Goal: Task Accomplishment & Management: Use online tool/utility

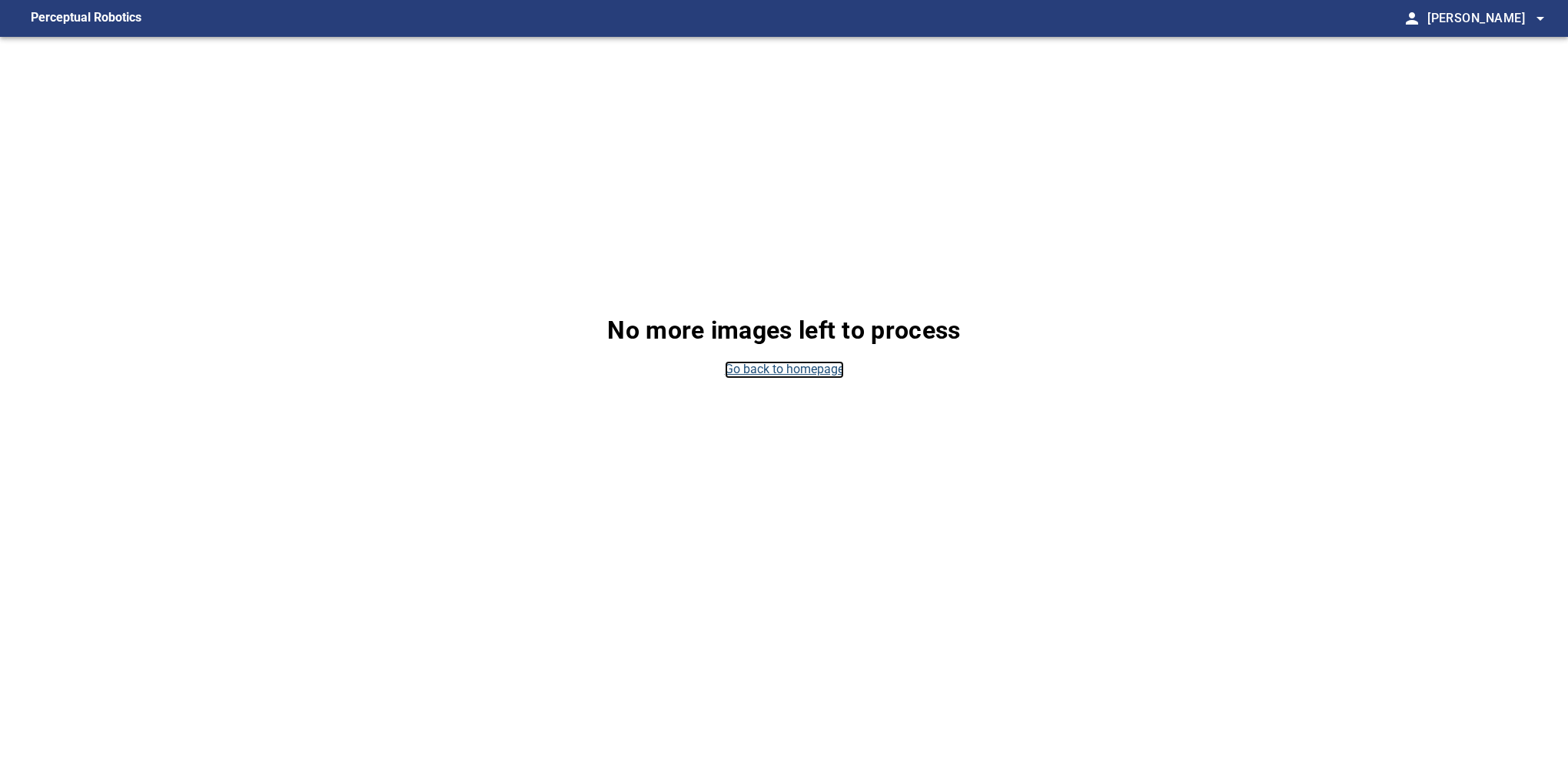
click at [752, 372] on link "Go back to homepage" at bounding box center [784, 369] width 119 height 18
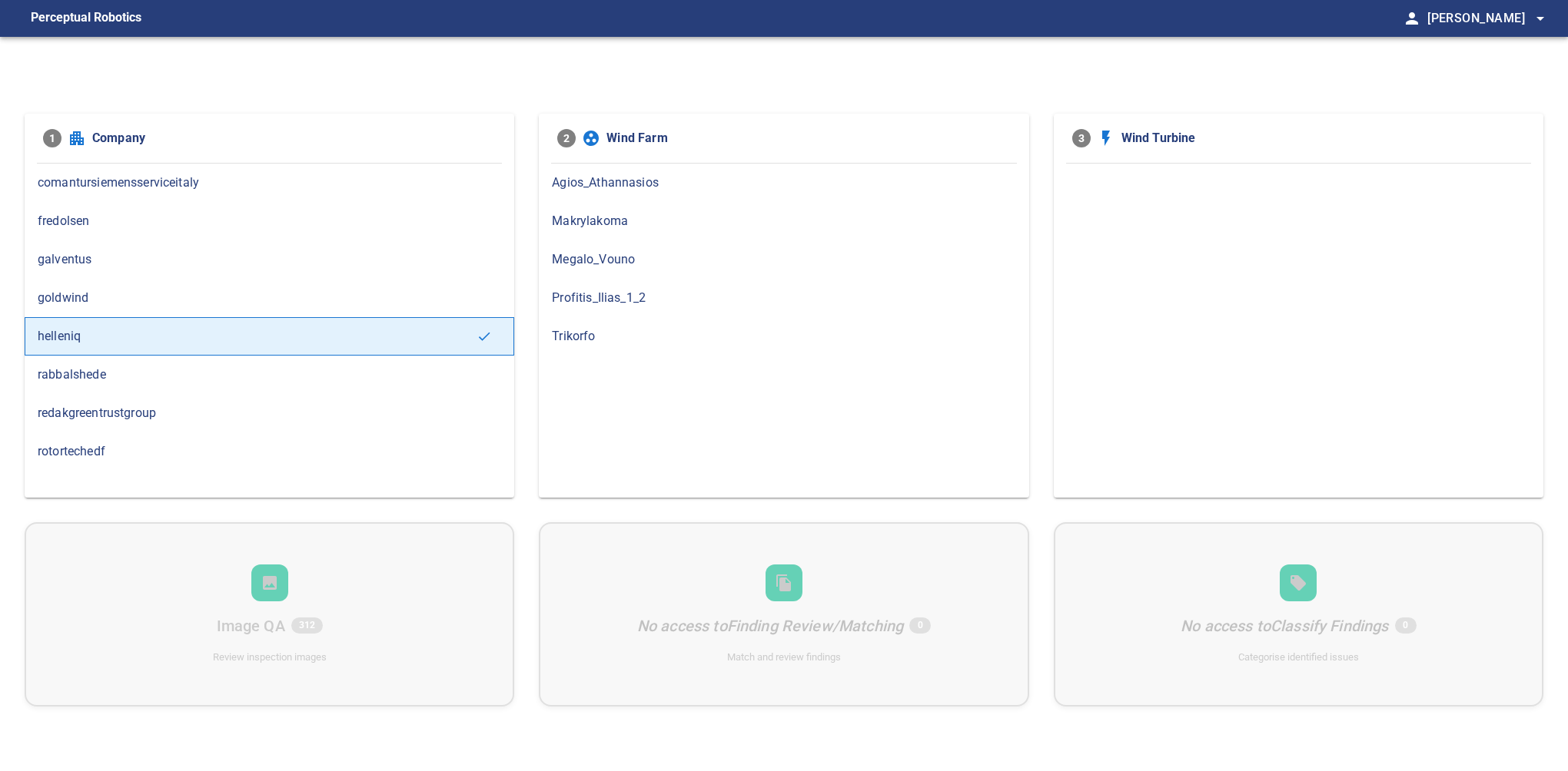
click at [601, 298] on span "Profitis_Ilias_1_2" at bounding box center [783, 298] width 463 height 18
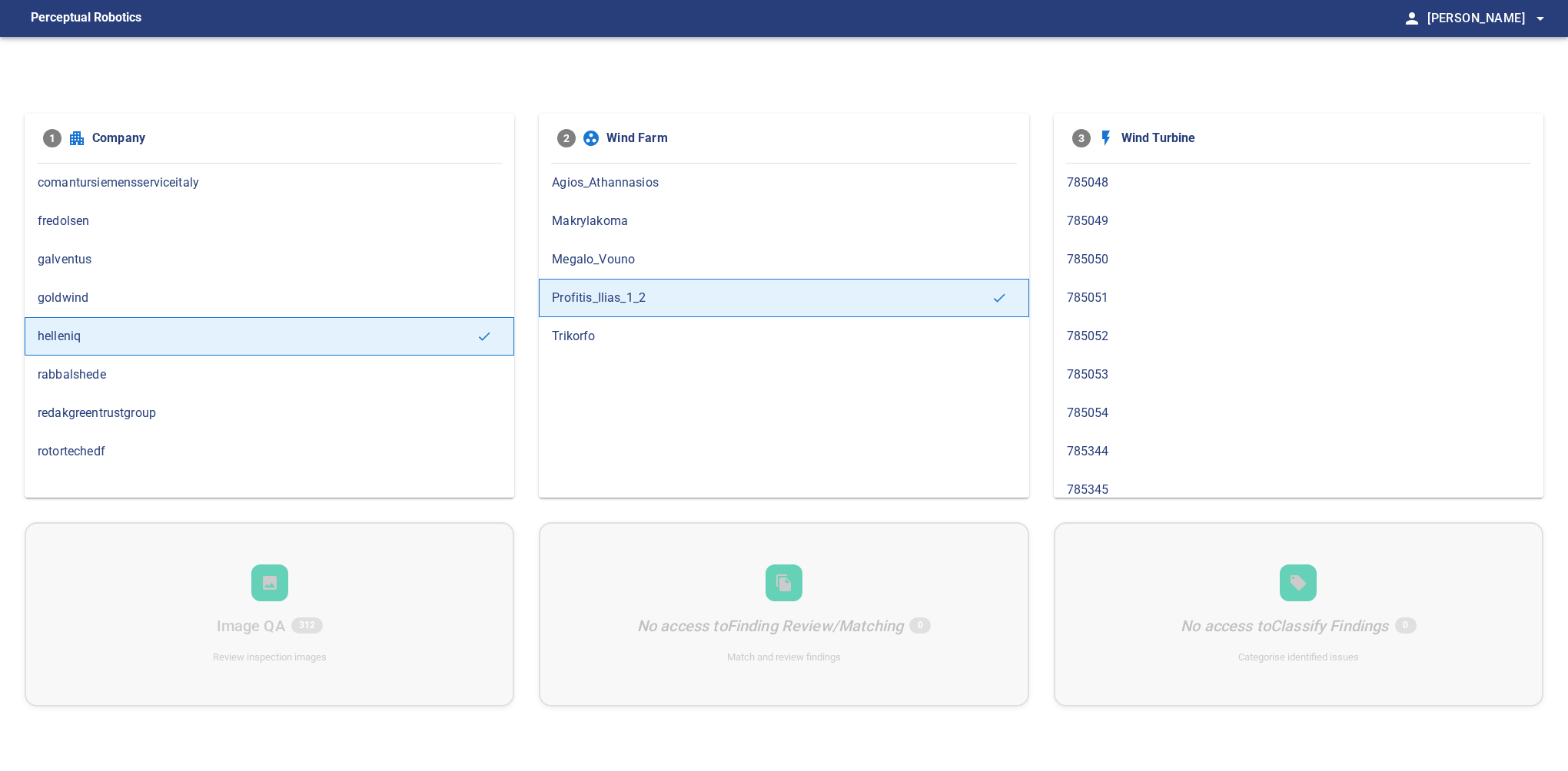
click at [1106, 333] on span "785052" at bounding box center [1299, 336] width 463 height 18
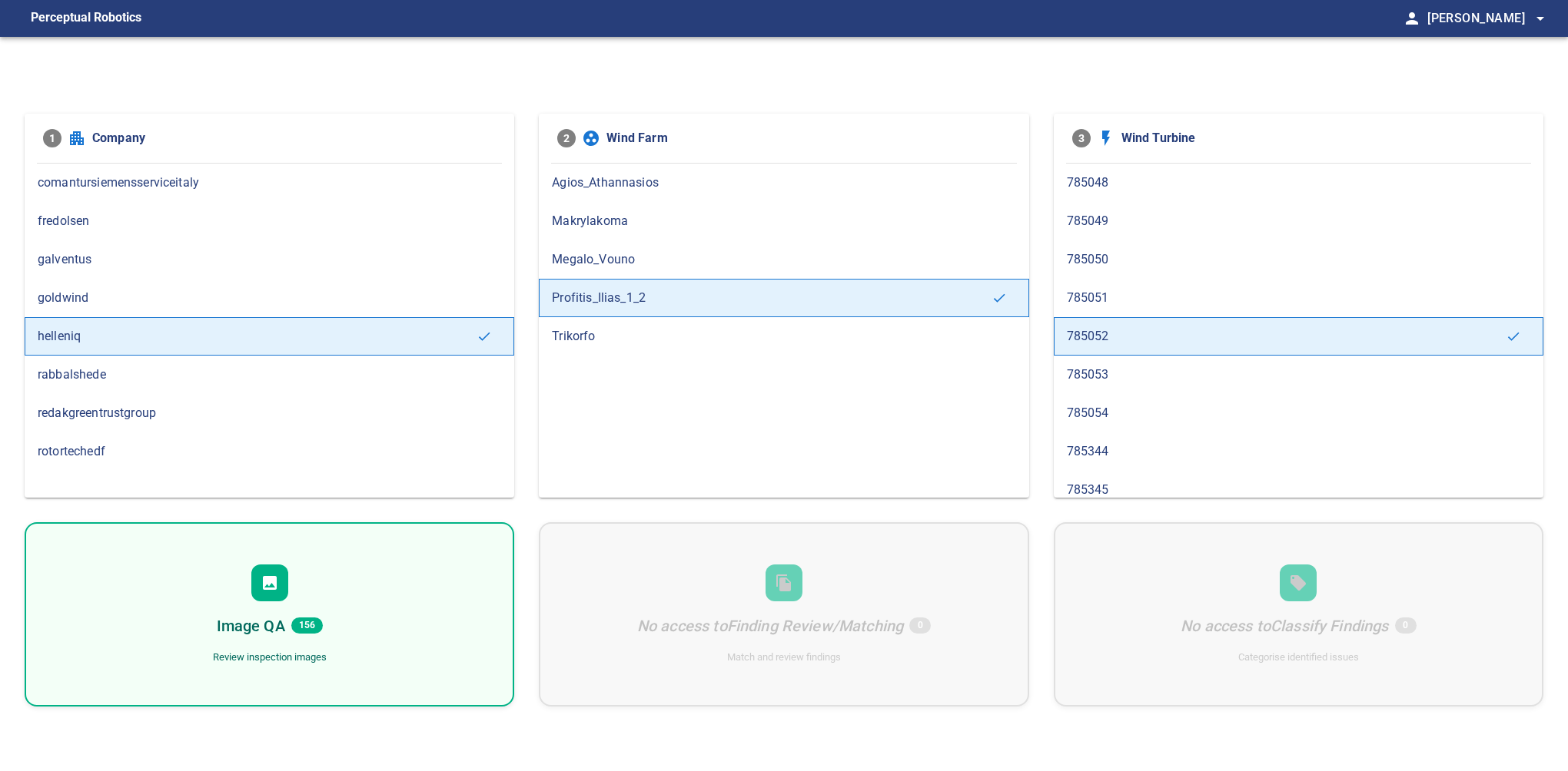
click at [303, 588] on div "Image QA 156 Review inspection images" at bounding box center [269, 615] width 489 height 185
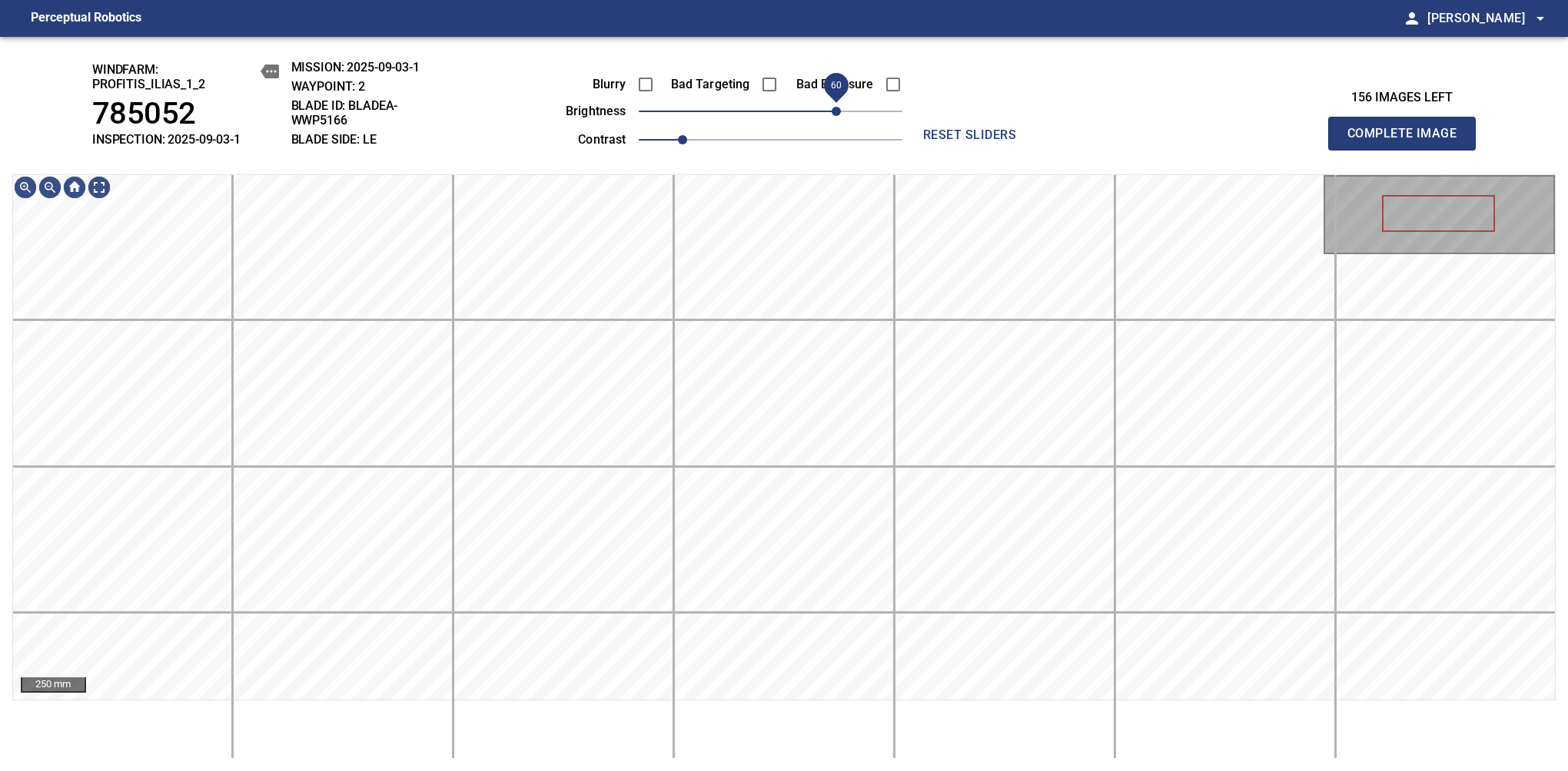
drag, startPoint x: 811, startPoint y: 116, endPoint x: 838, endPoint y: 116, distance: 27.0
click at [838, 116] on span "60" at bounding box center [836, 111] width 9 height 9
click at [488, 102] on div "Blurry Bad Targeting Bad Exposure brightness 60 contrast 1 reset sliders" at bounding box center [784, 105] width 667 height 91
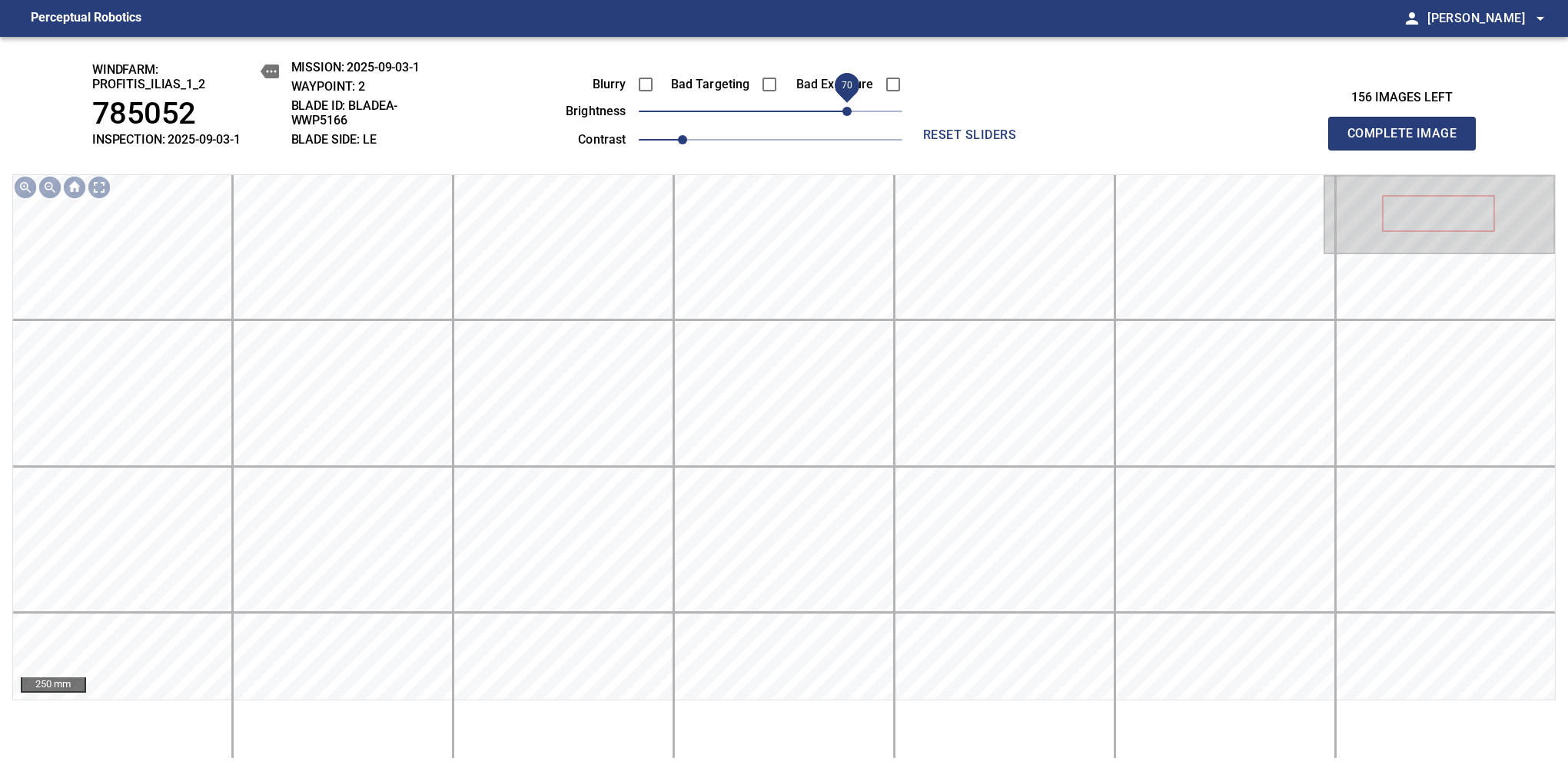
click at [849, 113] on span "70" at bounding box center [846, 111] width 9 height 9
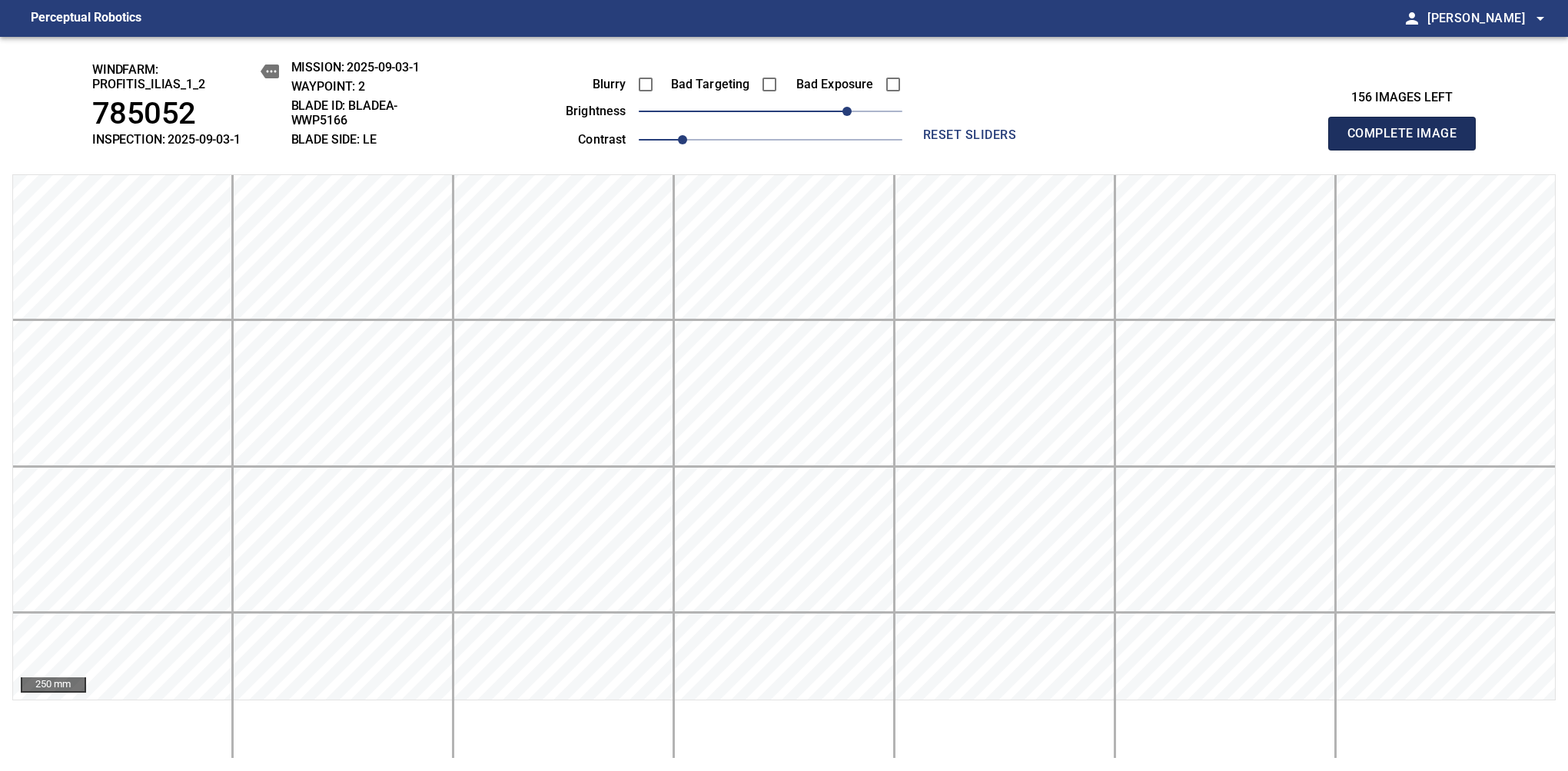
click at [1346, 126] on span "Complete Image" at bounding box center [1402, 133] width 114 height 22
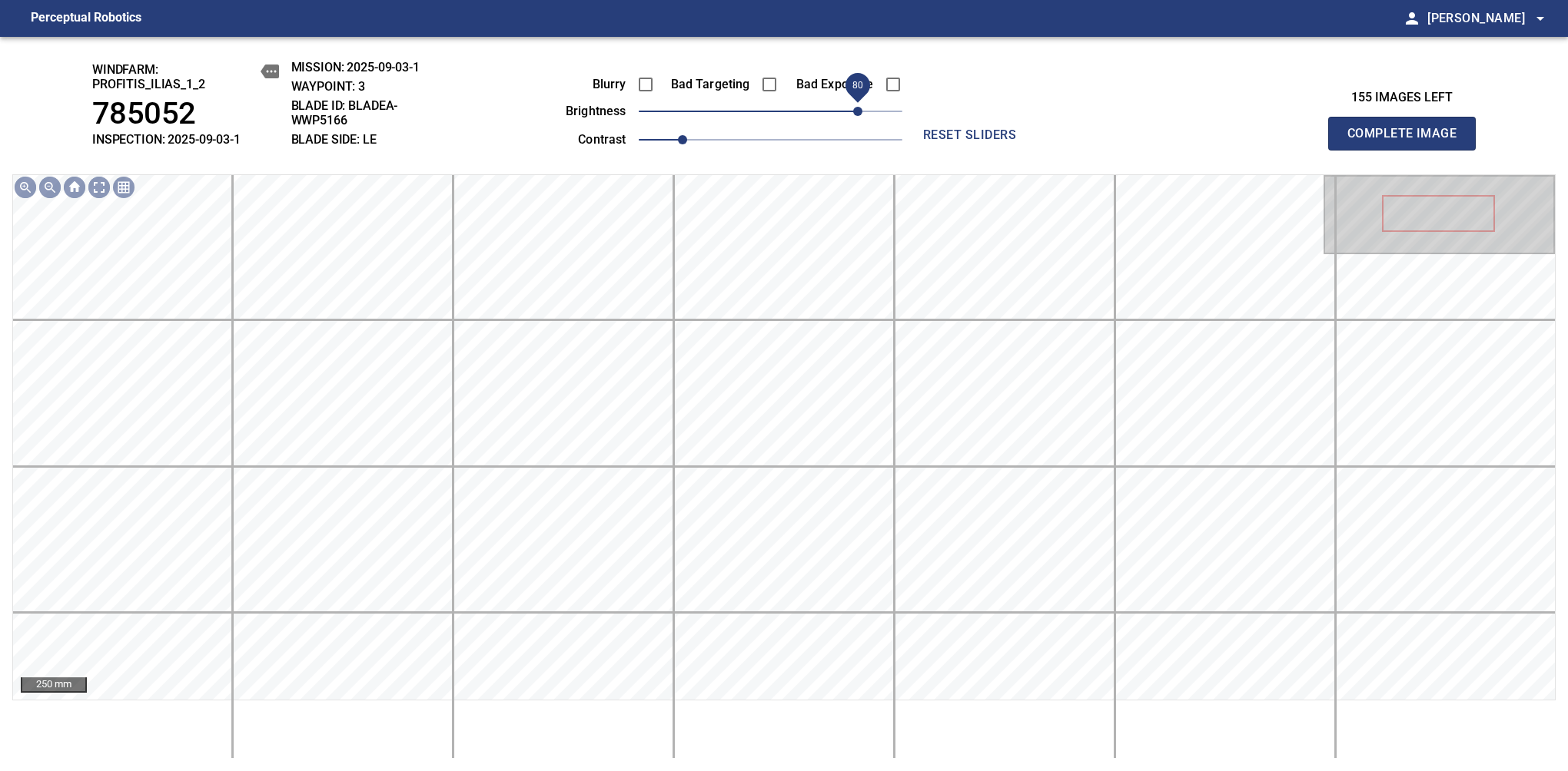
drag, startPoint x: 778, startPoint y: 116, endPoint x: 860, endPoint y: 105, distance: 82.7
click at [860, 107] on span "80" at bounding box center [857, 111] width 9 height 9
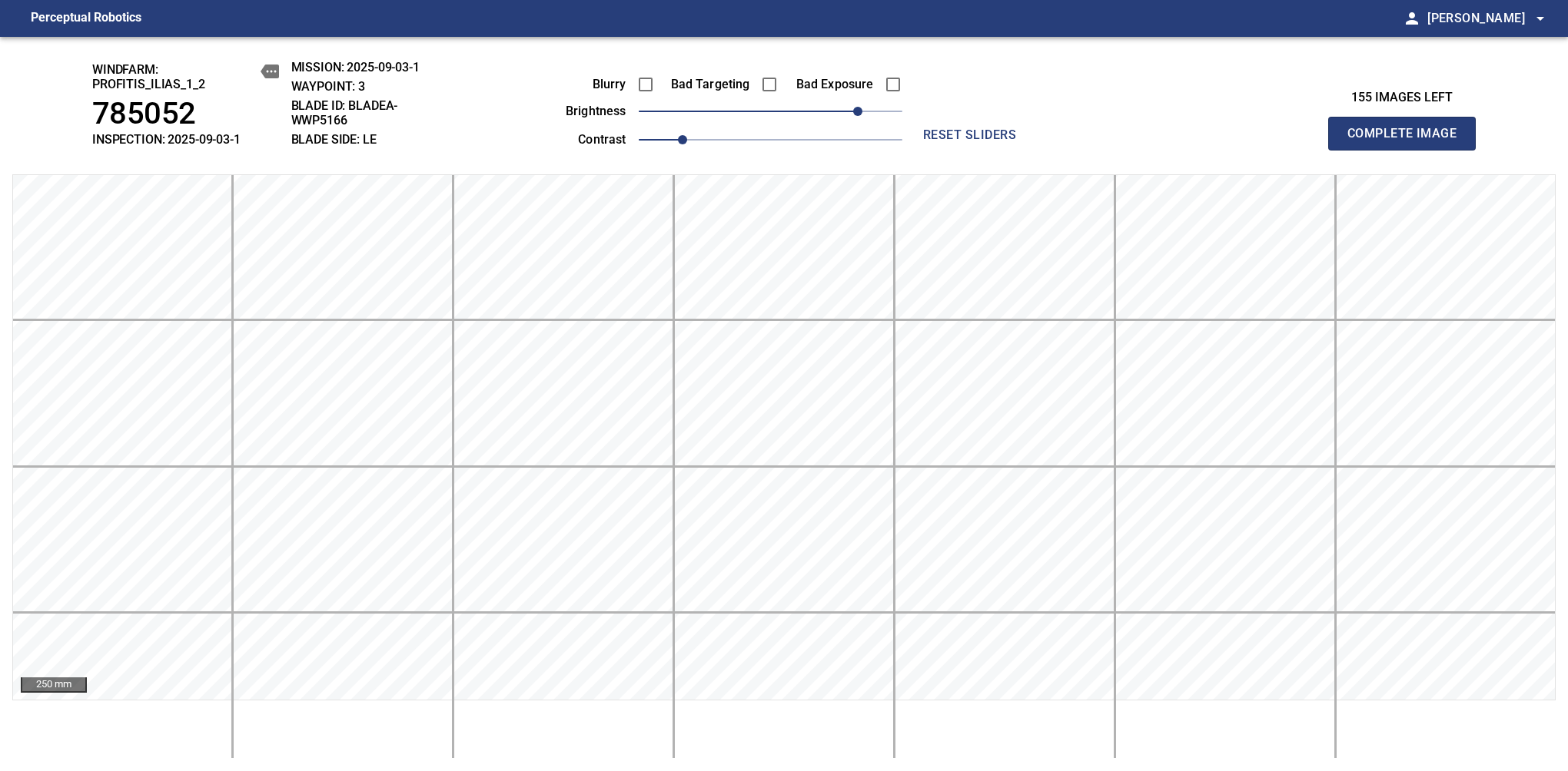
click at [1408, 141] on span "Complete Image" at bounding box center [1402, 133] width 114 height 22
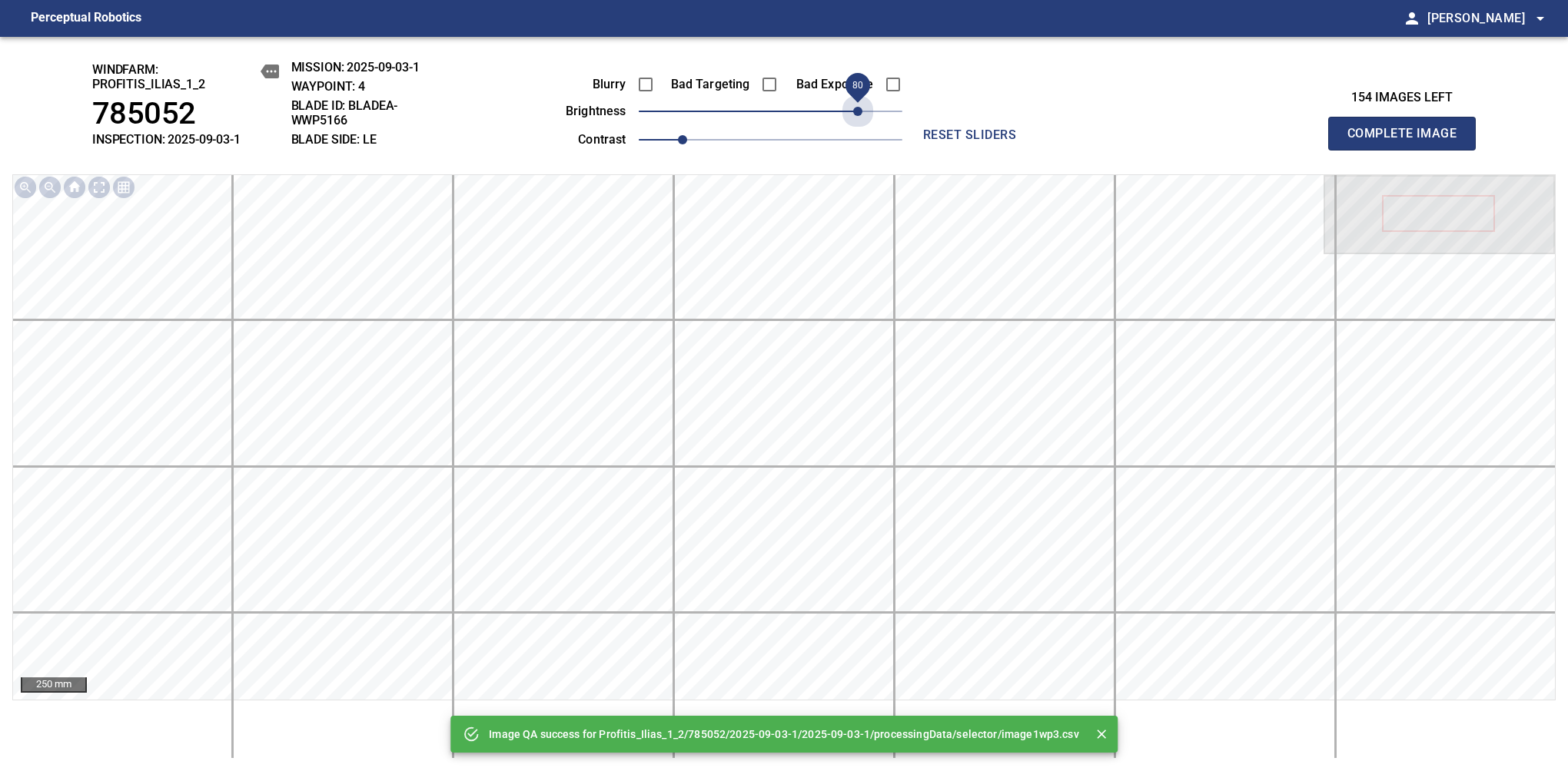
click at [860, 105] on span "80" at bounding box center [771, 112] width 264 height 22
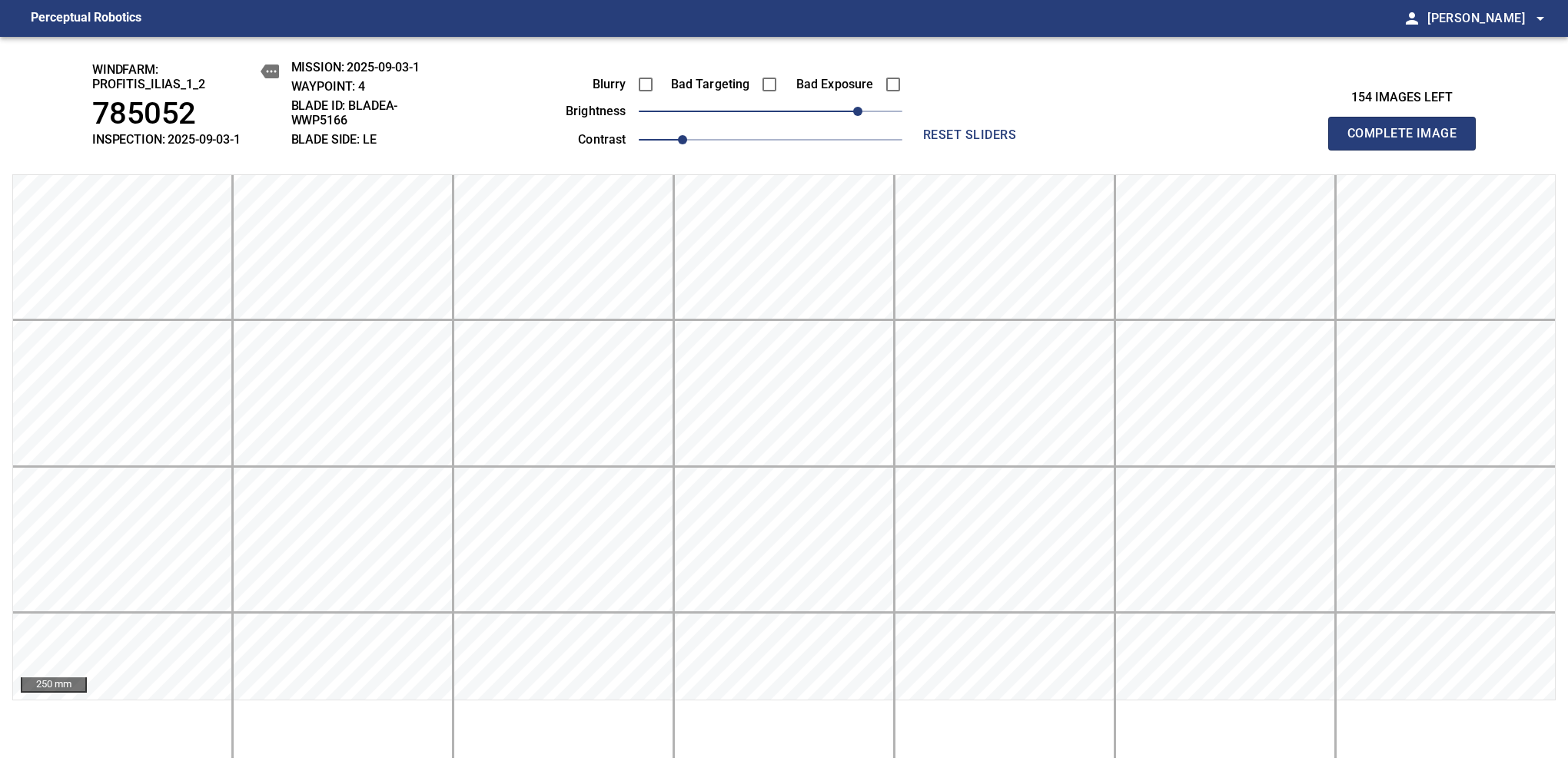
click at [1408, 141] on span "Complete Image" at bounding box center [1402, 133] width 114 height 22
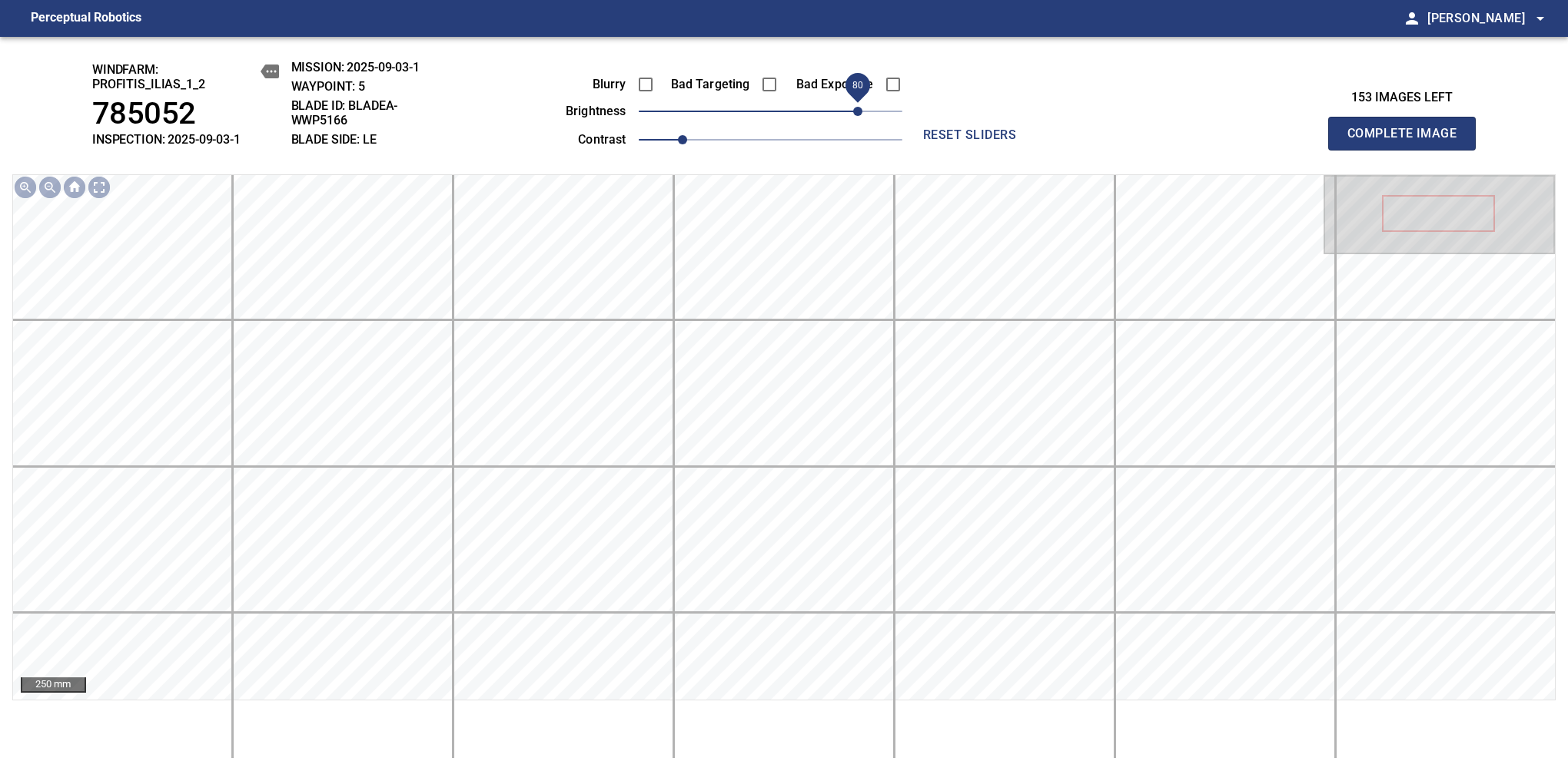
drag, startPoint x: 778, startPoint y: 114, endPoint x: 854, endPoint y: 105, distance: 76.5
click at [854, 107] on span "80" at bounding box center [857, 111] width 9 height 9
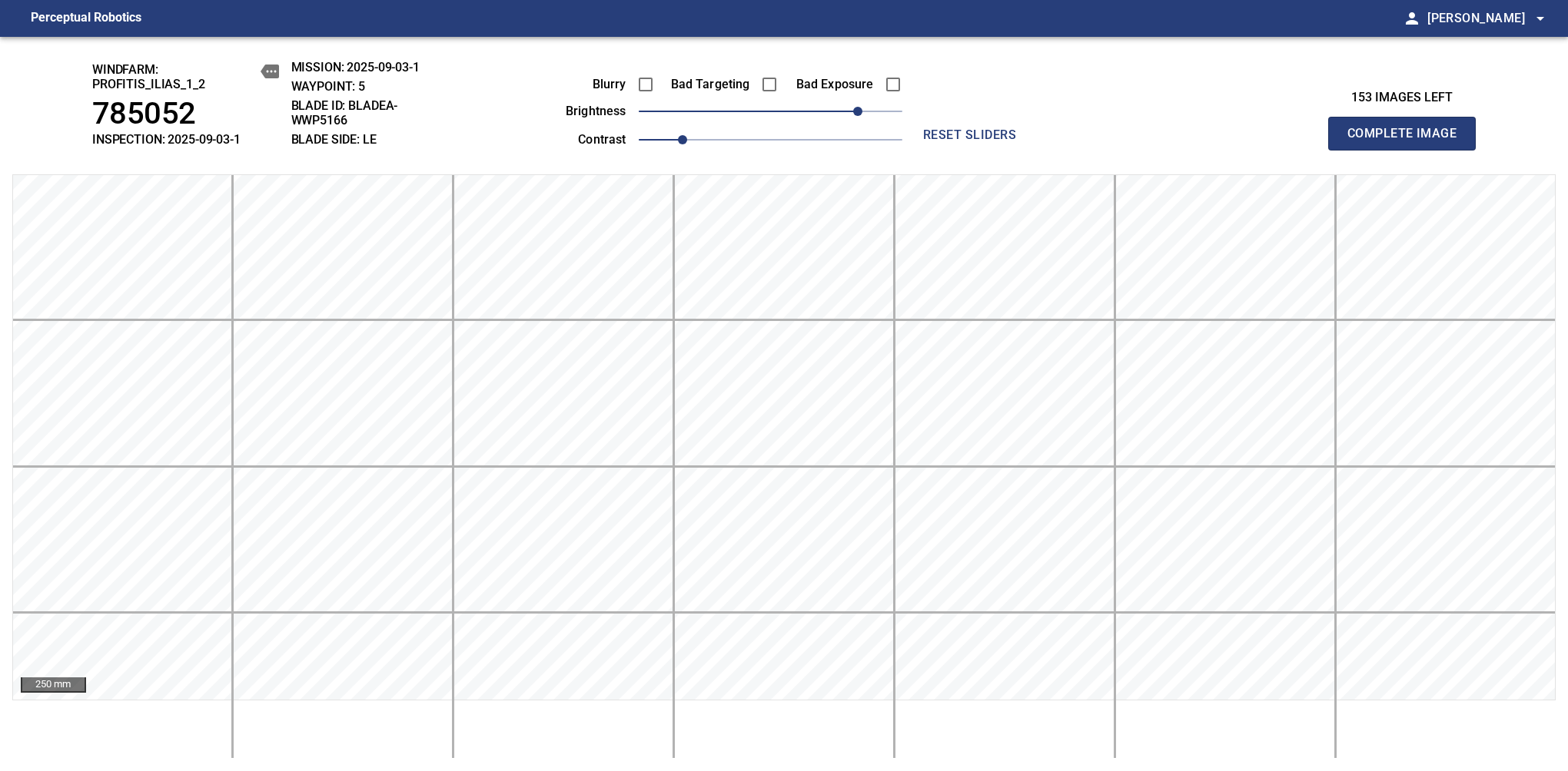
click at [1408, 141] on span "Complete Image" at bounding box center [1402, 133] width 114 height 22
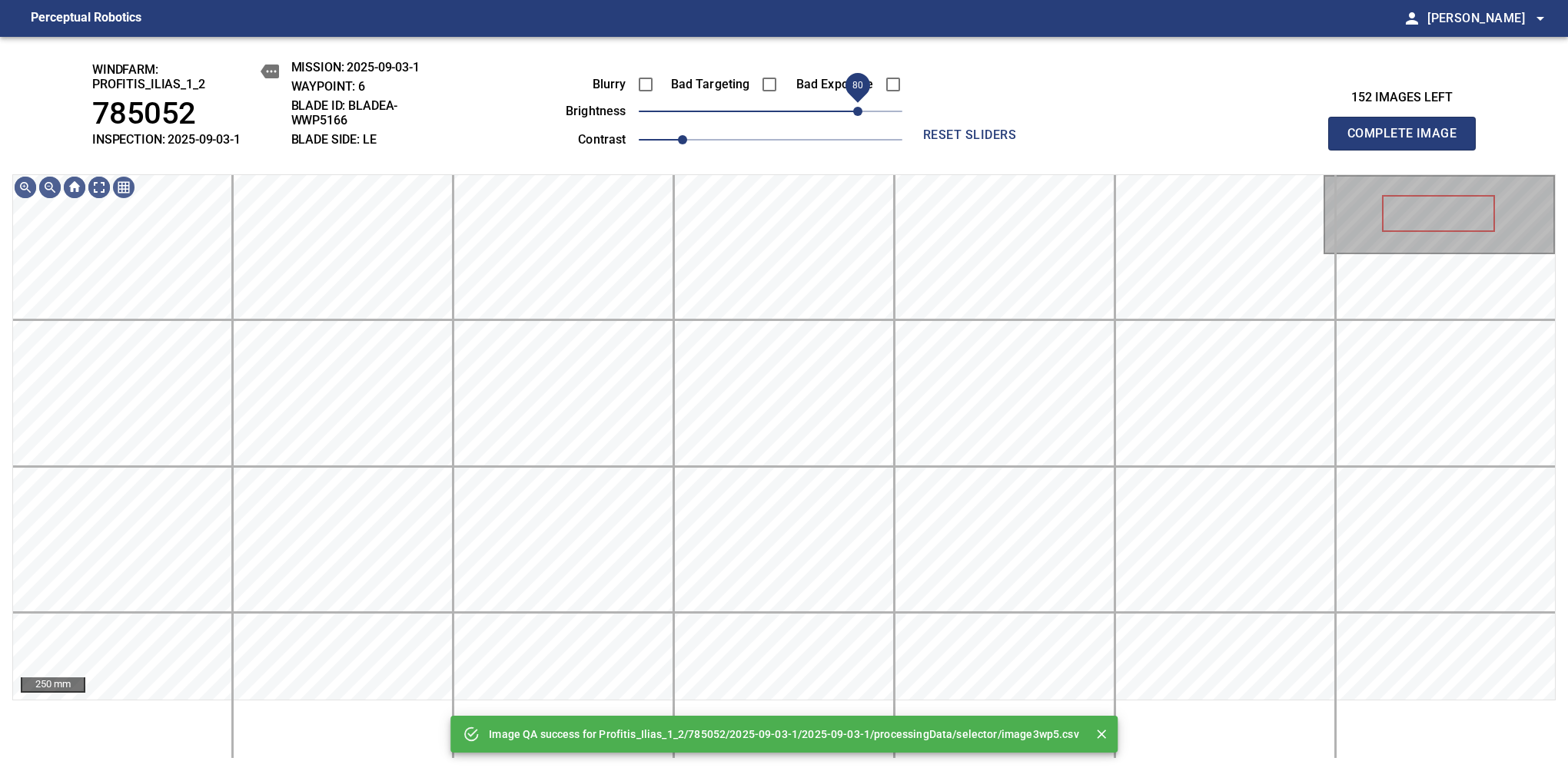
click at [860, 111] on span "80" at bounding box center [771, 112] width 264 height 22
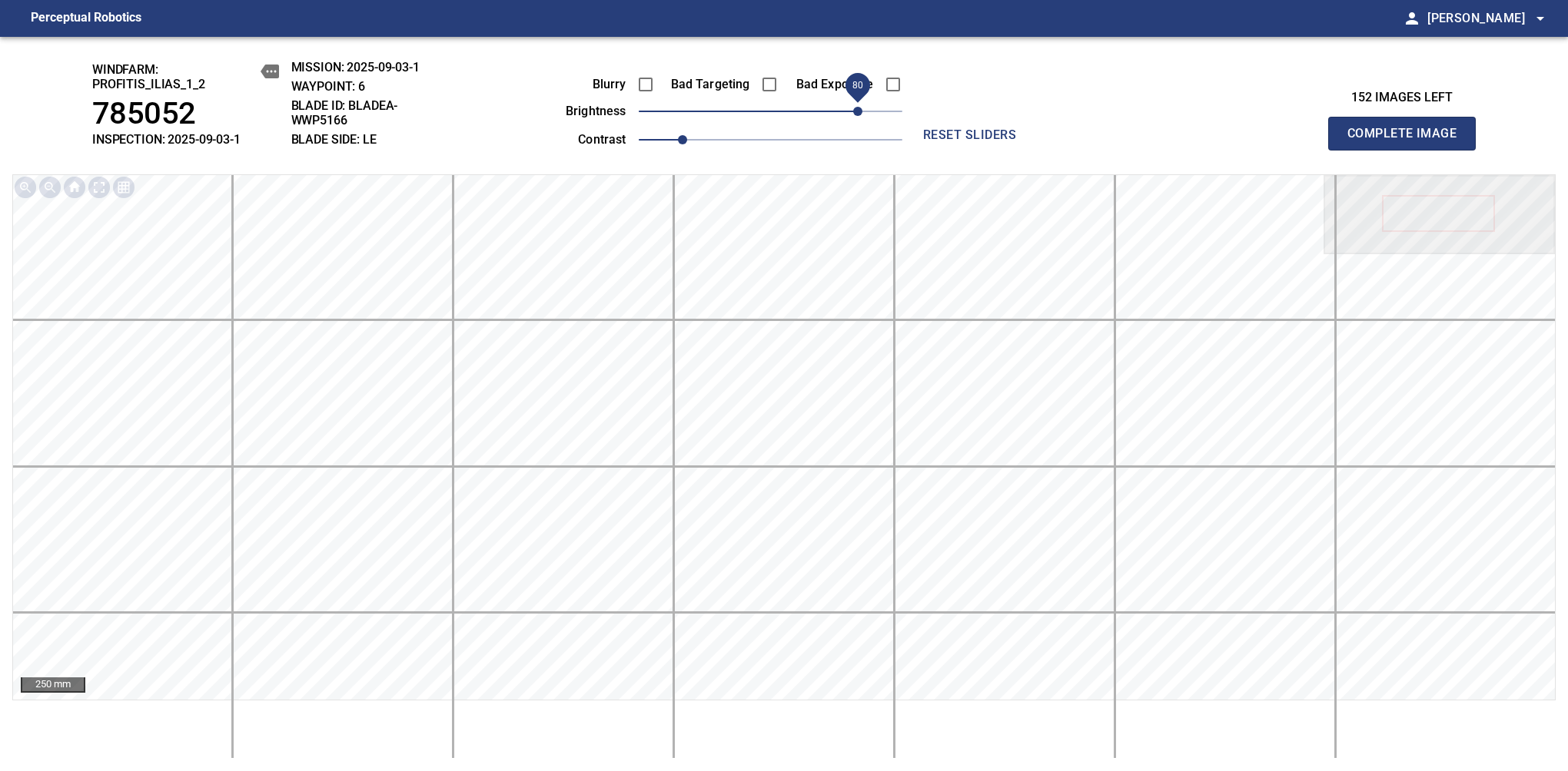
click at [1408, 141] on span "Complete Image" at bounding box center [1402, 133] width 114 height 22
drag, startPoint x: 776, startPoint y: 122, endPoint x: 855, endPoint y: 116, distance: 79.2
click at [855, 116] on span "80" at bounding box center [857, 111] width 9 height 9
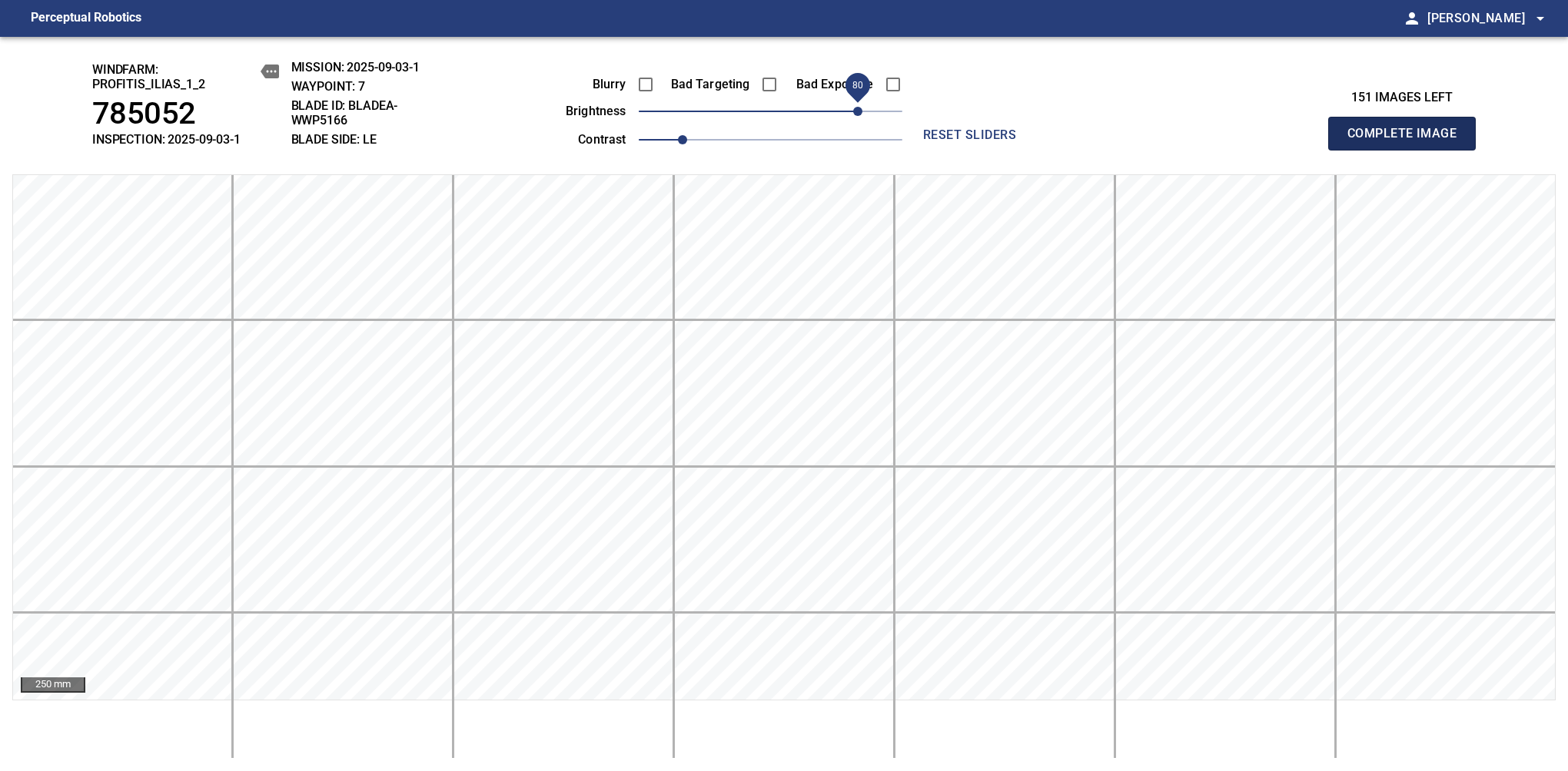
click at [1408, 141] on span "Complete Image" at bounding box center [1402, 133] width 114 height 22
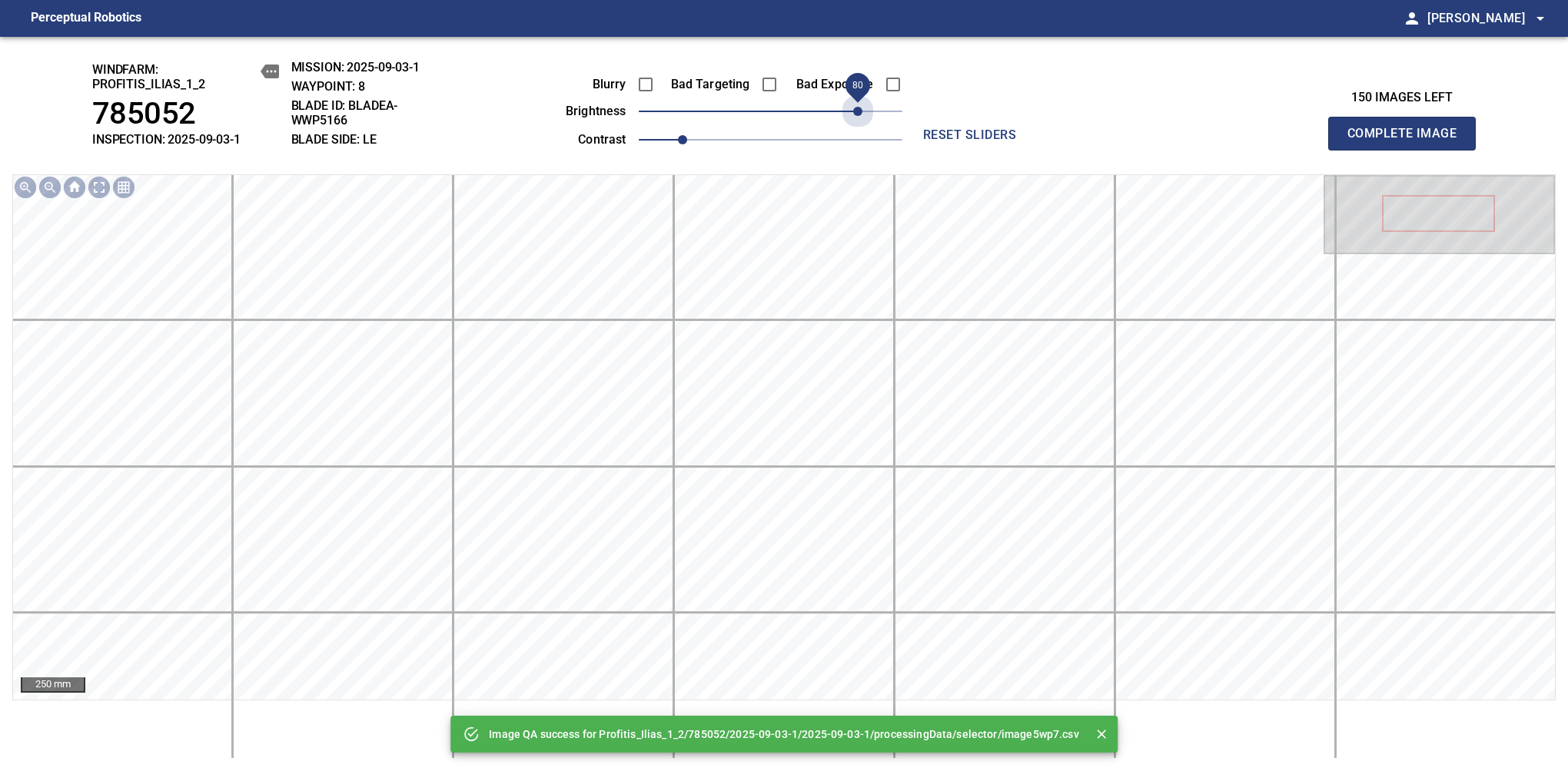
click at [855, 116] on span "80" at bounding box center [771, 112] width 264 height 22
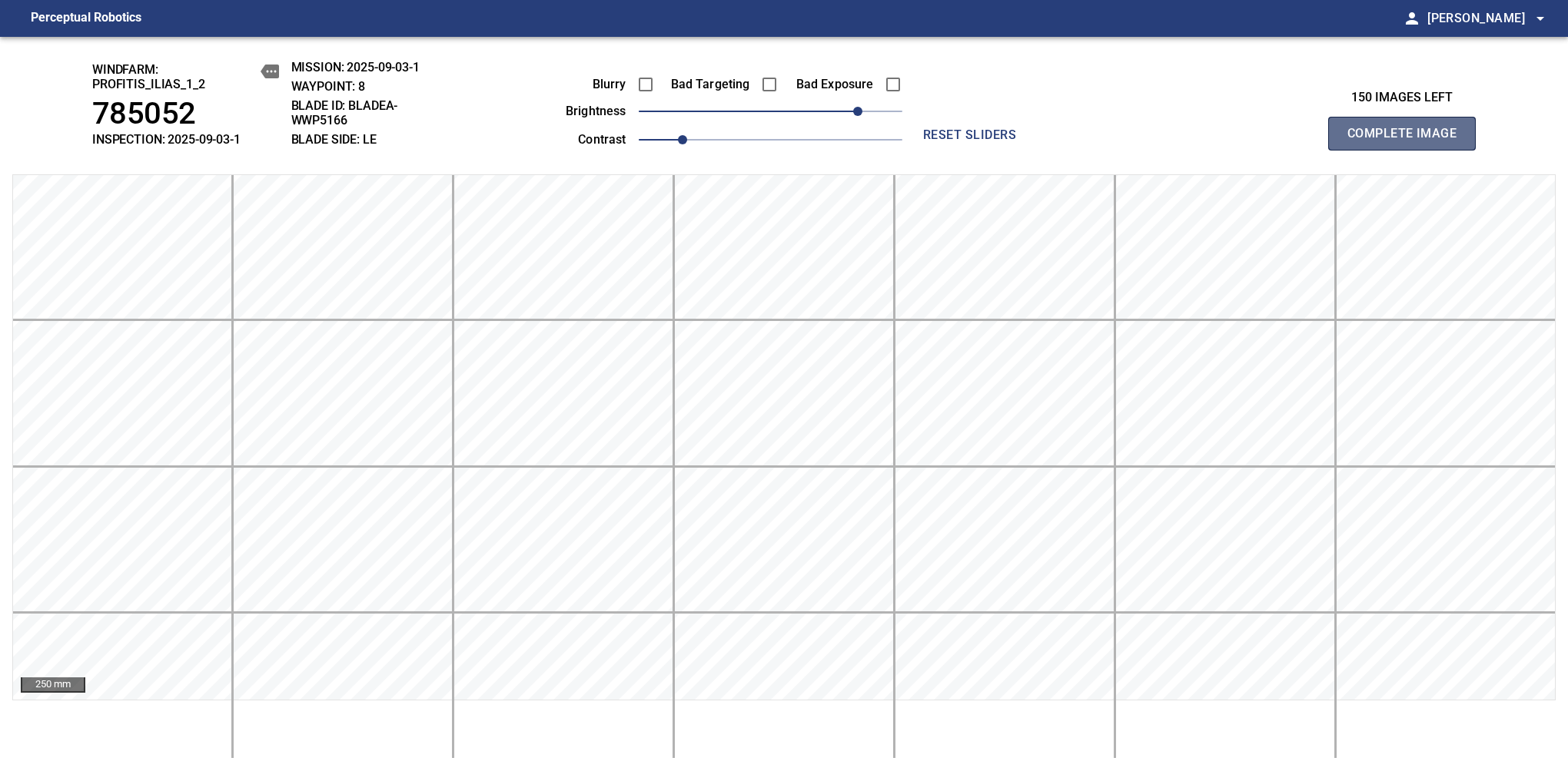
click at [1408, 141] on span "Complete Image" at bounding box center [1402, 133] width 114 height 22
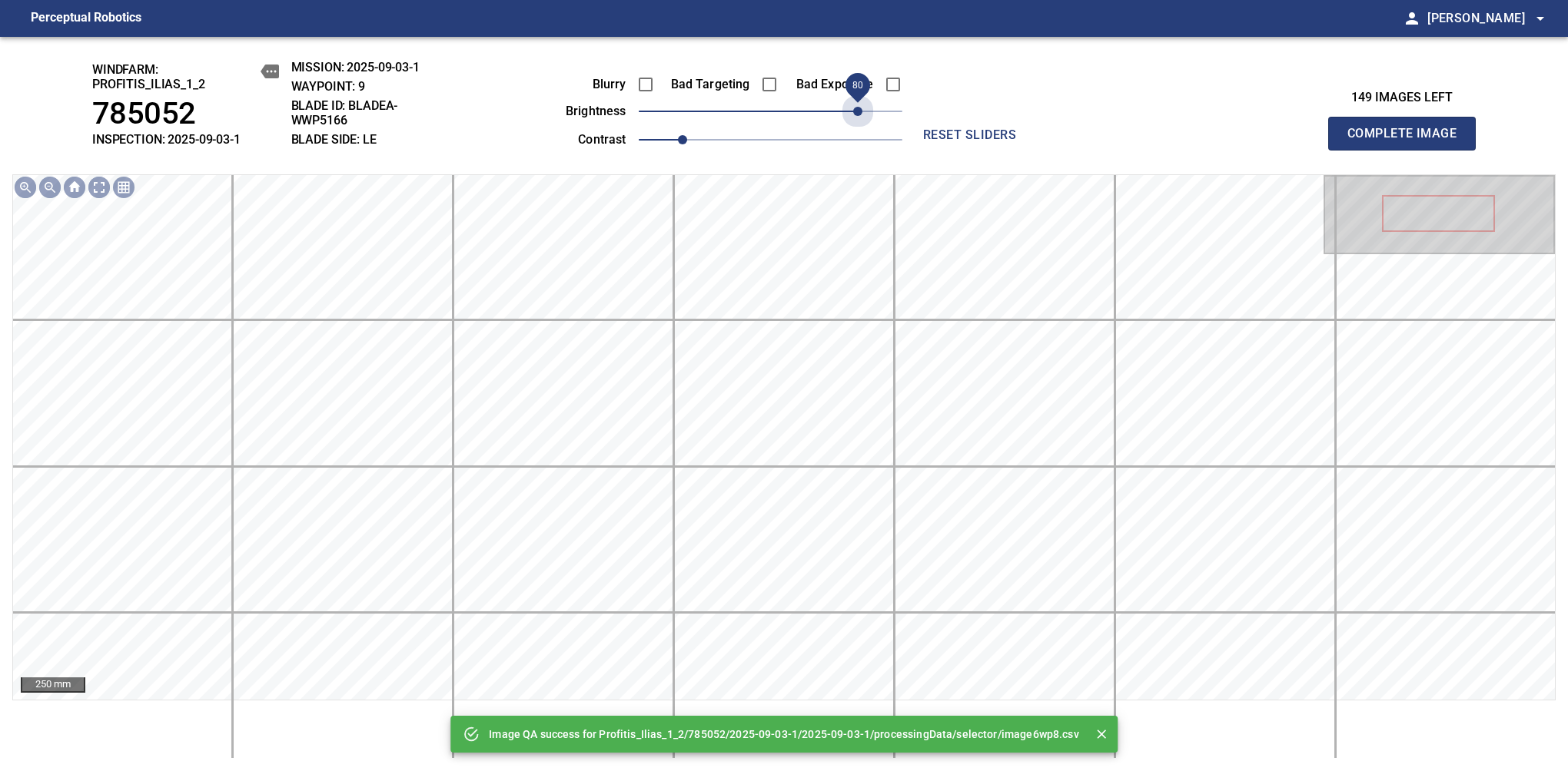
click at [855, 116] on span "80" at bounding box center [771, 112] width 264 height 22
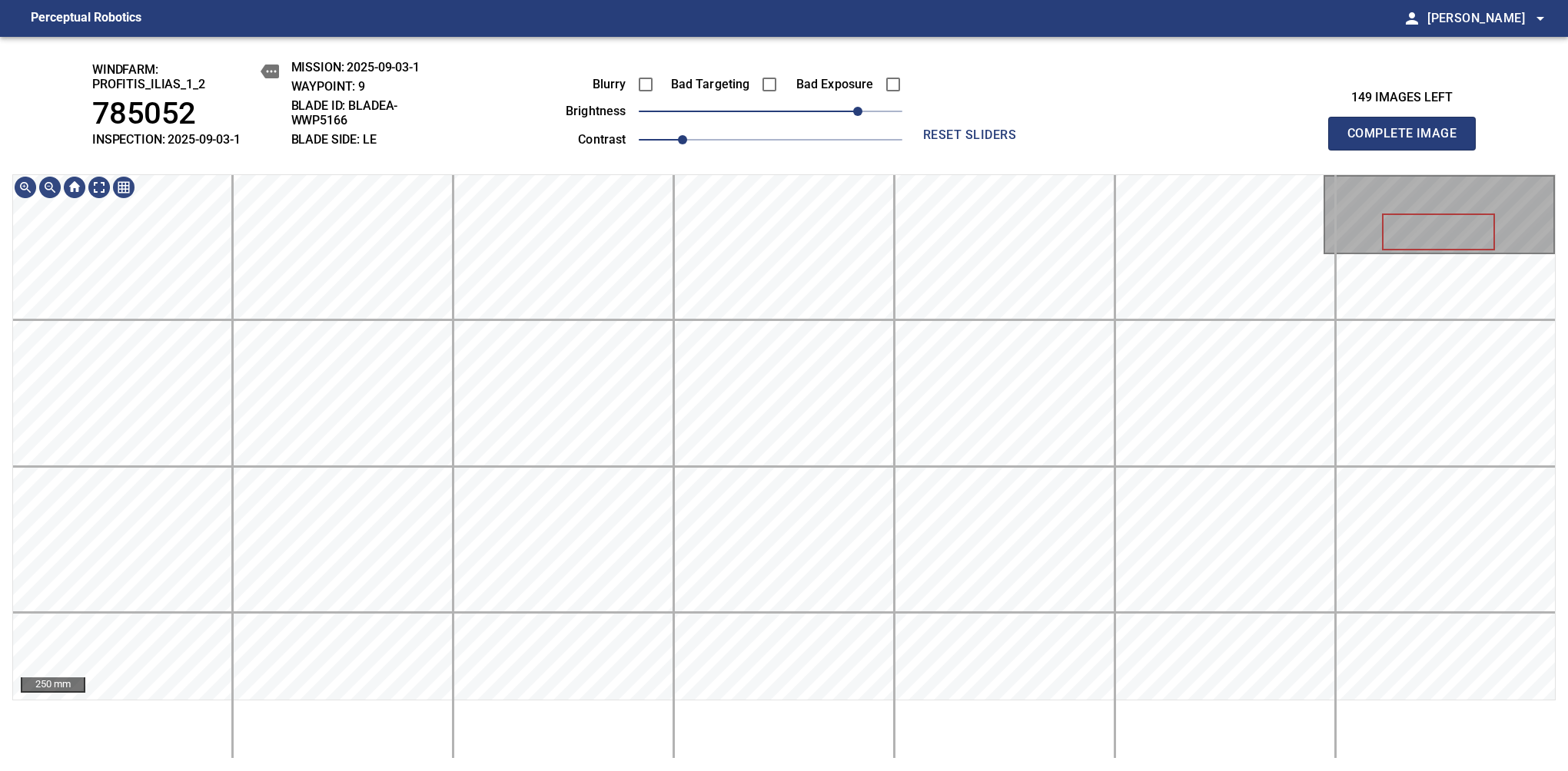
click at [1408, 141] on span "Complete Image" at bounding box center [1402, 133] width 114 height 22
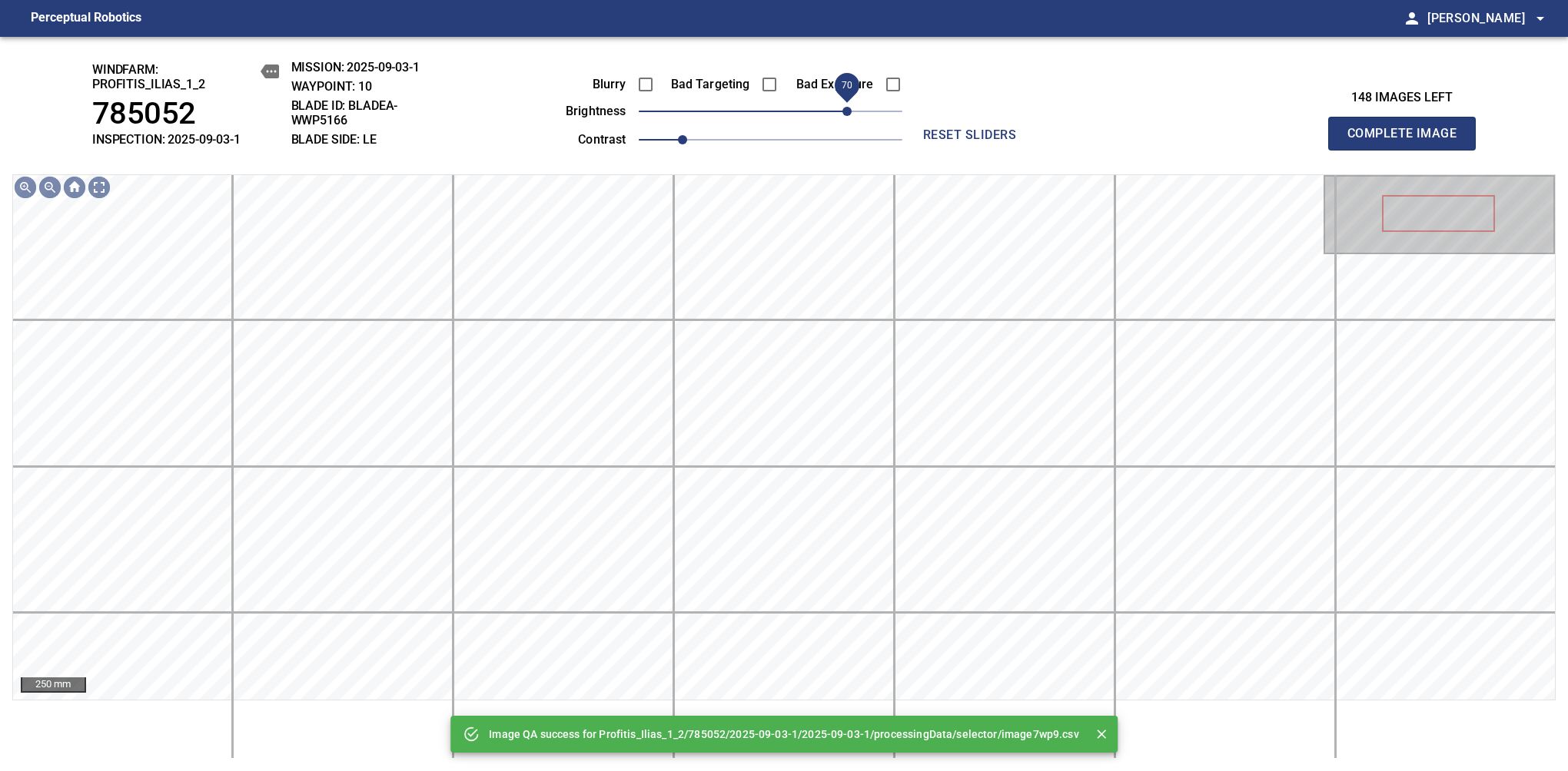
drag, startPoint x: 827, startPoint y: 124, endPoint x: 851, endPoint y: 114, distance: 26.0
click at [851, 114] on span "70" at bounding box center [771, 112] width 264 height 22
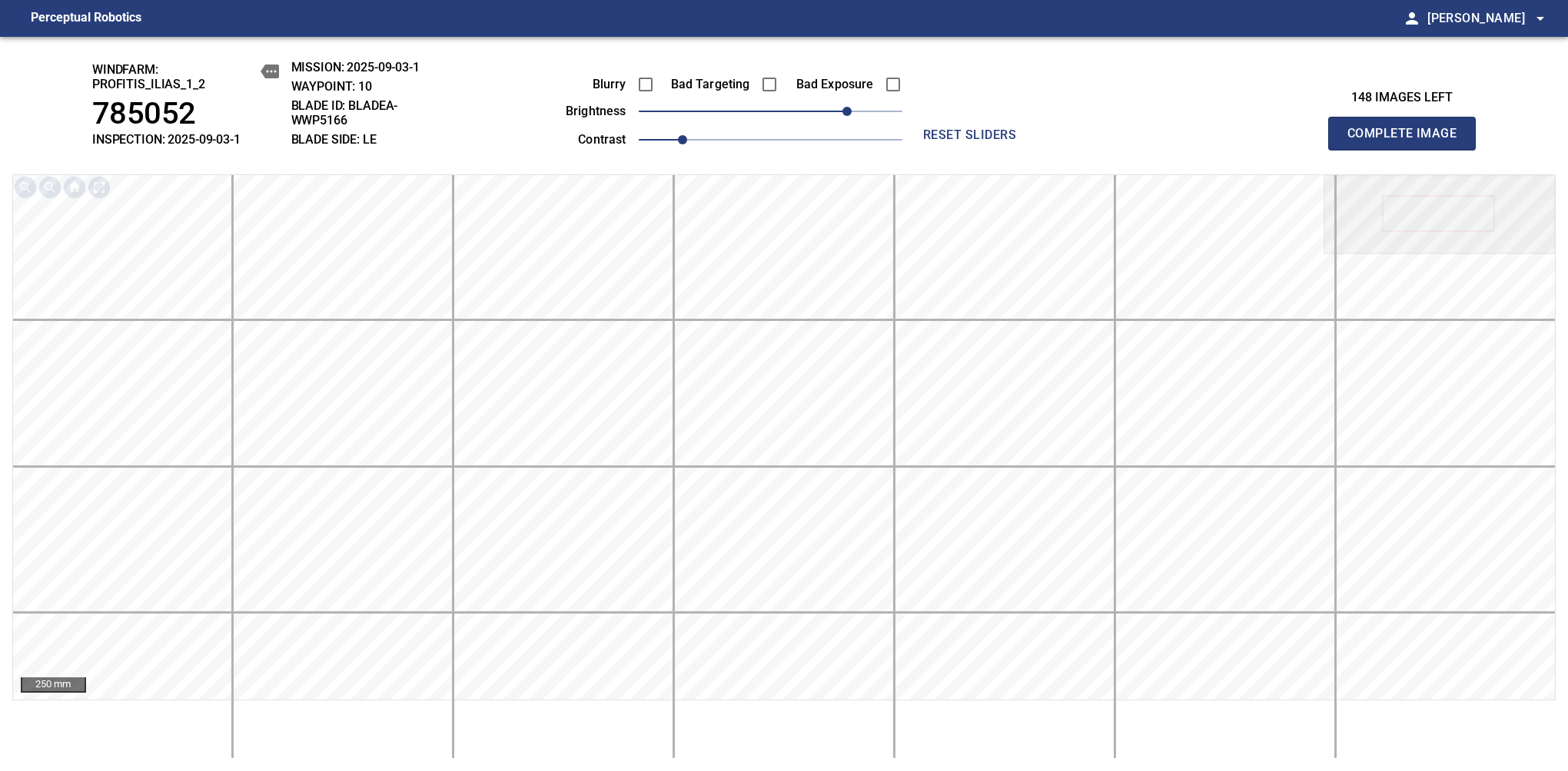
click at [1408, 141] on span "Complete Image" at bounding box center [1402, 133] width 114 height 22
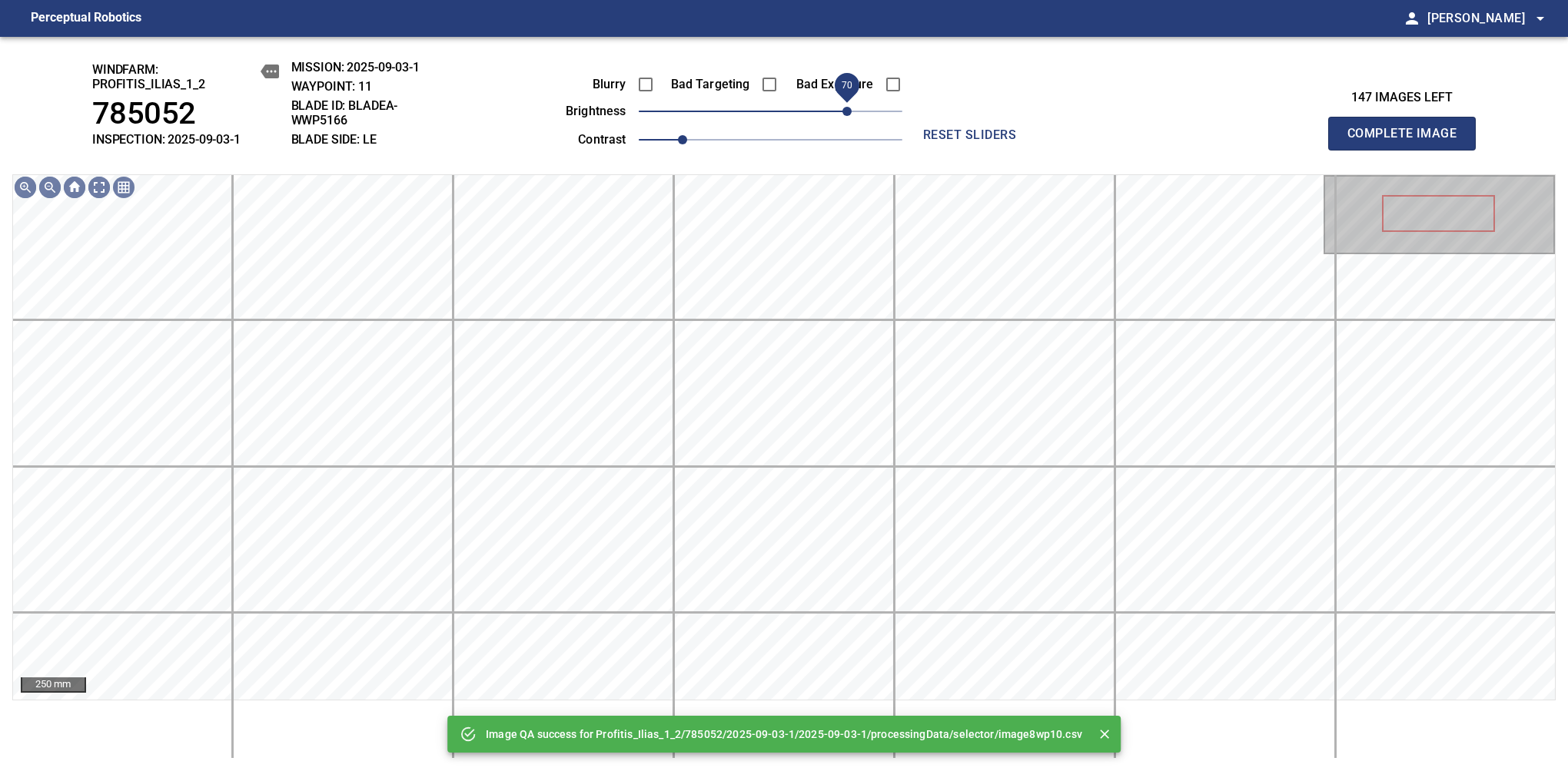
drag, startPoint x: 822, startPoint y: 112, endPoint x: 851, endPoint y: 112, distance: 29.0
click at [851, 112] on span "70" at bounding box center [771, 112] width 264 height 22
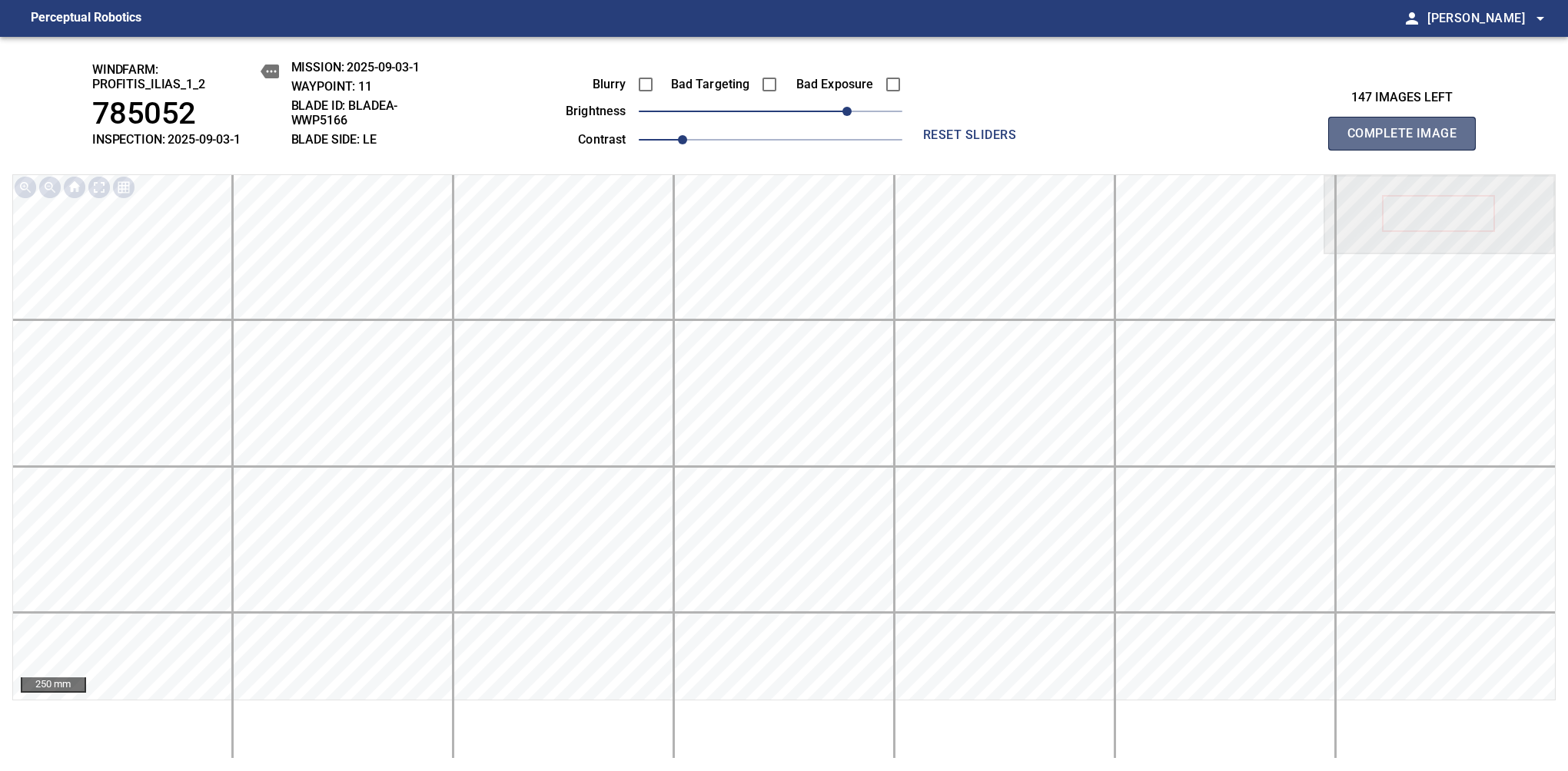
click at [1408, 141] on span "Complete Image" at bounding box center [1402, 133] width 114 height 22
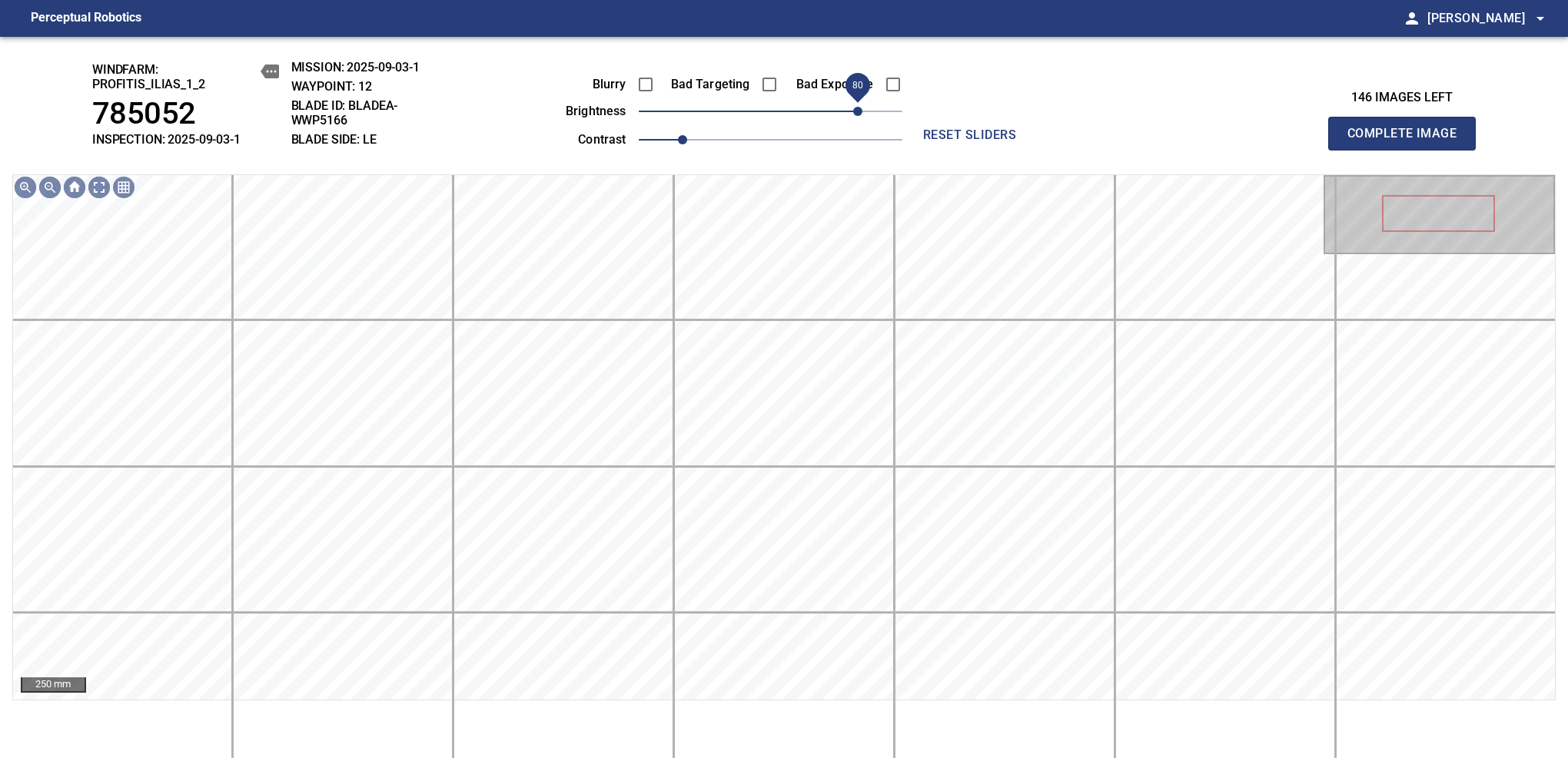
drag, startPoint x: 836, startPoint y: 109, endPoint x: 860, endPoint y: 120, distance: 26.4
click at [860, 120] on span "80" at bounding box center [771, 112] width 264 height 22
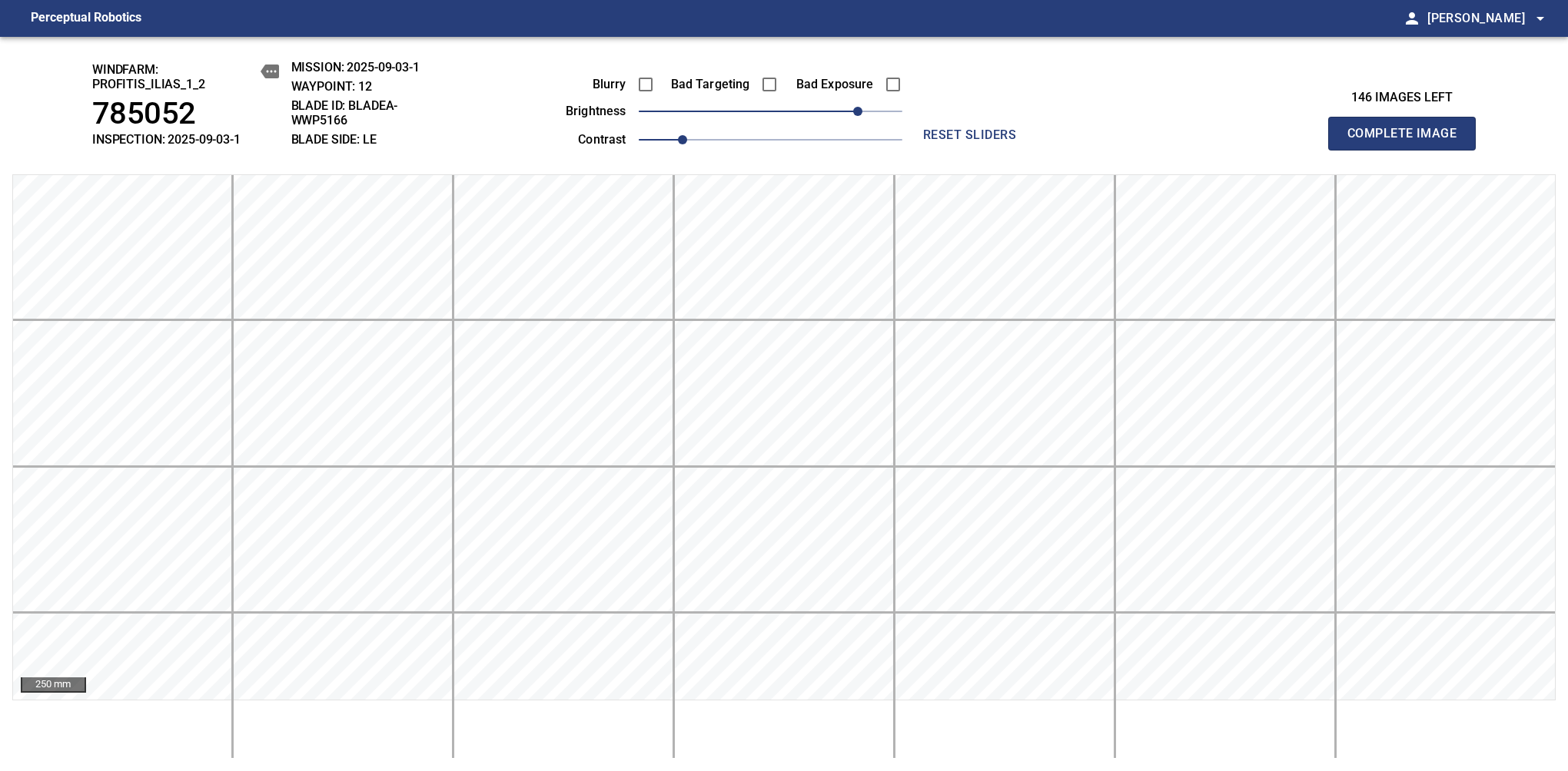
click at [1408, 141] on span "Complete Image" at bounding box center [1402, 133] width 114 height 22
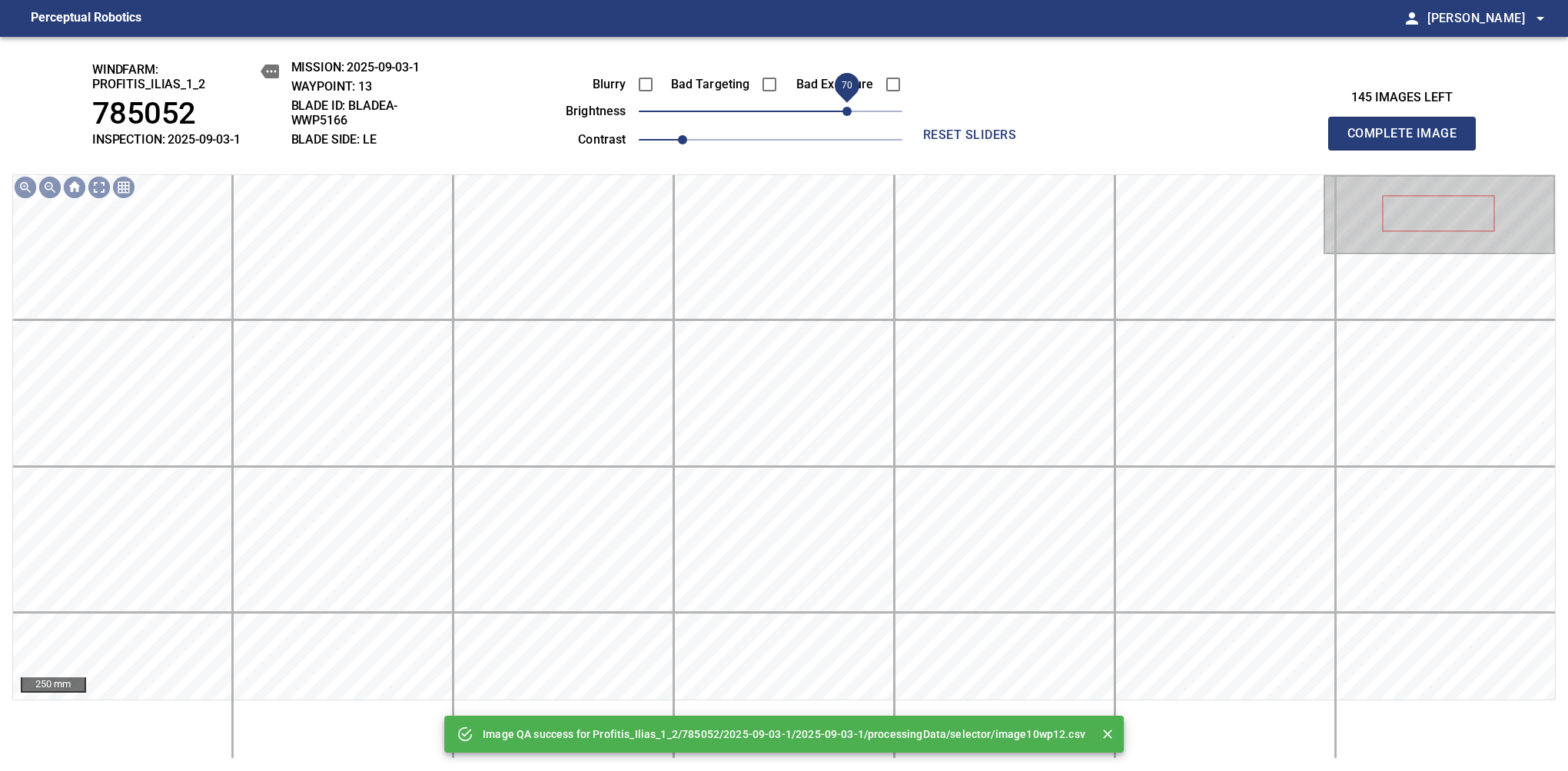
click at [849, 107] on span "70" at bounding box center [771, 112] width 264 height 22
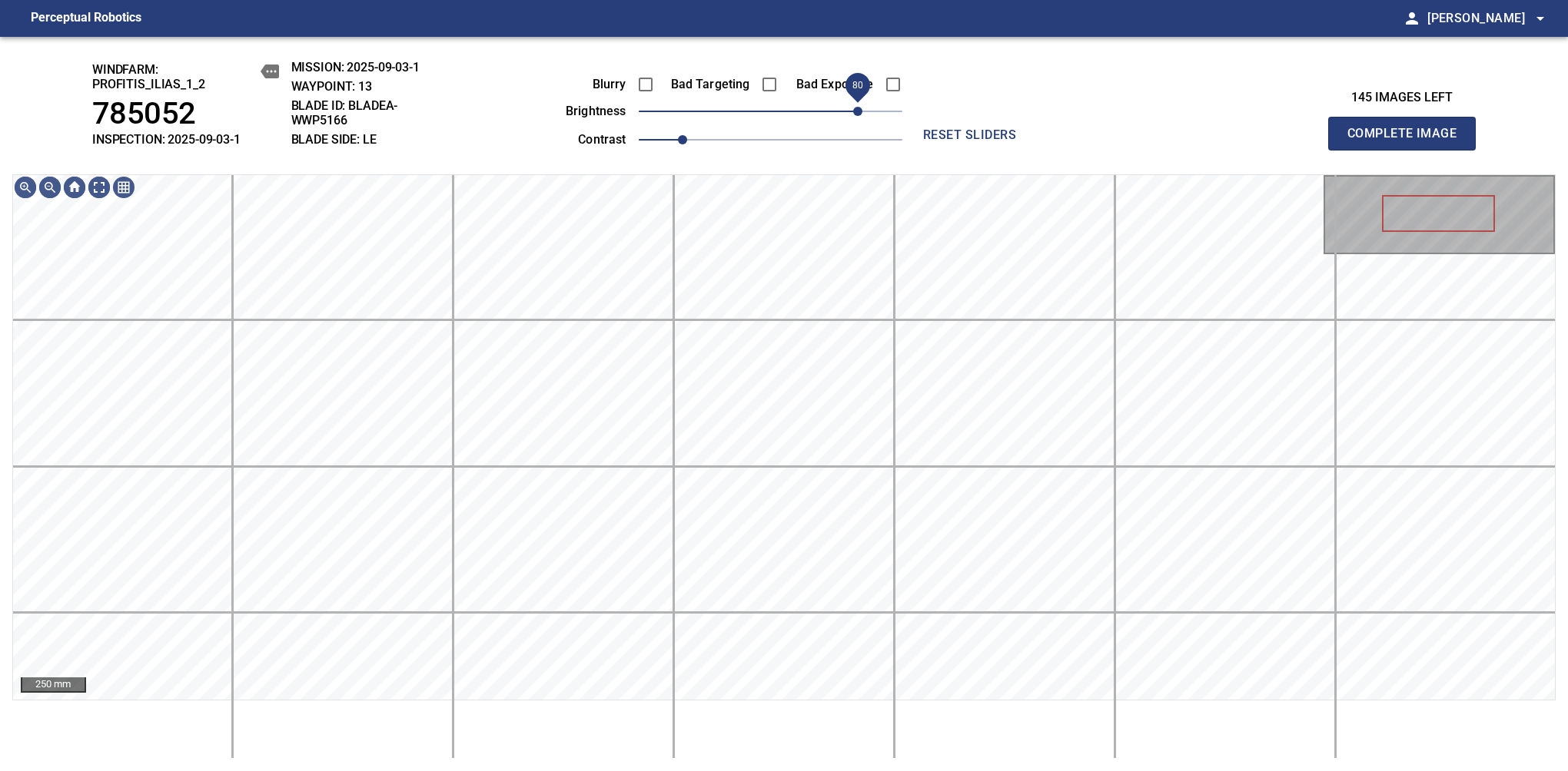
drag, startPoint x: 852, startPoint y: 116, endPoint x: 858, endPoint y: 107, distance: 10.8
click at [858, 107] on span "80" at bounding box center [857, 111] width 9 height 9
click at [865, 107] on span "90" at bounding box center [869, 111] width 9 height 9
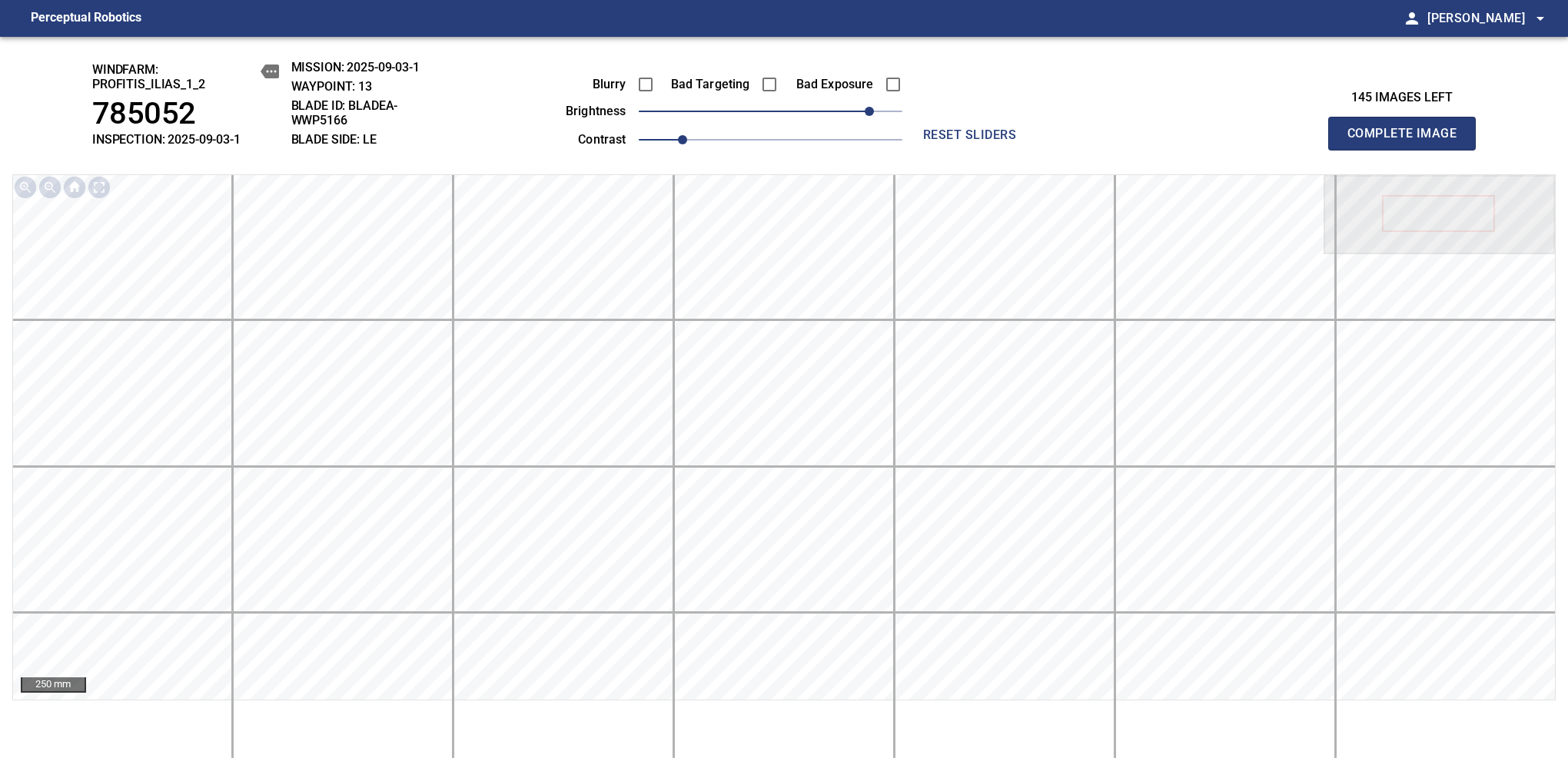
click at [1408, 141] on span "Complete Image" at bounding box center [1402, 133] width 114 height 22
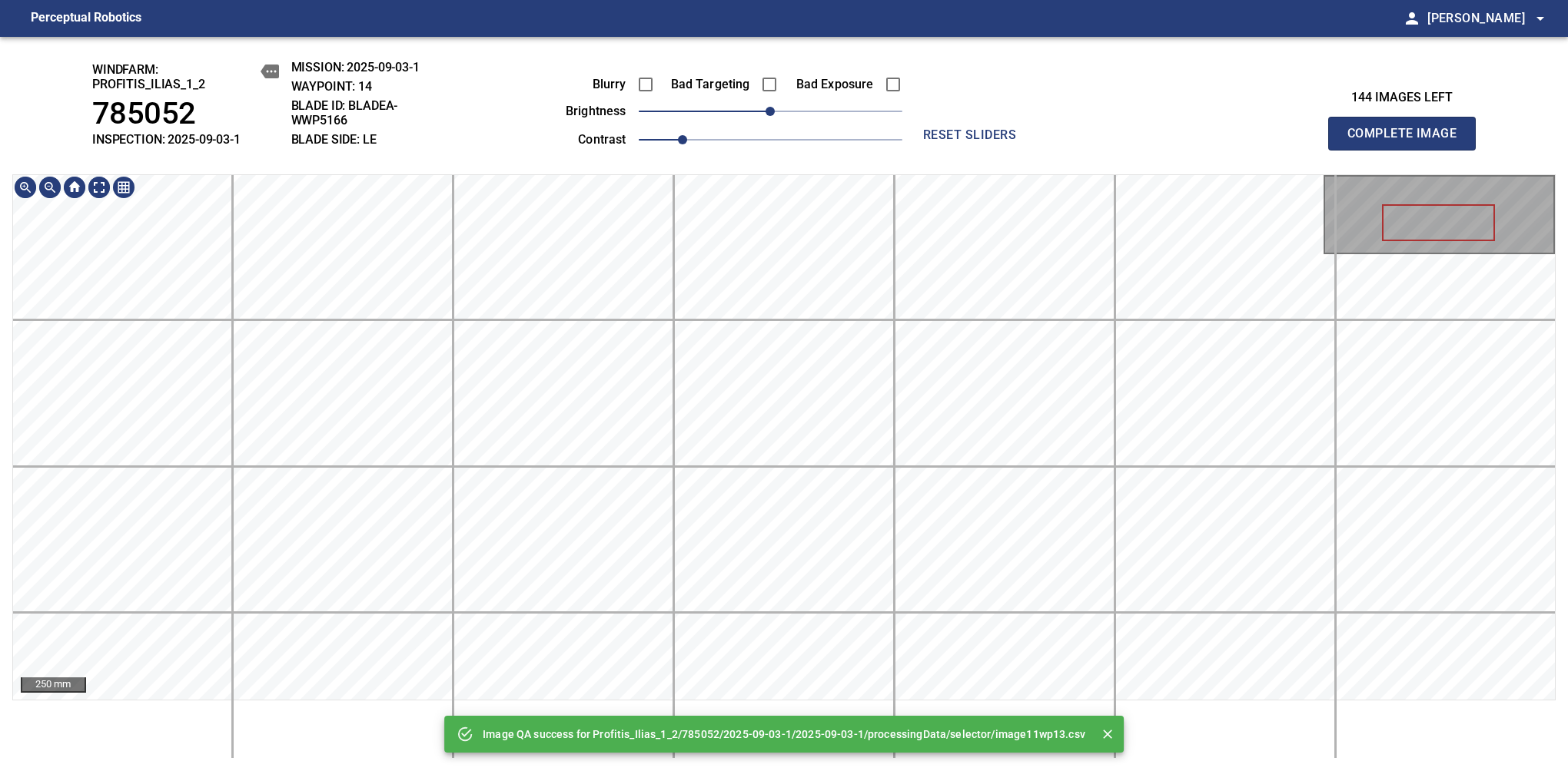
click at [798, 146] on div "Image QA success for Profitis_Ilias_1_2/785052/2025-09-03-1/2025-09-03-1/proces…" at bounding box center [784, 404] width 1568 height 734
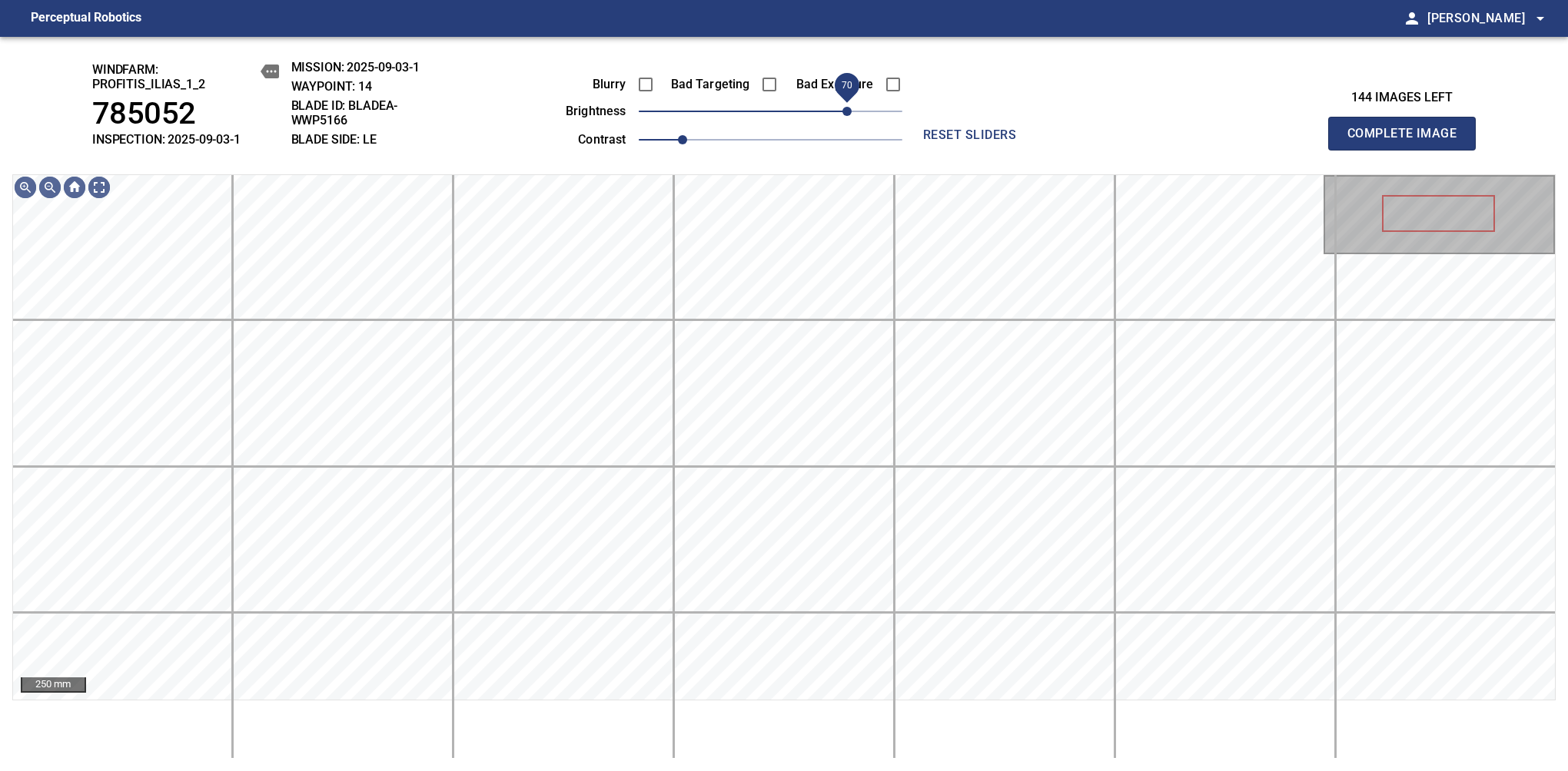
drag, startPoint x: 827, startPoint y: 114, endPoint x: 847, endPoint y: 118, distance: 20.4
click at [847, 118] on span "70" at bounding box center [771, 112] width 264 height 22
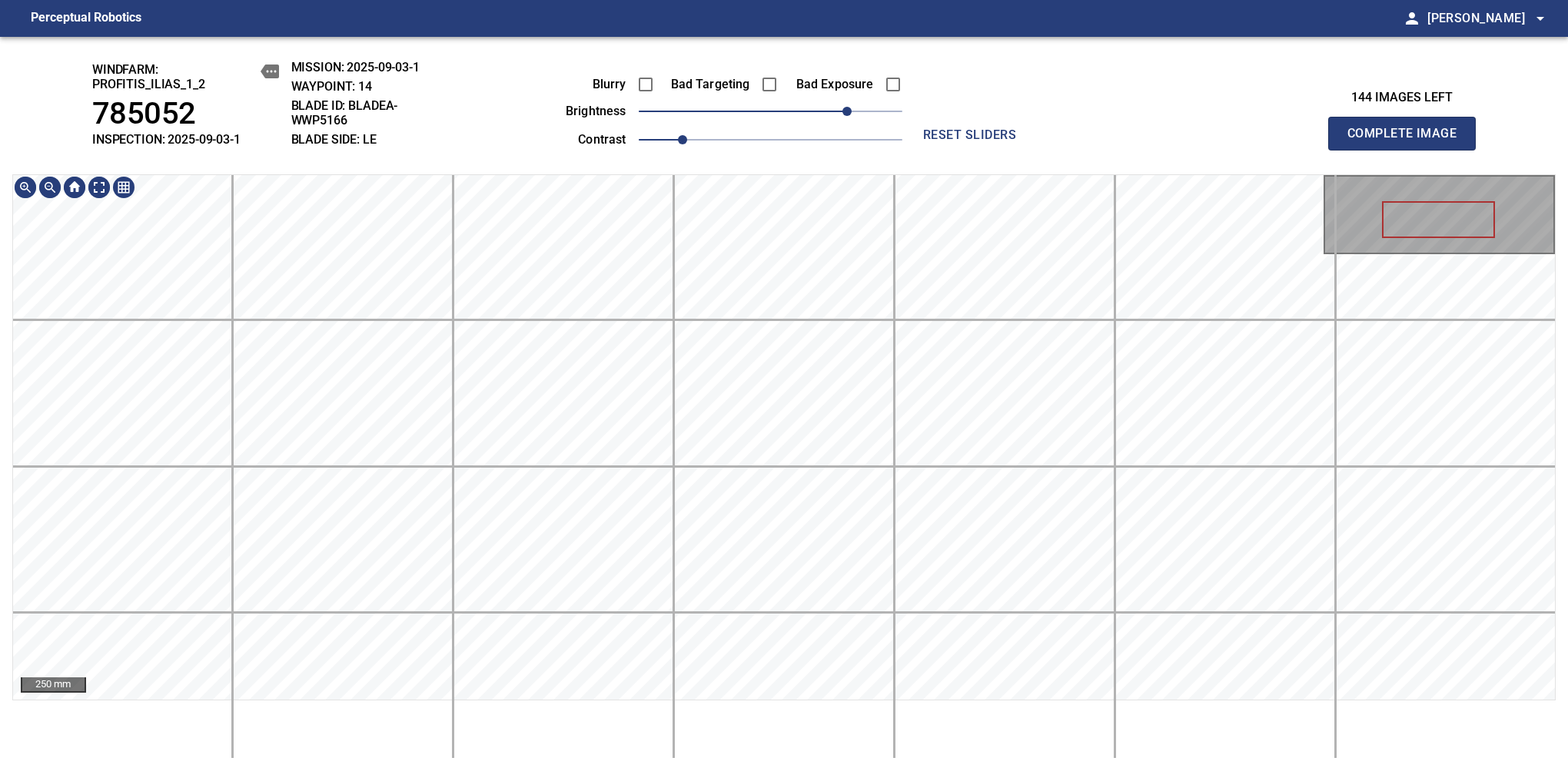
click at [562, 74] on div "windfarm: Profitis_Ilias_1_2 785052 INSPECTION: 2025-09-03-1 MISSION: 2025-09-0…" at bounding box center [784, 404] width 1568 height 734
click at [839, 113] on span "60" at bounding box center [836, 111] width 9 height 9
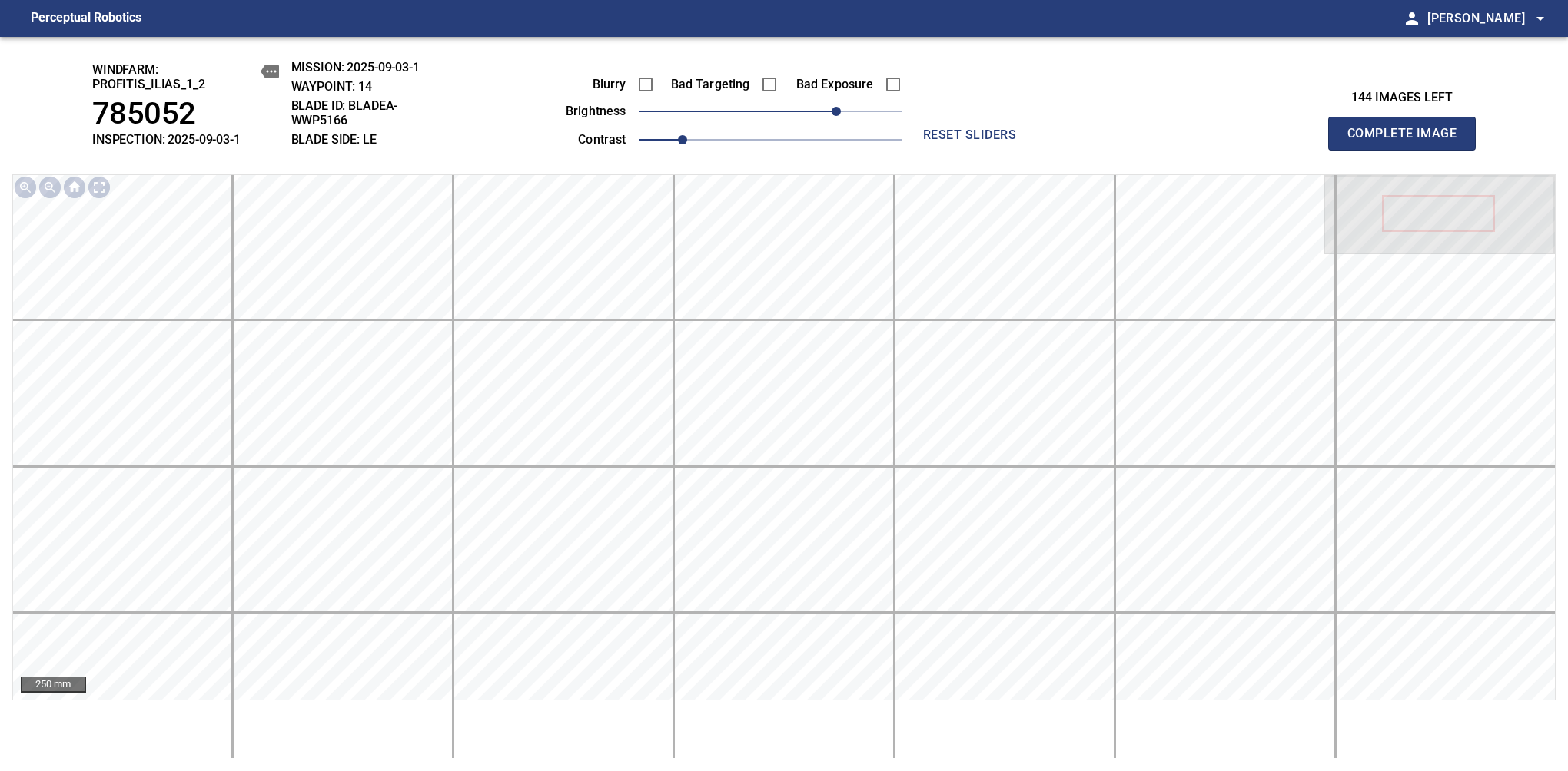
click at [1408, 141] on span "Complete Image" at bounding box center [1402, 133] width 114 height 22
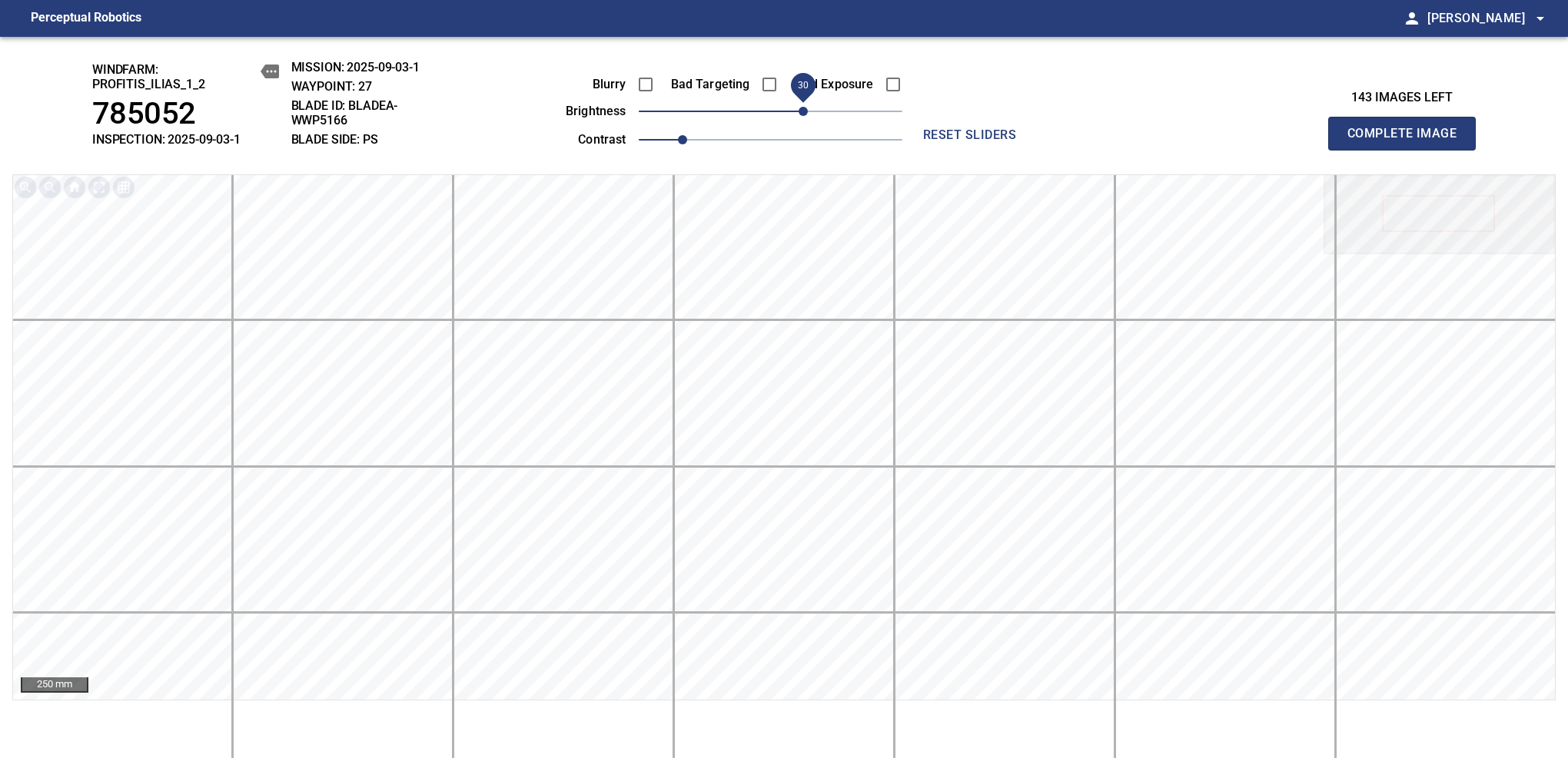
drag, startPoint x: 781, startPoint y: 105, endPoint x: 808, endPoint y: 113, distance: 28.2
click at [808, 113] on span "30" at bounding box center [802, 111] width 9 height 9
drag, startPoint x: 808, startPoint y: 113, endPoint x: 798, endPoint y: 117, distance: 10.8
click at [798, 116] on span "30" at bounding box center [802, 111] width 9 height 9
click at [1408, 141] on span "Complete Image" at bounding box center [1402, 133] width 114 height 22
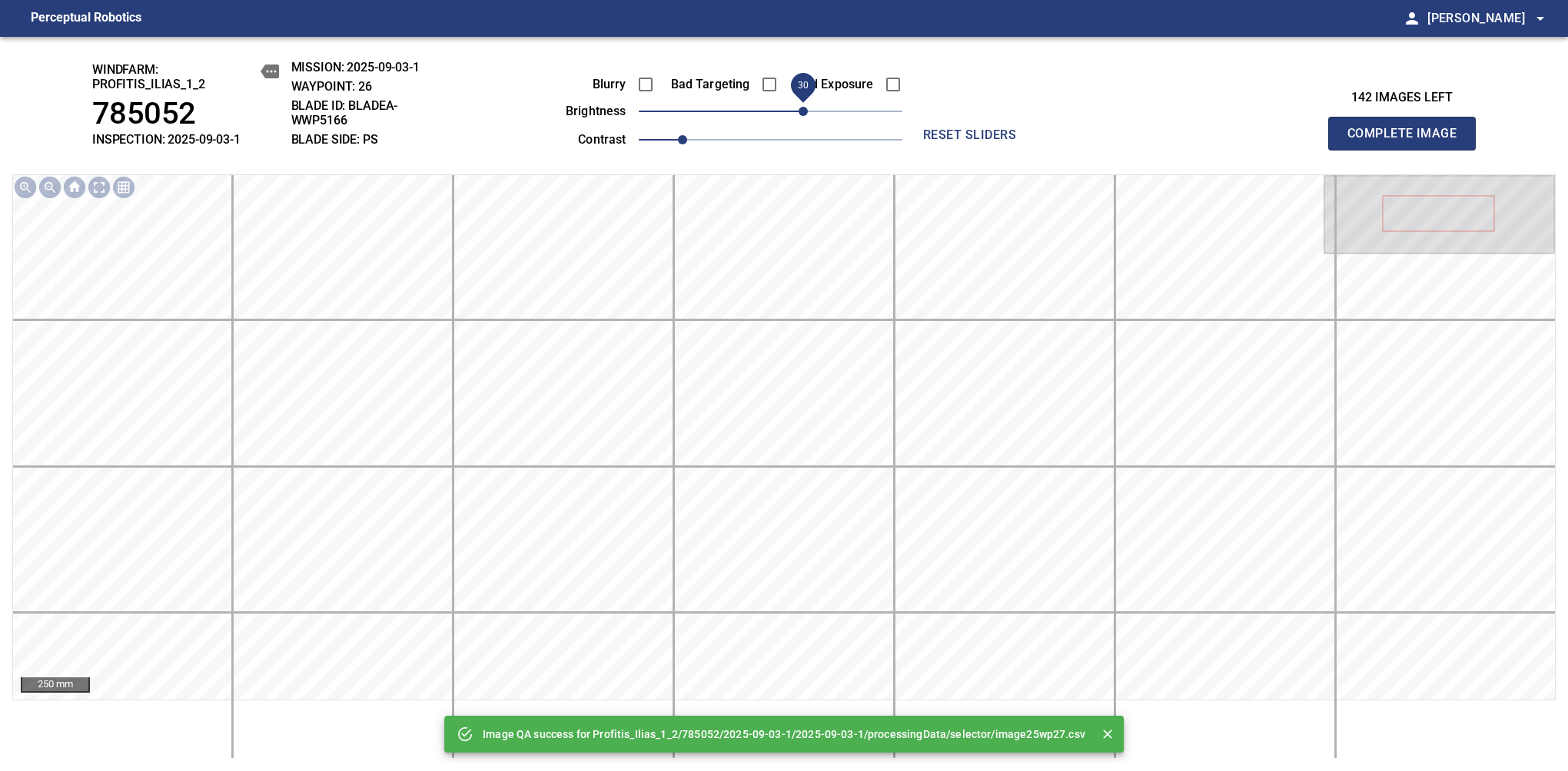
drag, startPoint x: 766, startPoint y: 110, endPoint x: 802, endPoint y: 107, distance: 36.1
click at [802, 107] on span "30" at bounding box center [802, 111] width 9 height 9
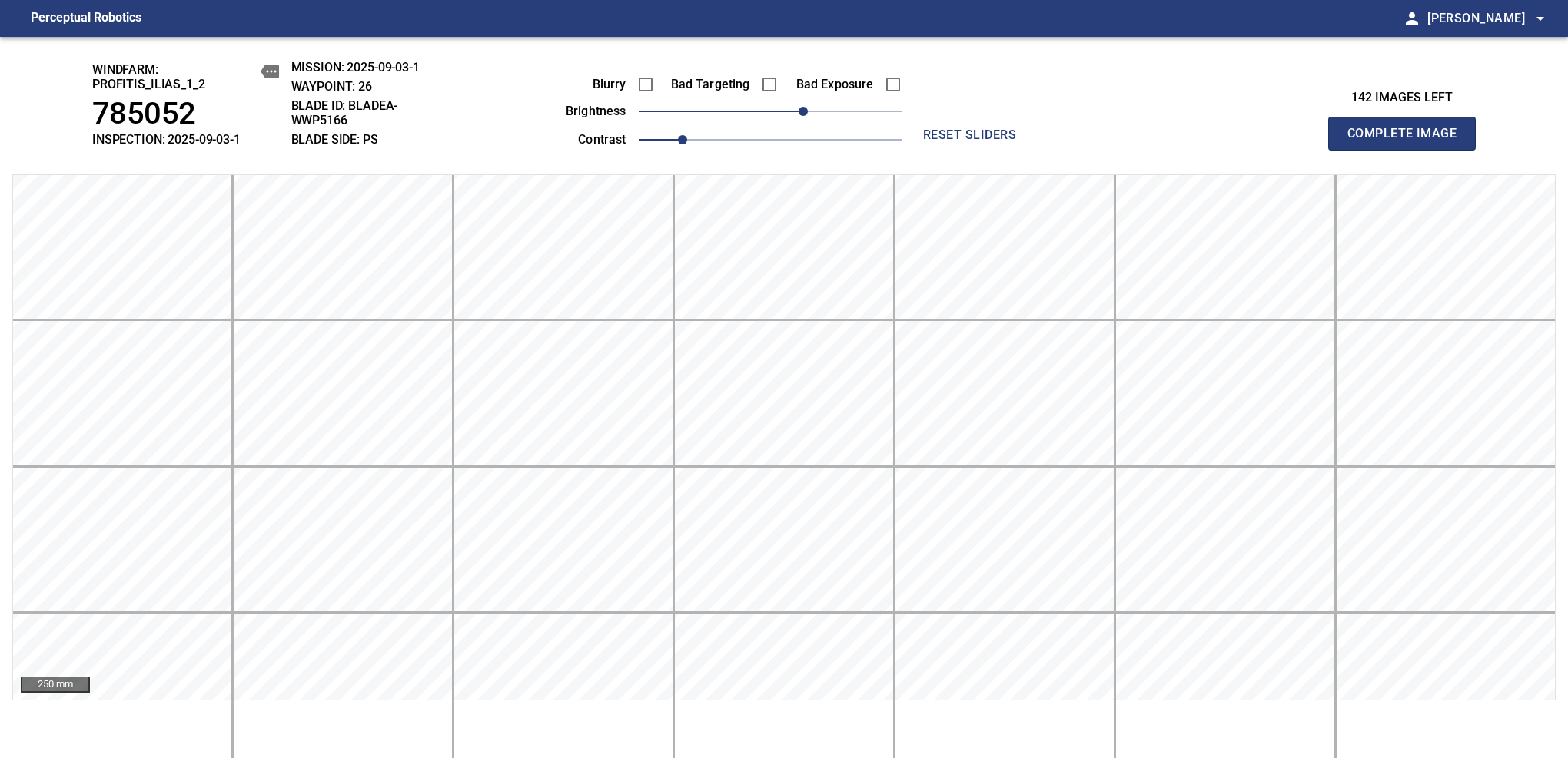
click at [1408, 141] on span "Complete Image" at bounding box center [1402, 133] width 114 height 22
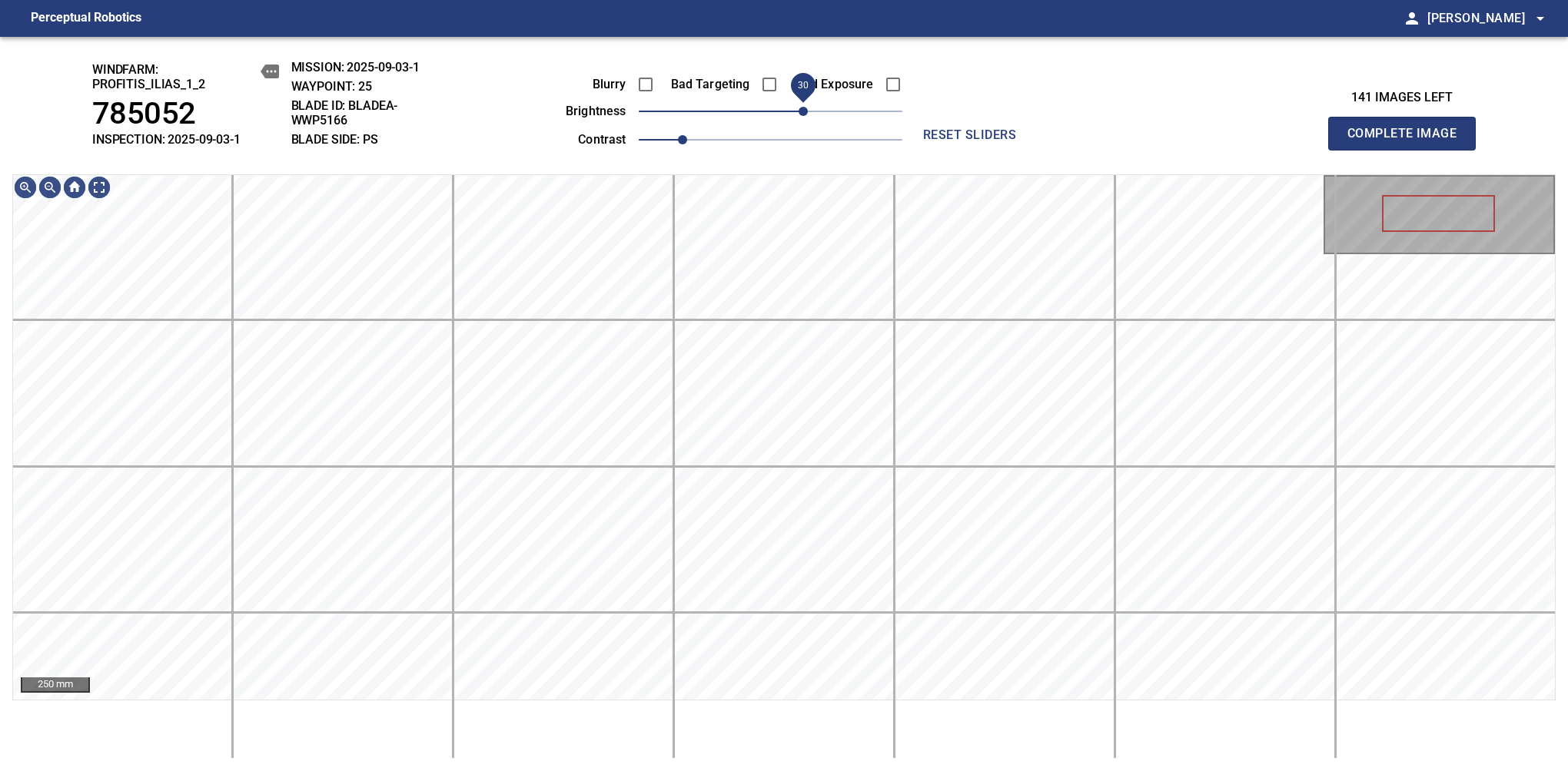
drag, startPoint x: 778, startPoint y: 111, endPoint x: 805, endPoint y: 120, distance: 28.5
click at [805, 116] on span "30" at bounding box center [802, 111] width 9 height 9
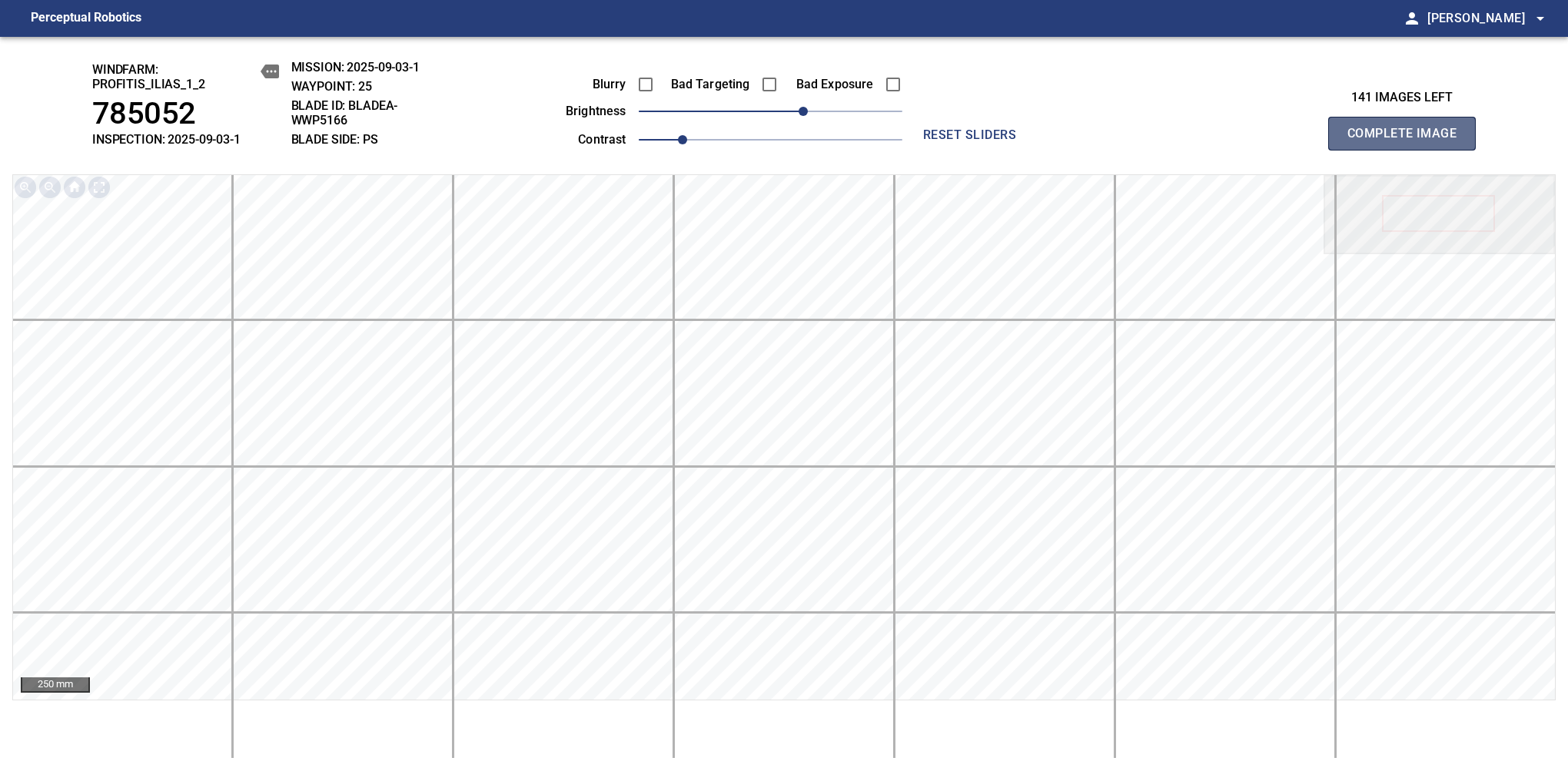
click at [1408, 141] on span "Complete Image" at bounding box center [1402, 133] width 114 height 22
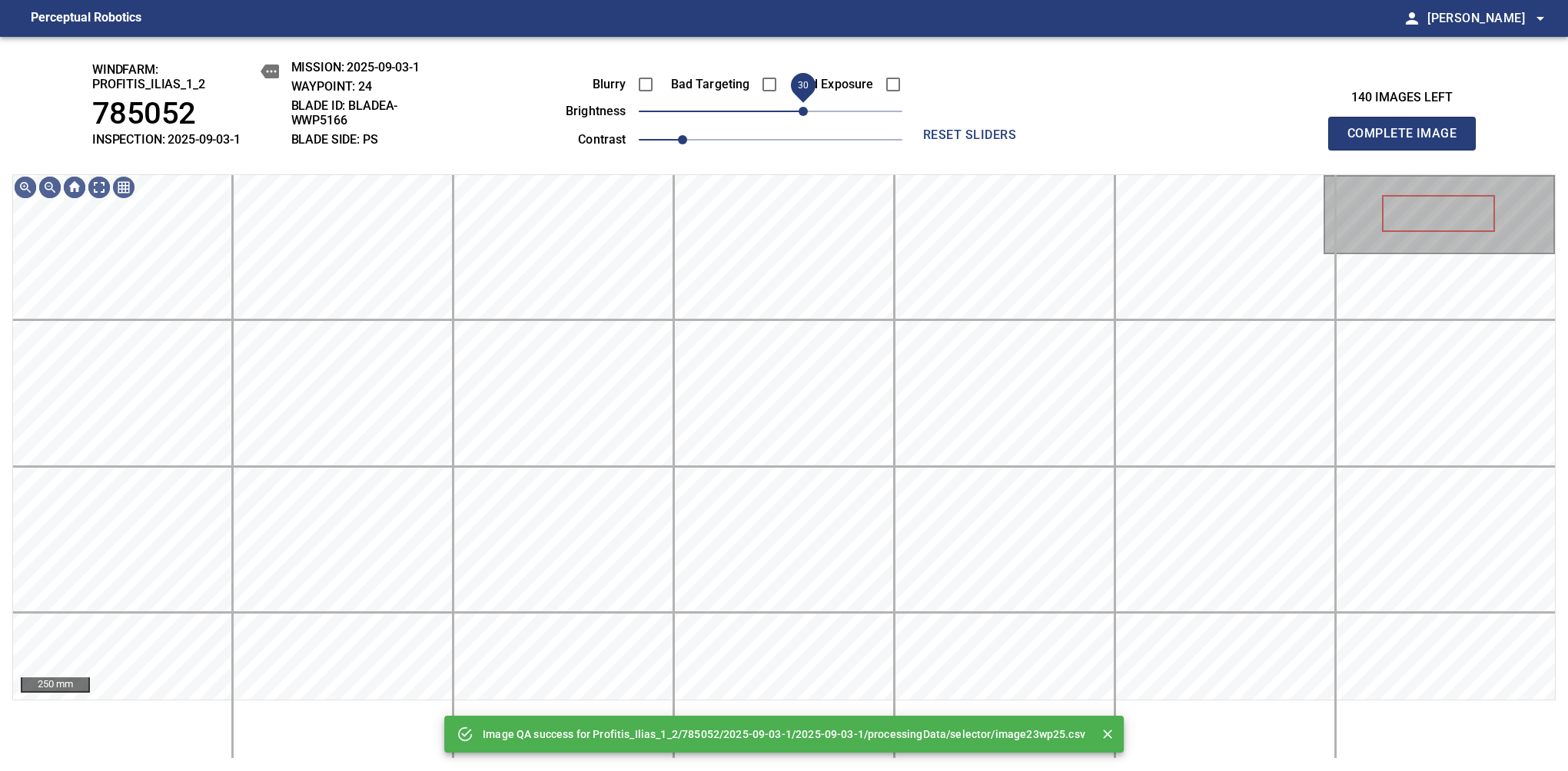
drag, startPoint x: 783, startPoint y: 112, endPoint x: 805, endPoint y: 104, distance: 23.4
click at [805, 107] on span "30" at bounding box center [802, 111] width 9 height 9
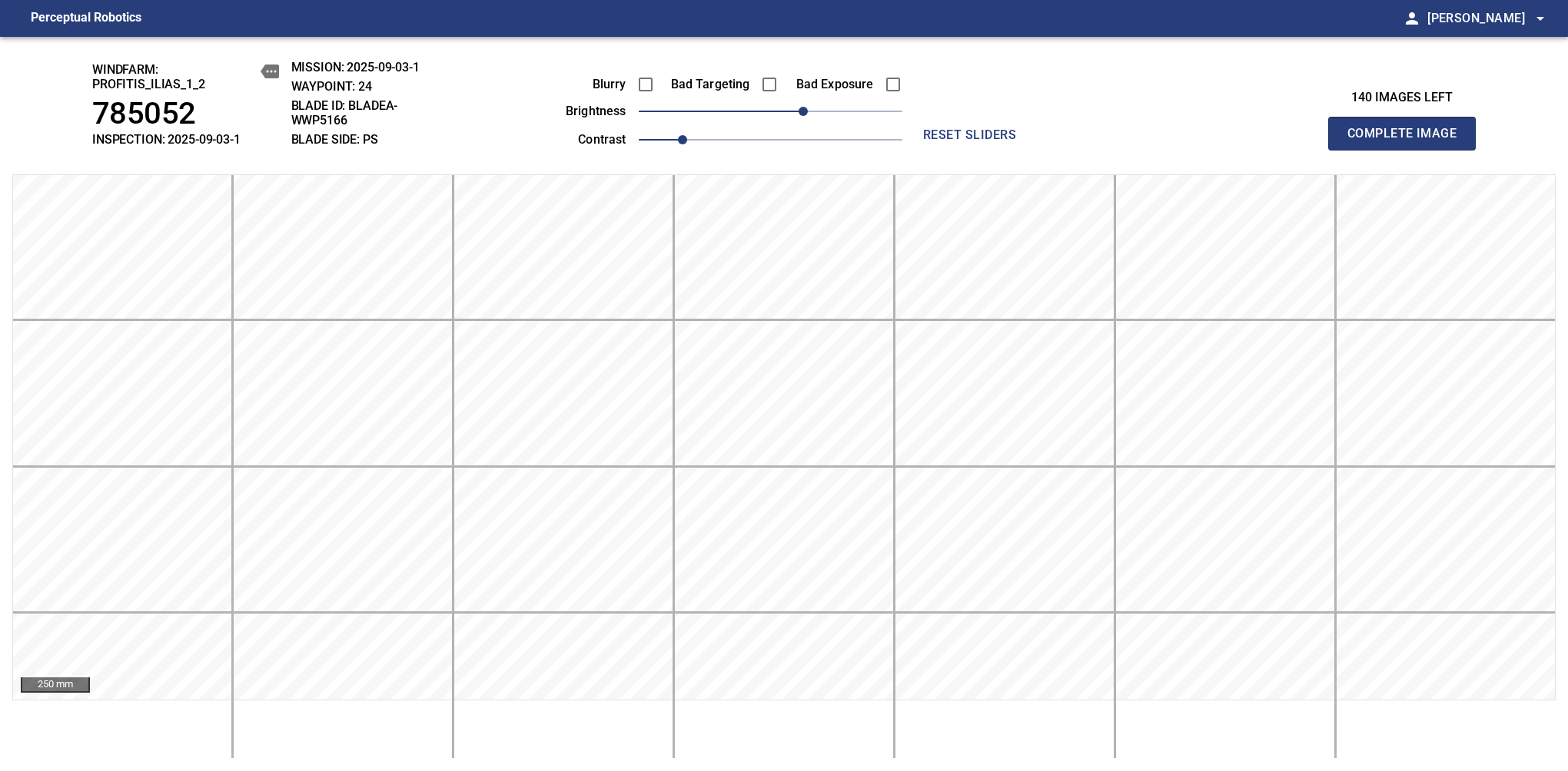
click at [1408, 141] on span "Complete Image" at bounding box center [1402, 133] width 114 height 22
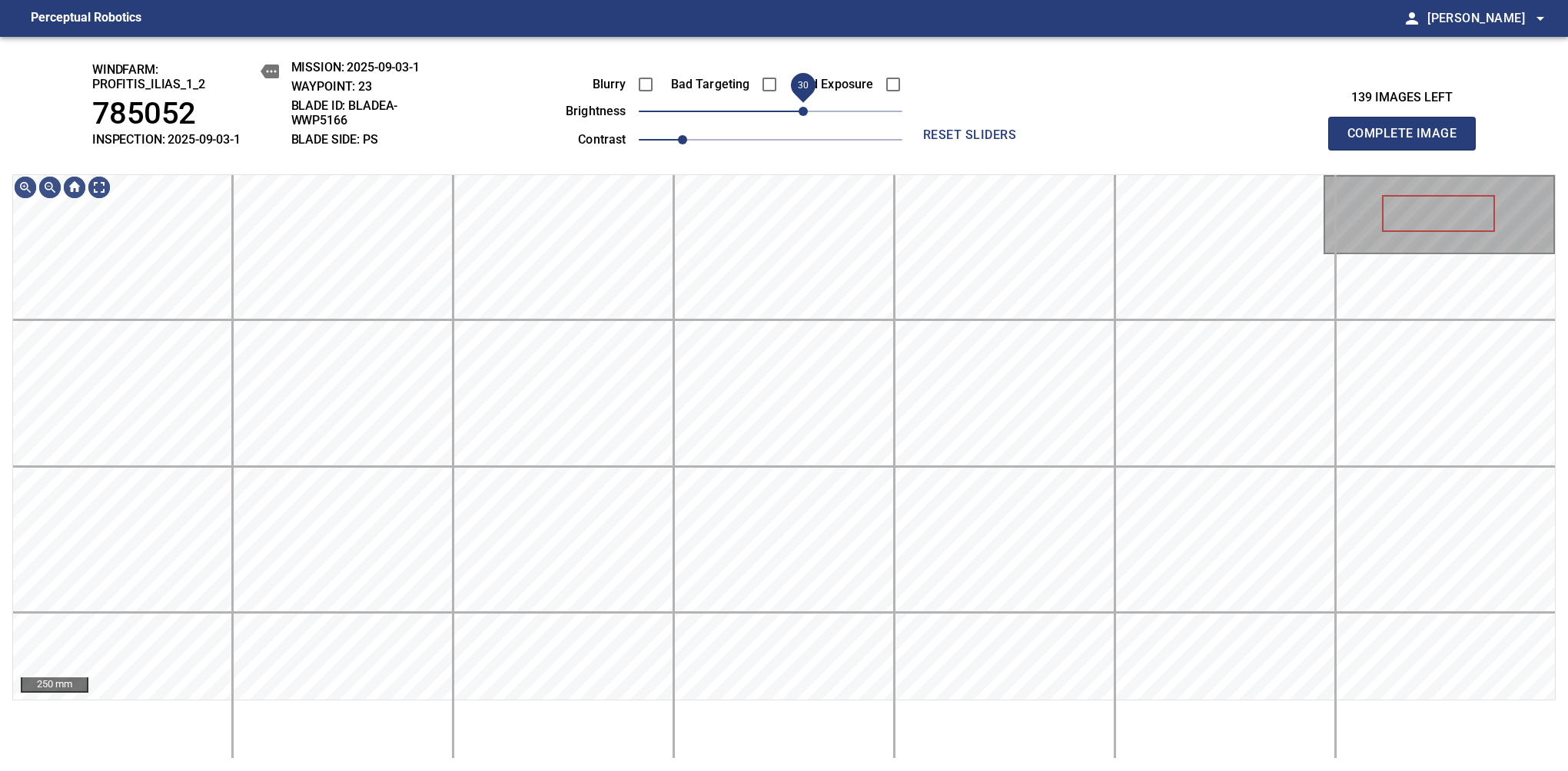
drag, startPoint x: 771, startPoint y: 114, endPoint x: 805, endPoint y: 120, distance: 34.5
click at [805, 116] on span "30" at bounding box center [802, 111] width 9 height 9
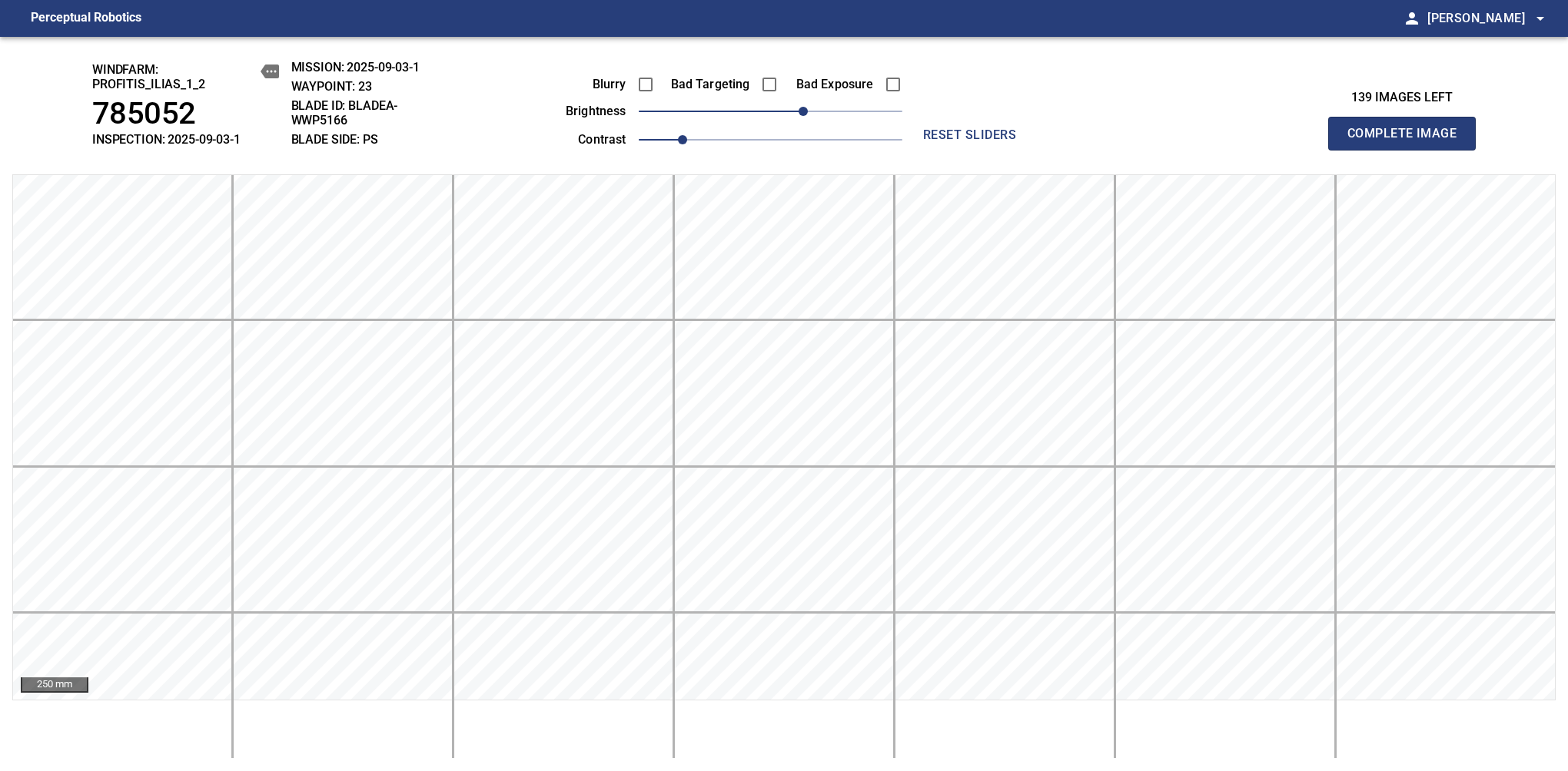
click at [1408, 141] on span "Complete Image" at bounding box center [1402, 133] width 114 height 22
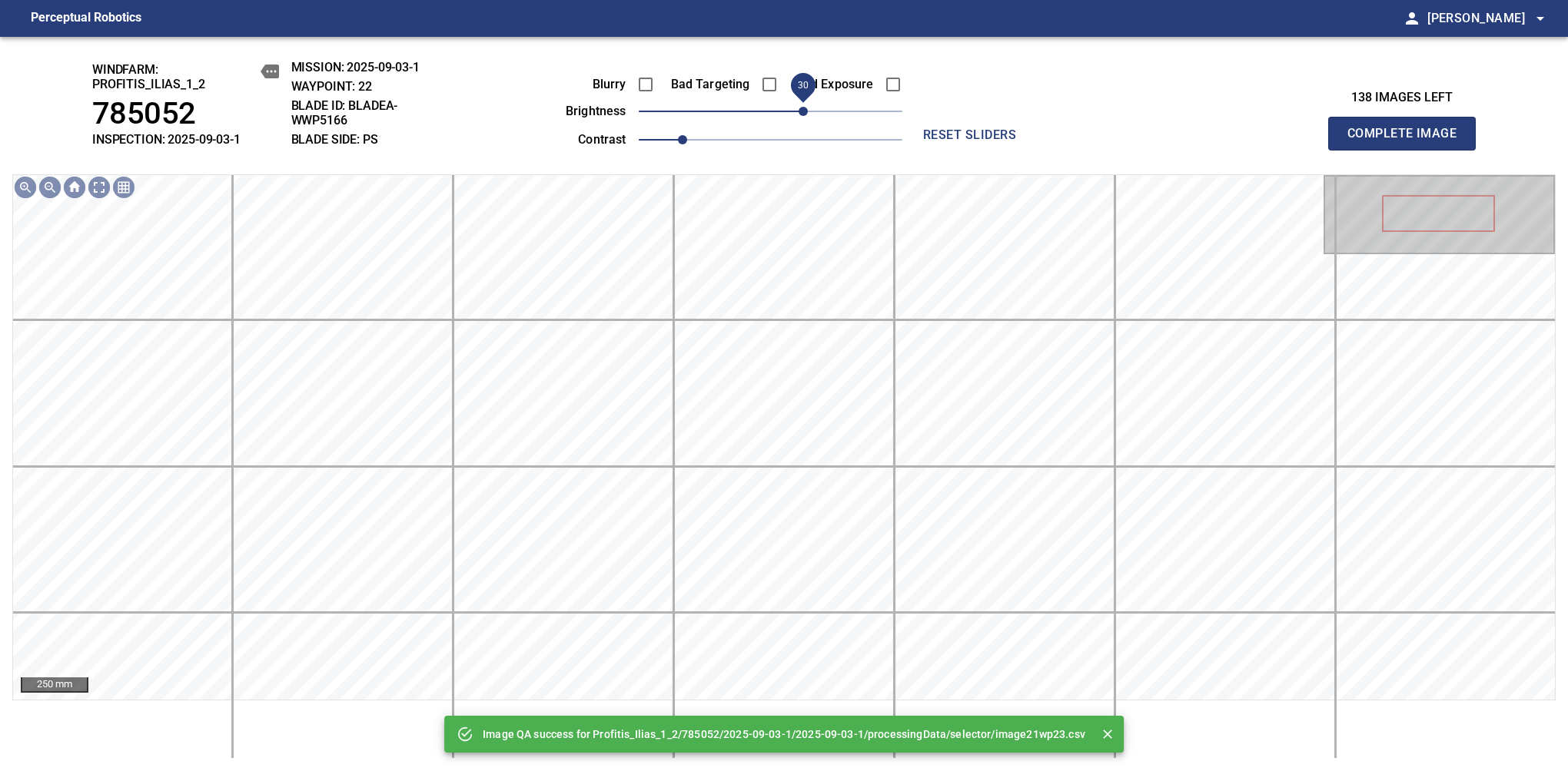
drag, startPoint x: 787, startPoint y: 114, endPoint x: 808, endPoint y: 107, distance: 22.1
click at [808, 107] on span "30" at bounding box center [771, 112] width 264 height 22
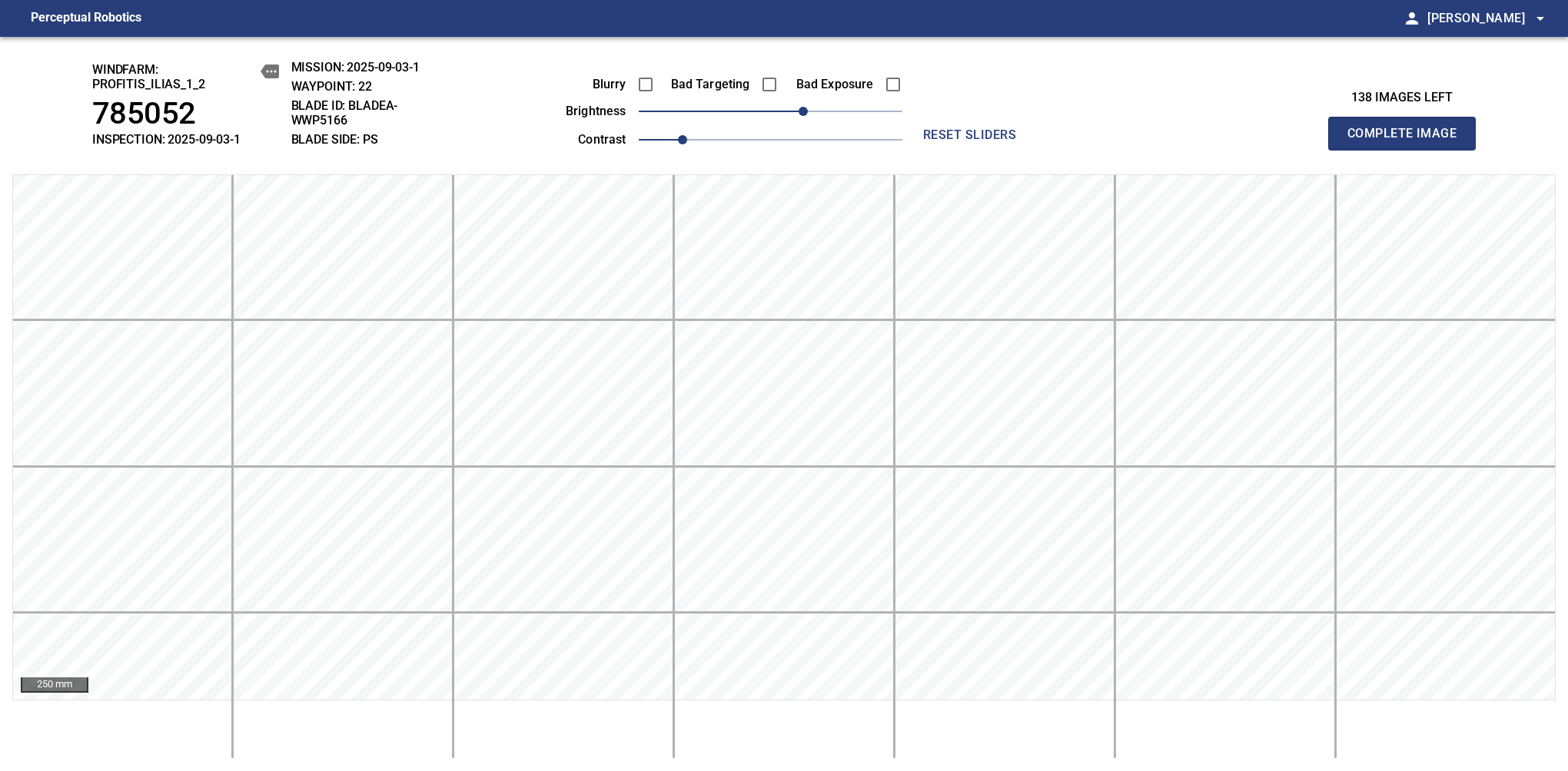
click at [1408, 141] on span "Complete Image" at bounding box center [1402, 133] width 114 height 22
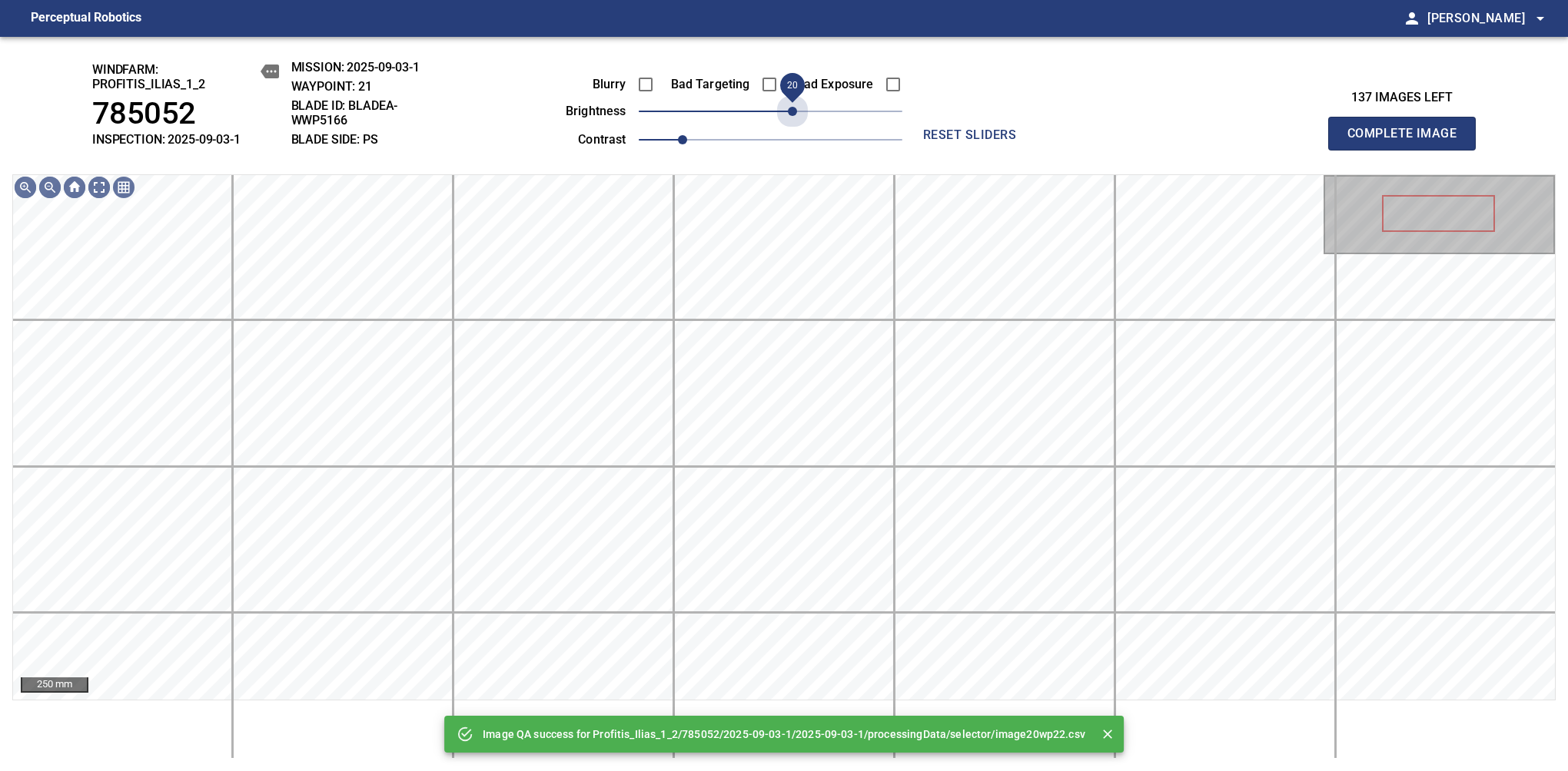
drag, startPoint x: 784, startPoint y: 120, endPoint x: 794, endPoint y: 128, distance: 12.8
click at [794, 128] on div "Blurry Bad Targeting Bad Exposure brightness 20 contrast 1" at bounding box center [717, 109] width 371 height 82
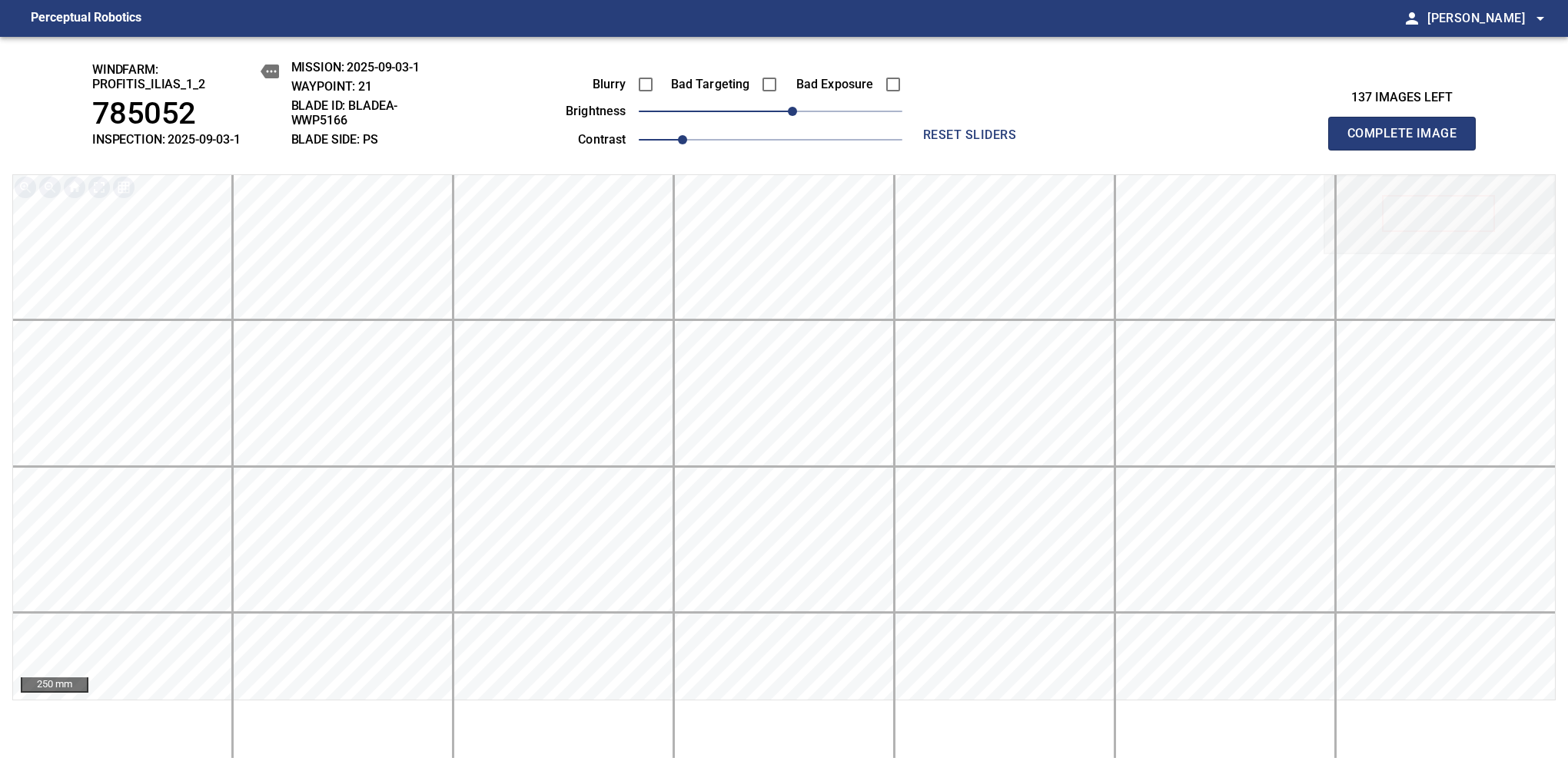
click at [1408, 141] on span "Complete Image" at bounding box center [1402, 133] width 114 height 22
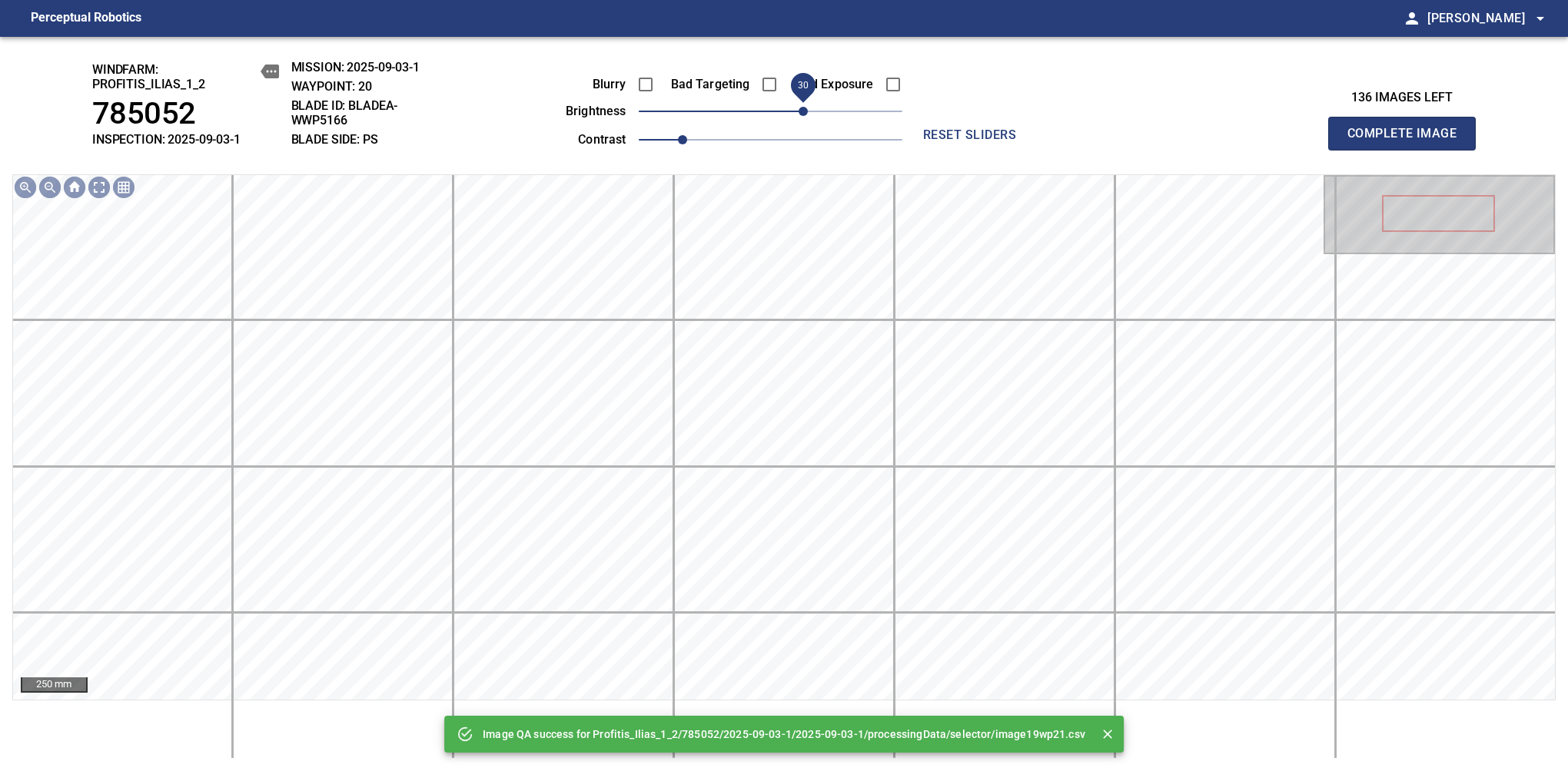
drag, startPoint x: 797, startPoint y: 115, endPoint x: 806, endPoint y: 107, distance: 12.0
click at [806, 107] on span "30" at bounding box center [802, 111] width 9 height 9
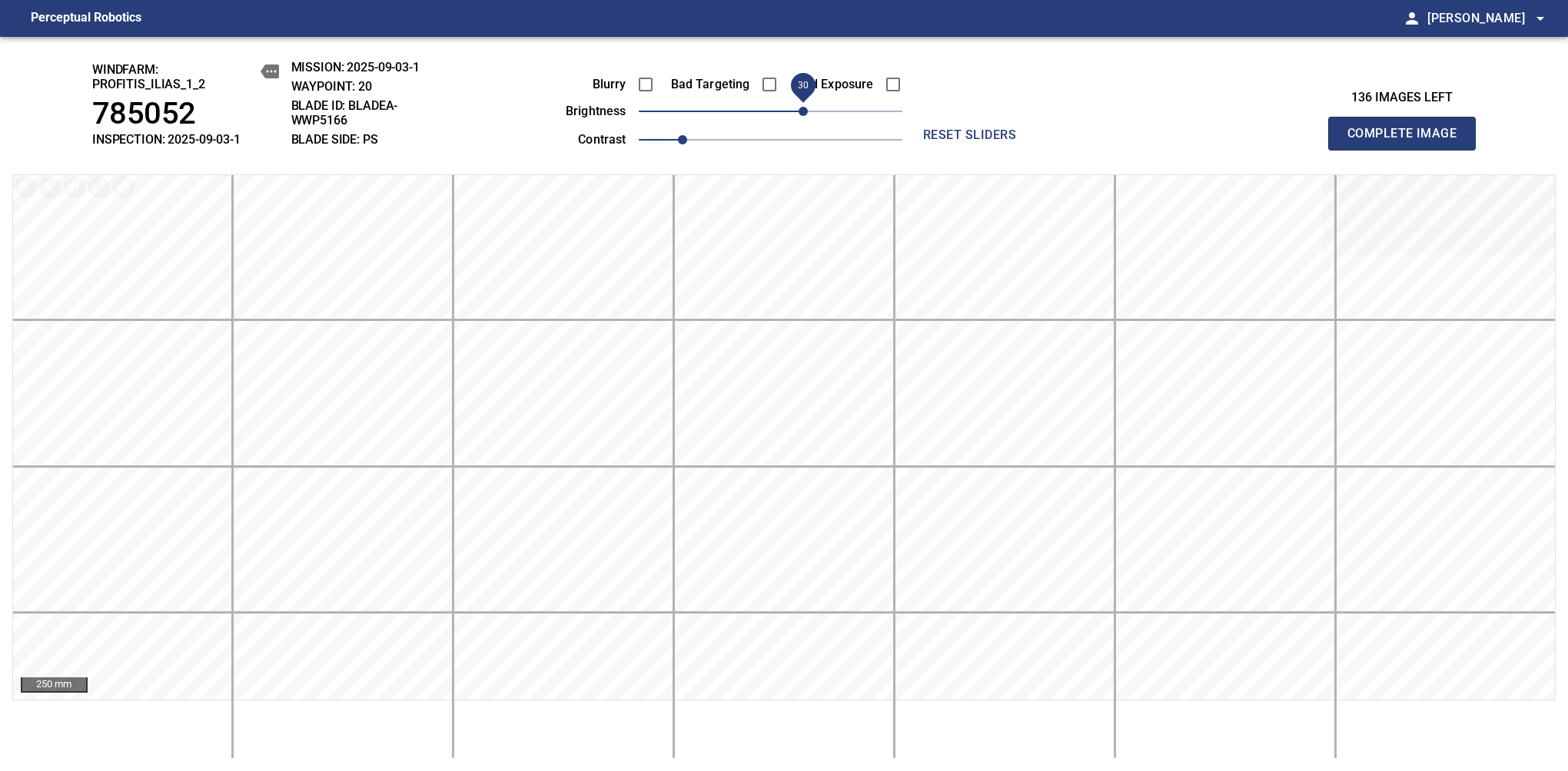
click at [1408, 141] on span "Complete Image" at bounding box center [1402, 133] width 114 height 22
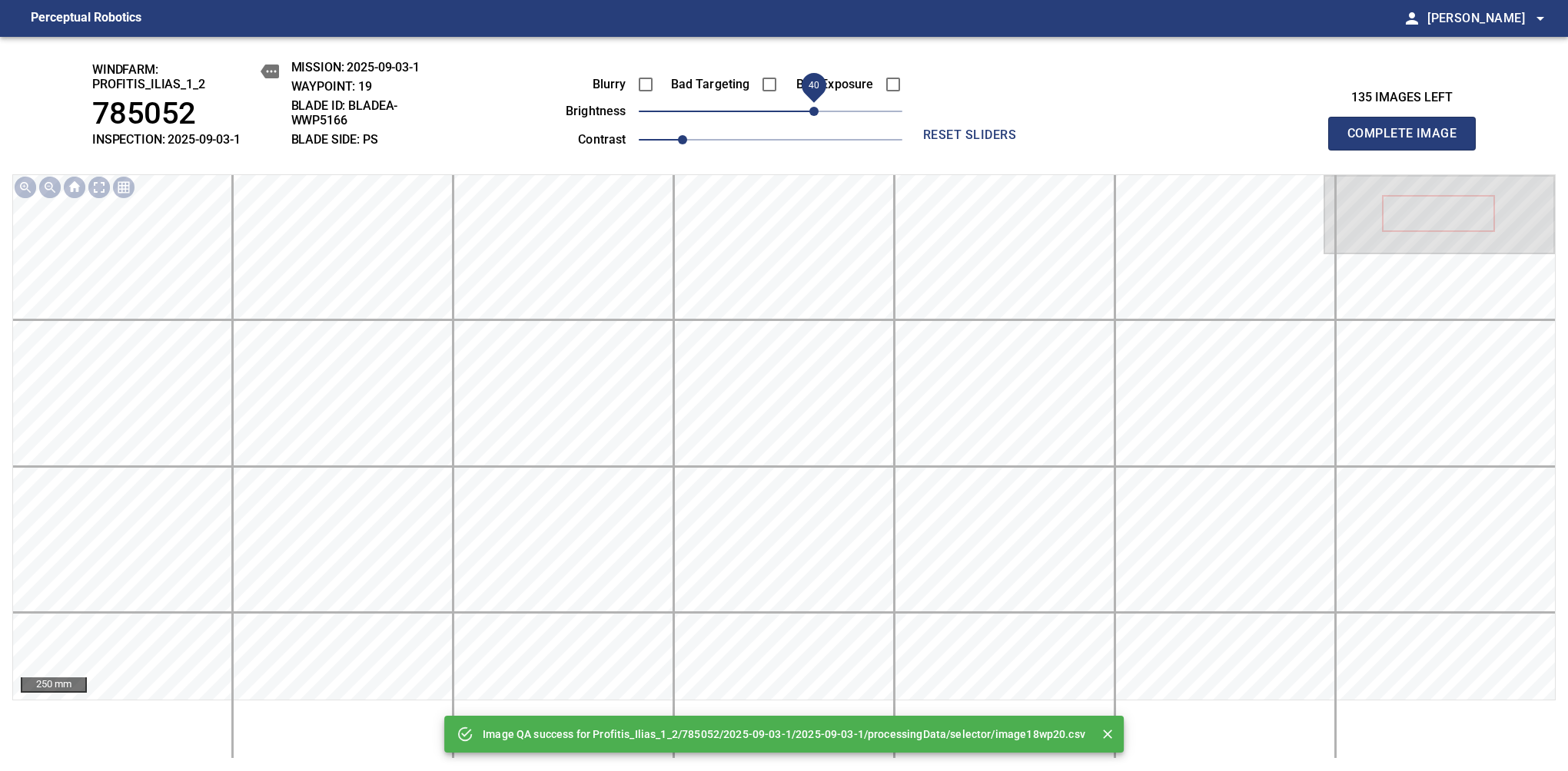
click at [816, 107] on span "40" at bounding box center [771, 112] width 264 height 22
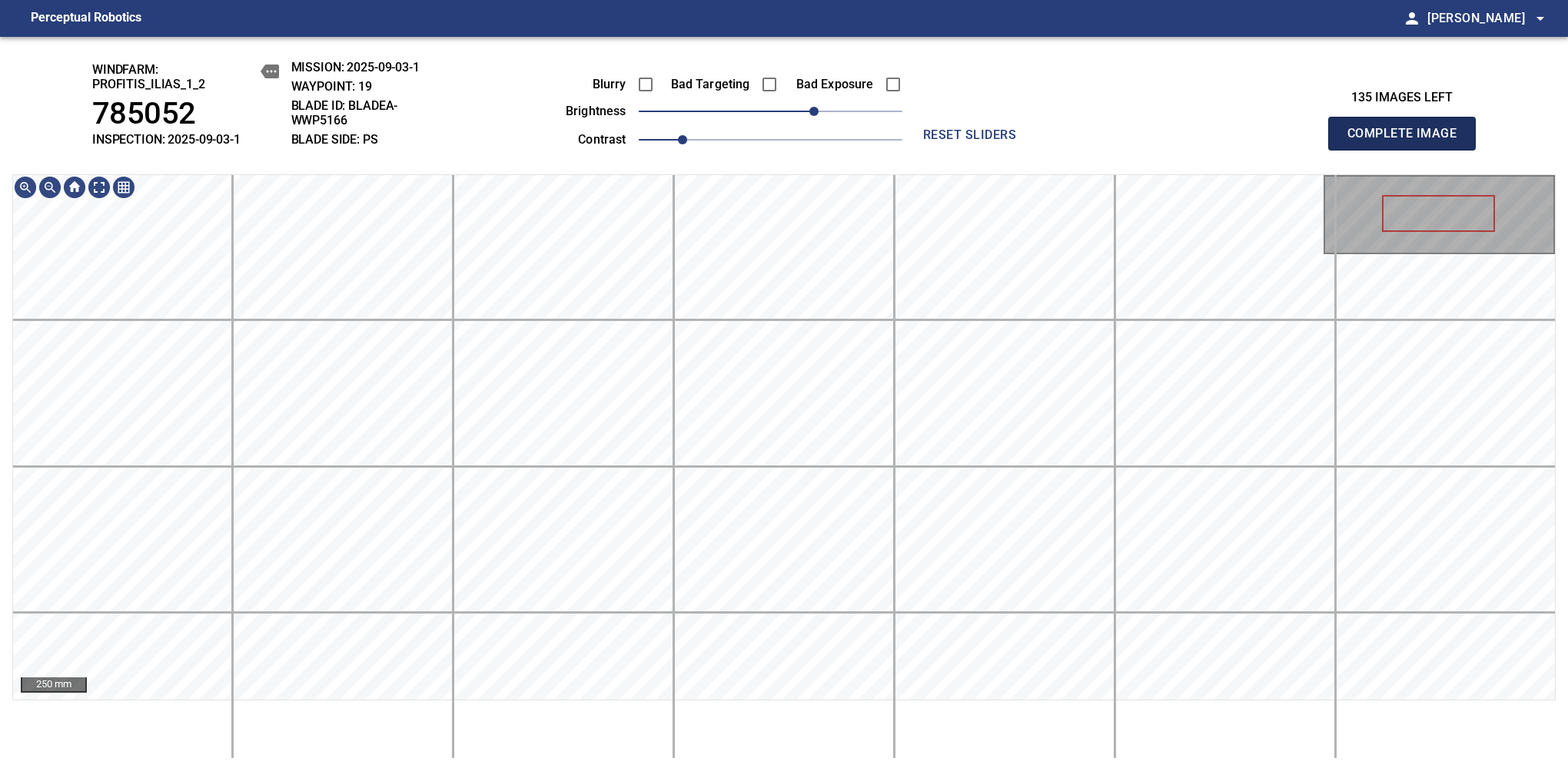
click at [1408, 141] on span "Complete Image" at bounding box center [1402, 133] width 114 height 22
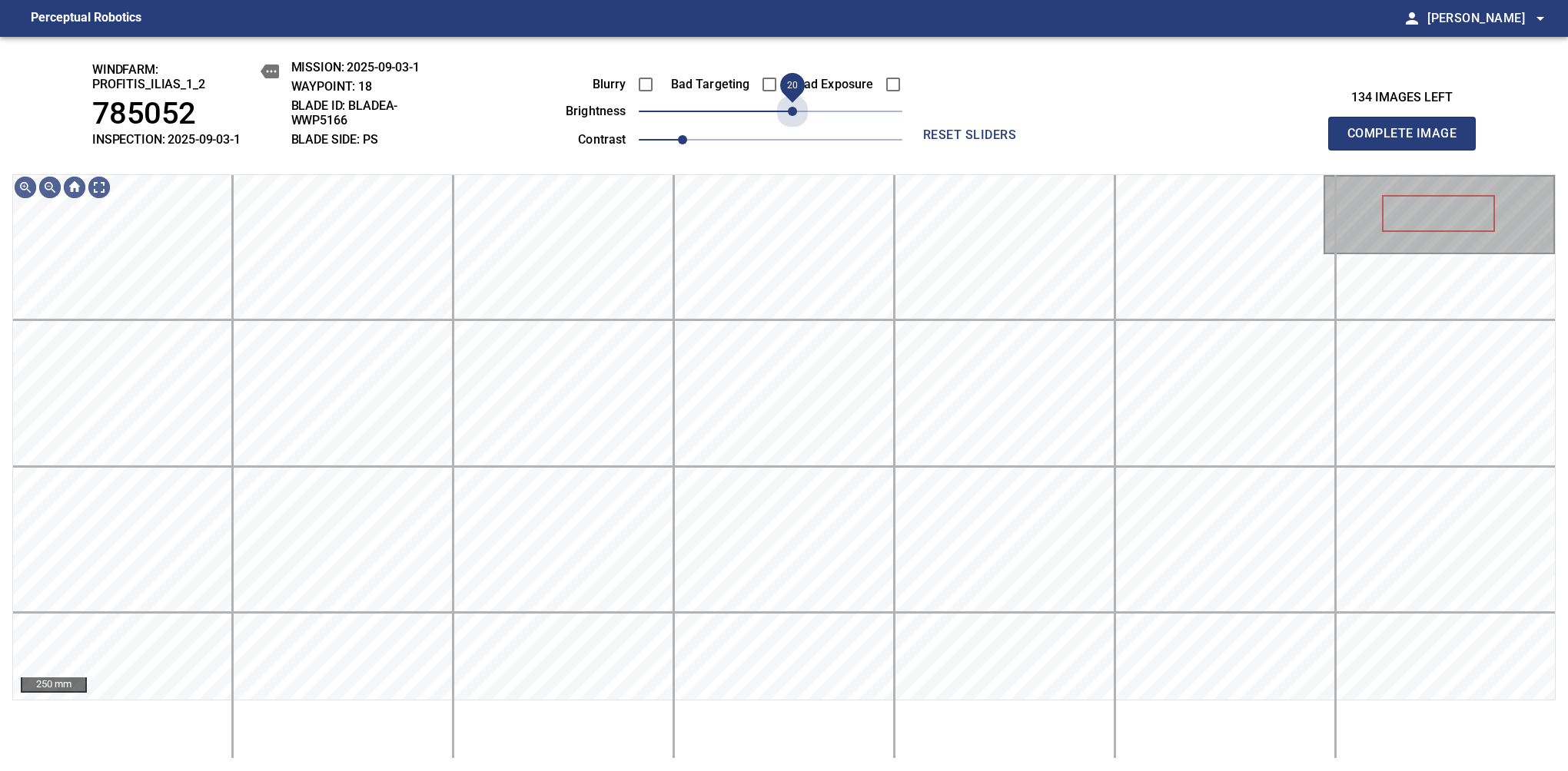
drag, startPoint x: 793, startPoint y: 119, endPoint x: 797, endPoint y: 133, distance: 14.6
click at [797, 133] on div "Blurry Bad Targeting Bad Exposure brightness 20 contrast 1" at bounding box center [717, 109] width 371 height 82
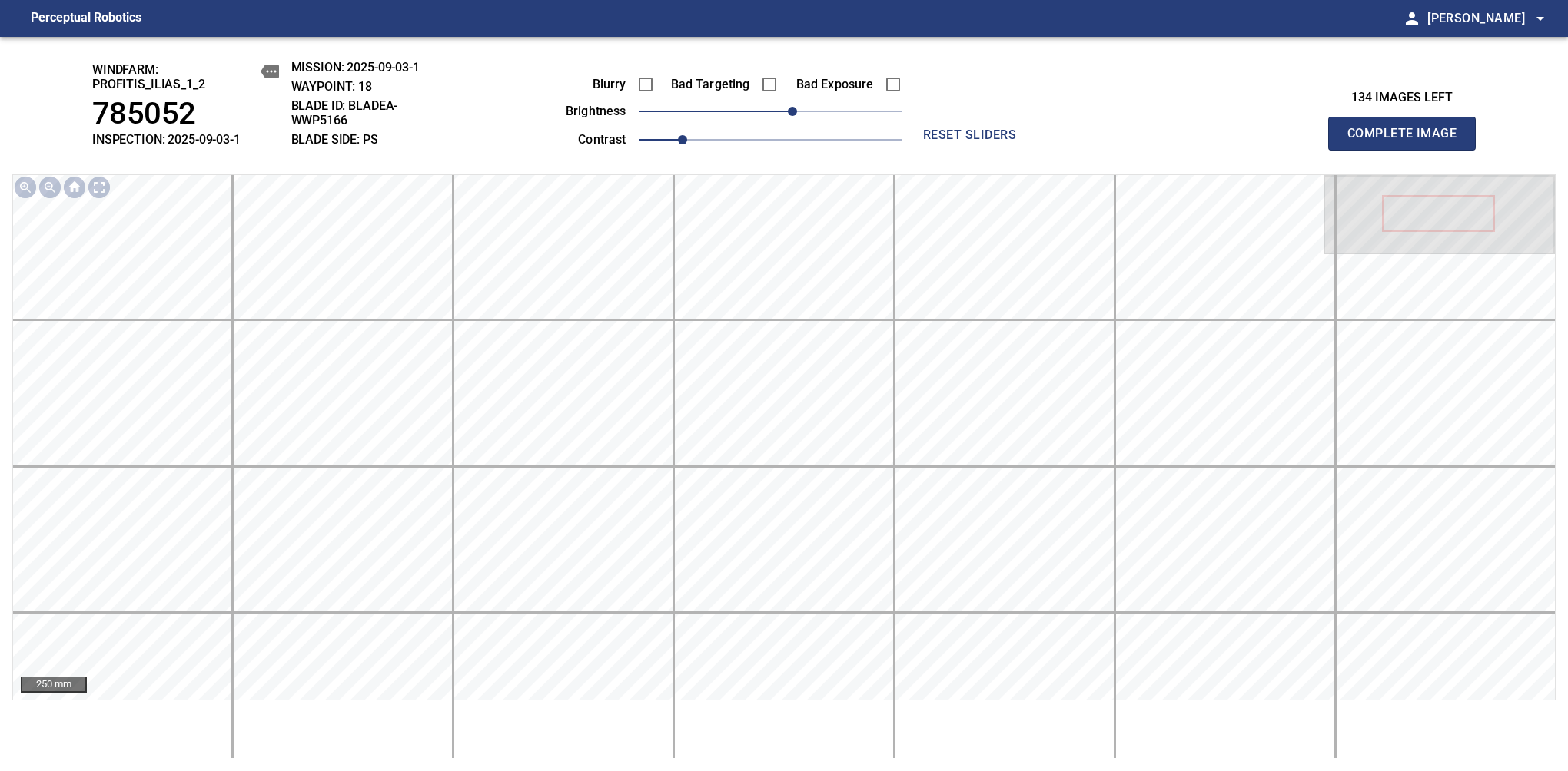
click at [1408, 141] on span "Complete Image" at bounding box center [1402, 133] width 114 height 22
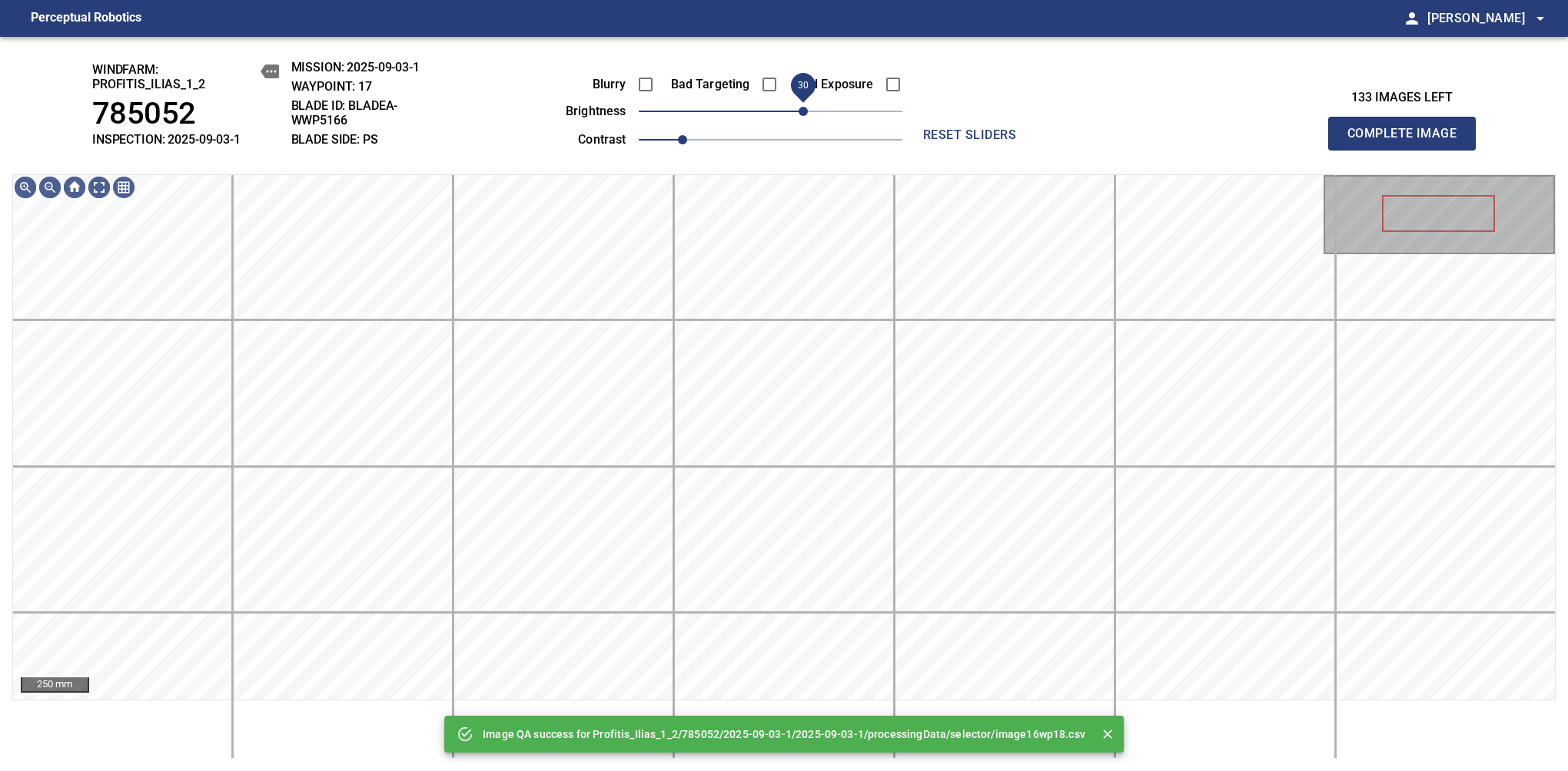
drag, startPoint x: 775, startPoint y: 117, endPoint x: 808, endPoint y: 120, distance: 33.1
click at [808, 116] on span "30" at bounding box center [802, 111] width 9 height 9
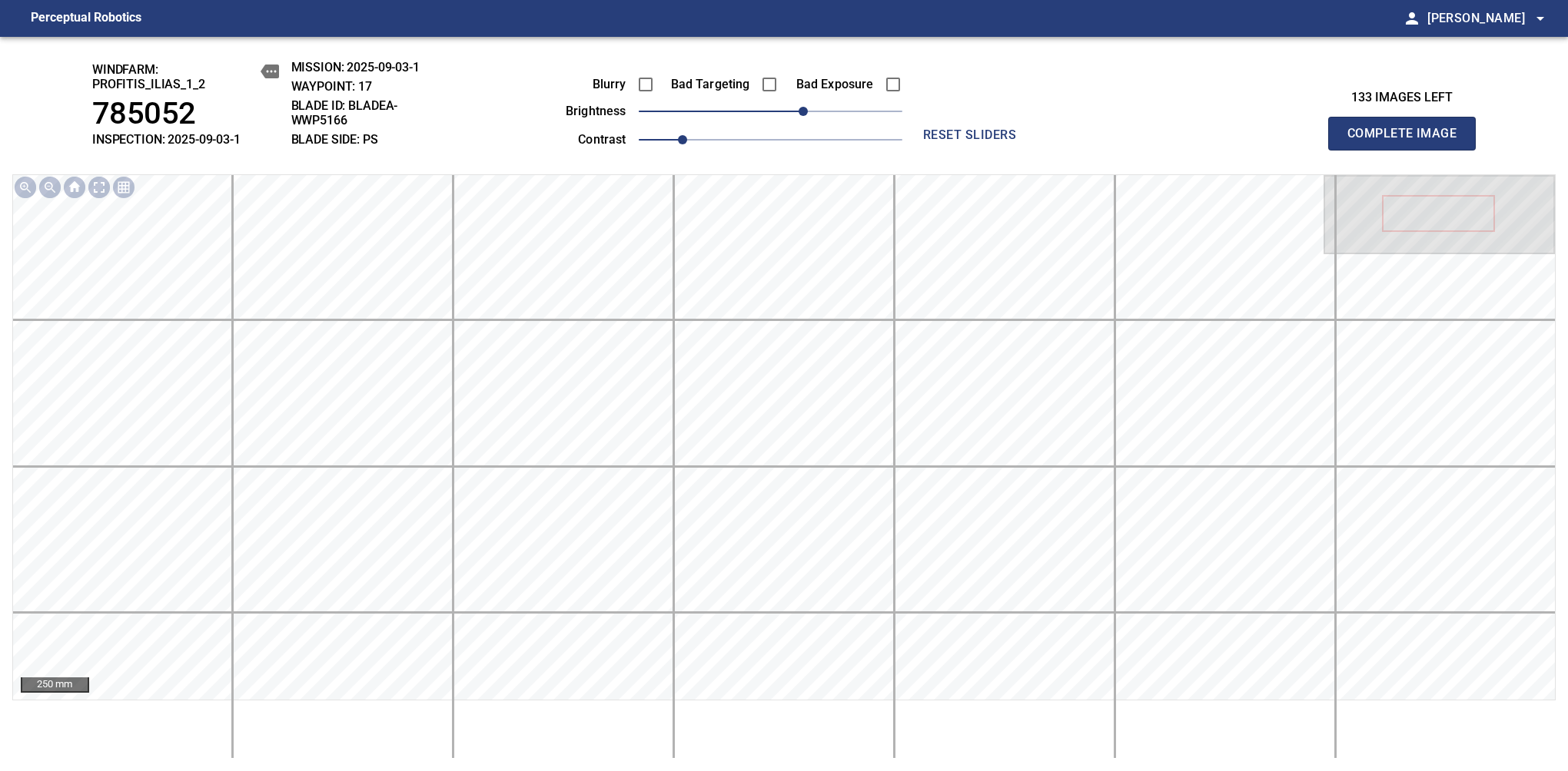
click at [1408, 141] on span "Complete Image" at bounding box center [1402, 133] width 114 height 22
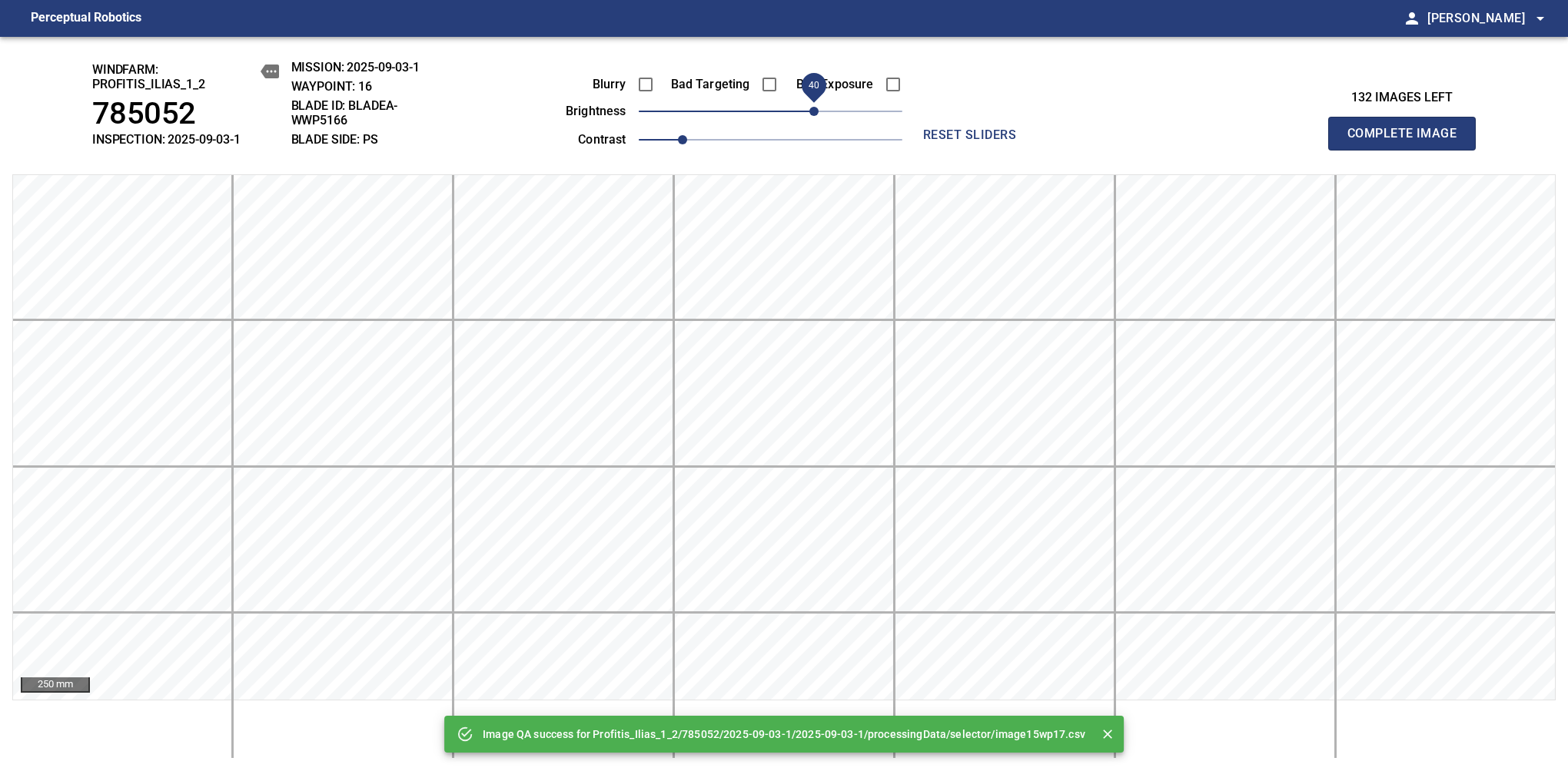
drag, startPoint x: 776, startPoint y: 109, endPoint x: 813, endPoint y: 109, distance: 37.0
click at [813, 109] on span "40" at bounding box center [813, 111] width 9 height 9
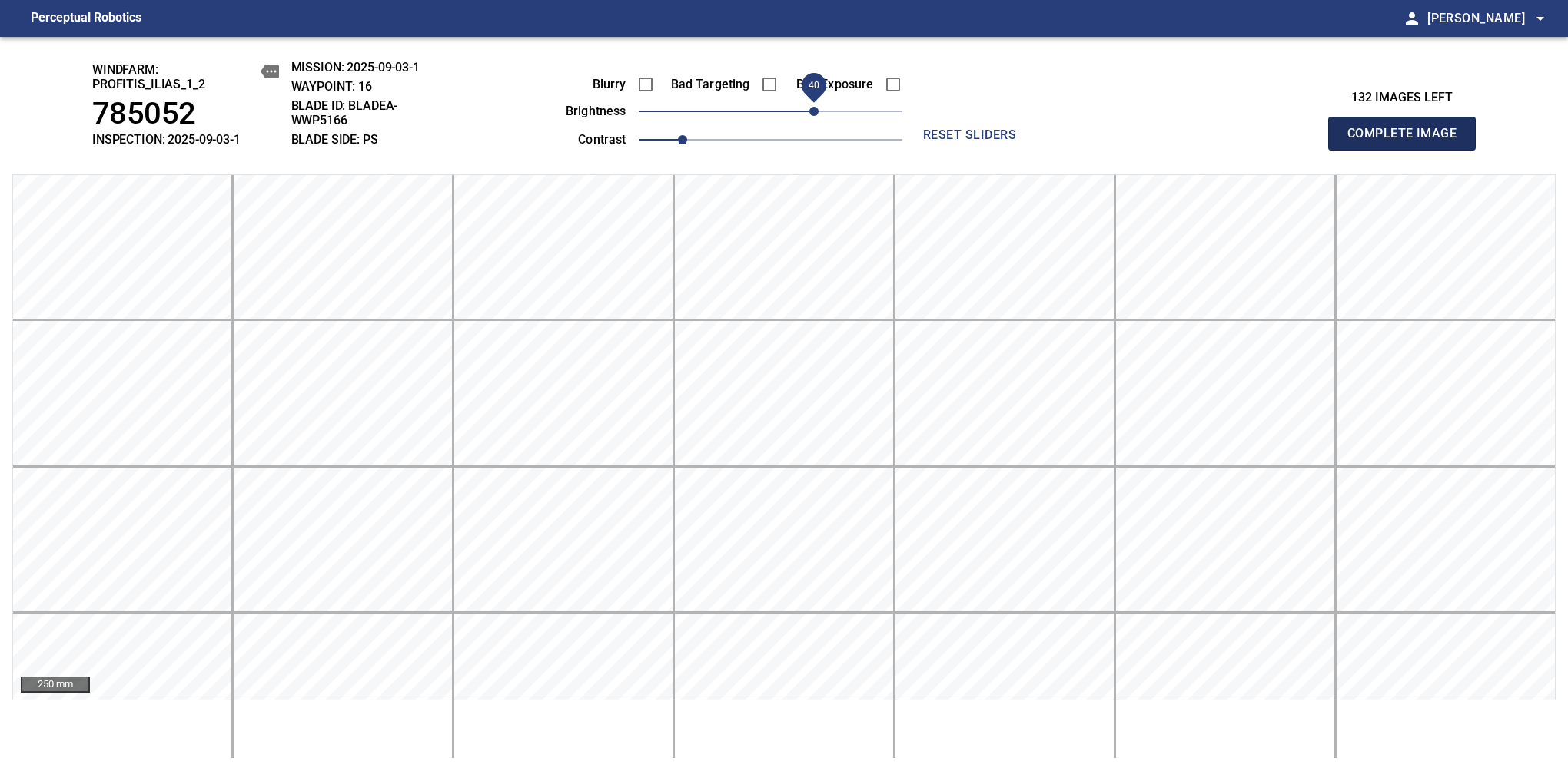
click at [1408, 141] on span "Complete Image" at bounding box center [1402, 133] width 114 height 22
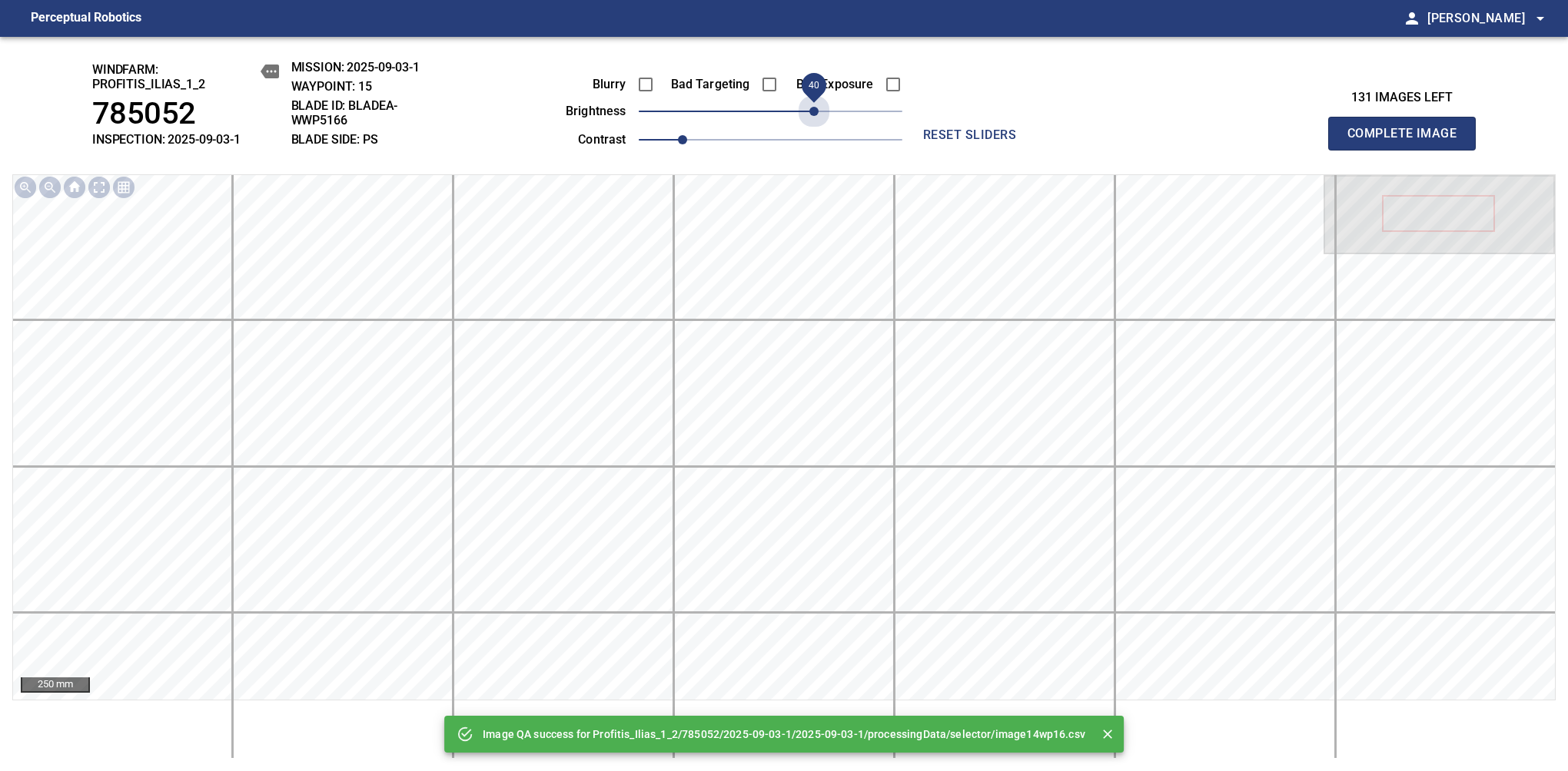
click at [813, 109] on span "40" at bounding box center [771, 112] width 264 height 22
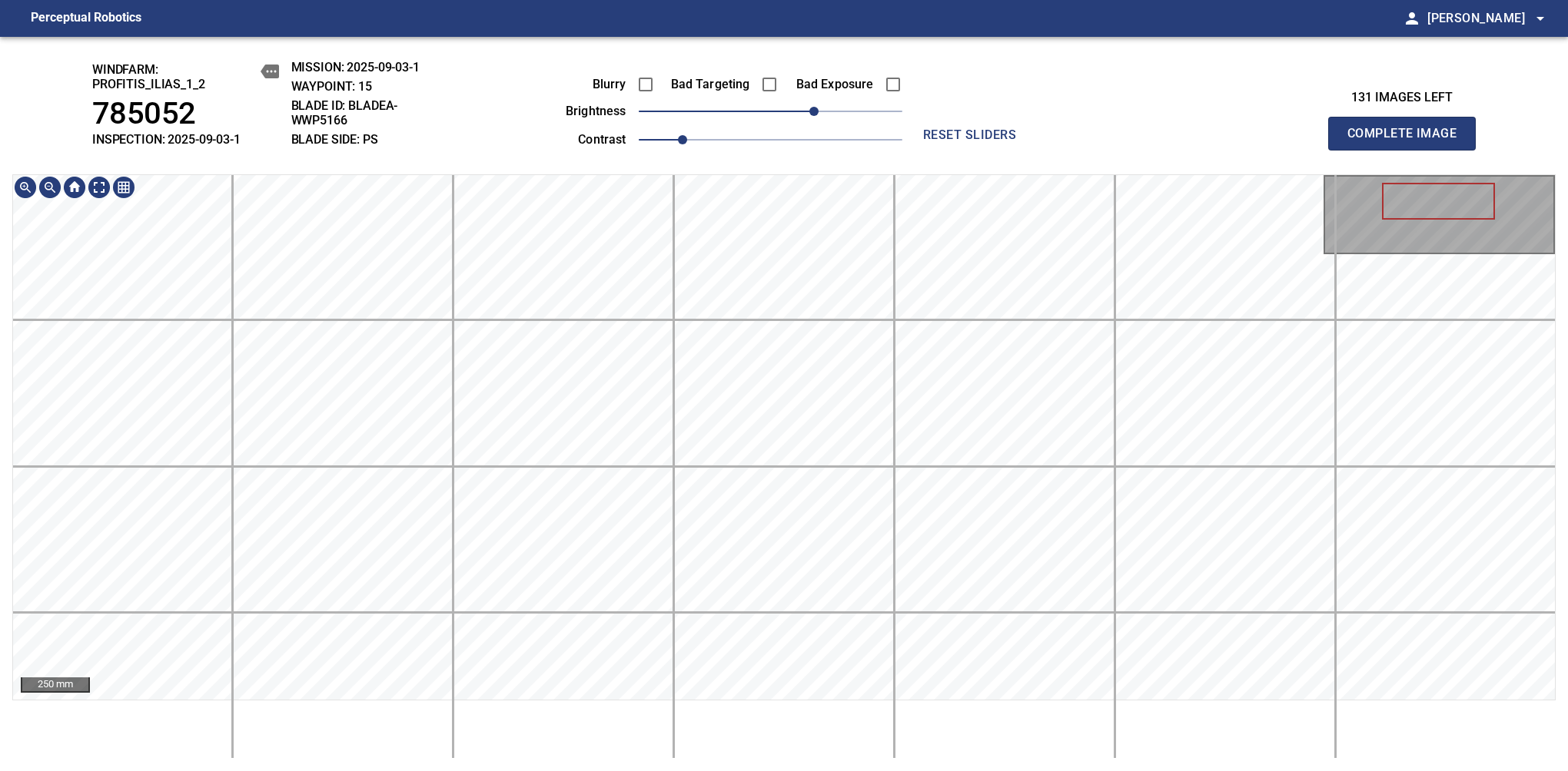
click at [768, 59] on div "windfarm: Profitis_Ilias_1_2 785052 INSPECTION: 2025-09-03-1 MISSION: 2025-09-0…" at bounding box center [784, 404] width 1568 height 734
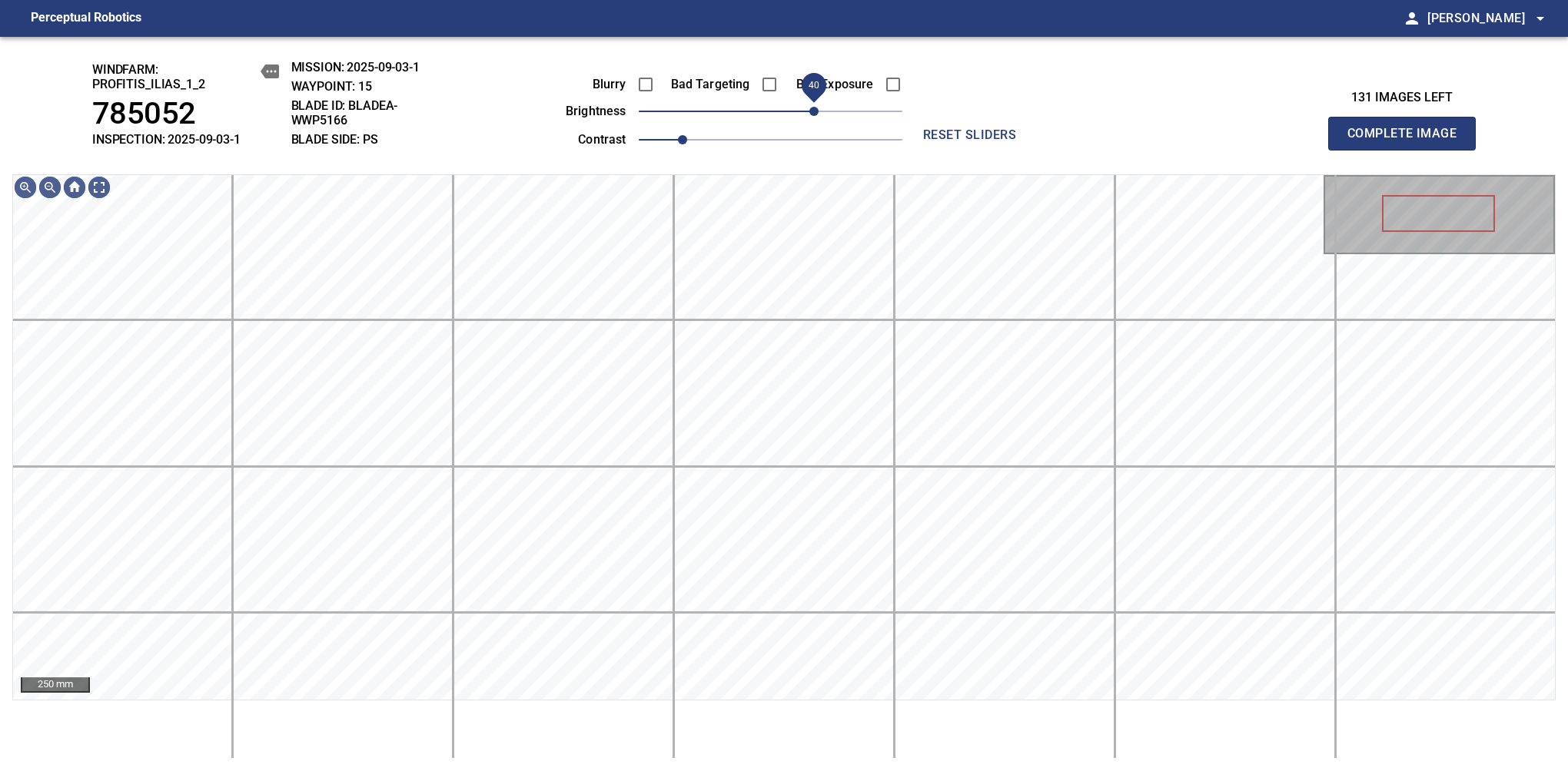
click at [813, 109] on span "40" at bounding box center [813, 111] width 9 height 9
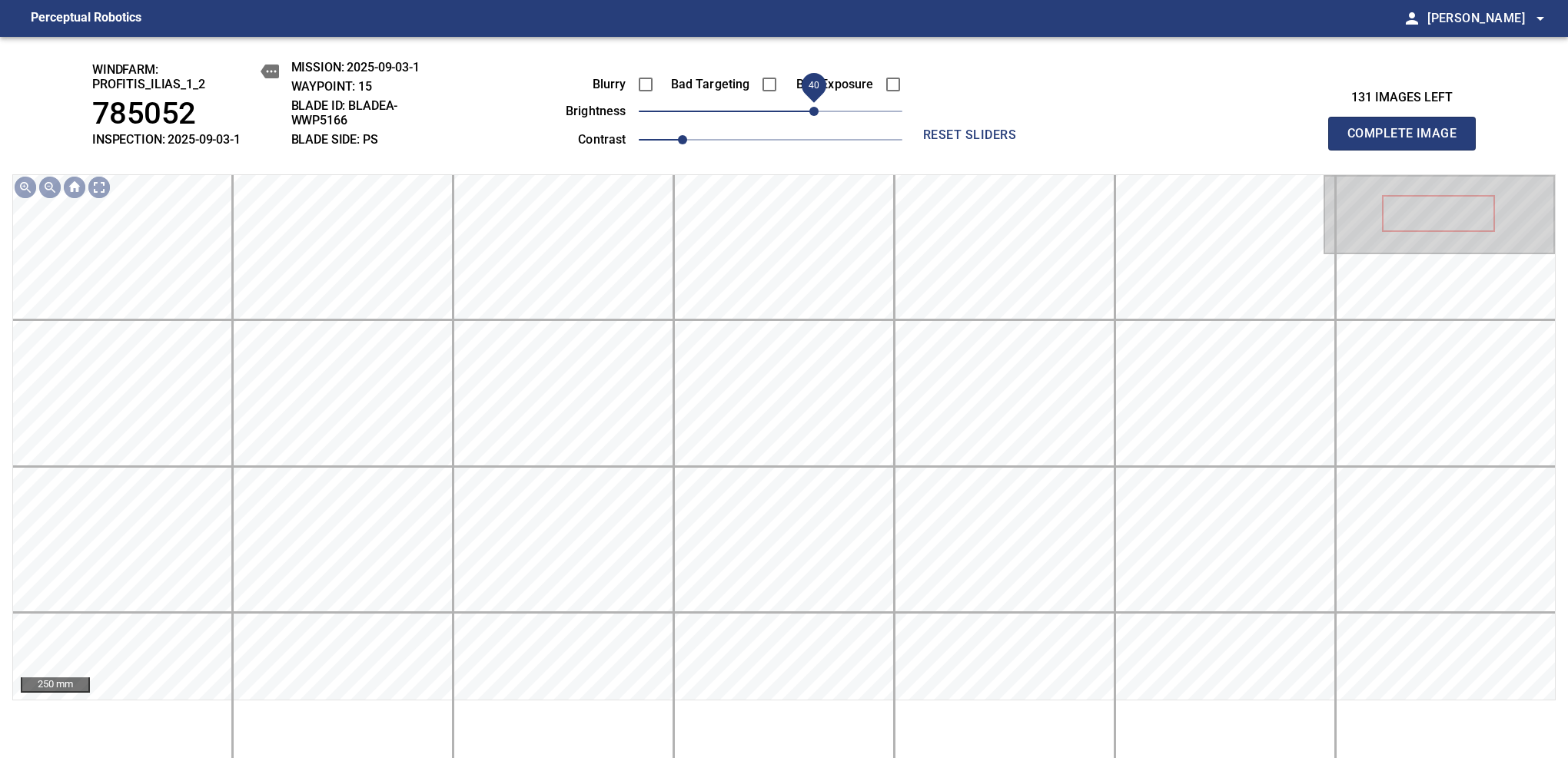
click at [1408, 141] on span "Complete Image" at bounding box center [1402, 133] width 114 height 22
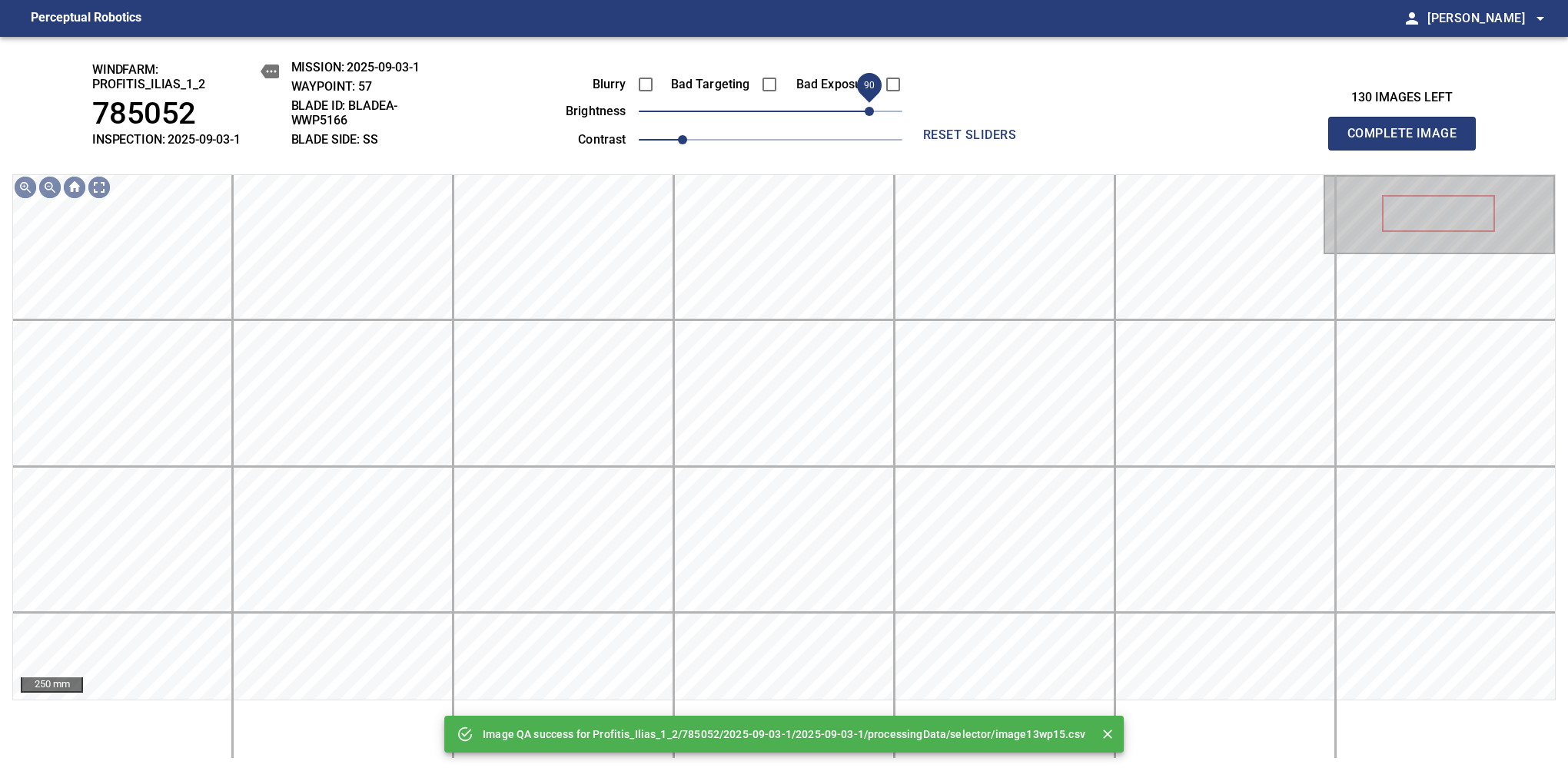
drag, startPoint x: 773, startPoint y: 117, endPoint x: 873, endPoint y: 120, distance: 100.0
click at [873, 116] on span "90" at bounding box center [869, 111] width 9 height 9
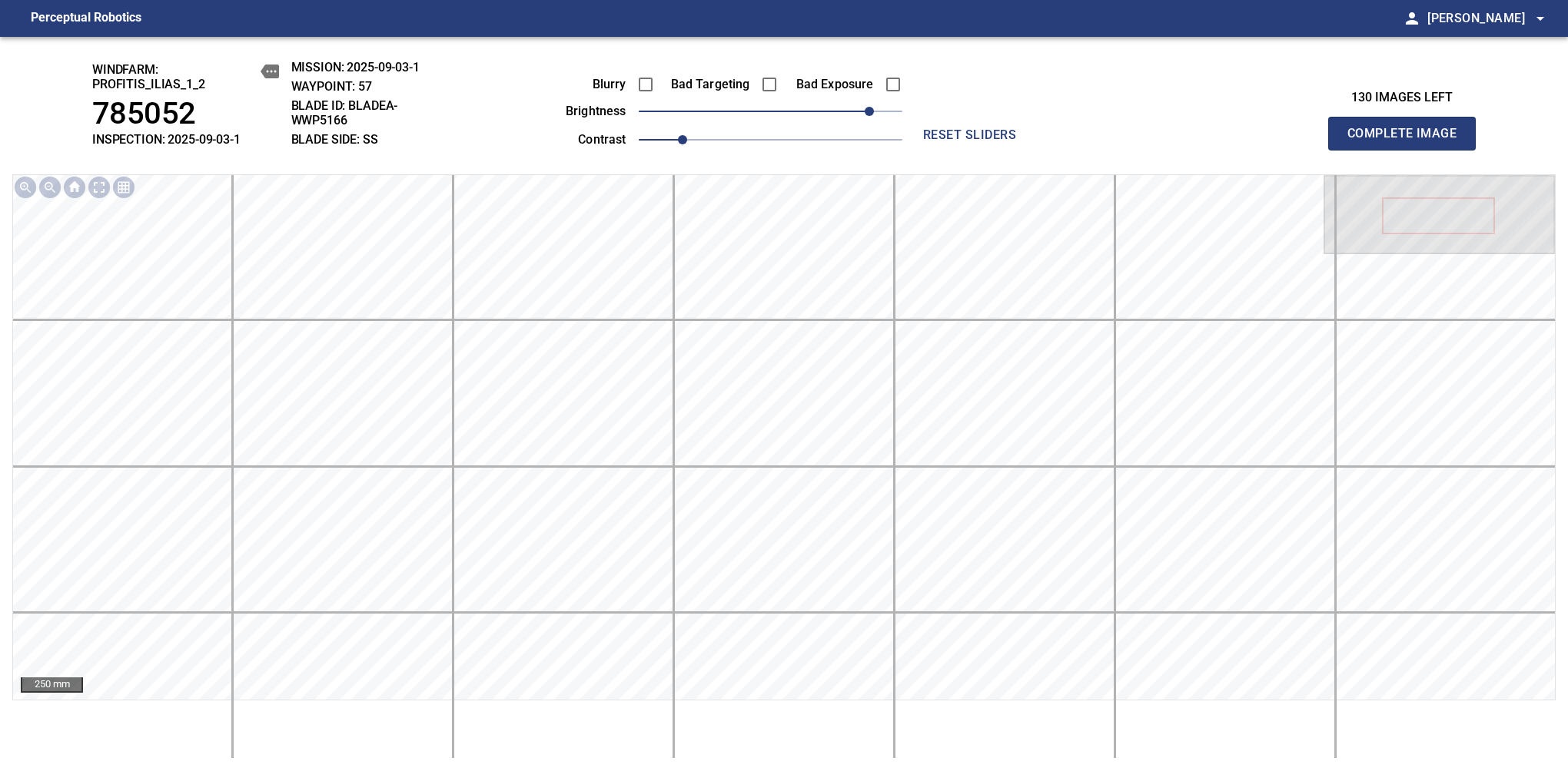
click at [1408, 141] on span "Complete Image" at bounding box center [1402, 133] width 114 height 22
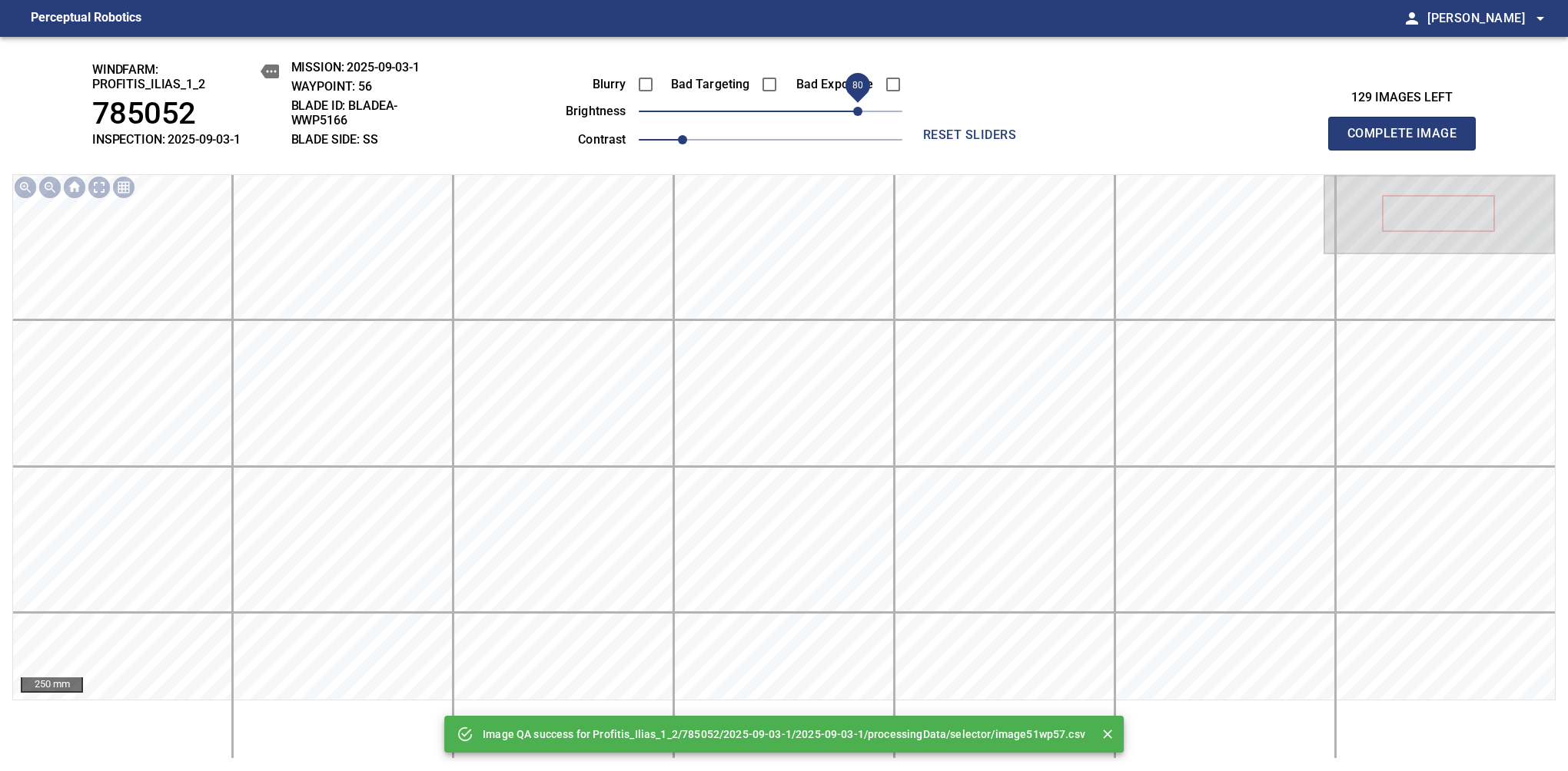
drag, startPoint x: 827, startPoint y: 112, endPoint x: 861, endPoint y: 109, distance: 34.1
click at [861, 109] on span "80" at bounding box center [857, 111] width 9 height 9
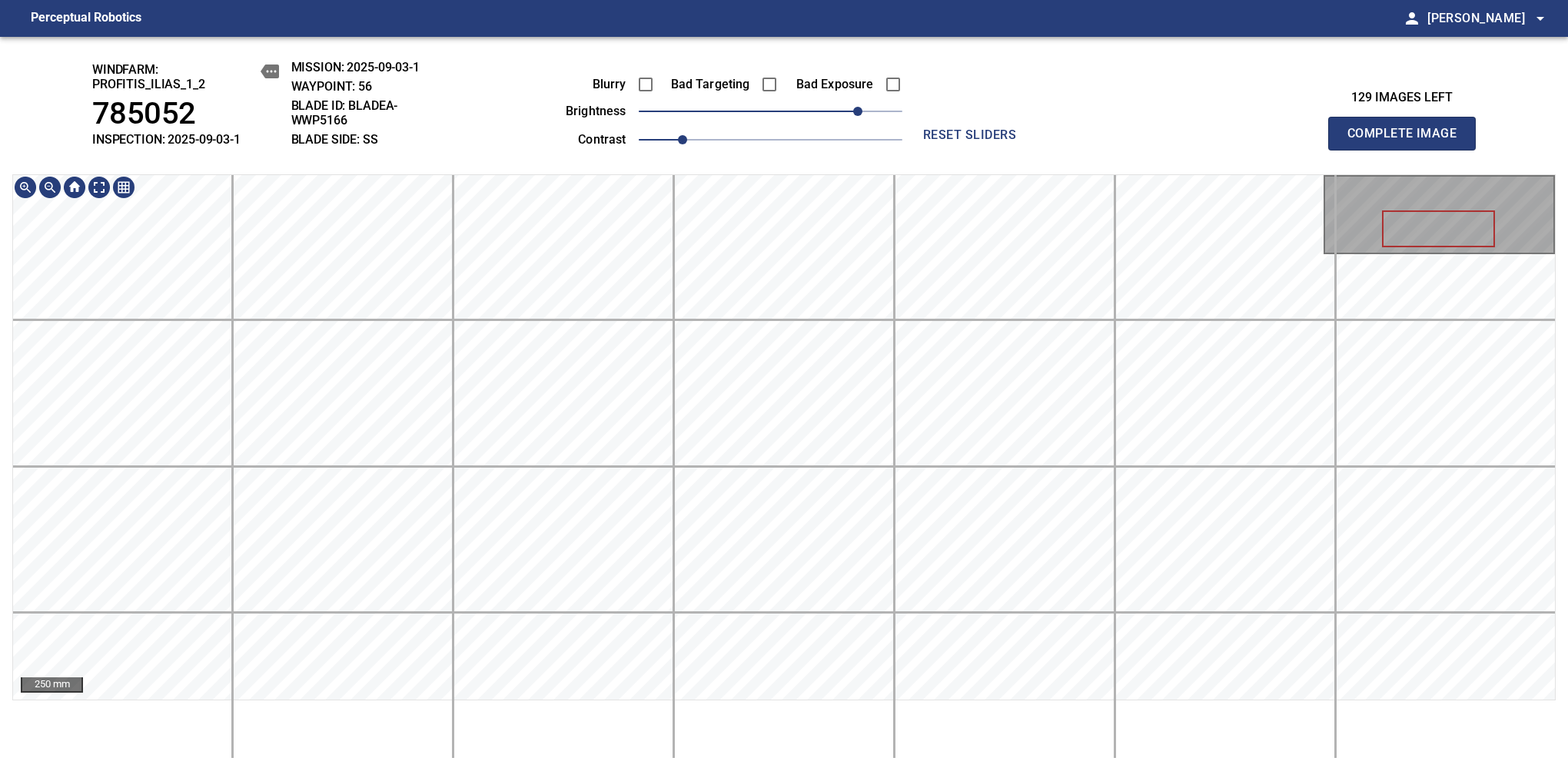
click at [891, 69] on div "windfarm: Profitis_Ilias_1_2 785052 INSPECTION: 2025-09-03-1 MISSION: 2025-09-0…" at bounding box center [784, 404] width 1568 height 734
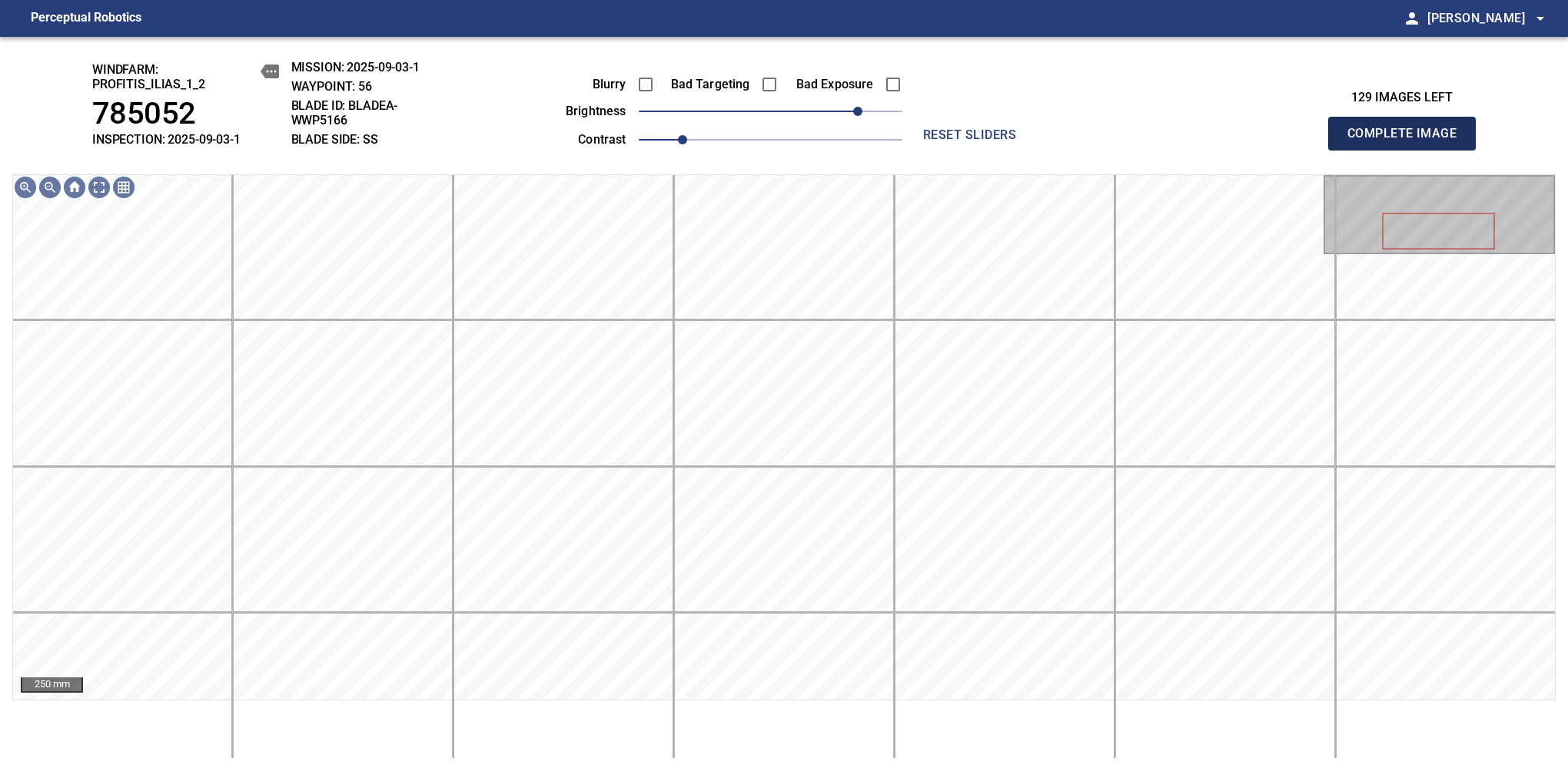
click at [1408, 141] on span "Complete Image" at bounding box center [1402, 133] width 114 height 22
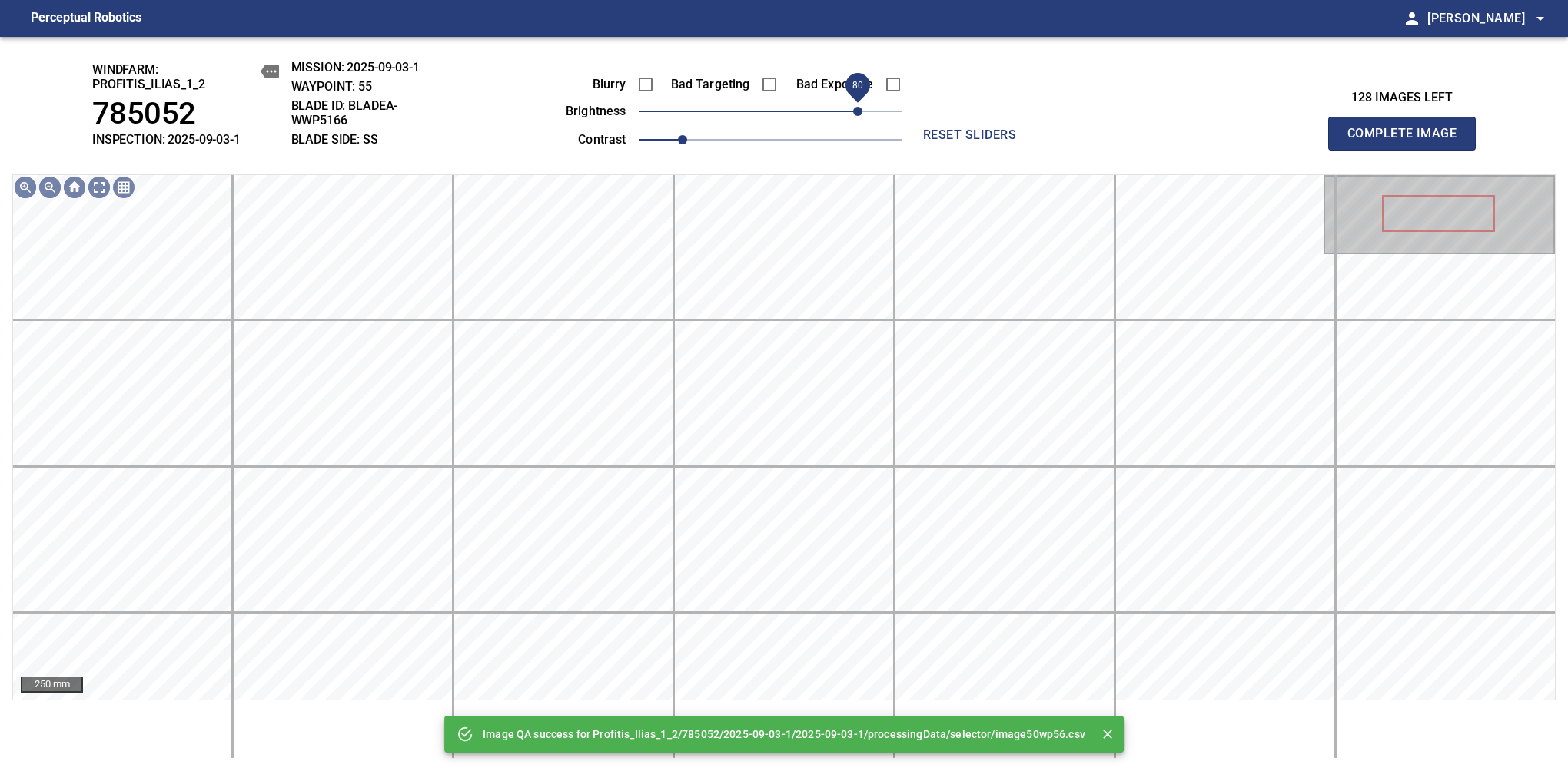
drag, startPoint x: 822, startPoint y: 117, endPoint x: 861, endPoint y: 122, distance: 39.3
click at [861, 122] on span "80" at bounding box center [771, 112] width 264 height 22
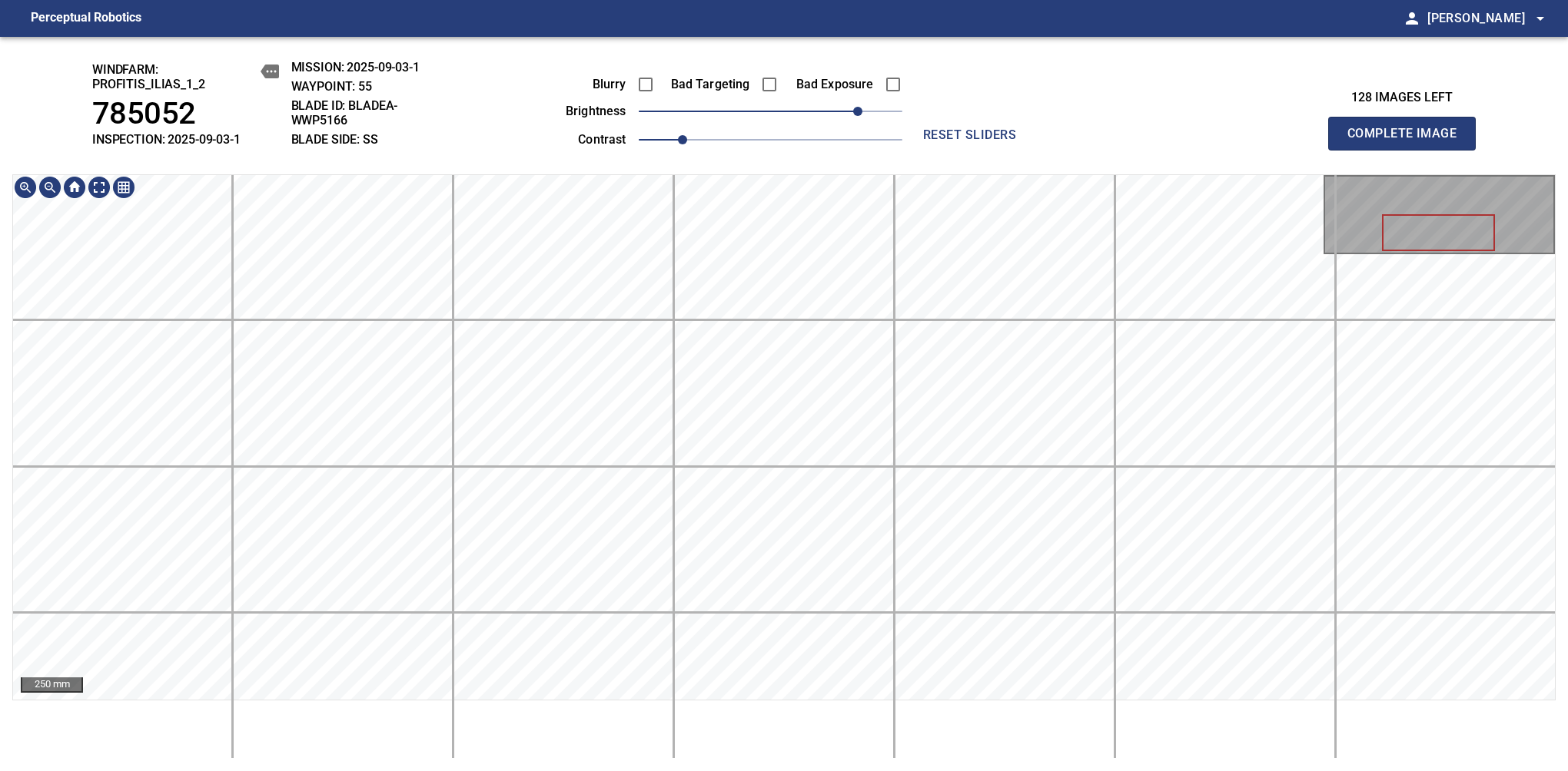
click at [814, 139] on div "windfarm: Profitis_Ilias_1_2 785052 INSPECTION: 2025-09-03-1 MISSION: 2025-09-0…" at bounding box center [784, 404] width 1568 height 734
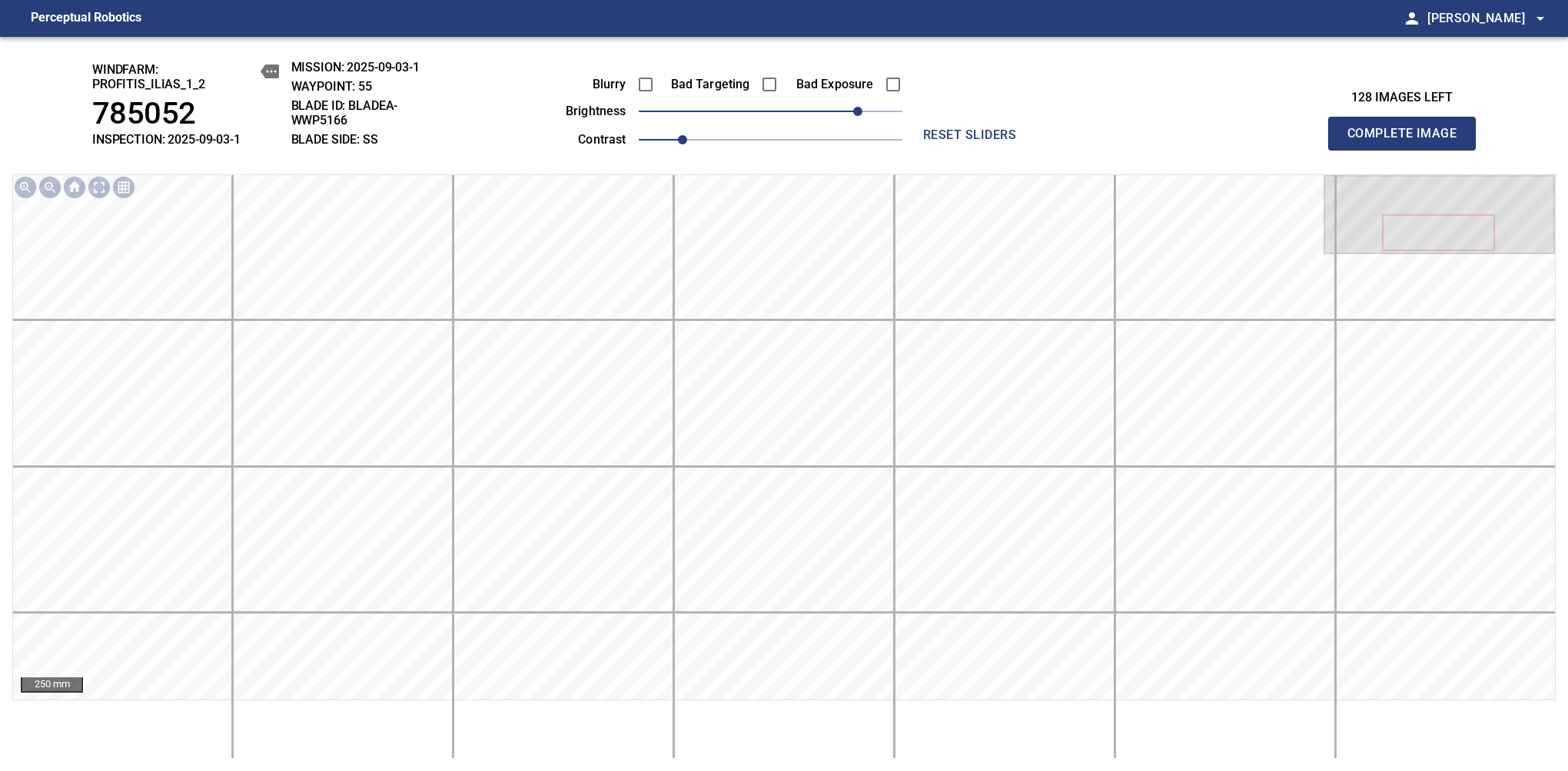
click at [1408, 141] on span "Complete Image" at bounding box center [1402, 133] width 114 height 22
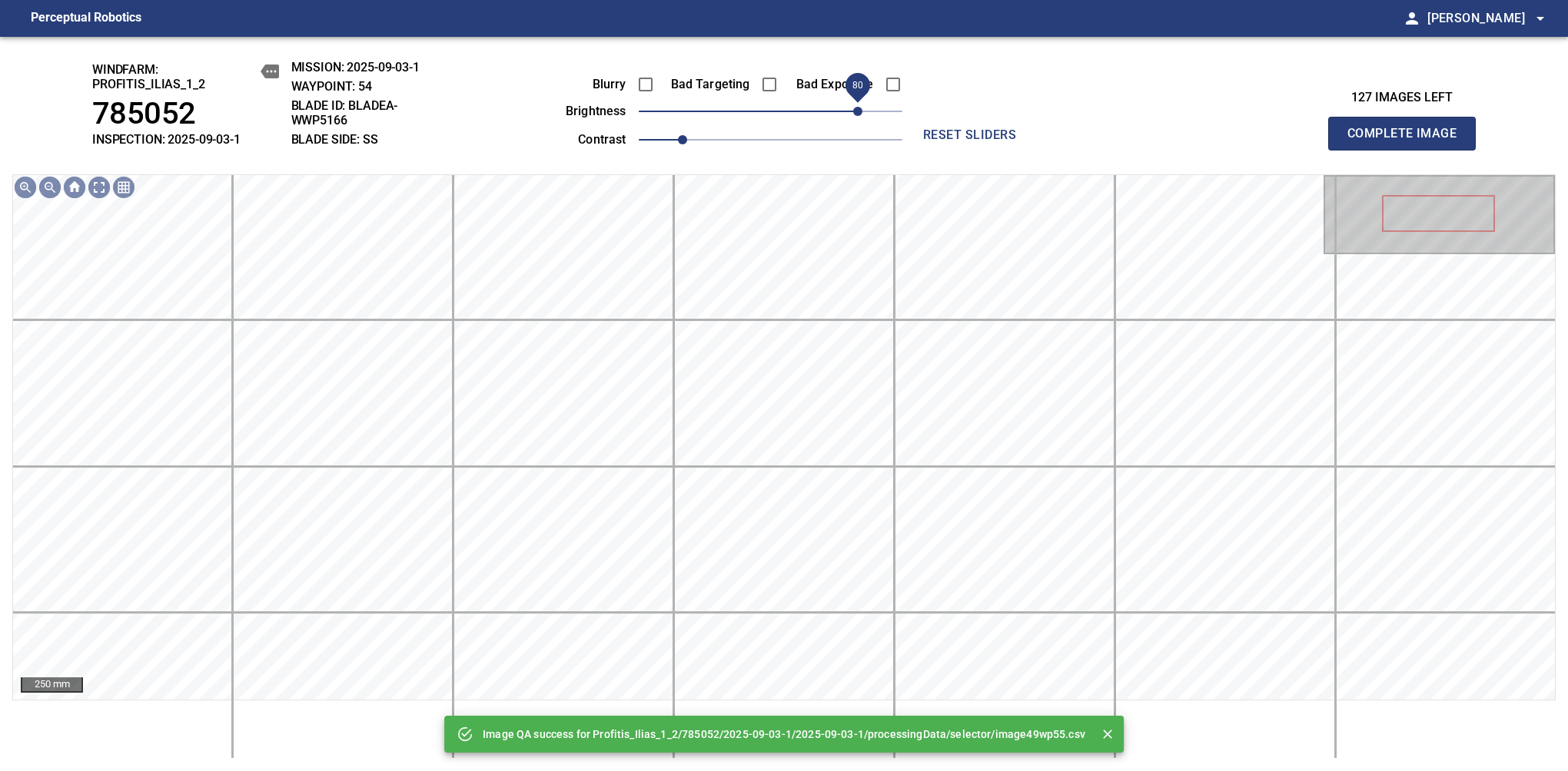
drag, startPoint x: 827, startPoint y: 114, endPoint x: 855, endPoint y: 110, distance: 28.3
click at [855, 110] on span "80" at bounding box center [771, 112] width 264 height 22
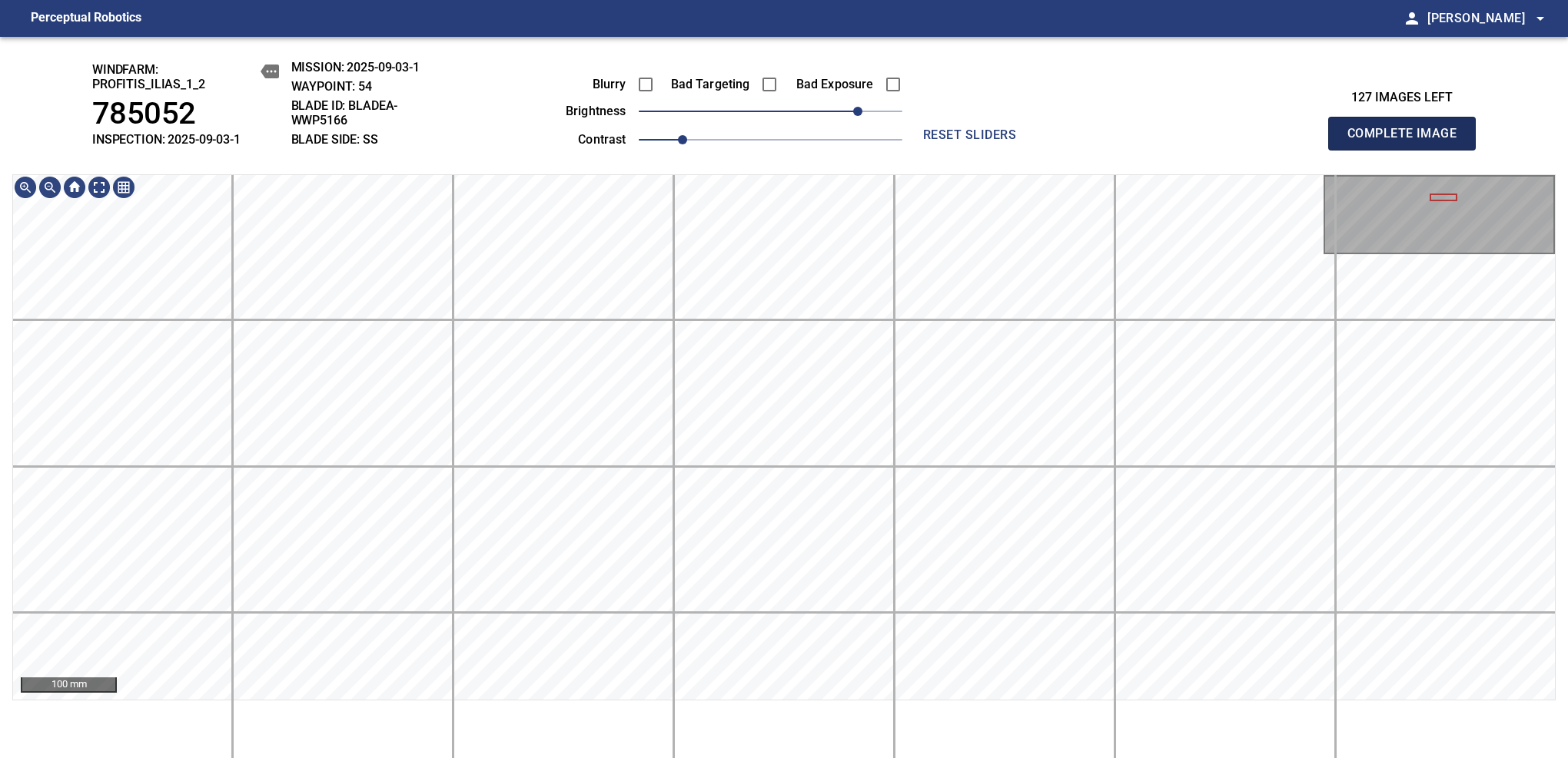
click at [1408, 141] on span "Complete Image" at bounding box center [1402, 133] width 114 height 22
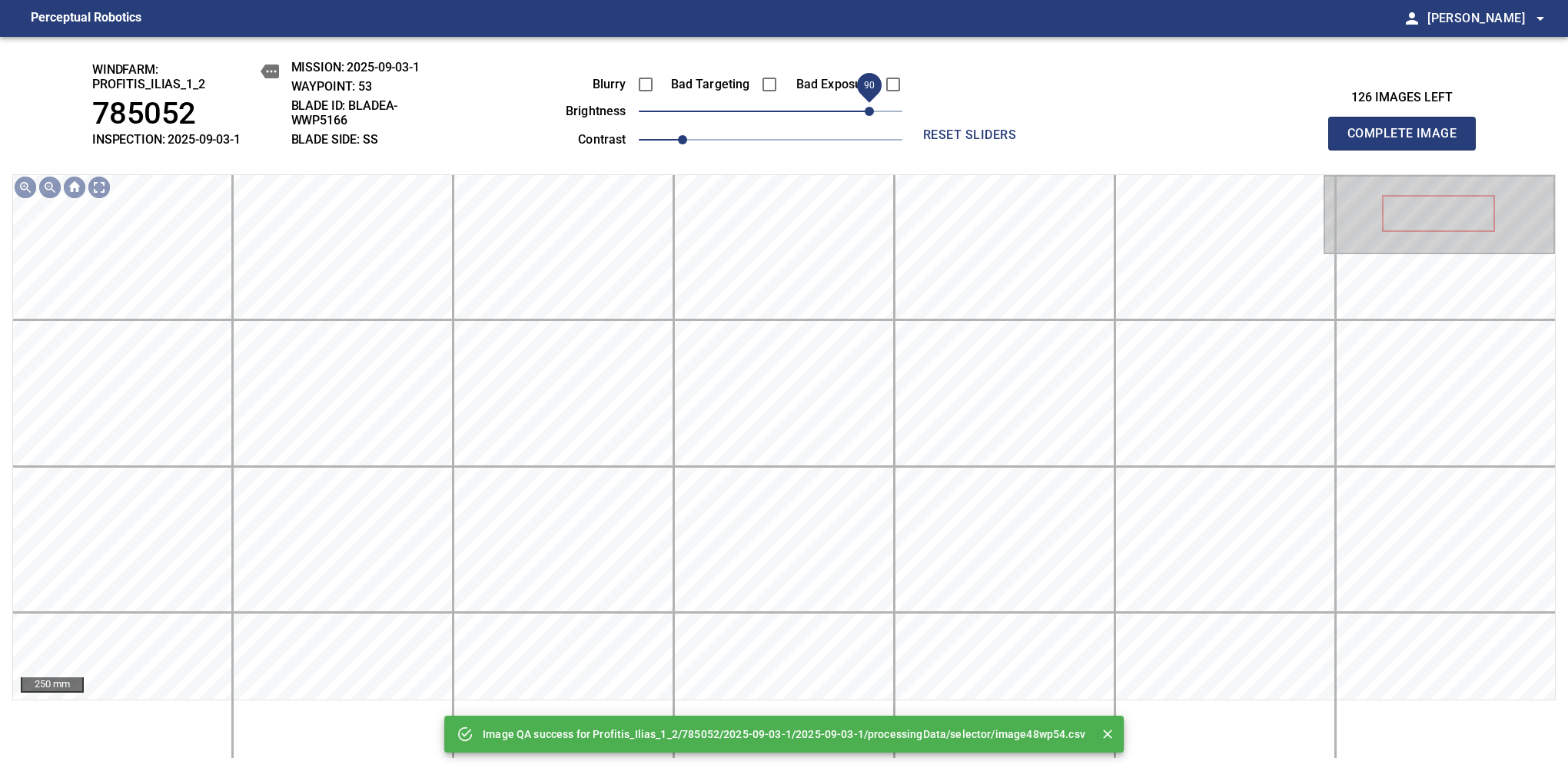
drag, startPoint x: 833, startPoint y: 113, endPoint x: 868, endPoint y: 113, distance: 35.0
click at [868, 113] on span "90" at bounding box center [771, 112] width 264 height 22
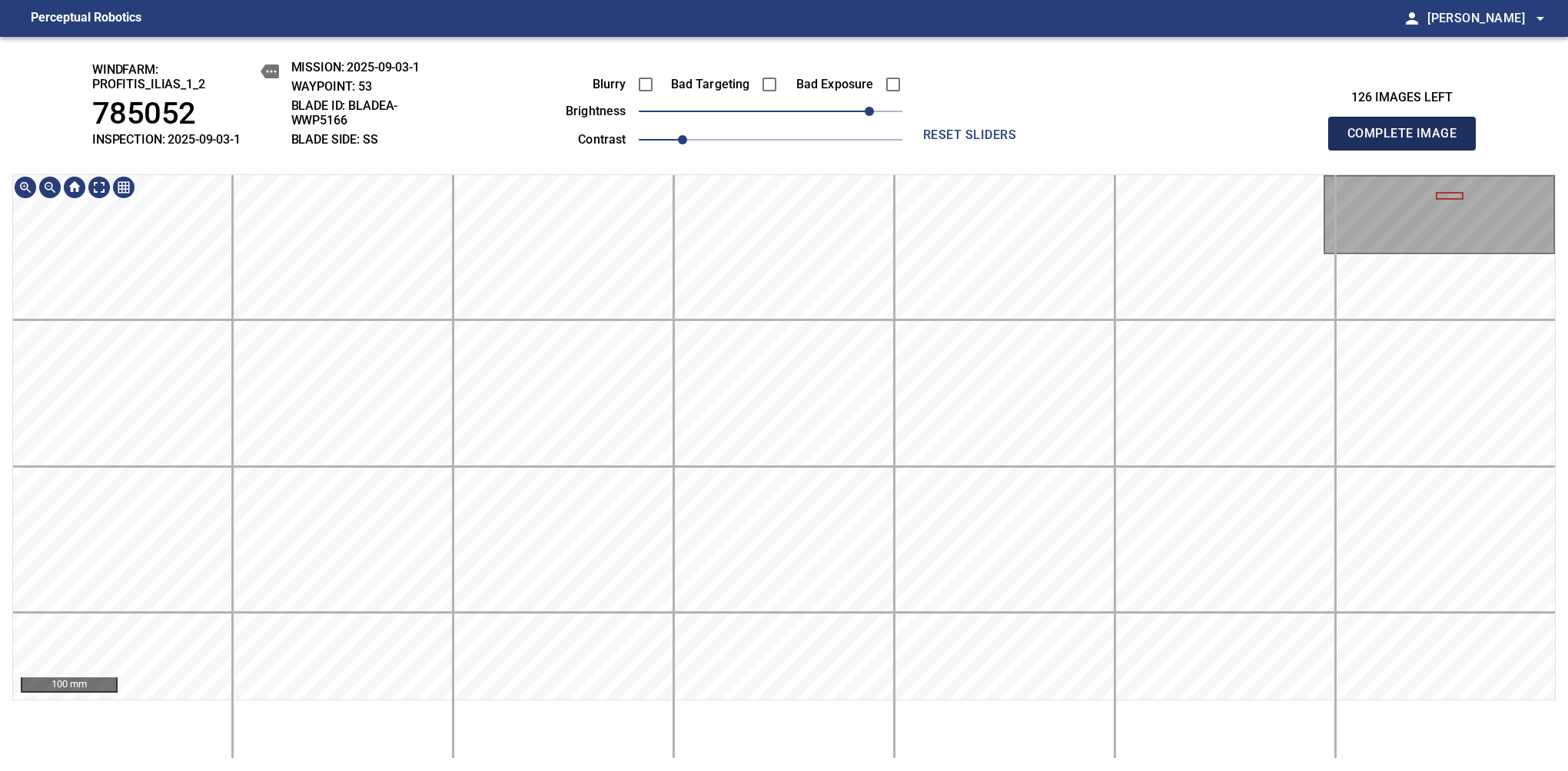
click at [1408, 141] on span "Complete Image" at bounding box center [1402, 133] width 114 height 22
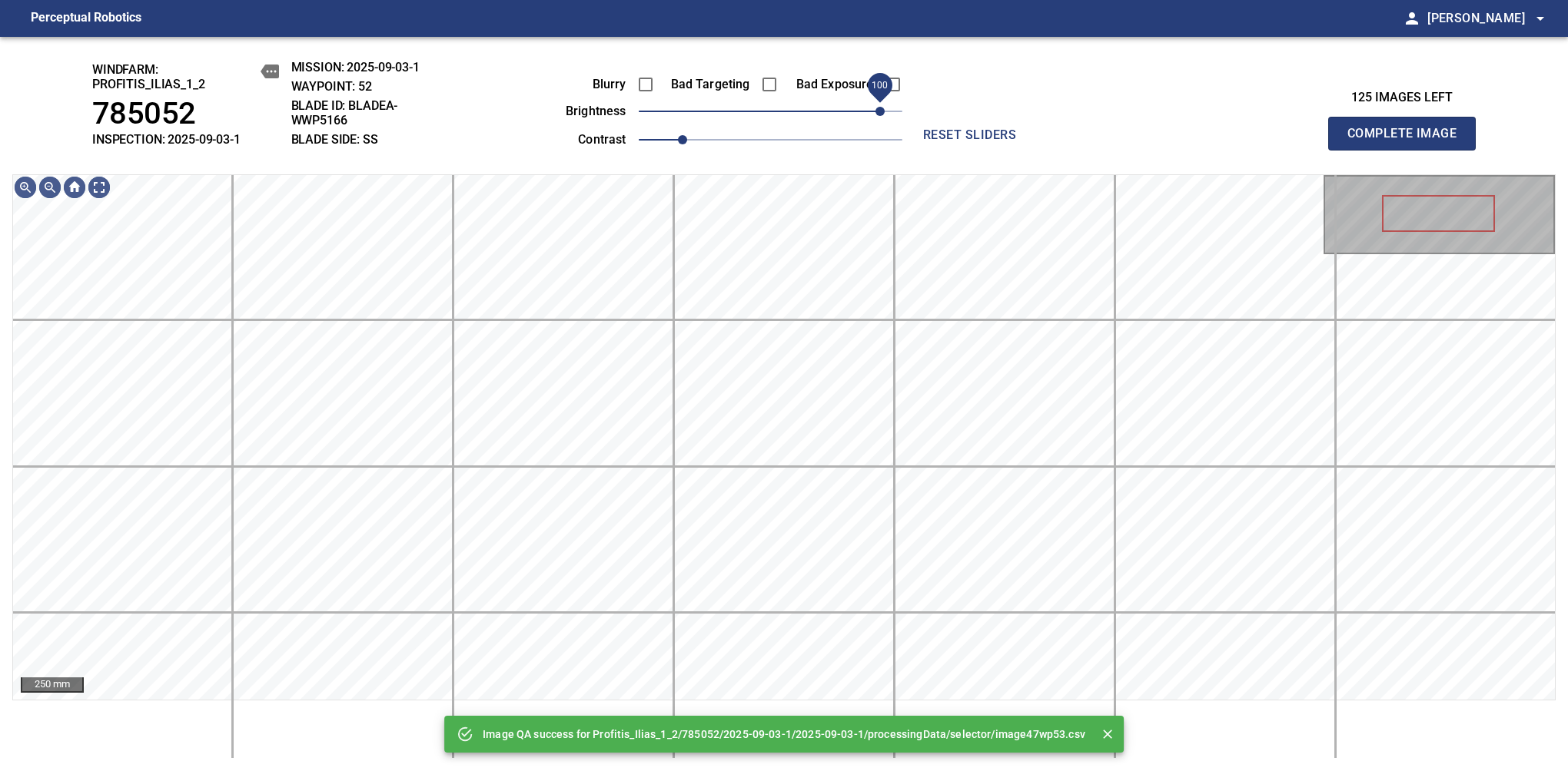
drag, startPoint x: 808, startPoint y: 113, endPoint x: 878, endPoint y: 113, distance: 70.0
click at [878, 113] on span "100" at bounding box center [771, 112] width 264 height 22
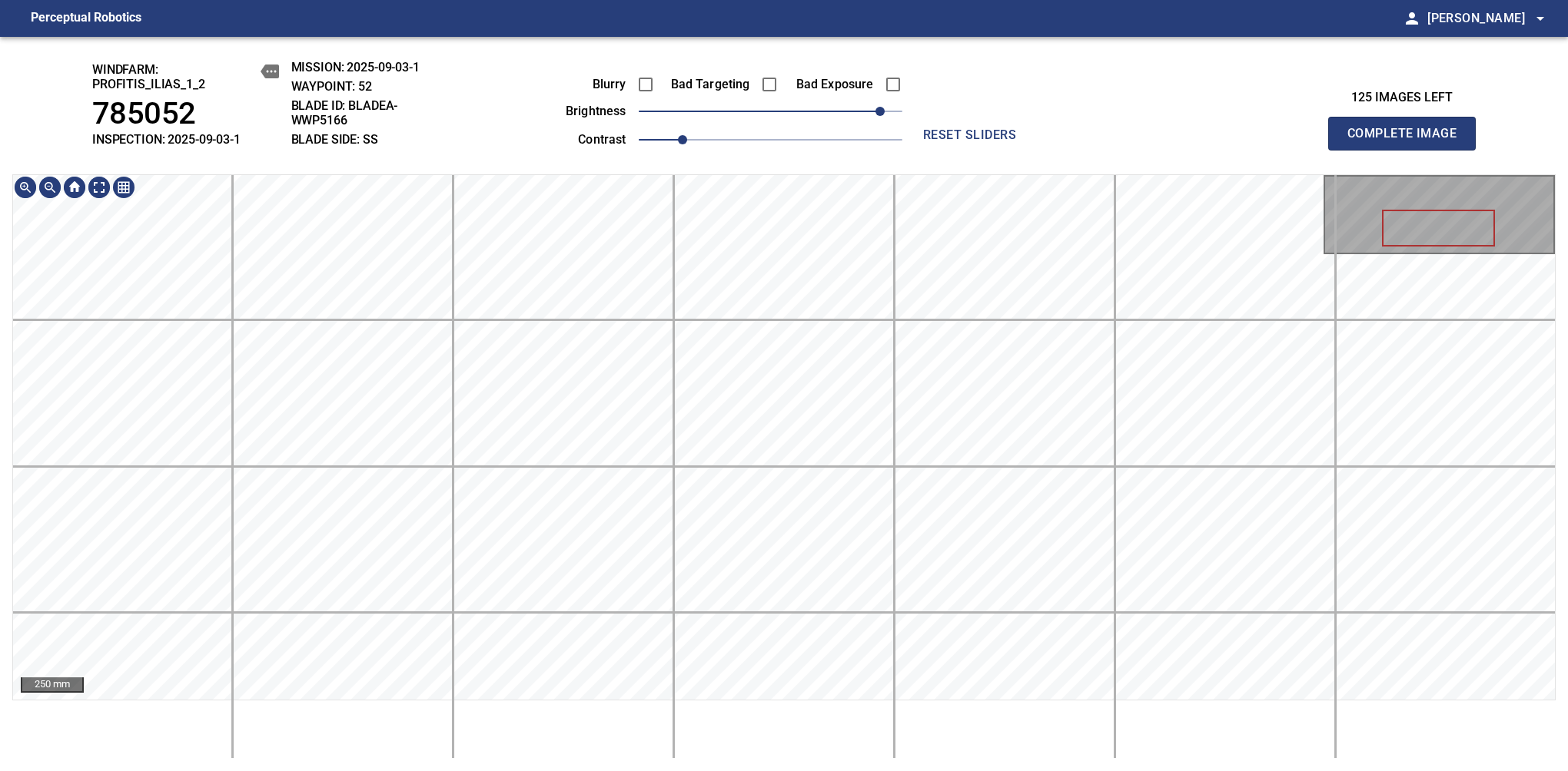
click at [806, 116] on div "windfarm: Profitis_Ilias_1_2 785052 INSPECTION: 2025-09-03-1 MISSION: 2025-09-0…" at bounding box center [784, 404] width 1568 height 734
click at [1408, 141] on span "Complete Image" at bounding box center [1402, 133] width 114 height 22
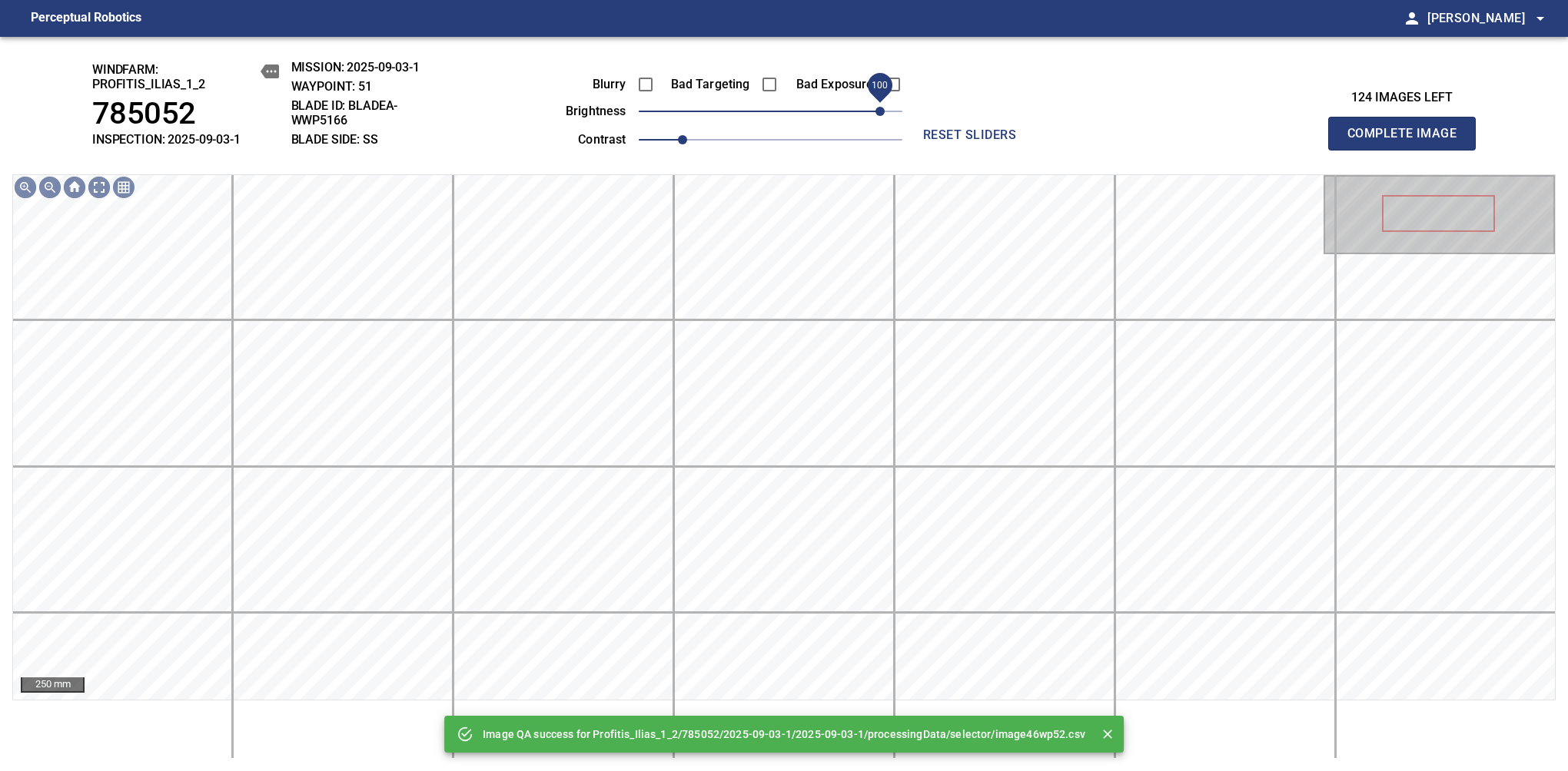
drag, startPoint x: 816, startPoint y: 111, endPoint x: 878, endPoint y: 112, distance: 62.0
click at [878, 112] on span "100" at bounding box center [771, 112] width 264 height 22
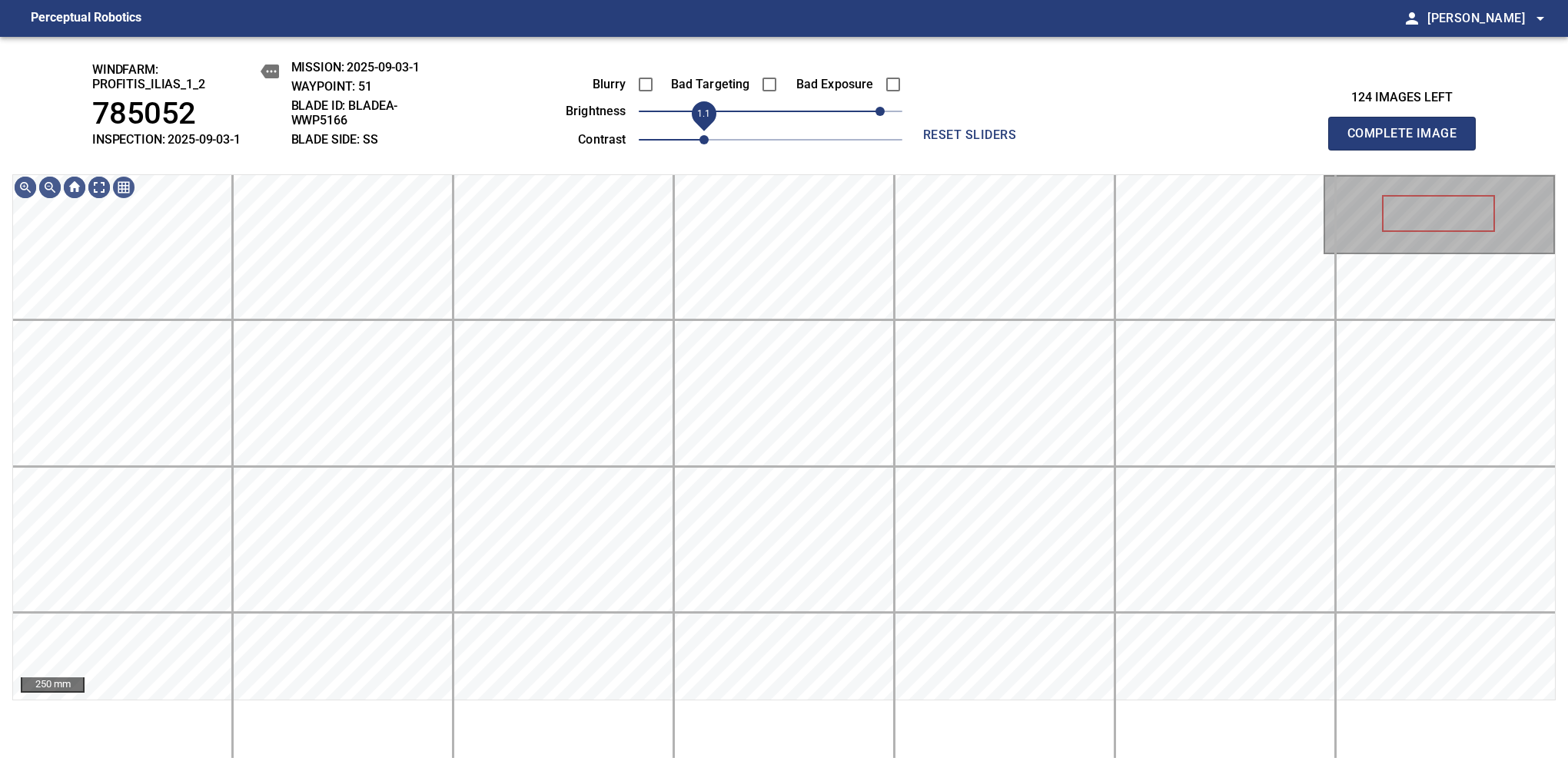
drag, startPoint x: 682, startPoint y: 139, endPoint x: 711, endPoint y: 141, distance: 29.1
click at [708, 141] on span "1.1" at bounding box center [703, 139] width 9 height 9
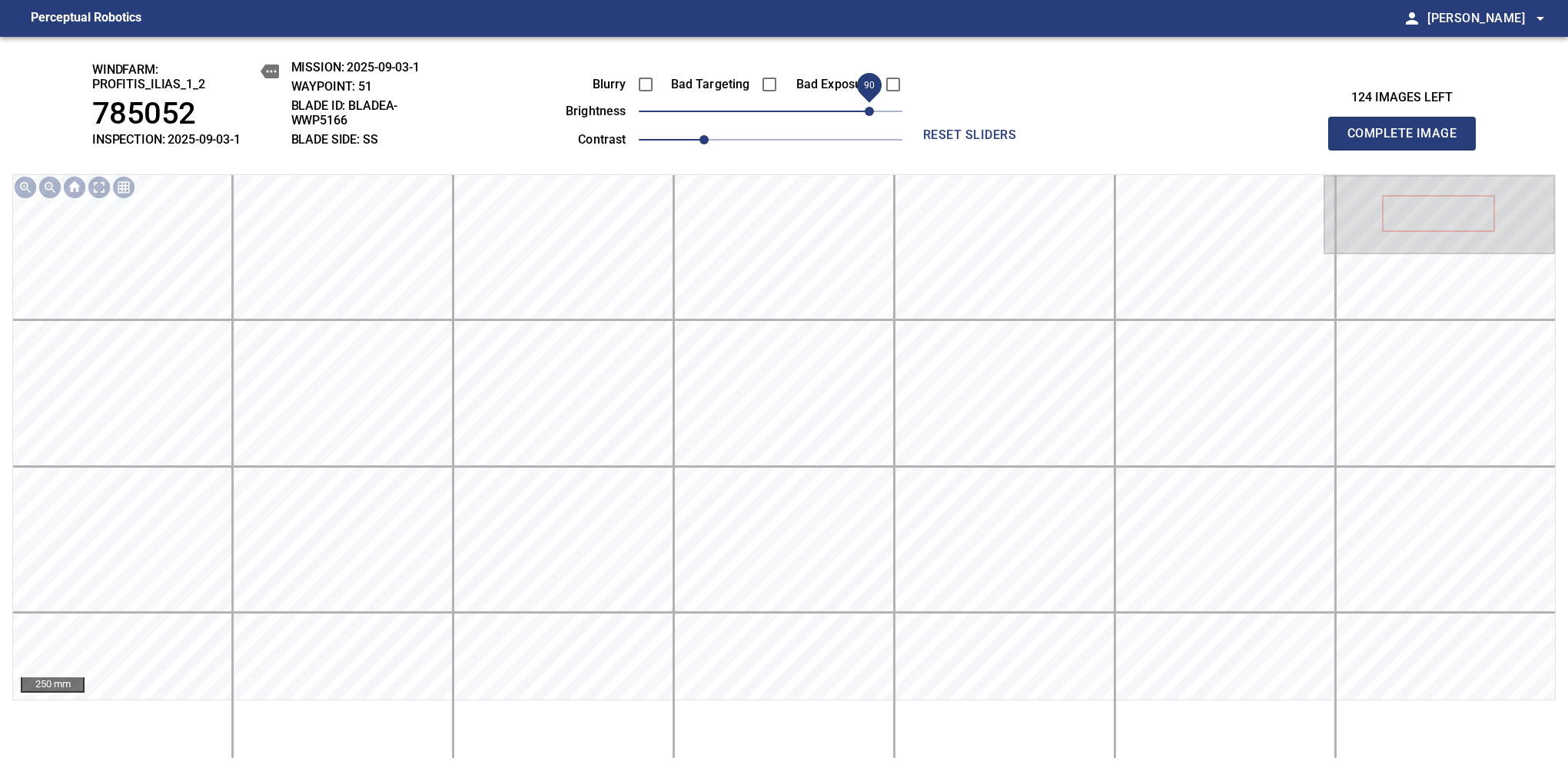
click at [865, 116] on span "90" at bounding box center [869, 111] width 9 height 9
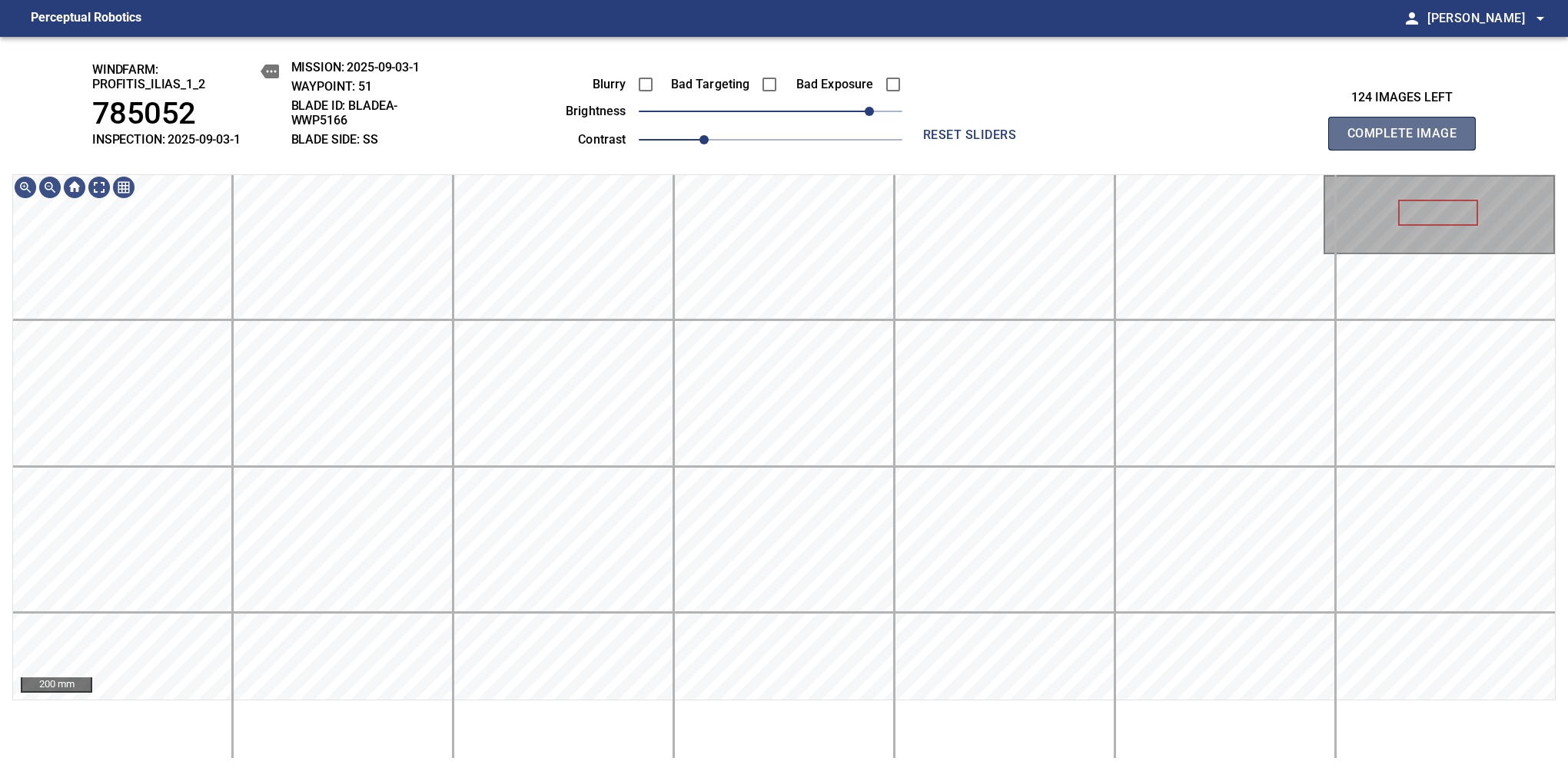
click at [1408, 141] on span "Complete Image" at bounding box center [1402, 133] width 114 height 22
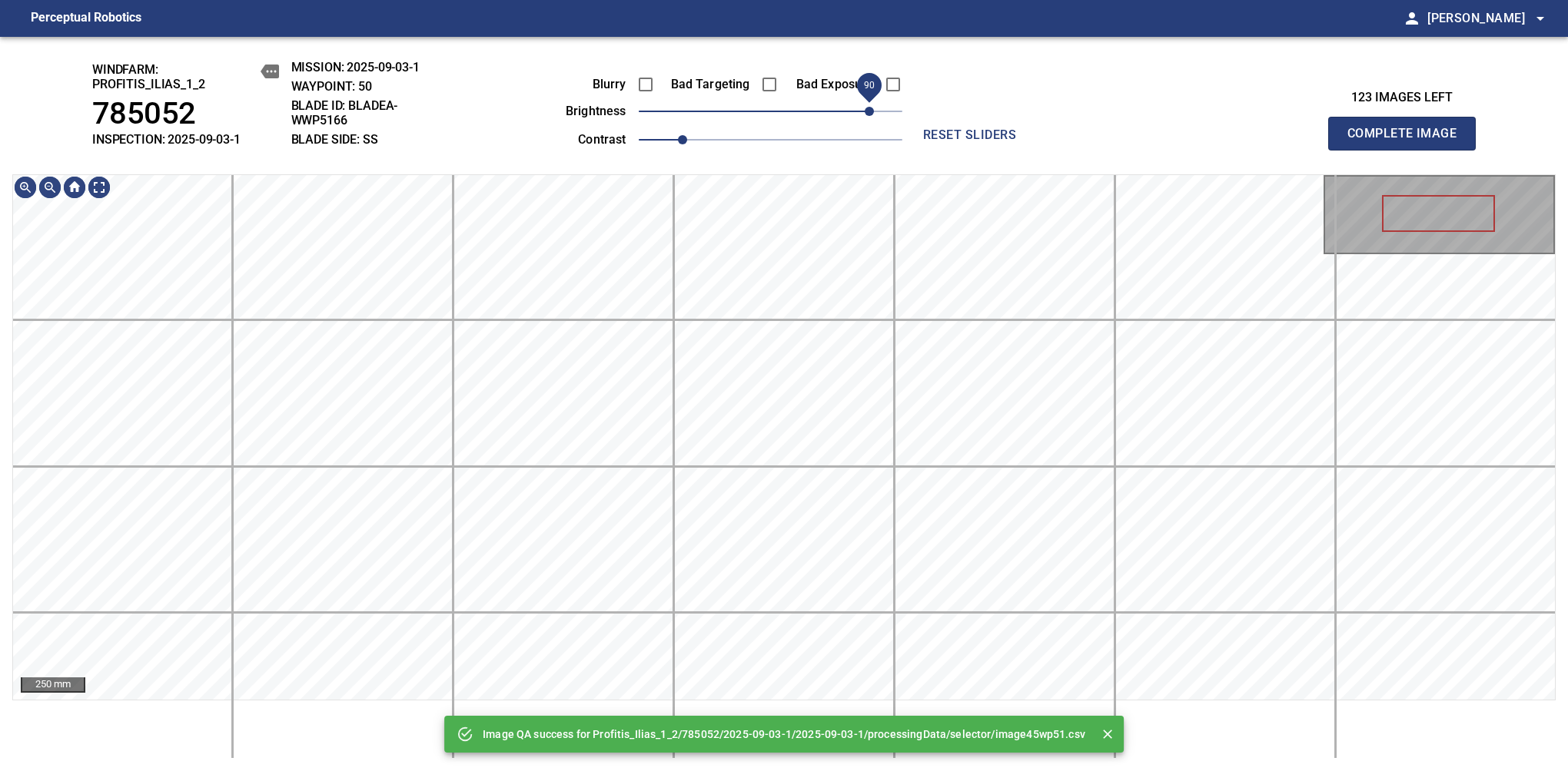
drag, startPoint x: 788, startPoint y: 109, endPoint x: 864, endPoint y: 107, distance: 76.0
click at [865, 107] on span "90" at bounding box center [869, 111] width 9 height 9
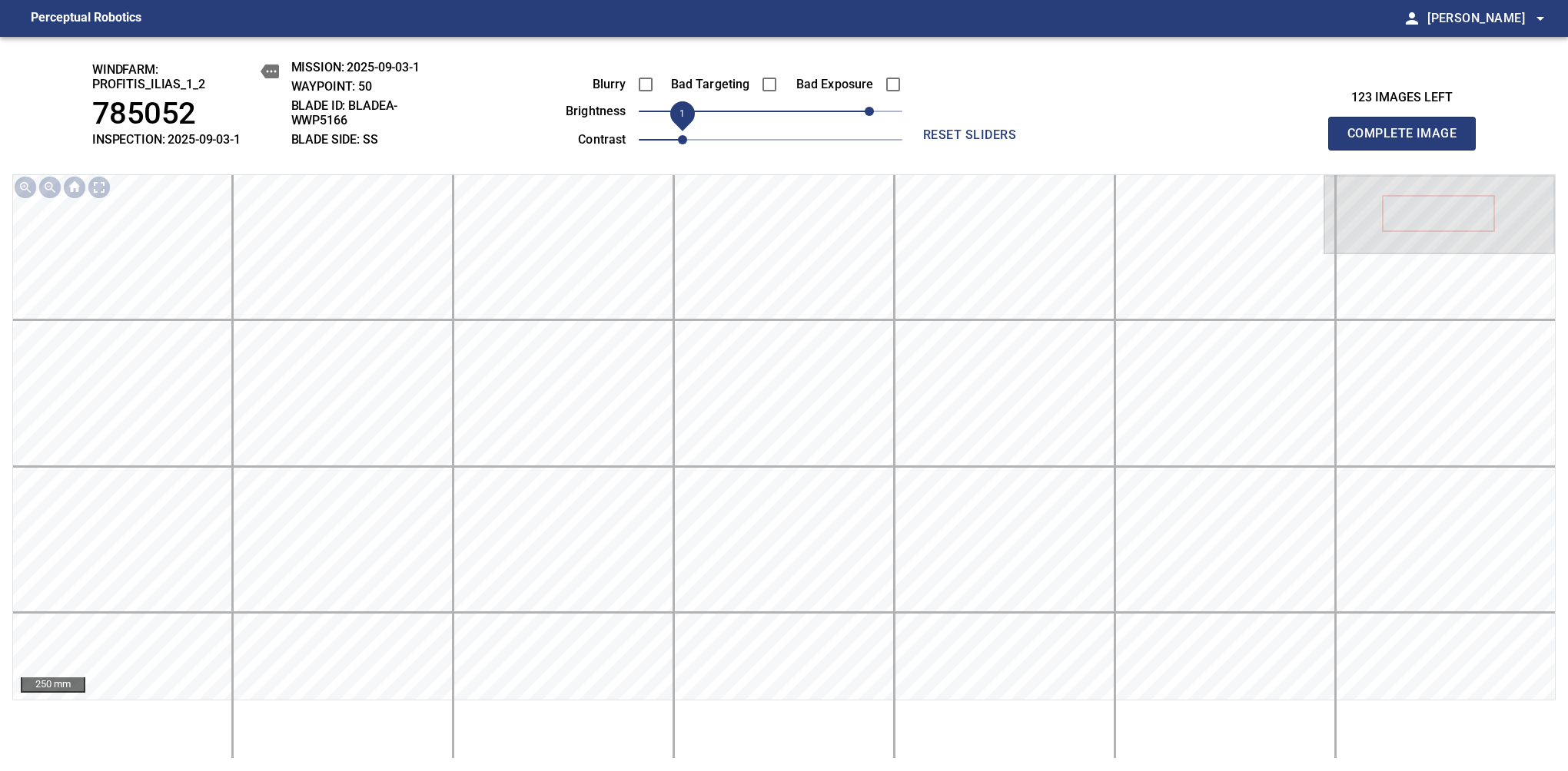
drag, startPoint x: 689, startPoint y: 150, endPoint x: 700, endPoint y: 144, distance: 12.5
click at [687, 144] on span "1" at bounding box center [682, 139] width 9 height 9
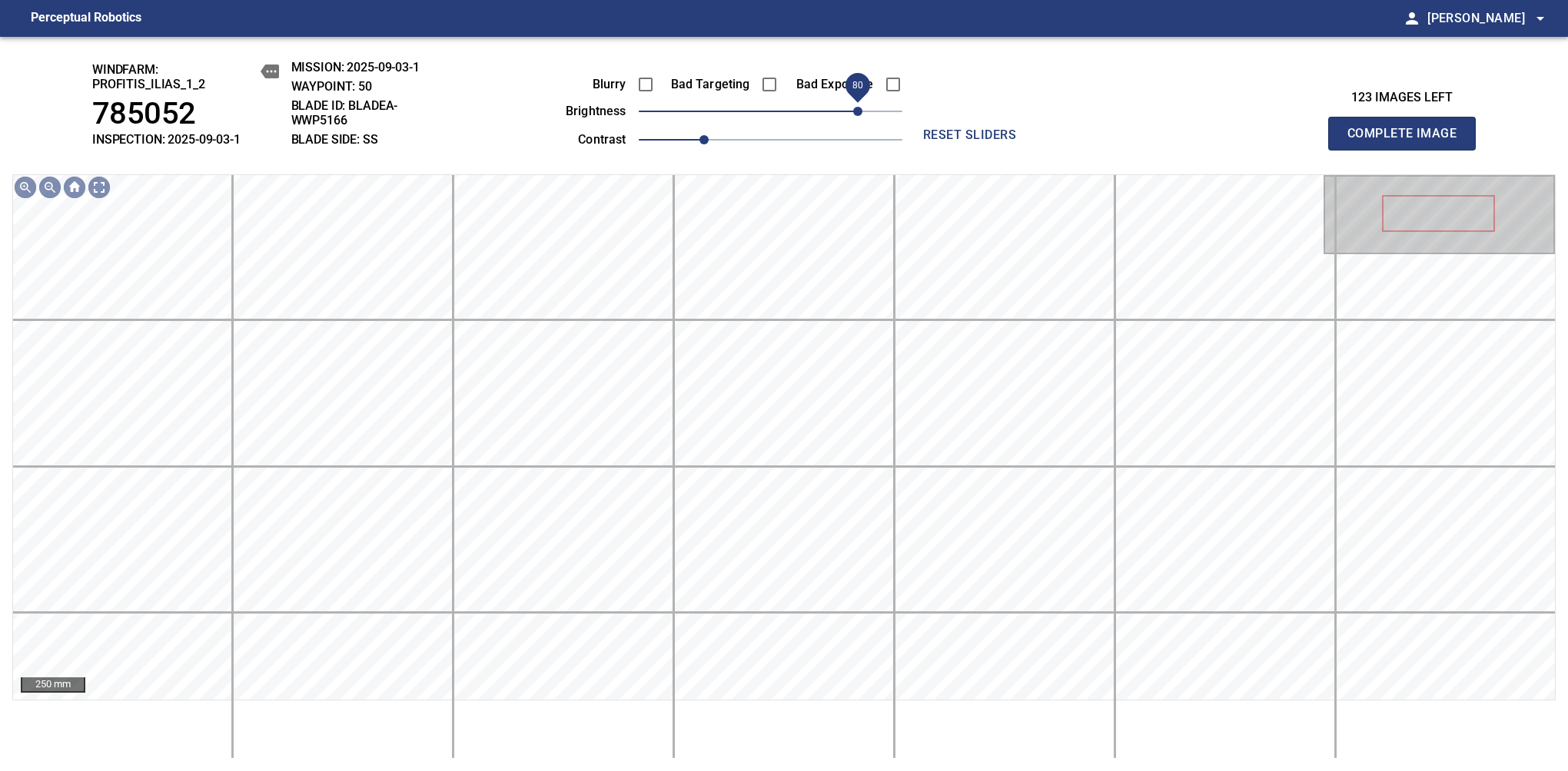
click at [861, 116] on span "80" at bounding box center [857, 111] width 9 height 9
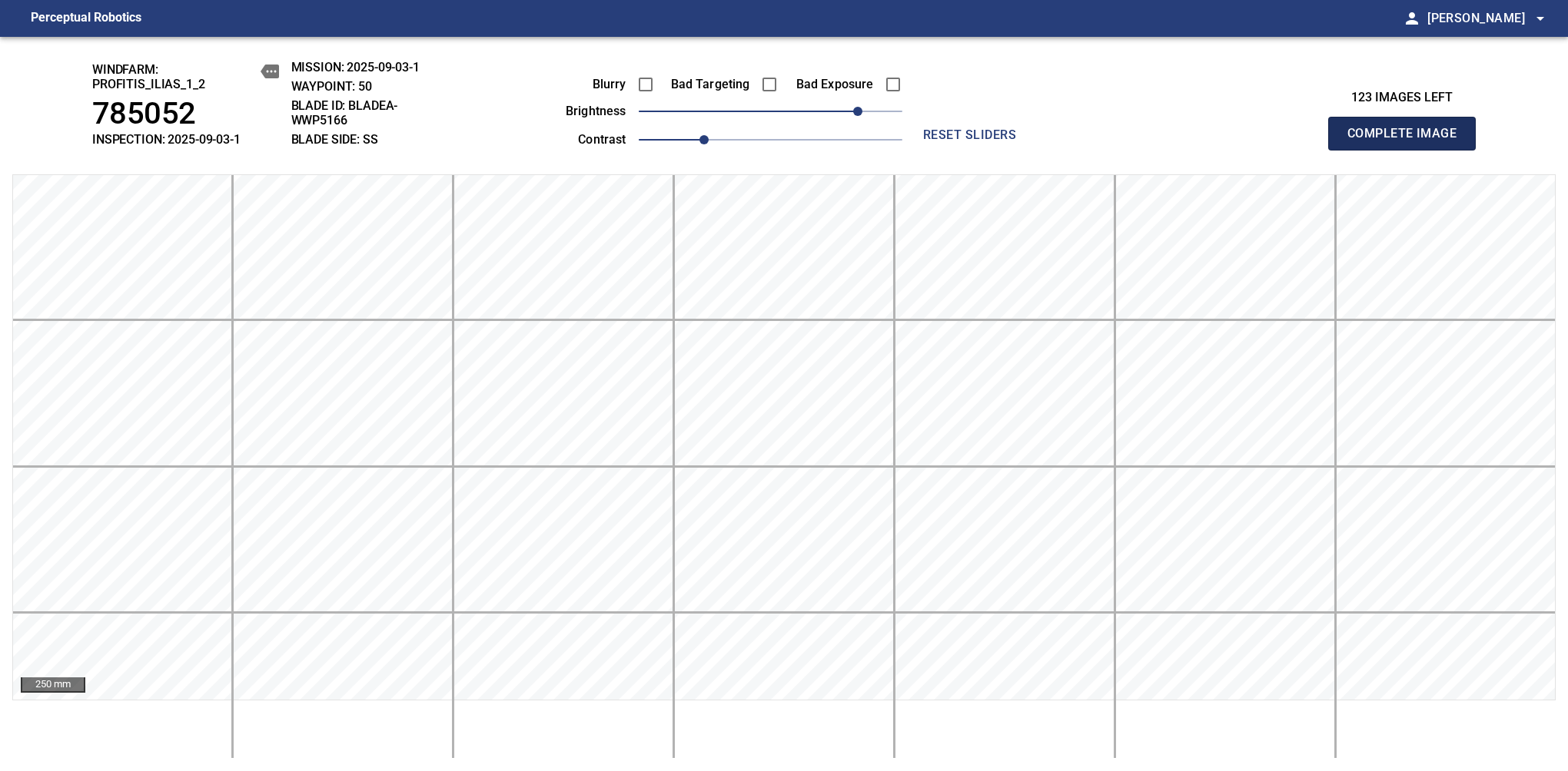
click at [1408, 141] on span "Complete Image" at bounding box center [1402, 133] width 114 height 22
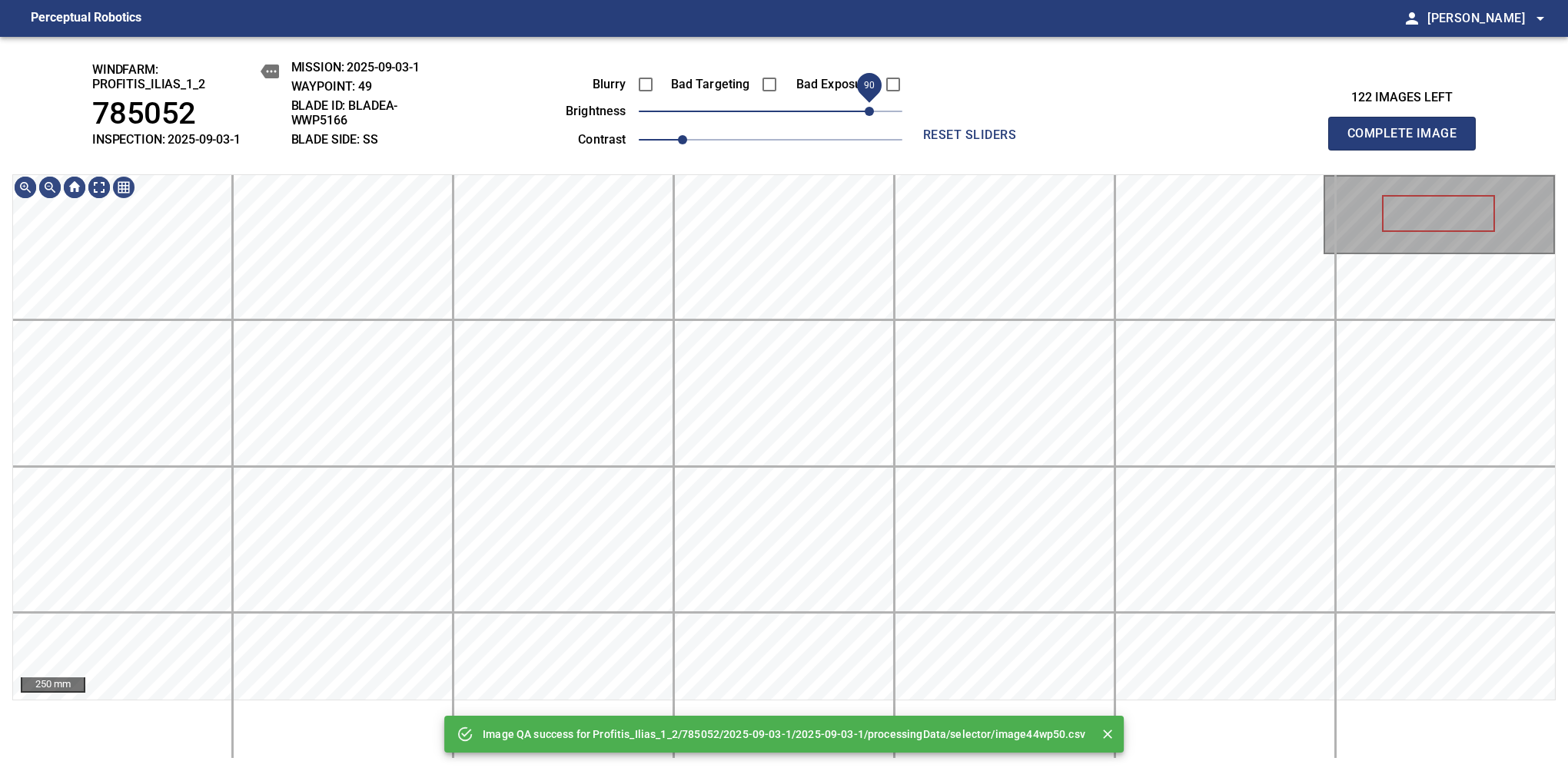
drag, startPoint x: 840, startPoint y: 113, endPoint x: 867, endPoint y: 107, distance: 27.7
click at [867, 107] on span "90" at bounding box center [771, 112] width 264 height 22
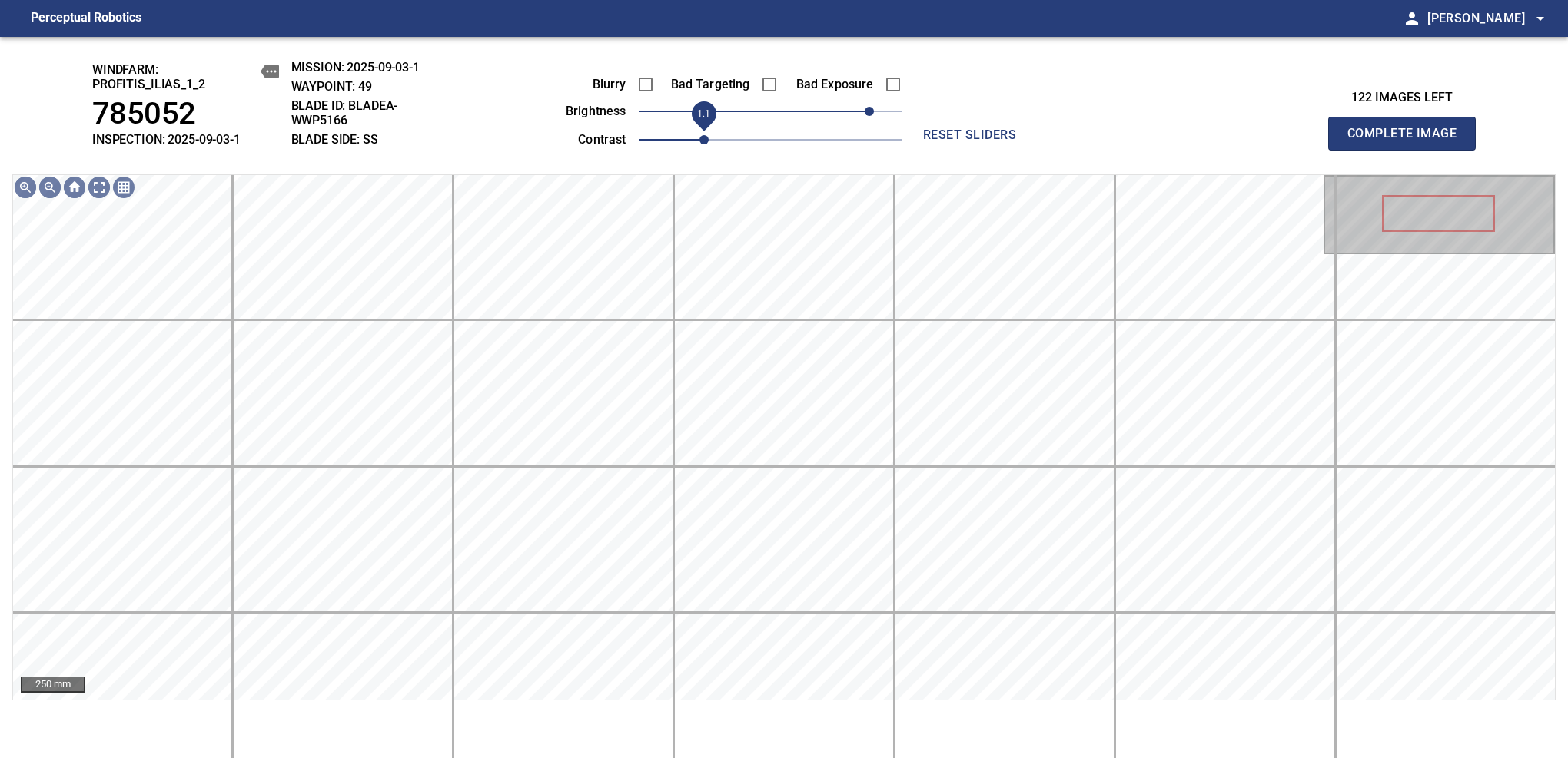
click at [699, 139] on span "1.1" at bounding box center [703, 139] width 9 height 9
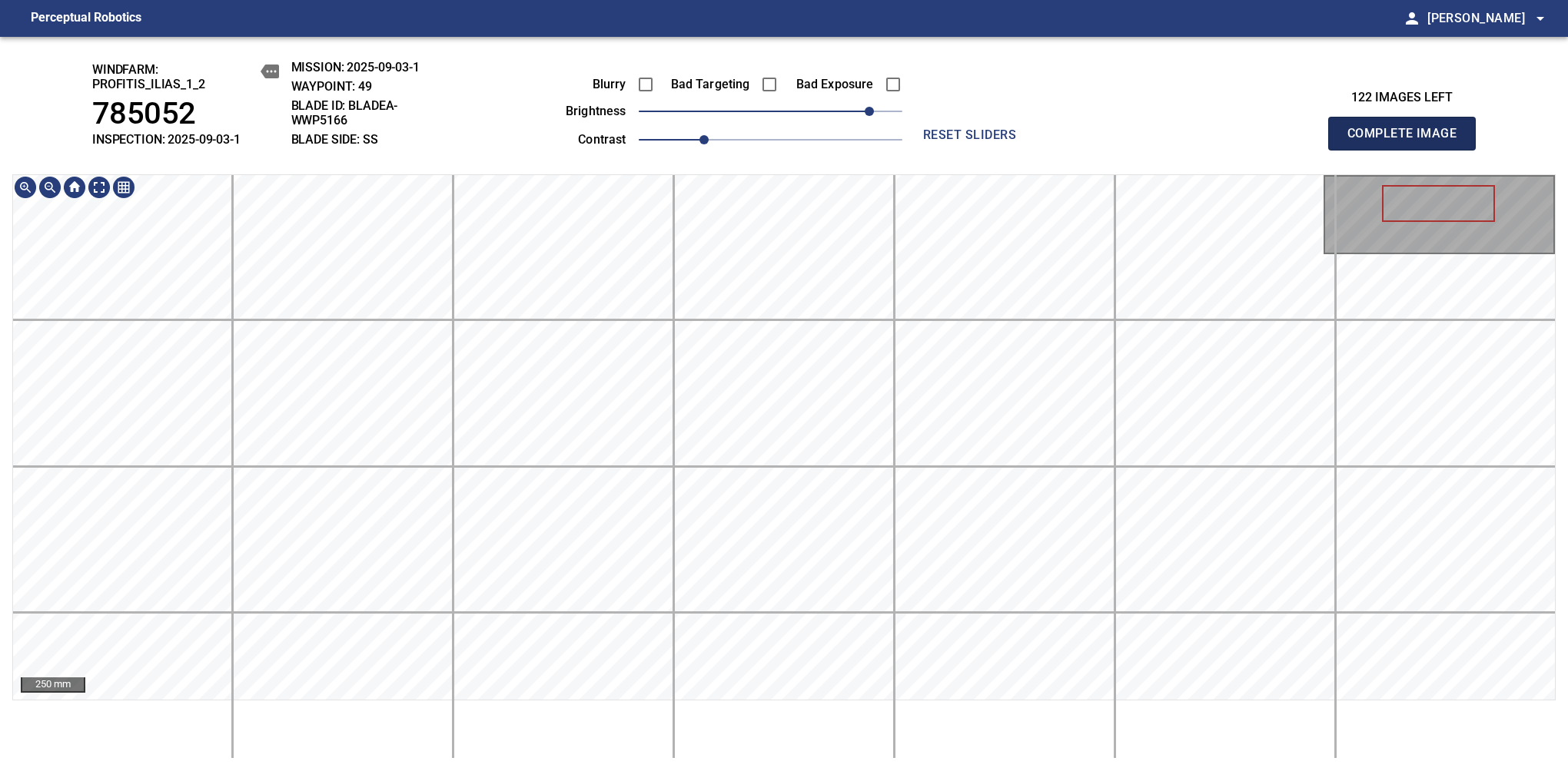
click at [1408, 141] on span "Complete Image" at bounding box center [1402, 133] width 114 height 22
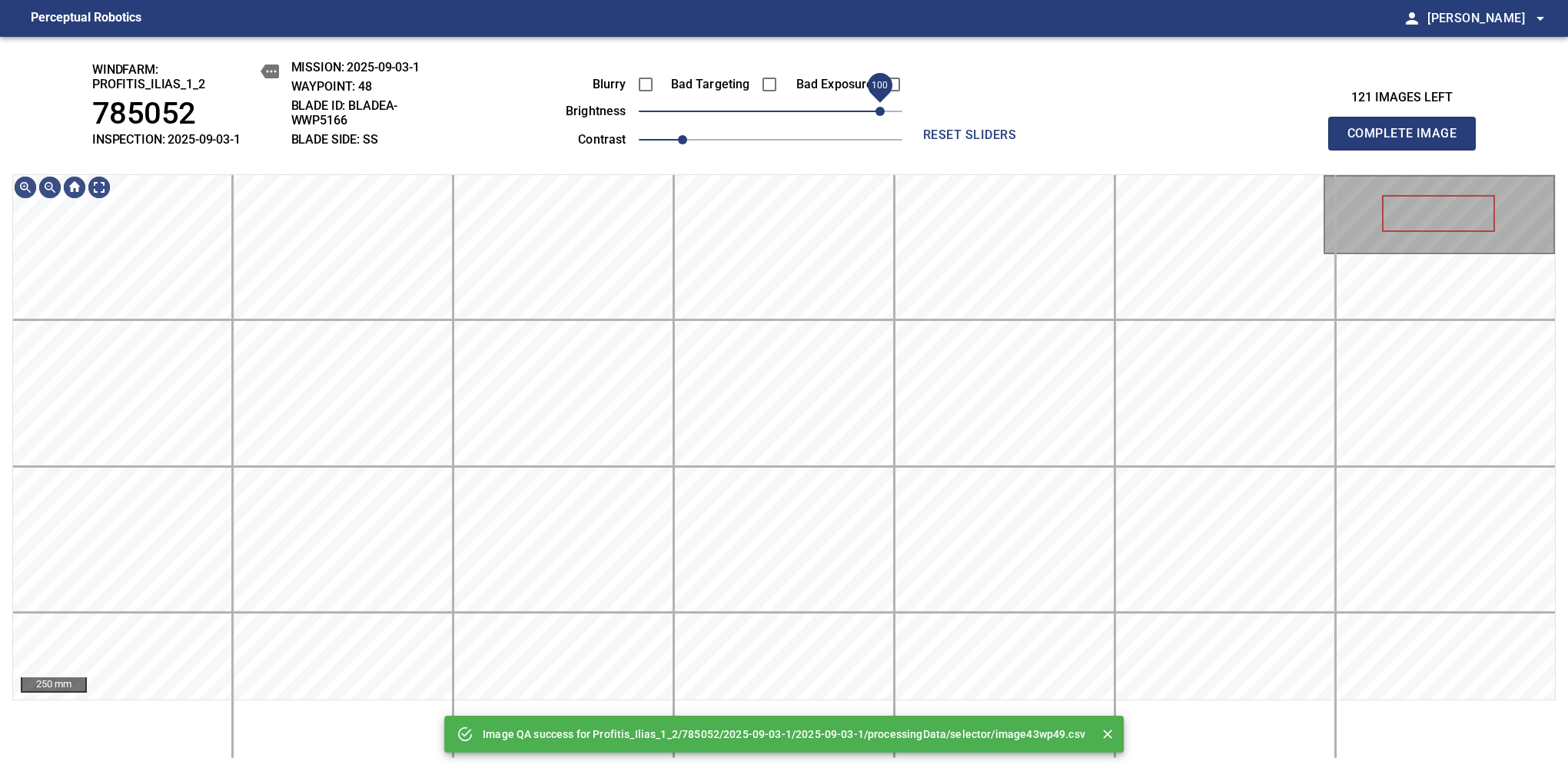
drag, startPoint x: 818, startPoint y: 112, endPoint x: 884, endPoint y: 114, distance: 66.0
click at [884, 114] on span "100" at bounding box center [771, 112] width 264 height 22
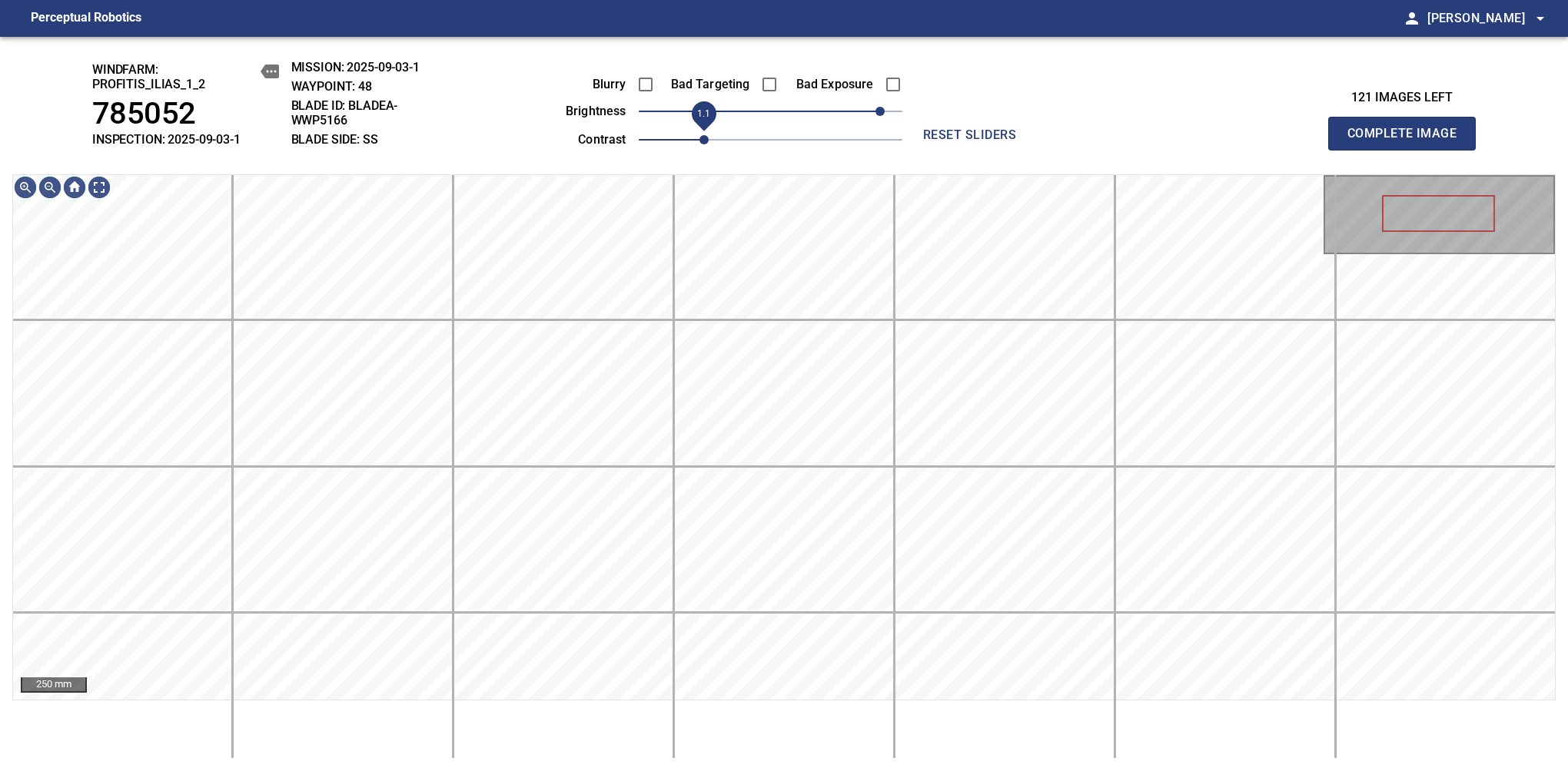
click at [703, 141] on span "1.1" at bounding box center [703, 139] width 9 height 9
click at [870, 107] on span "90" at bounding box center [869, 111] width 9 height 9
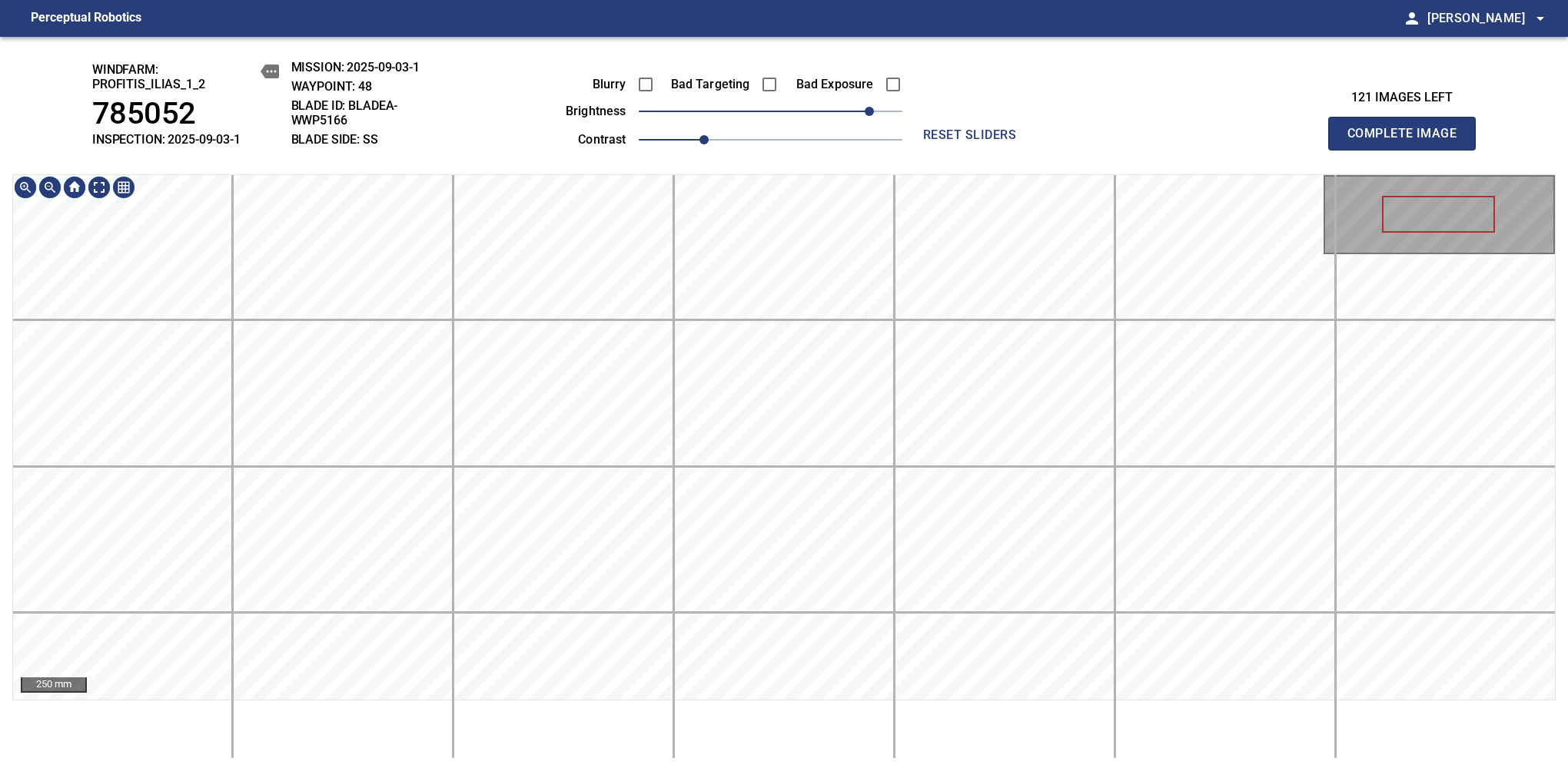
click at [769, 166] on div "windfarm: Profitis_Ilias_1_2 785052 INSPECTION: 2025-09-03-1 MISSION: 2025-09-0…" at bounding box center [784, 404] width 1568 height 734
click at [1408, 141] on span "Complete Image" at bounding box center [1402, 133] width 114 height 22
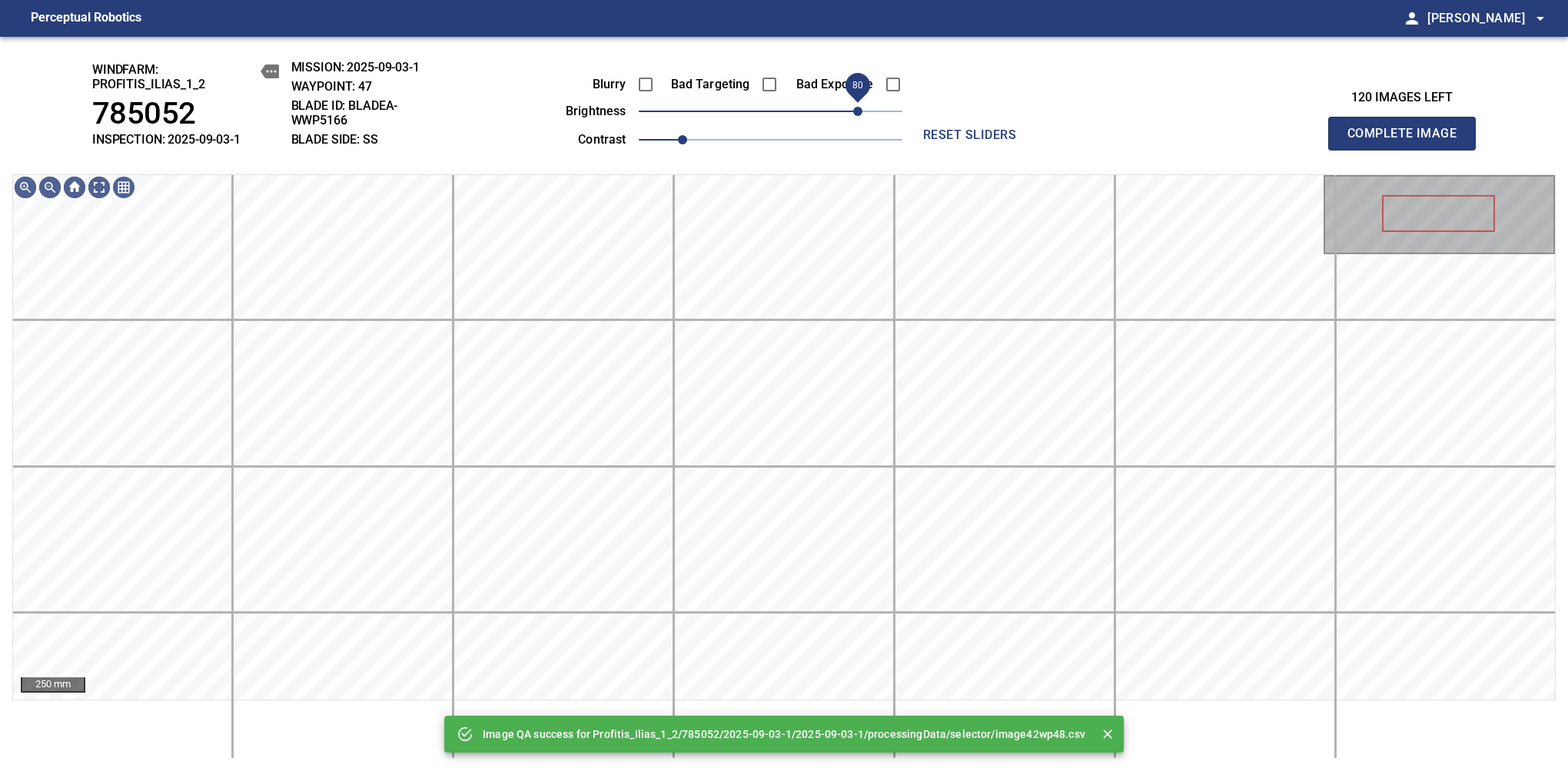
drag, startPoint x: 817, startPoint y: 121, endPoint x: 862, endPoint y: 107, distance: 47.1
click at [862, 107] on span "80" at bounding box center [857, 111] width 9 height 9
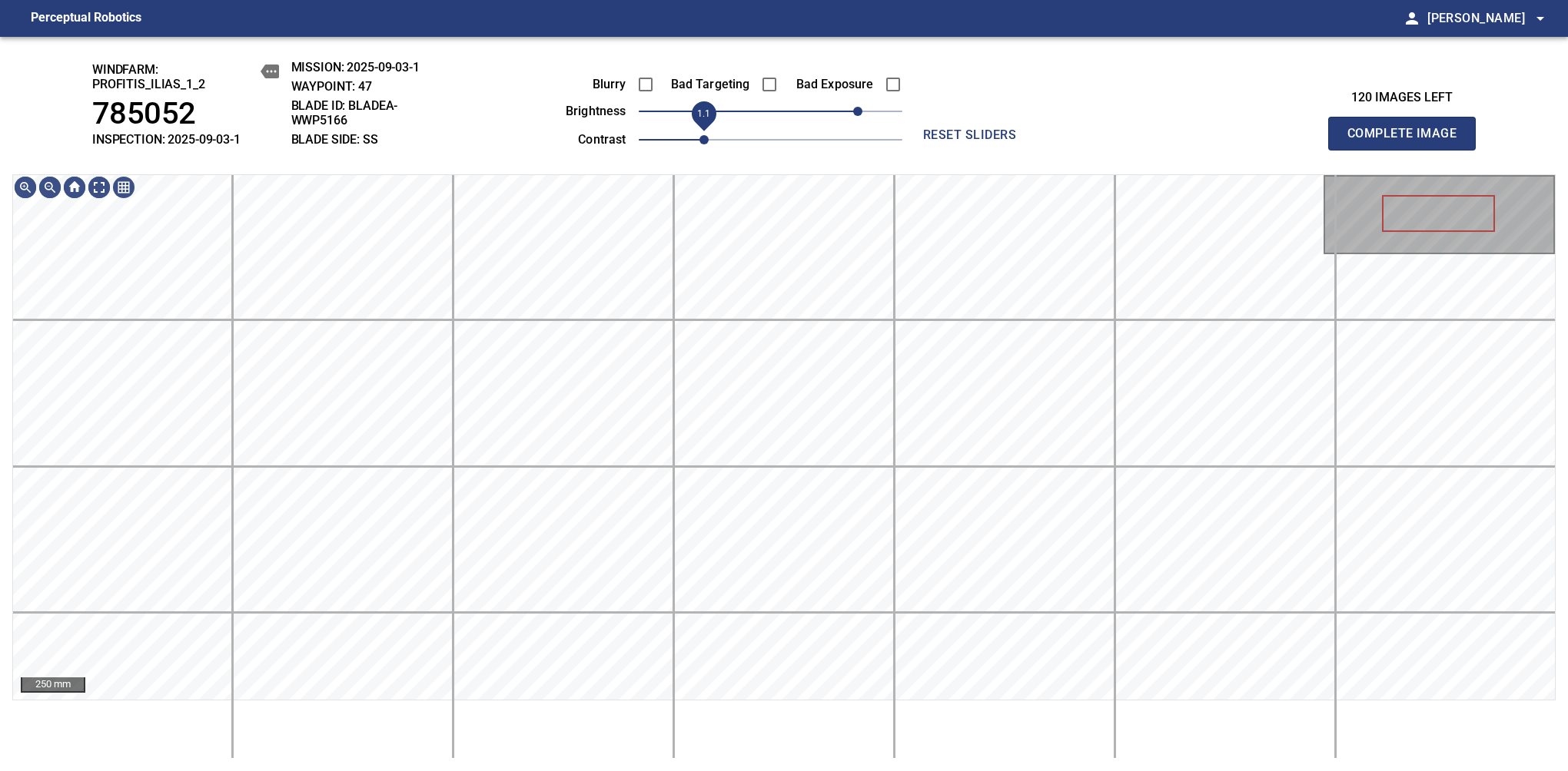
drag, startPoint x: 679, startPoint y: 140, endPoint x: 701, endPoint y: 134, distance: 22.8
click at [701, 135] on span "1.1" at bounding box center [703, 139] width 9 height 9
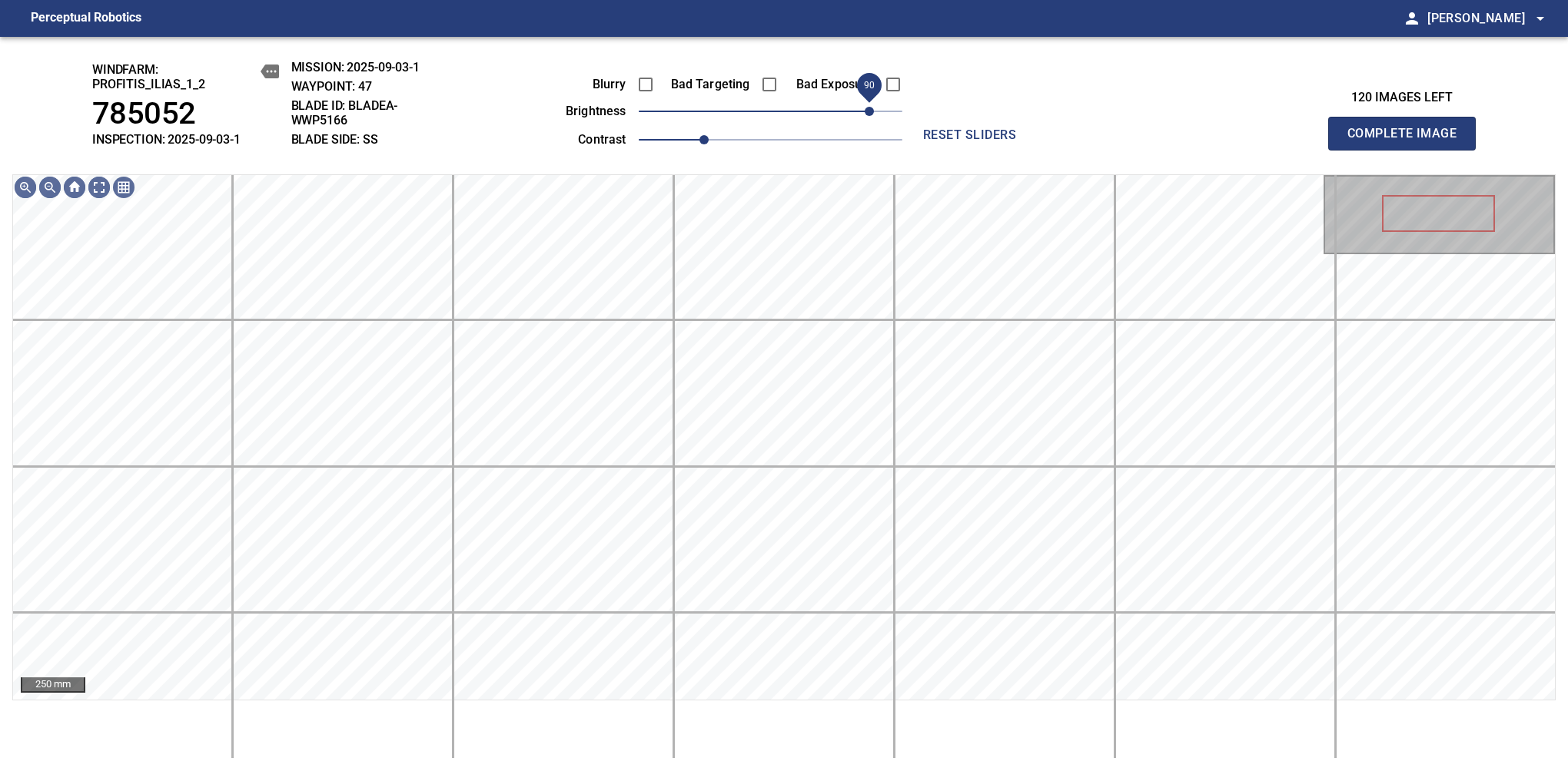
click at [873, 107] on span "90" at bounding box center [869, 111] width 9 height 9
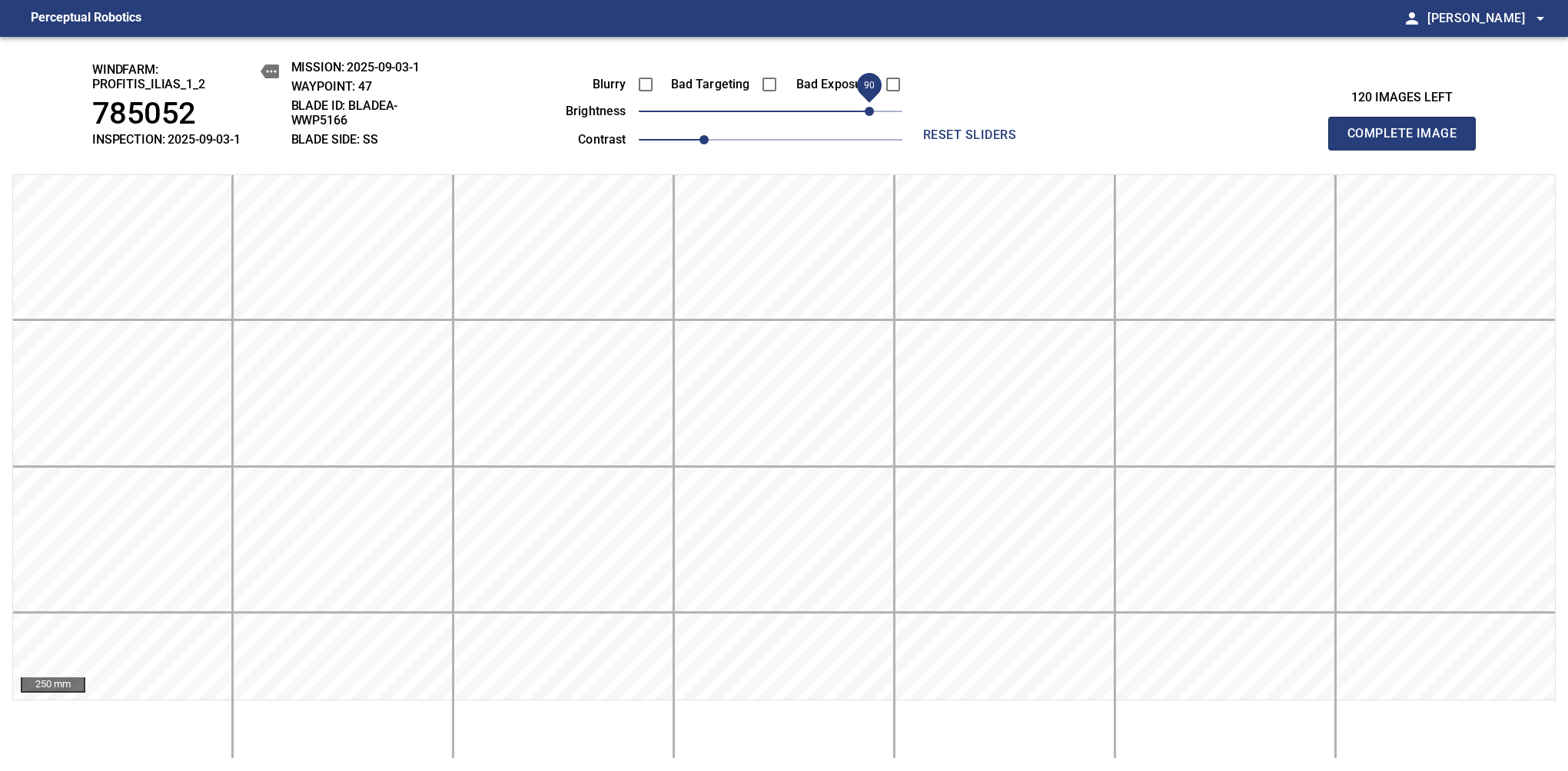
click at [1408, 141] on span "Complete Image" at bounding box center [1402, 133] width 114 height 22
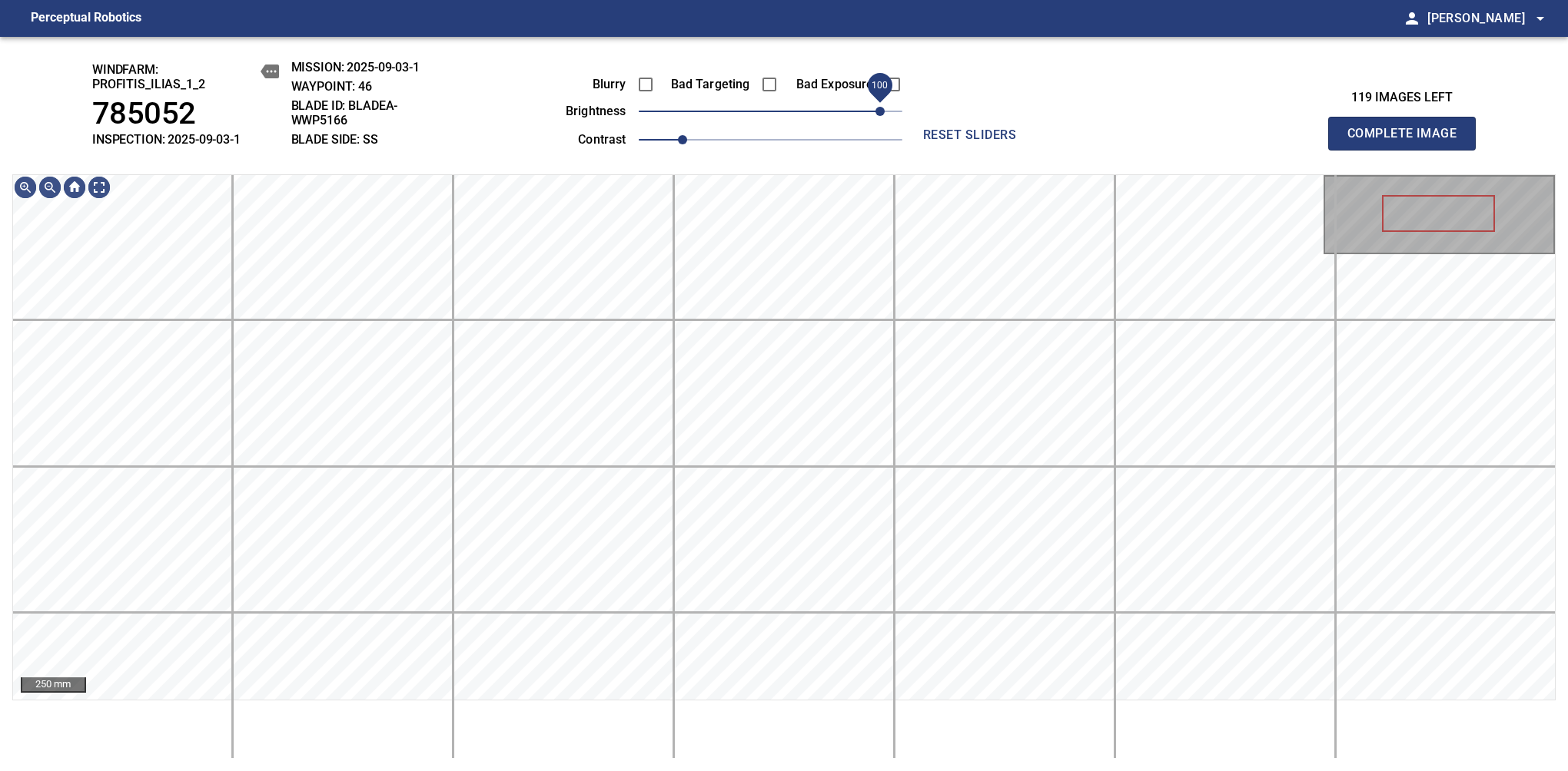
drag, startPoint x: 889, startPoint y: 113, endPoint x: 876, endPoint y: 107, distance: 14.3
click at [876, 107] on span "100" at bounding box center [771, 112] width 264 height 22
click at [1408, 141] on span "Complete Image" at bounding box center [1402, 133] width 114 height 22
click at [852, 101] on span "70" at bounding box center [771, 112] width 264 height 22
click at [786, 19] on main "Perceptual Robotics person Alex Semenov arrow_drop_down windfarm: Profitis_Ilia…" at bounding box center [784, 385] width 1568 height 771
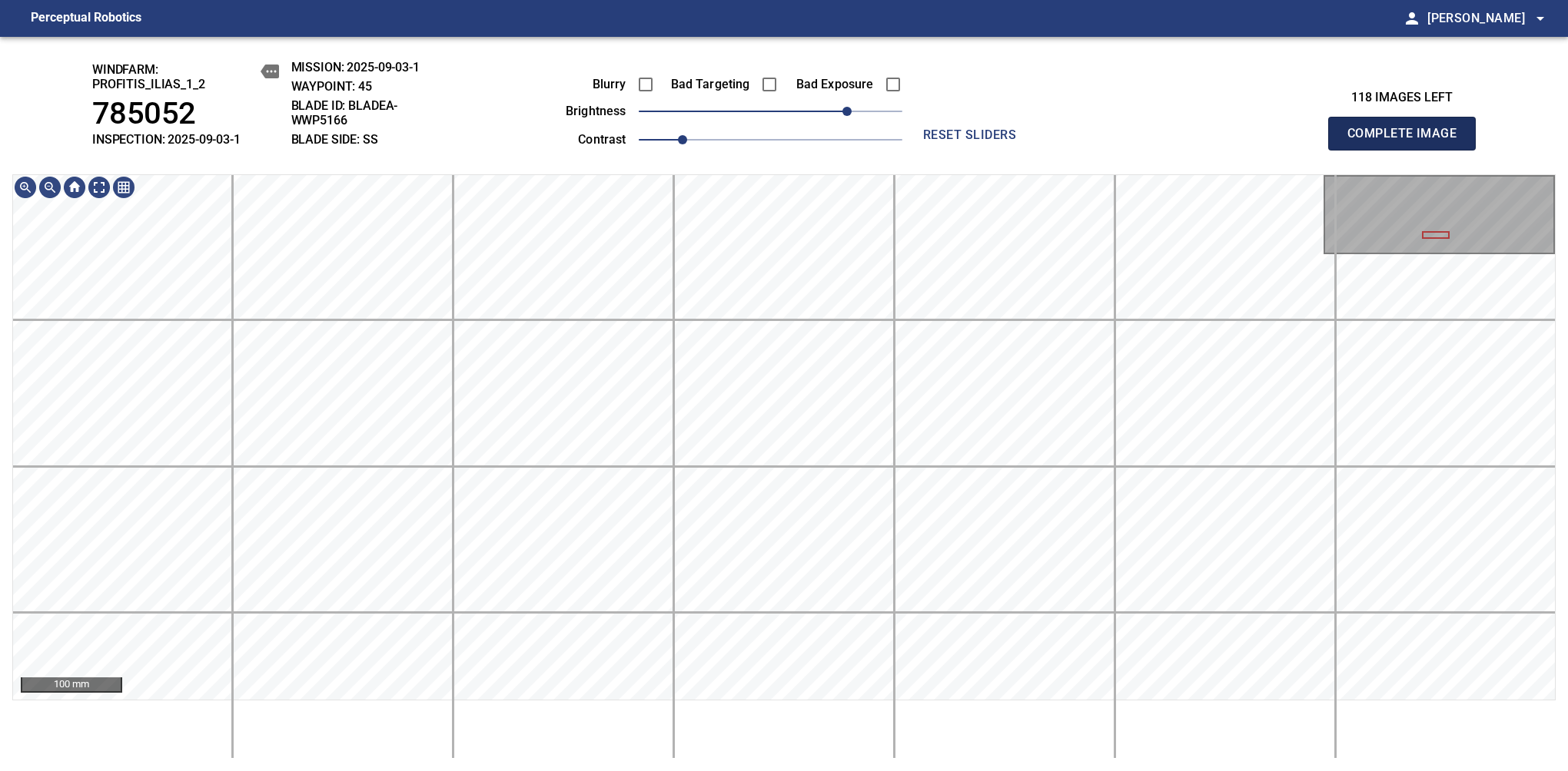
click at [1408, 141] on span "Complete Image" at bounding box center [1402, 133] width 114 height 22
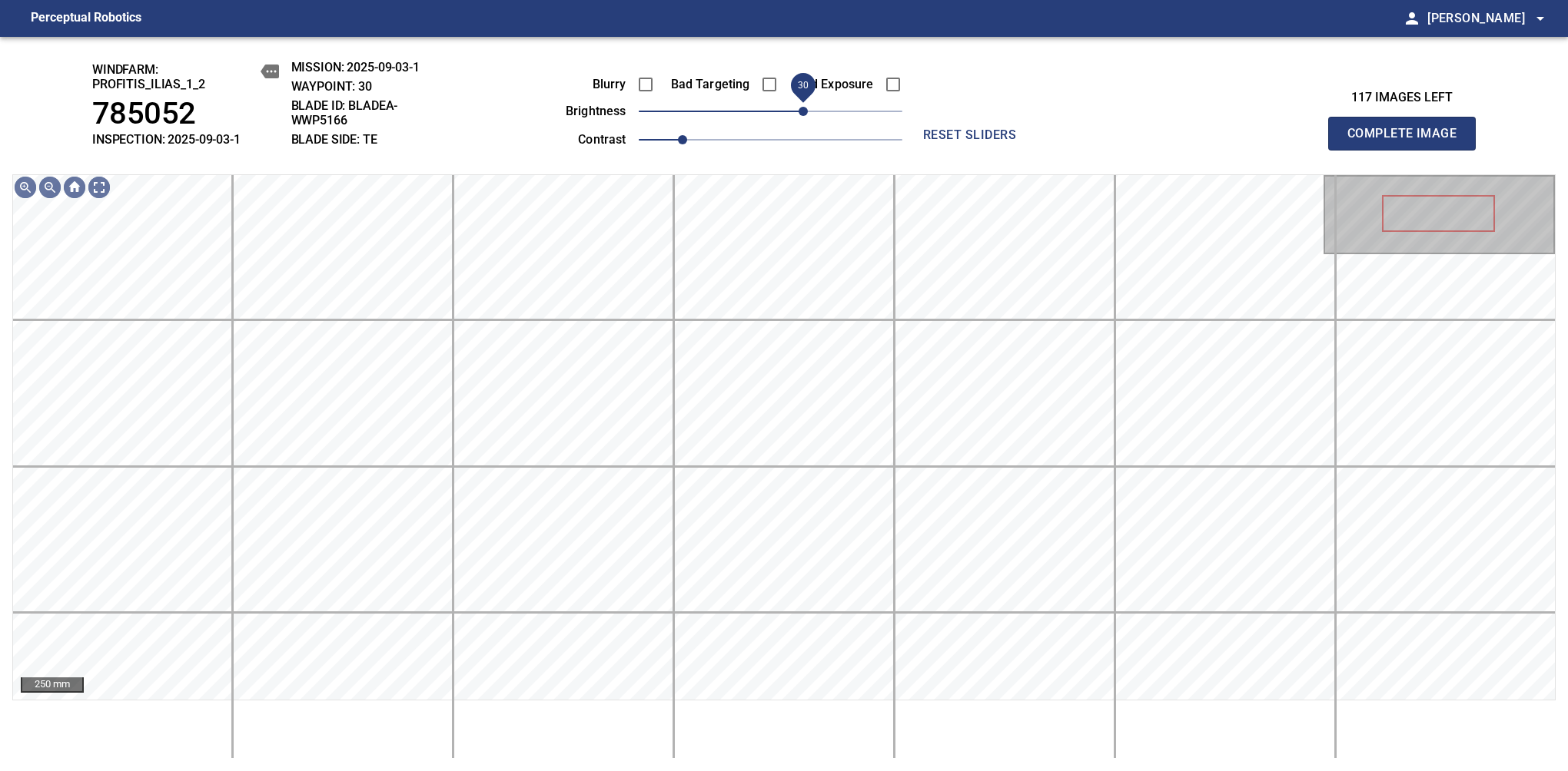
drag, startPoint x: 769, startPoint y: 113, endPoint x: 807, endPoint y: 107, distance: 38.5
click at [807, 107] on span "30" at bounding box center [802, 111] width 9 height 9
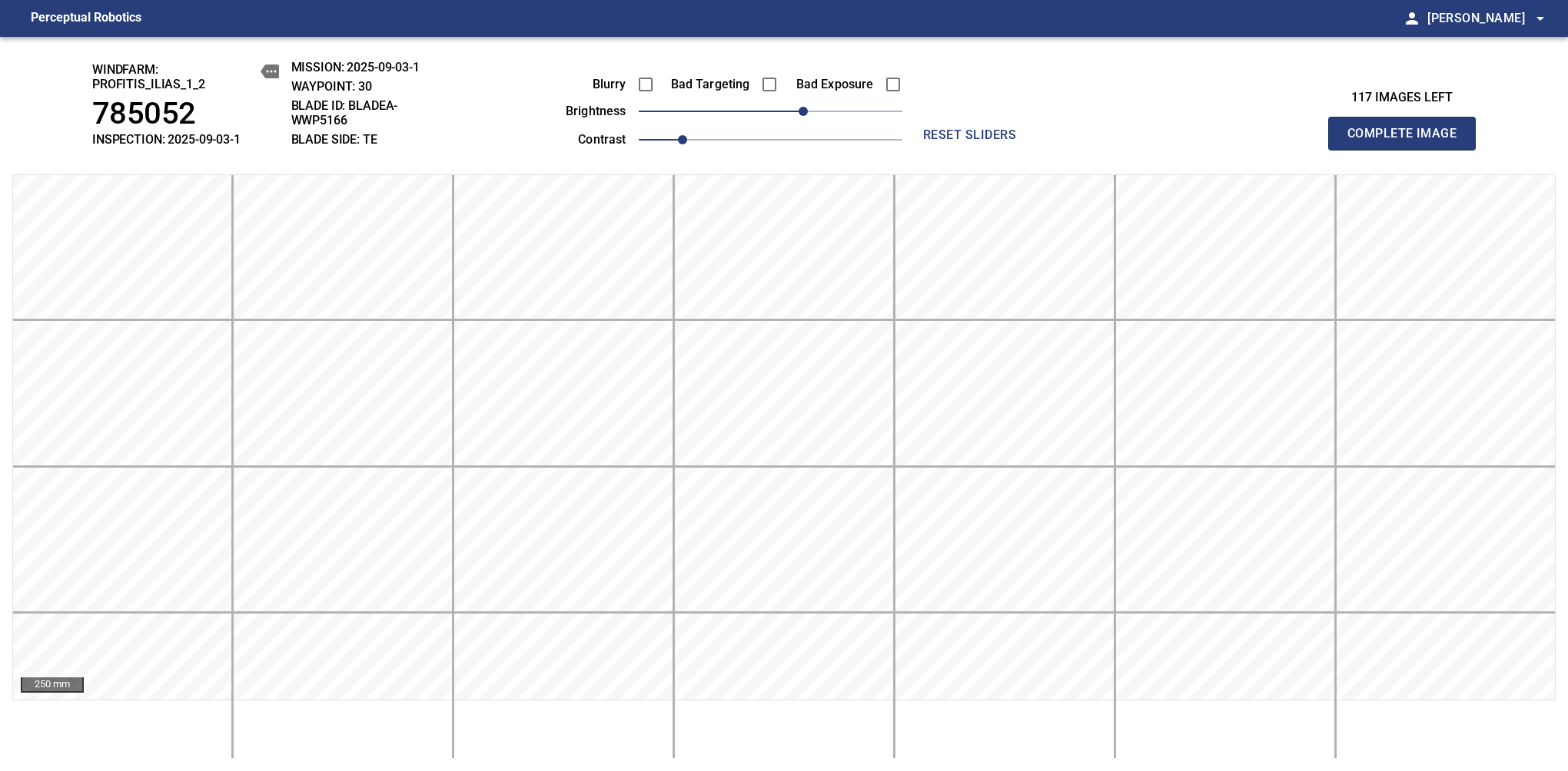
click at [1408, 141] on span "Complete Image" at bounding box center [1402, 133] width 114 height 22
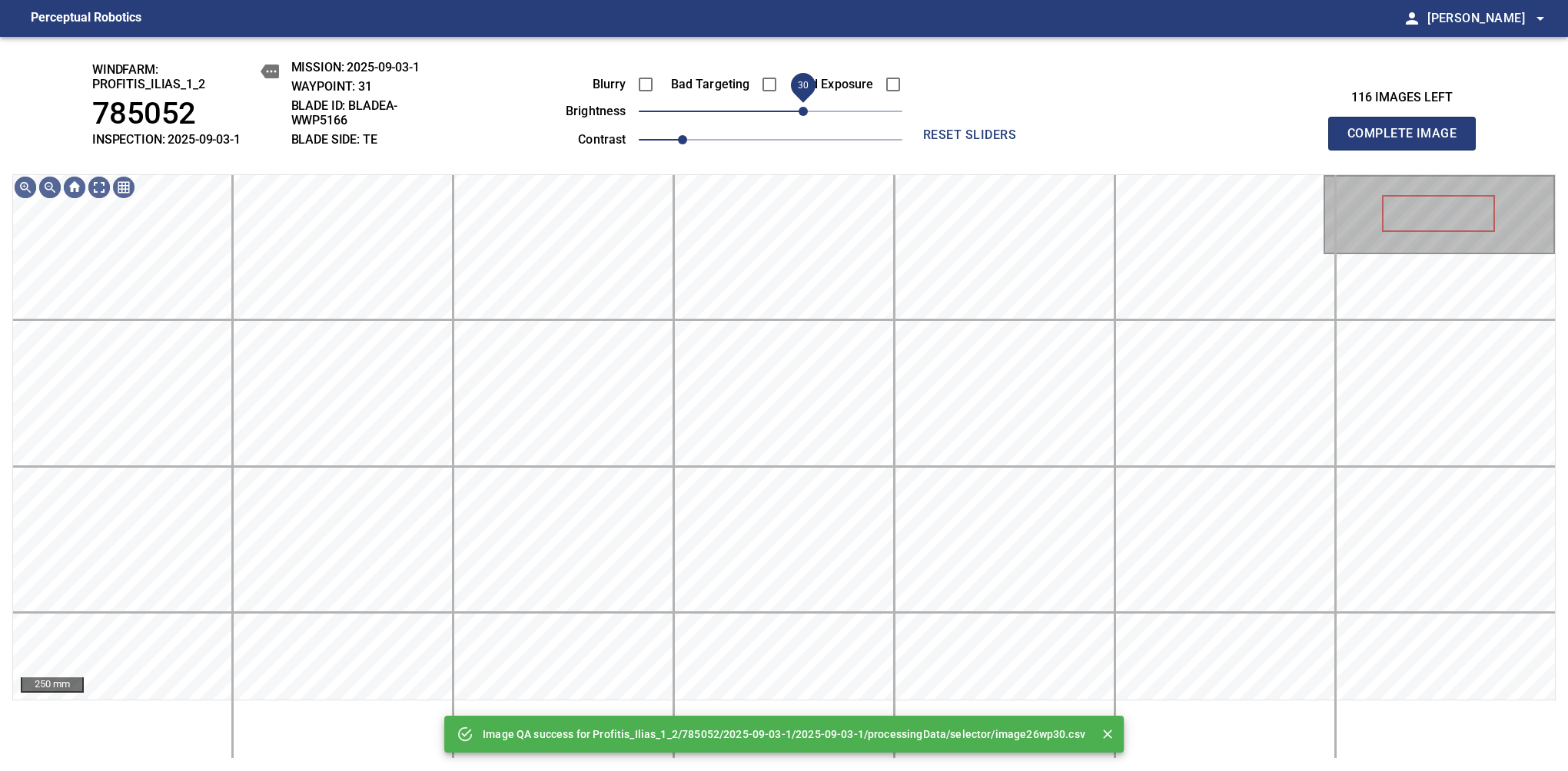
click at [808, 116] on span "30" at bounding box center [802, 111] width 9 height 9
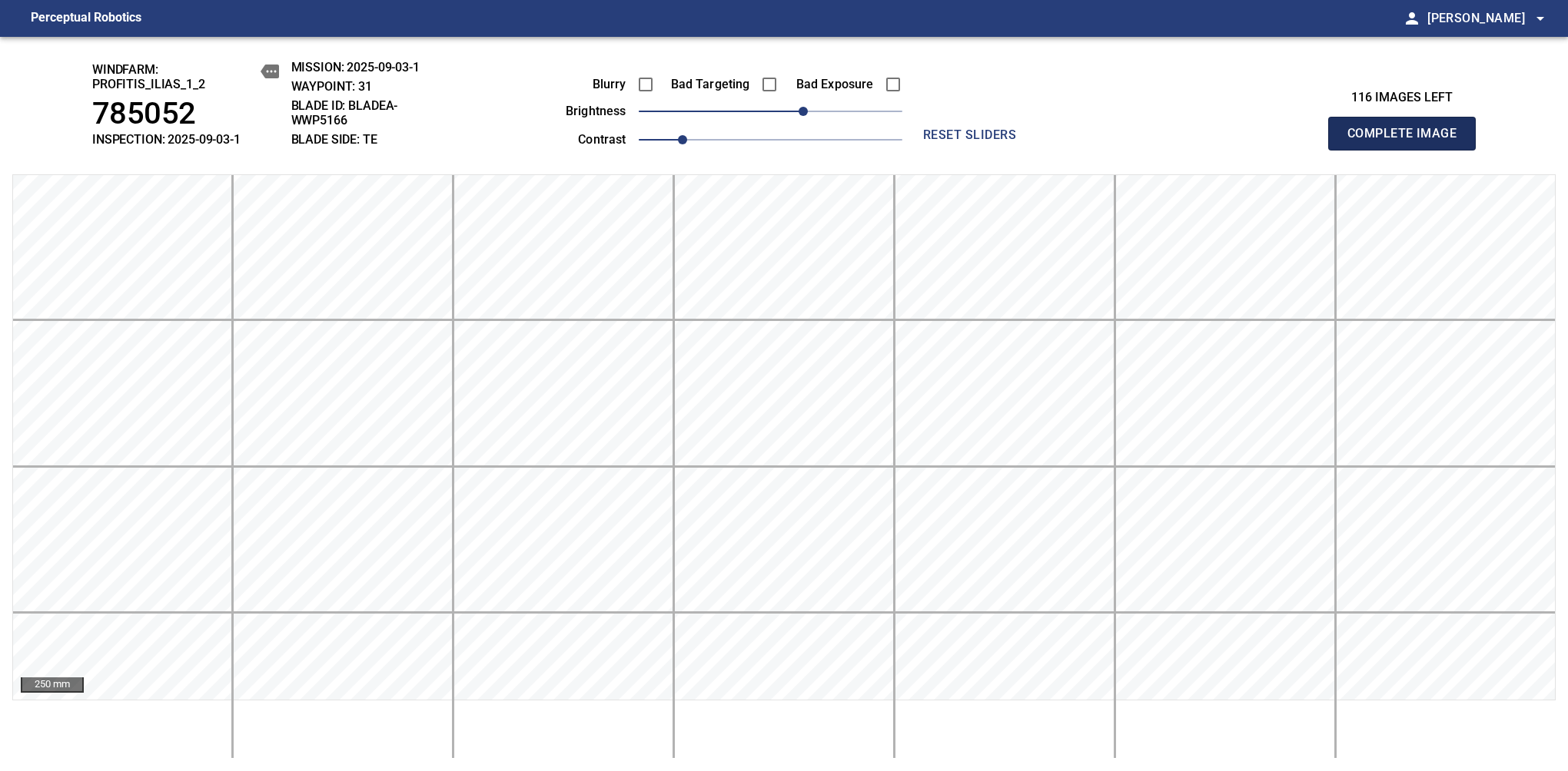
click at [1408, 141] on span "Complete Image" at bounding box center [1402, 133] width 114 height 22
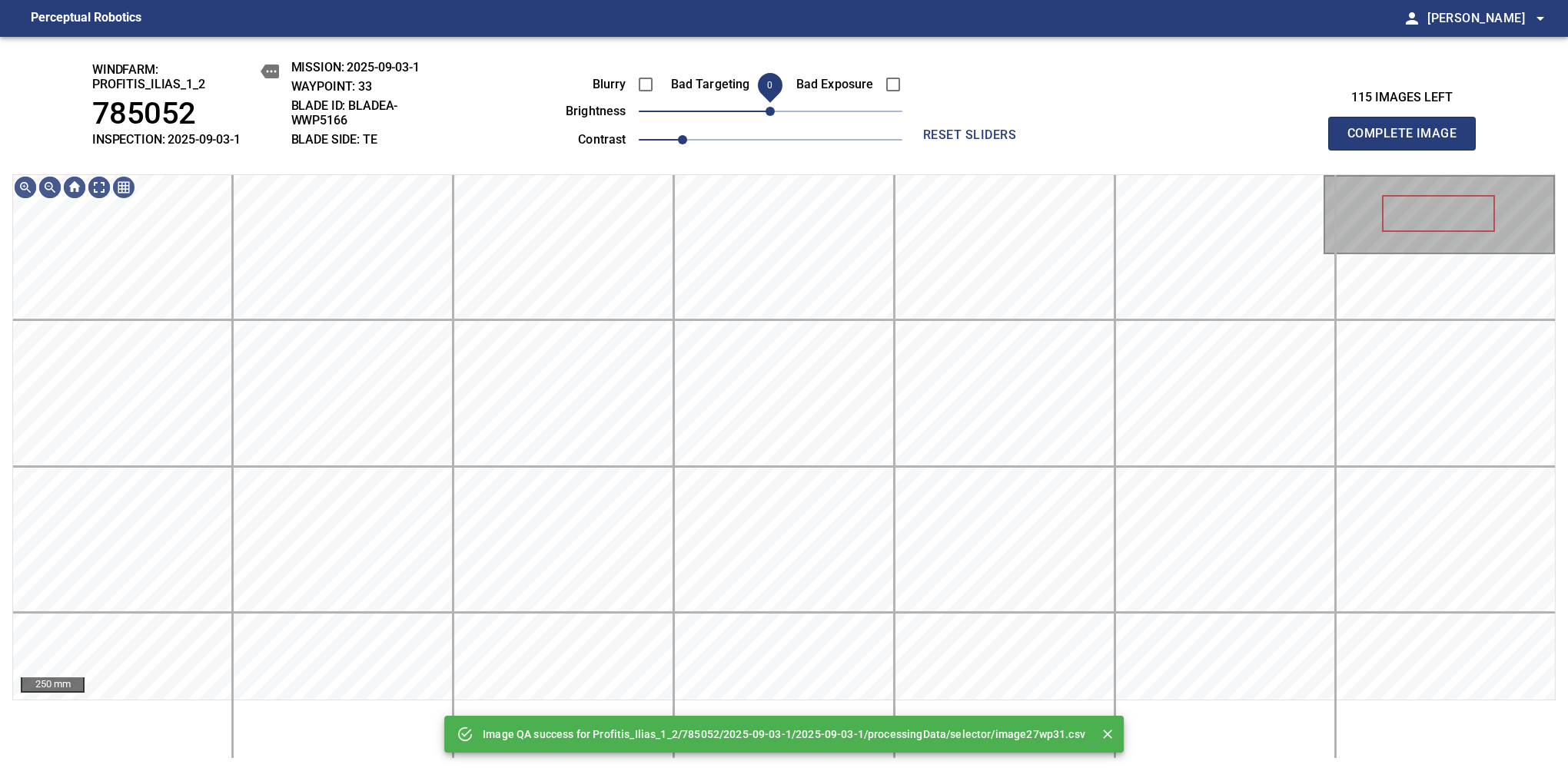
click at [773, 112] on span "0" at bounding box center [770, 111] width 9 height 9
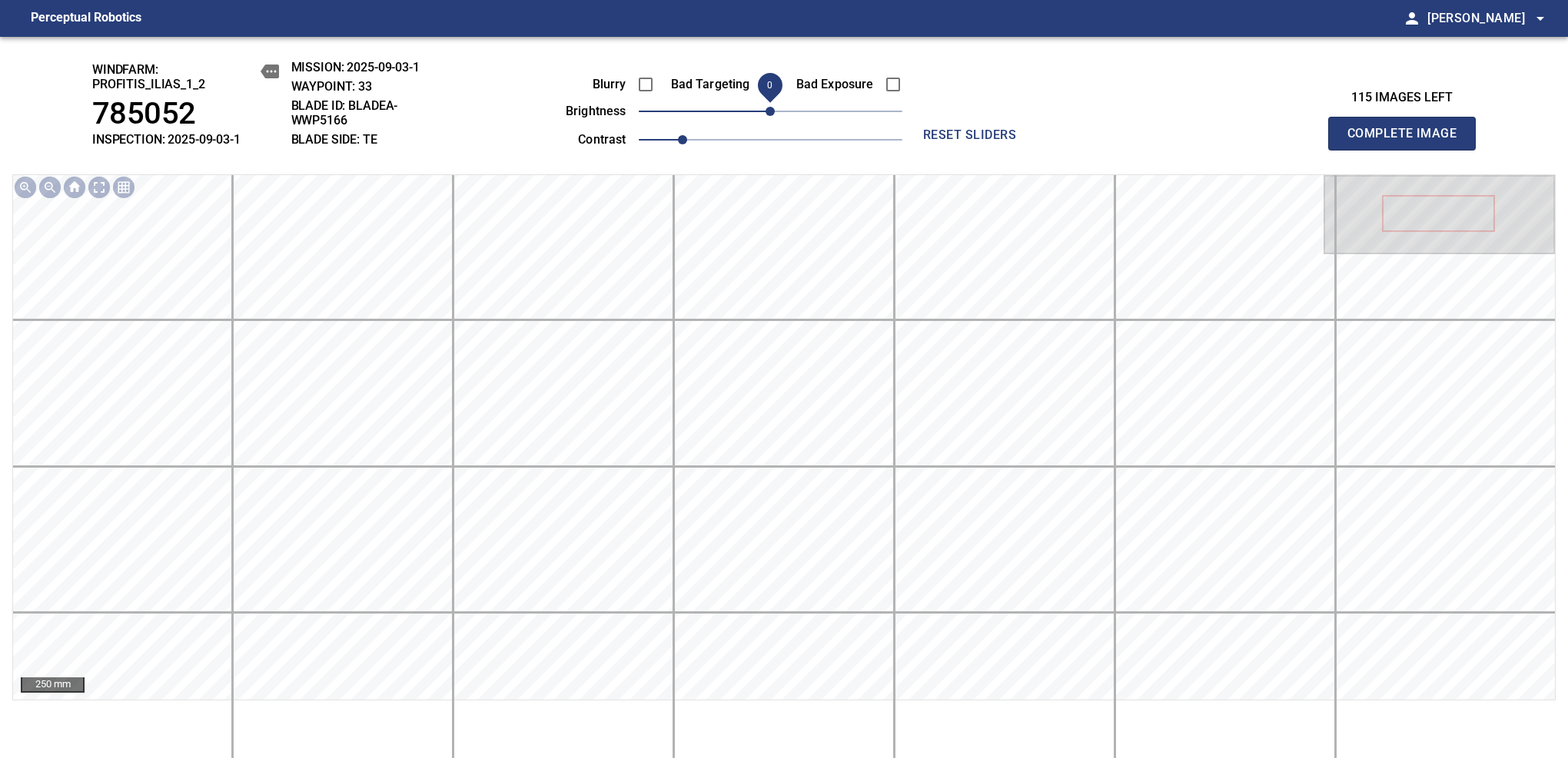
click at [1408, 141] on span "Complete Image" at bounding box center [1402, 133] width 114 height 22
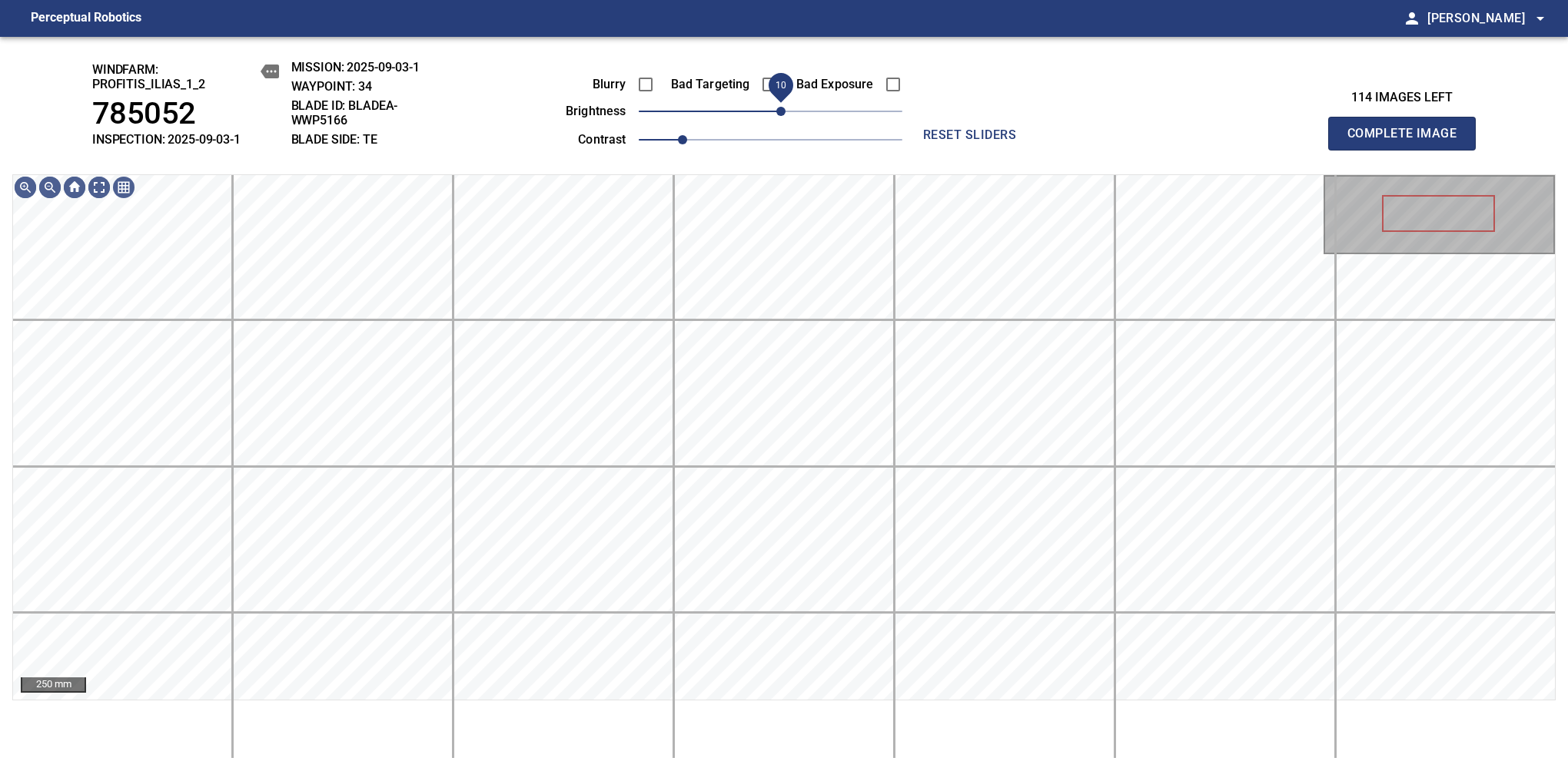
click at [781, 107] on span "10" at bounding box center [781, 111] width 9 height 9
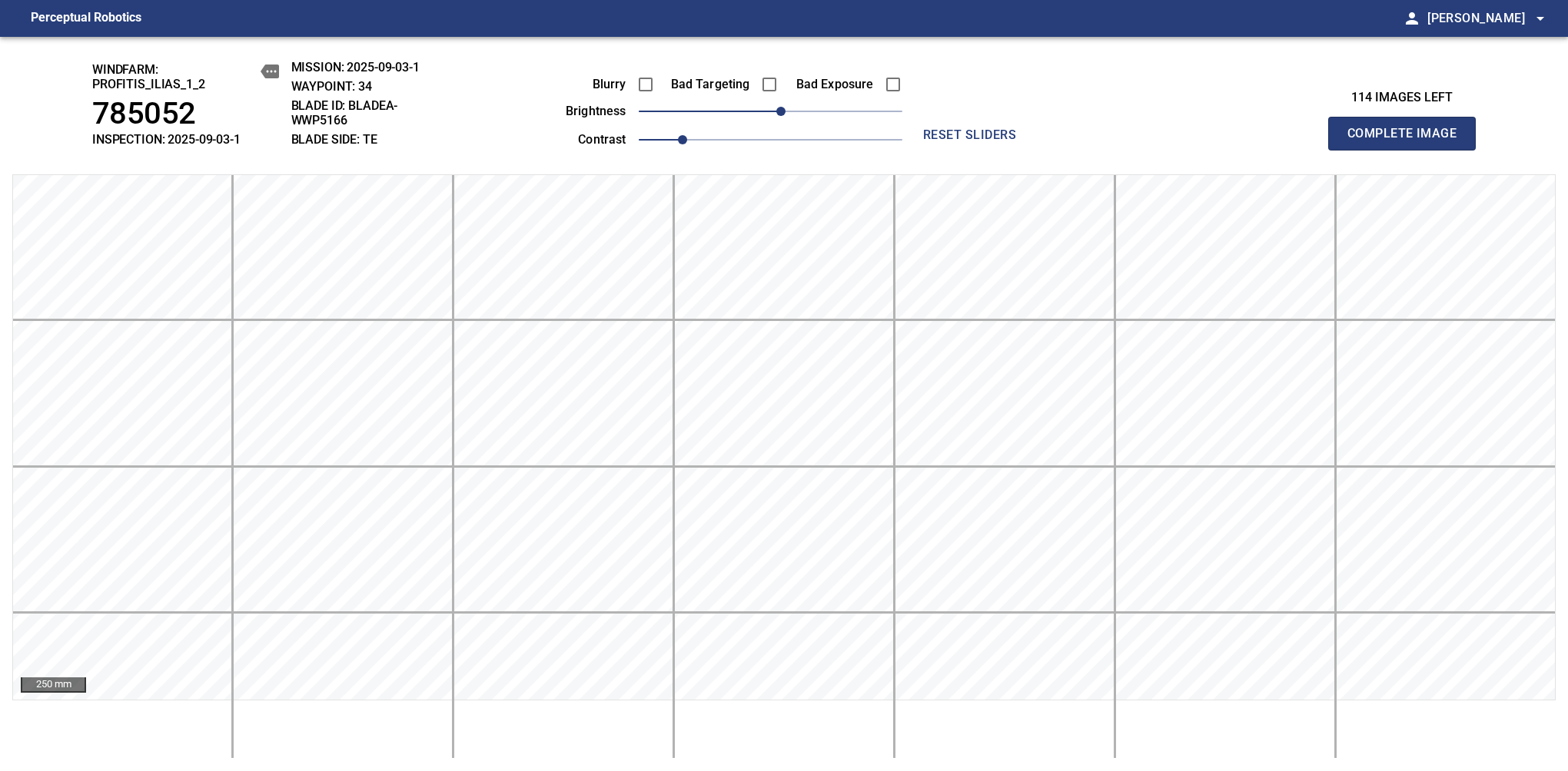
click at [1408, 141] on span "Complete Image" at bounding box center [1402, 133] width 114 height 22
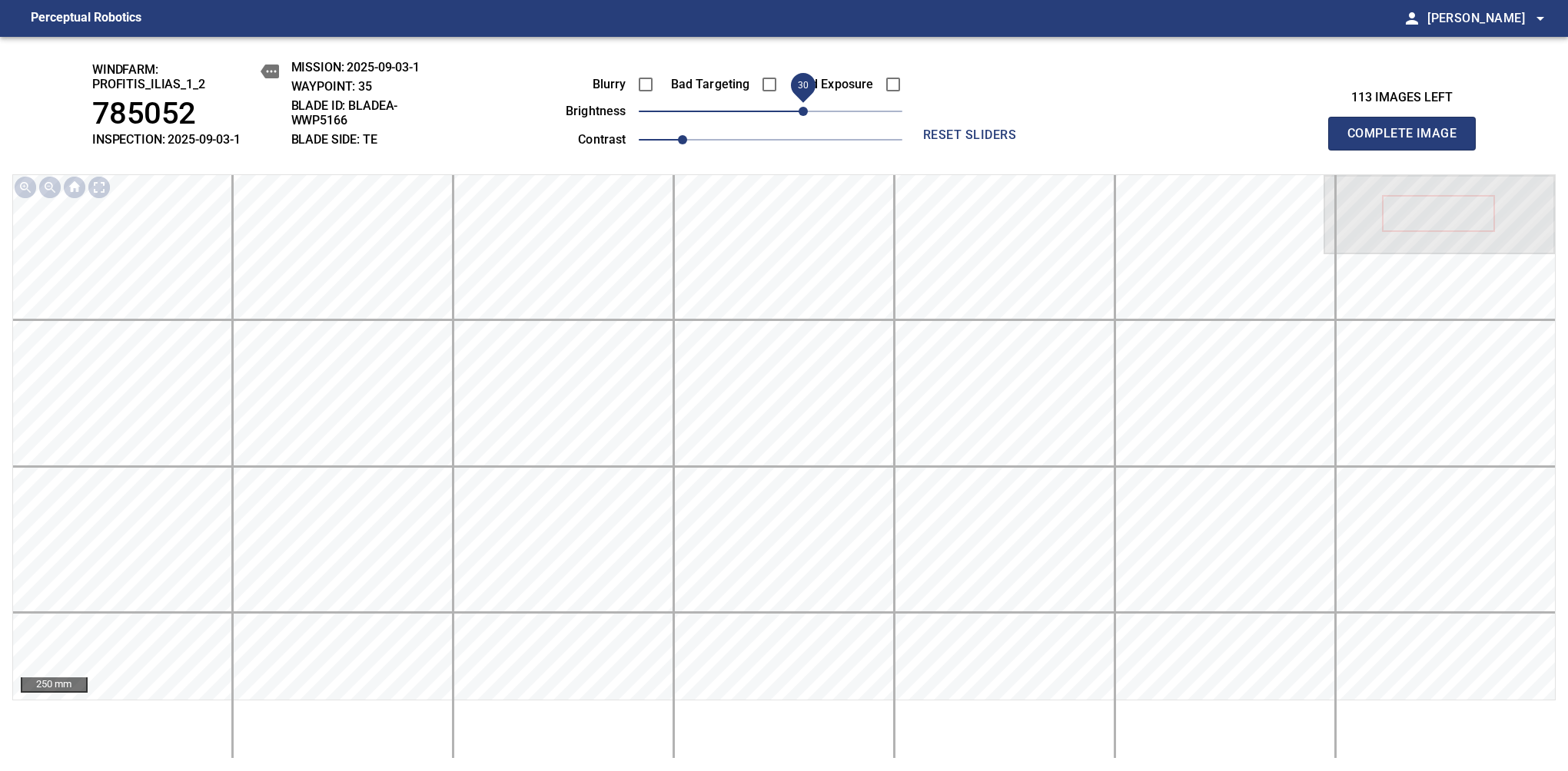
click at [808, 107] on span "30" at bounding box center [802, 111] width 9 height 9
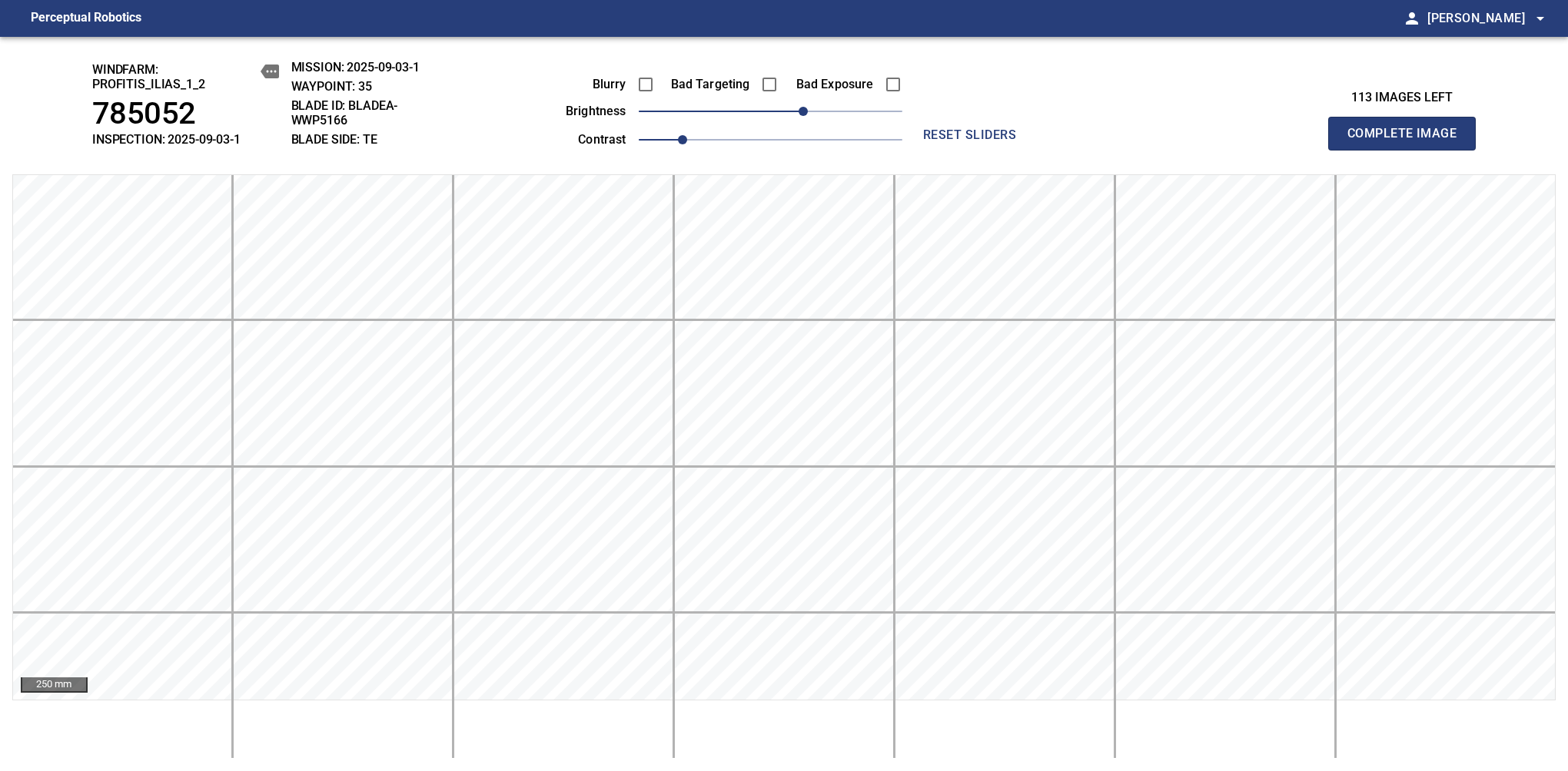
click at [1408, 141] on span "Complete Image" at bounding box center [1402, 133] width 114 height 22
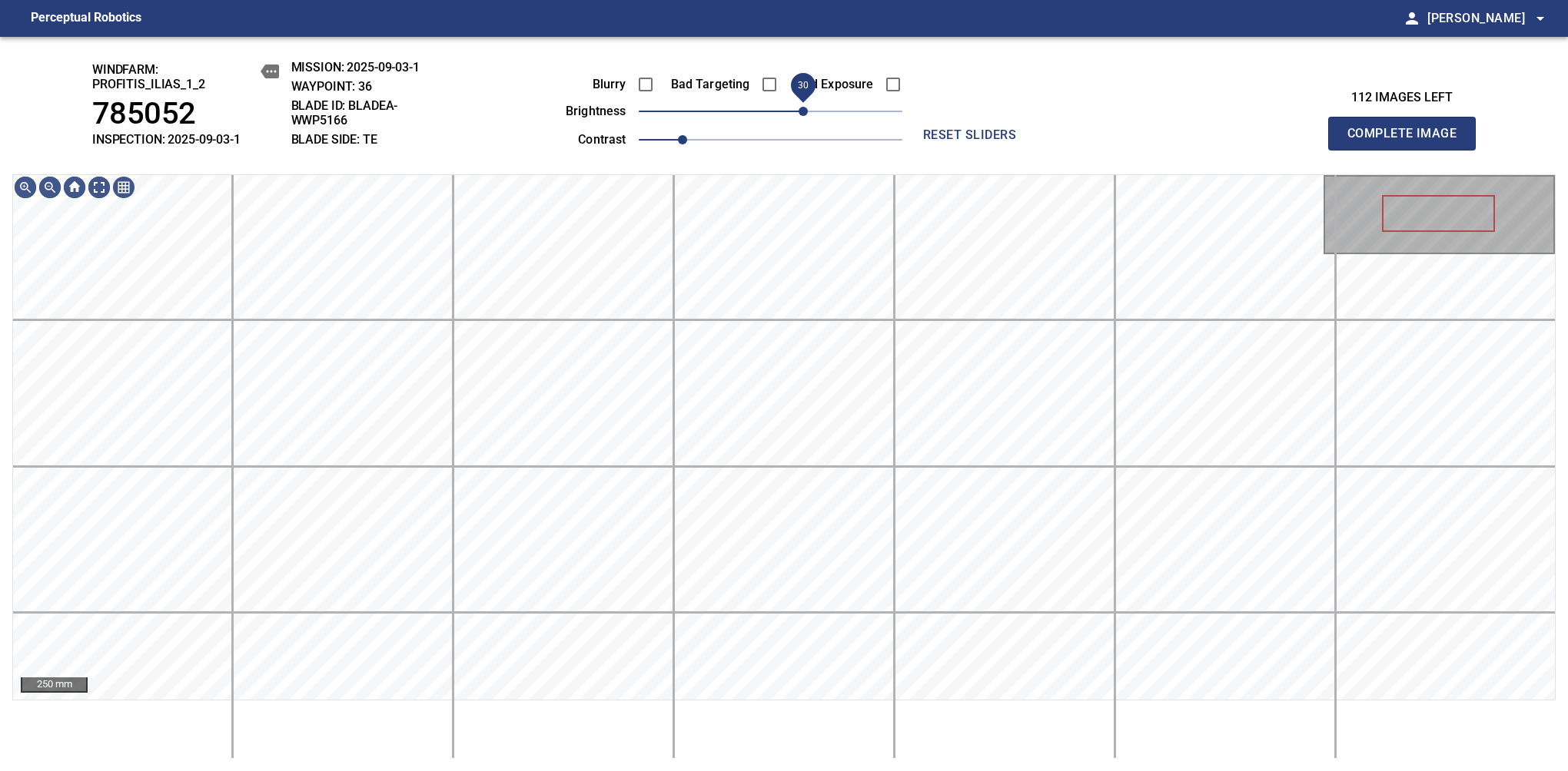
drag, startPoint x: 776, startPoint y: 116, endPoint x: 808, endPoint y: 105, distance: 33.8
click at [808, 107] on span "30" at bounding box center [802, 111] width 9 height 9
click at [717, 116] on div "windfarm: Profitis_Ilias_1_2 785052 INSPECTION: 2025-09-03-1 MISSION: 2025-09-0…" at bounding box center [784, 404] width 1568 height 734
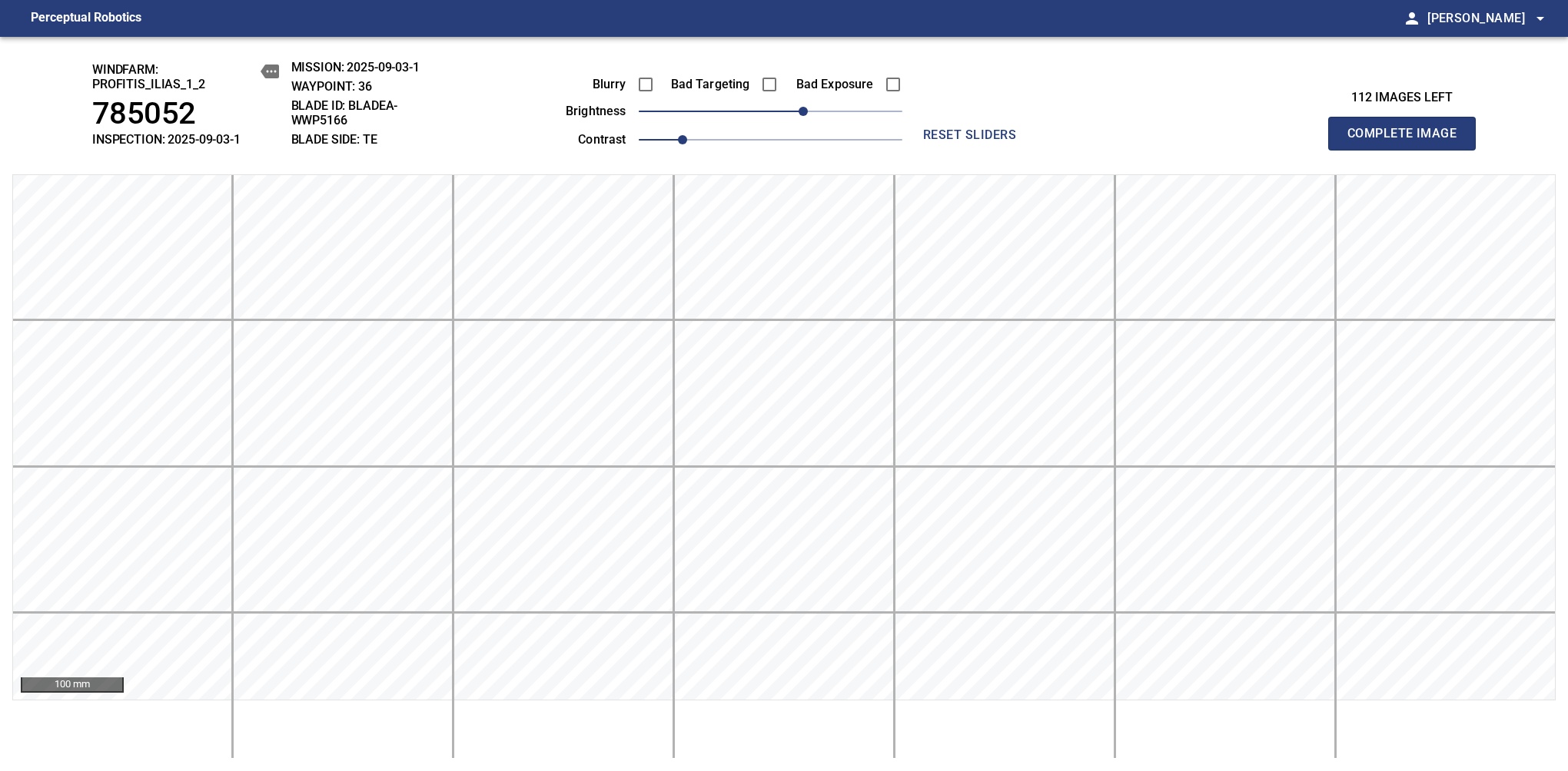
click at [1408, 141] on span "Complete Image" at bounding box center [1402, 133] width 114 height 22
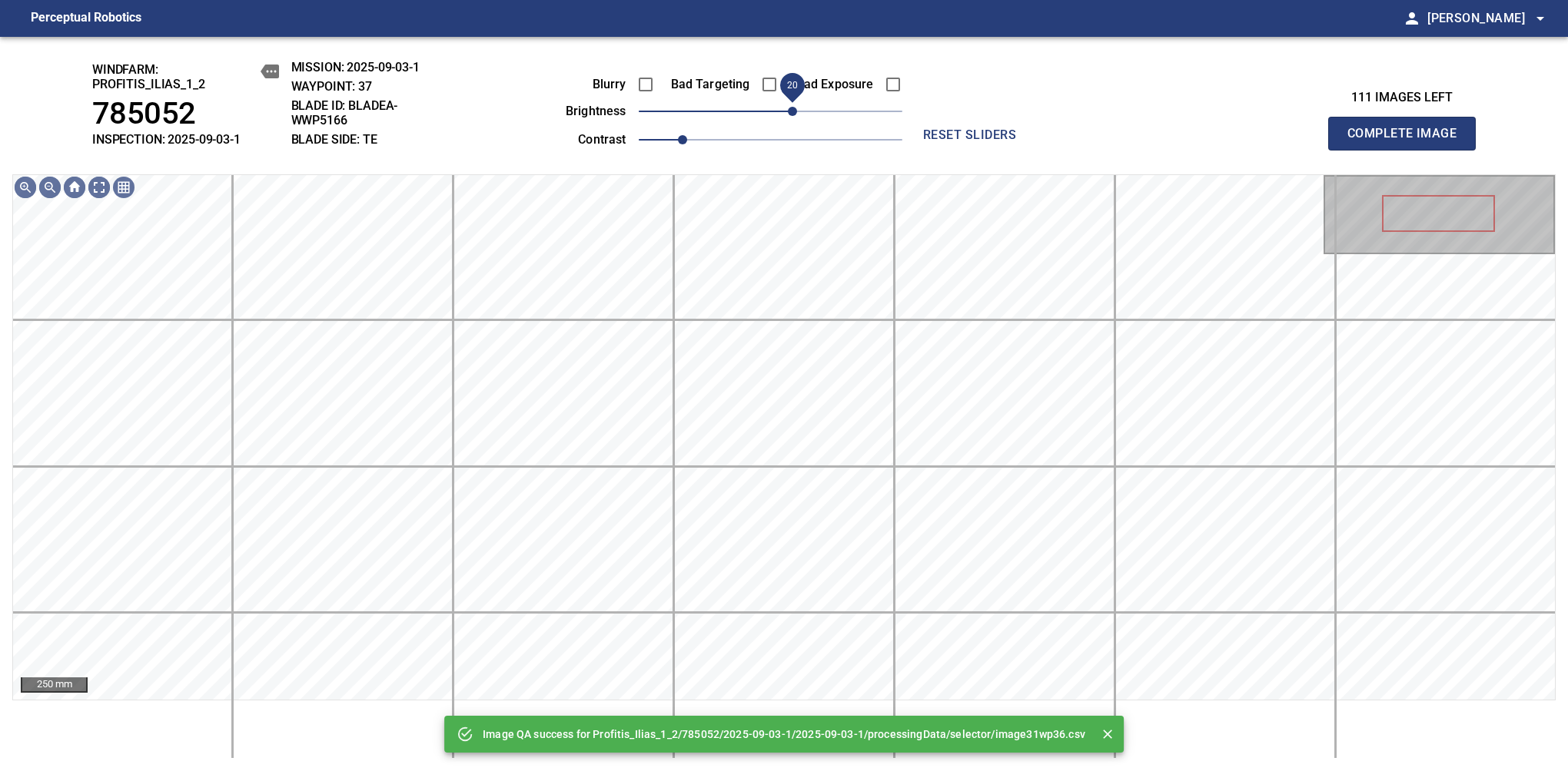
drag, startPoint x: 778, startPoint y: 115, endPoint x: 789, endPoint y: 111, distance: 11.7
click at [789, 111] on span "20" at bounding box center [792, 111] width 9 height 9
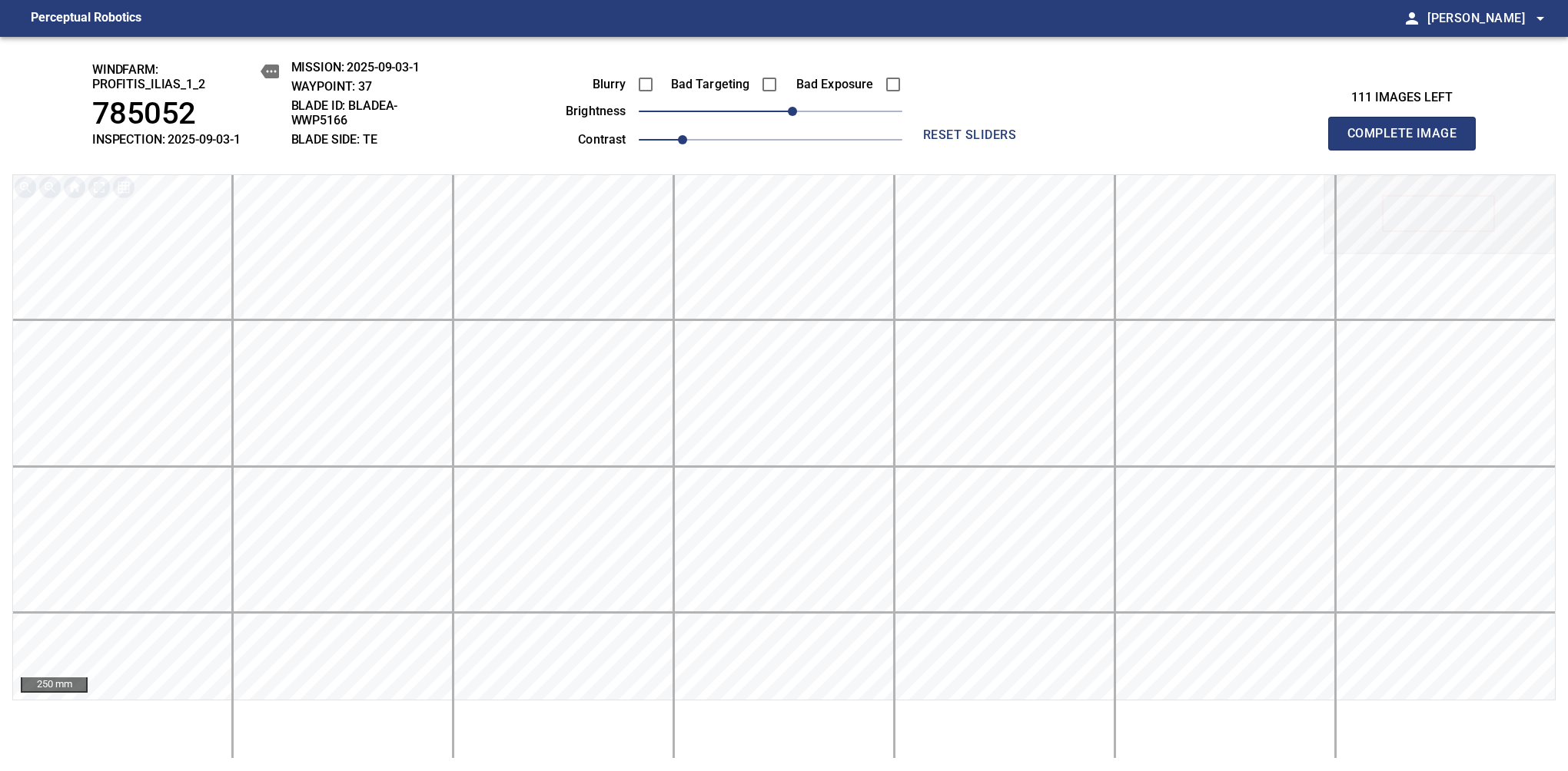
click at [1408, 141] on span "Complete Image" at bounding box center [1402, 133] width 114 height 22
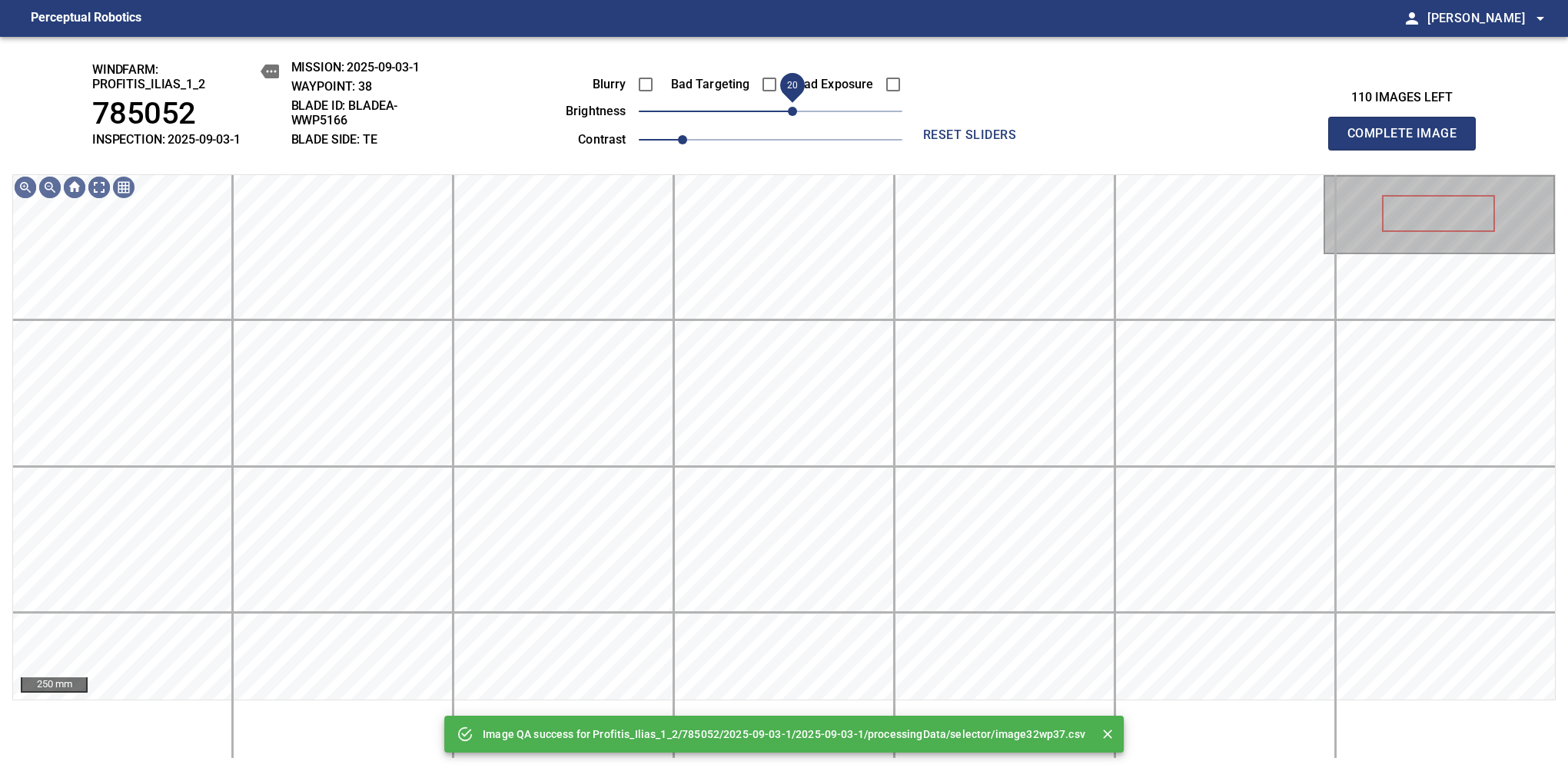
drag, startPoint x: 781, startPoint y: 116, endPoint x: 792, endPoint y: 111, distance: 12.1
click at [792, 111] on span "20" at bounding box center [792, 111] width 9 height 9
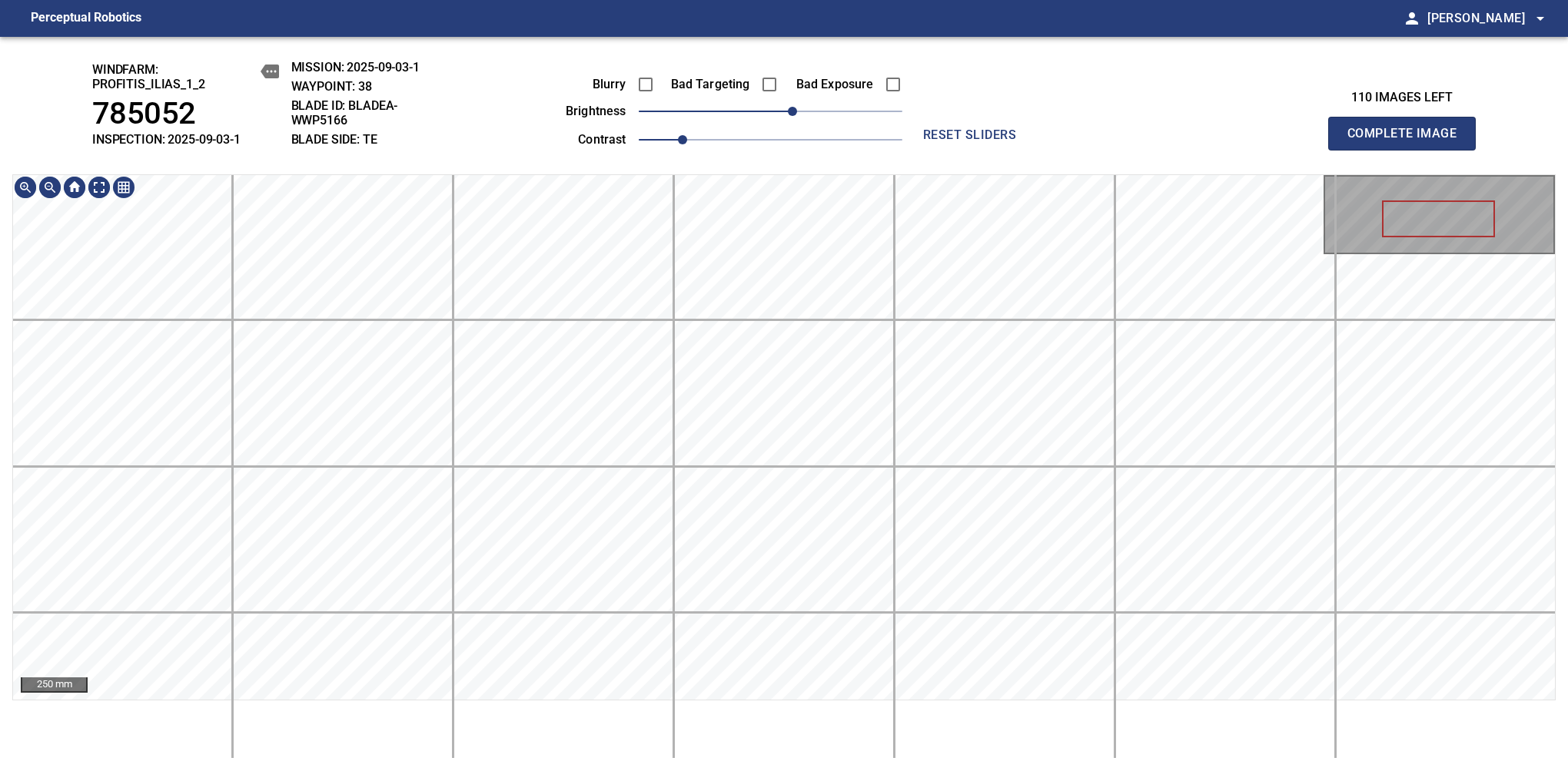
click at [797, 84] on div "windfarm: Profitis_Ilias_1_2 785052 INSPECTION: 2025-09-03-1 MISSION: 2025-09-0…" at bounding box center [784, 404] width 1568 height 734
click at [1408, 141] on span "Complete Image" at bounding box center [1402, 133] width 114 height 22
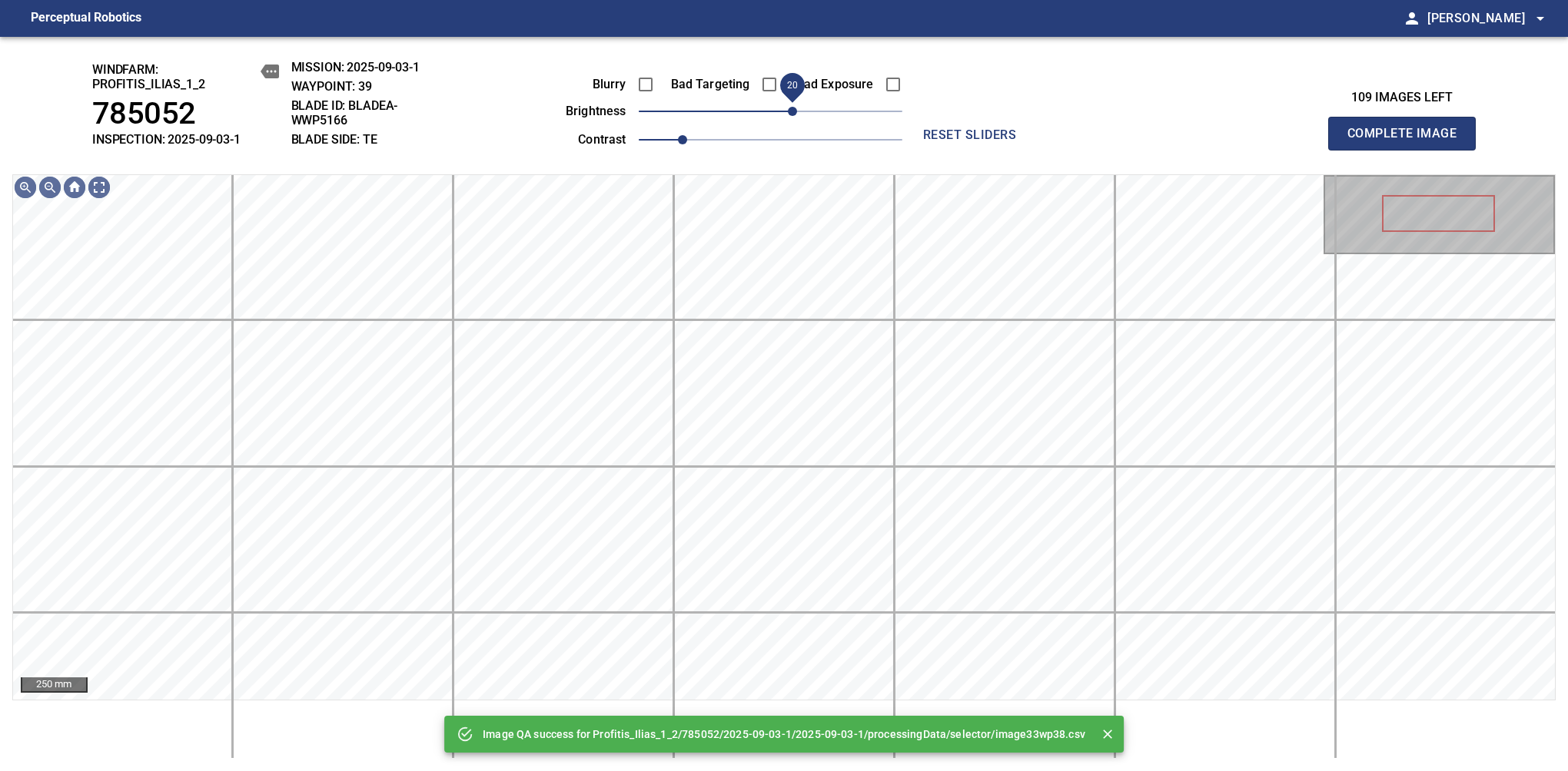
drag, startPoint x: 770, startPoint y: 111, endPoint x: 789, endPoint y: 108, distance: 19.2
click at [789, 108] on span "20" at bounding box center [792, 111] width 9 height 9
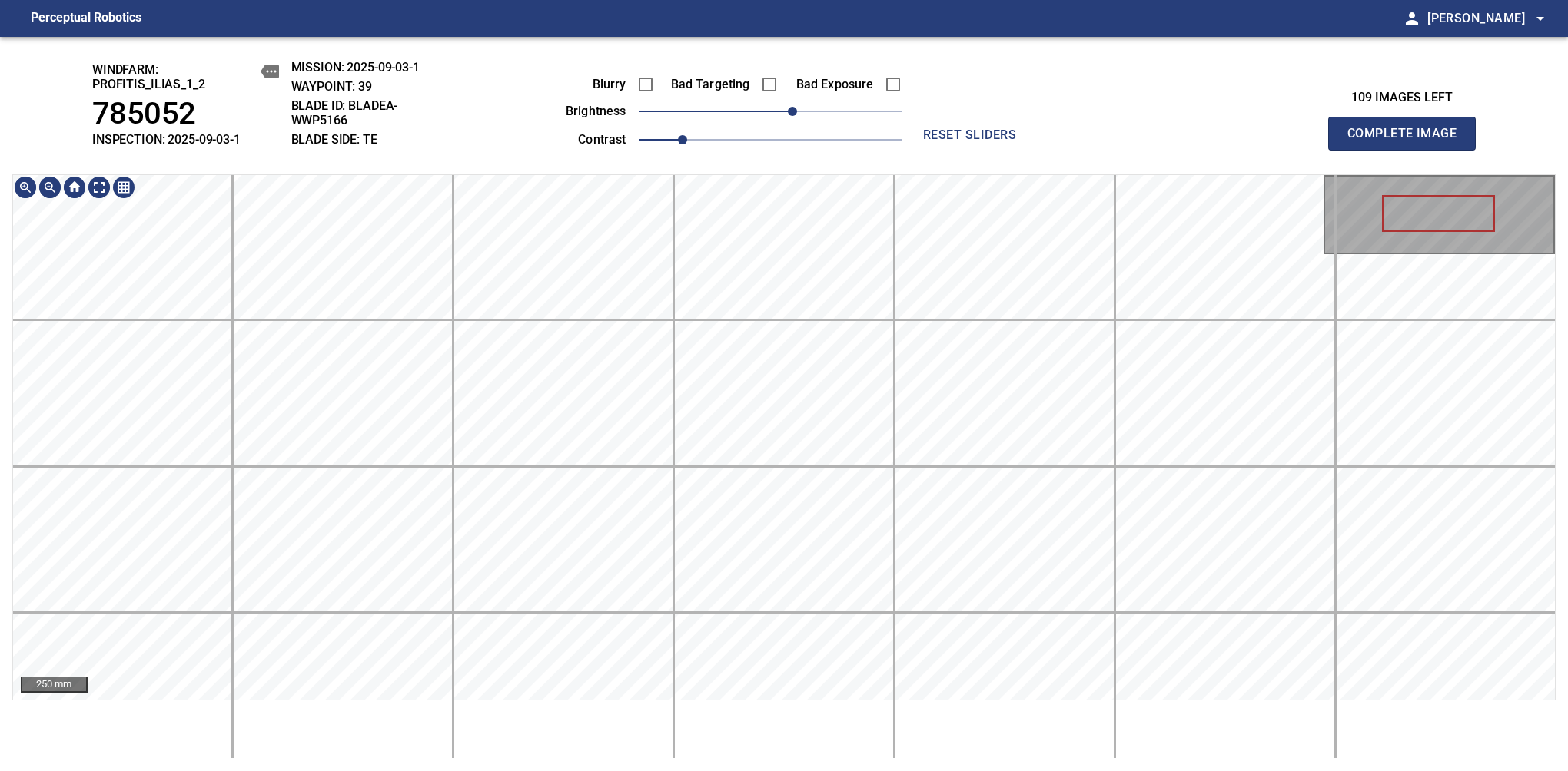
click at [766, 86] on div "windfarm: Profitis_Ilias_1_2 785052 INSPECTION: 2025-09-03-1 MISSION: 2025-09-0…" at bounding box center [784, 404] width 1568 height 734
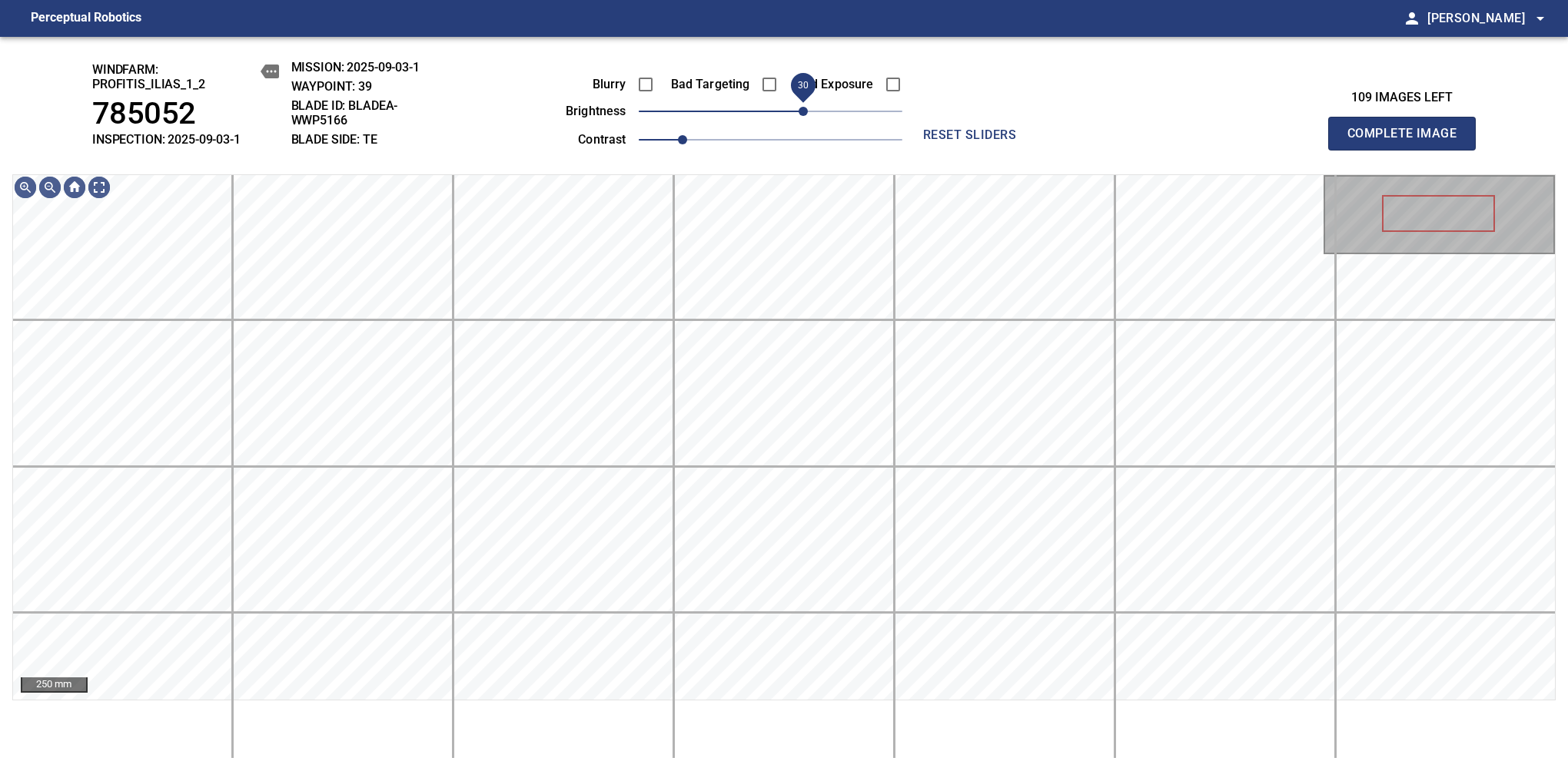
drag, startPoint x: 792, startPoint y: 108, endPoint x: 802, endPoint y: 106, distance: 10.2
click at [802, 107] on span "30" at bounding box center [802, 111] width 9 height 9
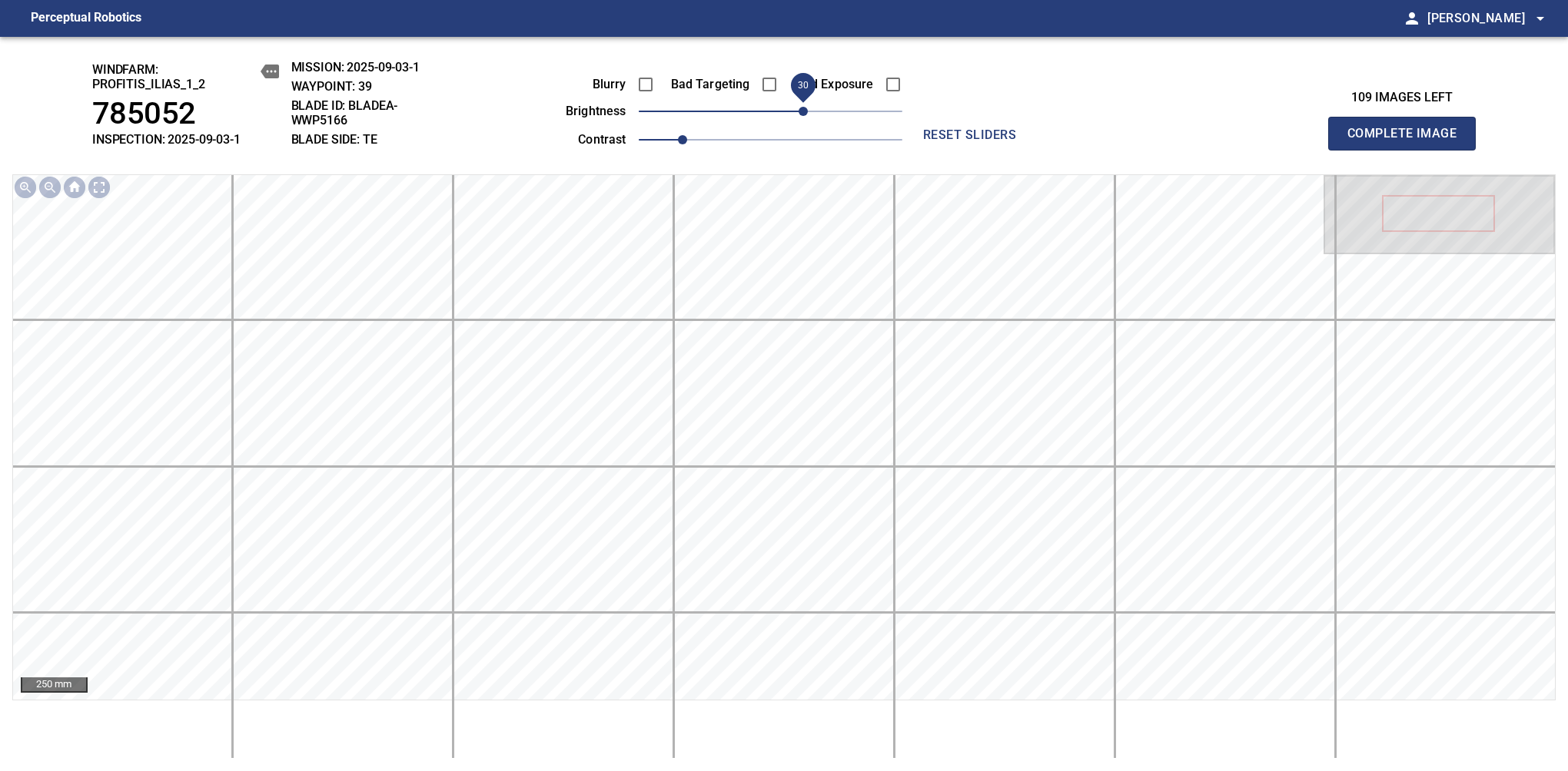
click at [1408, 141] on span "Complete Image" at bounding box center [1402, 133] width 114 height 22
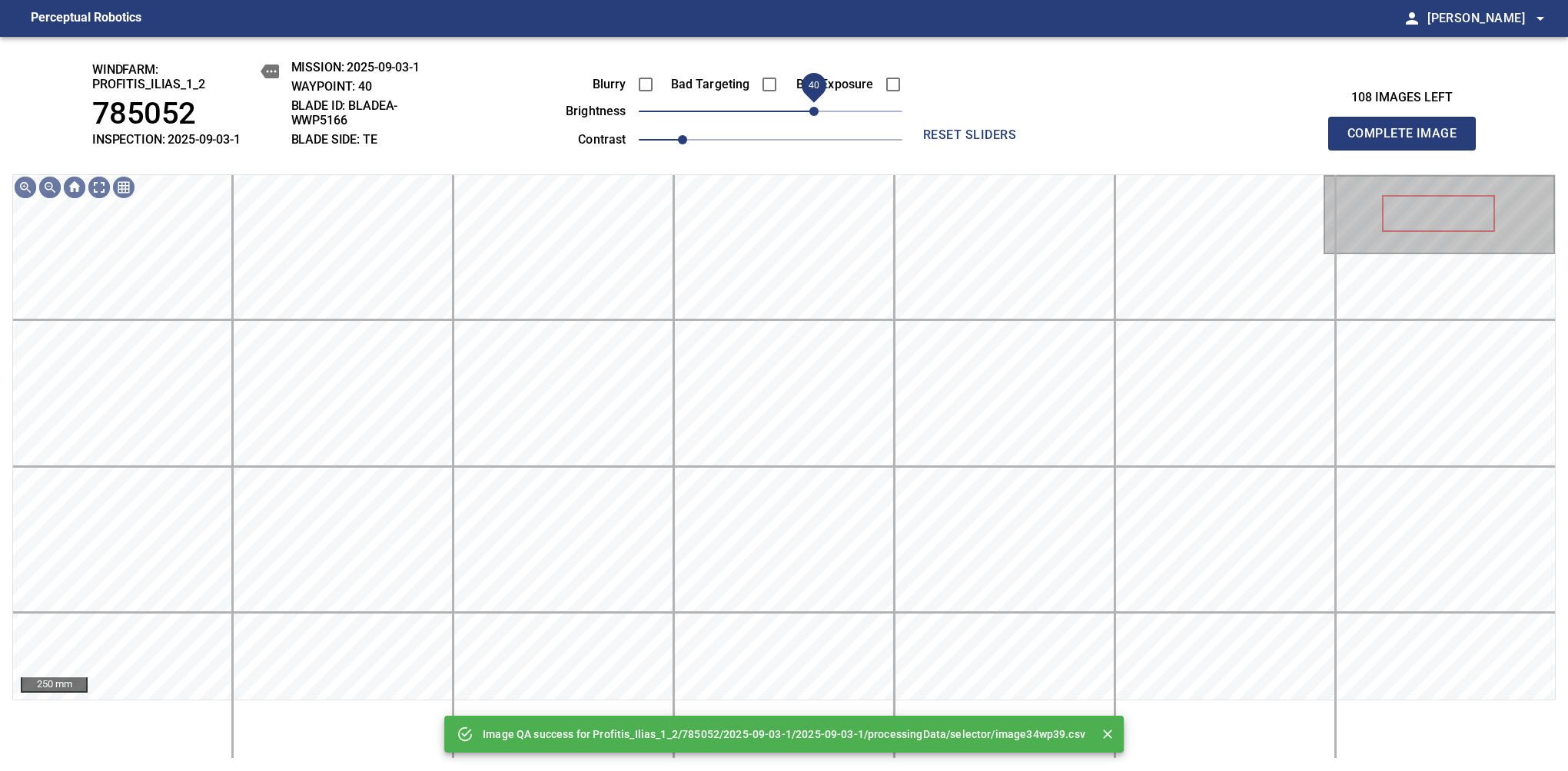
drag, startPoint x: 778, startPoint y: 120, endPoint x: 813, endPoint y: 106, distance: 37.7
click at [813, 107] on span "40" at bounding box center [813, 111] width 9 height 9
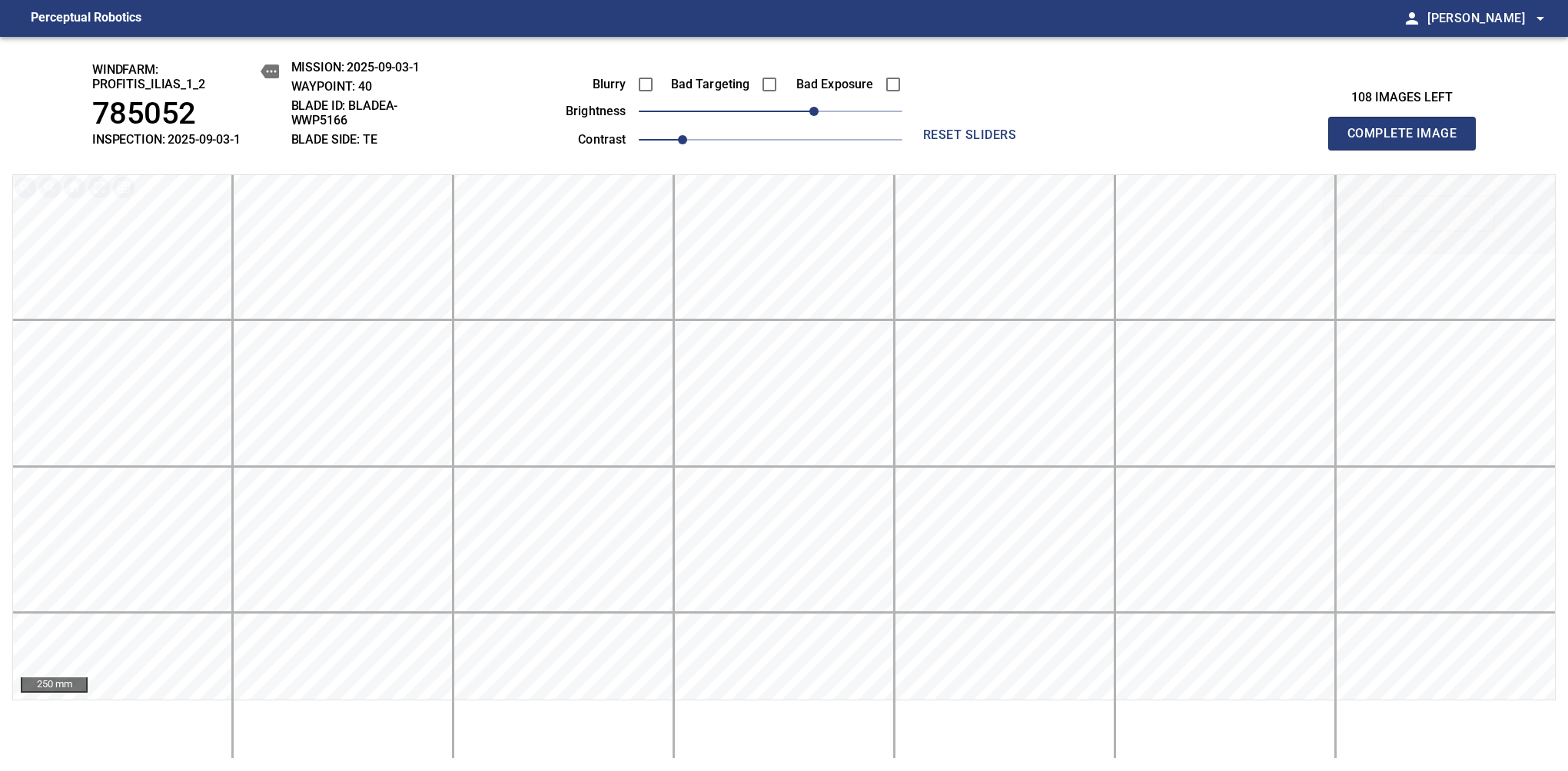
click at [1408, 141] on span "Complete Image" at bounding box center [1402, 133] width 114 height 22
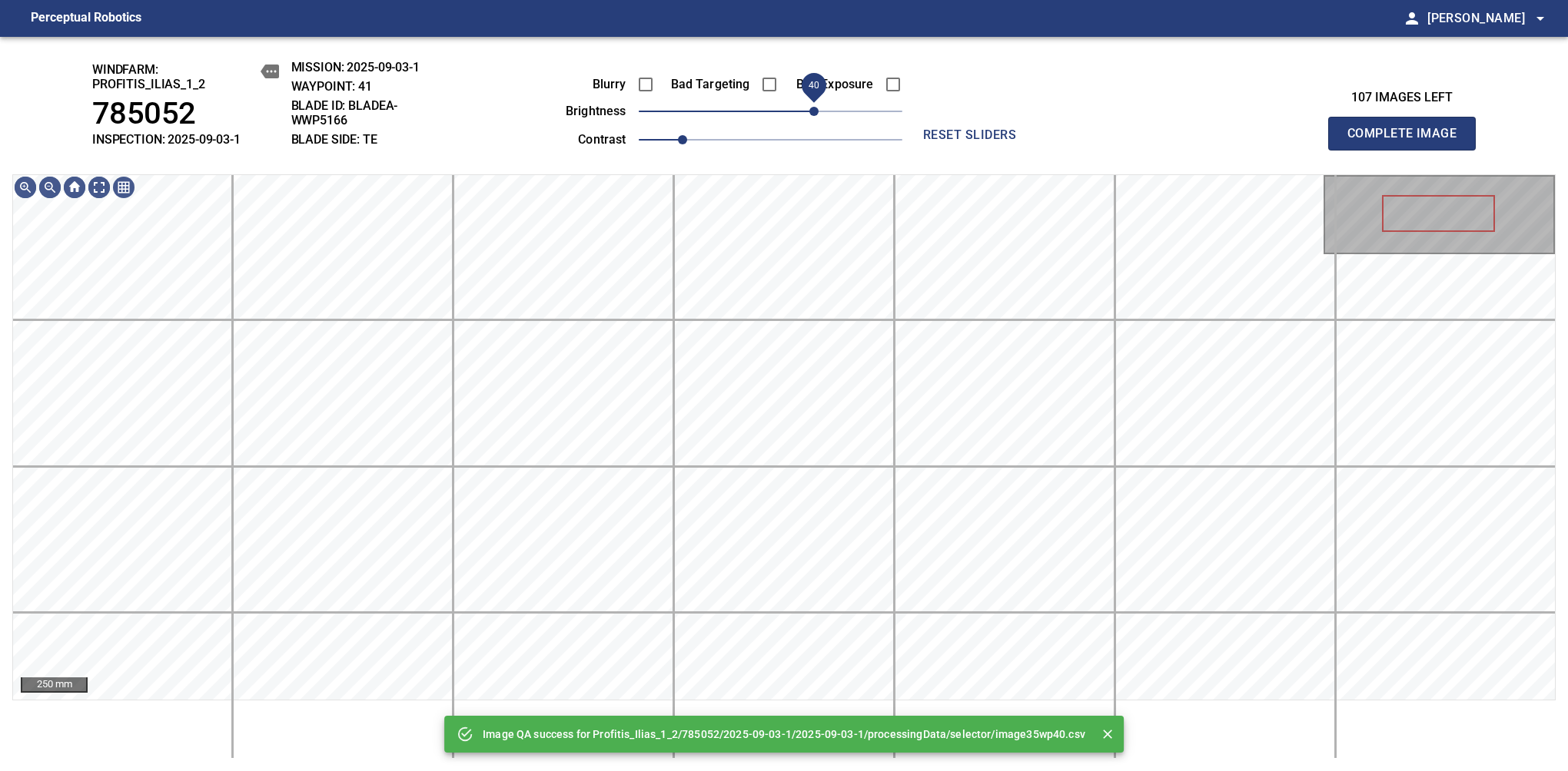
drag, startPoint x: 802, startPoint y: 114, endPoint x: 818, endPoint y: 112, distance: 16.1
click at [818, 112] on span "40" at bounding box center [771, 112] width 264 height 22
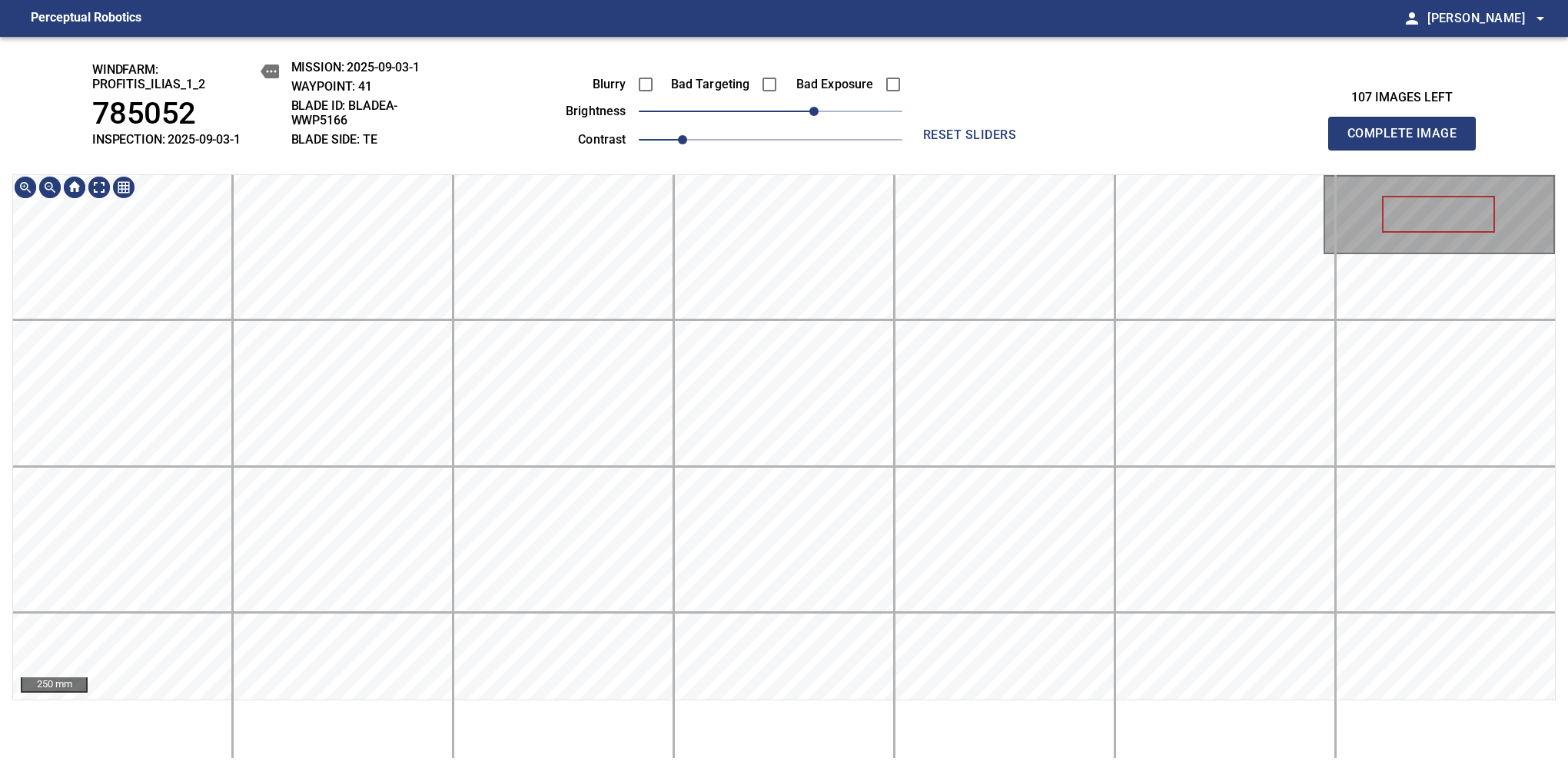
click at [797, 37] on div "windfarm: Profitis_Ilias_1_2 785052 INSPECTION: 2025-09-03-1 MISSION: 2025-09-0…" at bounding box center [784, 404] width 1568 height 734
click at [1408, 141] on span "Complete Image" at bounding box center [1402, 133] width 114 height 22
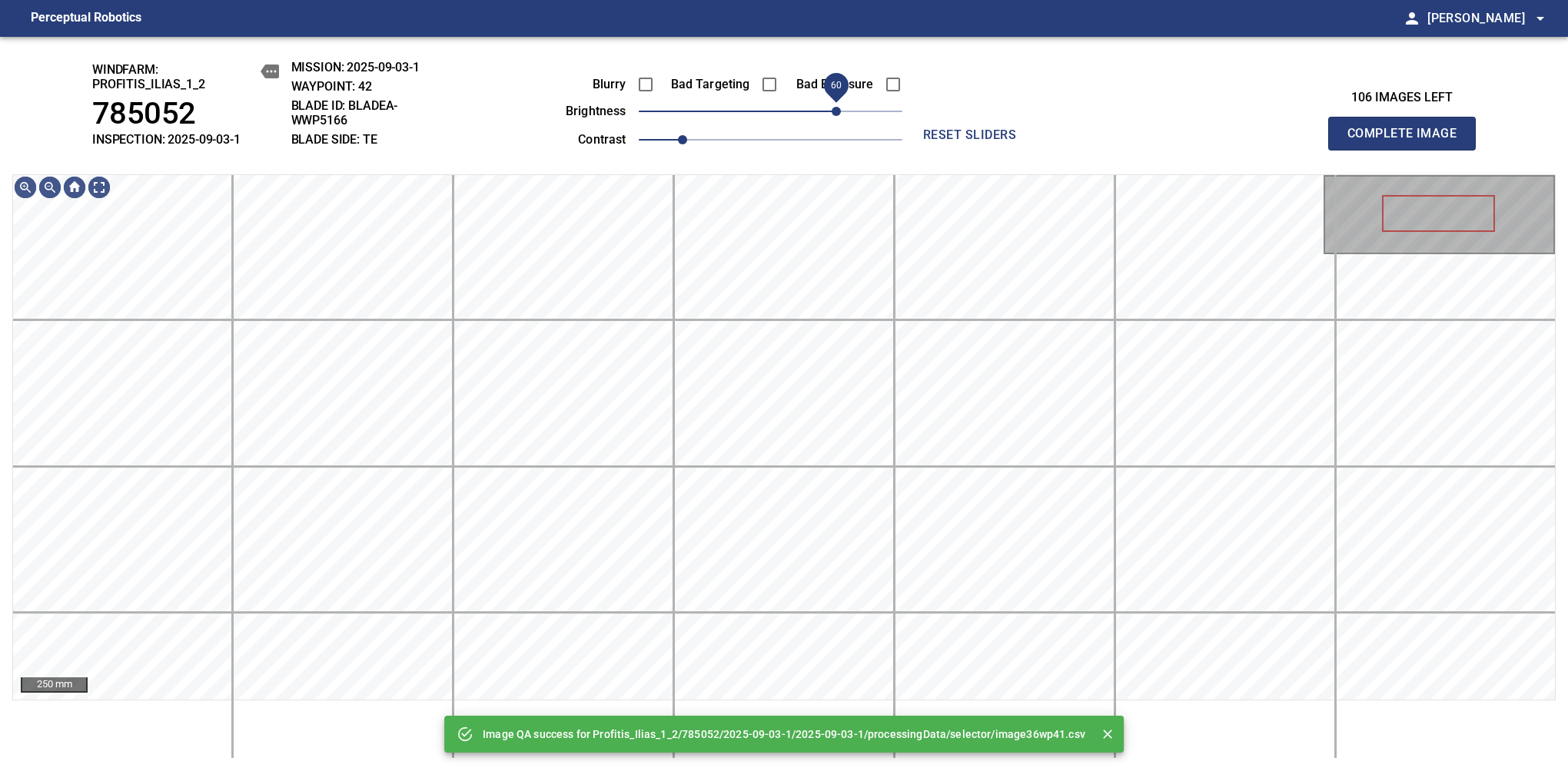
drag, startPoint x: 805, startPoint y: 114, endPoint x: 837, endPoint y: 109, distance: 32.4
click at [837, 109] on span "60" at bounding box center [836, 111] width 9 height 9
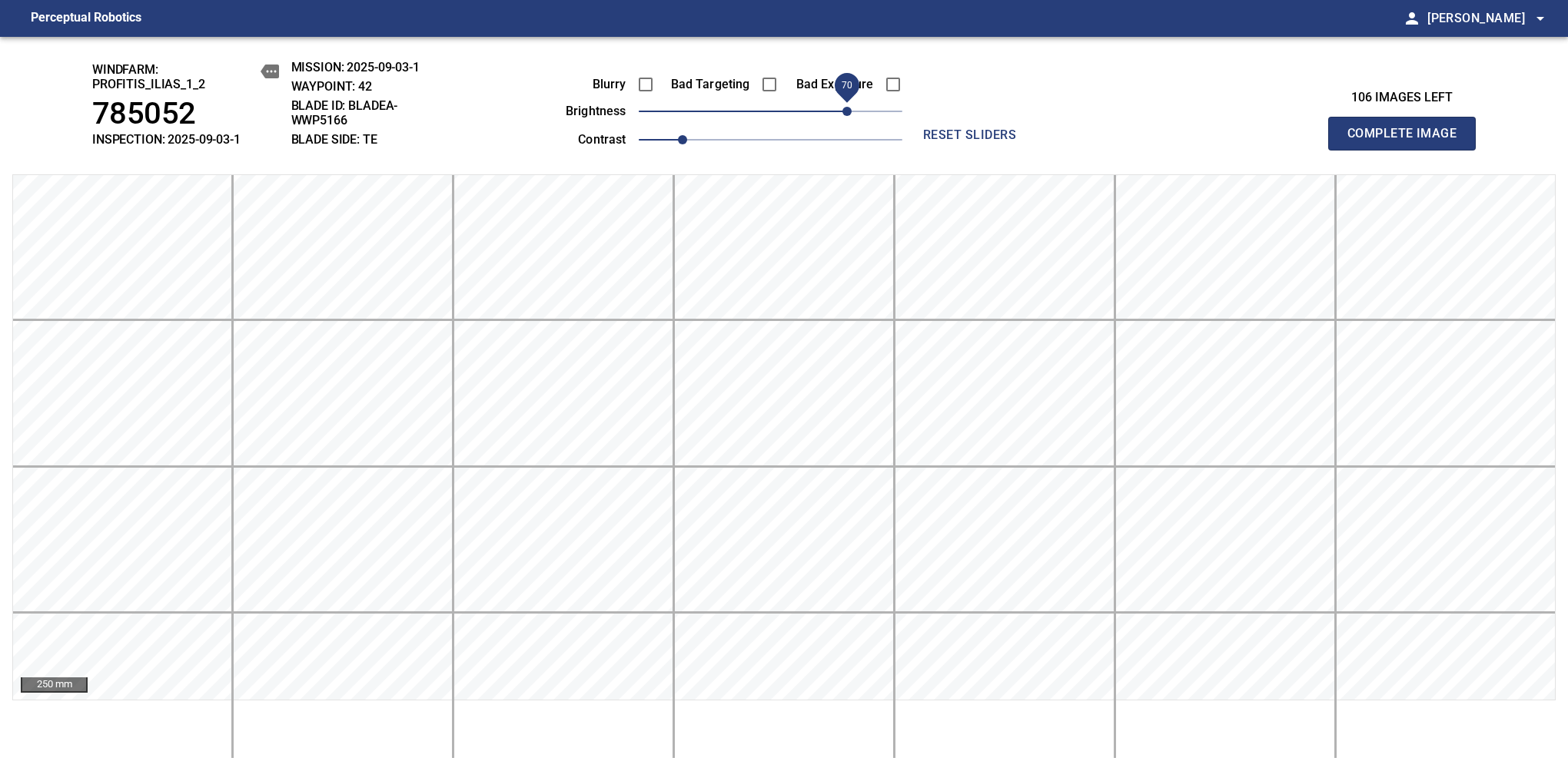
click at [845, 107] on span "70" at bounding box center [846, 111] width 9 height 9
click at [1408, 141] on span "Complete Image" at bounding box center [1402, 133] width 114 height 22
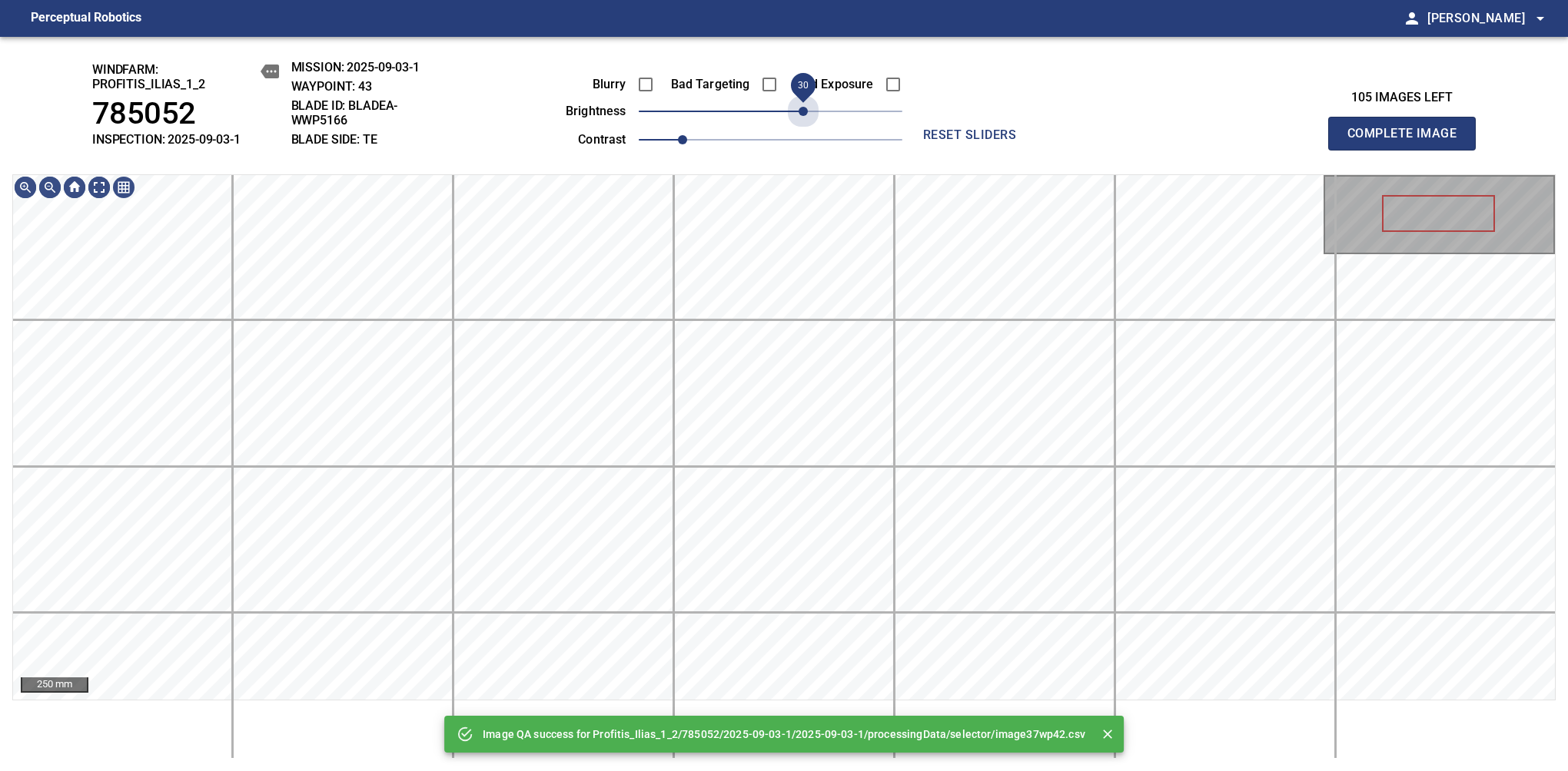
drag, startPoint x: 826, startPoint y: 114, endPoint x: 806, endPoint y: 128, distance: 24.4
click at [806, 128] on div "Blurry Bad Targeting Bad Exposure brightness 30 contrast 1" at bounding box center [717, 109] width 371 height 82
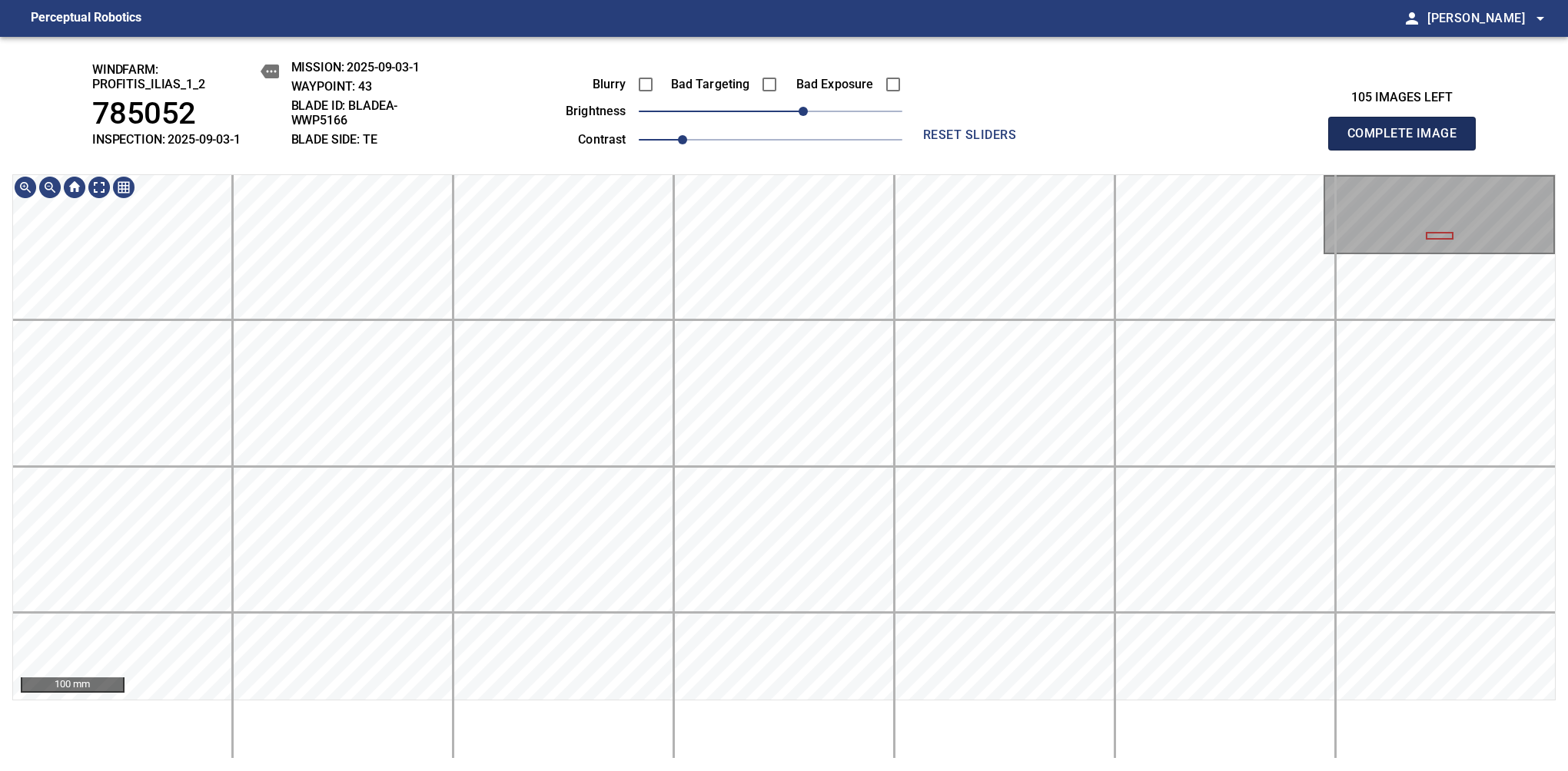
click at [1408, 141] on span "Complete Image" at bounding box center [1402, 133] width 114 height 22
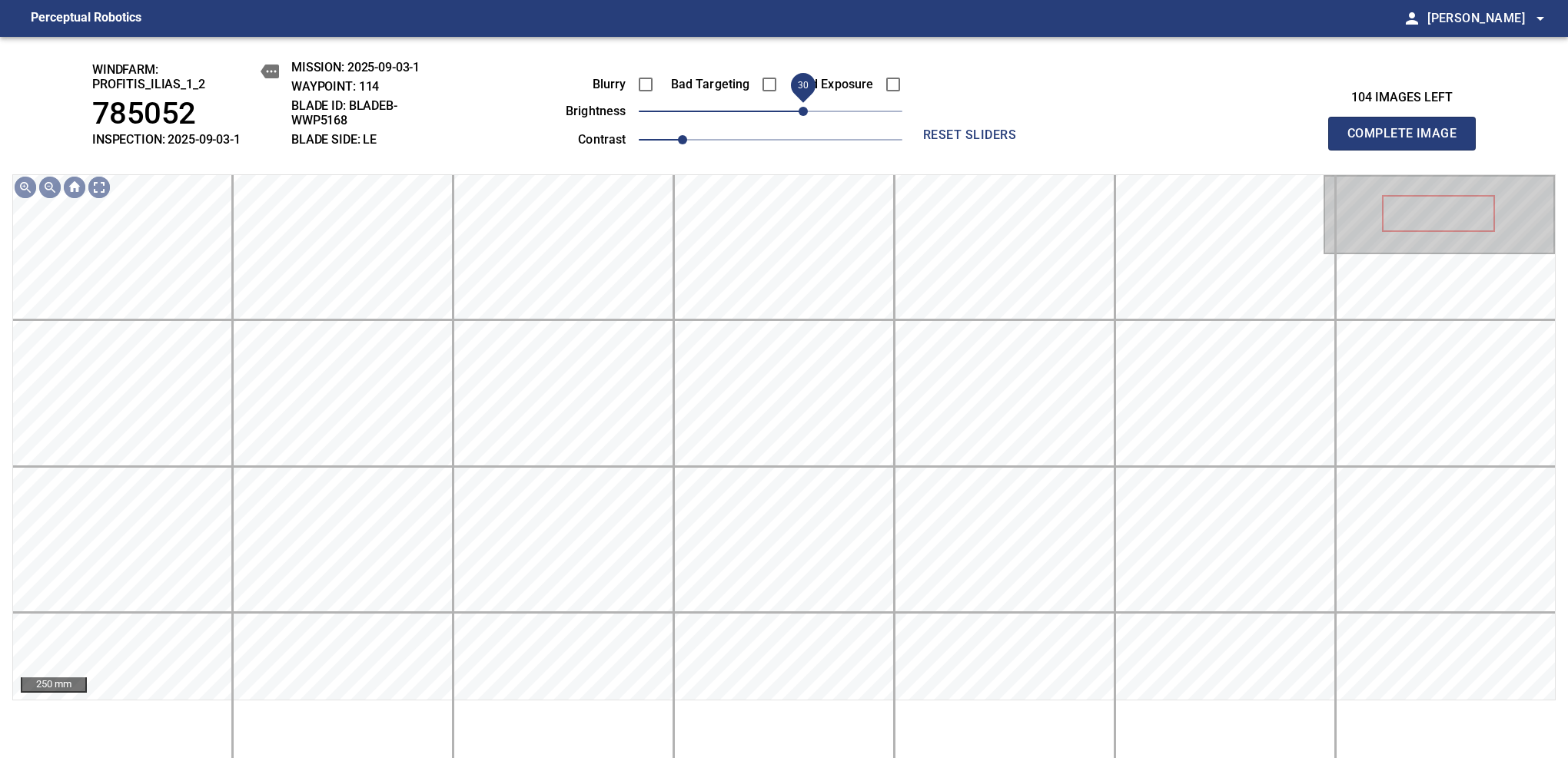
click at [808, 116] on span "30" at bounding box center [802, 111] width 9 height 9
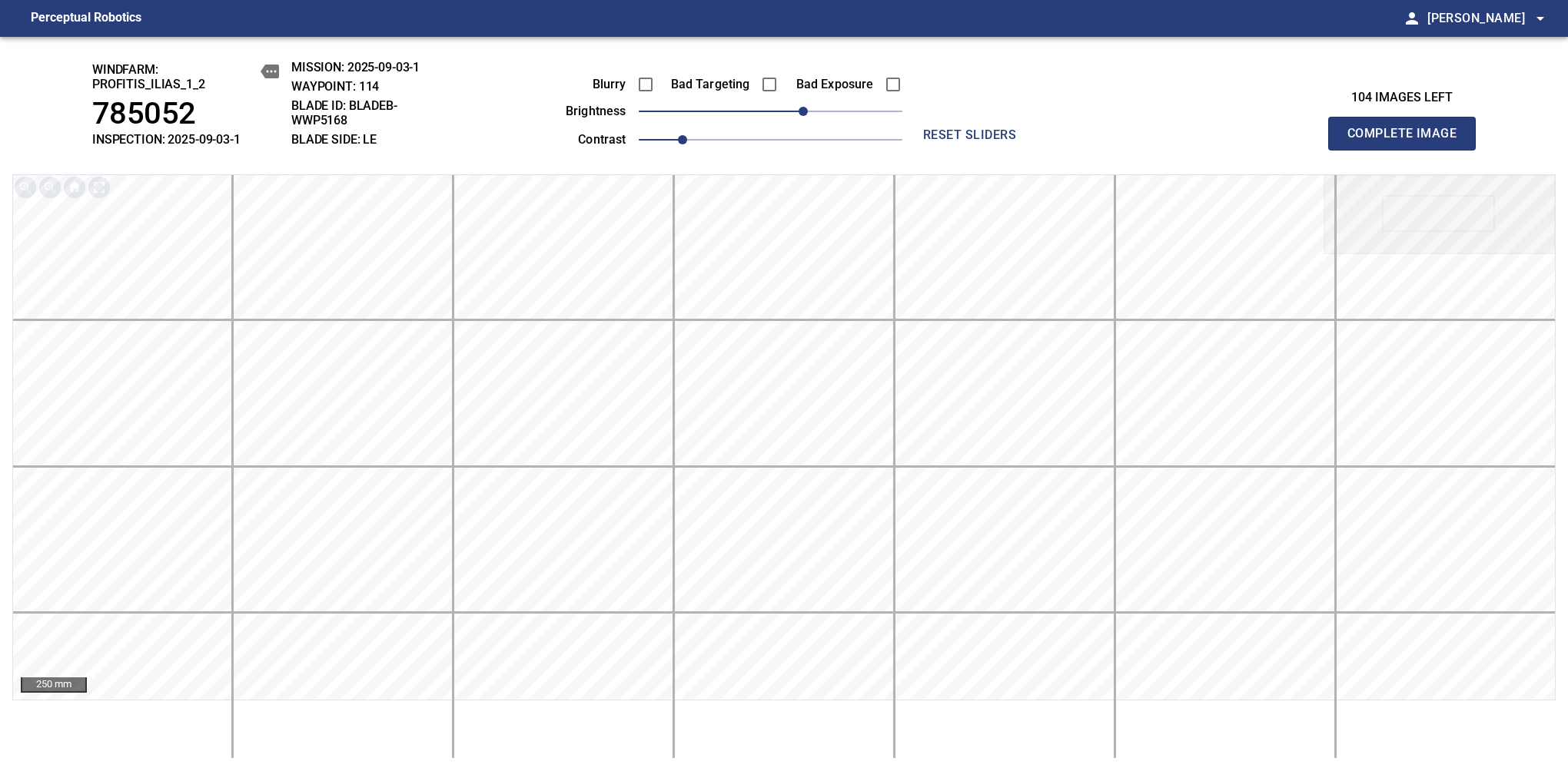
click at [1408, 141] on span "Complete Image" at bounding box center [1402, 133] width 114 height 22
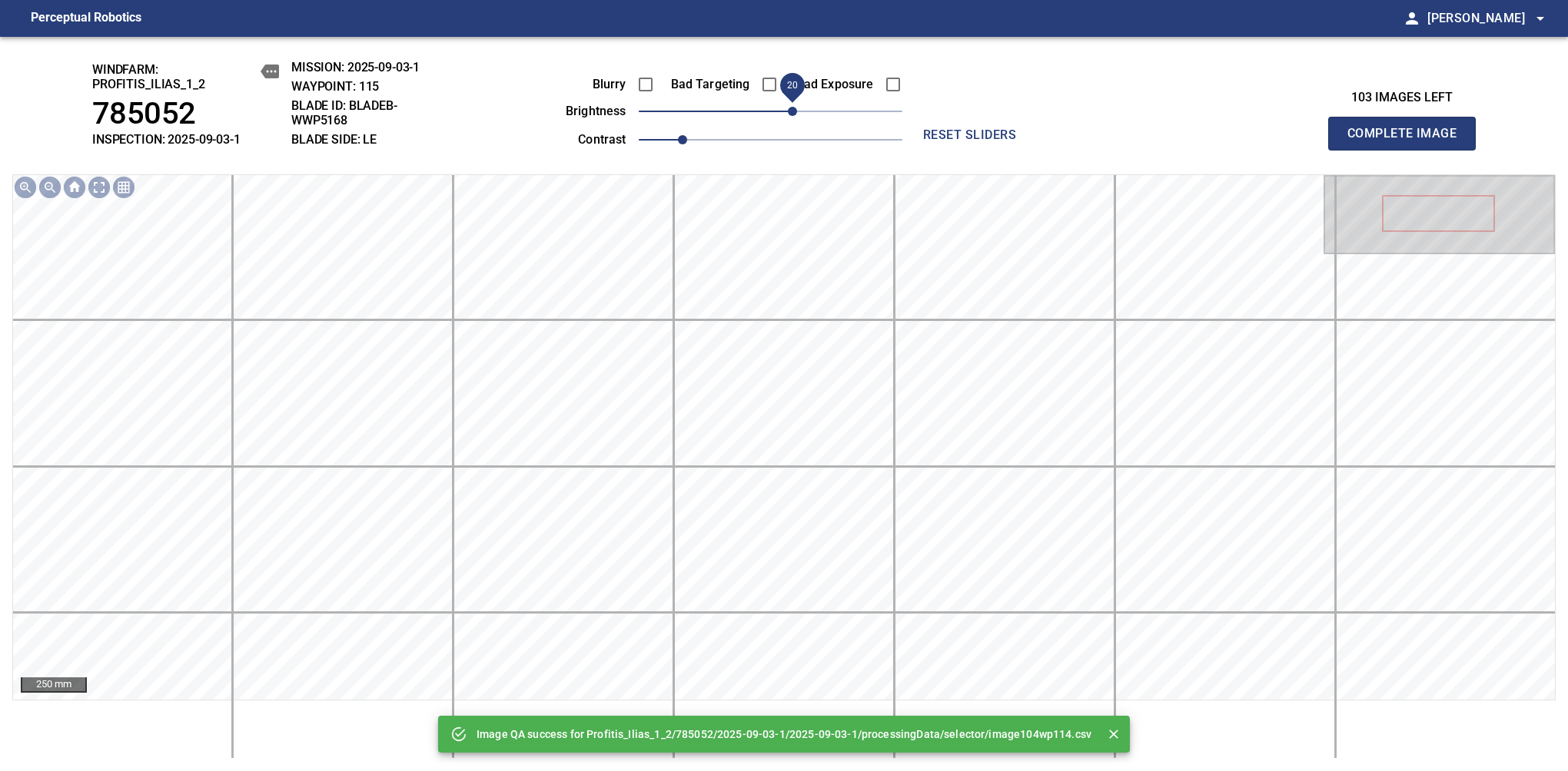
click at [797, 111] on span "20" at bounding box center [792, 111] width 9 height 9
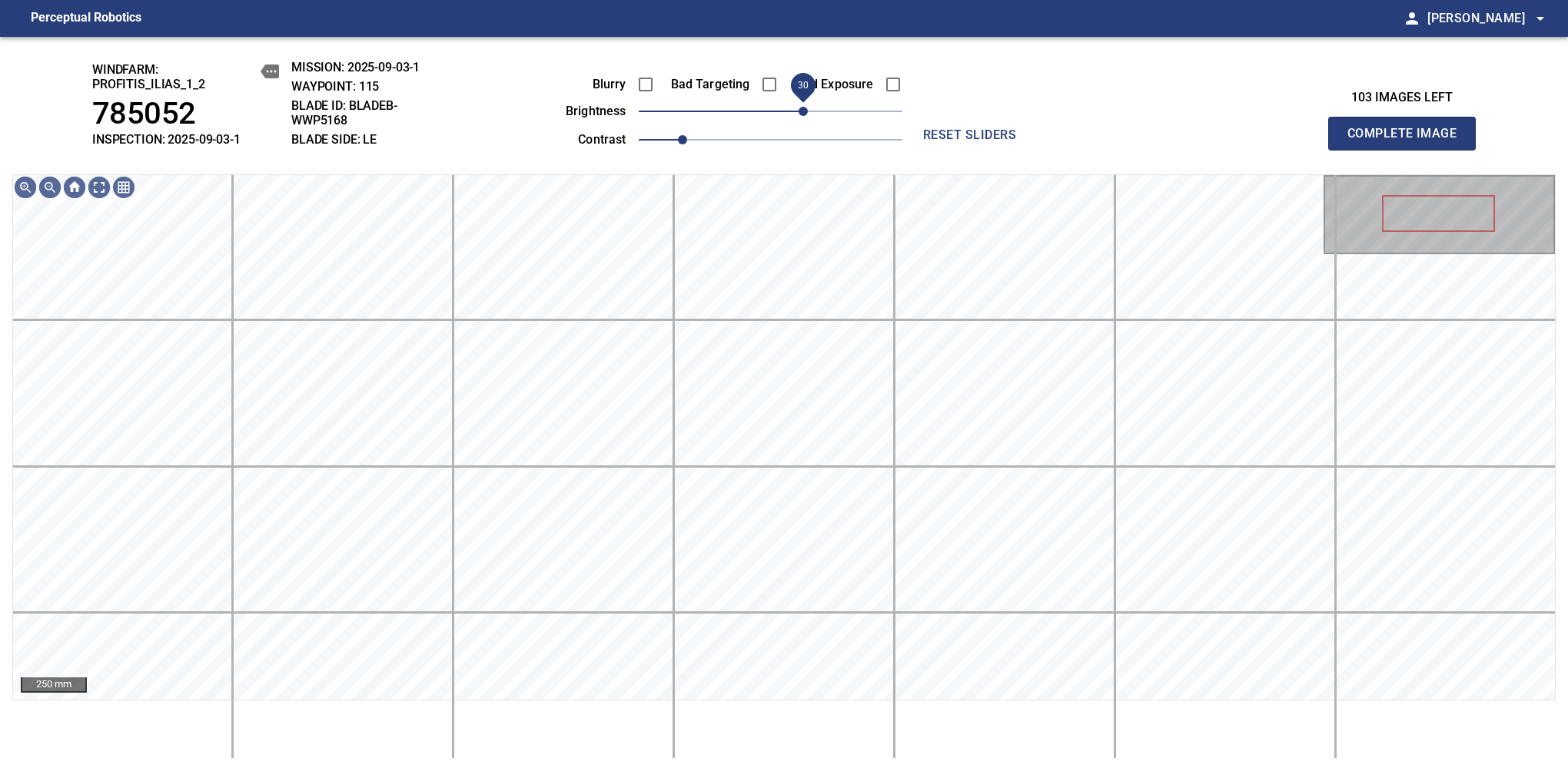
drag, startPoint x: 797, startPoint y: 111, endPoint x: 808, endPoint y: 105, distance: 12.5
click at [808, 107] on span "30" at bounding box center [802, 111] width 9 height 9
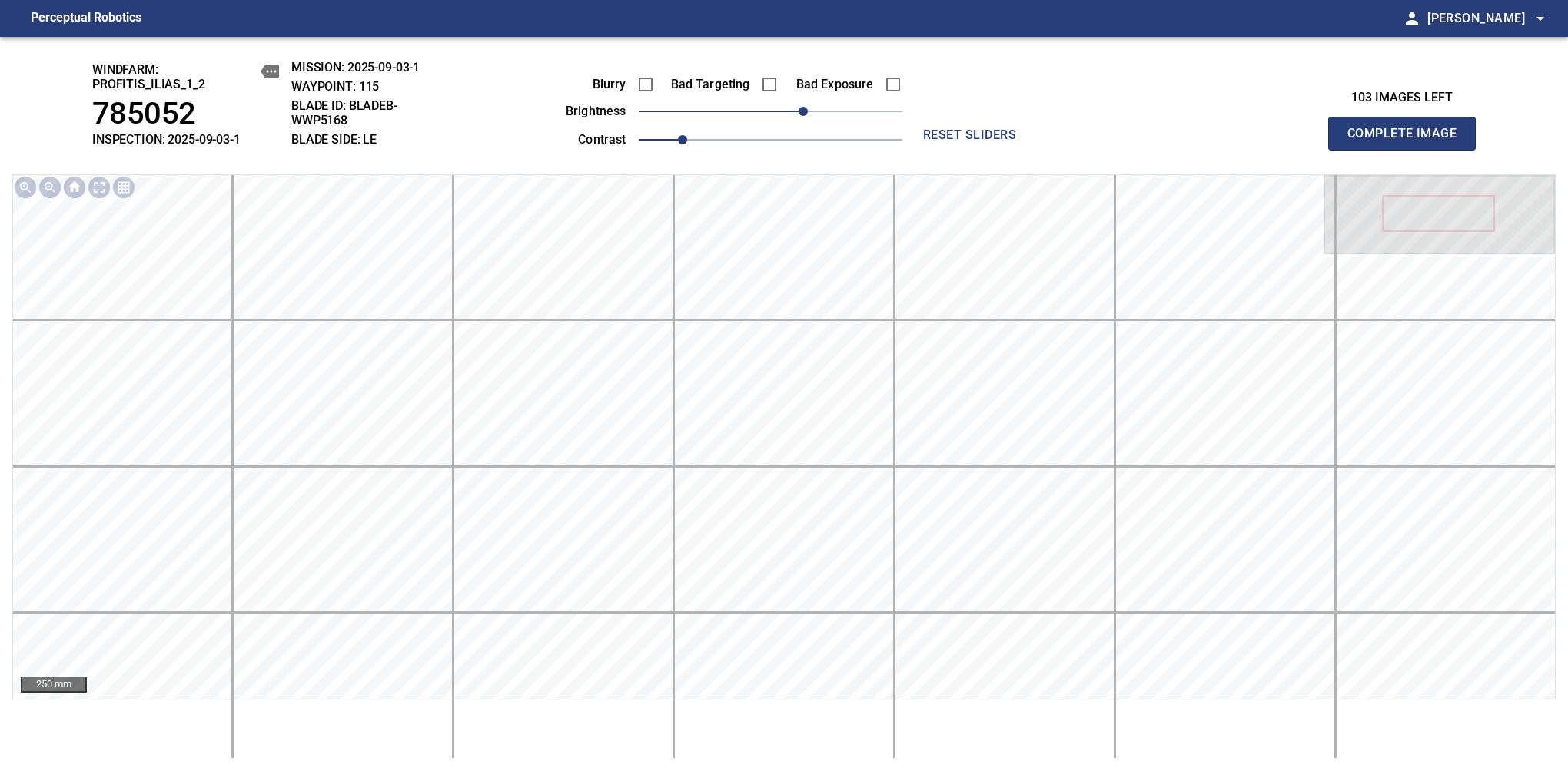
click at [1408, 141] on span "Complete Image" at bounding box center [1402, 133] width 114 height 22
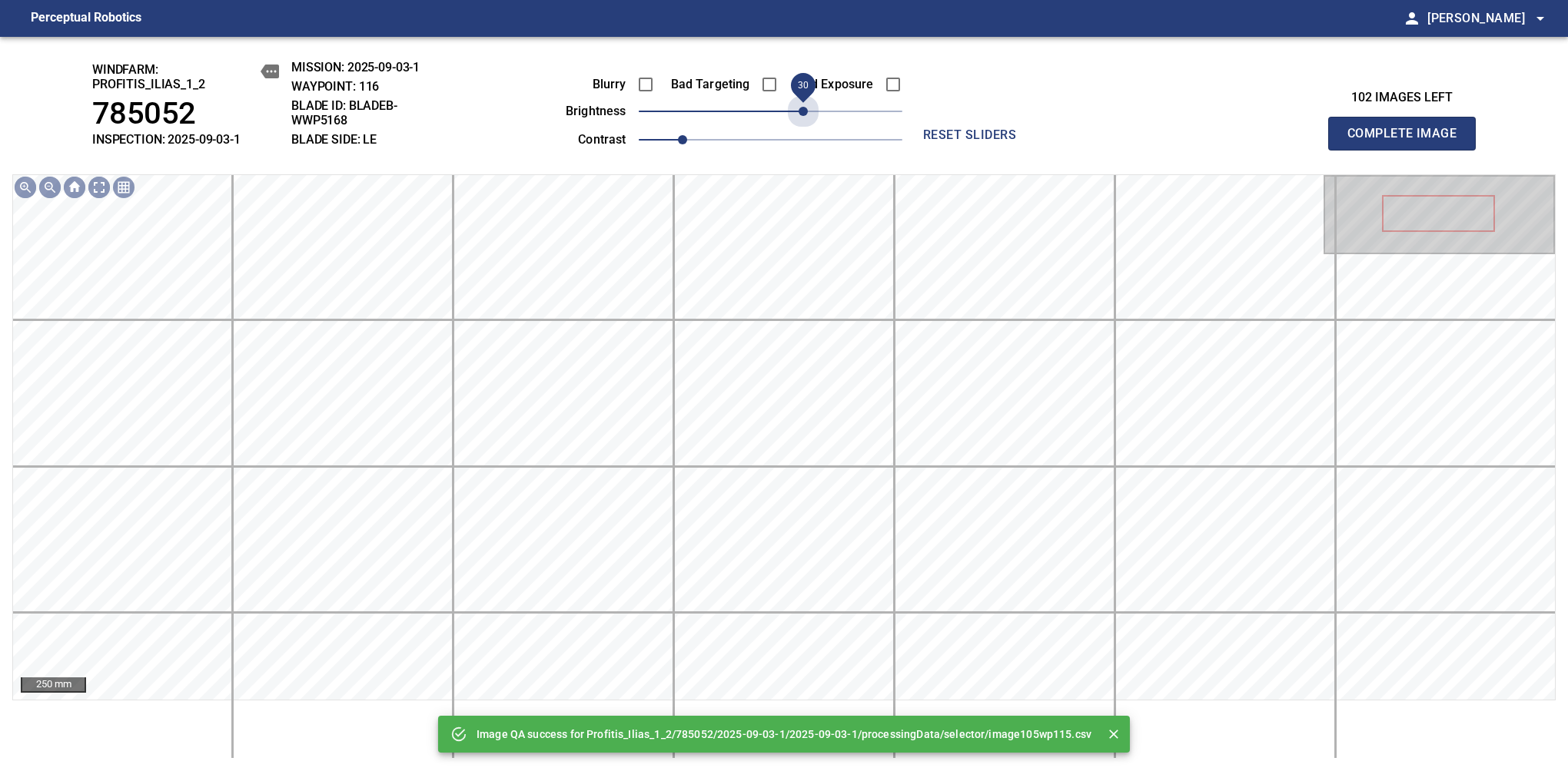
click at [808, 105] on span "30" at bounding box center [771, 112] width 264 height 22
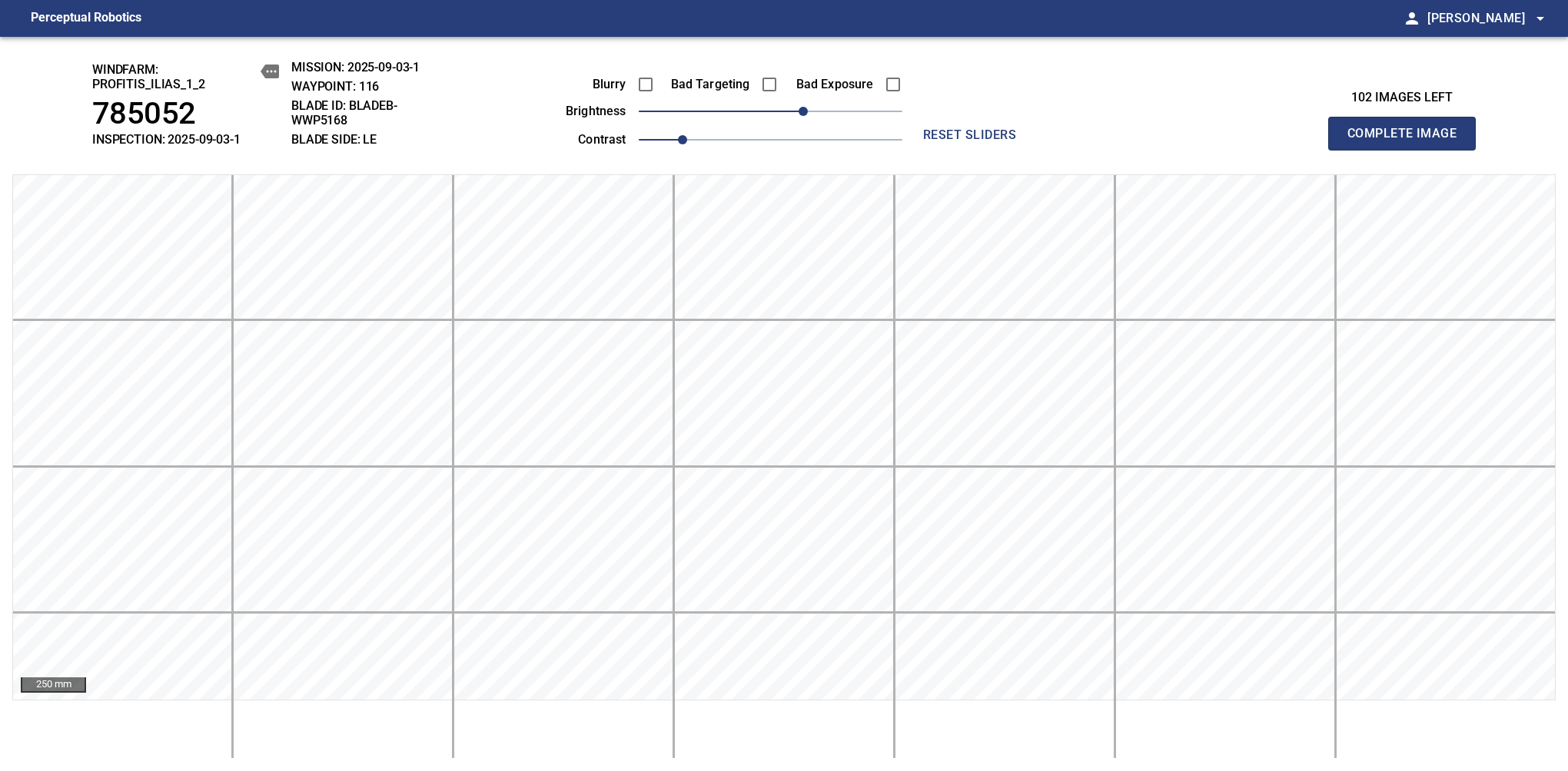
click at [1408, 141] on span "Complete Image" at bounding box center [1402, 133] width 114 height 22
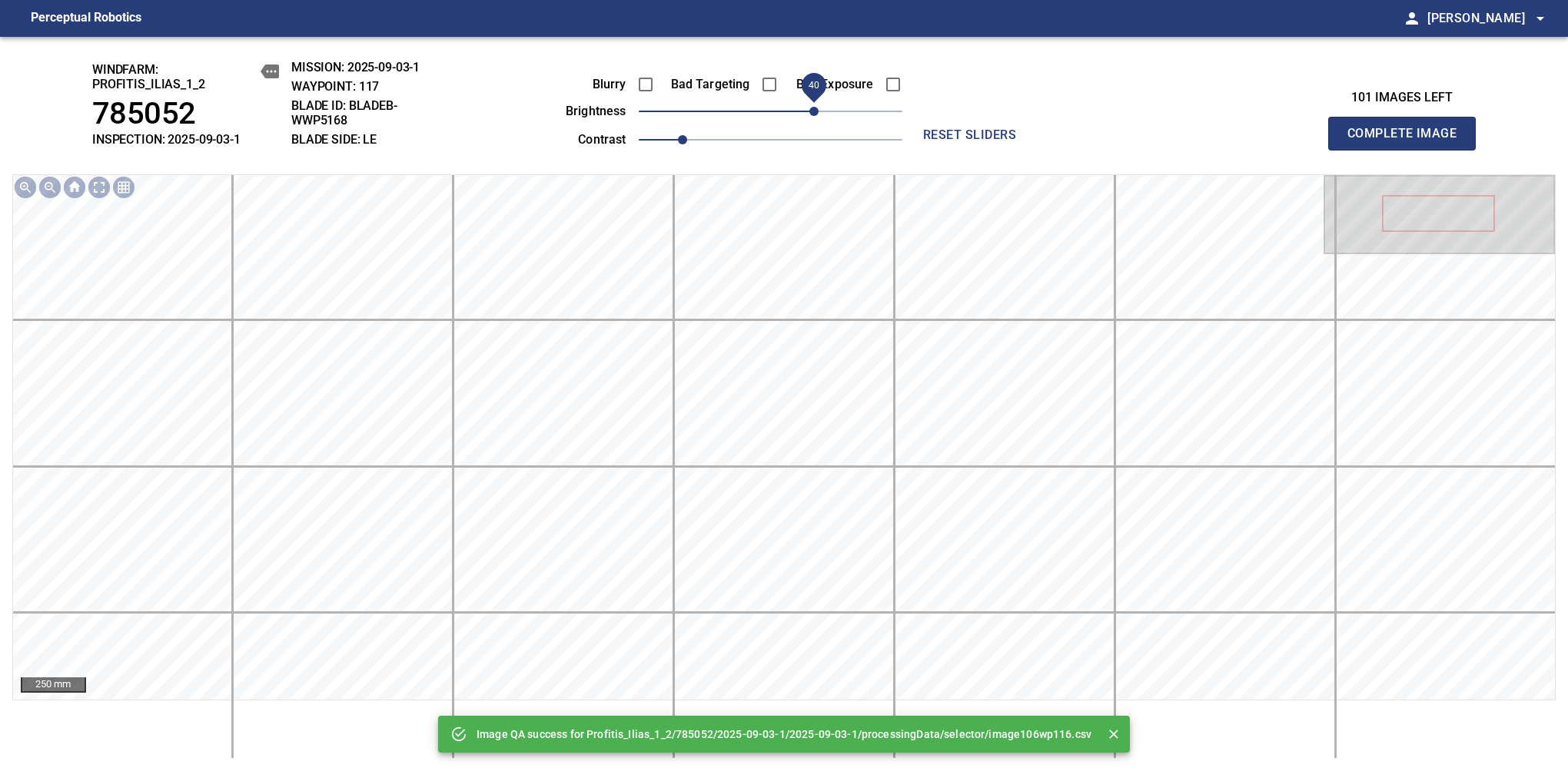
drag, startPoint x: 805, startPoint y: 111, endPoint x: 813, endPoint y: 103, distance: 11.3
click at [813, 103] on span "40" at bounding box center [771, 112] width 264 height 22
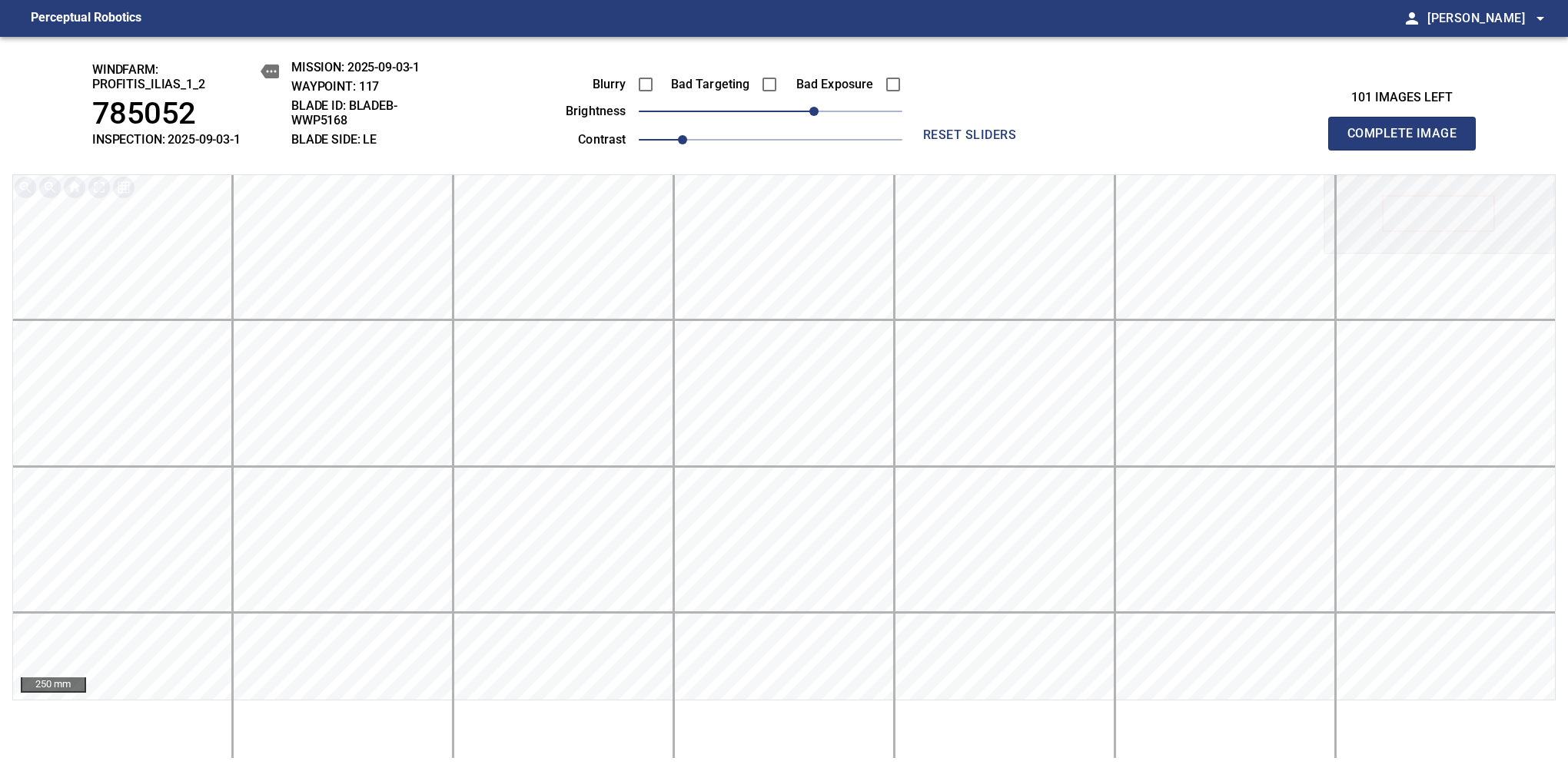
click at [1408, 141] on span "Complete Image" at bounding box center [1402, 133] width 114 height 22
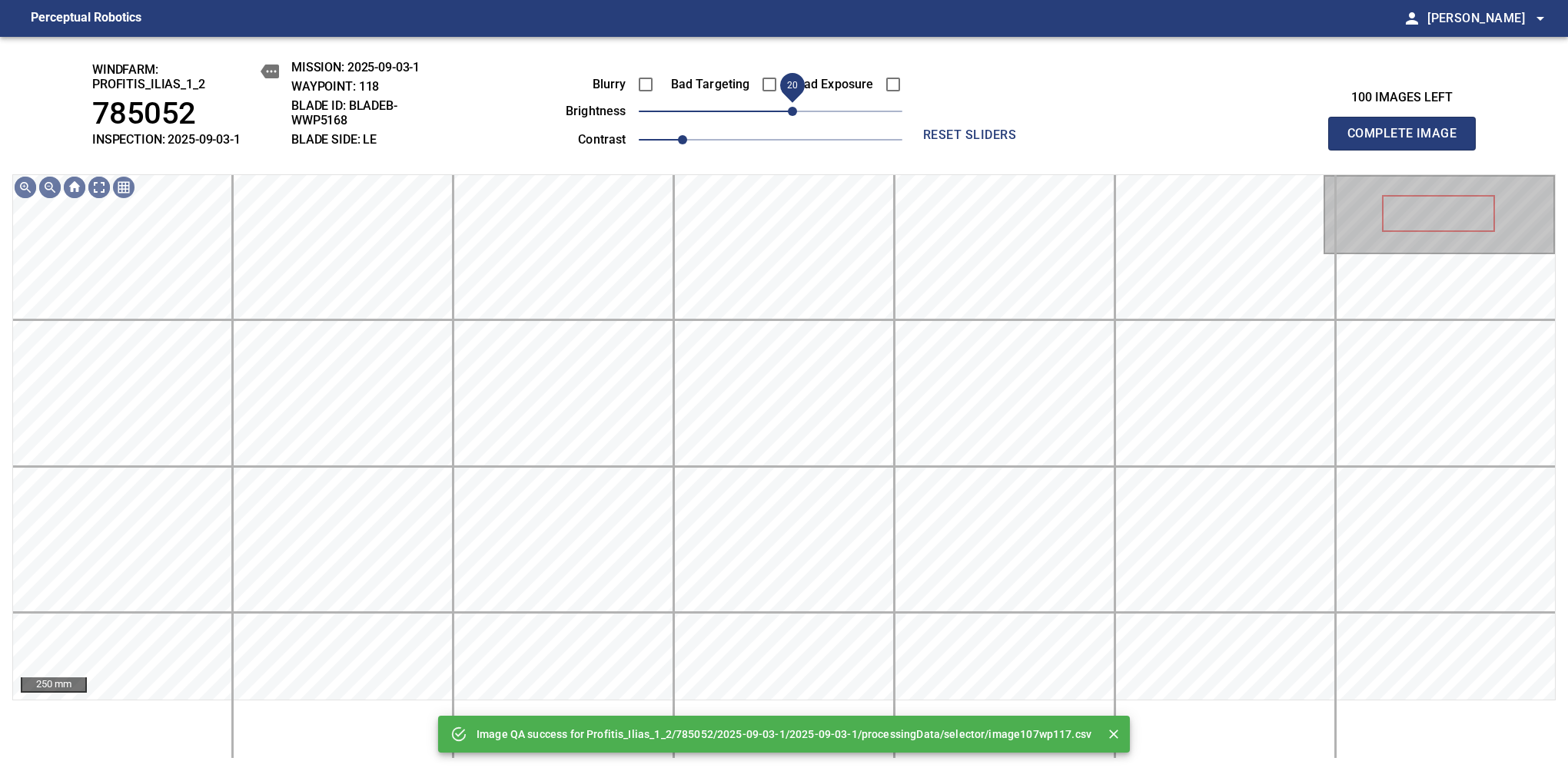
drag, startPoint x: 808, startPoint y: 106, endPoint x: 792, endPoint y: 119, distance: 20.6
click at [792, 119] on span "20" at bounding box center [771, 112] width 264 height 22
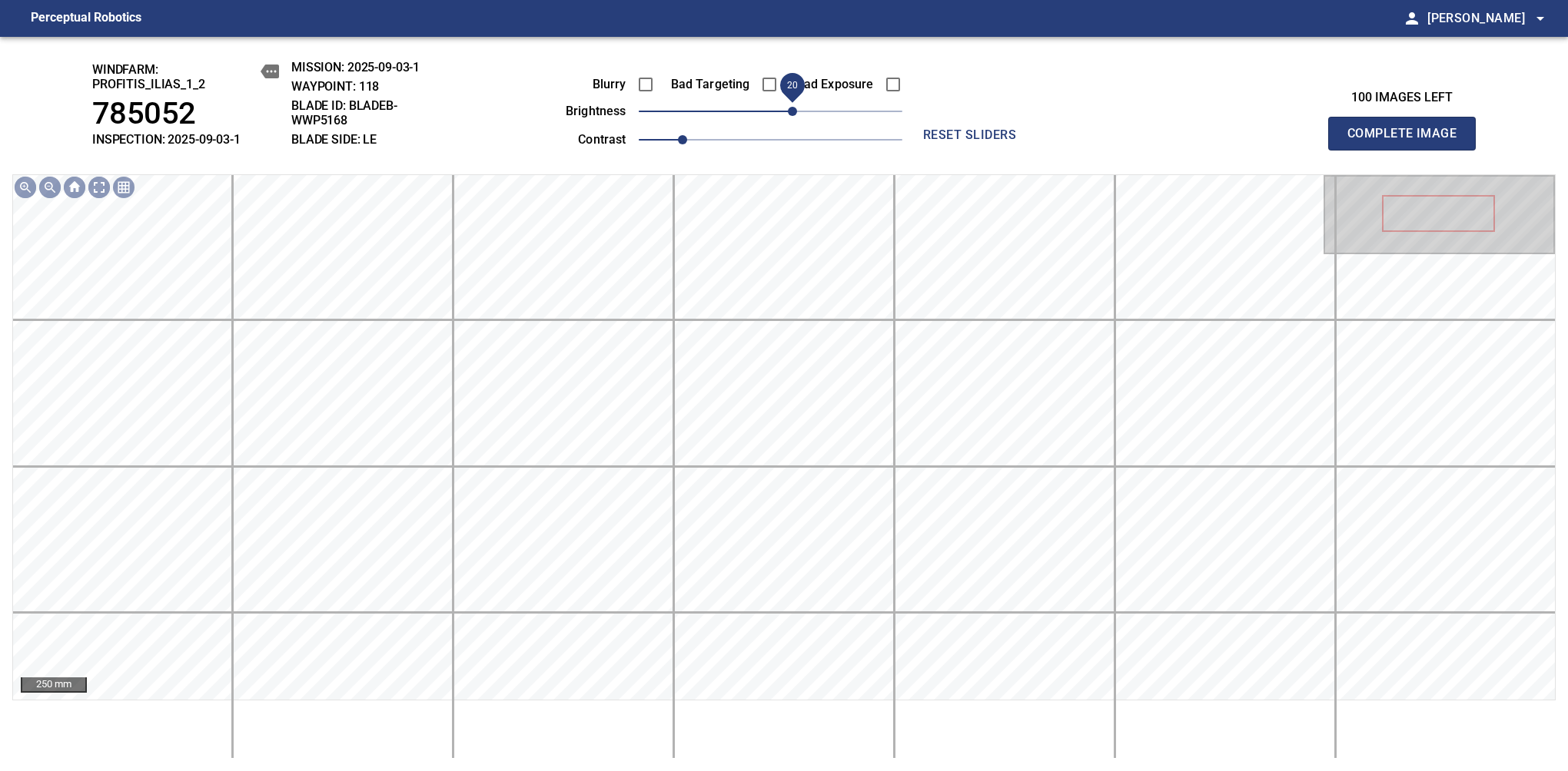
click at [1408, 141] on span "Complete Image" at bounding box center [1402, 133] width 114 height 22
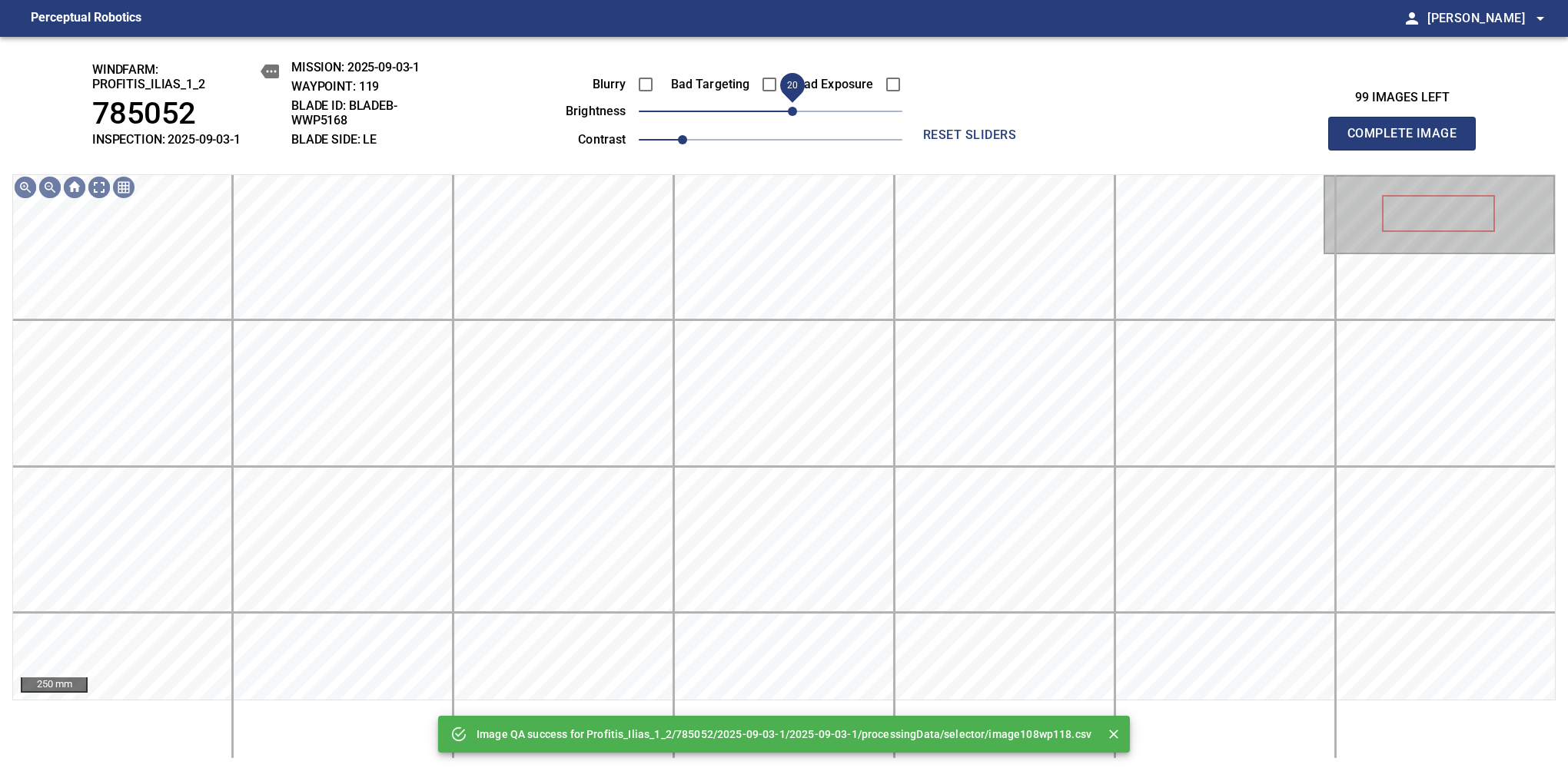
click at [797, 111] on span "20" at bounding box center [771, 112] width 264 height 22
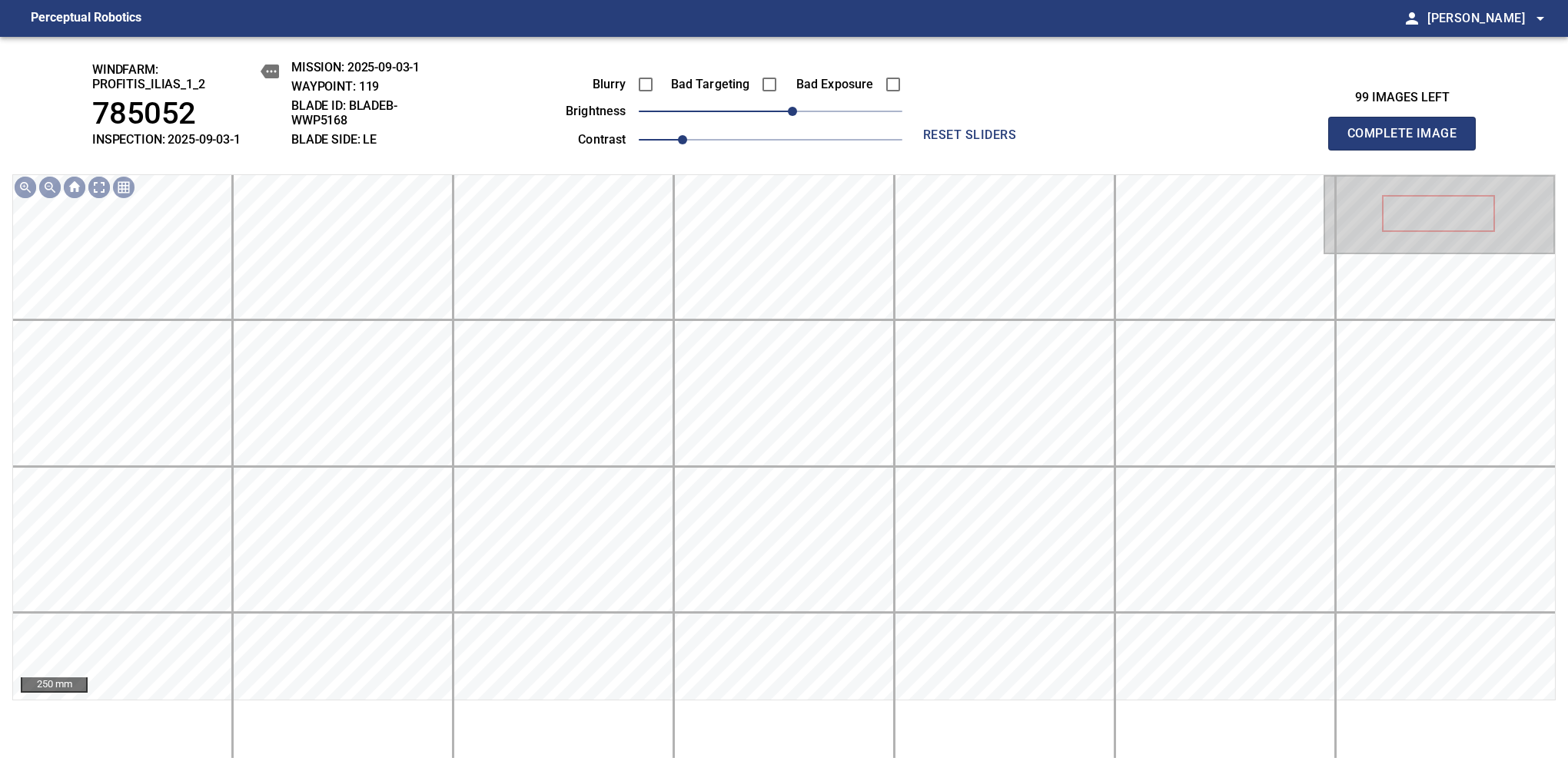
click at [1408, 141] on span "Complete Image" at bounding box center [1402, 133] width 114 height 22
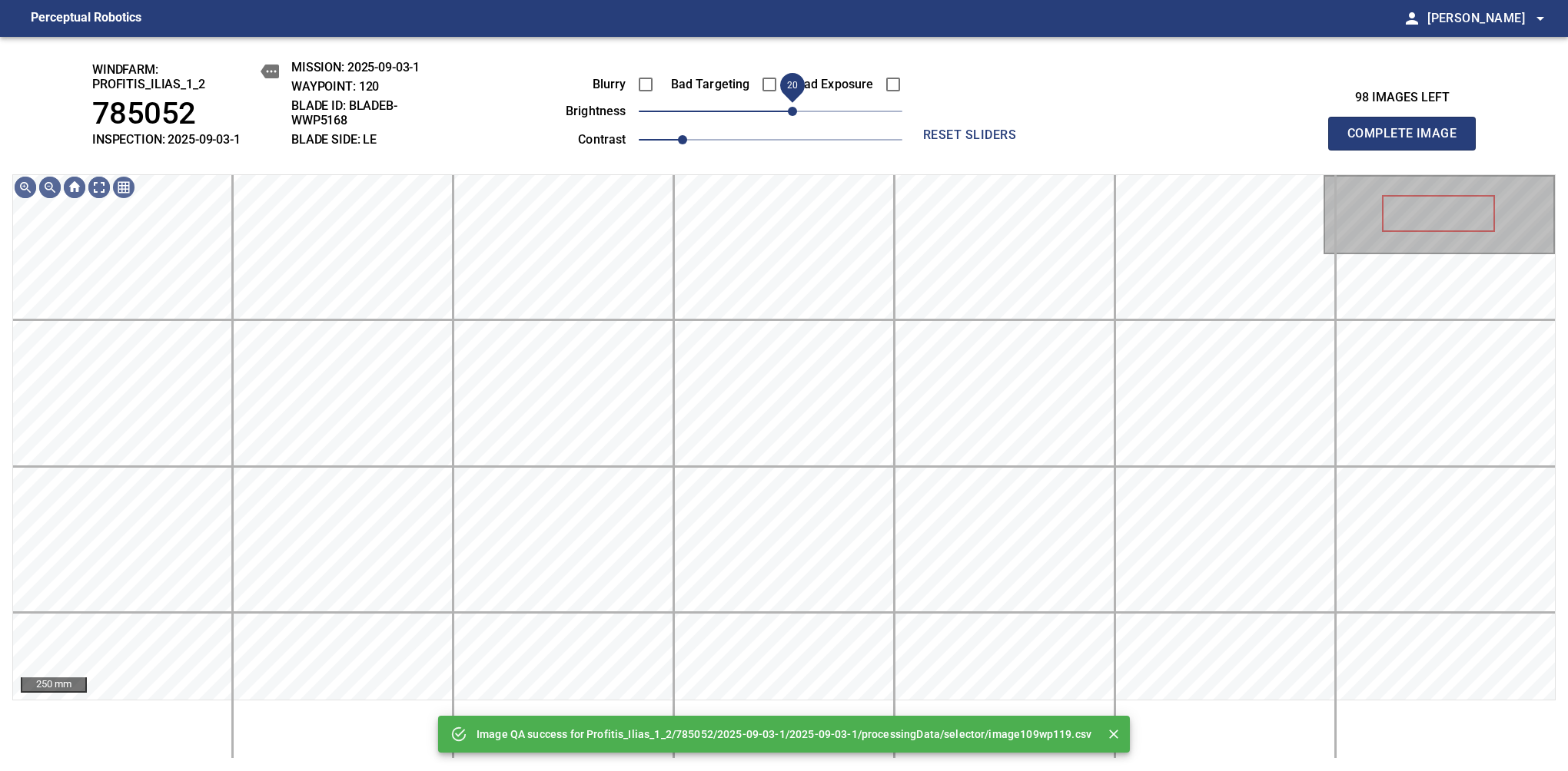
drag, startPoint x: 797, startPoint y: 111, endPoint x: 795, endPoint y: 119, distance: 8.2
click at [795, 119] on span "20" at bounding box center [771, 112] width 264 height 22
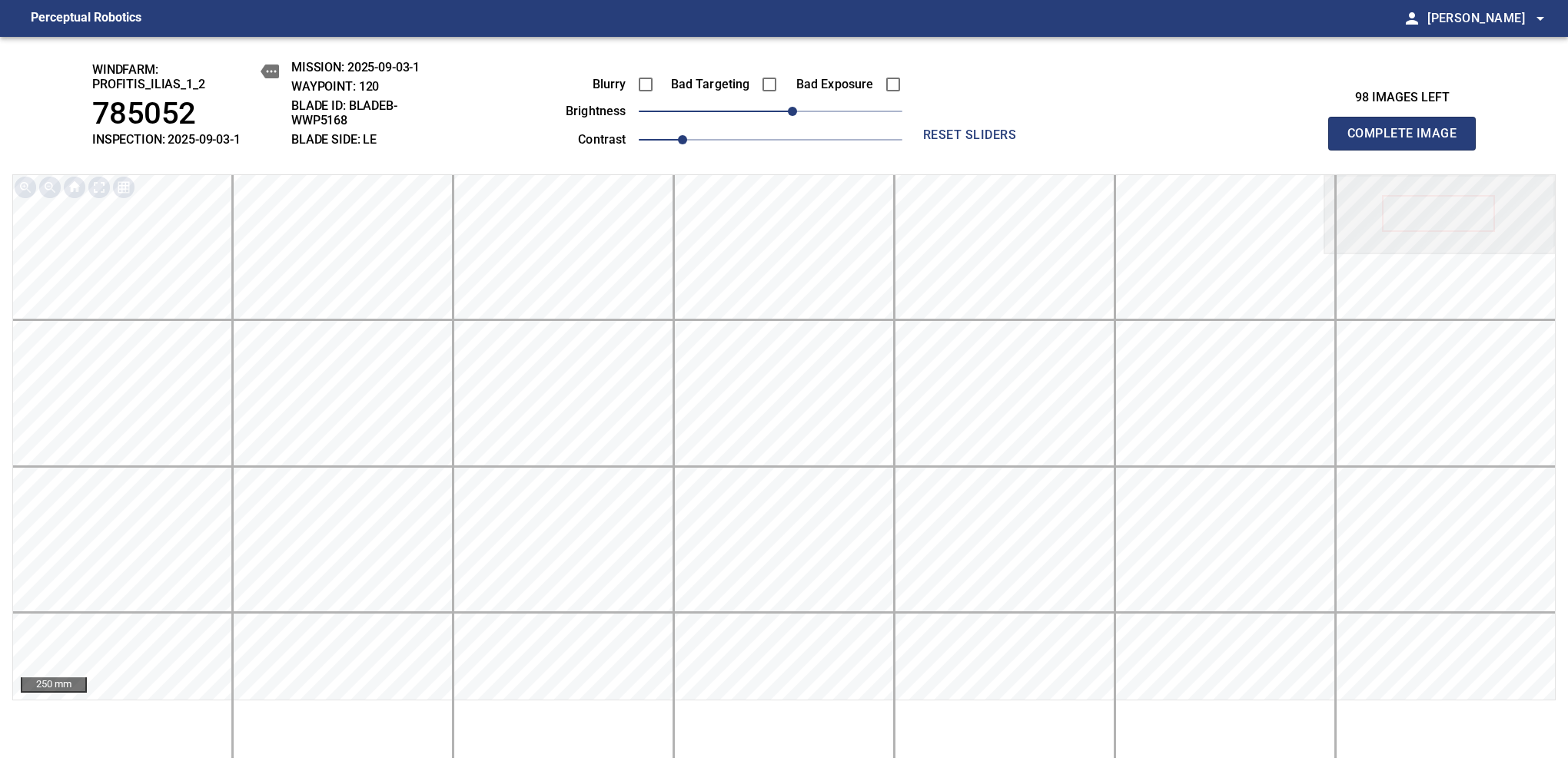
click at [1408, 141] on span "Complete Image" at bounding box center [1402, 133] width 114 height 22
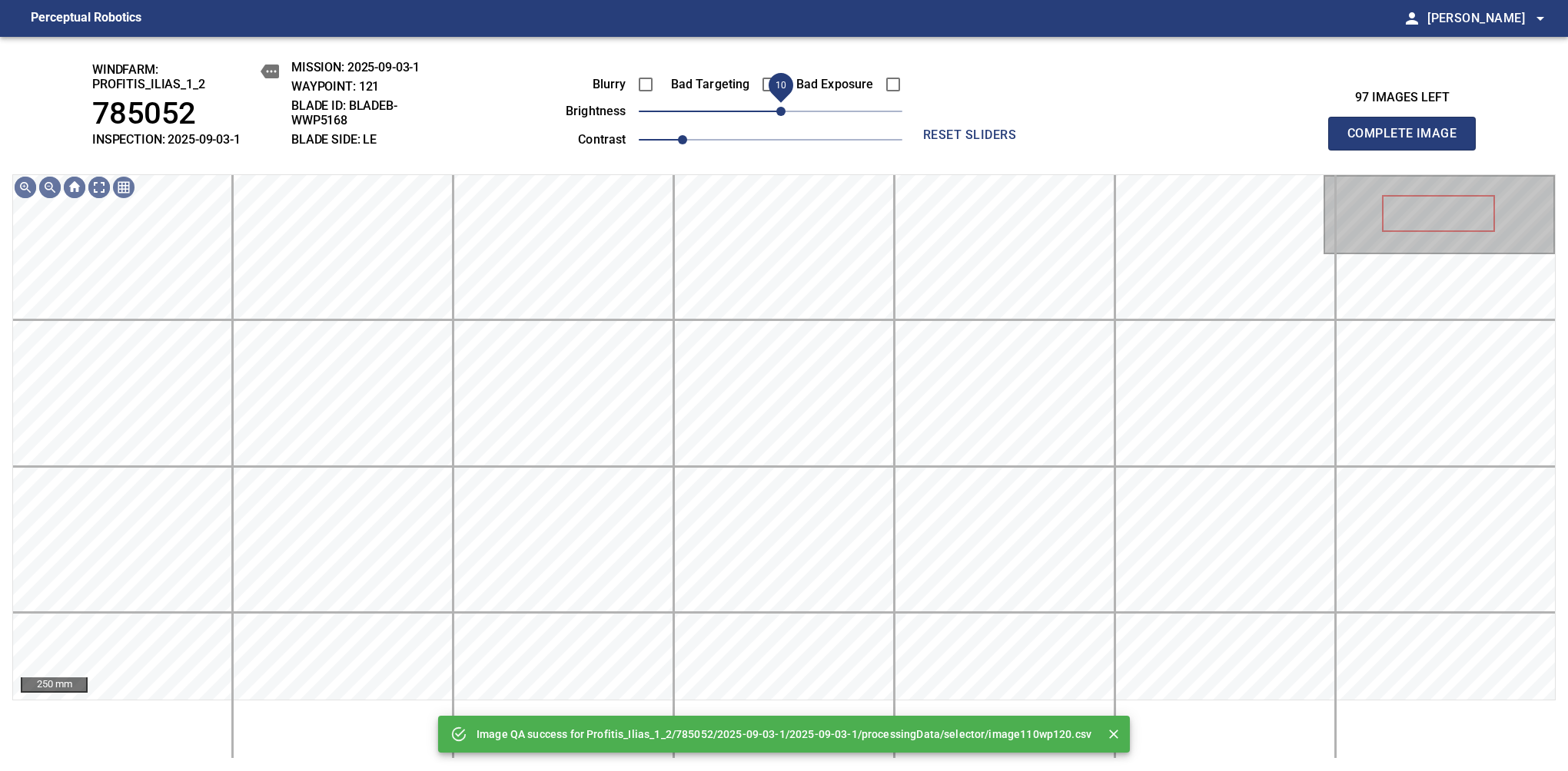
drag, startPoint x: 795, startPoint y: 119, endPoint x: 784, endPoint y: 117, distance: 11.2
click at [784, 117] on span "10" at bounding box center [771, 112] width 264 height 22
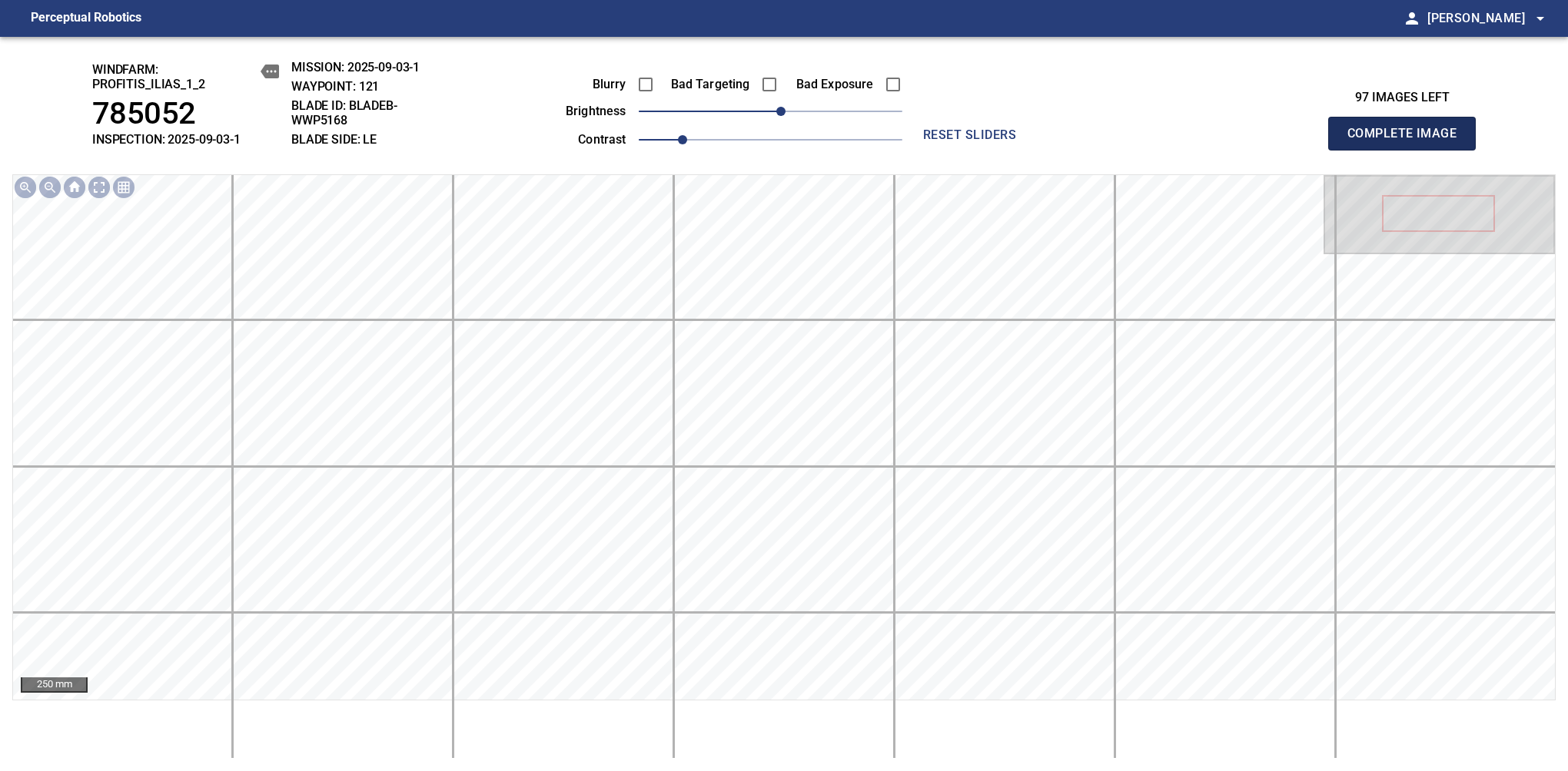
click at [1408, 141] on span "Complete Image" at bounding box center [1402, 133] width 114 height 22
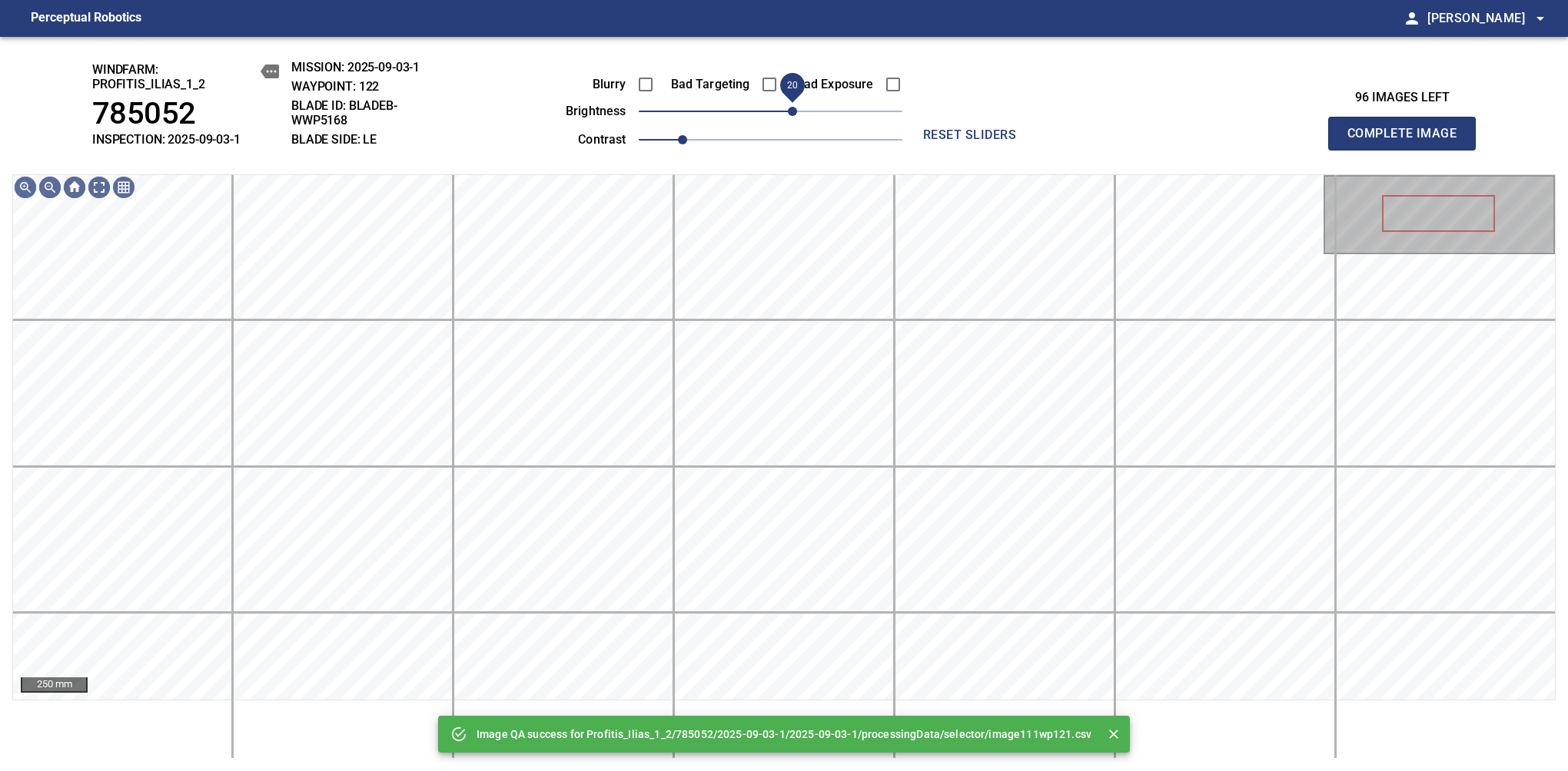
click at [796, 107] on span "20" at bounding box center [792, 111] width 9 height 9
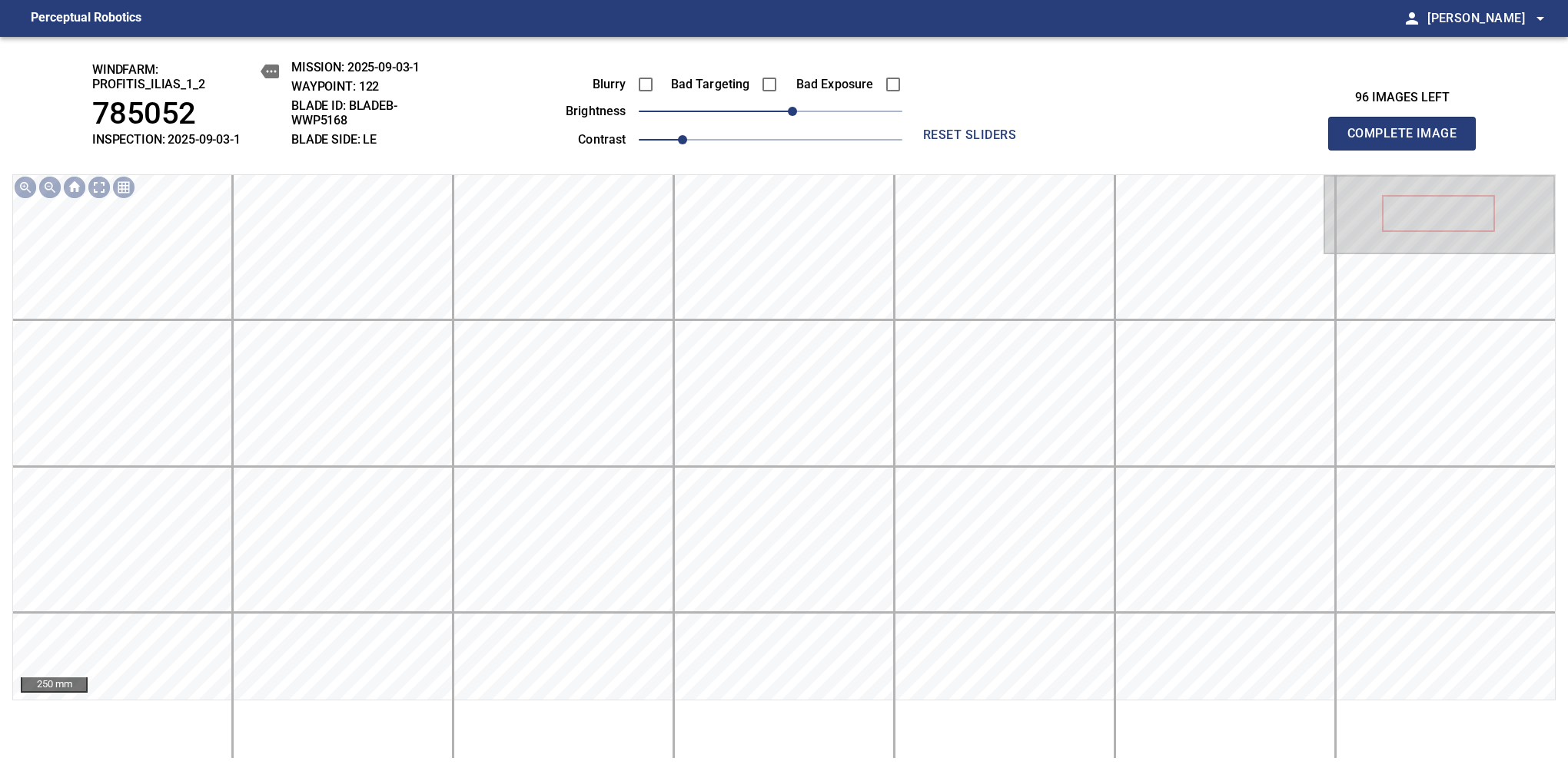
click at [1408, 141] on span "Complete Image" at bounding box center [1402, 133] width 114 height 22
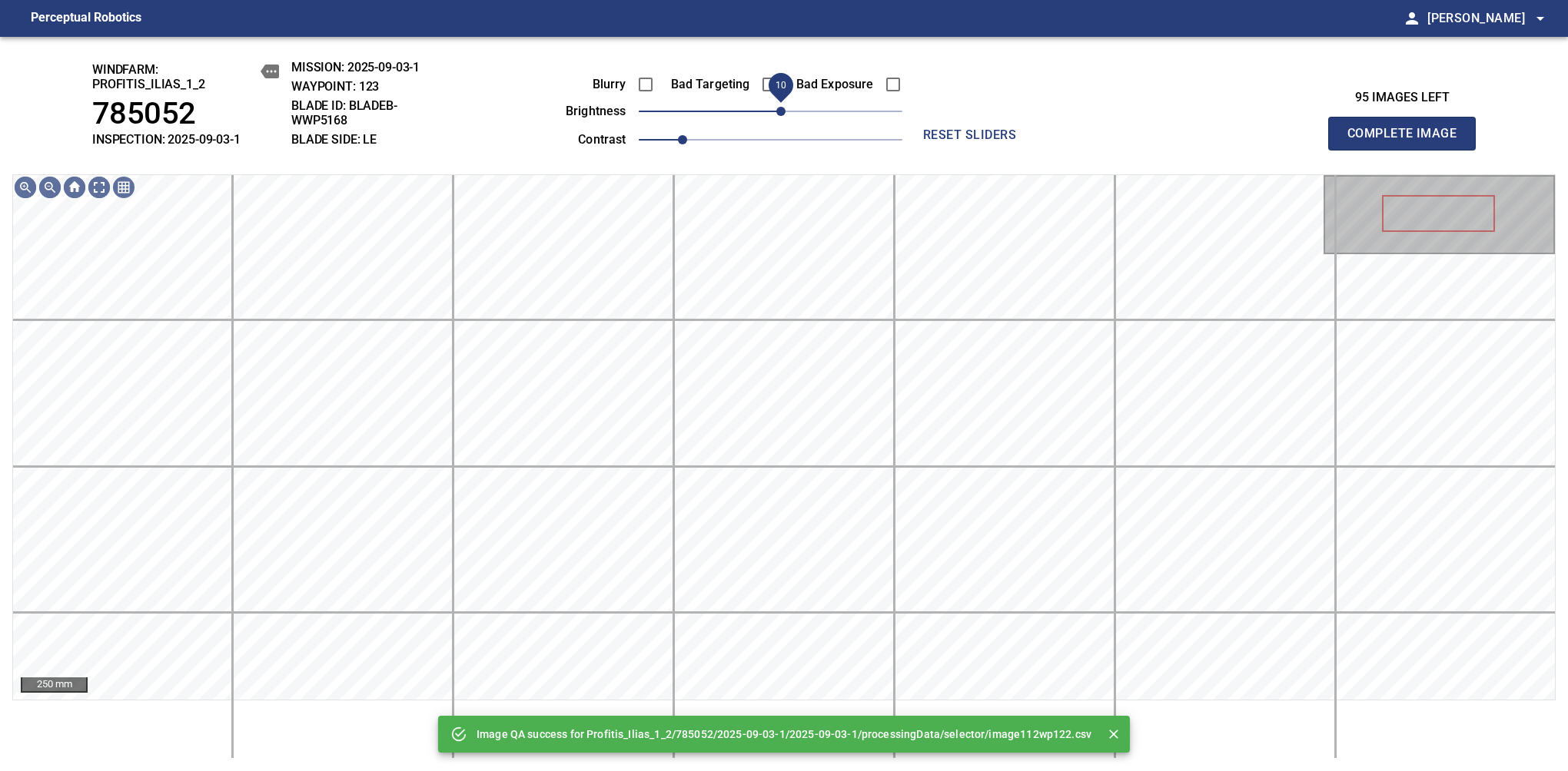
drag, startPoint x: 796, startPoint y: 103, endPoint x: 782, endPoint y: 107, distance: 14.6
click at [782, 107] on span "10" at bounding box center [771, 112] width 264 height 22
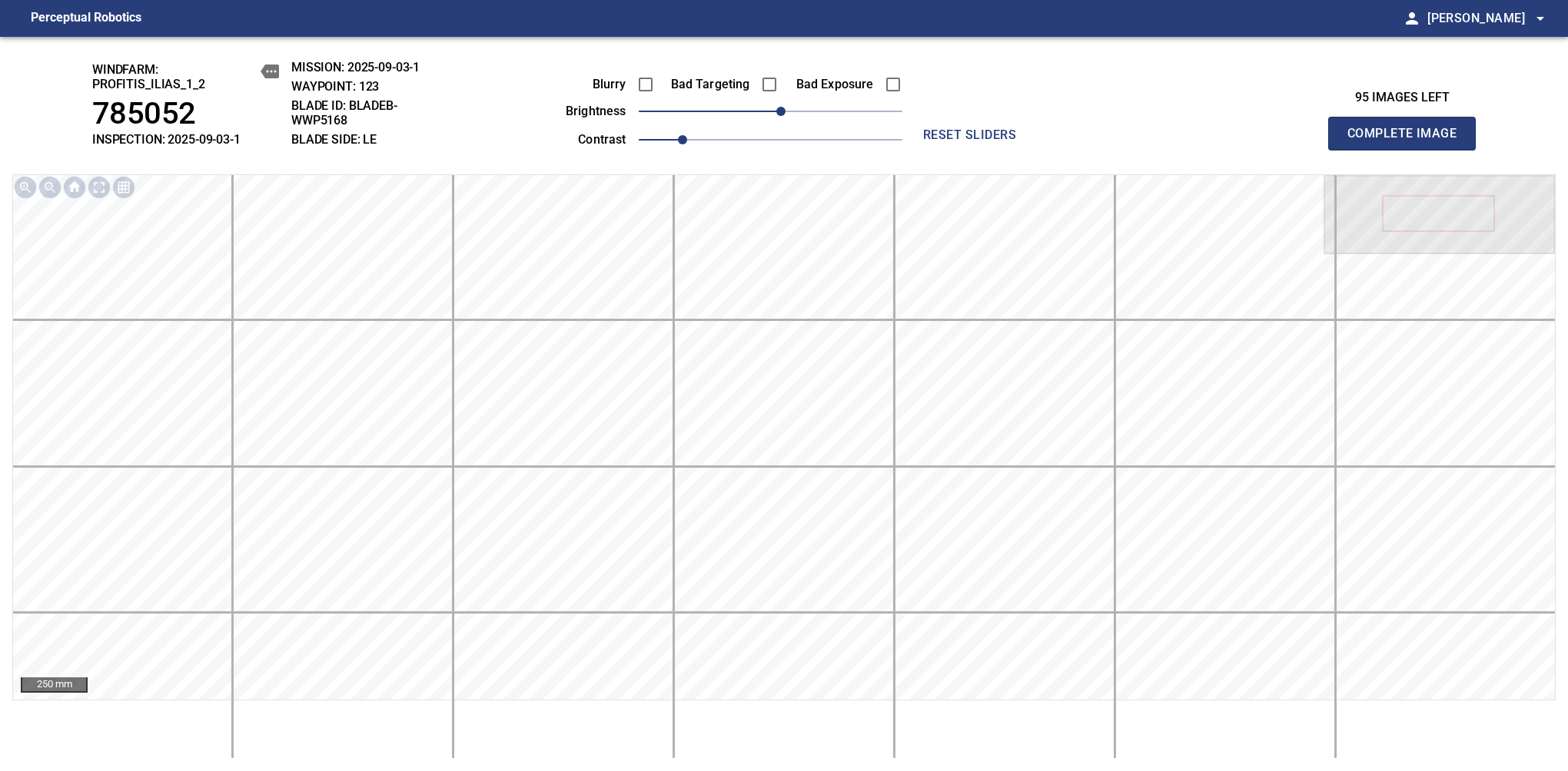
click at [1408, 141] on span "Complete Image" at bounding box center [1402, 133] width 114 height 22
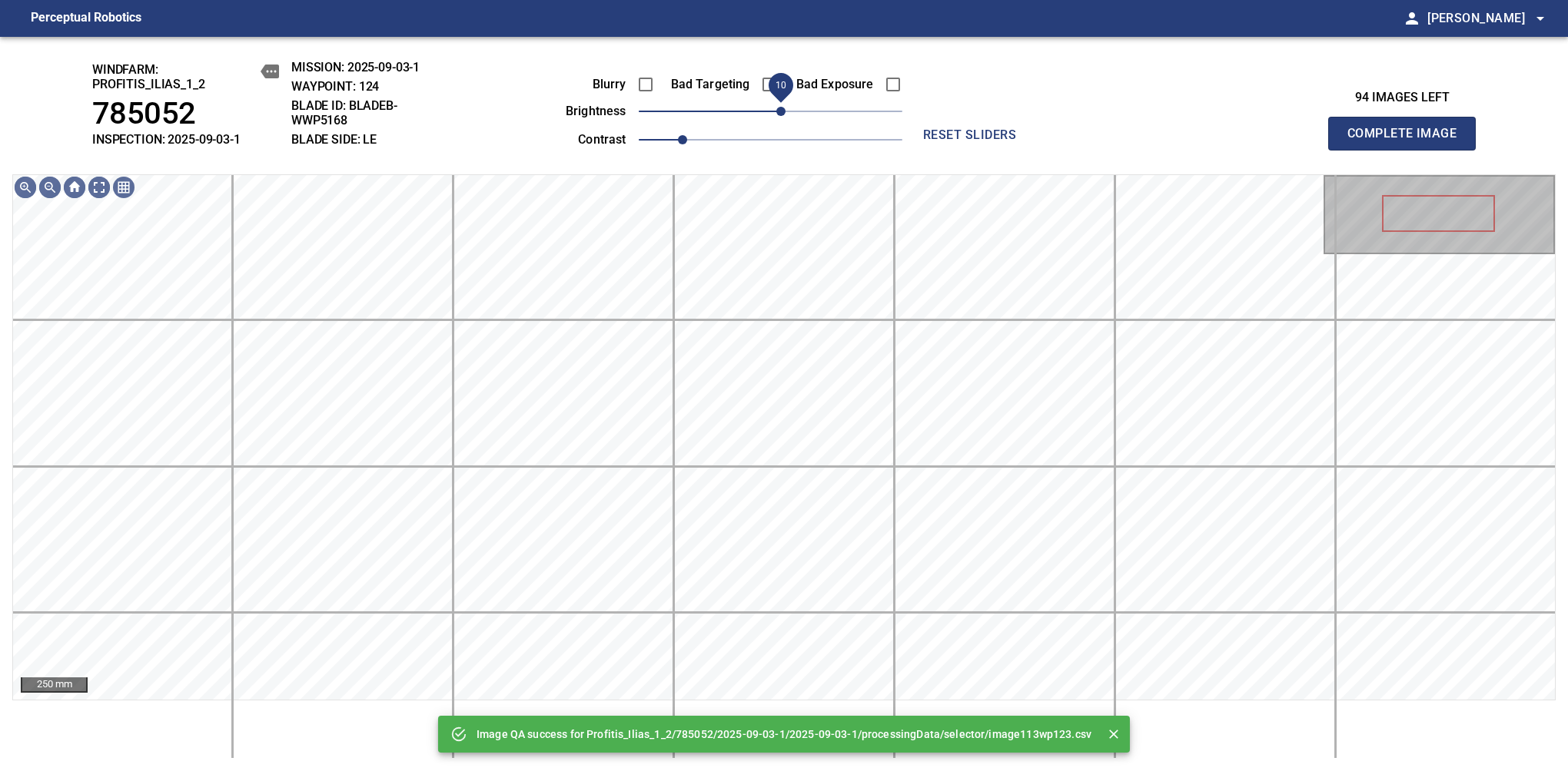
click at [786, 107] on span "10" at bounding box center [781, 111] width 9 height 9
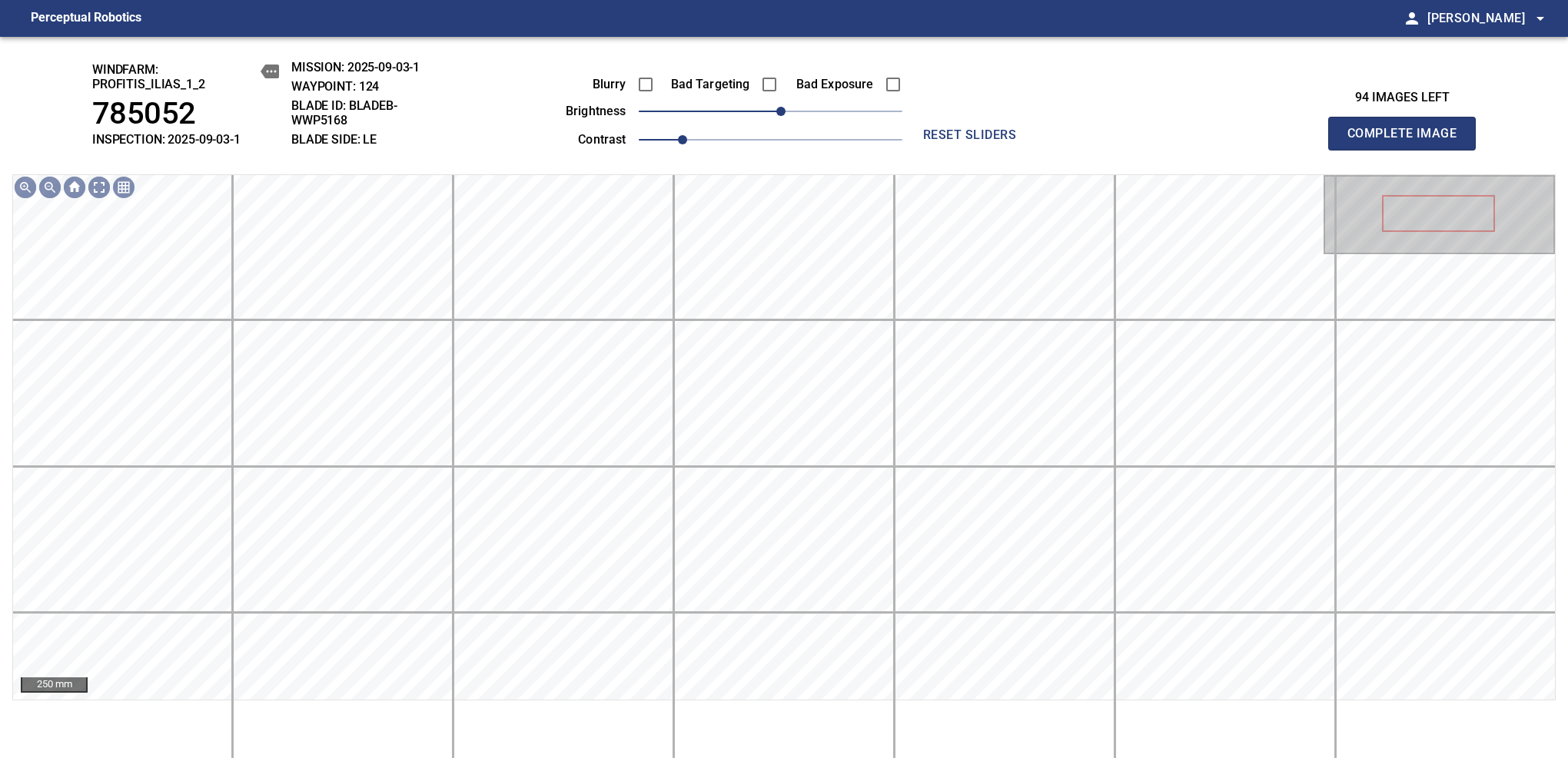
click at [1408, 141] on span "Complete Image" at bounding box center [1402, 133] width 114 height 22
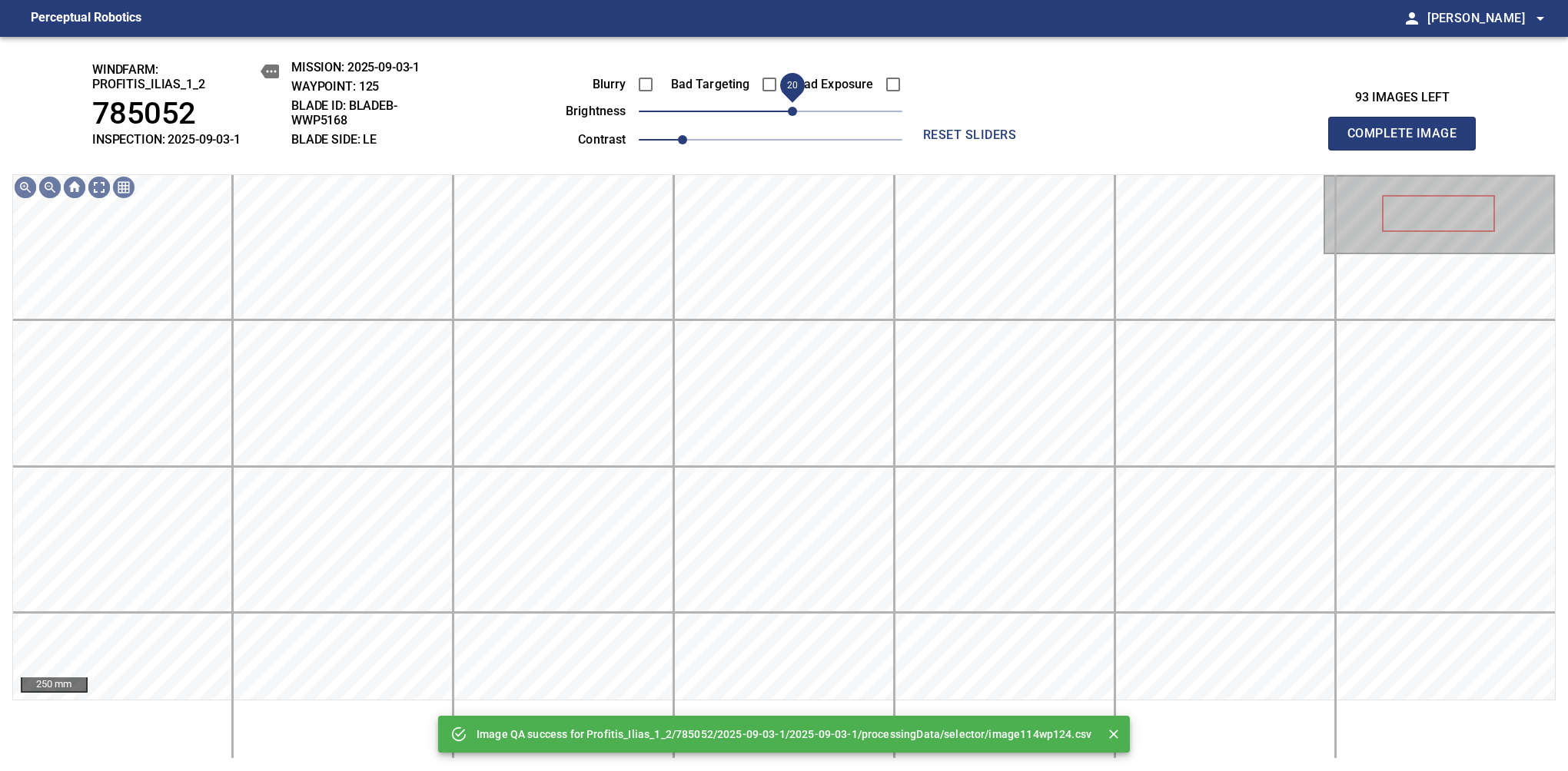
click at [787, 107] on span "20" at bounding box center [792, 111] width 9 height 9
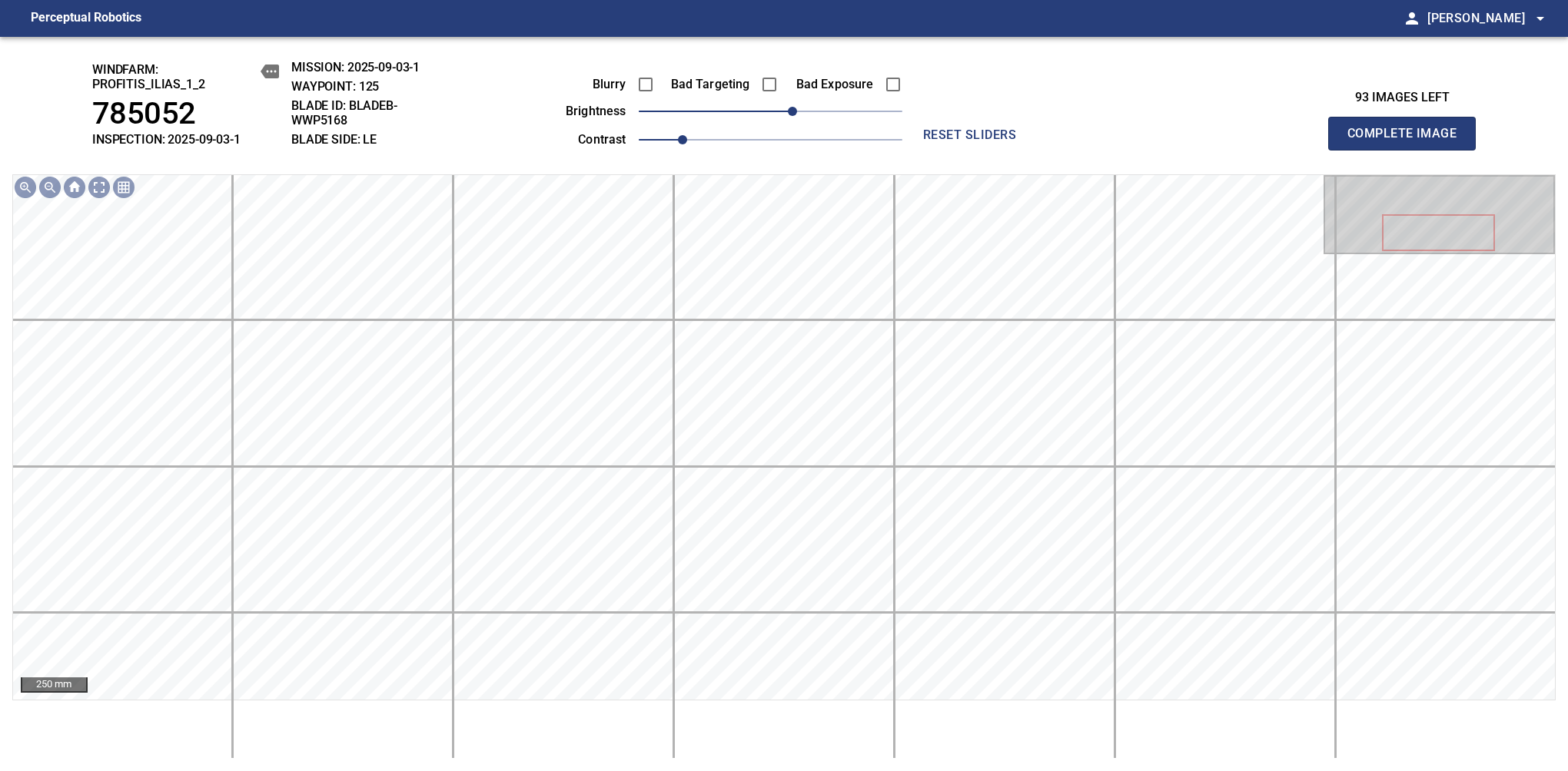
click at [1408, 141] on span "Complete Image" at bounding box center [1402, 133] width 114 height 22
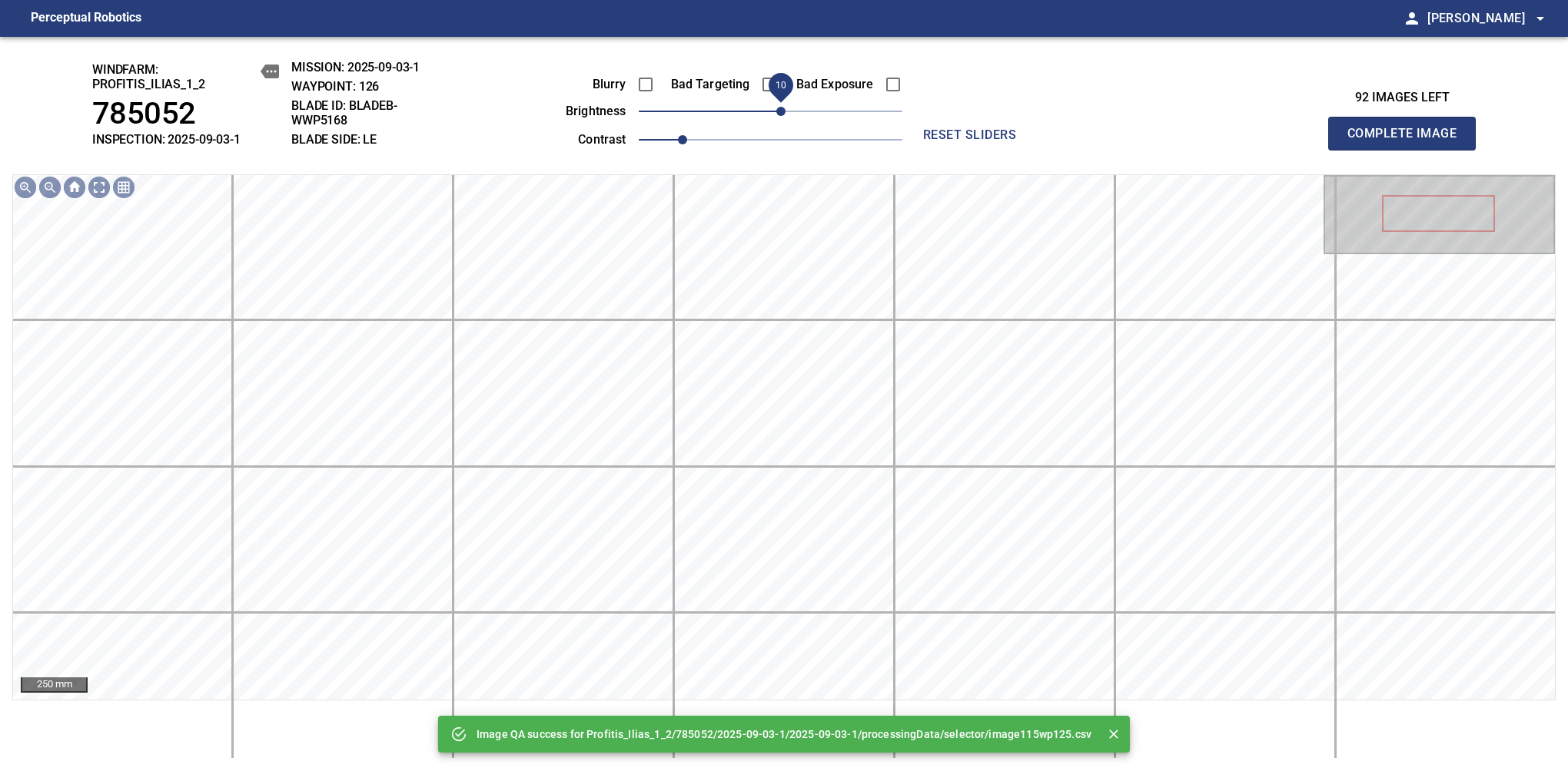
drag, startPoint x: 778, startPoint y: 117, endPoint x: 784, endPoint y: 111, distance: 8.5
click at [784, 111] on span "10" at bounding box center [781, 111] width 9 height 9
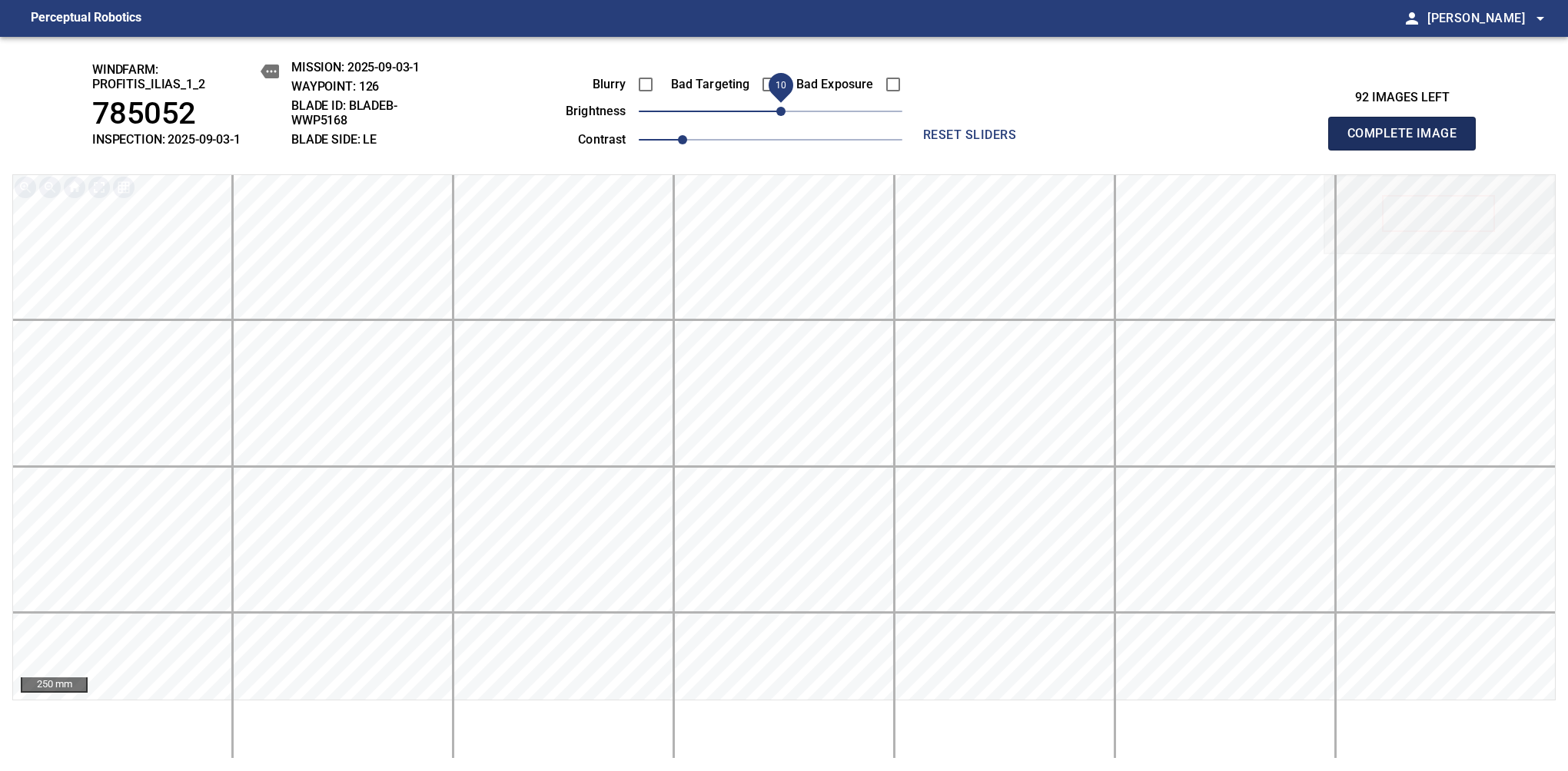
click at [1408, 141] on span "Complete Image" at bounding box center [1402, 133] width 114 height 22
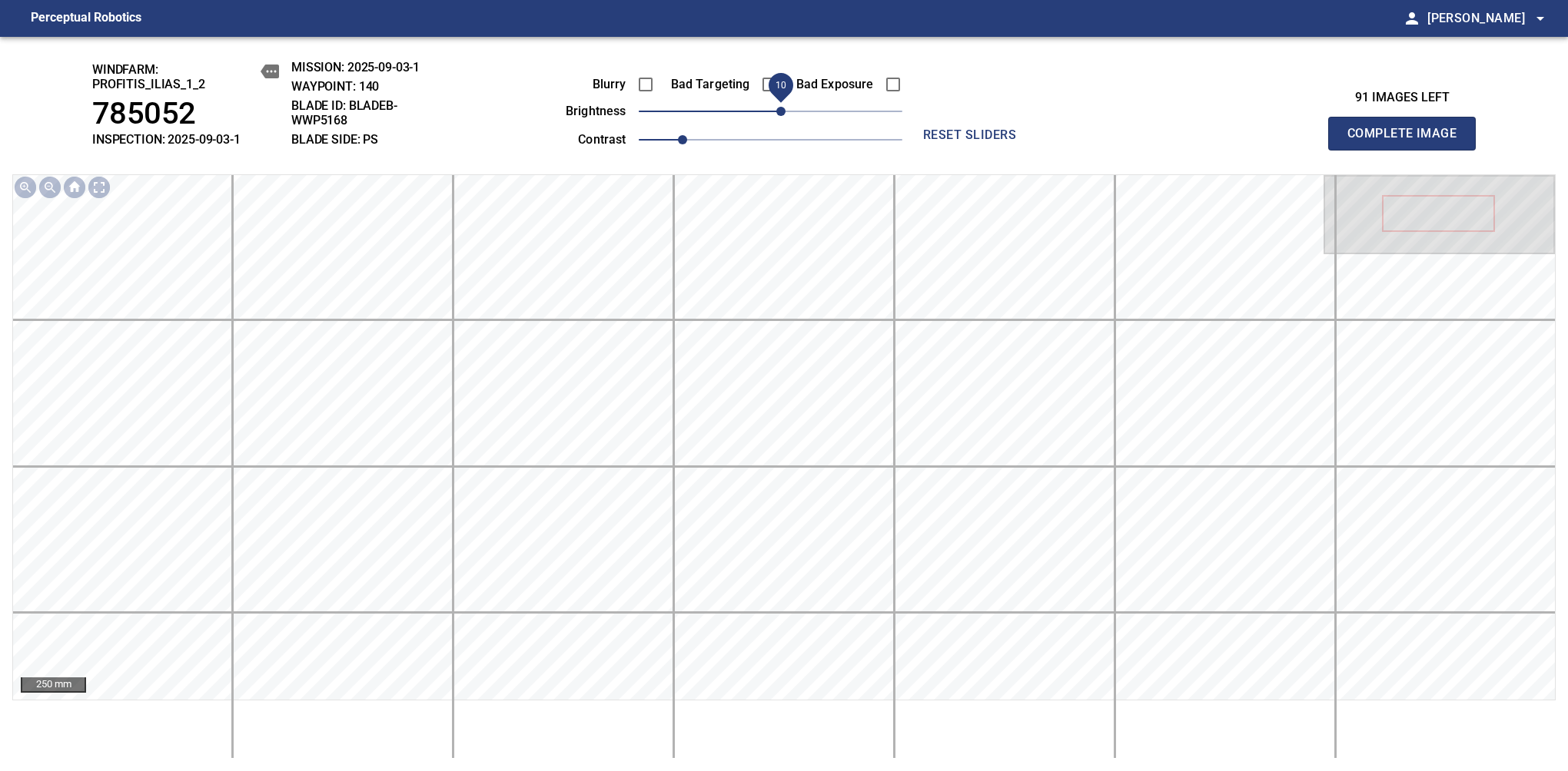
drag, startPoint x: 770, startPoint y: 106, endPoint x: 784, endPoint y: 107, distance: 14.0
click at [784, 107] on span "10" at bounding box center [781, 111] width 9 height 9
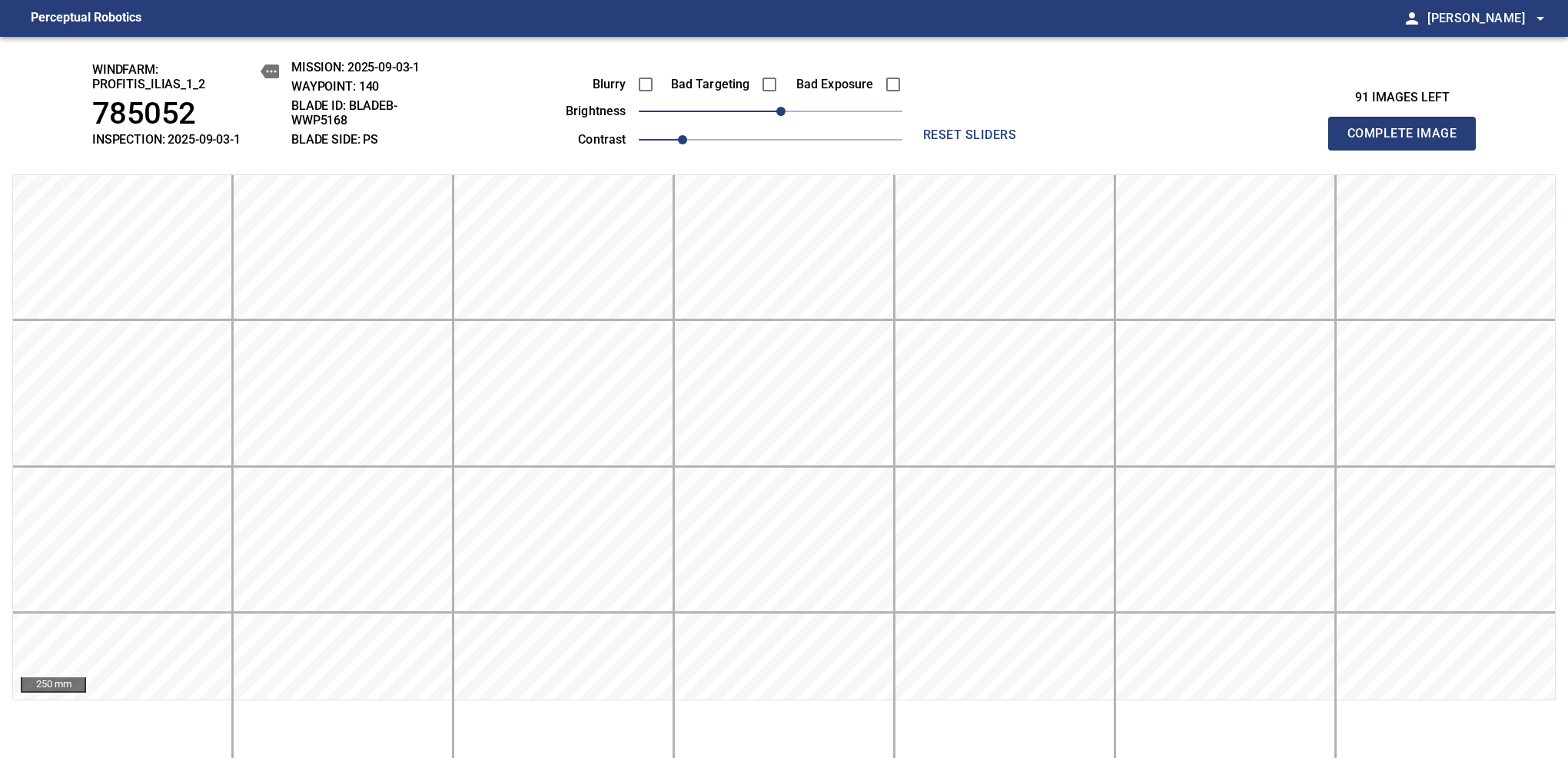
click at [1408, 141] on span "Complete Image" at bounding box center [1402, 133] width 114 height 22
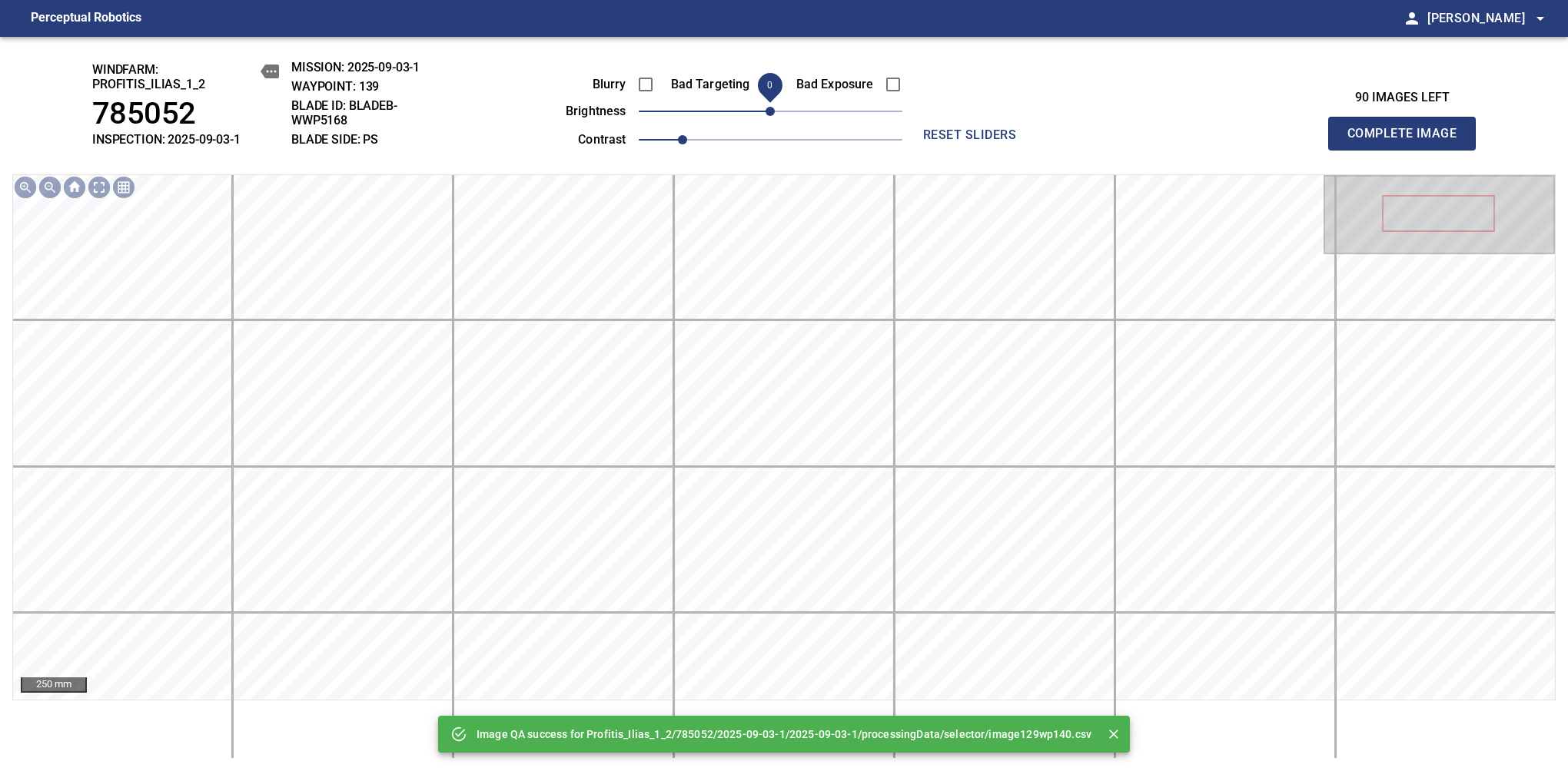
click at [772, 114] on span "0" at bounding box center [770, 111] width 9 height 9
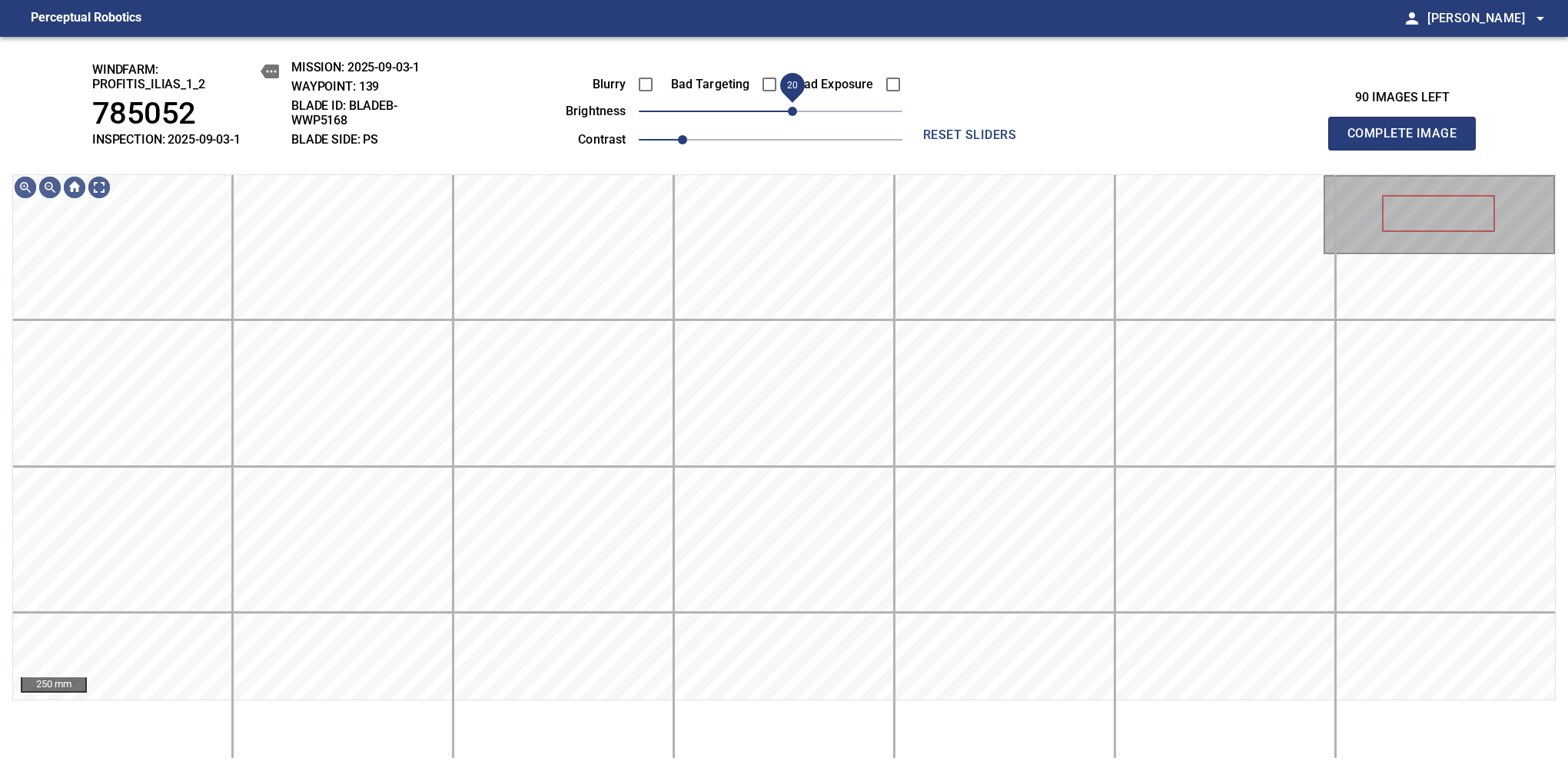
drag, startPoint x: 773, startPoint y: 117, endPoint x: 788, endPoint y: 107, distance: 18.0
click at [788, 107] on span "20" at bounding box center [792, 111] width 9 height 9
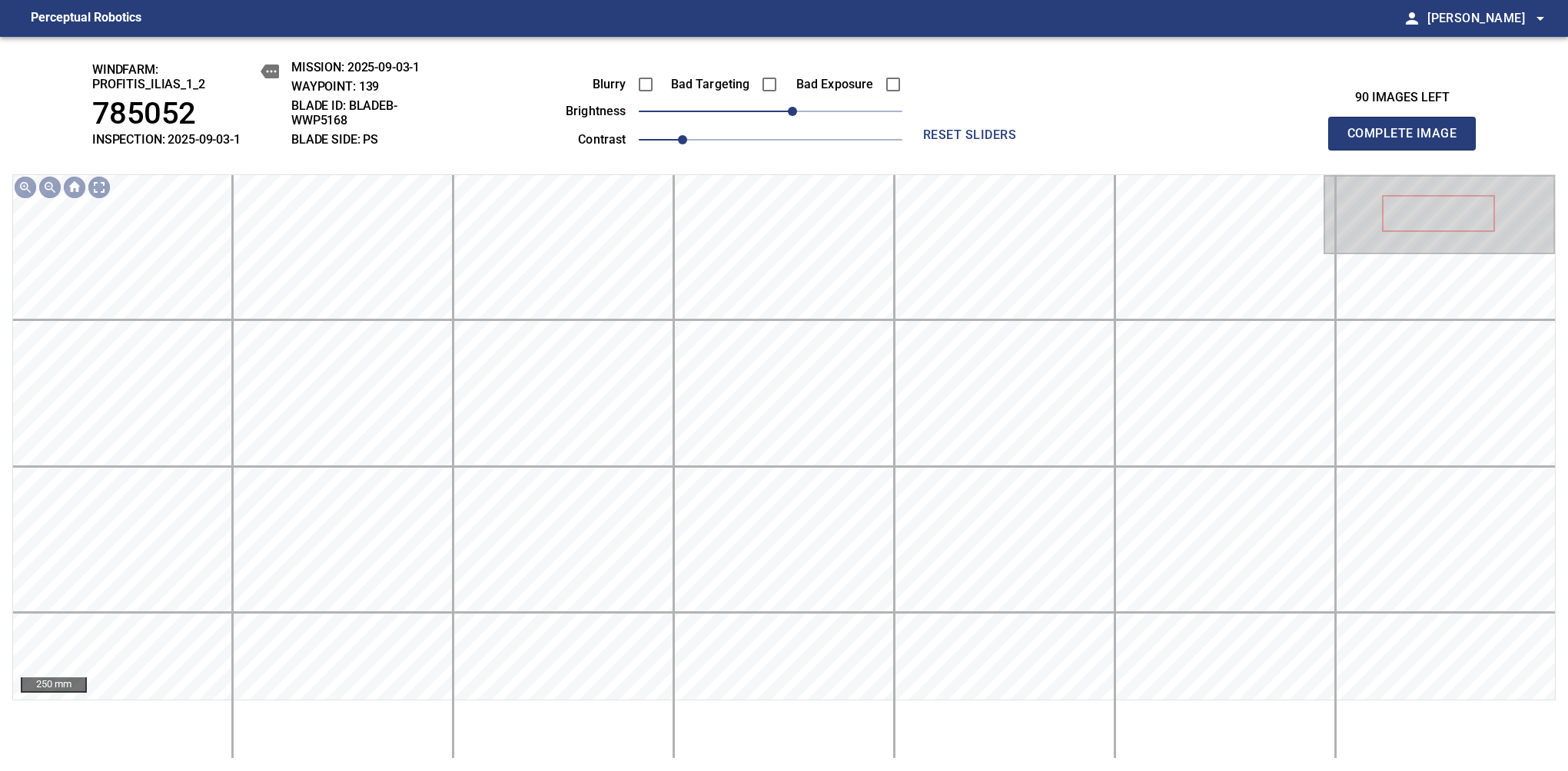
click at [1408, 141] on span "Complete Image" at bounding box center [1402, 133] width 114 height 22
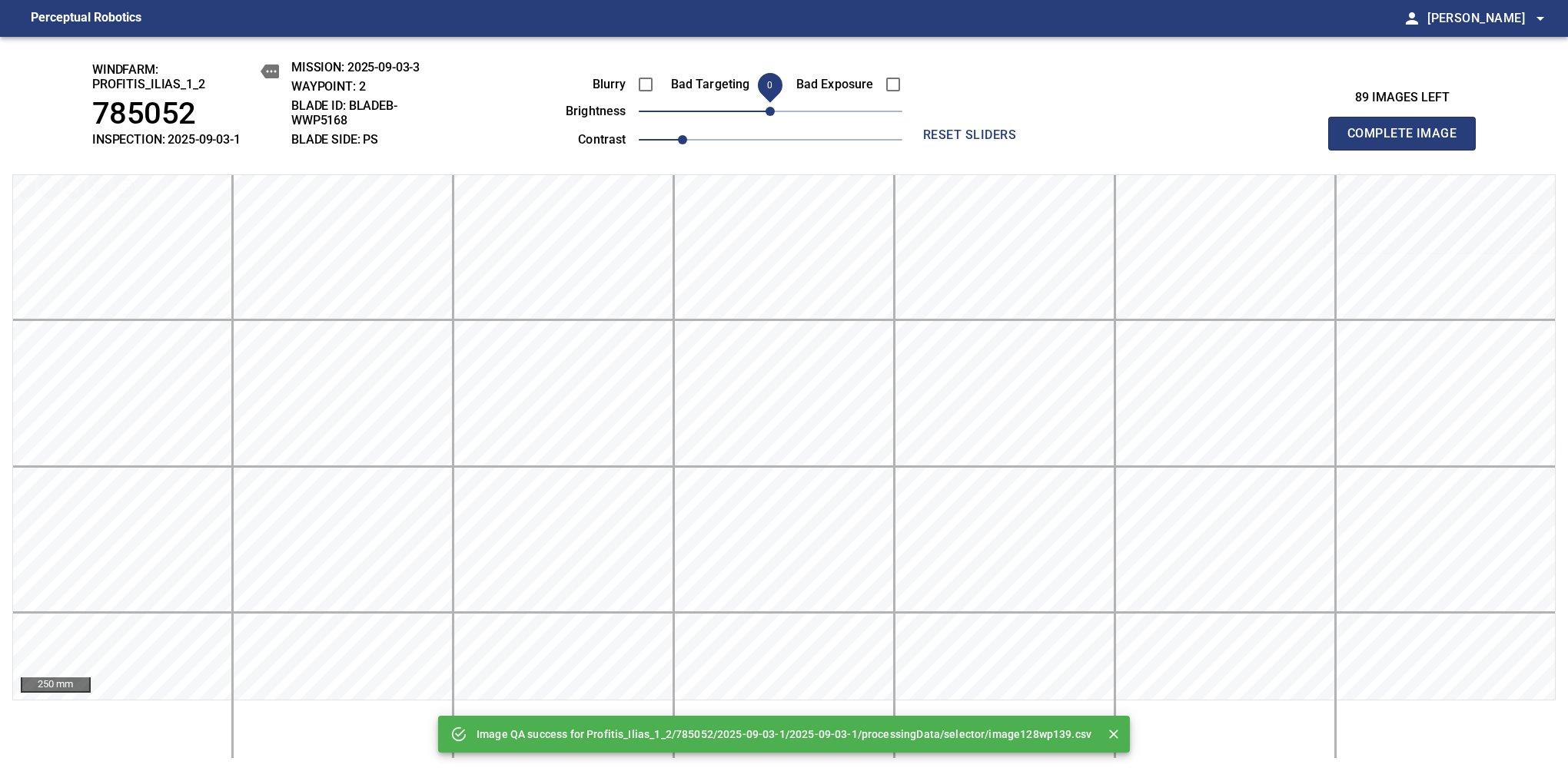
click at [771, 111] on span "0" at bounding box center [770, 111] width 9 height 9
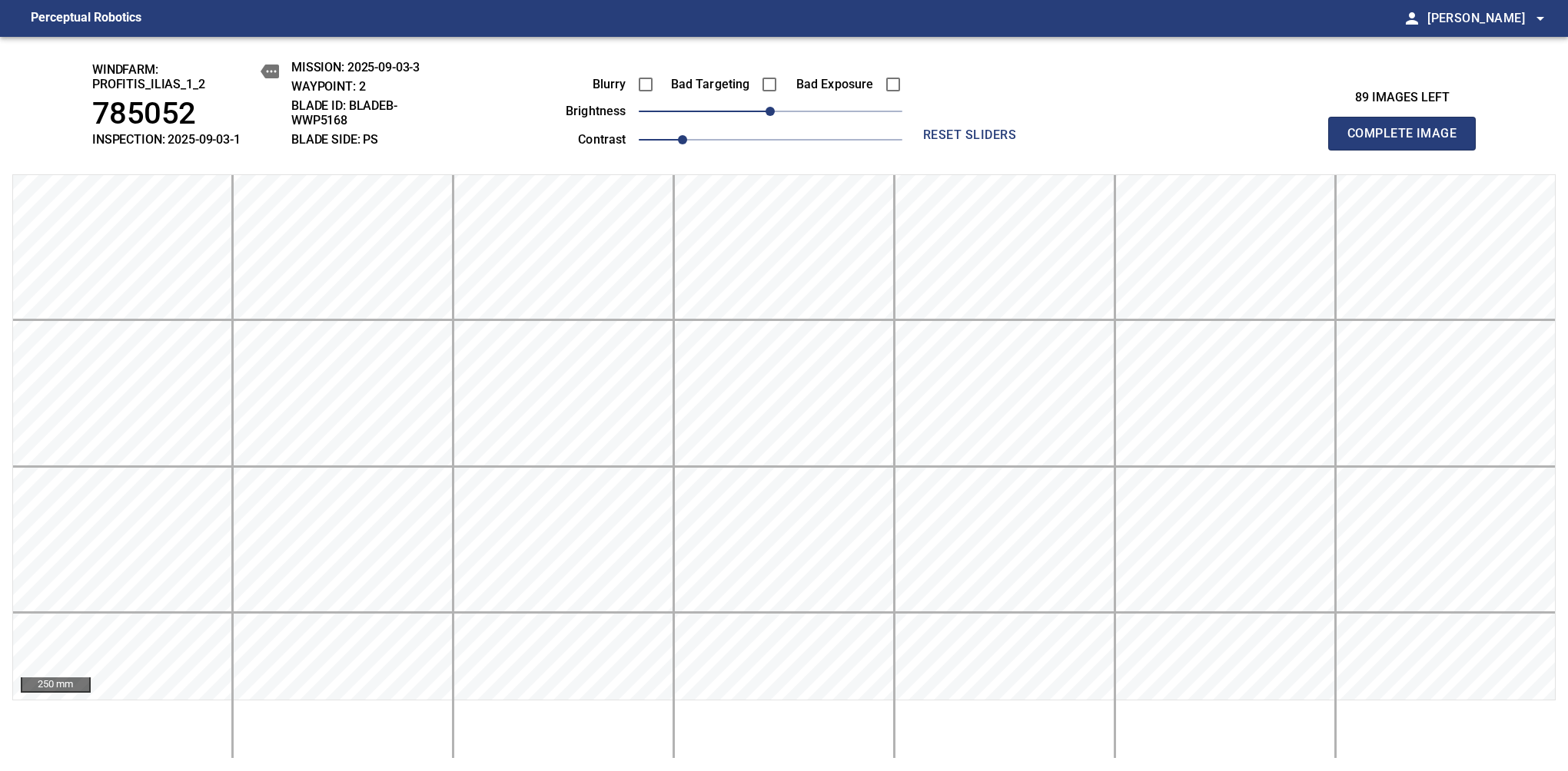
click at [1408, 141] on span "Complete Image" at bounding box center [1402, 133] width 114 height 22
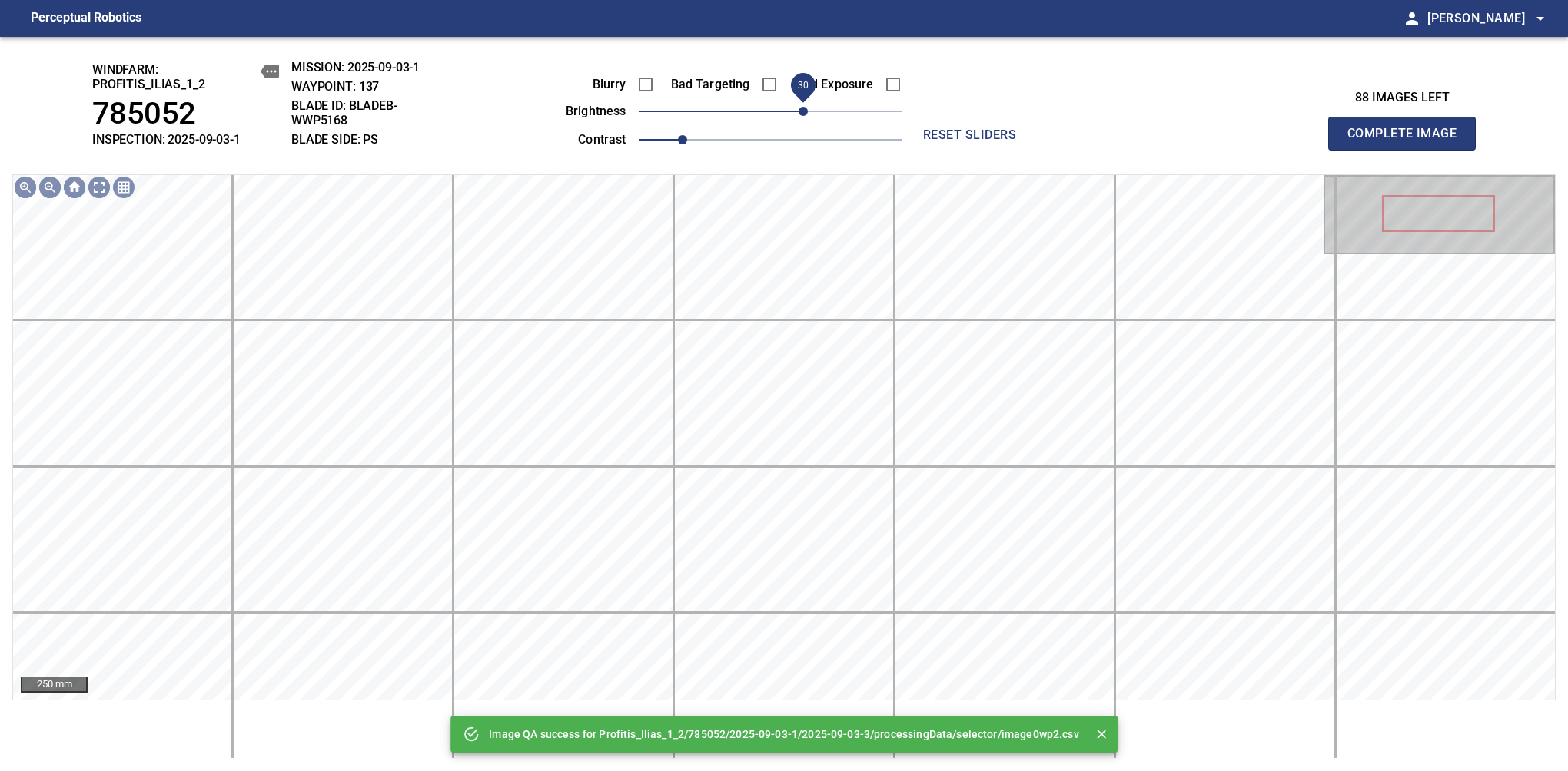
drag, startPoint x: 790, startPoint y: 114, endPoint x: 798, endPoint y: 111, distance: 8.5
click at [798, 111] on span "30" at bounding box center [802, 111] width 9 height 9
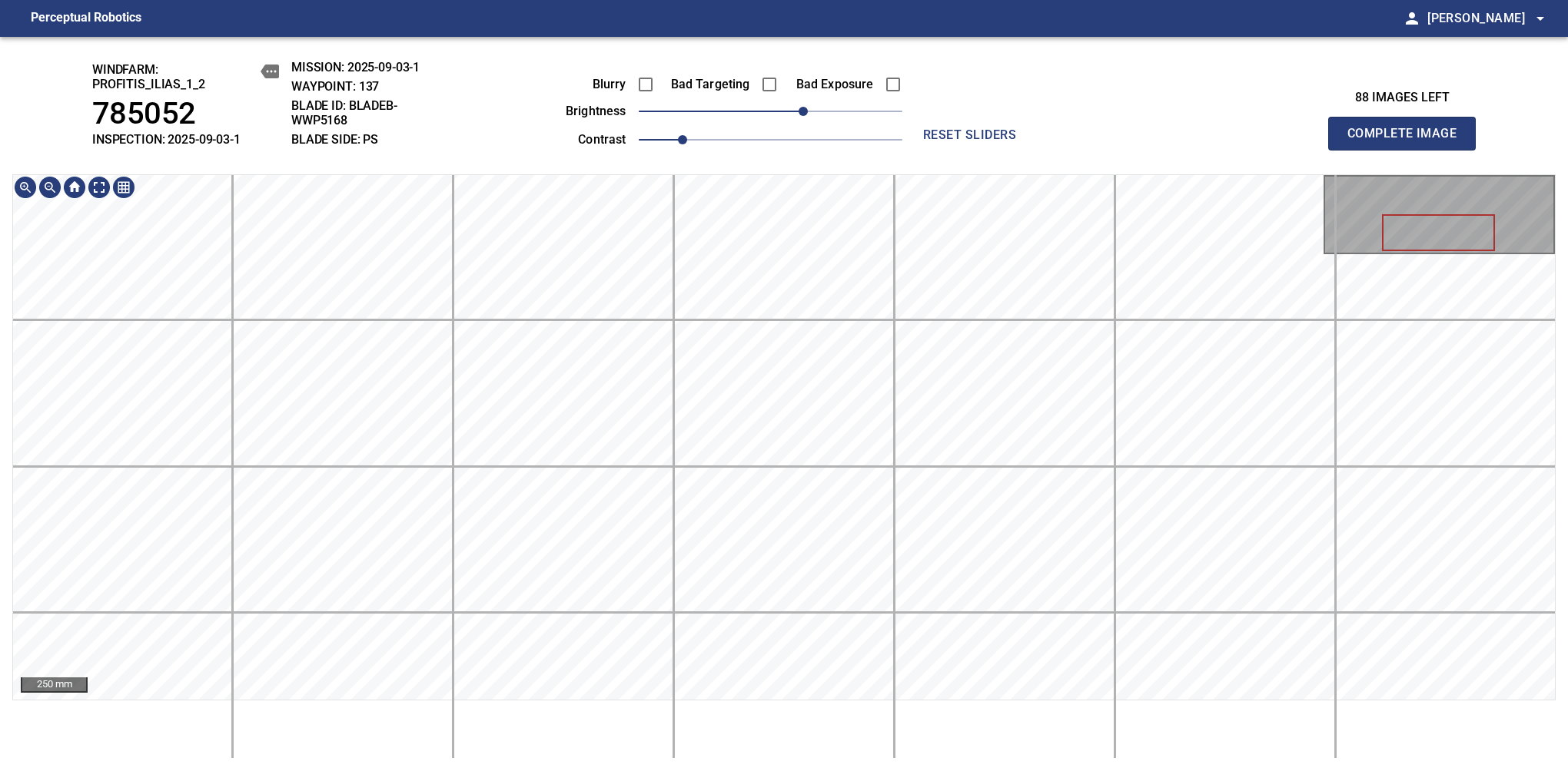
click at [1408, 141] on span "Complete Image" at bounding box center [1402, 133] width 114 height 22
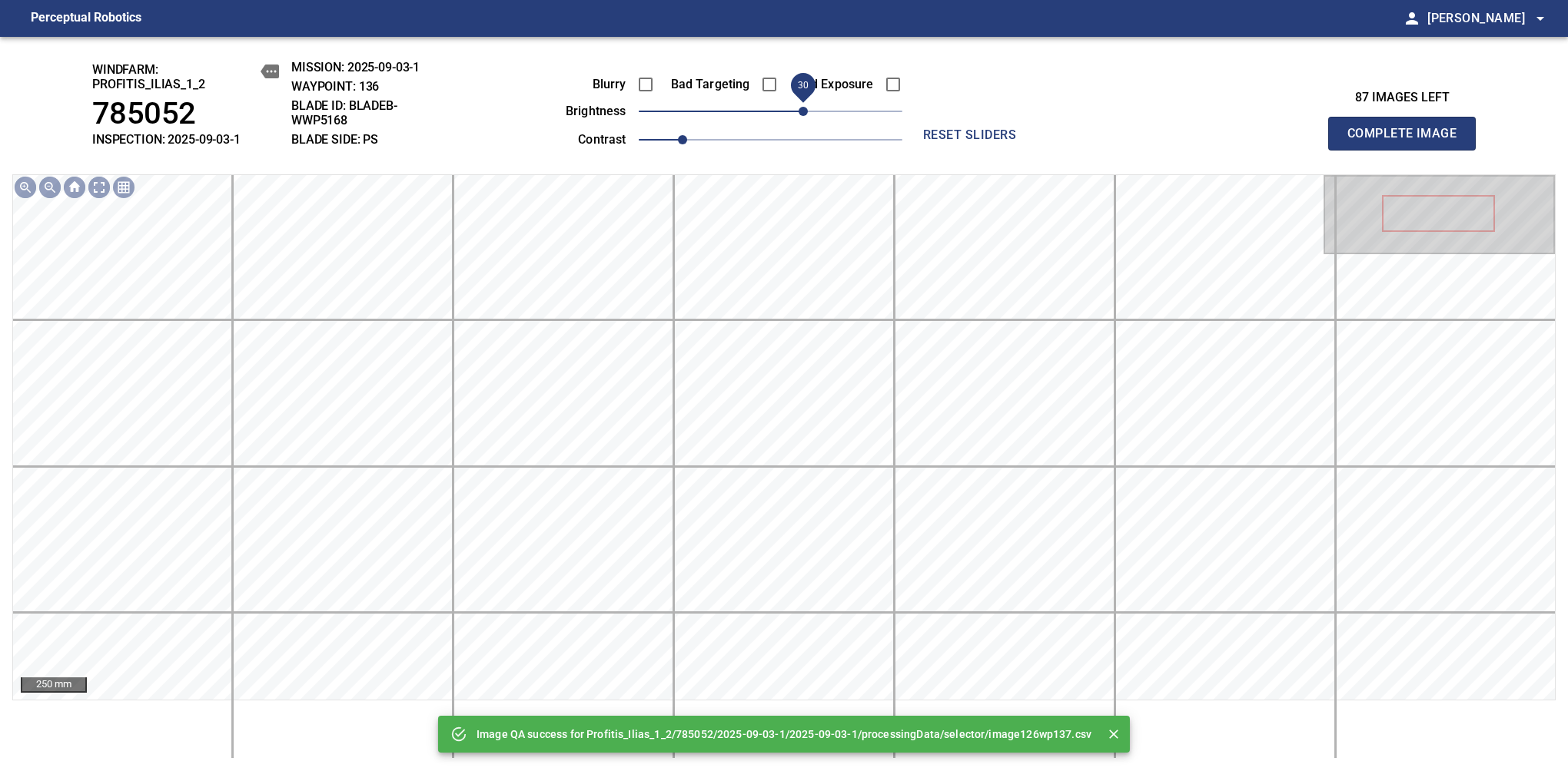
click at [807, 109] on span "30" at bounding box center [802, 111] width 9 height 9
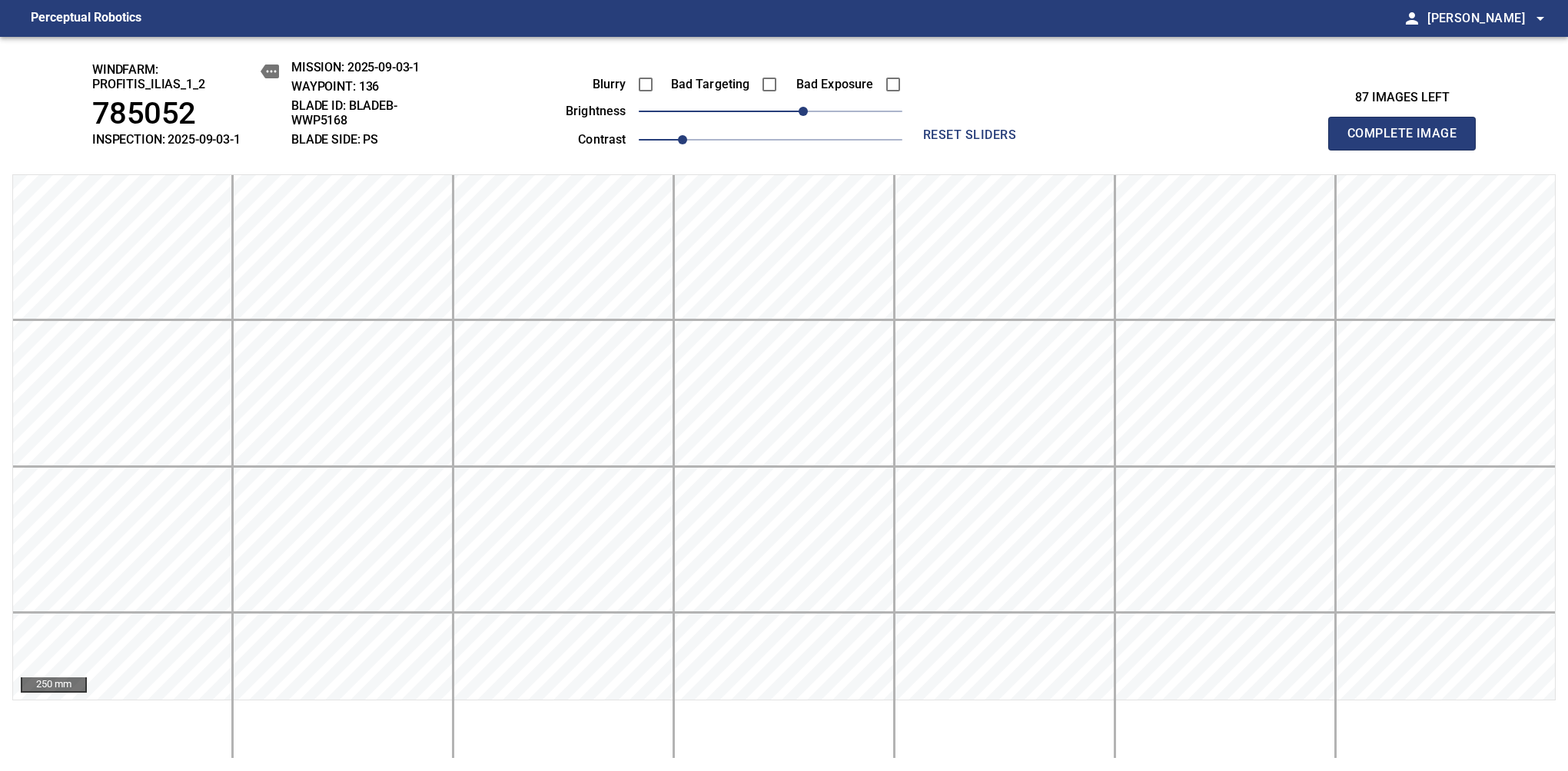
click at [1408, 141] on span "Complete Image" at bounding box center [1402, 133] width 114 height 22
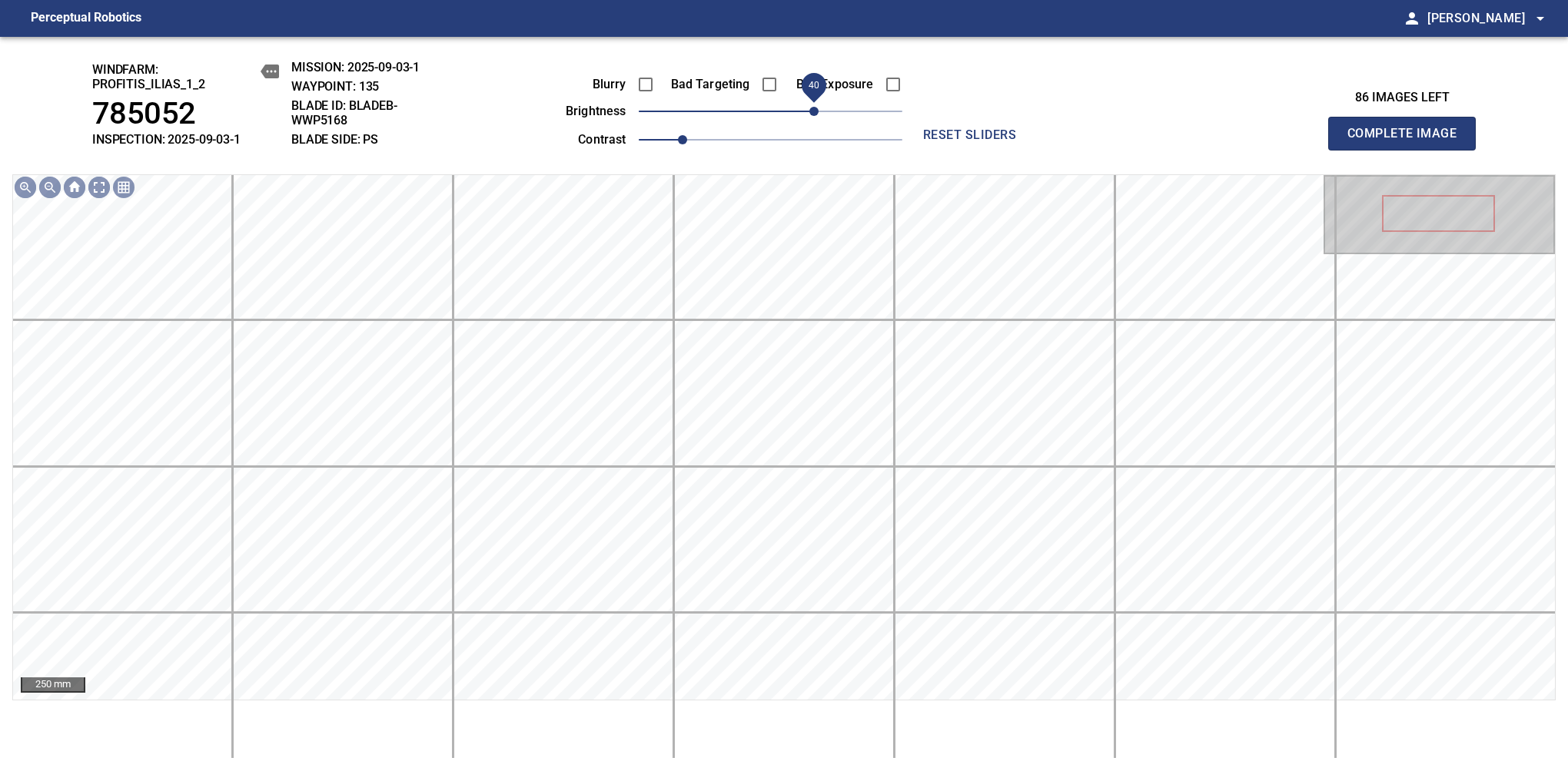
drag, startPoint x: 775, startPoint y: 117, endPoint x: 815, endPoint y: 109, distance: 40.8
click at [815, 109] on span "40" at bounding box center [813, 111] width 9 height 9
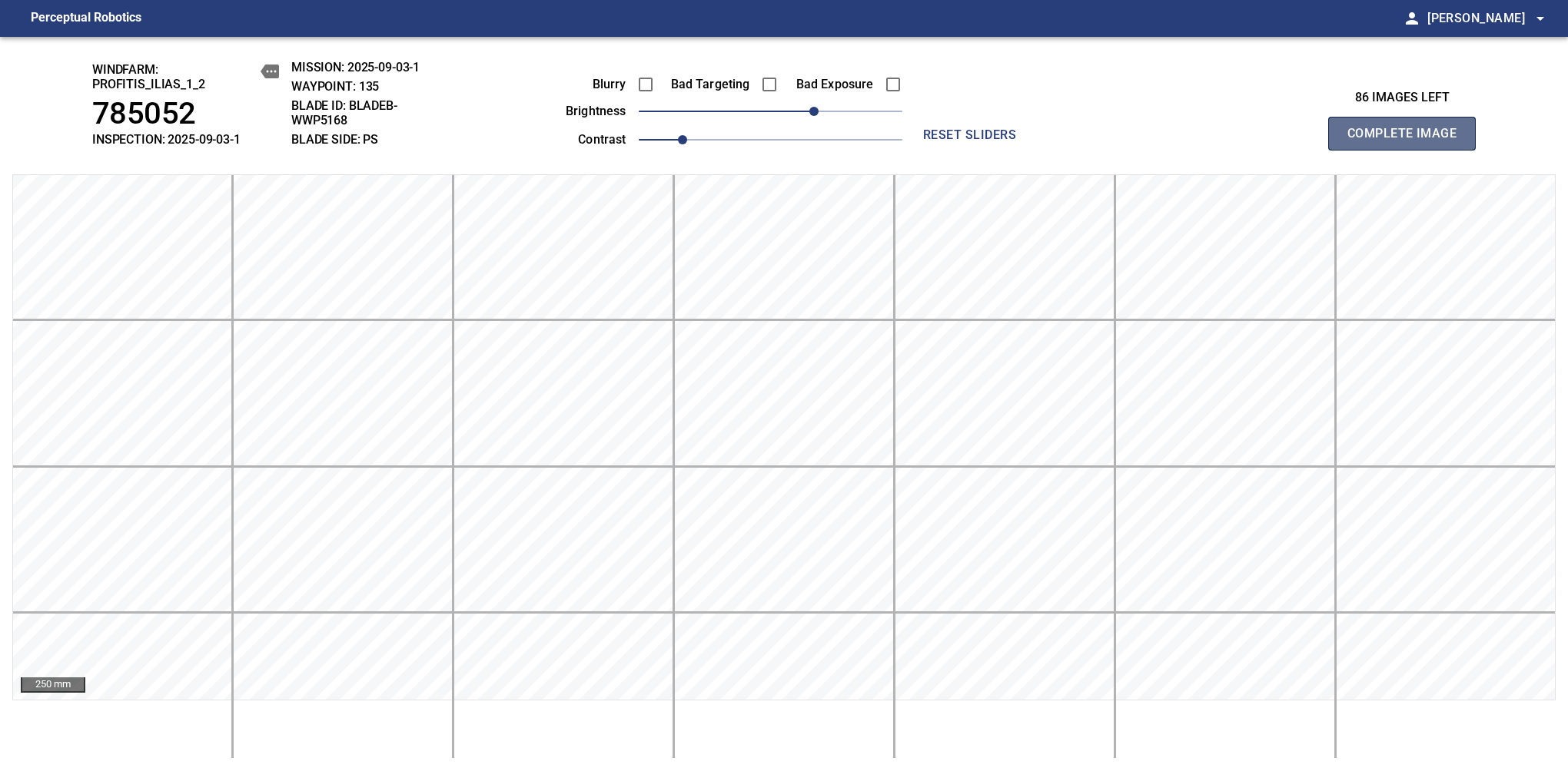
click at [1408, 141] on span "Complete Image" at bounding box center [1402, 133] width 114 height 22
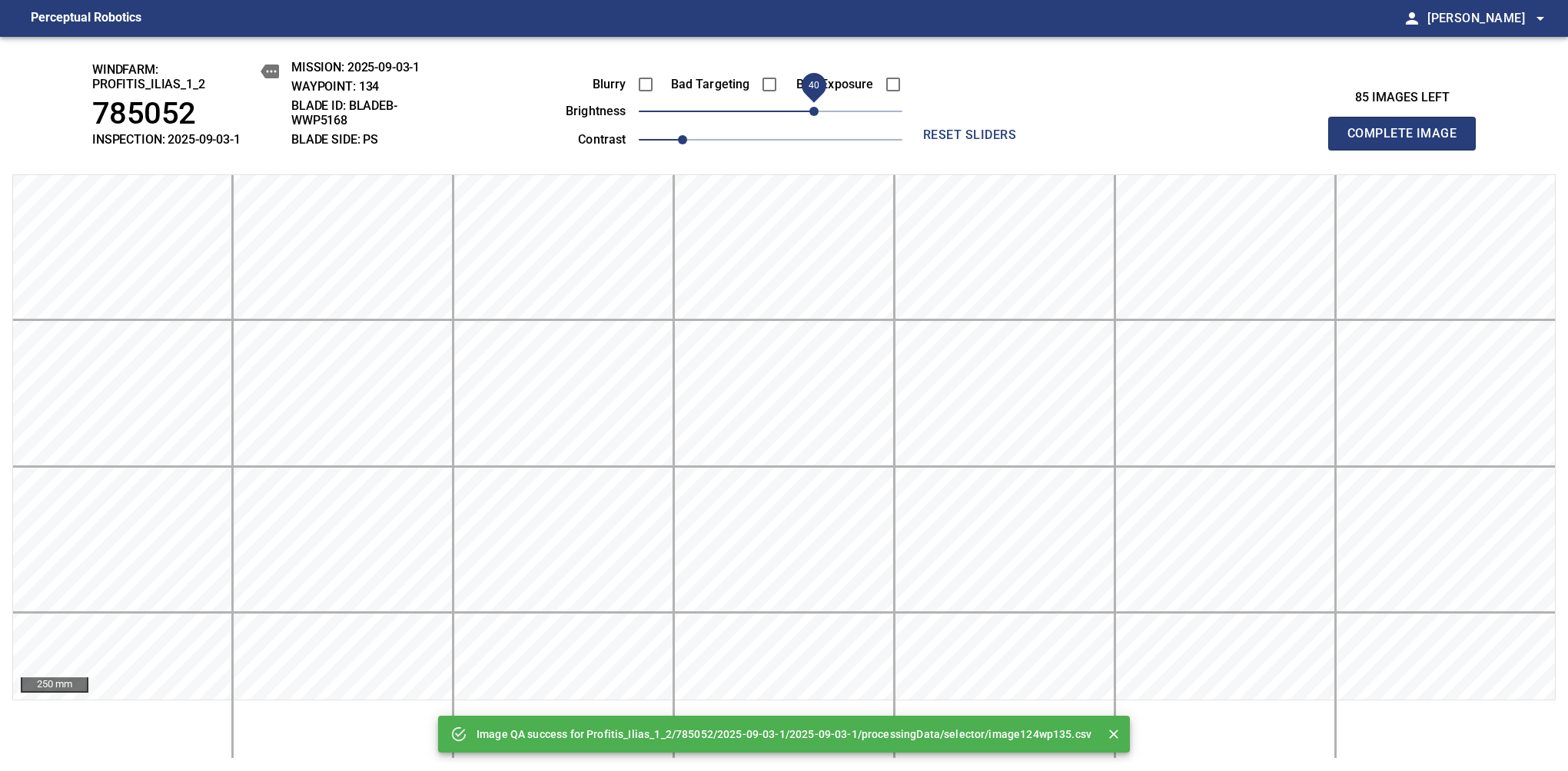
drag, startPoint x: 802, startPoint y: 117, endPoint x: 815, endPoint y: 114, distance: 13.3
click at [815, 114] on span "40" at bounding box center [771, 112] width 264 height 22
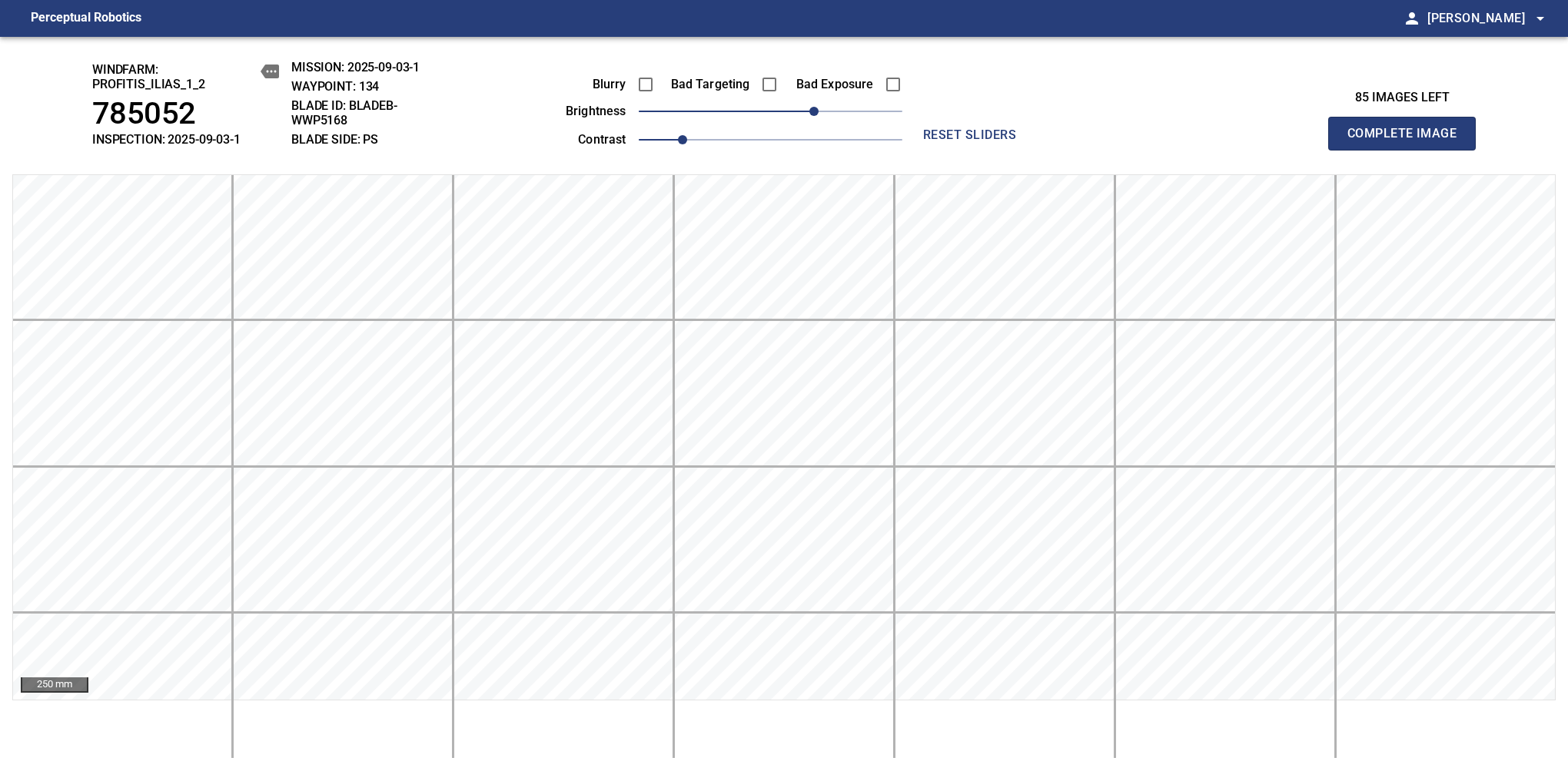
click at [1408, 141] on span "Complete Image" at bounding box center [1402, 133] width 114 height 22
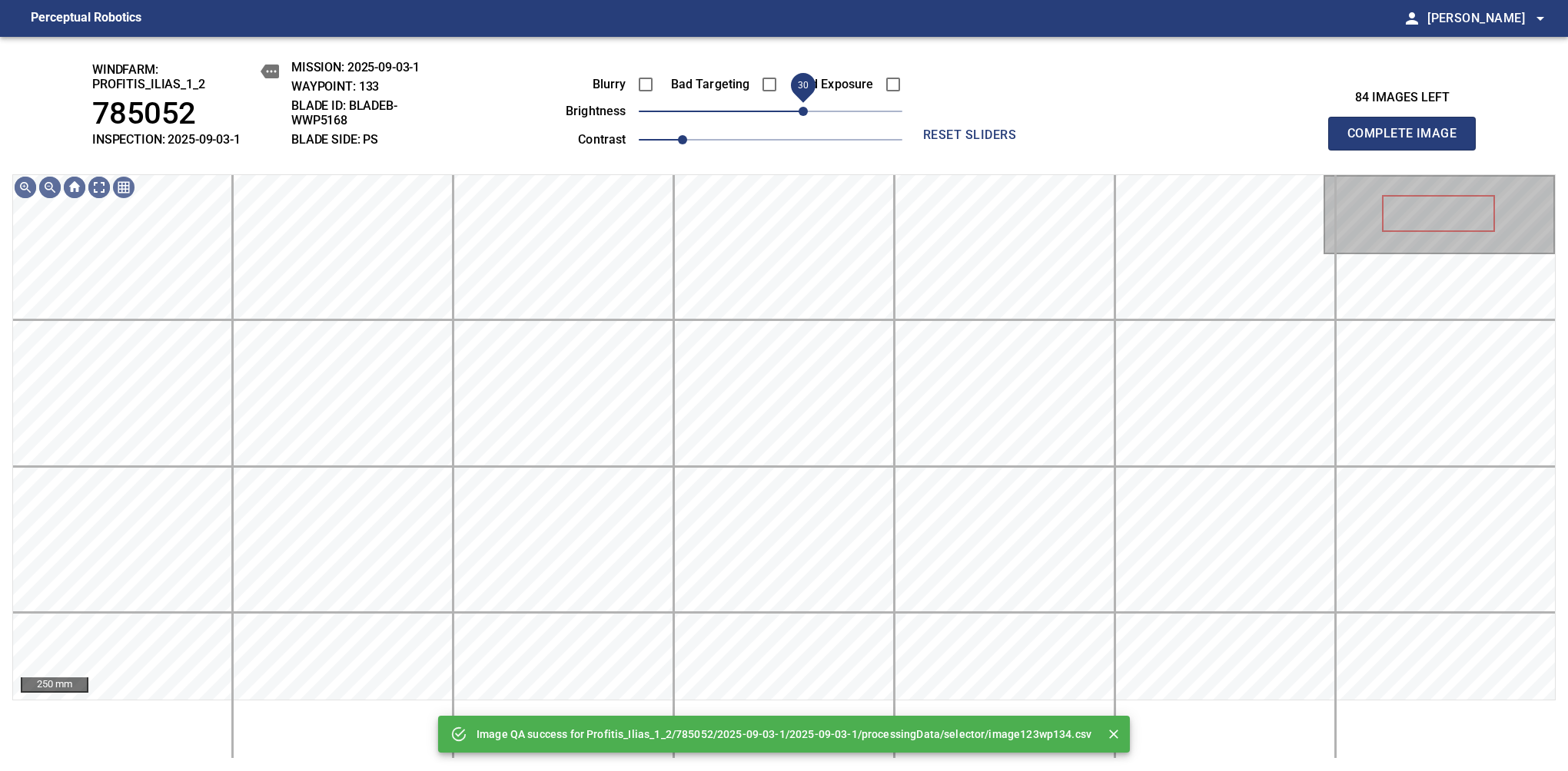
drag, startPoint x: 815, startPoint y: 114, endPoint x: 808, endPoint y: 117, distance: 7.6
click at [808, 117] on span "30" at bounding box center [771, 112] width 264 height 22
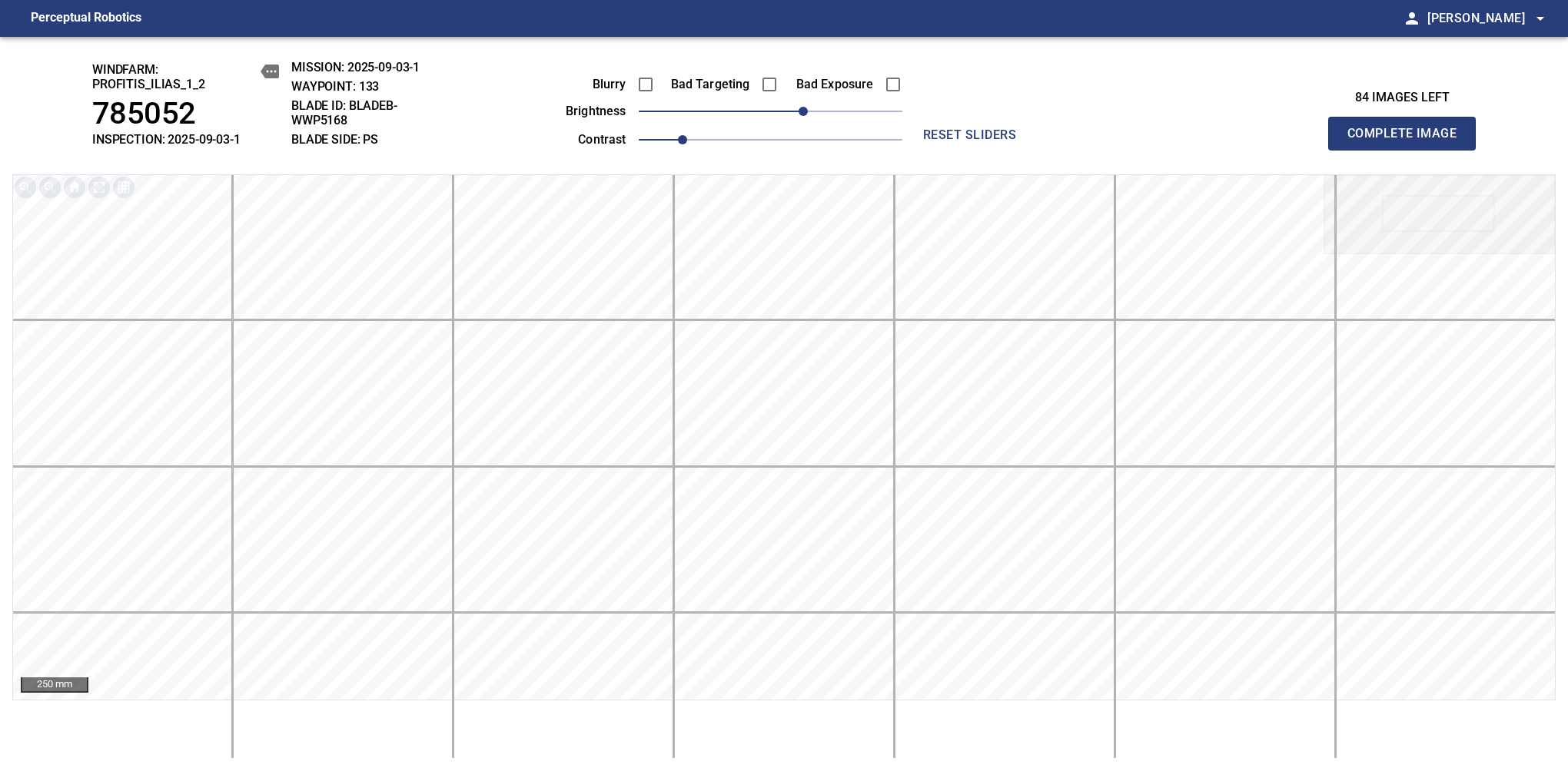
click at [1408, 141] on span "Complete Image" at bounding box center [1402, 133] width 114 height 22
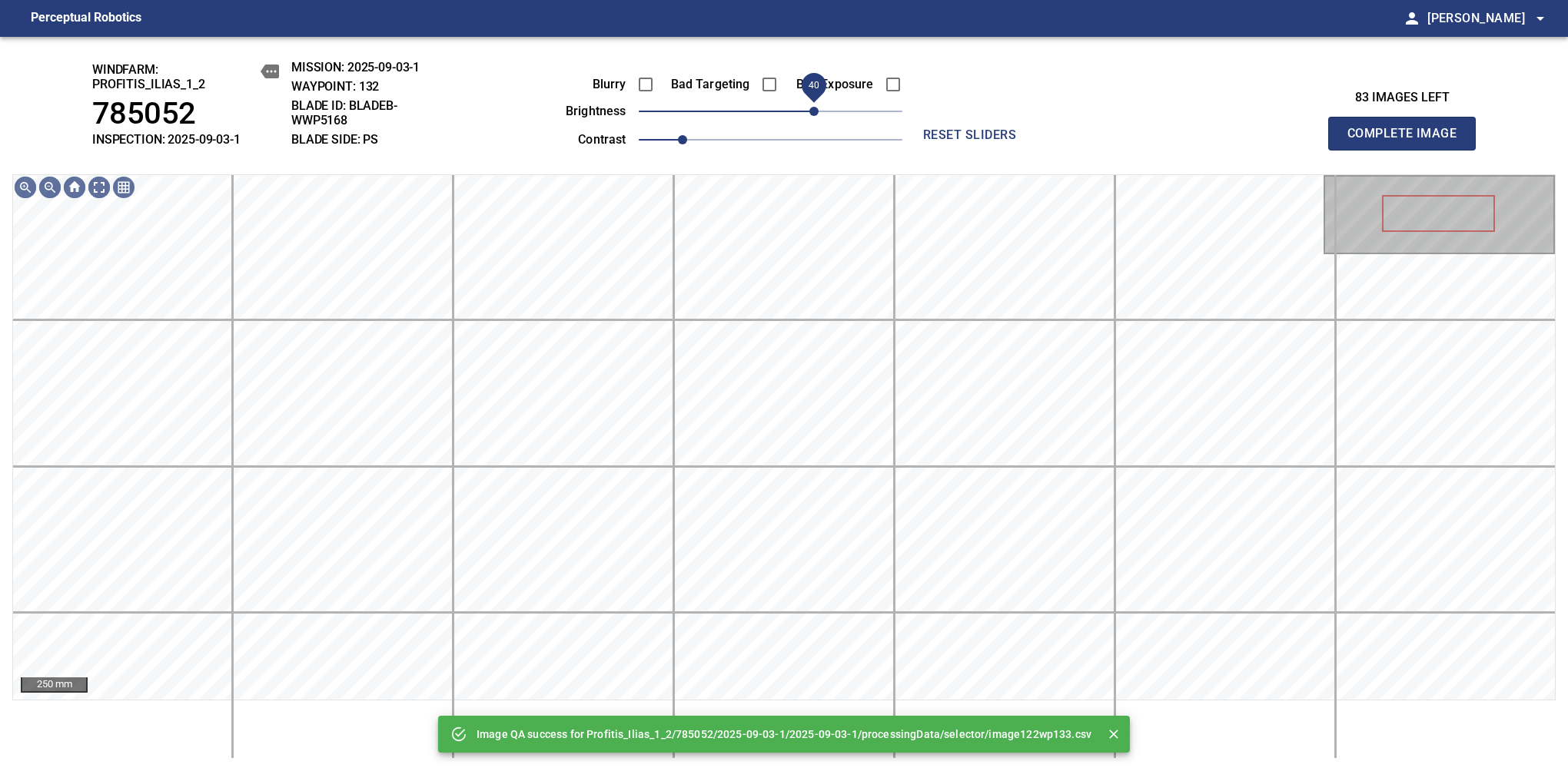
click at [816, 107] on span "40" at bounding box center [813, 111] width 9 height 9
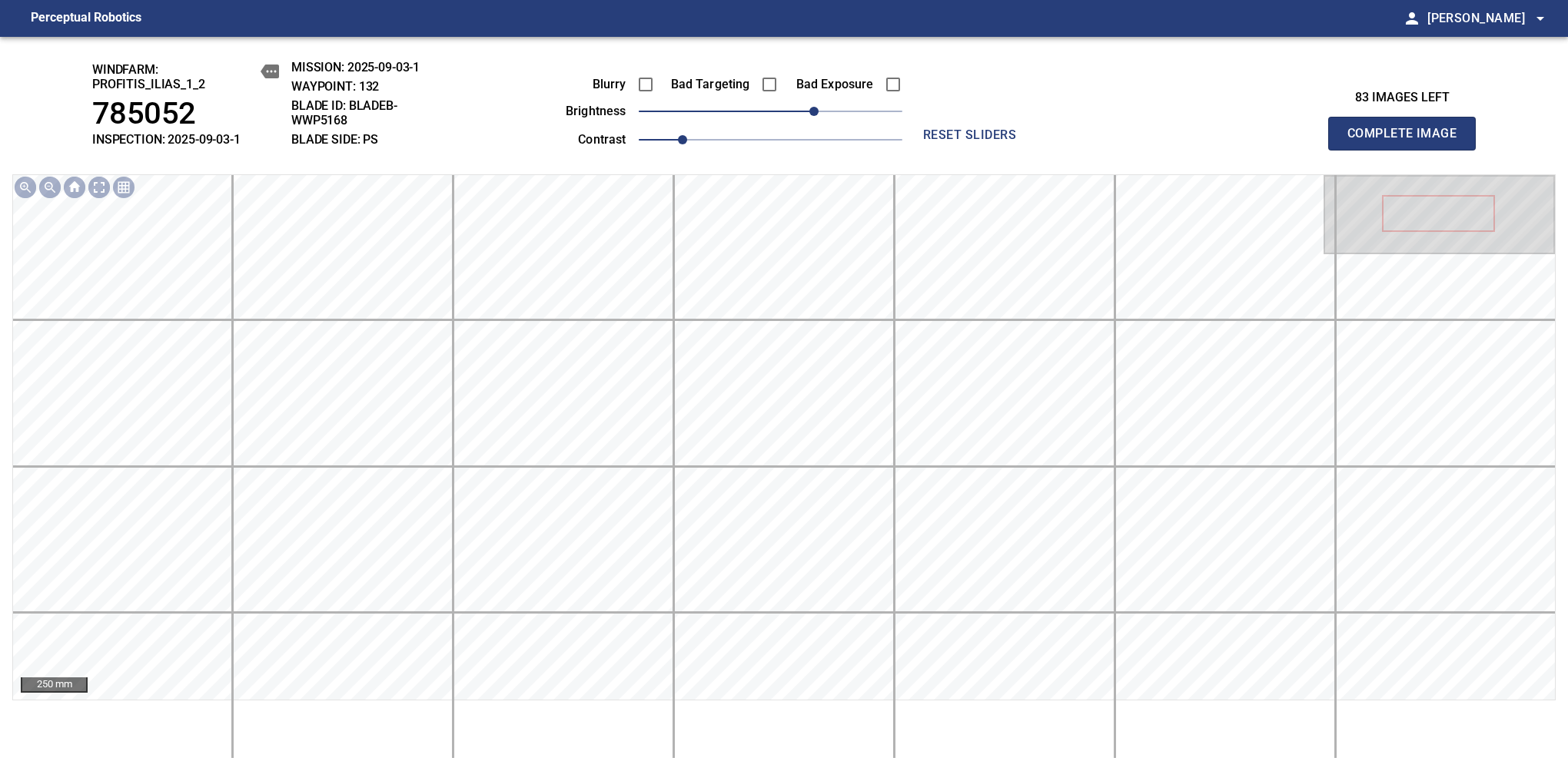
click at [1408, 141] on span "Complete Image" at bounding box center [1402, 133] width 114 height 22
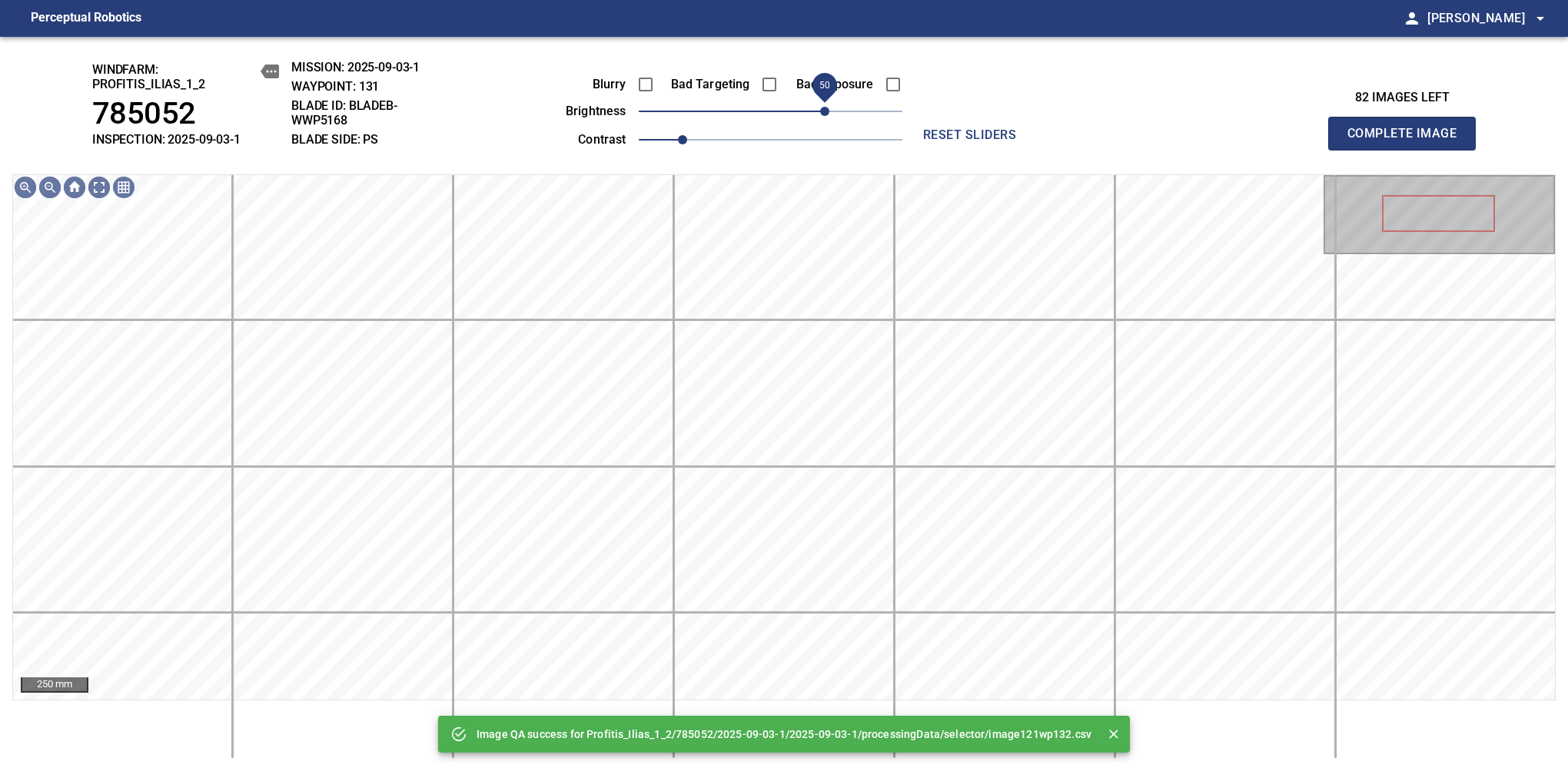
drag, startPoint x: 816, startPoint y: 107, endPoint x: 823, endPoint y: 105, distance: 7.3
click at [823, 105] on span "50" at bounding box center [771, 112] width 264 height 22
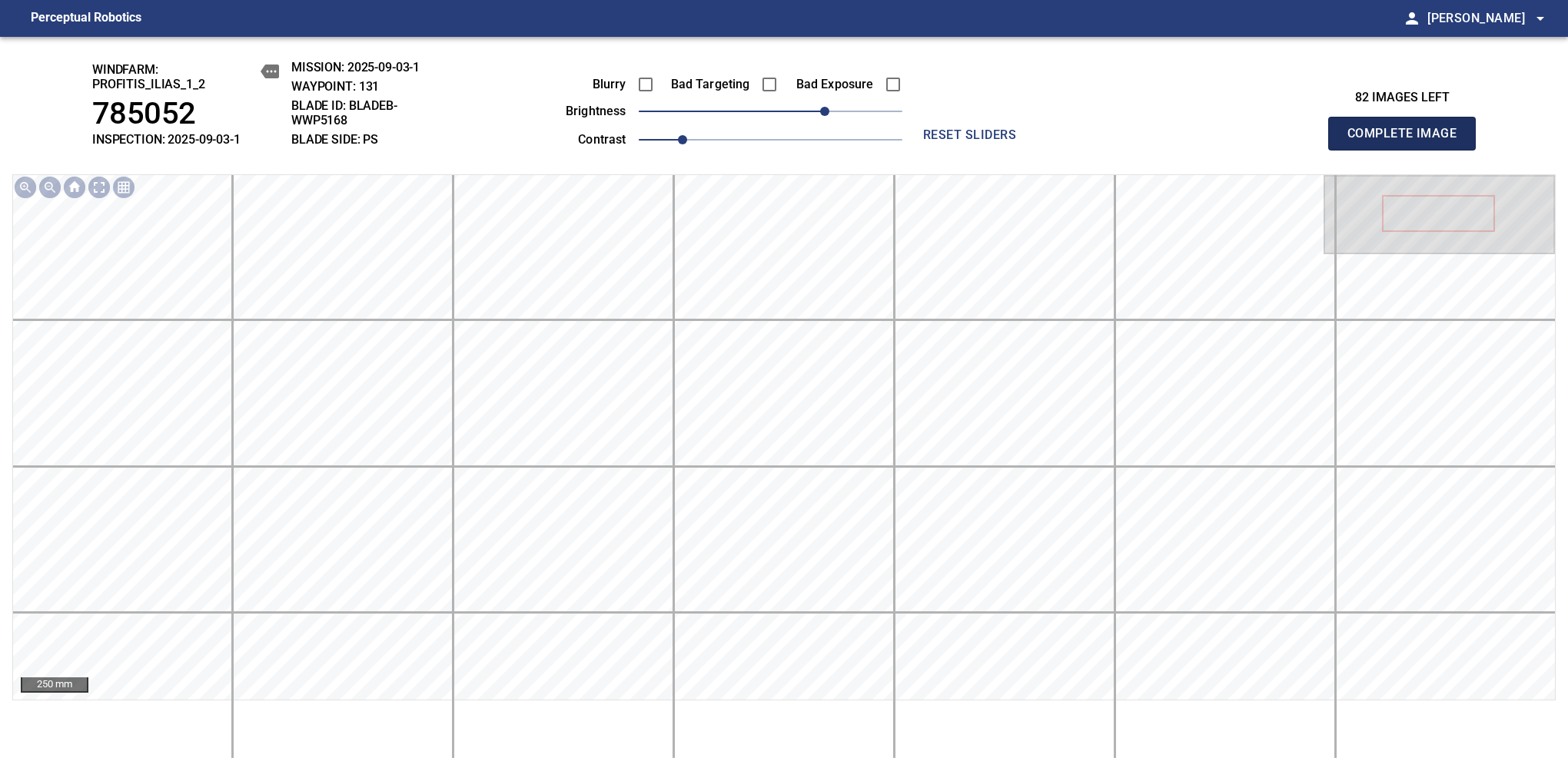
click at [1408, 141] on span "Complete Image" at bounding box center [1402, 133] width 114 height 22
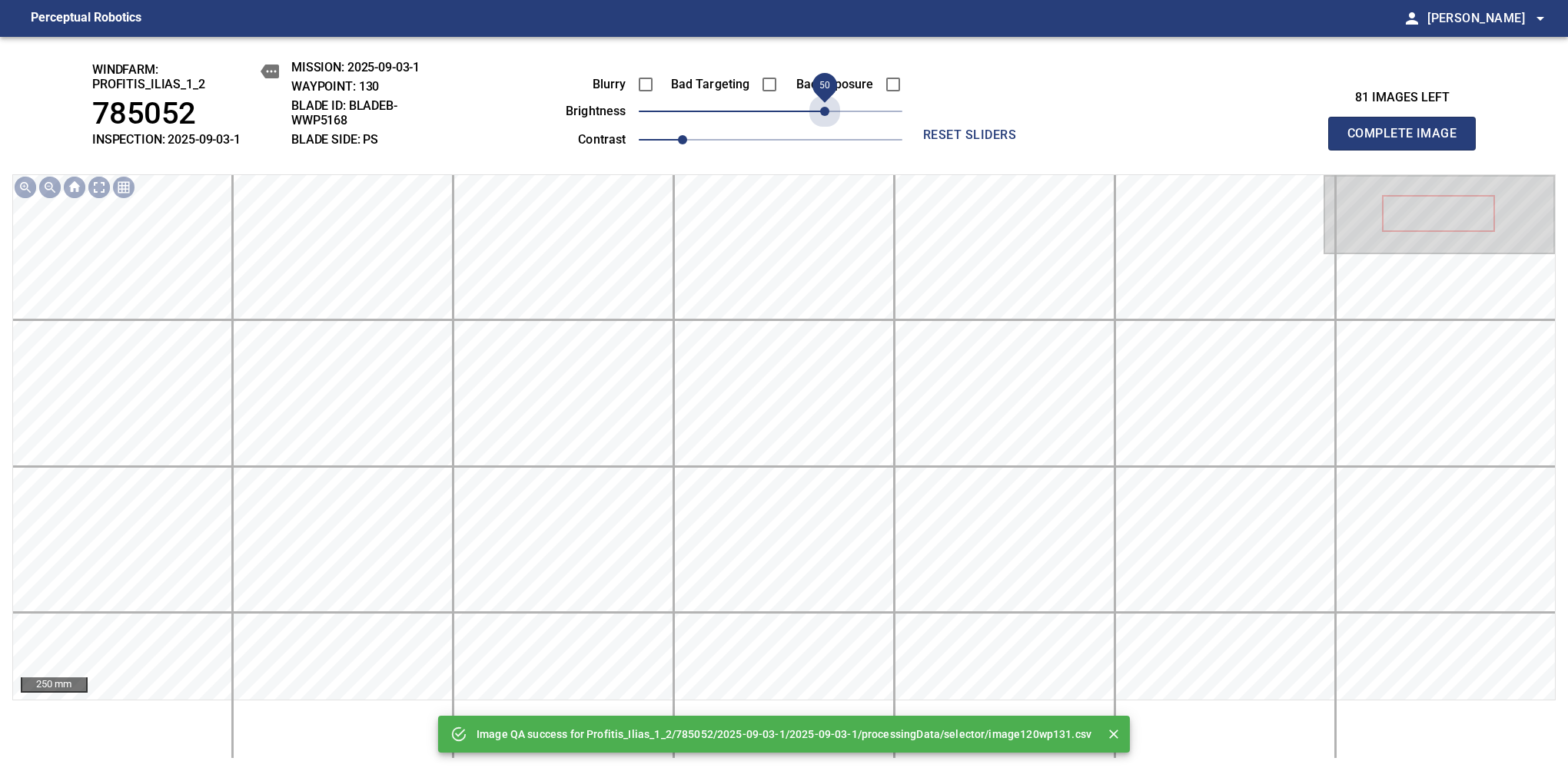
click at [823, 105] on span "50" at bounding box center [771, 112] width 264 height 22
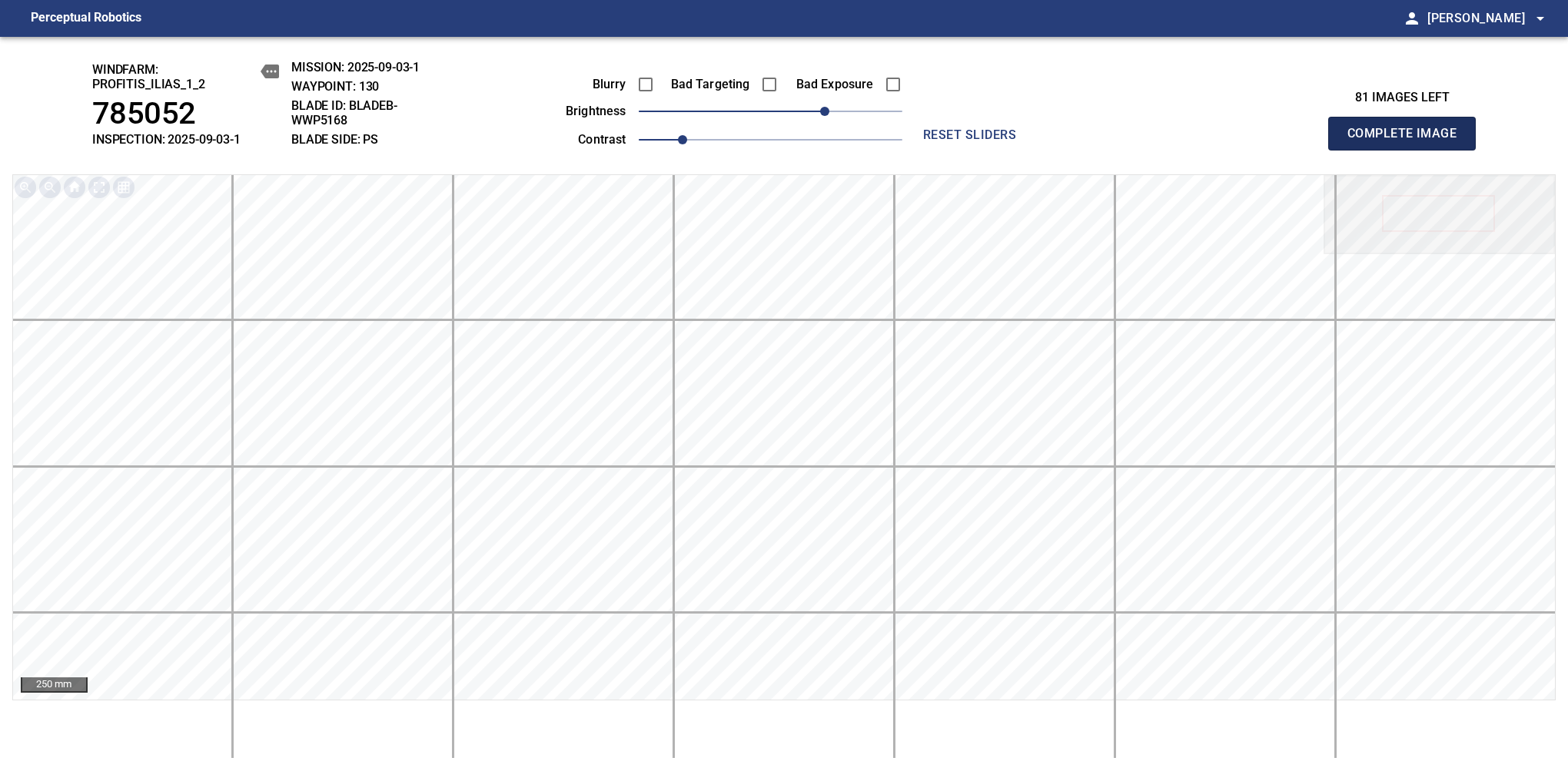
click at [1408, 141] on span "Complete Image" at bounding box center [1402, 133] width 114 height 22
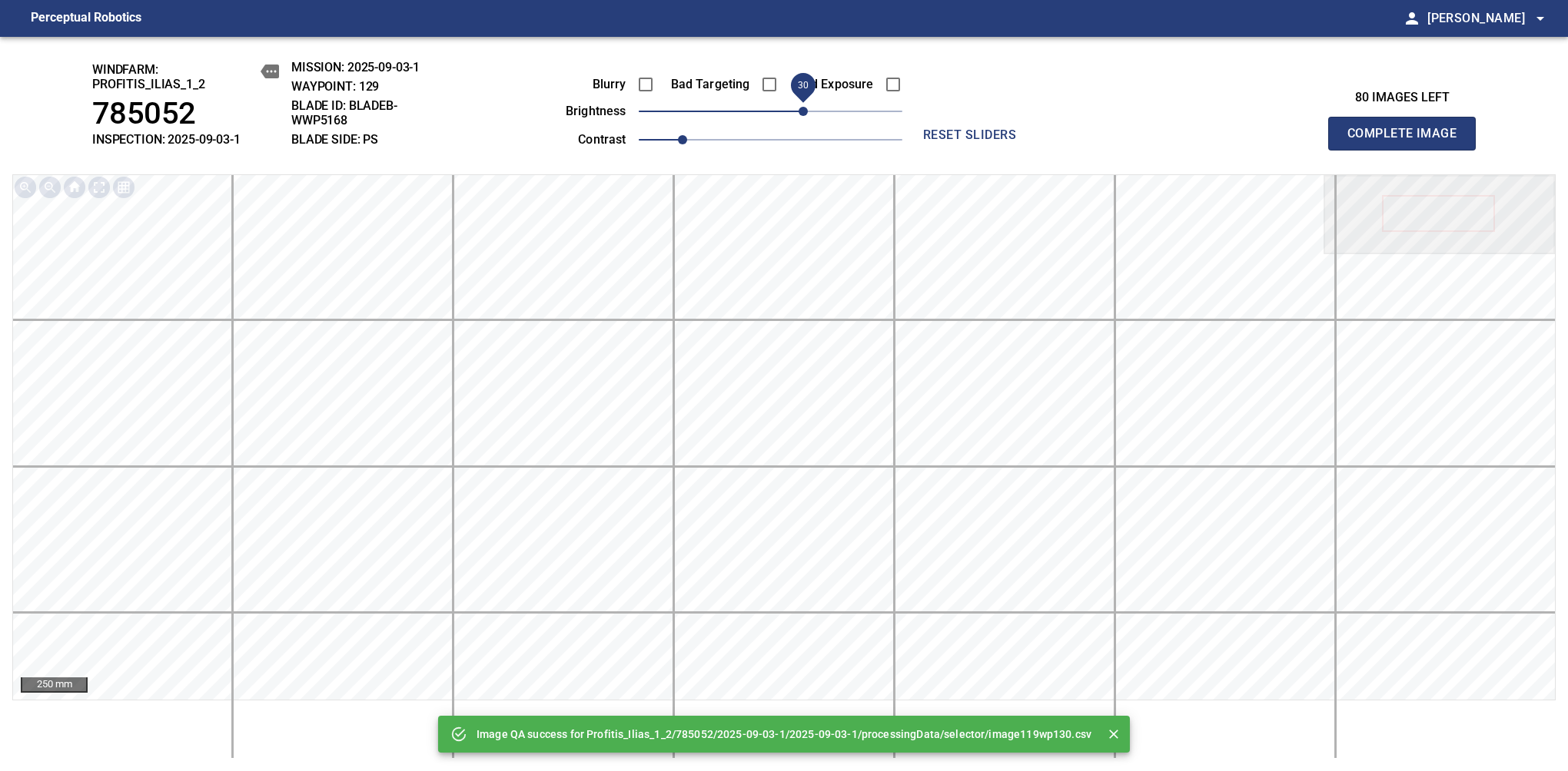
drag, startPoint x: 823, startPoint y: 105, endPoint x: 806, endPoint y: 112, distance: 18.4
click at [806, 112] on span "30" at bounding box center [771, 112] width 264 height 22
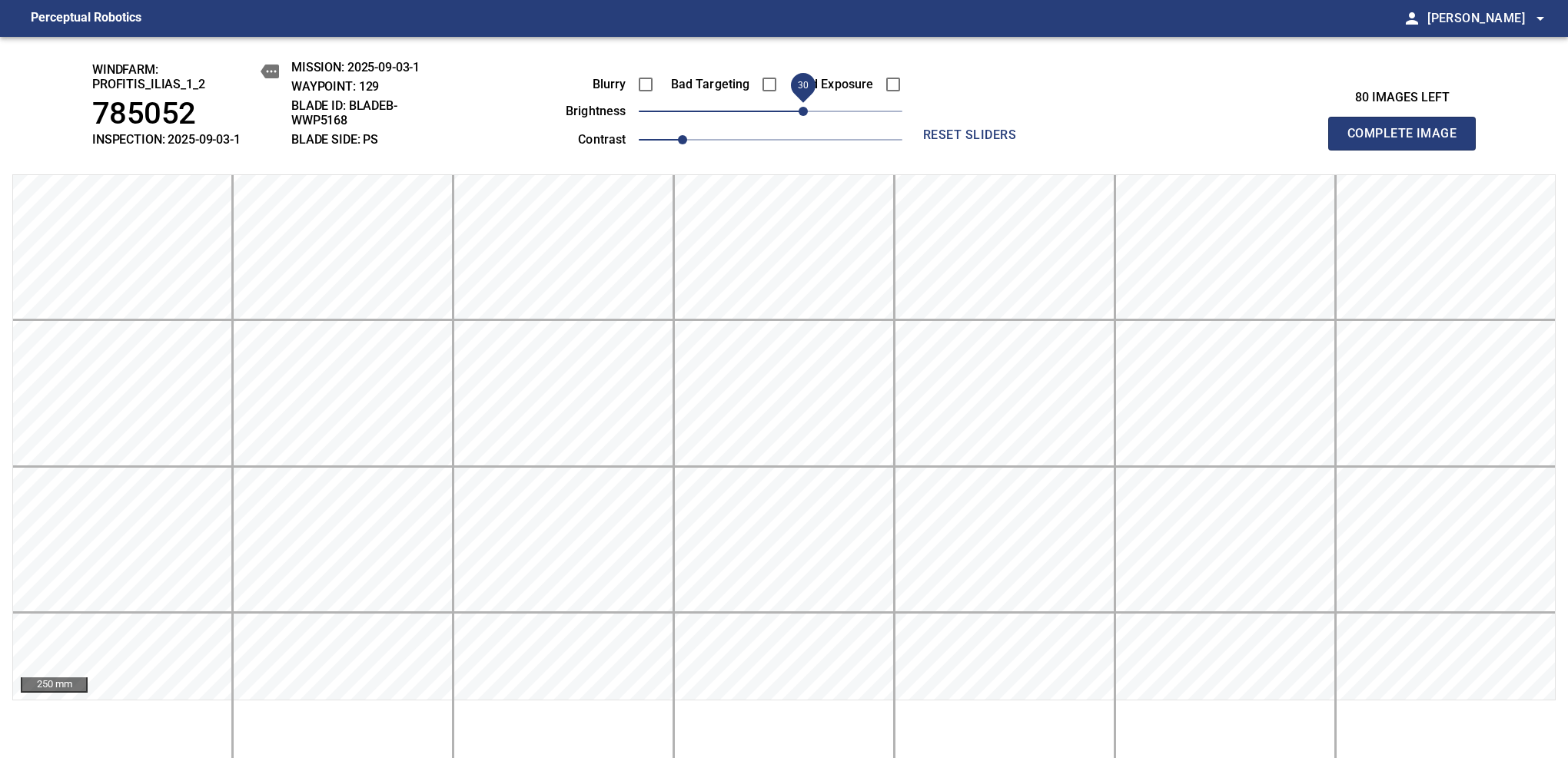
click at [806, 112] on span "30" at bounding box center [802, 111] width 9 height 9
click at [1408, 141] on span "Complete Image" at bounding box center [1402, 133] width 114 height 22
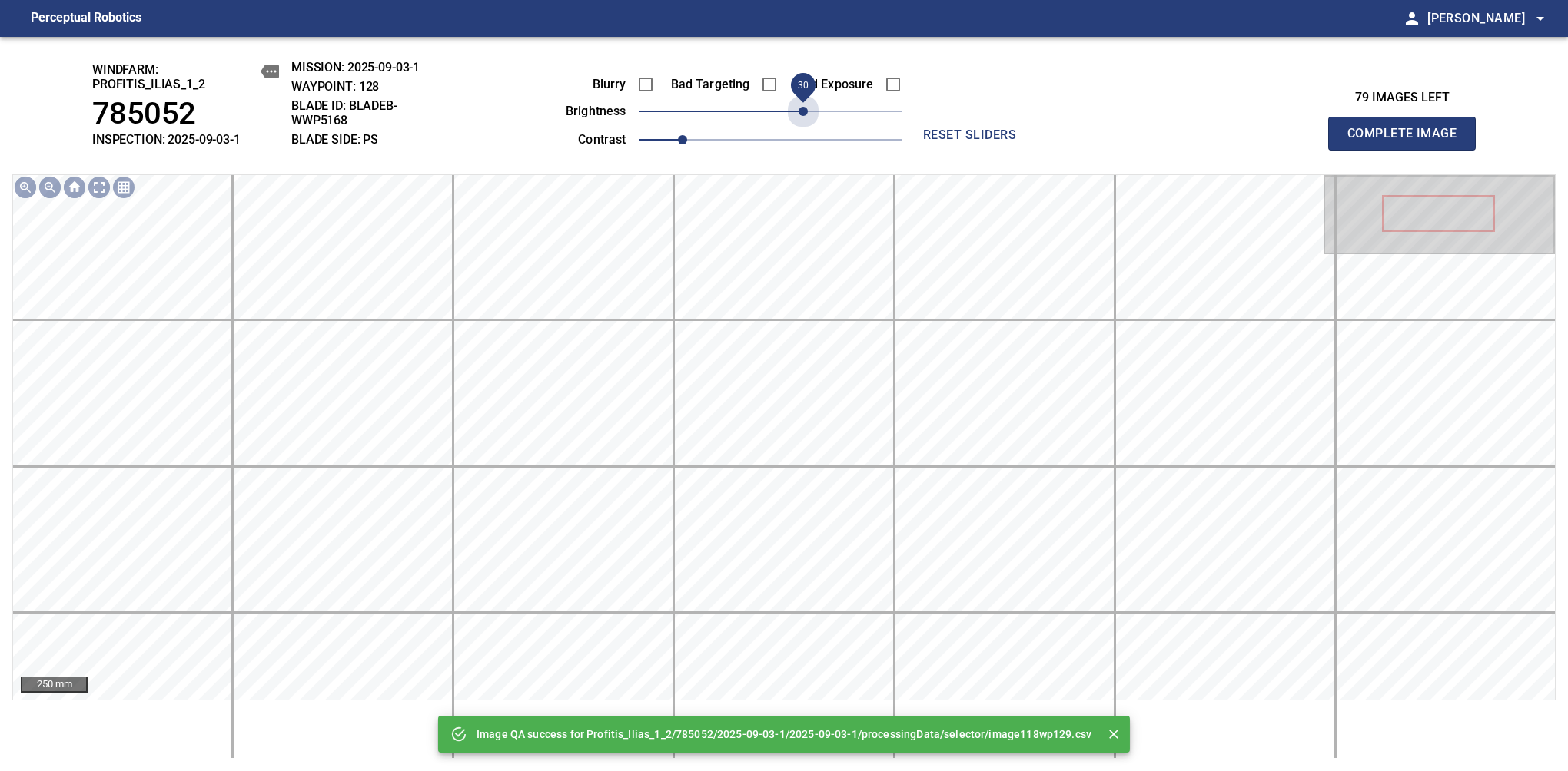
click at [806, 112] on span "30" at bounding box center [771, 112] width 264 height 22
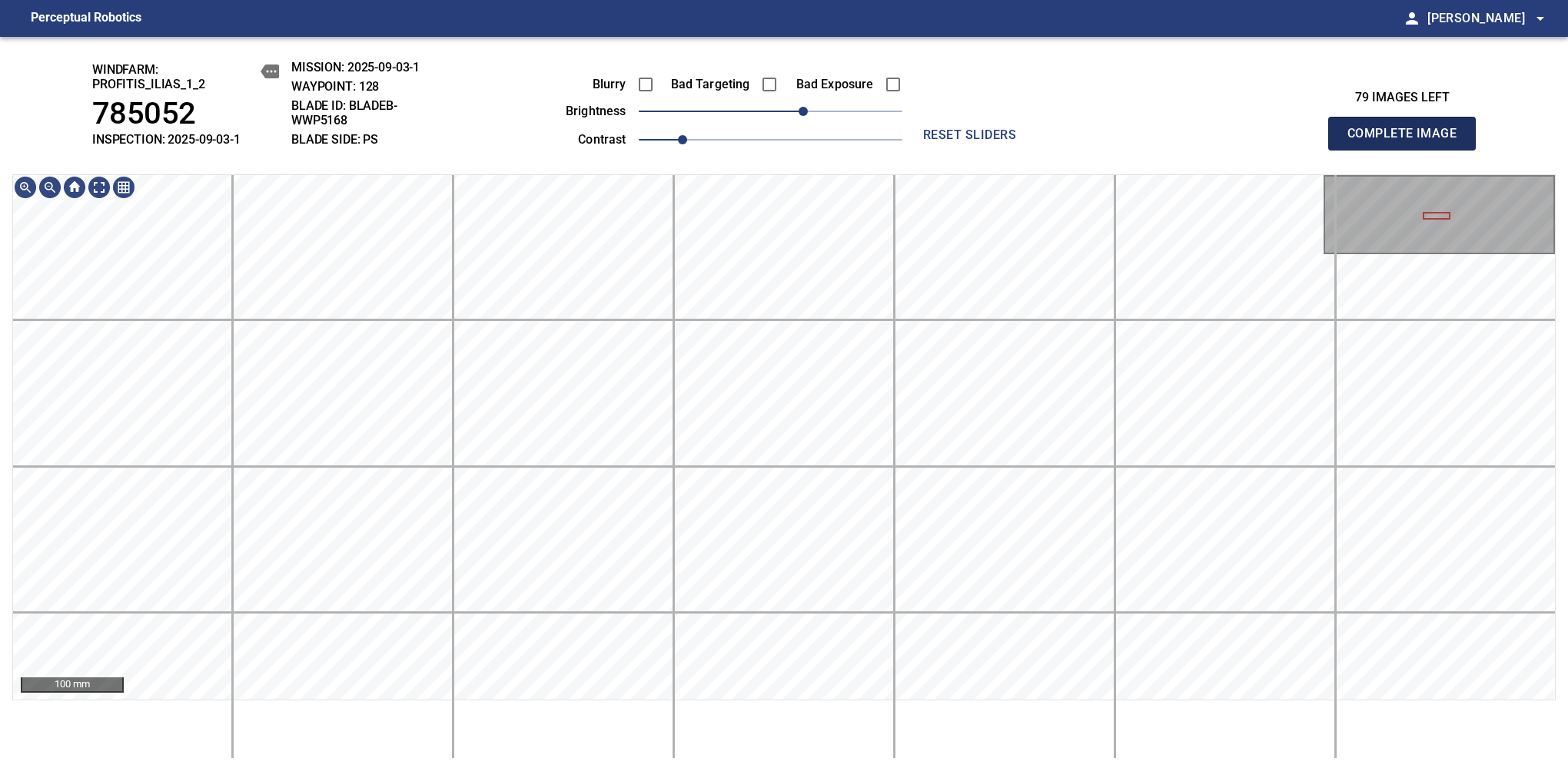
click at [1408, 141] on span "Complete Image" at bounding box center [1402, 133] width 114 height 22
drag, startPoint x: 774, startPoint y: 113, endPoint x: 800, endPoint y: 111, distance: 26.1
click at [800, 111] on span "30" at bounding box center [802, 111] width 9 height 9
click at [812, 56] on div "windfarm: Profitis_Ilias_1_2 785052 INSPECTION: 2025-09-03-1 MISSION: 2025-09-0…" at bounding box center [784, 404] width 1568 height 734
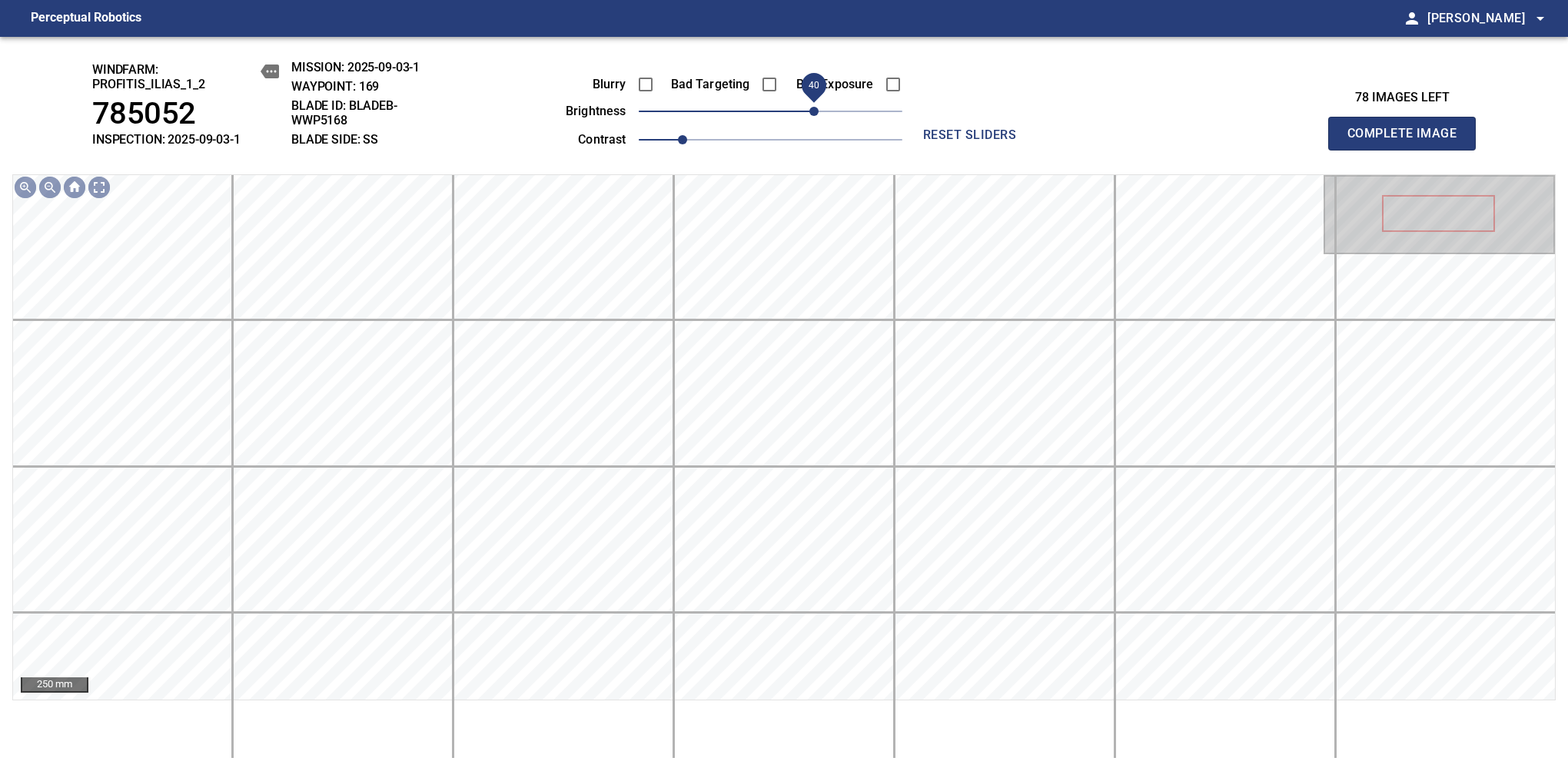
click at [814, 110] on span "40" at bounding box center [813, 111] width 9 height 9
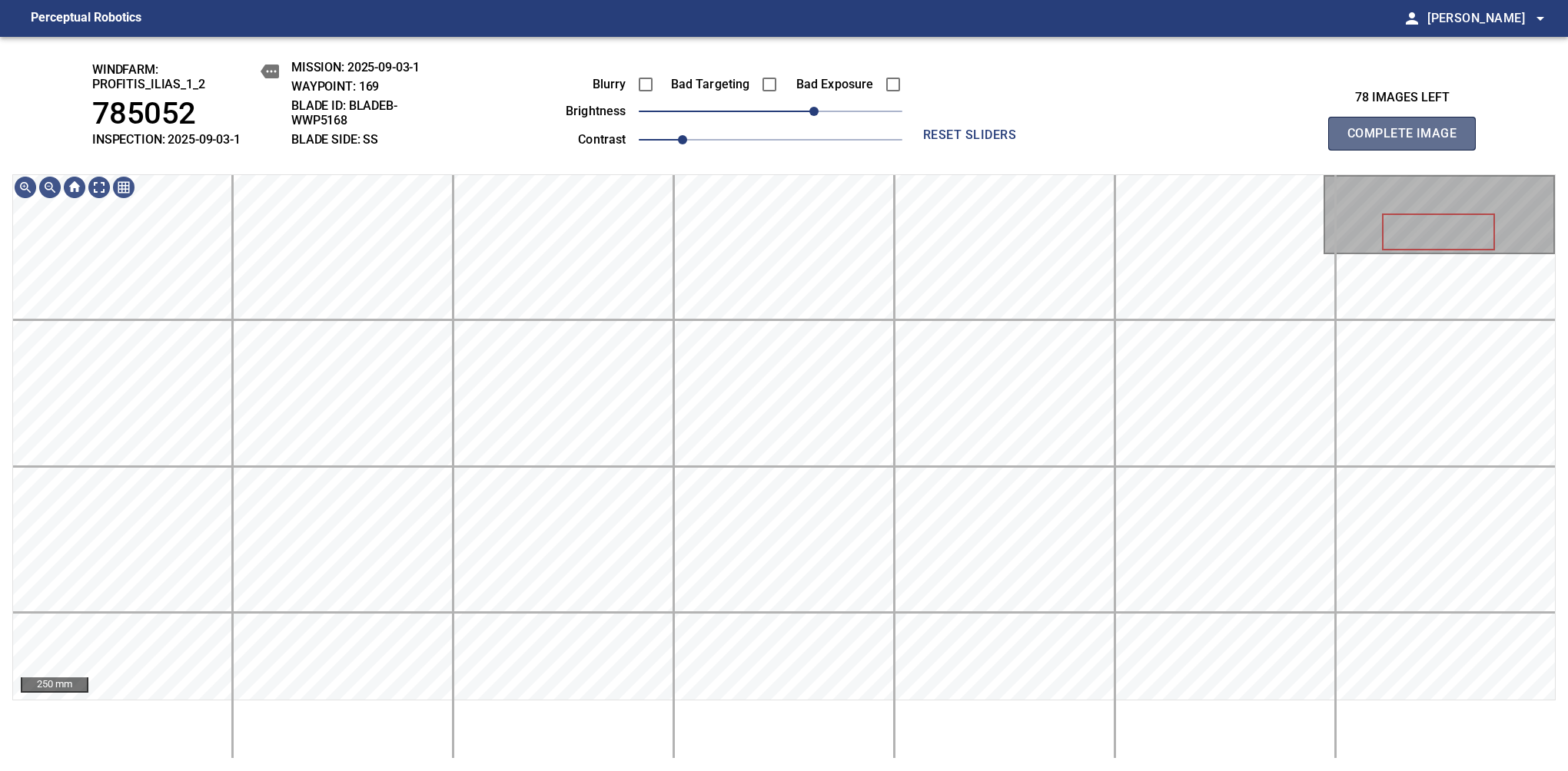
click at [1408, 141] on span "Complete Image" at bounding box center [1402, 133] width 114 height 22
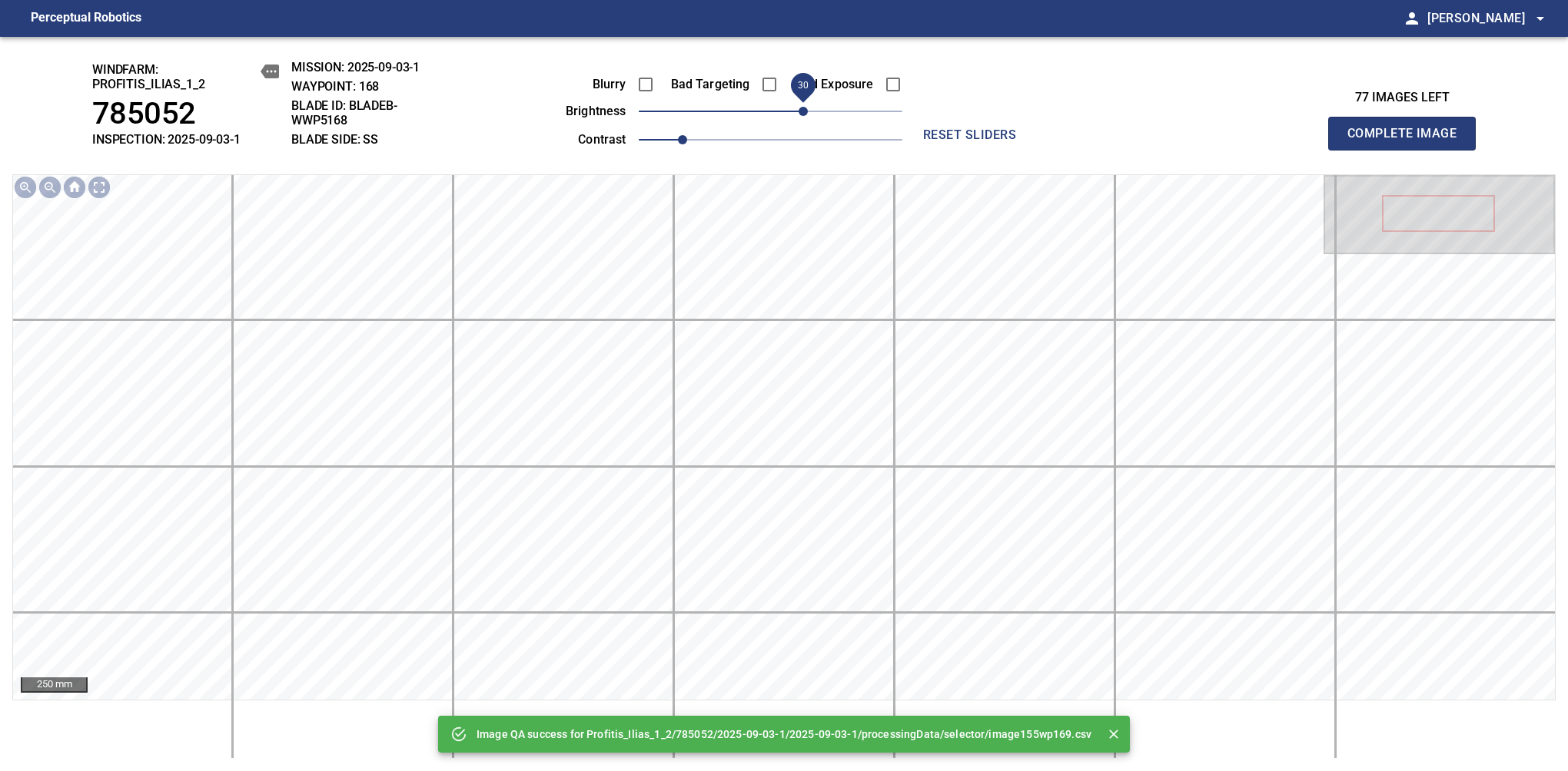
click at [808, 116] on span "30" at bounding box center [802, 111] width 9 height 9
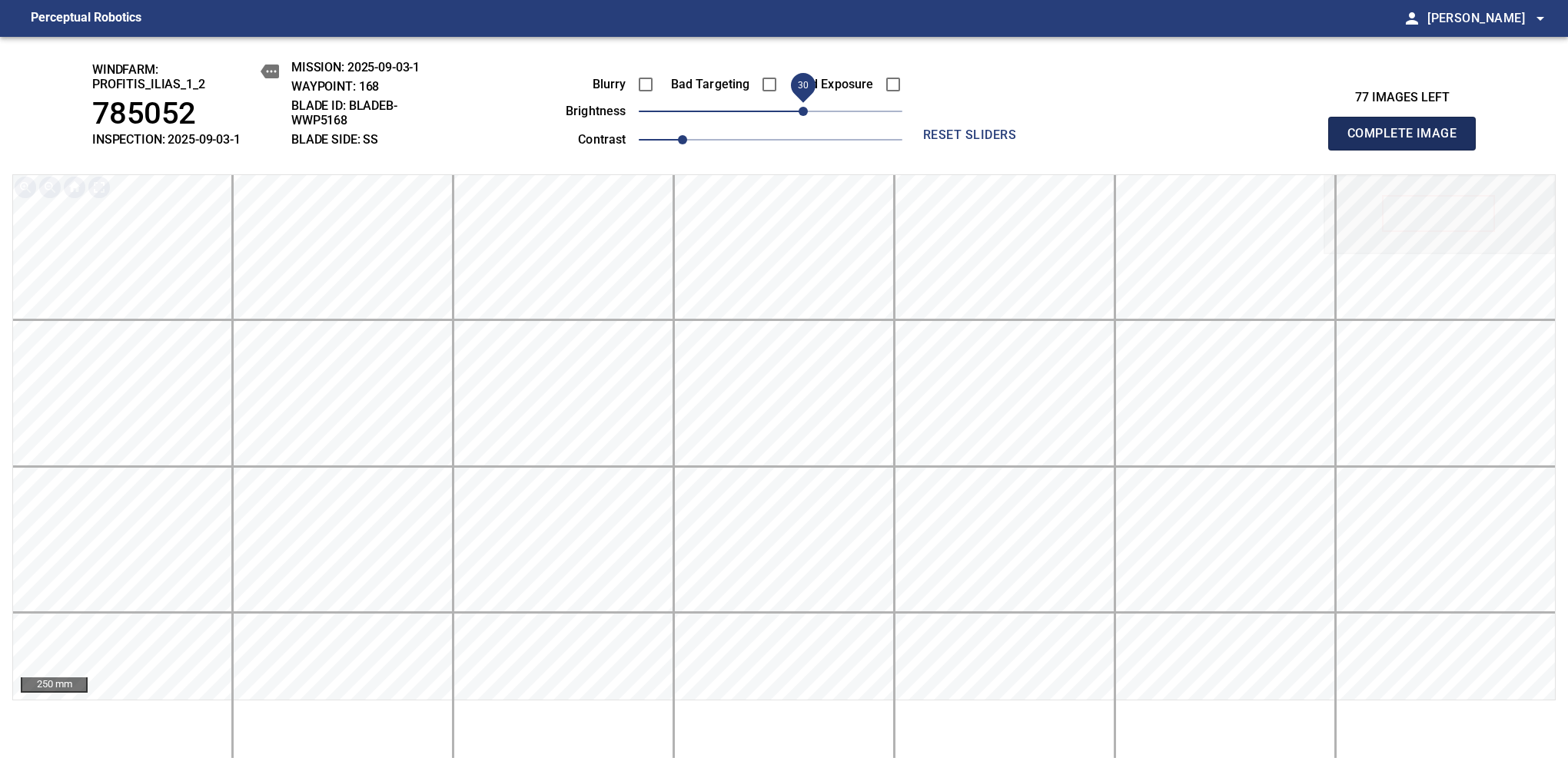
click at [1408, 141] on span "Complete Image" at bounding box center [1402, 133] width 114 height 22
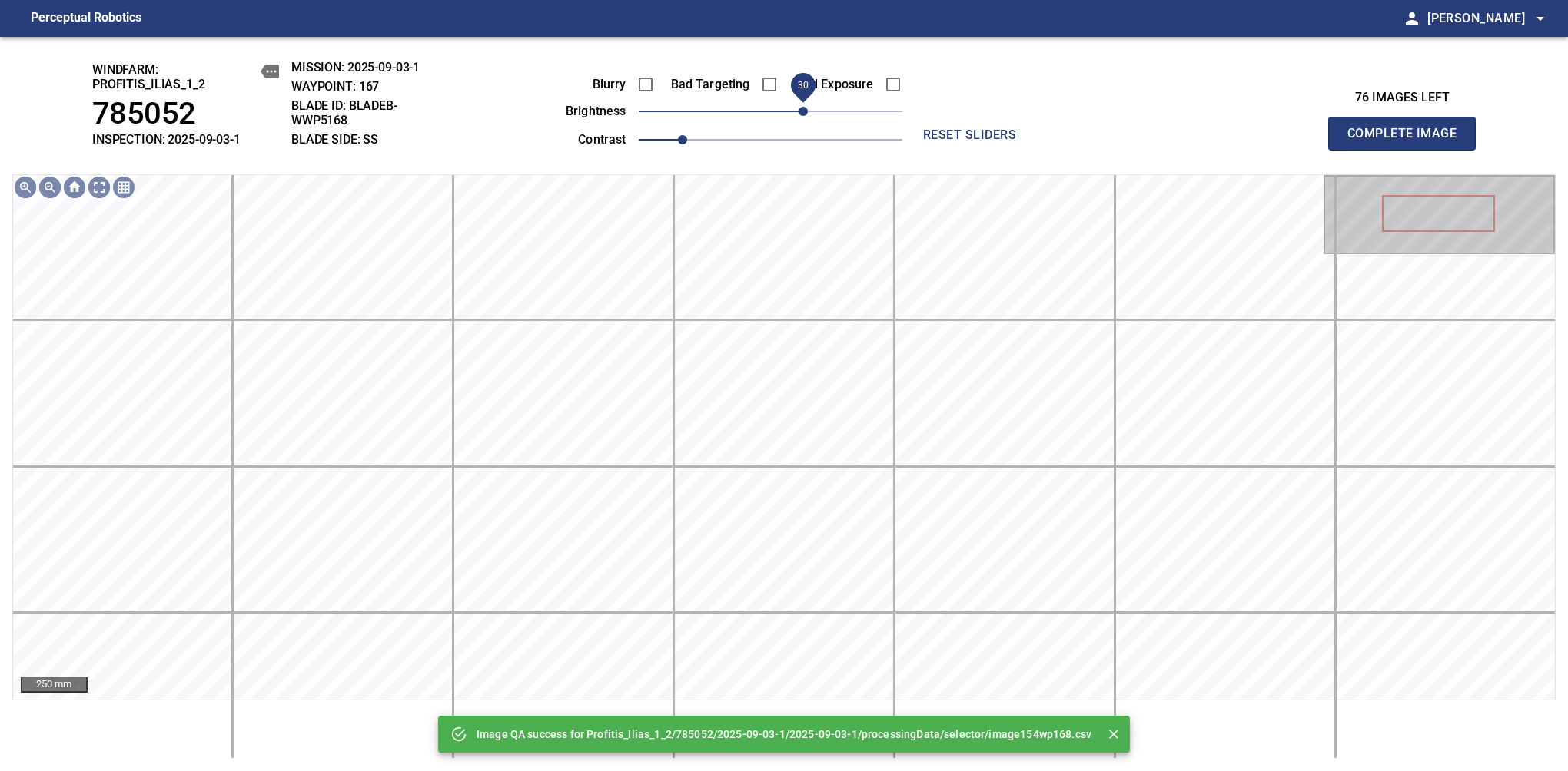
drag, startPoint x: 796, startPoint y: 118, endPoint x: 803, endPoint y: 121, distance: 7.6
click at [803, 116] on span "30" at bounding box center [802, 111] width 9 height 9
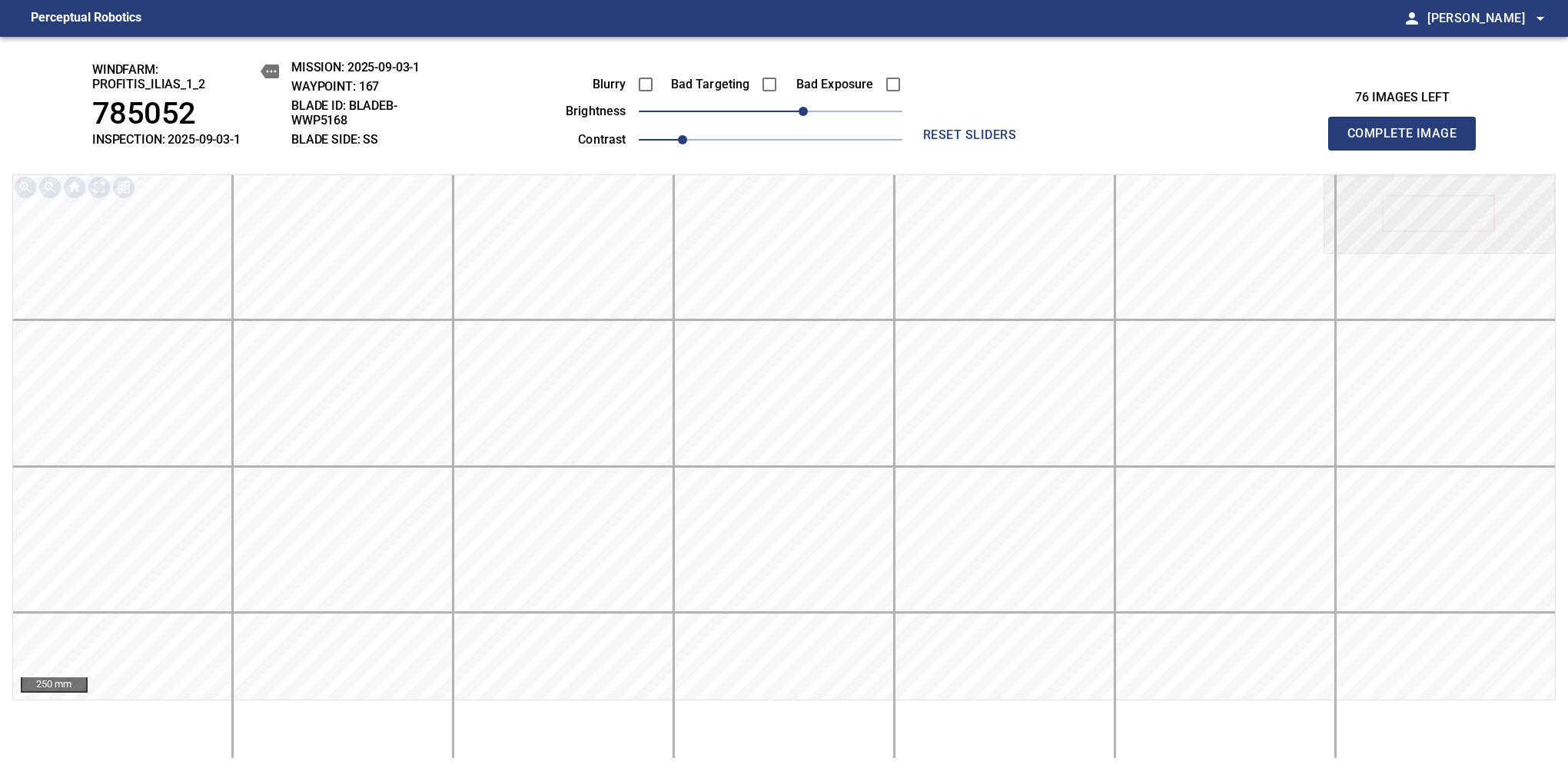
click at [1408, 141] on span "Complete Image" at bounding box center [1402, 133] width 114 height 22
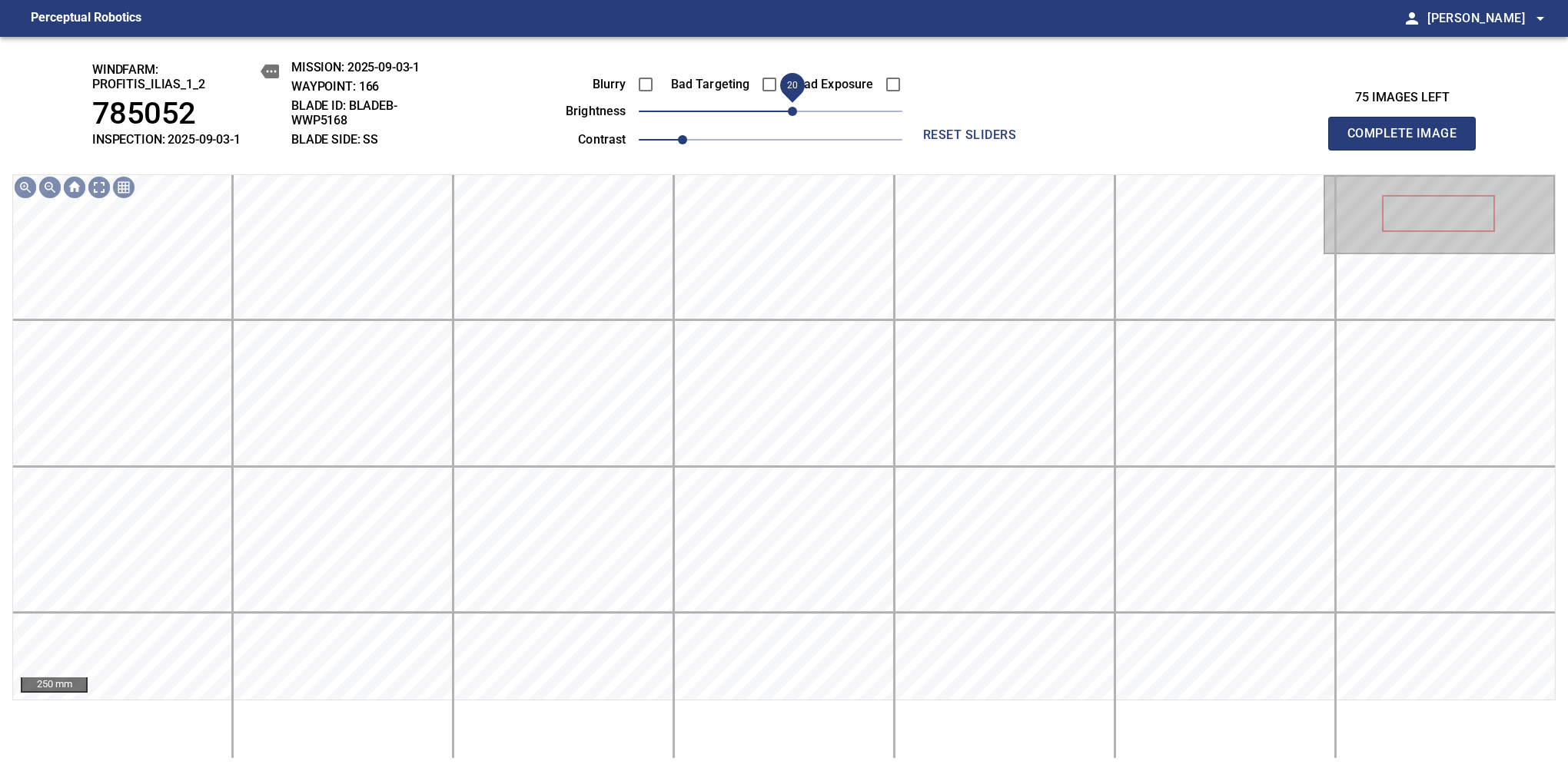
drag, startPoint x: 777, startPoint y: 111, endPoint x: 796, endPoint y: 122, distance: 22.0
click at [796, 116] on span "20" at bounding box center [792, 111] width 9 height 9
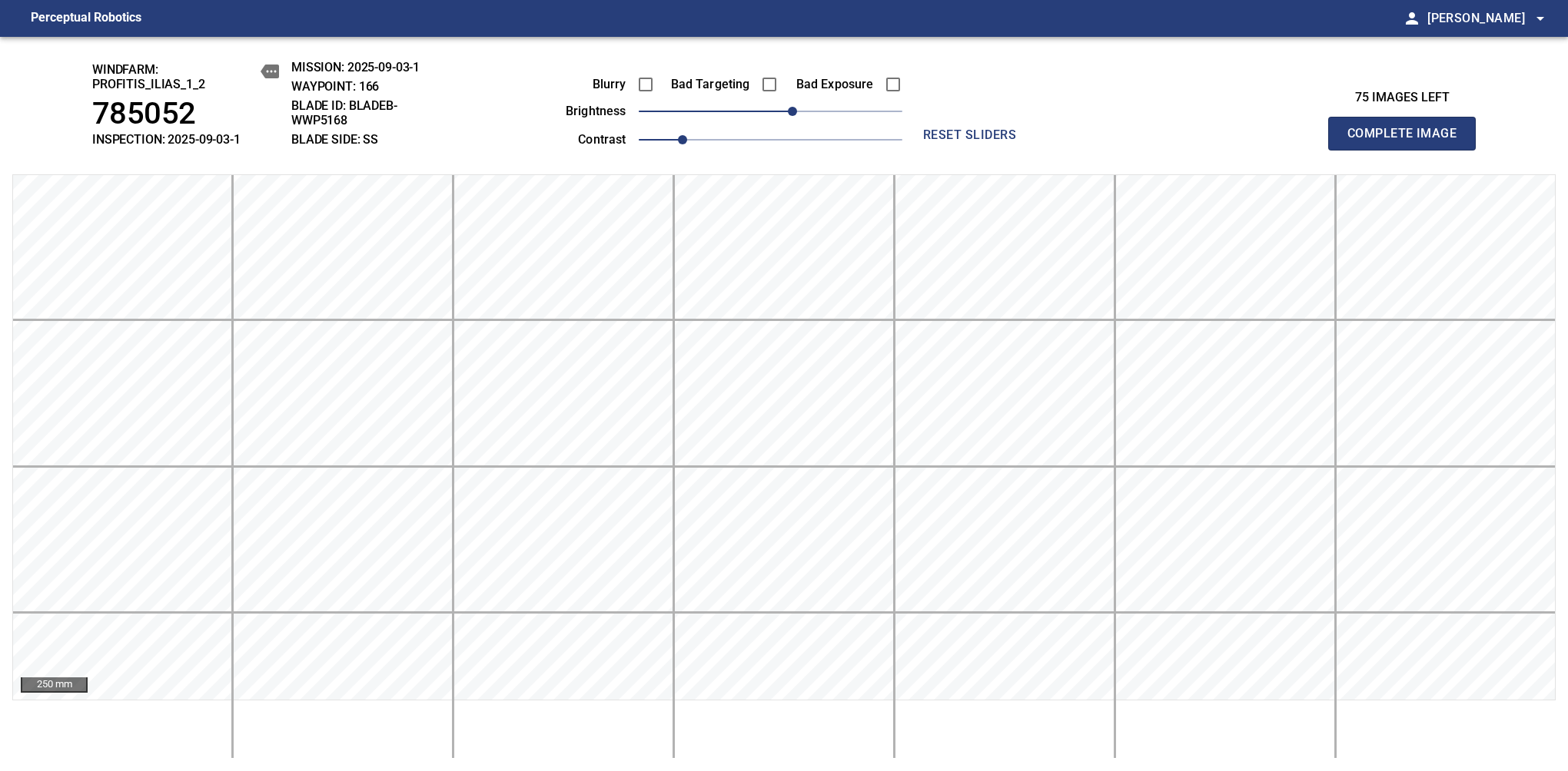
click at [1408, 141] on span "Complete Image" at bounding box center [1402, 133] width 114 height 22
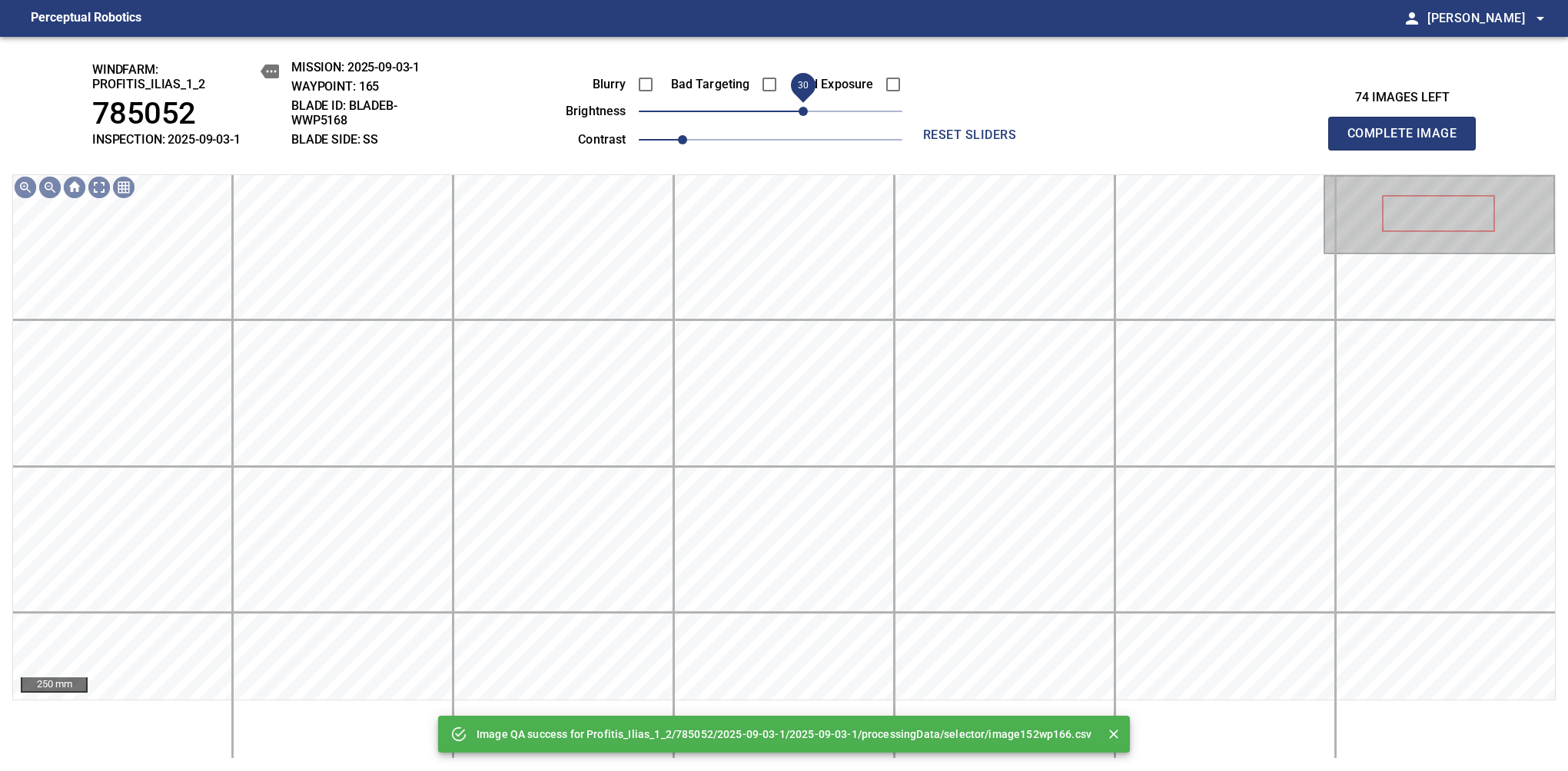
click at [800, 115] on span "30" at bounding box center [802, 111] width 9 height 9
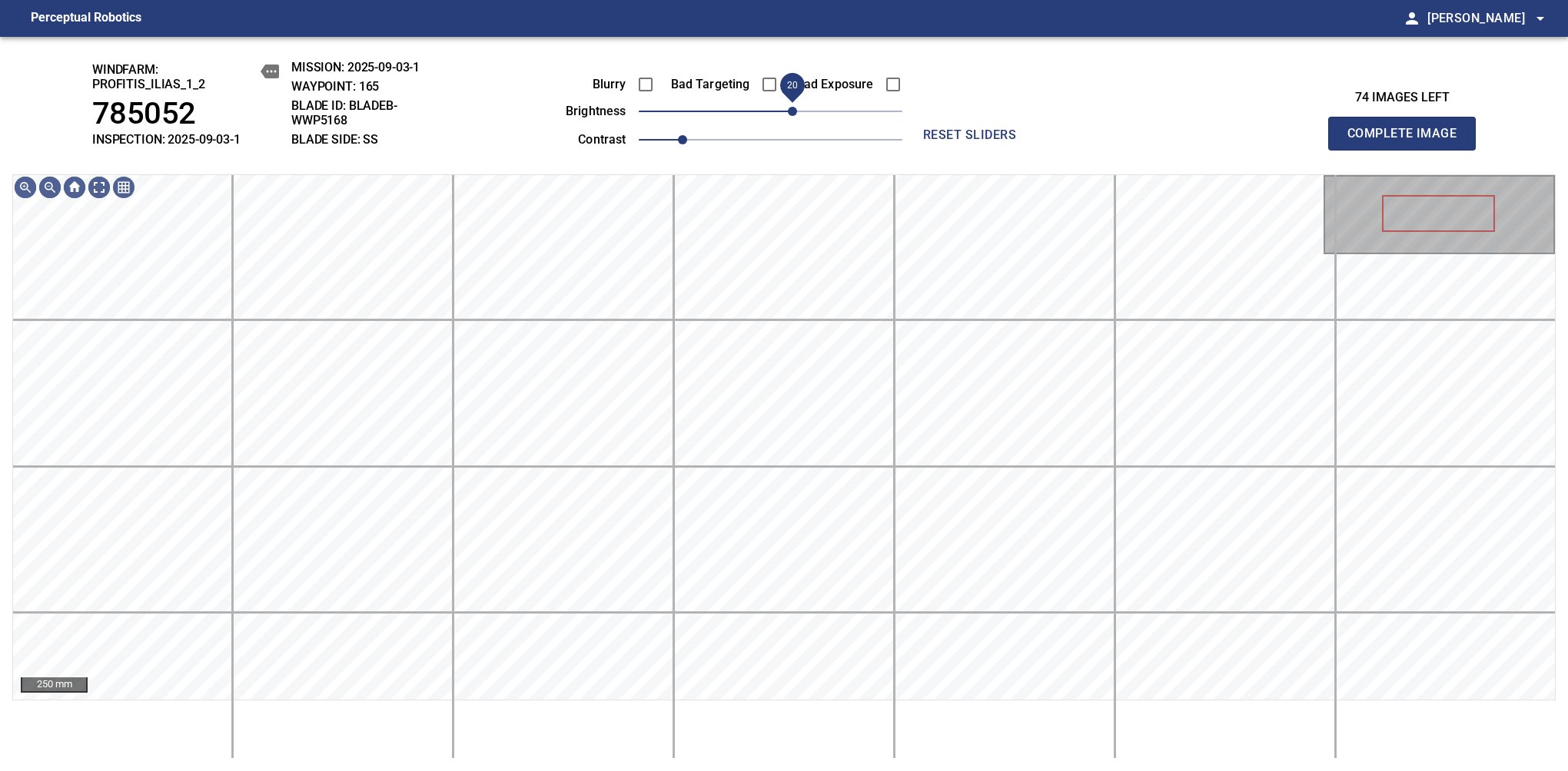
click at [796, 115] on span "20" at bounding box center [792, 111] width 9 height 9
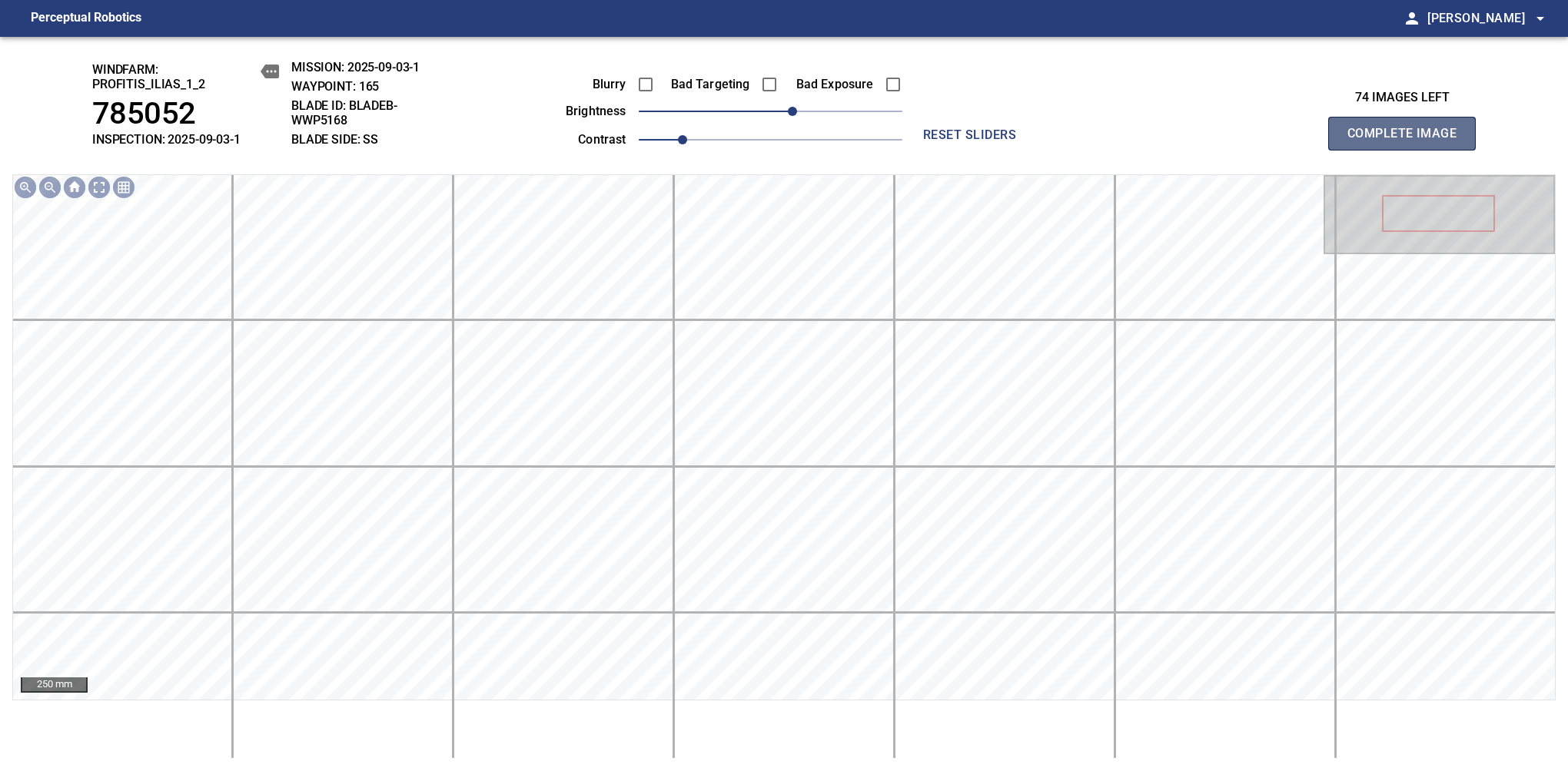
click at [1408, 141] on span "Complete Image" at bounding box center [1402, 133] width 114 height 22
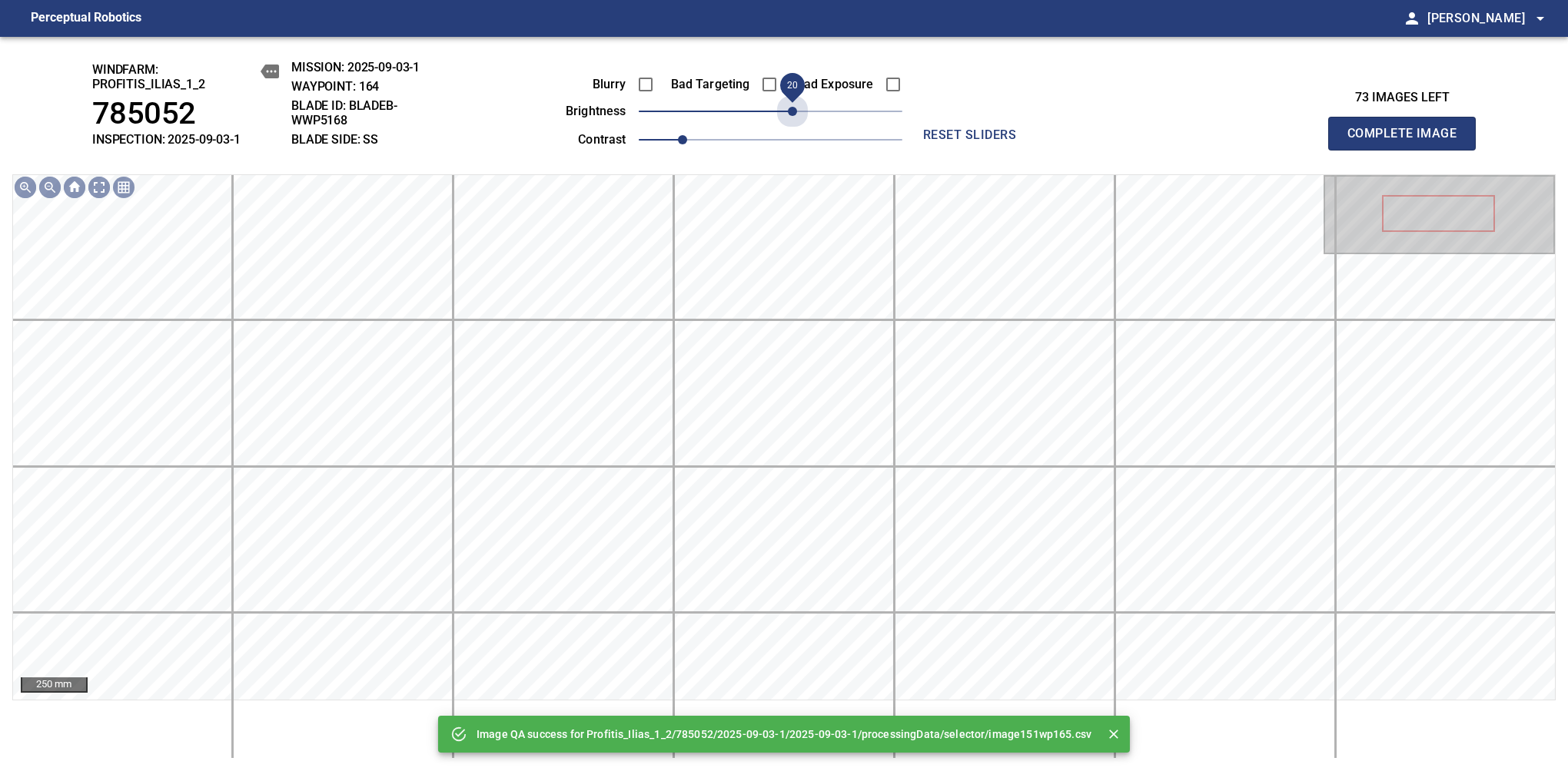
click at [796, 115] on span "20" at bounding box center [771, 112] width 264 height 22
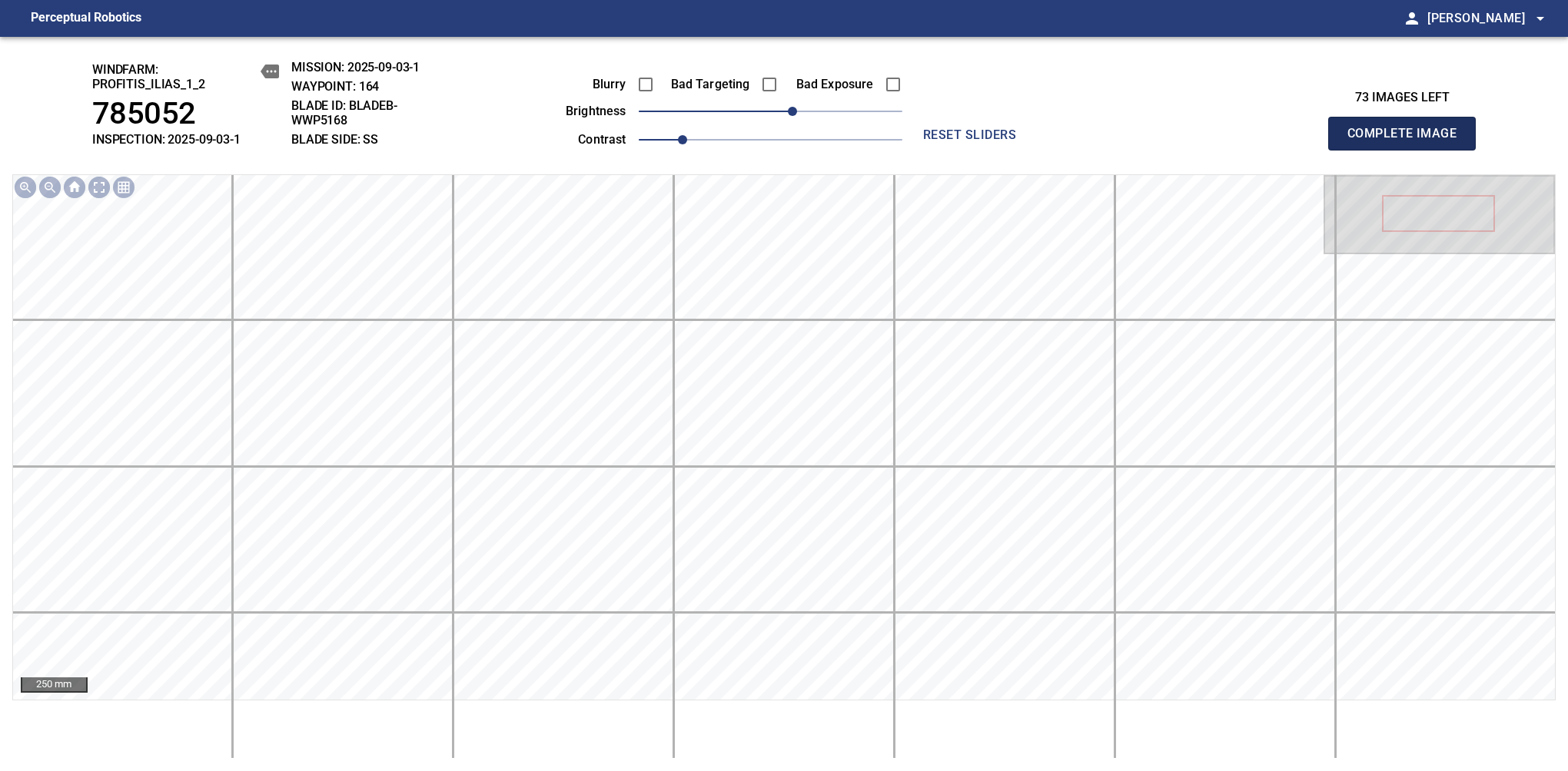
click at [1408, 141] on span "Complete Image" at bounding box center [1402, 133] width 114 height 22
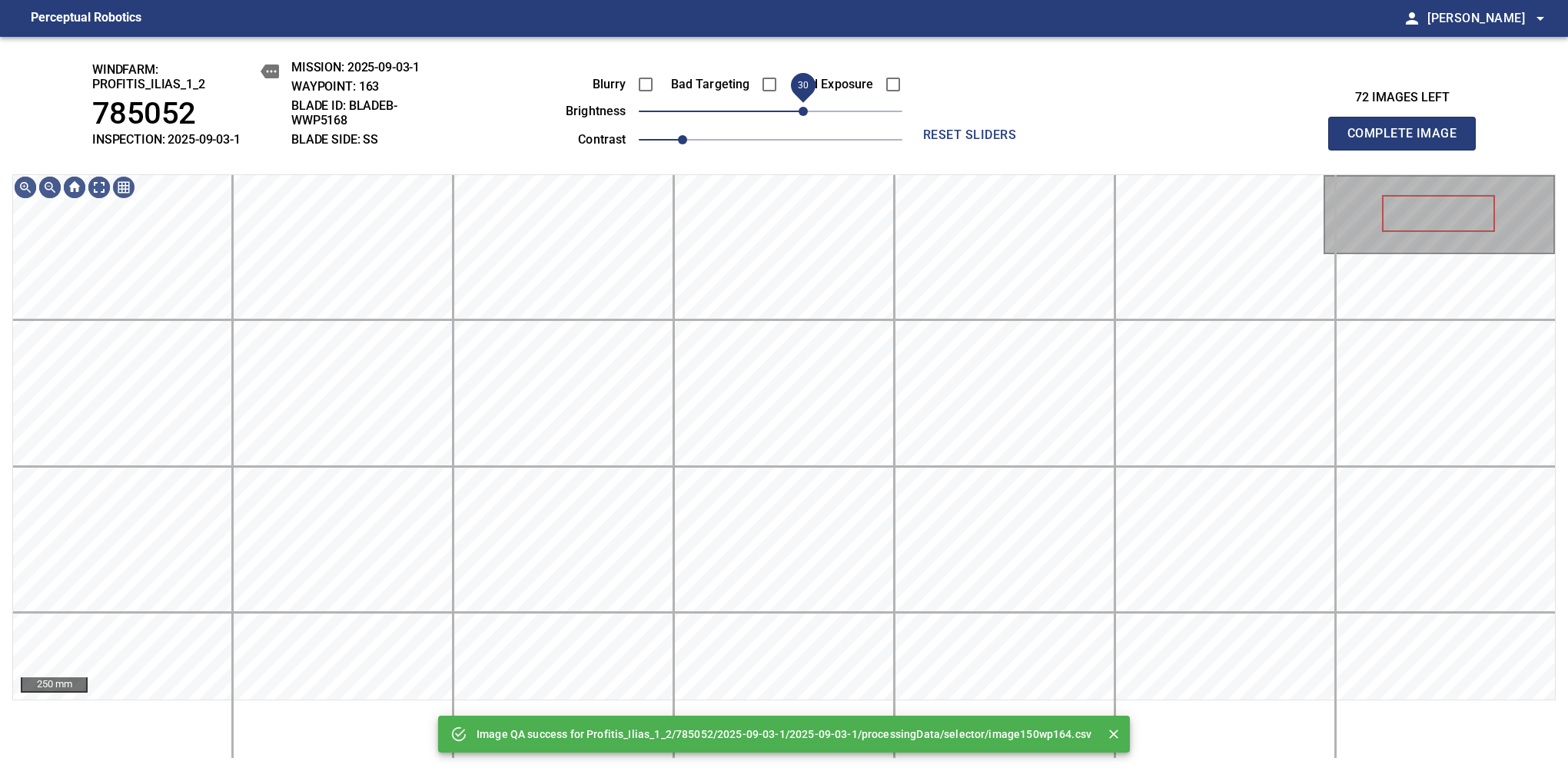
click at [800, 111] on span "30" at bounding box center [771, 112] width 264 height 22
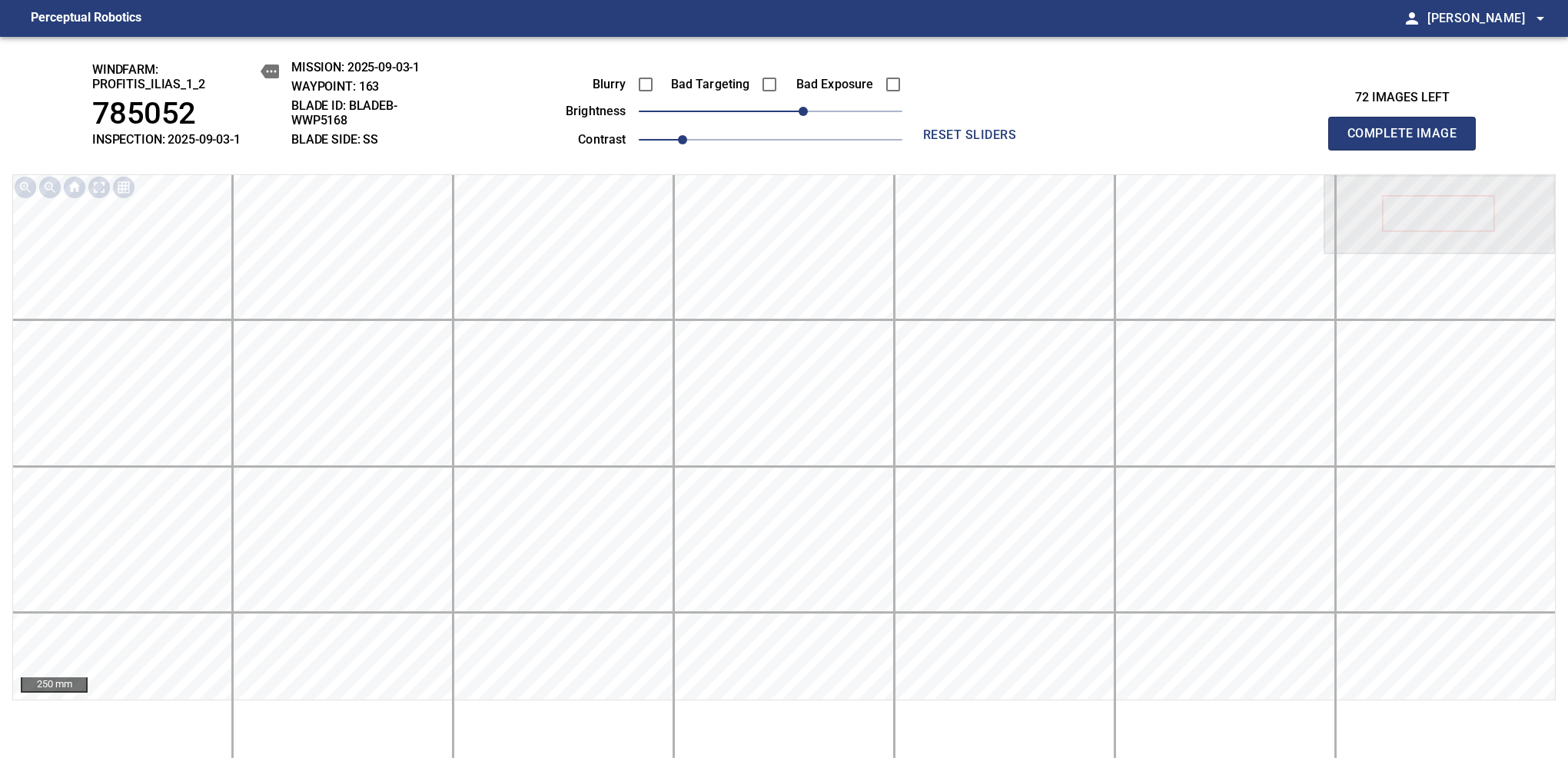
click at [1408, 141] on span "Complete Image" at bounding box center [1402, 133] width 114 height 22
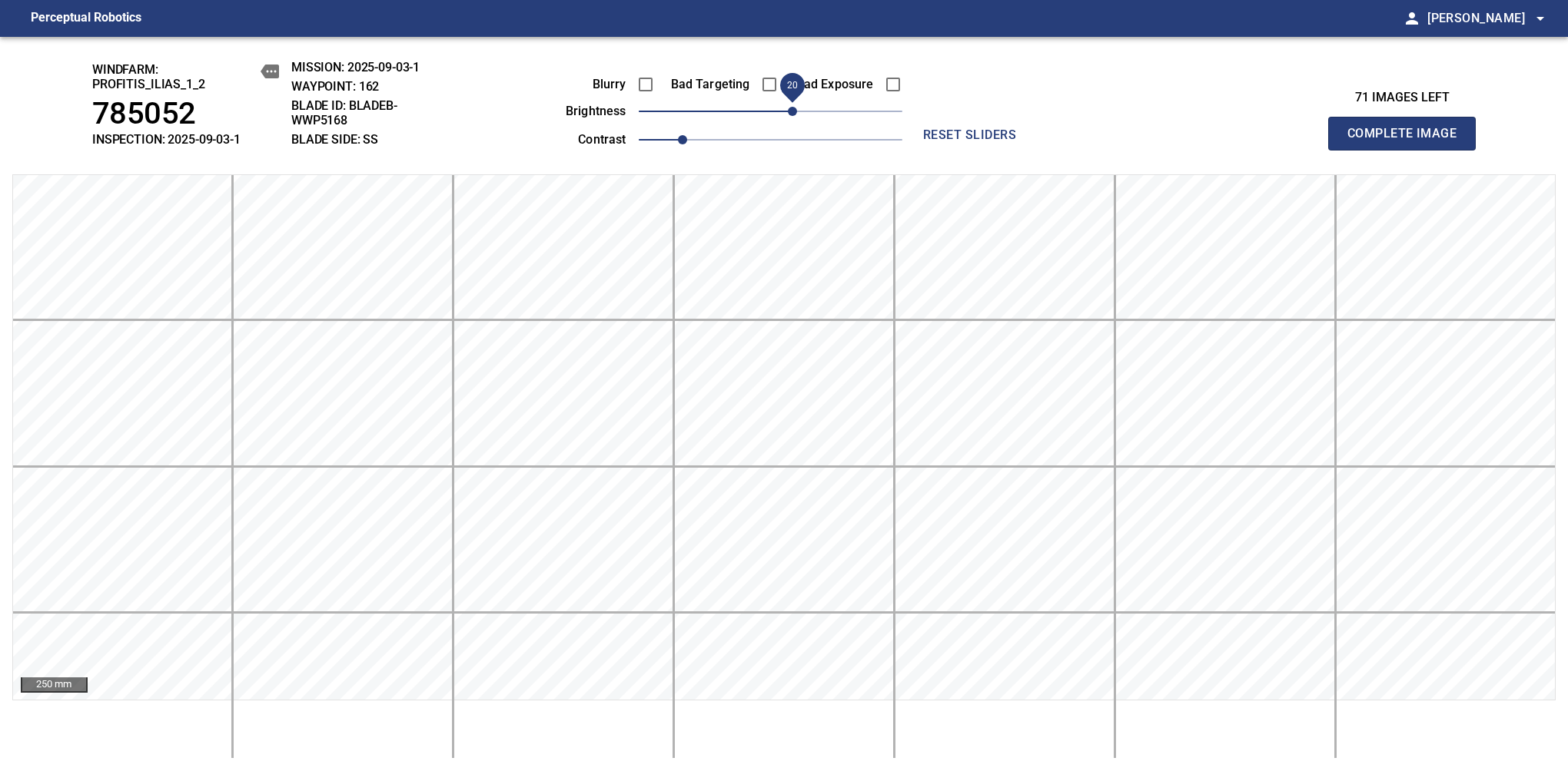
drag, startPoint x: 776, startPoint y: 114, endPoint x: 789, endPoint y: 116, distance: 13.2
click at [789, 116] on span "20" at bounding box center [792, 111] width 9 height 9
click at [1408, 141] on span "Complete Image" at bounding box center [1402, 133] width 114 height 22
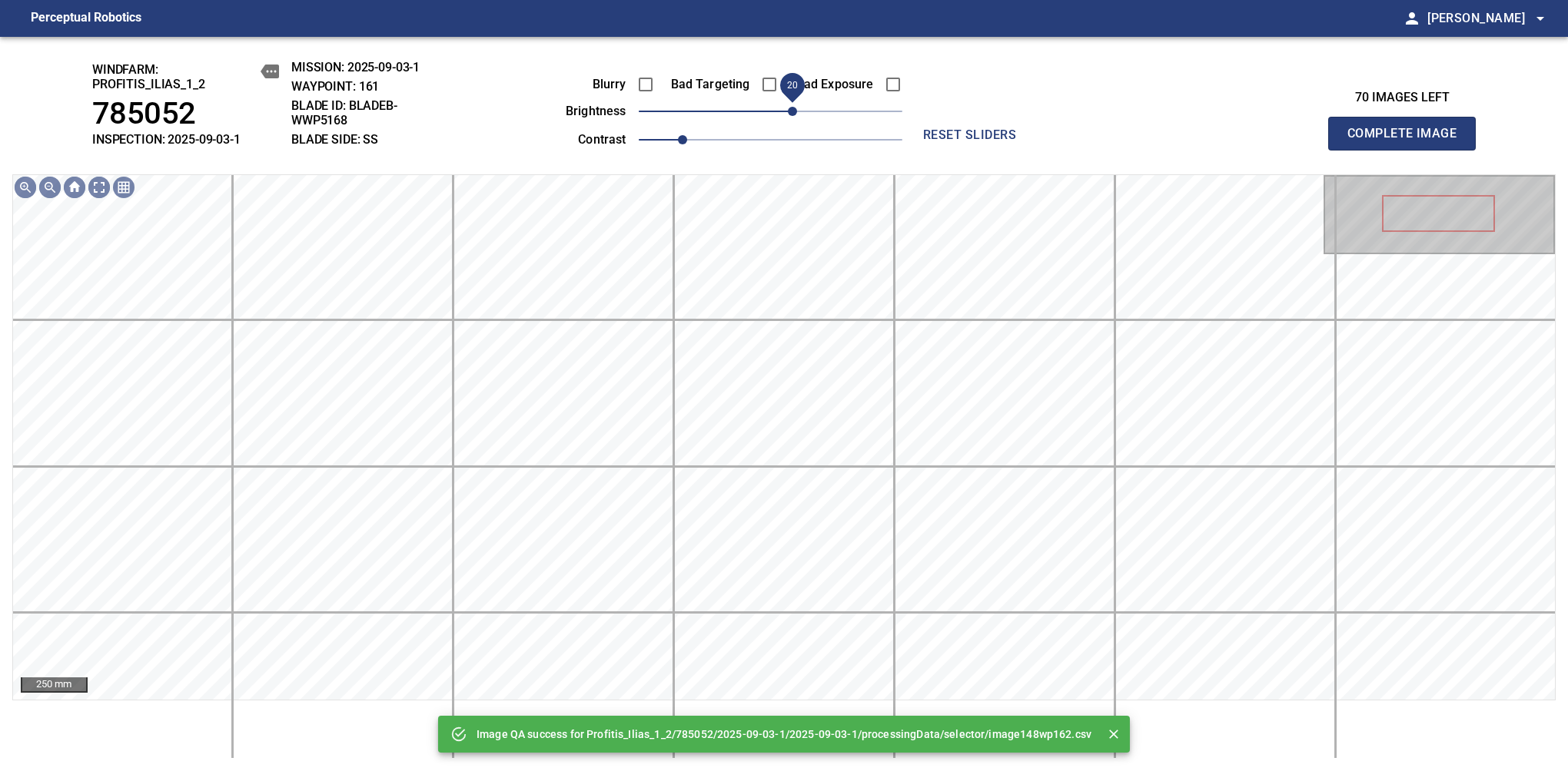
drag, startPoint x: 781, startPoint y: 116, endPoint x: 794, endPoint y: 116, distance: 13.0
click at [794, 116] on span "20" at bounding box center [792, 111] width 9 height 9
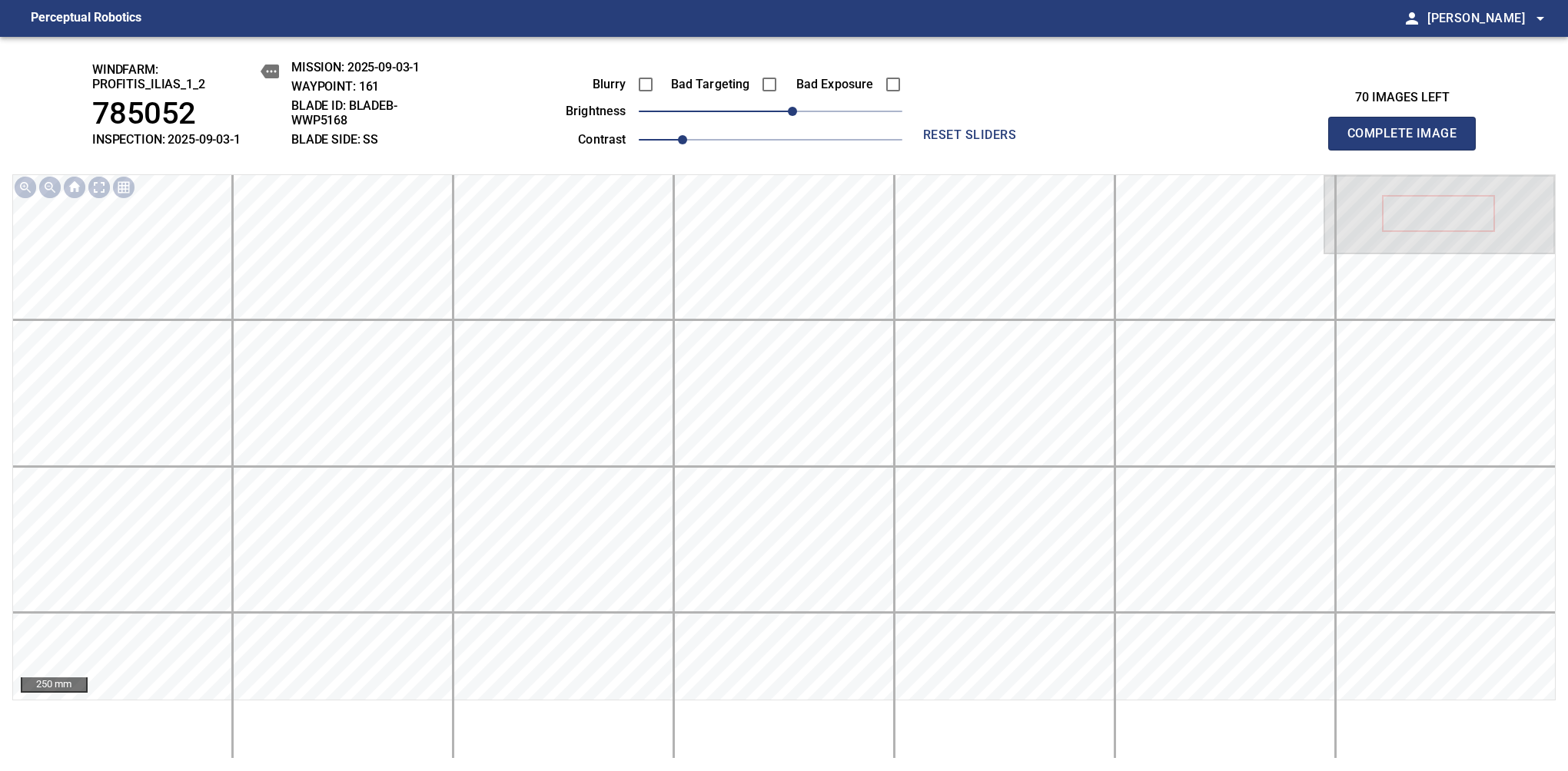
click at [1408, 141] on span "Complete Image" at bounding box center [1402, 133] width 114 height 22
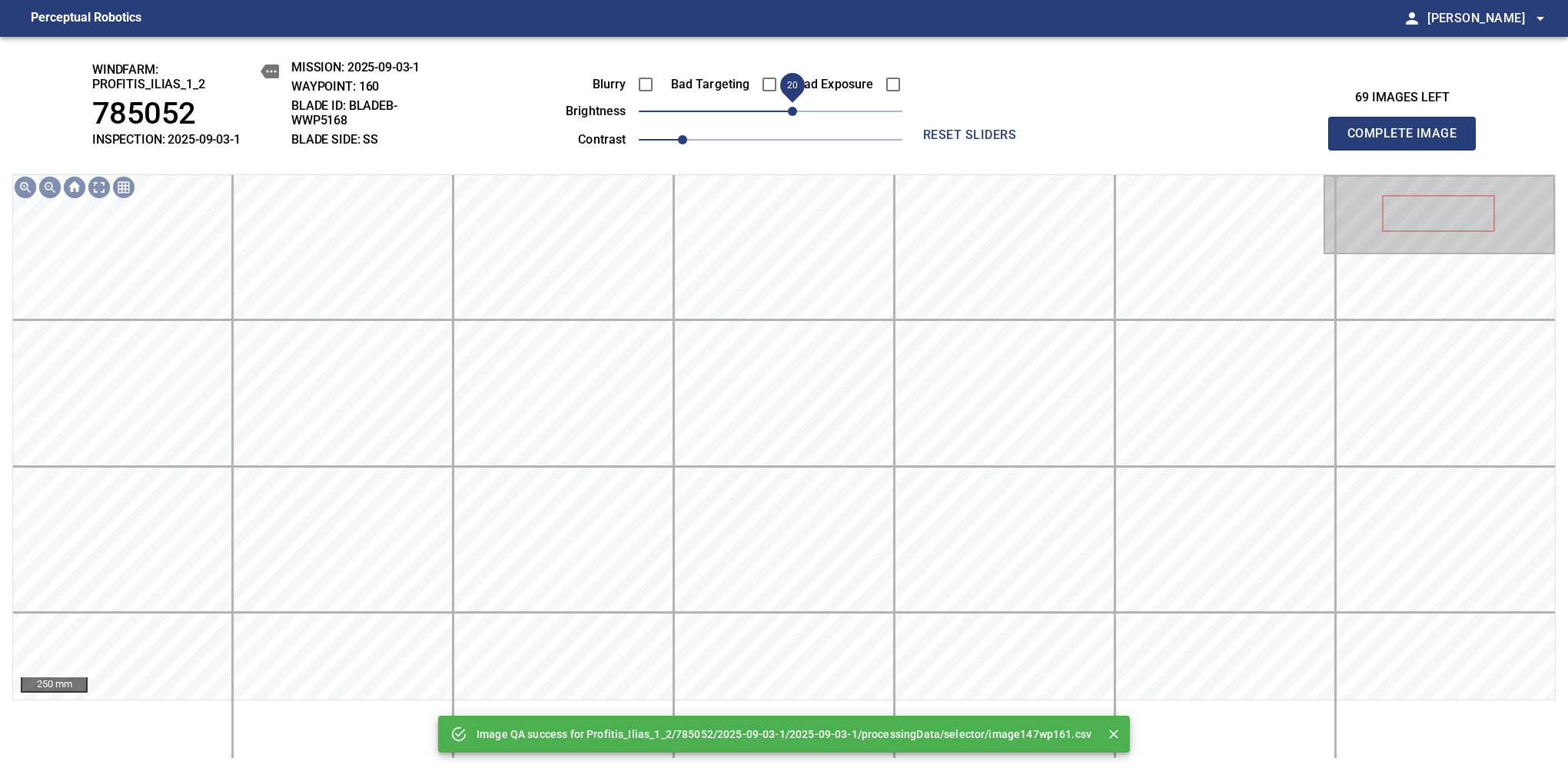
click at [791, 116] on span "20" at bounding box center [792, 111] width 9 height 9
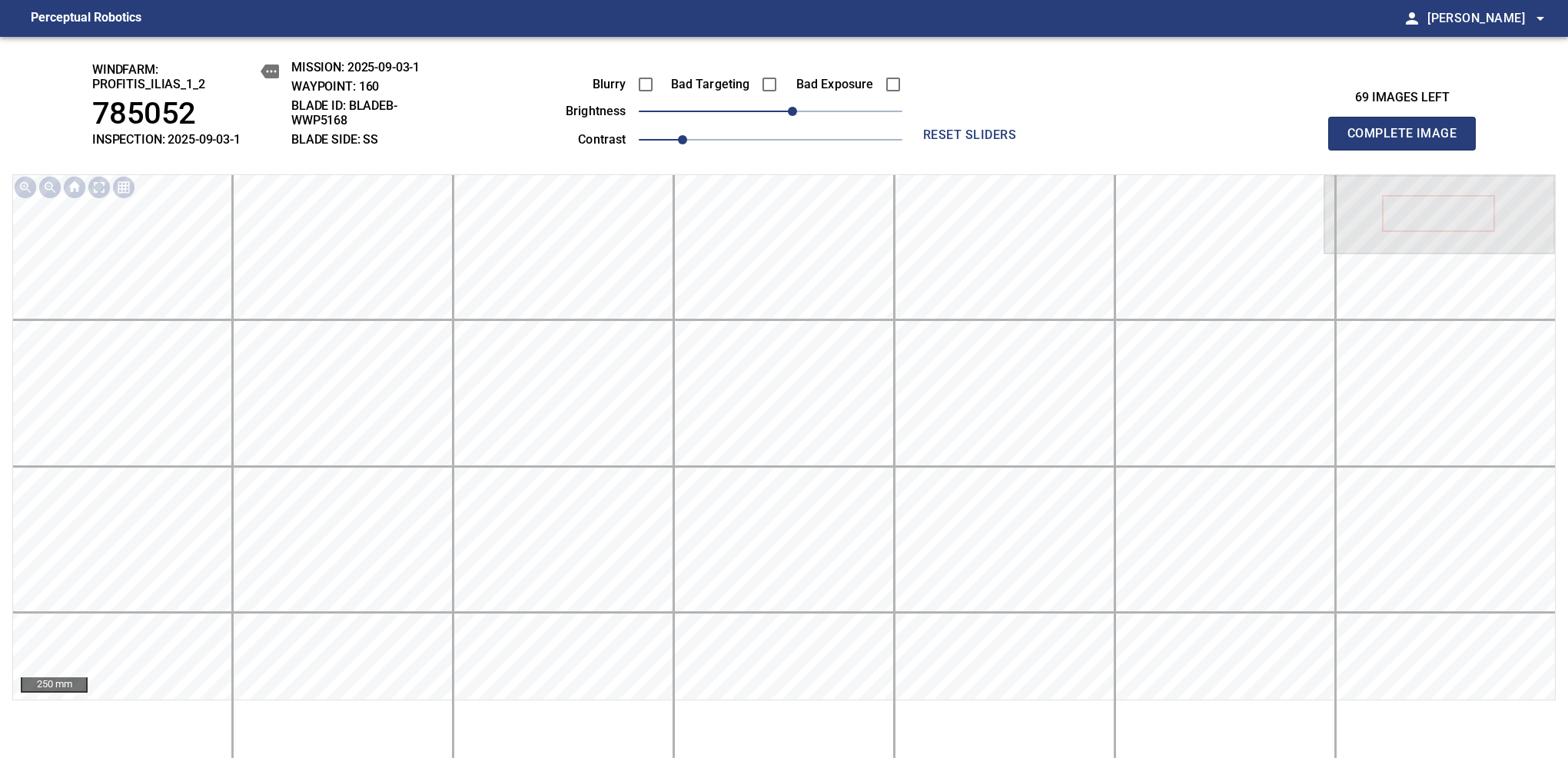
click at [1408, 141] on span "Complete Image" at bounding box center [1402, 133] width 114 height 22
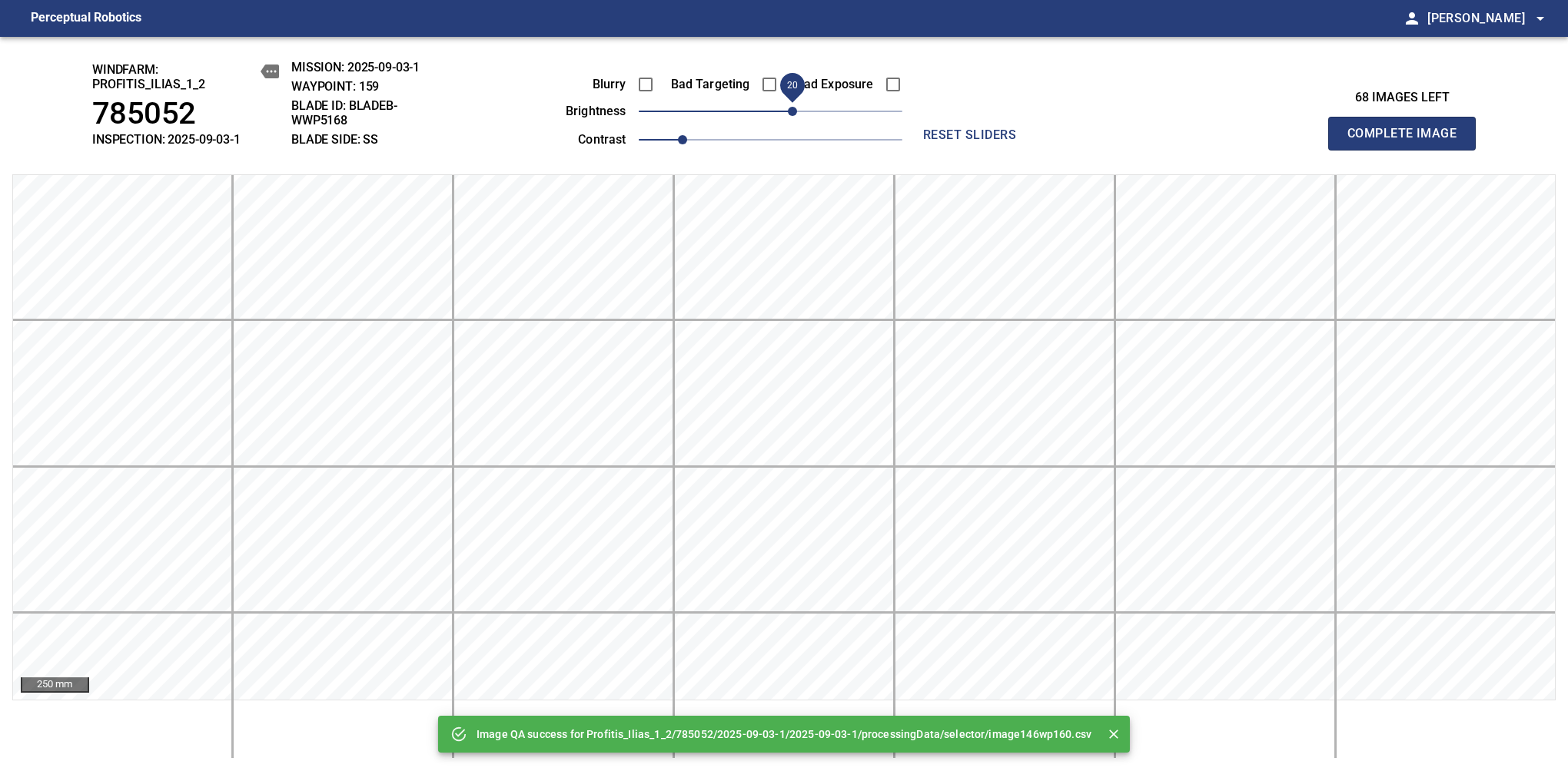
click at [791, 113] on span "20" at bounding box center [792, 111] width 9 height 9
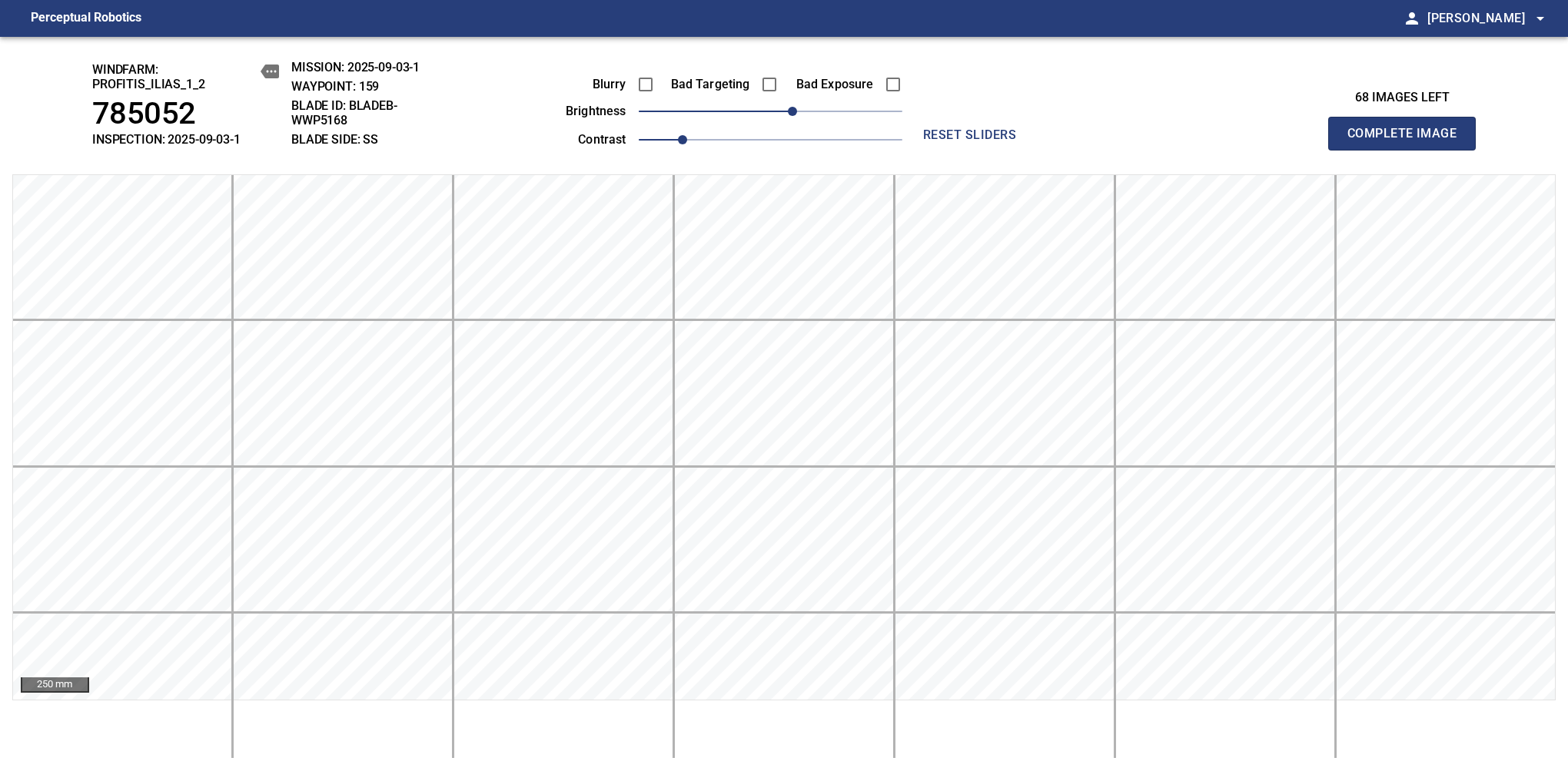
click at [1408, 141] on span "Complete Image" at bounding box center [1402, 133] width 114 height 22
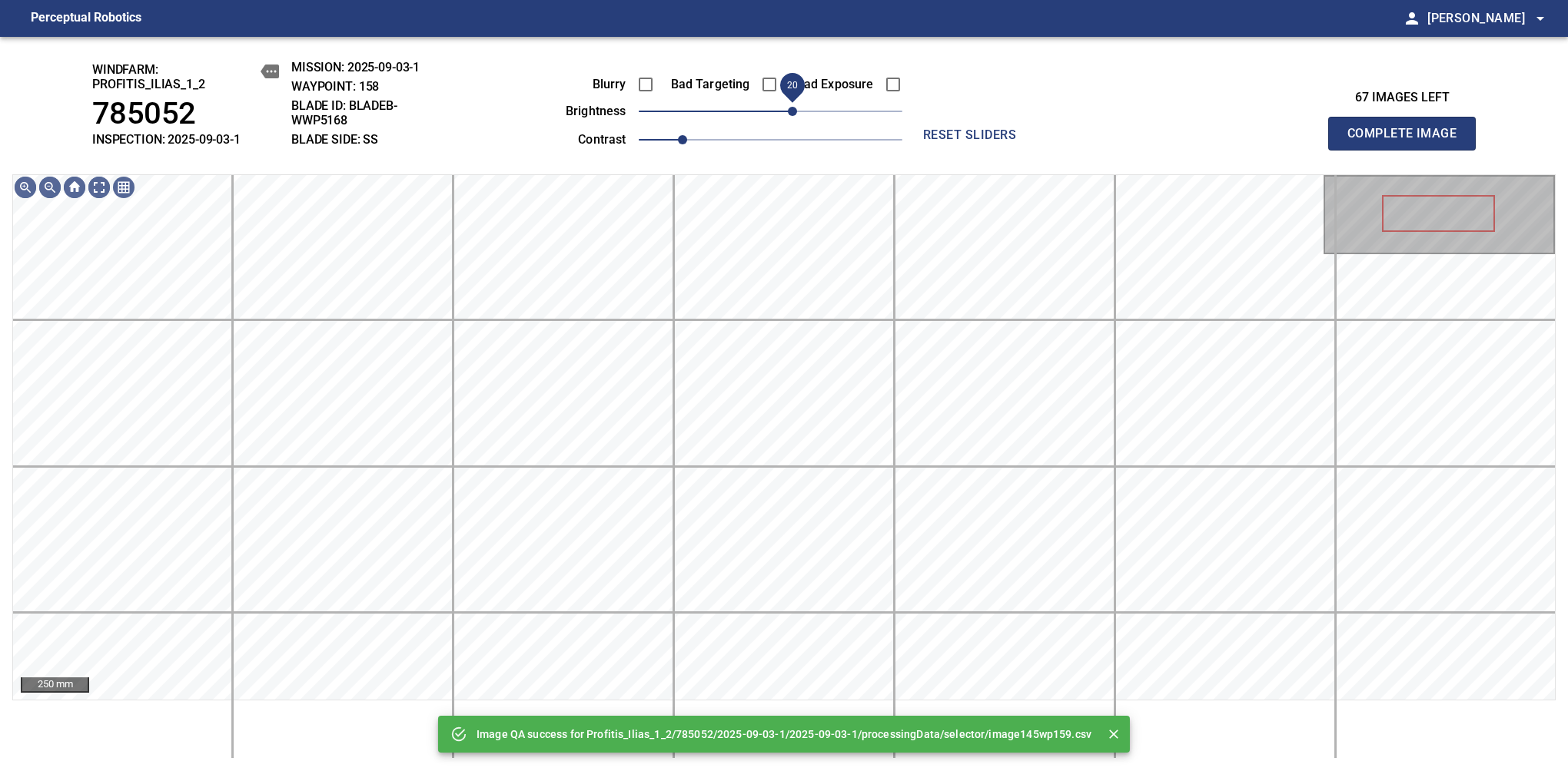
click at [797, 116] on span "20" at bounding box center [792, 111] width 9 height 9
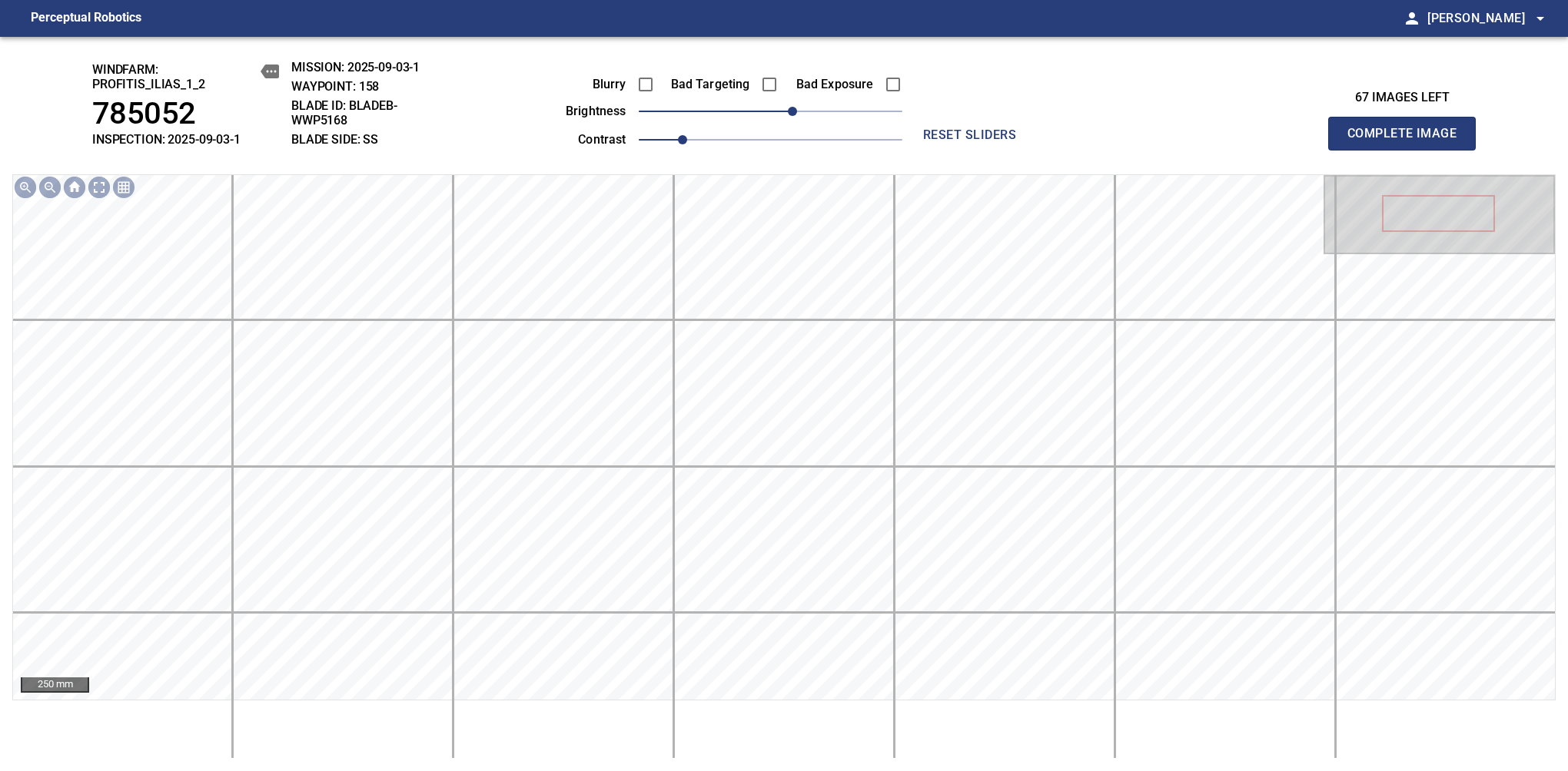
click at [1408, 141] on span "Complete Image" at bounding box center [1402, 133] width 114 height 22
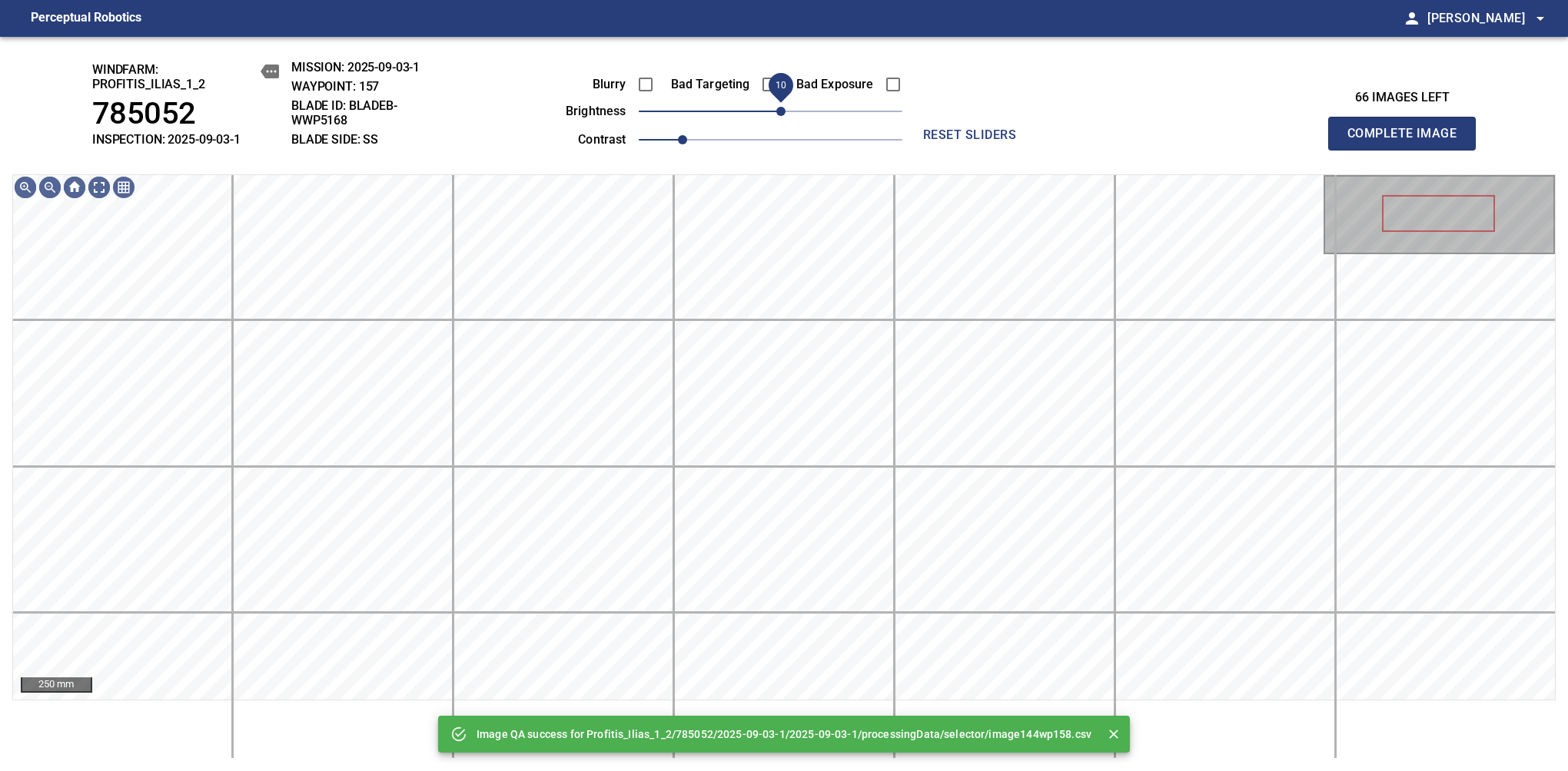
drag, startPoint x: 775, startPoint y: 117, endPoint x: 786, endPoint y: 115, distance: 11.2
click at [786, 115] on span "10" at bounding box center [781, 111] width 9 height 9
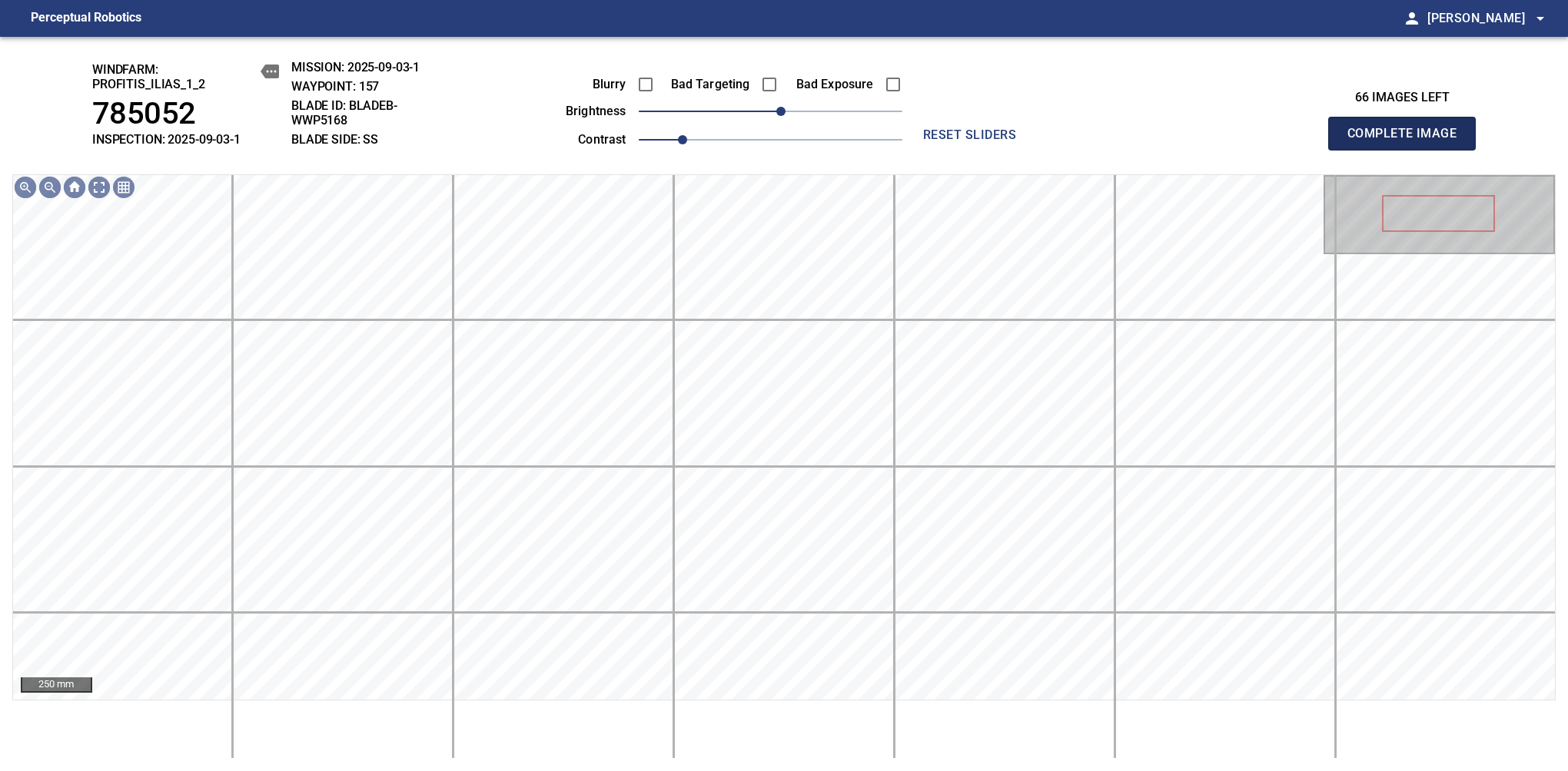
click at [1408, 141] on span "Complete Image" at bounding box center [1402, 133] width 114 height 22
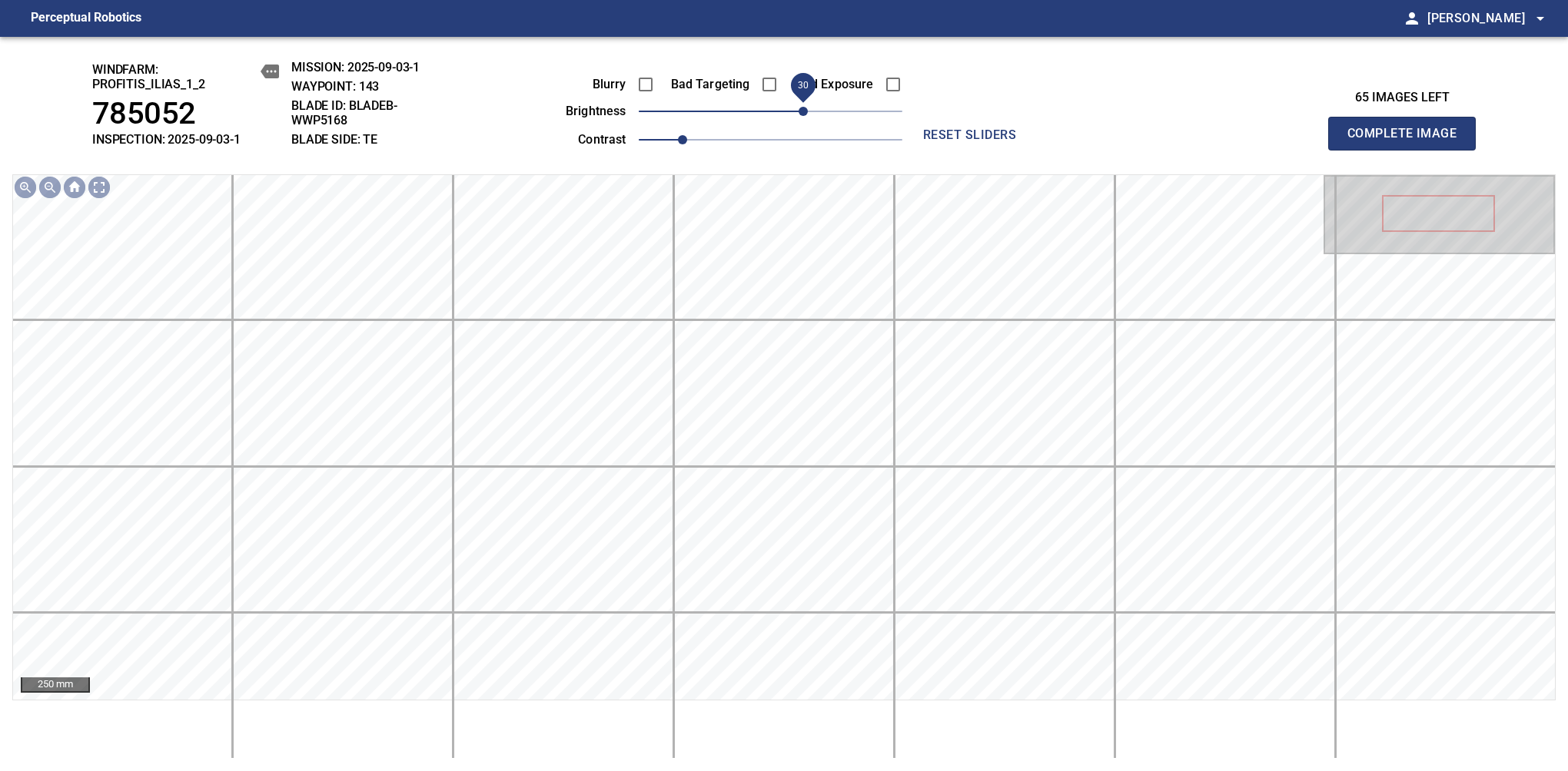
drag, startPoint x: 787, startPoint y: 117, endPoint x: 798, endPoint y: 120, distance: 11.4
click at [798, 116] on span "30" at bounding box center [802, 111] width 9 height 9
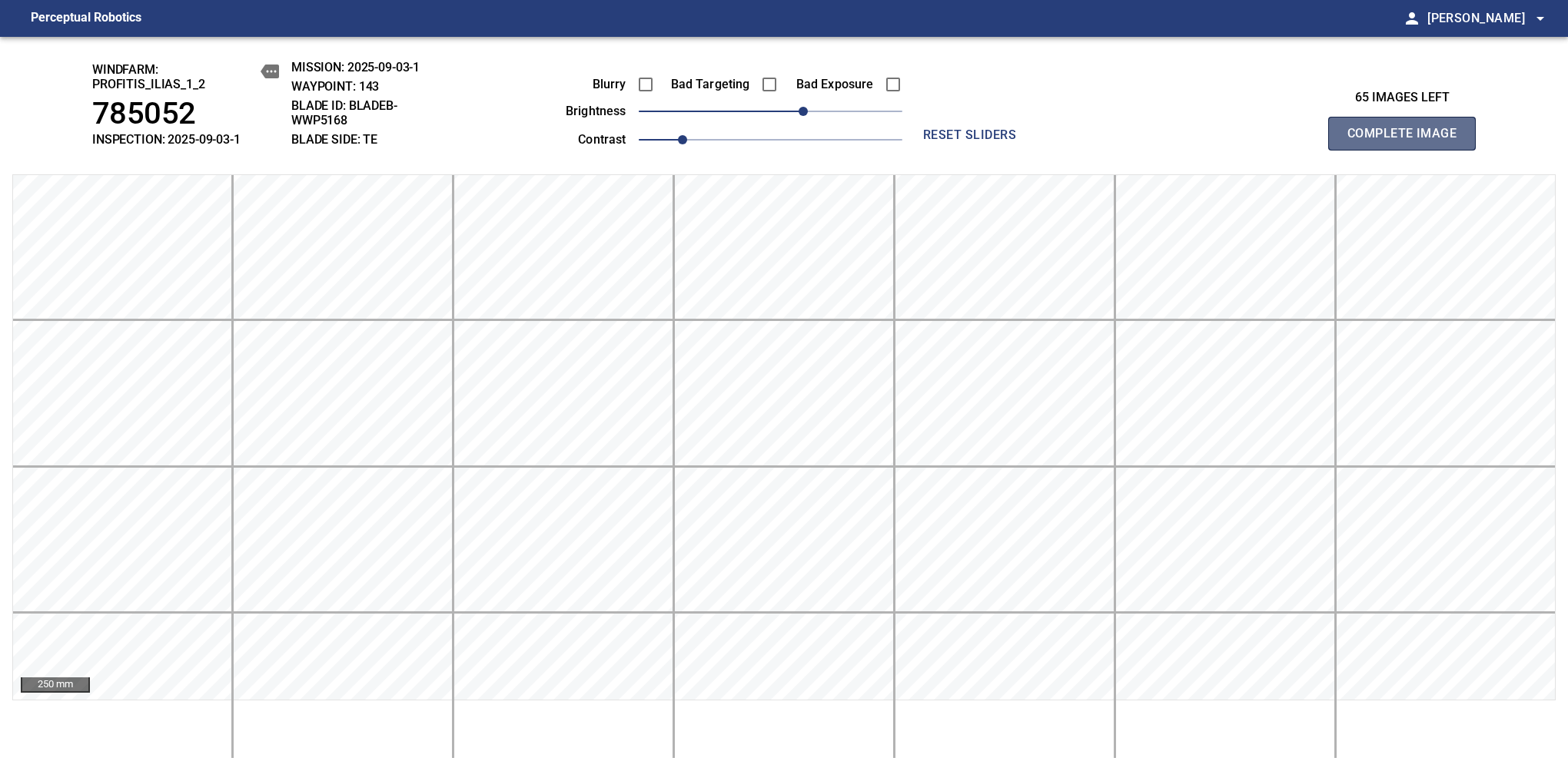
click at [1408, 141] on span "Complete Image" at bounding box center [1402, 133] width 114 height 22
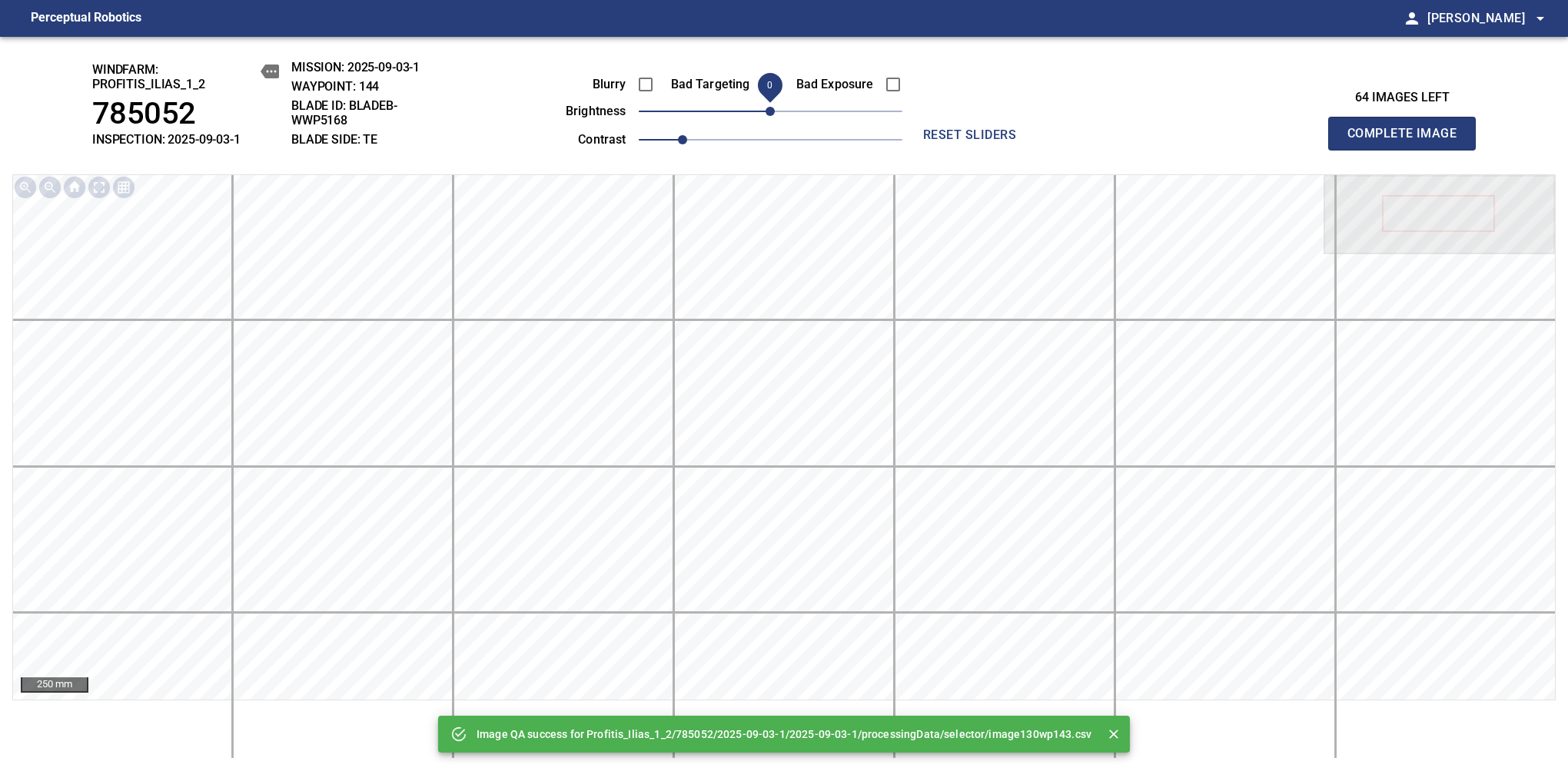
click at [769, 114] on span "0" at bounding box center [770, 111] width 9 height 9
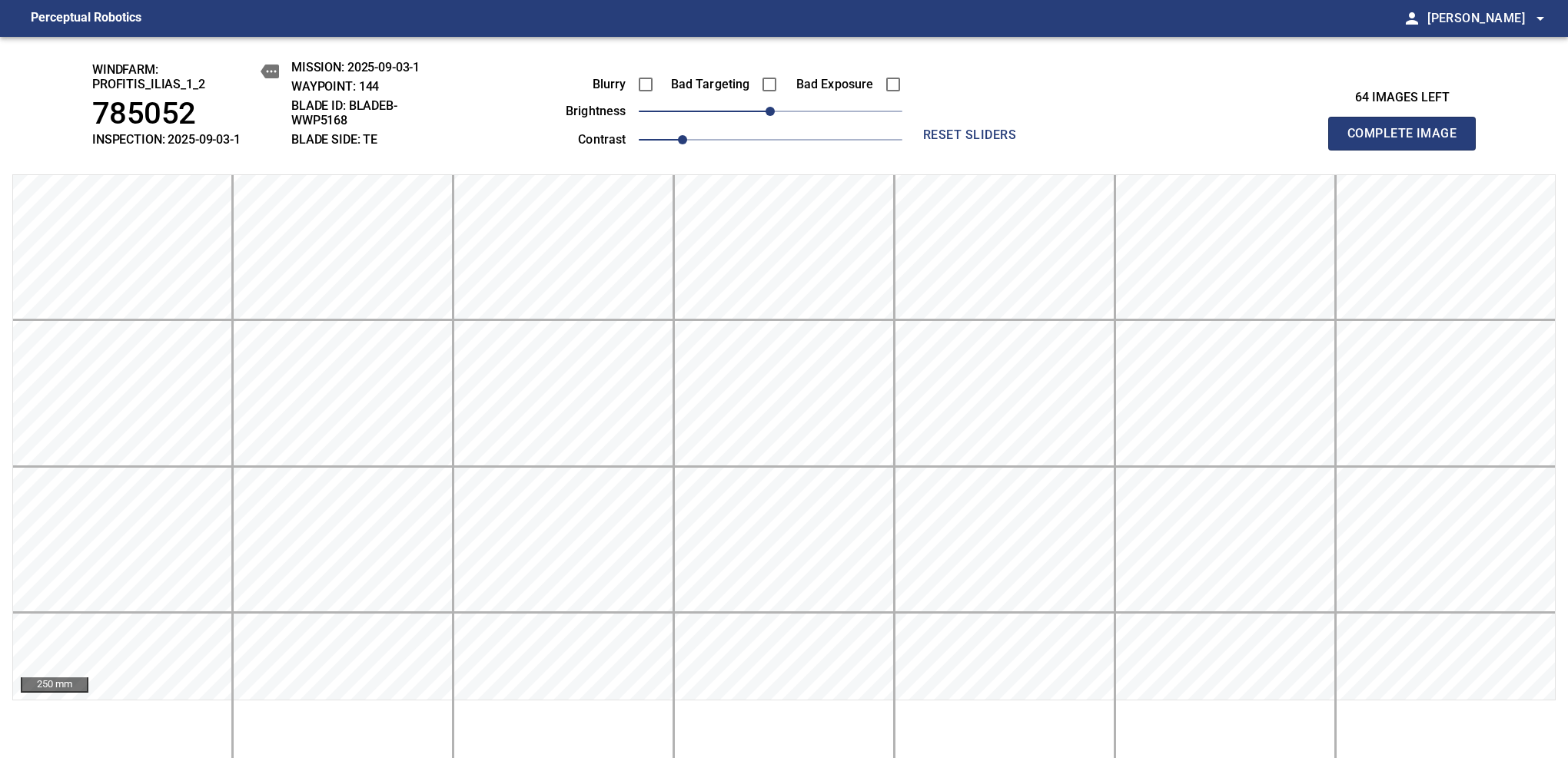
click at [1408, 141] on span "Complete Image" at bounding box center [1402, 133] width 114 height 22
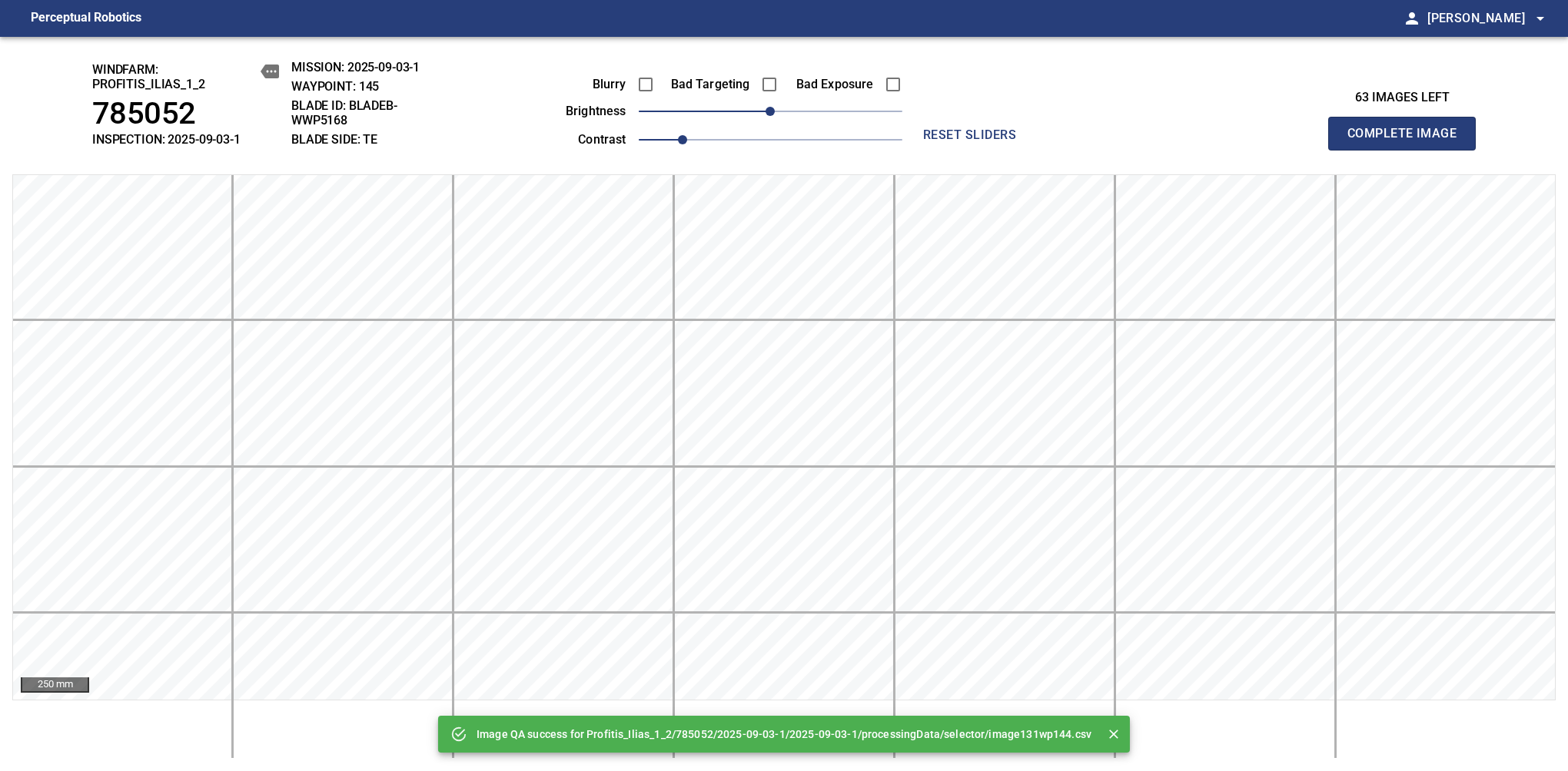
click at [1408, 141] on span "Complete Image" at bounding box center [1402, 133] width 114 height 22
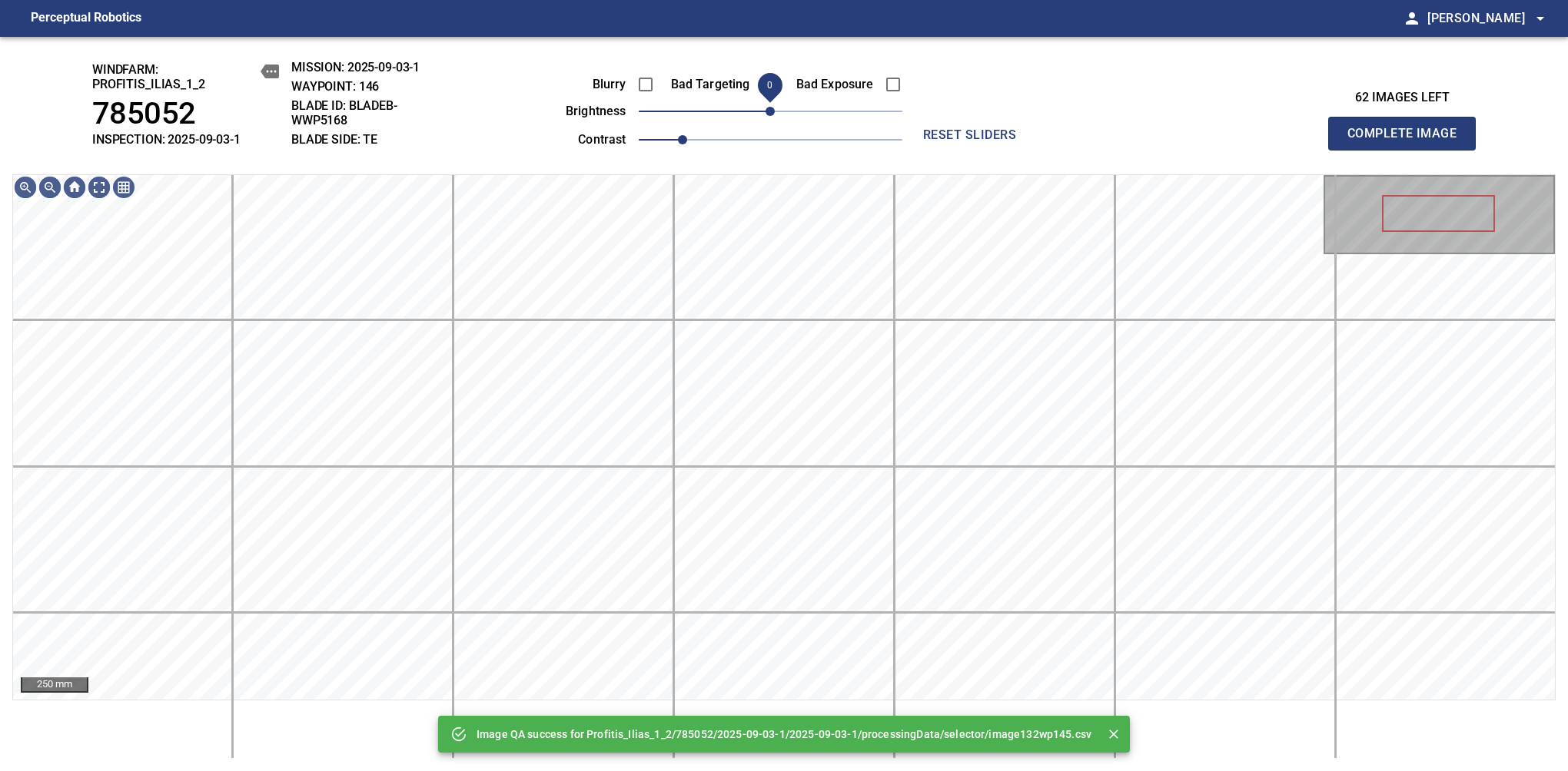
click at [771, 116] on span "0" at bounding box center [770, 111] width 9 height 9
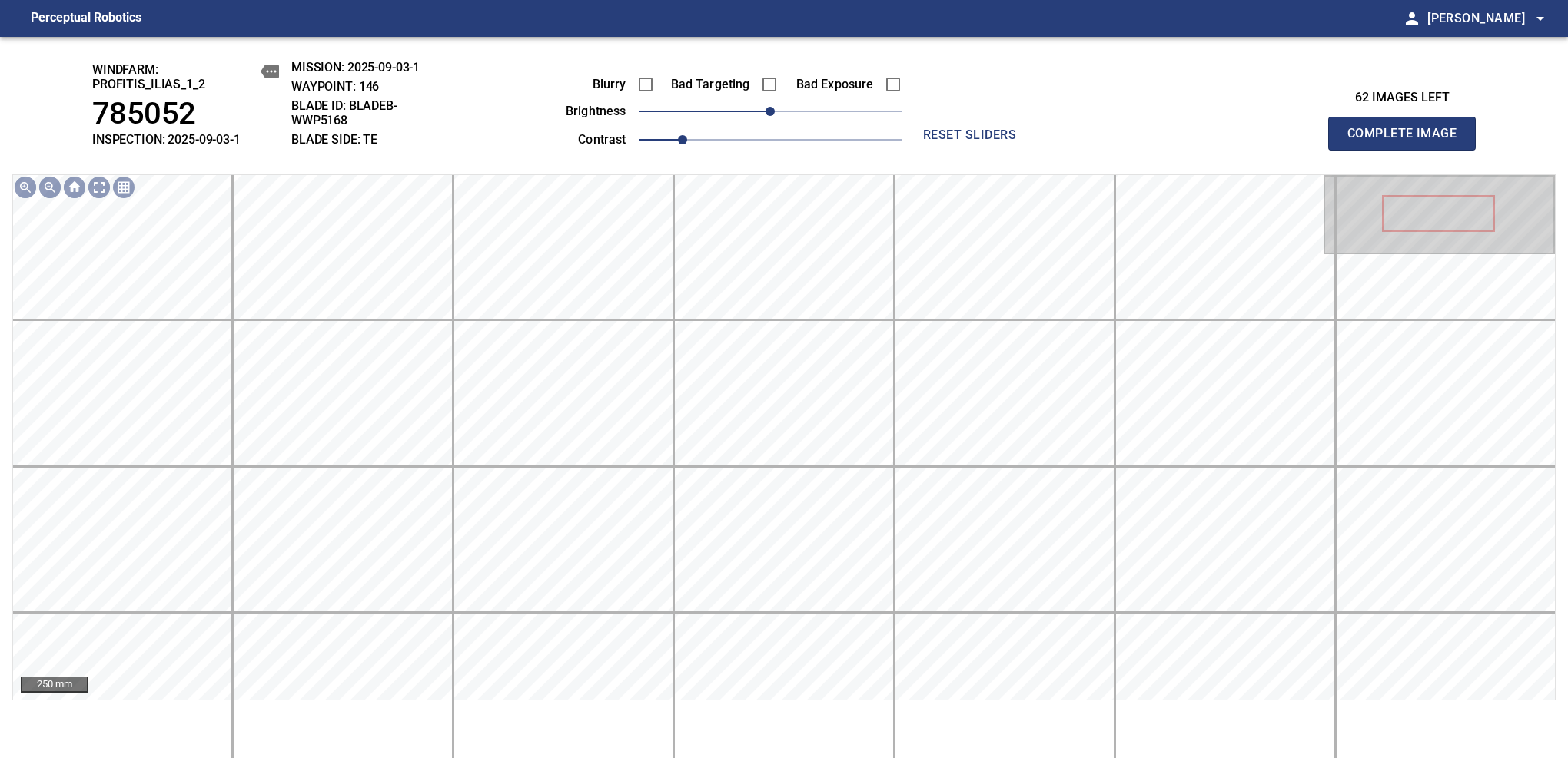
click at [1408, 141] on span "Complete Image" at bounding box center [1402, 133] width 114 height 22
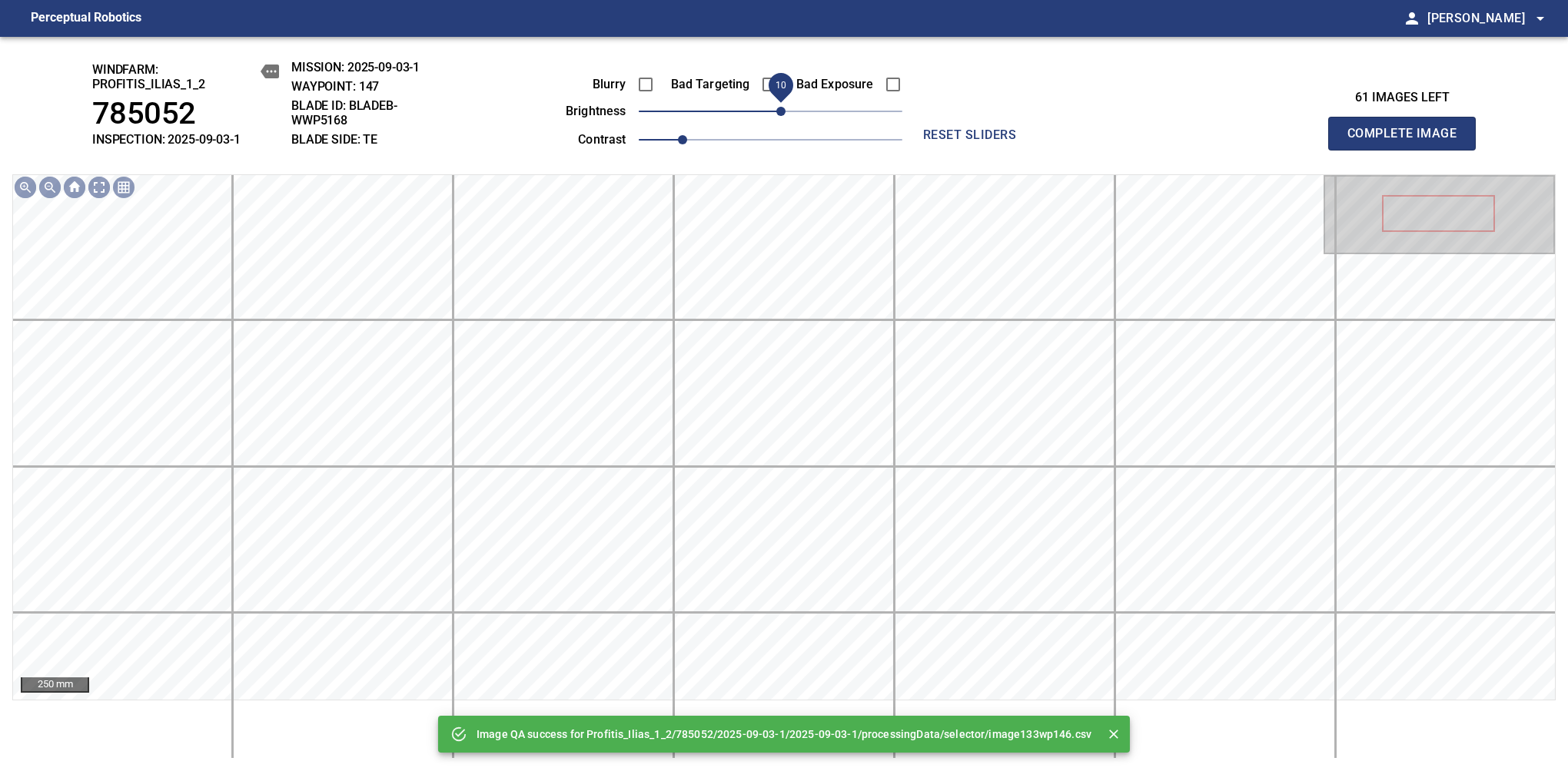
drag, startPoint x: 771, startPoint y: 117, endPoint x: 781, endPoint y: 114, distance: 10.4
click at [781, 114] on span "10" at bounding box center [781, 111] width 9 height 9
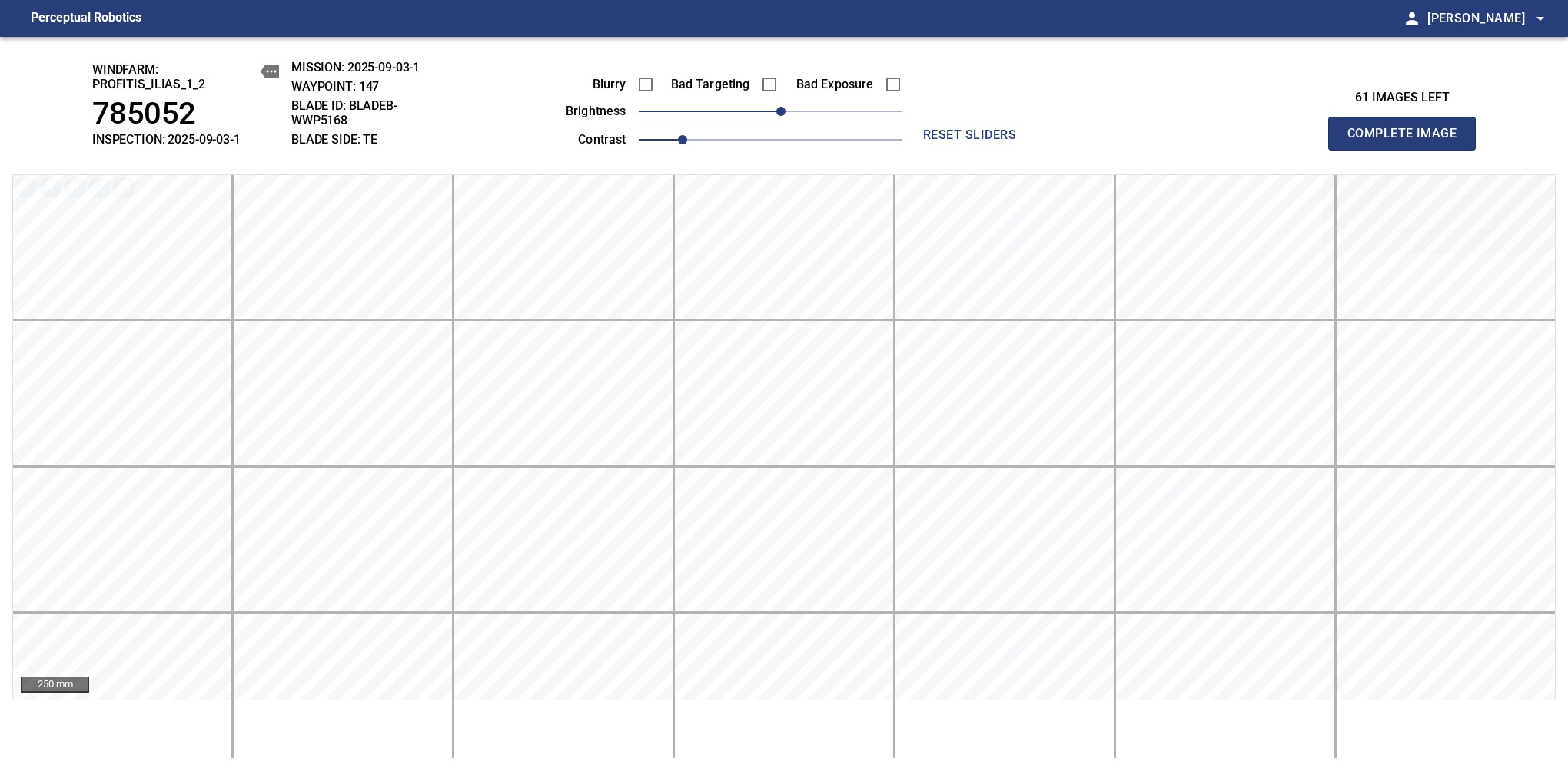
click at [1408, 141] on span "Complete Image" at bounding box center [1402, 133] width 114 height 22
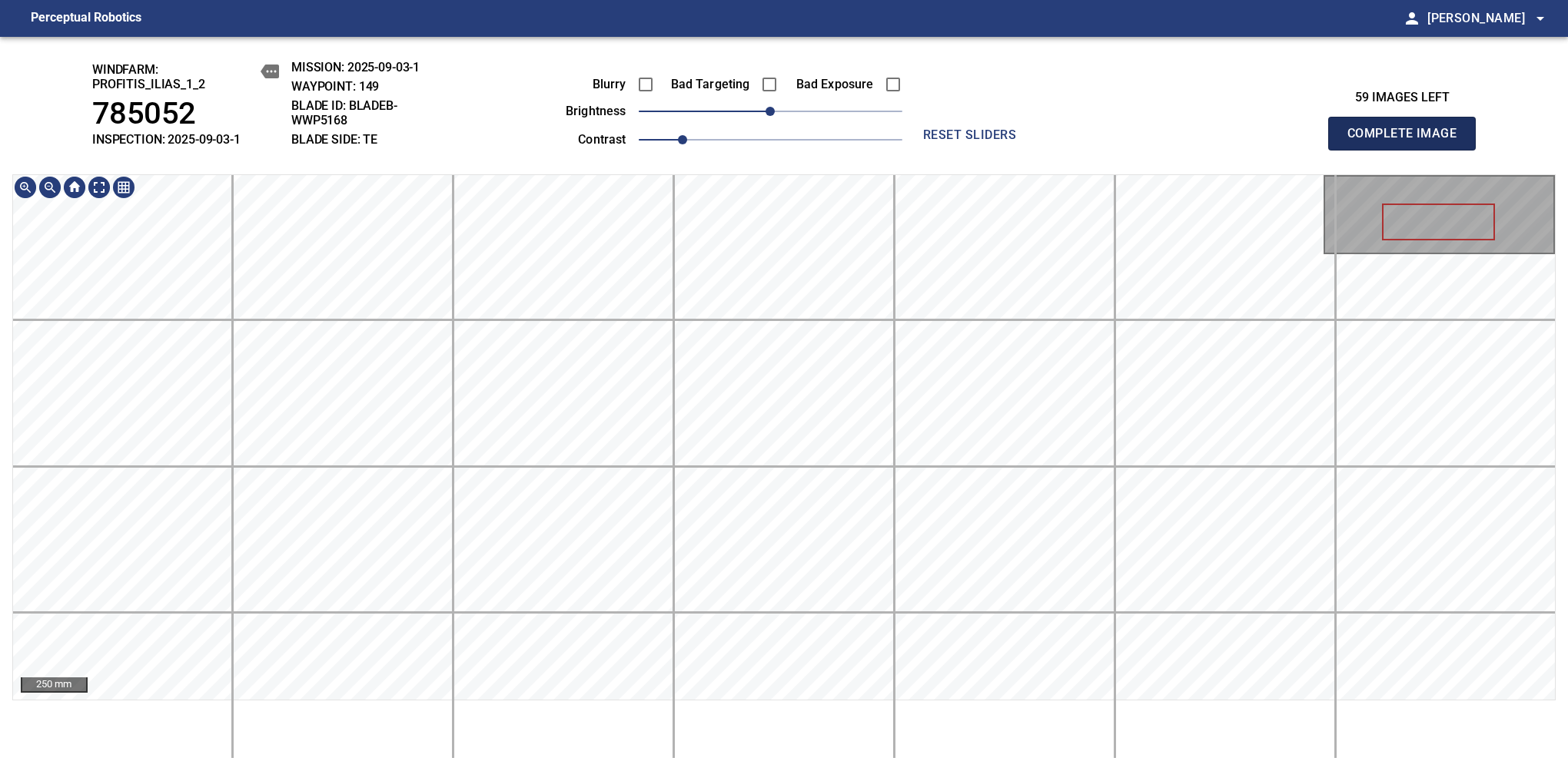
click at [1408, 141] on span "Complete Image" at bounding box center [1402, 133] width 114 height 22
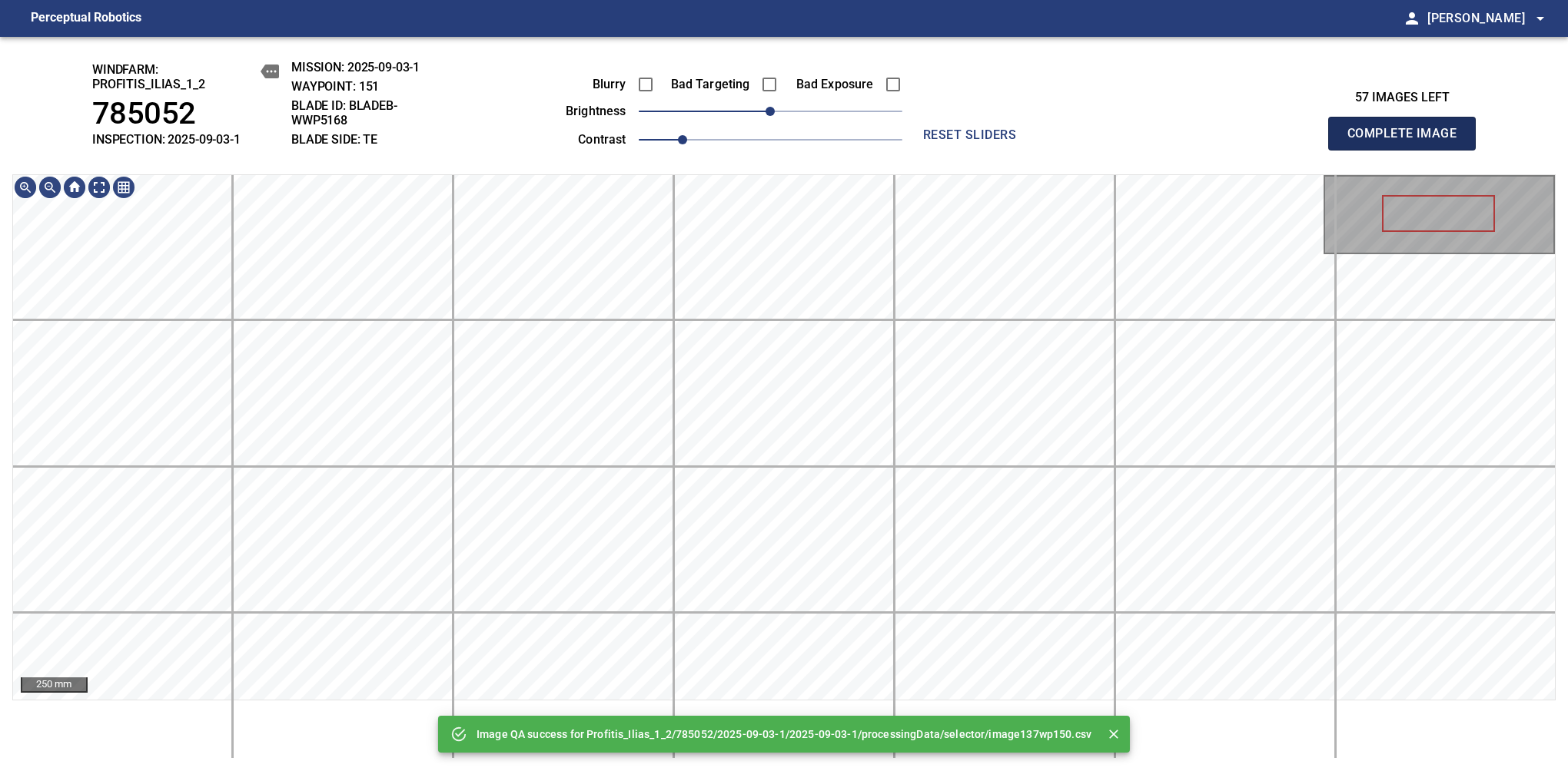
click at [1408, 141] on span "Complete Image" at bounding box center [1402, 133] width 114 height 22
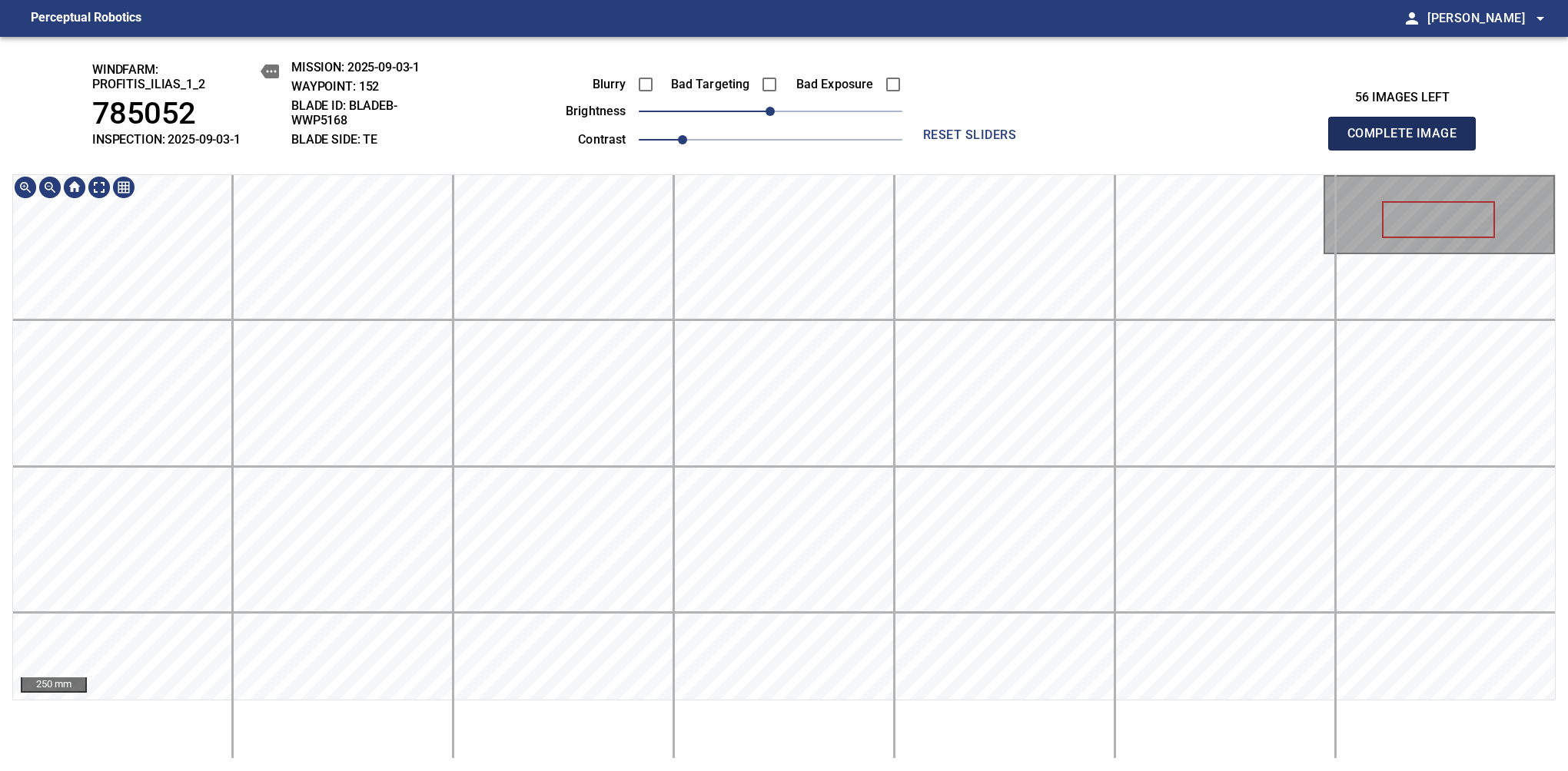
click at [1408, 141] on span "Complete Image" at bounding box center [1402, 133] width 114 height 22
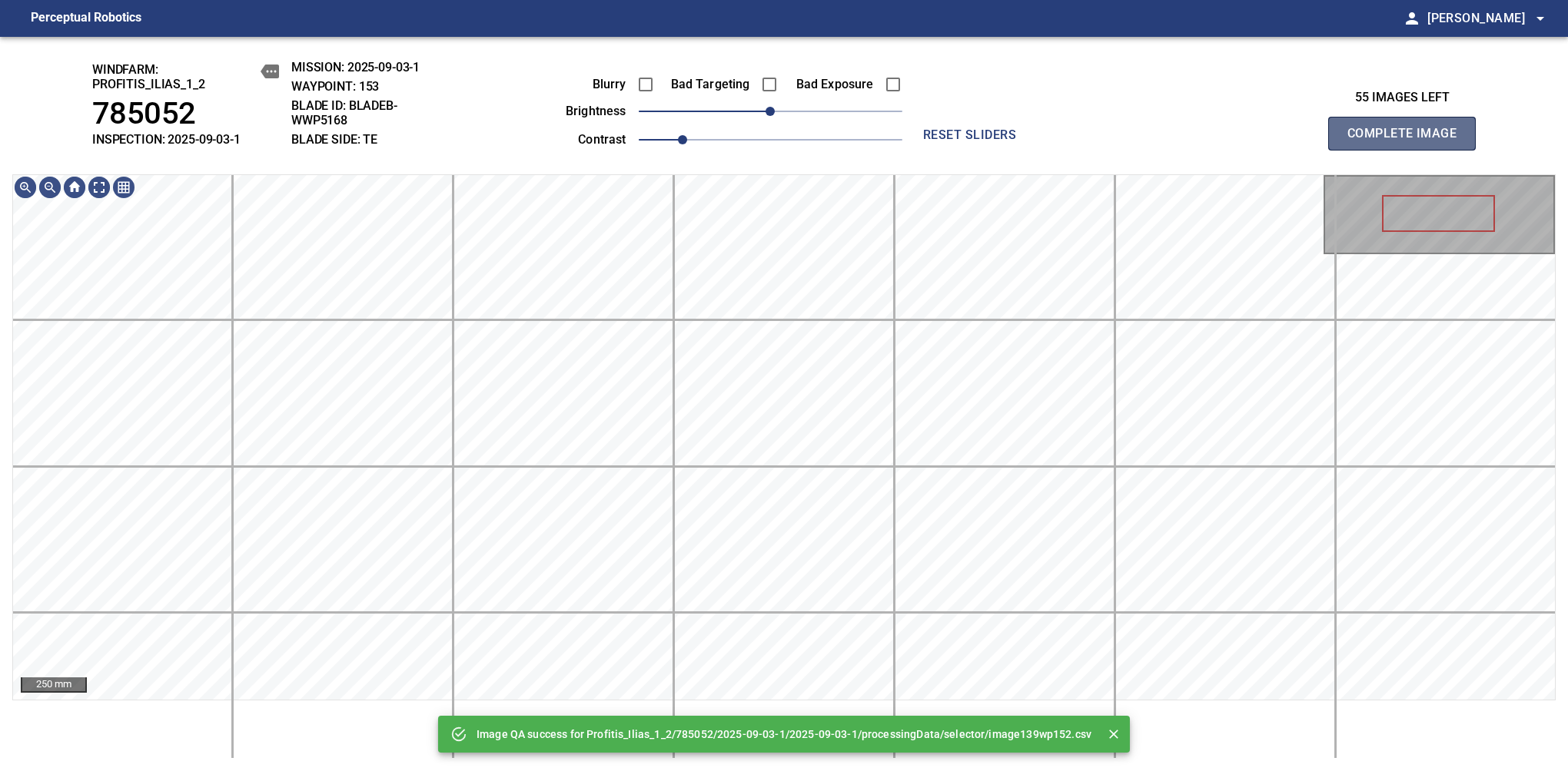
click at [1408, 141] on span "Complete Image" at bounding box center [1402, 133] width 114 height 22
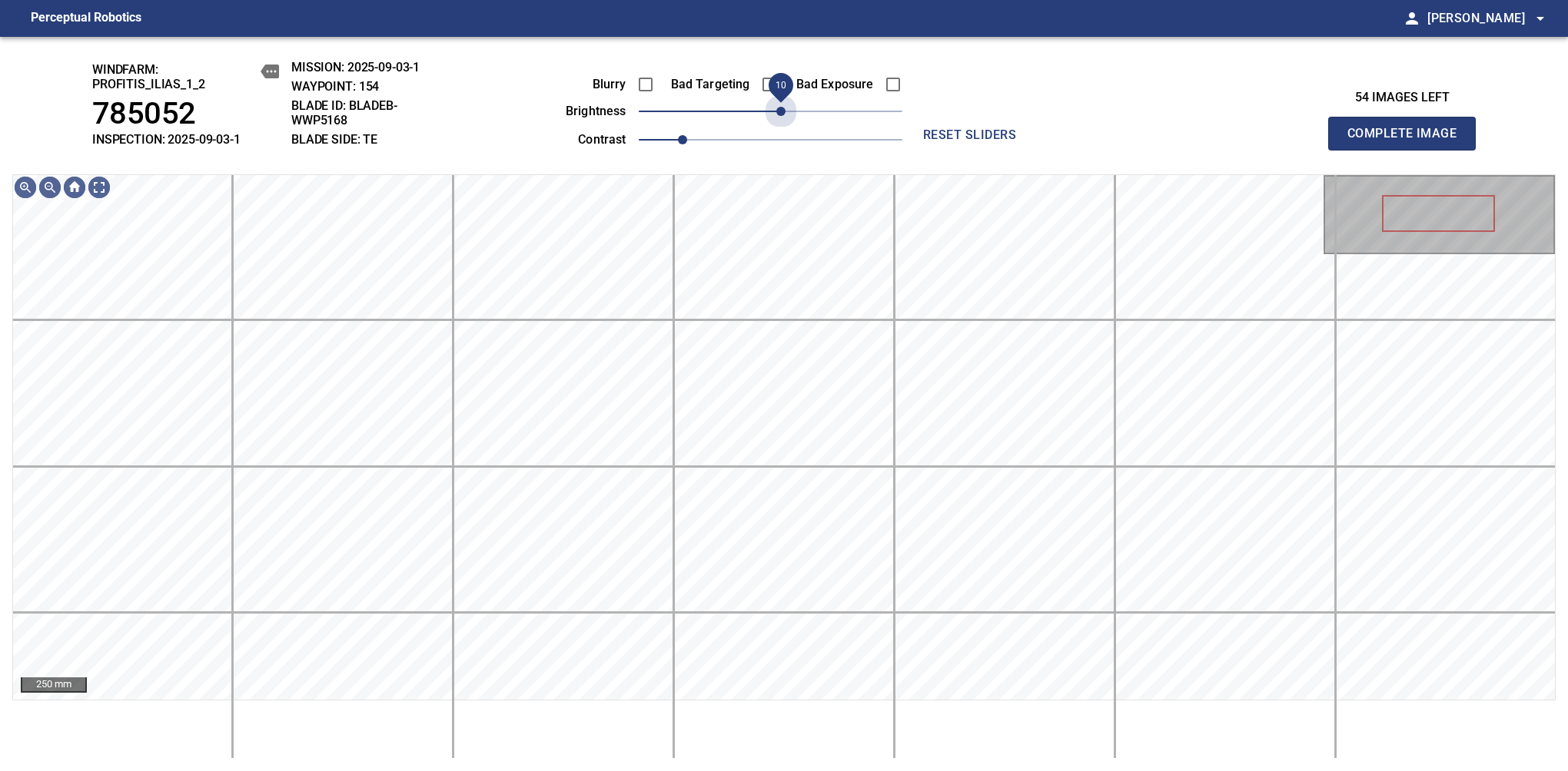
drag, startPoint x: 767, startPoint y: 110, endPoint x: 778, endPoint y: 131, distance: 23.7
click at [778, 131] on div "Blurry Bad Targeting Bad Exposure brightness 10 contrast 1" at bounding box center [717, 109] width 371 height 82
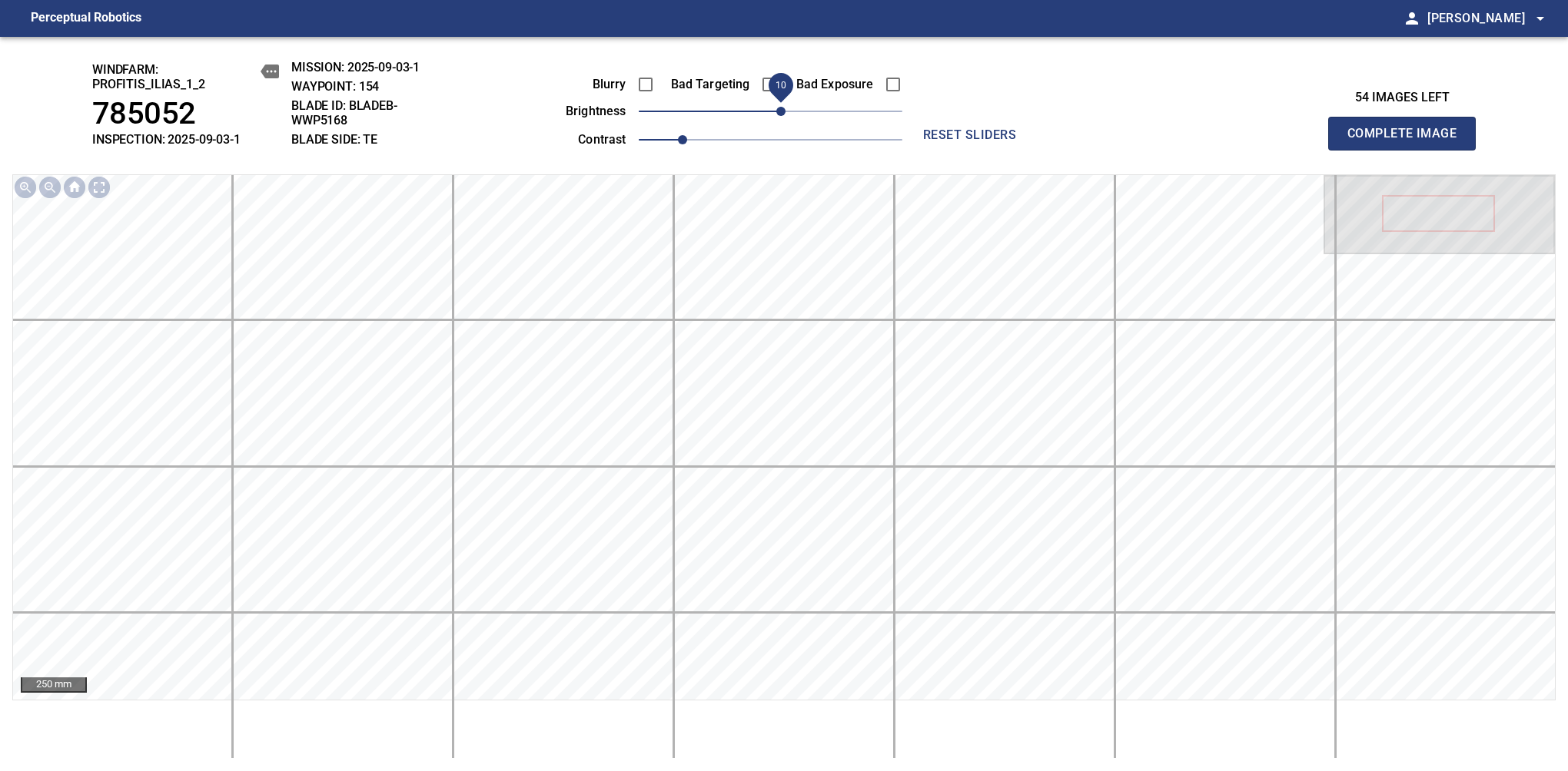
click at [1408, 141] on span "Complete Image" at bounding box center [1402, 133] width 114 height 22
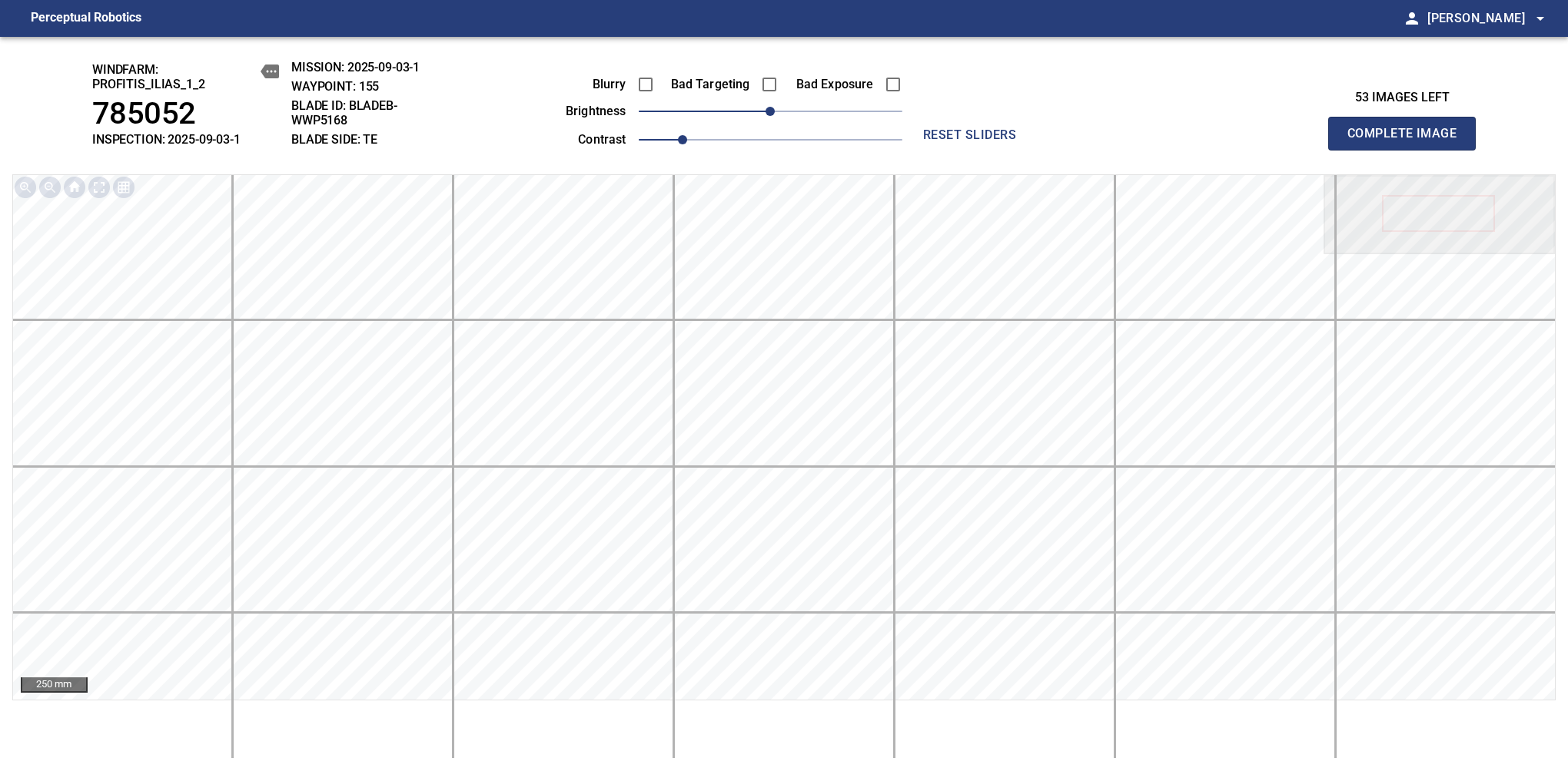
click at [787, 125] on div "Blurry Bad Targeting Bad Exposure brightness 0 contrast 1" at bounding box center [717, 109] width 371 height 82
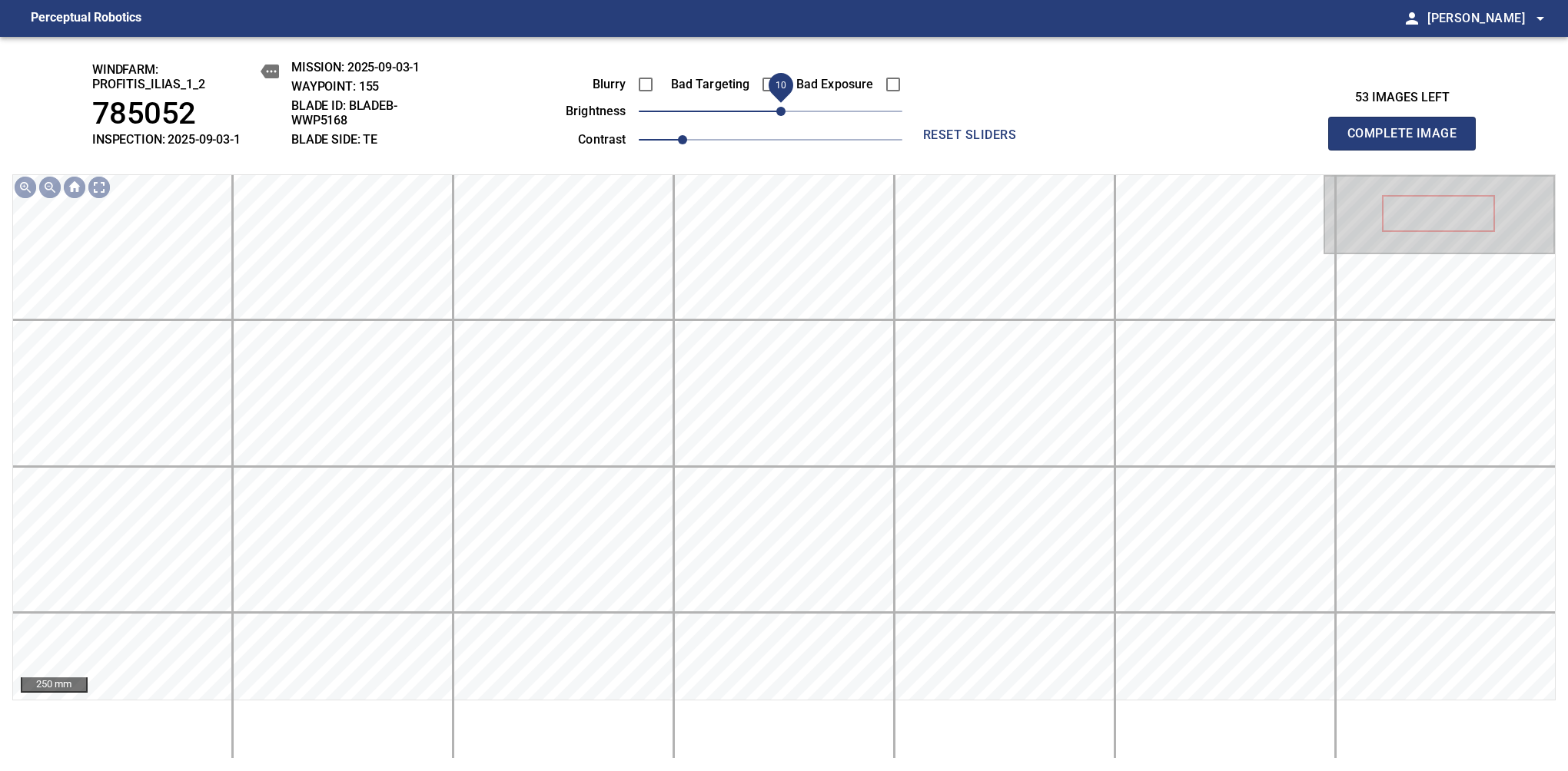
drag, startPoint x: 773, startPoint y: 114, endPoint x: 781, endPoint y: 109, distance: 9.4
click at [781, 109] on span "10" at bounding box center [781, 111] width 9 height 9
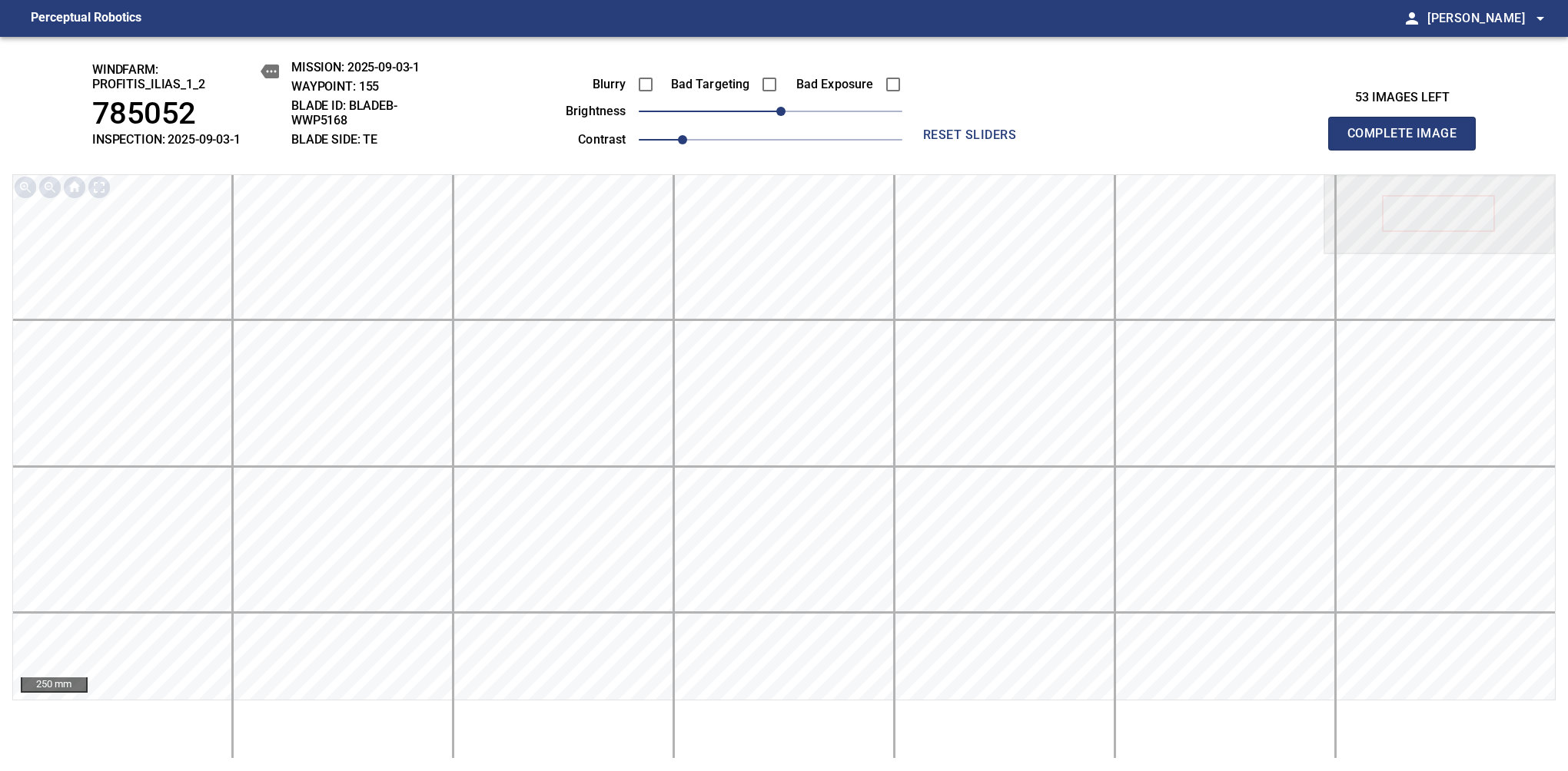
click at [1408, 141] on span "Complete Image" at bounding box center [1402, 133] width 114 height 22
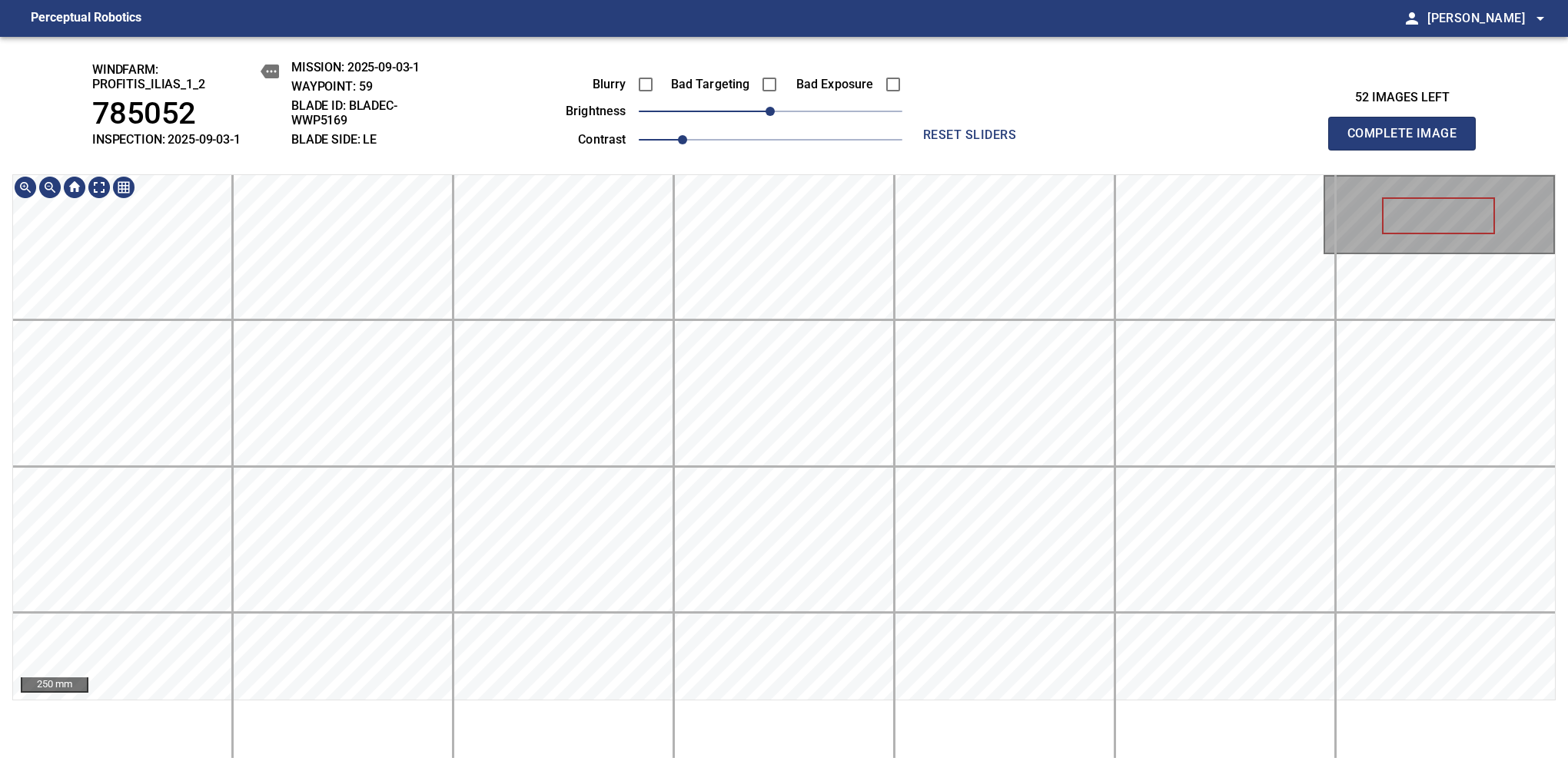
click at [749, 91] on div "windfarm: Profitis_Ilias_1_2 785052 INSPECTION: 2025-09-03-1 MISSION: 2025-09-0…" at bounding box center [784, 404] width 1568 height 734
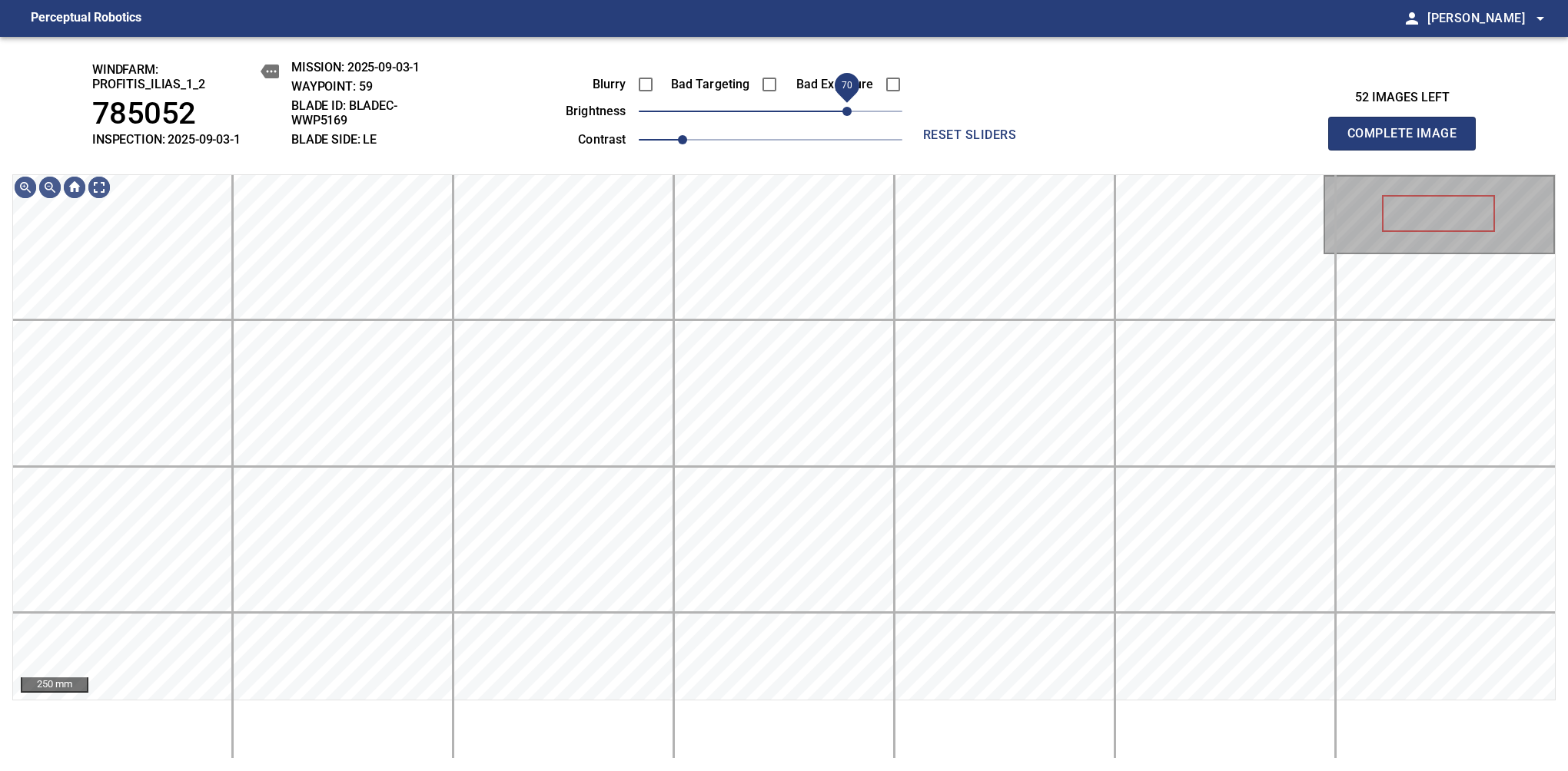
drag, startPoint x: 783, startPoint y: 114, endPoint x: 842, endPoint y: 112, distance: 59.0
click at [842, 112] on span "70" at bounding box center [846, 111] width 9 height 9
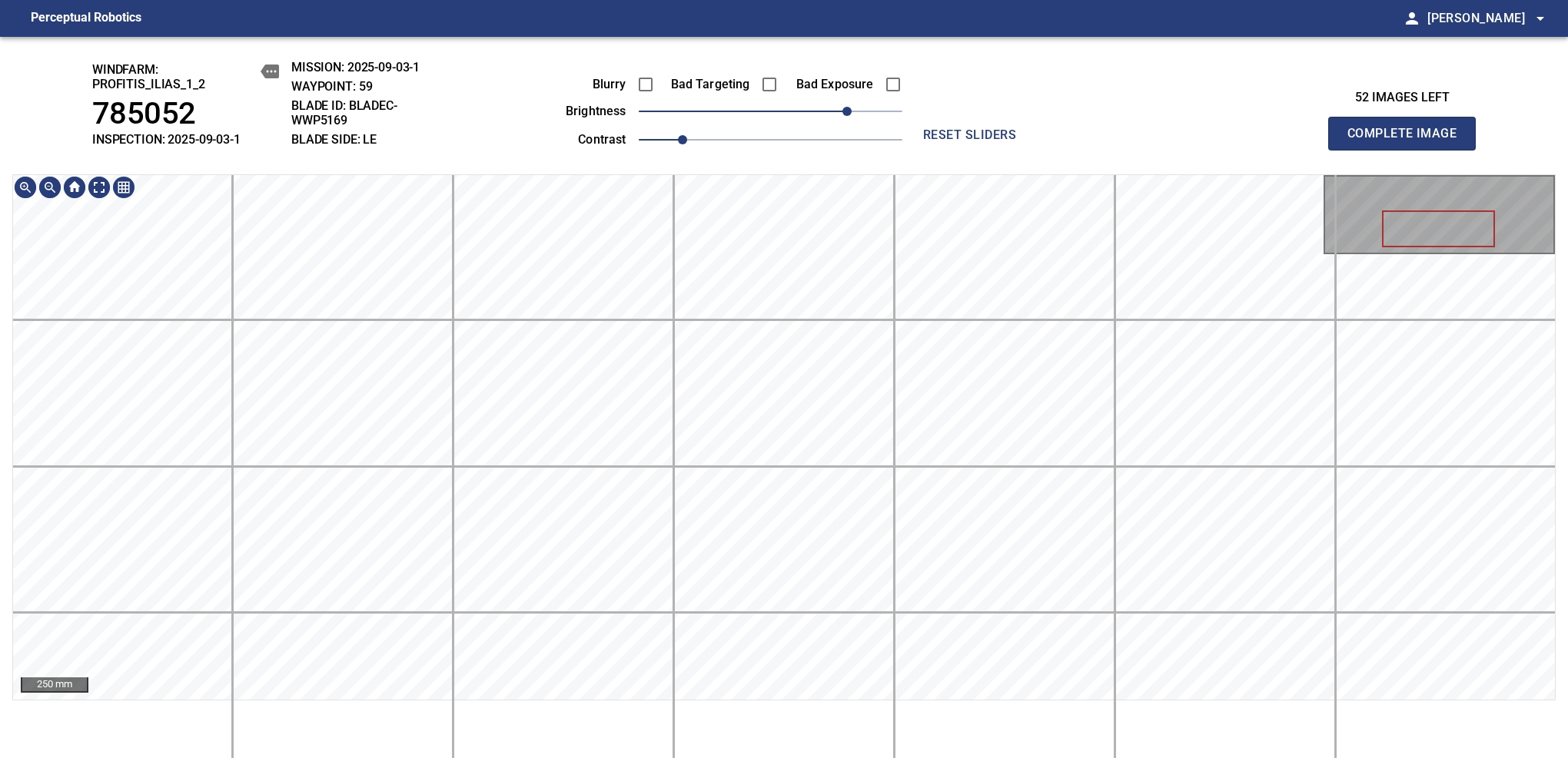
click at [840, 77] on div "windfarm: Profitis_Ilias_1_2 785052 INSPECTION: 2025-09-03-1 MISSION: 2025-09-0…" at bounding box center [784, 404] width 1568 height 734
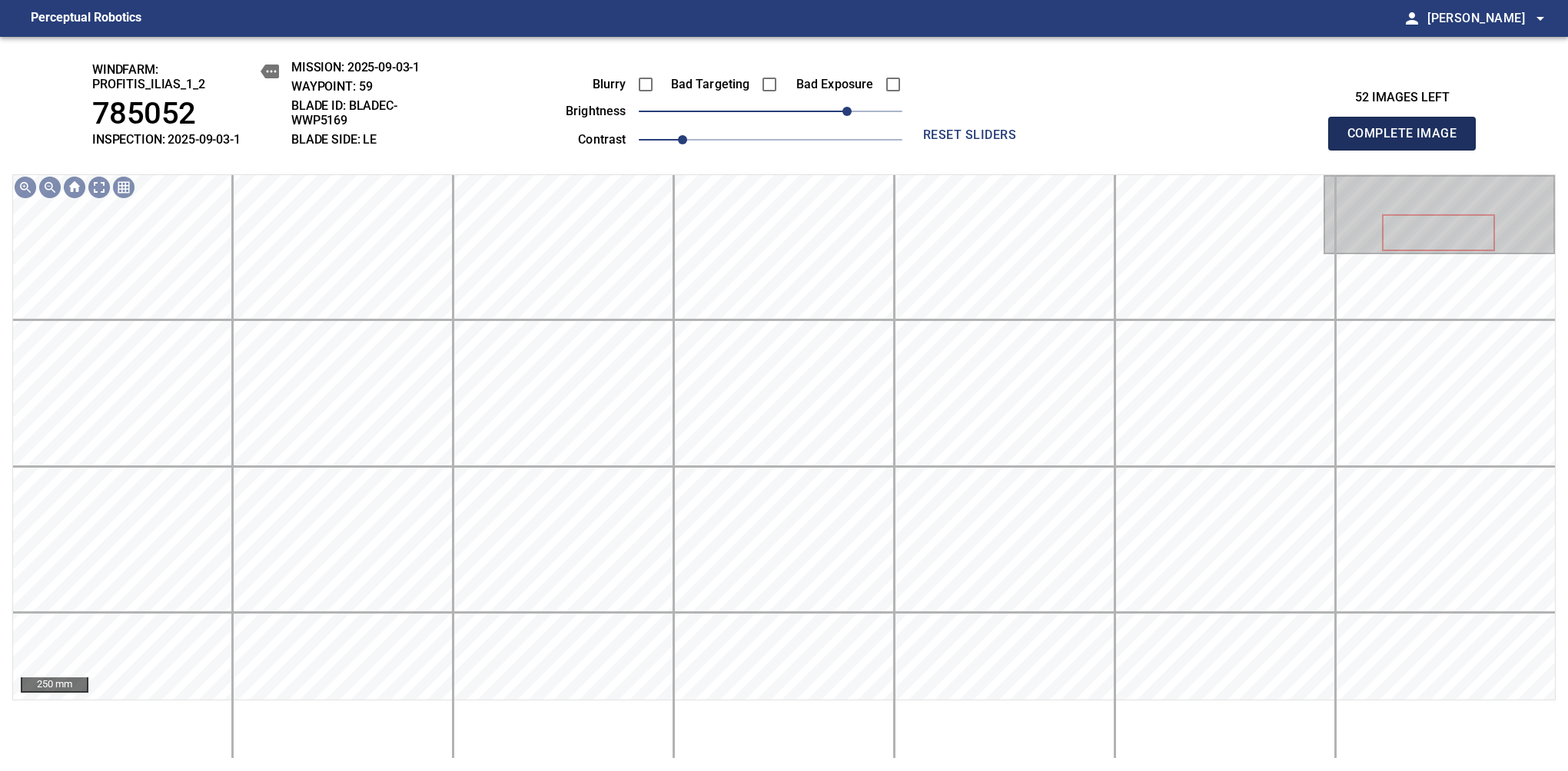
click at [1408, 141] on span "Complete Image" at bounding box center [1402, 133] width 114 height 22
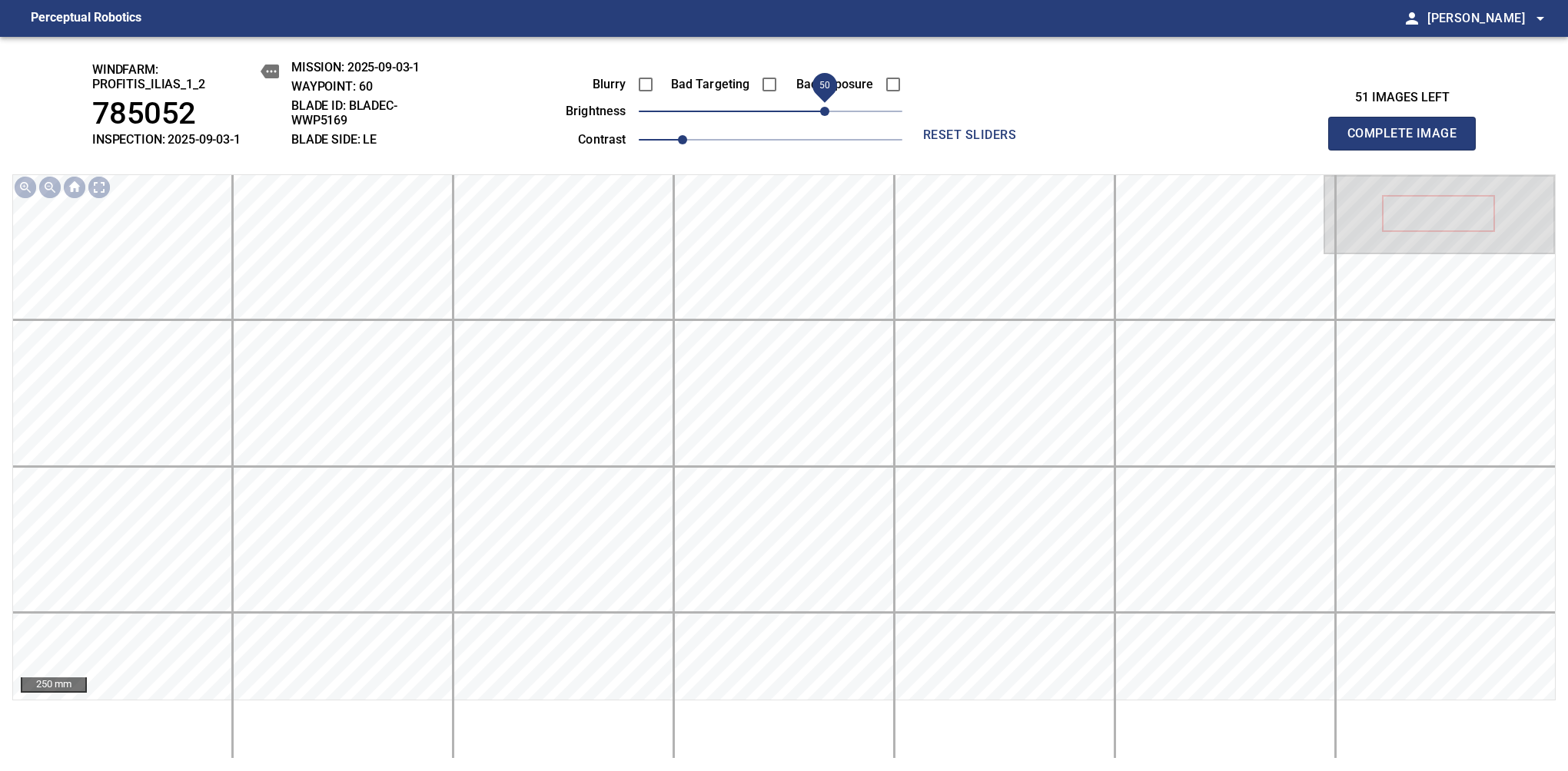
drag, startPoint x: 786, startPoint y: 111, endPoint x: 828, endPoint y: 119, distance: 42.8
click at [828, 116] on span "50" at bounding box center [824, 111] width 9 height 9
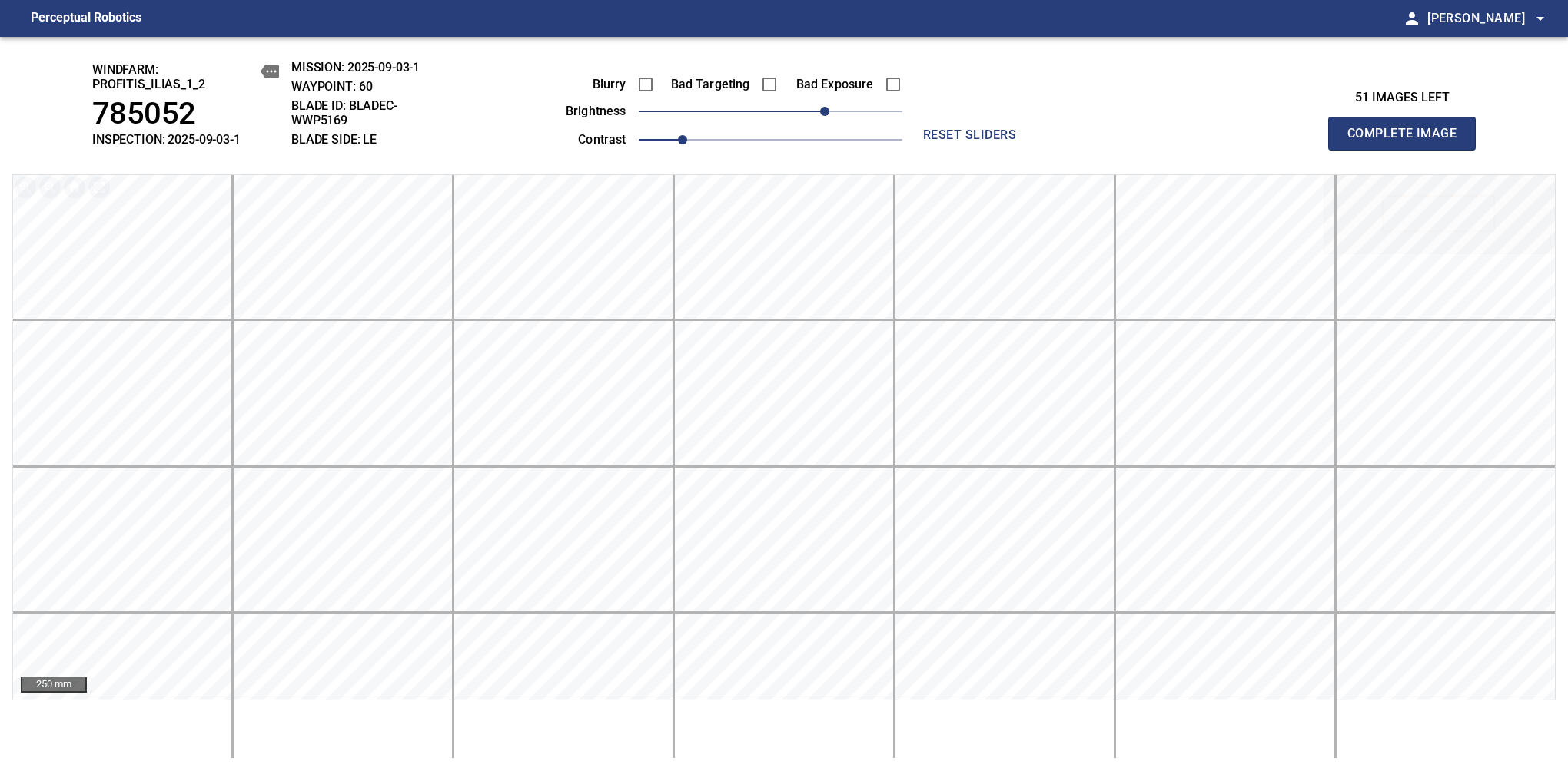
click at [1408, 141] on span "Complete Image" at bounding box center [1402, 133] width 114 height 22
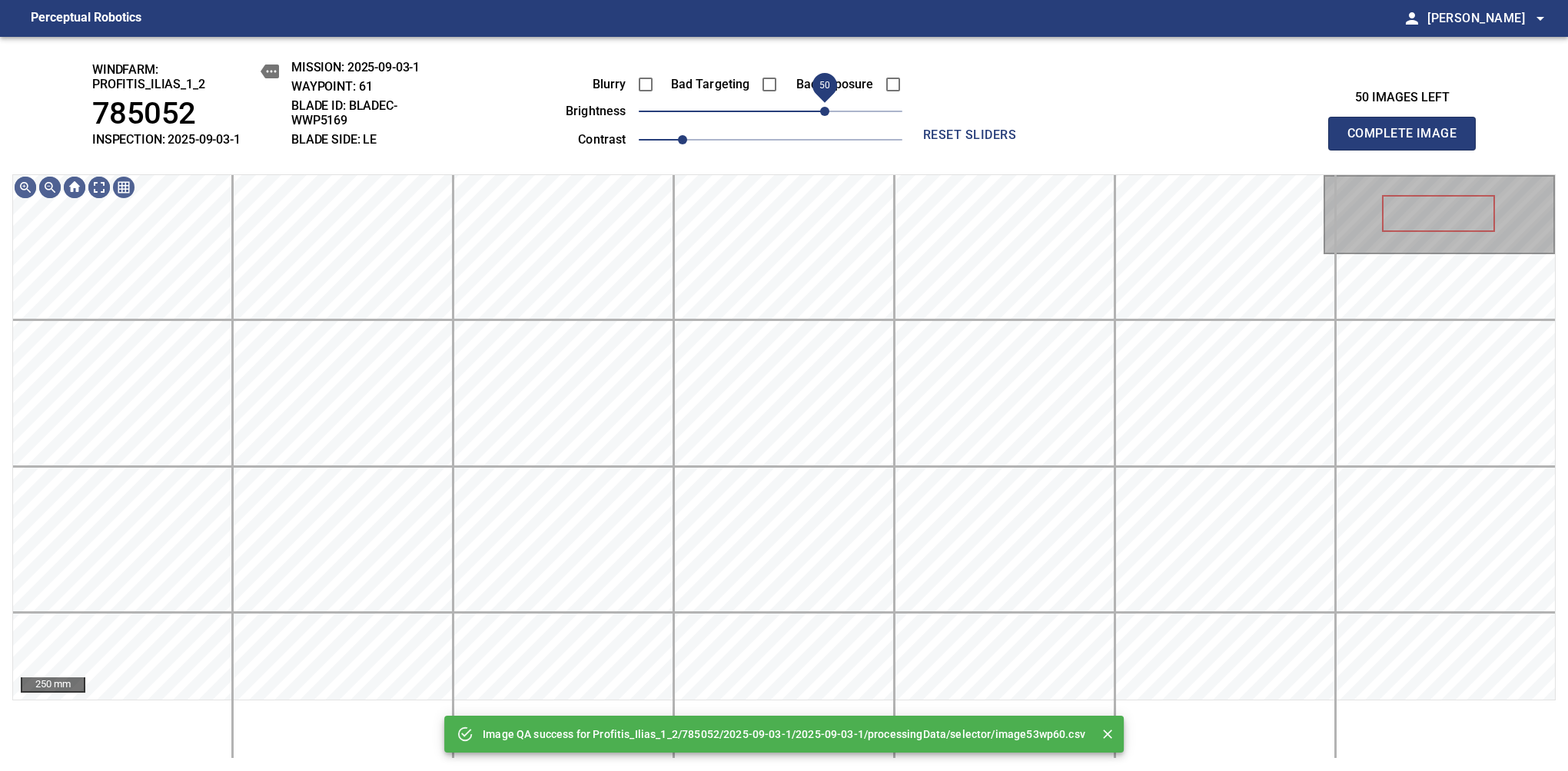
click at [826, 117] on span "50" at bounding box center [771, 112] width 264 height 22
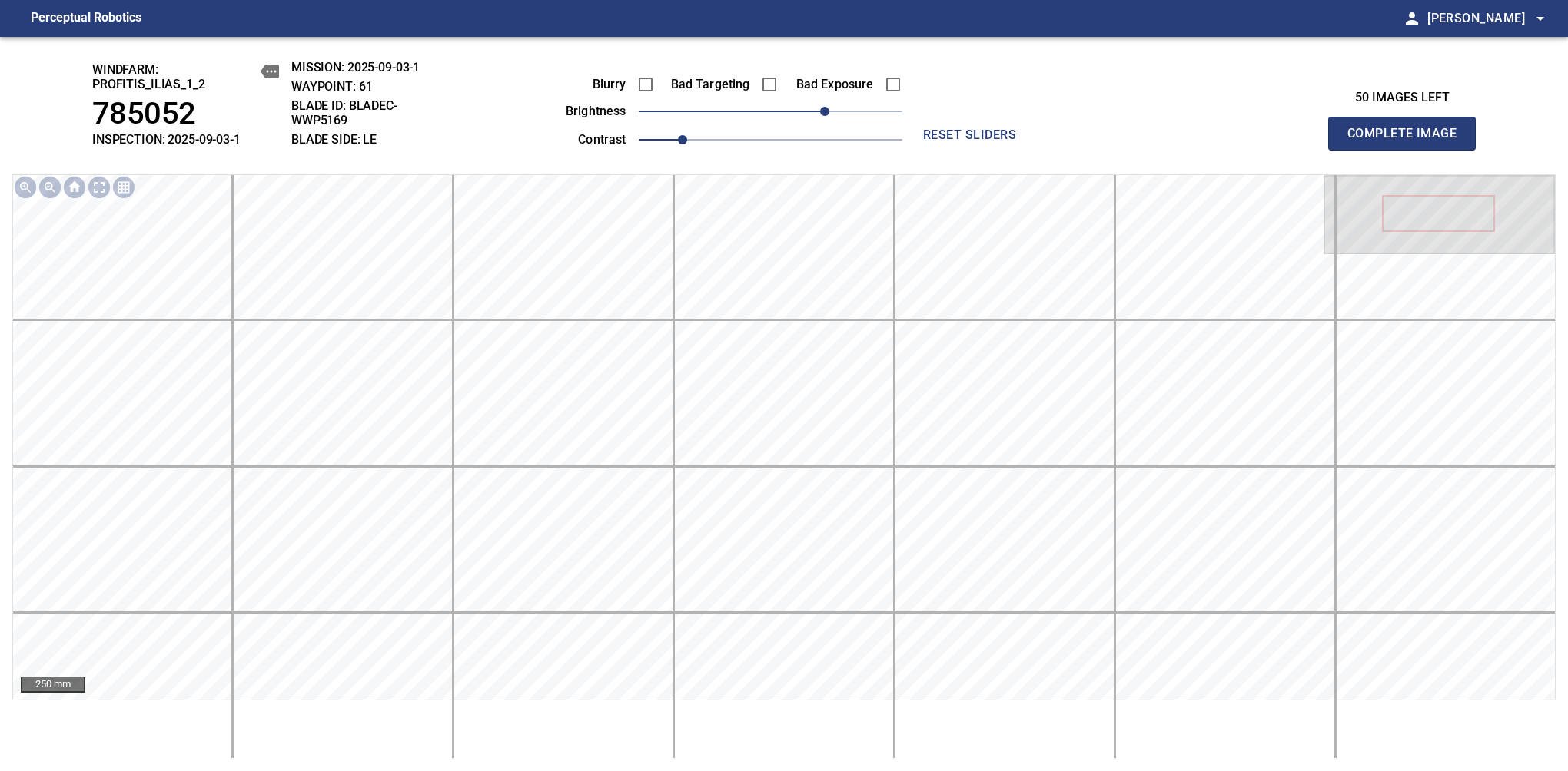
click at [1408, 141] on span "Complete Image" at bounding box center [1402, 133] width 114 height 22
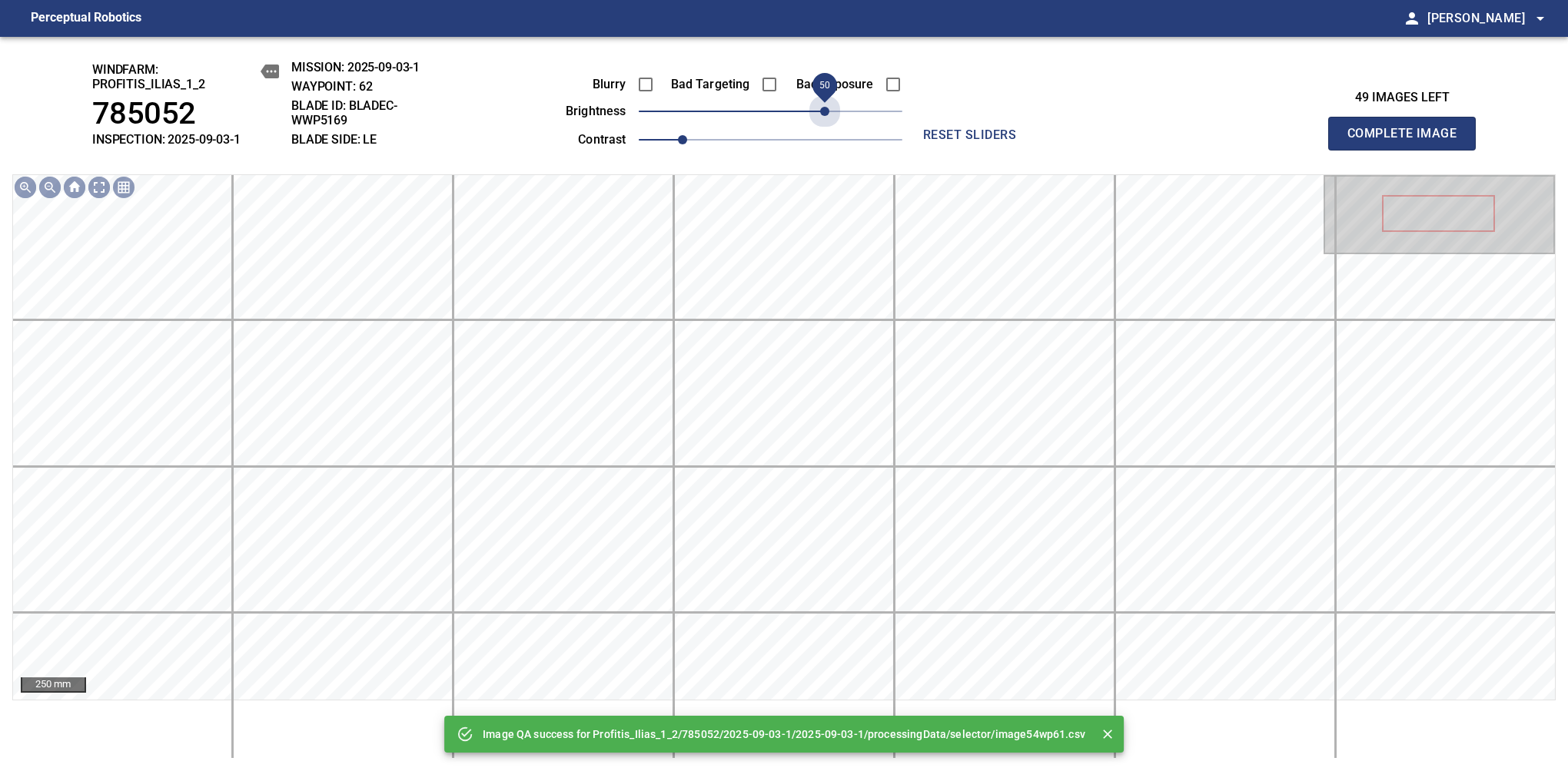
click at [823, 114] on span "50" at bounding box center [771, 112] width 264 height 22
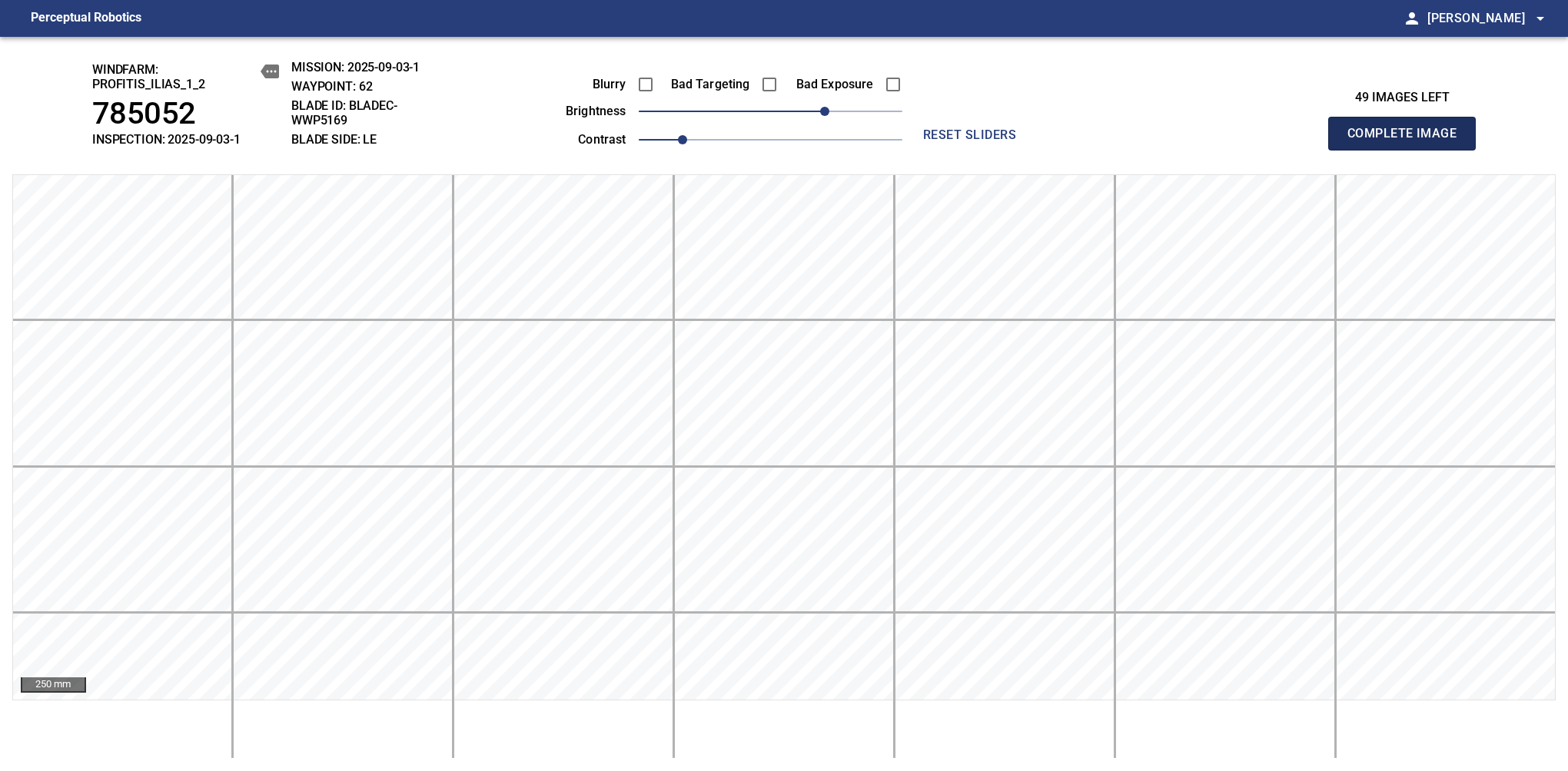
click at [1408, 141] on span "Complete Image" at bounding box center [1402, 133] width 114 height 22
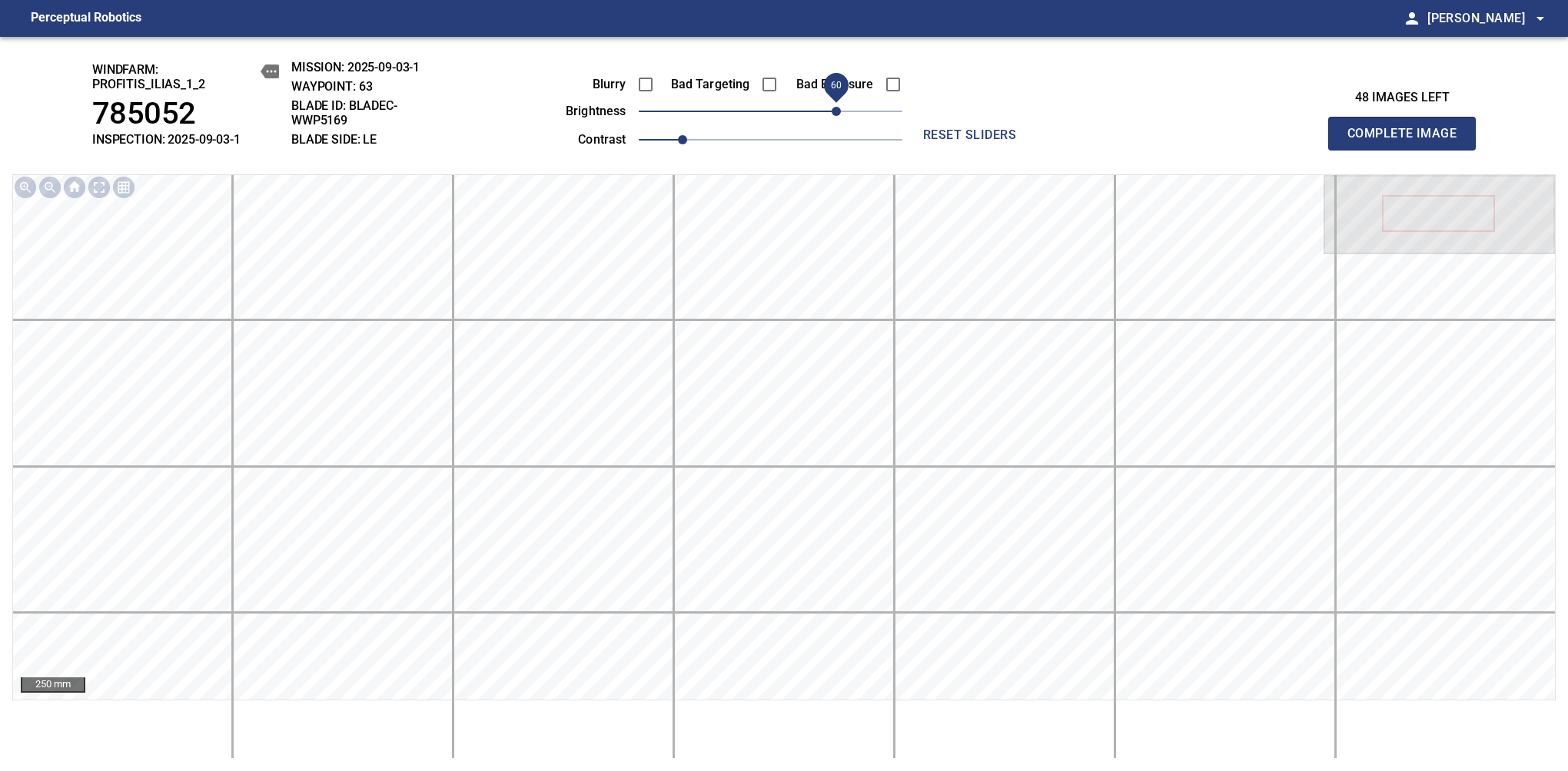
drag, startPoint x: 776, startPoint y: 117, endPoint x: 836, endPoint y: 109, distance: 60.5
click at [836, 109] on span "60" at bounding box center [836, 111] width 9 height 9
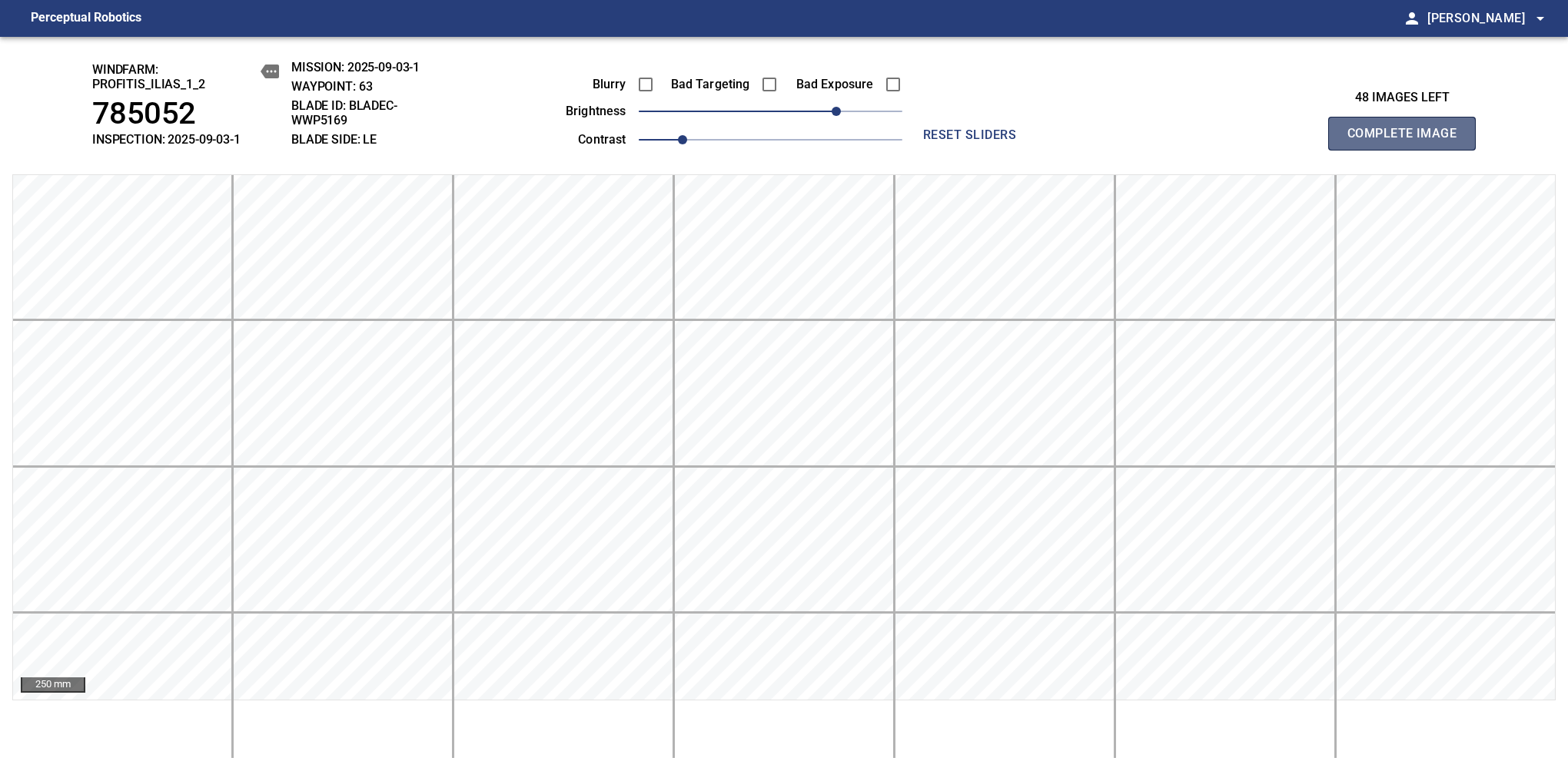
click at [1408, 141] on span "Complete Image" at bounding box center [1402, 133] width 114 height 22
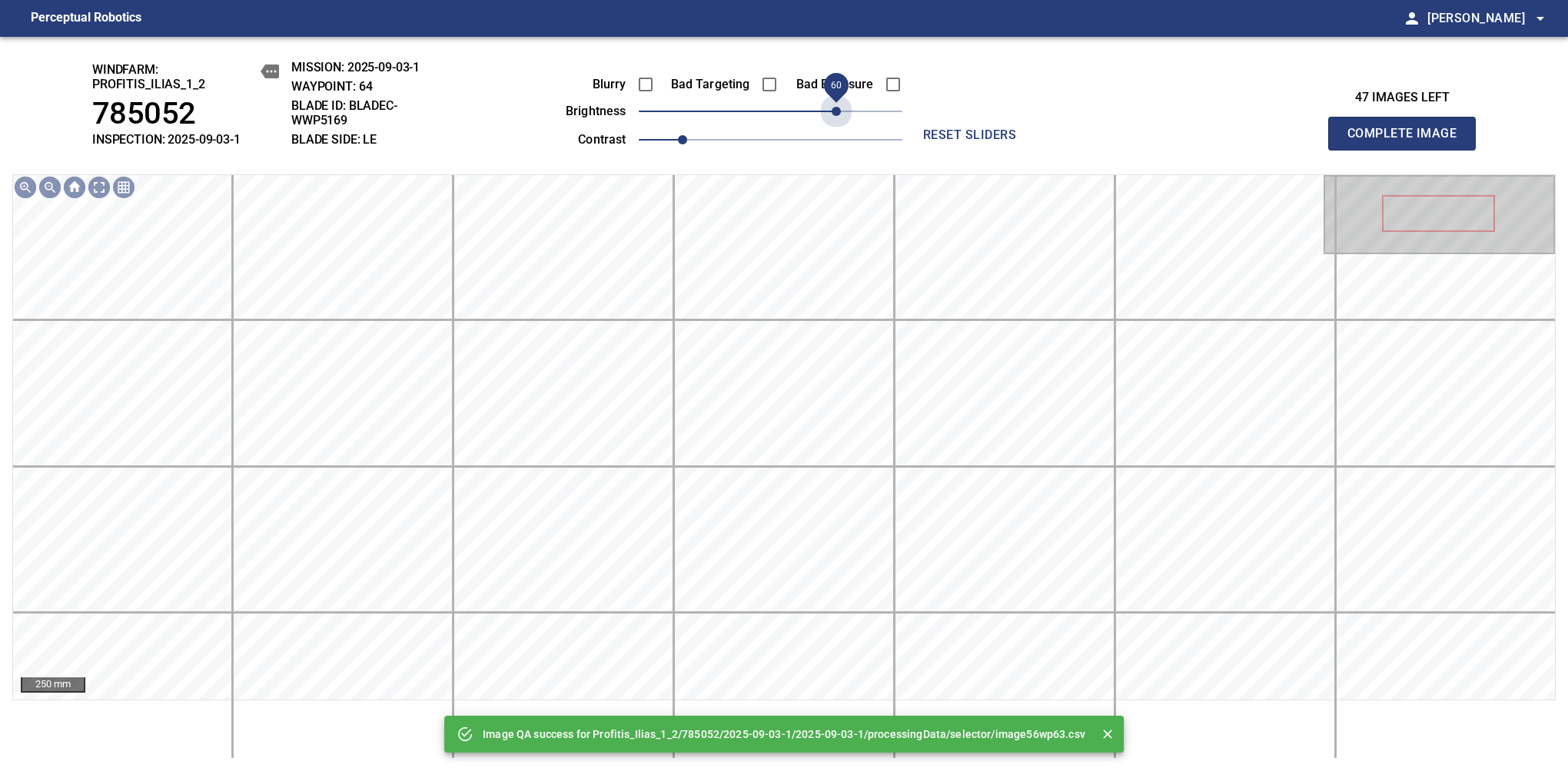
click at [836, 109] on span "60" at bounding box center [771, 112] width 264 height 22
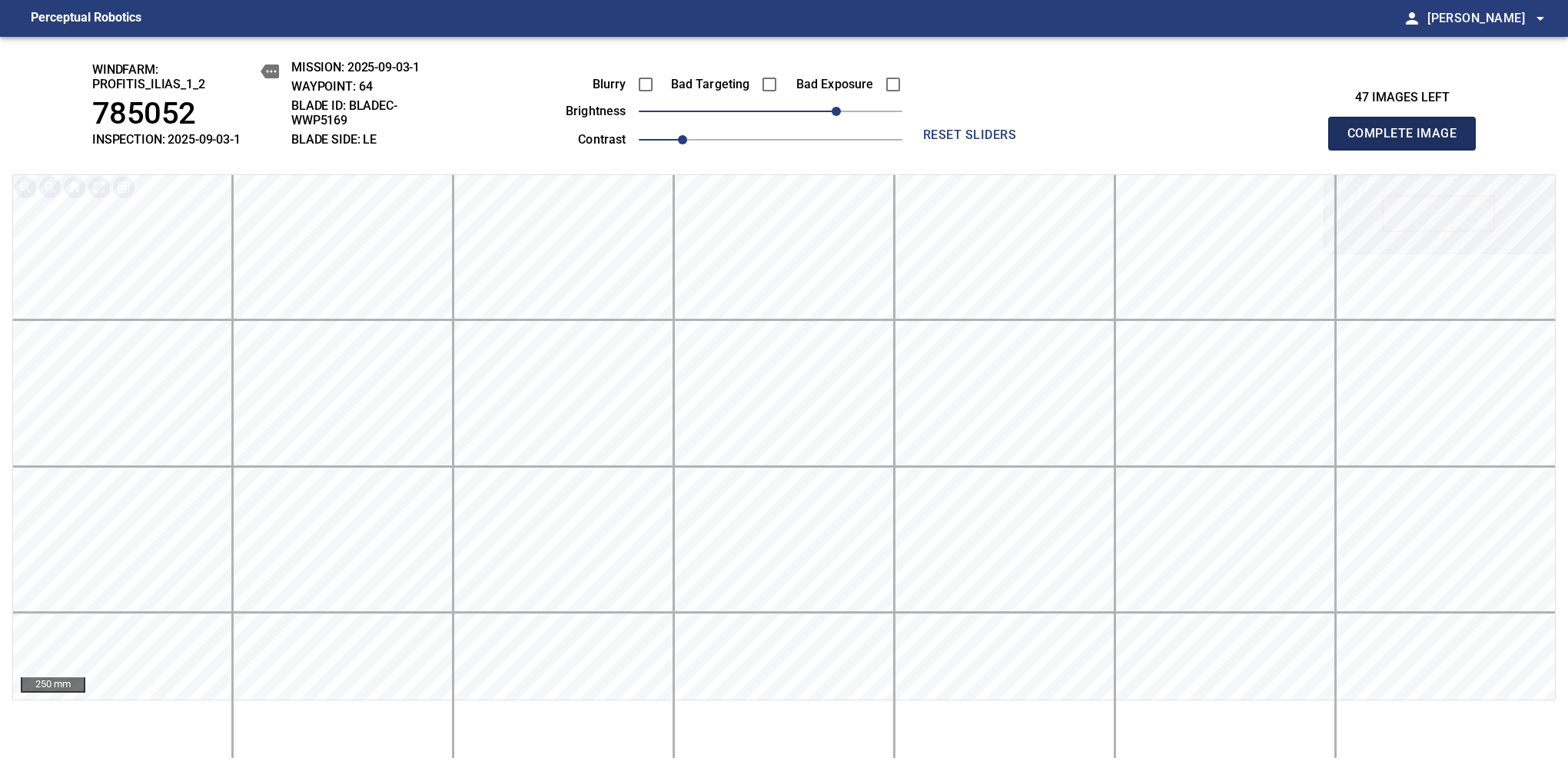
click at [1408, 141] on span "Complete Image" at bounding box center [1402, 133] width 114 height 22
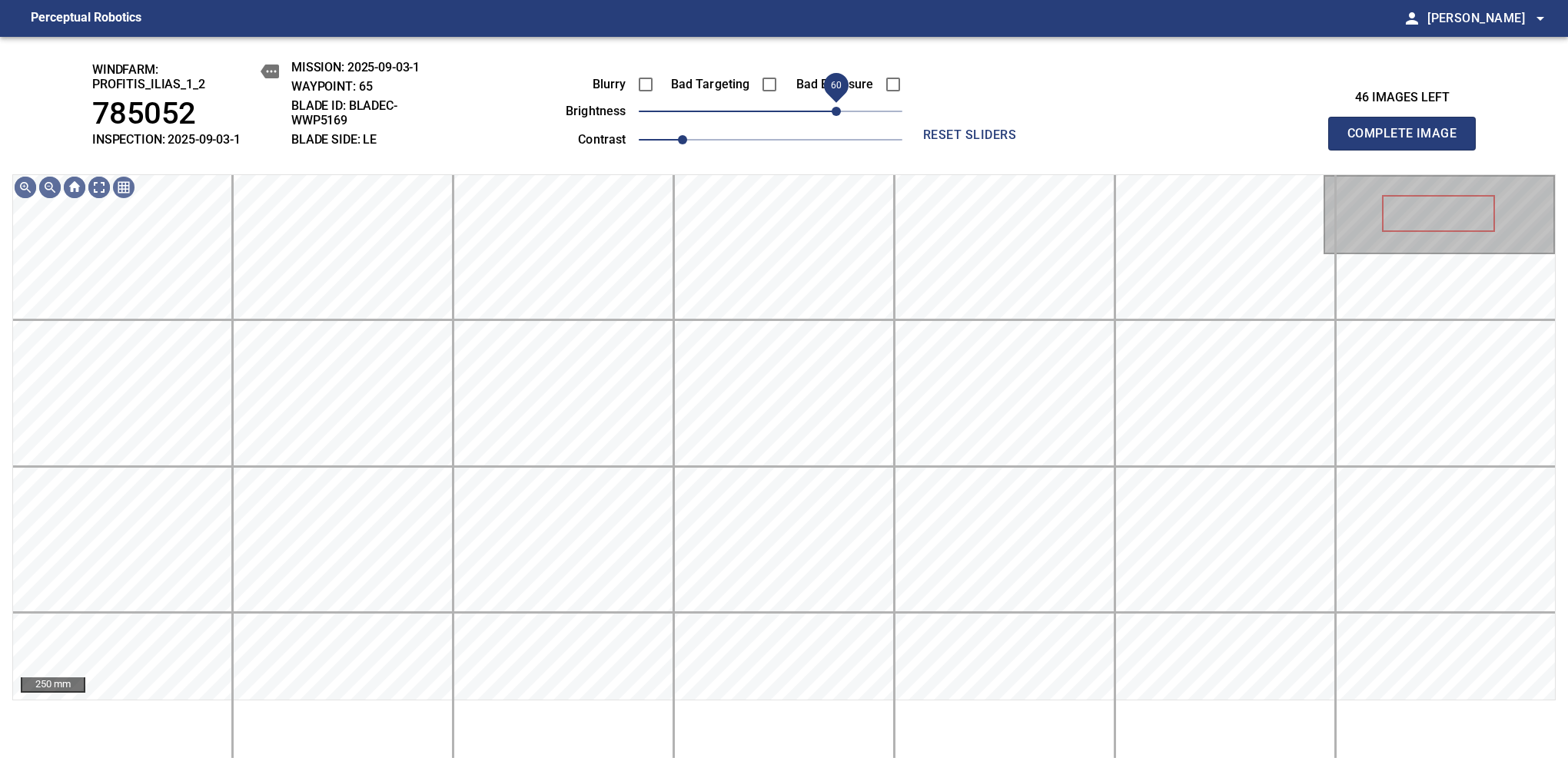
drag, startPoint x: 793, startPoint y: 114, endPoint x: 839, endPoint y: 109, distance: 46.3
click at [839, 109] on span "60" at bounding box center [771, 112] width 264 height 22
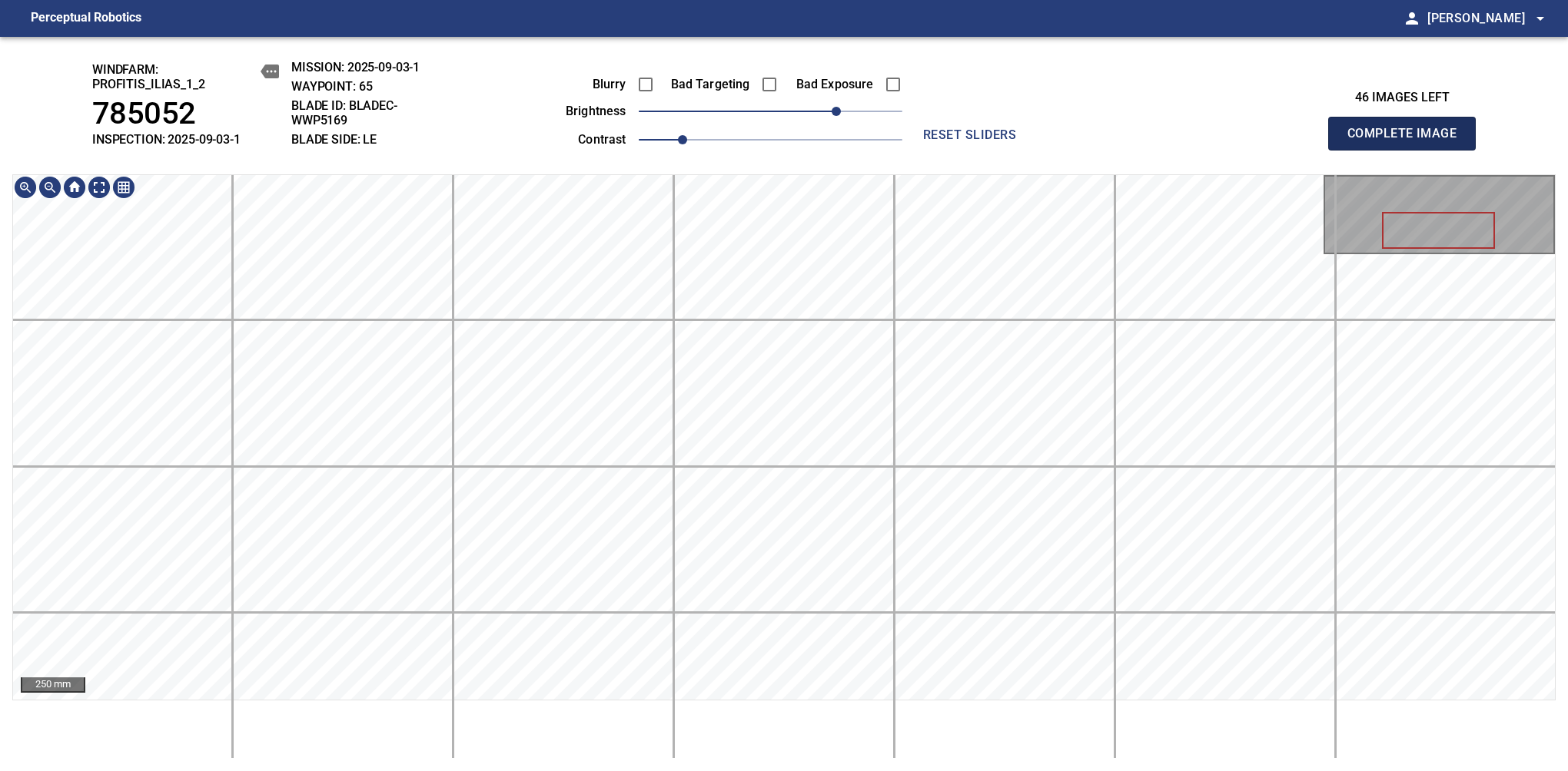
click at [1408, 141] on span "Complete Image" at bounding box center [1402, 133] width 114 height 22
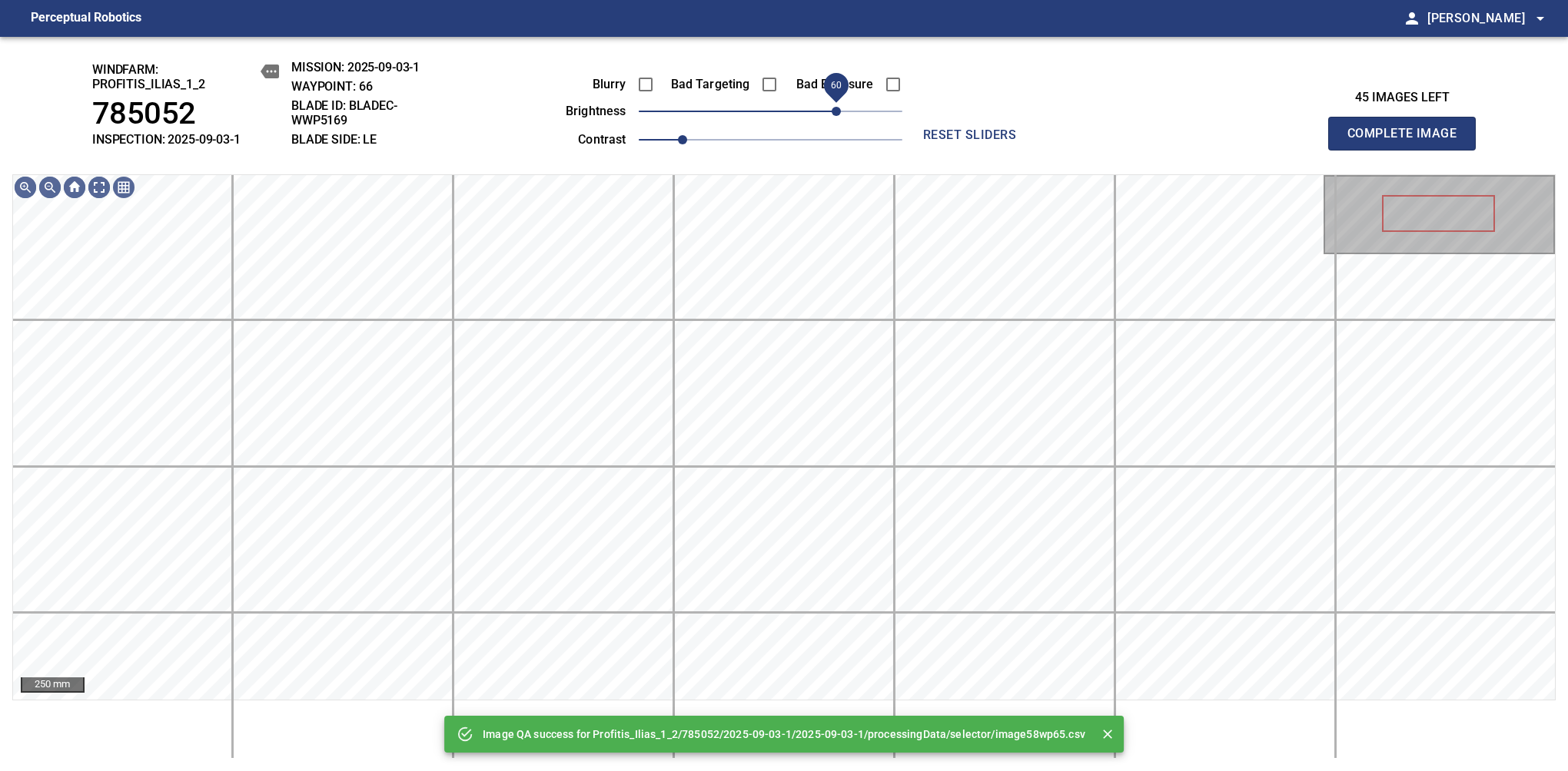
drag, startPoint x: 820, startPoint y: 113, endPoint x: 833, endPoint y: 107, distance: 14.3
click at [833, 107] on span "60" at bounding box center [771, 112] width 264 height 22
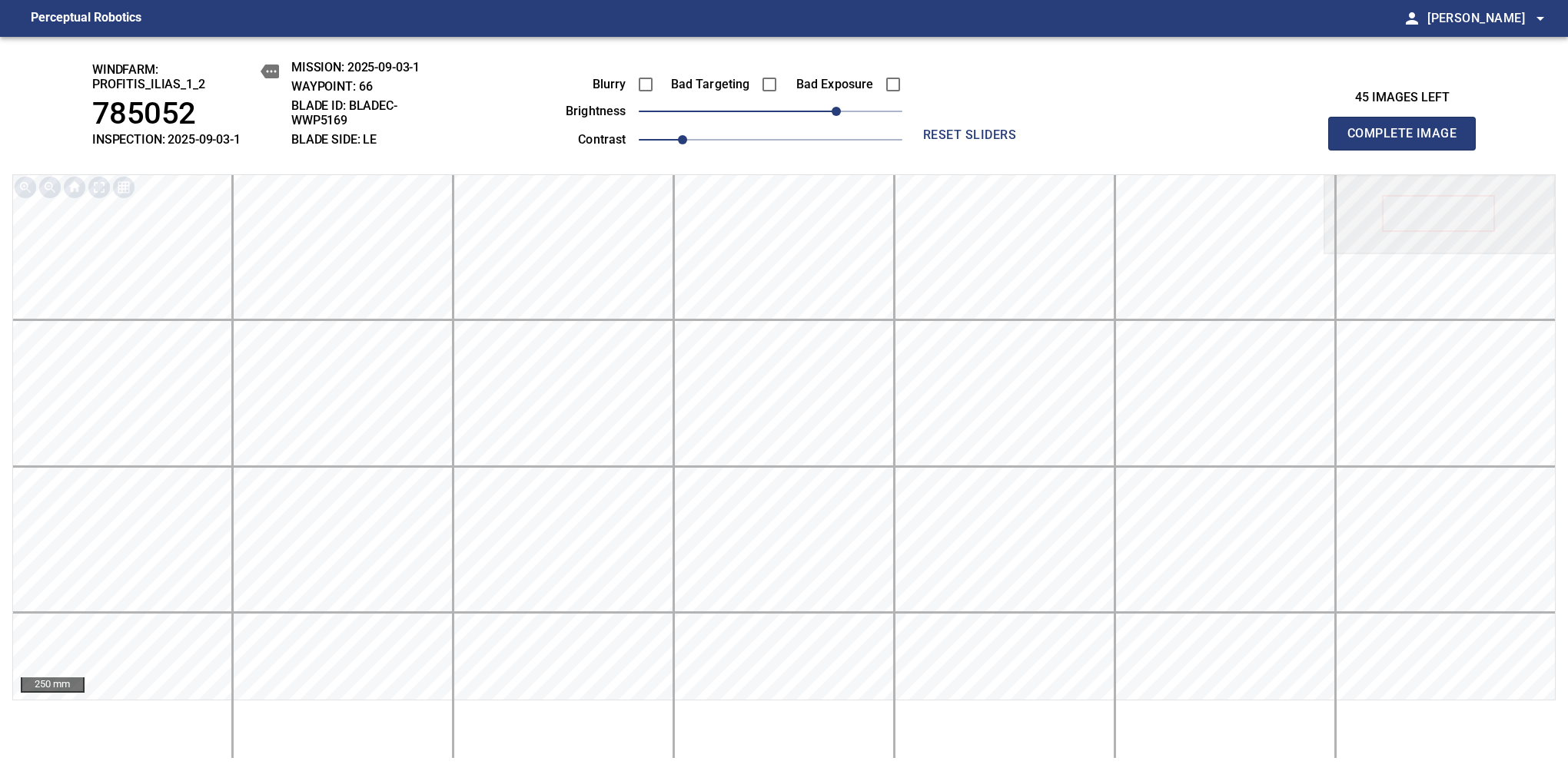
click at [1408, 141] on span "Complete Image" at bounding box center [1402, 133] width 114 height 22
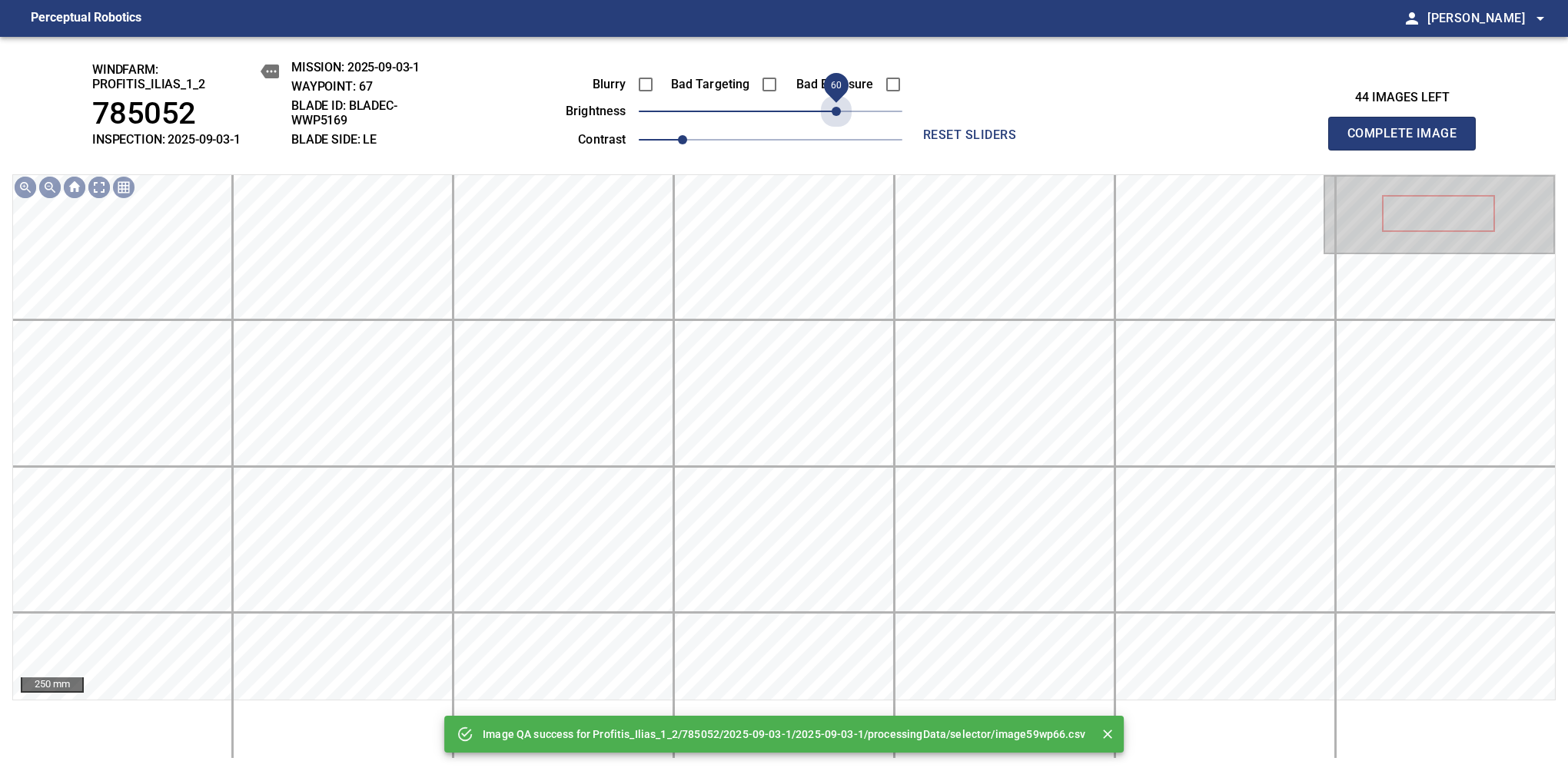
click at [833, 107] on span "60" at bounding box center [771, 112] width 264 height 22
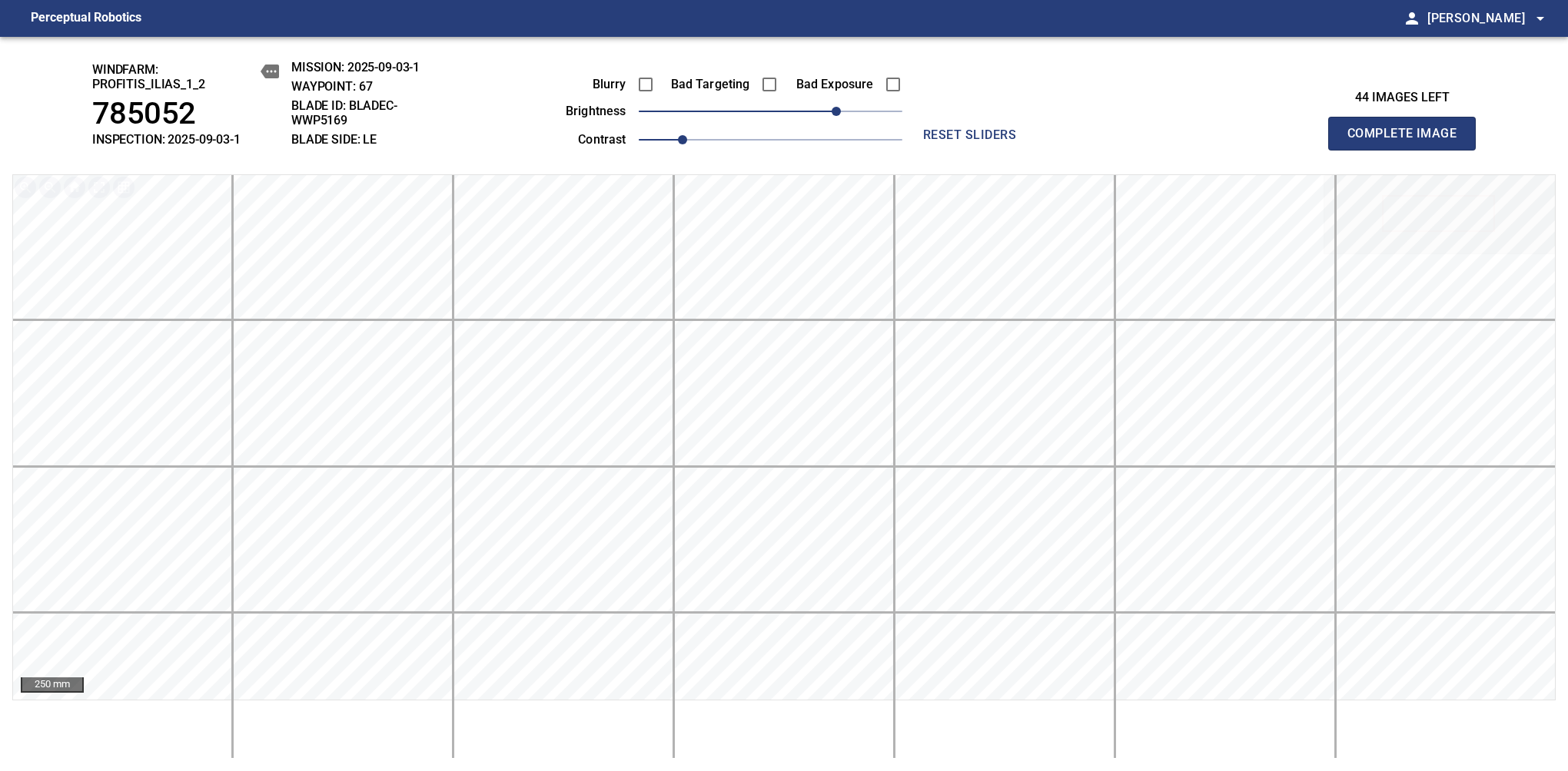
click at [1408, 141] on span "Complete Image" at bounding box center [1402, 133] width 114 height 22
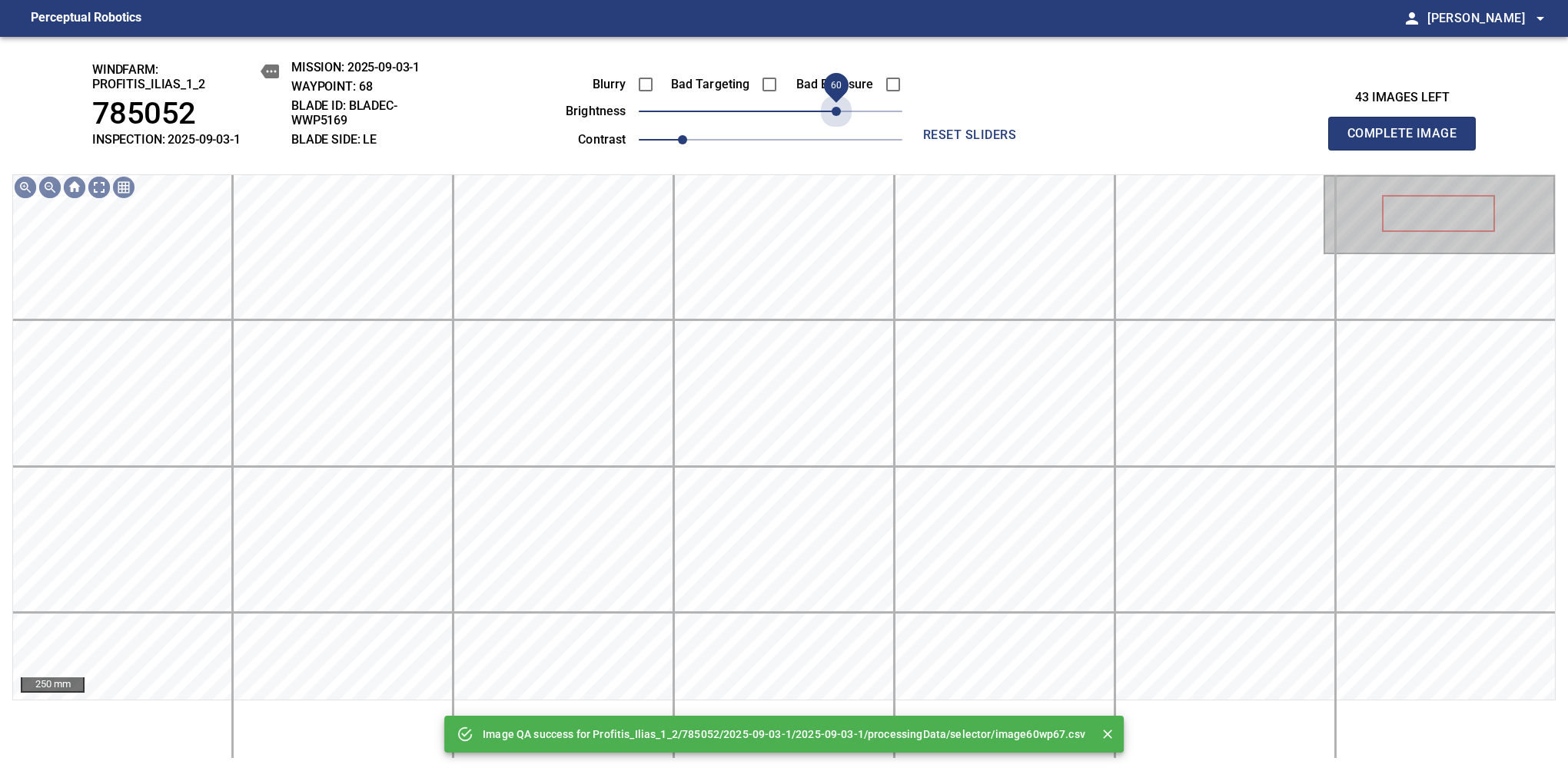
click at [833, 107] on span "60" at bounding box center [771, 112] width 264 height 22
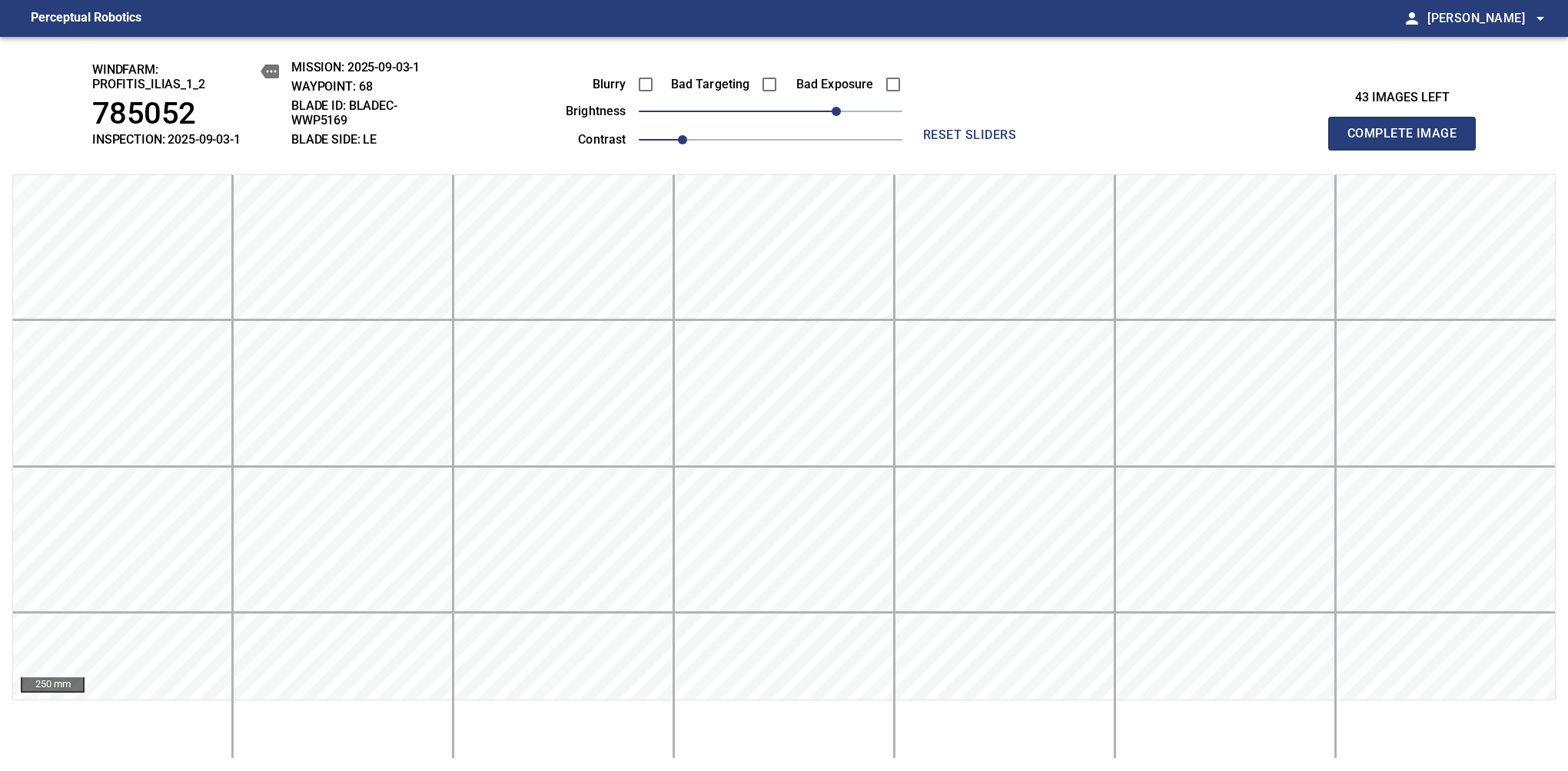
click at [1408, 141] on span "Complete Image" at bounding box center [1402, 133] width 114 height 22
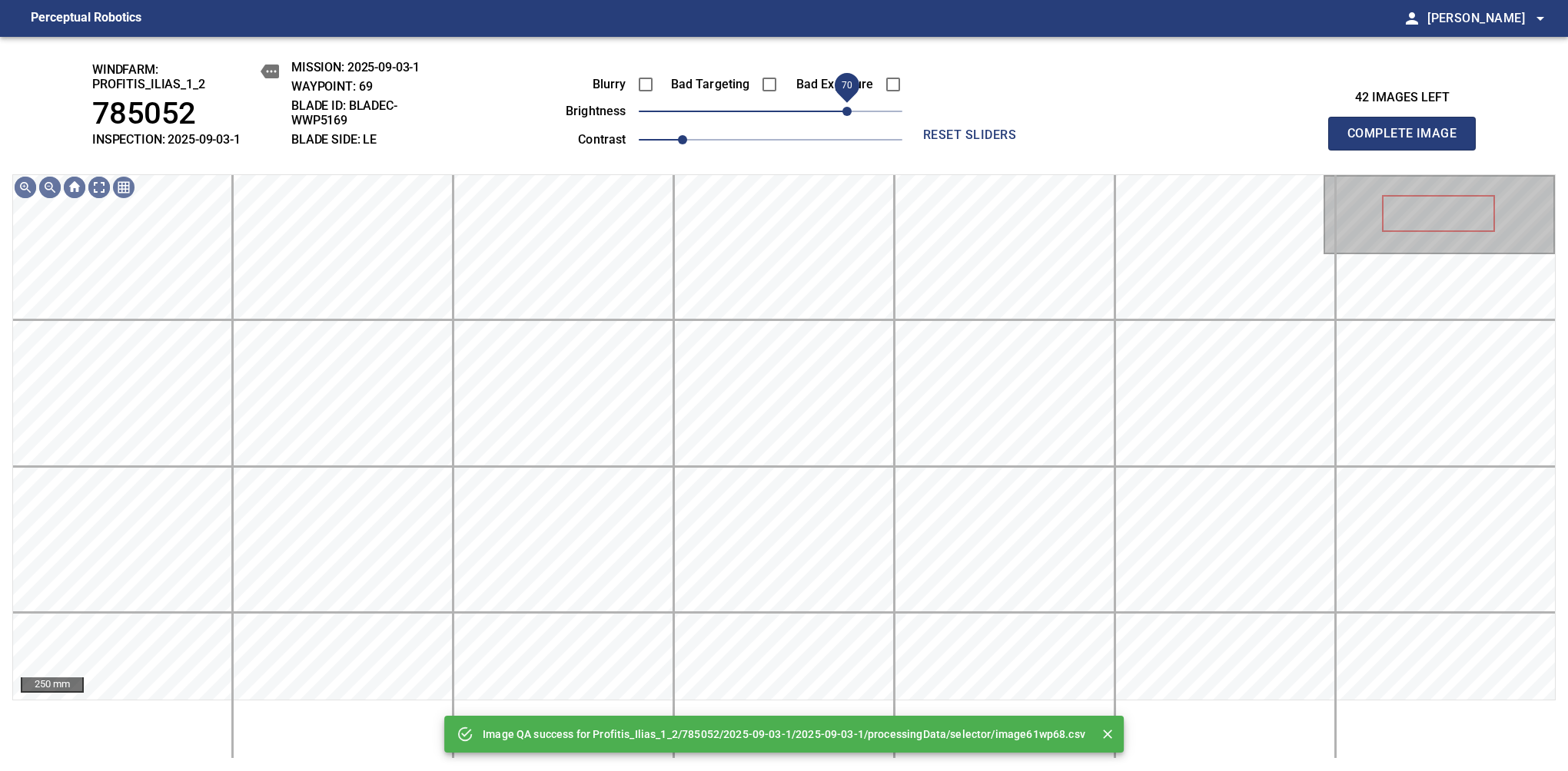
drag, startPoint x: 833, startPoint y: 107, endPoint x: 845, endPoint y: 102, distance: 13.0
click at [845, 102] on span "70" at bounding box center [771, 112] width 264 height 22
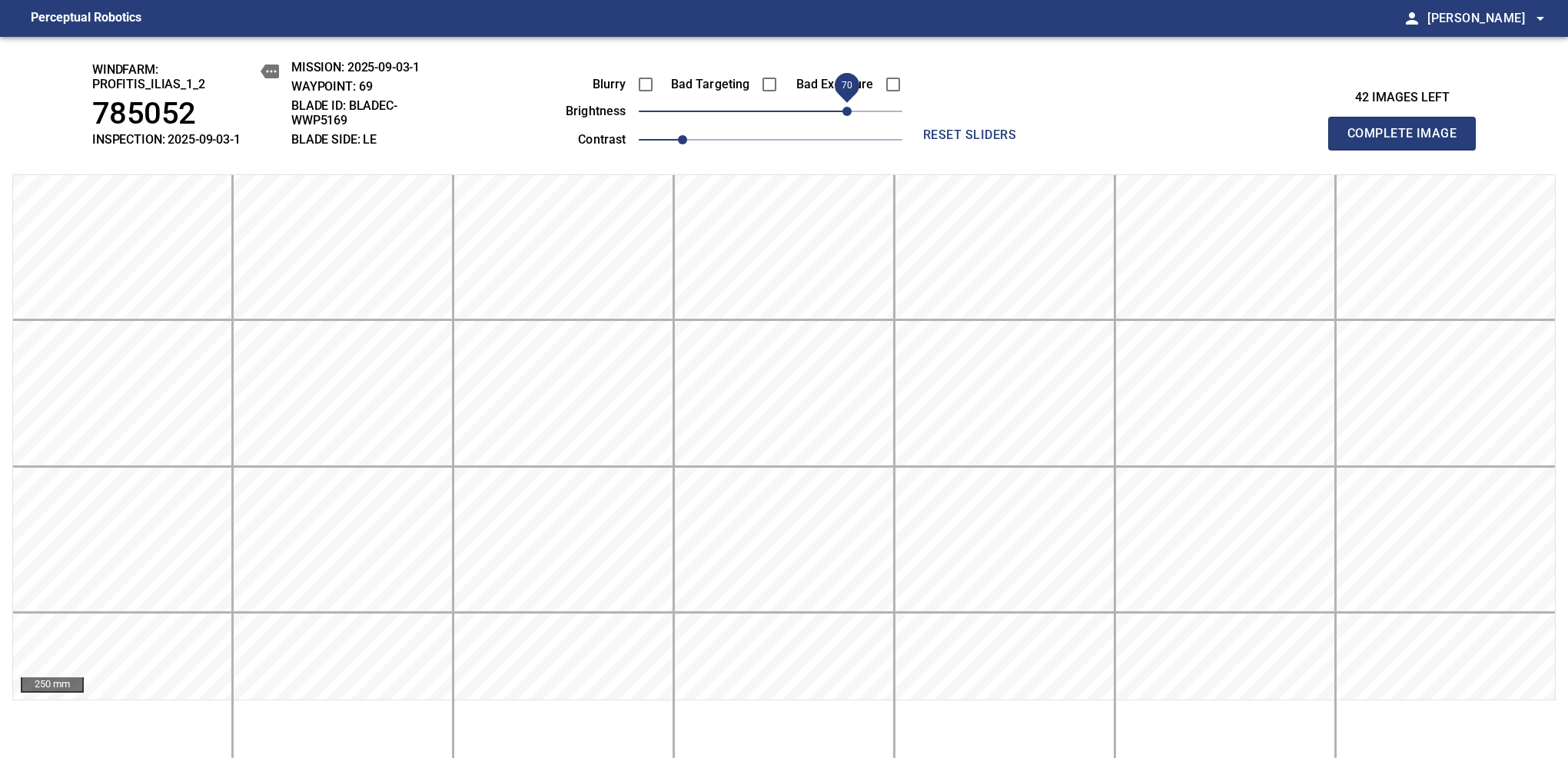
click at [1408, 141] on span "Complete Image" at bounding box center [1402, 133] width 114 height 22
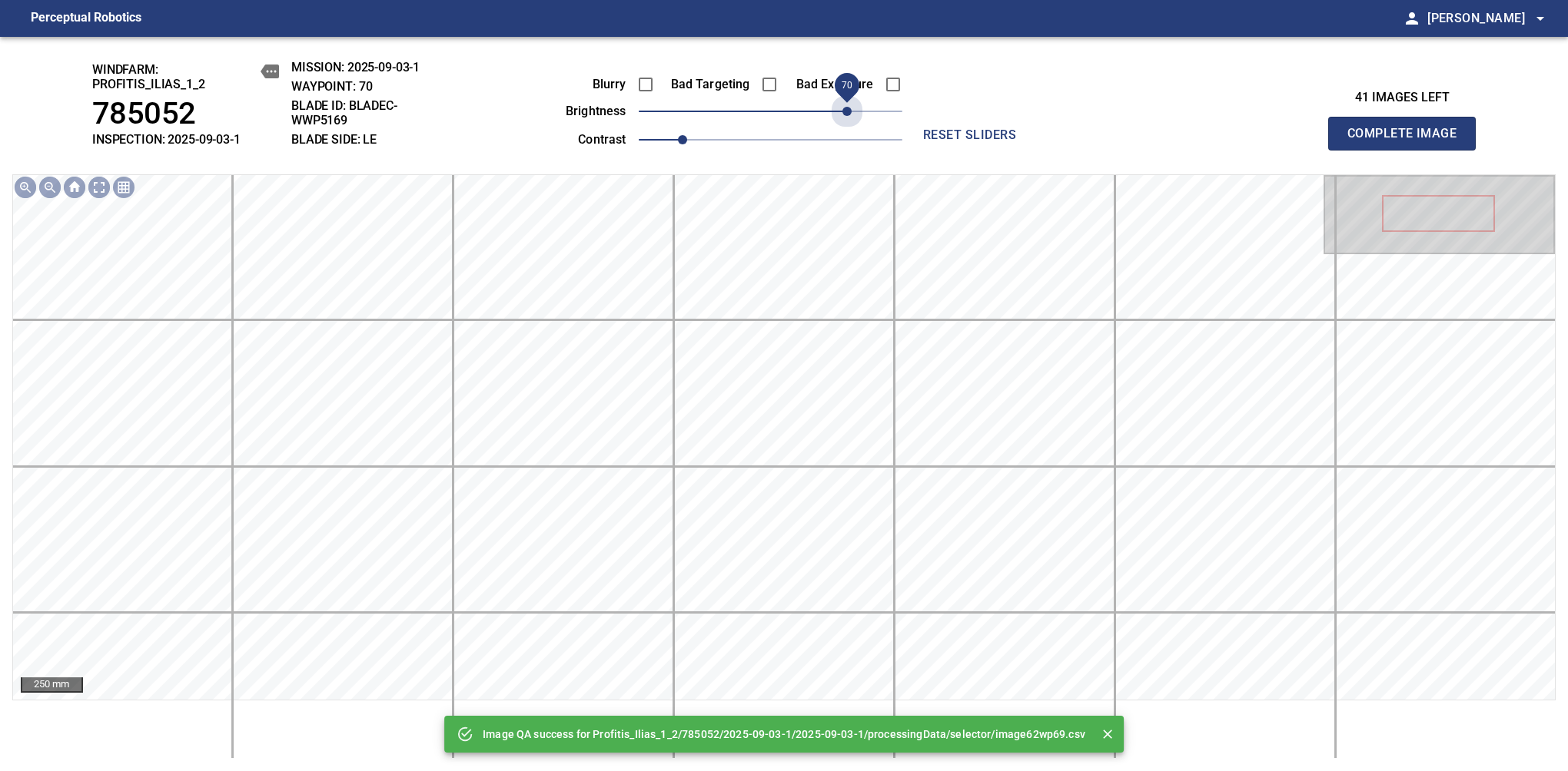
click at [849, 113] on span "70" at bounding box center [771, 112] width 264 height 22
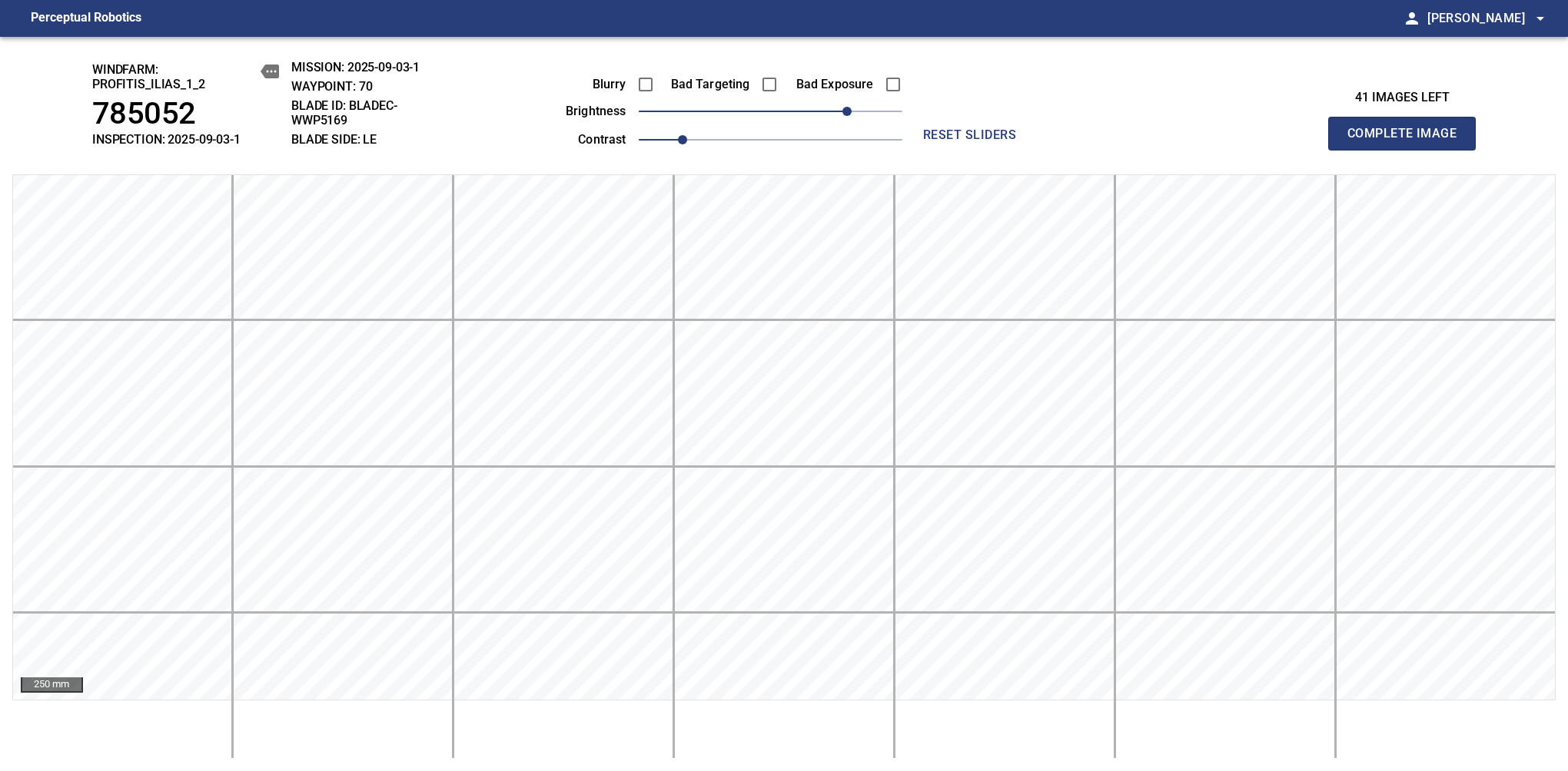
click at [1408, 141] on span "Complete Image" at bounding box center [1402, 133] width 114 height 22
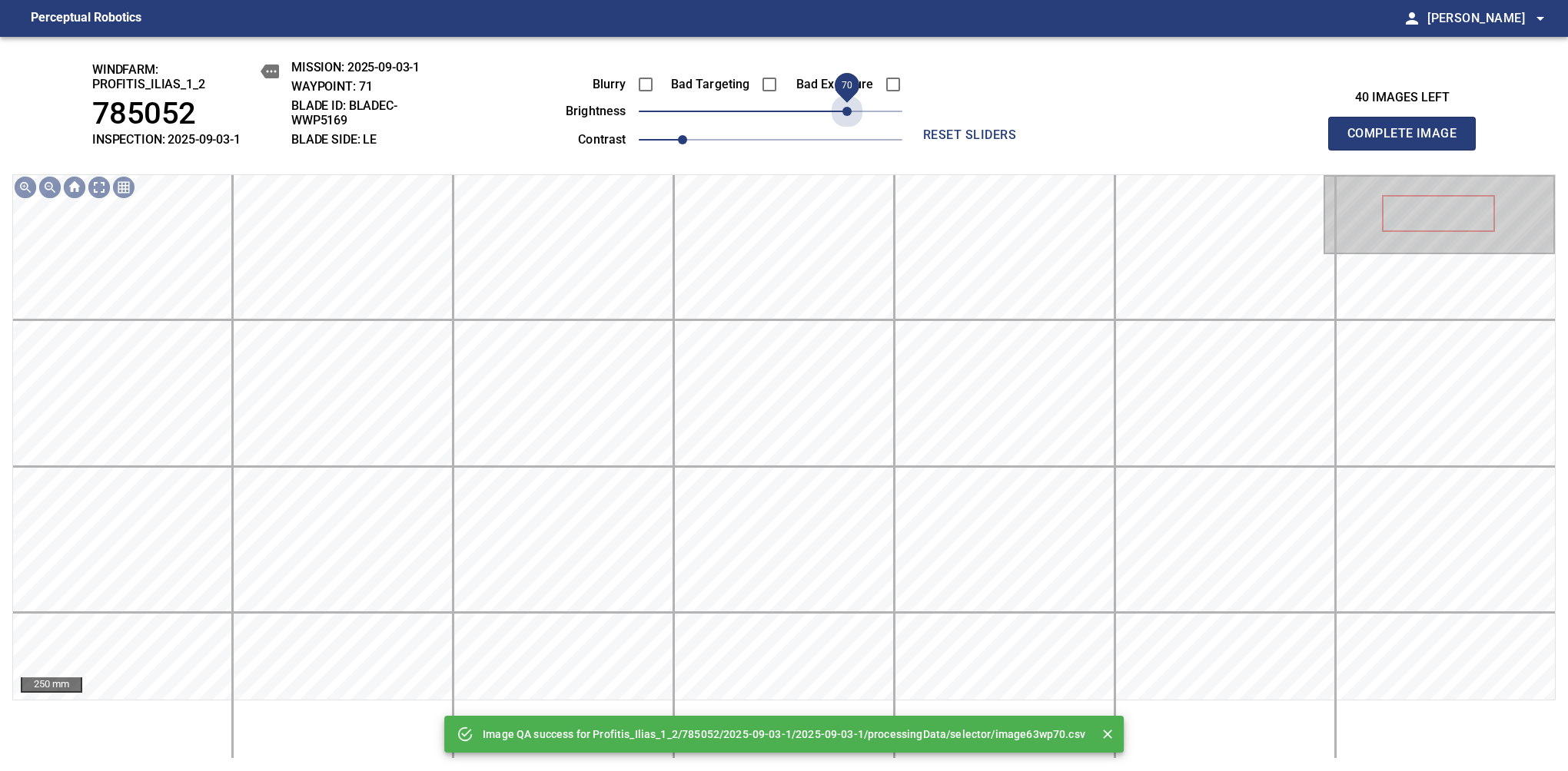
click at [849, 113] on span "70" at bounding box center [771, 112] width 264 height 22
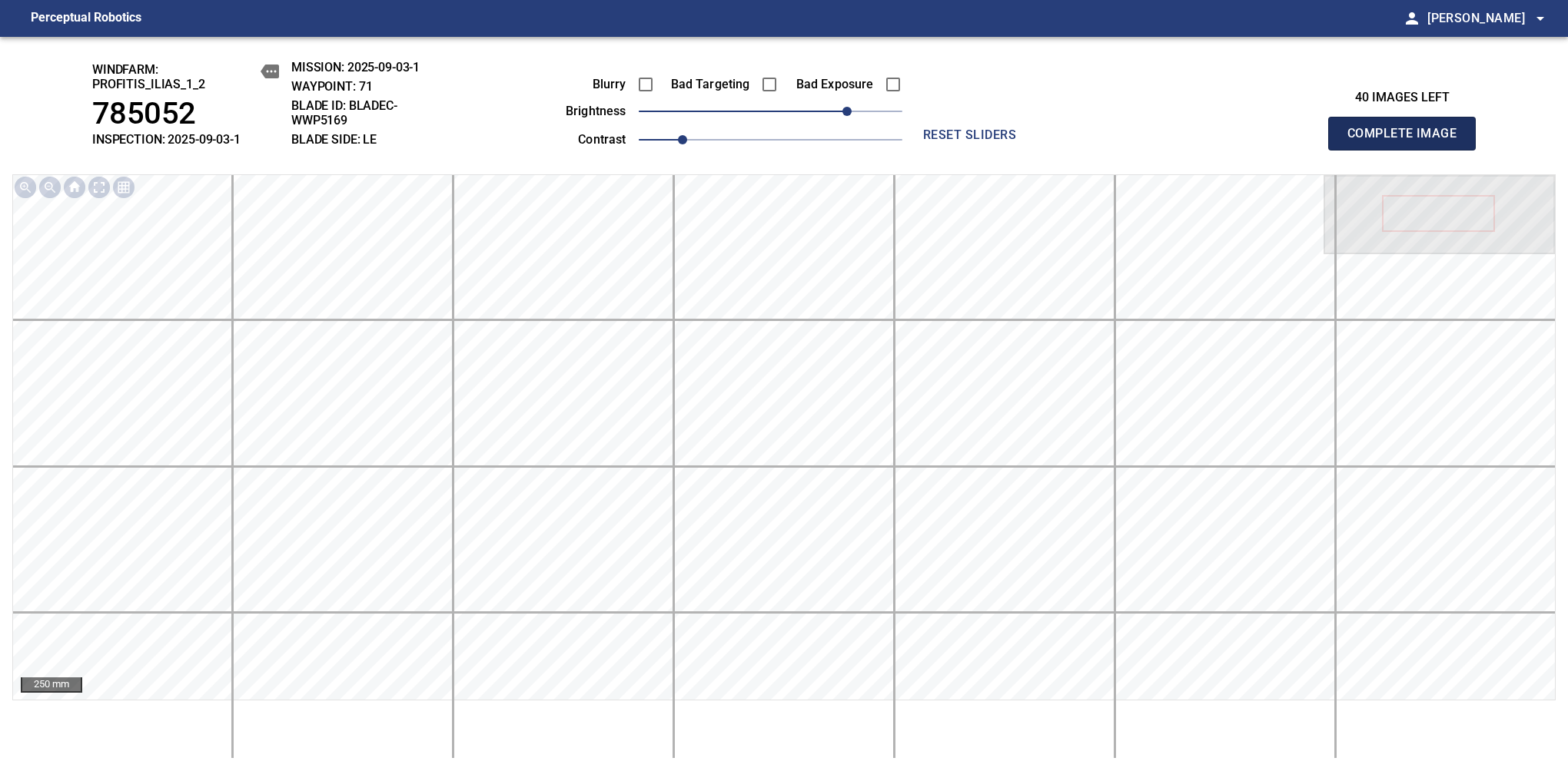
click at [1408, 141] on span "Complete Image" at bounding box center [1402, 133] width 114 height 22
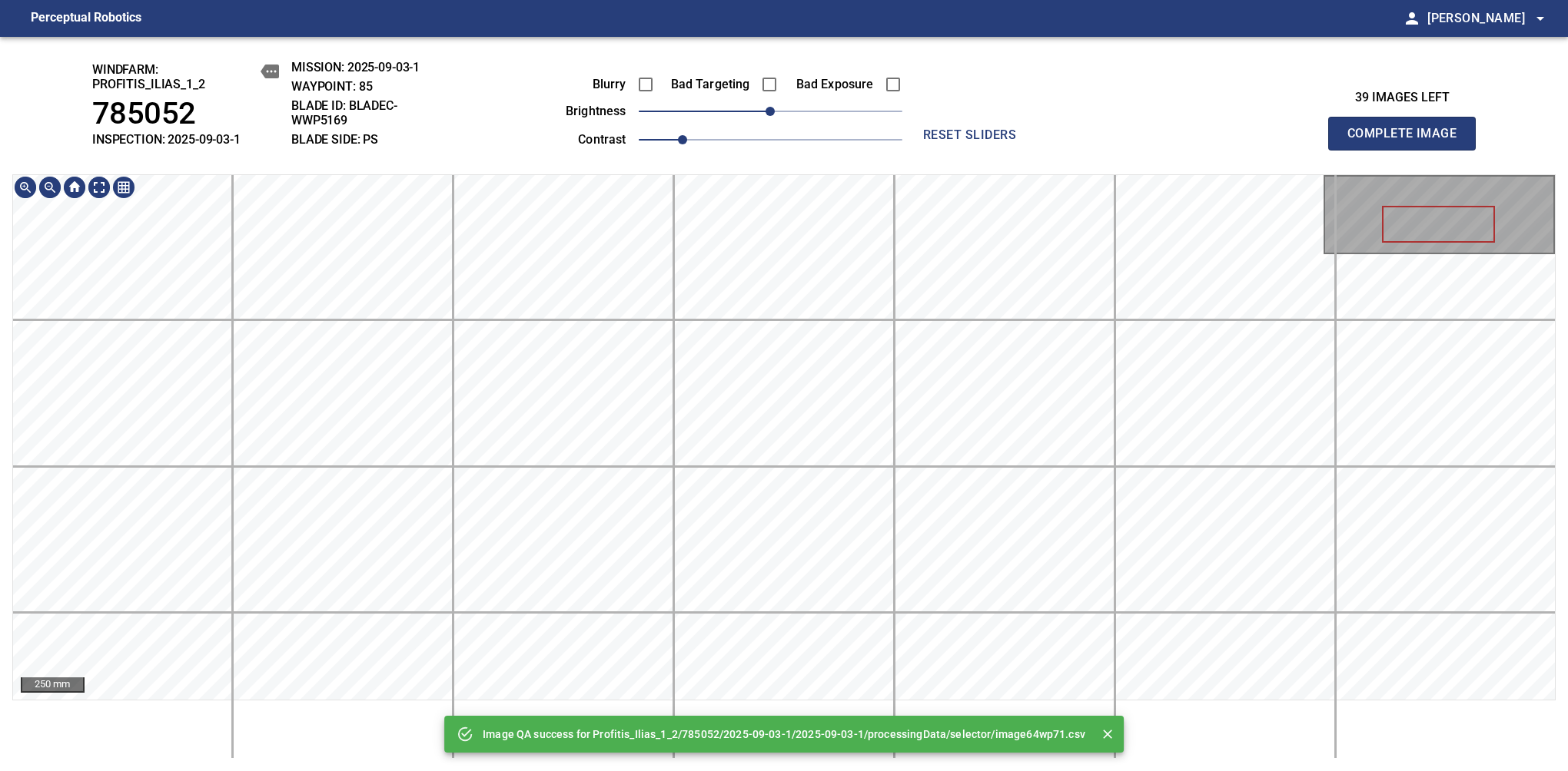
click at [781, 3] on main "Perceptual Robotics person Alex Semenov arrow_drop_down Image QA success for Pr…" at bounding box center [784, 385] width 1568 height 771
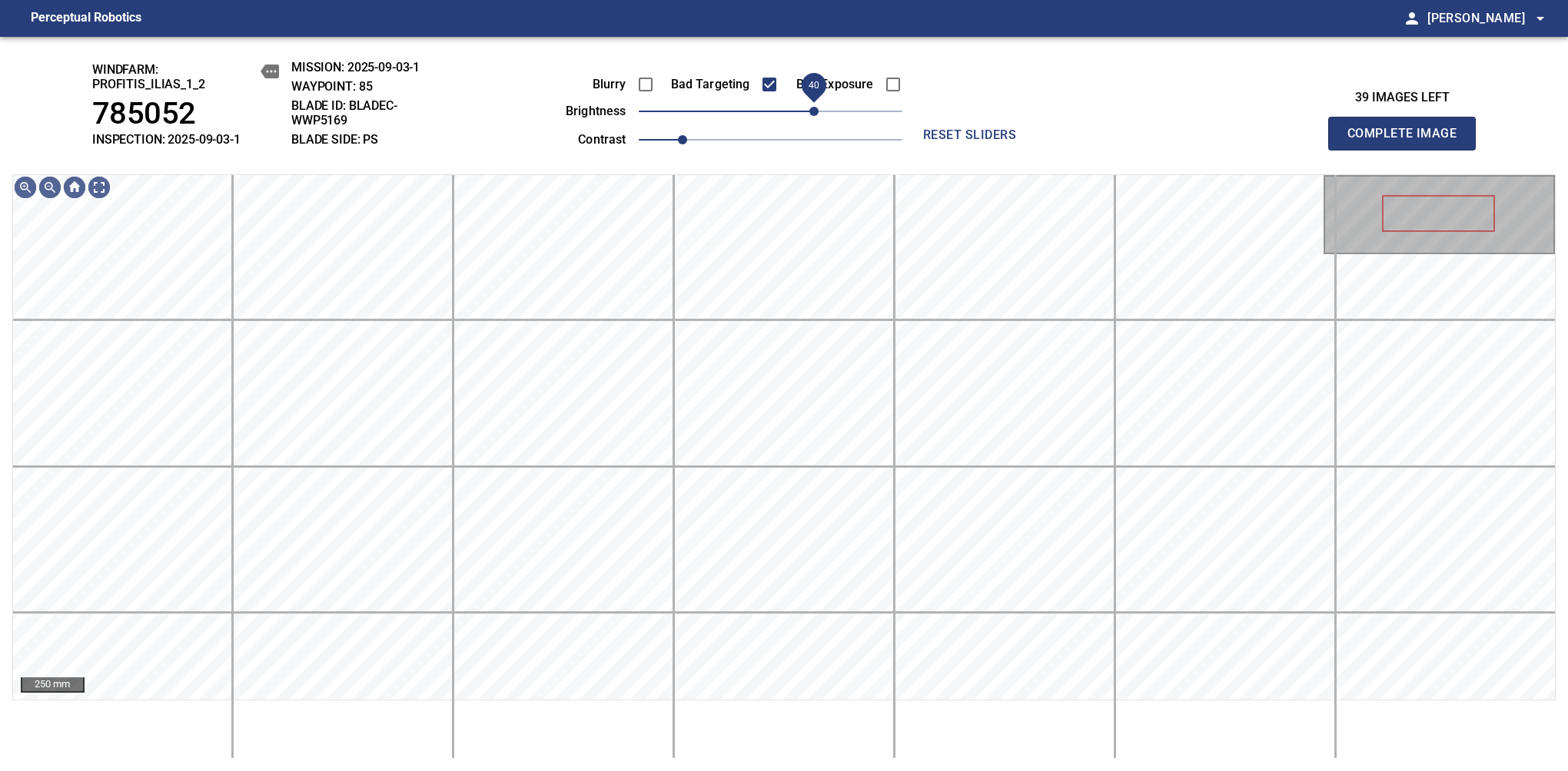
drag, startPoint x: 794, startPoint y: 122, endPoint x: 813, endPoint y: 122, distance: 19.0
click at [813, 116] on span "40" at bounding box center [813, 111] width 9 height 9
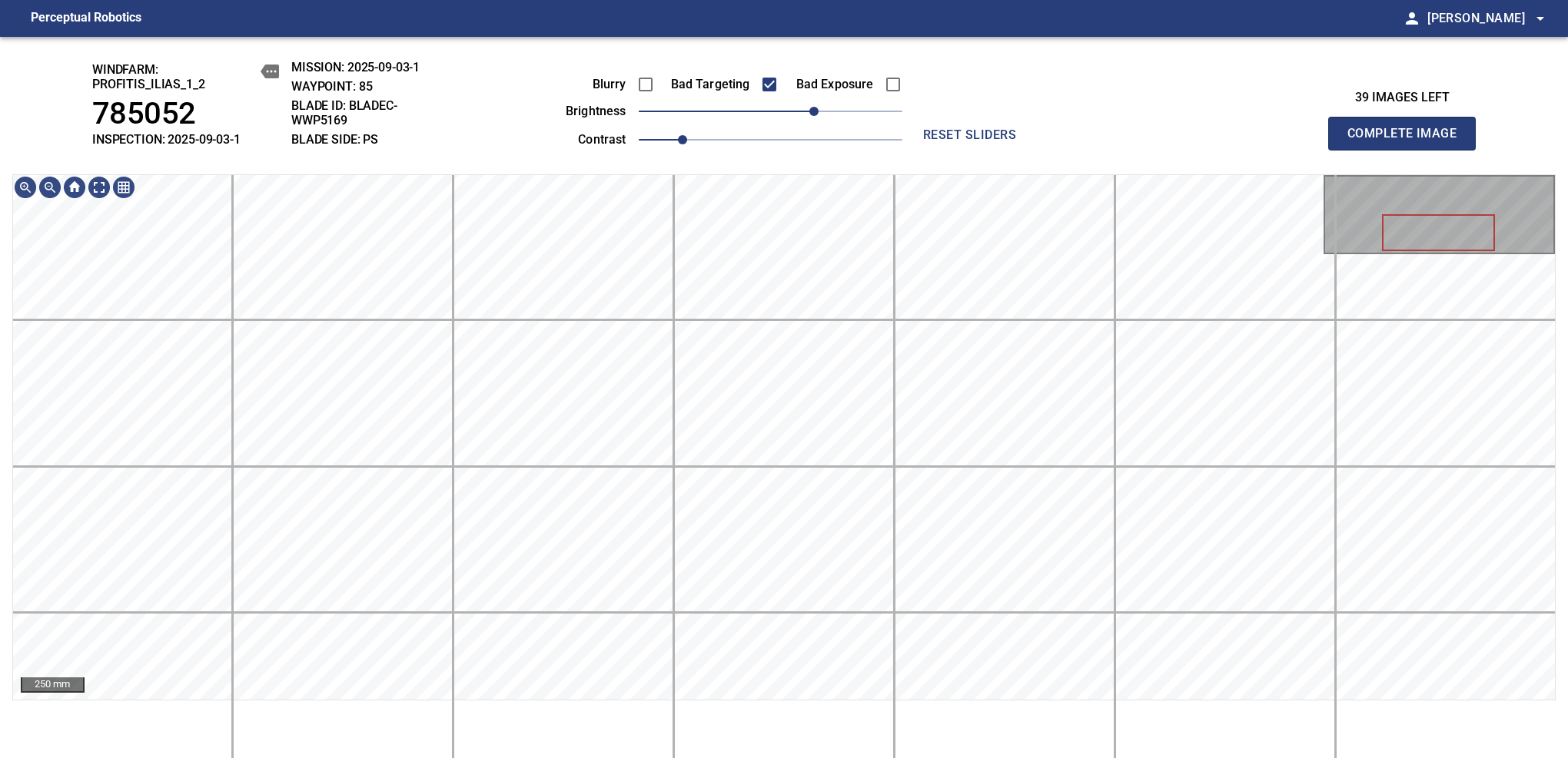
click at [773, 54] on div "windfarm: Profitis_Ilias_1_2 785052 INSPECTION: 2025-09-03-1 MISSION: 2025-09-0…" at bounding box center [784, 404] width 1568 height 734
click at [806, 116] on span "30" at bounding box center [802, 111] width 9 height 9
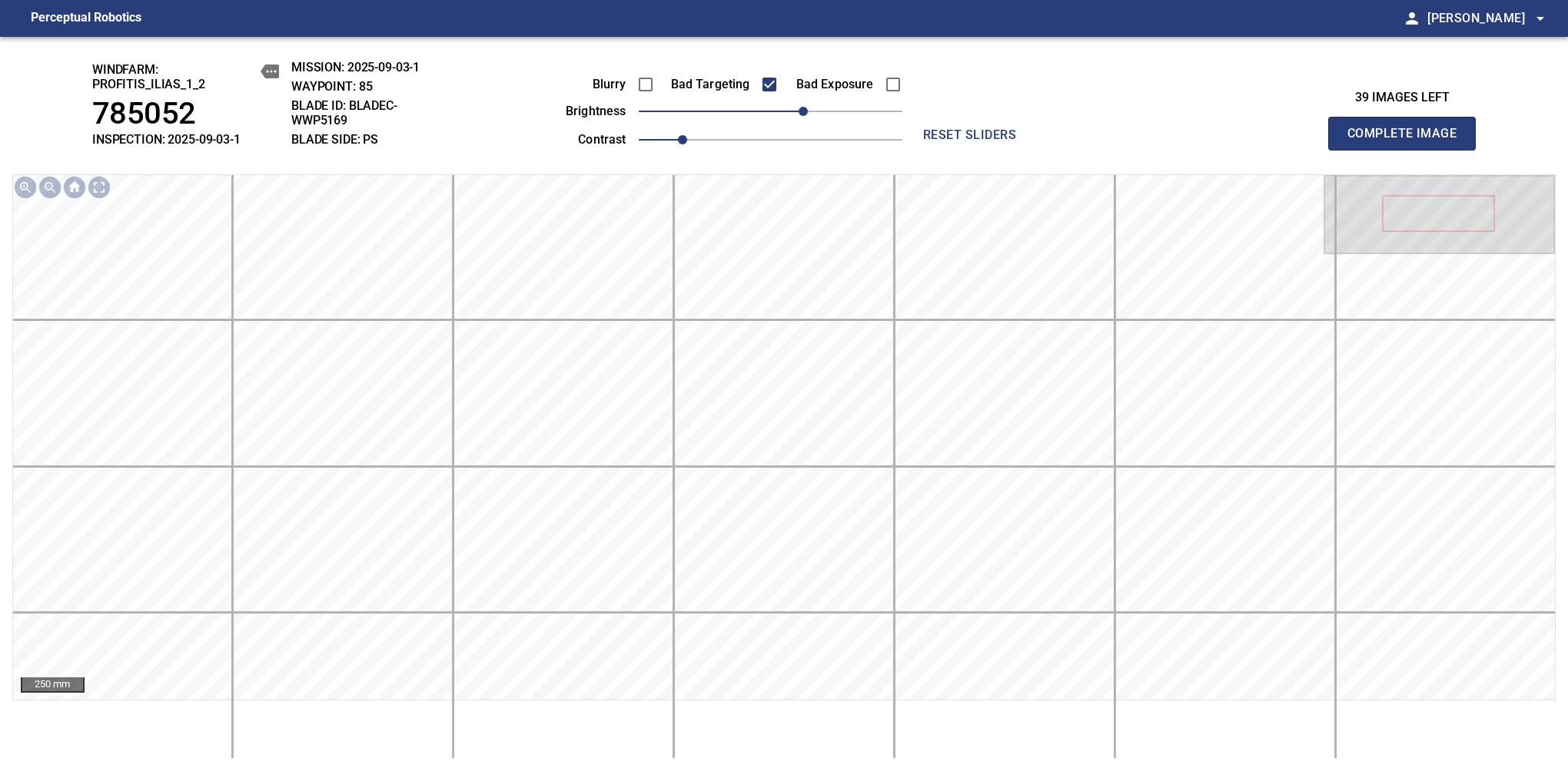
click at [1408, 141] on span "Complete Image" at bounding box center [1402, 133] width 114 height 22
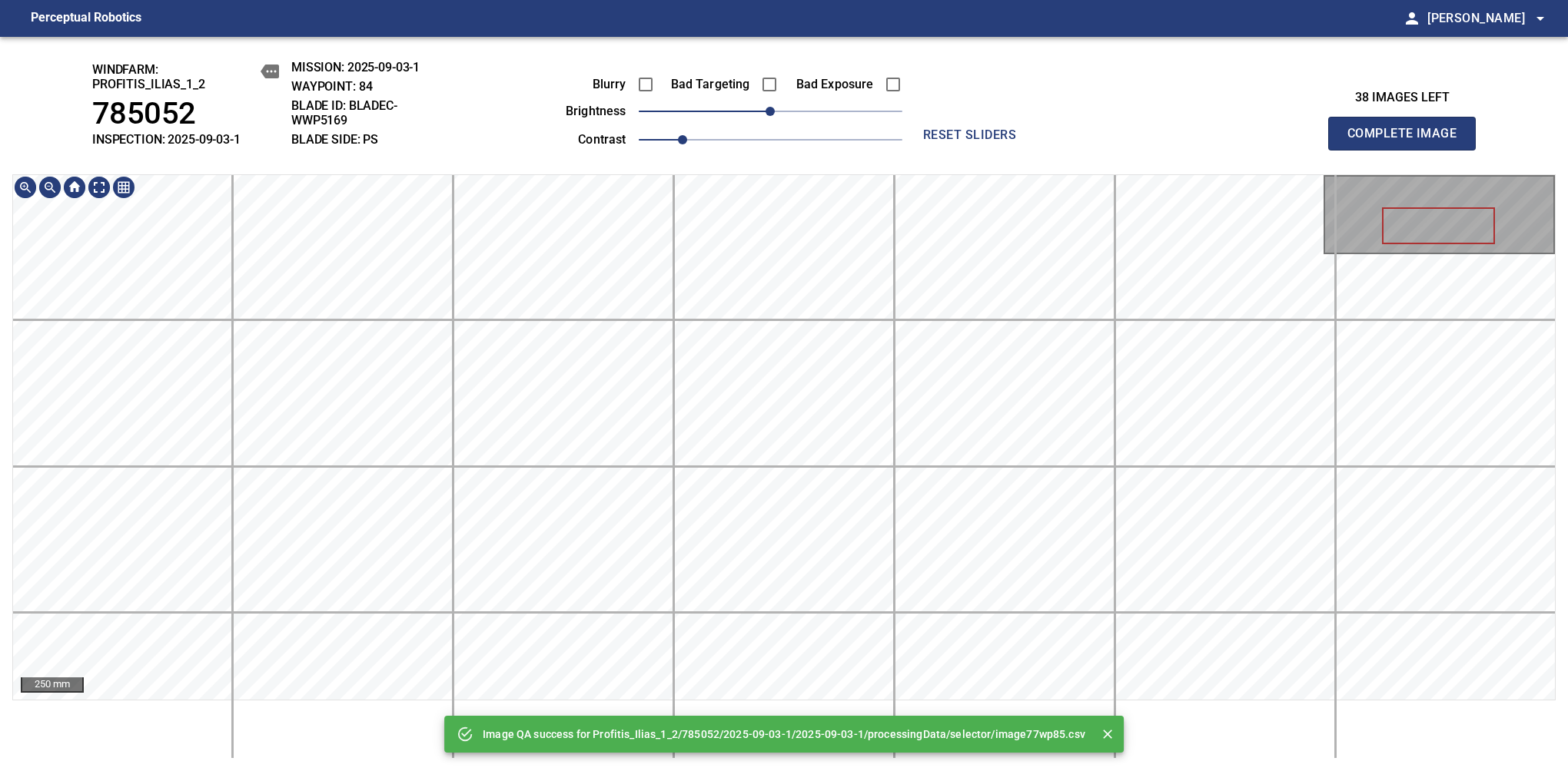
click at [845, 139] on div "Image QA success for Profitis_Ilias_1_2/785052/2025-09-03-1/2025-09-03-1/proces…" at bounding box center [784, 404] width 1568 height 734
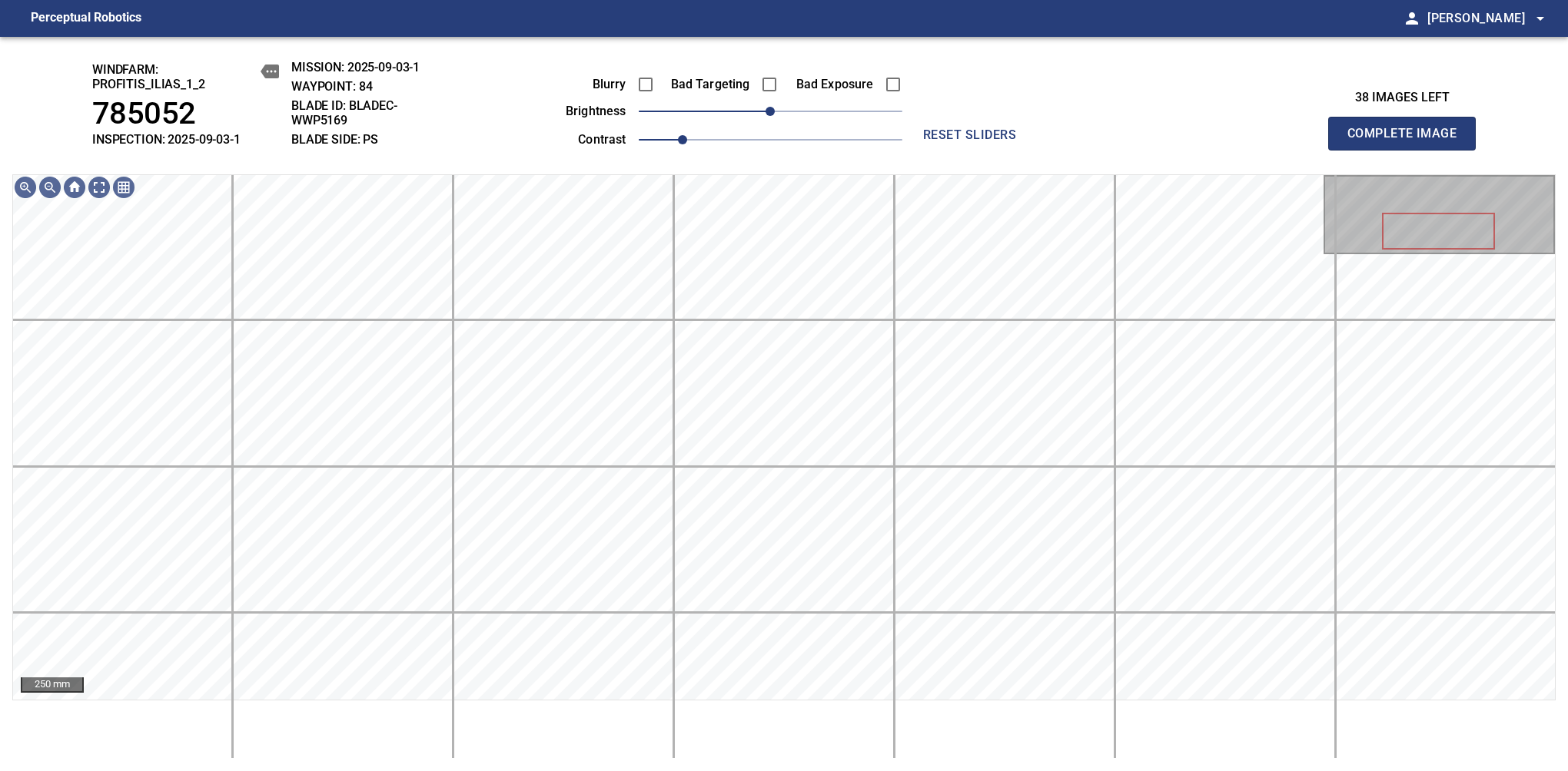
click at [1408, 141] on span "Complete Image" at bounding box center [1402, 133] width 114 height 22
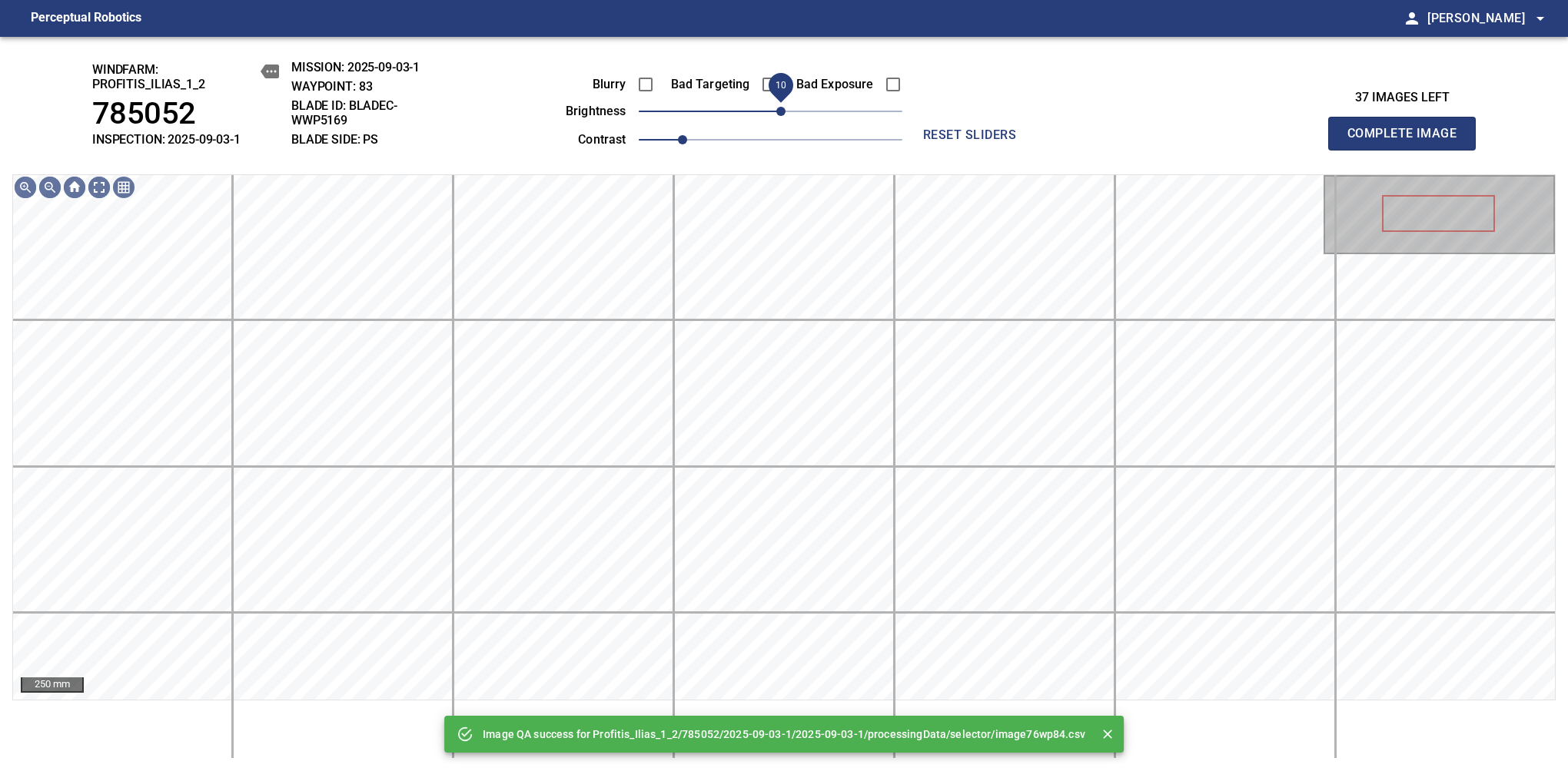
click at [784, 113] on span "10" at bounding box center [781, 111] width 9 height 9
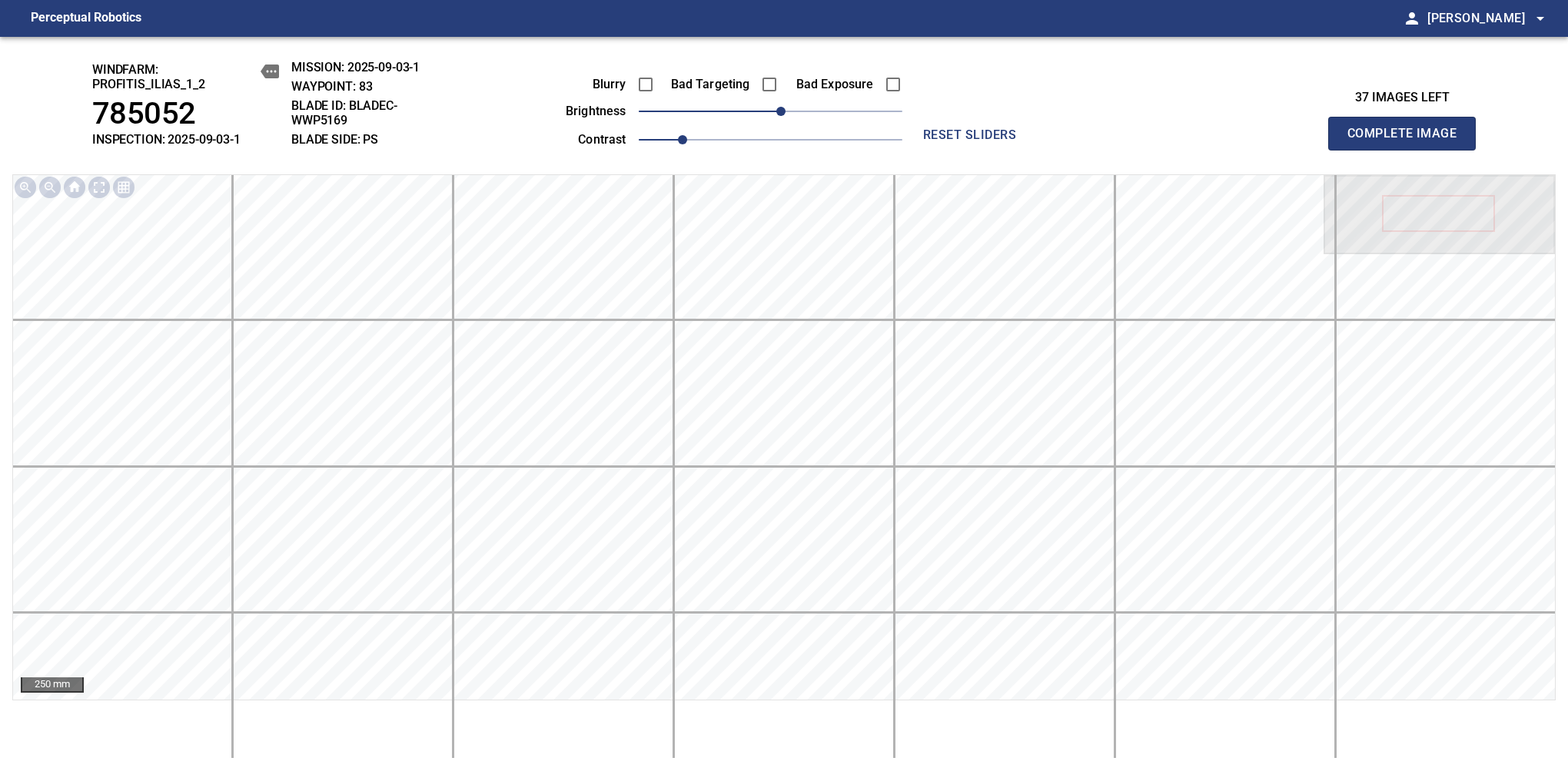
click at [1408, 141] on span "Complete Image" at bounding box center [1402, 133] width 114 height 22
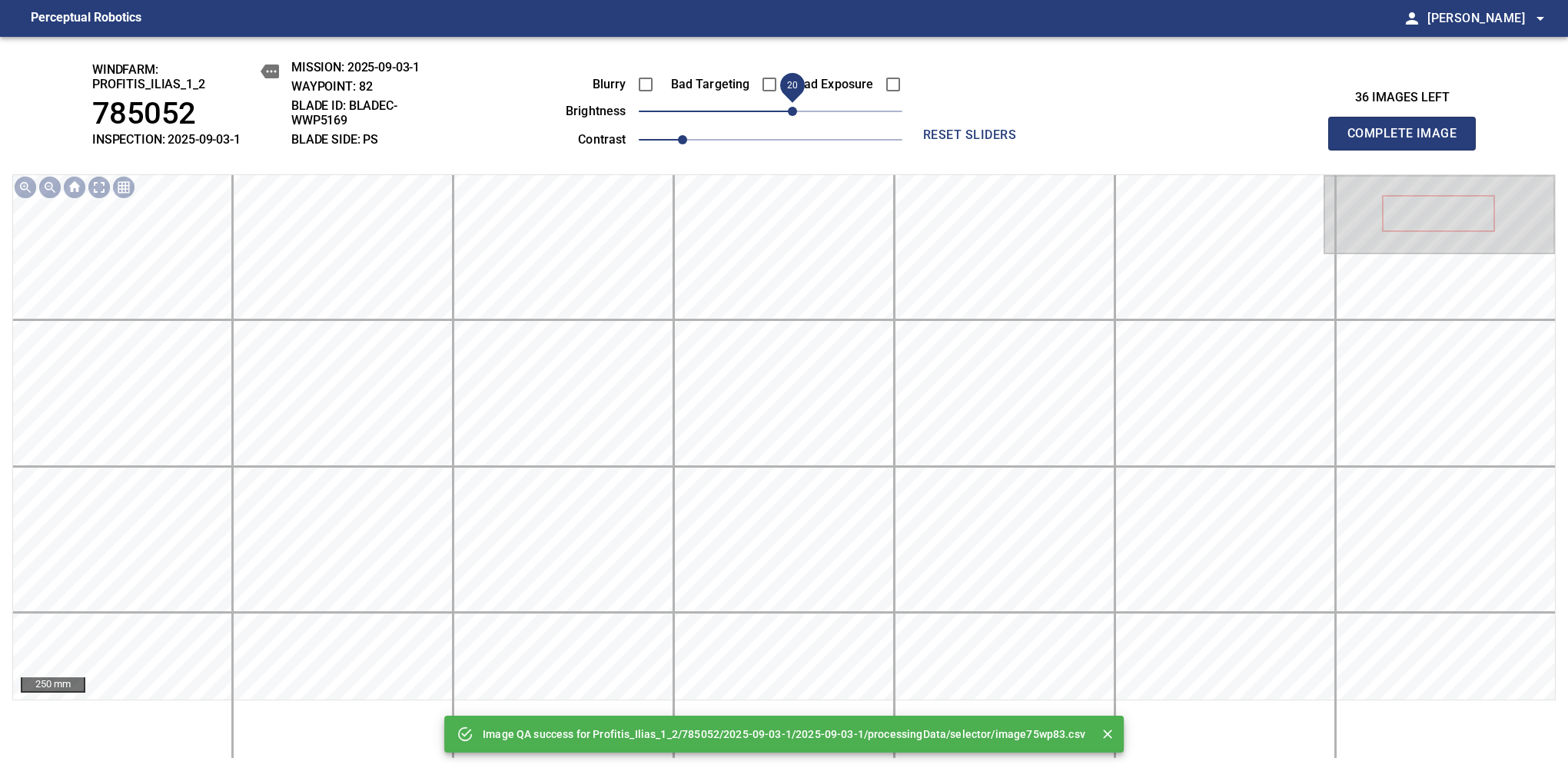
click at [793, 113] on span "20" at bounding box center [771, 112] width 264 height 22
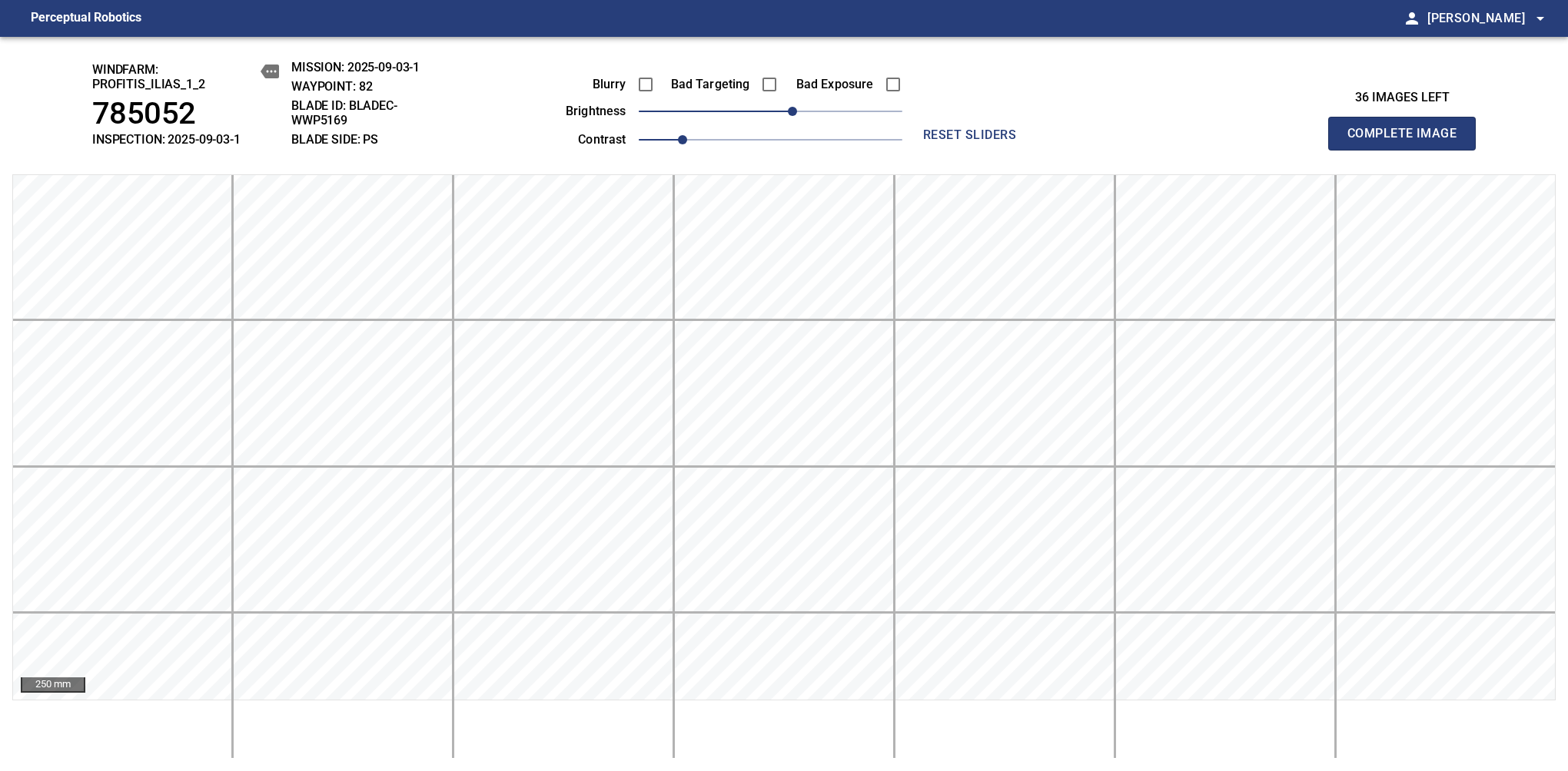
click at [1408, 141] on span "Complete Image" at bounding box center [1402, 133] width 114 height 22
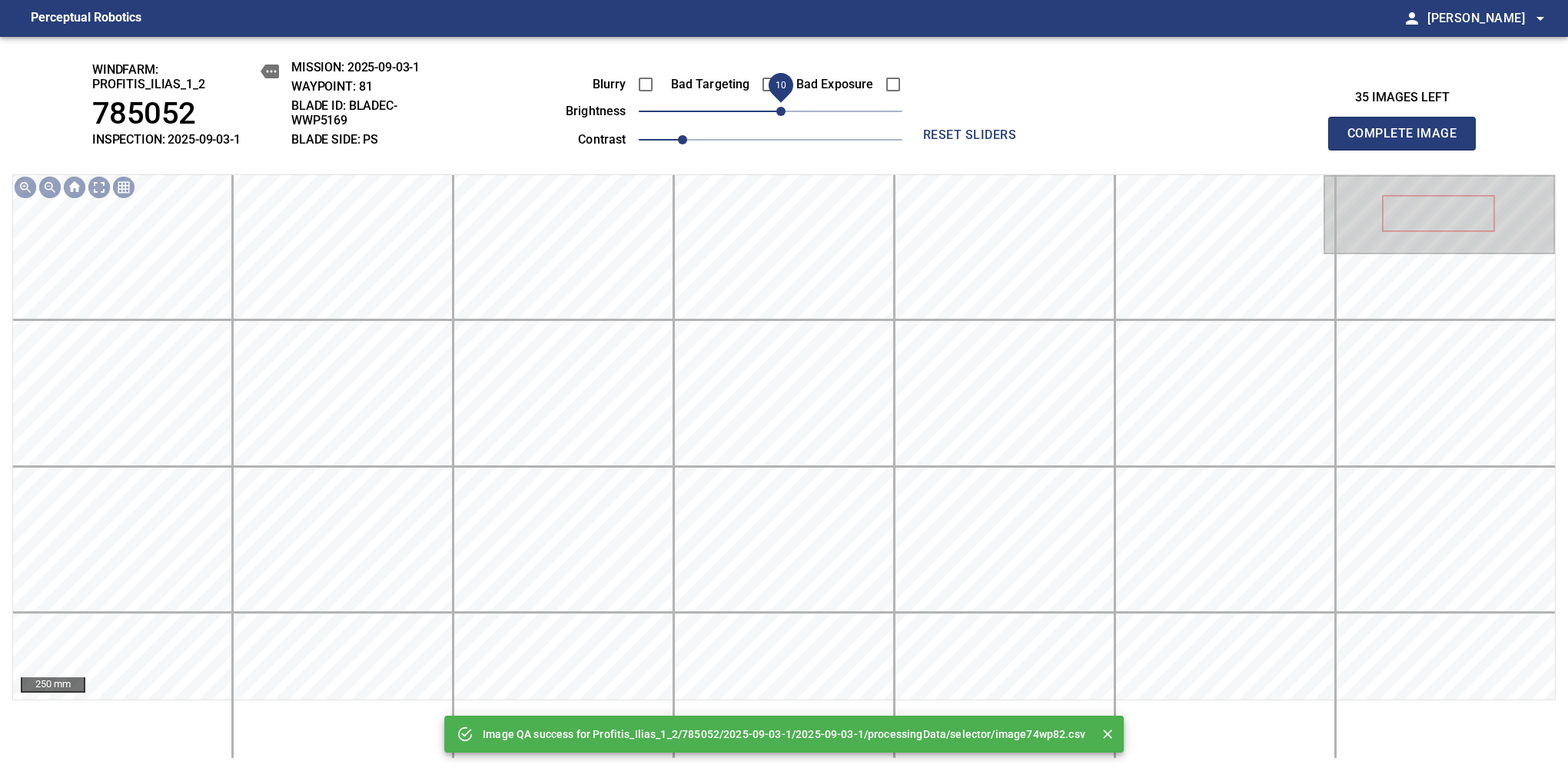
click at [782, 113] on span "10" at bounding box center [781, 111] width 9 height 9
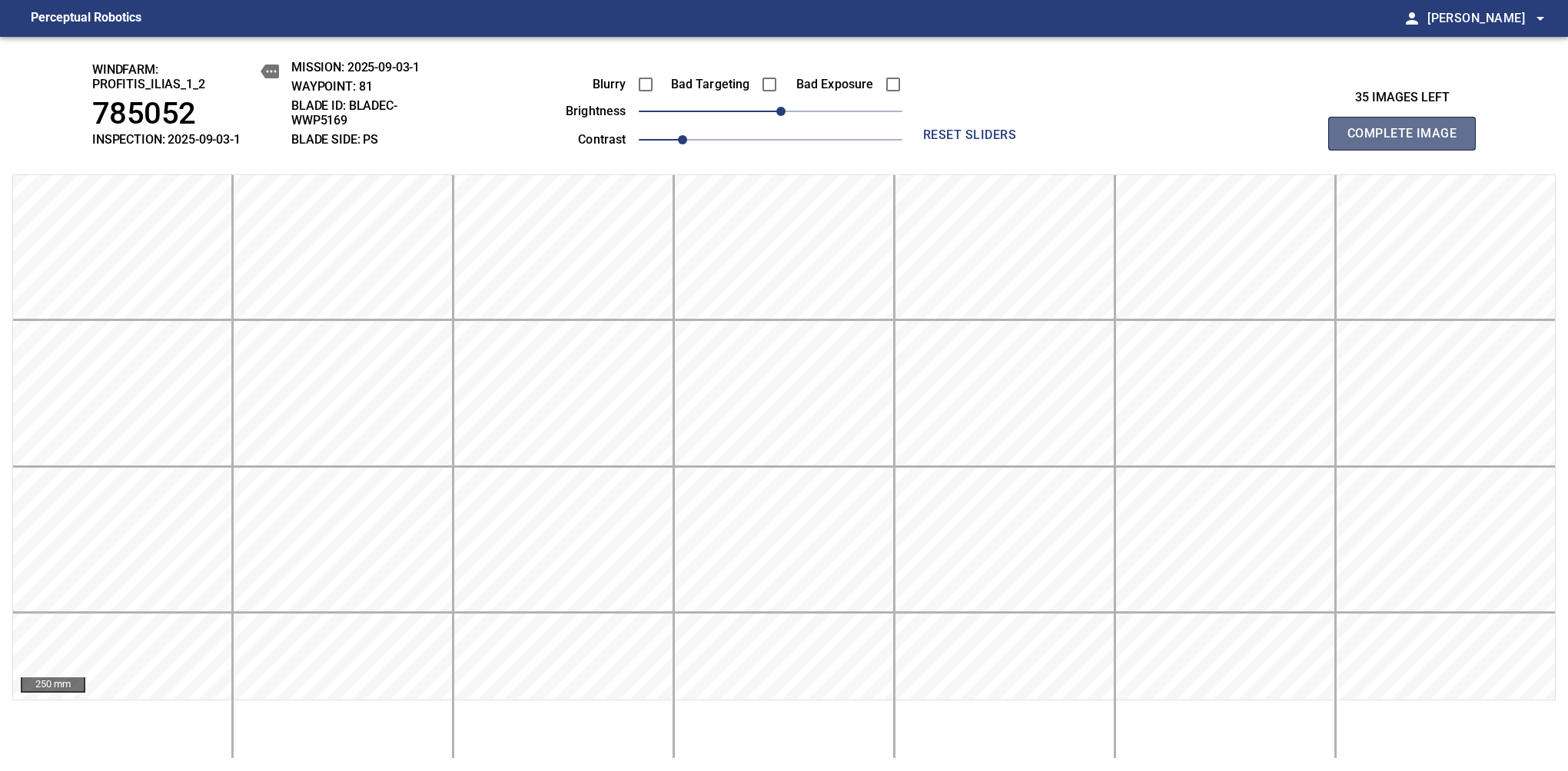
click at [1408, 141] on span "Complete Image" at bounding box center [1402, 133] width 114 height 22
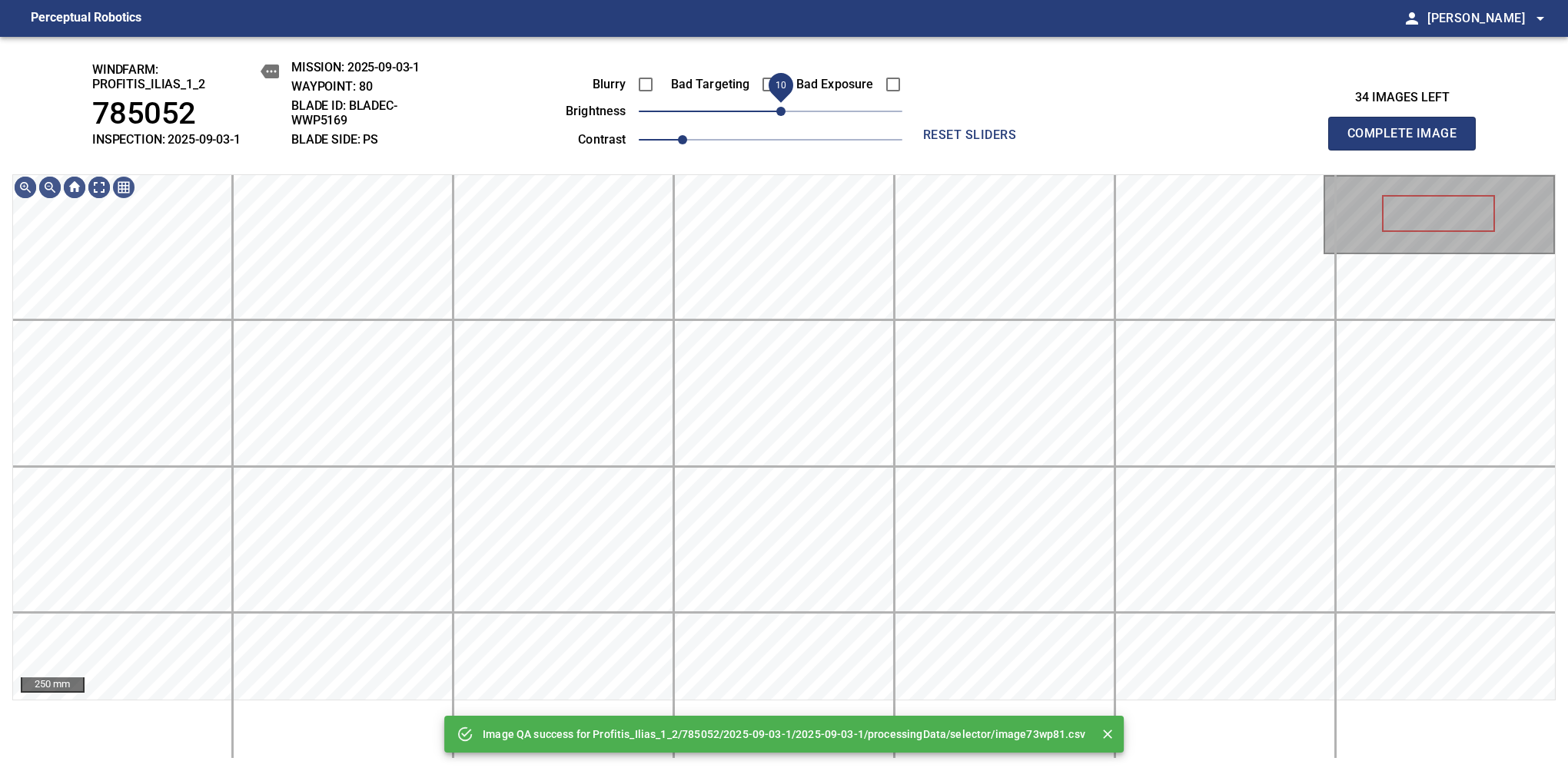
click at [779, 115] on span "10" at bounding box center [781, 111] width 9 height 9
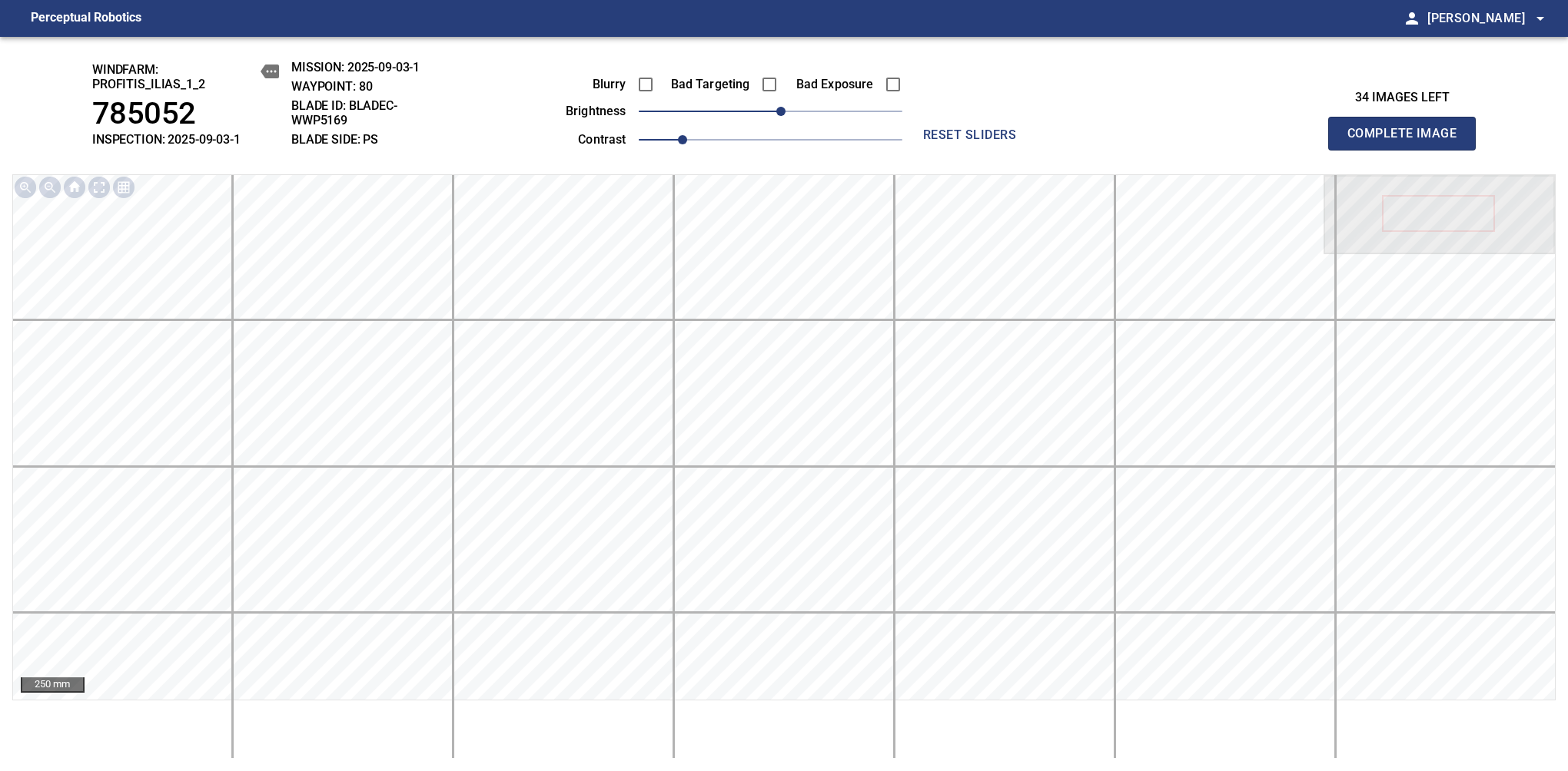
click at [1408, 141] on span "Complete Image" at bounding box center [1402, 133] width 114 height 22
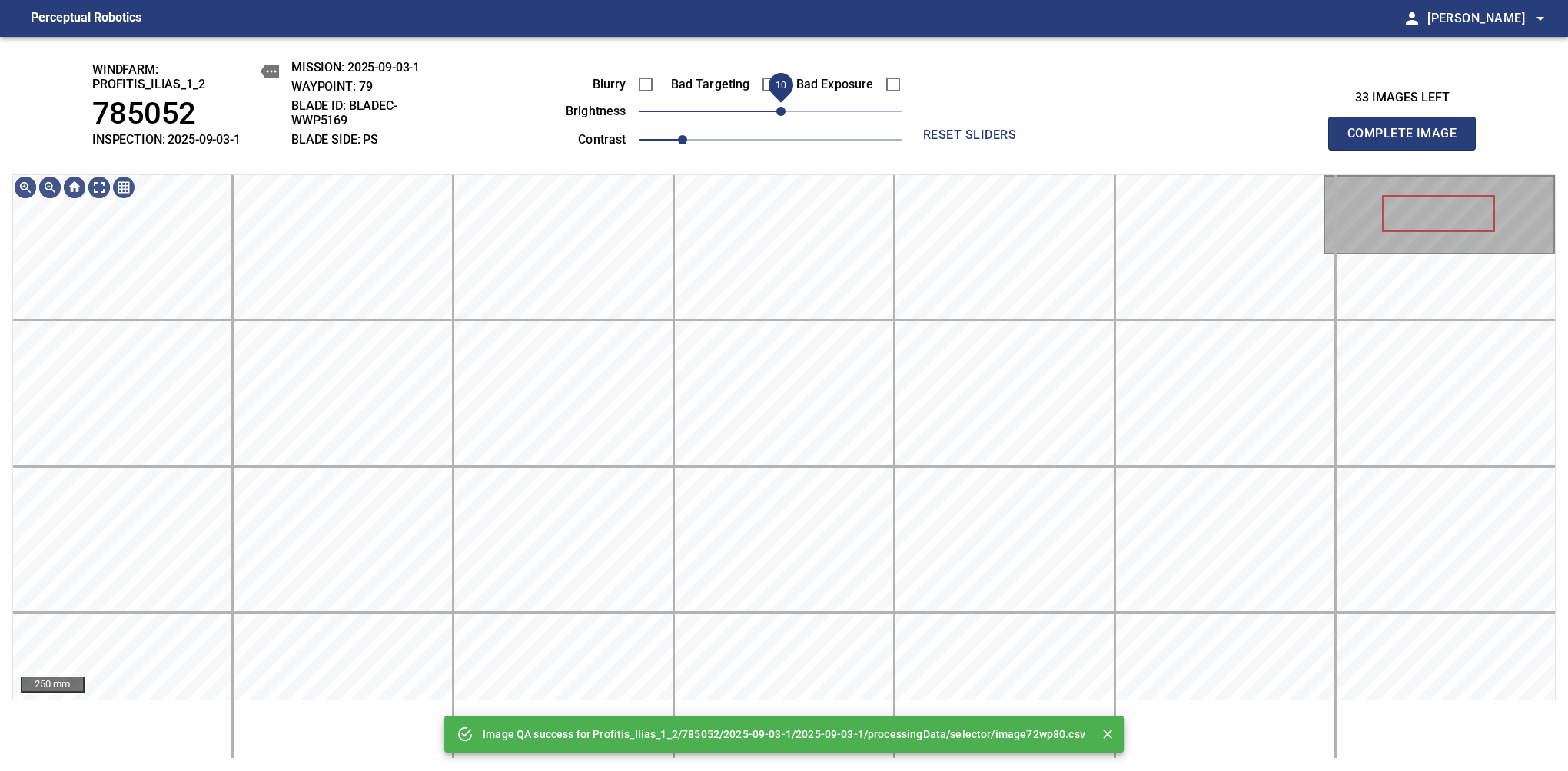
drag, startPoint x: 769, startPoint y: 115, endPoint x: 776, endPoint y: 113, distance: 7.3
click at [776, 113] on span "10" at bounding box center [781, 111] width 9 height 9
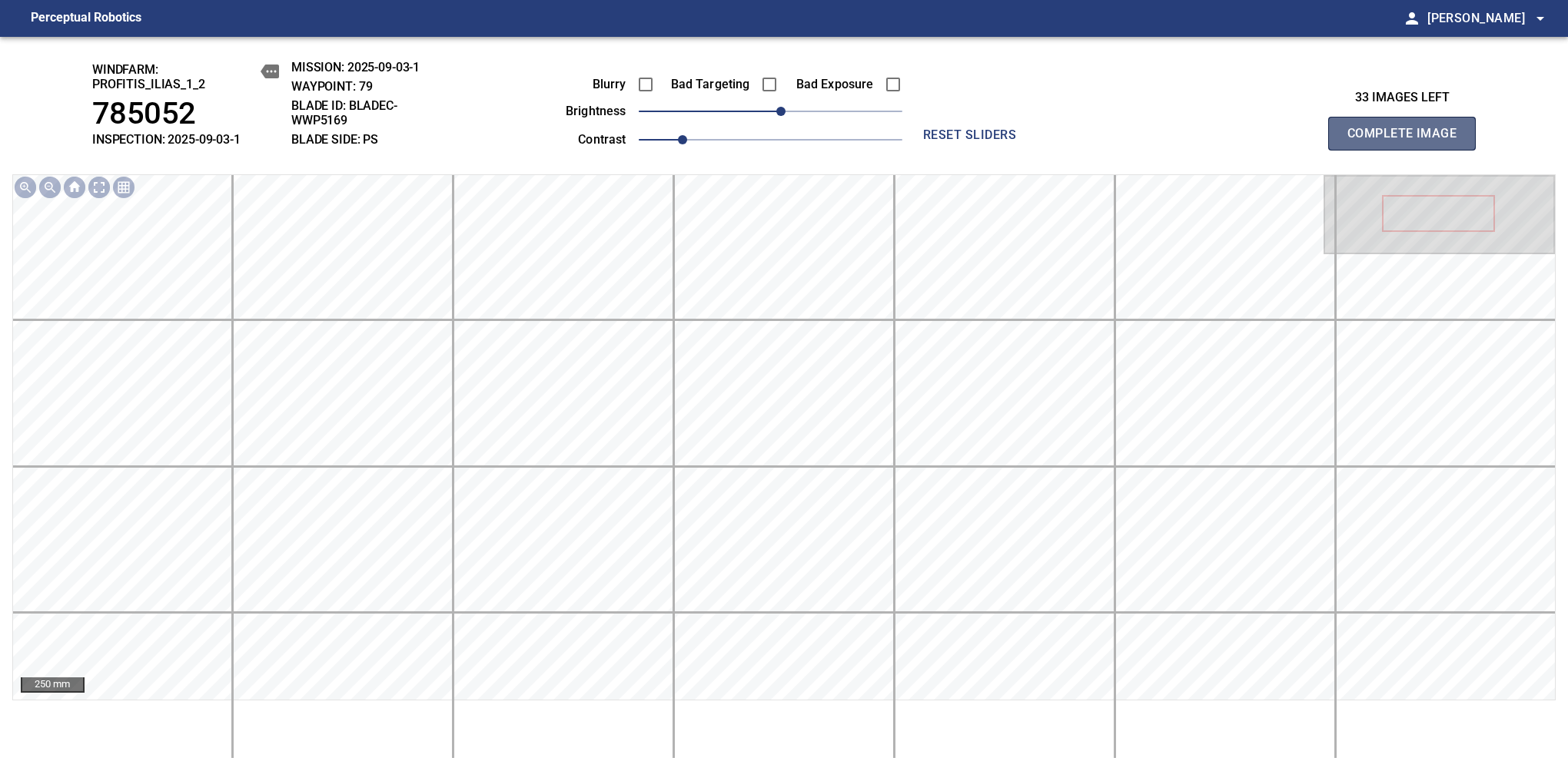
click at [1408, 141] on span "Complete Image" at bounding box center [1402, 133] width 114 height 22
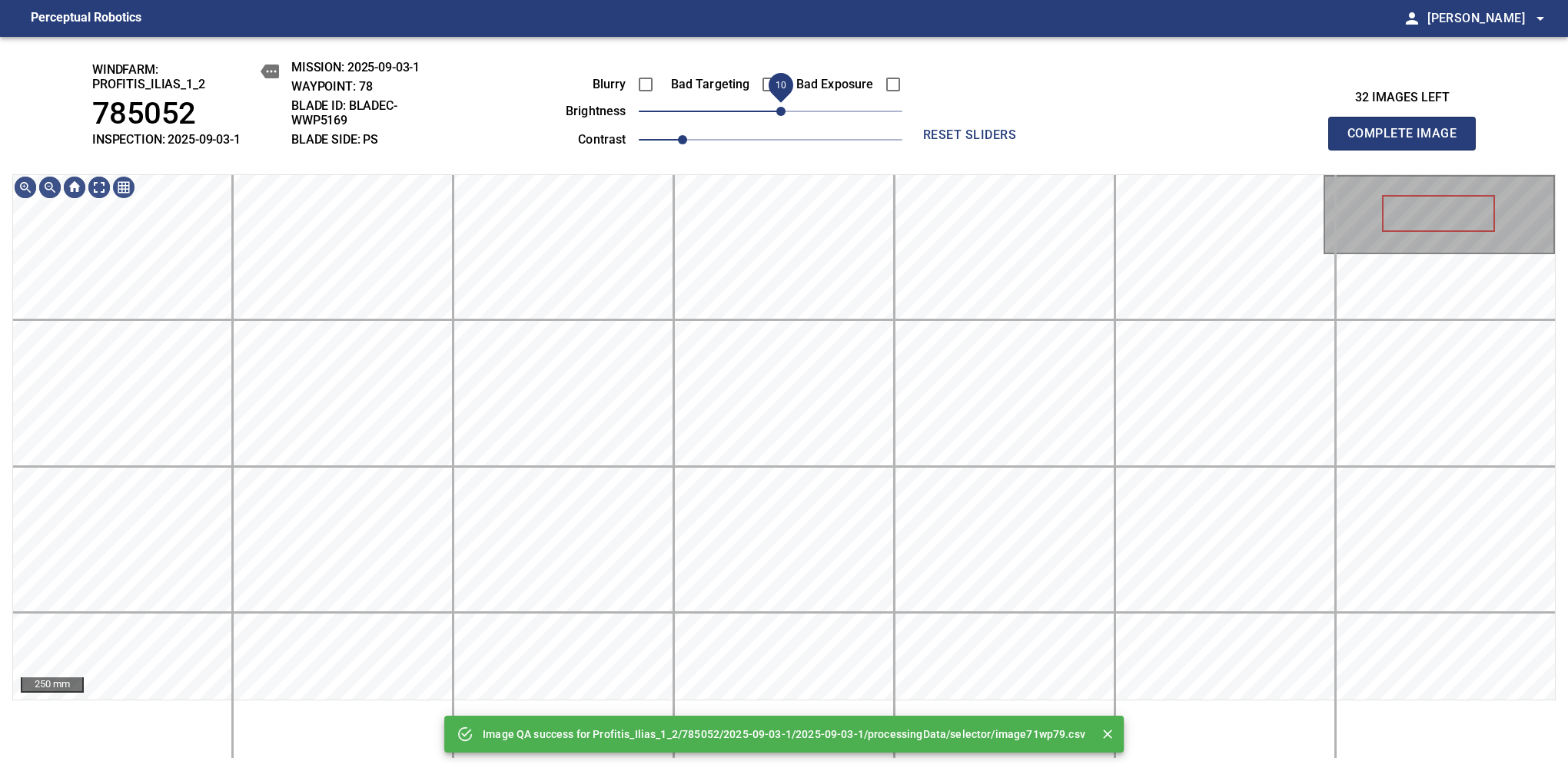
click at [776, 111] on span "10" at bounding box center [781, 111] width 9 height 9
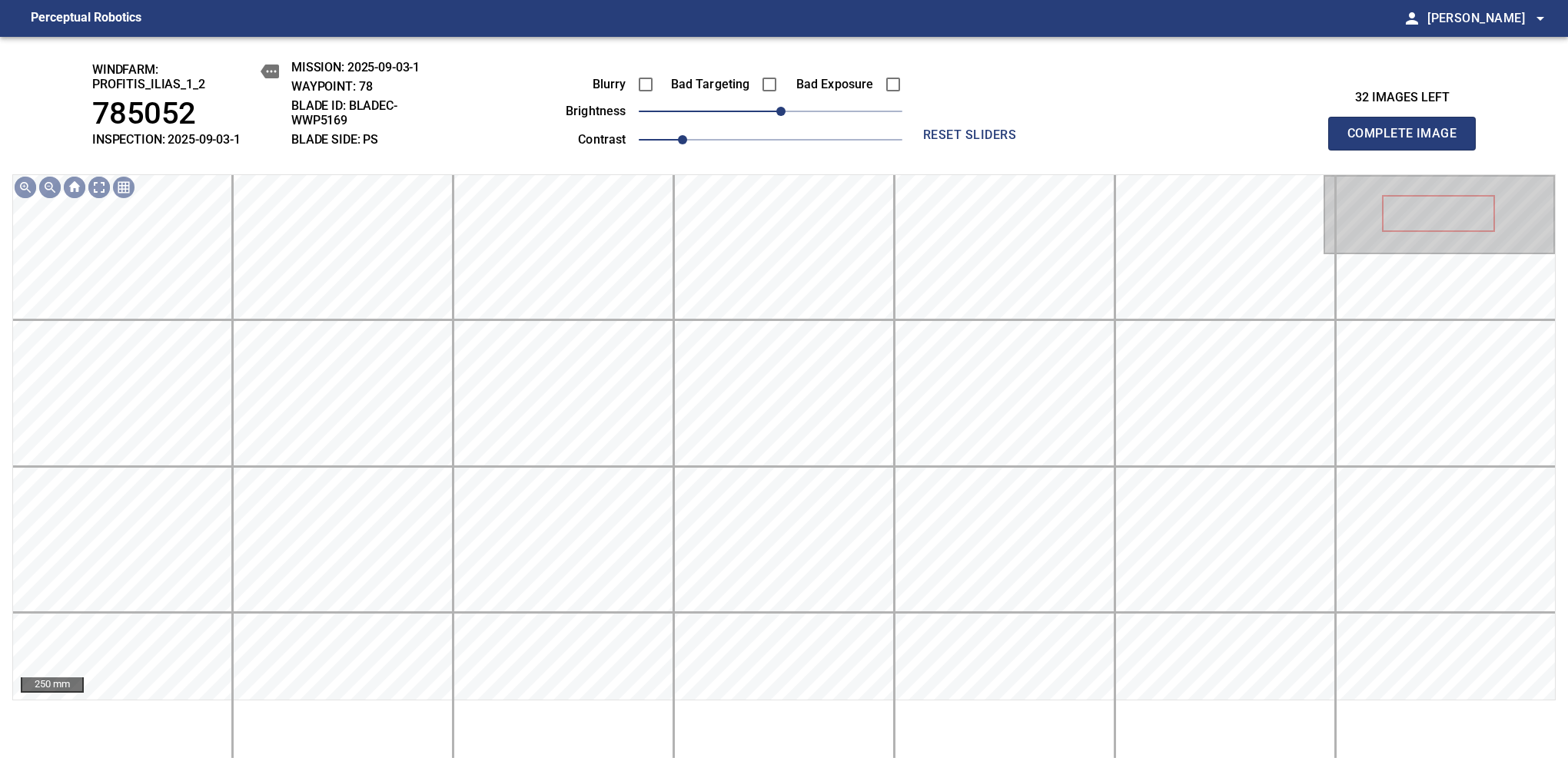
click at [1408, 141] on span "Complete Image" at bounding box center [1402, 133] width 114 height 22
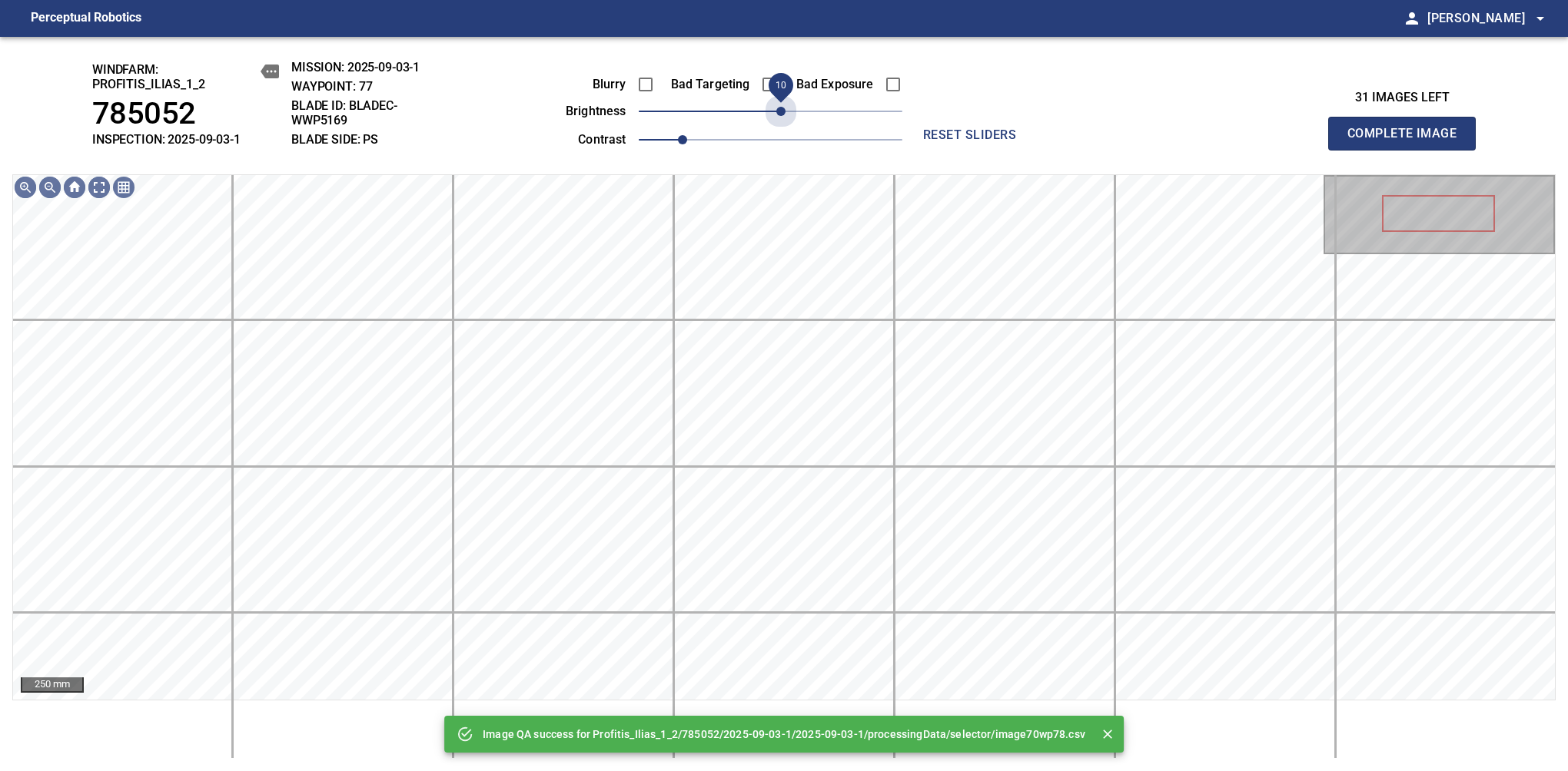
click at [776, 111] on span "10" at bounding box center [781, 111] width 9 height 9
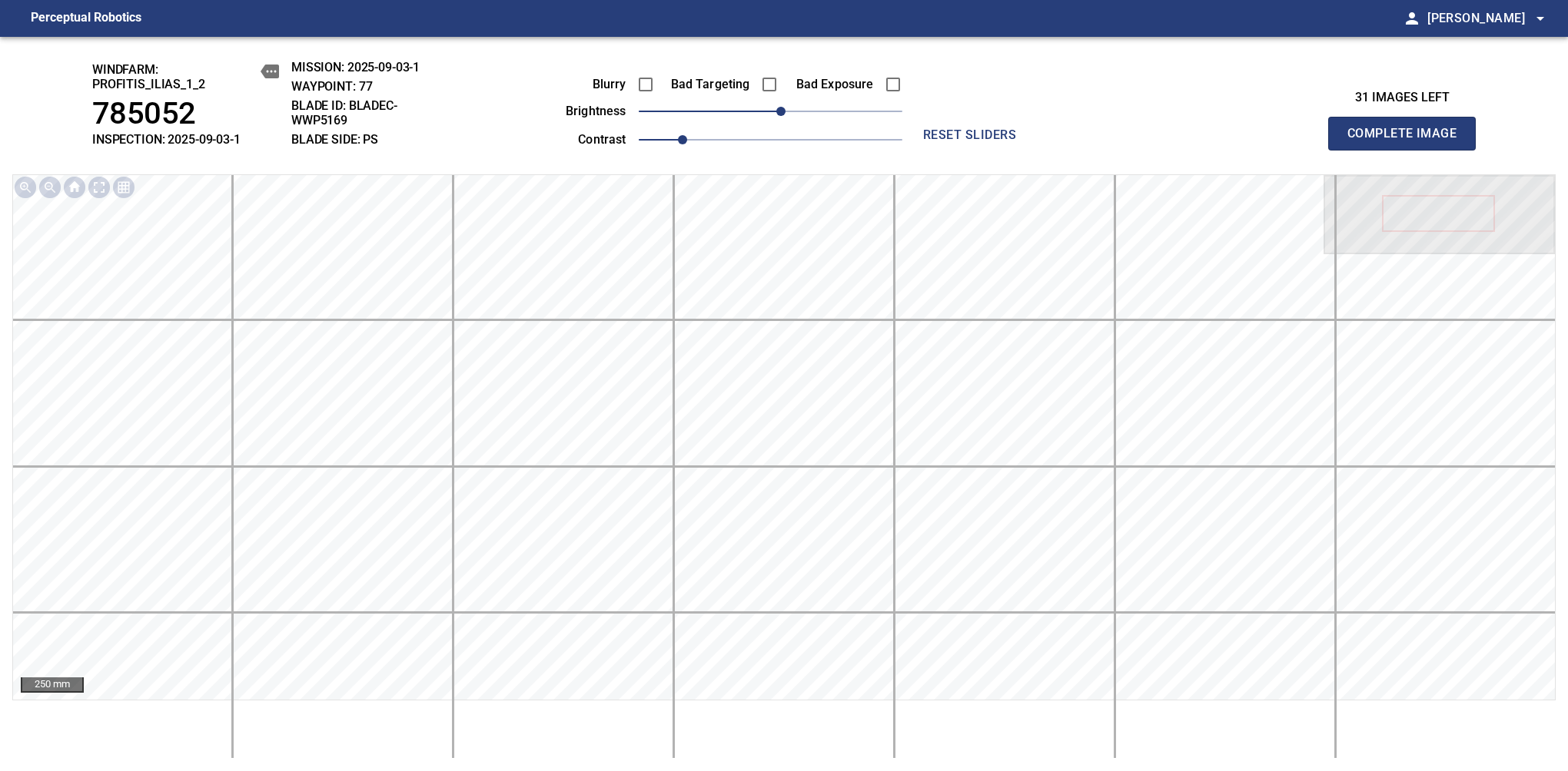
click at [1408, 141] on span "Complete Image" at bounding box center [1402, 133] width 114 height 22
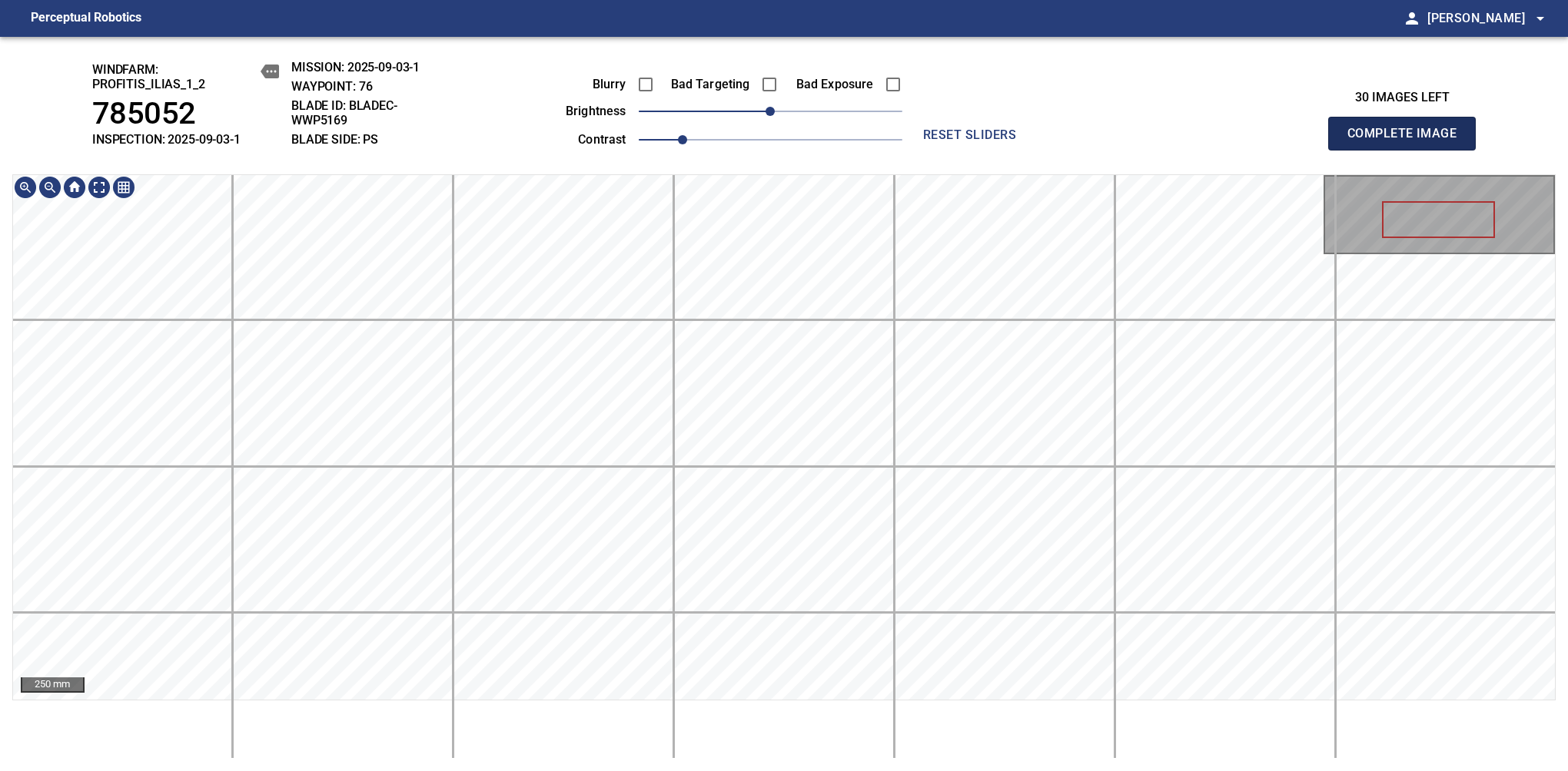
click at [1408, 141] on span "Complete Image" at bounding box center [1402, 133] width 114 height 22
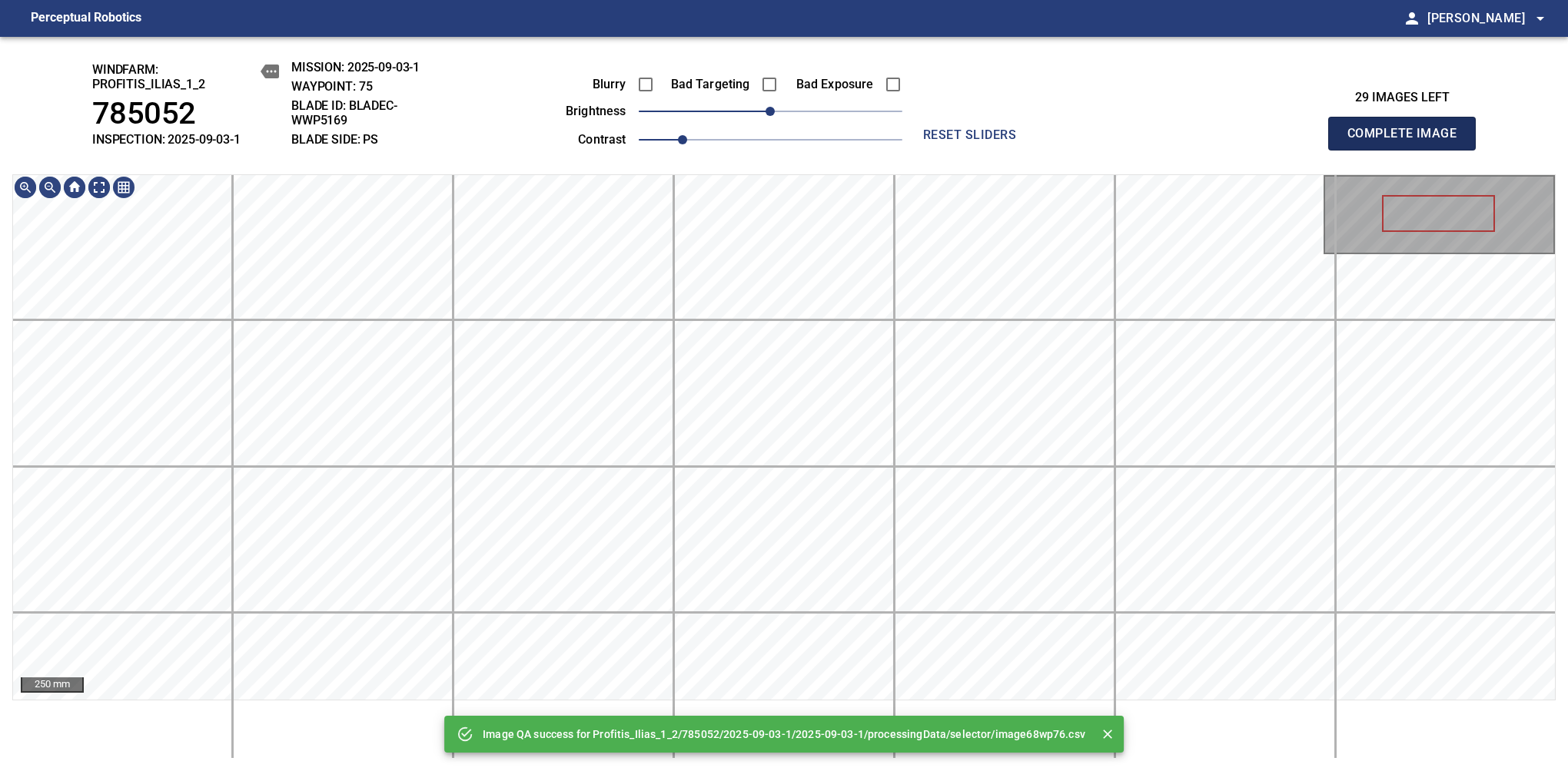
click at [1408, 141] on span "Complete Image" at bounding box center [1402, 133] width 114 height 22
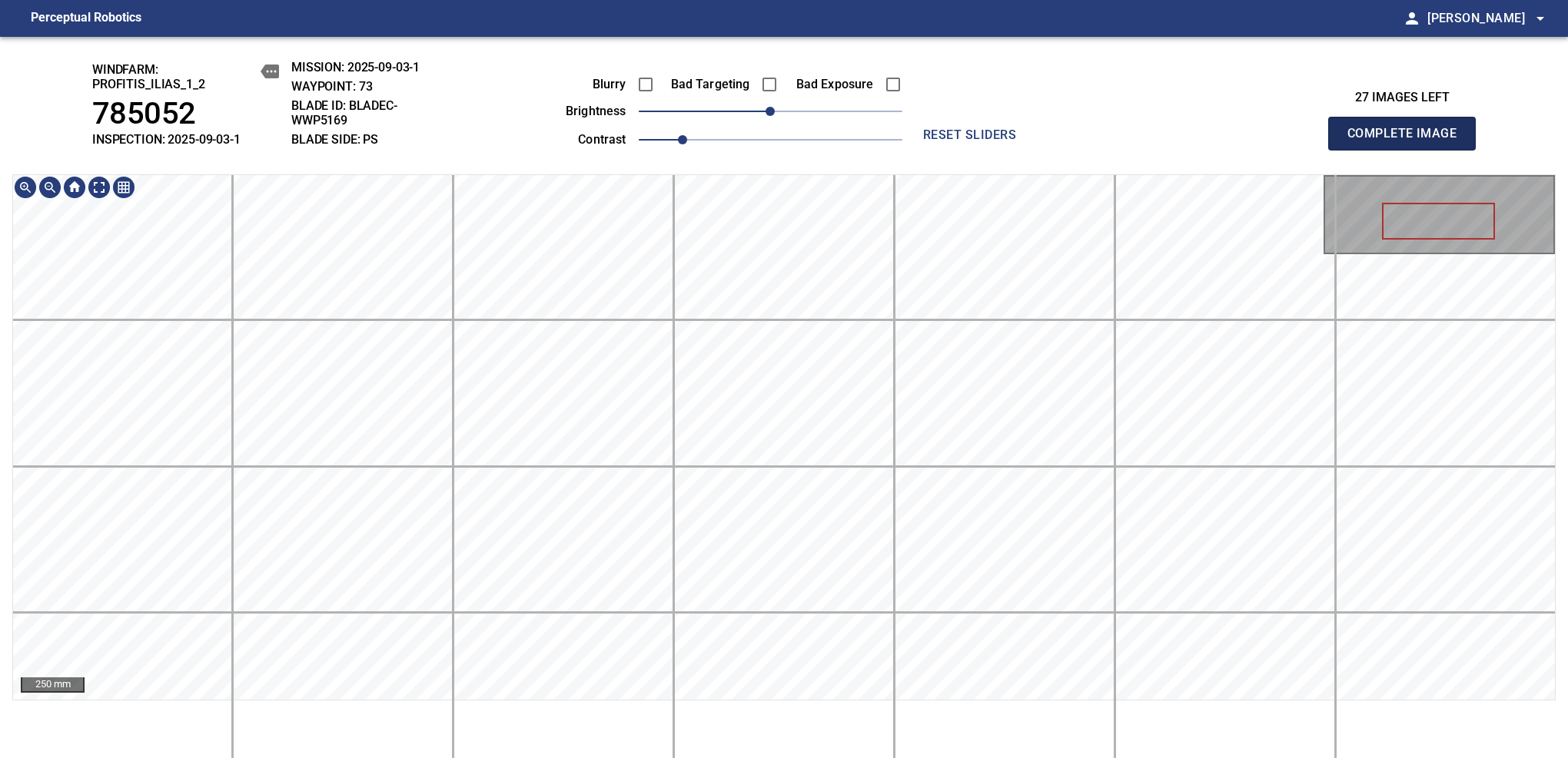
click at [1408, 141] on span "Complete Image" at bounding box center [1402, 133] width 114 height 22
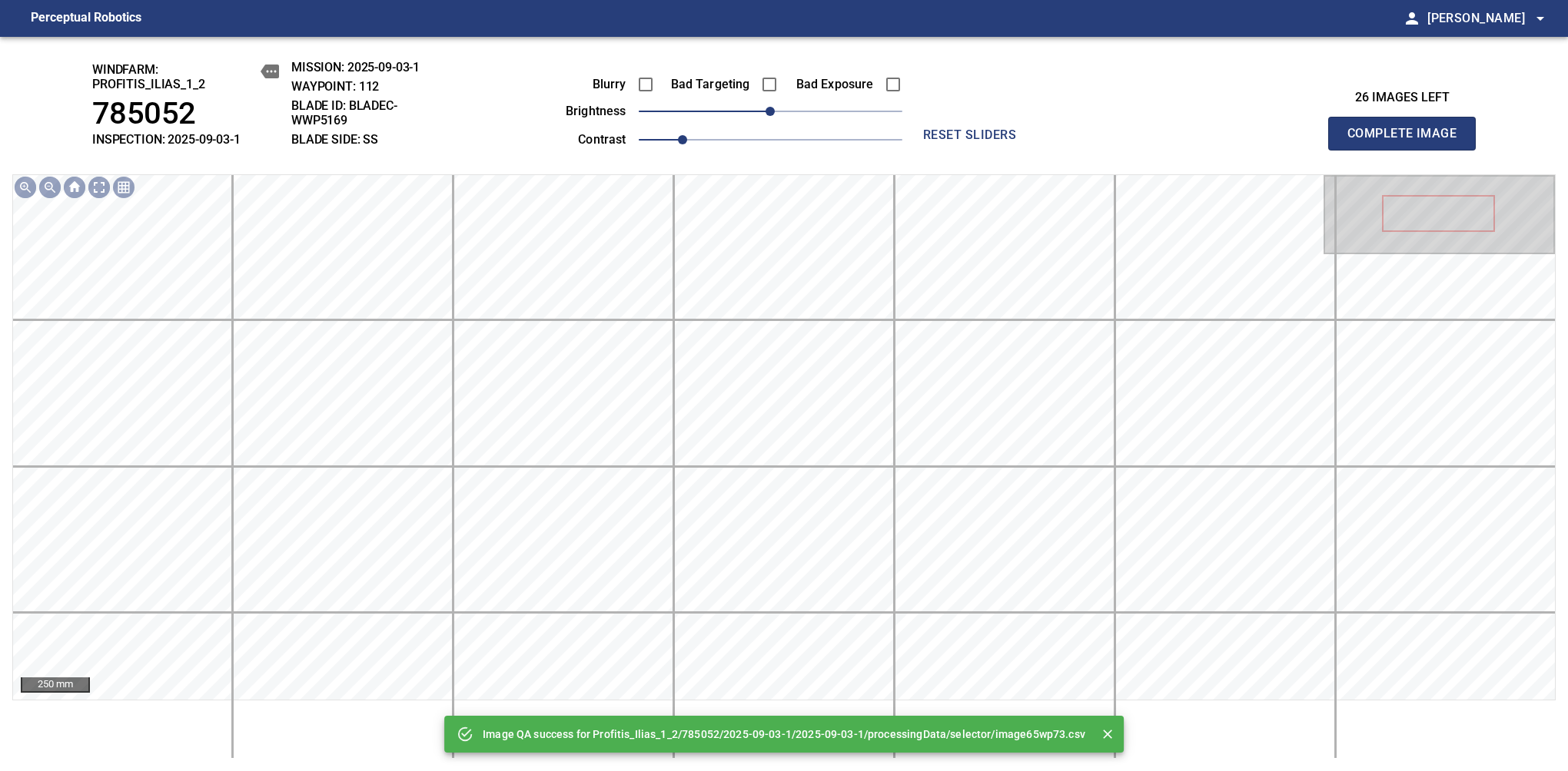
click at [810, 83] on div "Image QA success for Profitis_Ilias_1_2/785052/2025-09-03-1/2025-09-03-1/proces…" at bounding box center [784, 404] width 1568 height 734
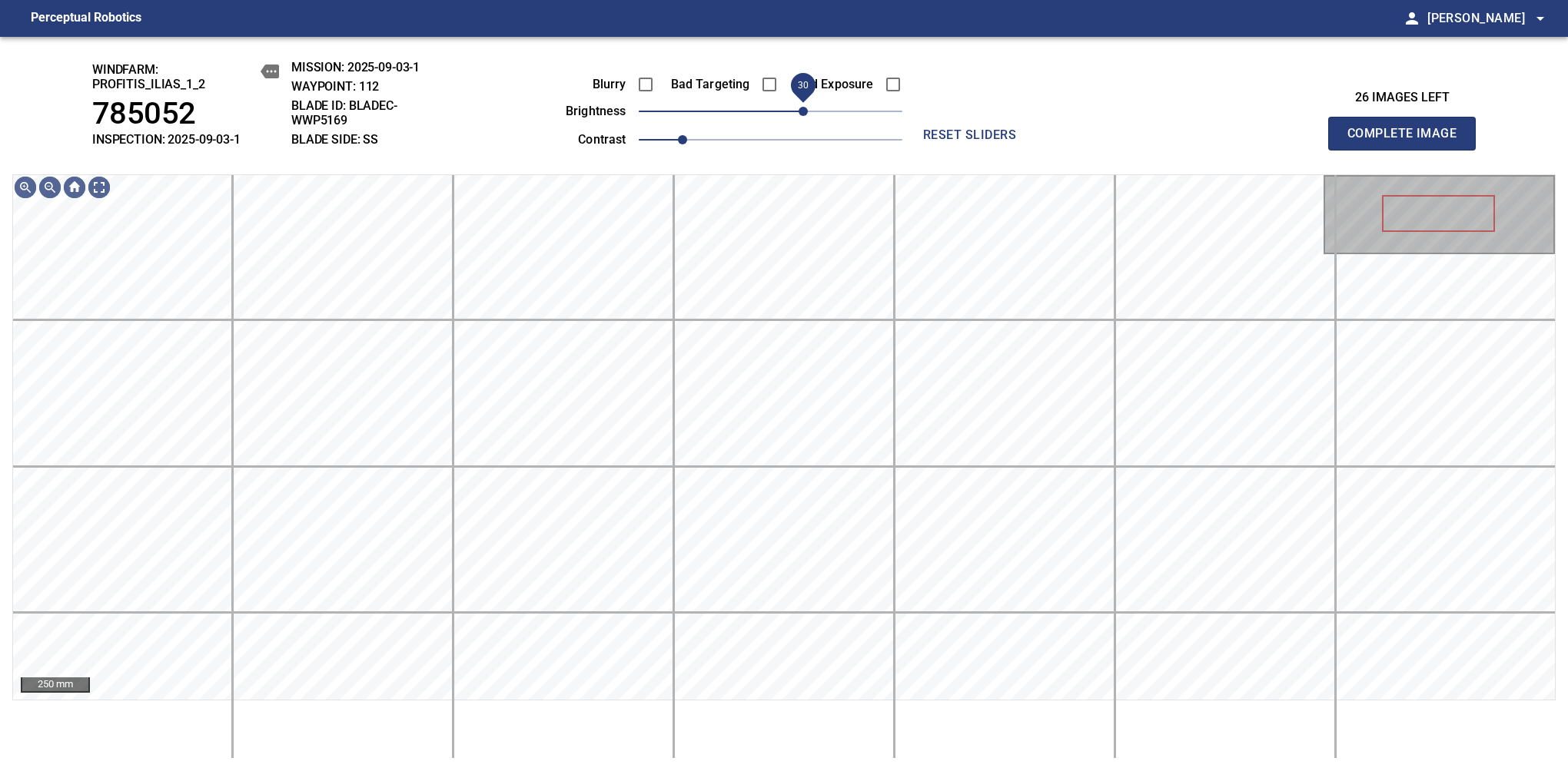
drag, startPoint x: 783, startPoint y: 114, endPoint x: 805, endPoint y: 107, distance: 23.1
click at [805, 107] on span "30" at bounding box center [802, 111] width 9 height 9
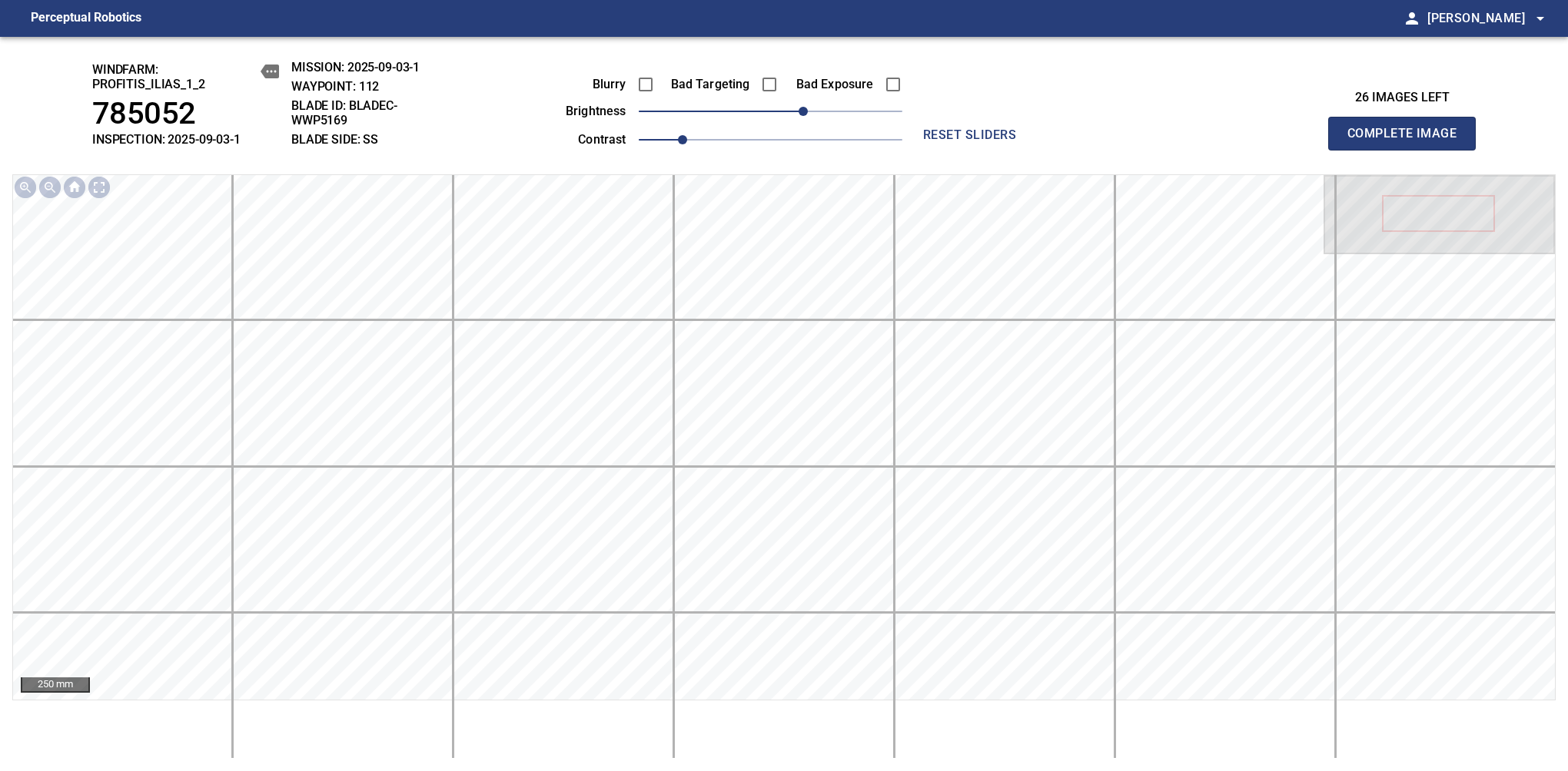
click at [1408, 141] on span "Complete Image" at bounding box center [1402, 133] width 114 height 22
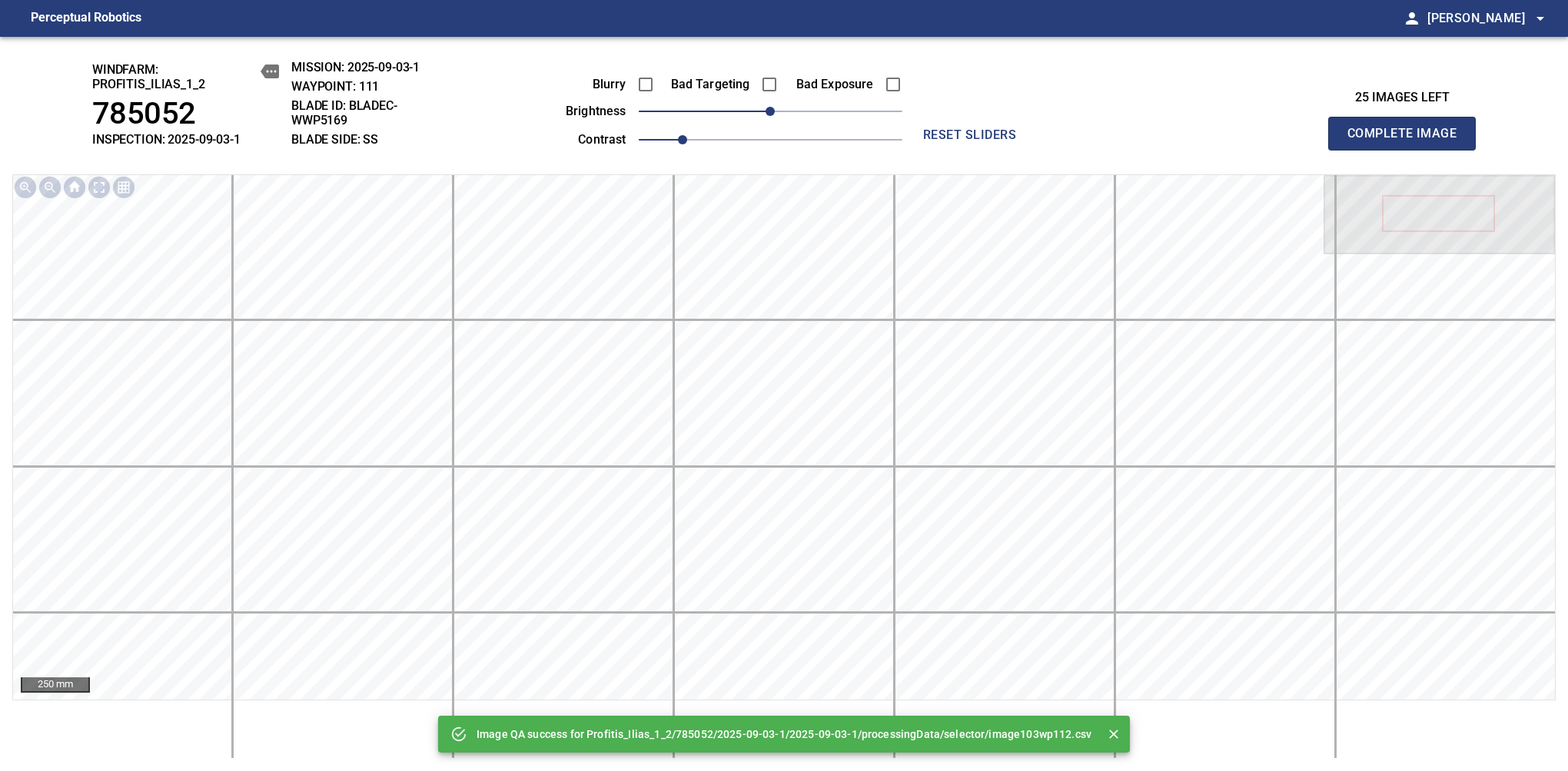
click at [1408, 141] on span "Complete Image" at bounding box center [1402, 133] width 114 height 22
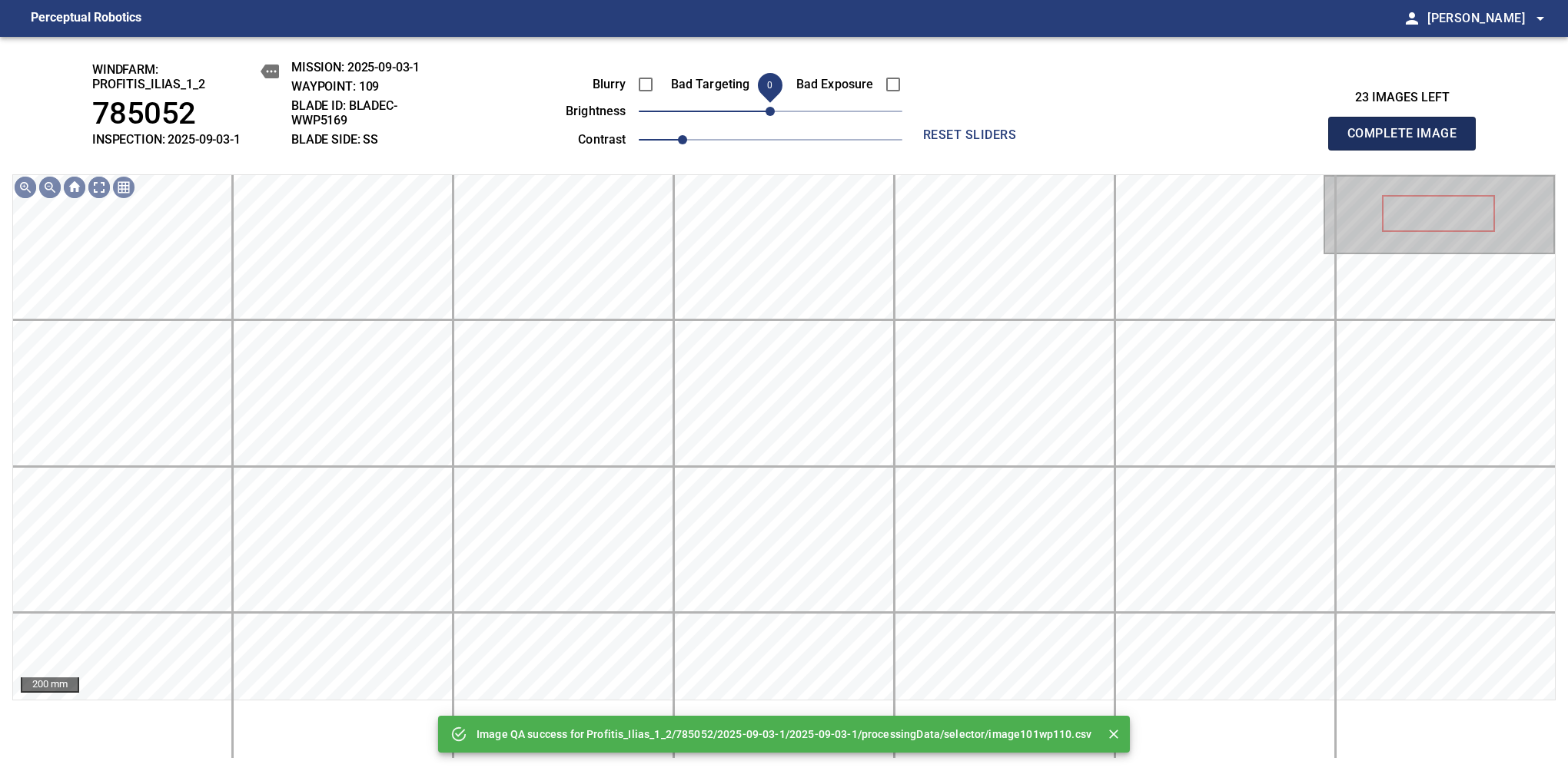
click at [1408, 141] on span "Complete Image" at bounding box center [1402, 133] width 114 height 22
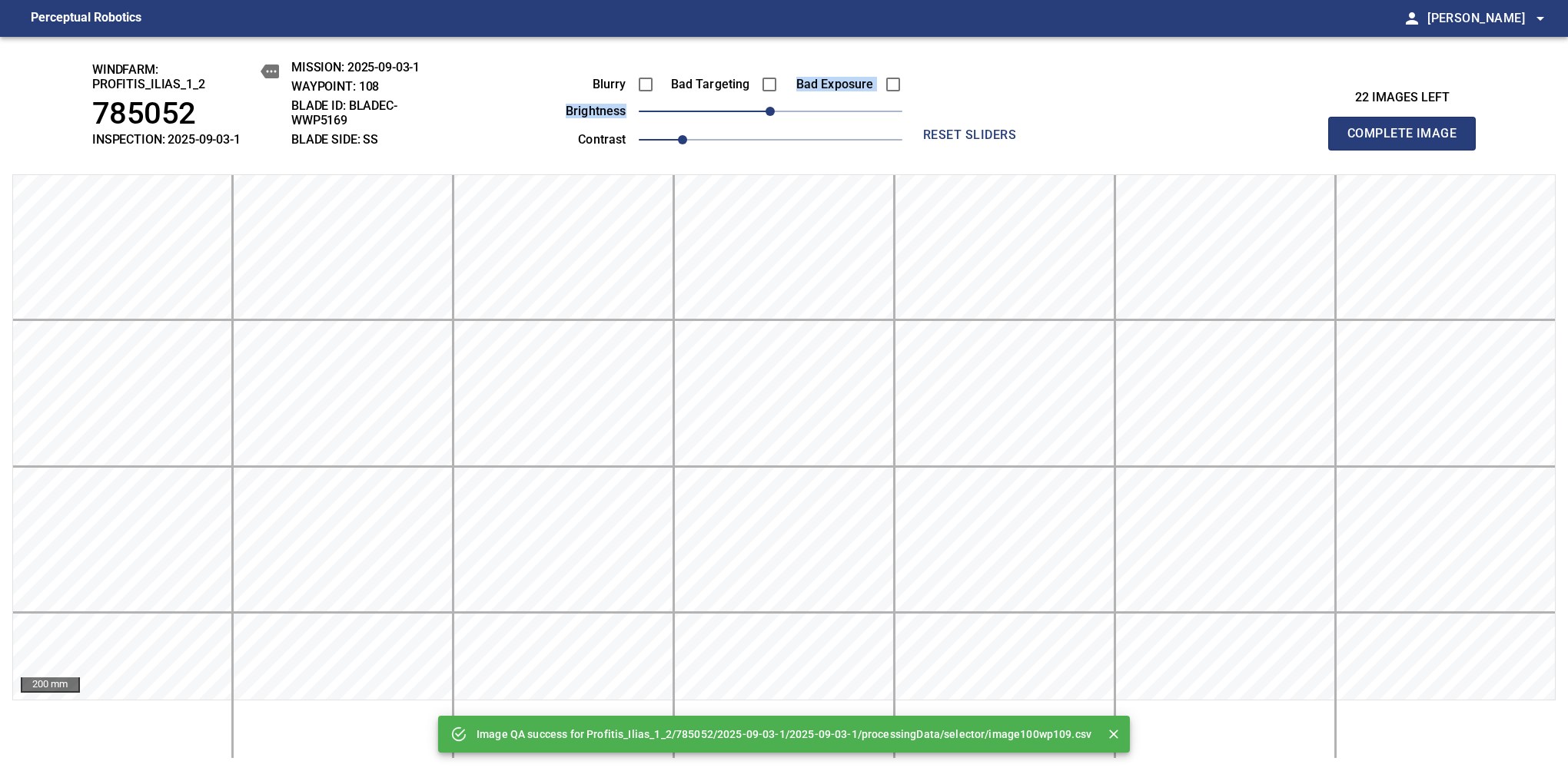
drag, startPoint x: 791, startPoint y: 96, endPoint x: 823, endPoint y: 102, distance: 32.6
click at [823, 102] on div "Blurry Bad Targeting Bad Exposure brightness 0 contrast 1" at bounding box center [717, 109] width 371 height 82
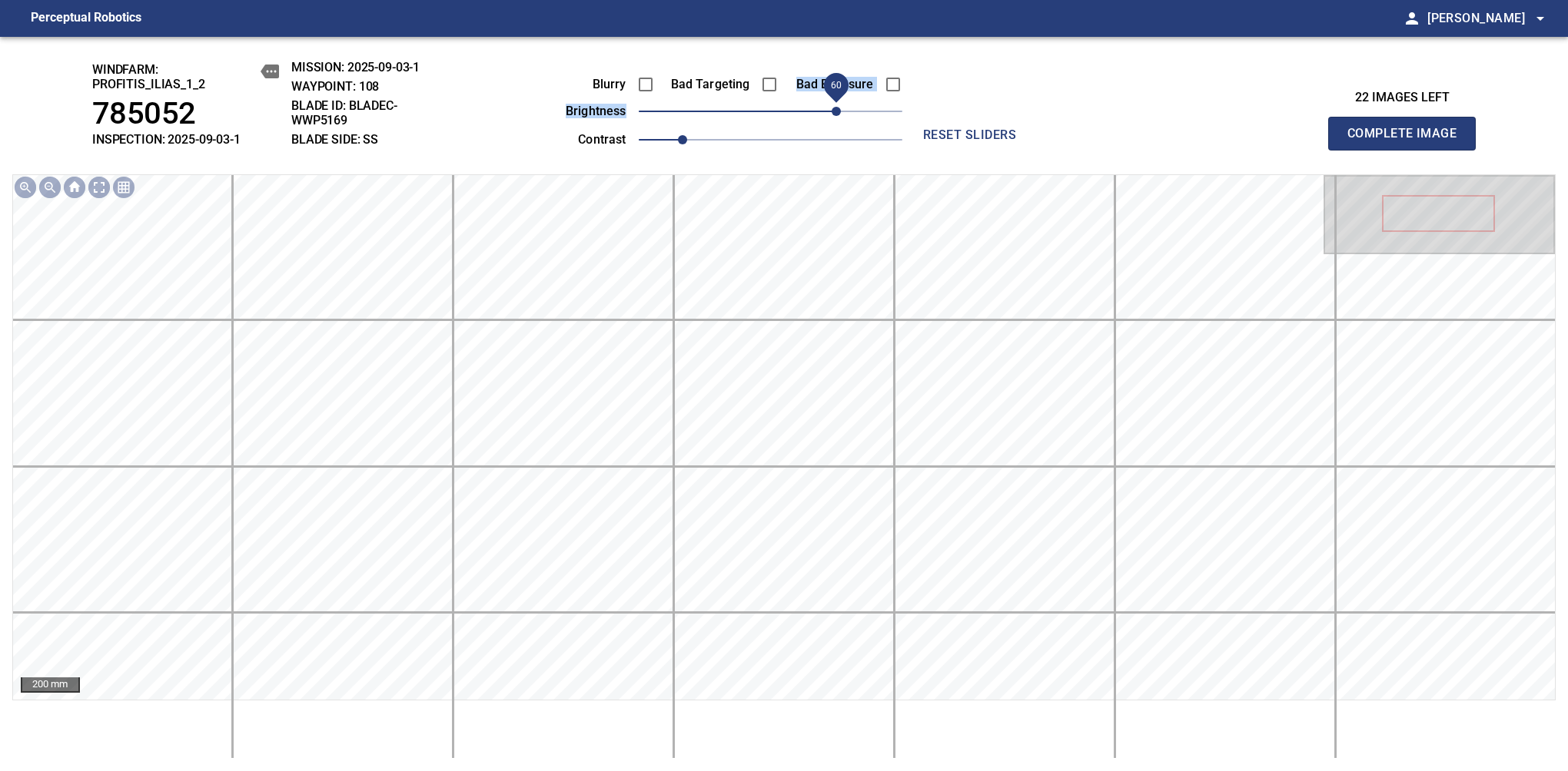
click at [837, 116] on span "60" at bounding box center [836, 111] width 9 height 9
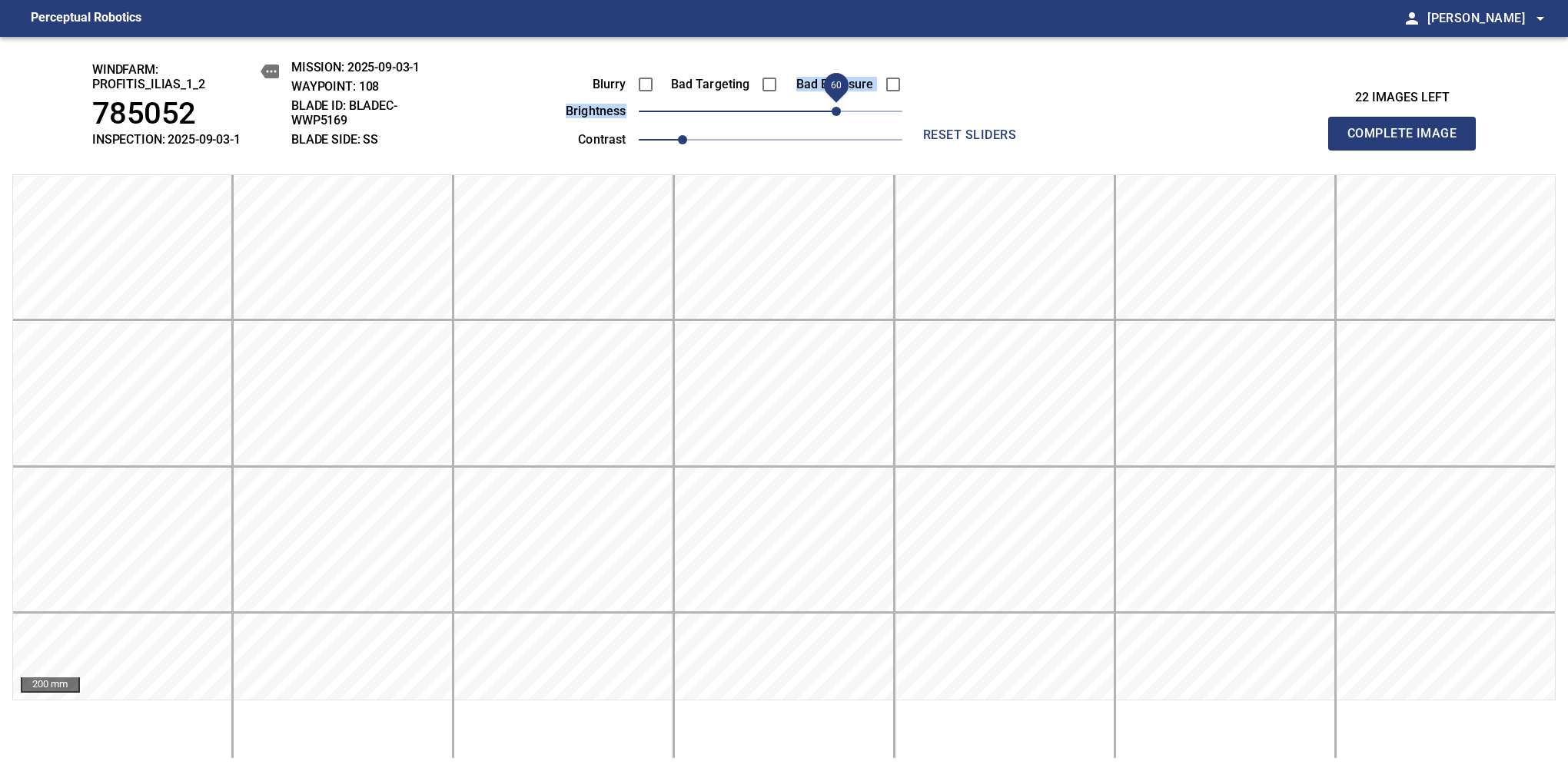
click at [1408, 141] on span "Complete Image" at bounding box center [1402, 133] width 114 height 22
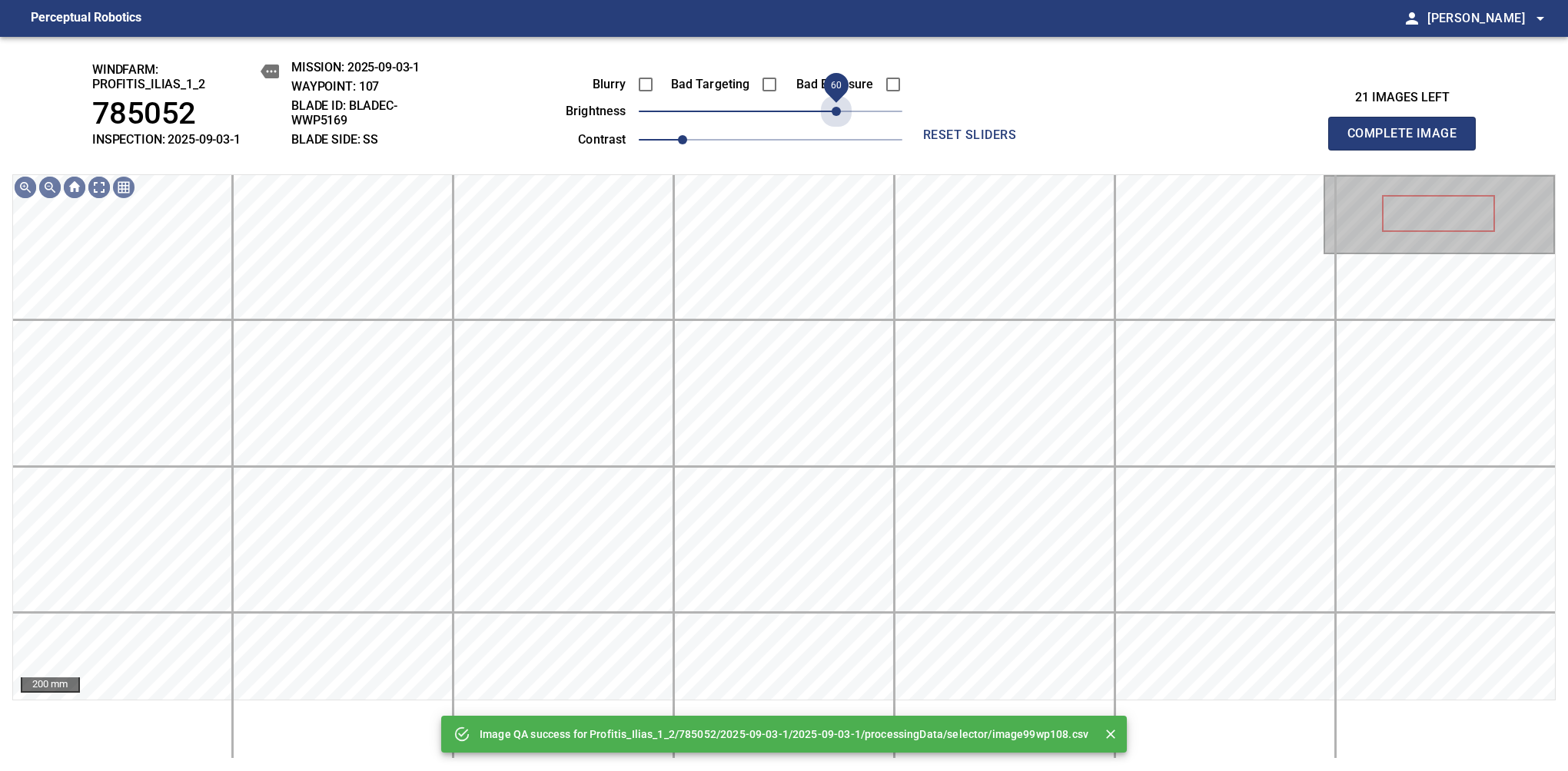
click at [837, 117] on span "60" at bounding box center [771, 112] width 264 height 22
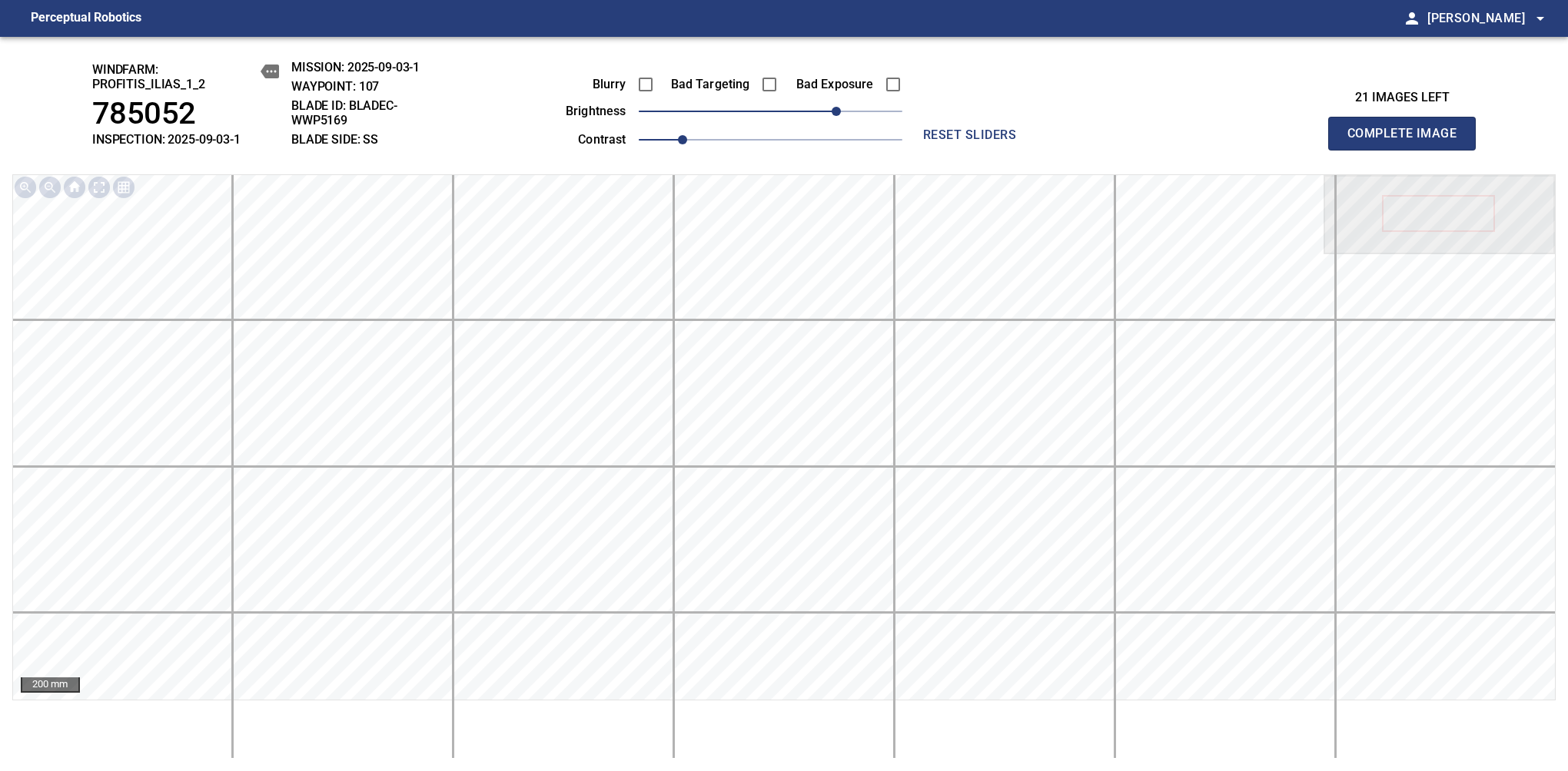
click at [1408, 141] on span "Complete Image" at bounding box center [1402, 133] width 114 height 22
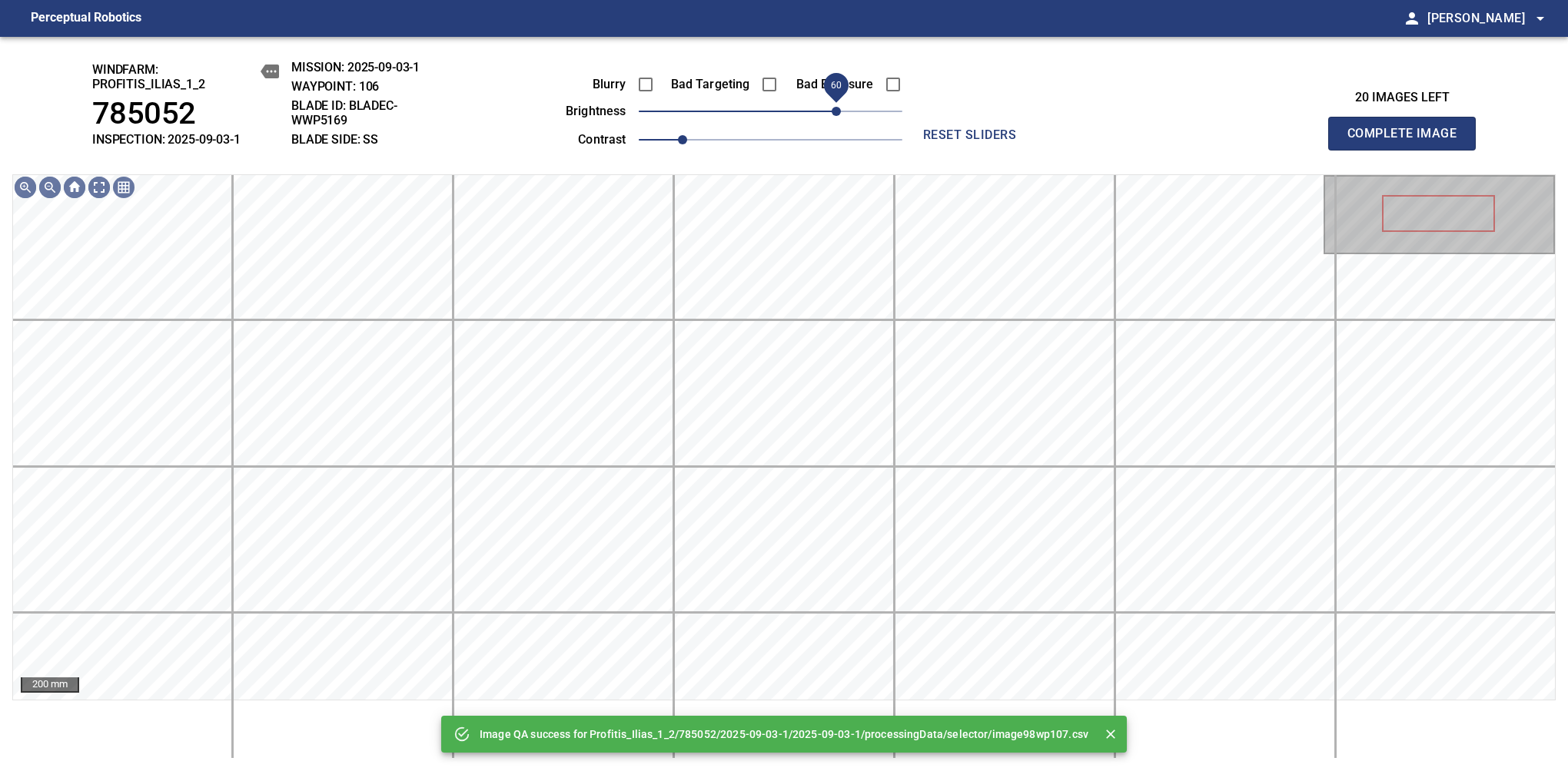
drag, startPoint x: 826, startPoint y: 113, endPoint x: 837, endPoint y: 110, distance: 11.4
click at [837, 110] on span "60" at bounding box center [771, 112] width 264 height 22
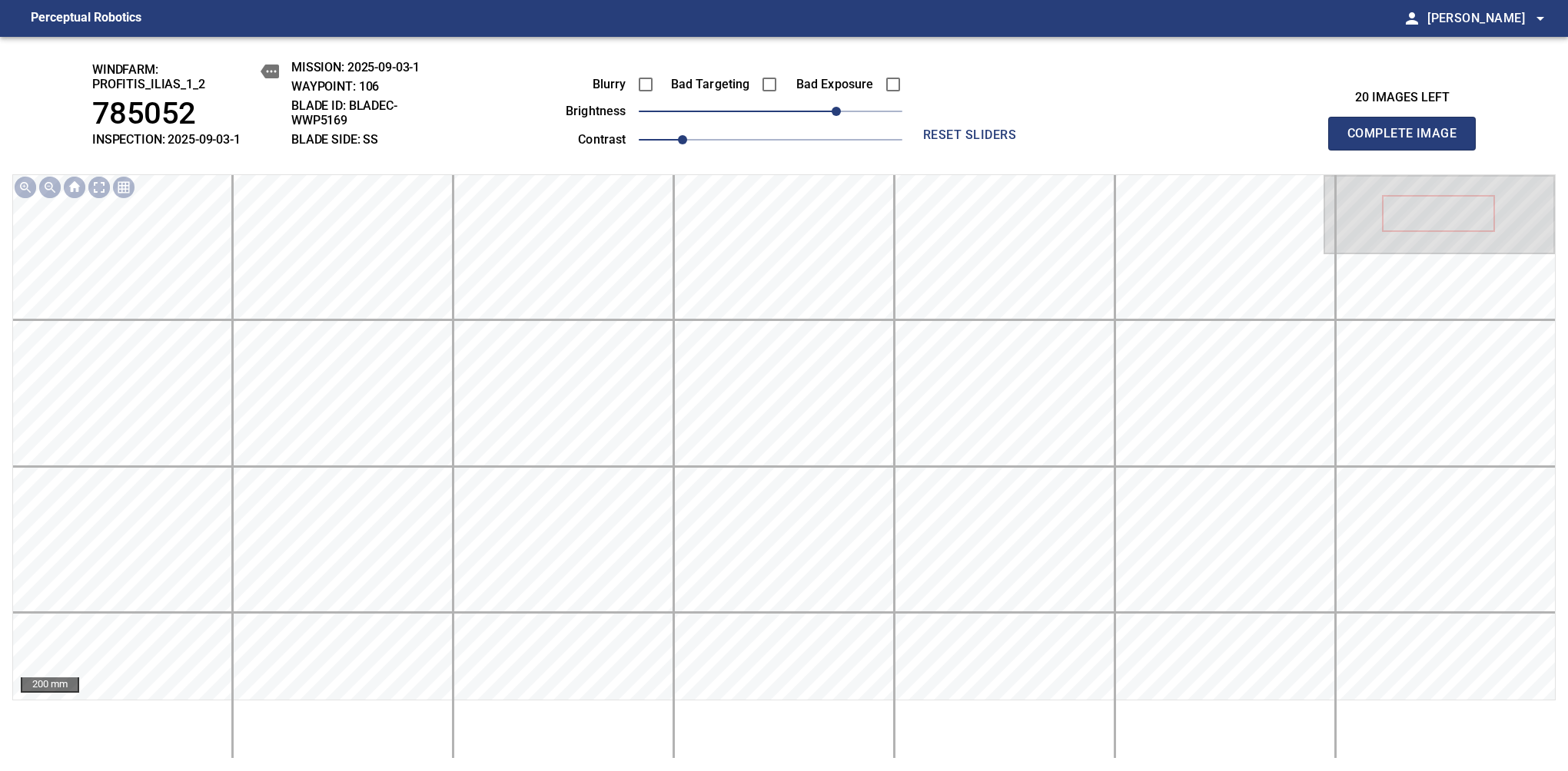
click at [1408, 141] on span "Complete Image" at bounding box center [1402, 133] width 114 height 22
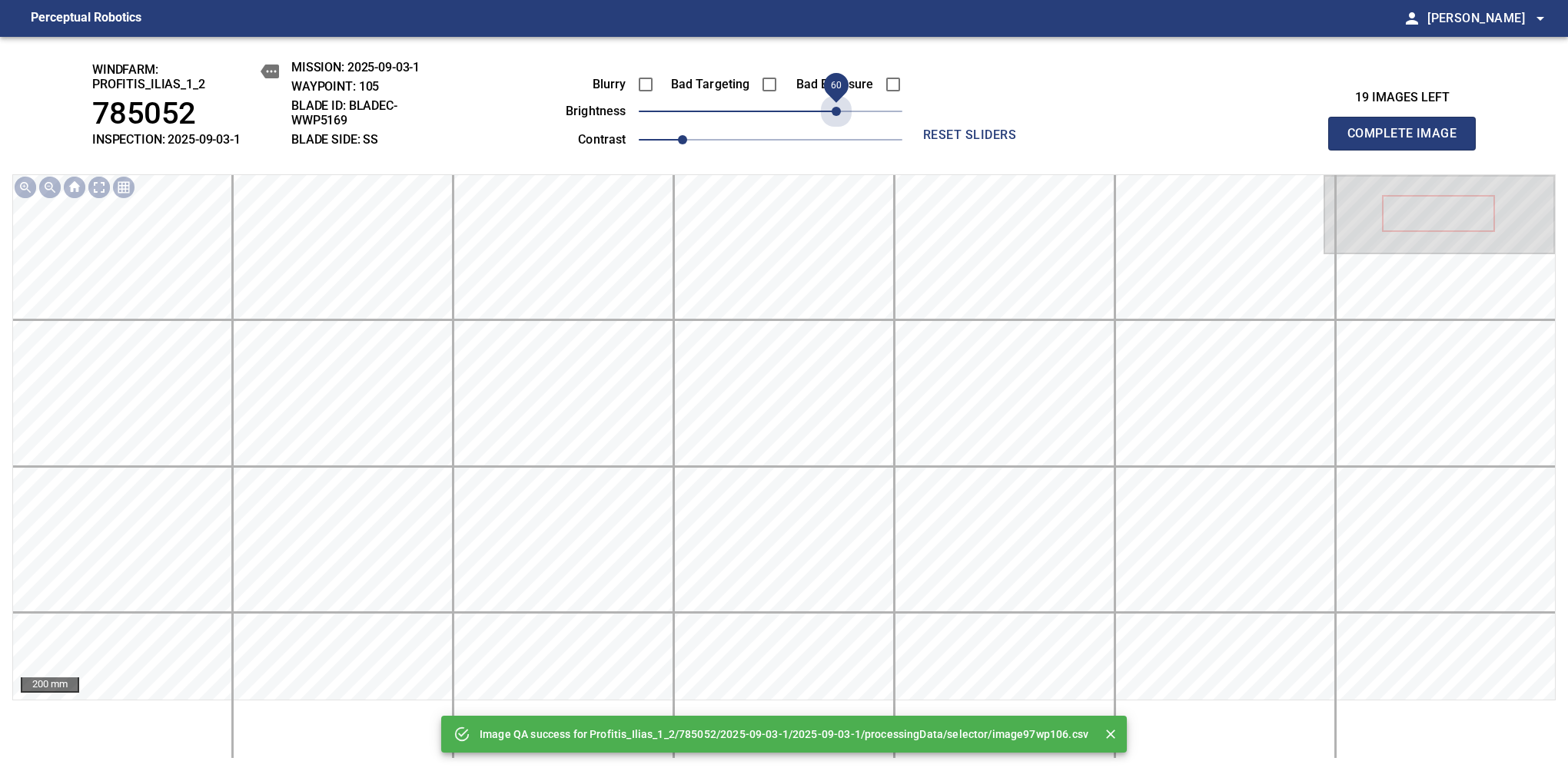
click at [837, 110] on span "60" at bounding box center [771, 112] width 264 height 22
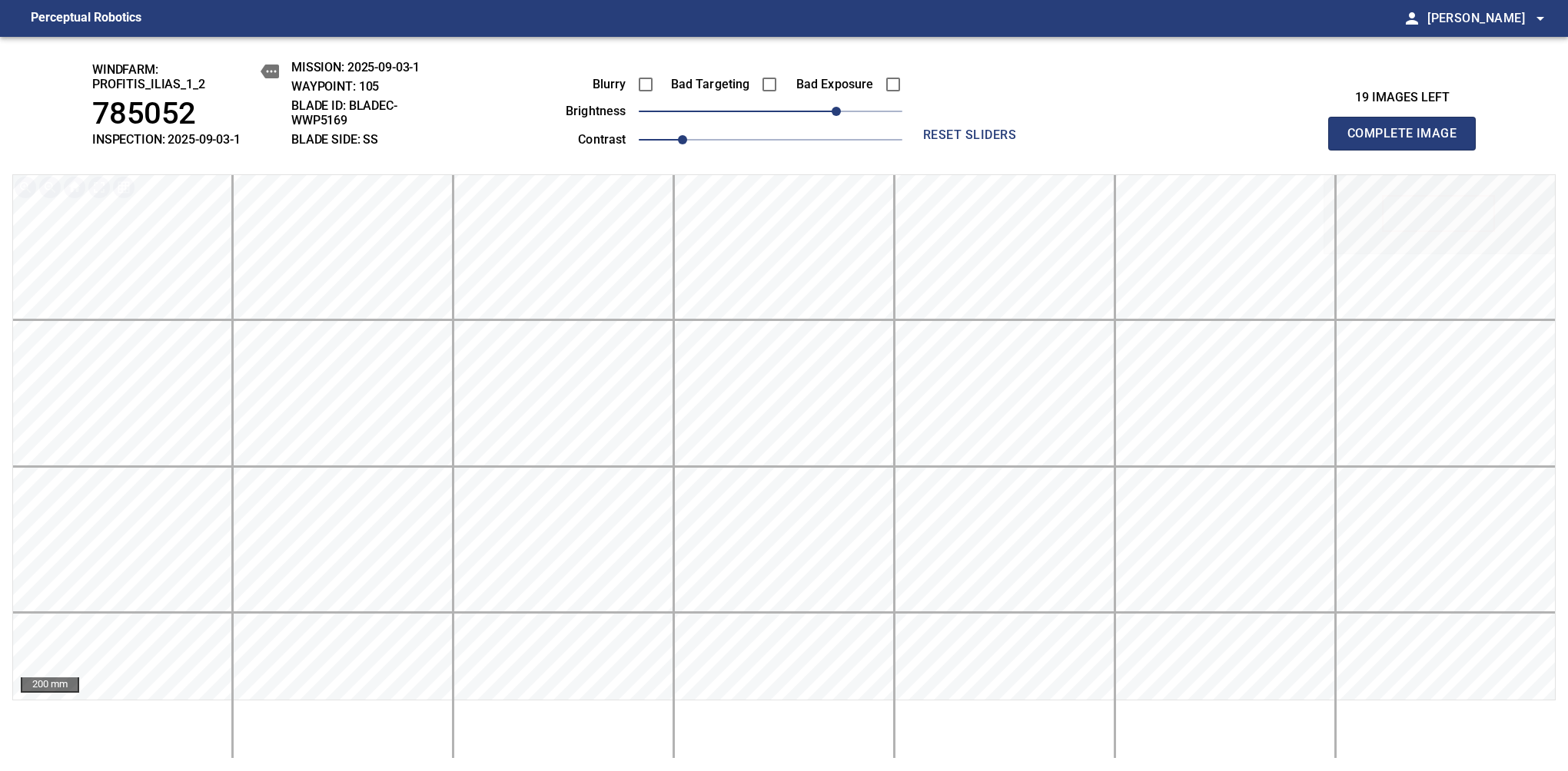
click at [1408, 141] on span "Complete Image" at bounding box center [1402, 133] width 114 height 22
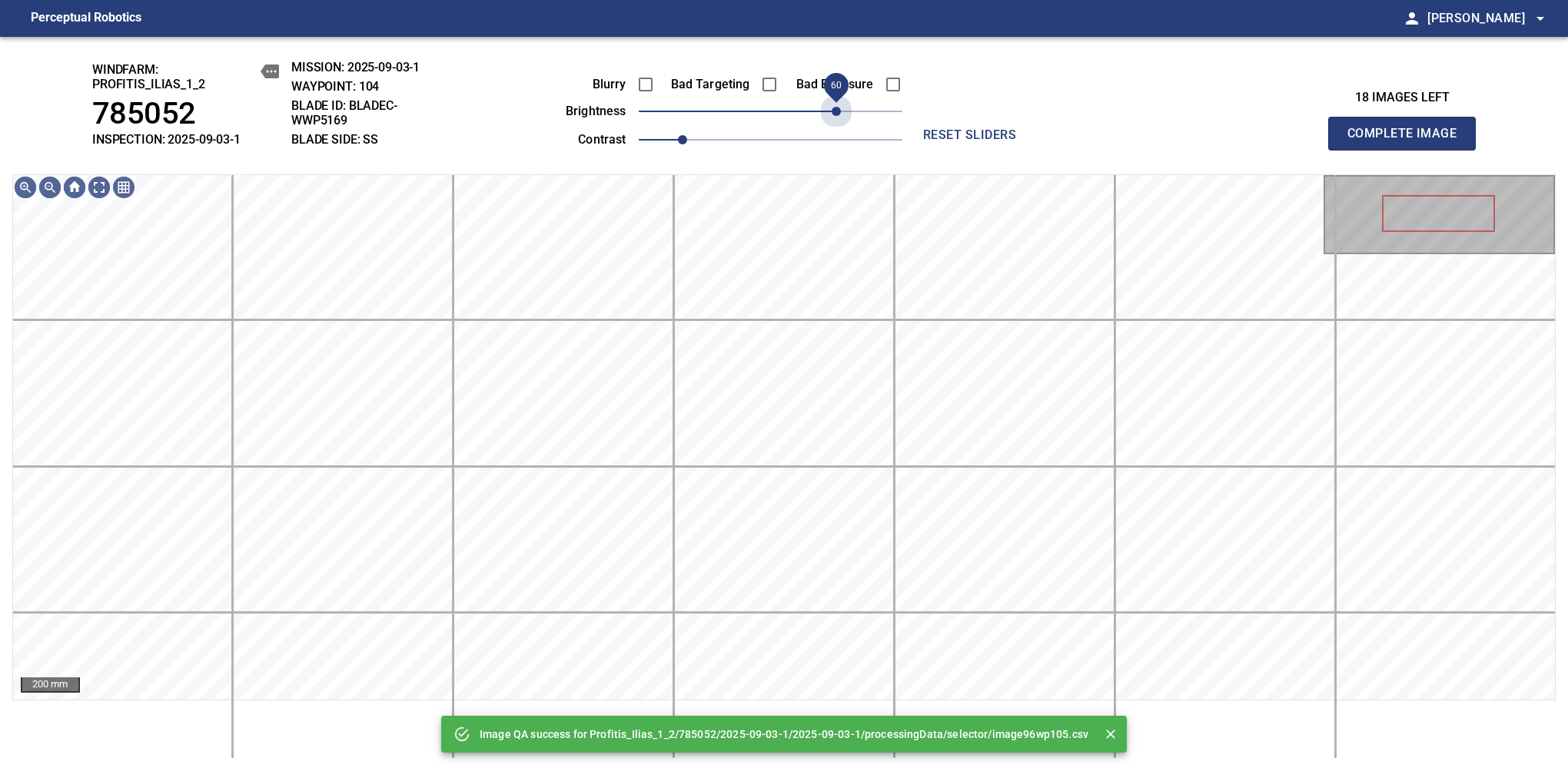
click at [837, 110] on span "60" at bounding box center [771, 112] width 264 height 22
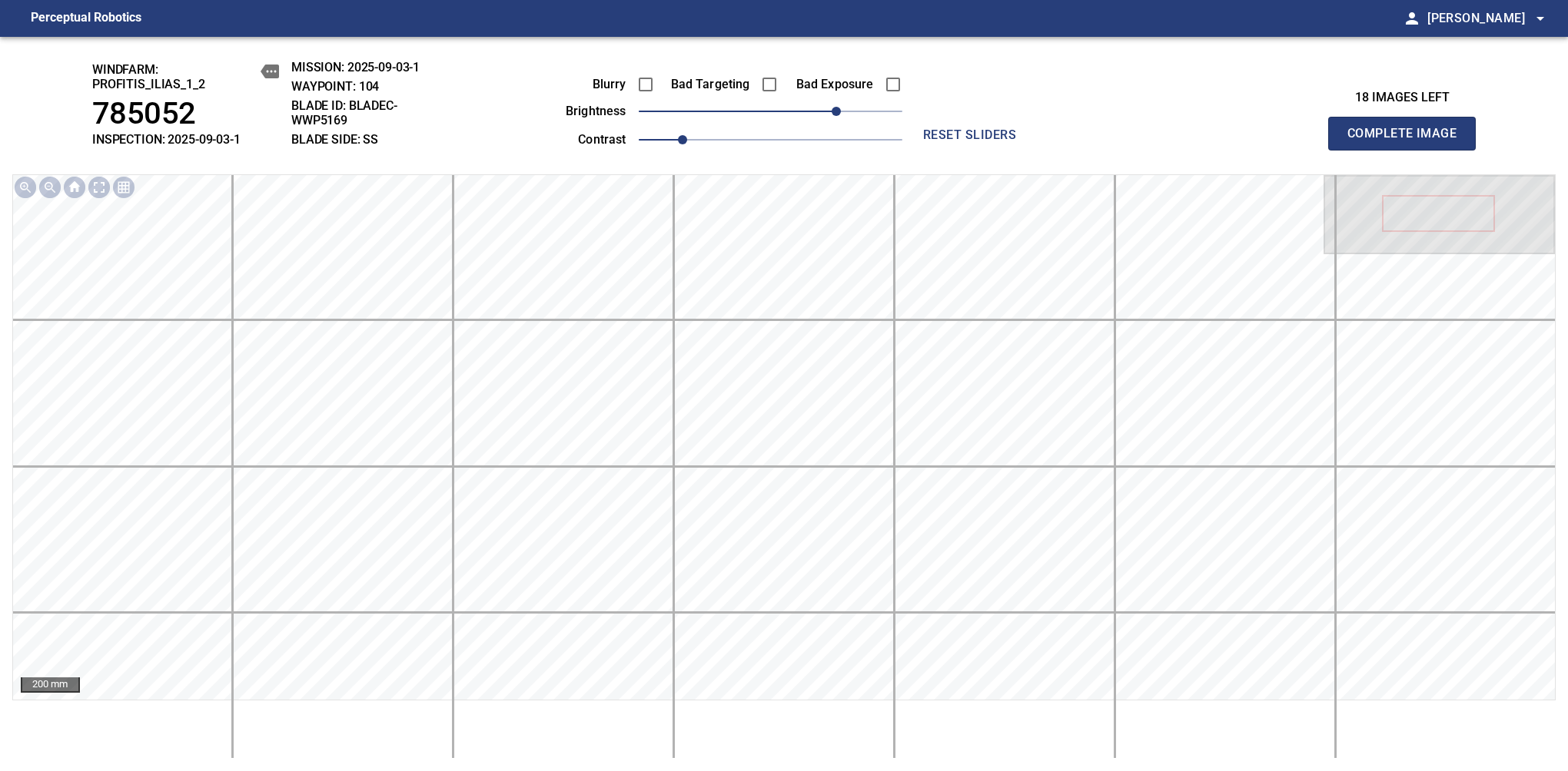
click at [1408, 141] on span "Complete Image" at bounding box center [1402, 133] width 114 height 22
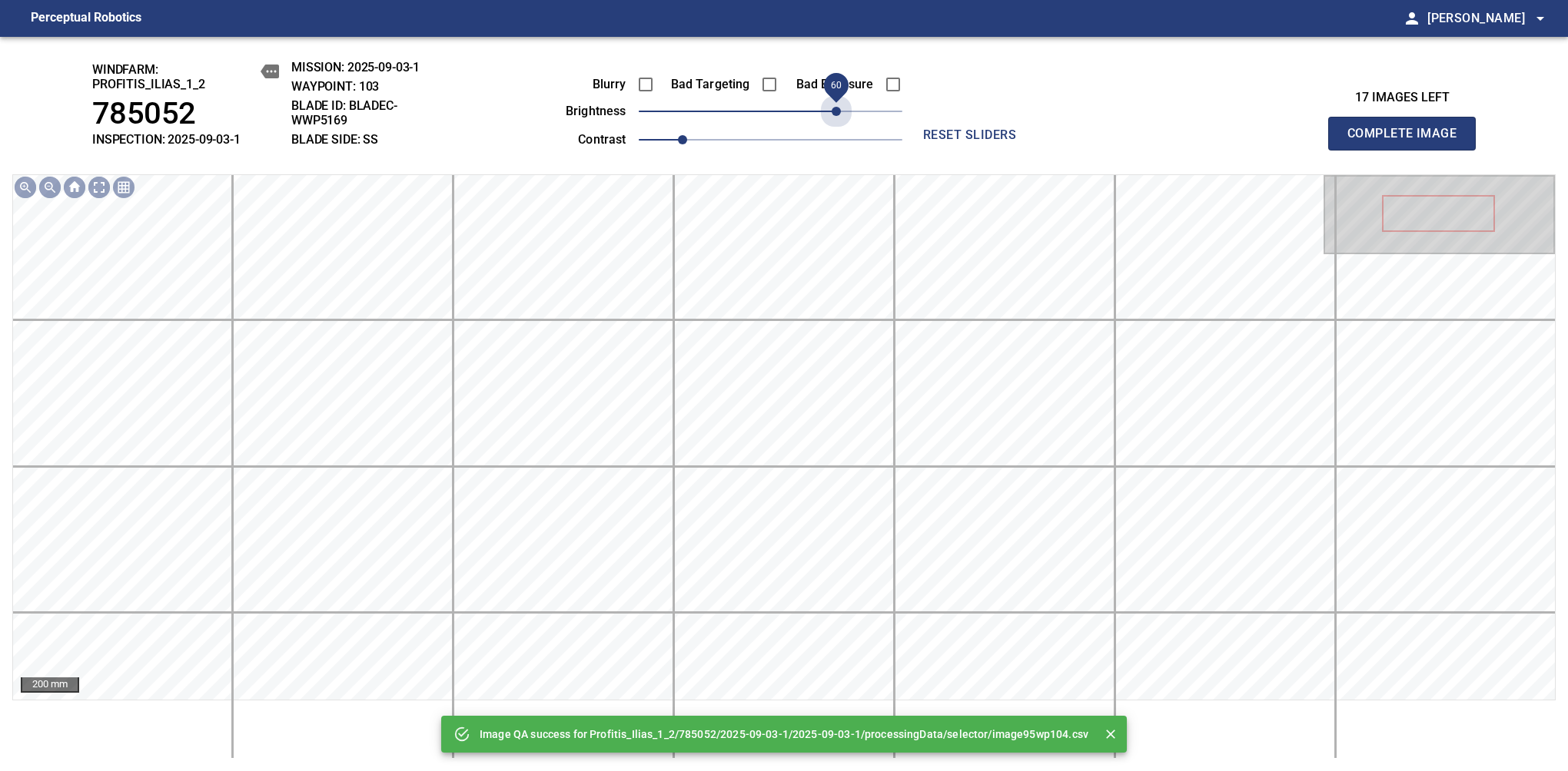
click at [837, 110] on span "60" at bounding box center [771, 112] width 264 height 22
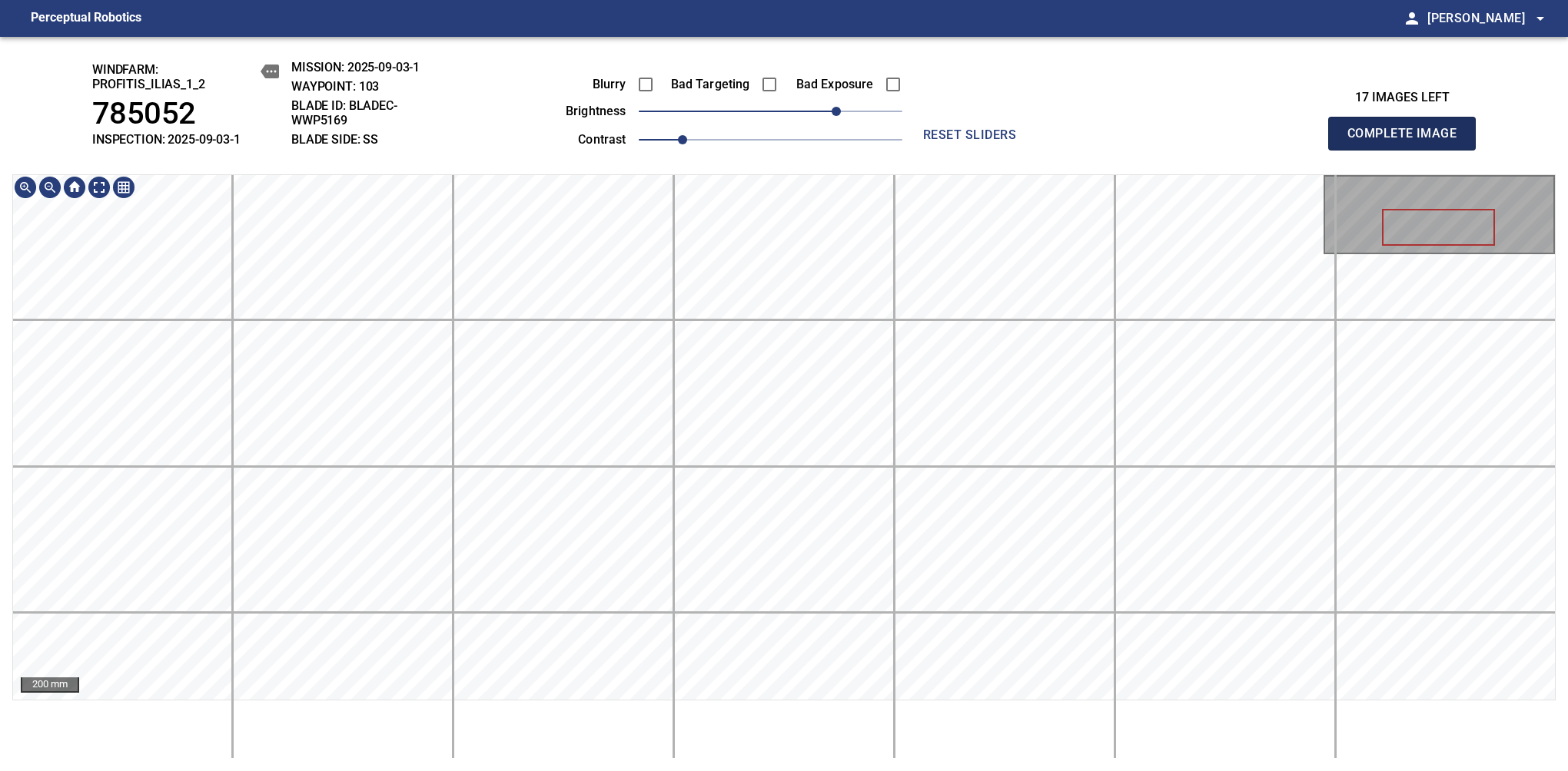
click at [1408, 141] on span "Complete Image" at bounding box center [1402, 133] width 114 height 22
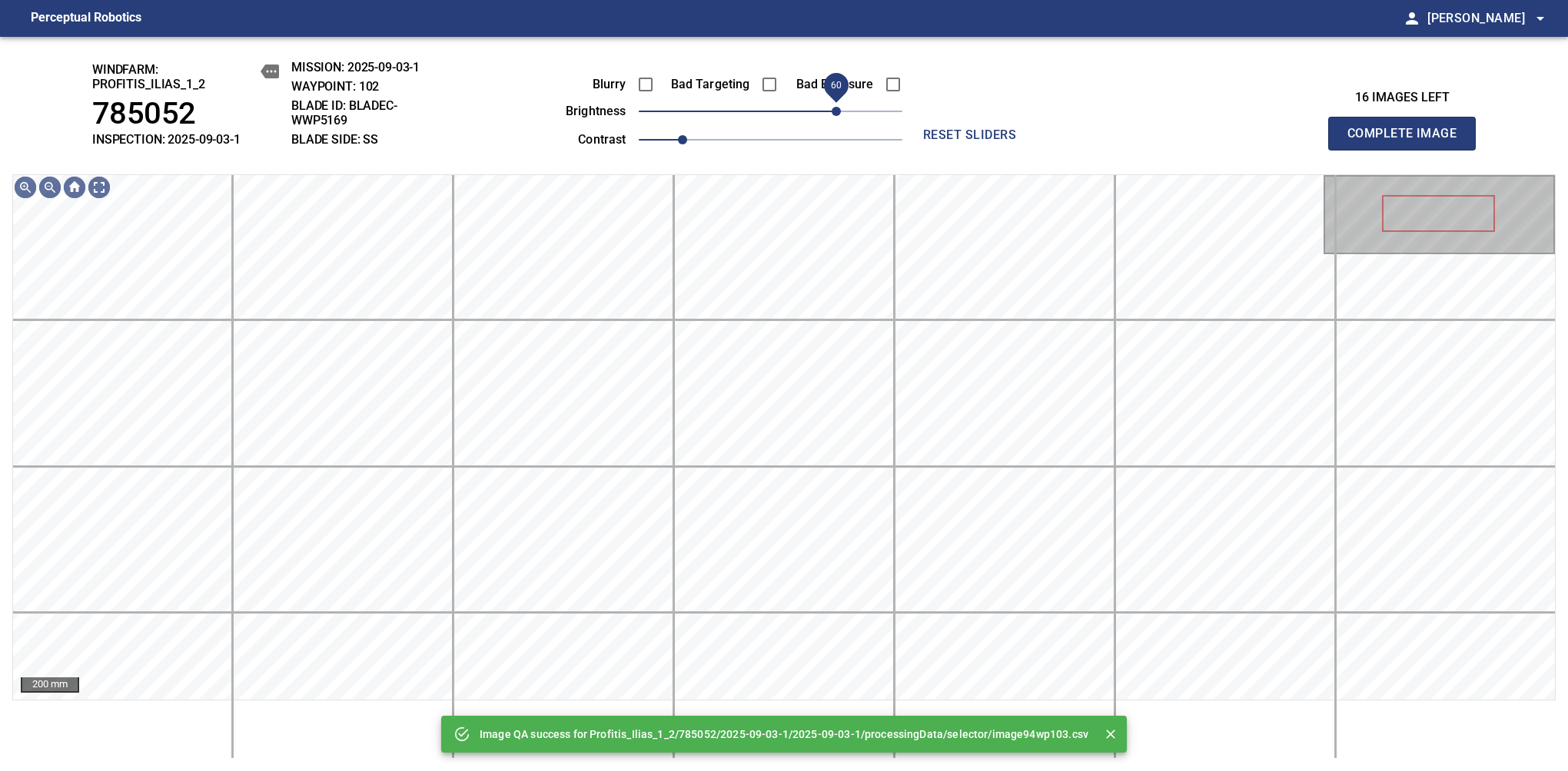
click at [840, 114] on span "60" at bounding box center [771, 112] width 264 height 22
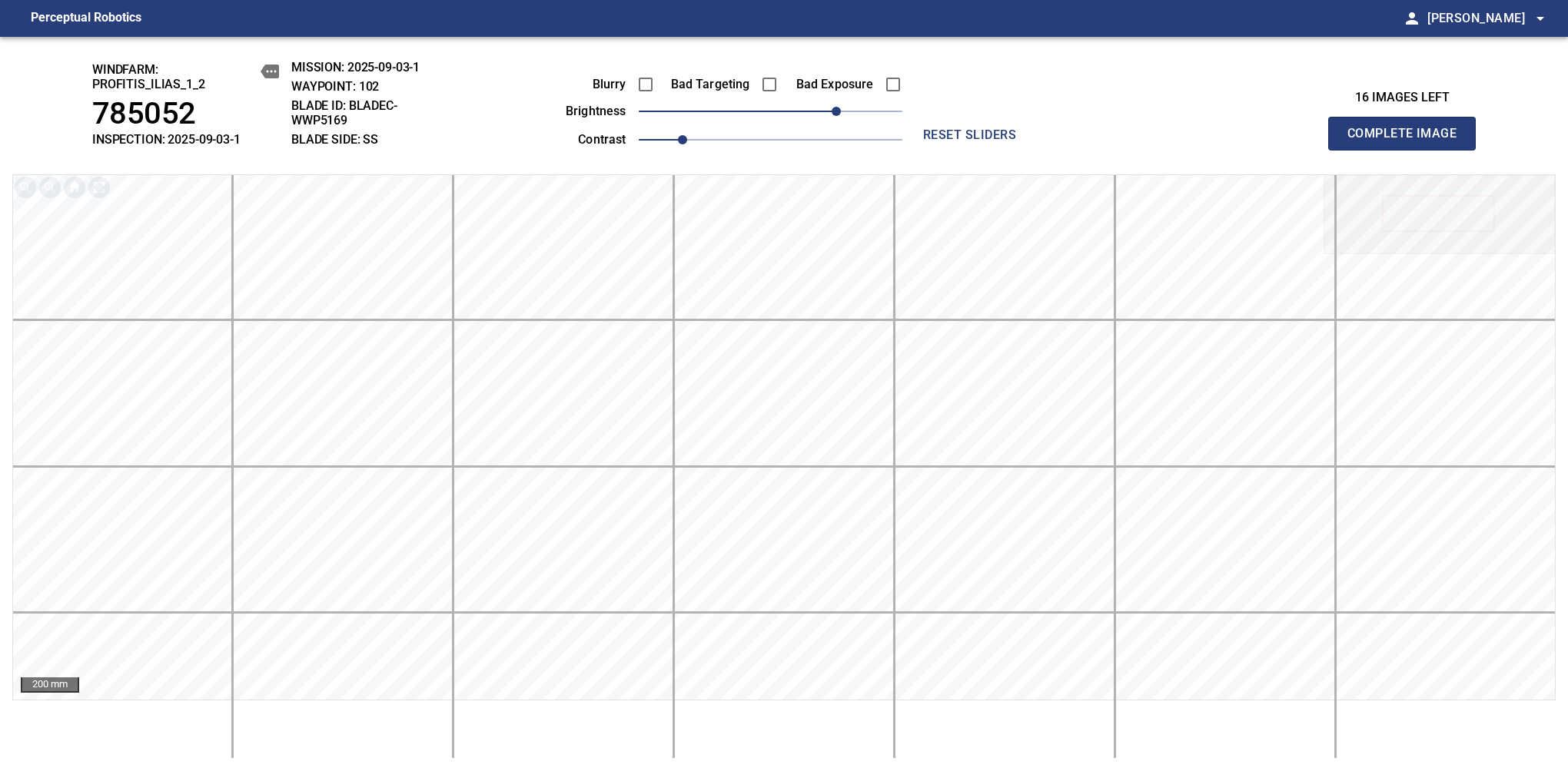
click at [1408, 141] on span "Complete Image" at bounding box center [1402, 133] width 114 height 22
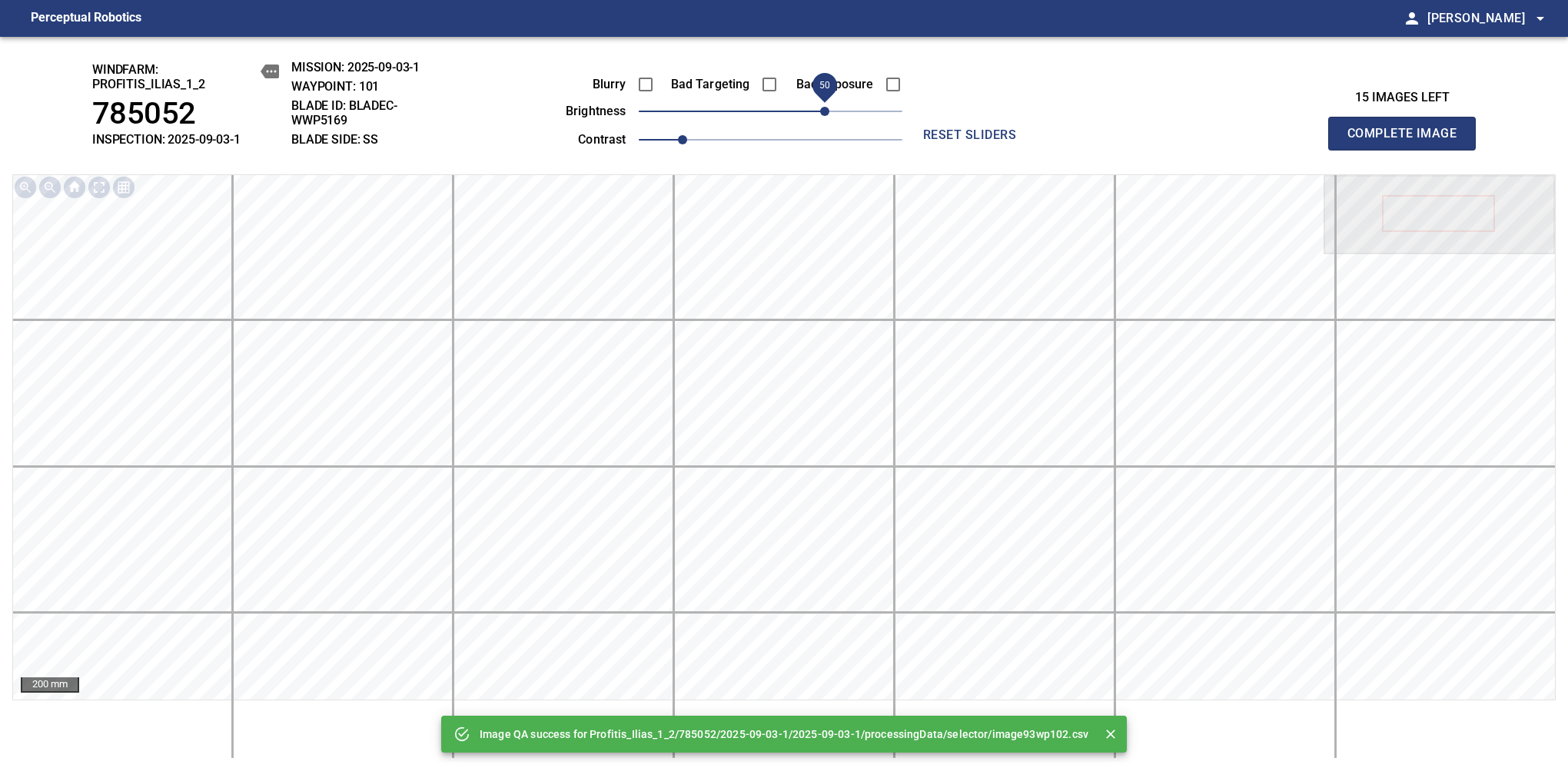
drag, startPoint x: 840, startPoint y: 114, endPoint x: 827, endPoint y: 122, distance: 15.3
click at [827, 122] on span "50" at bounding box center [771, 112] width 264 height 22
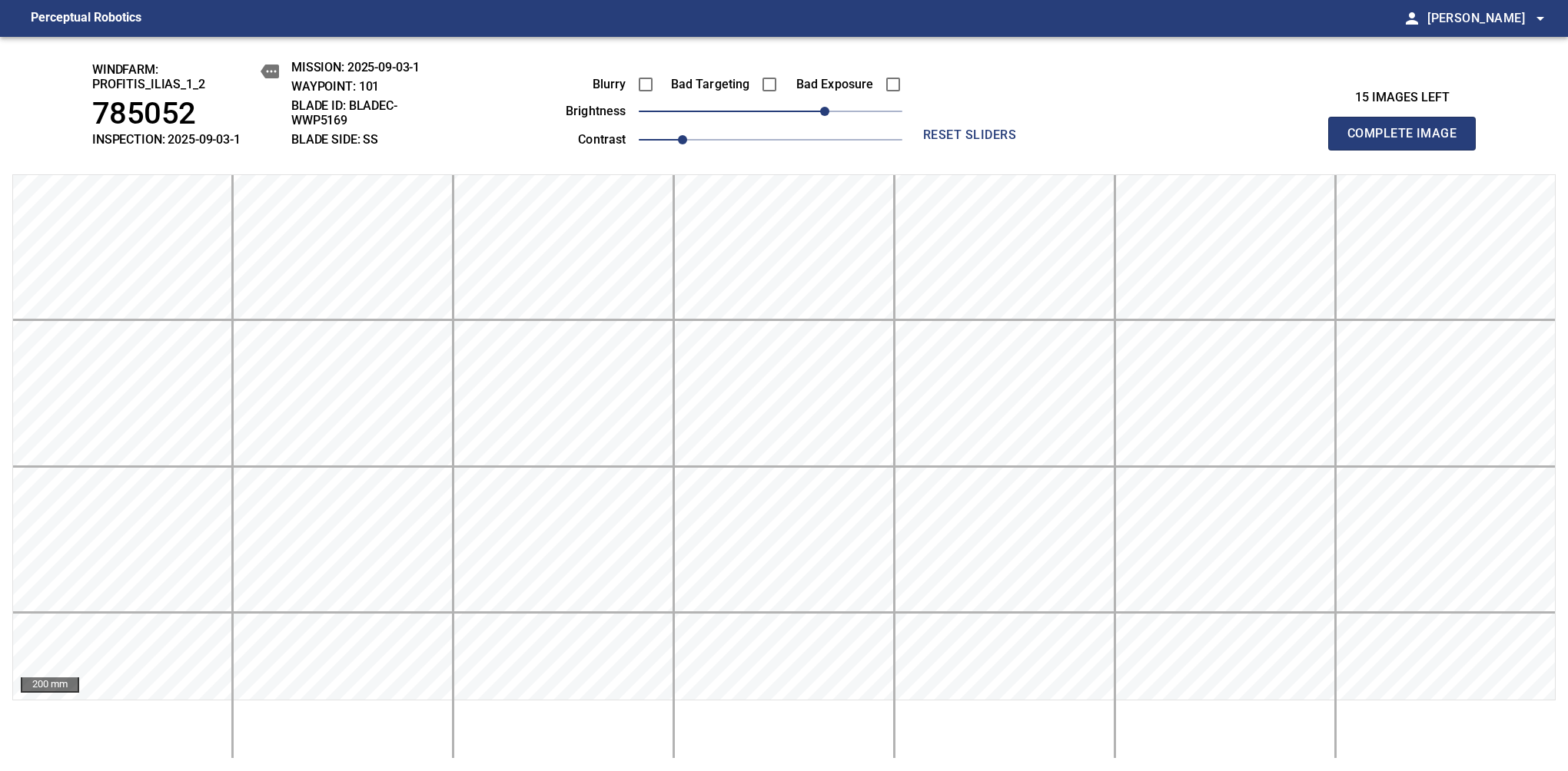
click at [1408, 141] on span "Complete Image" at bounding box center [1402, 133] width 114 height 22
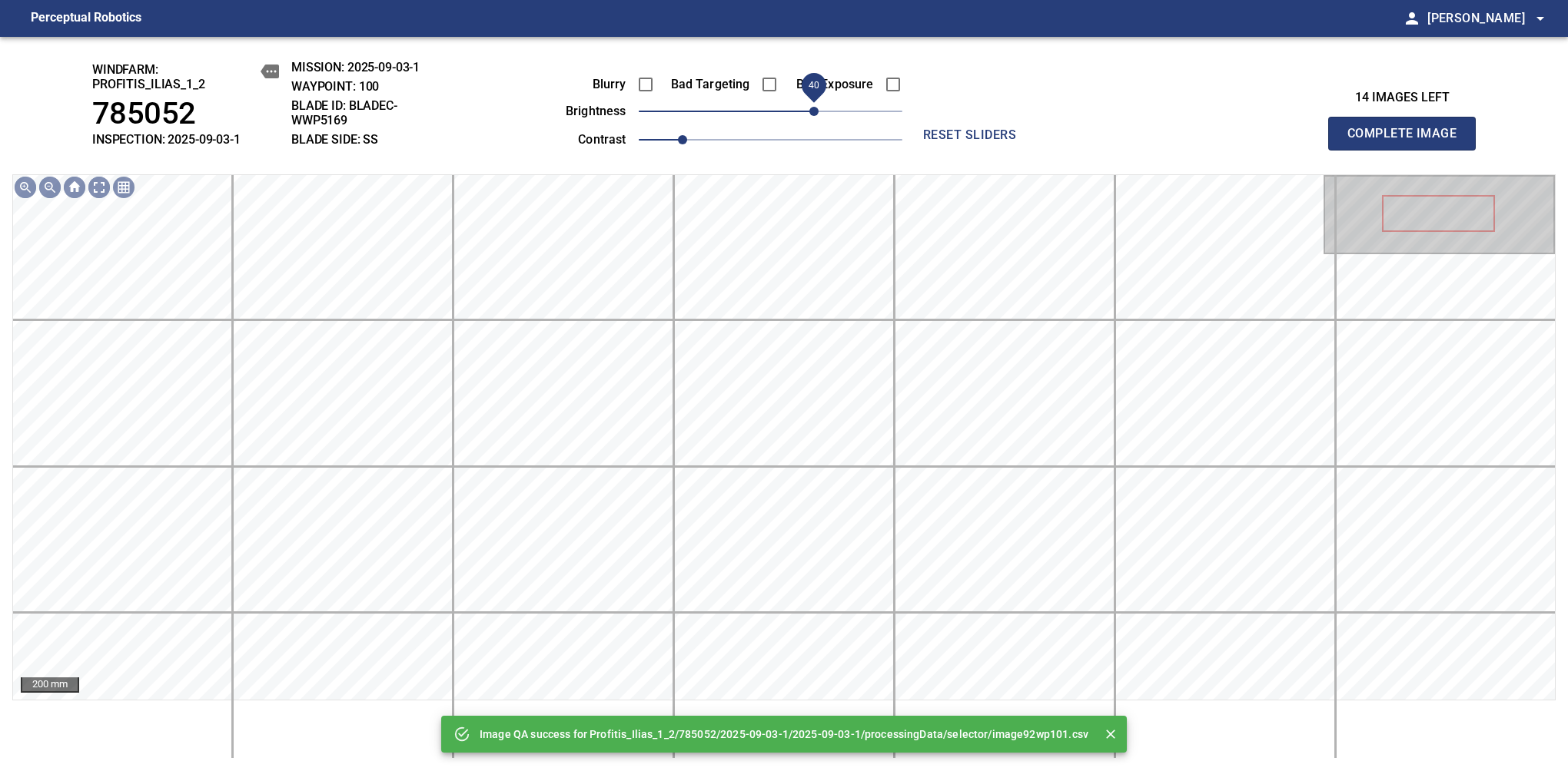
click at [819, 111] on span "40" at bounding box center [771, 112] width 264 height 22
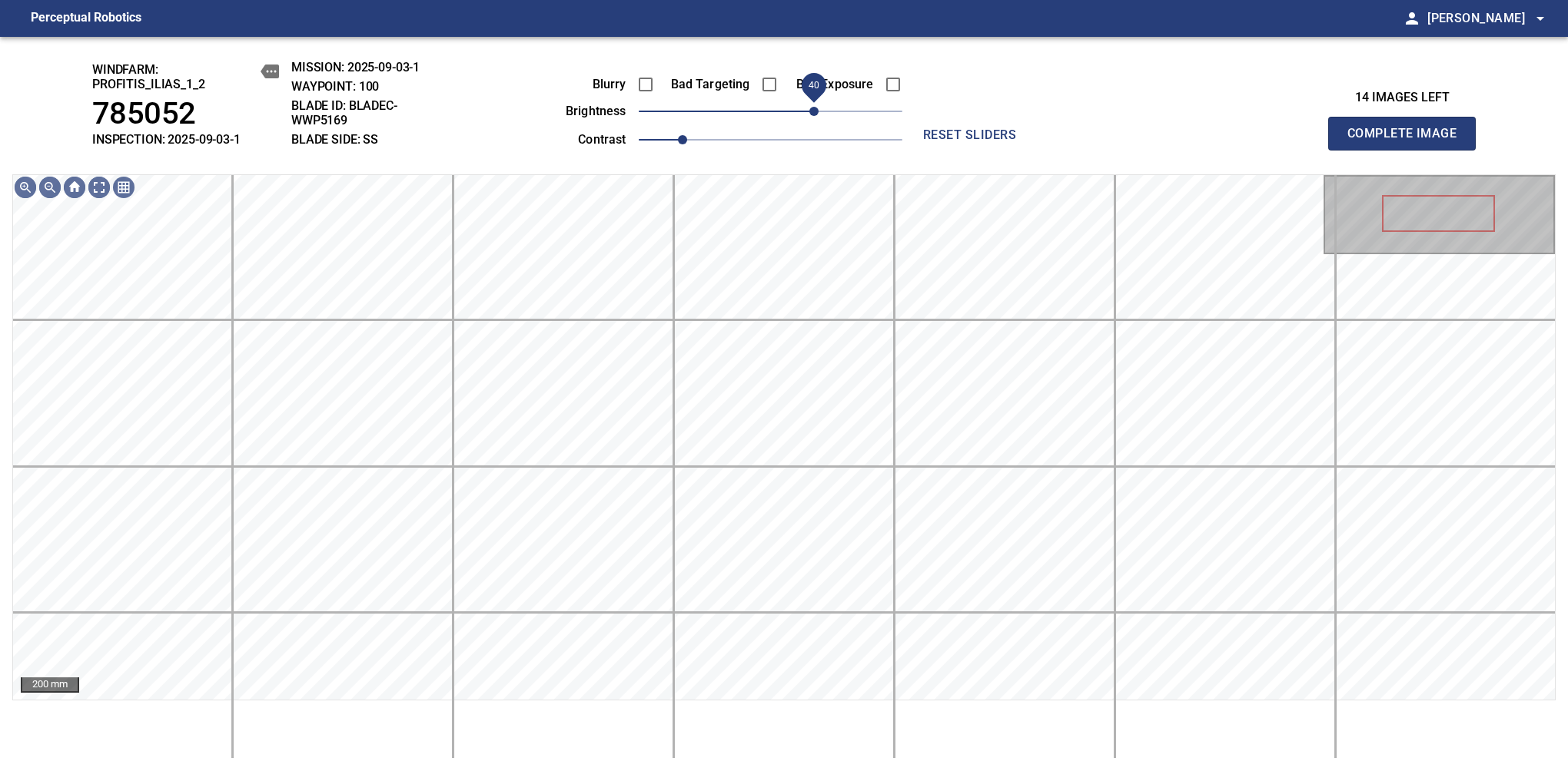
drag, startPoint x: 819, startPoint y: 111, endPoint x: 811, endPoint y: 117, distance: 10.0
click at [811, 116] on span "40" at bounding box center [813, 111] width 9 height 9
click at [806, 116] on span "30" at bounding box center [802, 111] width 9 height 9
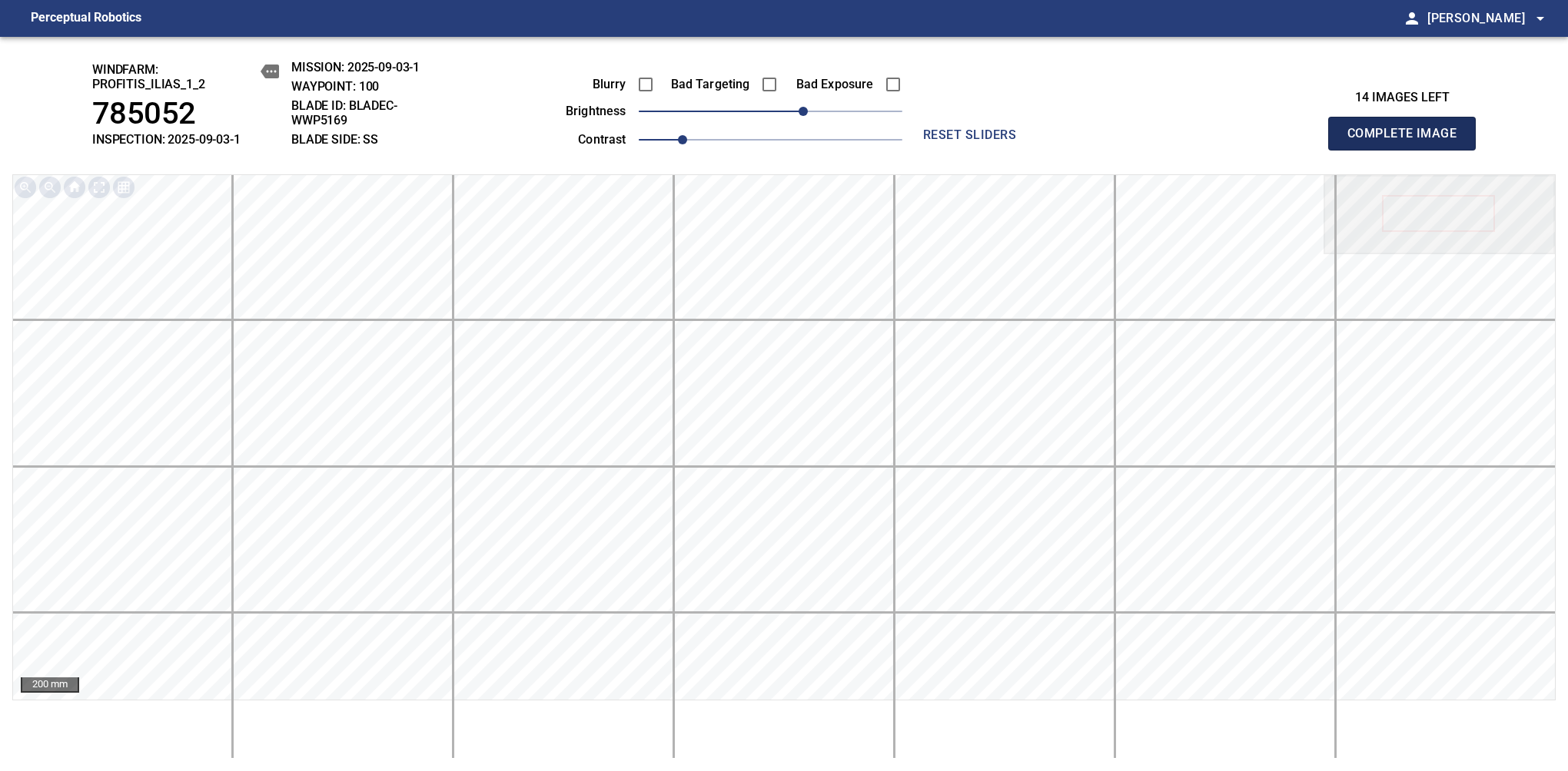
click at [1408, 141] on span "Complete Image" at bounding box center [1402, 133] width 114 height 22
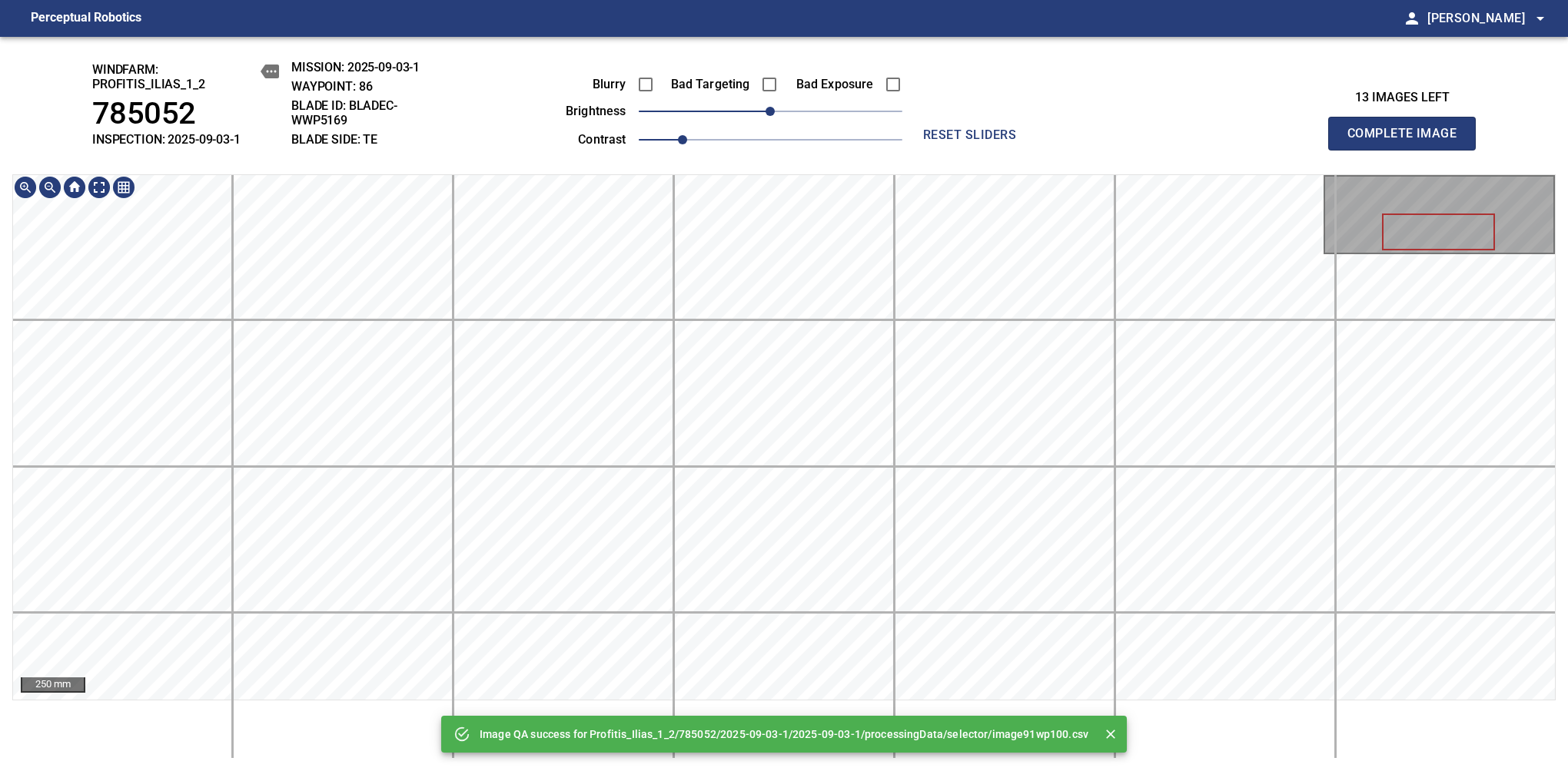
click at [801, 54] on div "Image QA success for Profitis_Ilias_1_2/785052/2025-09-03-1/2025-09-03-1/proces…" at bounding box center [784, 404] width 1568 height 734
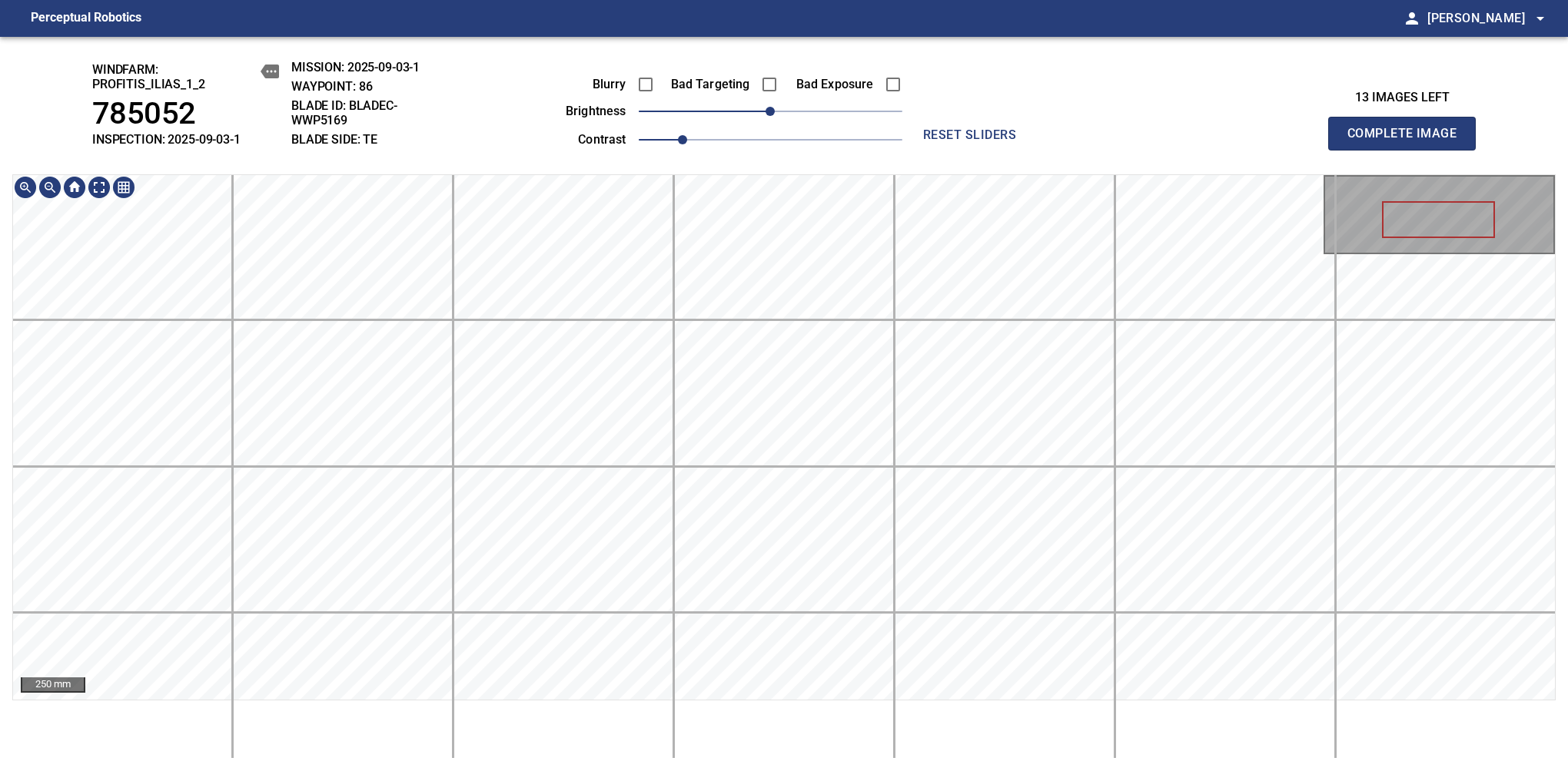
click at [819, 140] on div "windfarm: Profitis_Ilias_1_2 785052 INSPECTION: 2025-09-03-1 MISSION: 2025-09-0…" at bounding box center [784, 404] width 1568 height 734
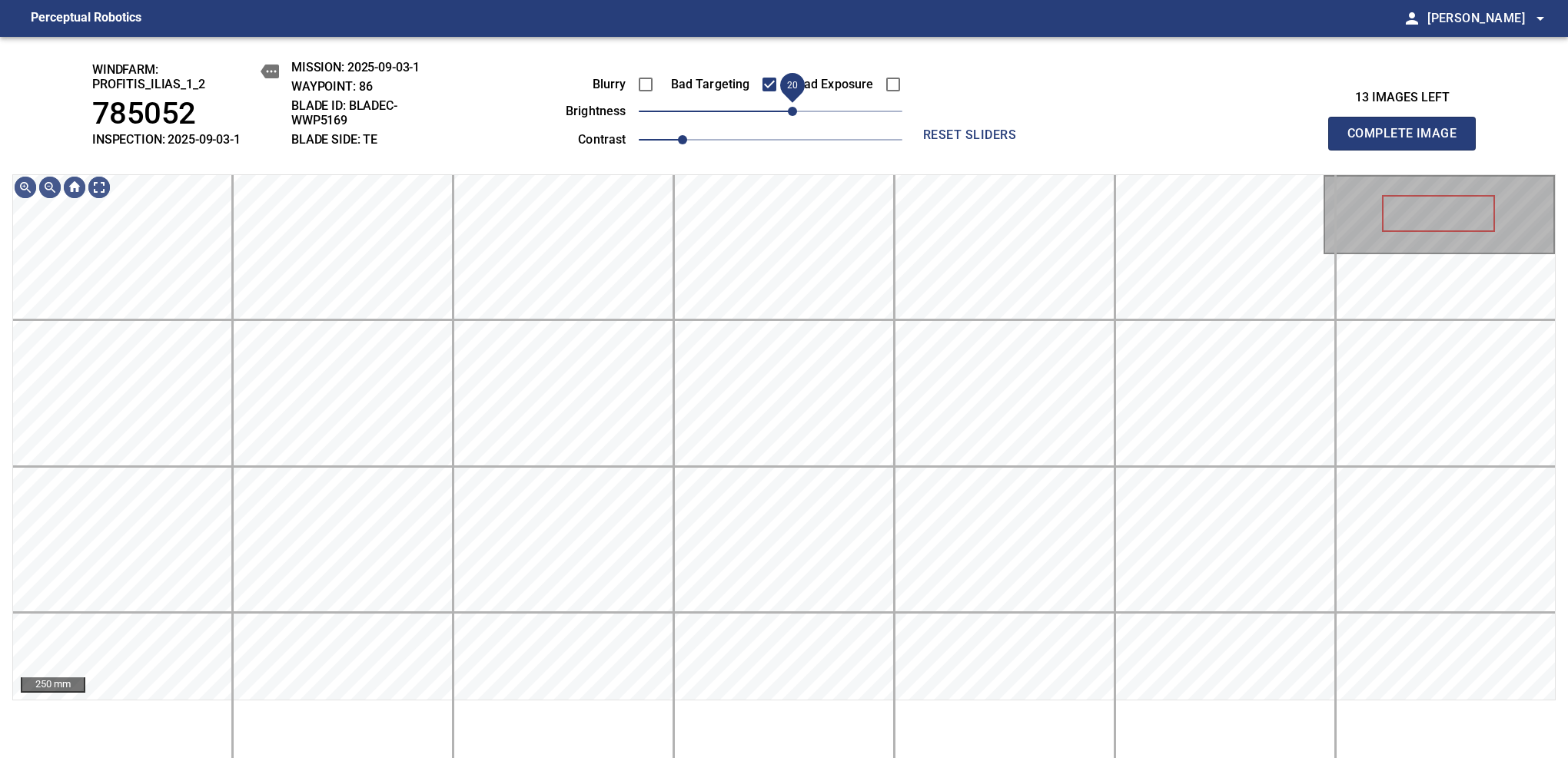
click at [796, 122] on span "20" at bounding box center [771, 112] width 264 height 22
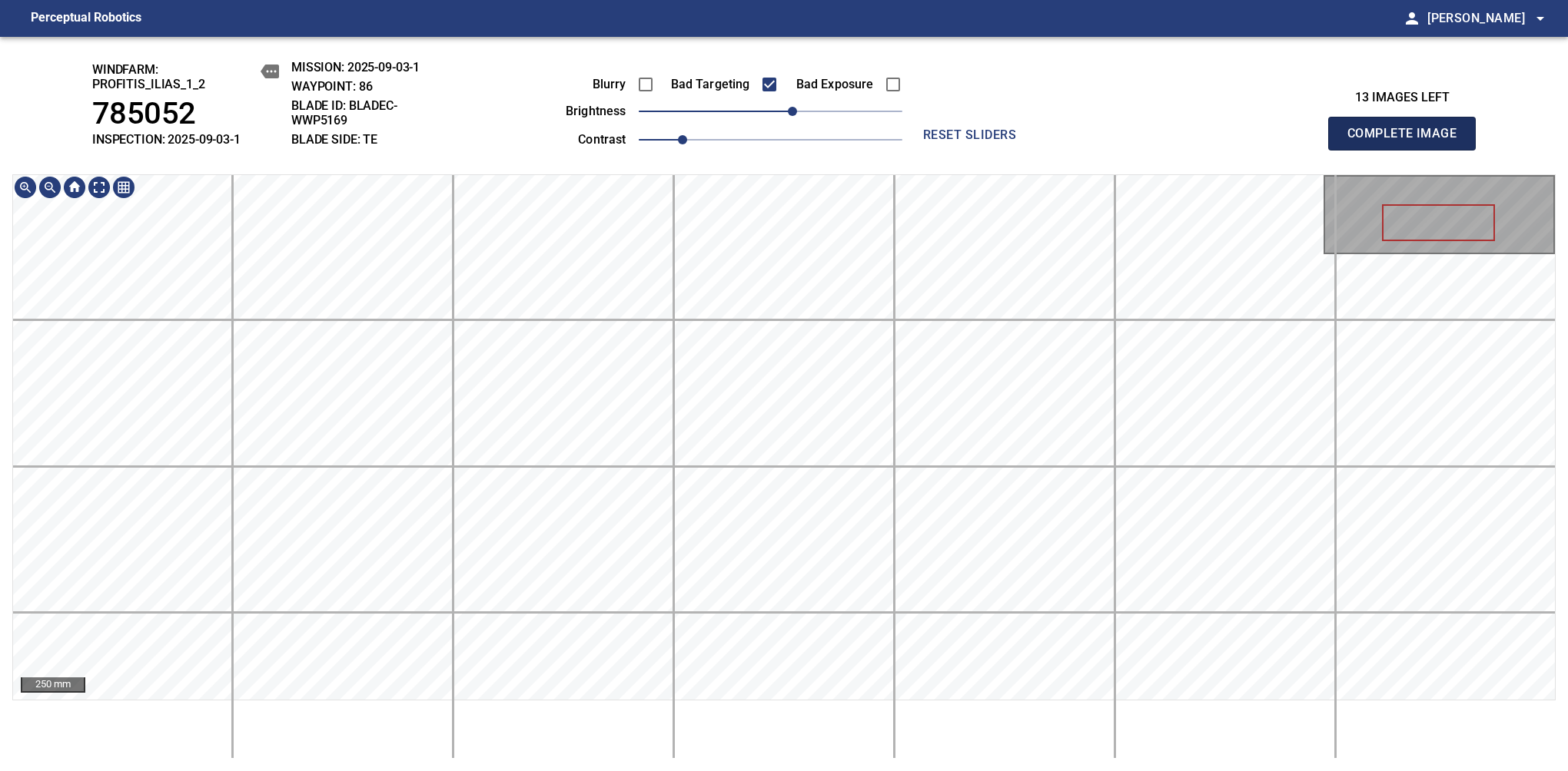
click at [1408, 141] on span "Complete Image" at bounding box center [1402, 133] width 114 height 22
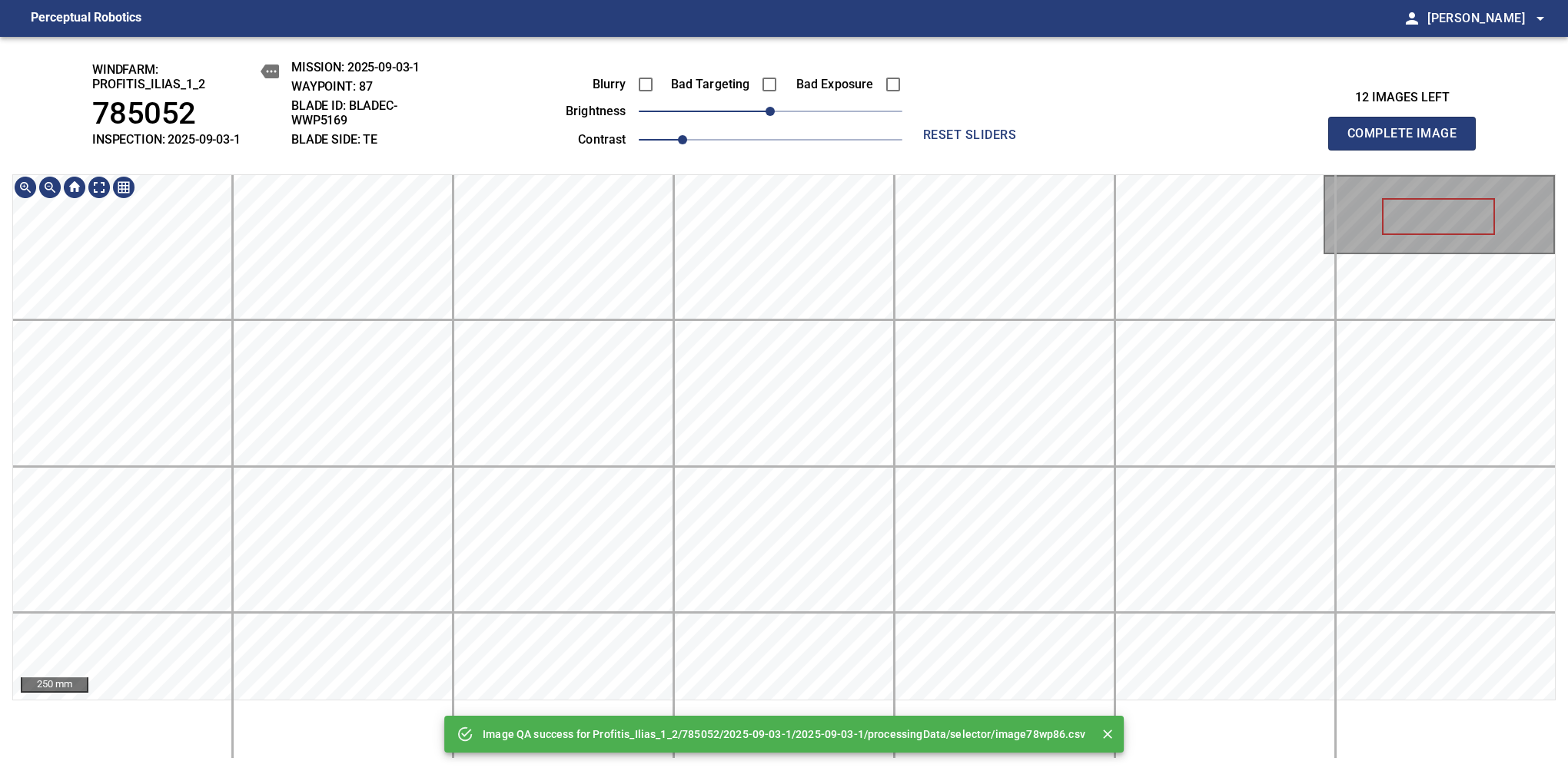
click at [694, 68] on div "Image QA success for Profitis_Ilias_1_2/785052/2025-09-03-1/2025-09-03-1/proces…" at bounding box center [784, 404] width 1568 height 734
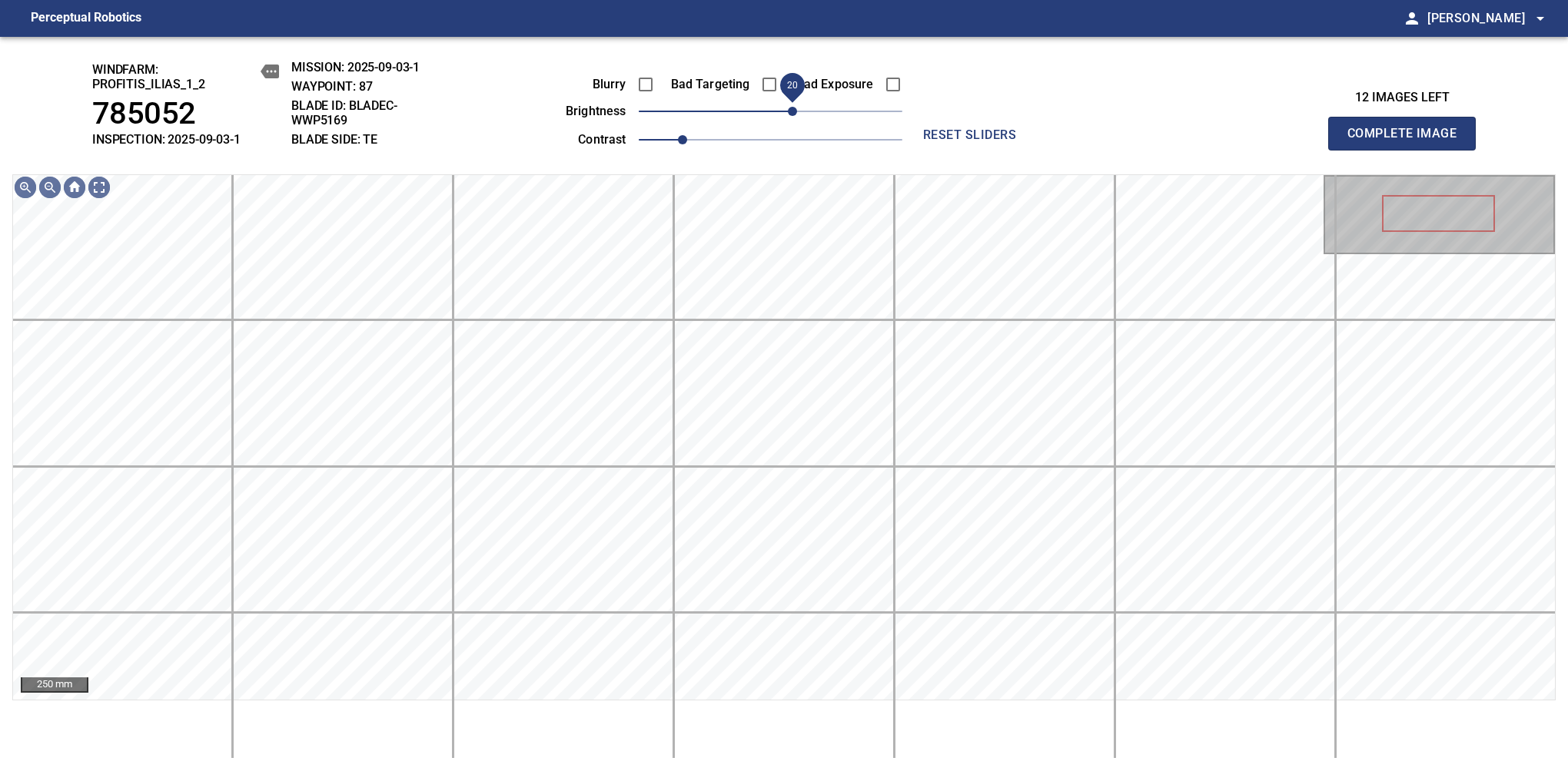
drag, startPoint x: 781, startPoint y: 113, endPoint x: 793, endPoint y: 116, distance: 12.4
click at [793, 116] on span "20" at bounding box center [792, 111] width 9 height 9
click at [1408, 141] on span "Complete Image" at bounding box center [1402, 133] width 114 height 22
click at [787, 114] on span "20" at bounding box center [792, 111] width 9 height 9
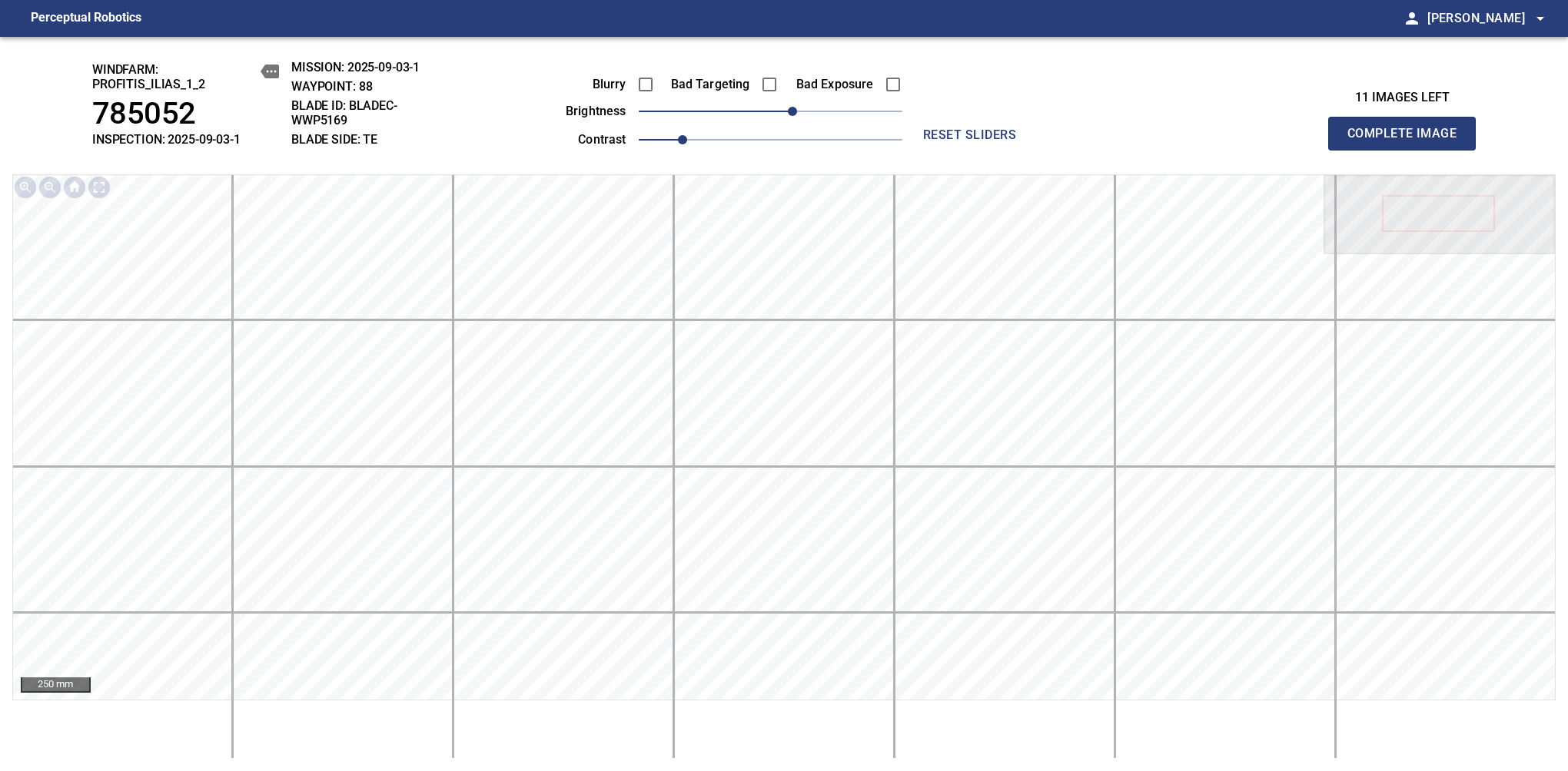
click at [1408, 141] on span "Complete Image" at bounding box center [1402, 133] width 114 height 22
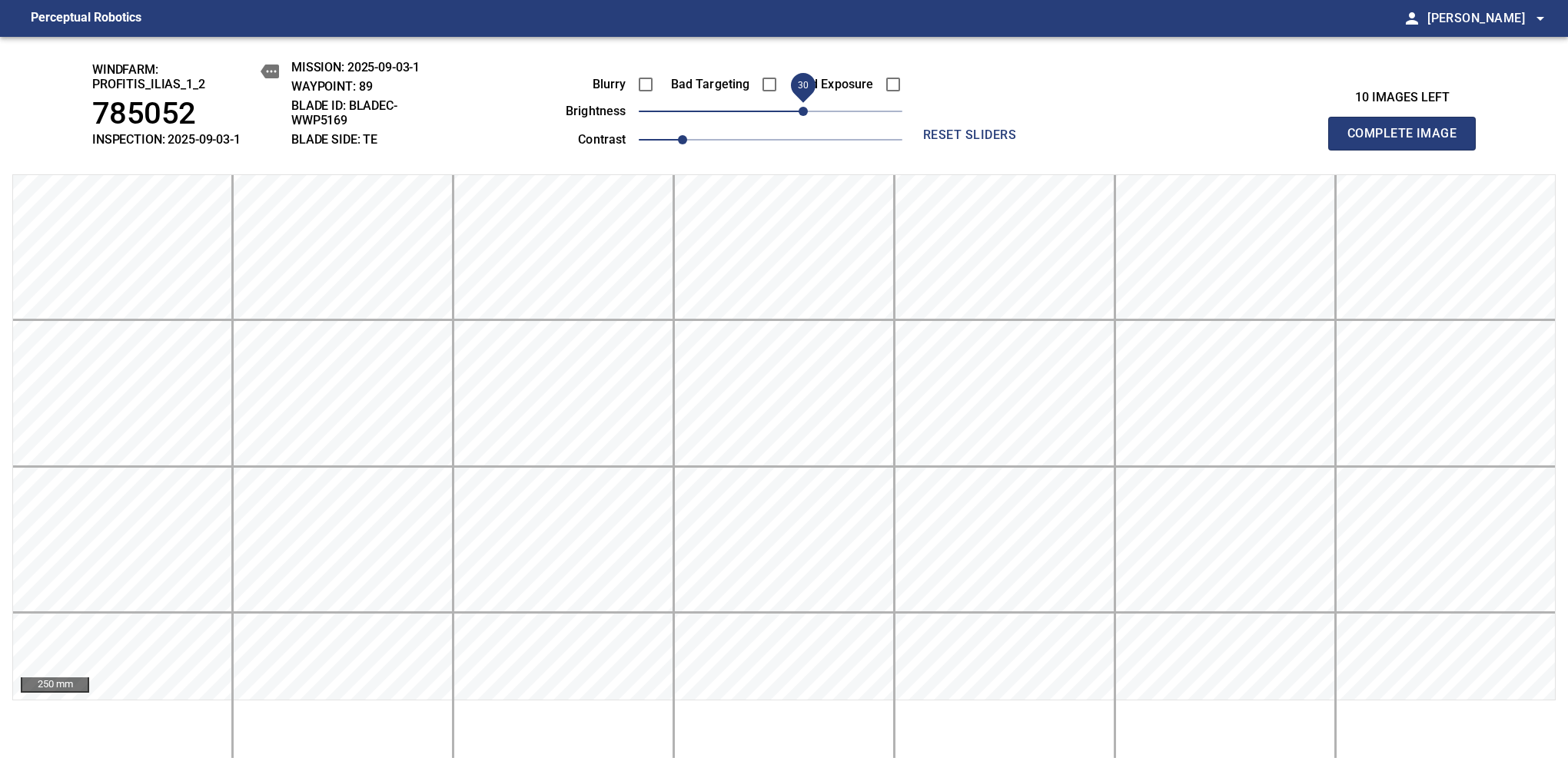
click at [801, 116] on span "30" at bounding box center [802, 111] width 9 height 9
click at [1408, 141] on span "Complete Image" at bounding box center [1402, 133] width 114 height 22
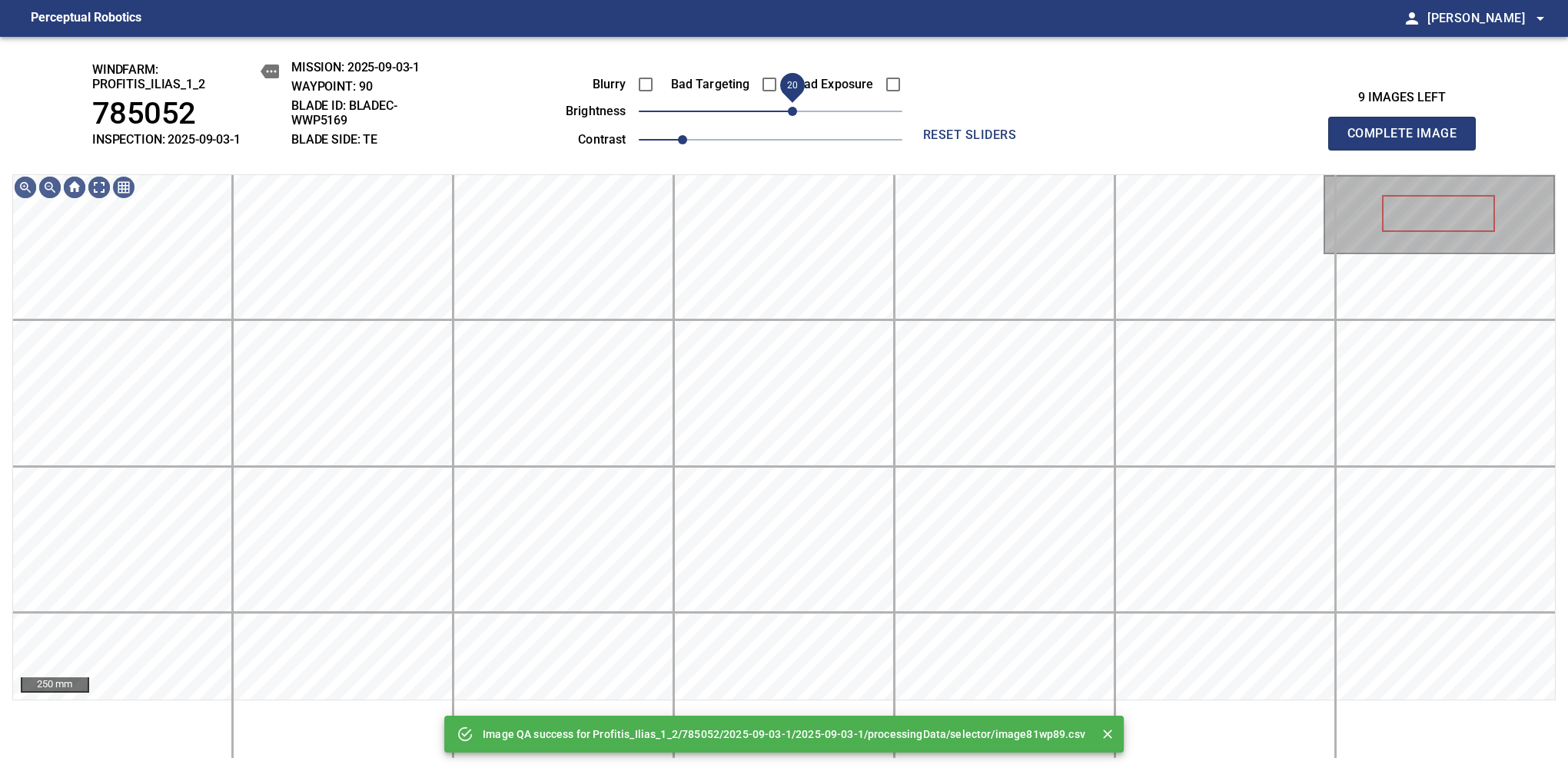
click at [793, 115] on span "20" at bounding box center [792, 111] width 9 height 9
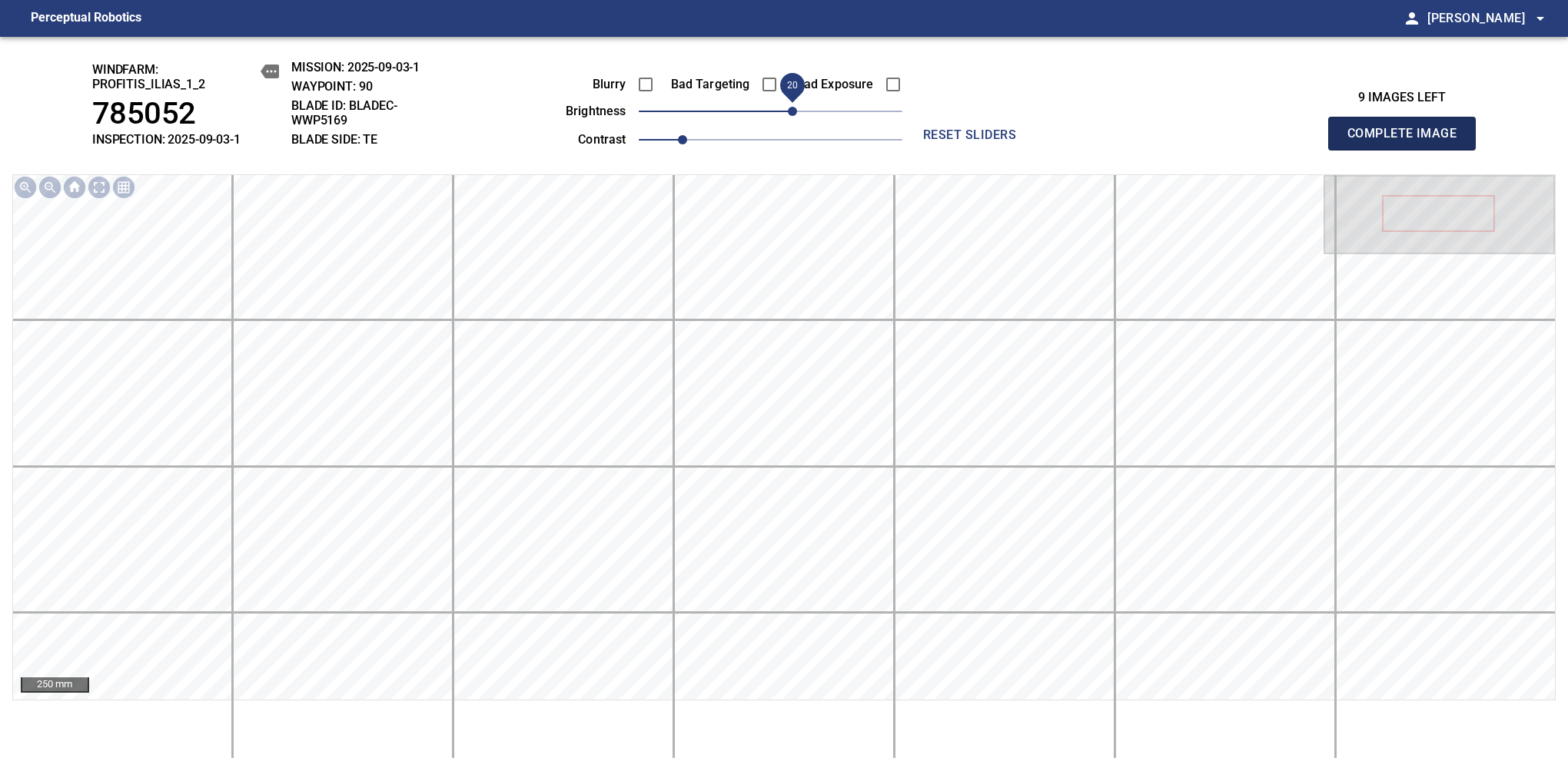
click at [1408, 141] on span "Complete Image" at bounding box center [1402, 133] width 114 height 22
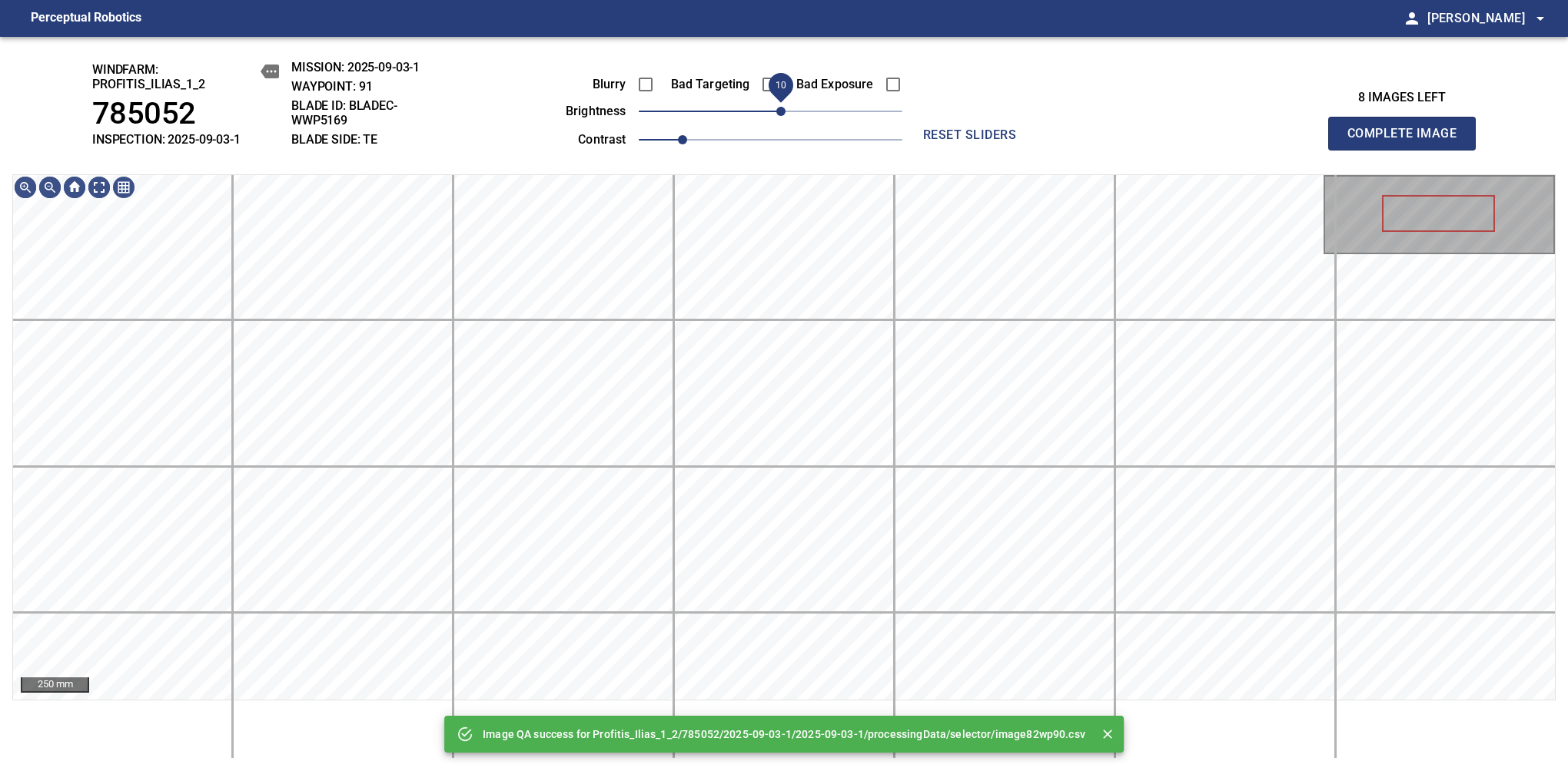
drag, startPoint x: 787, startPoint y: 115, endPoint x: 782, endPoint y: 126, distance: 12.1
click at [782, 122] on span "10" at bounding box center [771, 112] width 264 height 22
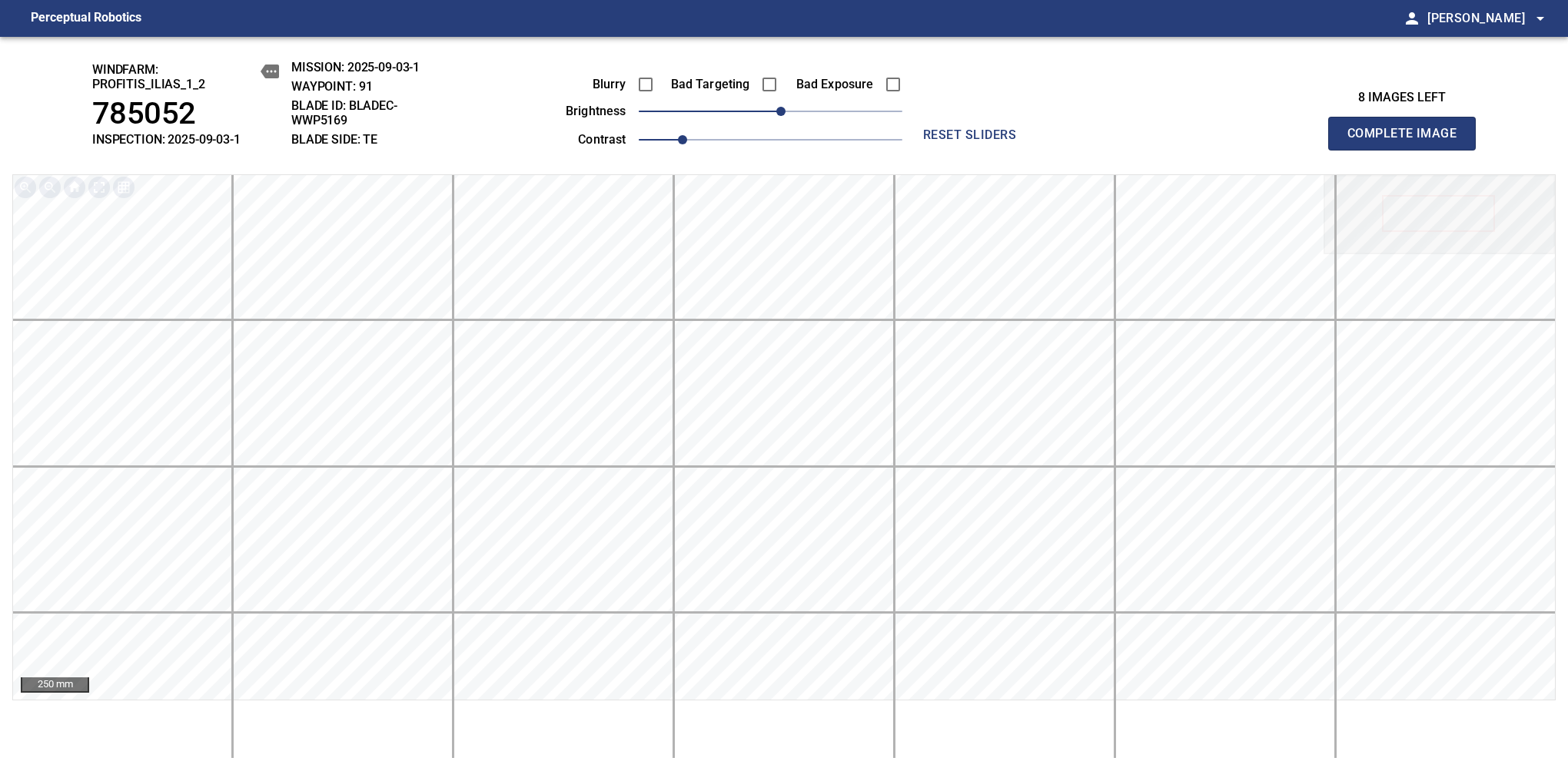
click at [1408, 141] on span "Complete Image" at bounding box center [1402, 133] width 114 height 22
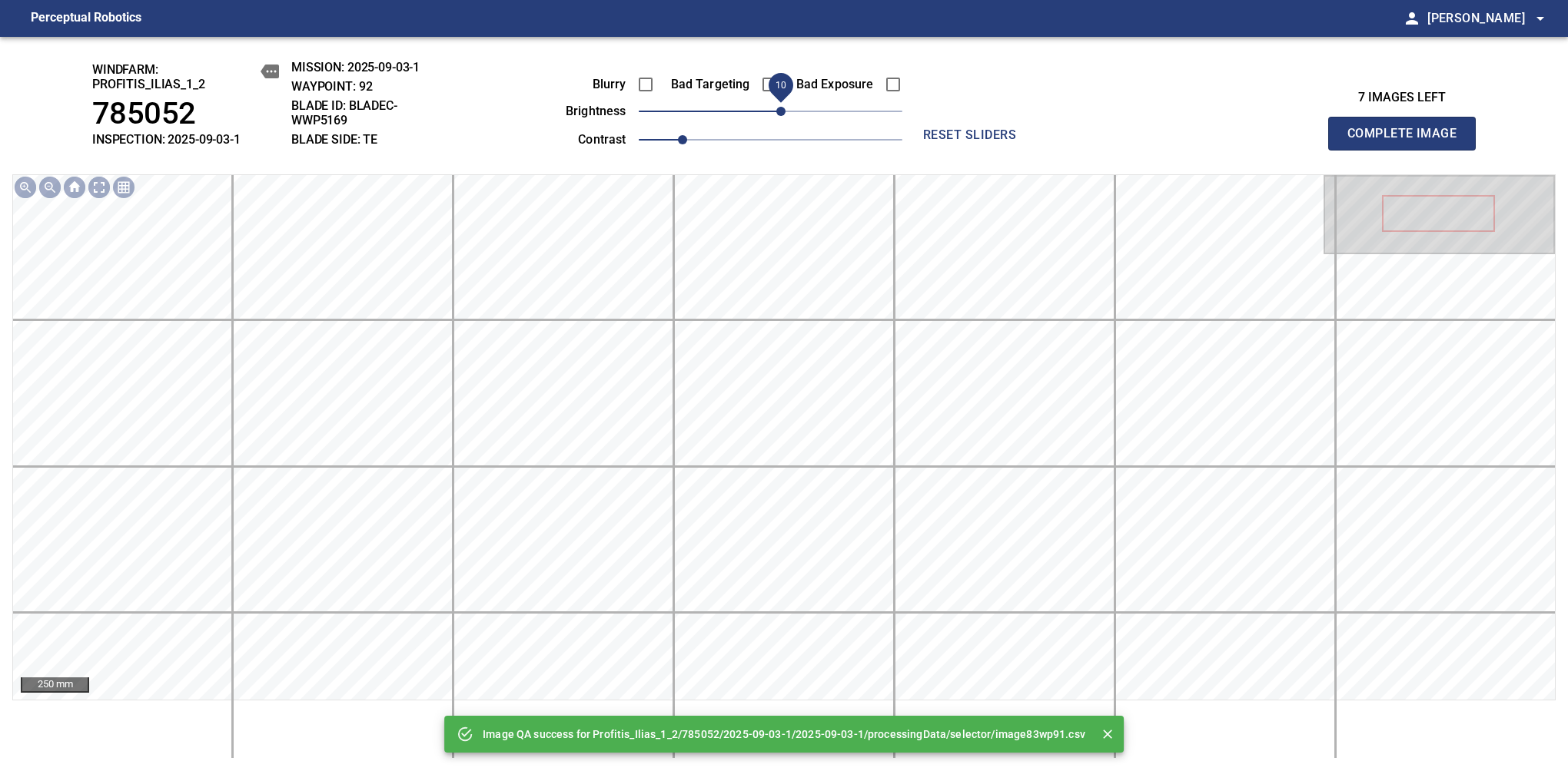
click at [785, 113] on span "10" at bounding box center [781, 111] width 9 height 9
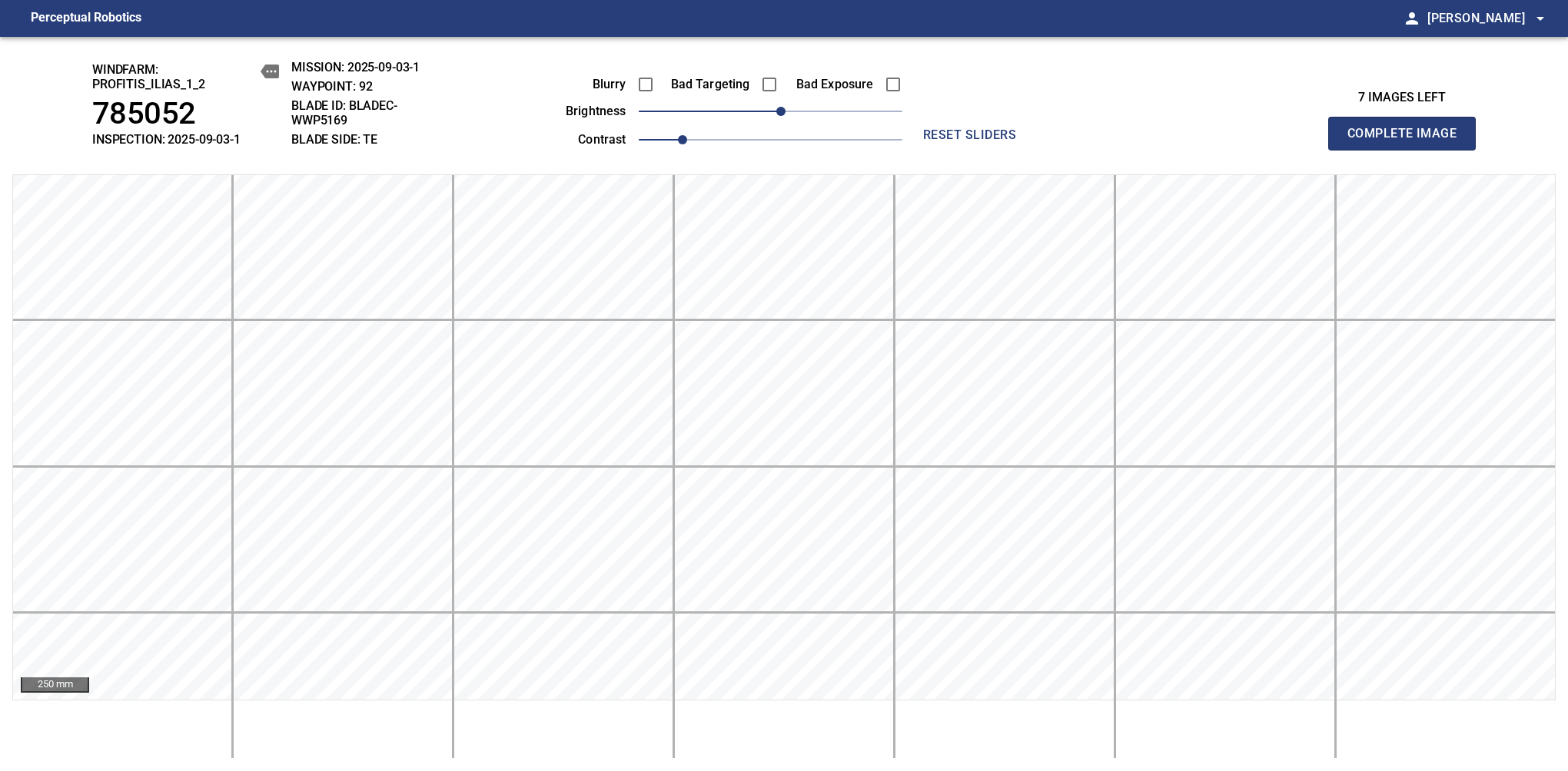
click at [1408, 141] on span "Complete Image" at bounding box center [1402, 133] width 114 height 22
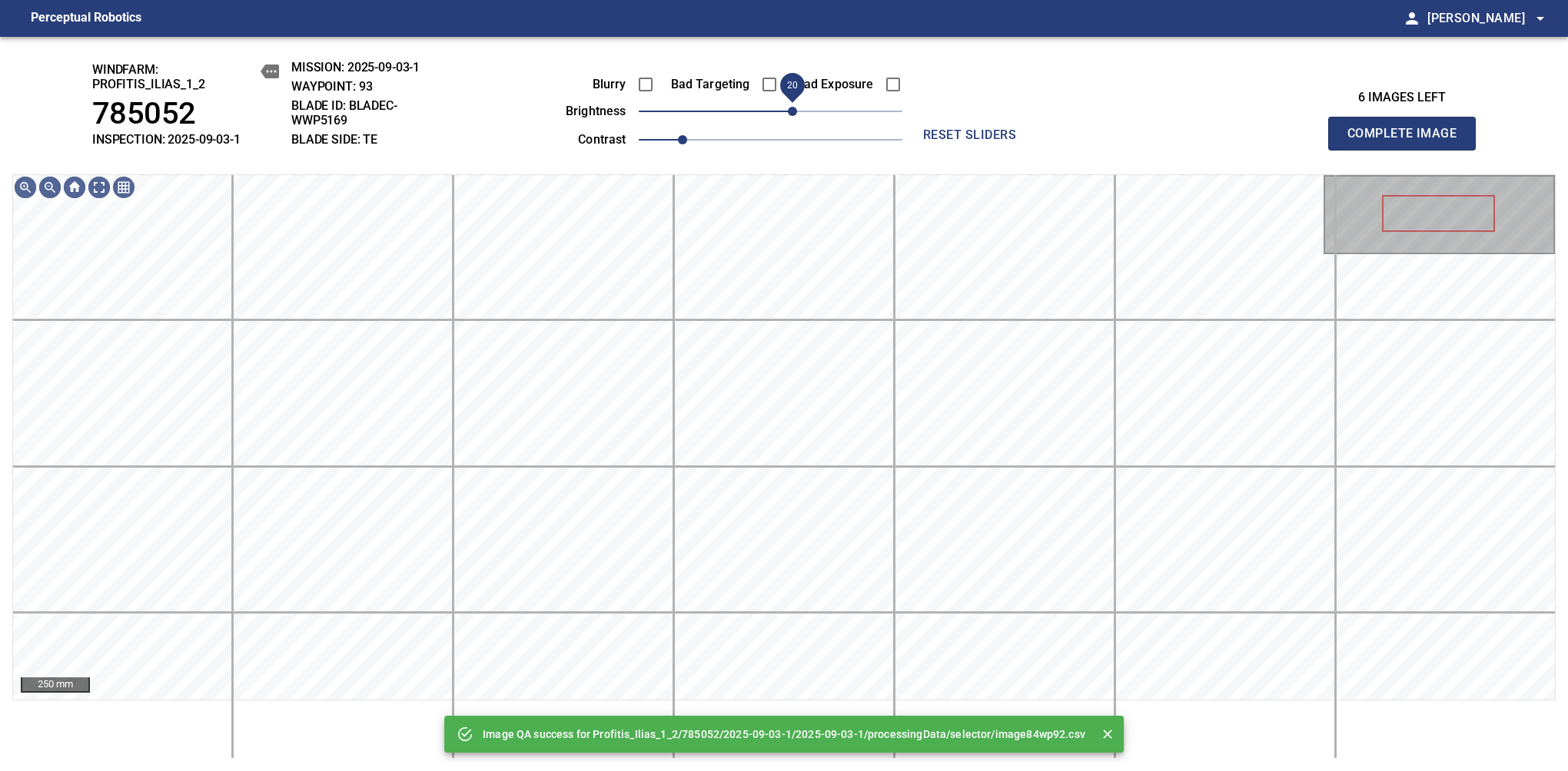
drag, startPoint x: 777, startPoint y: 118, endPoint x: 790, endPoint y: 111, distance: 14.8
click at [790, 111] on span "20" at bounding box center [792, 111] width 9 height 9
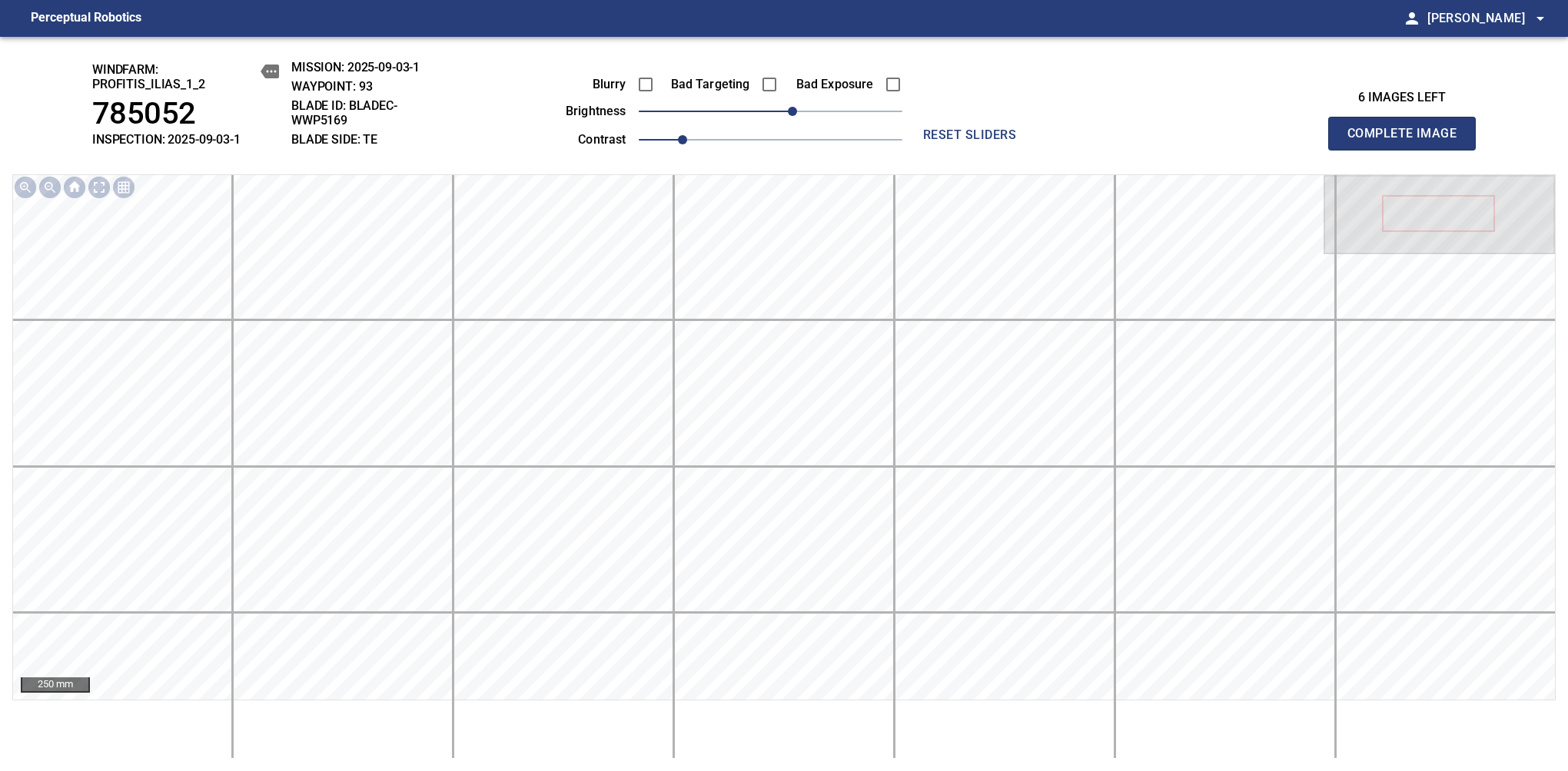
click at [1408, 141] on span "Complete Image" at bounding box center [1402, 133] width 114 height 22
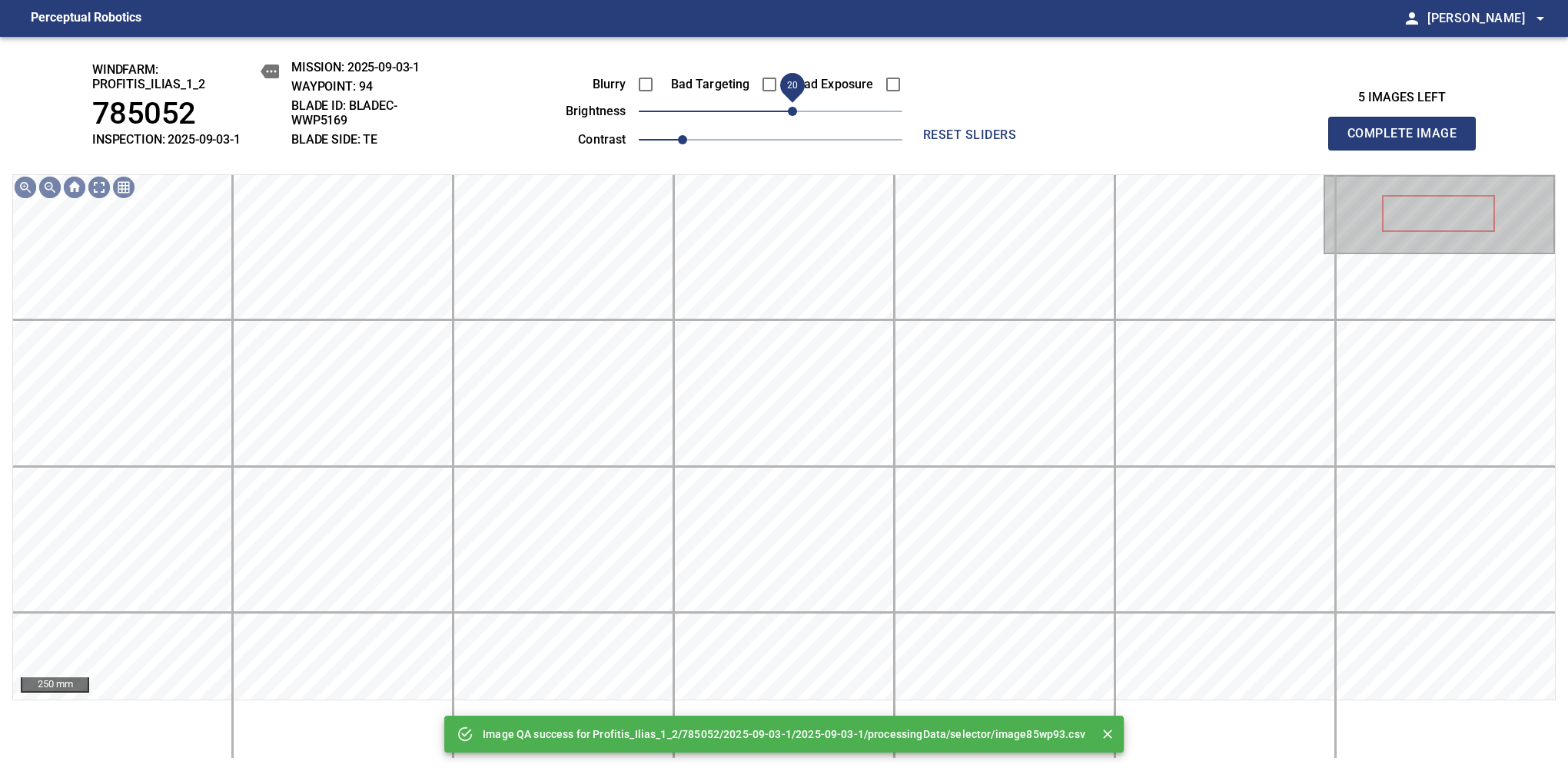
drag, startPoint x: 771, startPoint y: 113, endPoint x: 790, endPoint y: 113, distance: 19.0
click at [790, 113] on span "20" at bounding box center [792, 111] width 9 height 9
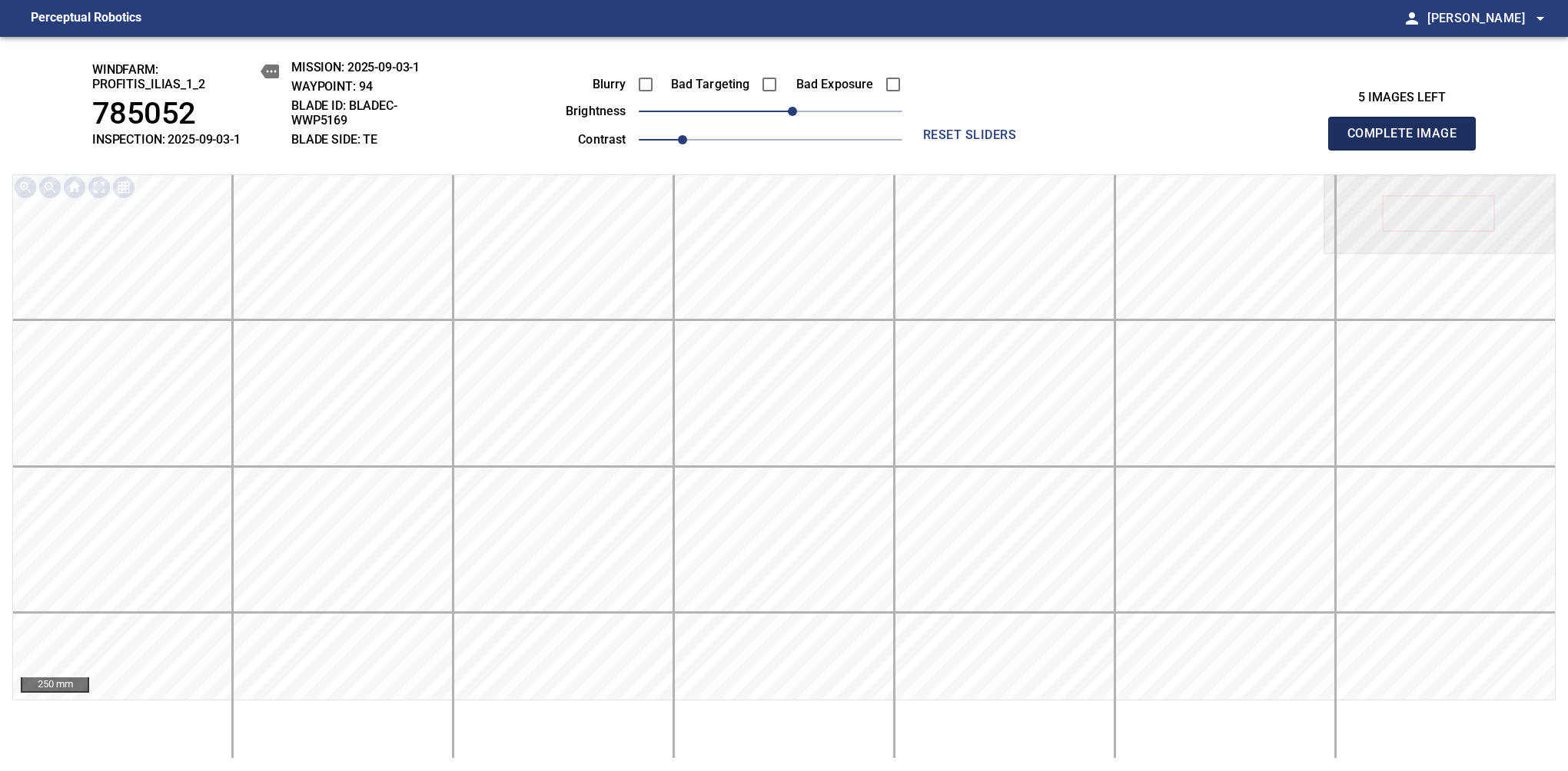
click at [1408, 141] on span "Complete Image" at bounding box center [1402, 133] width 114 height 22
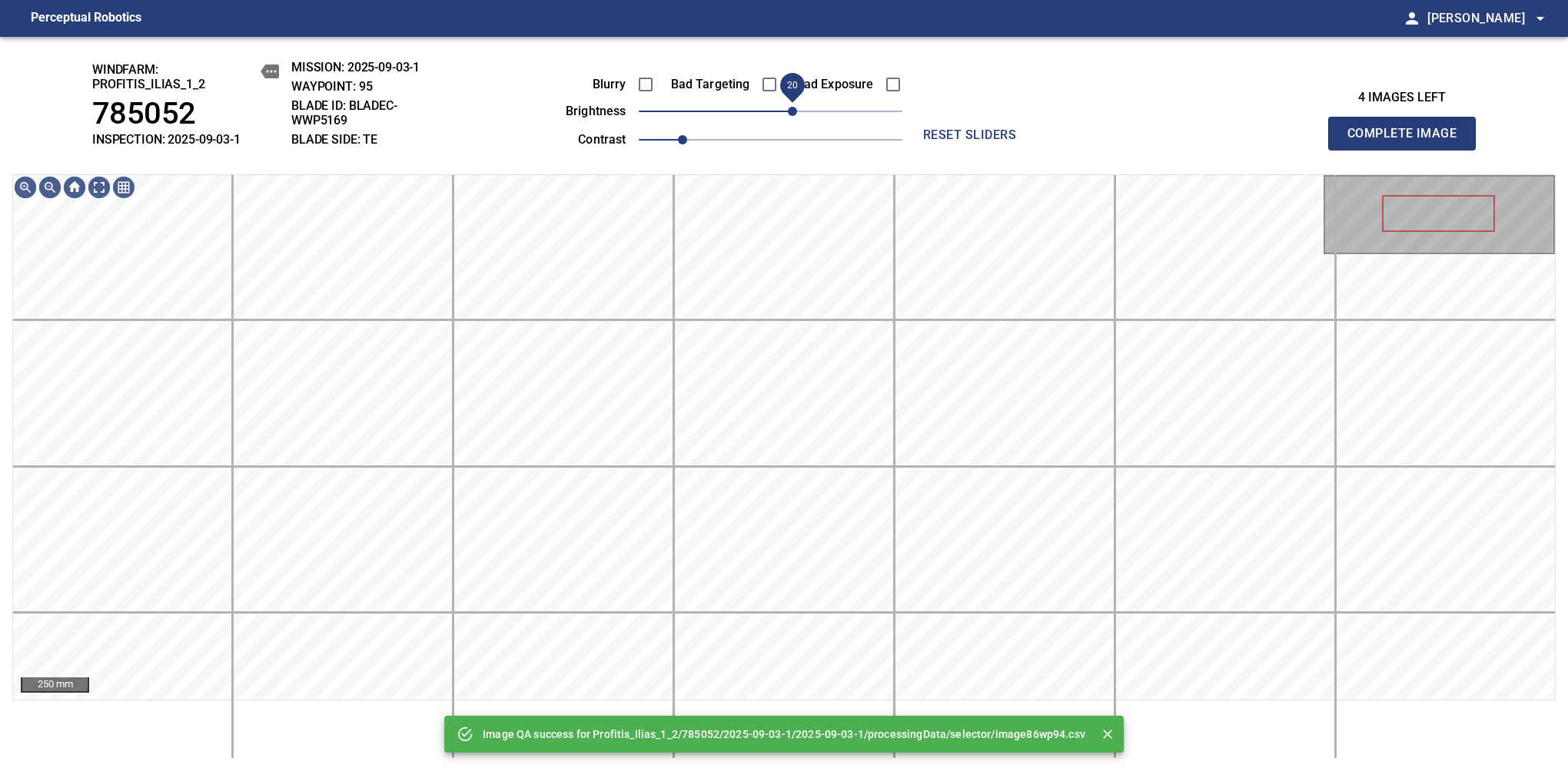
click at [796, 113] on span "20" at bounding box center [771, 112] width 264 height 22
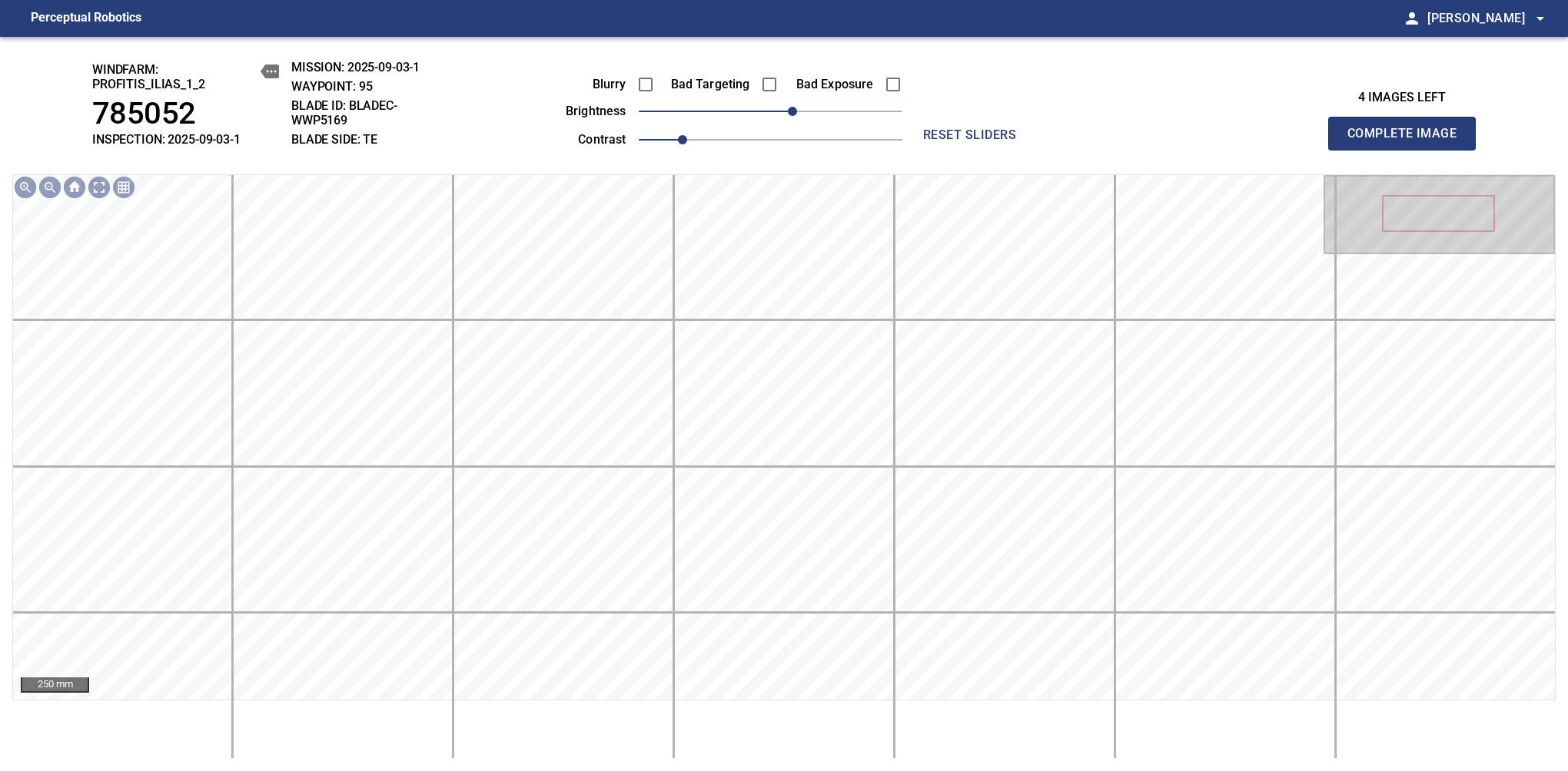
click at [1408, 141] on span "Complete Image" at bounding box center [1402, 133] width 114 height 22
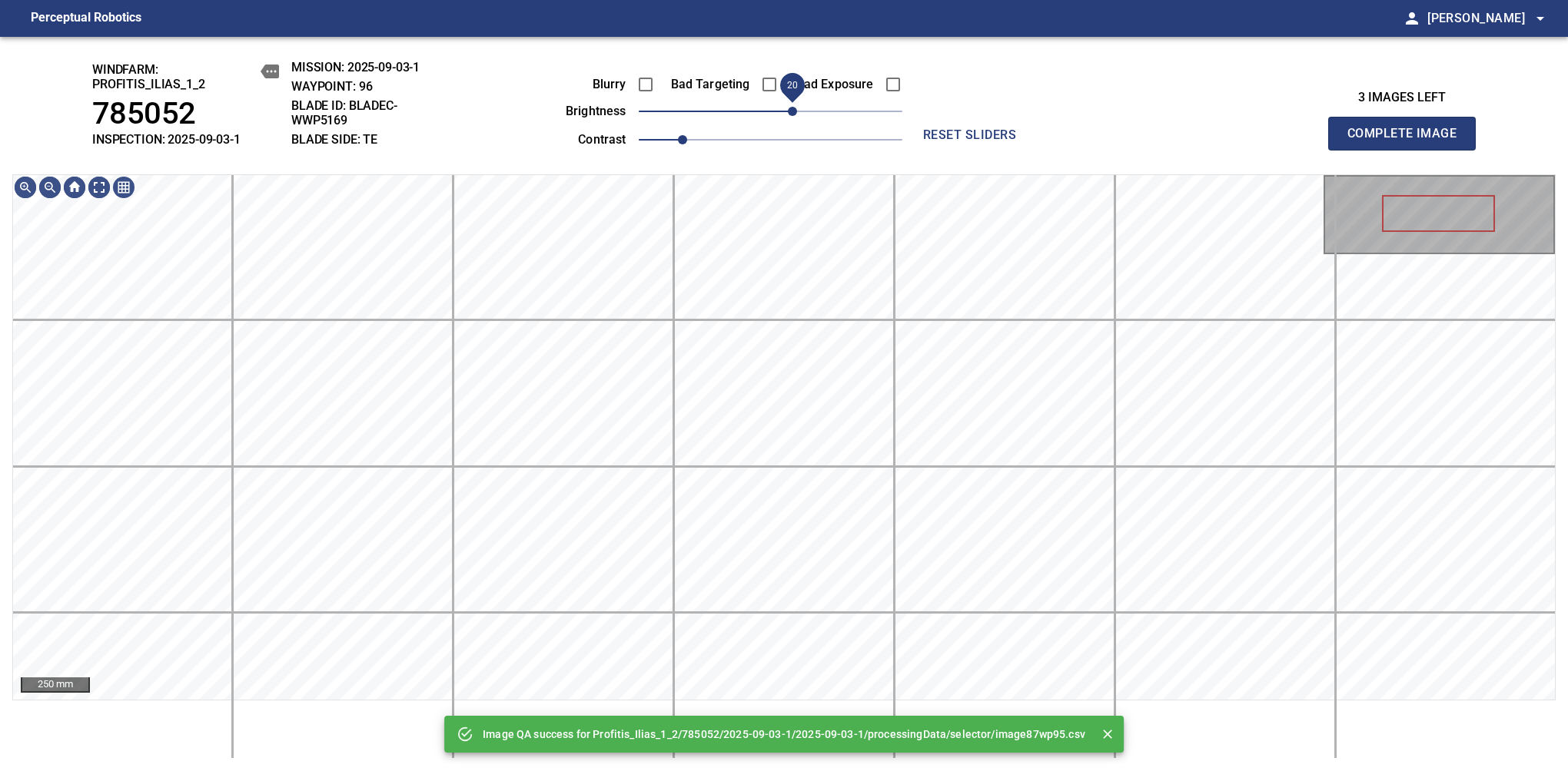
click at [793, 115] on span "20" at bounding box center [771, 112] width 264 height 22
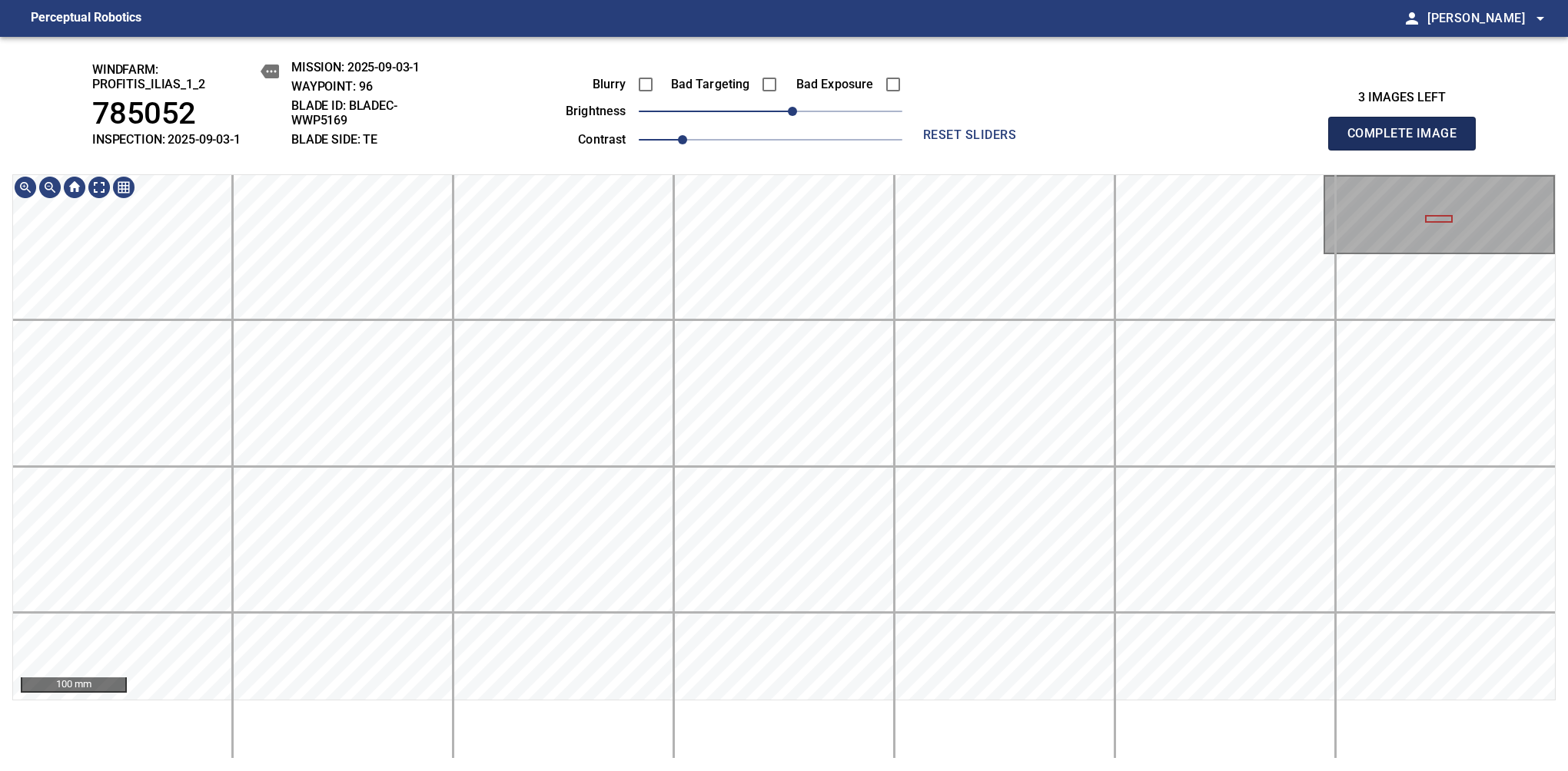
click at [1408, 141] on span "Complete Image" at bounding box center [1402, 133] width 114 height 22
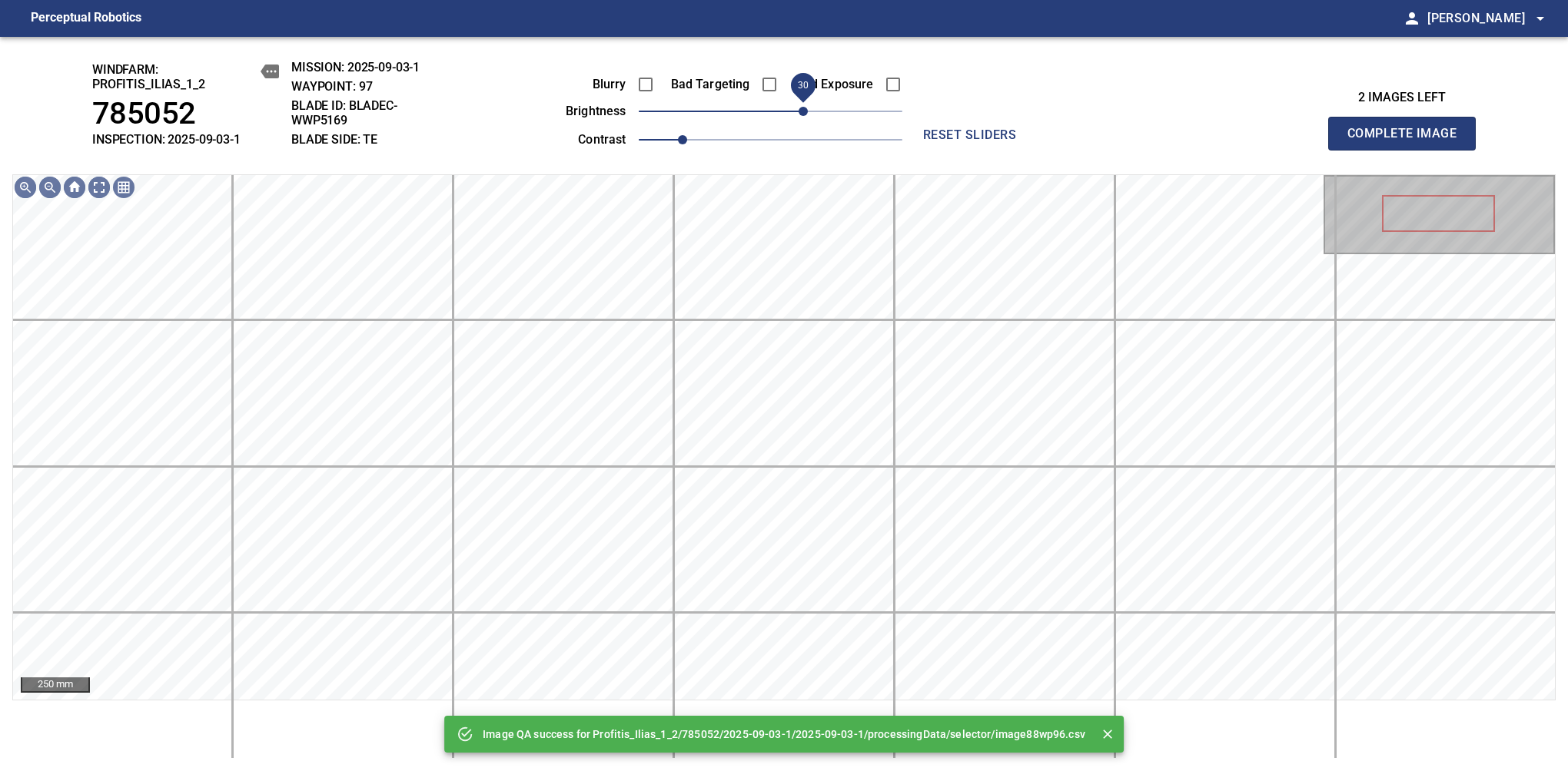
click at [808, 121] on span "30" at bounding box center [771, 112] width 264 height 22
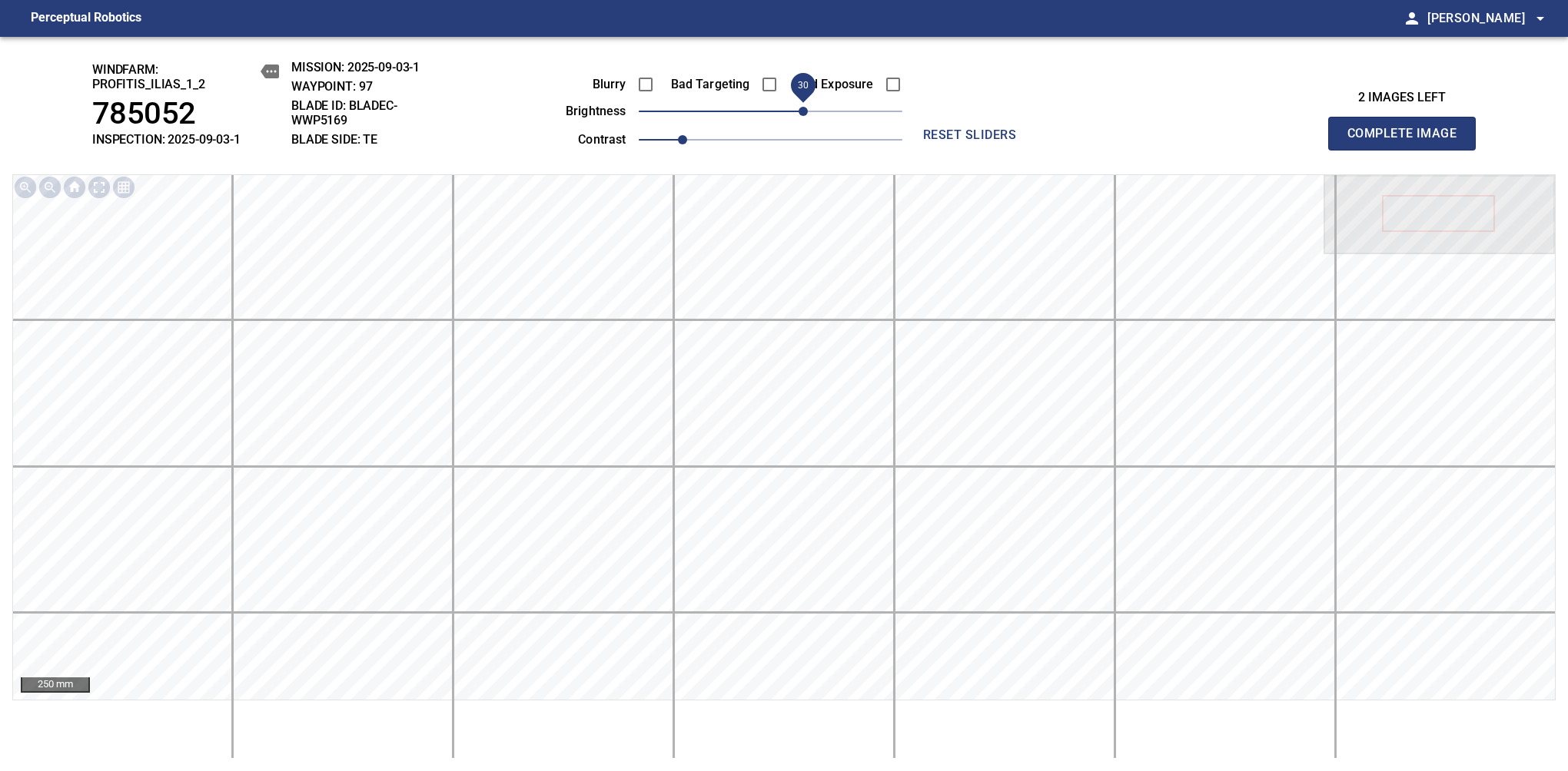
click at [1408, 141] on span "Complete Image" at bounding box center [1402, 133] width 114 height 22
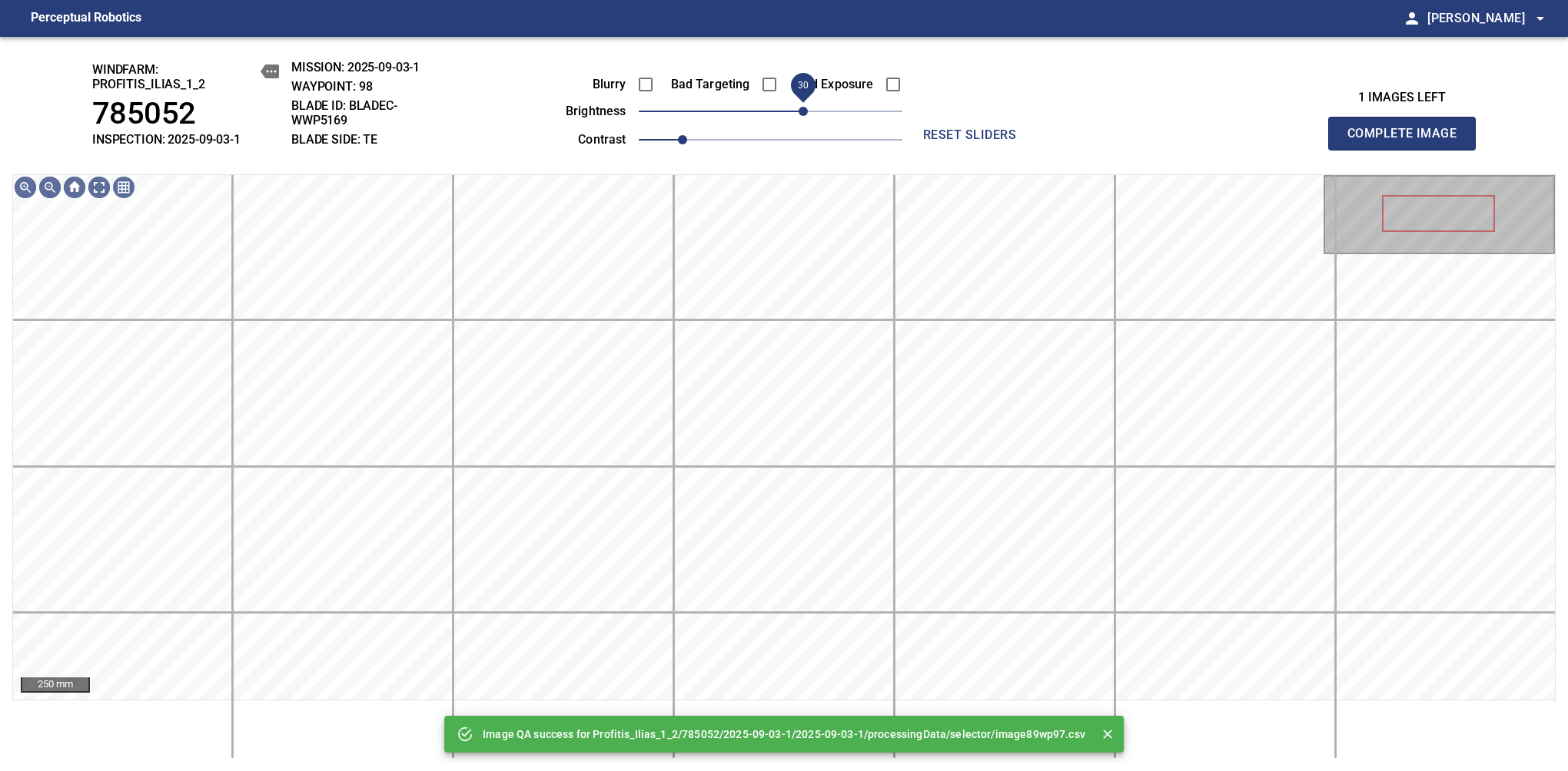
click at [808, 117] on span "30" at bounding box center [771, 112] width 264 height 22
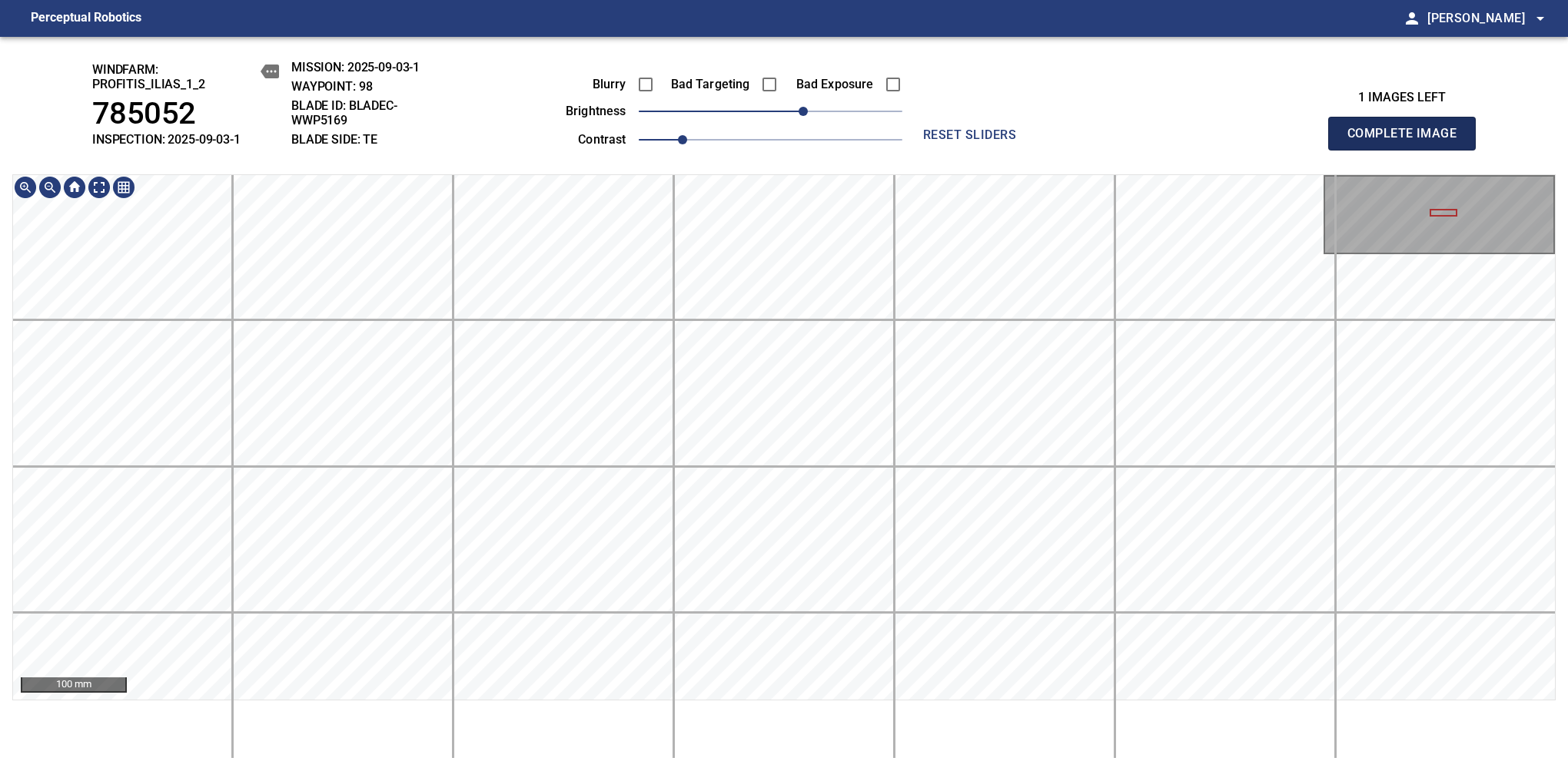
click at [1408, 141] on span "Complete Image" at bounding box center [1402, 133] width 114 height 22
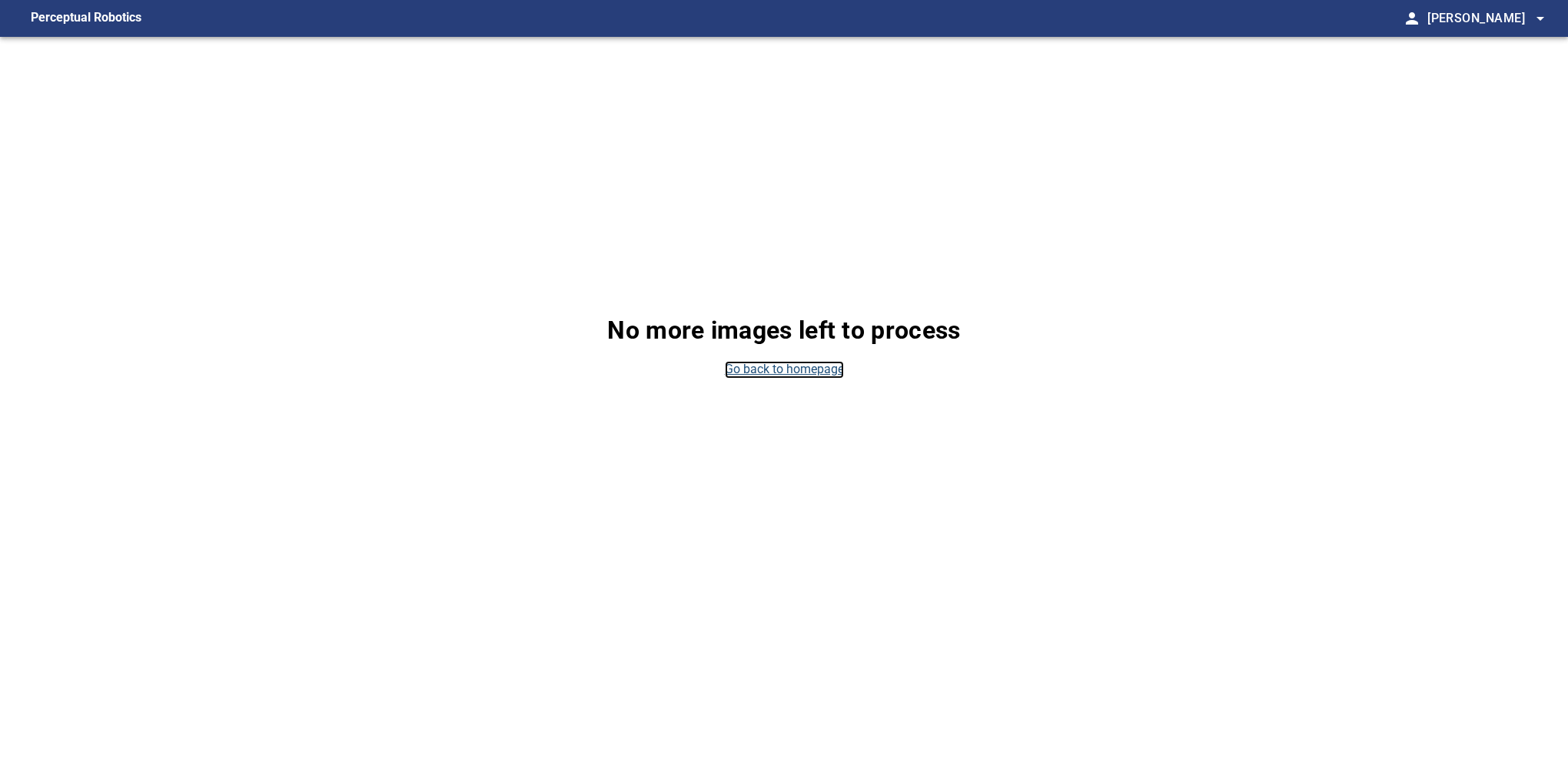
click at [733, 368] on link "Go back to homepage" at bounding box center [784, 369] width 119 height 18
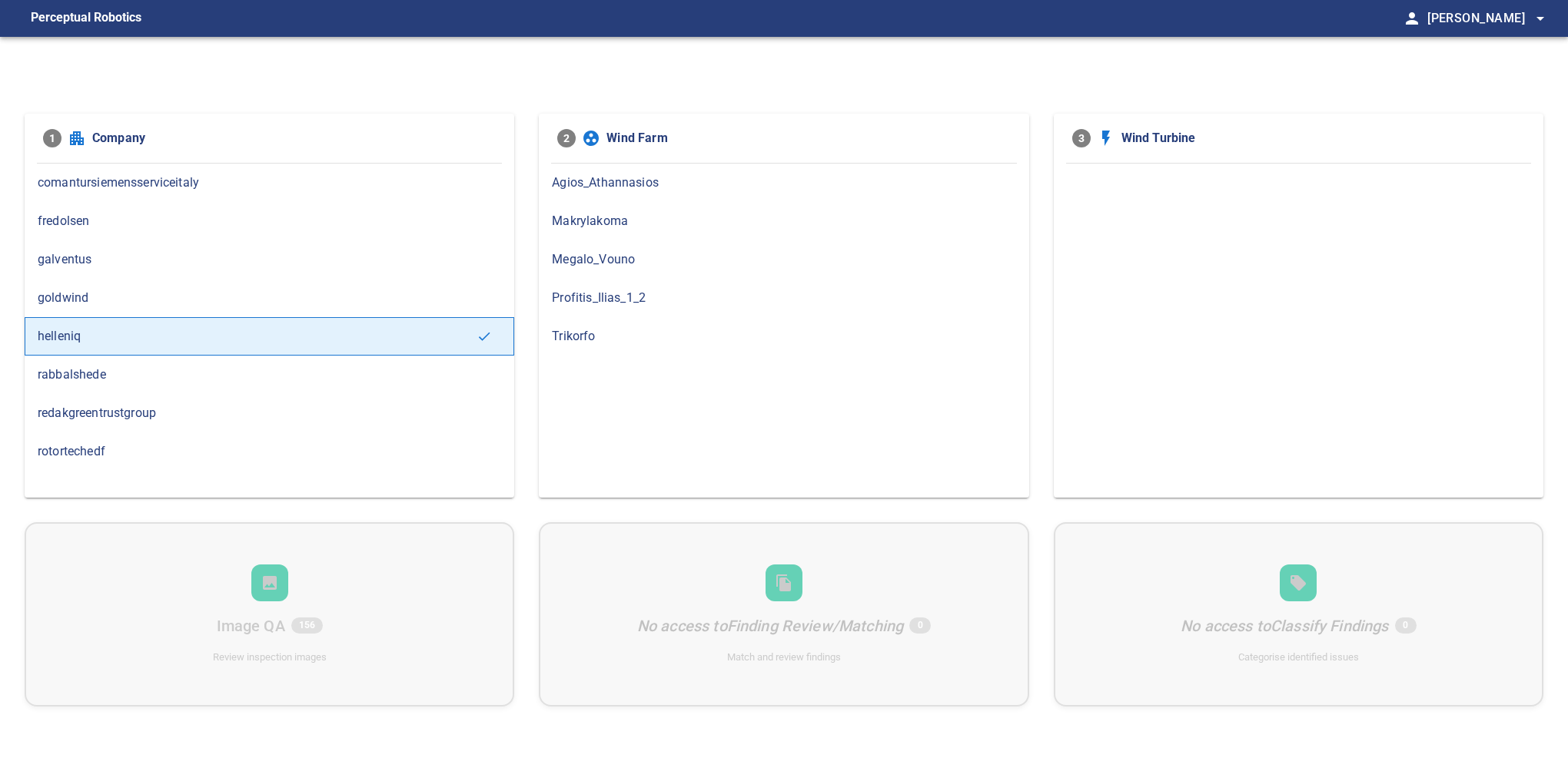
click at [634, 298] on span "Profitis_Ilias_1_2" at bounding box center [783, 298] width 463 height 18
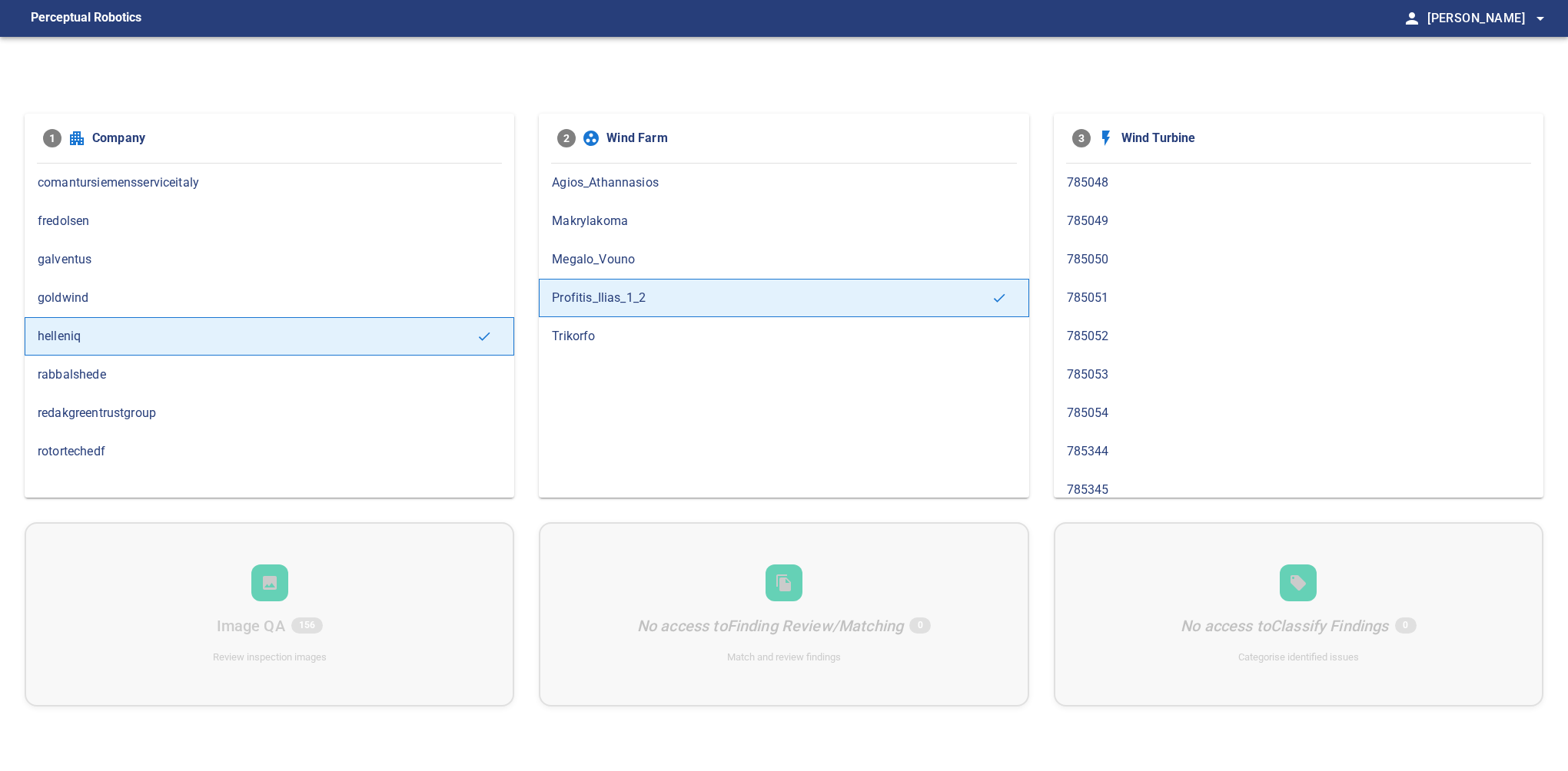
click at [1102, 268] on span "785050" at bounding box center [1299, 259] width 463 height 18
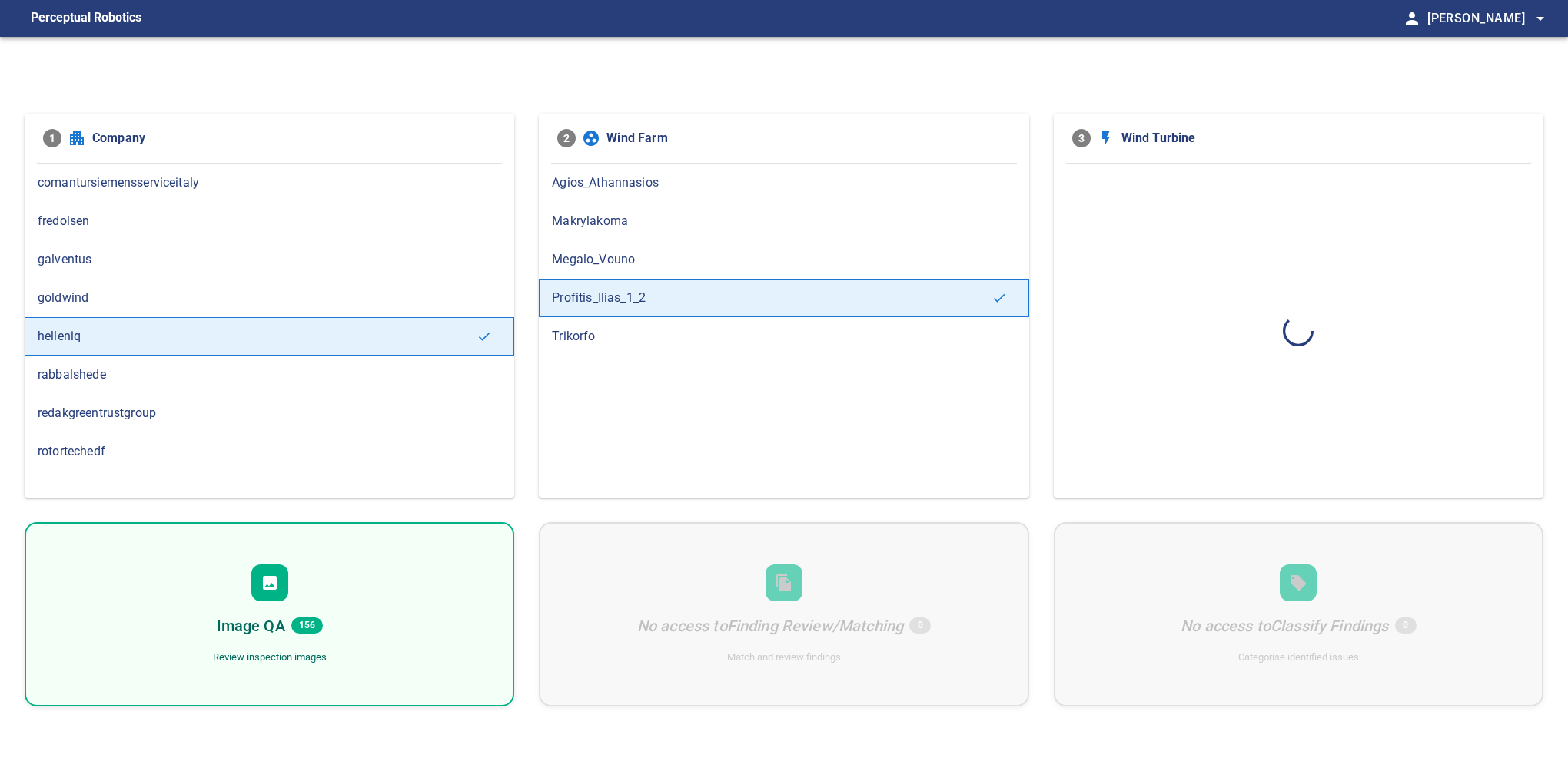
click at [249, 605] on div "Image QA 156 Review inspection images" at bounding box center [269, 615] width 489 height 185
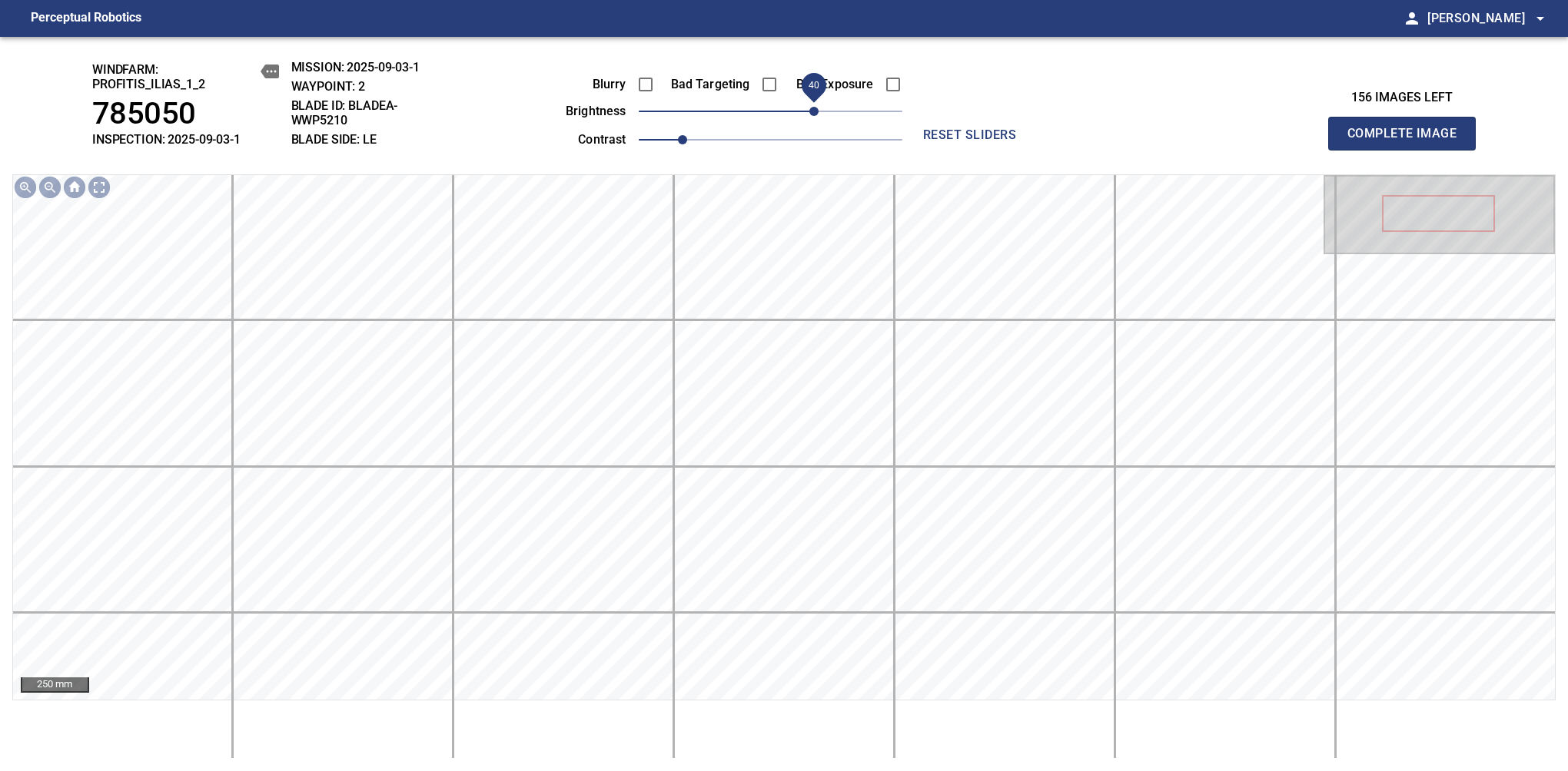
drag, startPoint x: 773, startPoint y: 111, endPoint x: 817, endPoint y: 118, distance: 44.6
click at [817, 116] on span "40" at bounding box center [813, 111] width 9 height 9
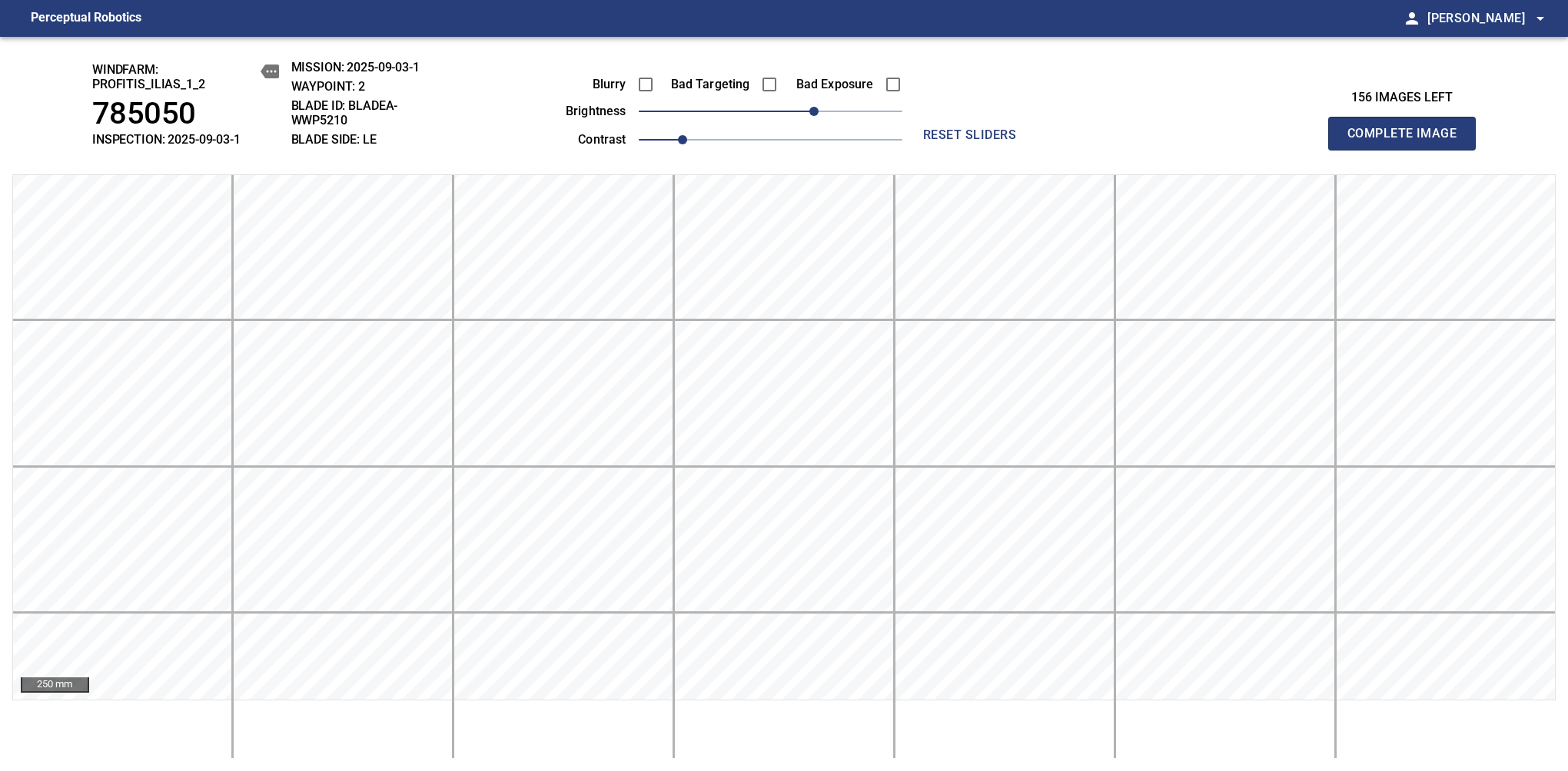
click at [1408, 141] on span "Complete Image" at bounding box center [1402, 133] width 114 height 22
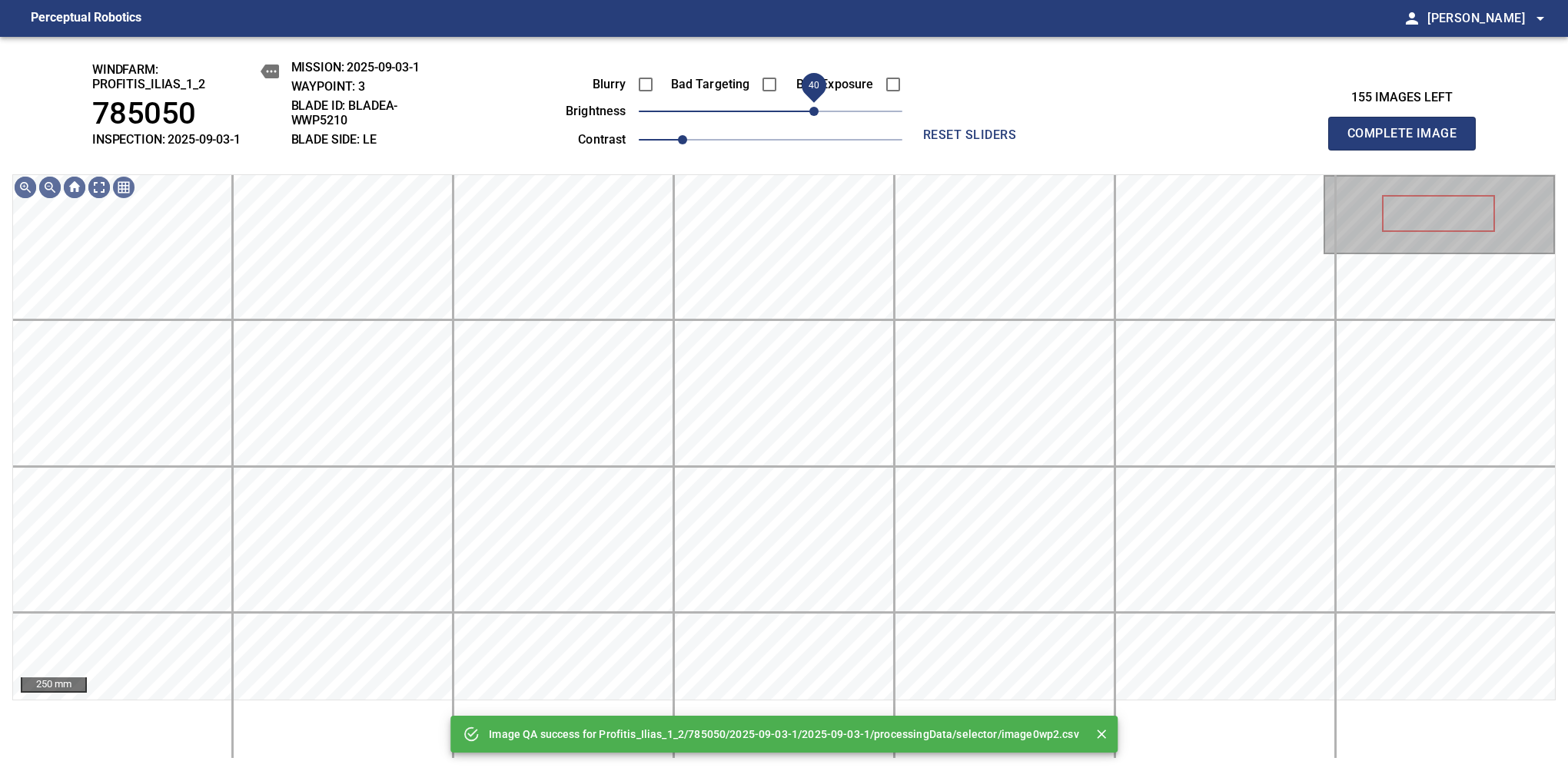
drag, startPoint x: 830, startPoint y: 116, endPoint x: 817, endPoint y: 121, distance: 13.9
click at [817, 116] on span "40" at bounding box center [813, 111] width 9 height 9
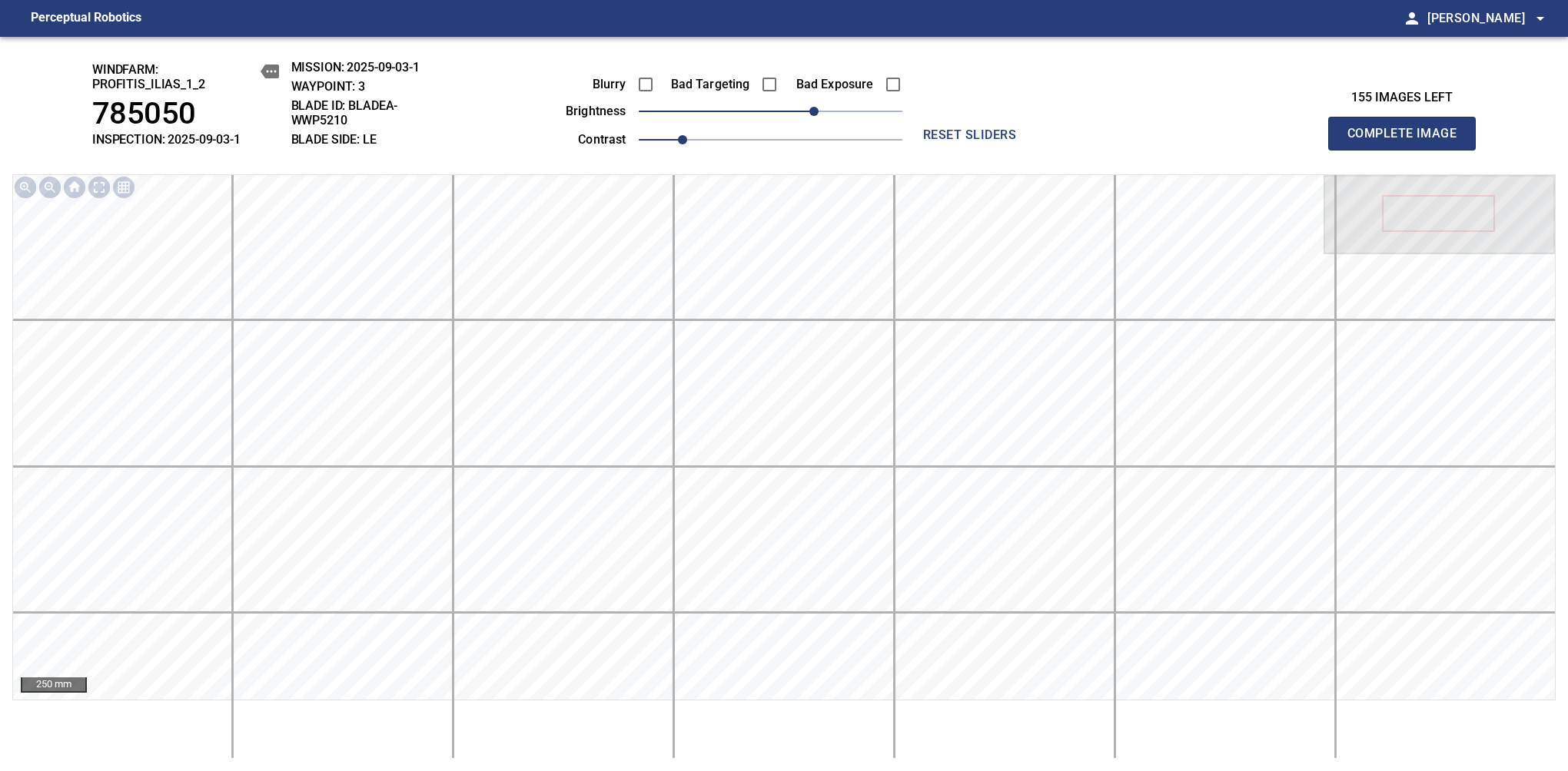
click at [1408, 141] on span "Complete Image" at bounding box center [1402, 133] width 114 height 22
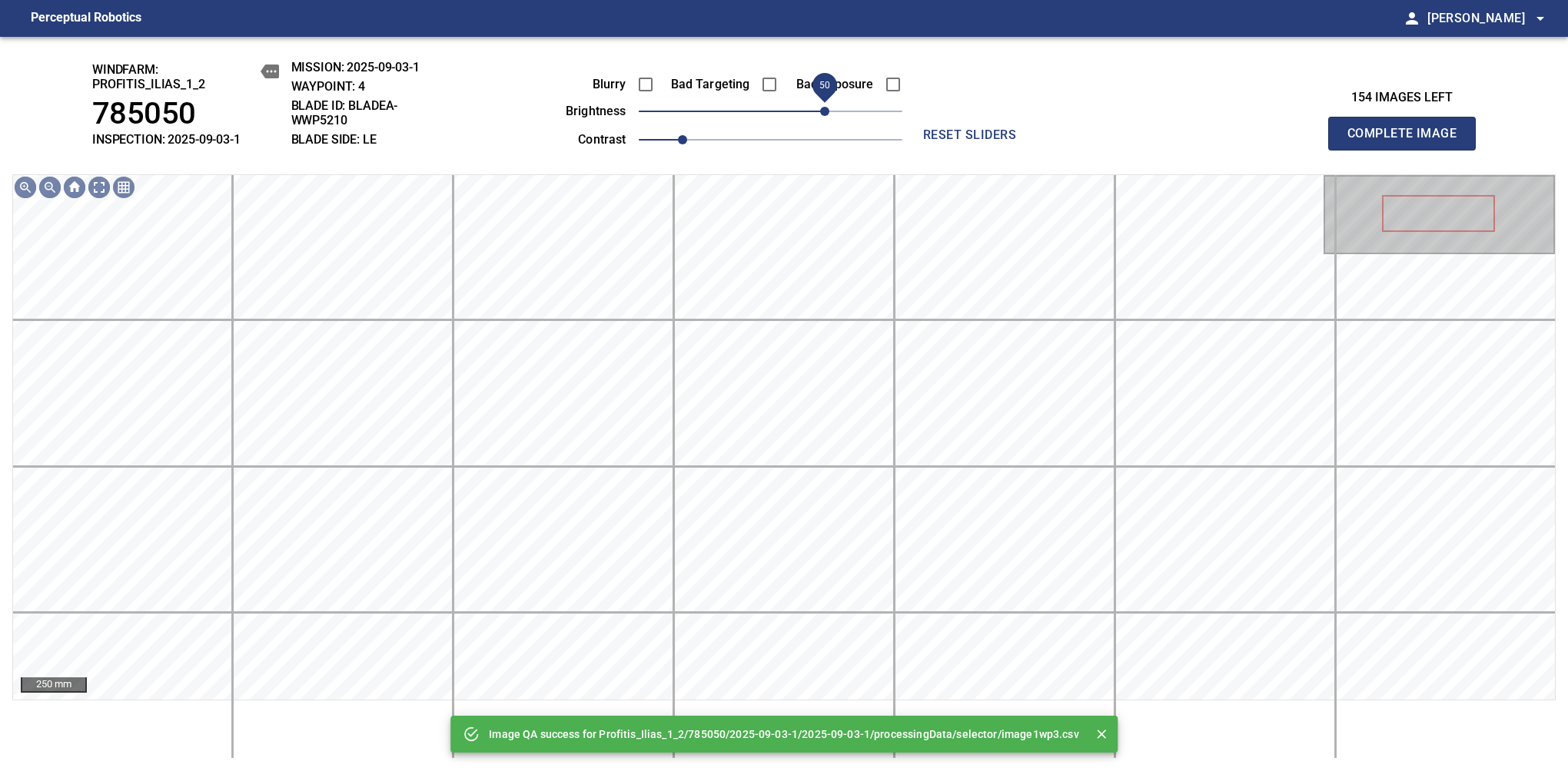
drag, startPoint x: 797, startPoint y: 118, endPoint x: 825, endPoint y: 113, distance: 28.4
click at [825, 113] on span "50" at bounding box center [824, 111] width 9 height 9
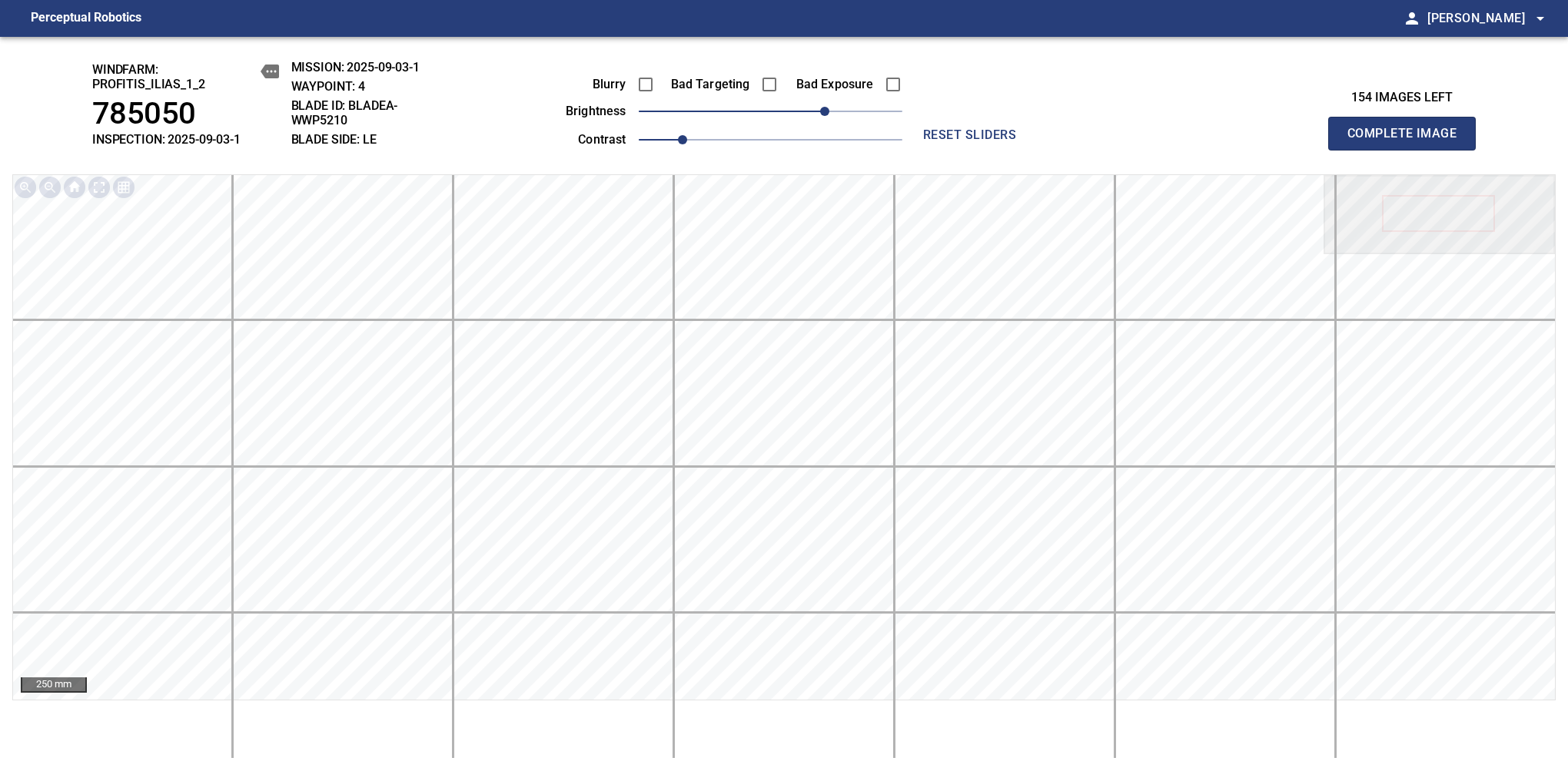
click at [1408, 141] on span "Complete Image" at bounding box center [1402, 133] width 114 height 22
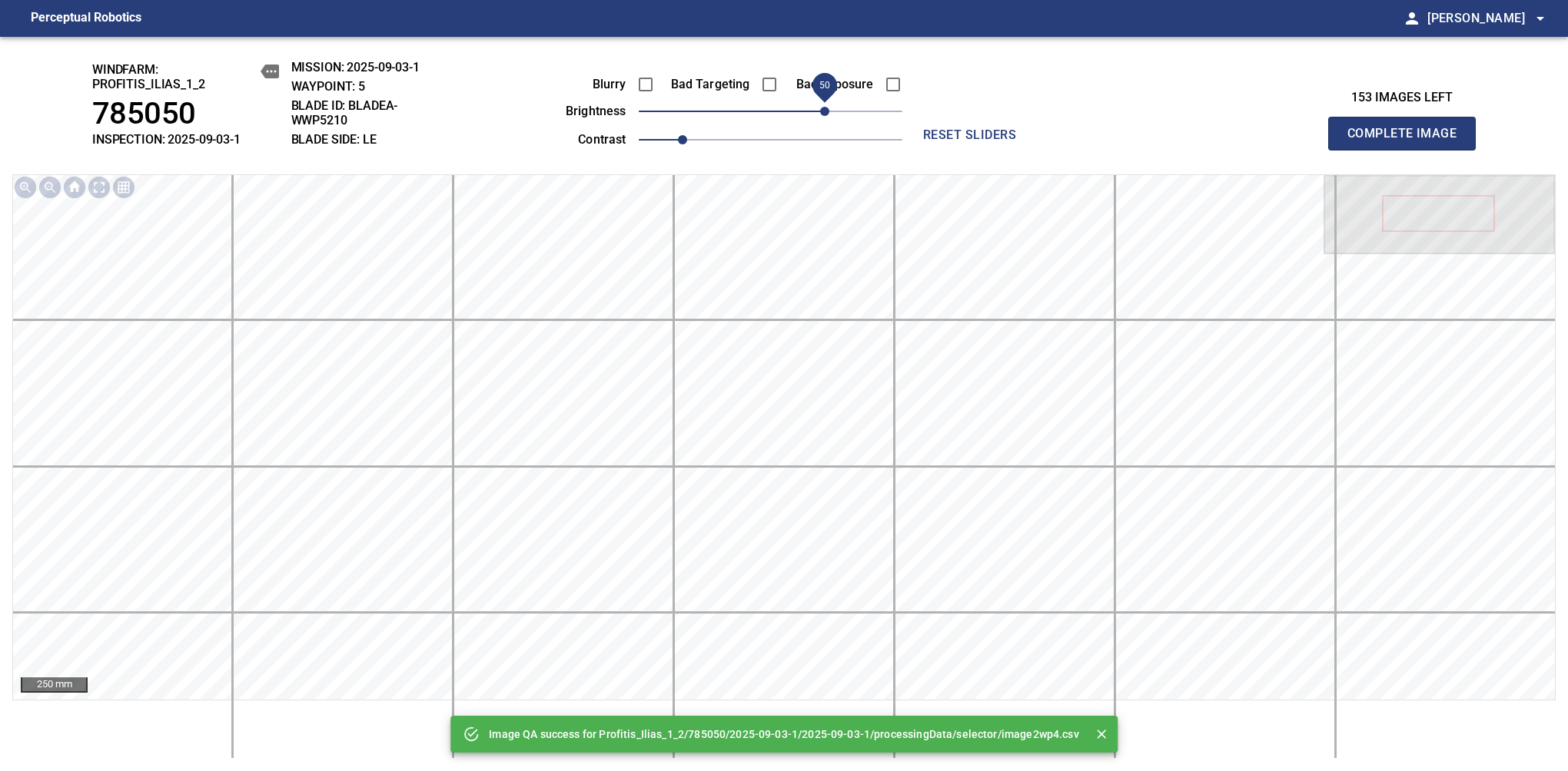
click at [828, 115] on span "50" at bounding box center [771, 112] width 264 height 22
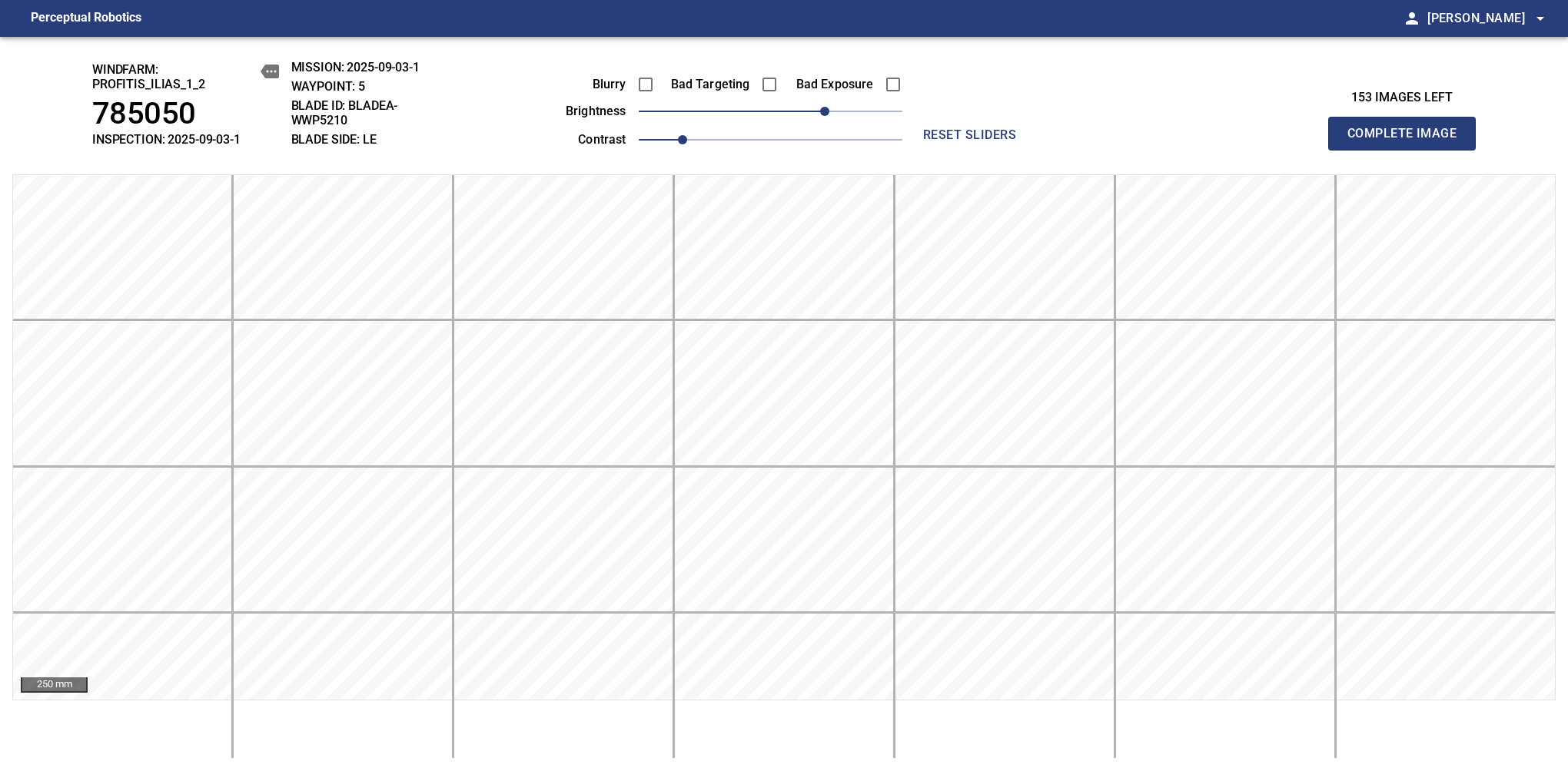
click at [1408, 141] on span "Complete Image" at bounding box center [1402, 133] width 114 height 22
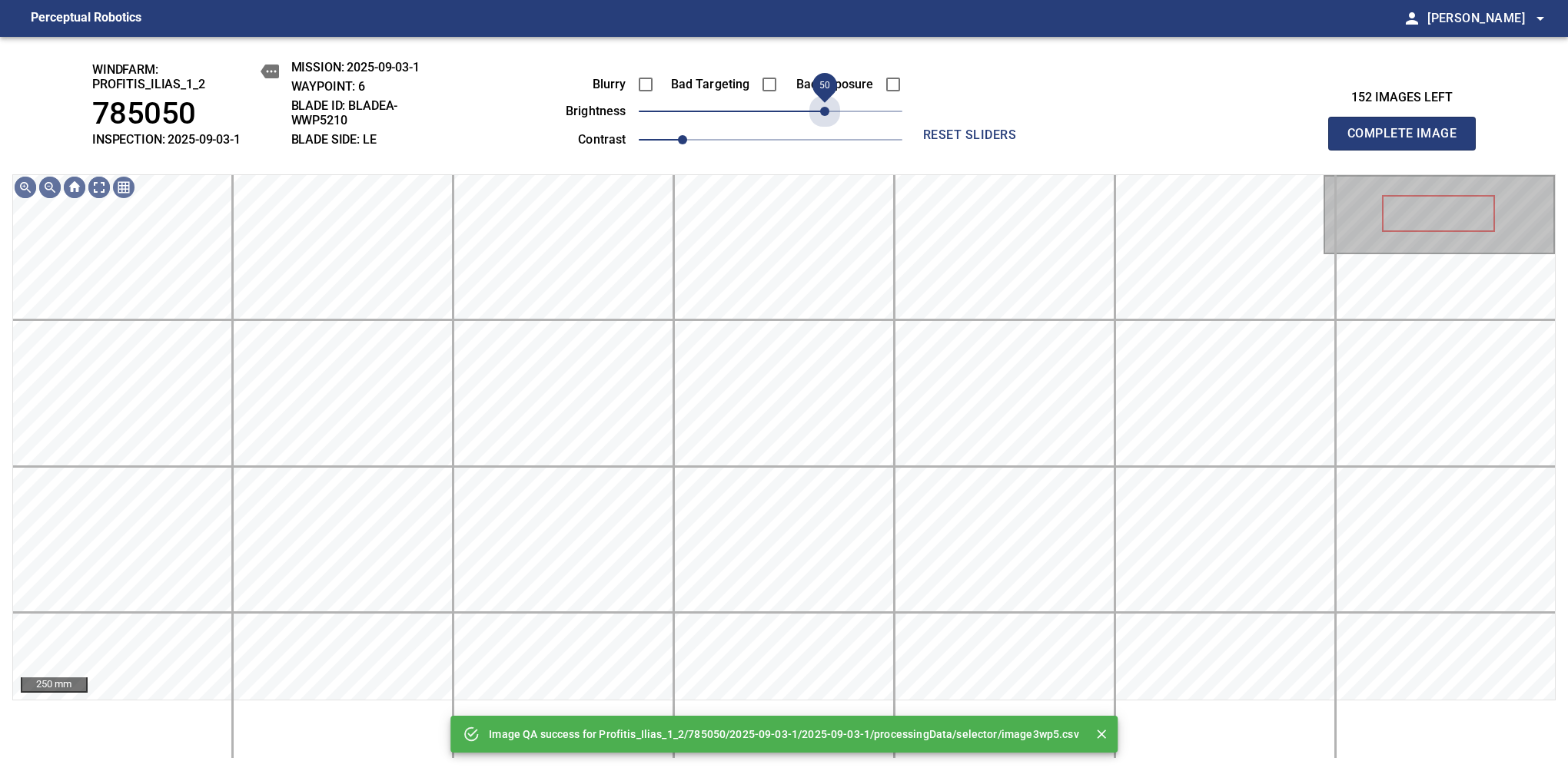
click at [828, 115] on span "50" at bounding box center [771, 112] width 264 height 22
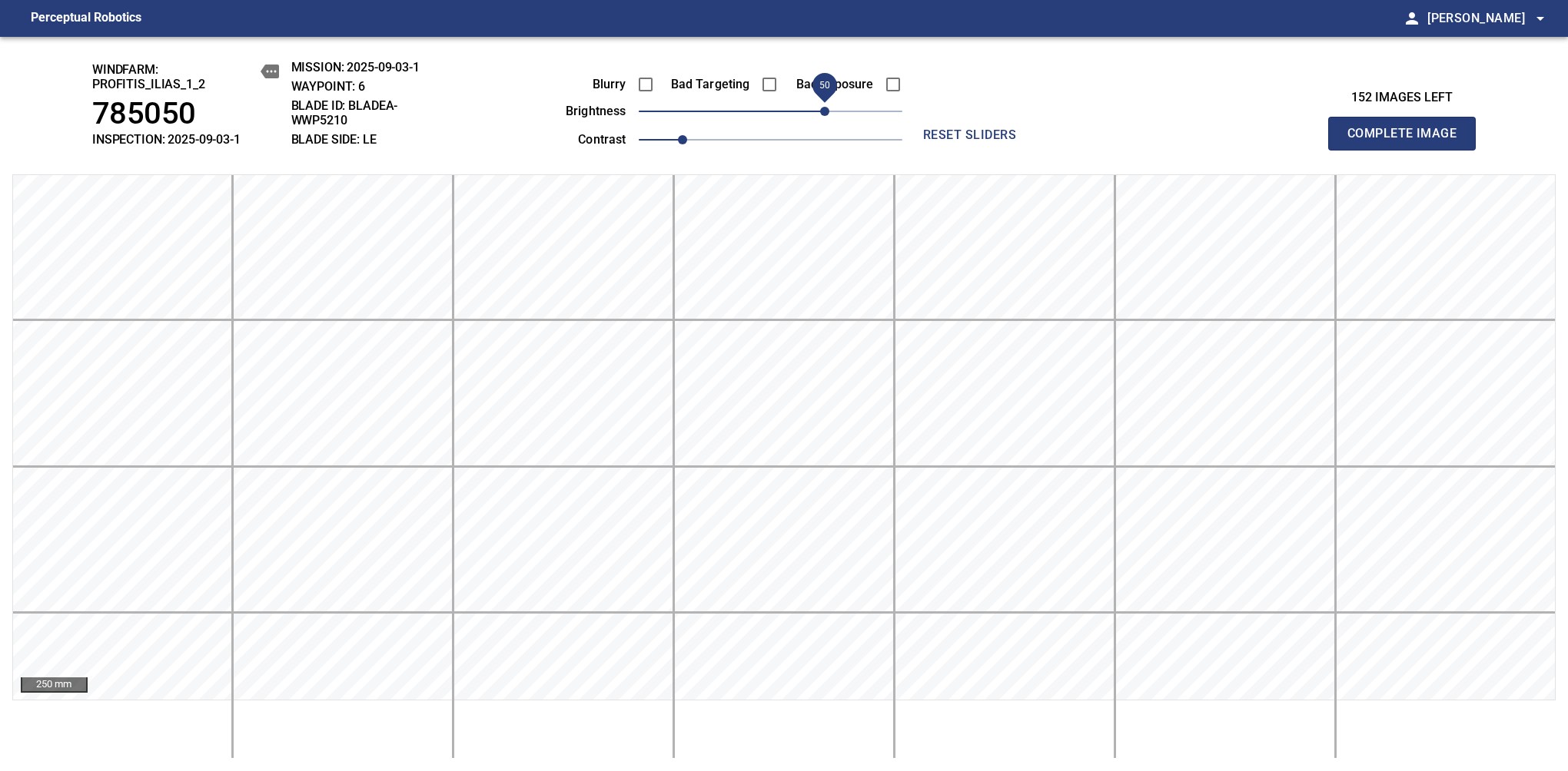
drag, startPoint x: 828, startPoint y: 115, endPoint x: 820, endPoint y: 122, distance: 10.6
click at [820, 116] on span "50" at bounding box center [824, 111] width 9 height 9
click at [1408, 141] on span "Complete Image" at bounding box center [1402, 133] width 114 height 22
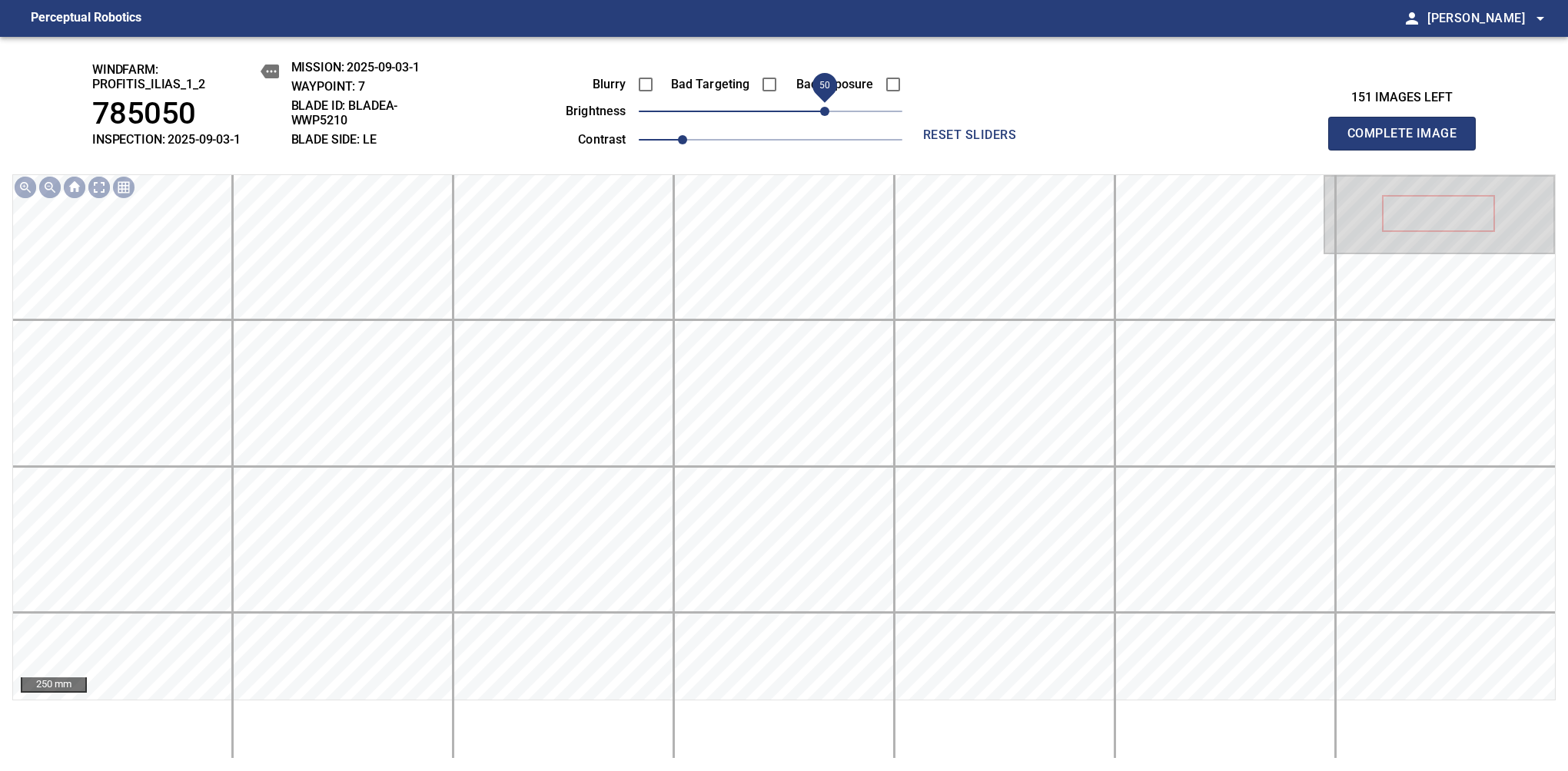
drag, startPoint x: 766, startPoint y: 121, endPoint x: 820, endPoint y: 113, distance: 54.6
click at [820, 113] on span "50" at bounding box center [824, 111] width 9 height 9
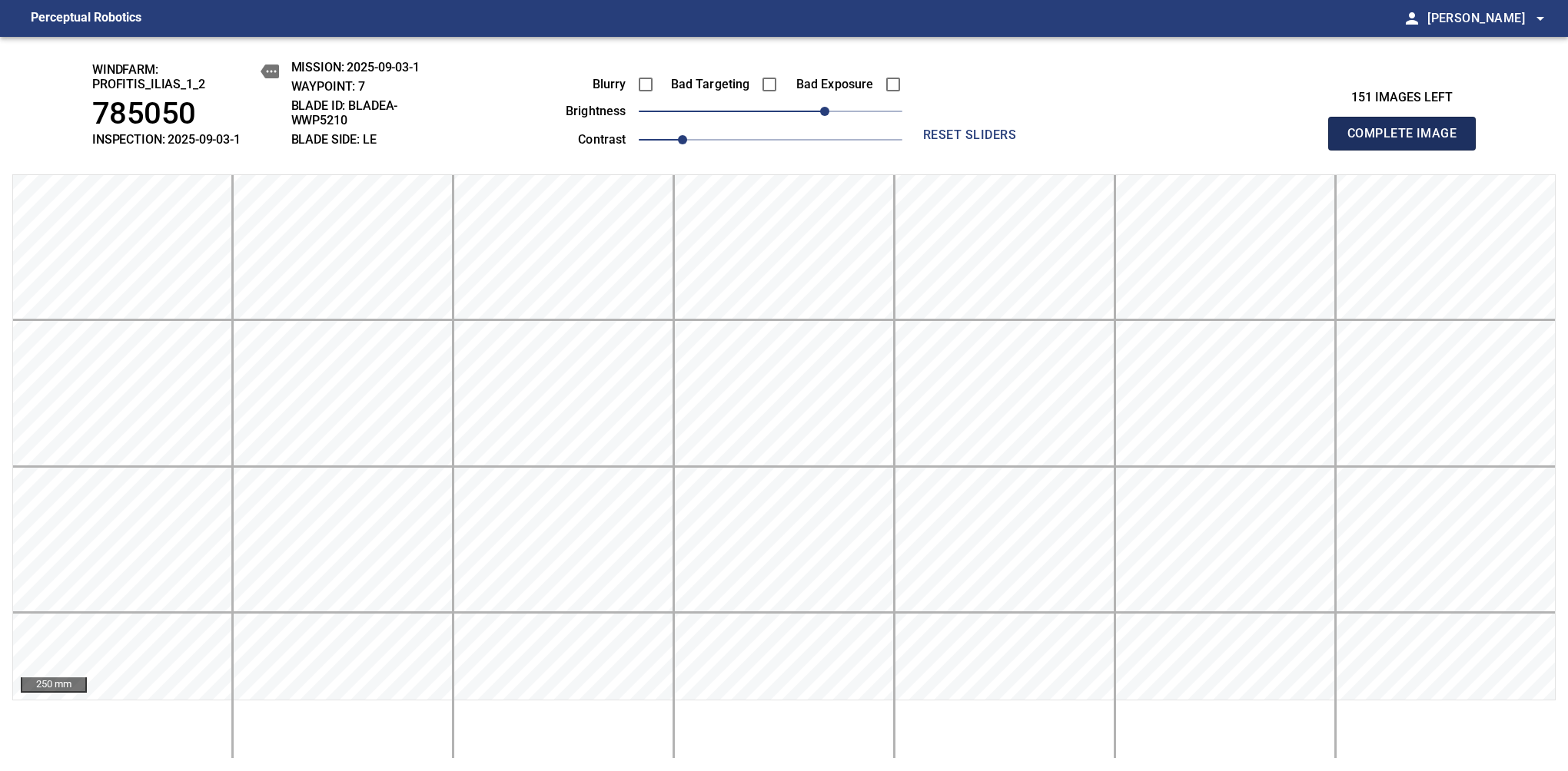
click at [1408, 141] on span "Complete Image" at bounding box center [1402, 133] width 114 height 22
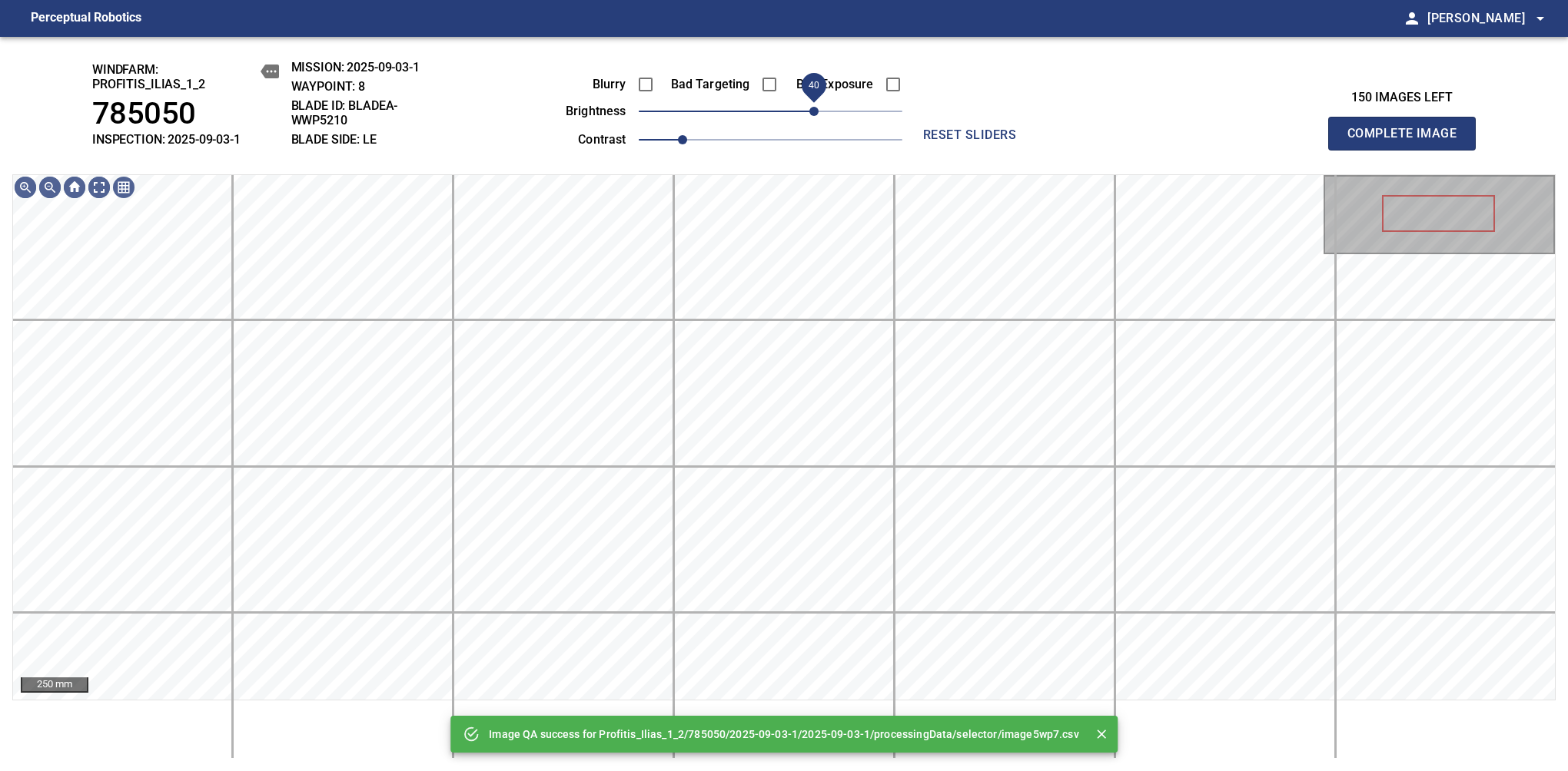
click at [812, 117] on span "40" at bounding box center [771, 112] width 264 height 22
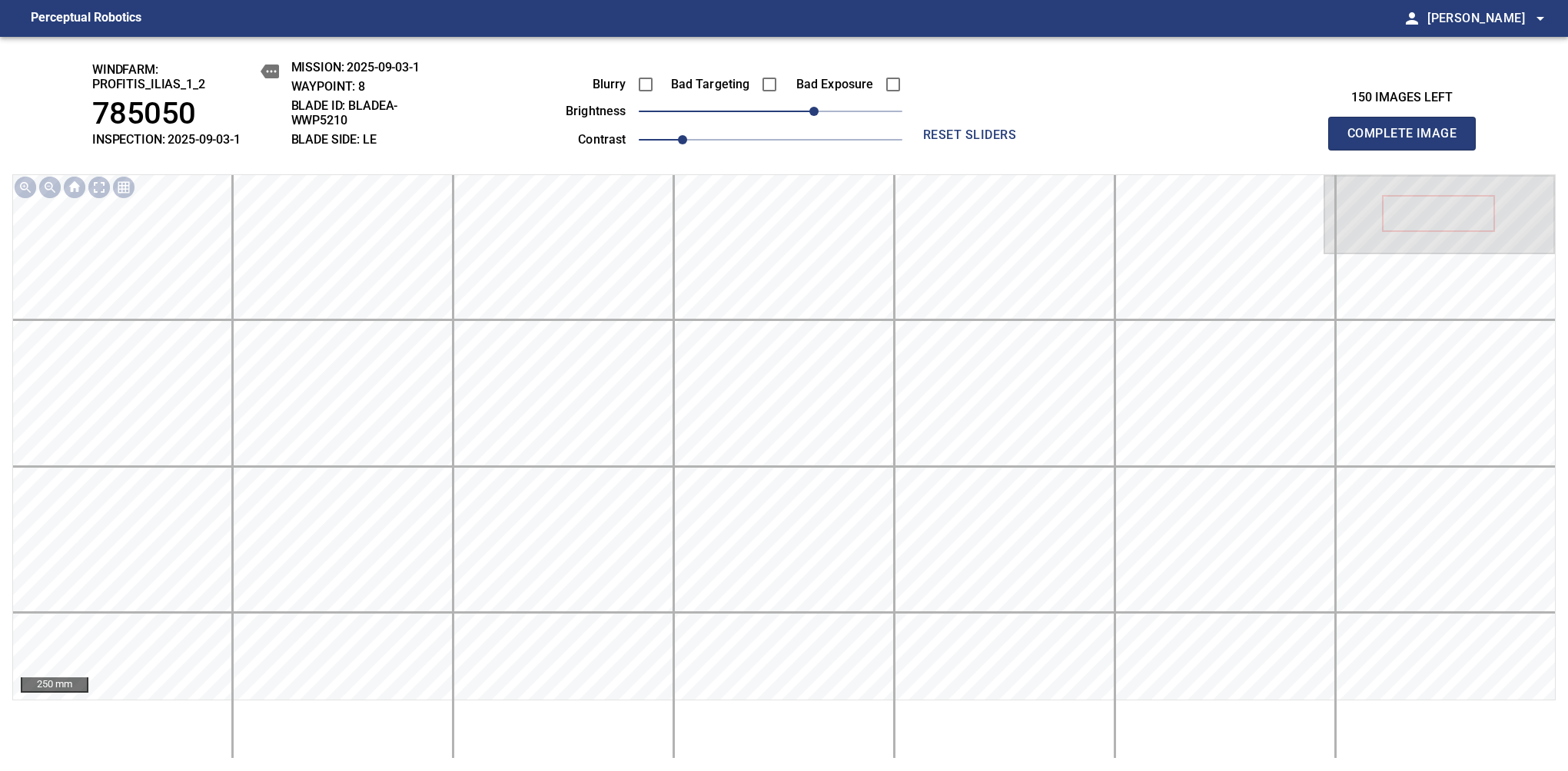
click at [1408, 141] on span "Complete Image" at bounding box center [1402, 133] width 114 height 22
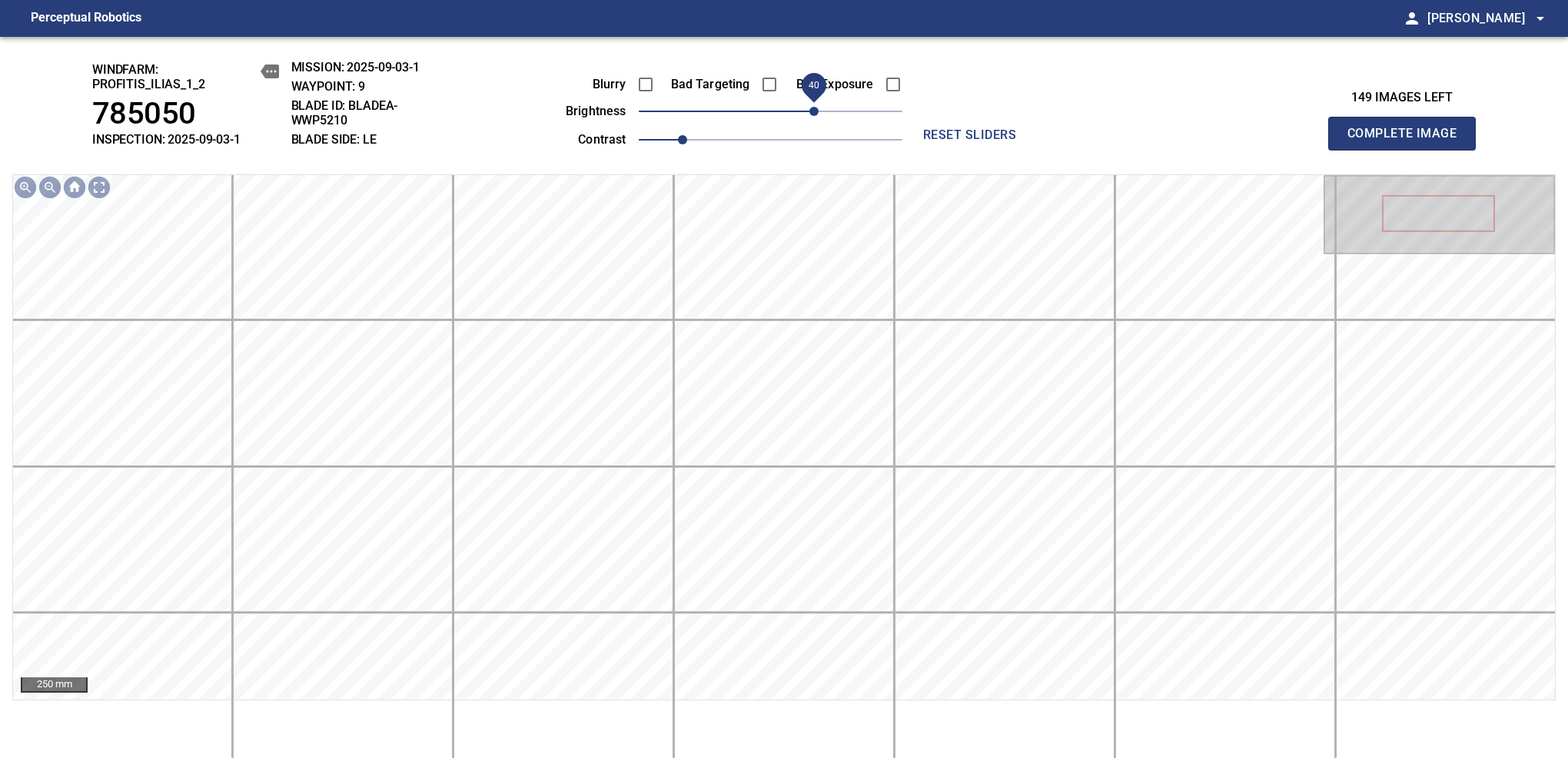
drag, startPoint x: 785, startPoint y: 117, endPoint x: 814, endPoint y: 113, distance: 29.3
click at [814, 113] on span "40" at bounding box center [813, 111] width 9 height 9
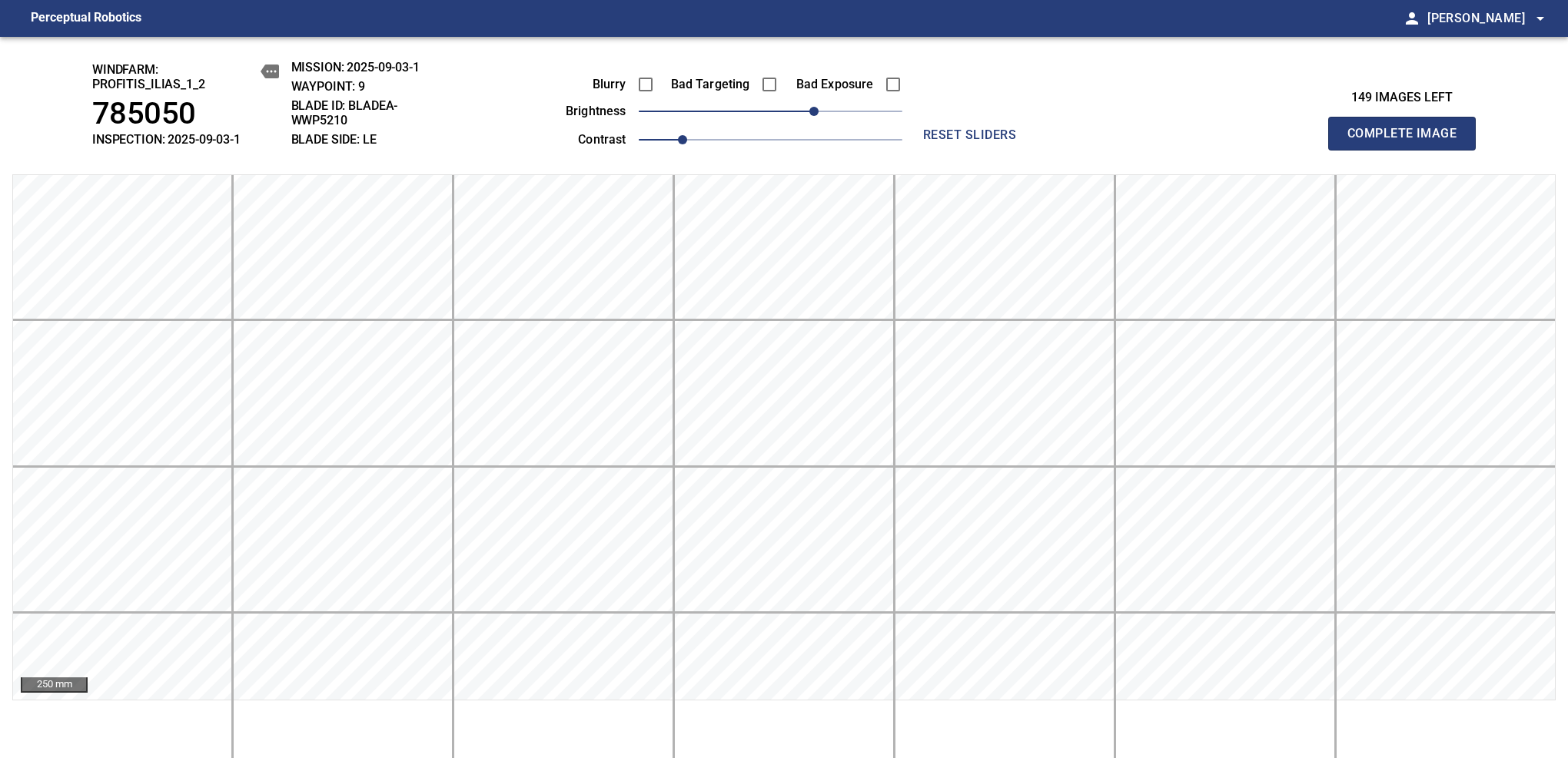
click at [1408, 141] on span "Complete Image" at bounding box center [1402, 133] width 114 height 22
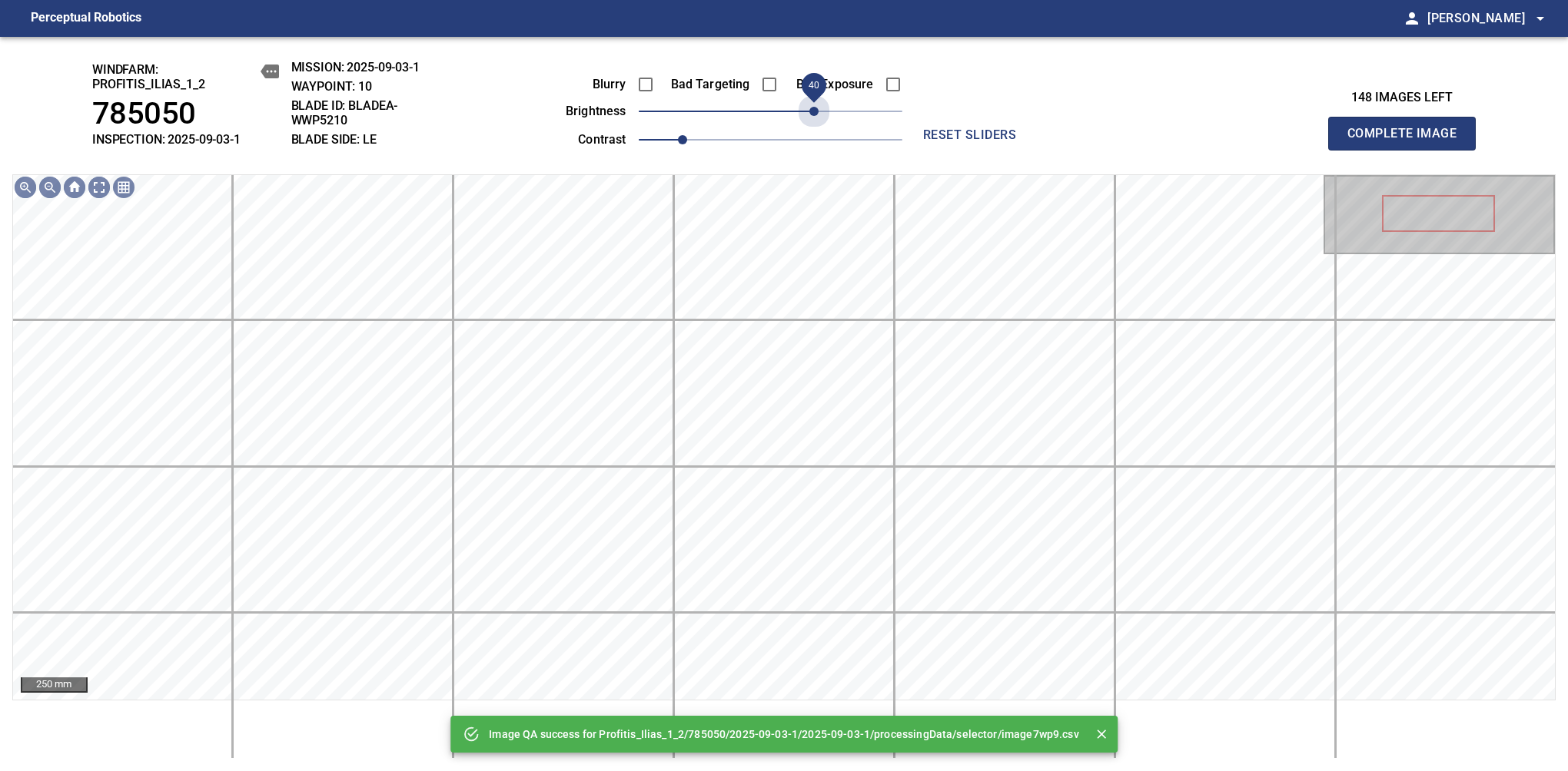
click at [814, 113] on span "40" at bounding box center [771, 112] width 264 height 22
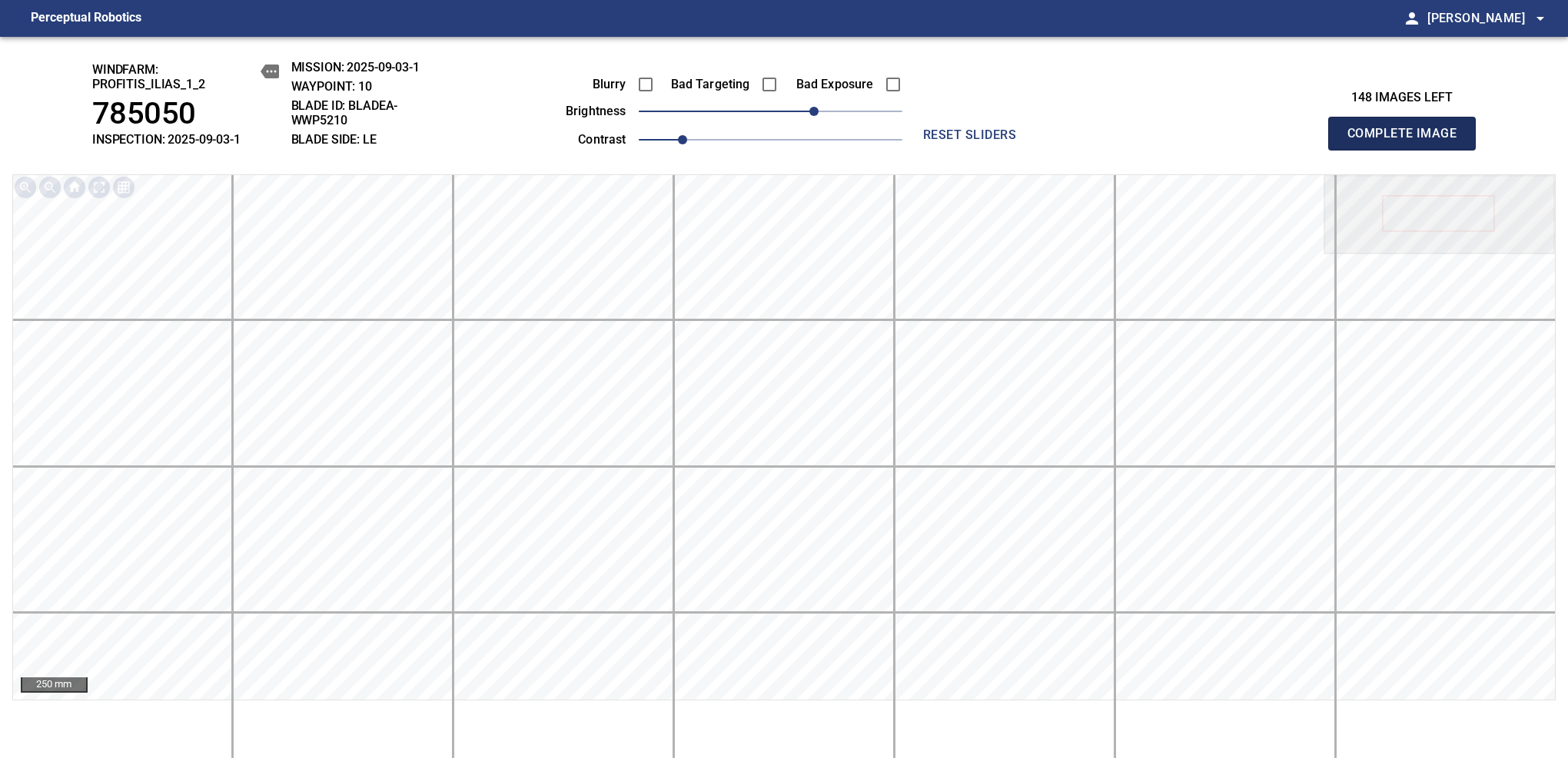
click at [1408, 141] on span "Complete Image" at bounding box center [1402, 133] width 114 height 22
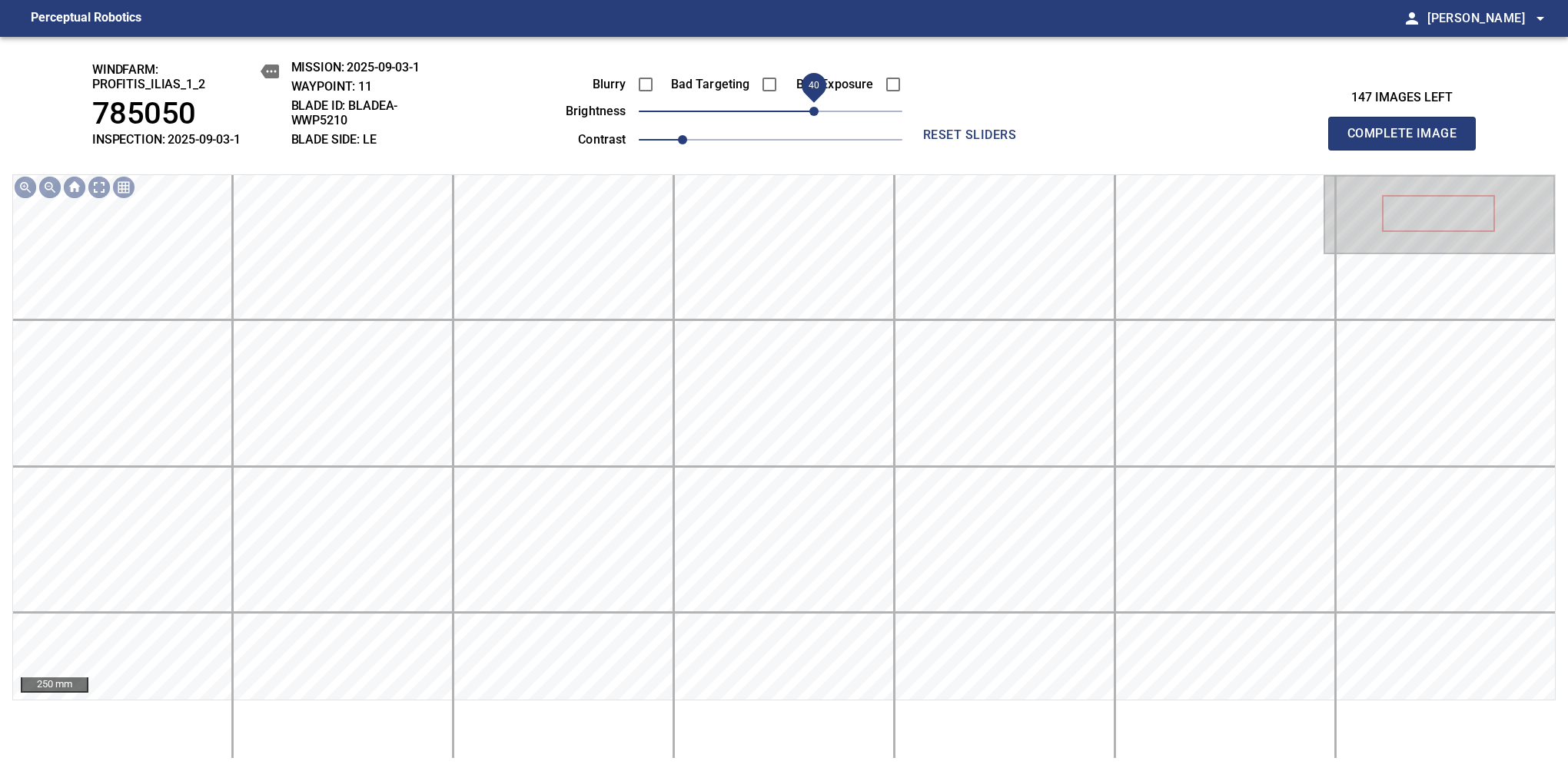
drag, startPoint x: 781, startPoint y: 117, endPoint x: 814, endPoint y: 117, distance: 33.0
click at [814, 116] on span "40" at bounding box center [813, 111] width 9 height 9
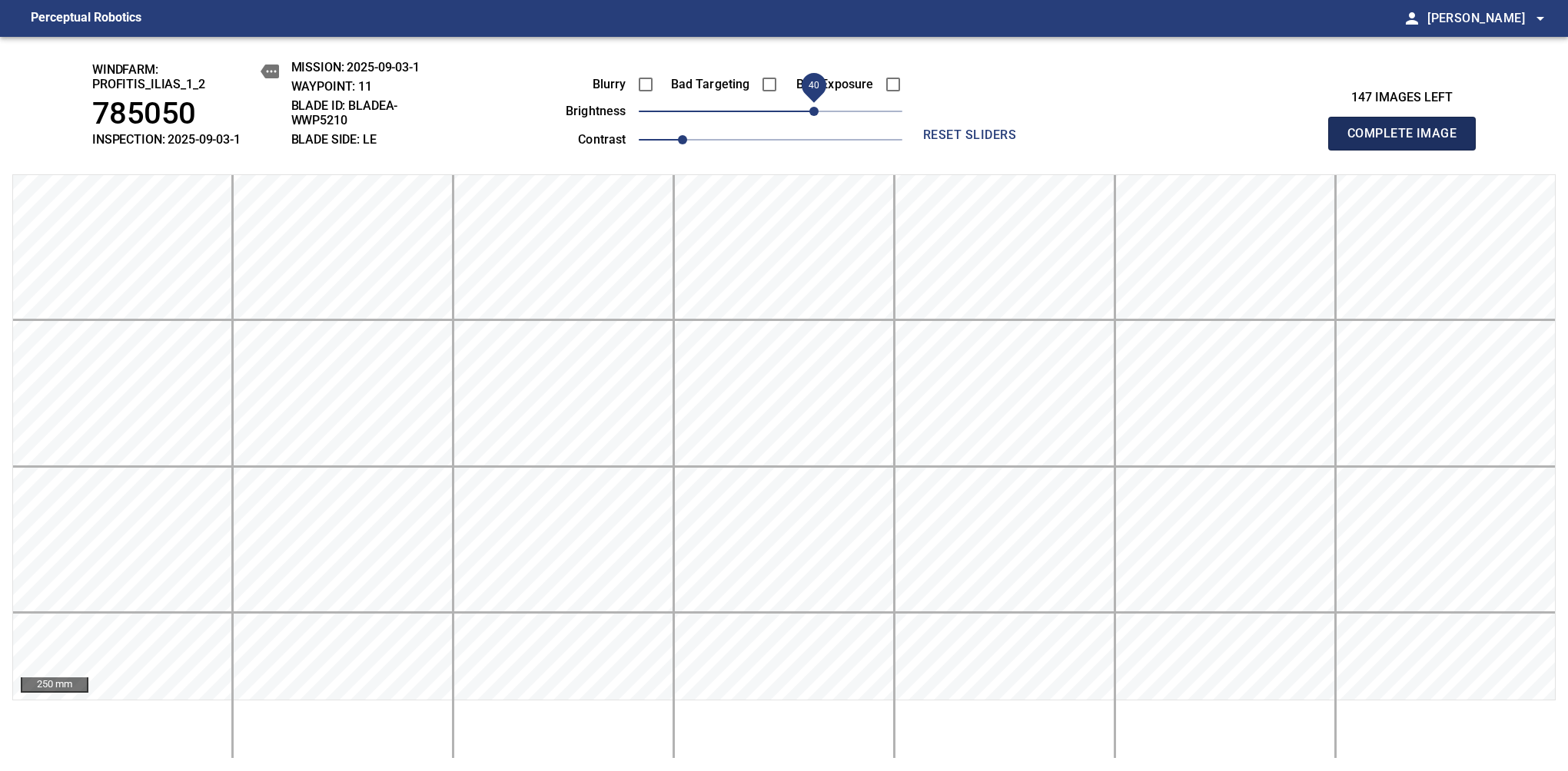
click at [1408, 141] on span "Complete Image" at bounding box center [1402, 133] width 114 height 22
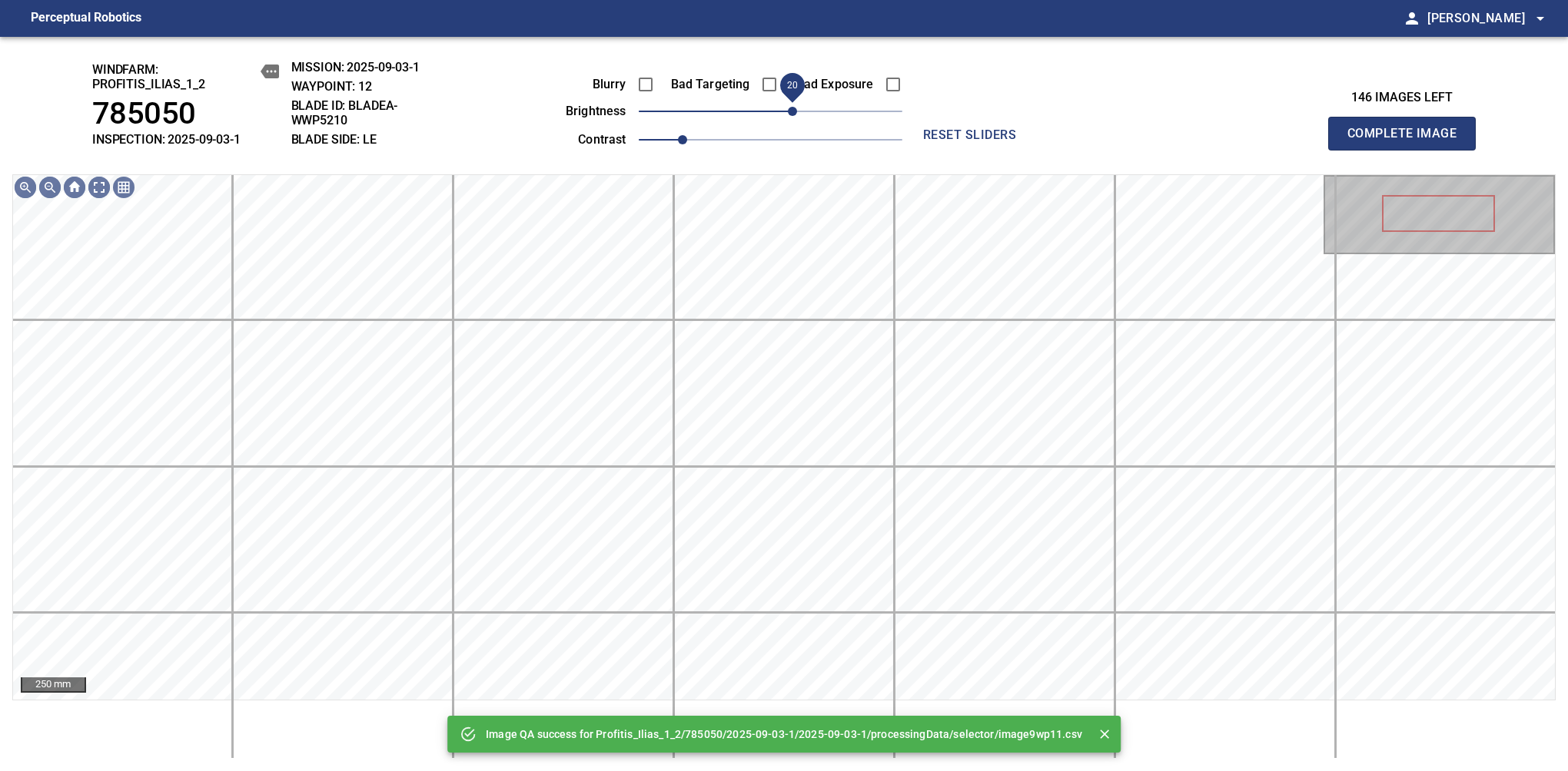
drag, startPoint x: 814, startPoint y: 117, endPoint x: 792, endPoint y: 113, distance: 22.4
click at [792, 113] on span "20" at bounding box center [771, 112] width 264 height 22
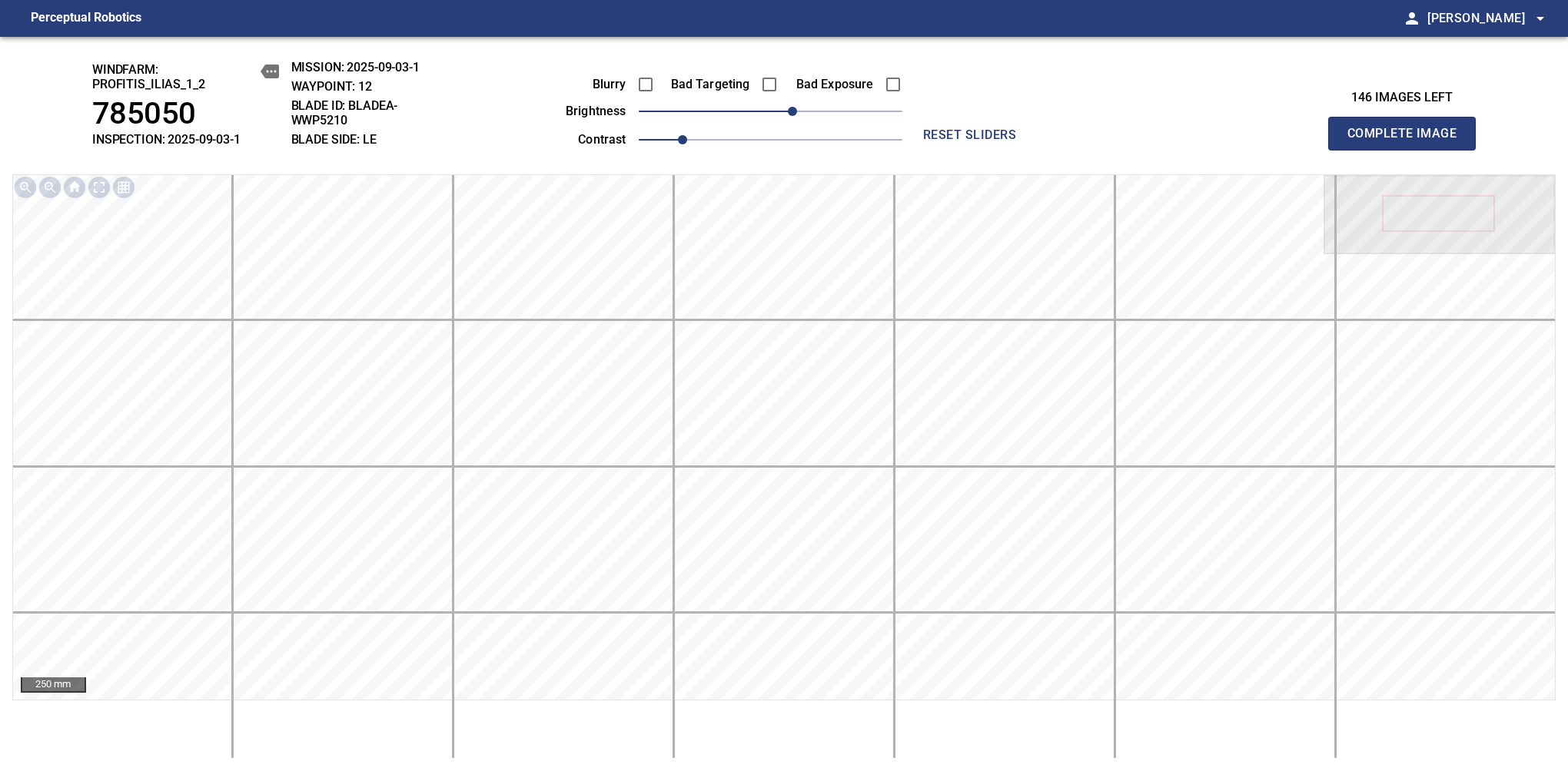
click at [1408, 141] on span "Complete Image" at bounding box center [1402, 133] width 114 height 22
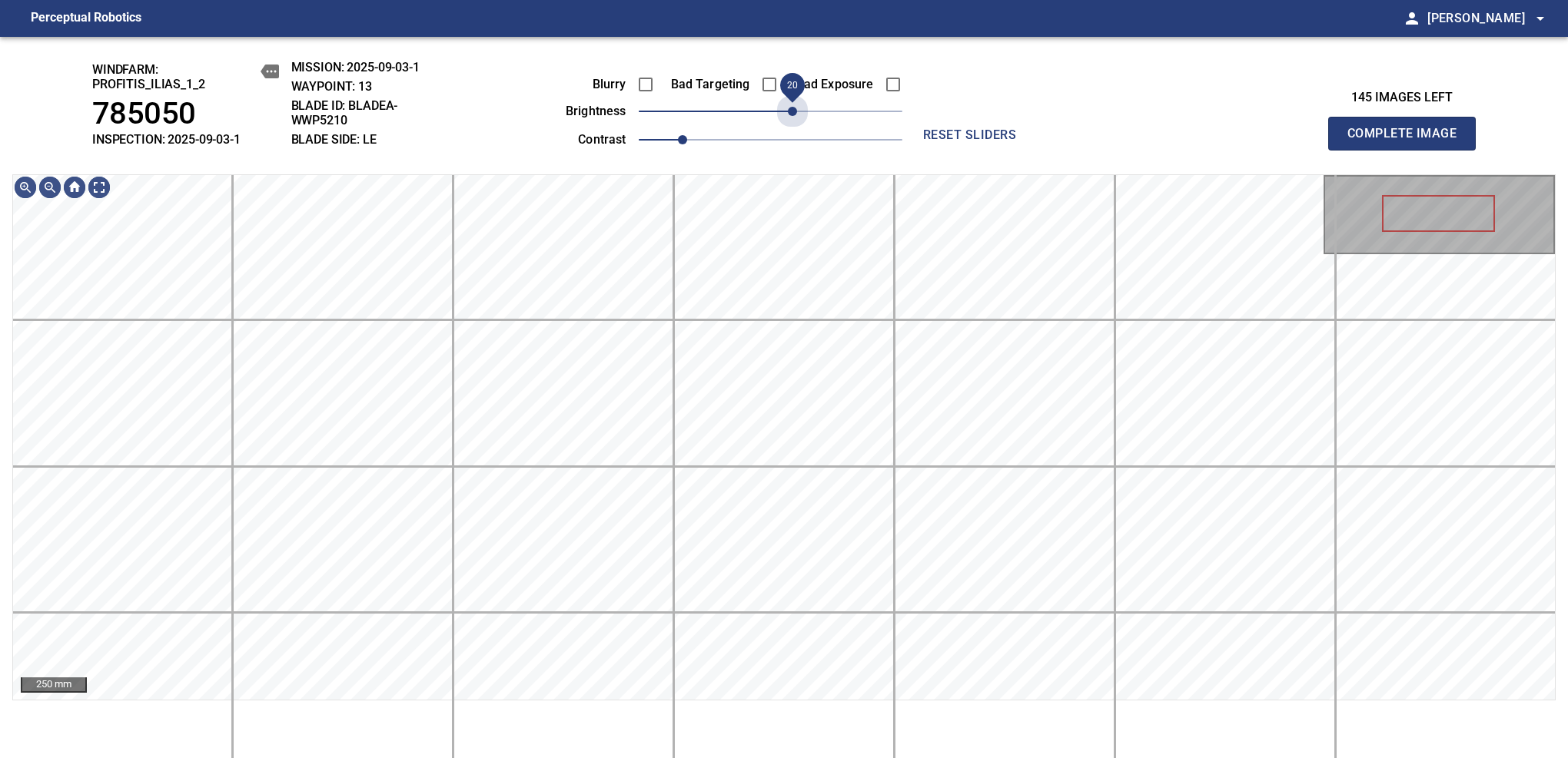
drag, startPoint x: 766, startPoint y: 111, endPoint x: 790, endPoint y: 129, distance: 30.0
click at [790, 129] on div "Blurry Bad Targeting Bad Exposure brightness 20 contrast 1" at bounding box center [717, 109] width 371 height 82
click at [698, 54] on div "windfarm: Profitis_Ilias_1_2 785050 INSPECTION: 2025-09-03-1 MISSION: 2025-09-0…" at bounding box center [784, 404] width 1568 height 734
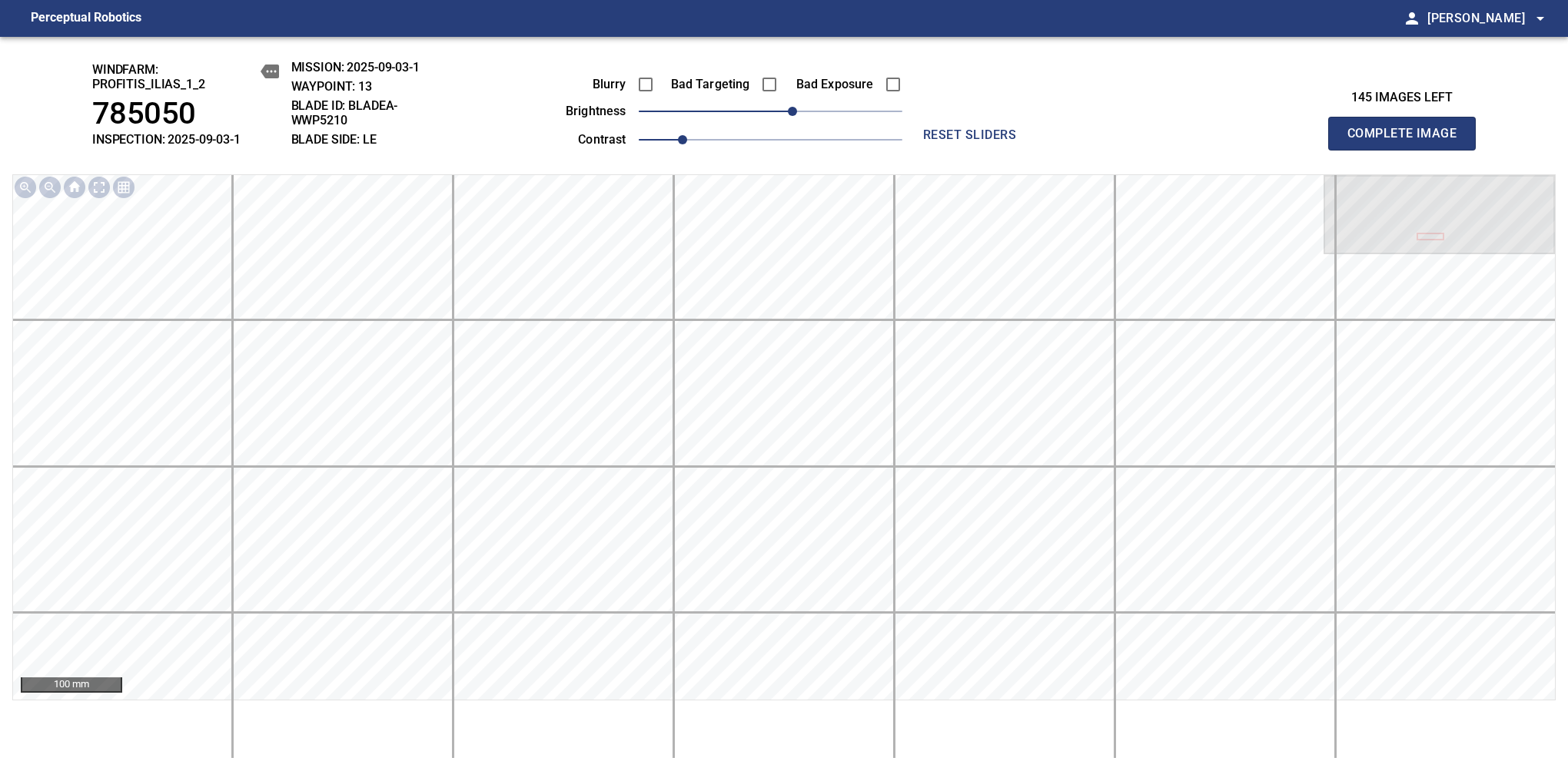
click at [1408, 141] on span "Complete Image" at bounding box center [1402, 133] width 114 height 22
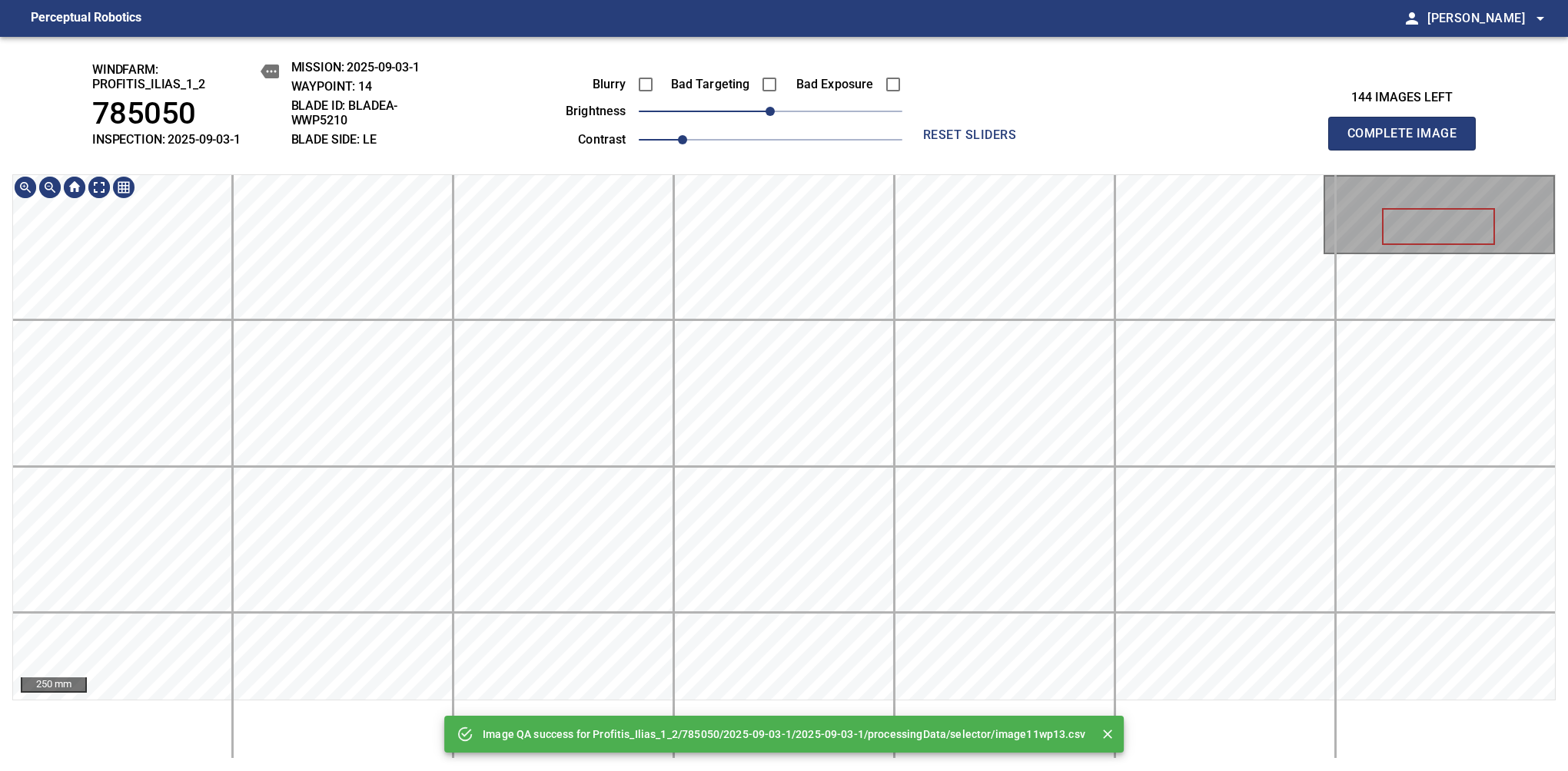
click at [803, 138] on div "Image QA success for Profitis_Ilias_1_2/785050/2025-09-03-1/2025-09-03-1/proces…" at bounding box center [784, 404] width 1568 height 734
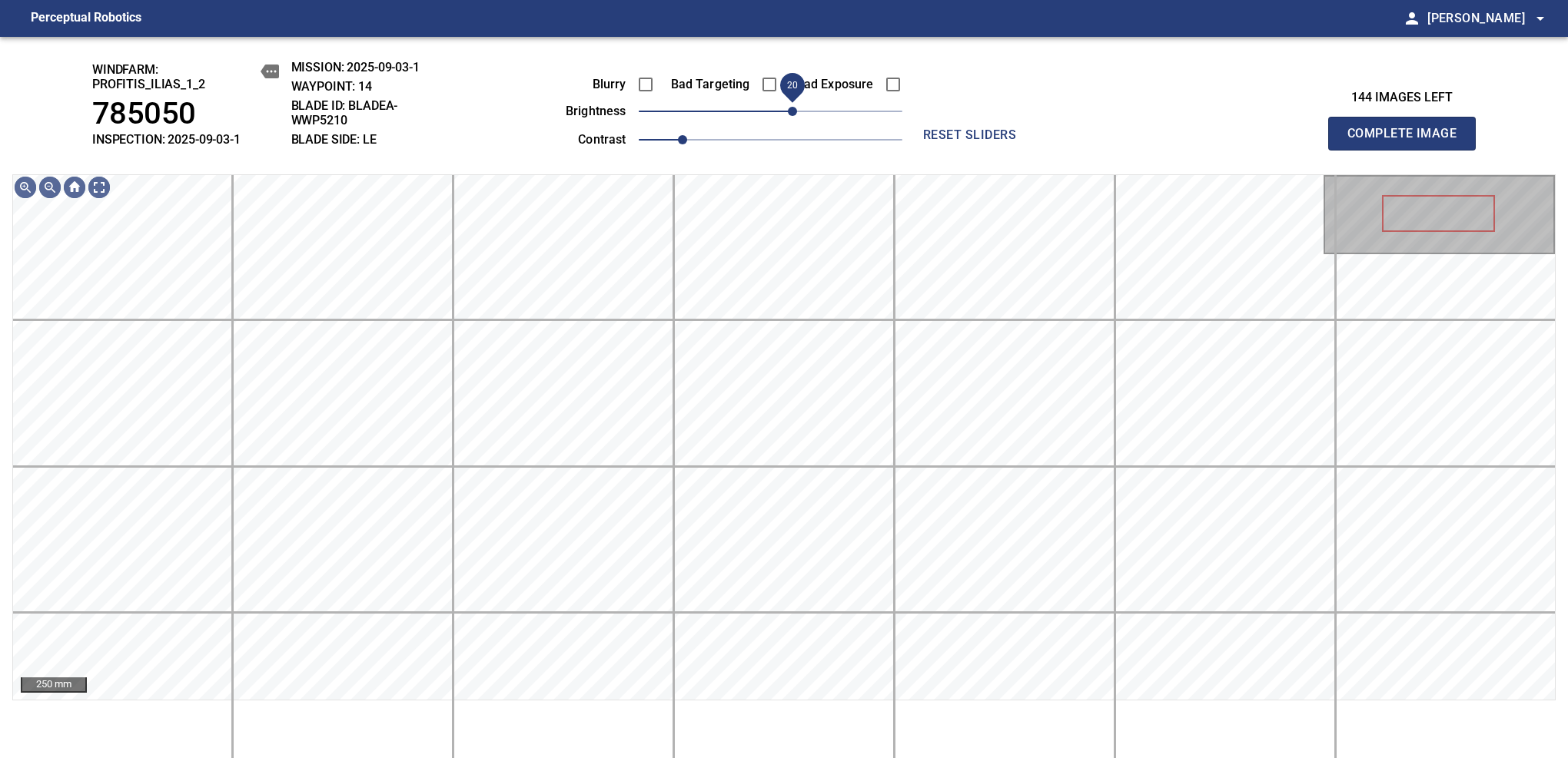
click at [793, 116] on span "20" at bounding box center [792, 111] width 9 height 9
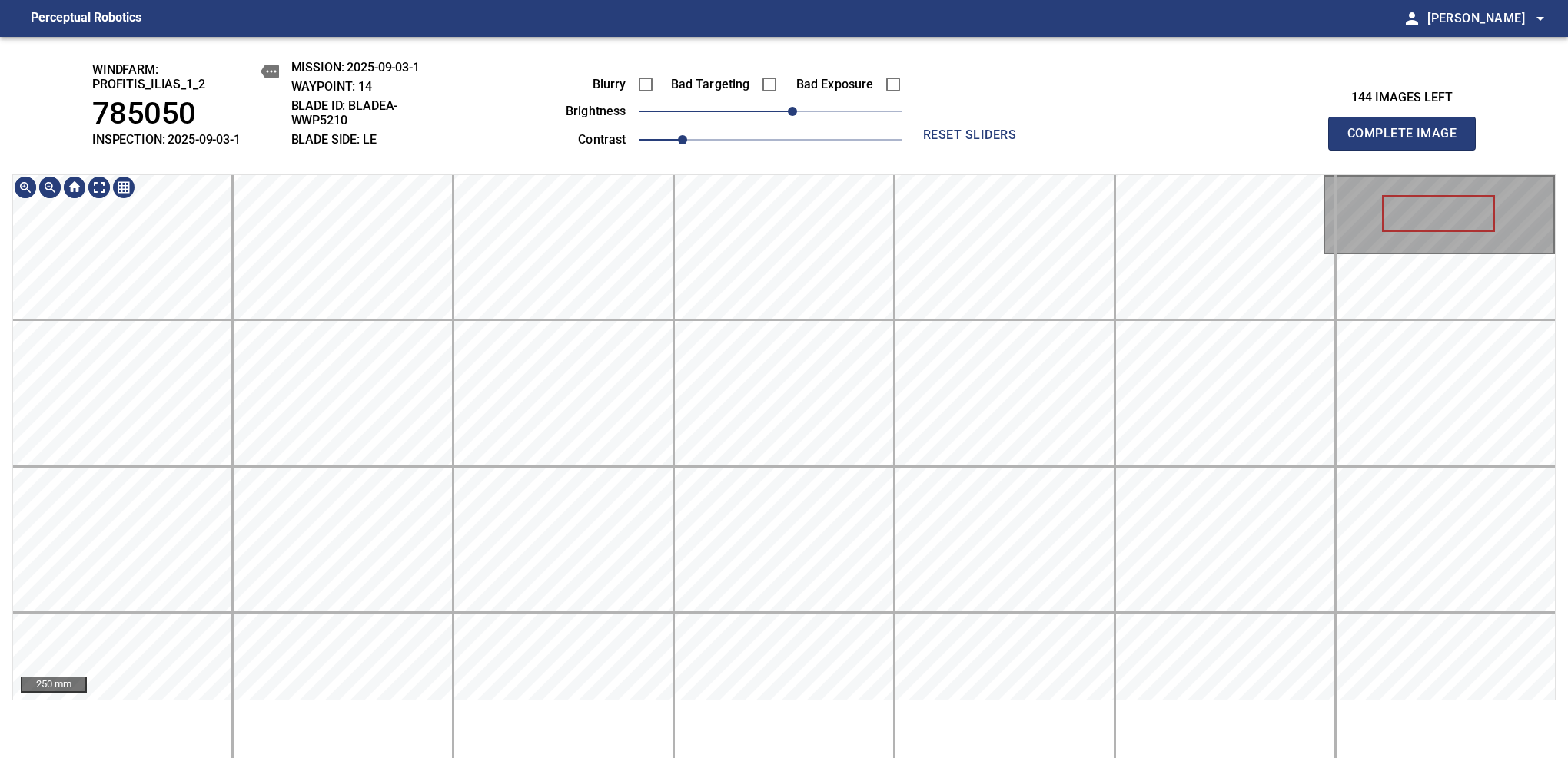
click at [701, 172] on div "windfarm: Profitis_Ilias_1_2 785050 INSPECTION: 2025-09-03-1 MISSION: 2025-09-0…" at bounding box center [784, 404] width 1568 height 734
click at [1408, 141] on span "Complete Image" at bounding box center [1402, 133] width 114 height 22
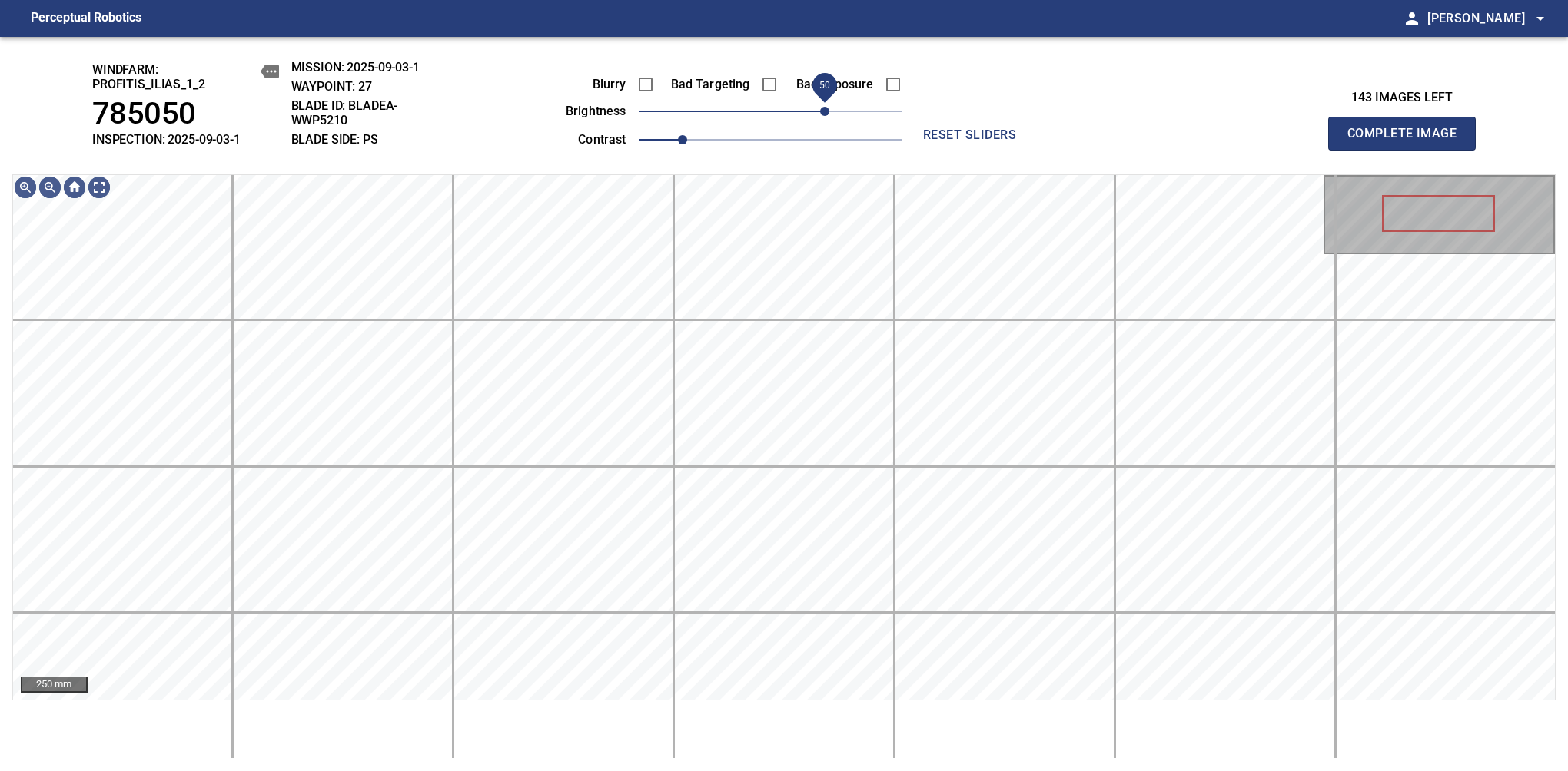
drag, startPoint x: 797, startPoint y: 107, endPoint x: 822, endPoint y: 103, distance: 25.3
click at [822, 107] on span "50" at bounding box center [824, 111] width 9 height 9
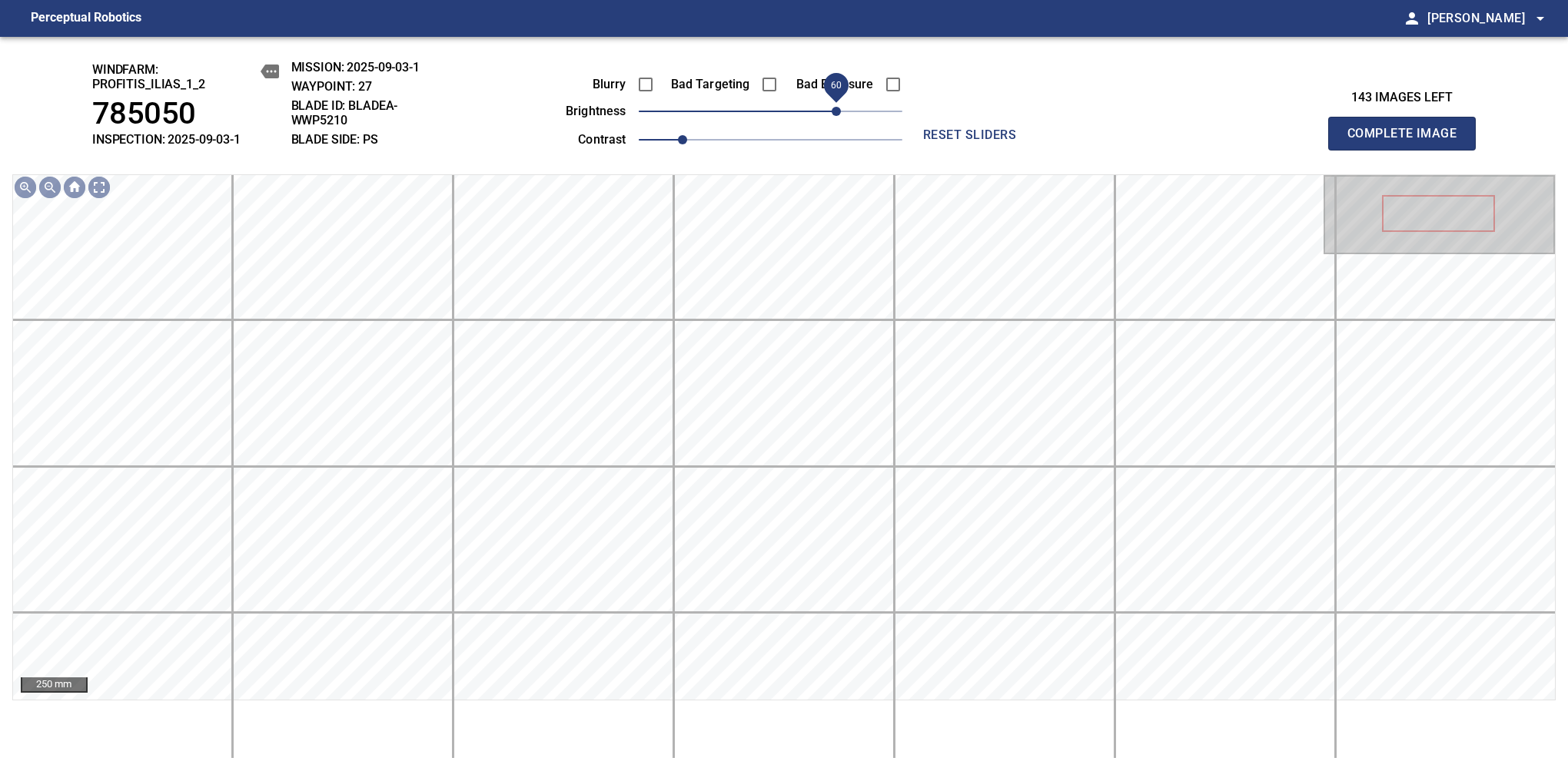
click at [833, 107] on span "60" at bounding box center [836, 111] width 9 height 9
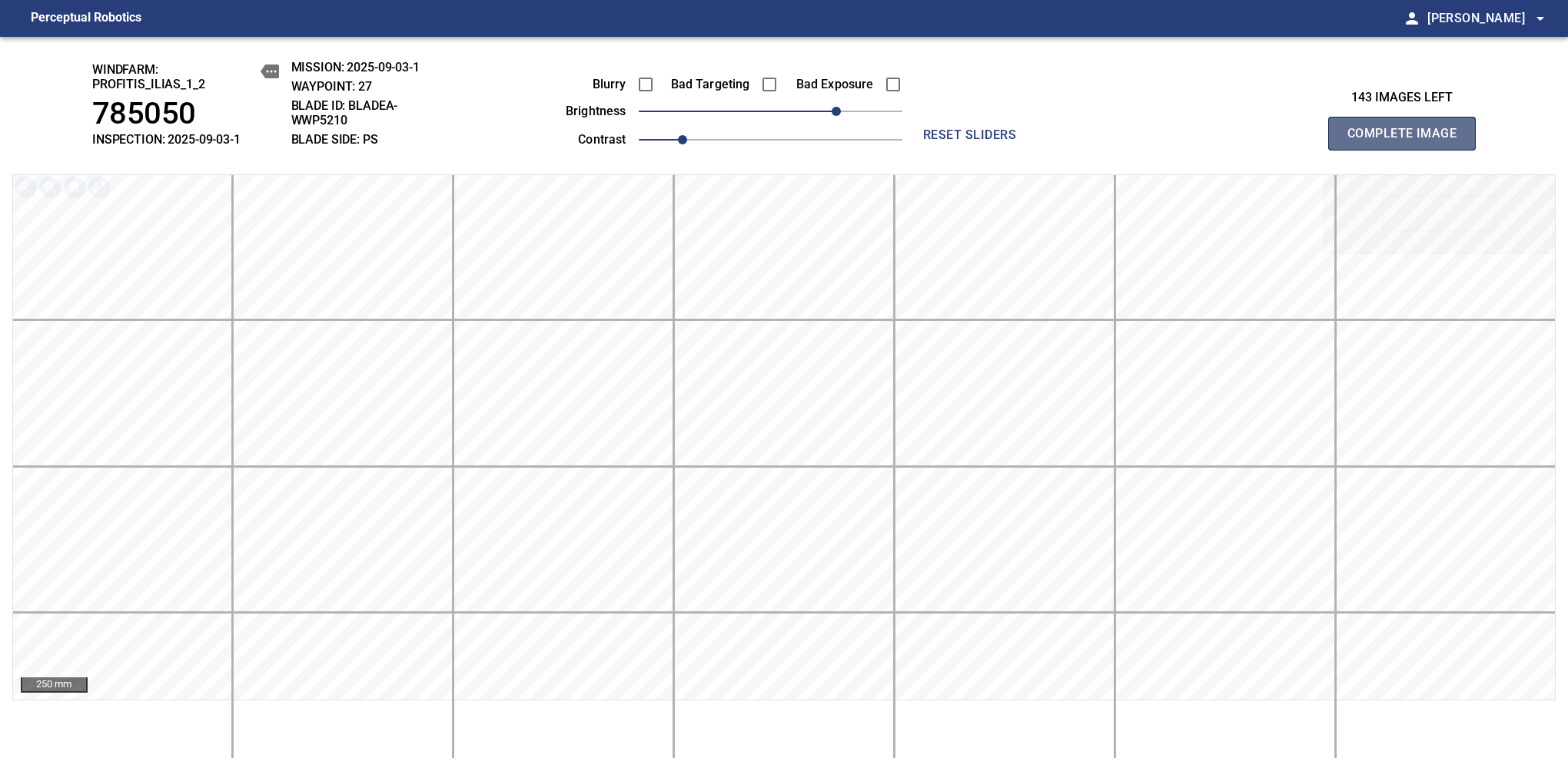
click at [1408, 141] on span "Complete Image" at bounding box center [1402, 133] width 114 height 22
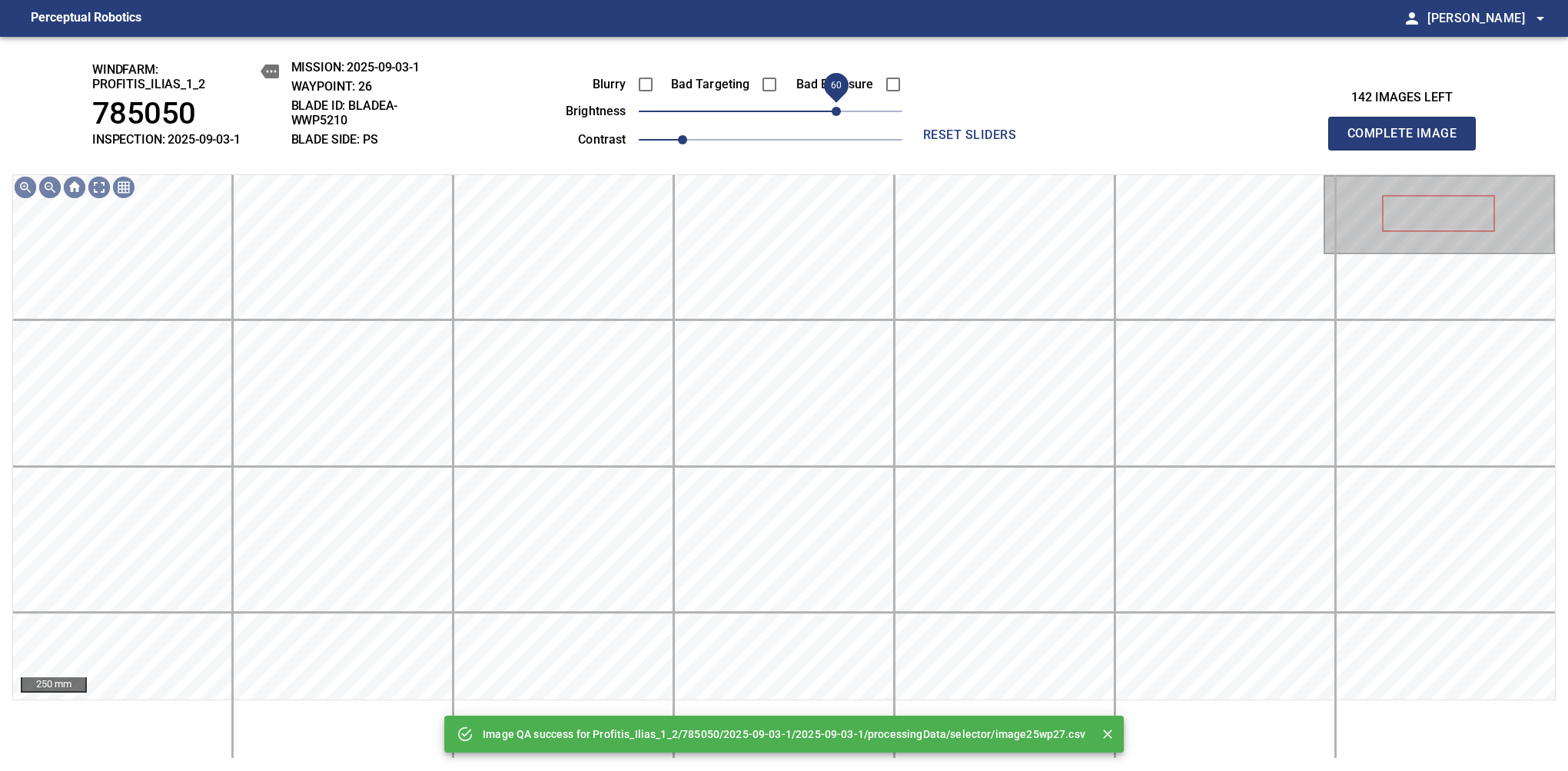
click at [839, 121] on span "60" at bounding box center [771, 112] width 264 height 22
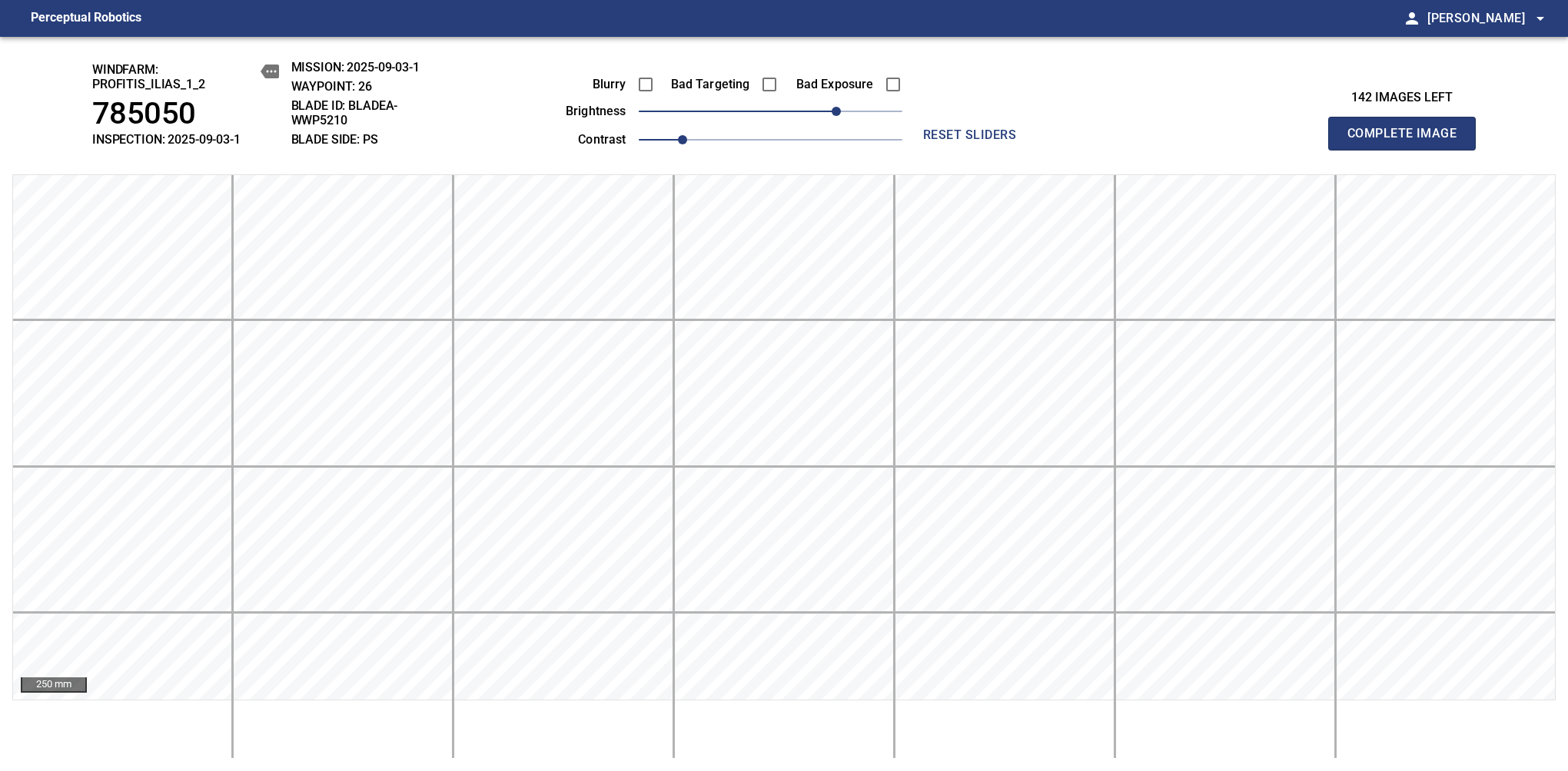
click at [1408, 141] on span "Complete Image" at bounding box center [1402, 133] width 114 height 22
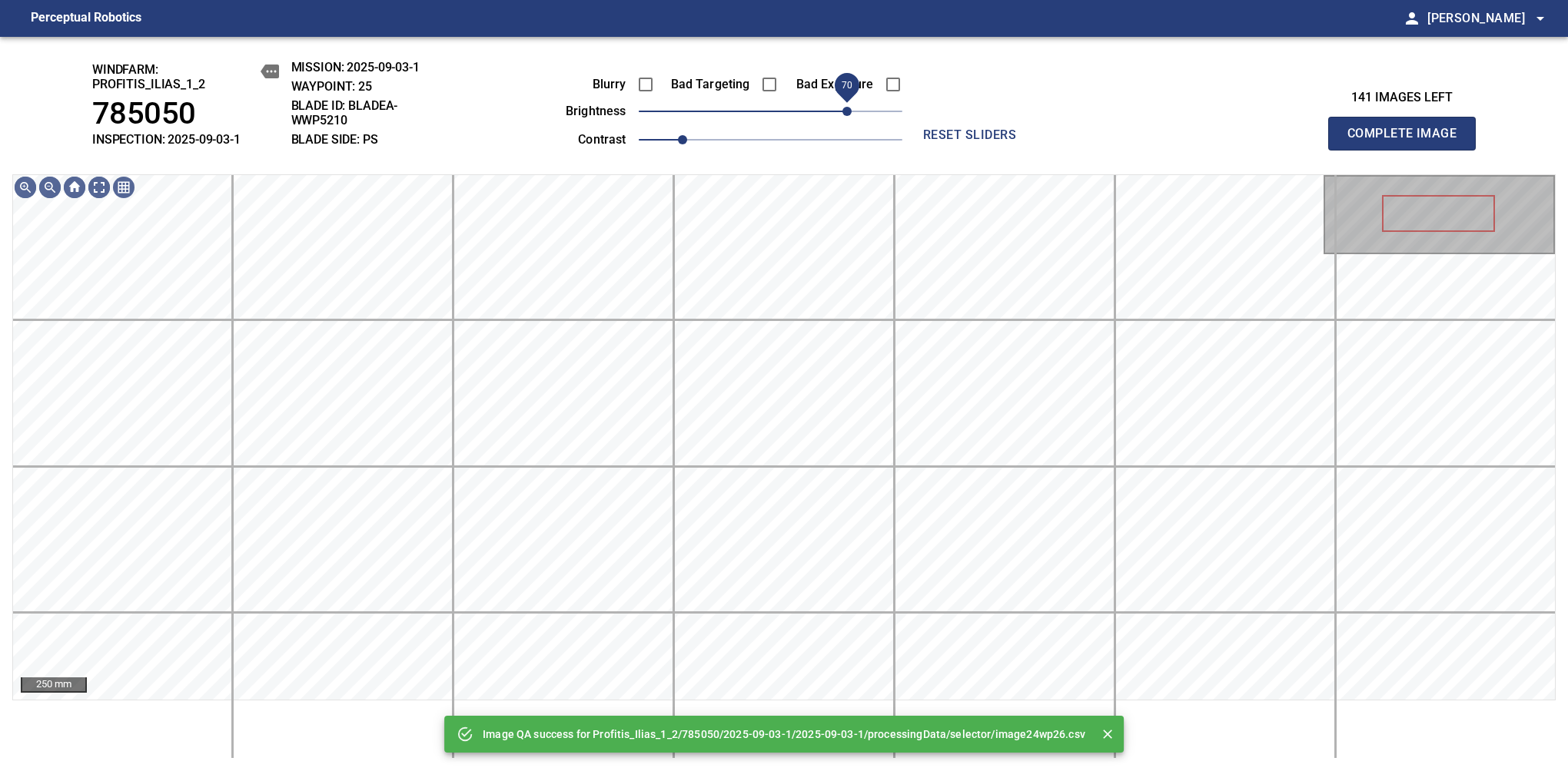
click at [847, 111] on span "70" at bounding box center [771, 112] width 264 height 22
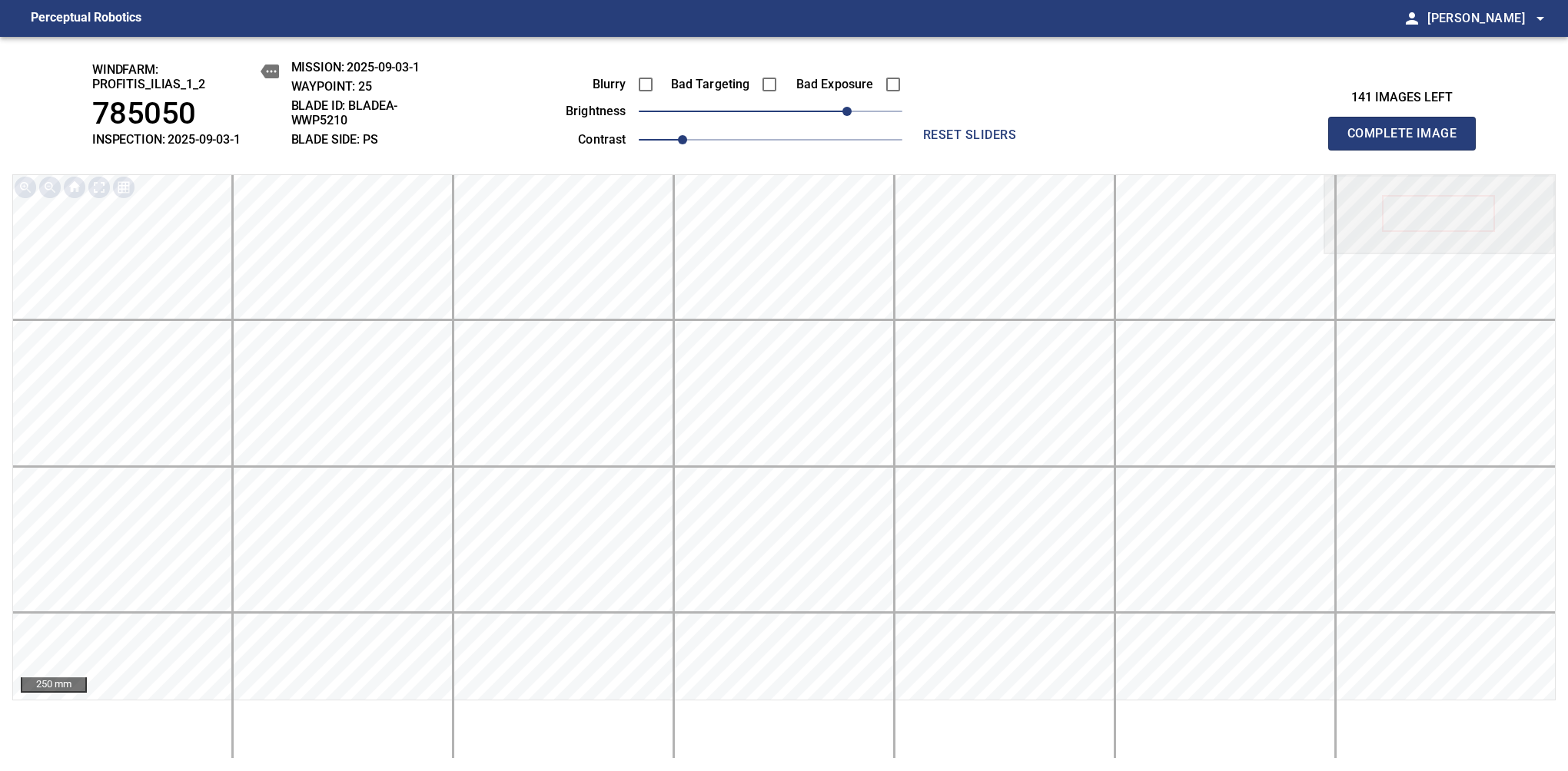
click at [1408, 141] on span "Complete Image" at bounding box center [1402, 133] width 114 height 22
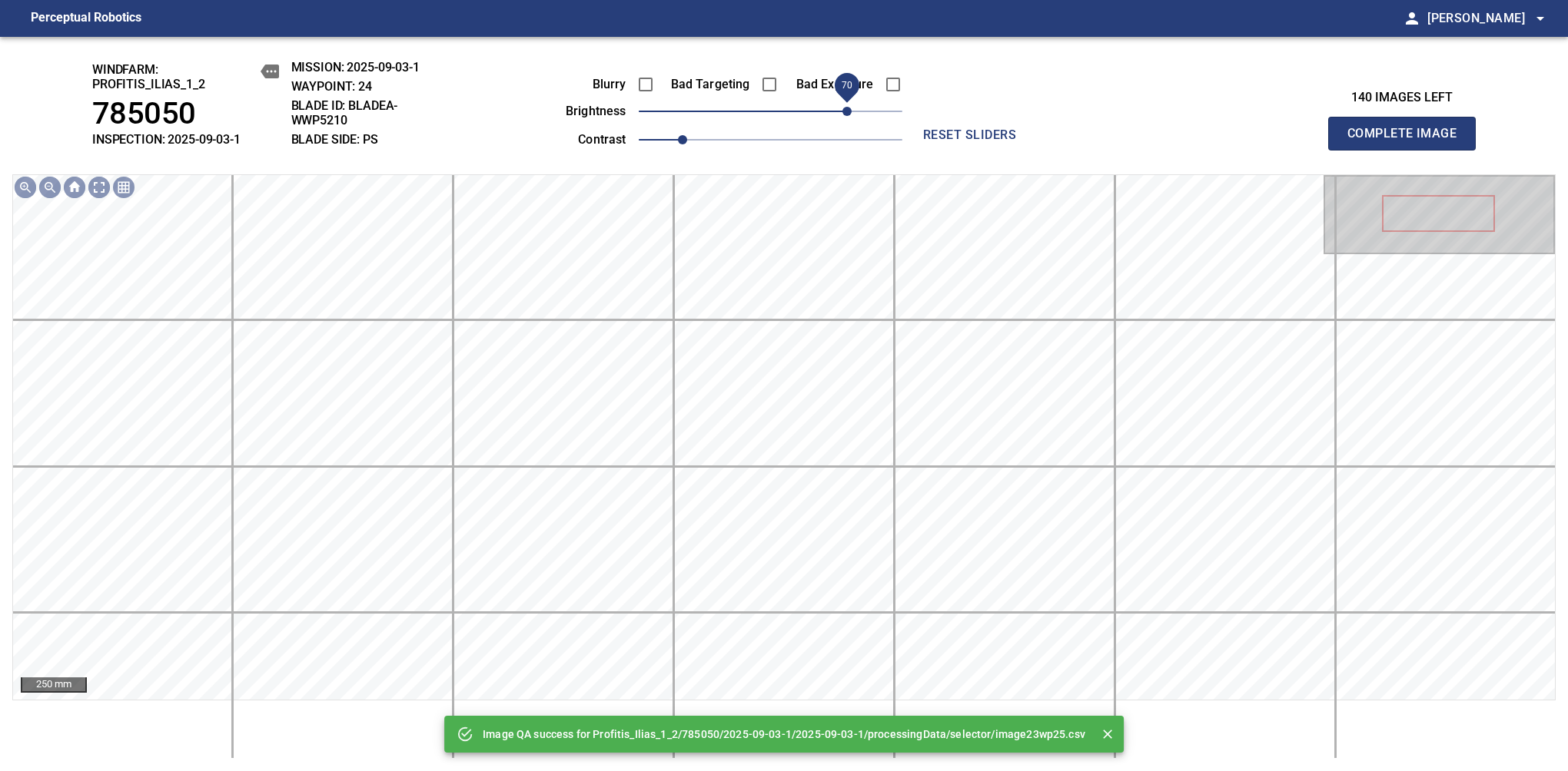
click at [849, 111] on span "70" at bounding box center [771, 112] width 264 height 22
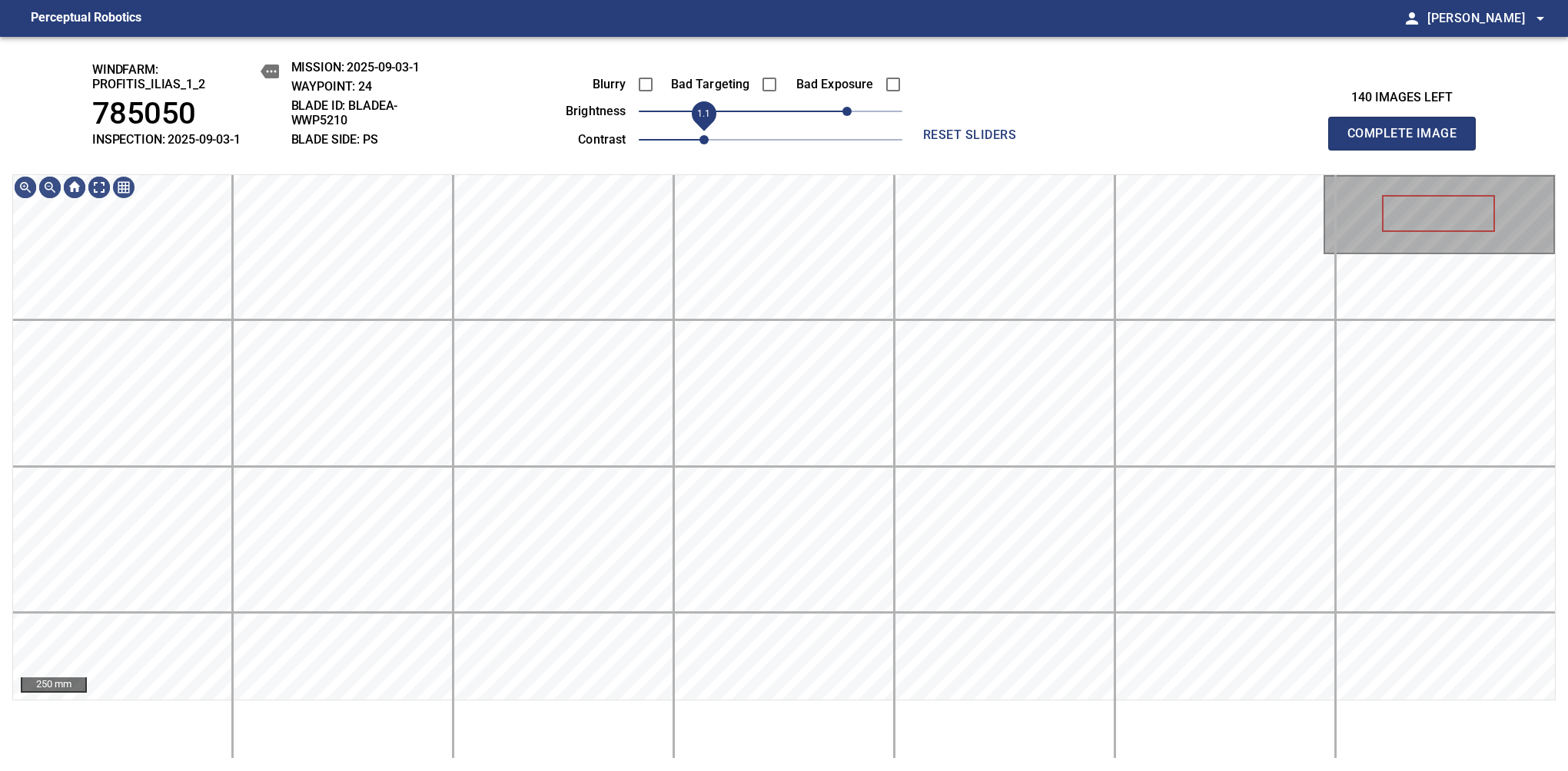
click at [699, 140] on span "1.1" at bounding box center [703, 139] width 9 height 9
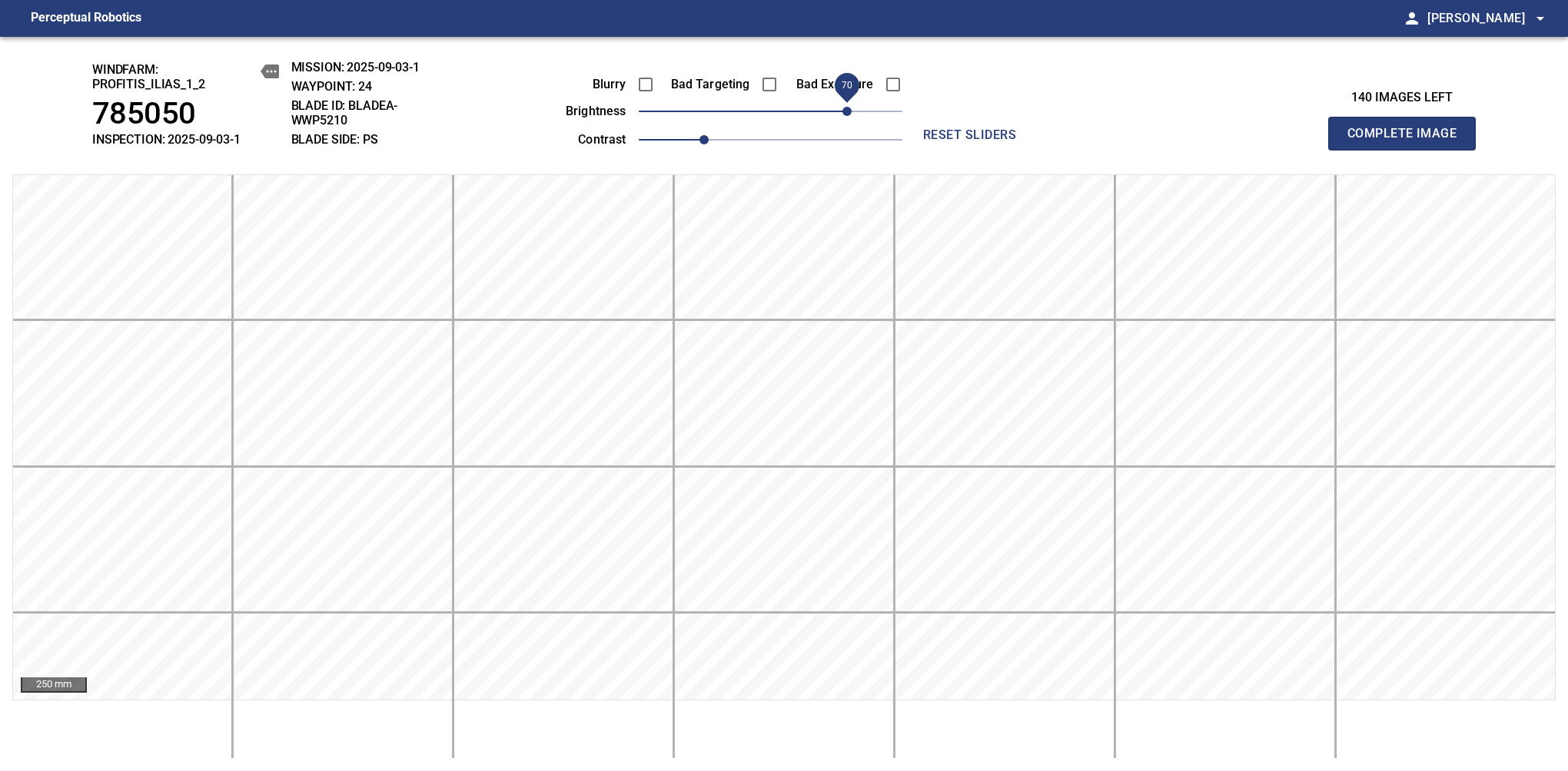
click at [1408, 141] on span "Complete Image" at bounding box center [1402, 133] width 114 height 22
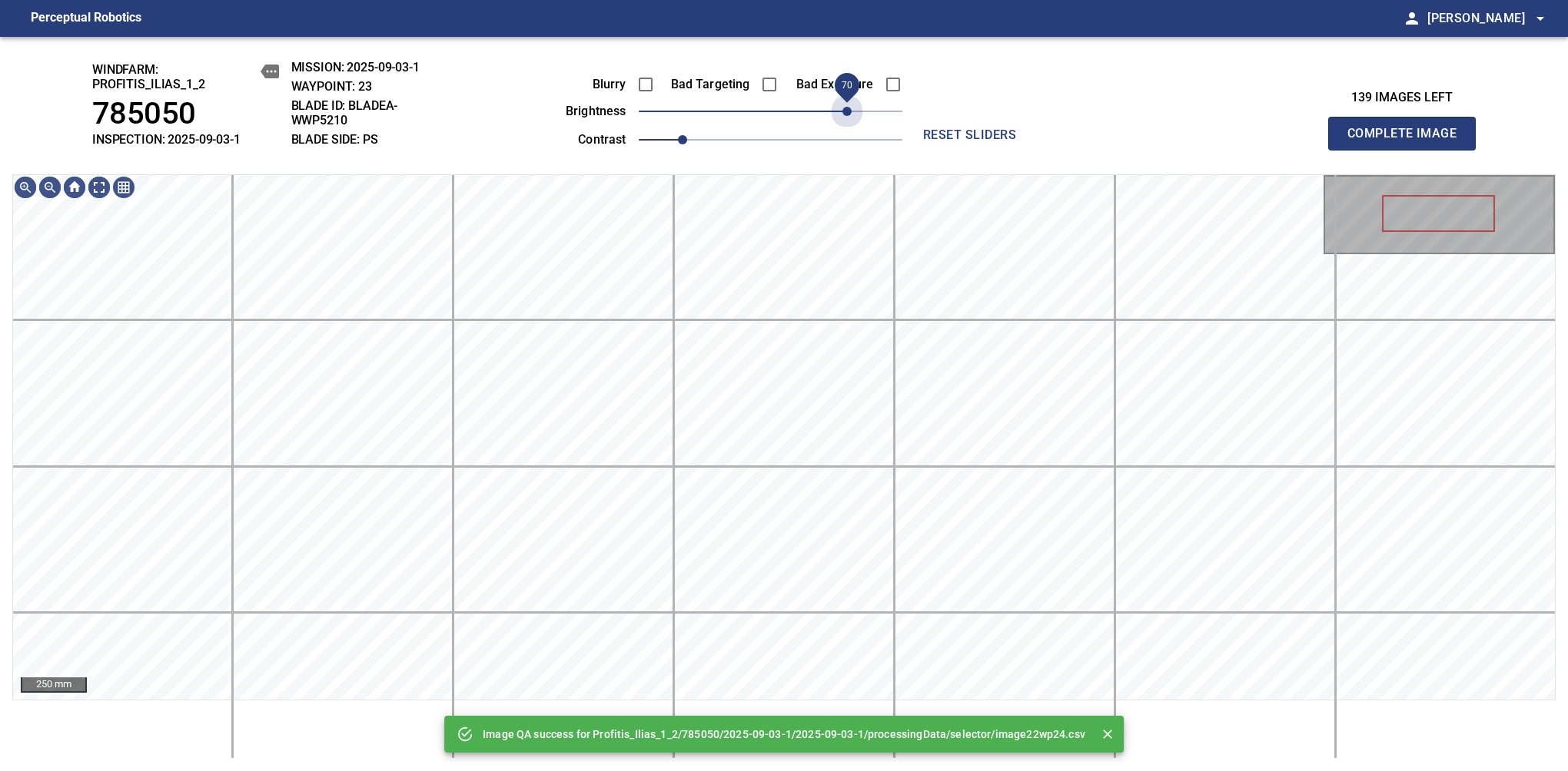
click at [844, 111] on span "70" at bounding box center [771, 112] width 264 height 22
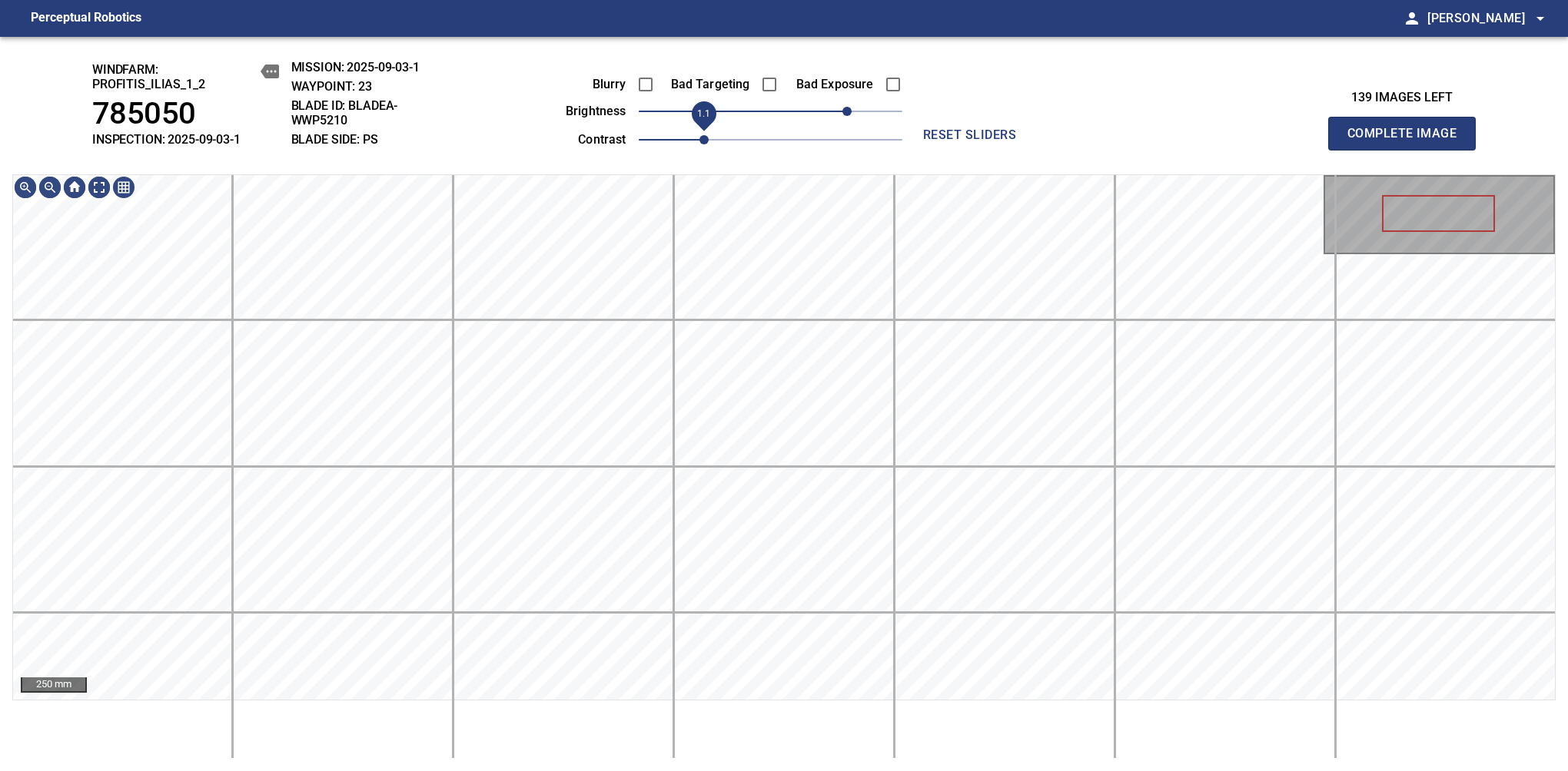
click at [699, 135] on span "1.1" at bounding box center [703, 139] width 9 height 9
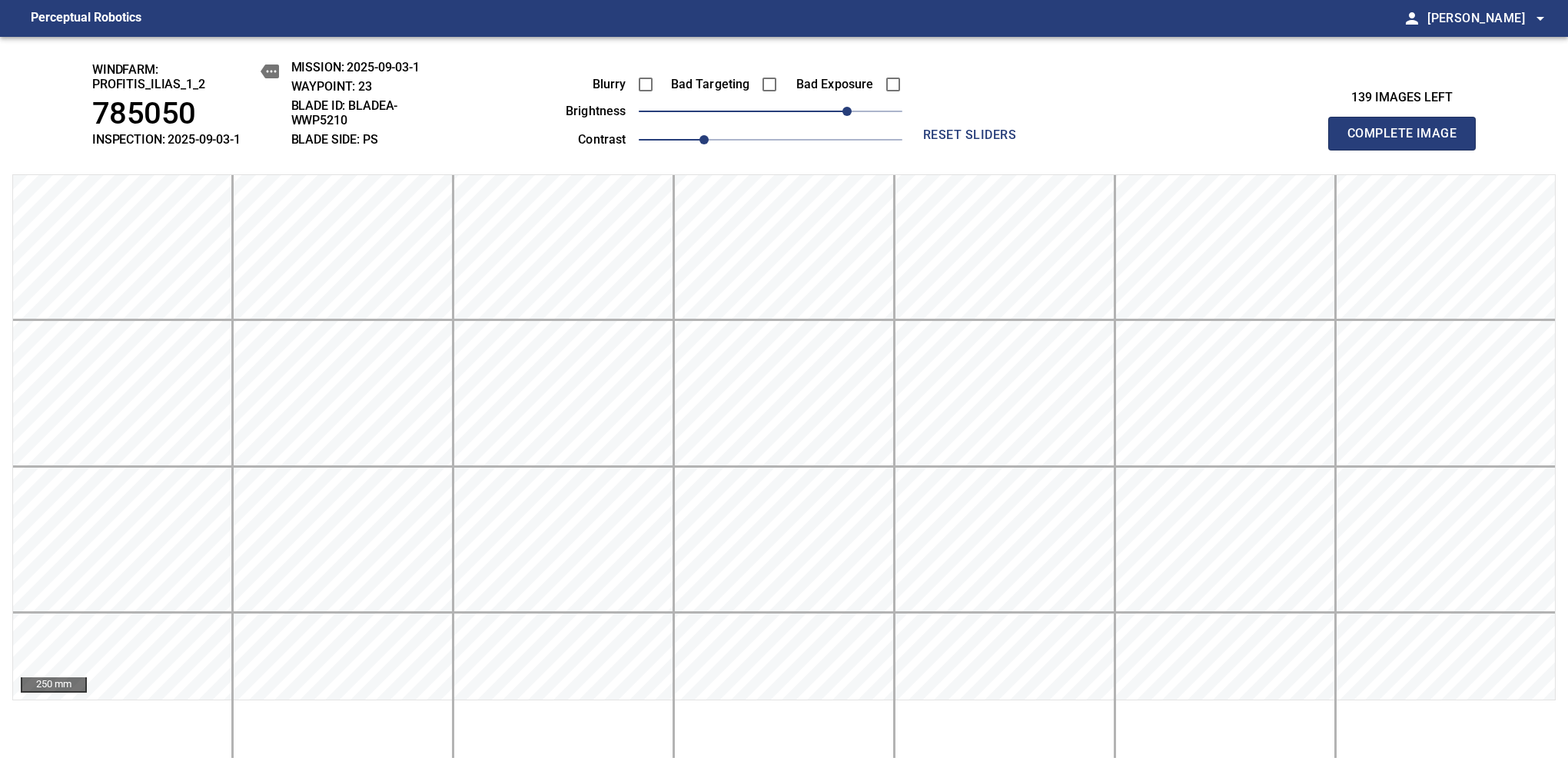
click at [1408, 141] on span "Complete Image" at bounding box center [1402, 133] width 114 height 22
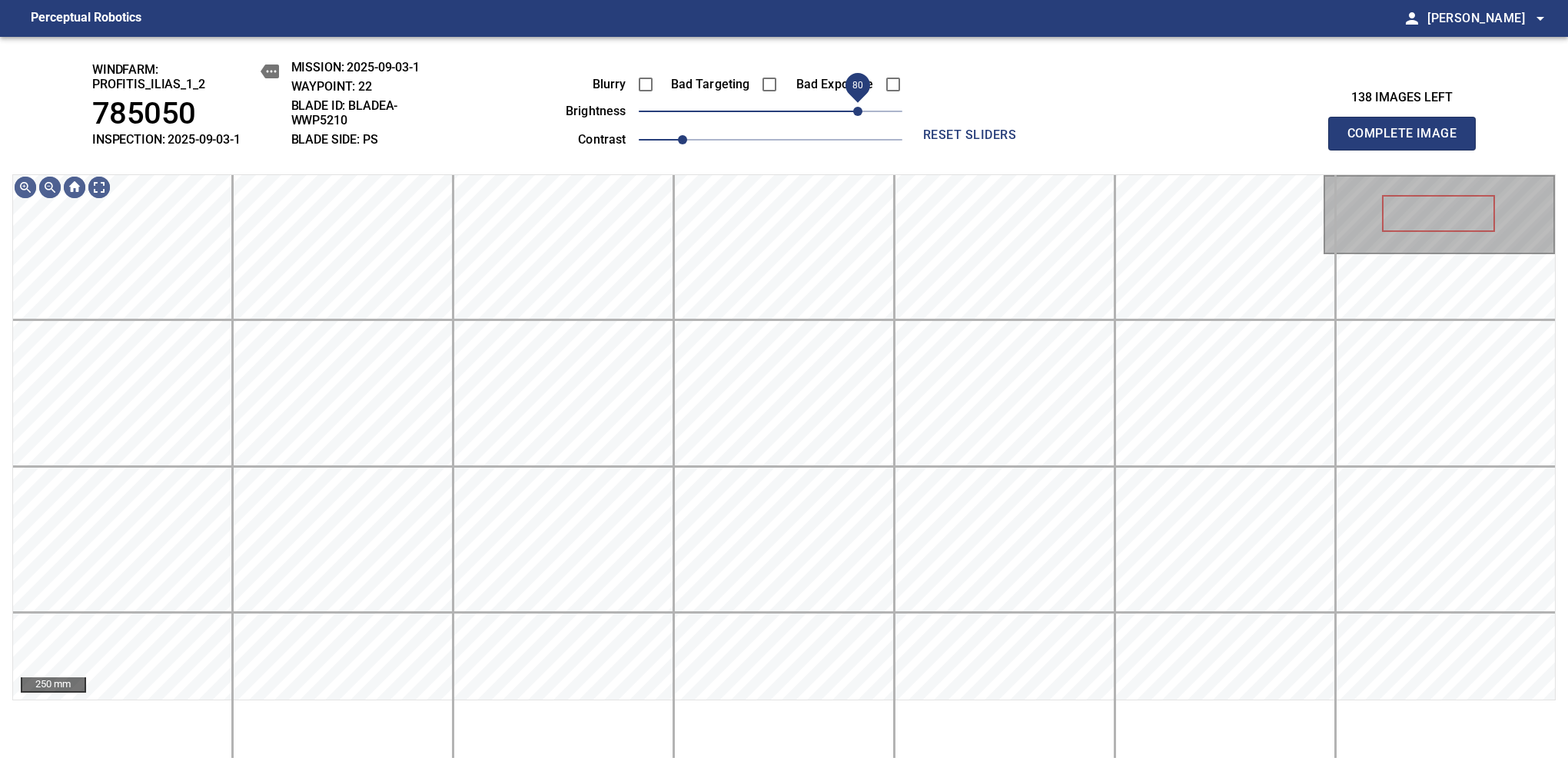
click at [860, 116] on span "80" at bounding box center [857, 111] width 9 height 9
click at [699, 138] on span "1.1" at bounding box center [703, 139] width 9 height 9
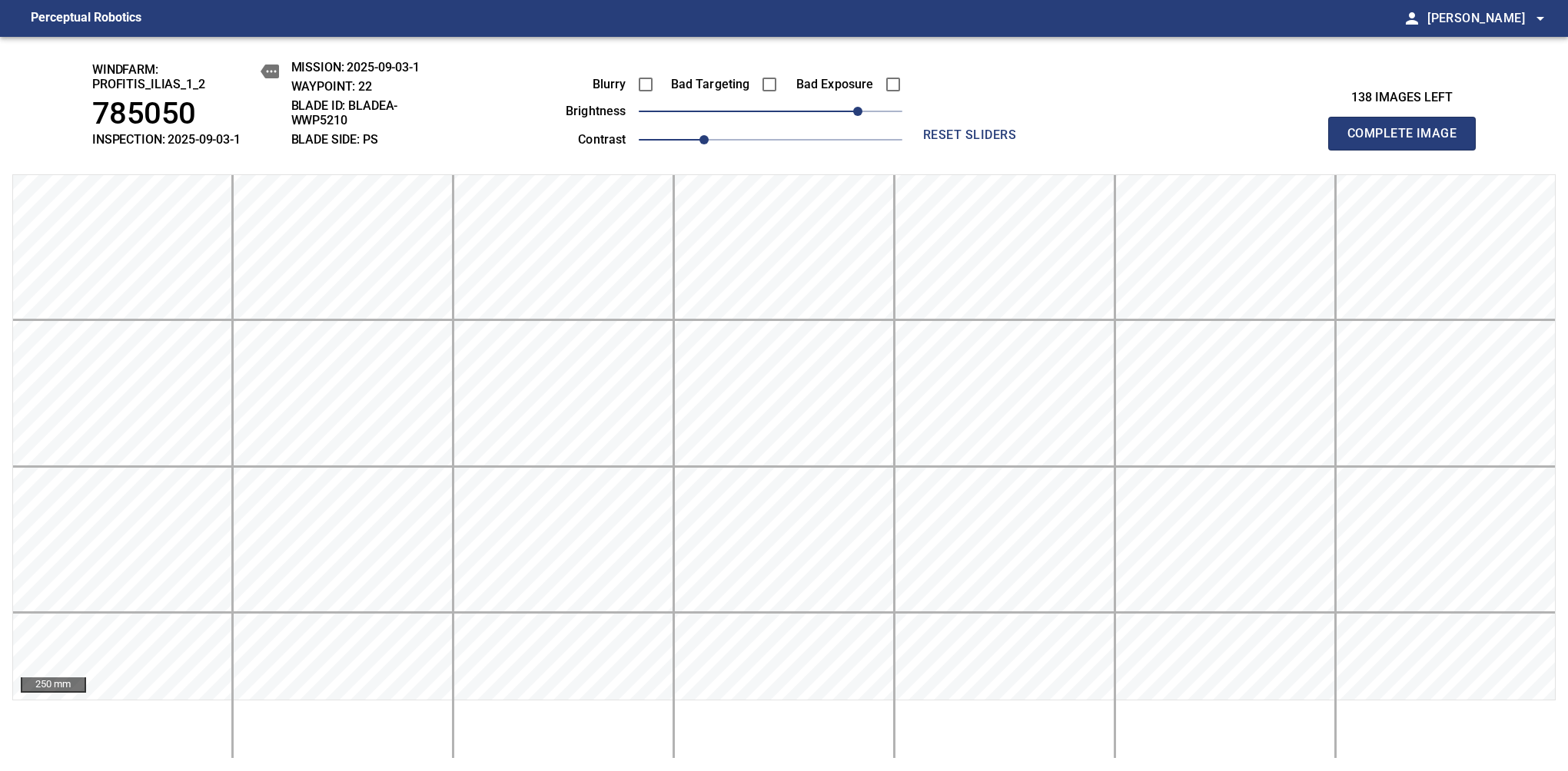
click at [1408, 141] on span "Complete Image" at bounding box center [1402, 133] width 114 height 22
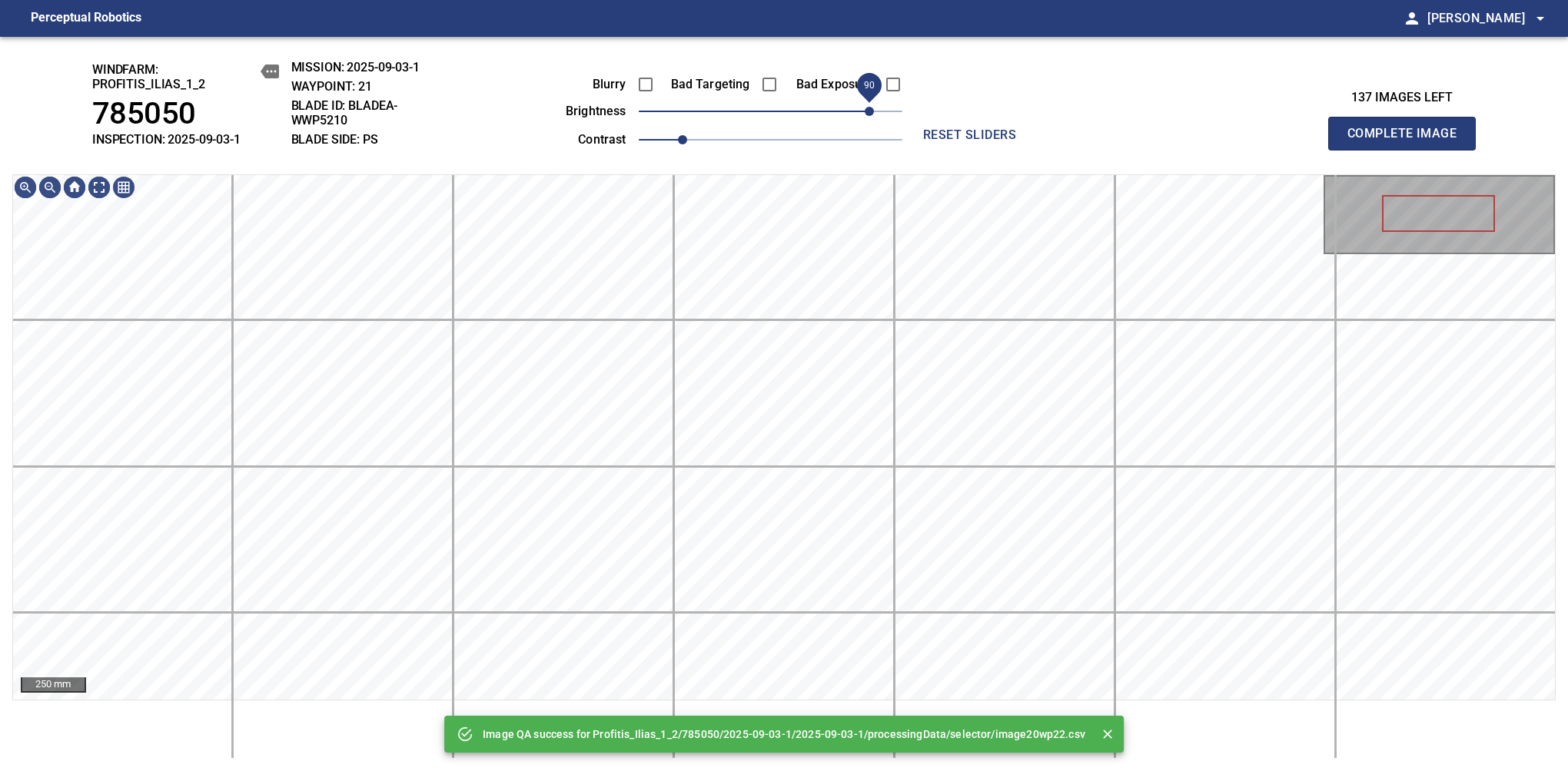
drag, startPoint x: 839, startPoint y: 111, endPoint x: 868, endPoint y: 112, distance: 29.0
click at [868, 112] on span "90" at bounding box center [771, 112] width 264 height 22
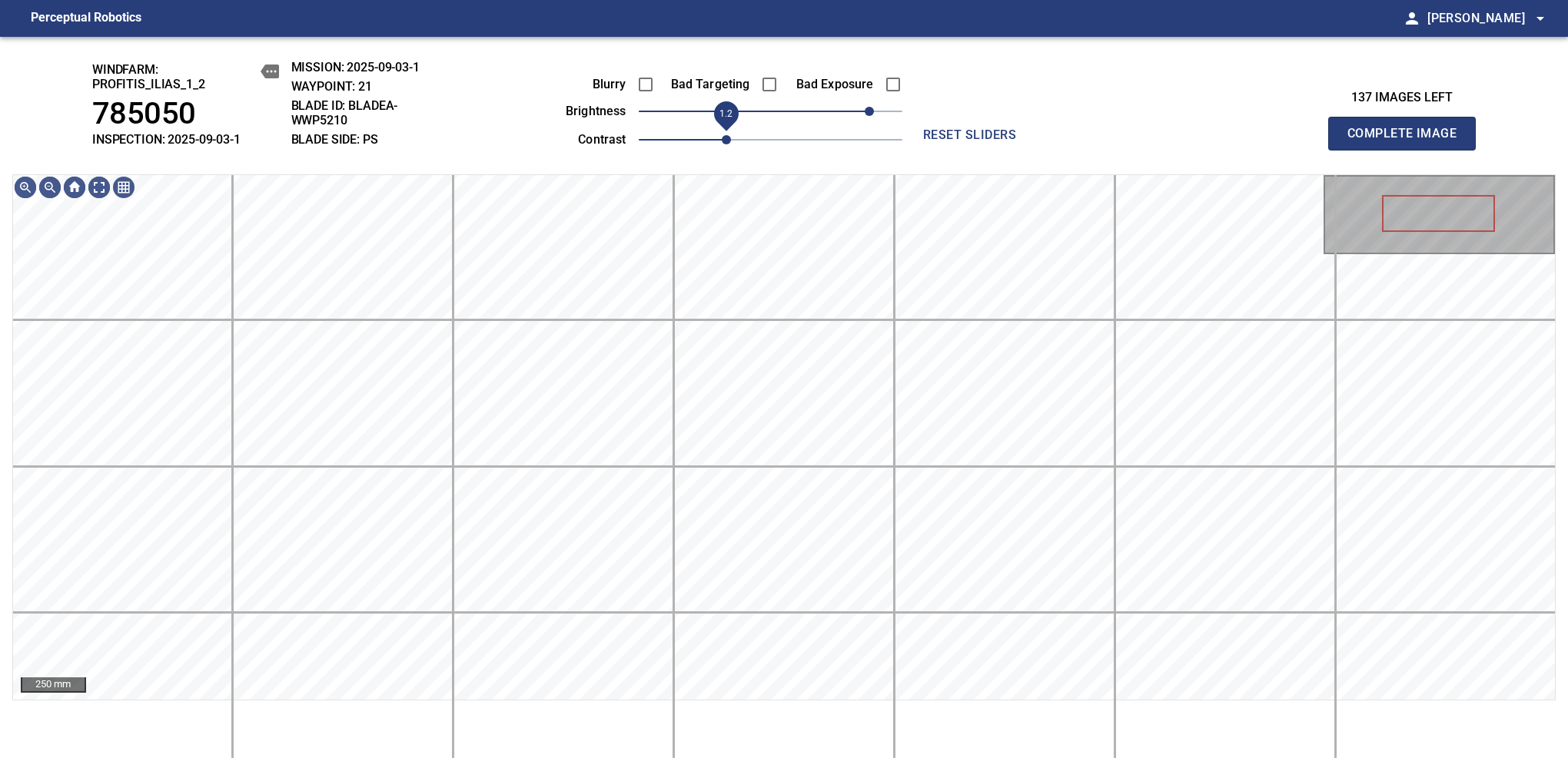
drag, startPoint x: 696, startPoint y: 141, endPoint x: 717, endPoint y: 141, distance: 21.0
click at [722, 141] on span "1.2" at bounding box center [726, 139] width 9 height 9
click at [860, 114] on span "80" at bounding box center [857, 111] width 9 height 9
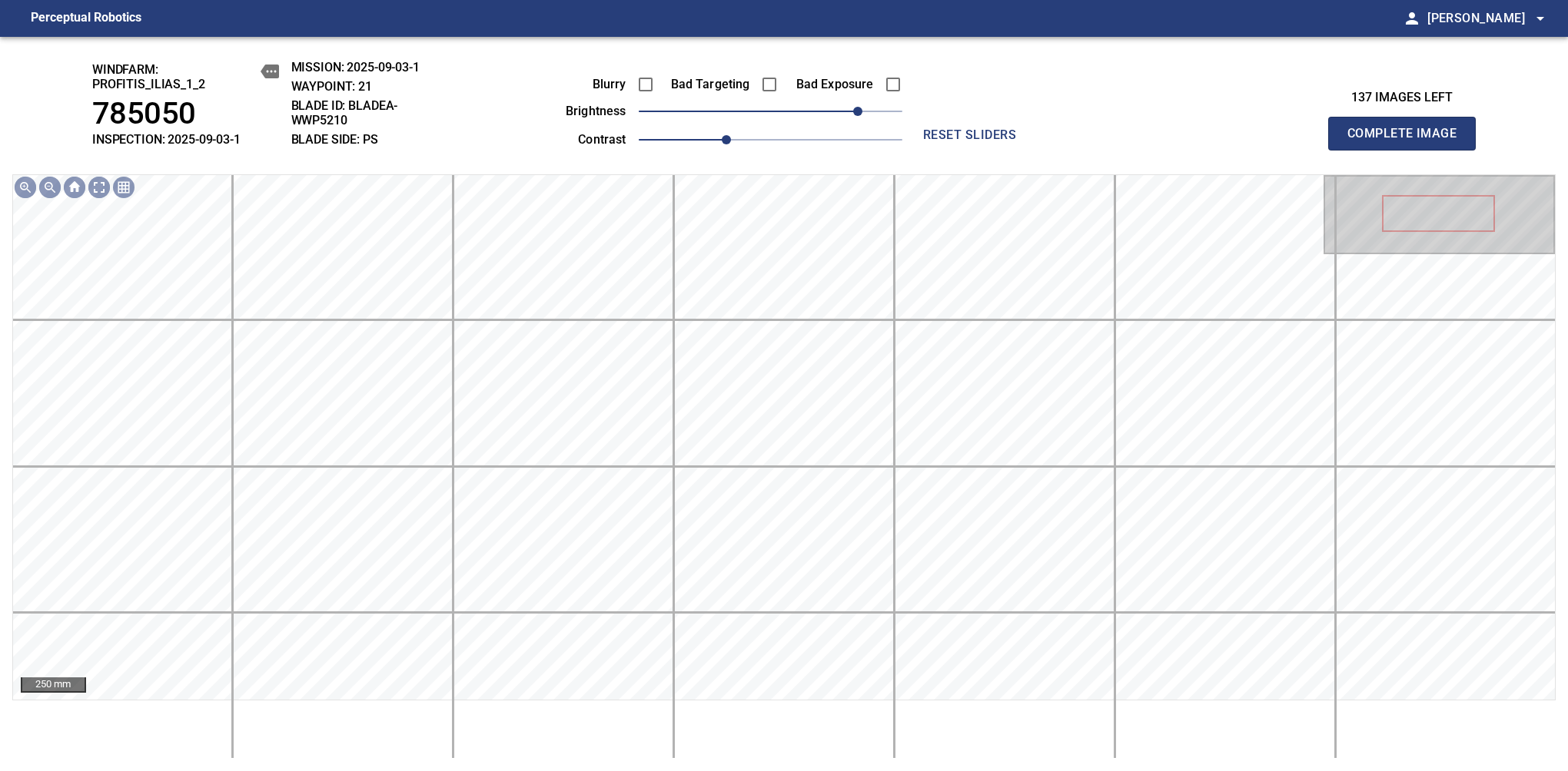
click at [1408, 141] on span "Complete Image" at bounding box center [1402, 133] width 114 height 22
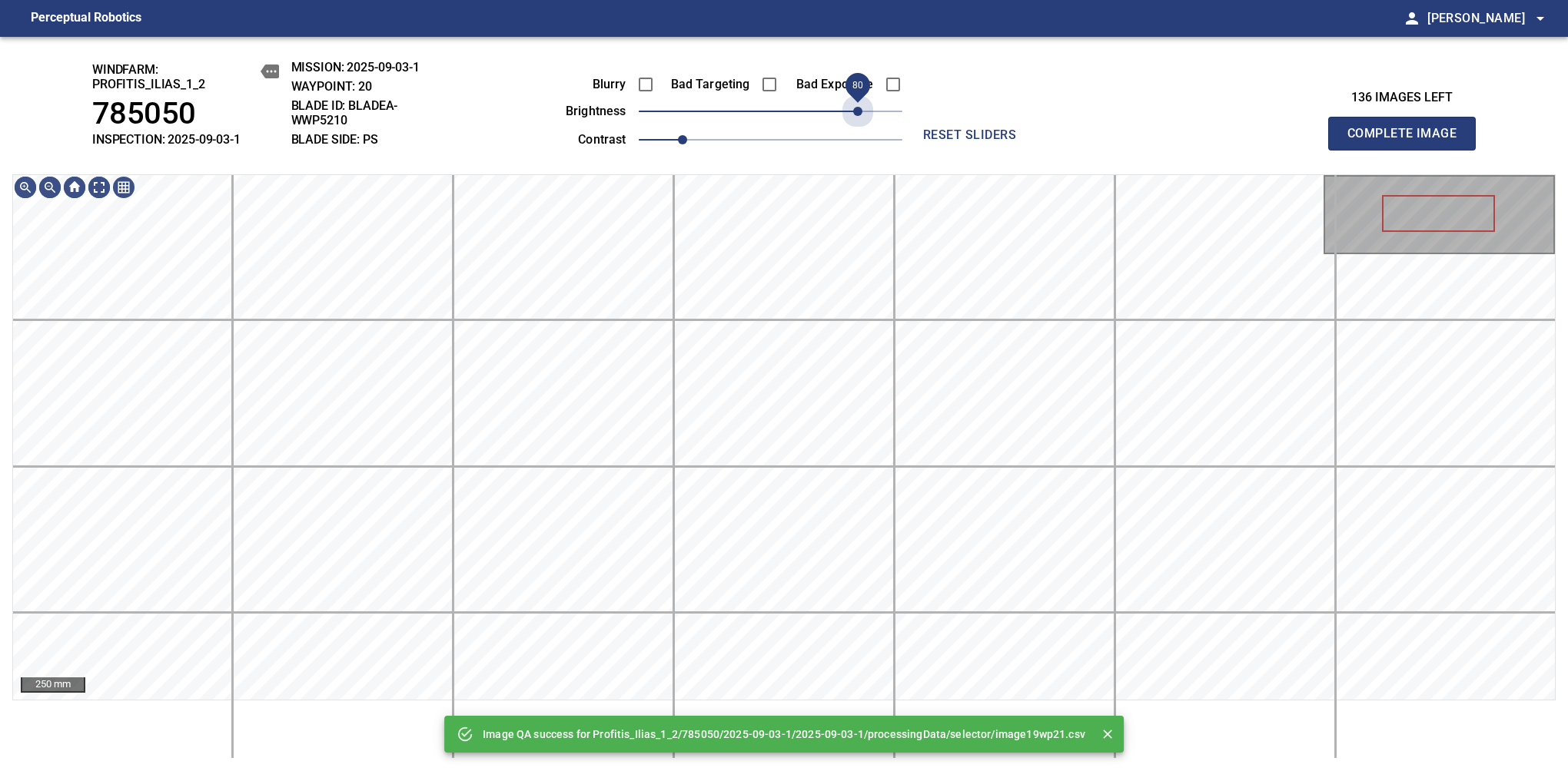
click at [860, 114] on span "80" at bounding box center [771, 112] width 264 height 22
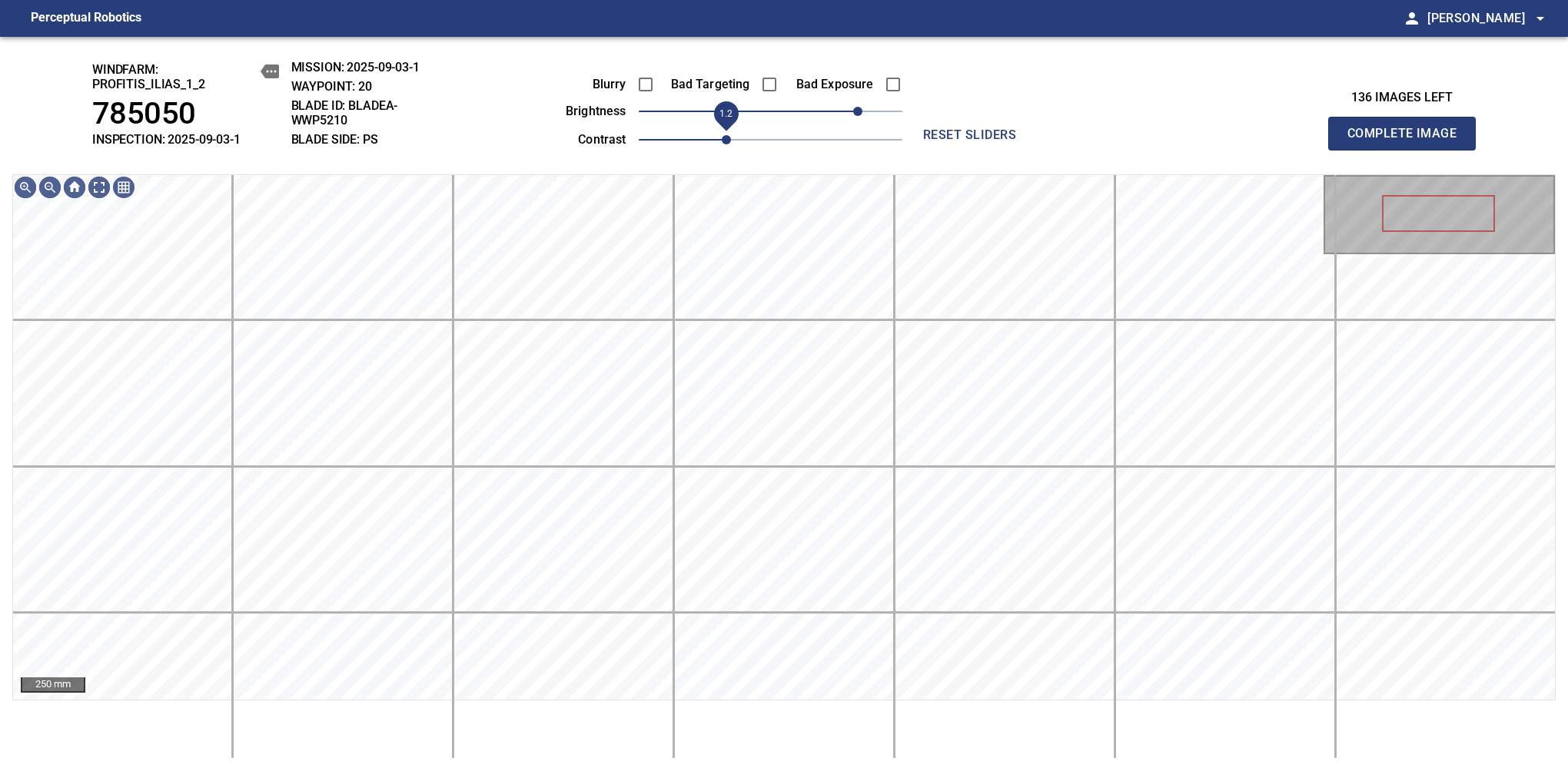
drag, startPoint x: 694, startPoint y: 141, endPoint x: 723, endPoint y: 135, distance: 29.6
click at [723, 135] on span "1.2" at bounding box center [726, 139] width 9 height 9
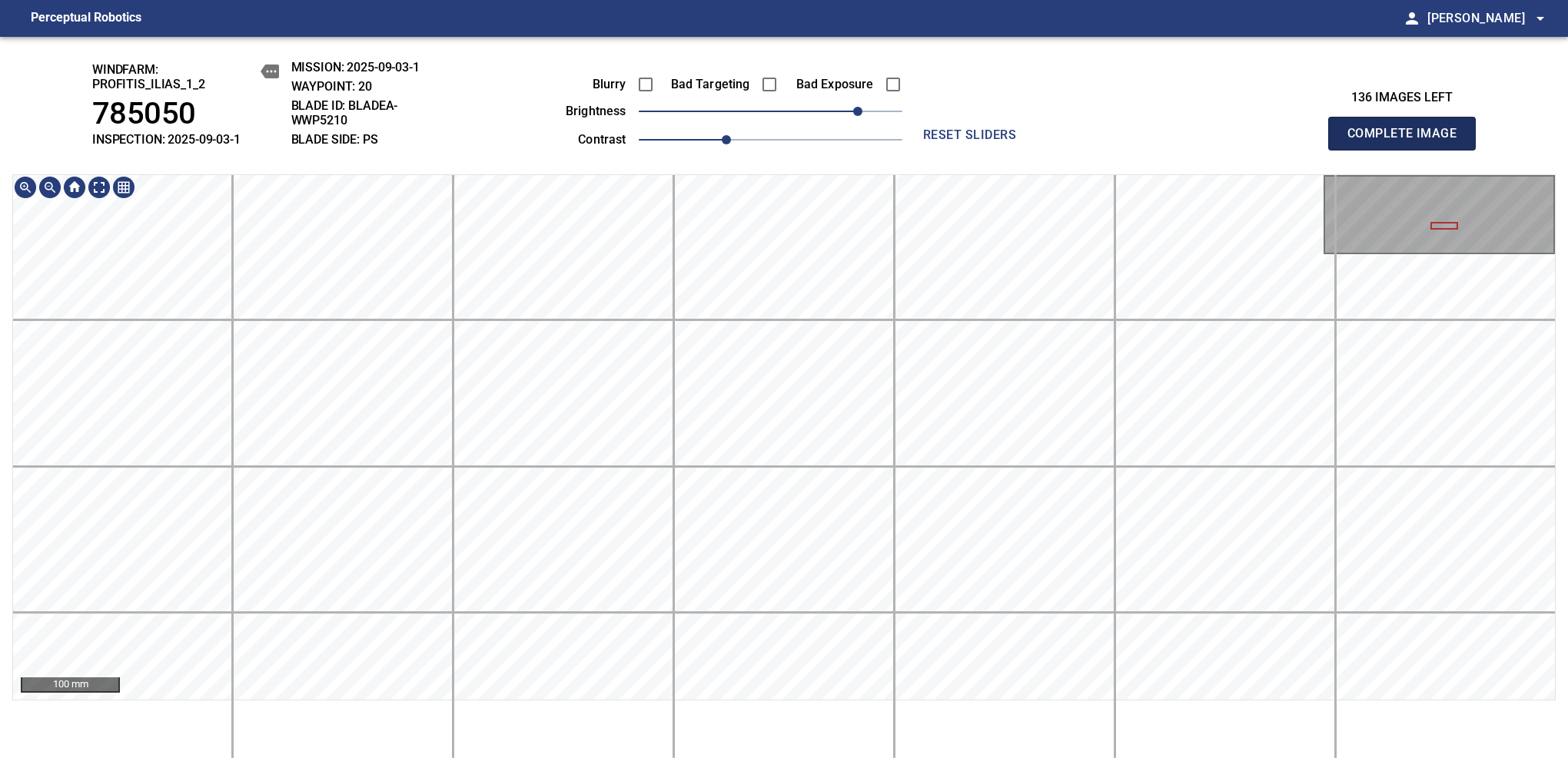
click at [1408, 141] on span "Complete Image" at bounding box center [1402, 133] width 114 height 22
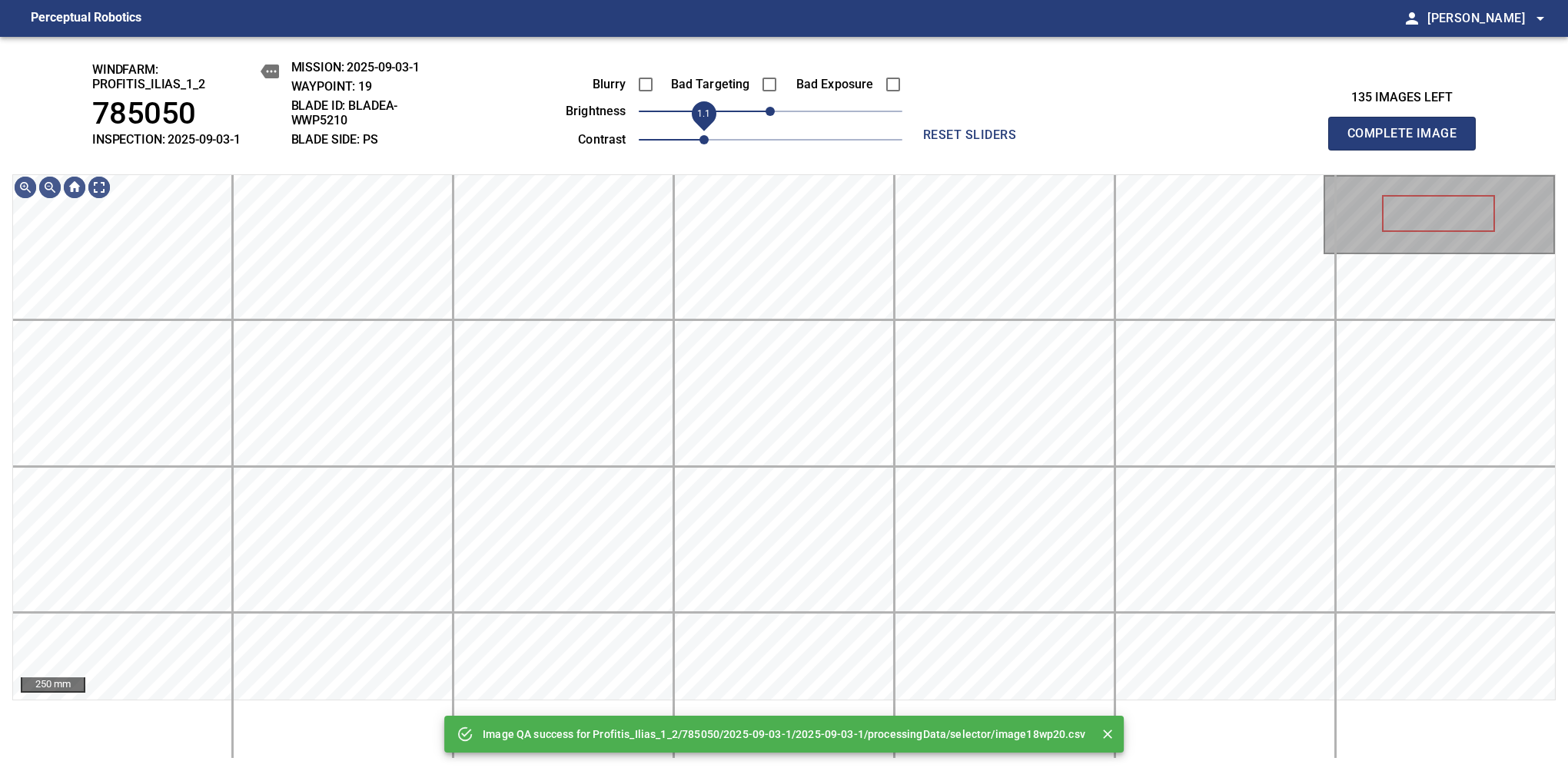
drag, startPoint x: 698, startPoint y: 143, endPoint x: 714, endPoint y: 147, distance: 16.5
click at [714, 147] on span "1.1" at bounding box center [771, 140] width 264 height 22
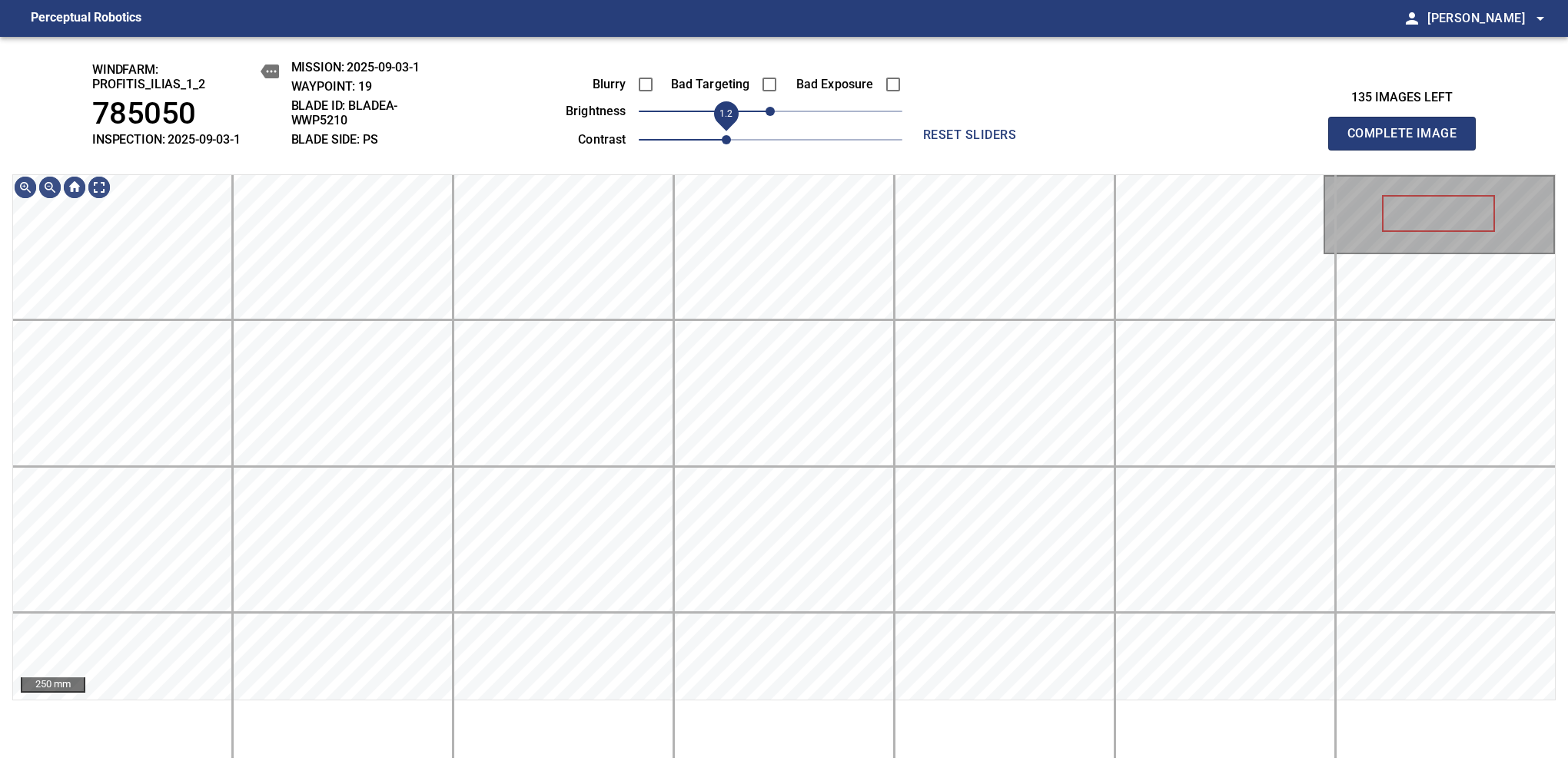
click at [722, 141] on span "1.2" at bounding box center [726, 139] width 9 height 9
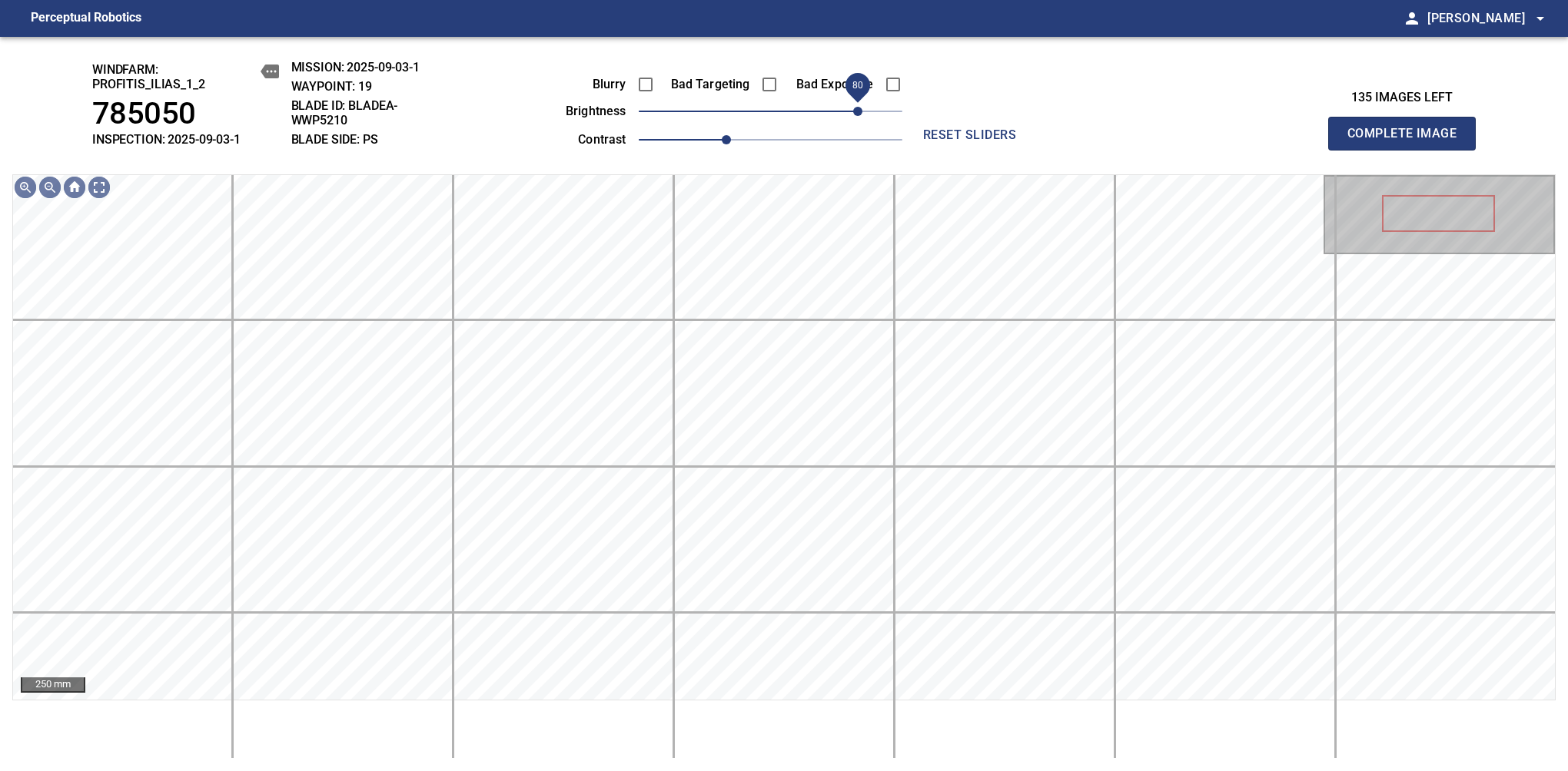
drag, startPoint x: 803, startPoint y: 109, endPoint x: 855, endPoint y: 102, distance: 52.5
click at [855, 107] on span "80" at bounding box center [857, 111] width 9 height 9
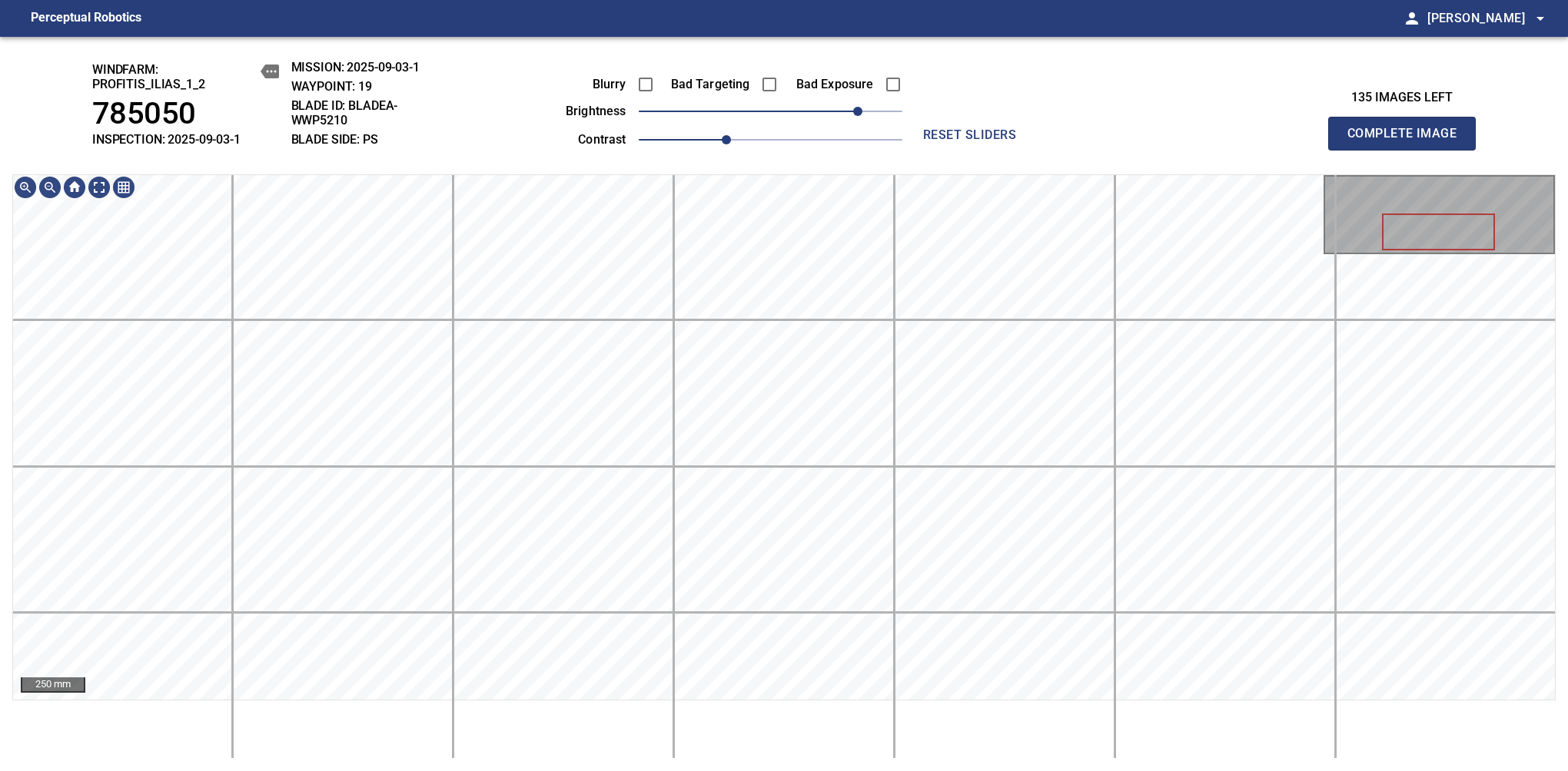
click at [1408, 141] on span "Complete Image" at bounding box center [1402, 133] width 114 height 22
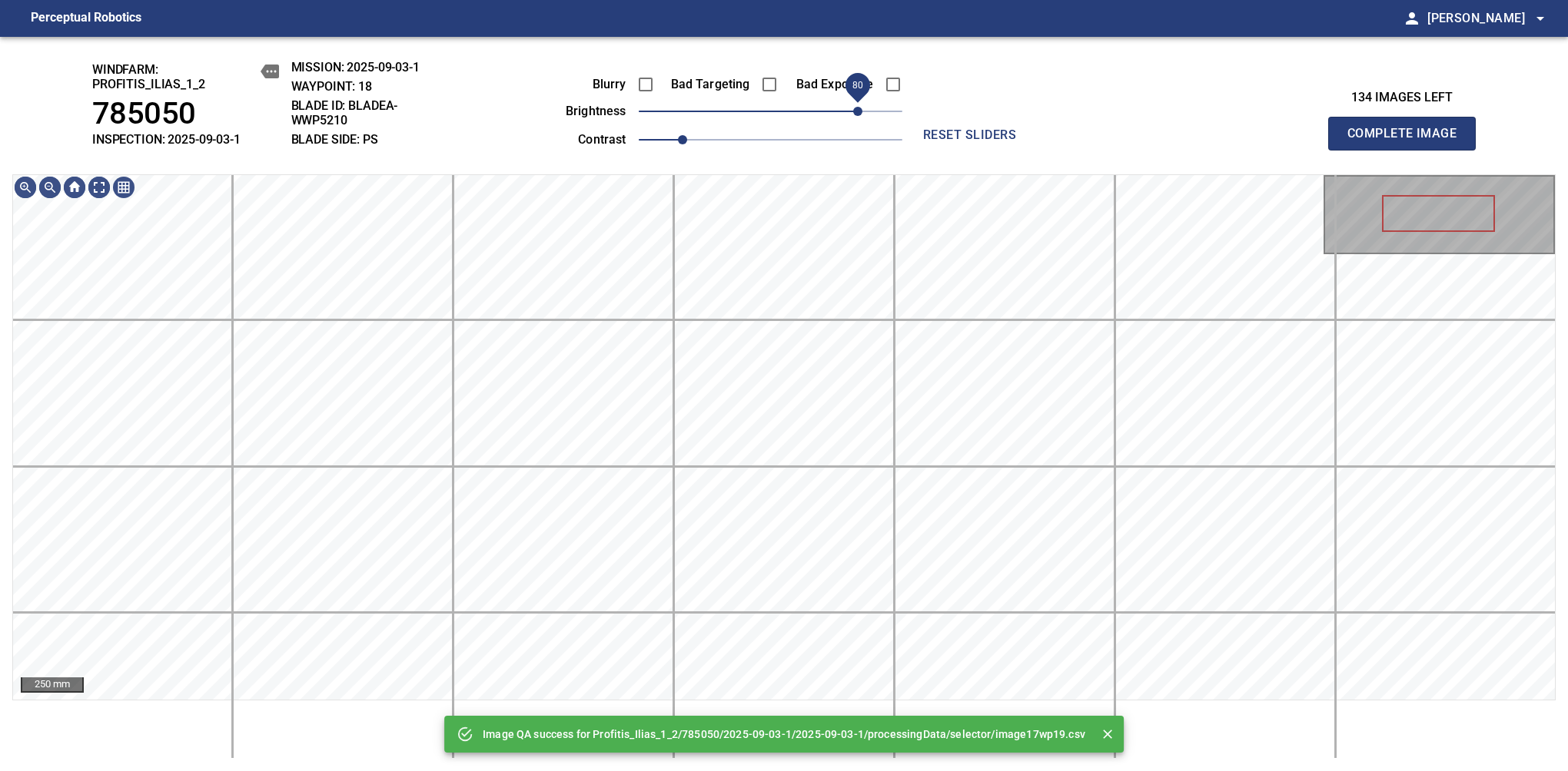
drag, startPoint x: 808, startPoint y: 112, endPoint x: 855, endPoint y: 110, distance: 47.0
click at [855, 110] on span "80" at bounding box center [857, 111] width 9 height 9
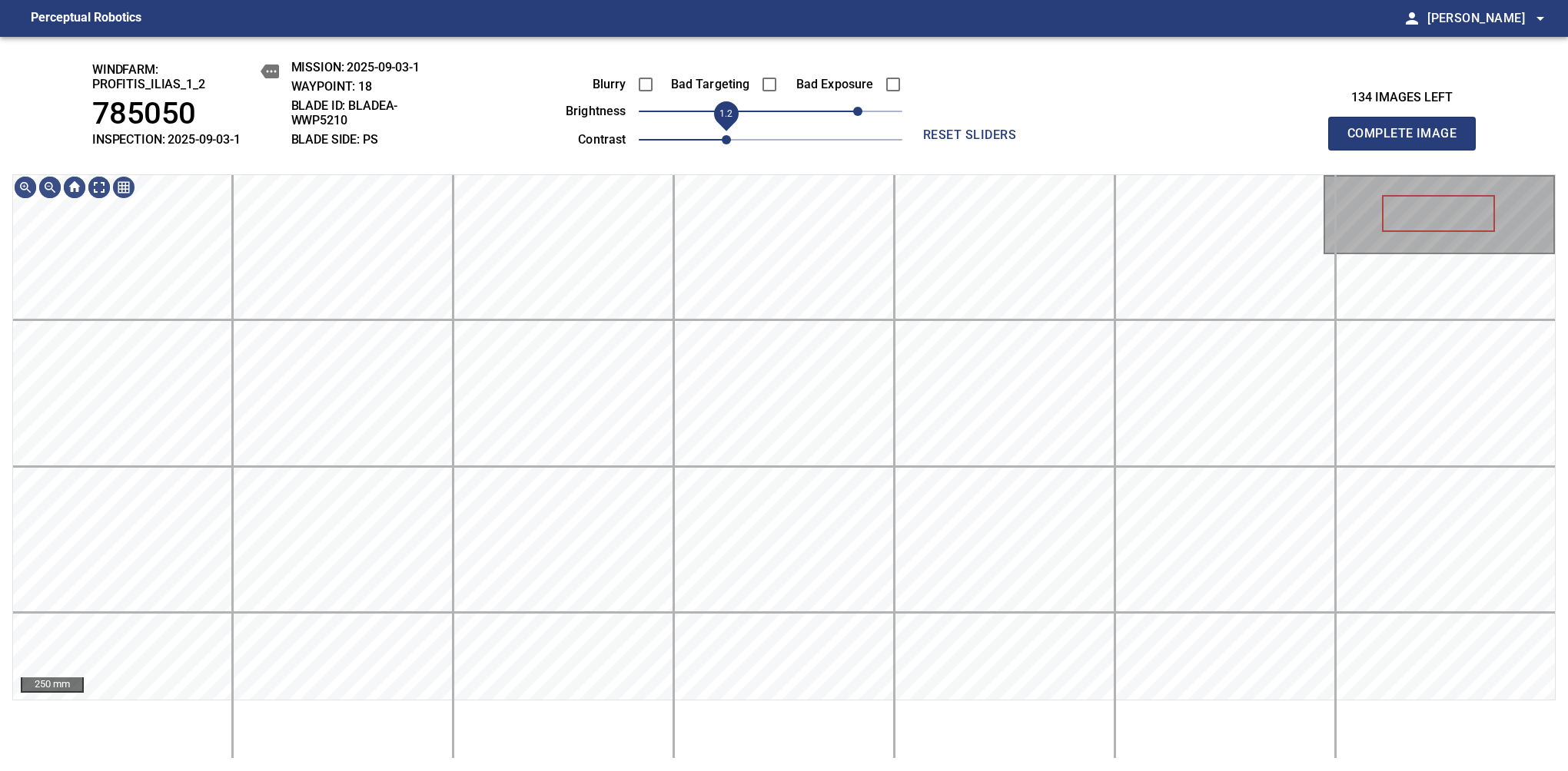
drag, startPoint x: 702, startPoint y: 136, endPoint x: 720, endPoint y: 138, distance: 18.1
click at [720, 138] on span "1.2" at bounding box center [771, 140] width 264 height 22
click at [694, 133] on div "windfarm: Profitis_Ilias_1_2 785050 INSPECTION: 2025-09-03-1 MISSION: 2025-09-0…" at bounding box center [784, 404] width 1568 height 734
click at [1408, 141] on span "Complete Image" at bounding box center [1402, 133] width 114 height 22
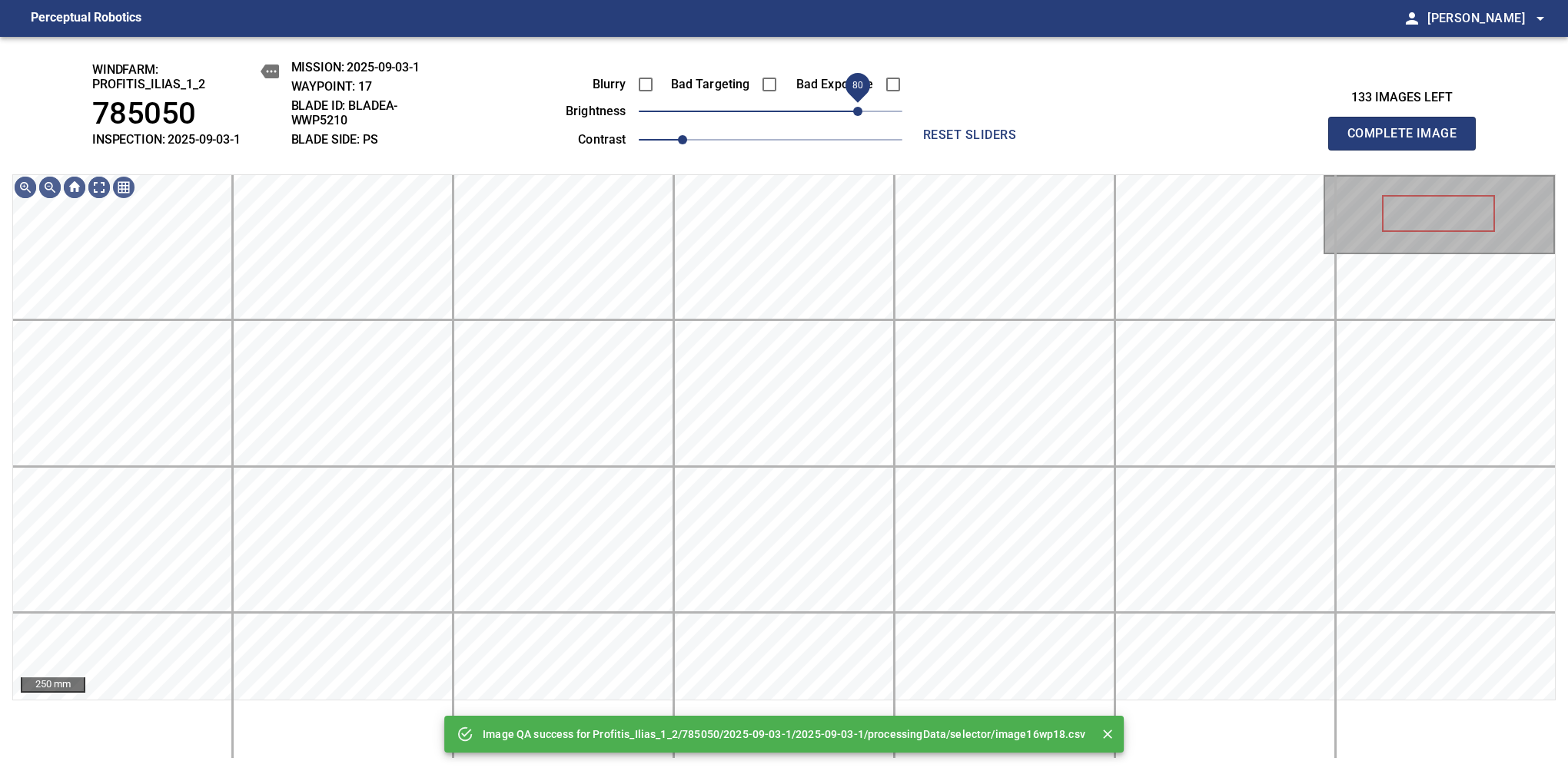
drag, startPoint x: 785, startPoint y: 115, endPoint x: 860, endPoint y: 112, distance: 75.1
click at [860, 112] on span "80" at bounding box center [857, 111] width 9 height 9
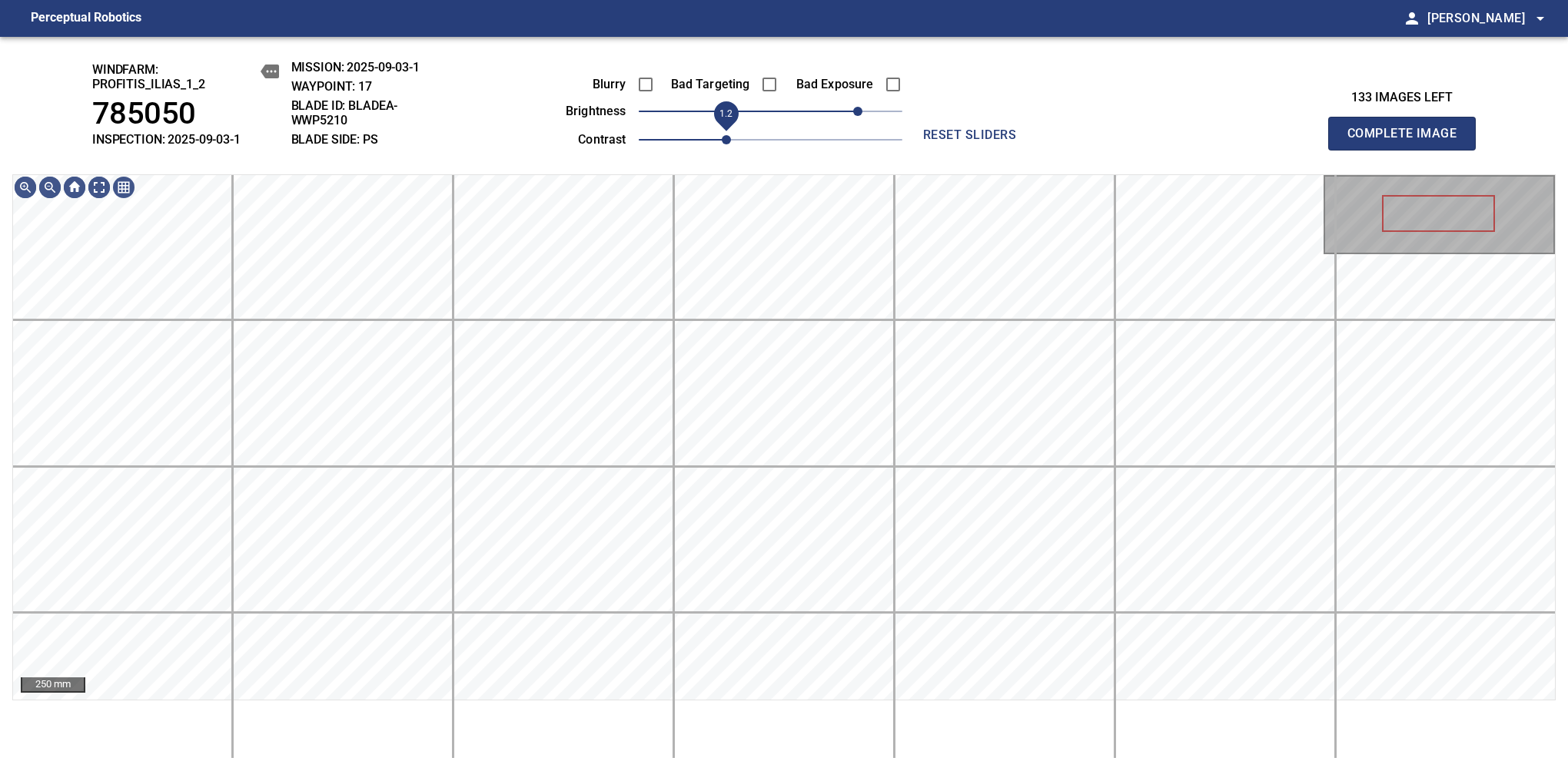
drag, startPoint x: 683, startPoint y: 144, endPoint x: 720, endPoint y: 139, distance: 37.3
click at [722, 139] on span "1.2" at bounding box center [726, 139] width 9 height 9
click at [676, 3] on main "Perceptual Robotics person Alex Semenov arrow_drop_down windfarm: Profitis_Ilia…" at bounding box center [784, 385] width 1568 height 771
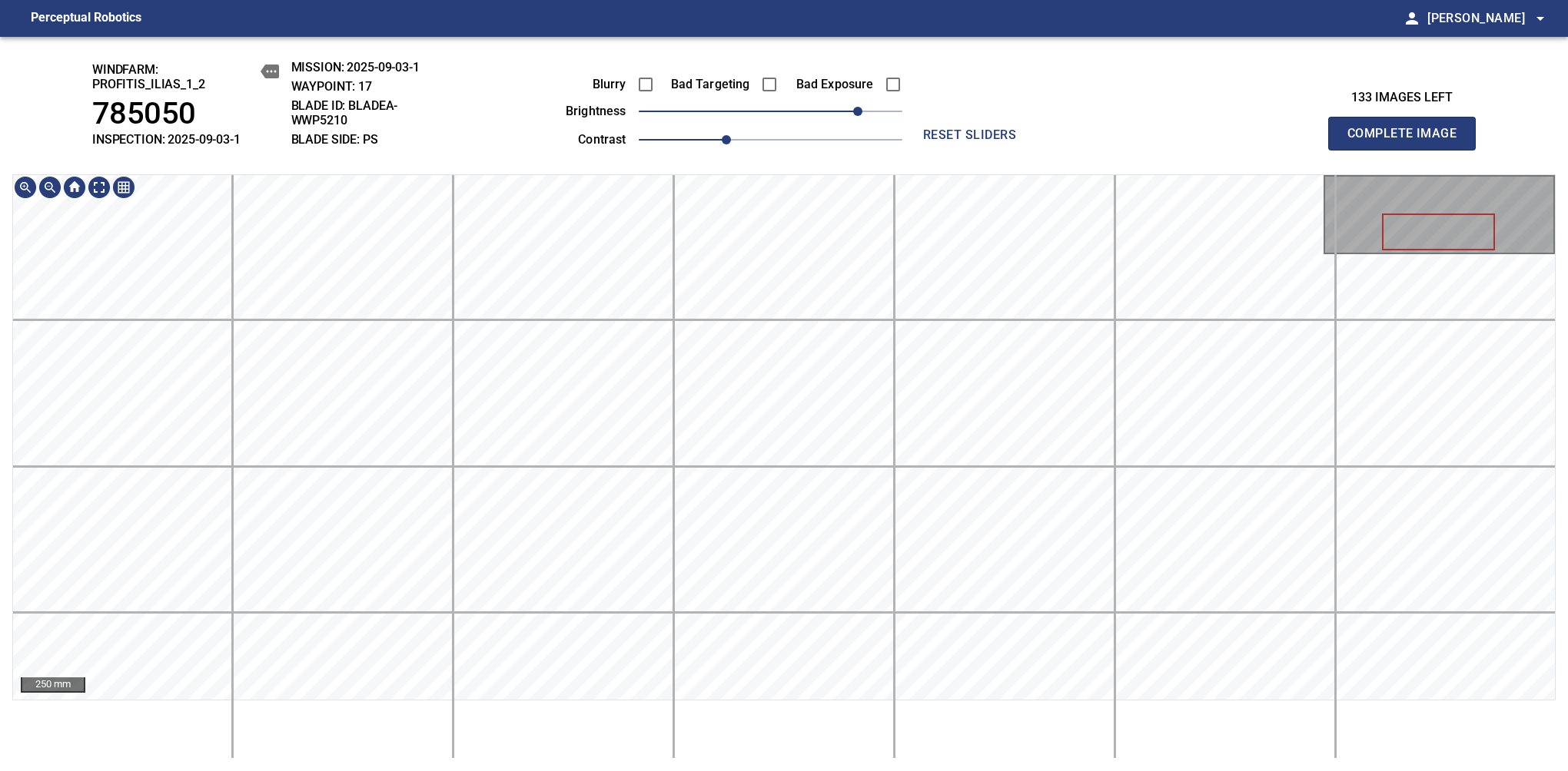
click at [1408, 141] on span "Complete Image" at bounding box center [1402, 133] width 114 height 22
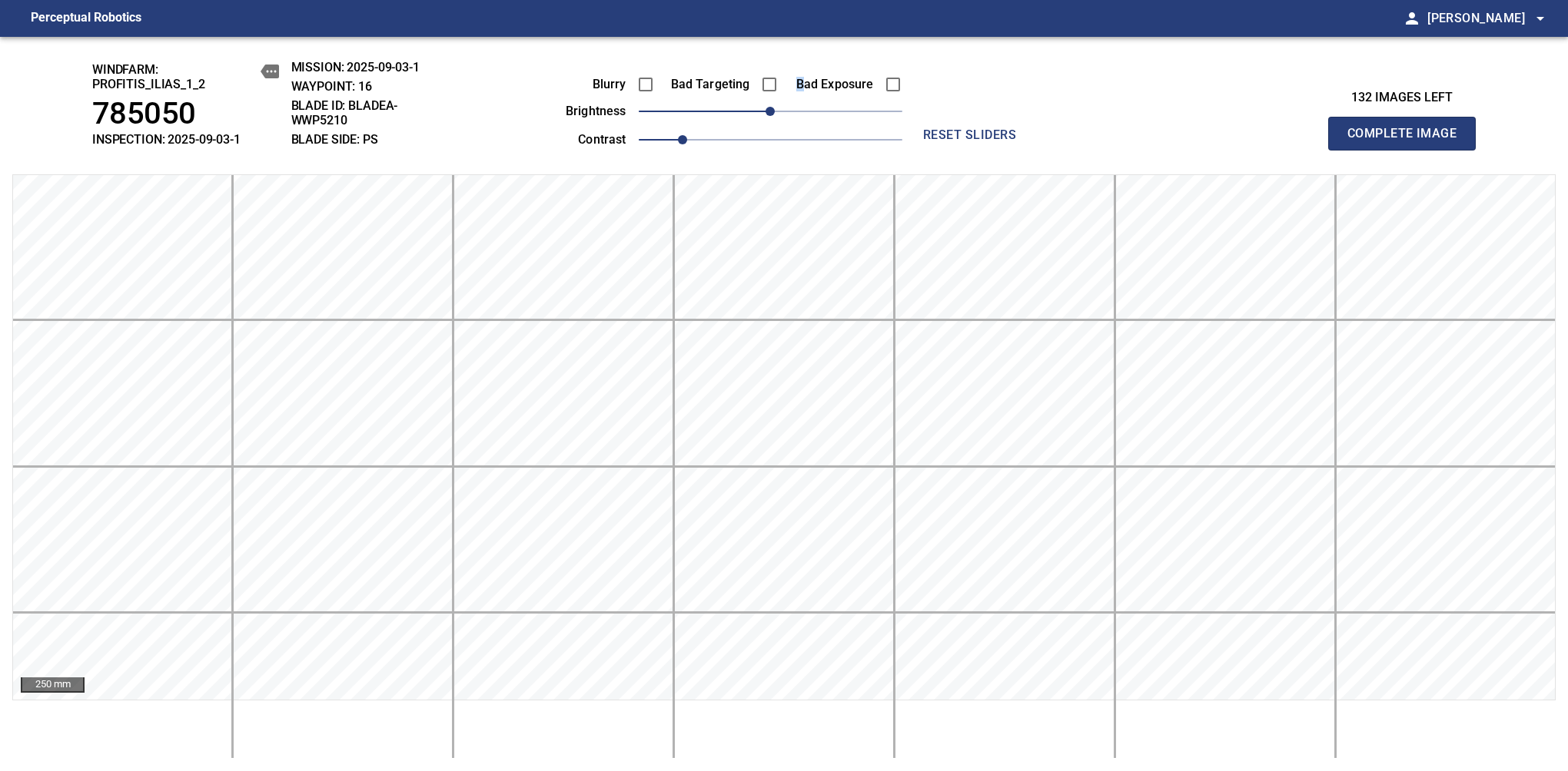
click at [804, 82] on label "Bad Exposure" at bounding box center [830, 84] width 86 height 13
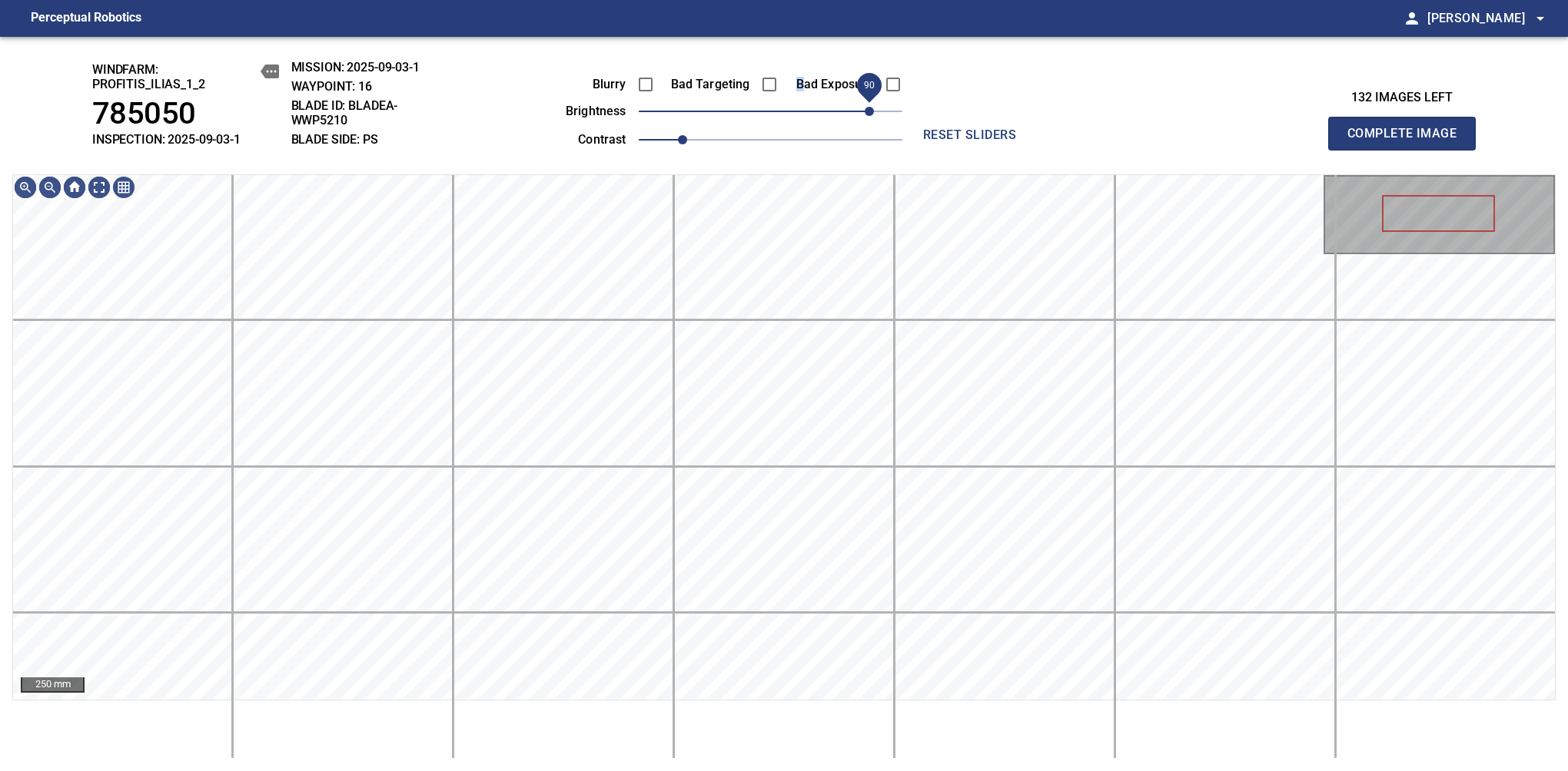
drag, startPoint x: 823, startPoint y: 114, endPoint x: 865, endPoint y: 117, distance: 42.1
click at [865, 117] on span "90" at bounding box center [771, 112] width 264 height 22
drag, startPoint x: 691, startPoint y: 150, endPoint x: 723, endPoint y: 128, distance: 38.8
click at [723, 135] on span "1.2" at bounding box center [726, 139] width 9 height 9
click at [1408, 141] on span "Complete Image" at bounding box center [1402, 133] width 114 height 22
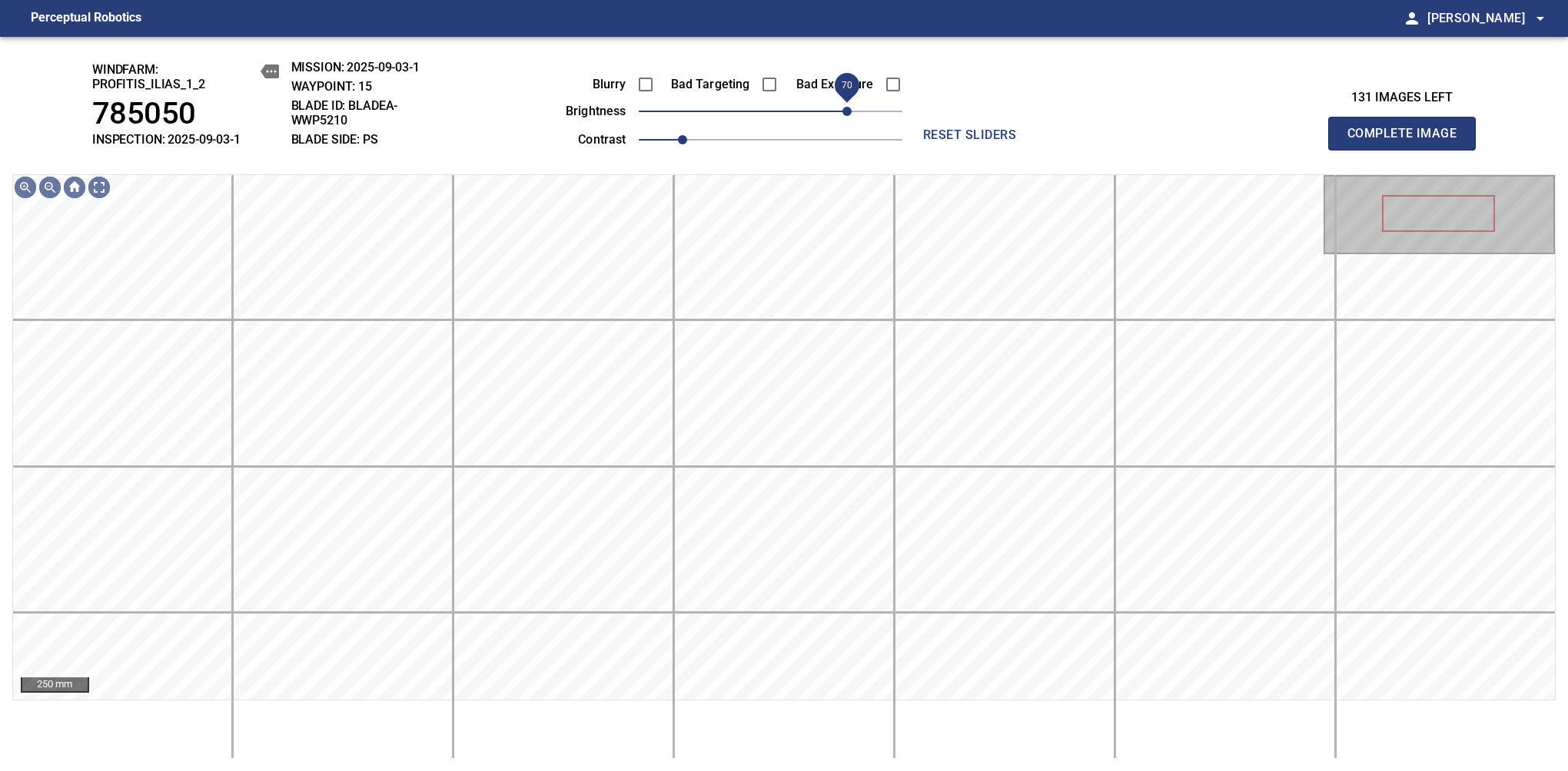
drag, startPoint x: 771, startPoint y: 125, endPoint x: 842, endPoint y: 119, distance: 71.3
click at [842, 116] on span "70" at bounding box center [846, 111] width 9 height 9
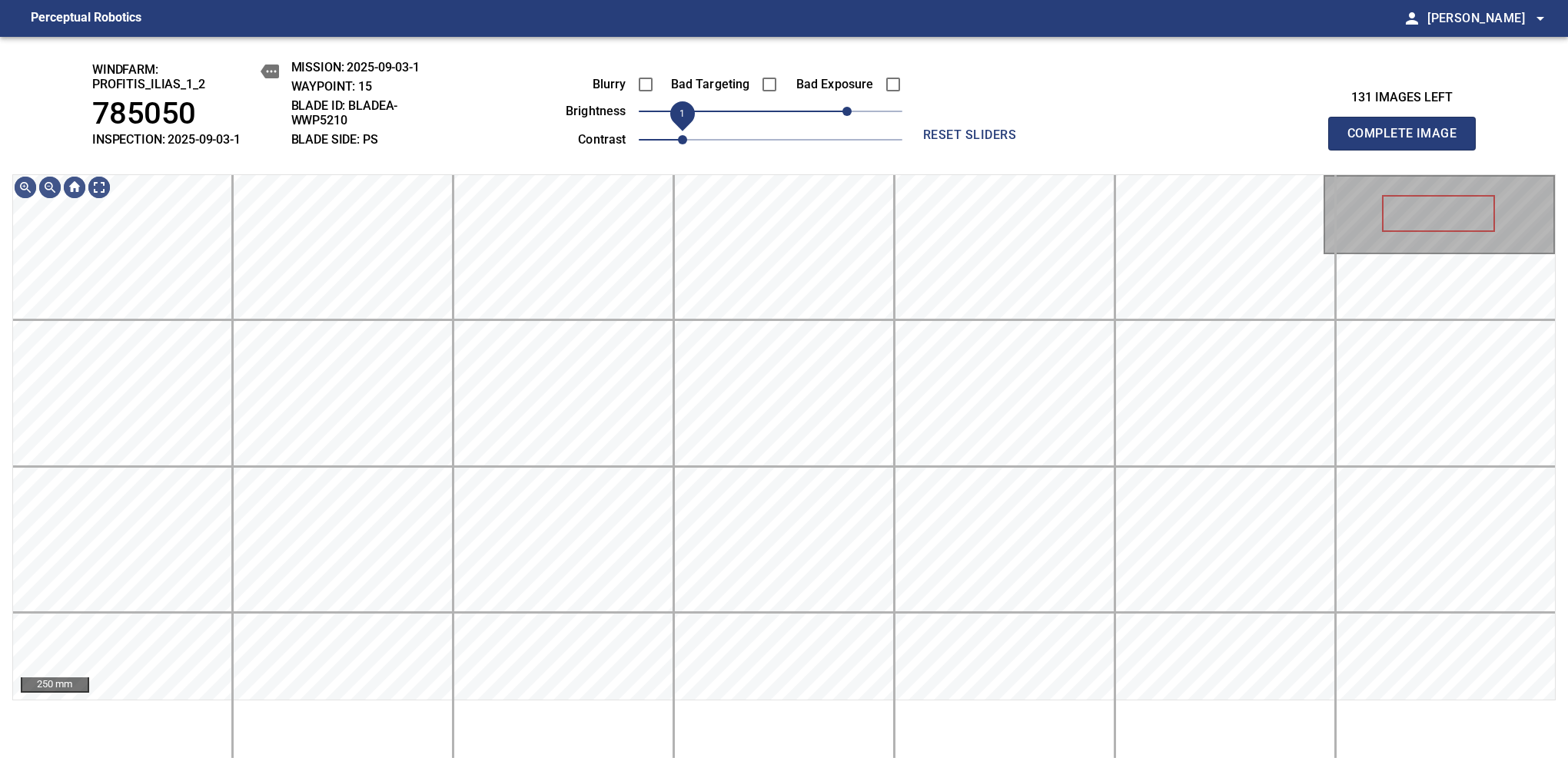
drag, startPoint x: 704, startPoint y: 141, endPoint x: 692, endPoint y: 148, distance: 13.9
click at [687, 144] on span "1" at bounding box center [682, 139] width 9 height 9
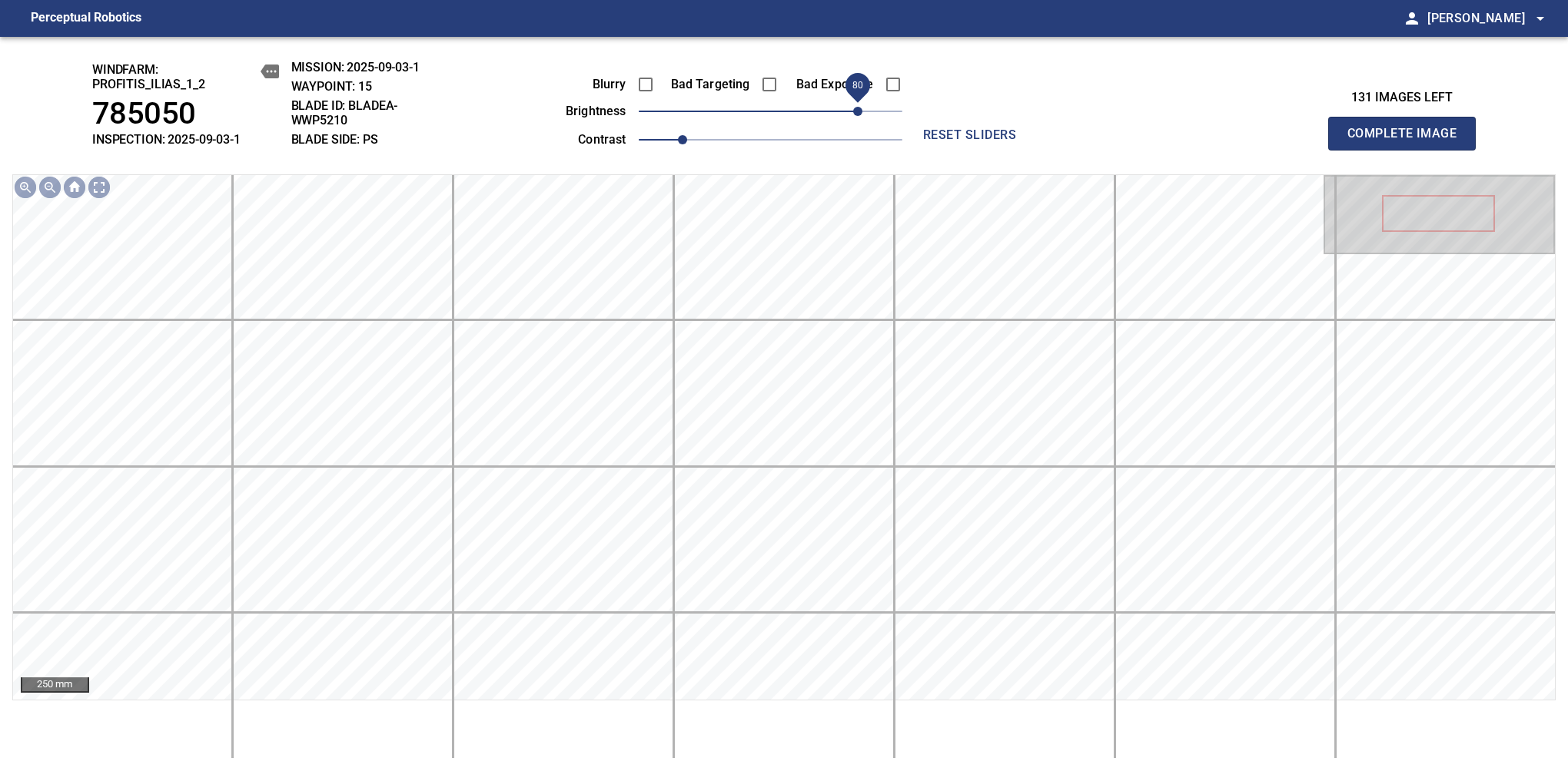
drag, startPoint x: 852, startPoint y: 117, endPoint x: 860, endPoint y: 109, distance: 11.3
click at [860, 109] on span "80" at bounding box center [857, 111] width 9 height 9
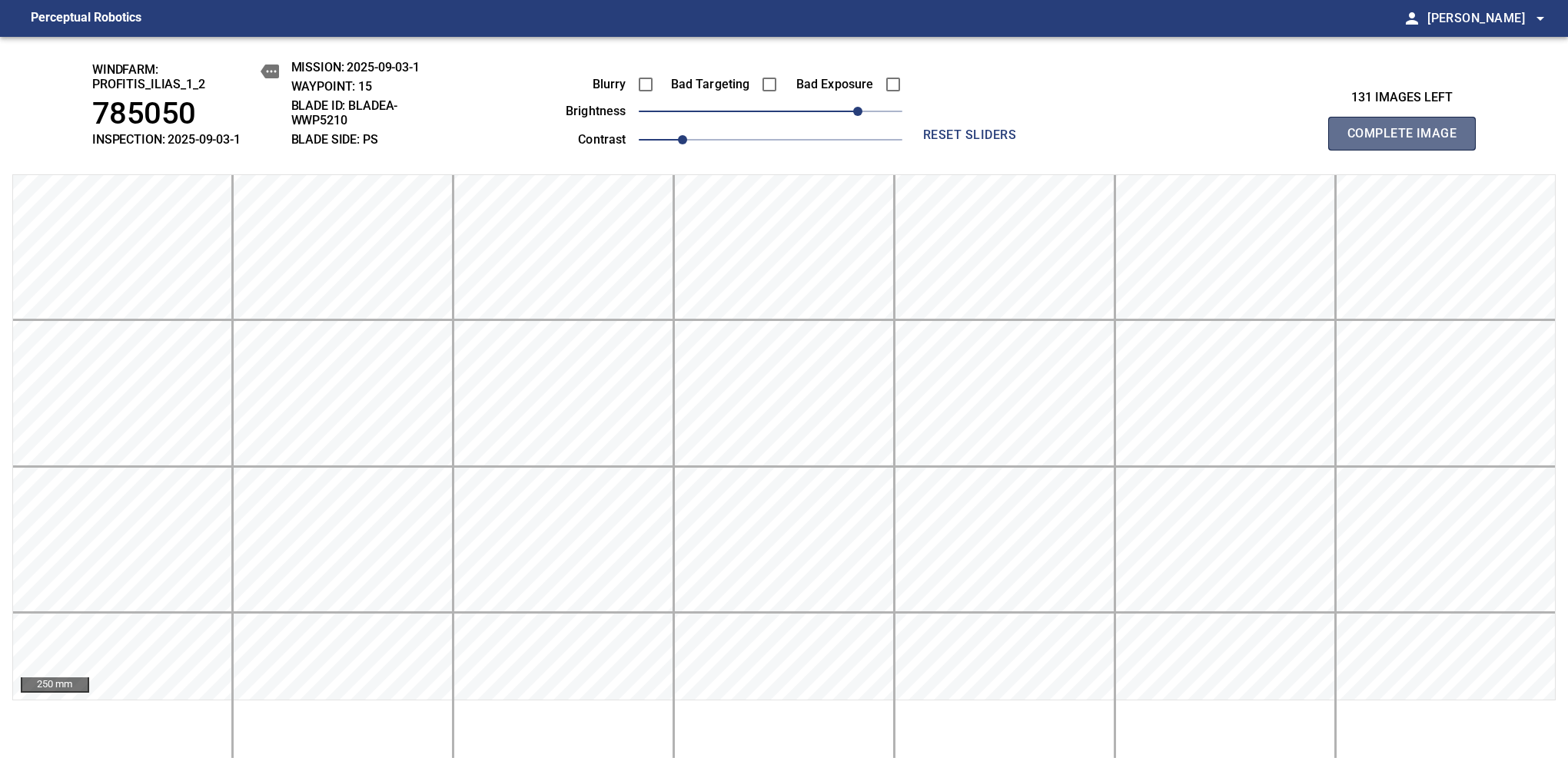
click at [1408, 141] on span "Complete Image" at bounding box center [1402, 133] width 114 height 22
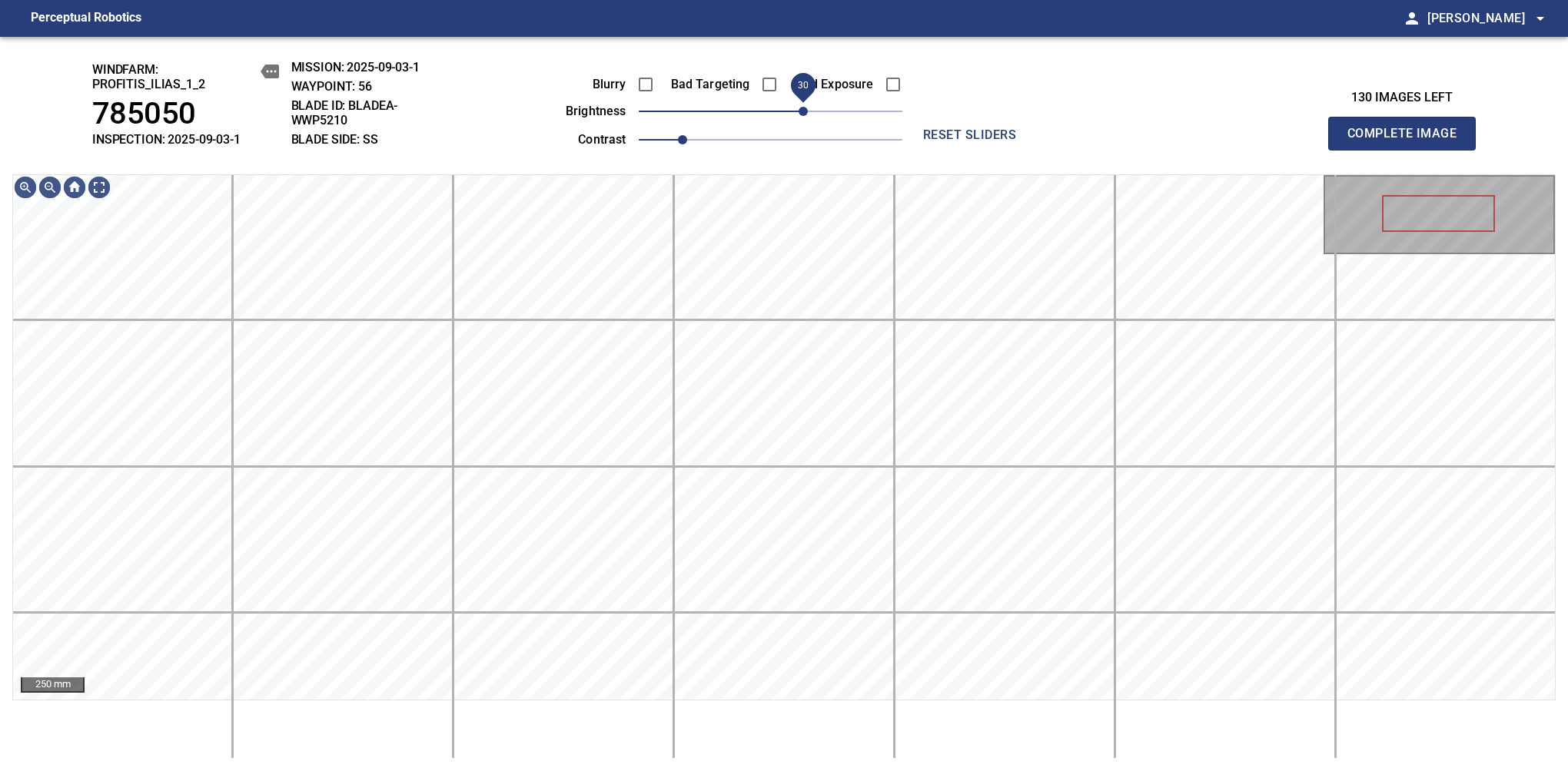
drag, startPoint x: 771, startPoint y: 107, endPoint x: 805, endPoint y: 111, distance: 34.2
click at [805, 111] on span "30" at bounding box center [802, 111] width 9 height 9
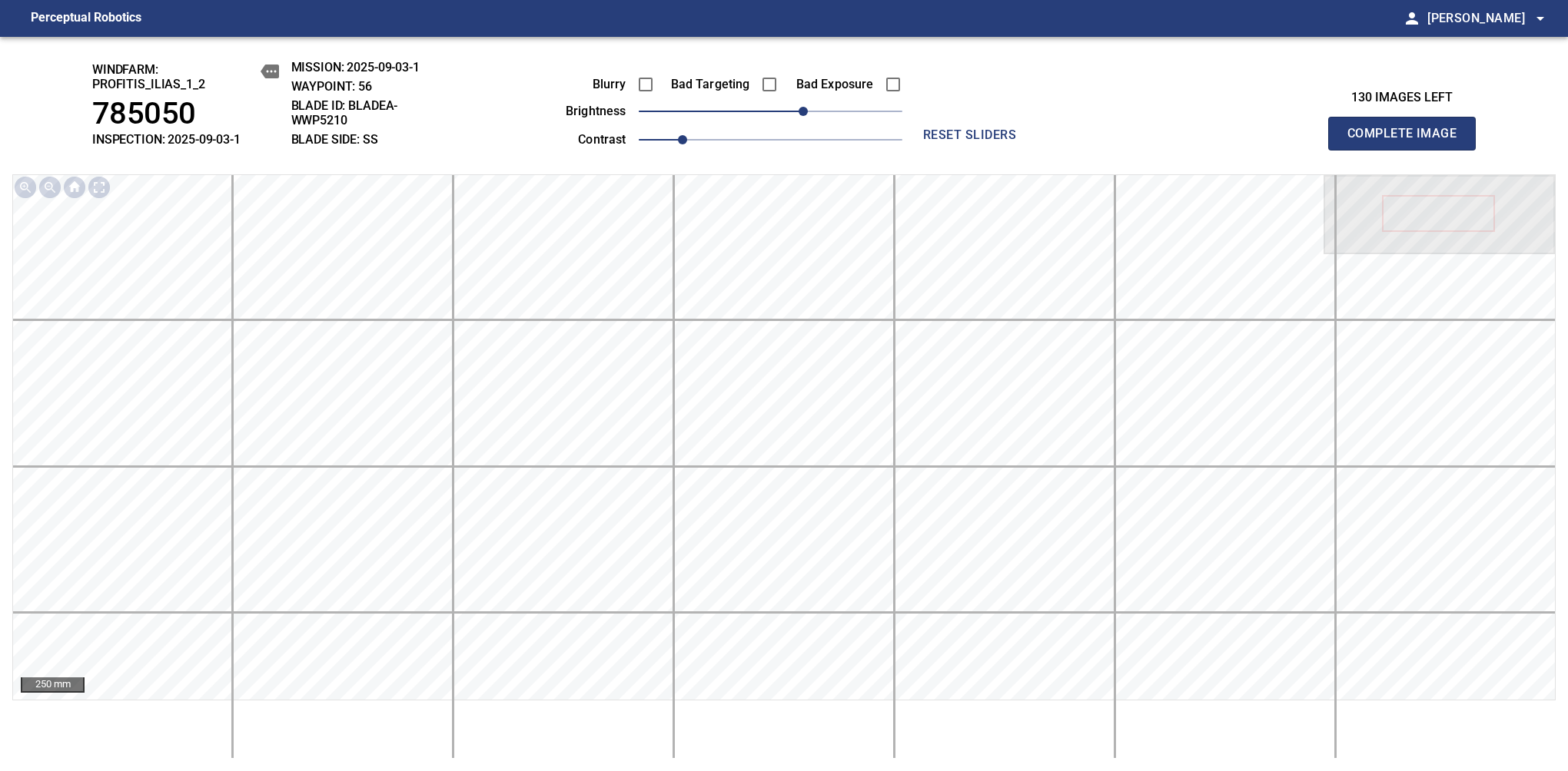
click at [1408, 141] on span "Complete Image" at bounding box center [1402, 133] width 114 height 22
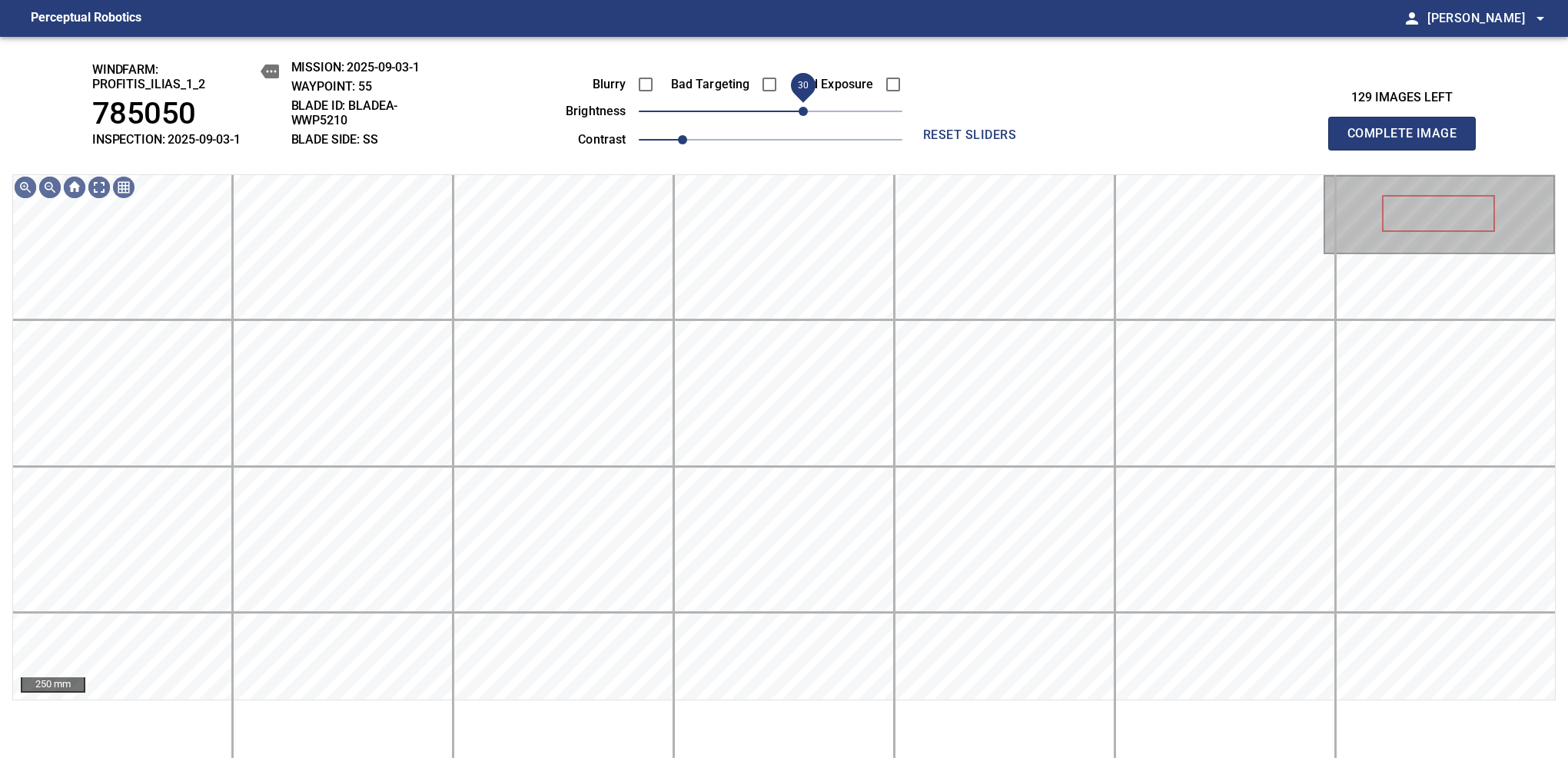
drag, startPoint x: 775, startPoint y: 107, endPoint x: 808, endPoint y: 102, distance: 33.4
click at [808, 107] on span "30" at bounding box center [802, 111] width 9 height 9
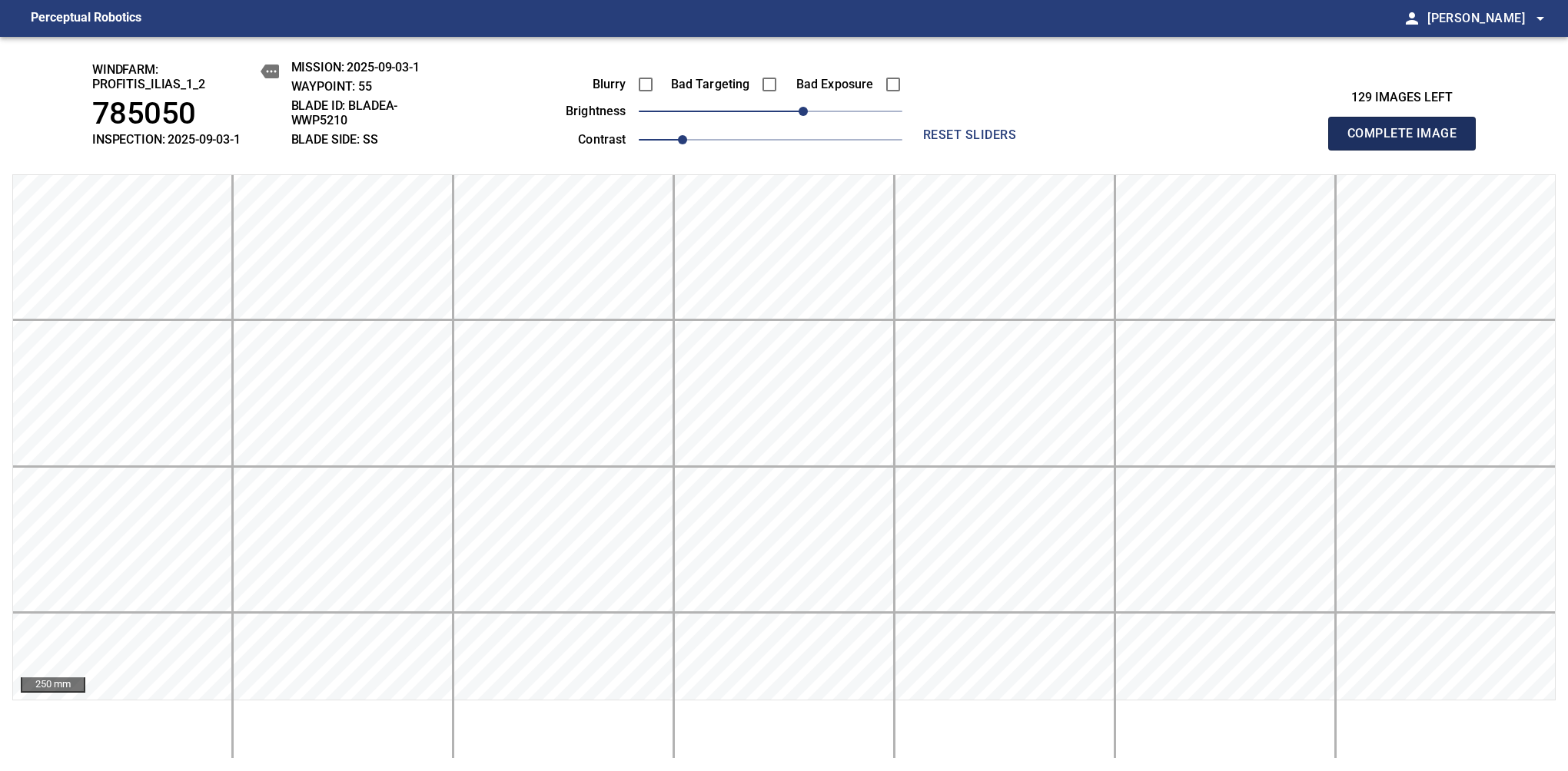
click at [1408, 141] on span "Complete Image" at bounding box center [1402, 133] width 114 height 22
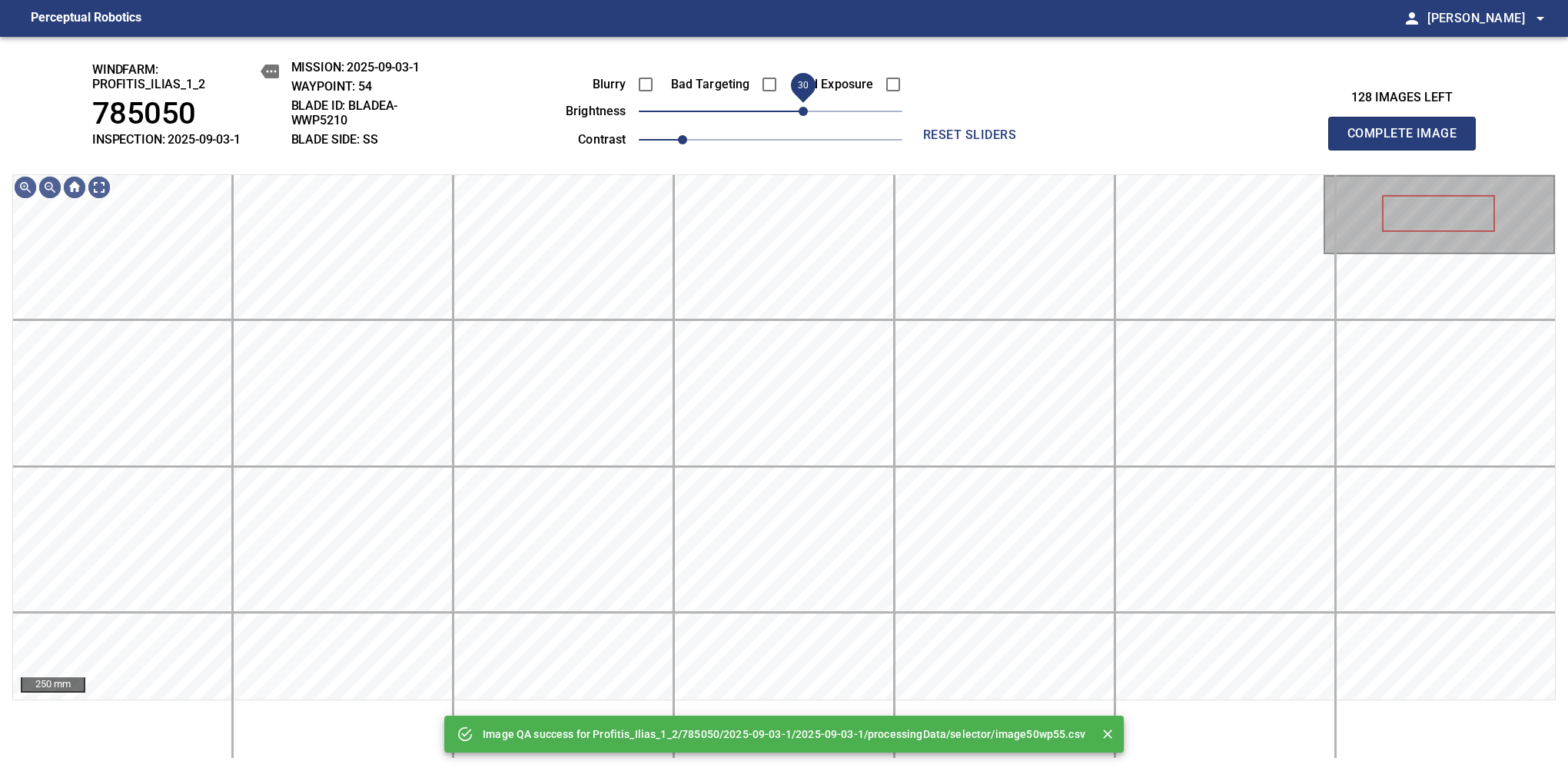
drag, startPoint x: 781, startPoint y: 115, endPoint x: 806, endPoint y: 111, distance: 25.3
click at [806, 111] on span "30" at bounding box center [802, 111] width 9 height 9
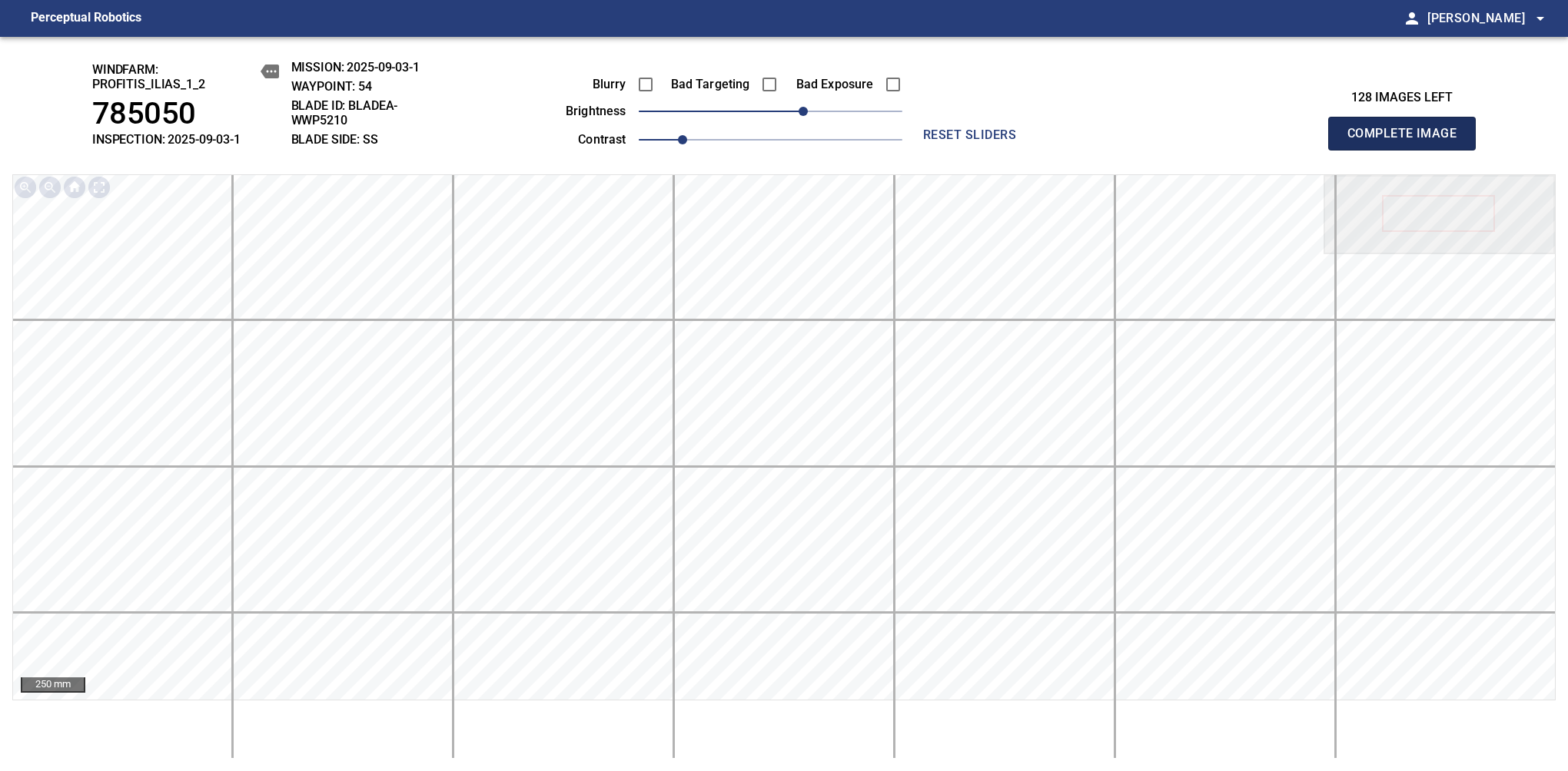
click at [1408, 141] on span "Complete Image" at bounding box center [1402, 133] width 114 height 22
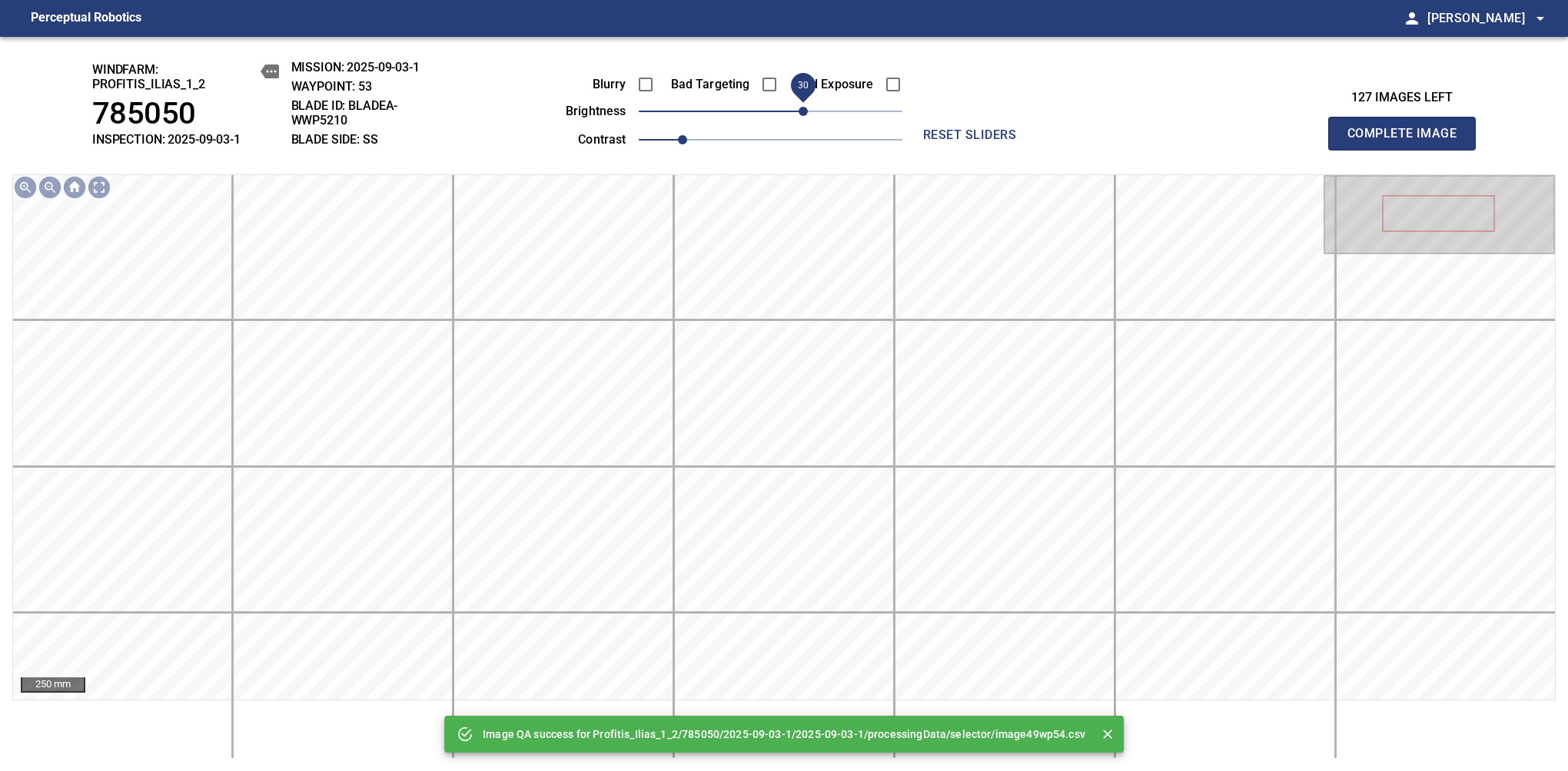
drag, startPoint x: 787, startPoint y: 107, endPoint x: 802, endPoint y: 102, distance: 15.8
click at [802, 107] on span "30" at bounding box center [802, 111] width 9 height 9
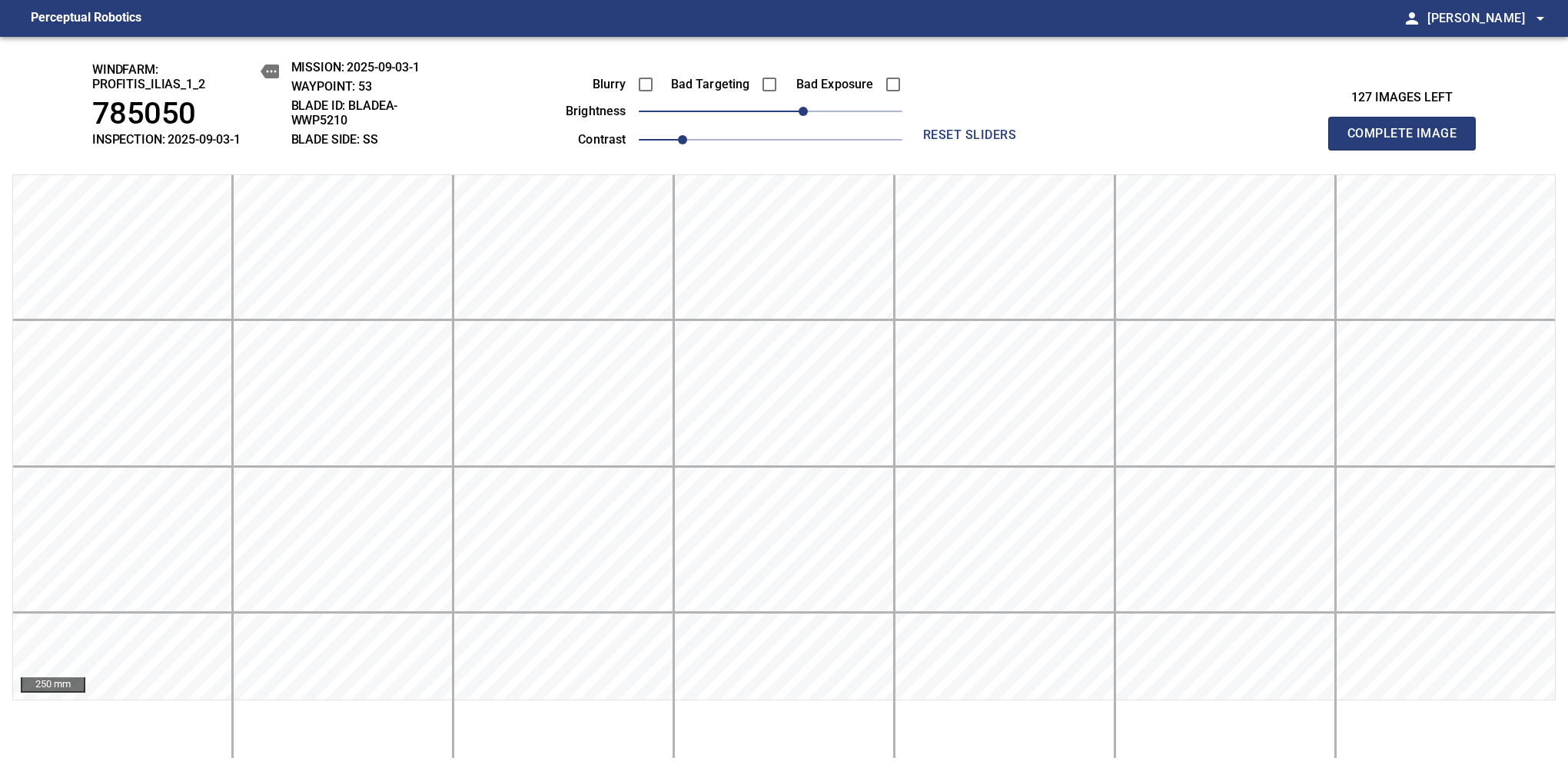
click at [1408, 141] on span "Complete Image" at bounding box center [1402, 133] width 114 height 22
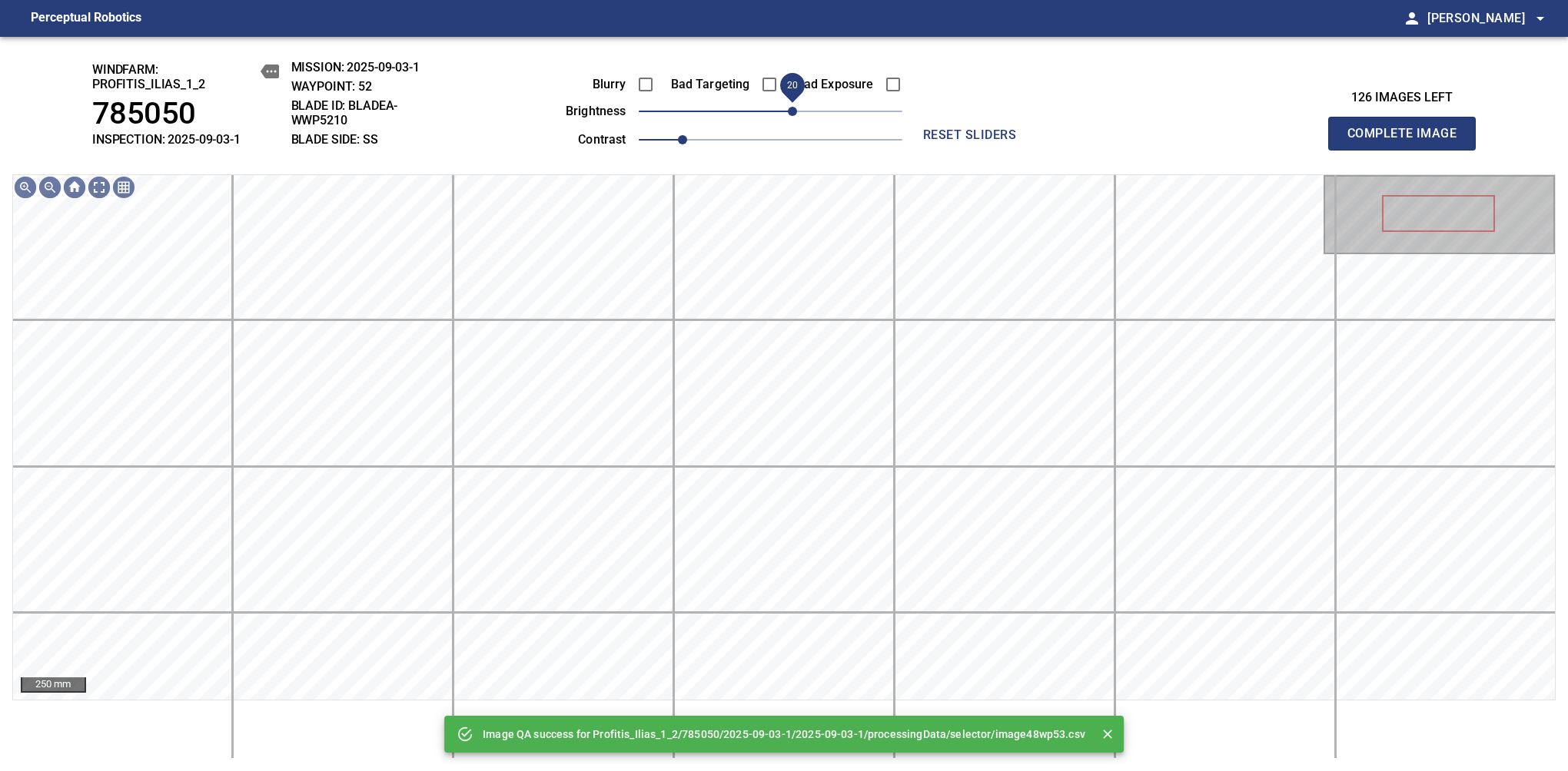
drag, startPoint x: 783, startPoint y: 111, endPoint x: 797, endPoint y: 107, distance: 14.6
click at [797, 107] on span "20" at bounding box center [792, 111] width 9 height 9
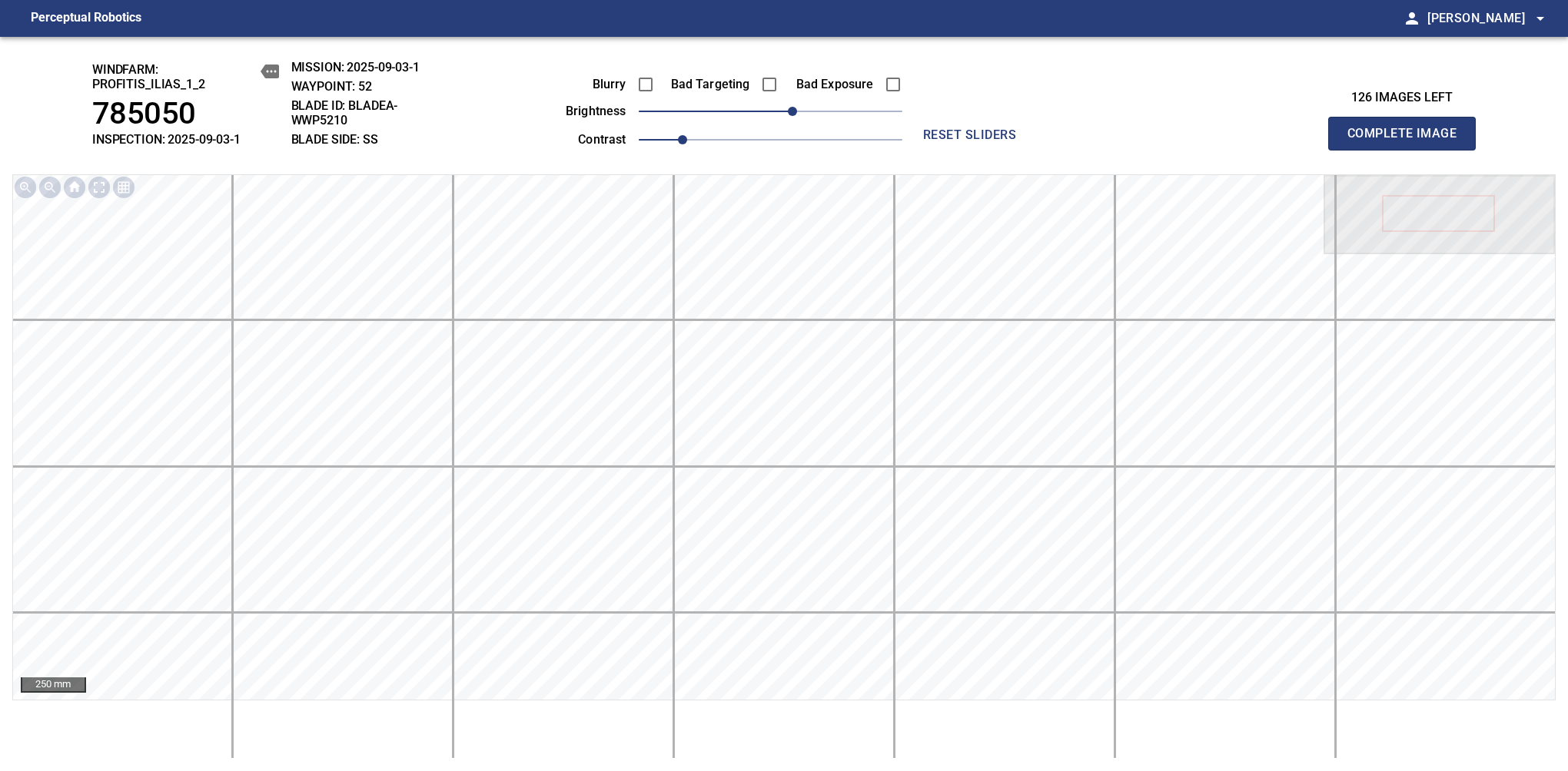
click at [1408, 141] on span "Complete Image" at bounding box center [1402, 133] width 114 height 22
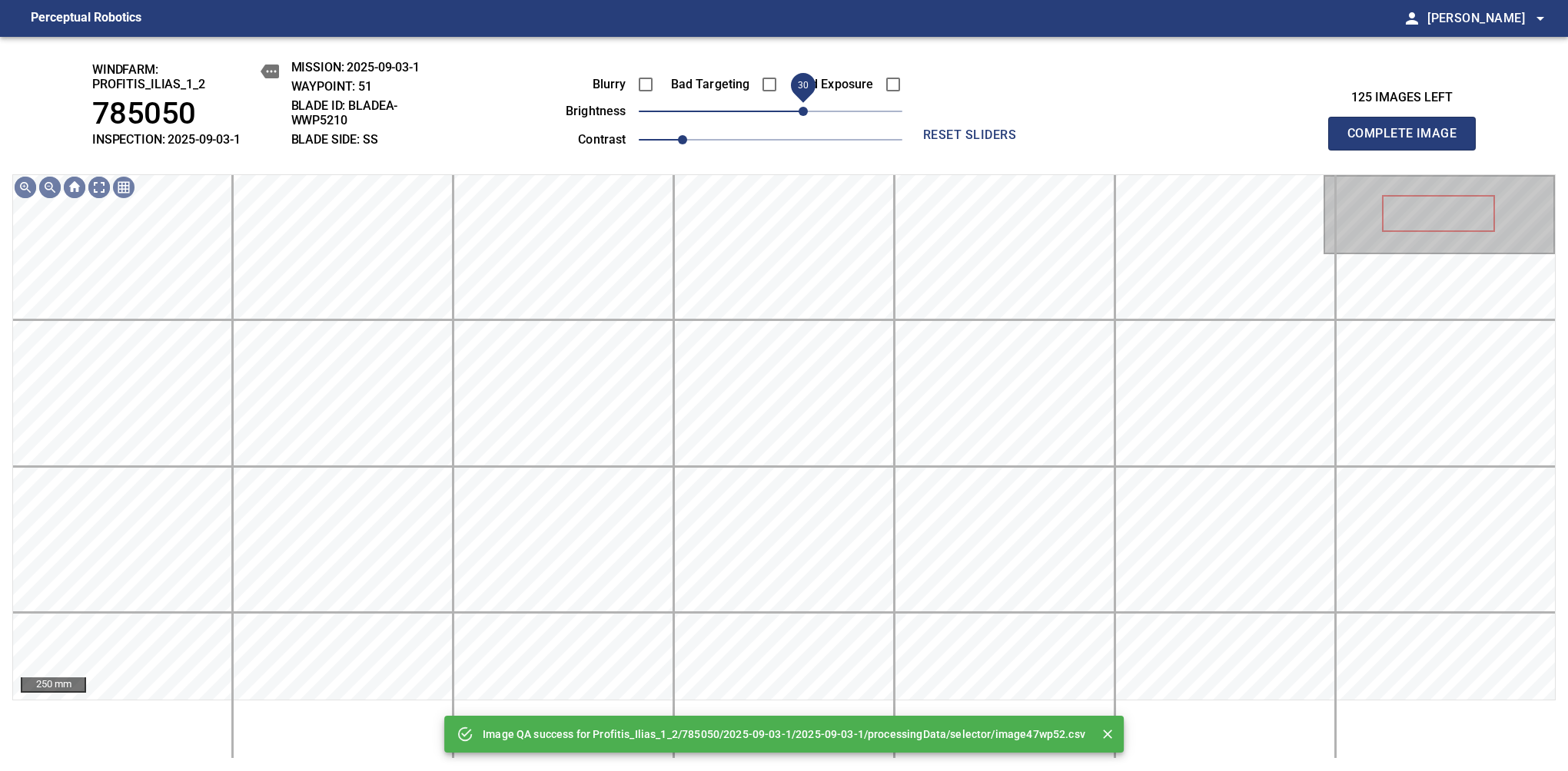
click at [802, 107] on span "30" at bounding box center [802, 111] width 9 height 9
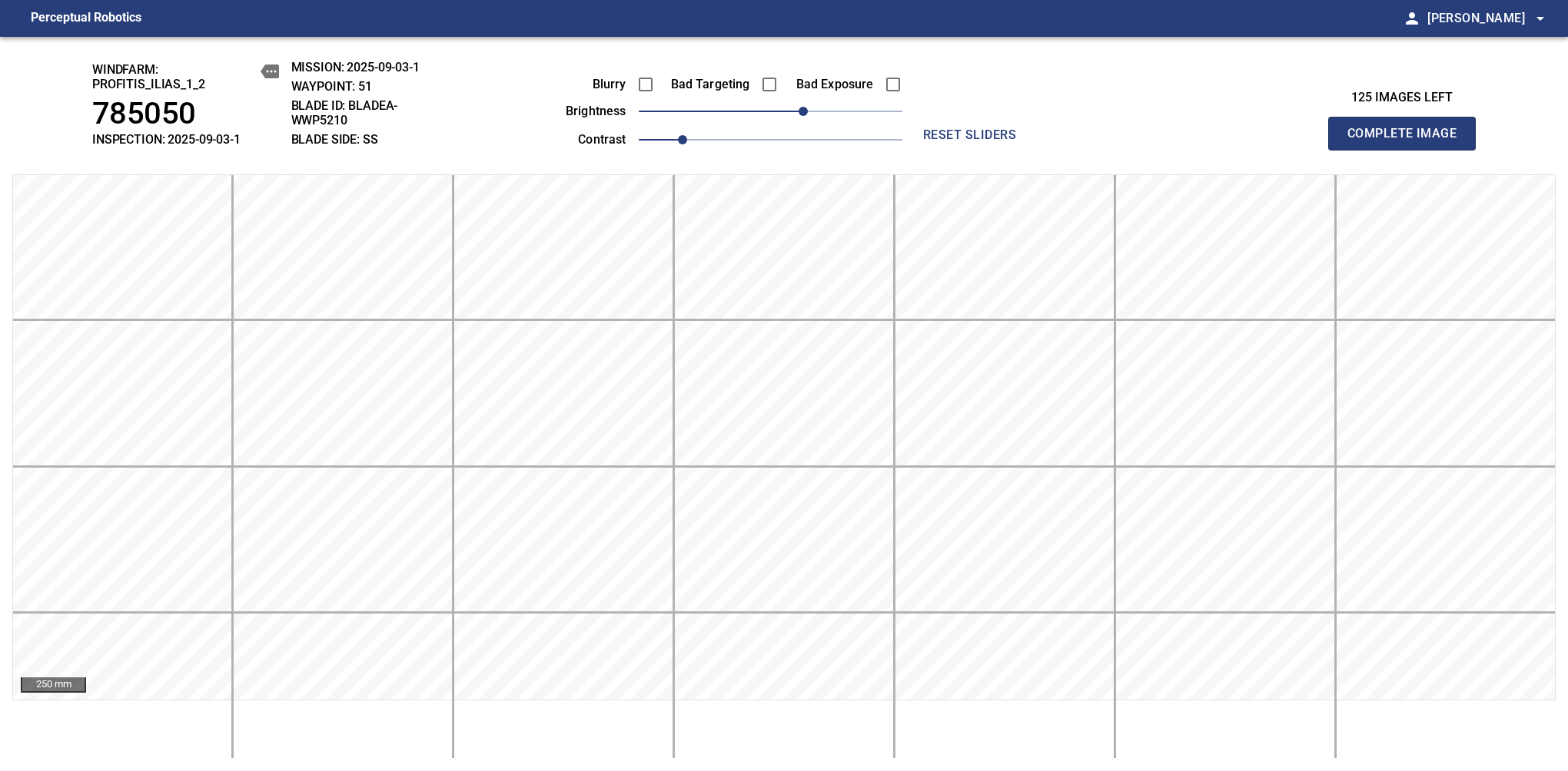
click at [1408, 141] on span "Complete Image" at bounding box center [1402, 133] width 114 height 22
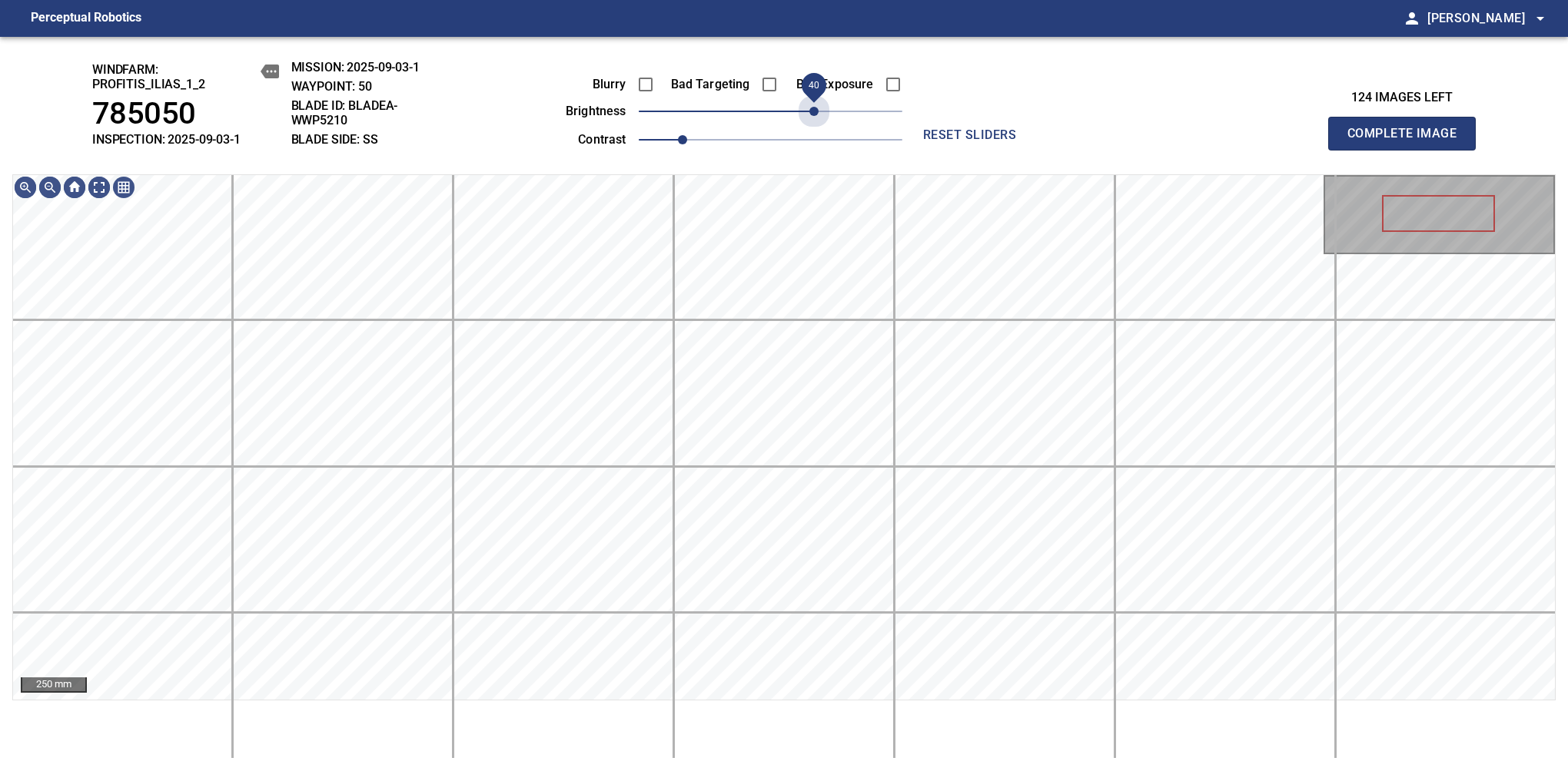
click at [810, 116] on span "40" at bounding box center [813, 111] width 9 height 9
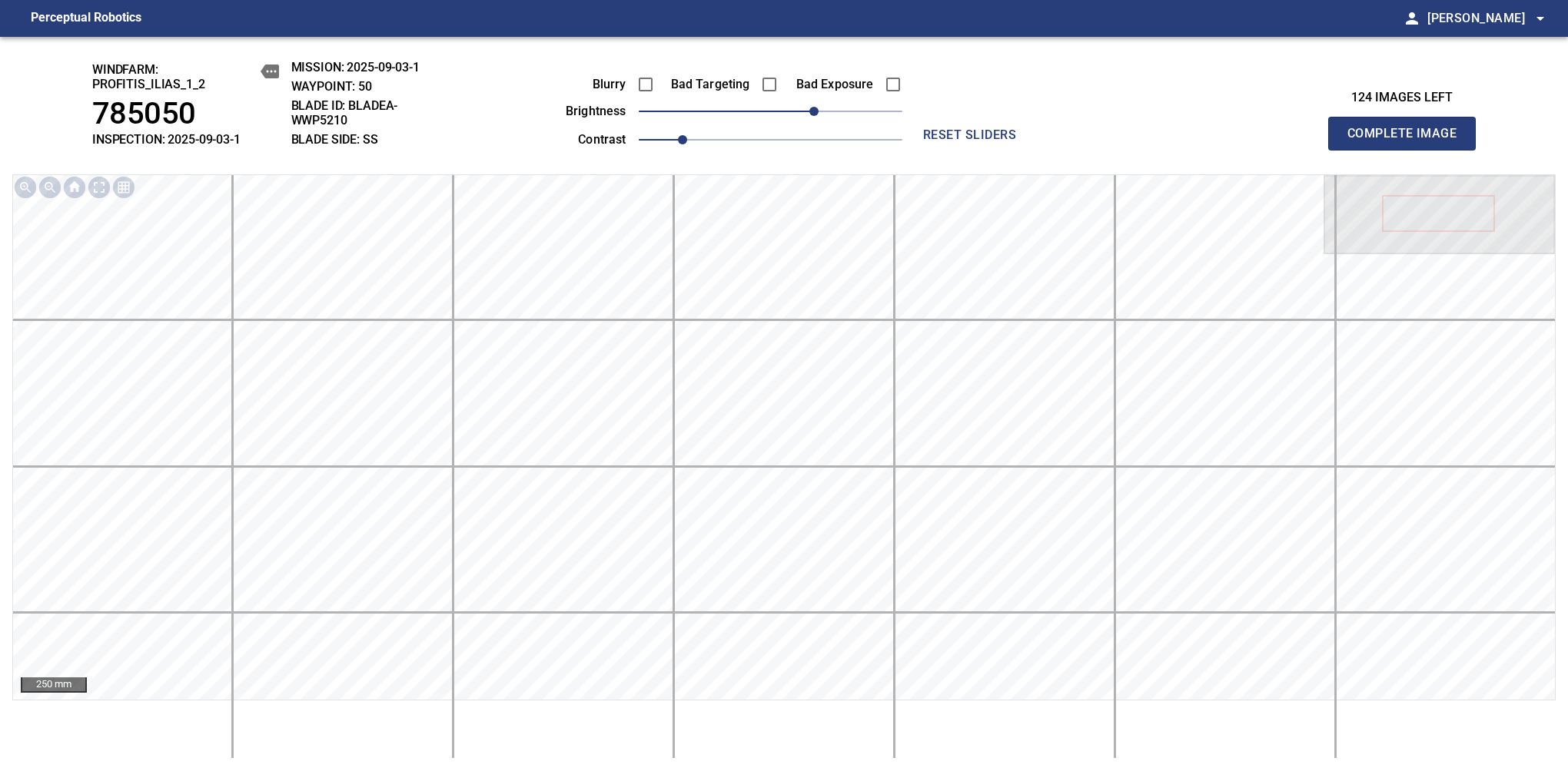
click at [1408, 141] on span "Complete Image" at bounding box center [1402, 133] width 114 height 22
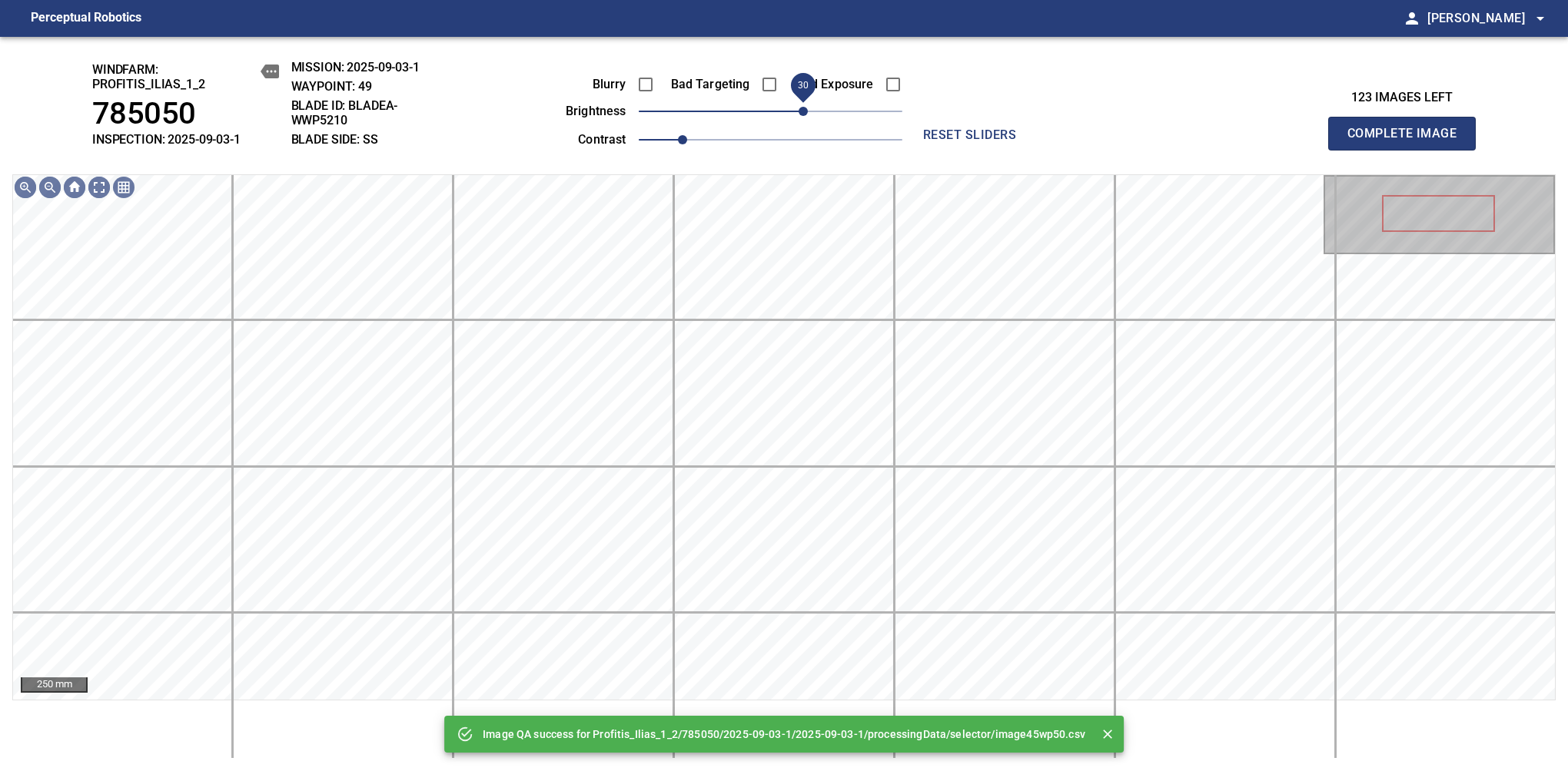
drag, startPoint x: 776, startPoint y: 107, endPoint x: 806, endPoint y: 117, distance: 31.6
click at [806, 116] on span "30" at bounding box center [802, 111] width 9 height 9
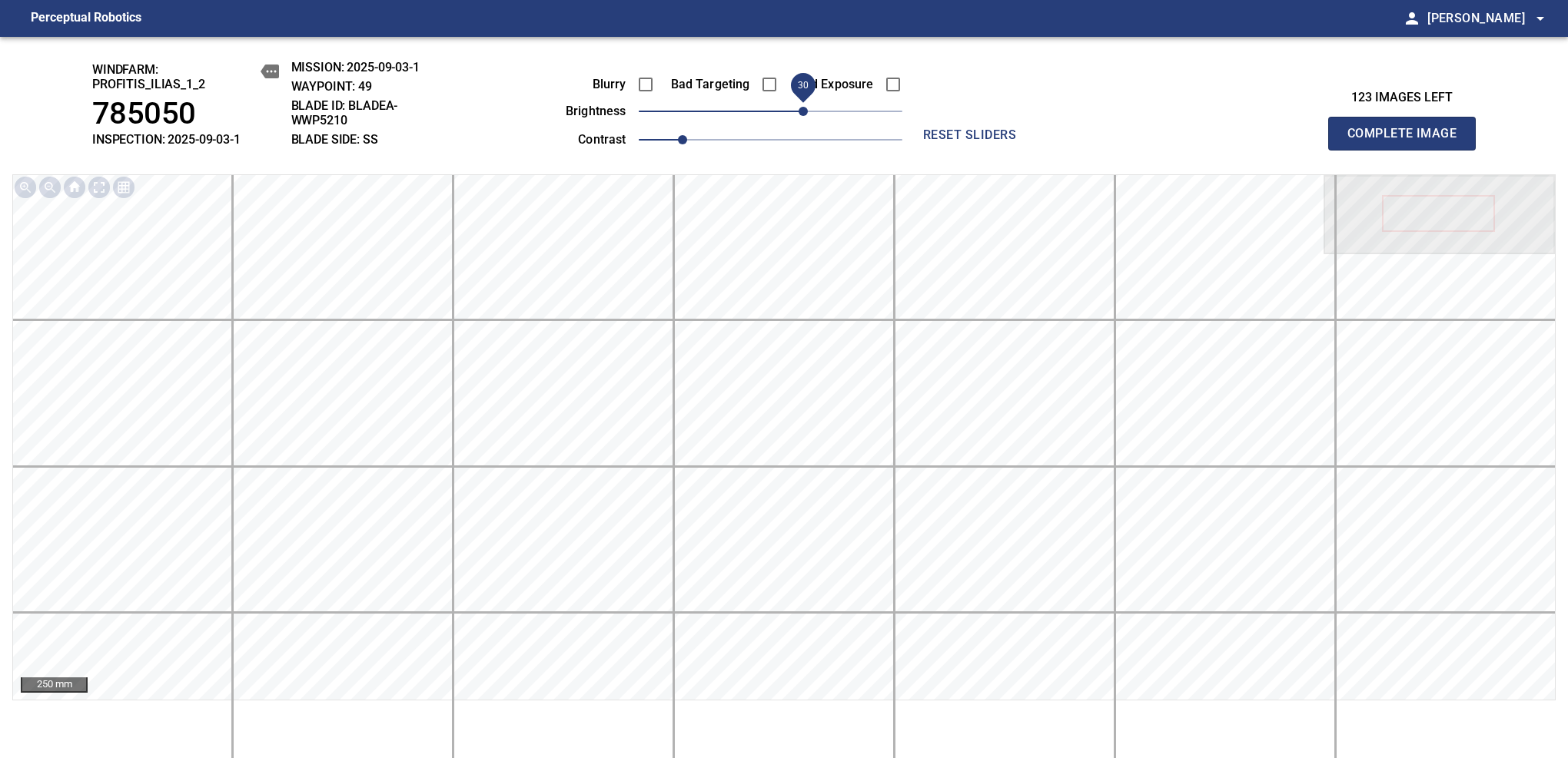
click at [1408, 141] on span "Complete Image" at bounding box center [1402, 133] width 114 height 22
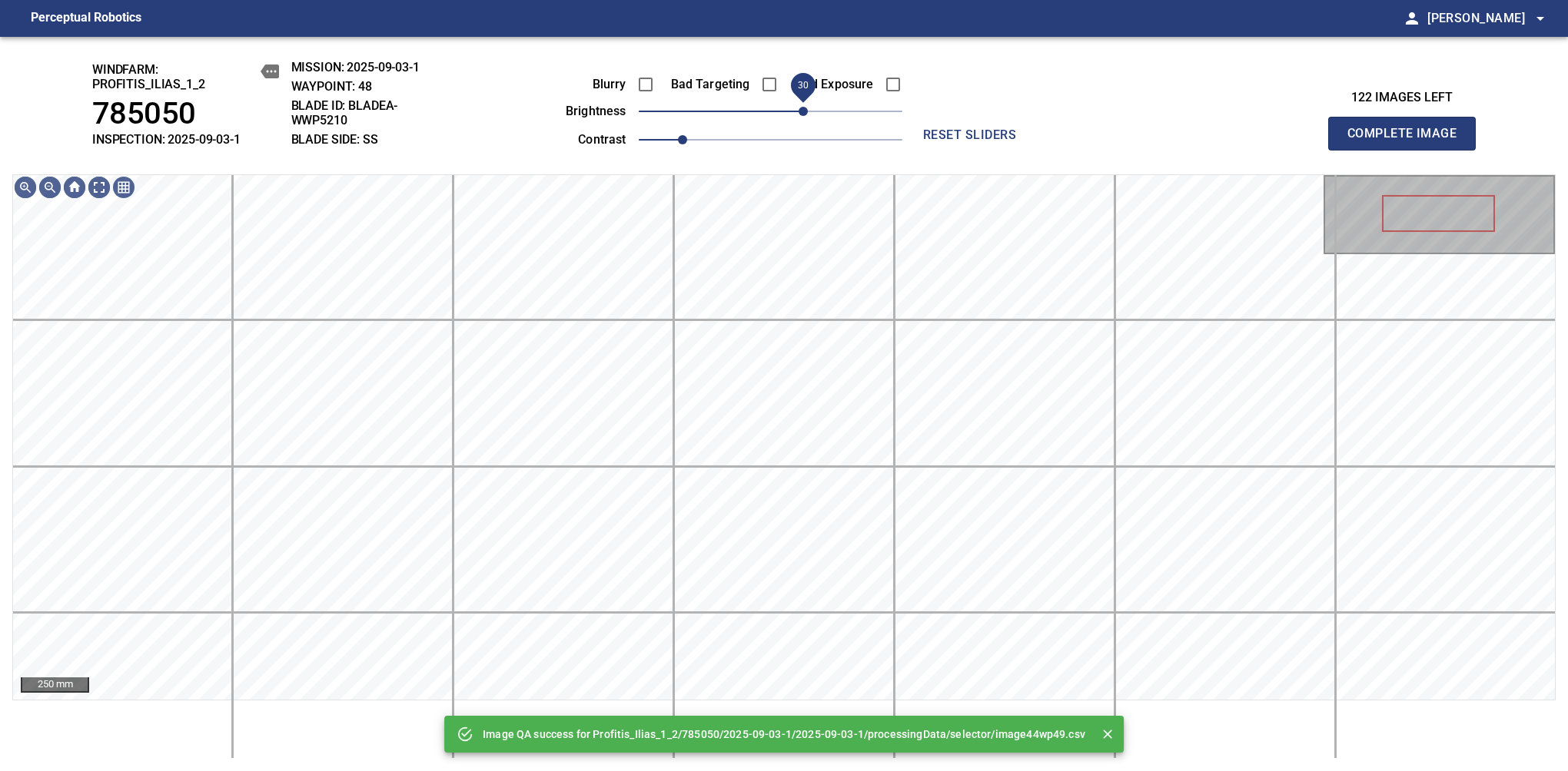
drag, startPoint x: 787, startPoint y: 113, endPoint x: 802, endPoint y: 107, distance: 16.2
click at [802, 107] on span "30" at bounding box center [771, 112] width 264 height 22
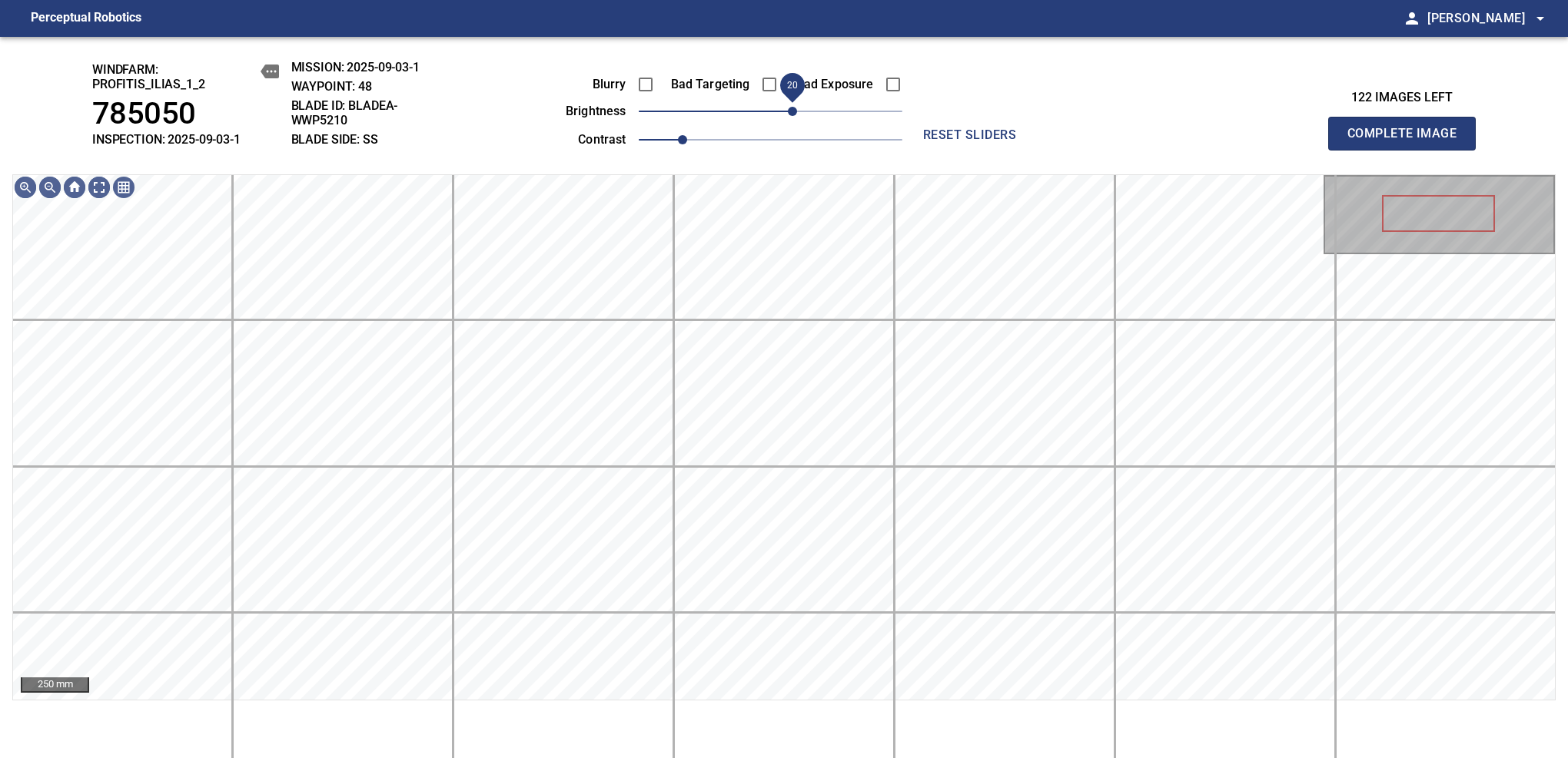
drag, startPoint x: 802, startPoint y: 107, endPoint x: 795, endPoint y: 114, distance: 9.9
click at [795, 114] on span "20" at bounding box center [792, 111] width 9 height 9
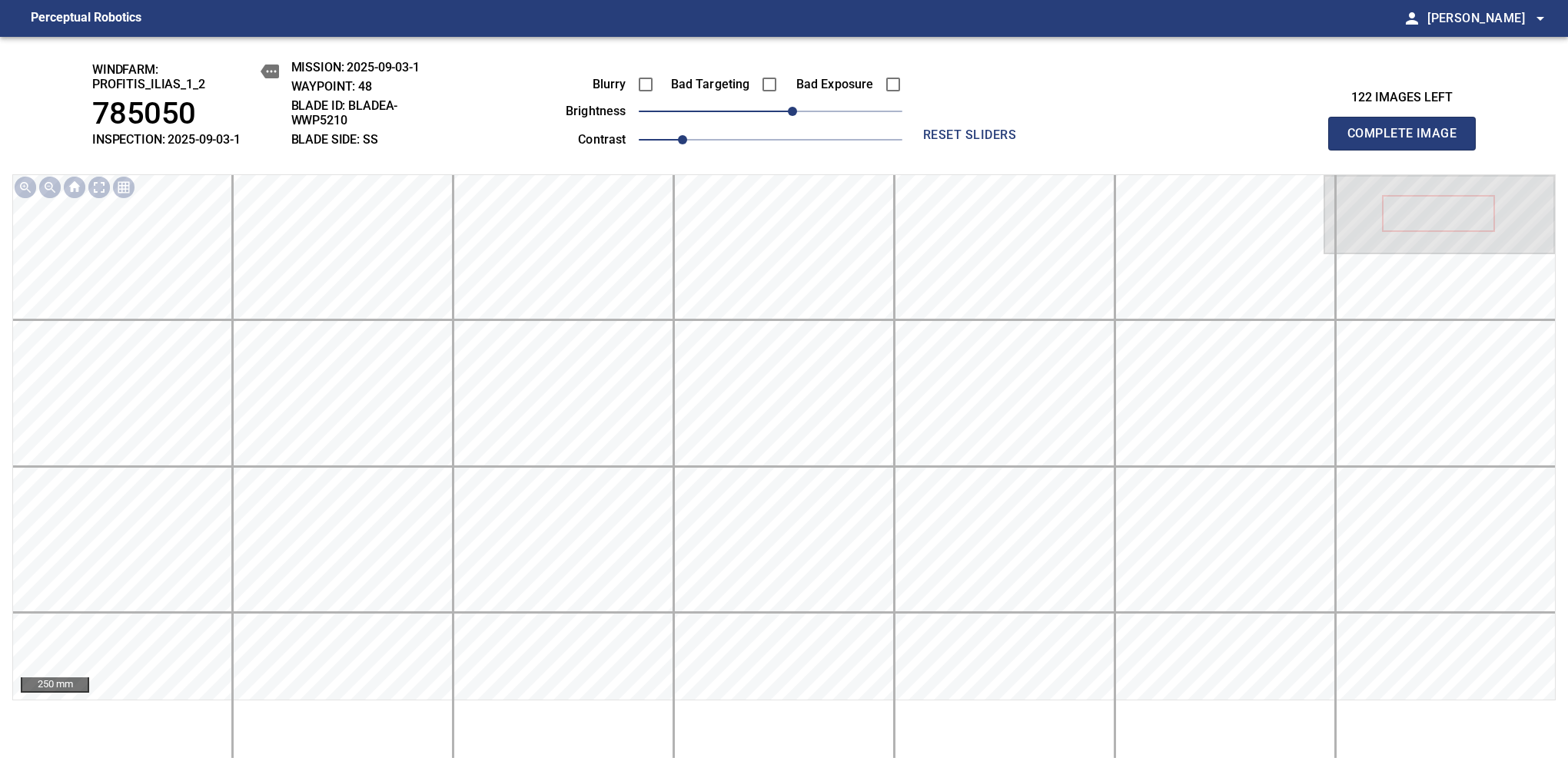
click at [1408, 141] on span "Complete Image" at bounding box center [1402, 133] width 114 height 22
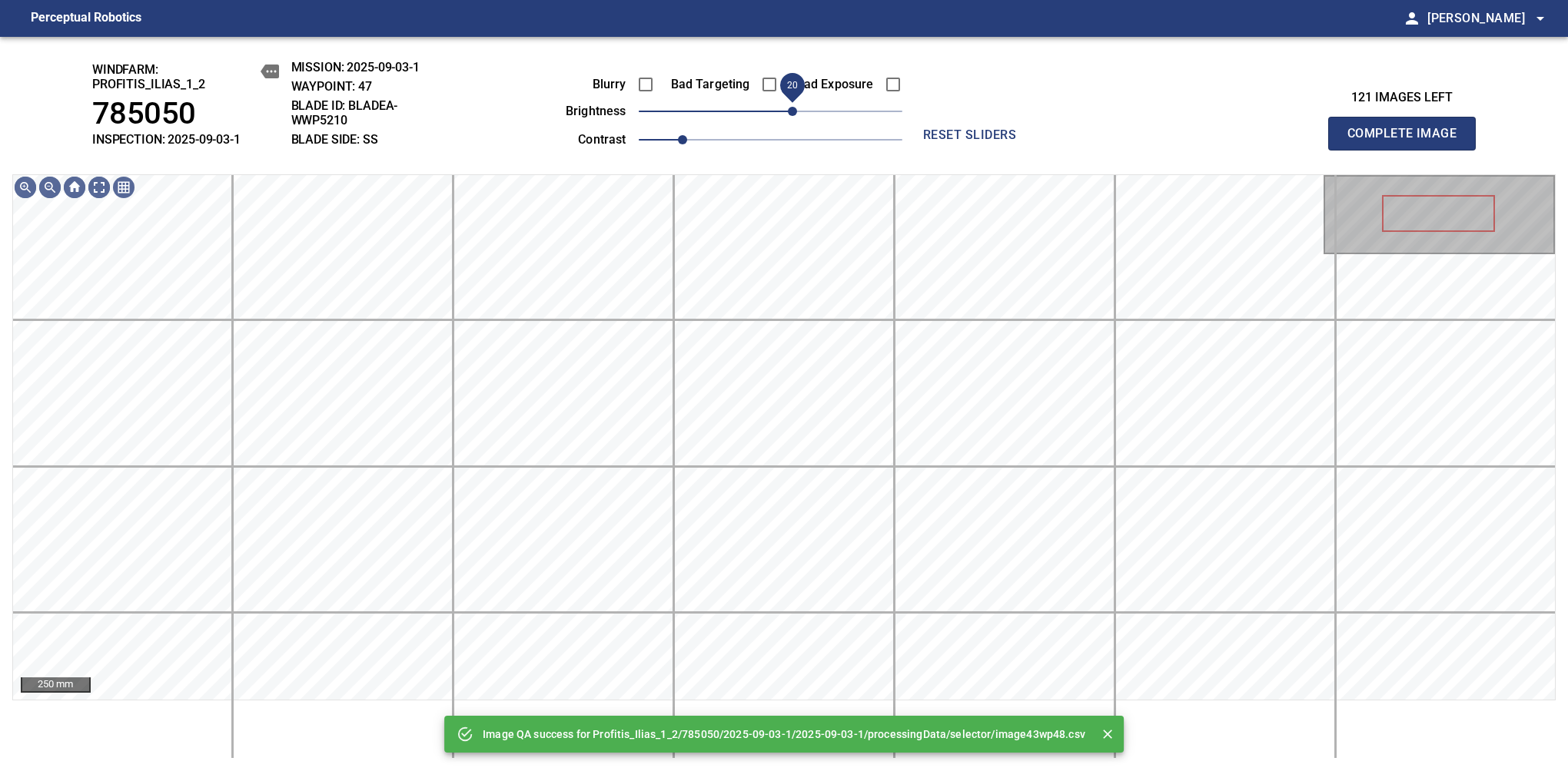
drag, startPoint x: 776, startPoint y: 117, endPoint x: 797, endPoint y: 114, distance: 21.2
click at [797, 114] on span "20" at bounding box center [792, 111] width 9 height 9
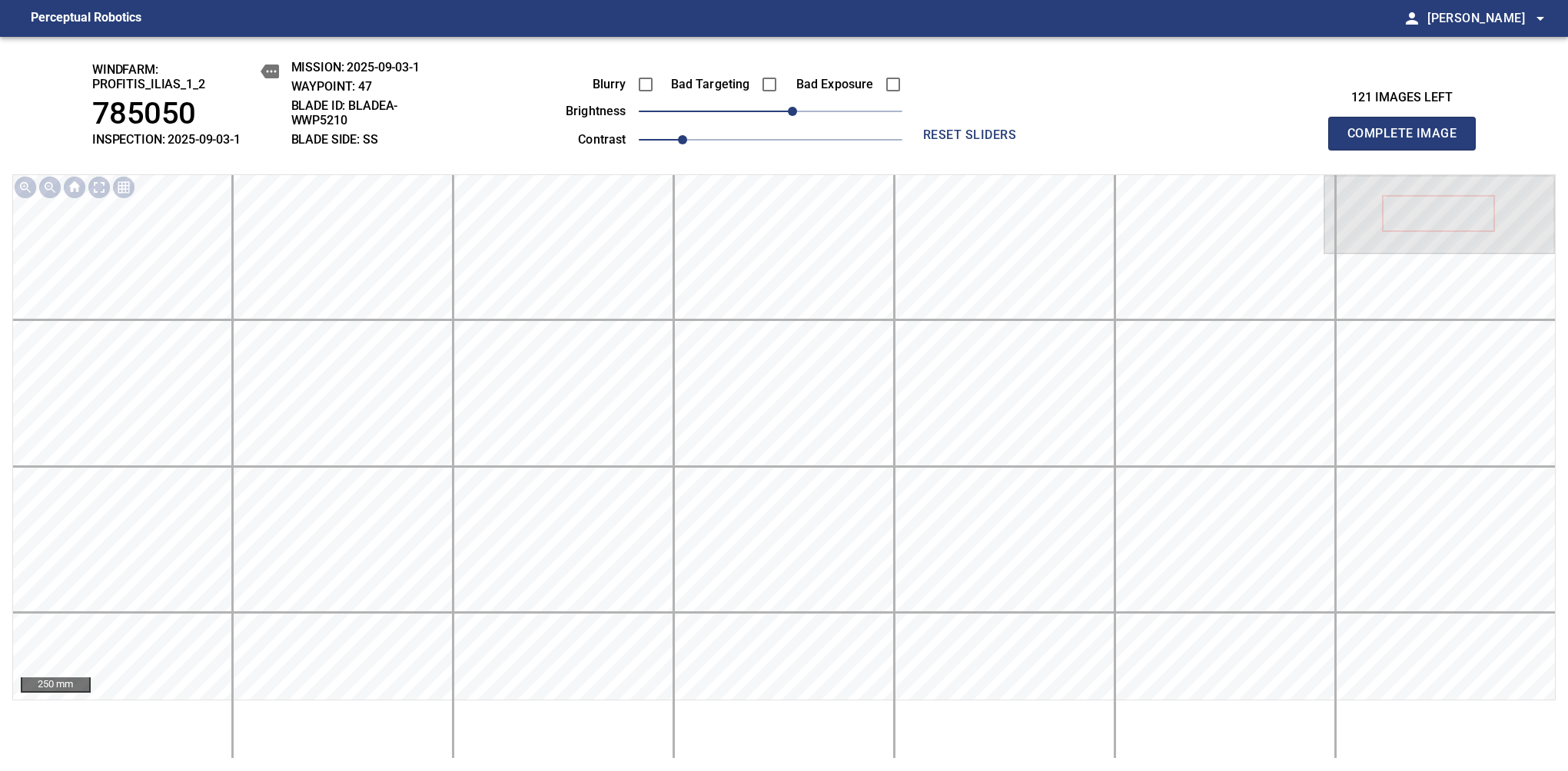
click at [1408, 141] on span "Complete Image" at bounding box center [1402, 133] width 114 height 22
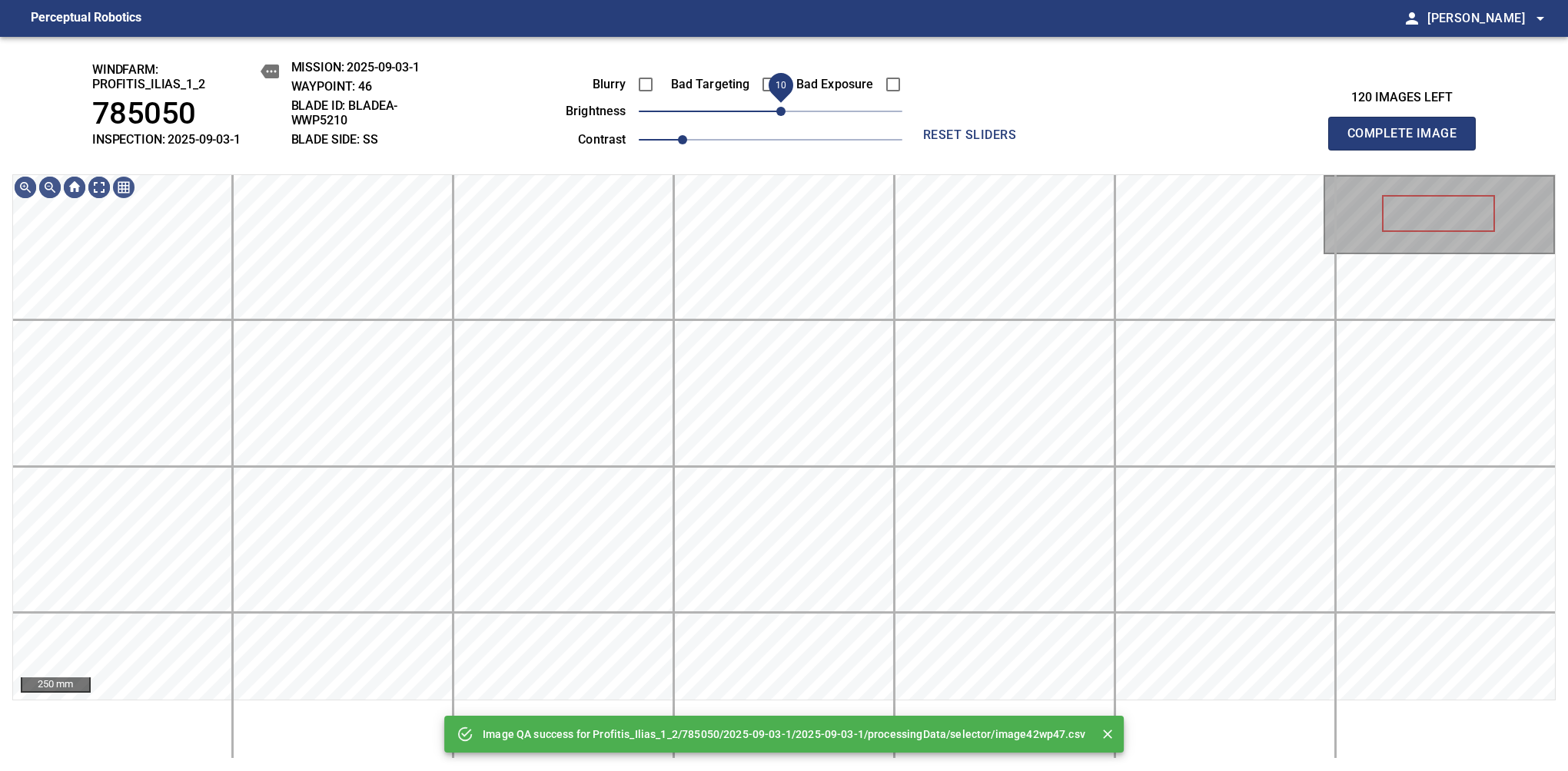
drag, startPoint x: 797, startPoint y: 114, endPoint x: 781, endPoint y: 120, distance: 17.1
click at [781, 120] on span "10" at bounding box center [771, 112] width 264 height 22
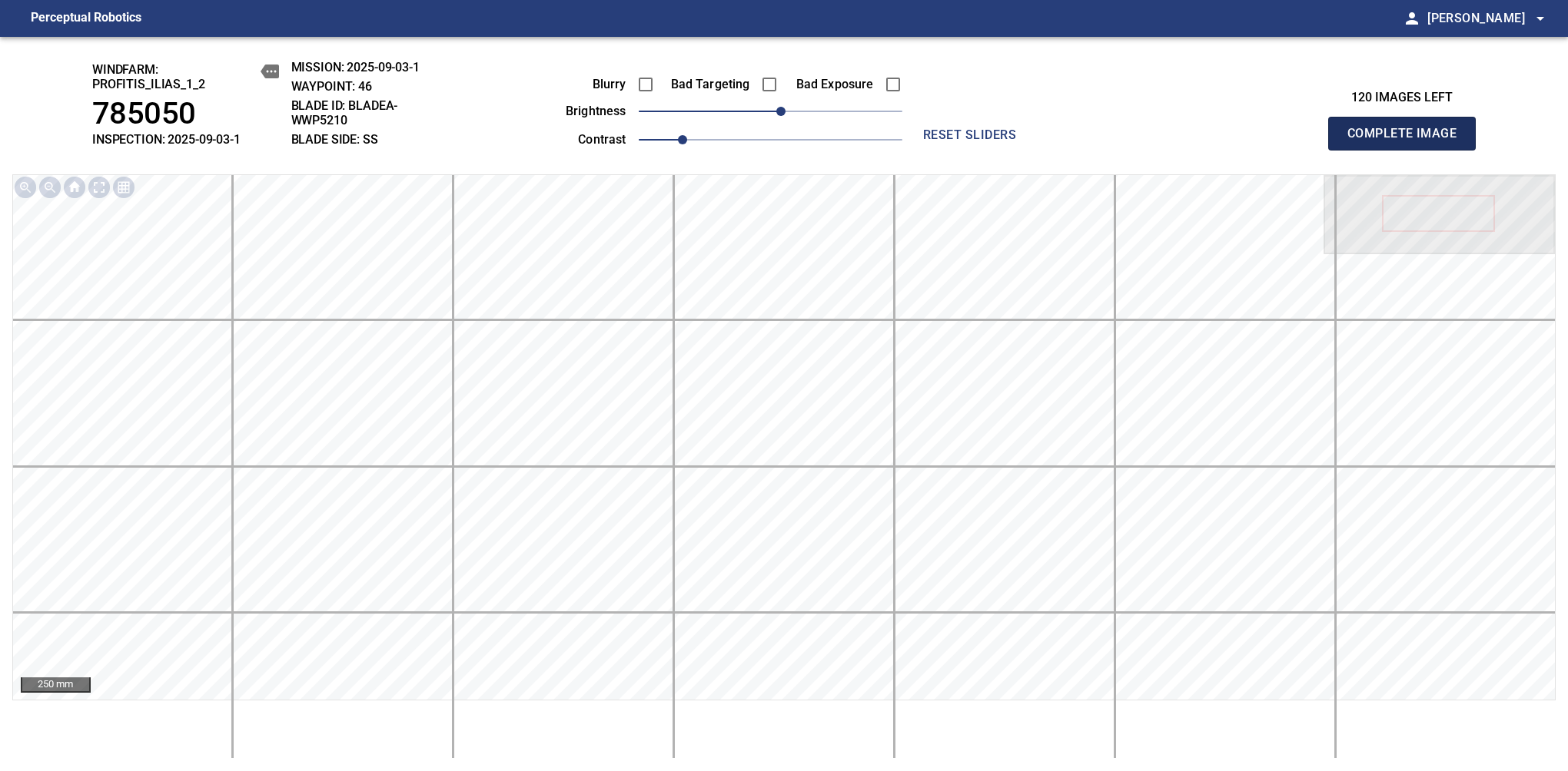
click at [1408, 141] on span "Complete Image" at bounding box center [1402, 133] width 114 height 22
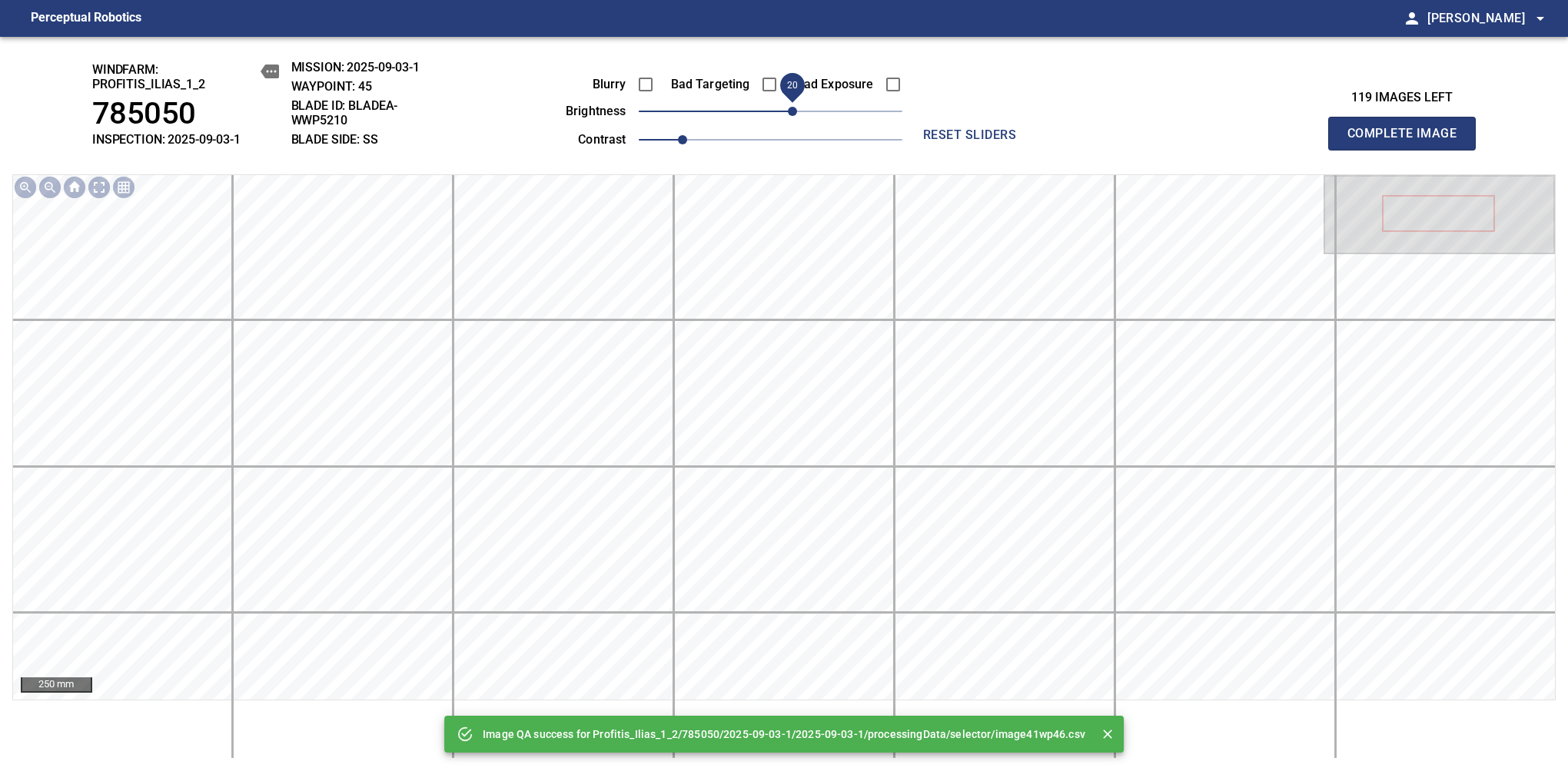
click at [787, 114] on span "20" at bounding box center [771, 112] width 264 height 22
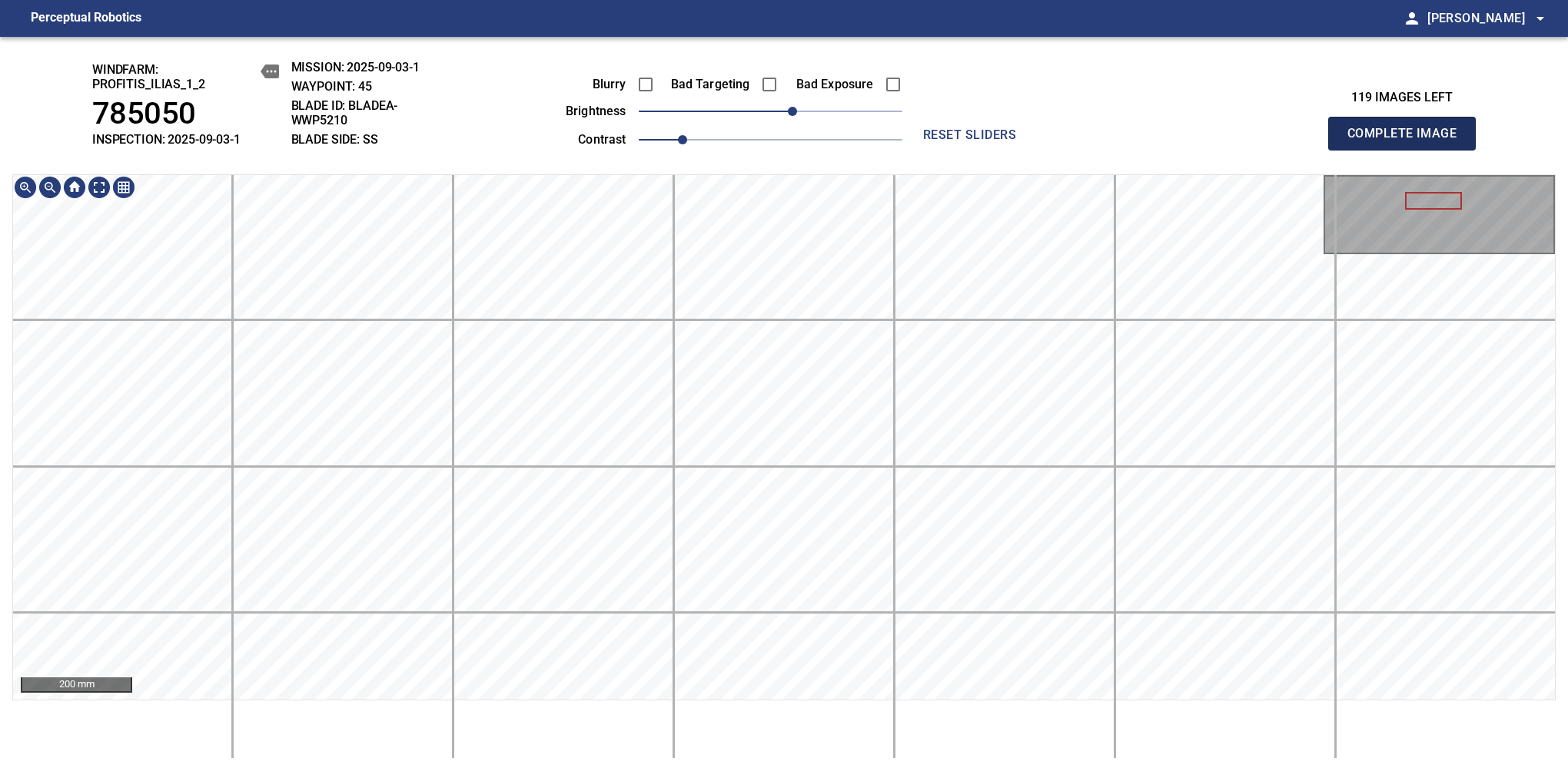
click at [1408, 141] on span "Complete Image" at bounding box center [1402, 133] width 114 height 22
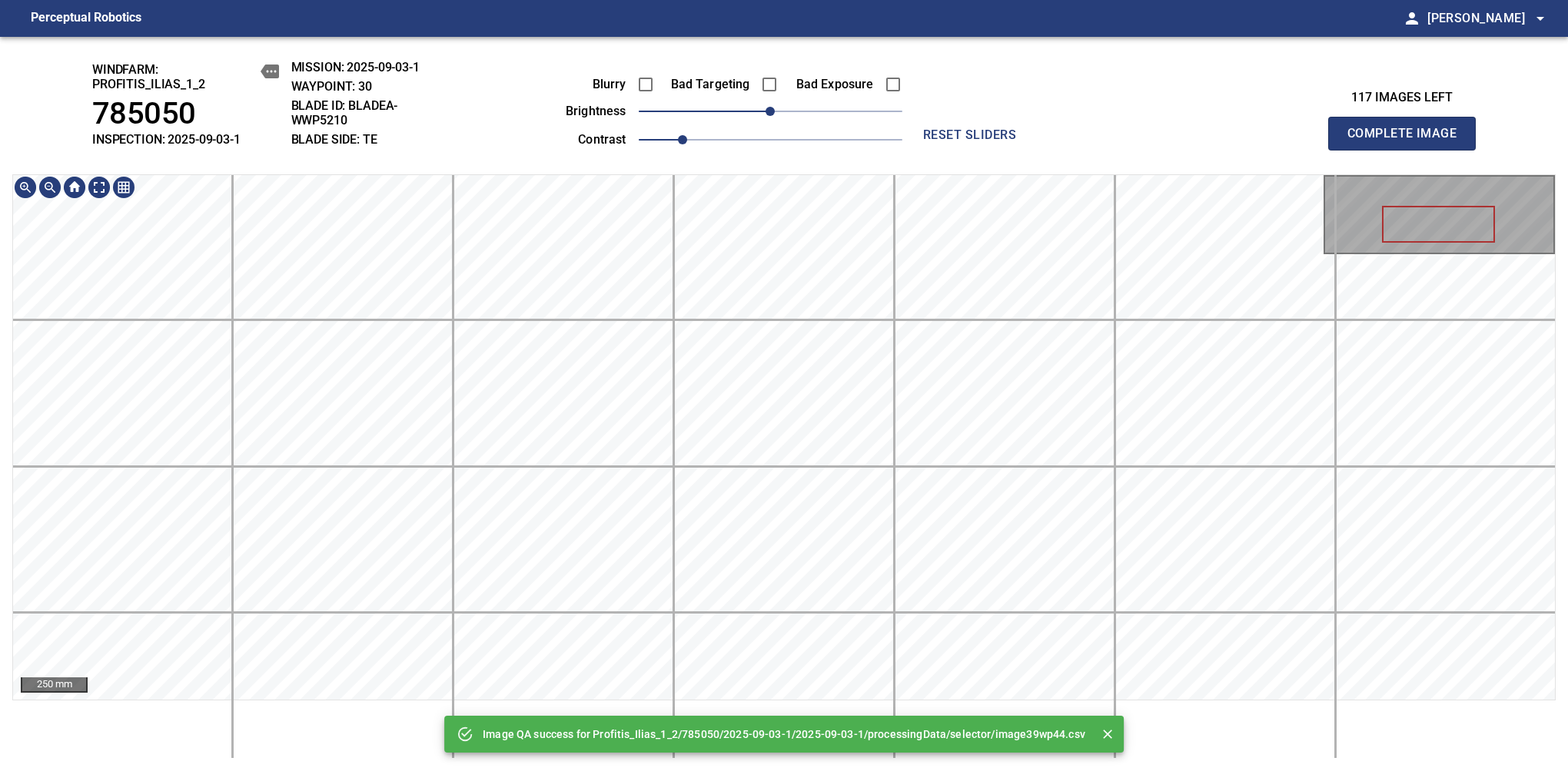
click at [981, 770] on html "Perceptual Robotics person Alex Semenov arrow_drop_down Image QA success for Pr…" at bounding box center [784, 385] width 1568 height 771
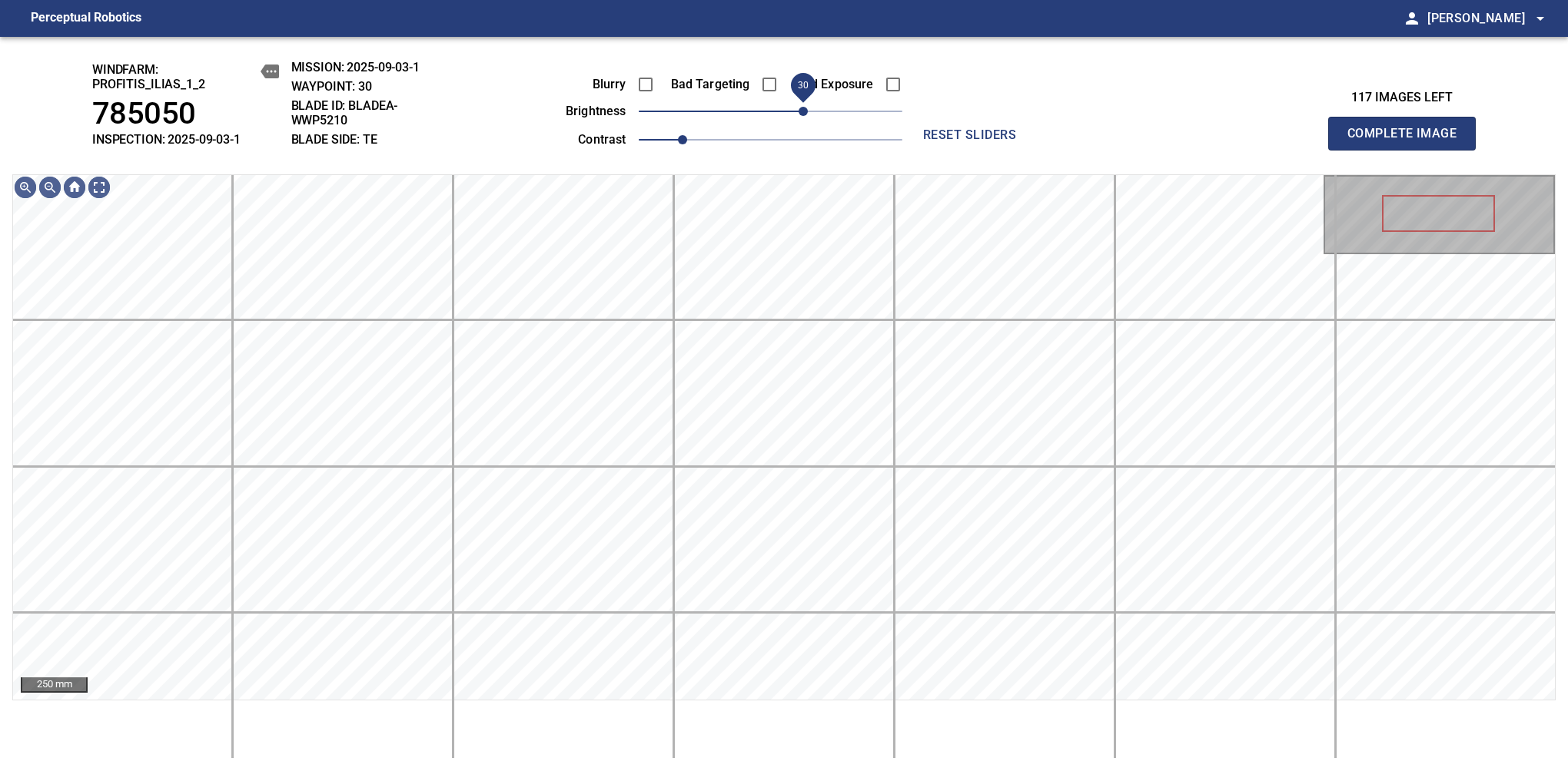
drag, startPoint x: 791, startPoint y: 111, endPoint x: 805, endPoint y: 111, distance: 14.0
click at [805, 111] on span "30" at bounding box center [802, 111] width 9 height 9
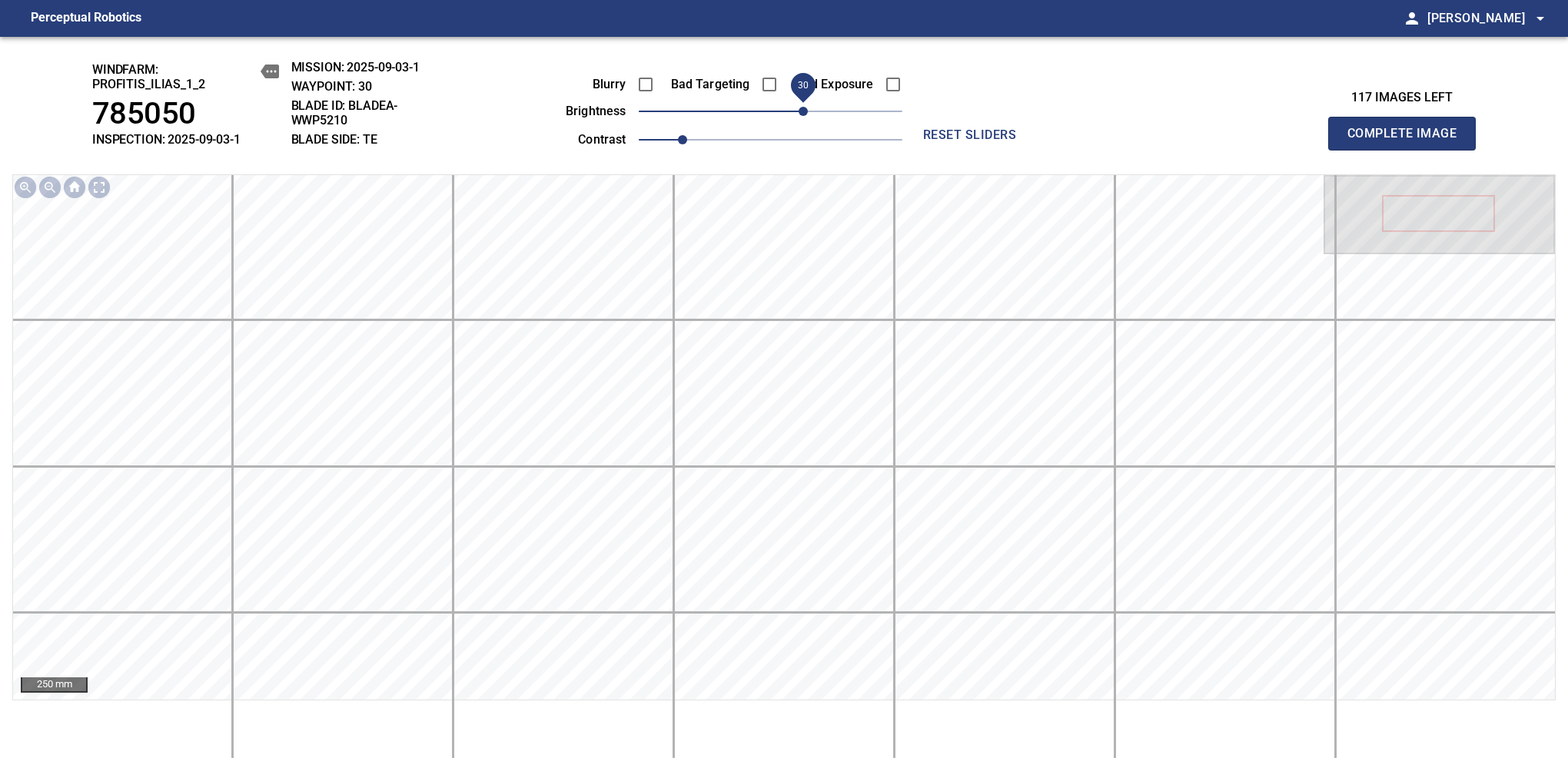
click at [1408, 141] on span "Complete Image" at bounding box center [1402, 133] width 114 height 22
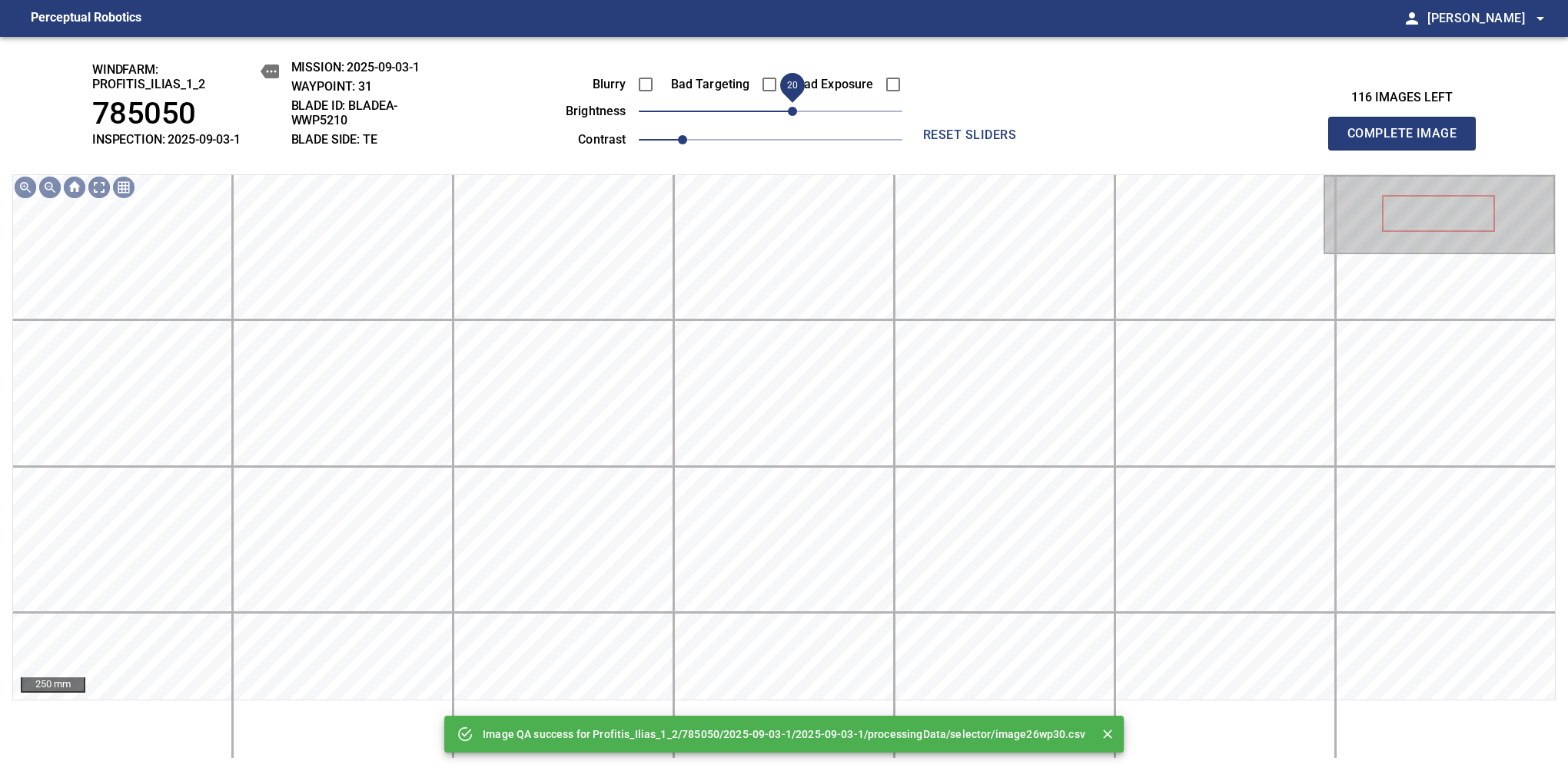
drag, startPoint x: 761, startPoint y: 120, endPoint x: 792, endPoint y: 111, distance: 32.3
click at [792, 111] on span "20" at bounding box center [792, 111] width 9 height 9
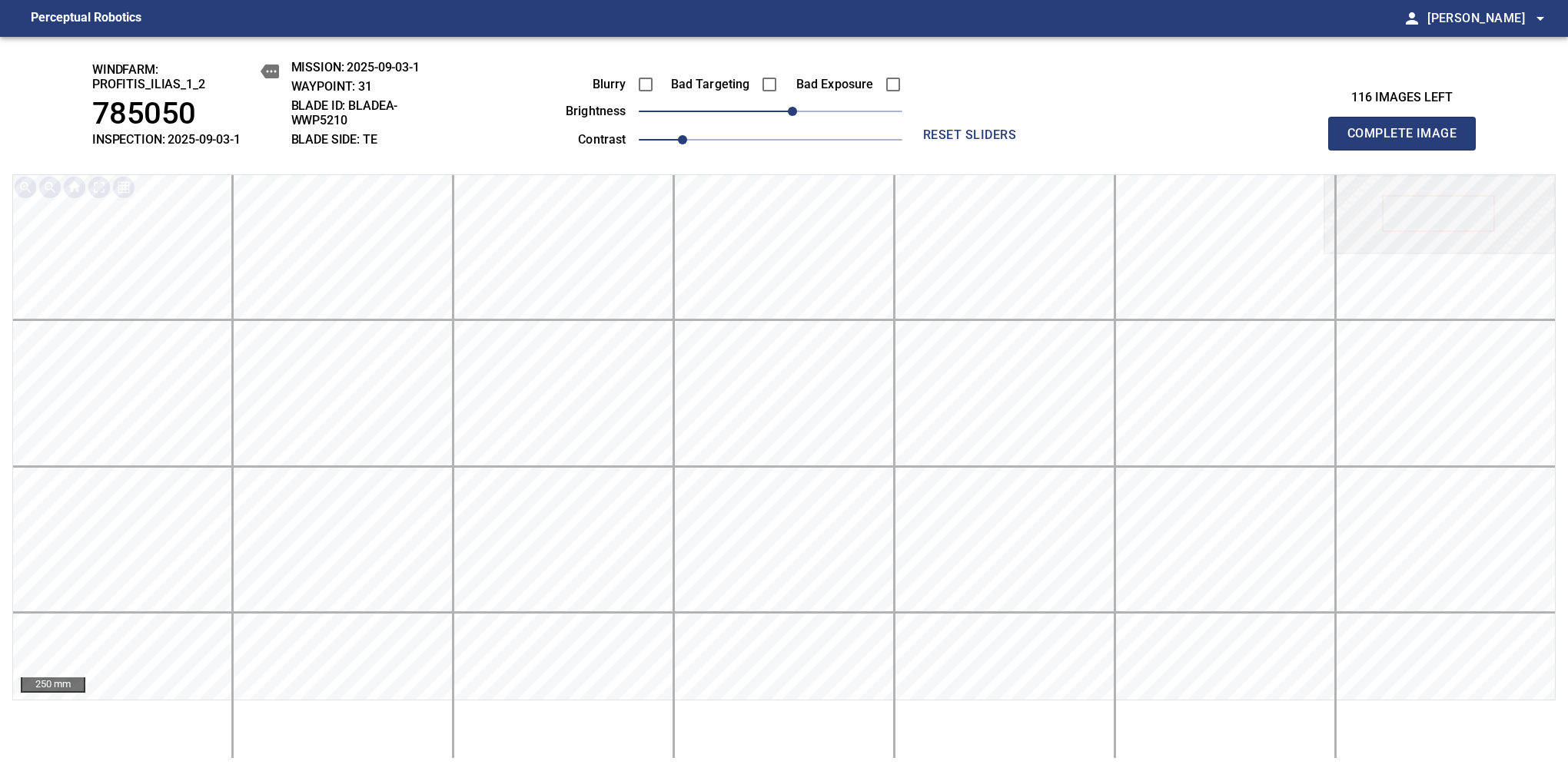
click at [1408, 141] on span "Complete Image" at bounding box center [1402, 133] width 114 height 22
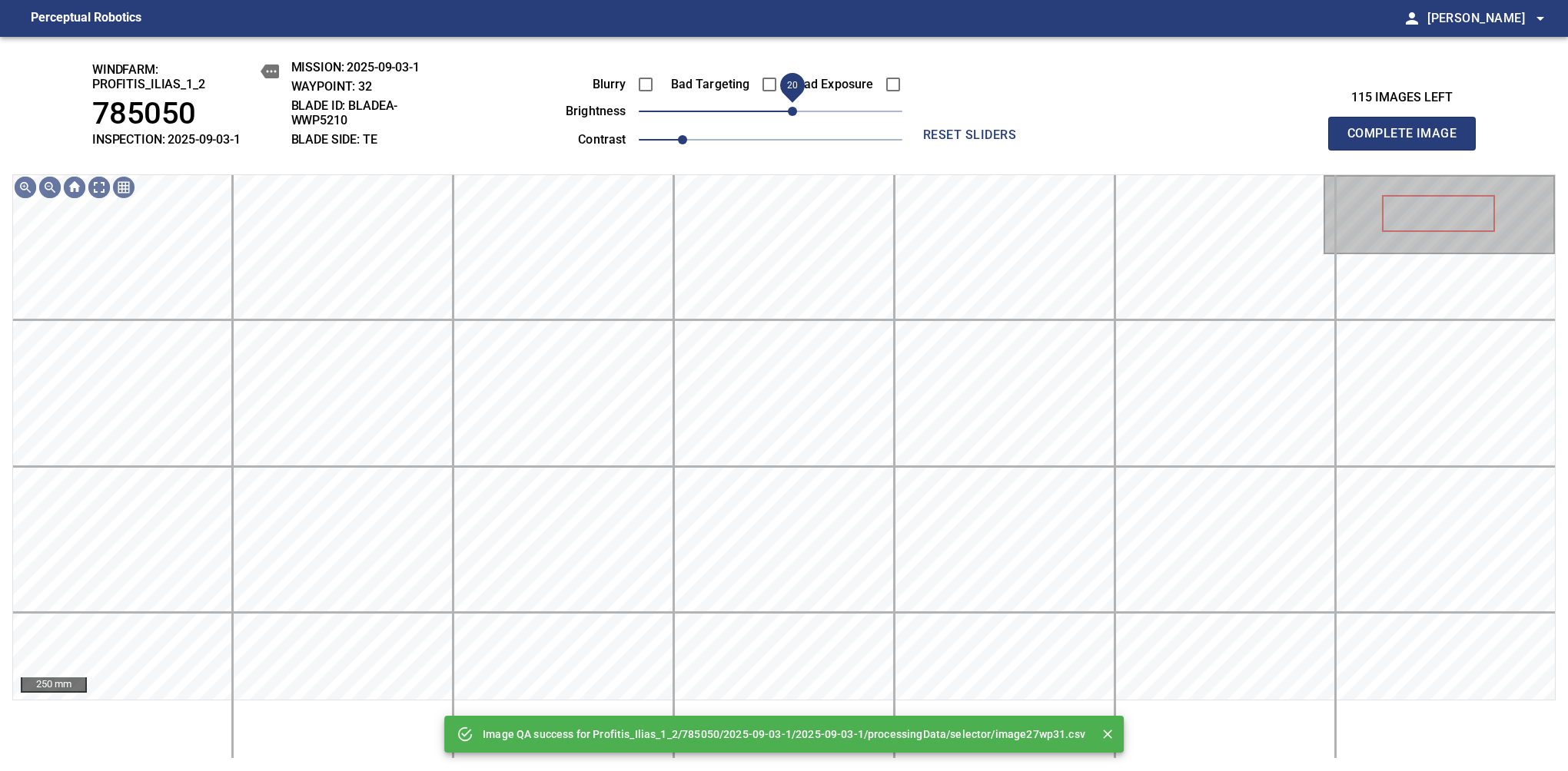
click at [792, 114] on span "20" at bounding box center [792, 111] width 9 height 9
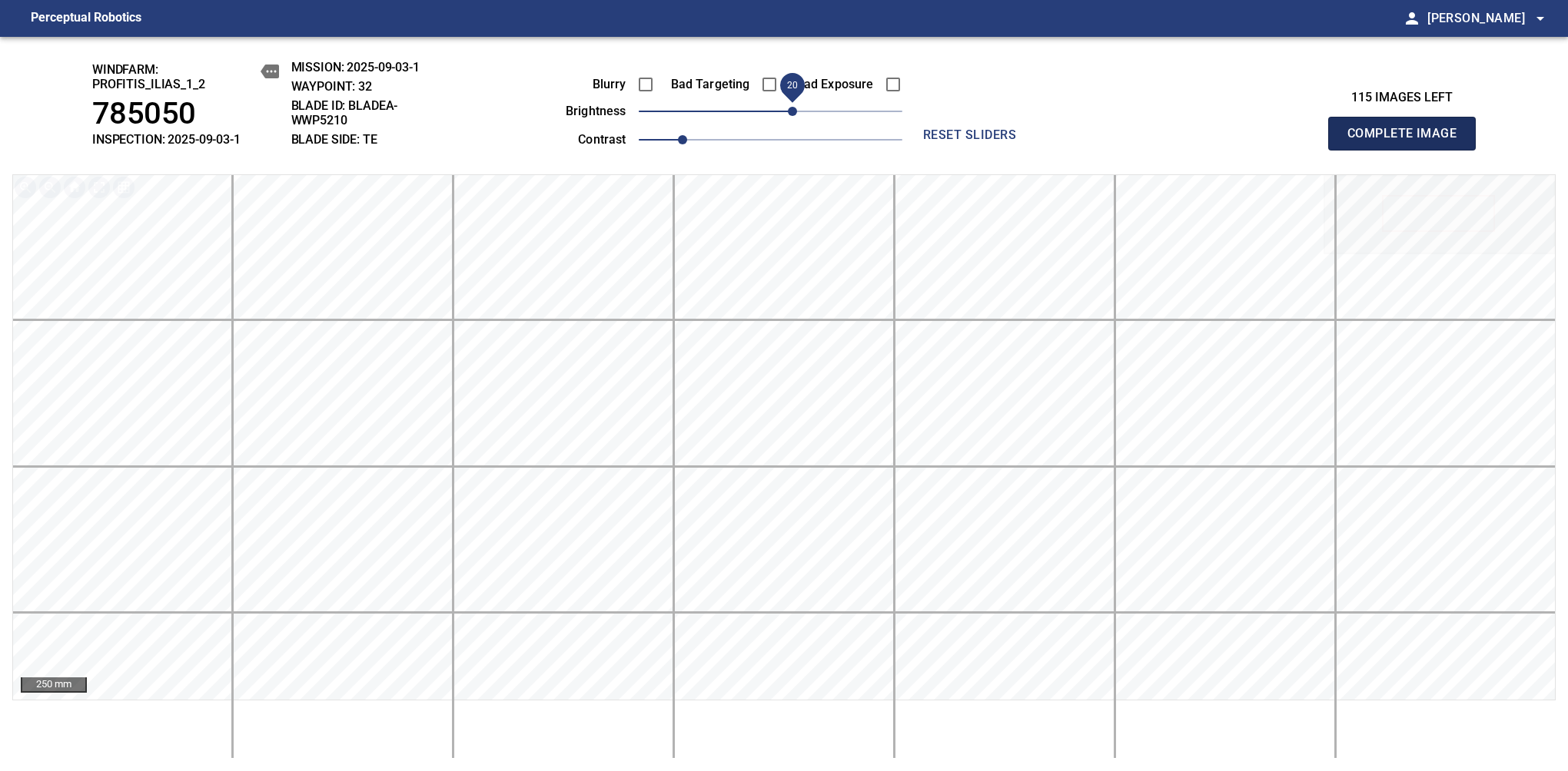
click at [1408, 141] on span "Complete Image" at bounding box center [1402, 133] width 114 height 22
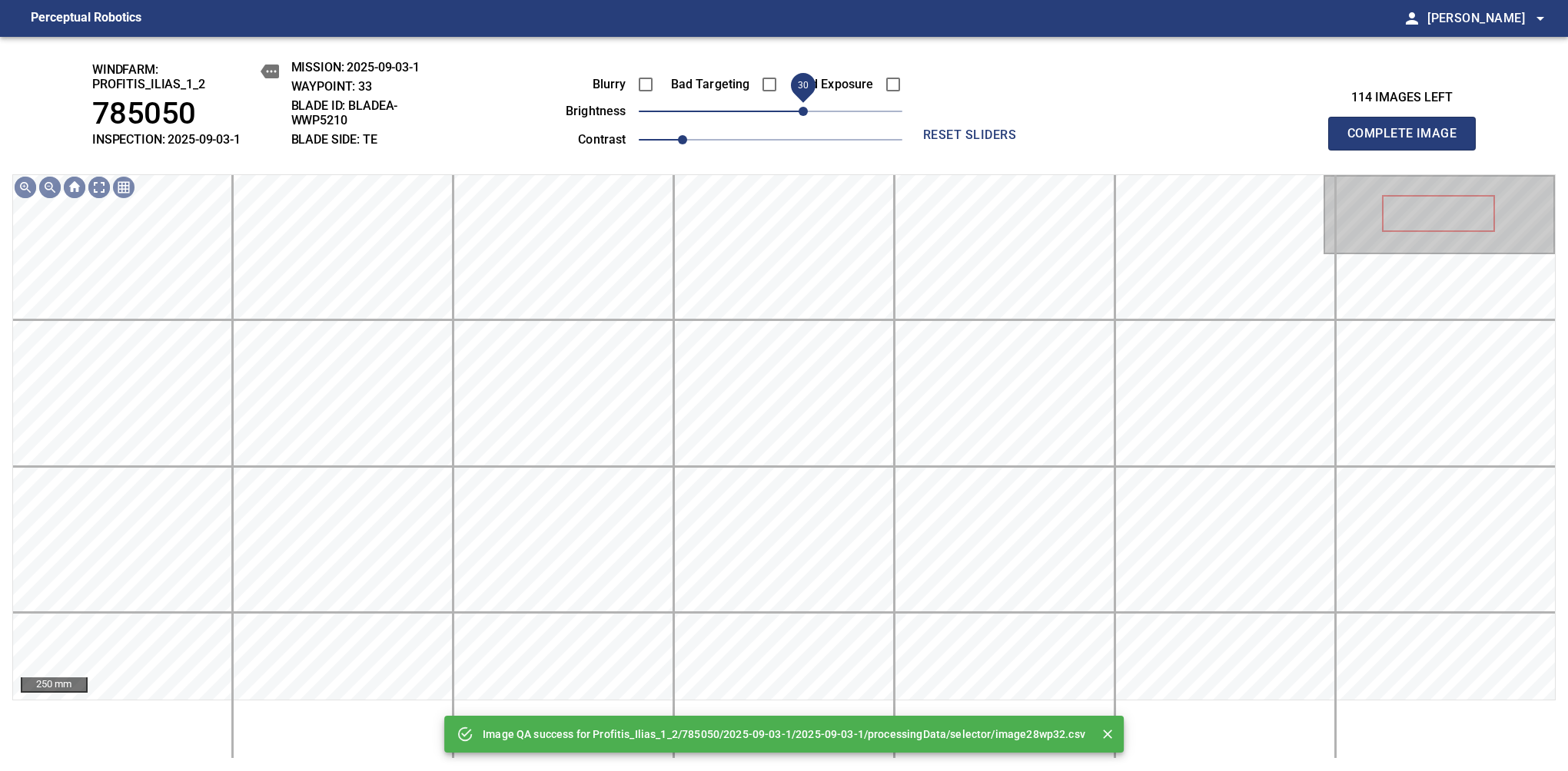
drag, startPoint x: 821, startPoint y: 116, endPoint x: 806, endPoint y: 123, distance: 16.6
click at [806, 122] on span "30" at bounding box center [771, 112] width 264 height 22
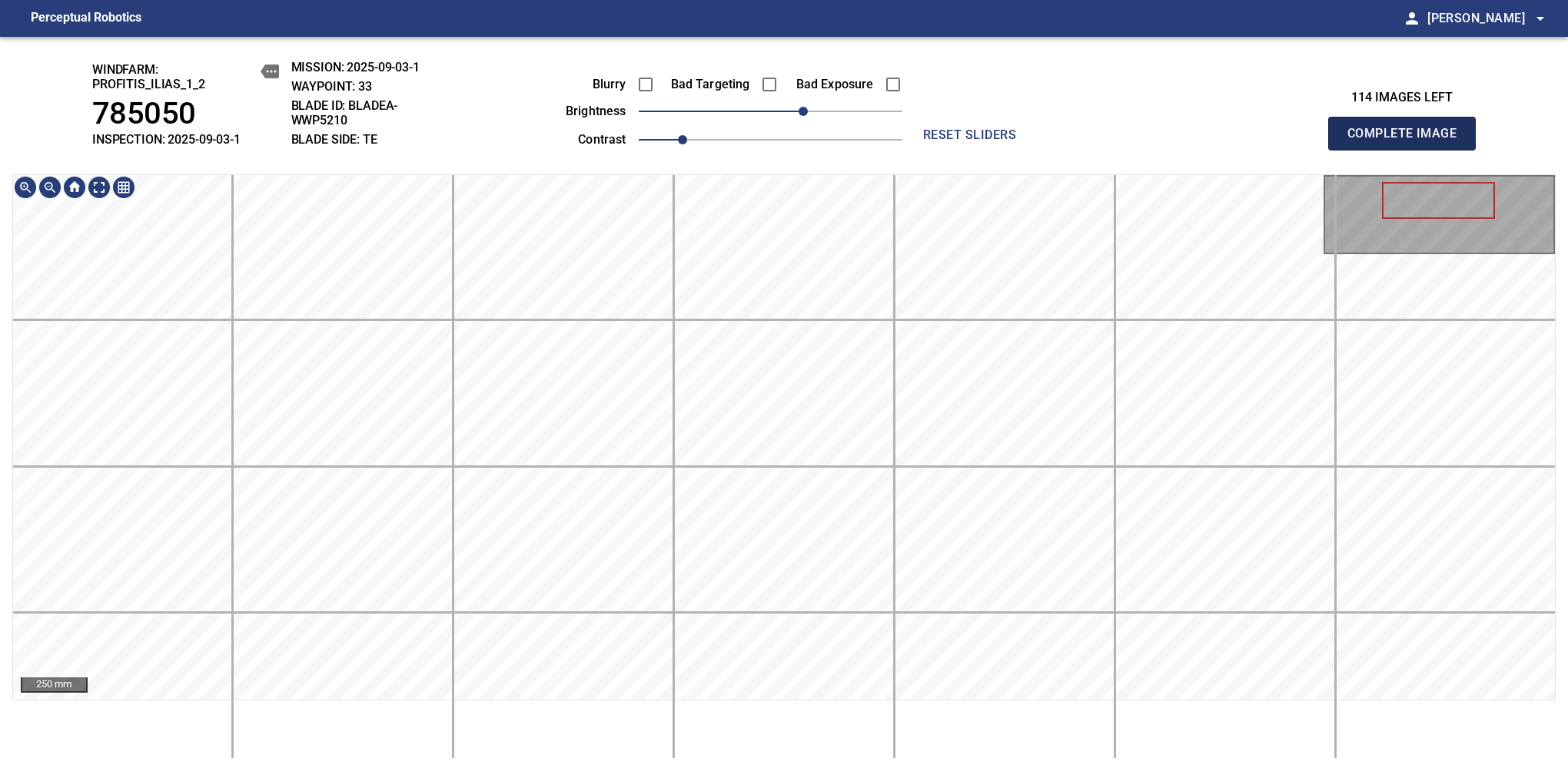
click at [1408, 141] on span "Complete Image" at bounding box center [1402, 133] width 114 height 22
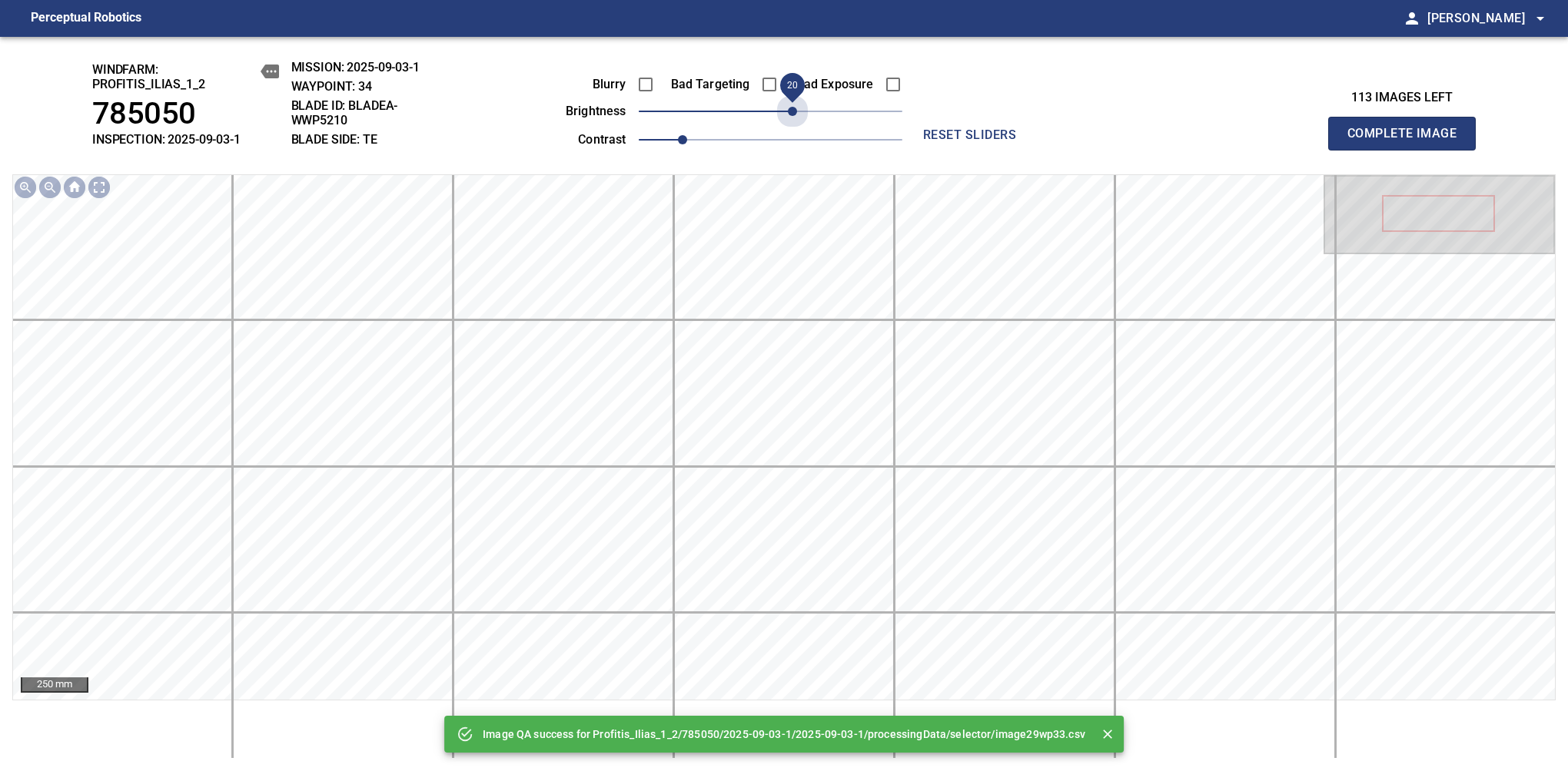
drag, startPoint x: 816, startPoint y: 114, endPoint x: 790, endPoint y: 132, distance: 31.6
click at [790, 132] on div "Blurry Bad Targeting Bad Exposure brightness 20 contrast 1" at bounding box center [717, 109] width 371 height 82
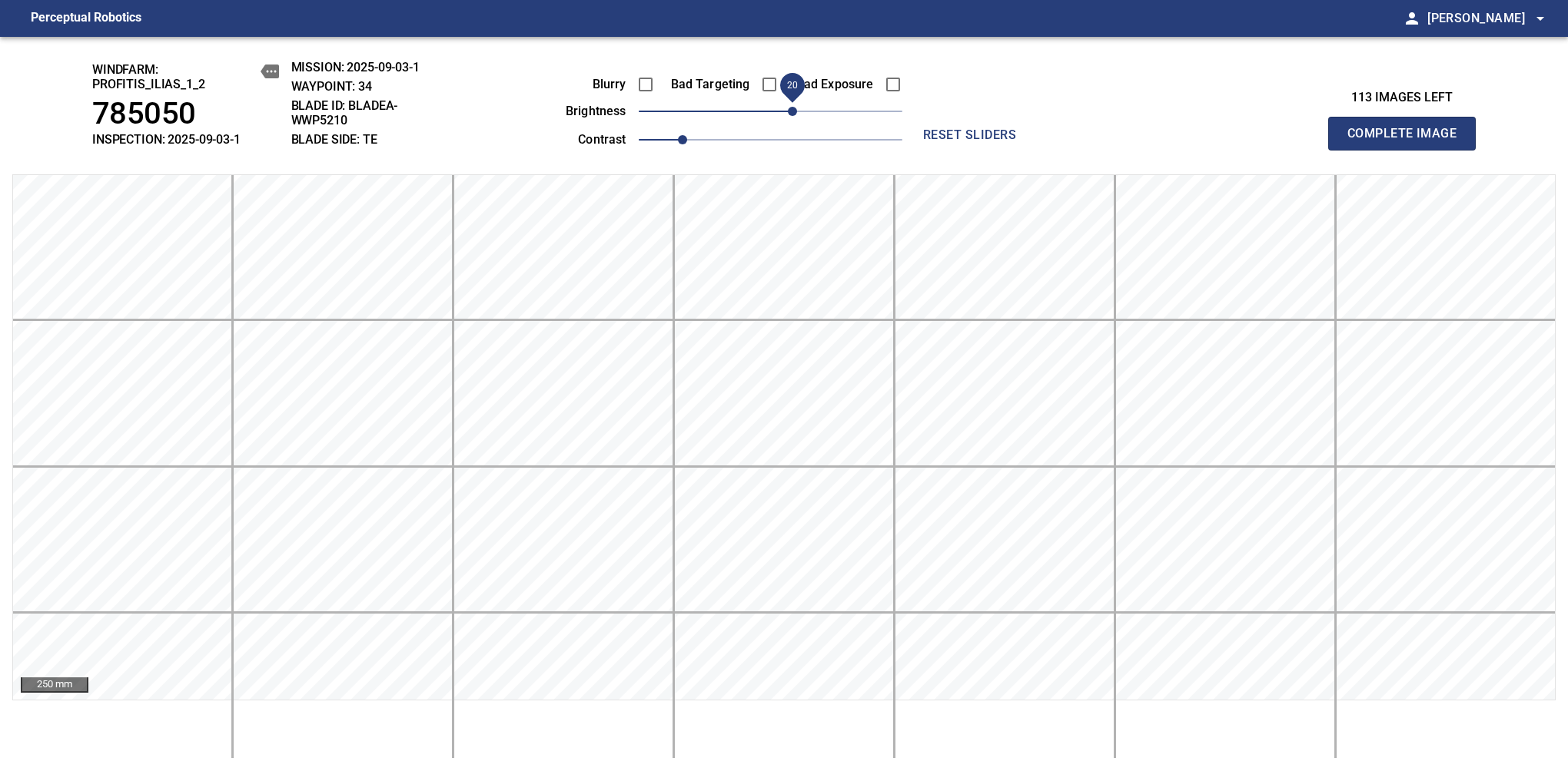
click at [1408, 141] on span "Complete Image" at bounding box center [1402, 133] width 114 height 22
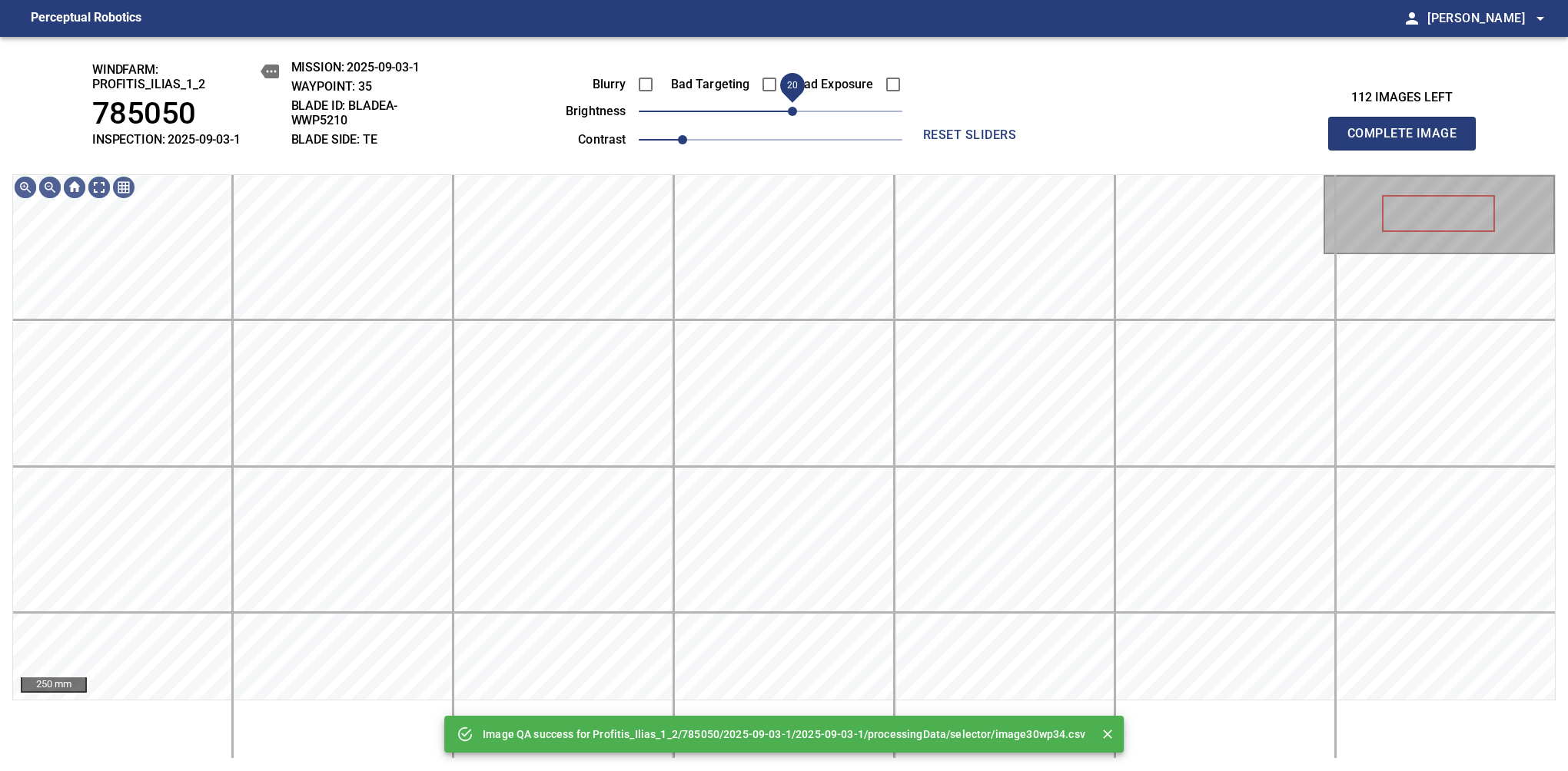
drag, startPoint x: 814, startPoint y: 111, endPoint x: 790, endPoint y: 121, distance: 26.0
click at [790, 116] on span "20" at bounding box center [792, 111] width 9 height 9
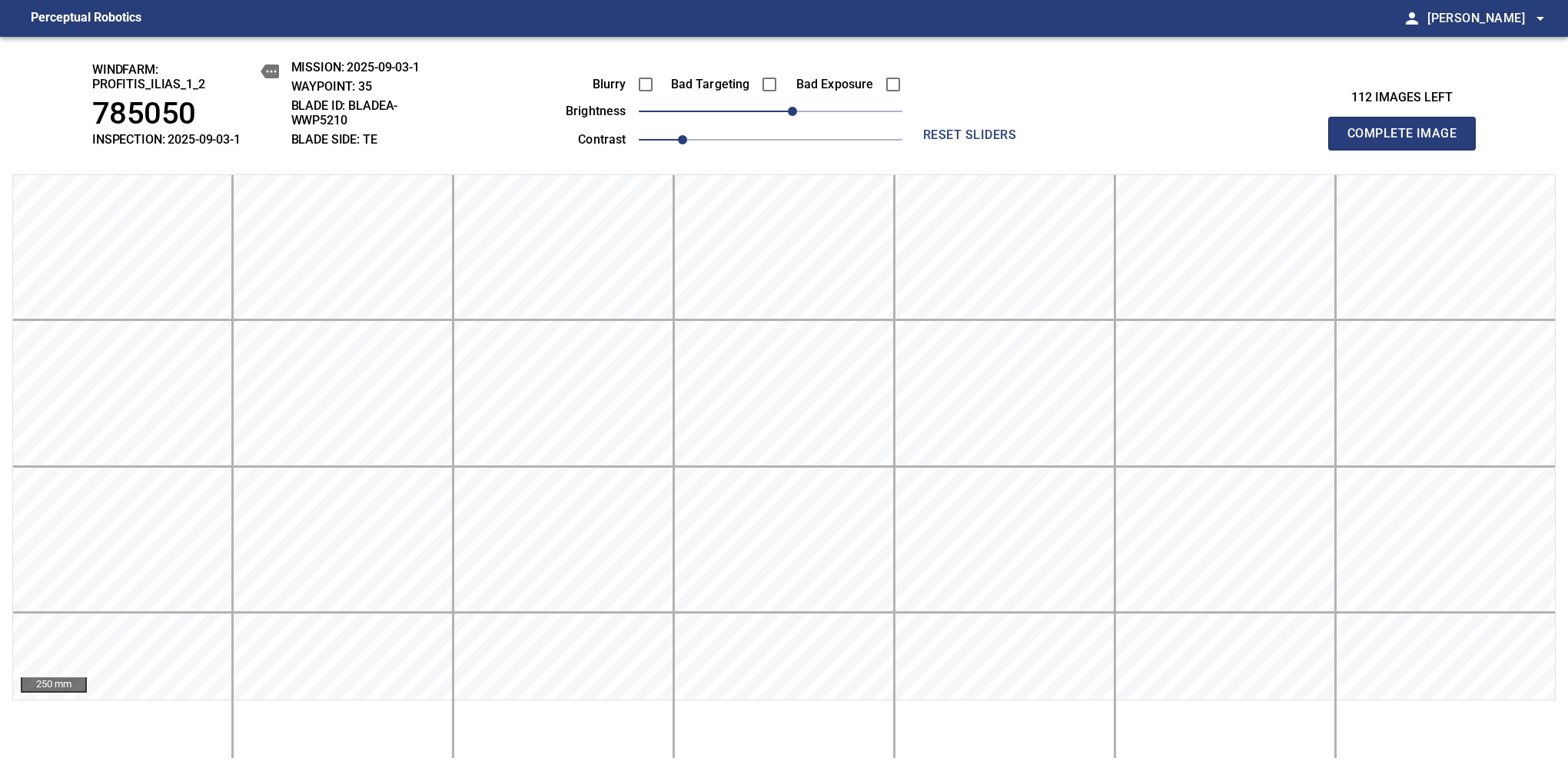
click at [1408, 141] on span "Complete Image" at bounding box center [1402, 133] width 114 height 22
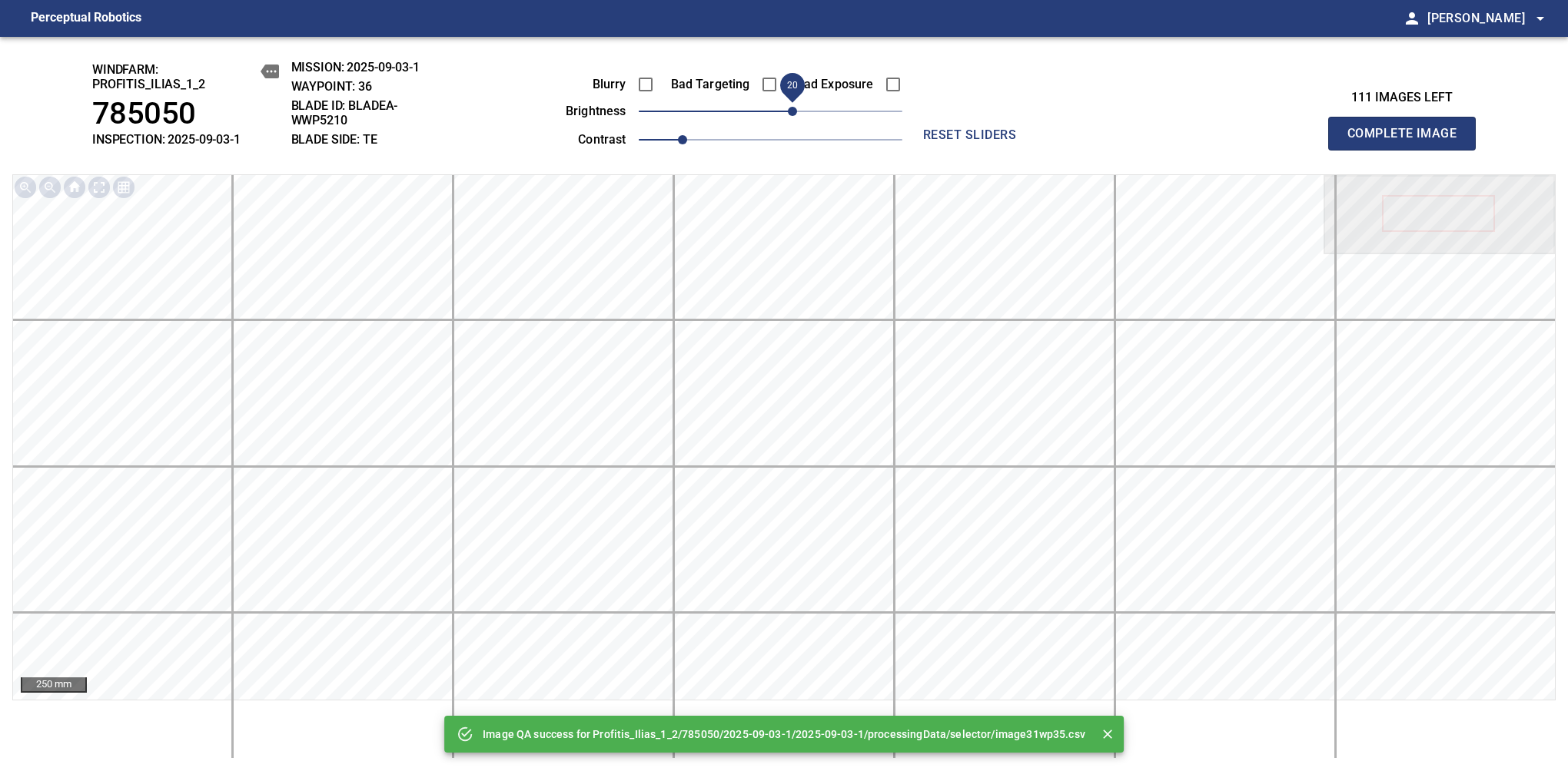
drag, startPoint x: 781, startPoint y: 118, endPoint x: 796, endPoint y: 112, distance: 16.2
click at [796, 112] on span "20" at bounding box center [792, 111] width 9 height 9
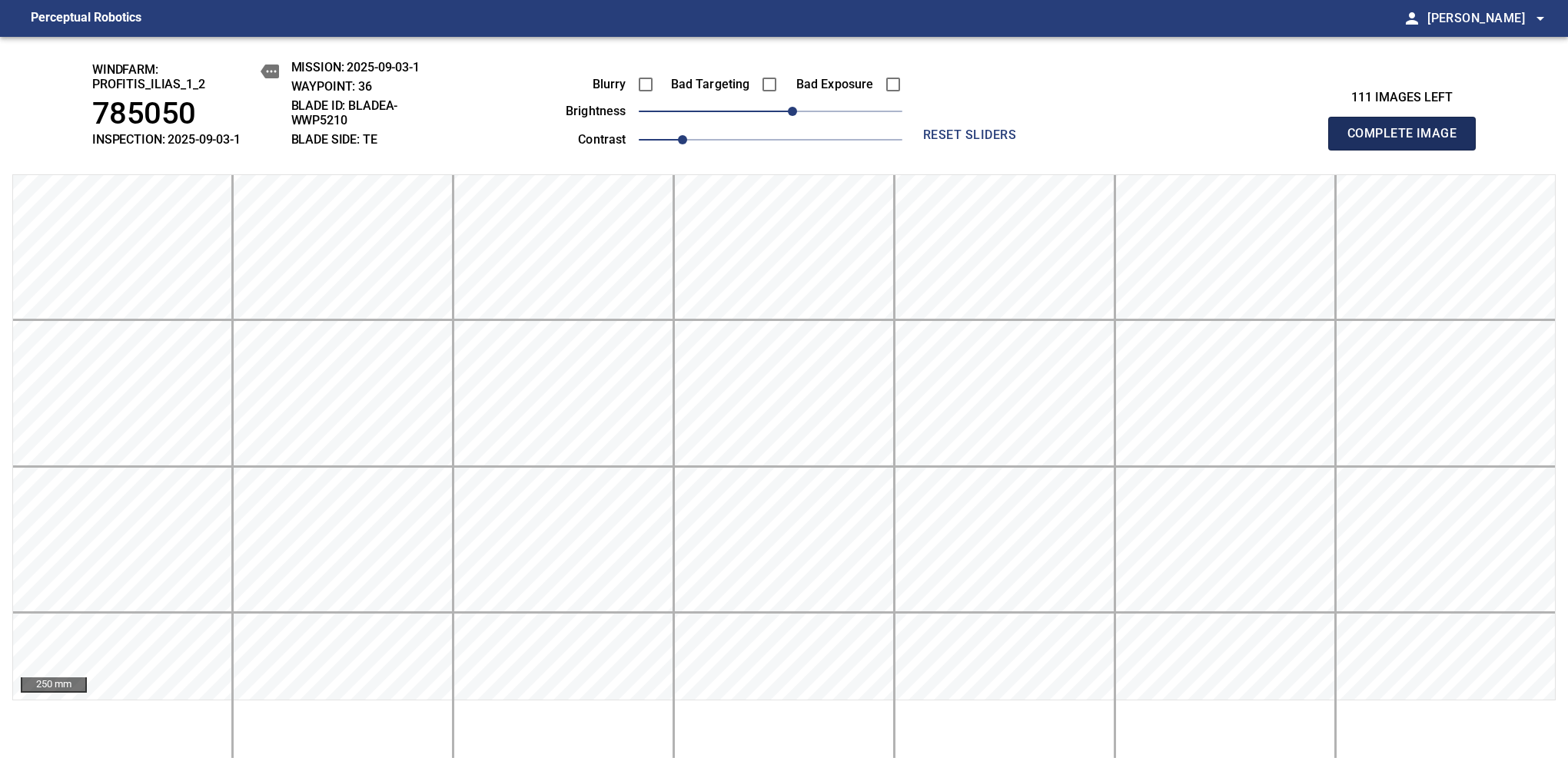
click at [1408, 141] on span "Complete Image" at bounding box center [1402, 133] width 114 height 22
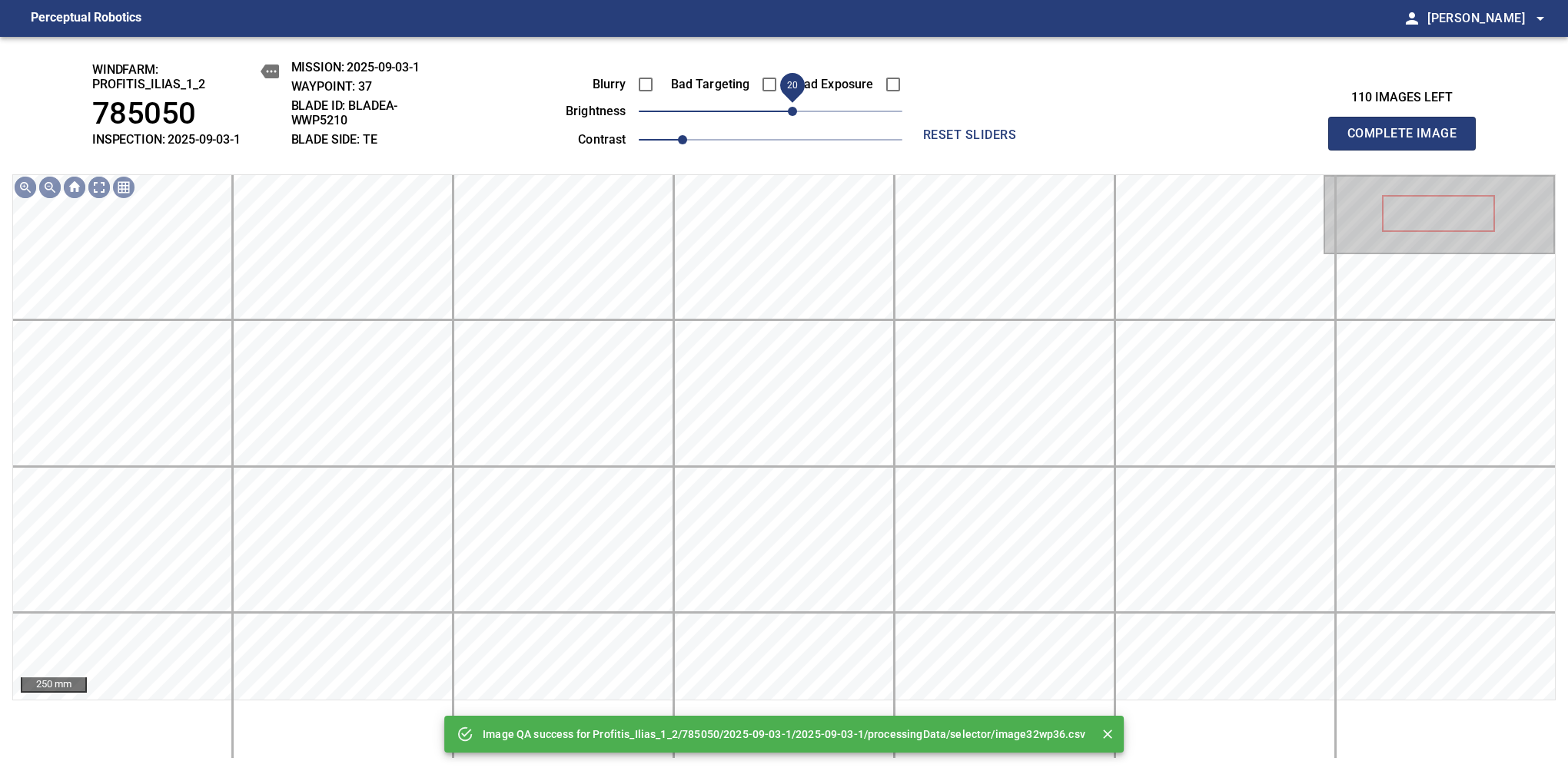
drag, startPoint x: 777, startPoint y: 117, endPoint x: 787, endPoint y: 117, distance: 10.0
click at [787, 116] on span "20" at bounding box center [792, 111] width 9 height 9
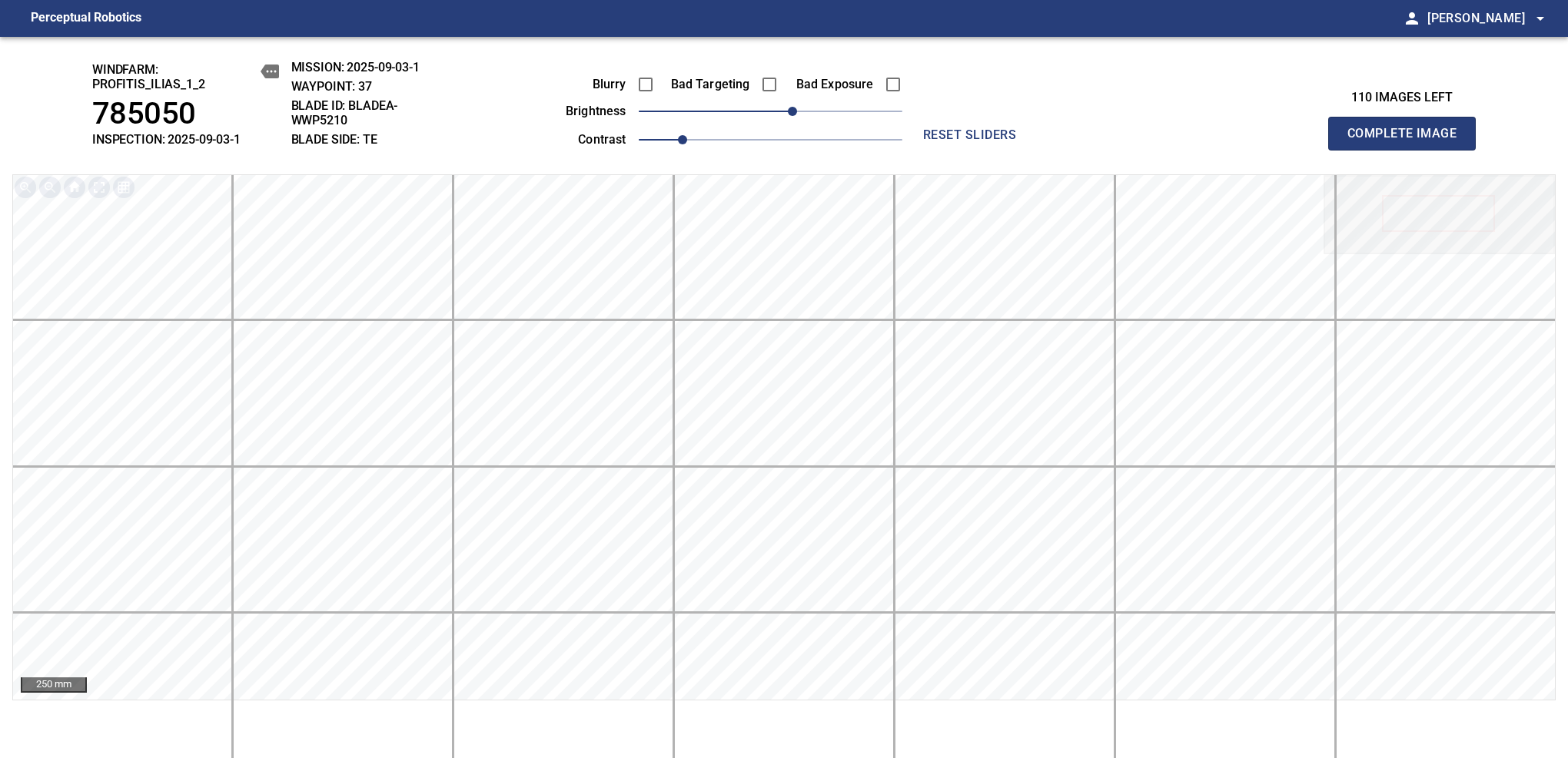
click at [1408, 141] on span "Complete Image" at bounding box center [1402, 133] width 114 height 22
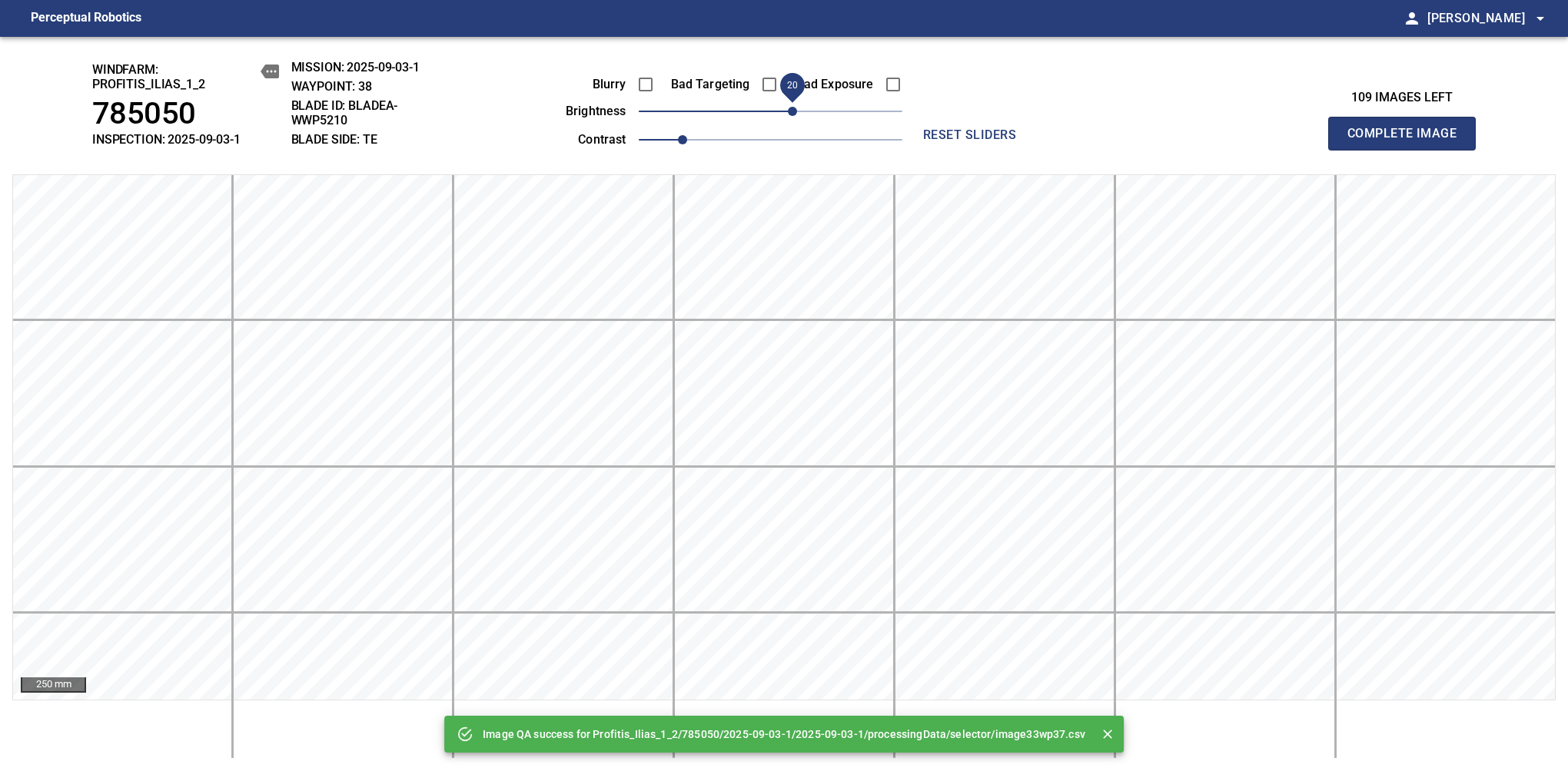
click at [796, 112] on span "20" at bounding box center [771, 112] width 264 height 22
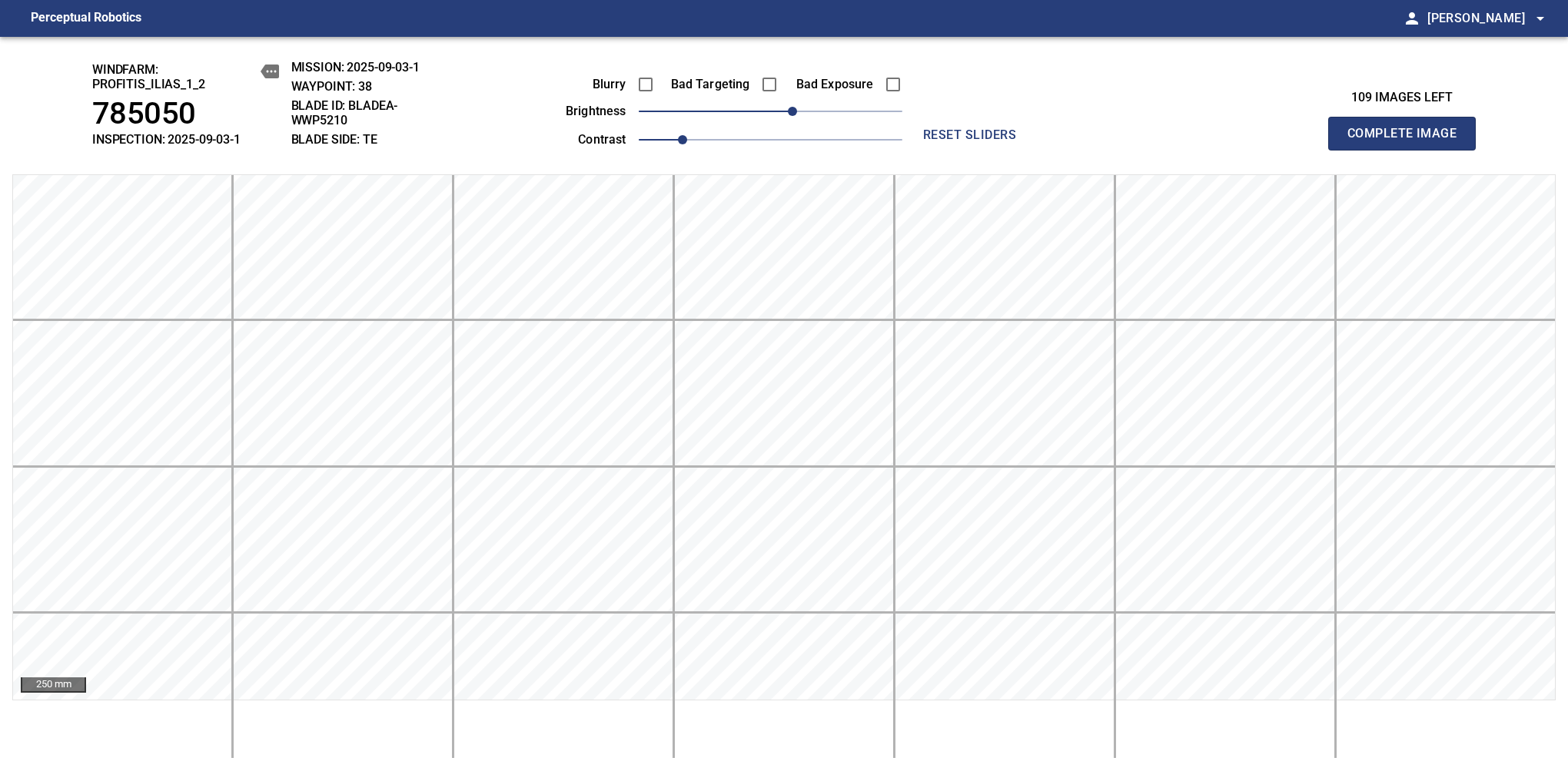
click at [1408, 141] on span "Complete Image" at bounding box center [1402, 133] width 114 height 22
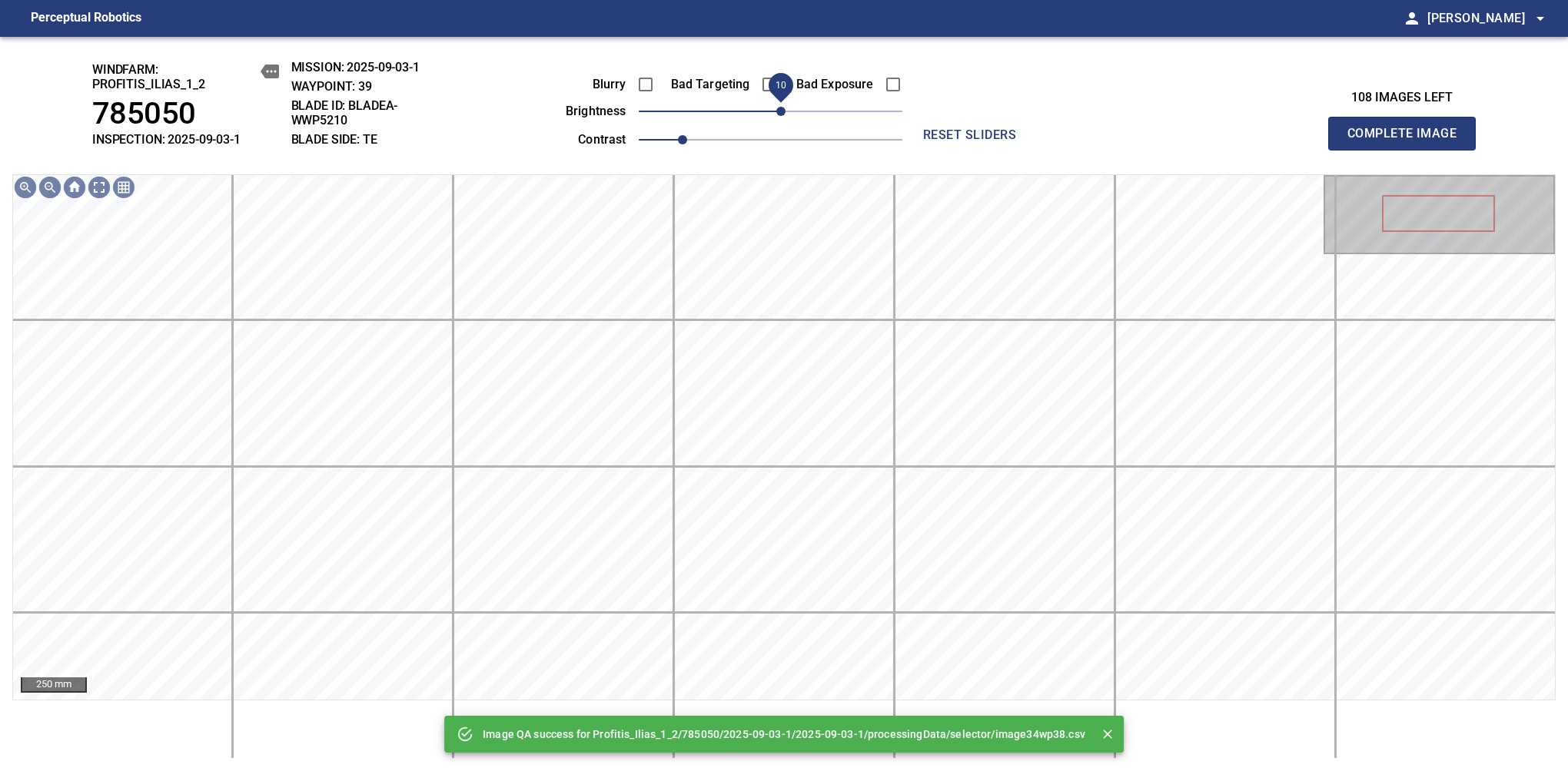
drag, startPoint x: 796, startPoint y: 112, endPoint x: 782, endPoint y: 117, distance: 14.9
click at [782, 117] on span "10" at bounding box center [771, 112] width 264 height 22
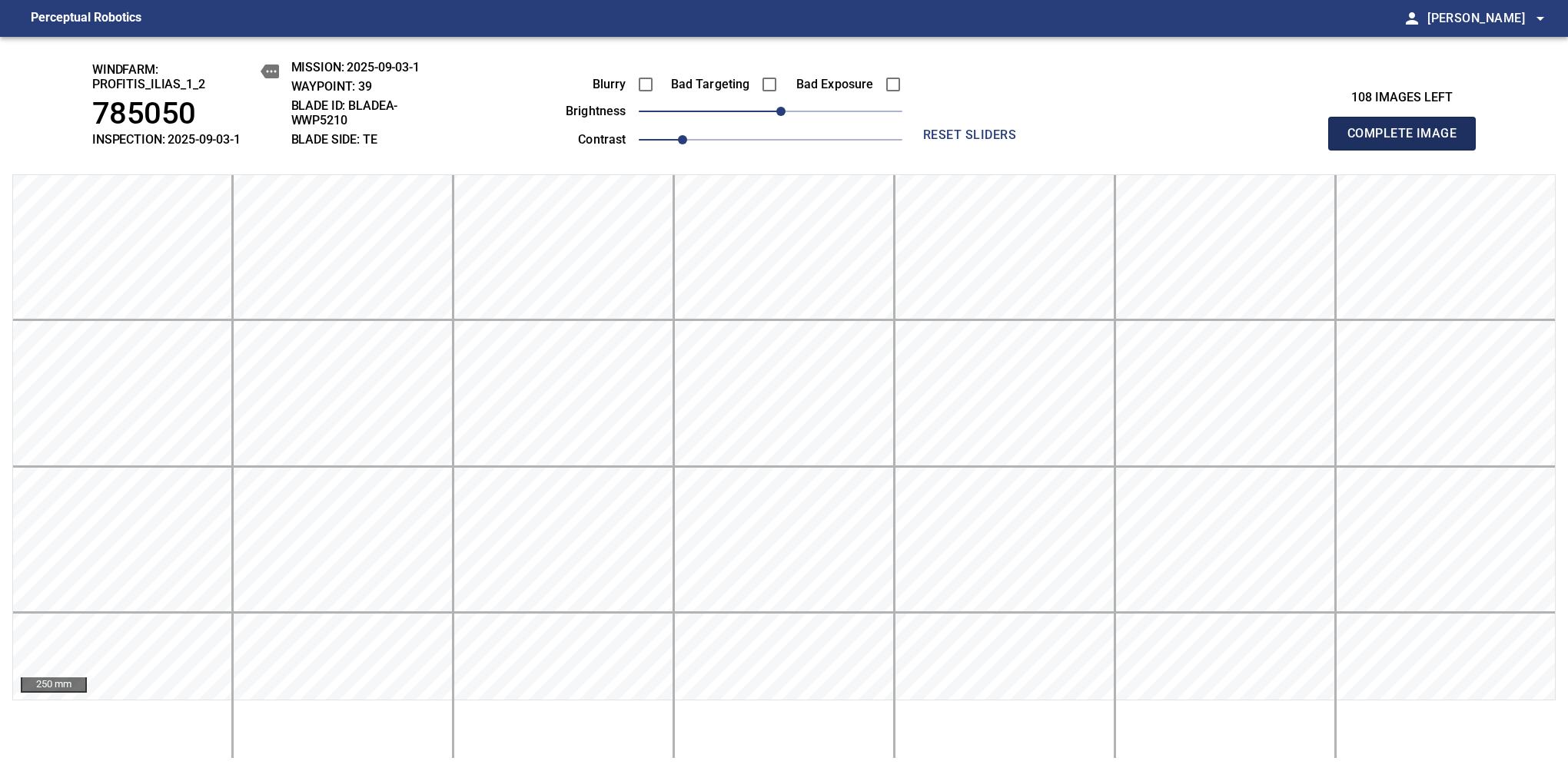
click at [1408, 141] on span "Complete Image" at bounding box center [1402, 133] width 114 height 22
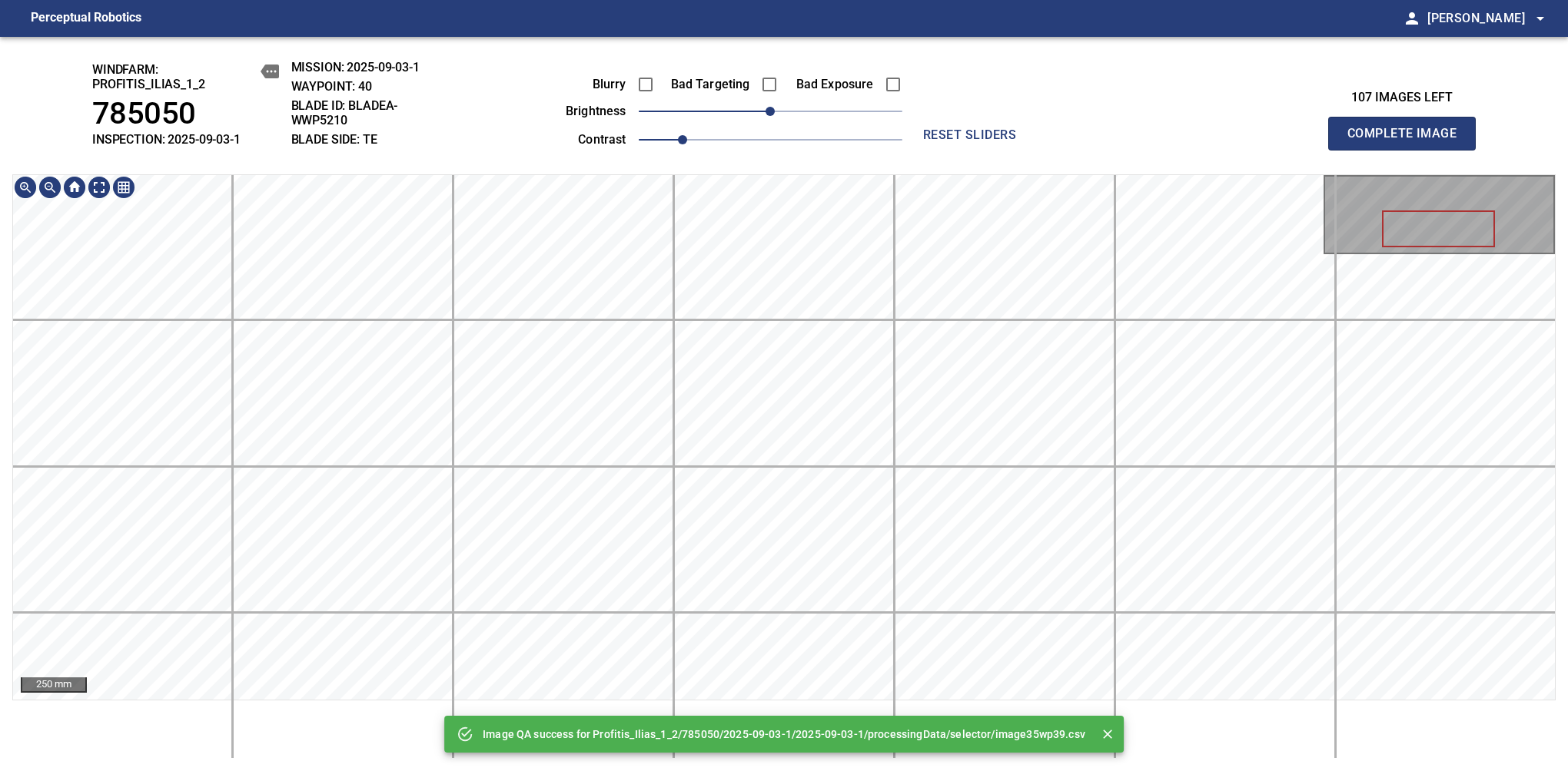
click at [809, 98] on div "Image QA success for Profitis_Ilias_1_2/785050/2025-09-03-1/2025-09-03-1/proces…" at bounding box center [784, 404] width 1568 height 734
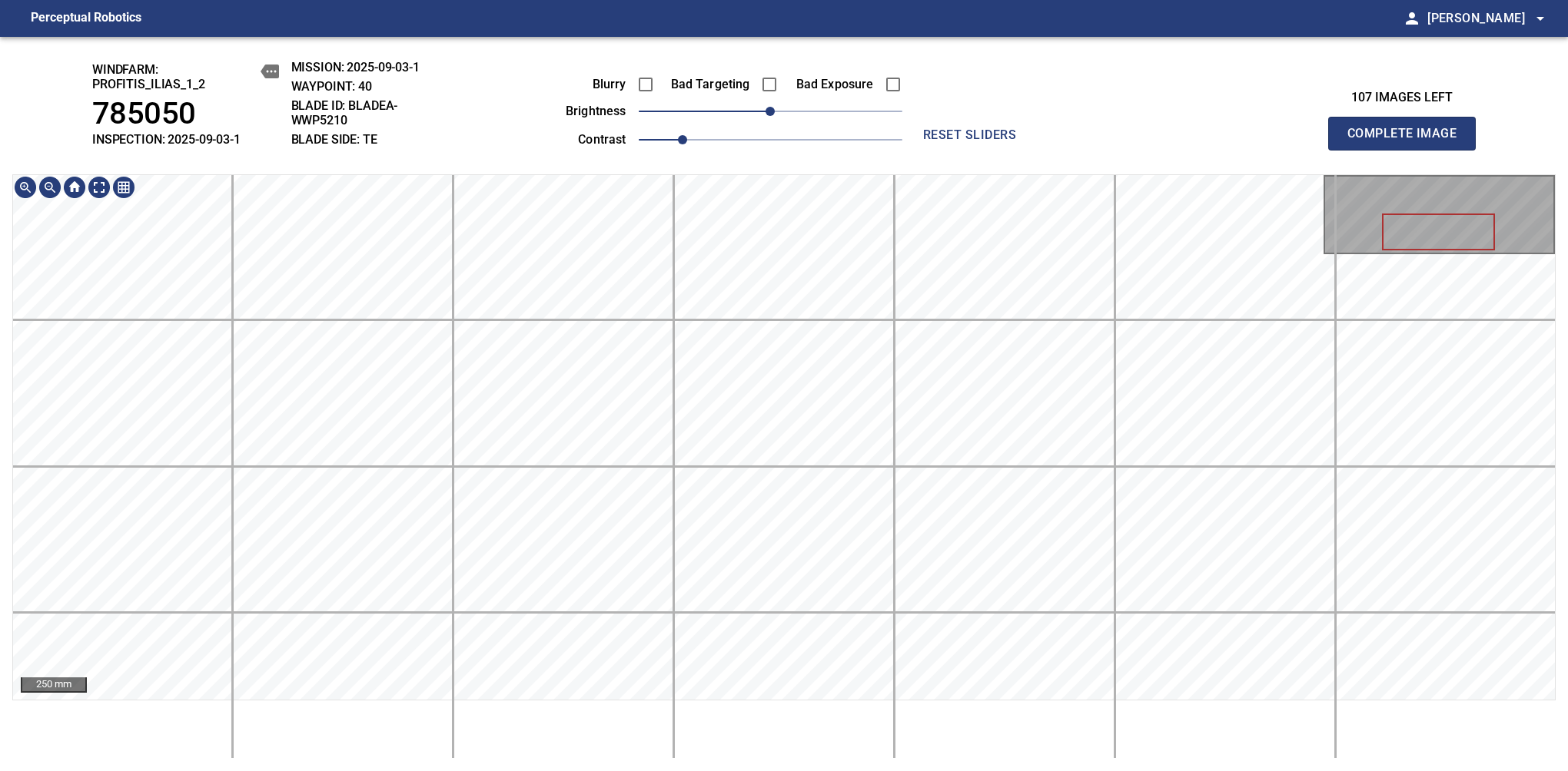
click at [1408, 141] on span "Complete Image" at bounding box center [1402, 133] width 114 height 22
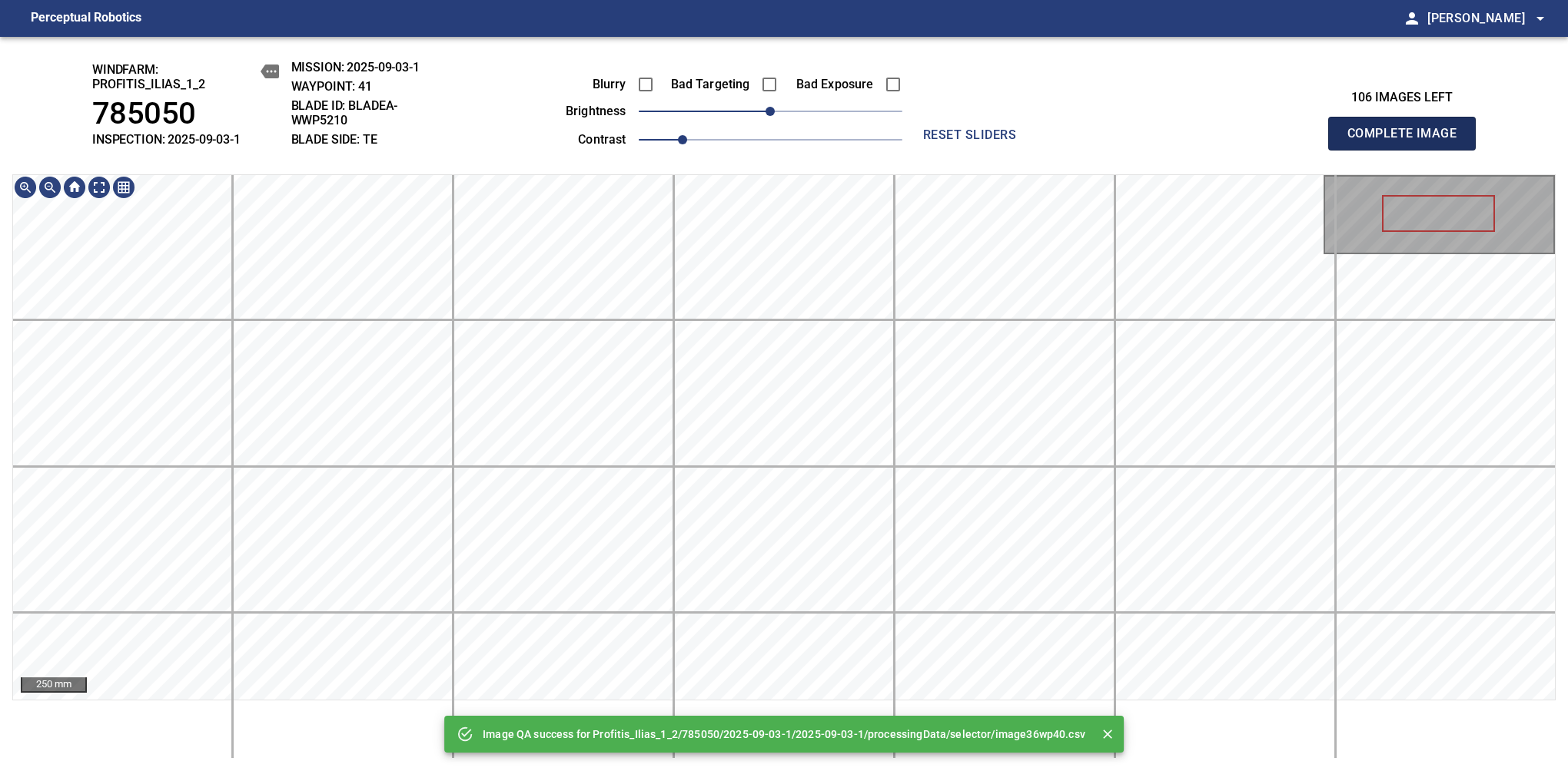
click at [1408, 141] on span "Complete Image" at bounding box center [1402, 133] width 114 height 22
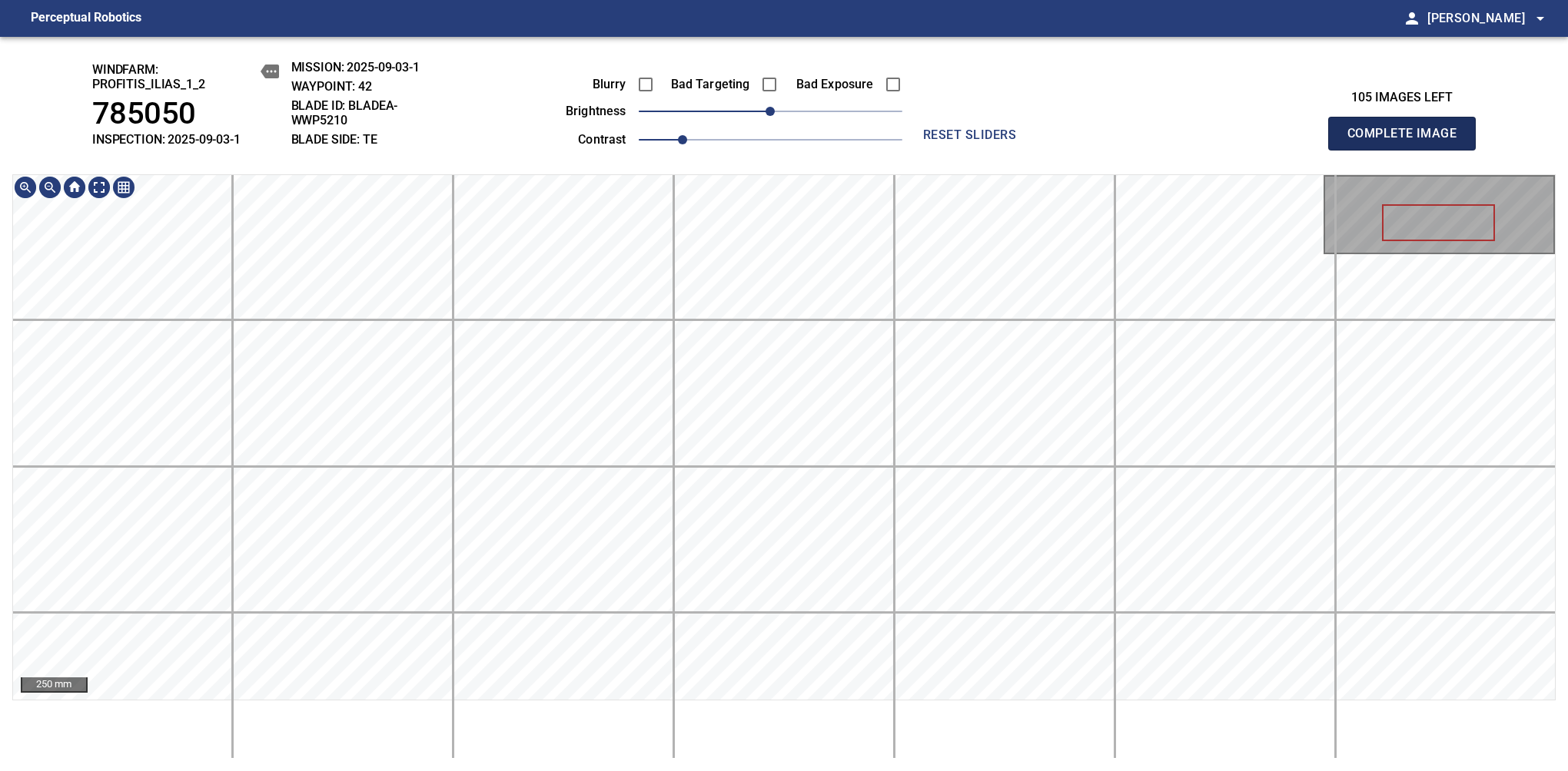
click at [1408, 141] on span "Complete Image" at bounding box center [1402, 133] width 114 height 22
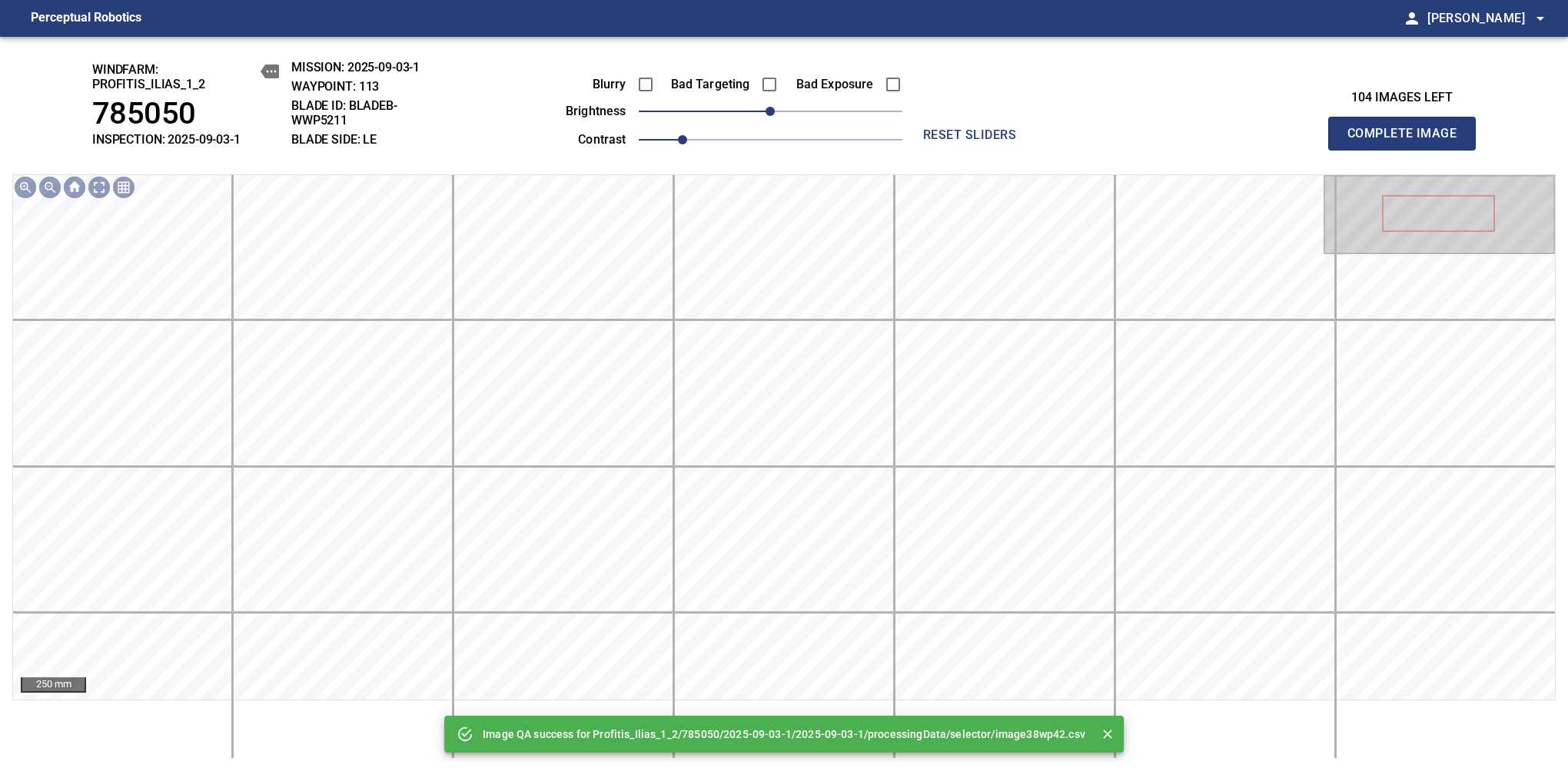
click at [723, 83] on div "Image QA success for Profitis_Ilias_1_2/785050/2025-09-03-1/2025-09-03-1/proces…" at bounding box center [784, 404] width 1568 height 734
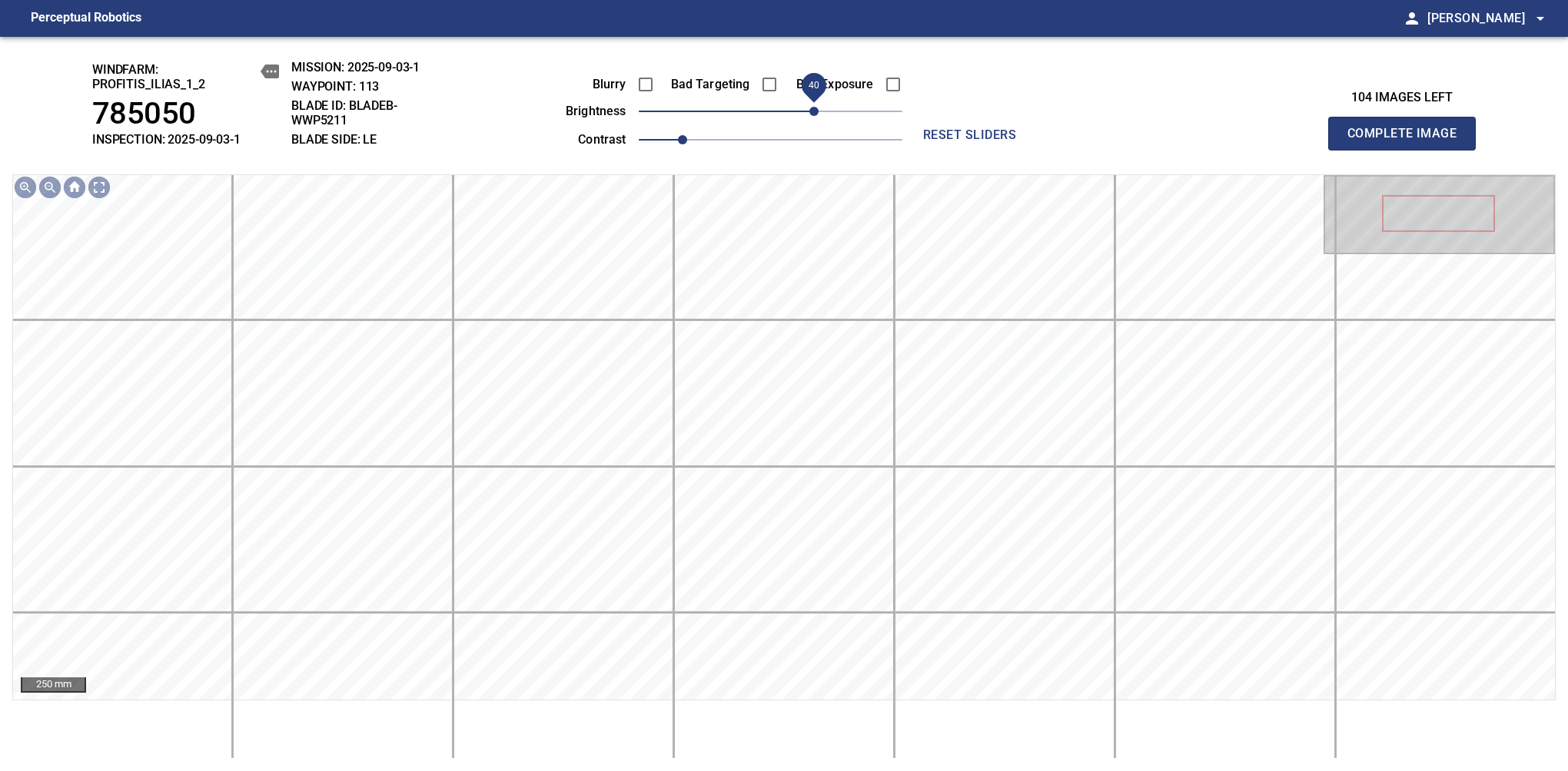
drag, startPoint x: 767, startPoint y: 112, endPoint x: 816, endPoint y: 120, distance: 49.6
click at [816, 116] on span "40" at bounding box center [813, 111] width 9 height 9
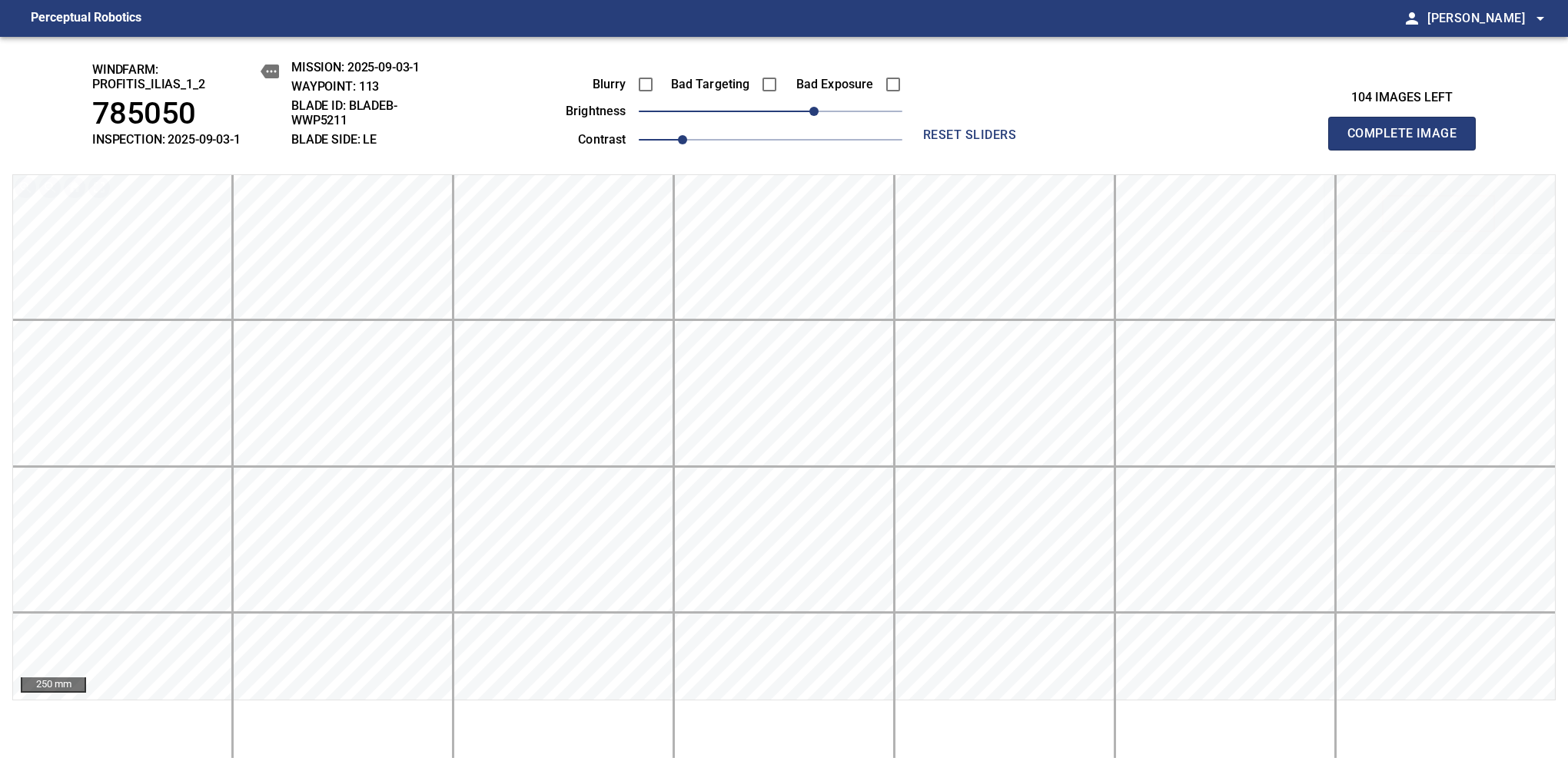
click at [1408, 141] on span "Complete Image" at bounding box center [1402, 133] width 114 height 22
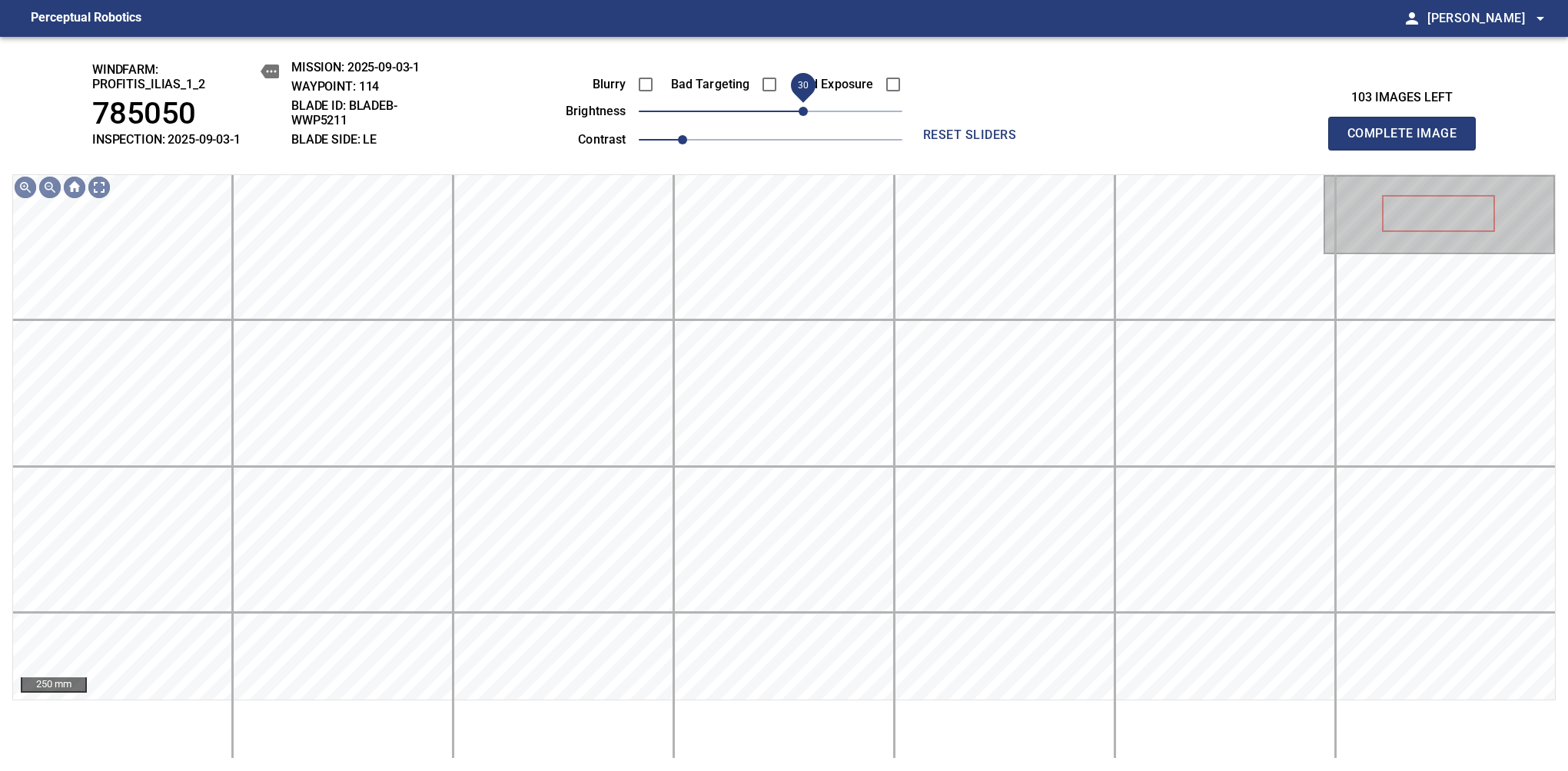
click at [808, 107] on span "30" at bounding box center [802, 111] width 9 height 9
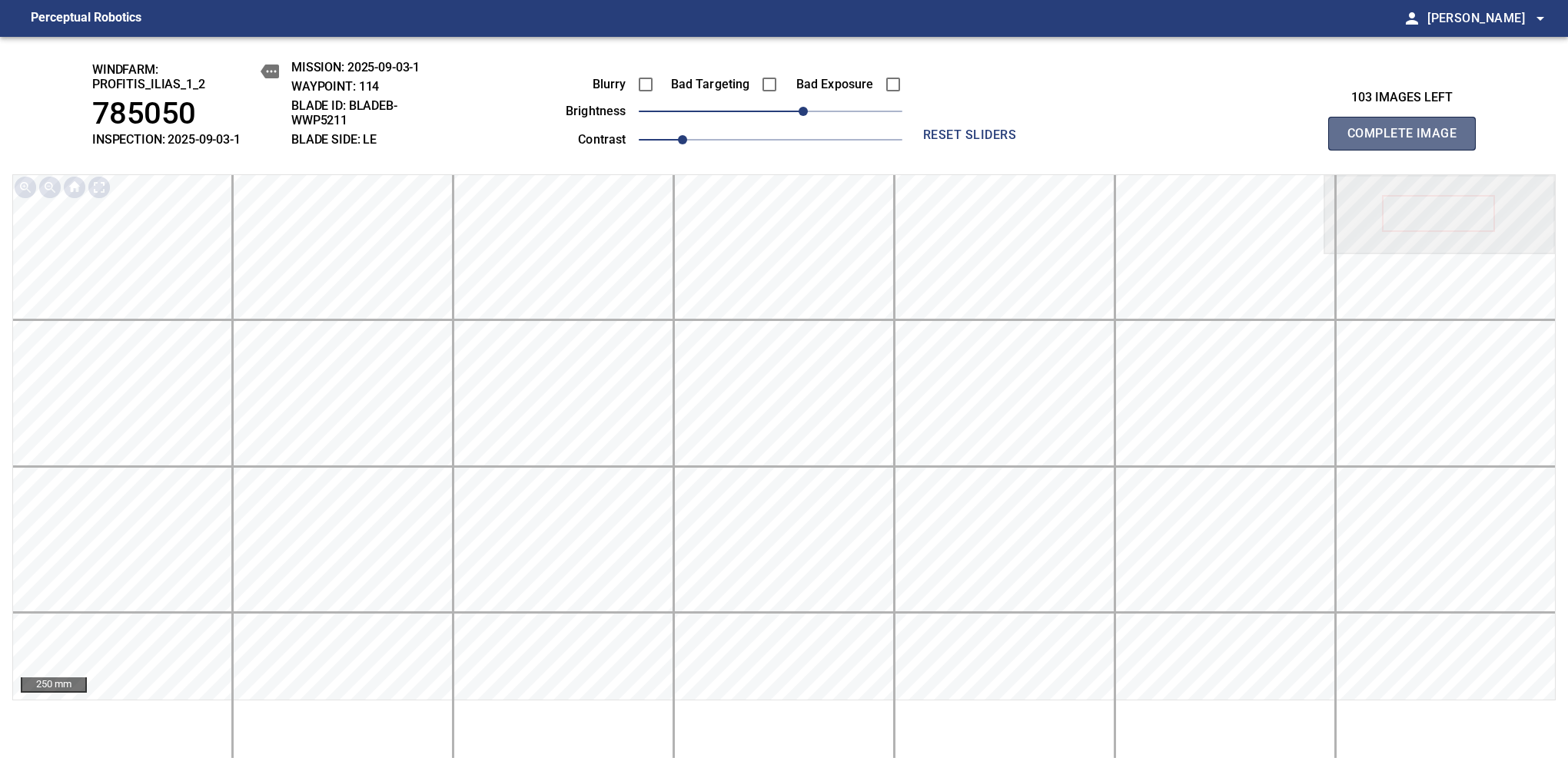
click at [1408, 141] on span "Complete Image" at bounding box center [1402, 133] width 114 height 22
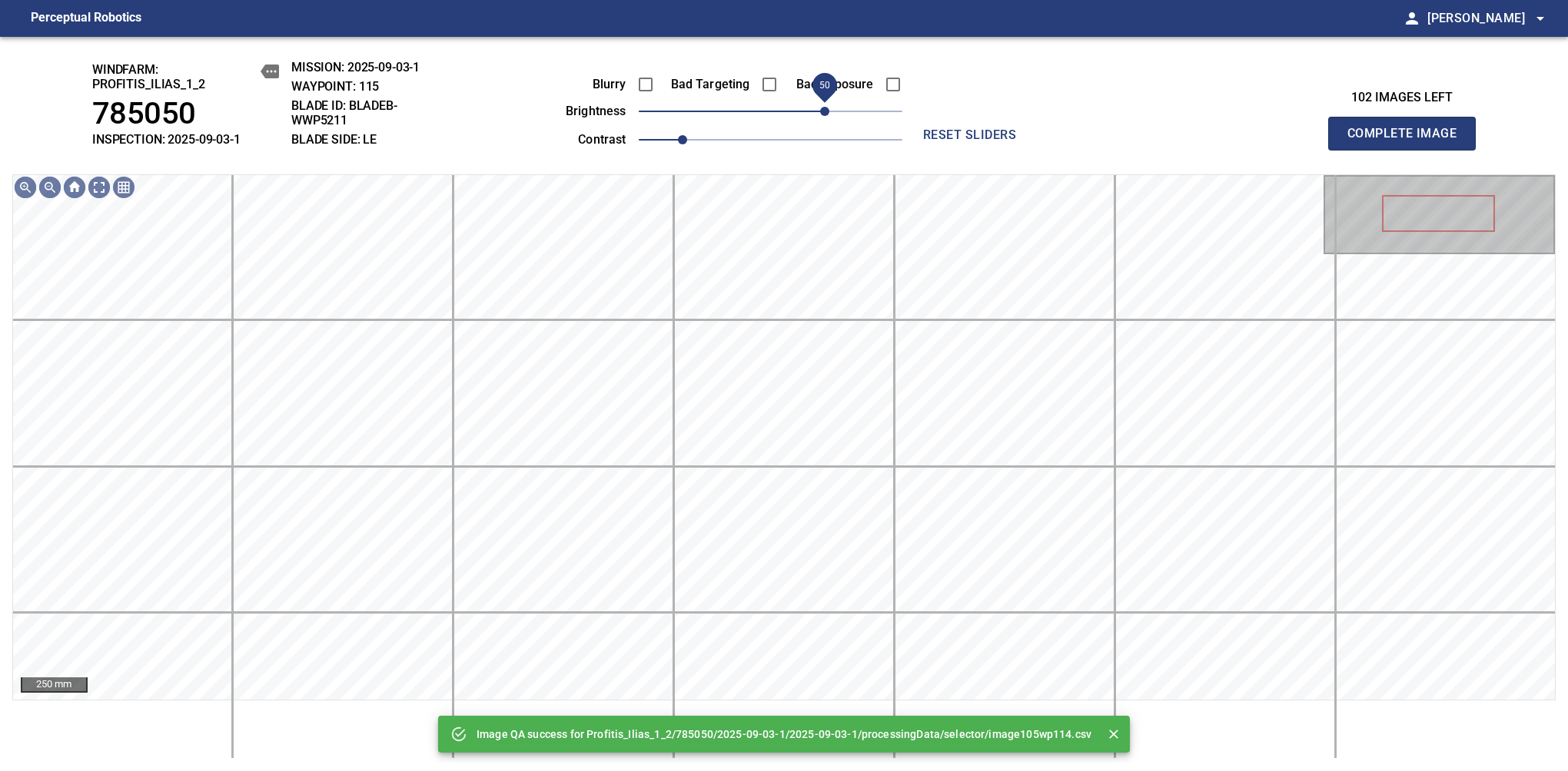
drag, startPoint x: 811, startPoint y: 112, endPoint x: 830, endPoint y: 112, distance: 19.0
click at [829, 112] on span "50" at bounding box center [824, 111] width 9 height 9
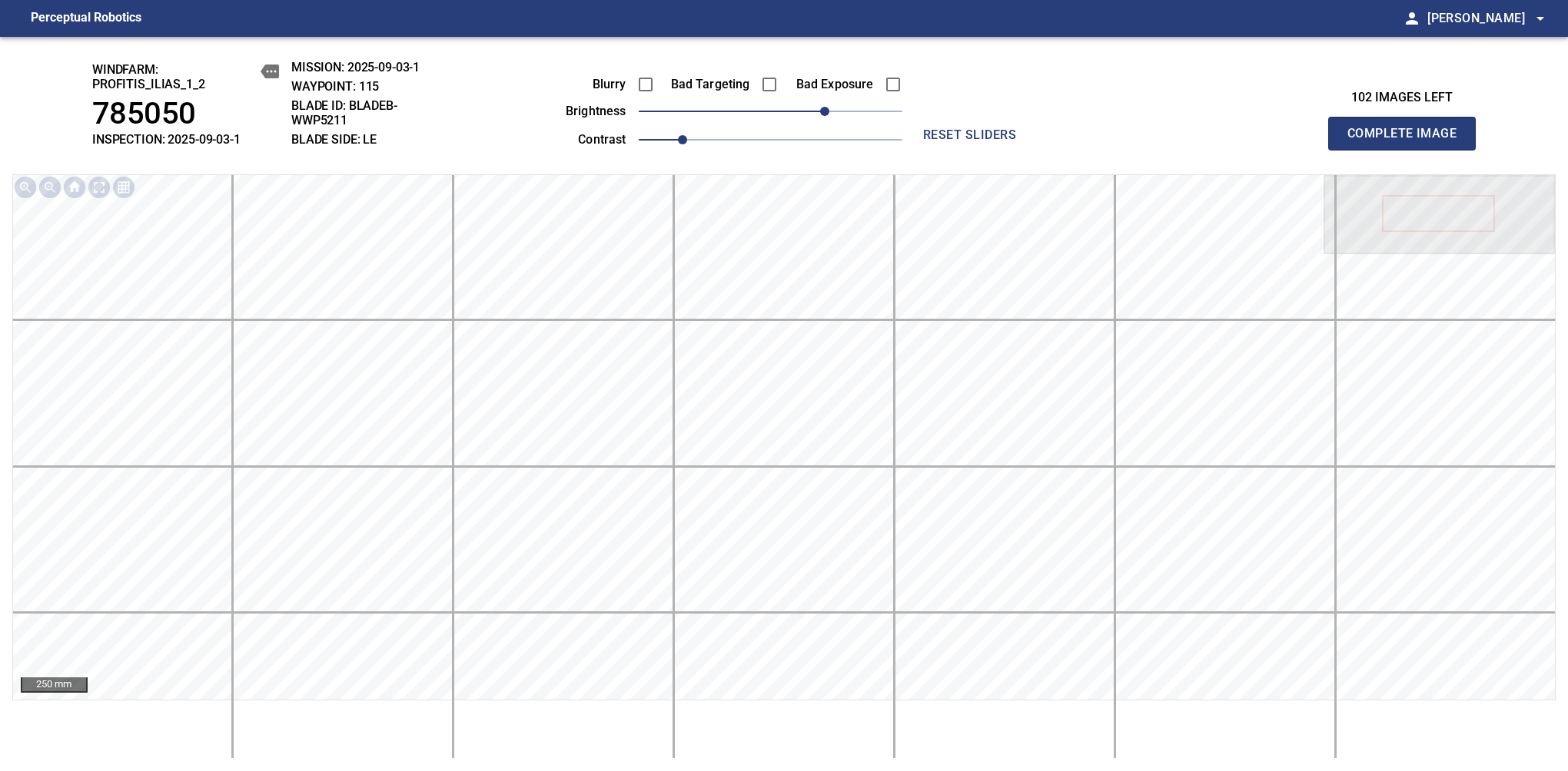
click at [1408, 141] on span "Complete Image" at bounding box center [1402, 133] width 114 height 22
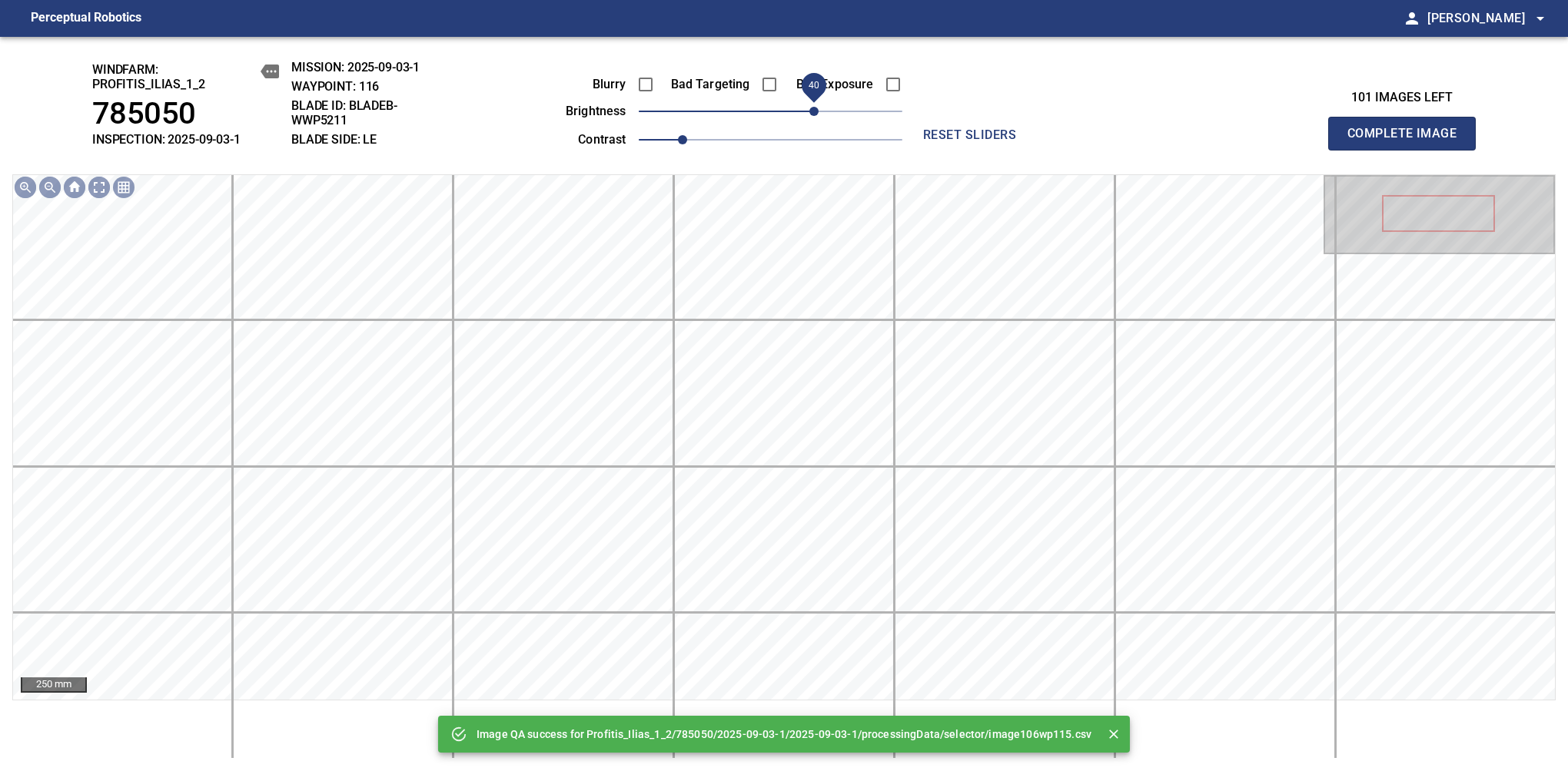
drag, startPoint x: 808, startPoint y: 114, endPoint x: 817, endPoint y: 122, distance: 12.0
click at [817, 122] on span "40" at bounding box center [771, 112] width 264 height 22
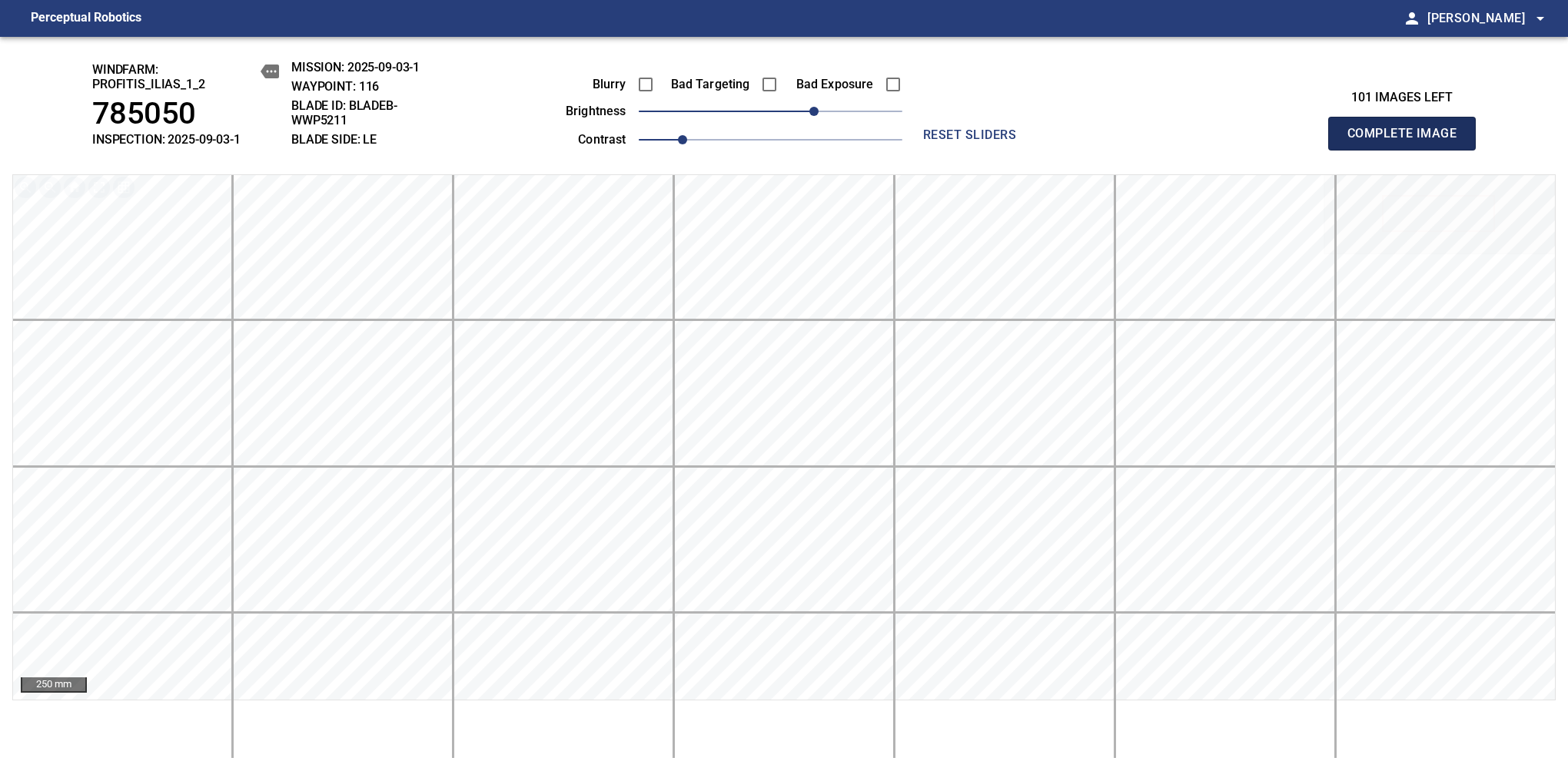
click at [1408, 141] on span "Complete Image" at bounding box center [1402, 133] width 114 height 22
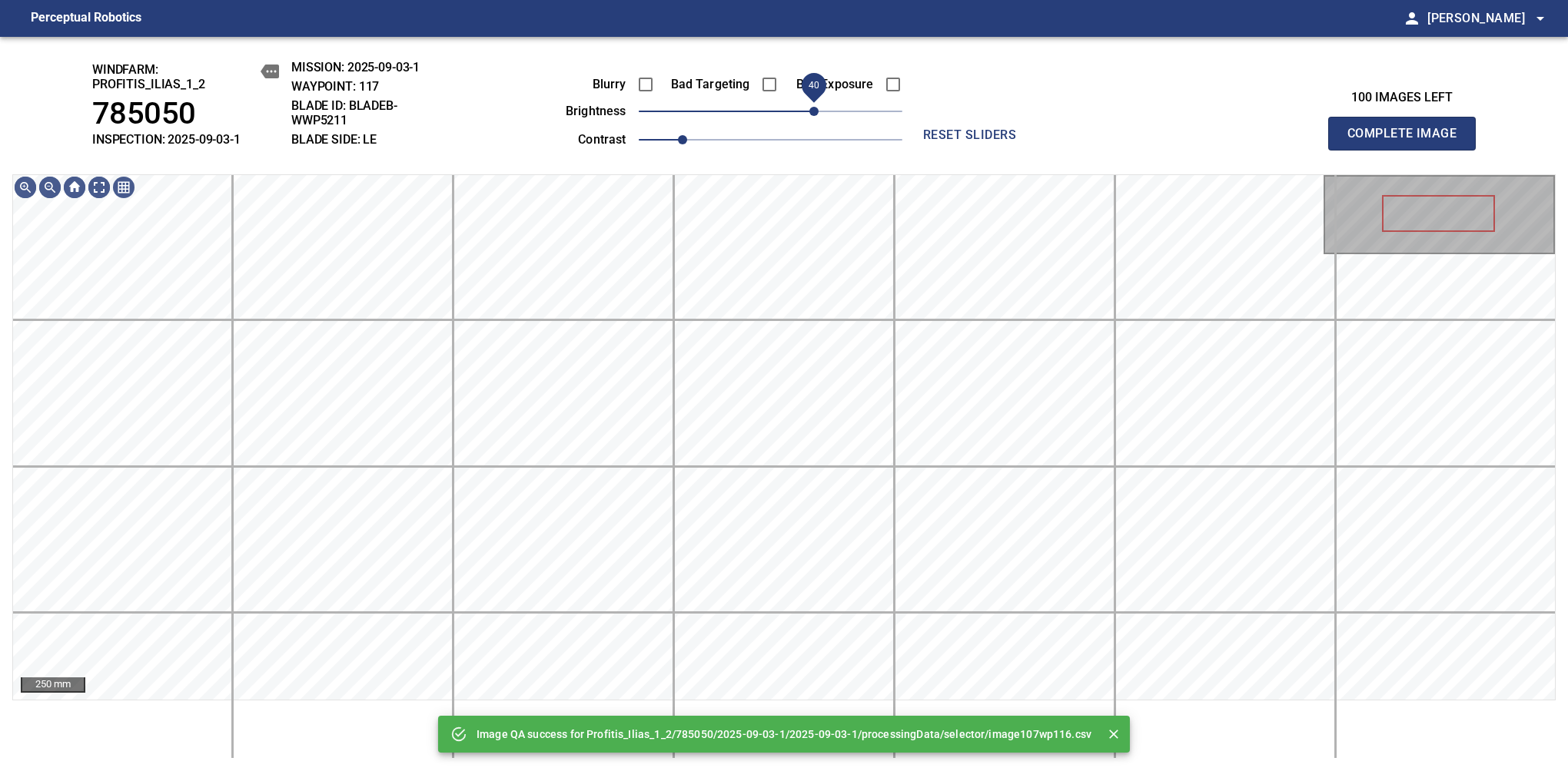
click at [817, 117] on span "40" at bounding box center [771, 112] width 264 height 22
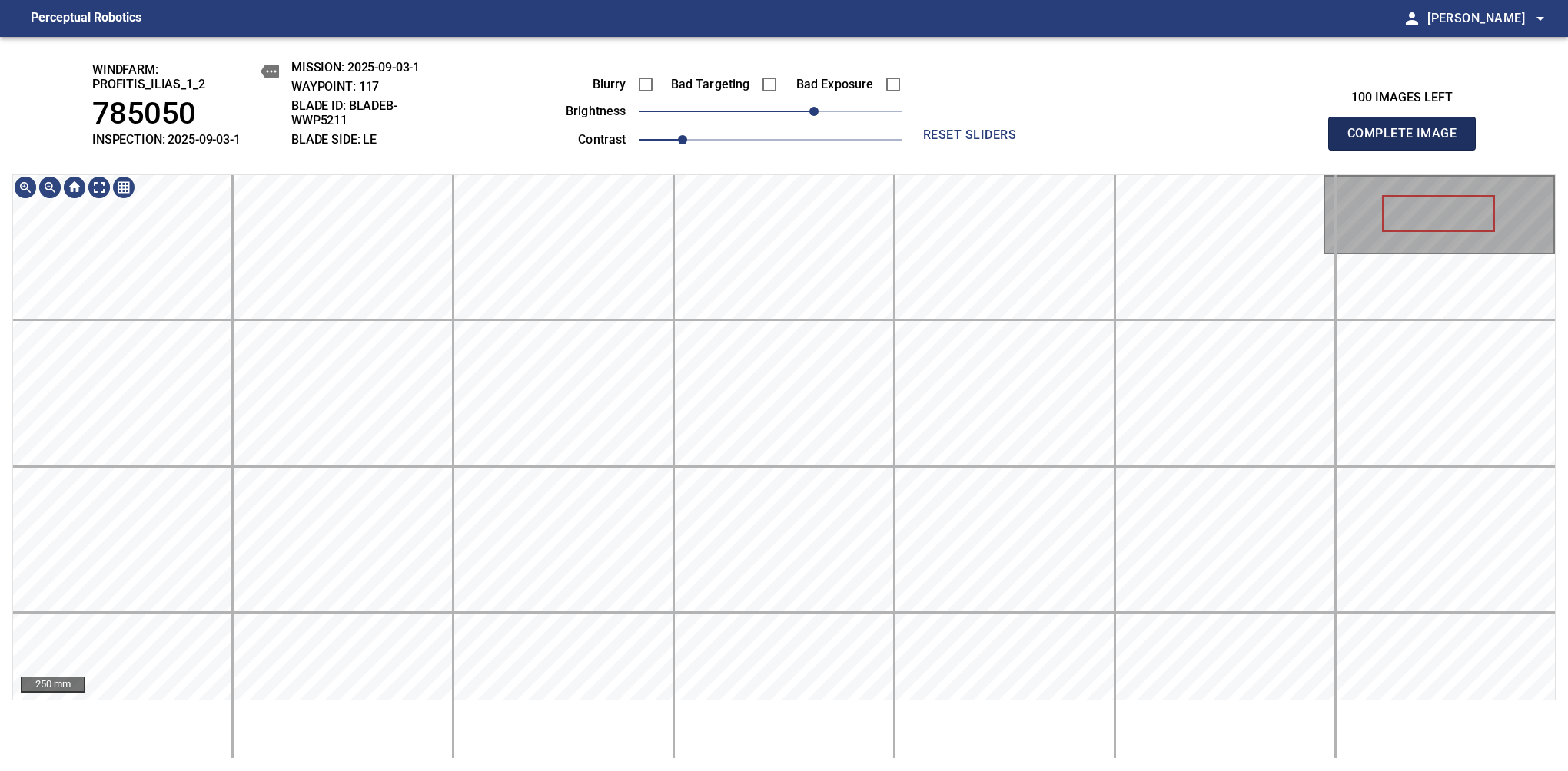
click at [1408, 141] on span "Complete Image" at bounding box center [1402, 133] width 114 height 22
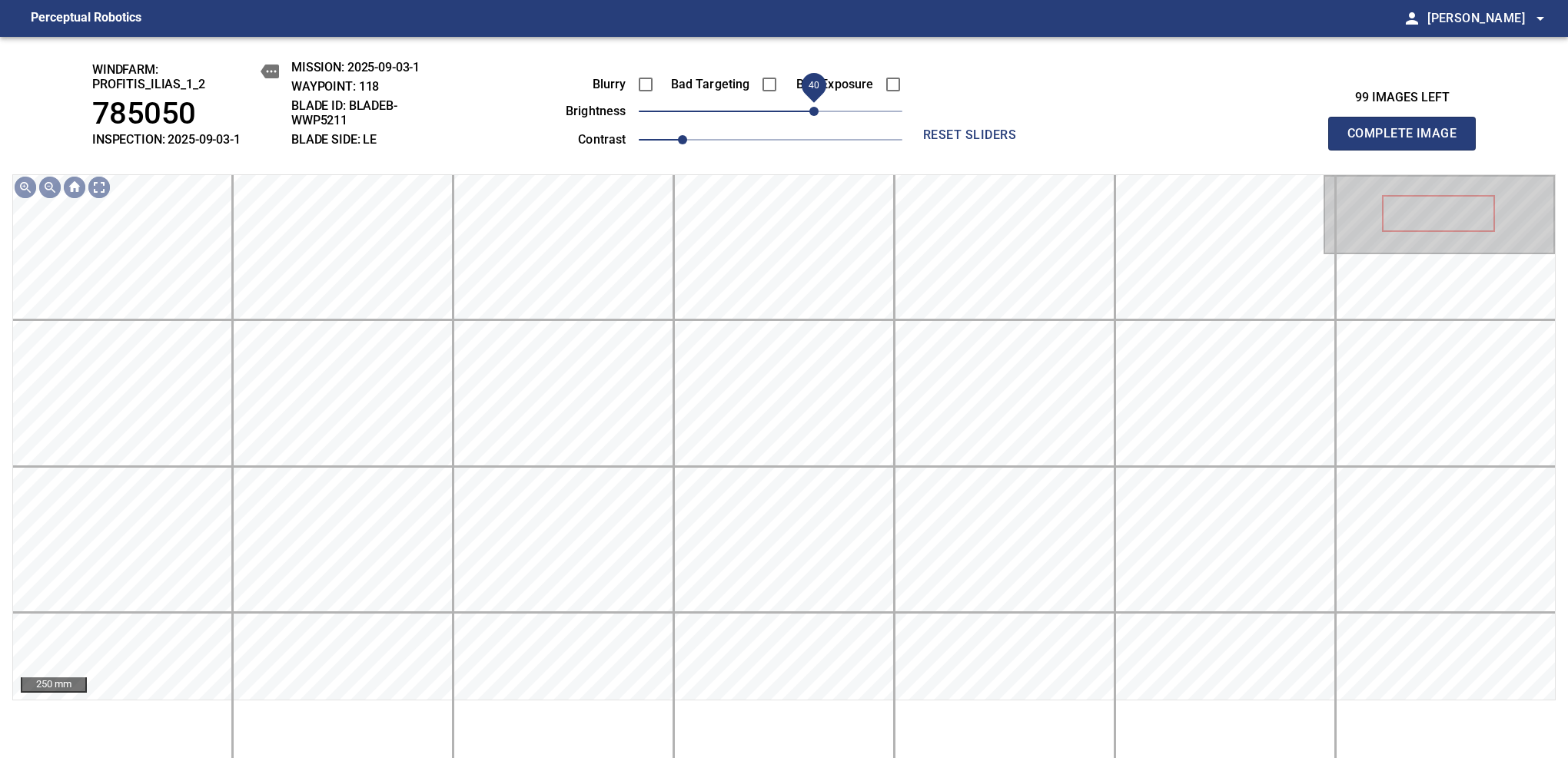
click at [811, 116] on span "40" at bounding box center [813, 111] width 9 height 9
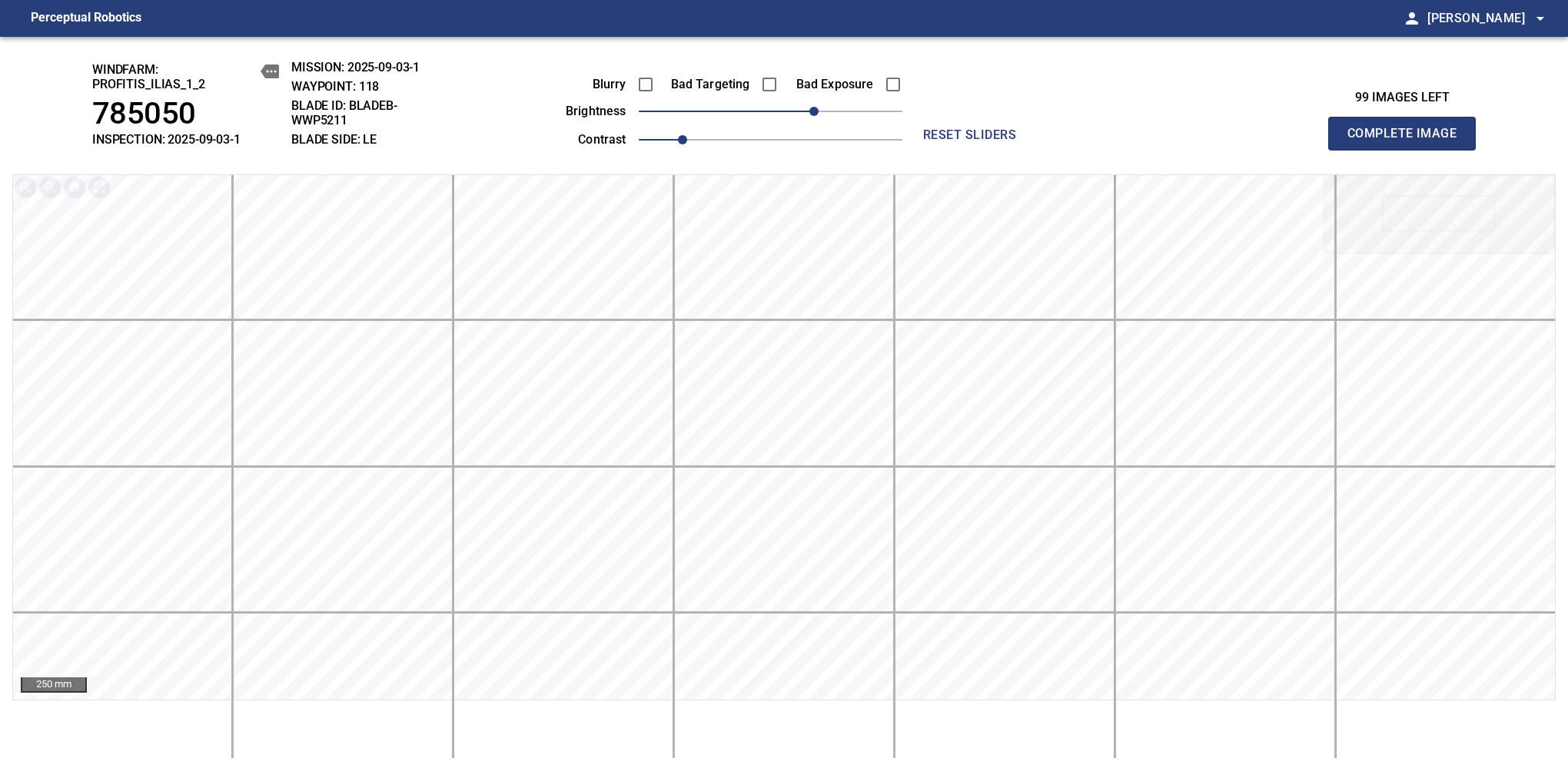
click at [1408, 141] on span "Complete Image" at bounding box center [1402, 133] width 114 height 22
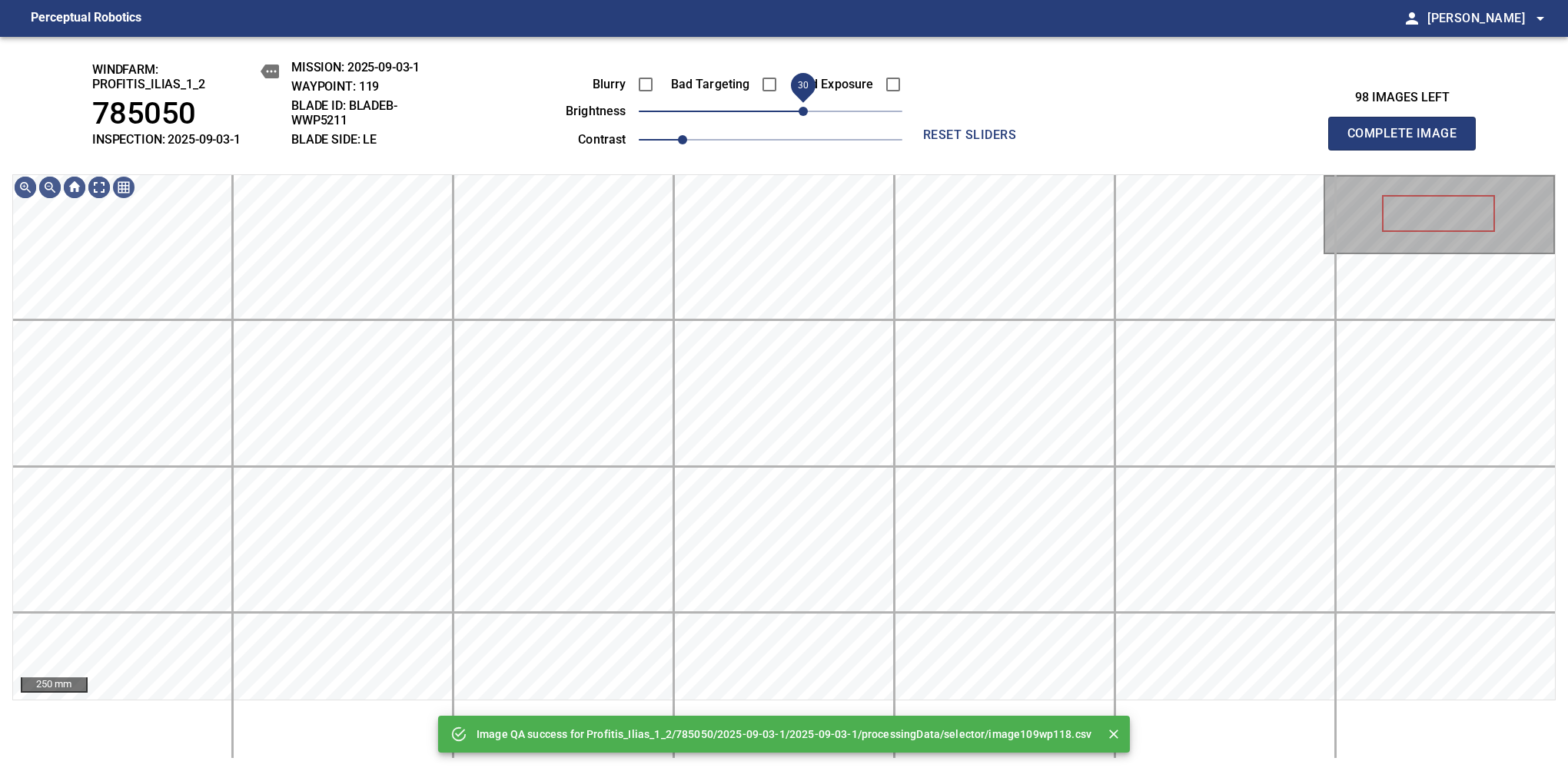
click at [806, 118] on span "30" at bounding box center [771, 112] width 264 height 22
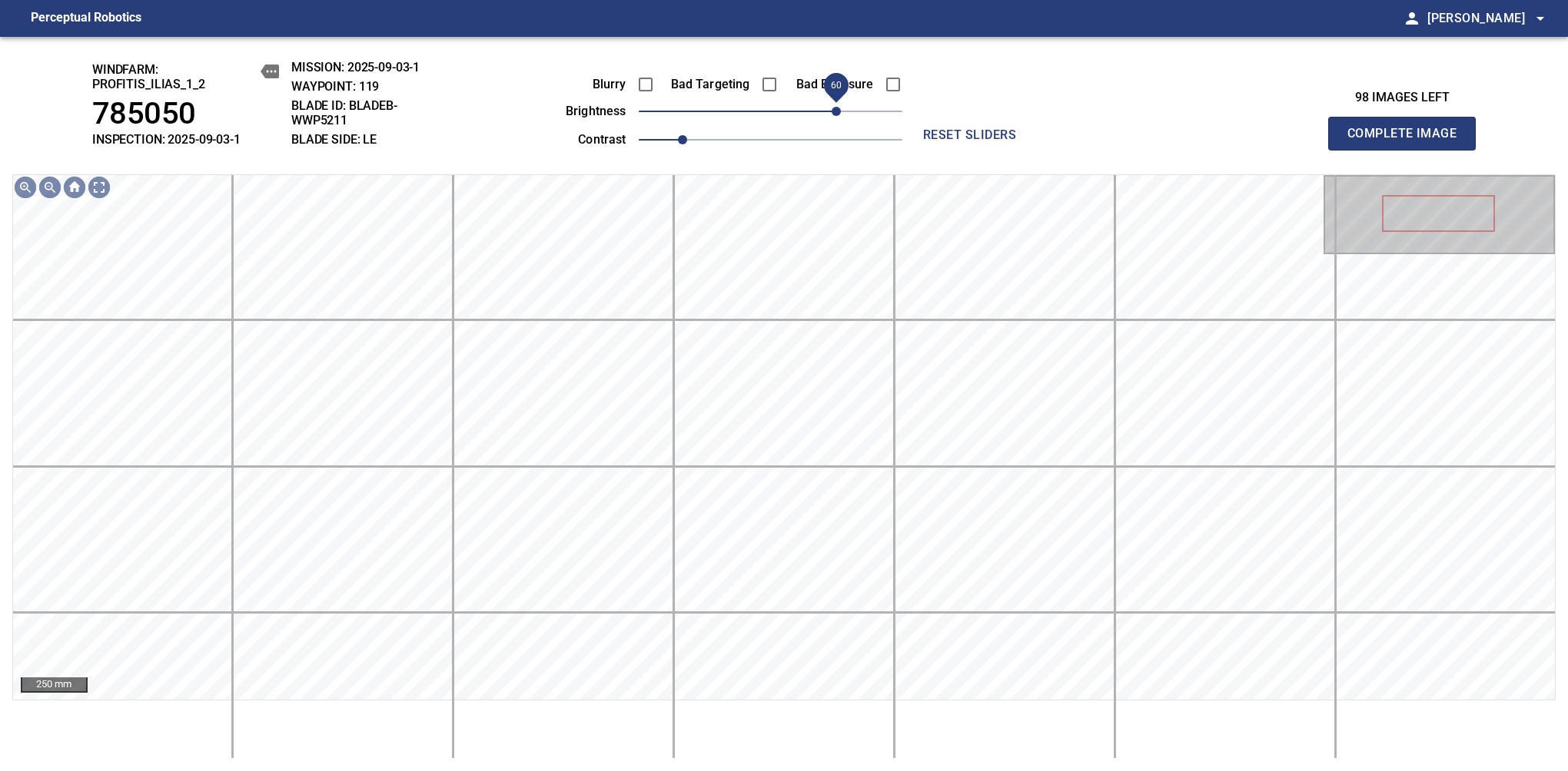
click at [834, 111] on span "60" at bounding box center [836, 111] width 9 height 9
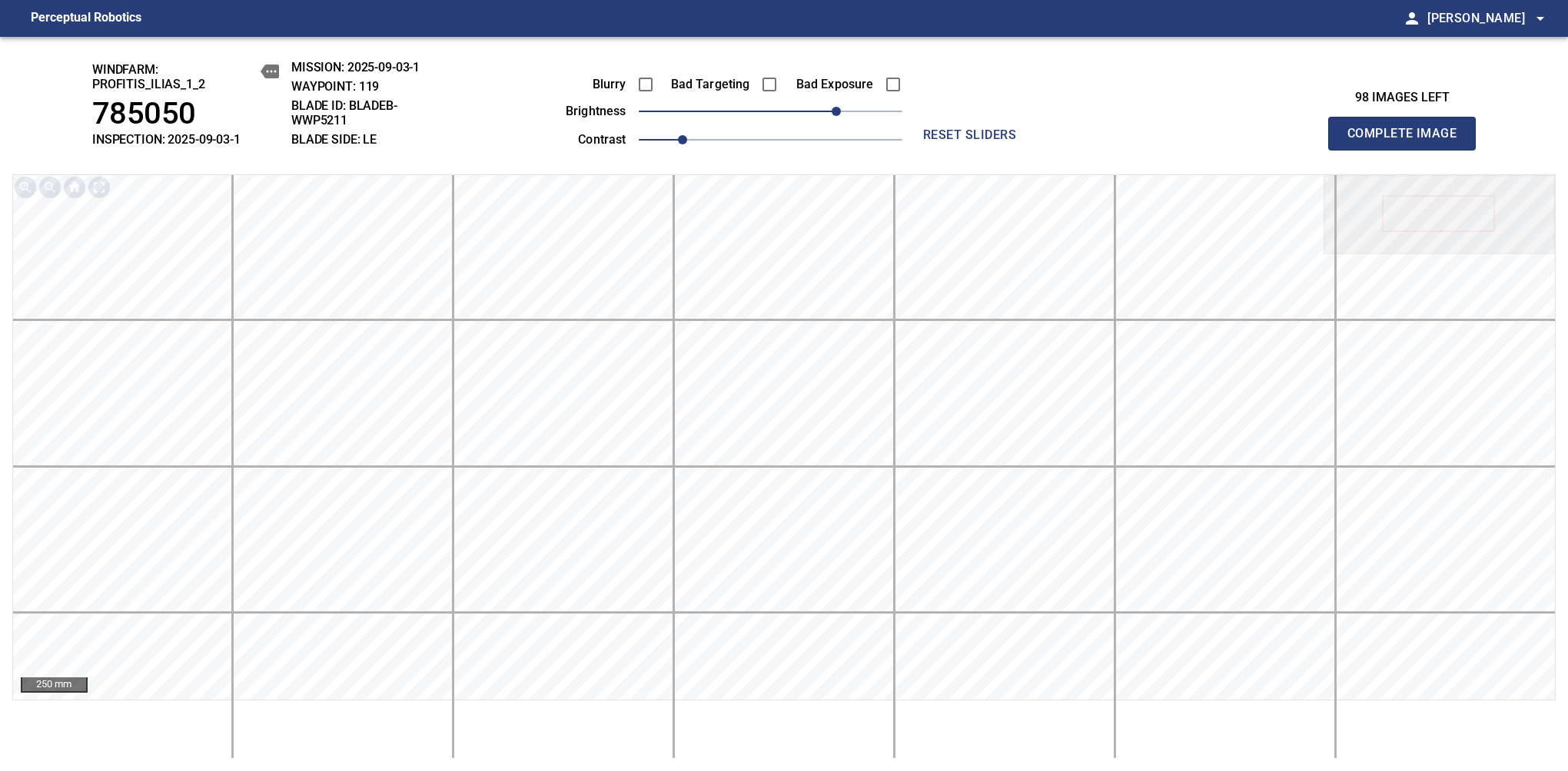
click at [1408, 141] on span "Complete Image" at bounding box center [1402, 133] width 114 height 22
drag, startPoint x: 797, startPoint y: 111, endPoint x: 827, endPoint y: 101, distance: 31.6
click at [827, 107] on span "50" at bounding box center [824, 111] width 9 height 9
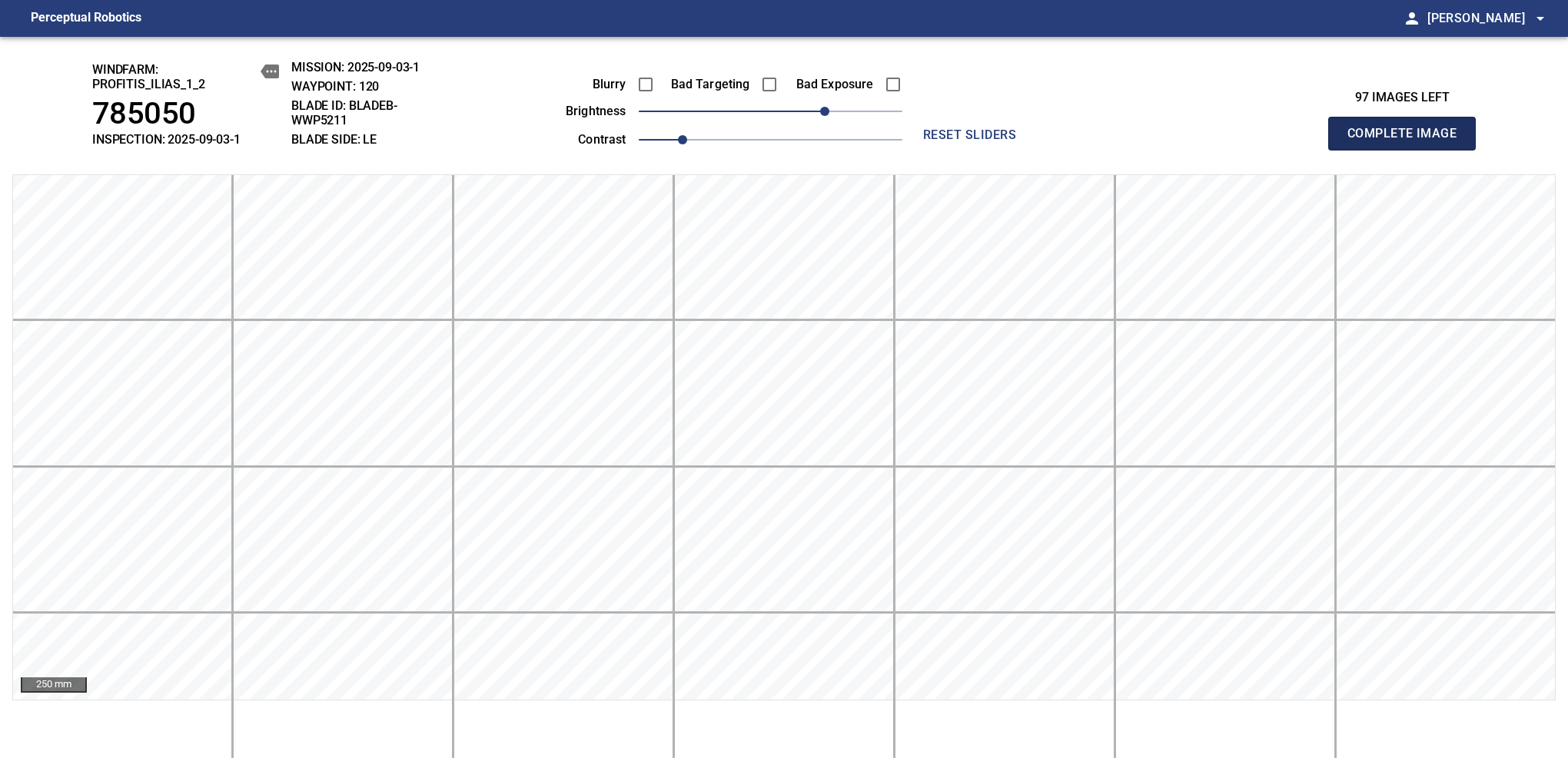
click at [1408, 141] on span "Complete Image" at bounding box center [1402, 133] width 114 height 22
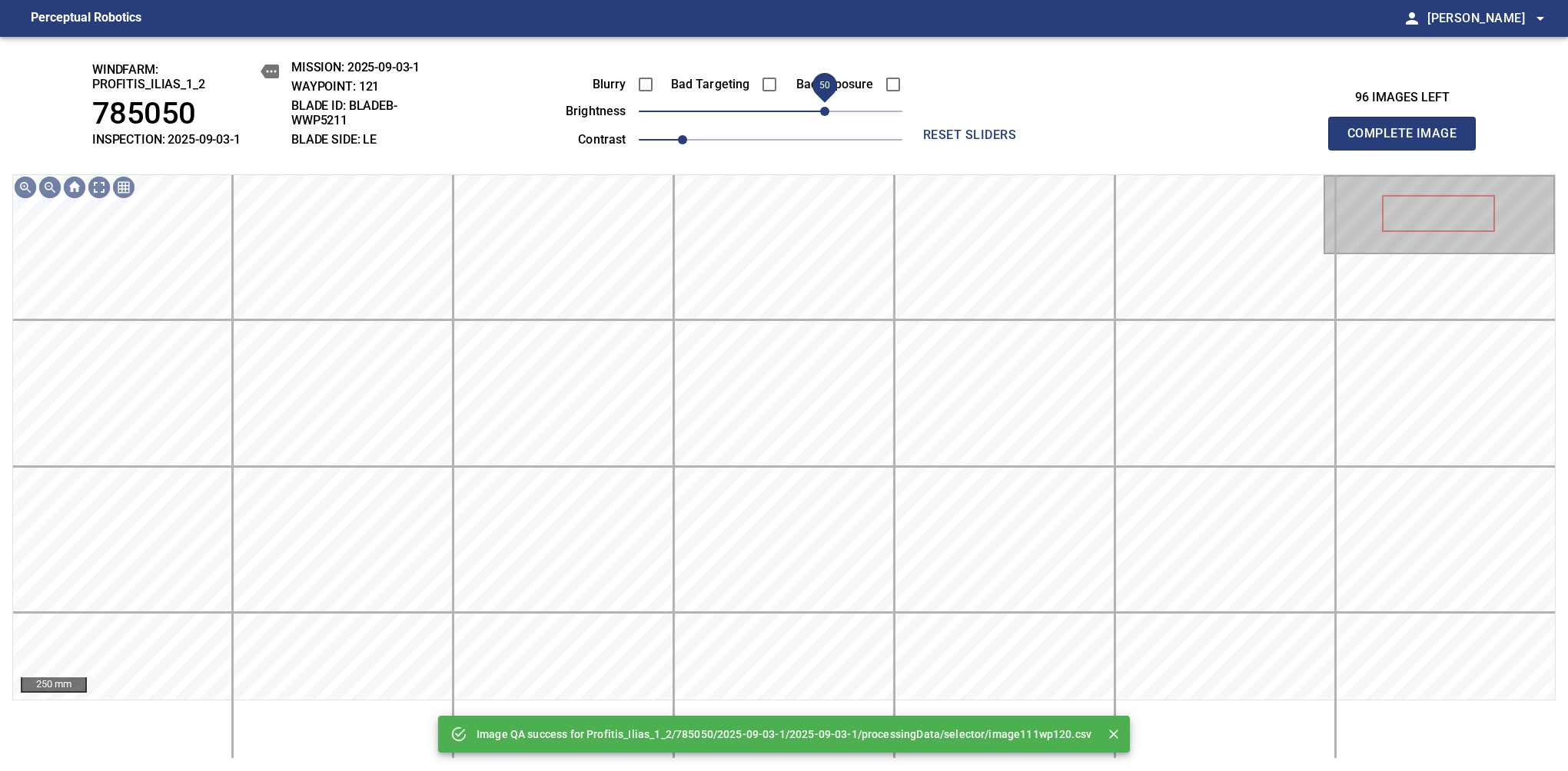
click at [829, 116] on span "50" at bounding box center [824, 111] width 9 height 9
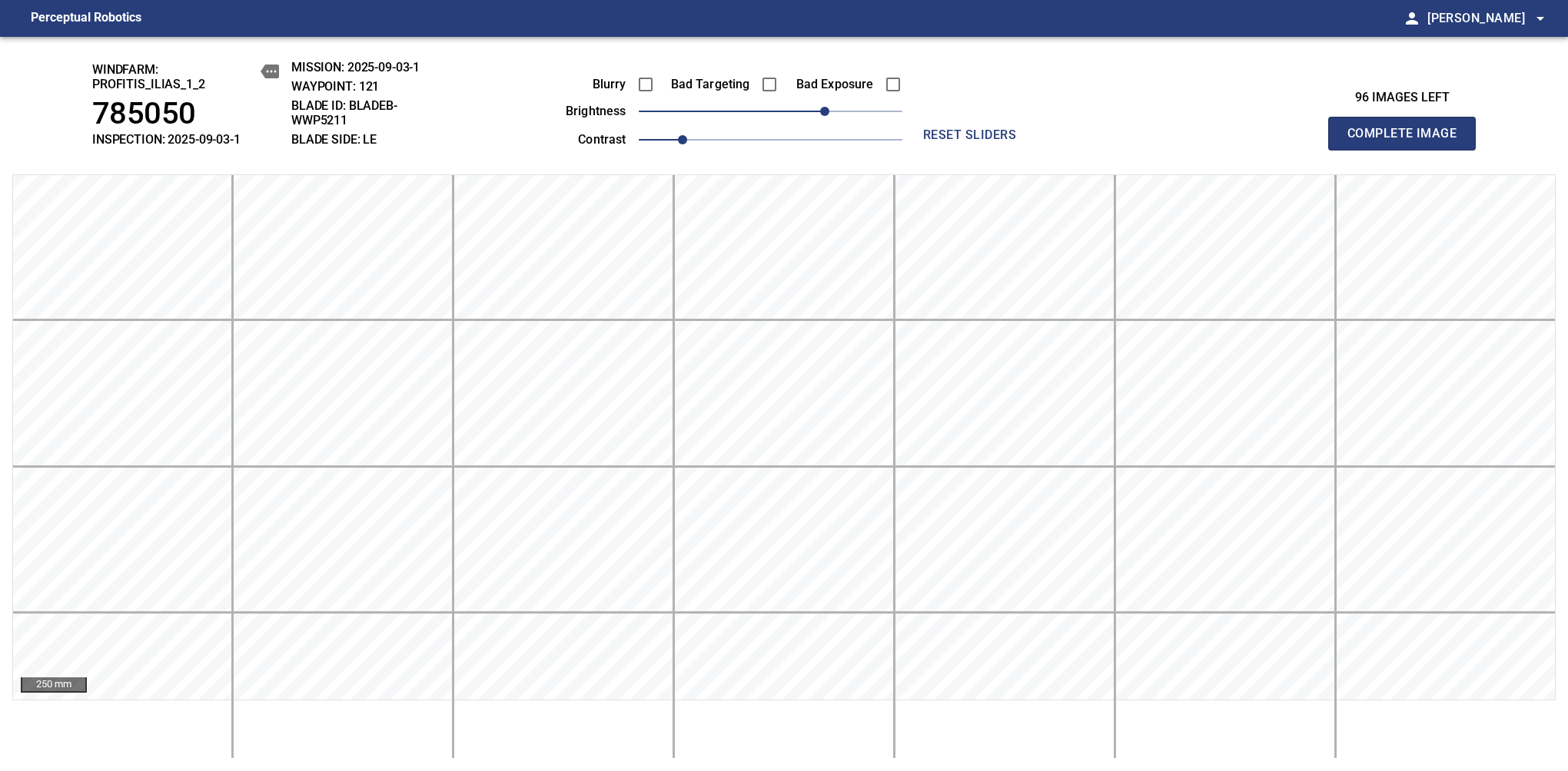
click at [1408, 141] on span "Complete Image" at bounding box center [1402, 133] width 114 height 22
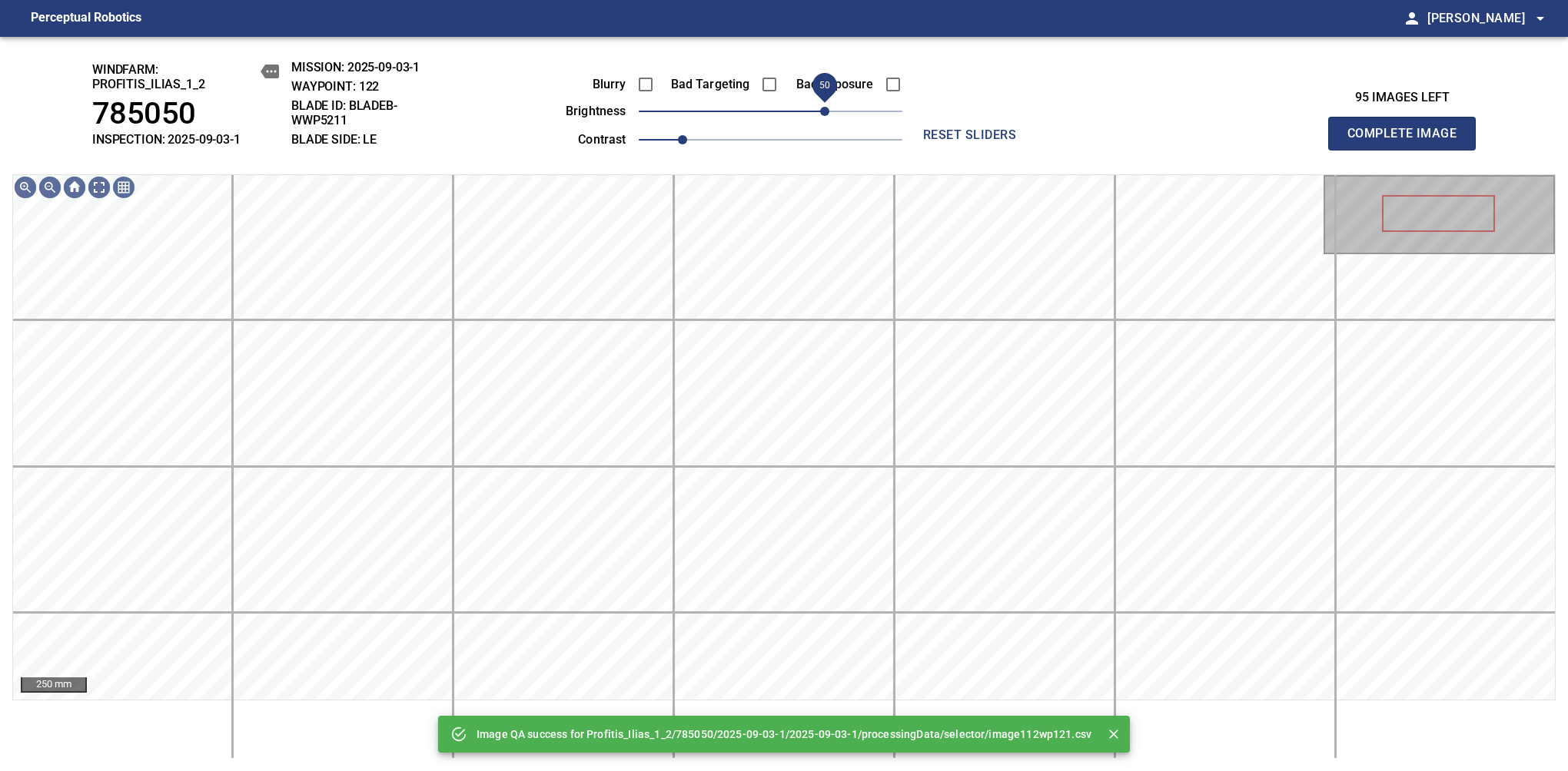
drag, startPoint x: 816, startPoint y: 117, endPoint x: 827, endPoint y: 111, distance: 12.5
click at [827, 111] on span "50" at bounding box center [771, 112] width 264 height 22
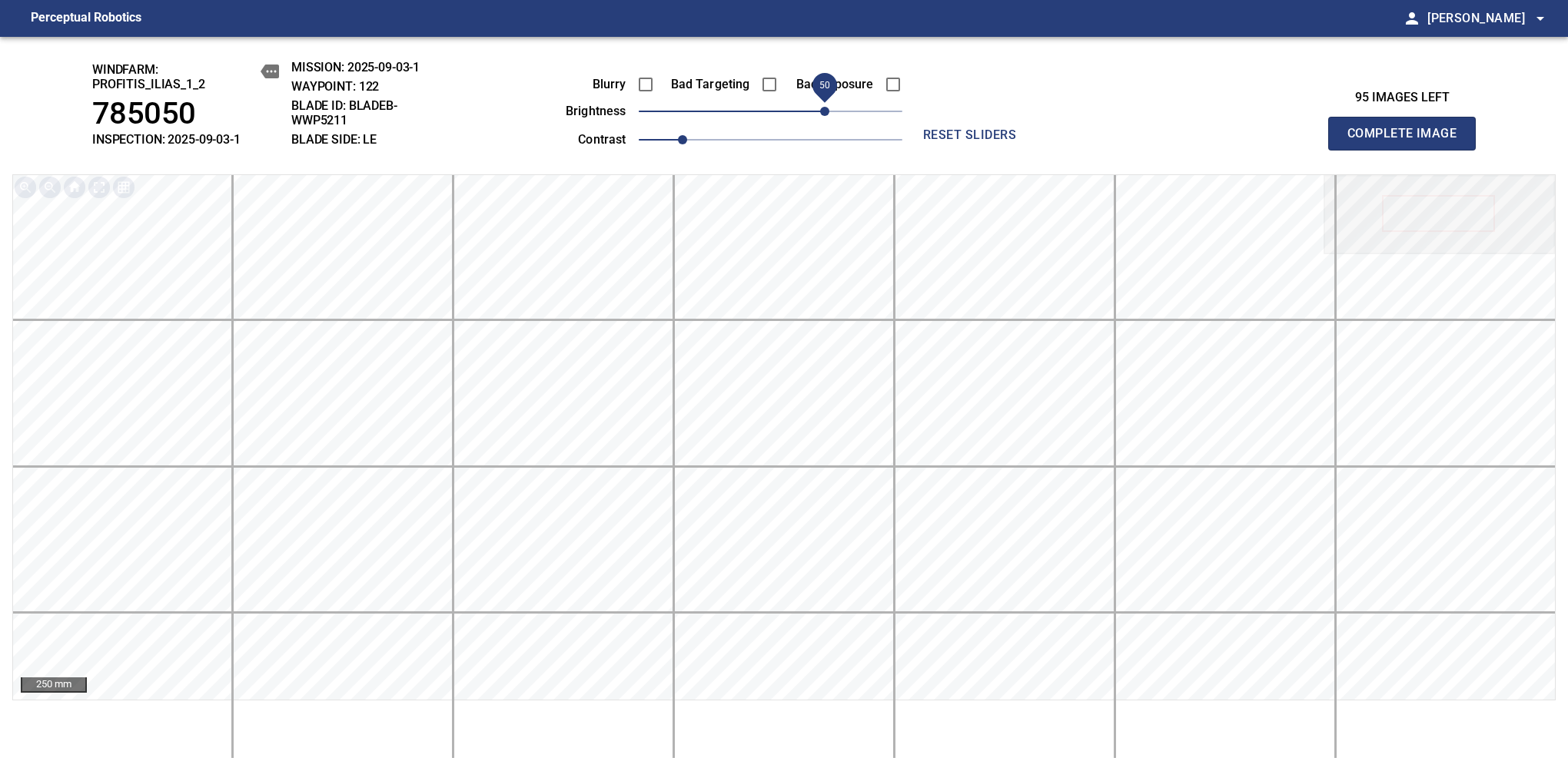
click at [1408, 141] on span "Complete Image" at bounding box center [1402, 133] width 114 height 22
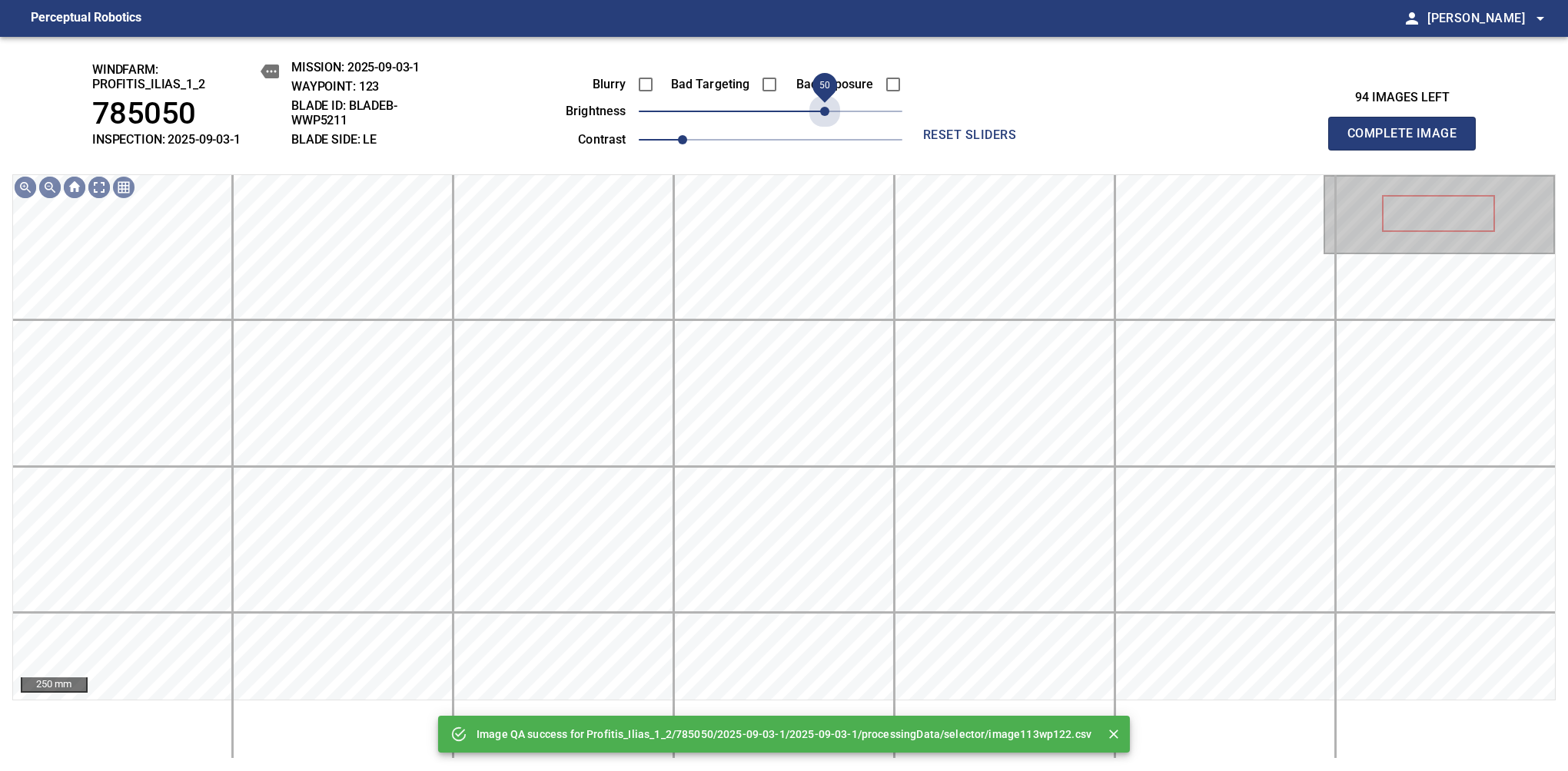
click at [827, 111] on span "50" at bounding box center [771, 112] width 264 height 22
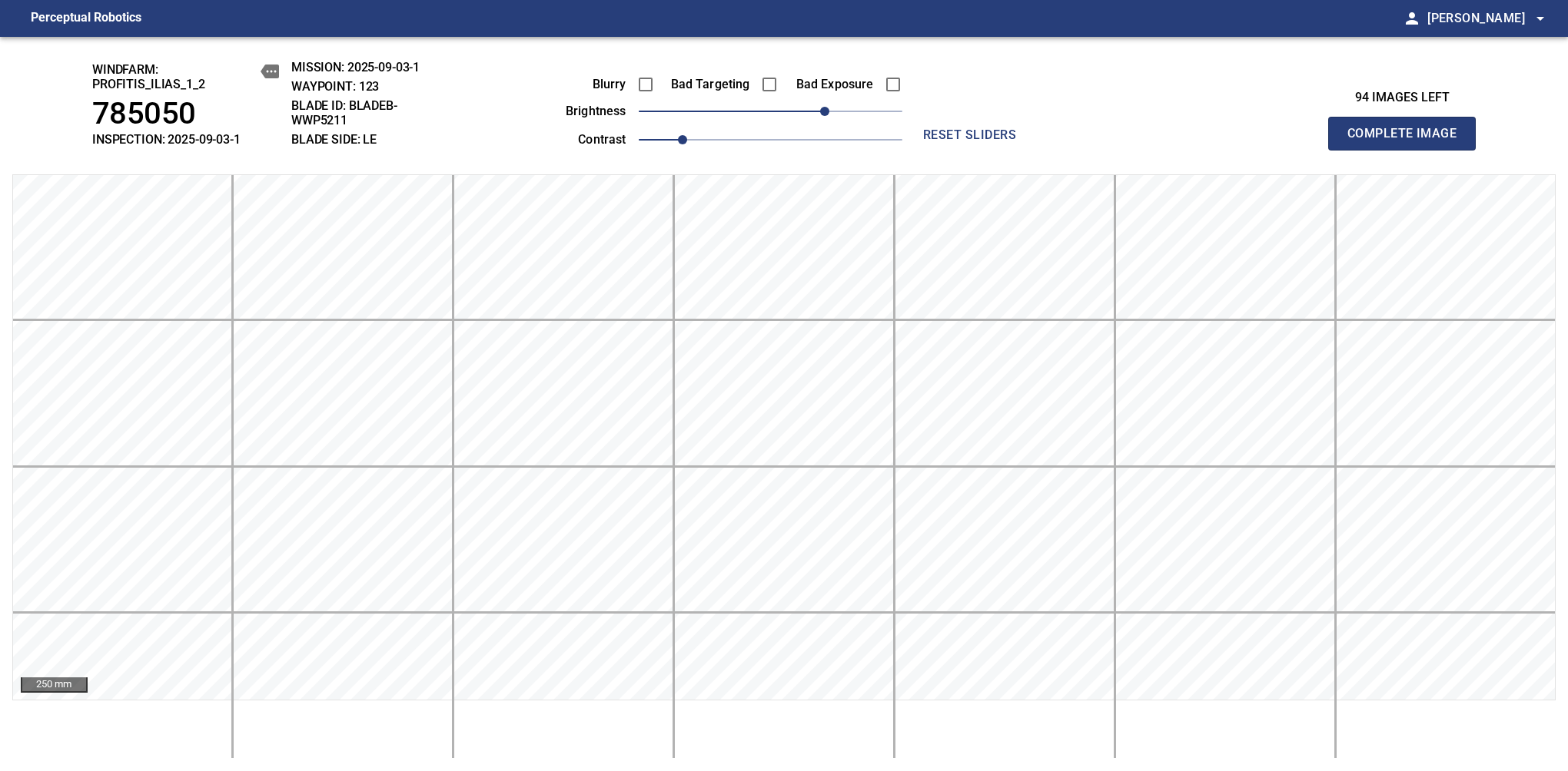
click at [1408, 141] on span "Complete Image" at bounding box center [1402, 133] width 114 height 22
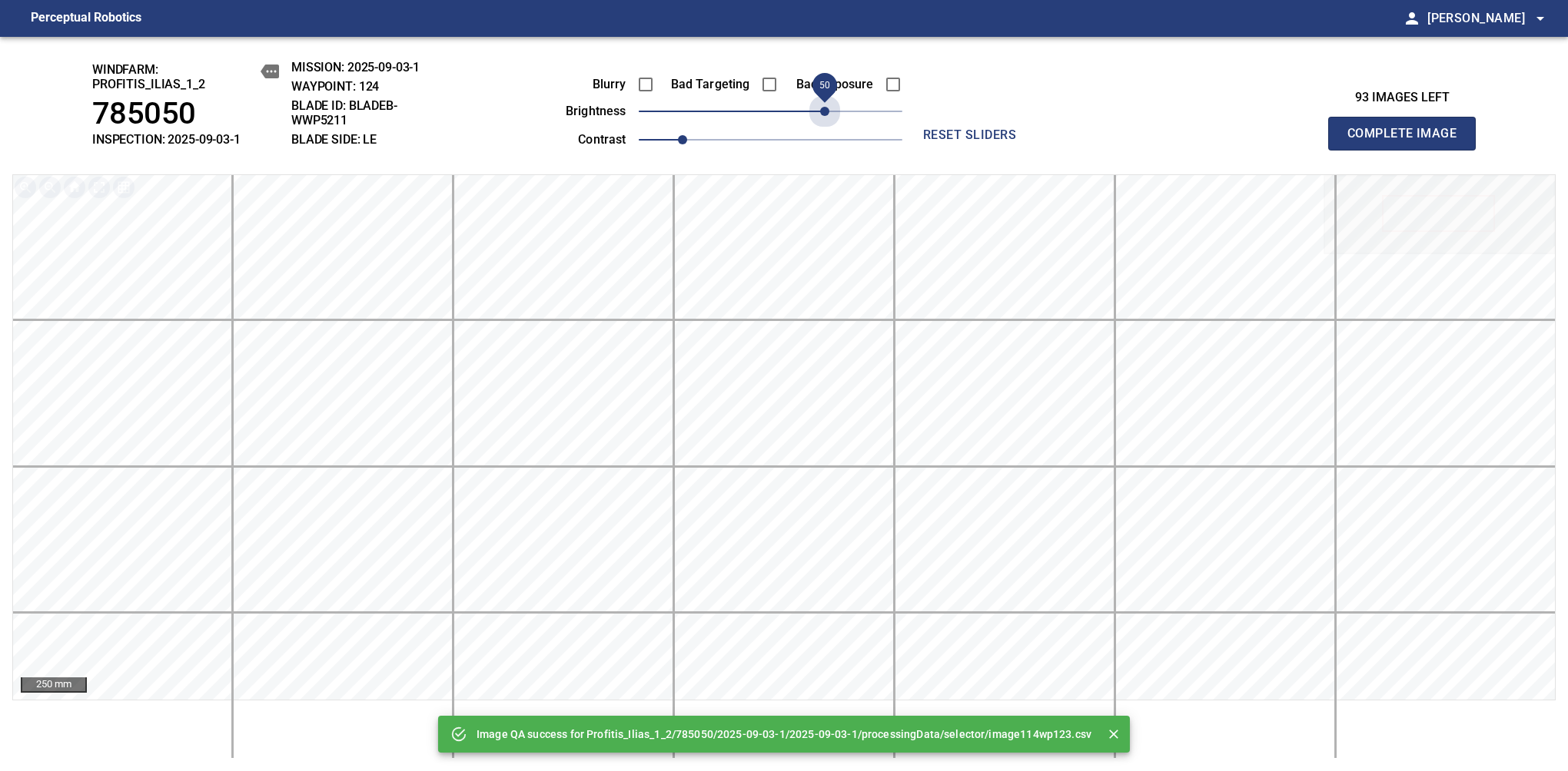
click at [827, 111] on span "50" at bounding box center [771, 112] width 264 height 22
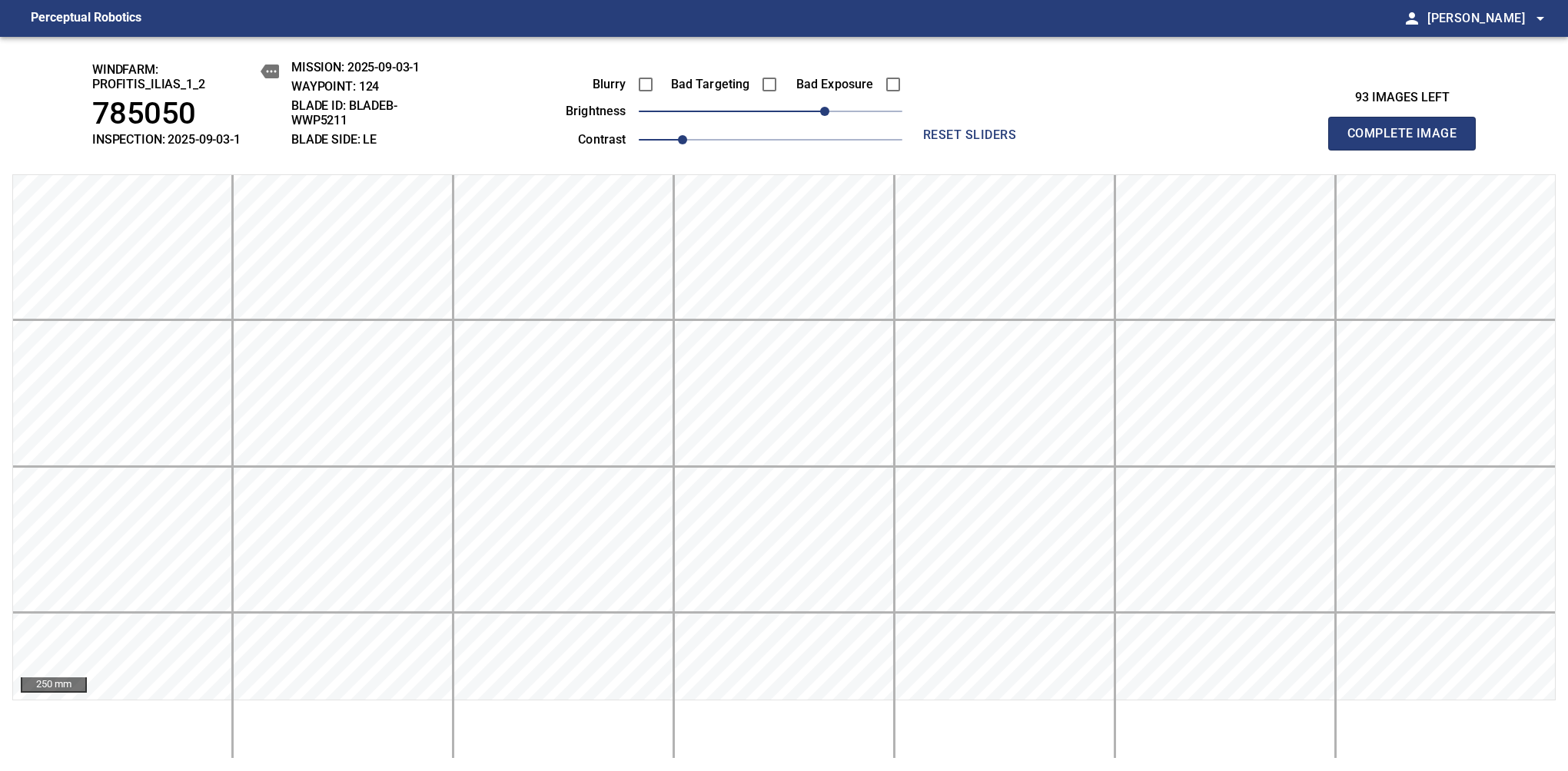
click at [1408, 141] on span "Complete Image" at bounding box center [1402, 133] width 114 height 22
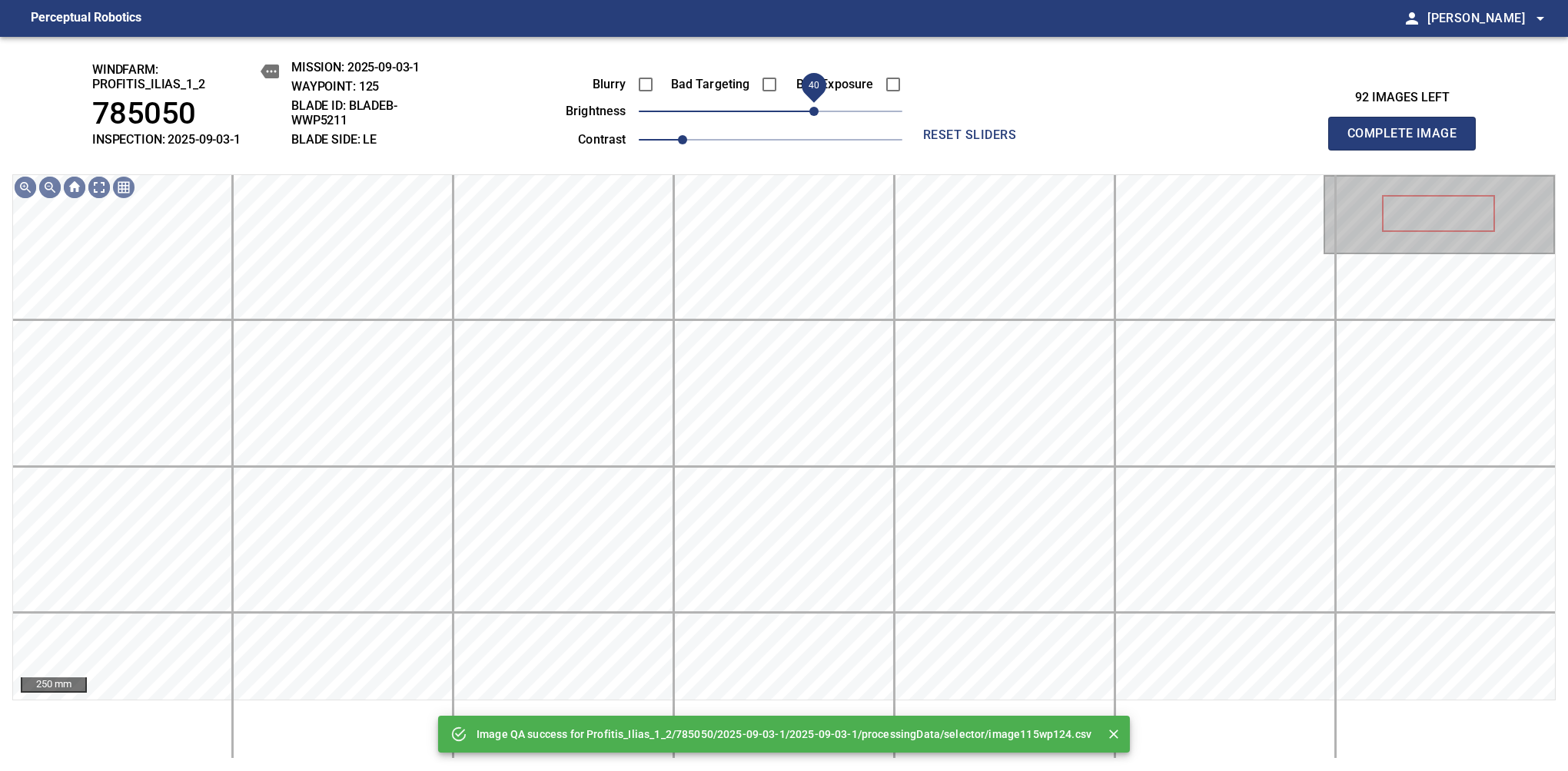
click at [817, 114] on span "40" at bounding box center [771, 112] width 264 height 22
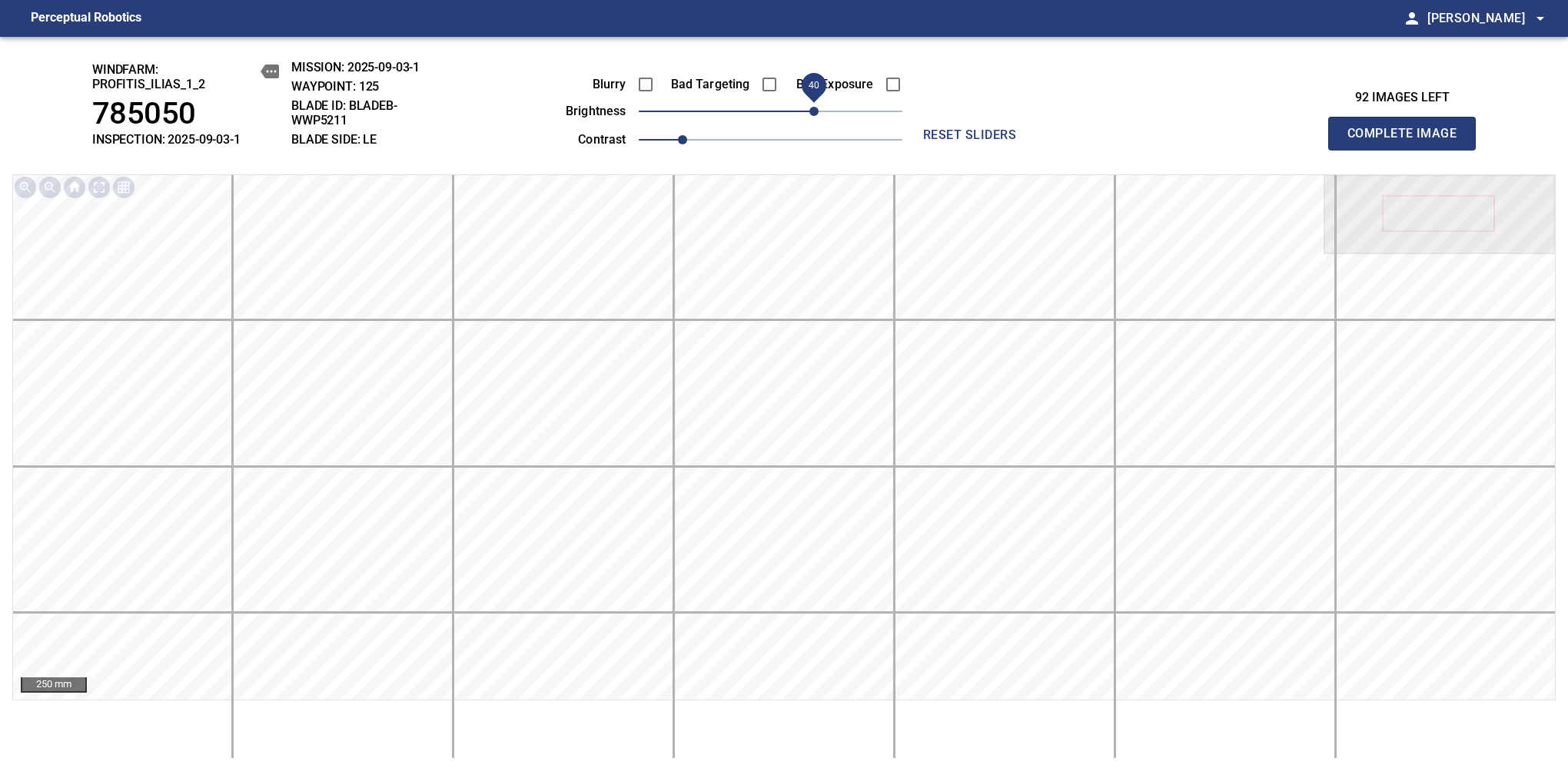
click at [1408, 141] on span "Complete Image" at bounding box center [1402, 133] width 114 height 22
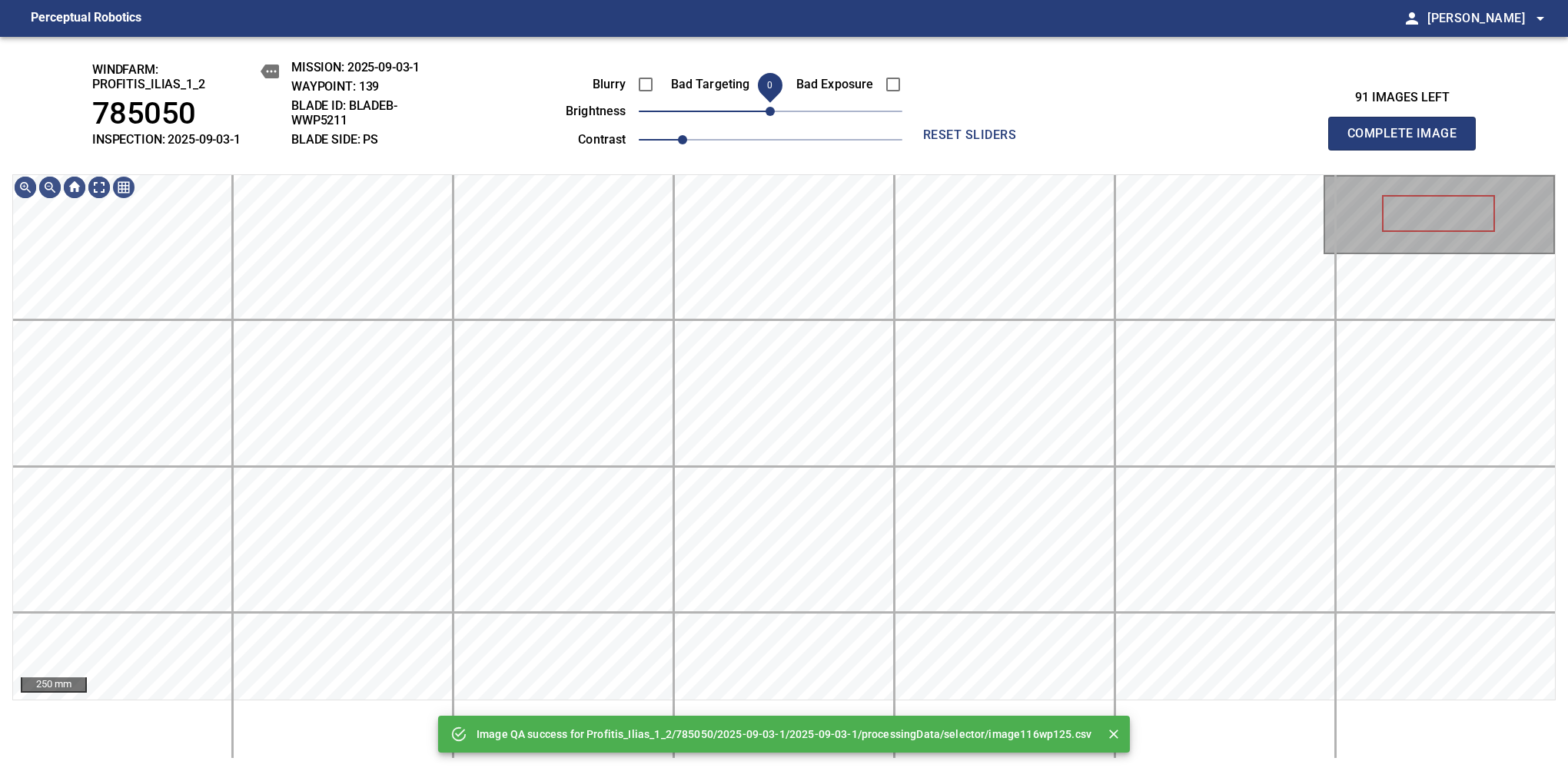
drag, startPoint x: 817, startPoint y: 114, endPoint x: 769, endPoint y: 111, distance: 48.1
click at [769, 111] on span "0" at bounding box center [771, 112] width 264 height 22
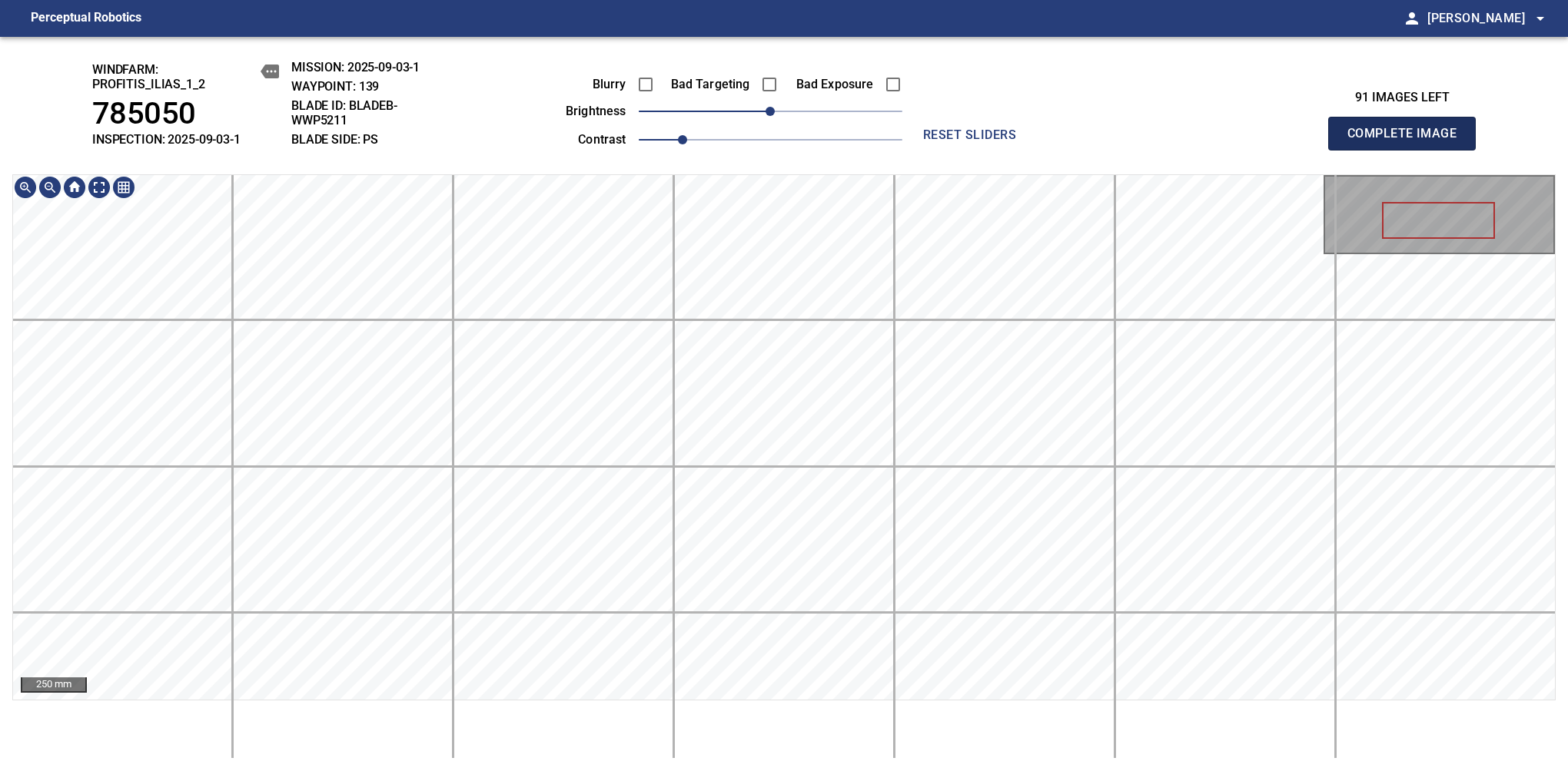
click at [1408, 141] on span "Complete Image" at bounding box center [1402, 133] width 114 height 22
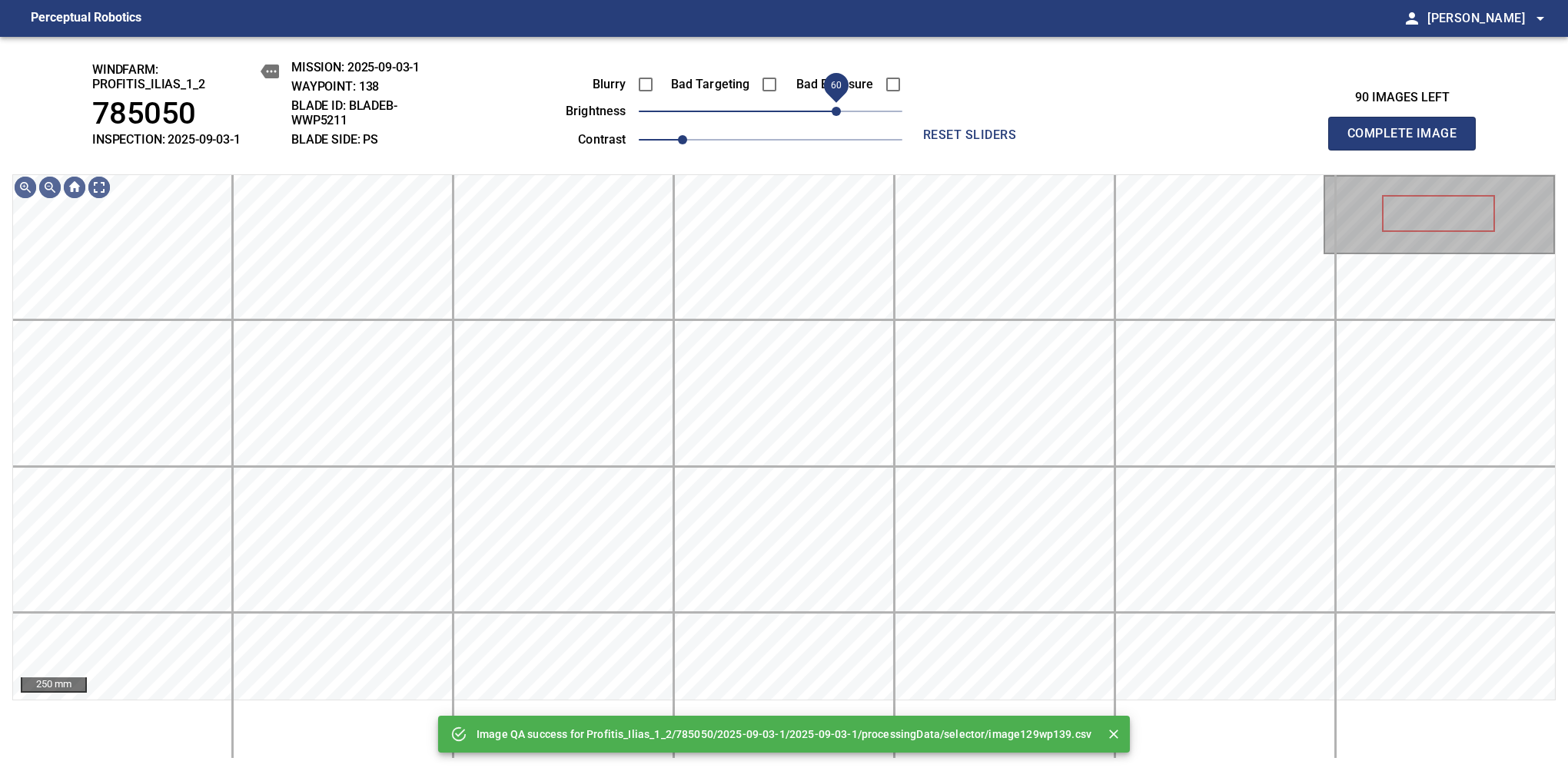
drag, startPoint x: 800, startPoint y: 117, endPoint x: 841, endPoint y: 122, distance: 41.3
click at [841, 116] on span "60" at bounding box center [836, 111] width 9 height 9
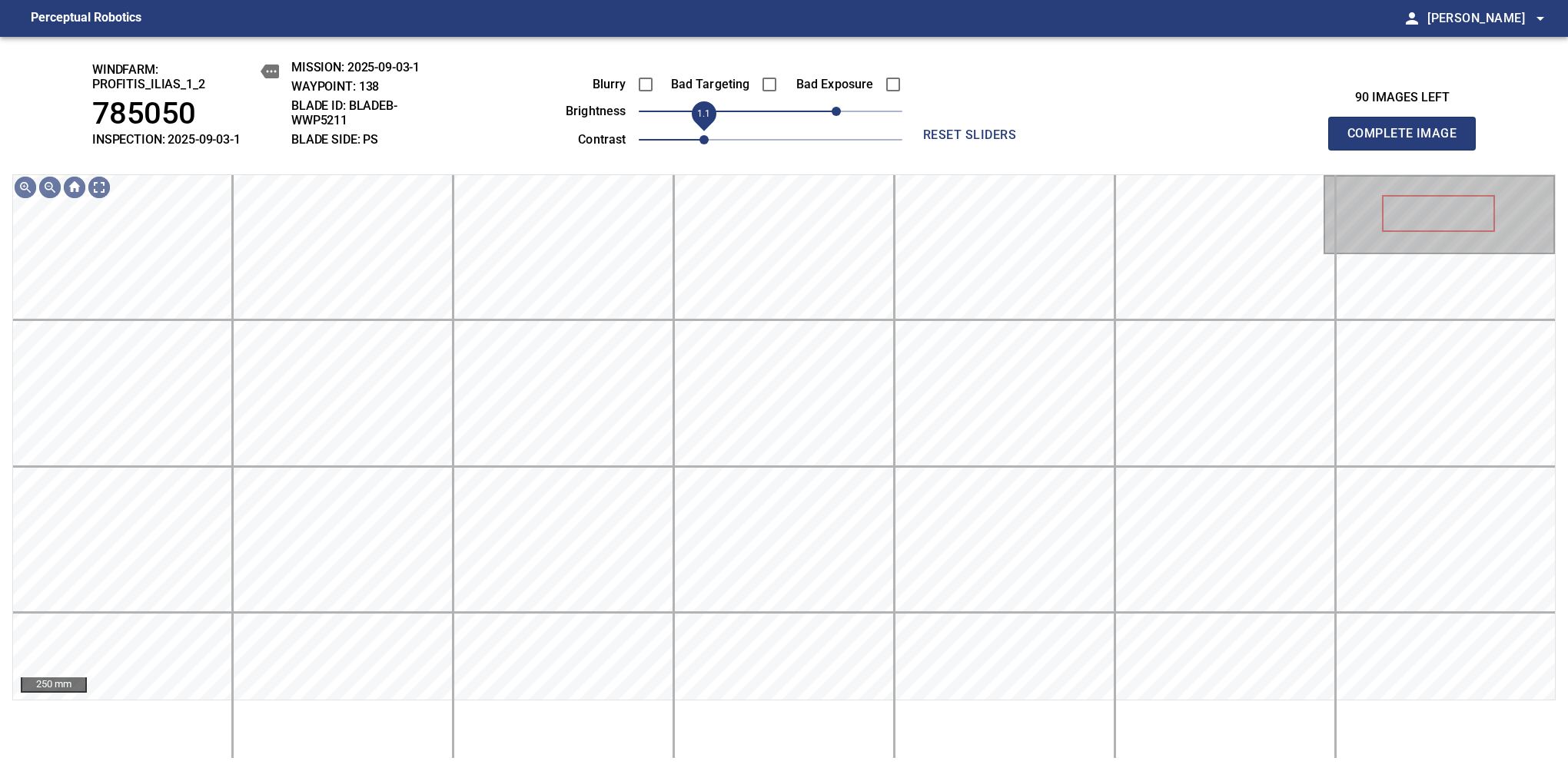
click at [706, 150] on span "1.1" at bounding box center [771, 140] width 264 height 22
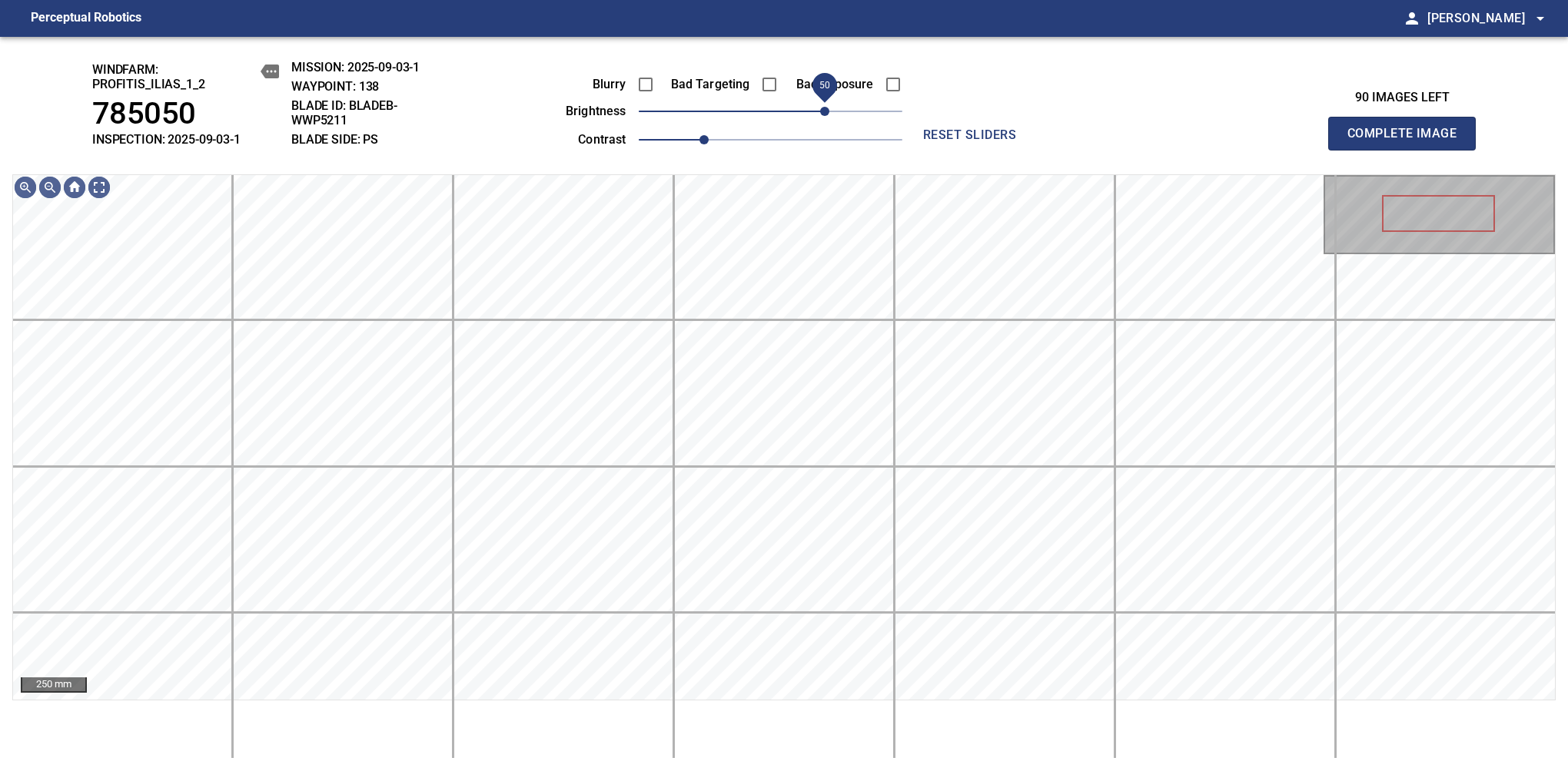
click at [828, 116] on span "50" at bounding box center [824, 111] width 9 height 9
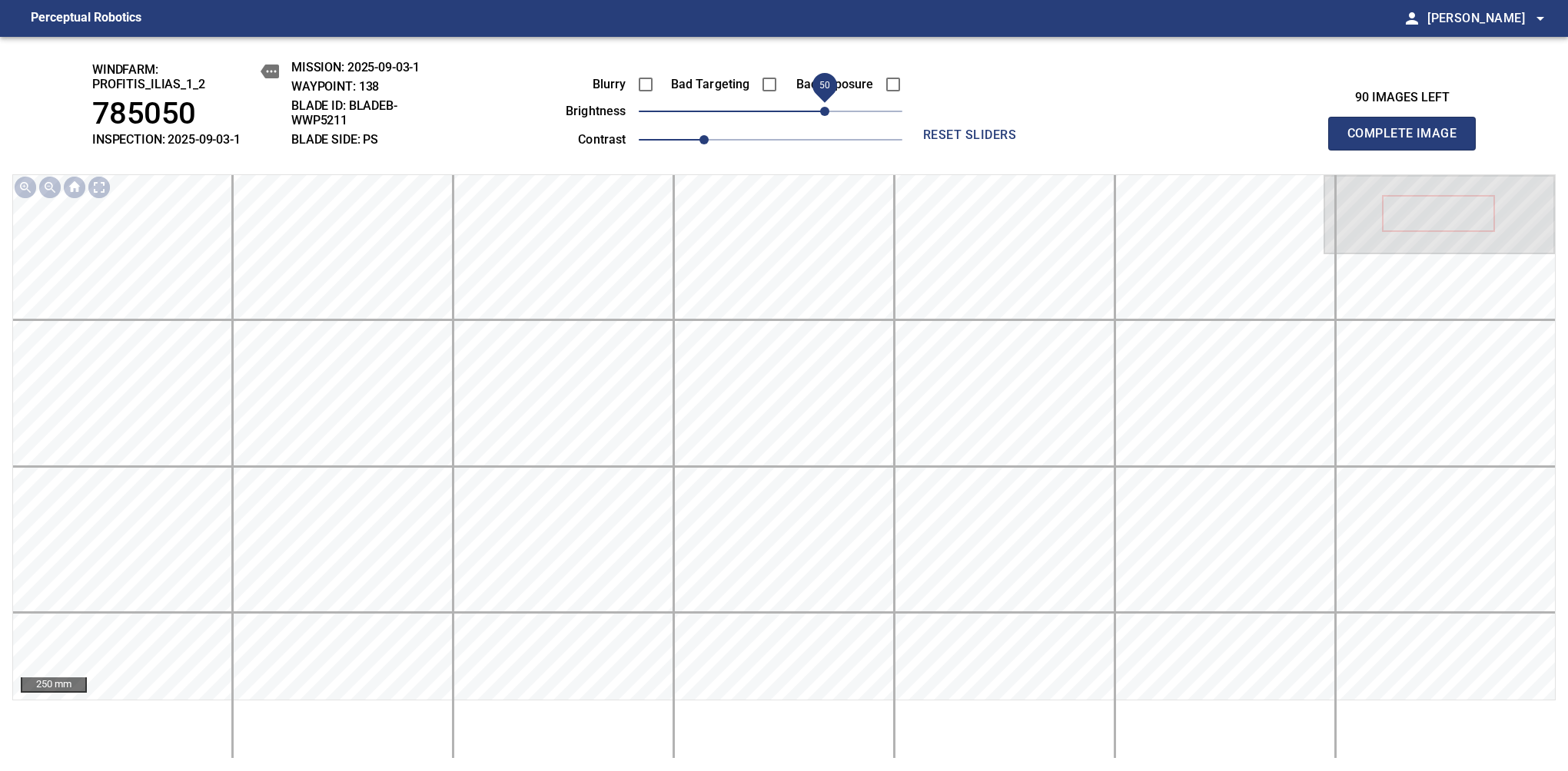
click at [1408, 141] on span "Complete Image" at bounding box center [1402, 133] width 114 height 22
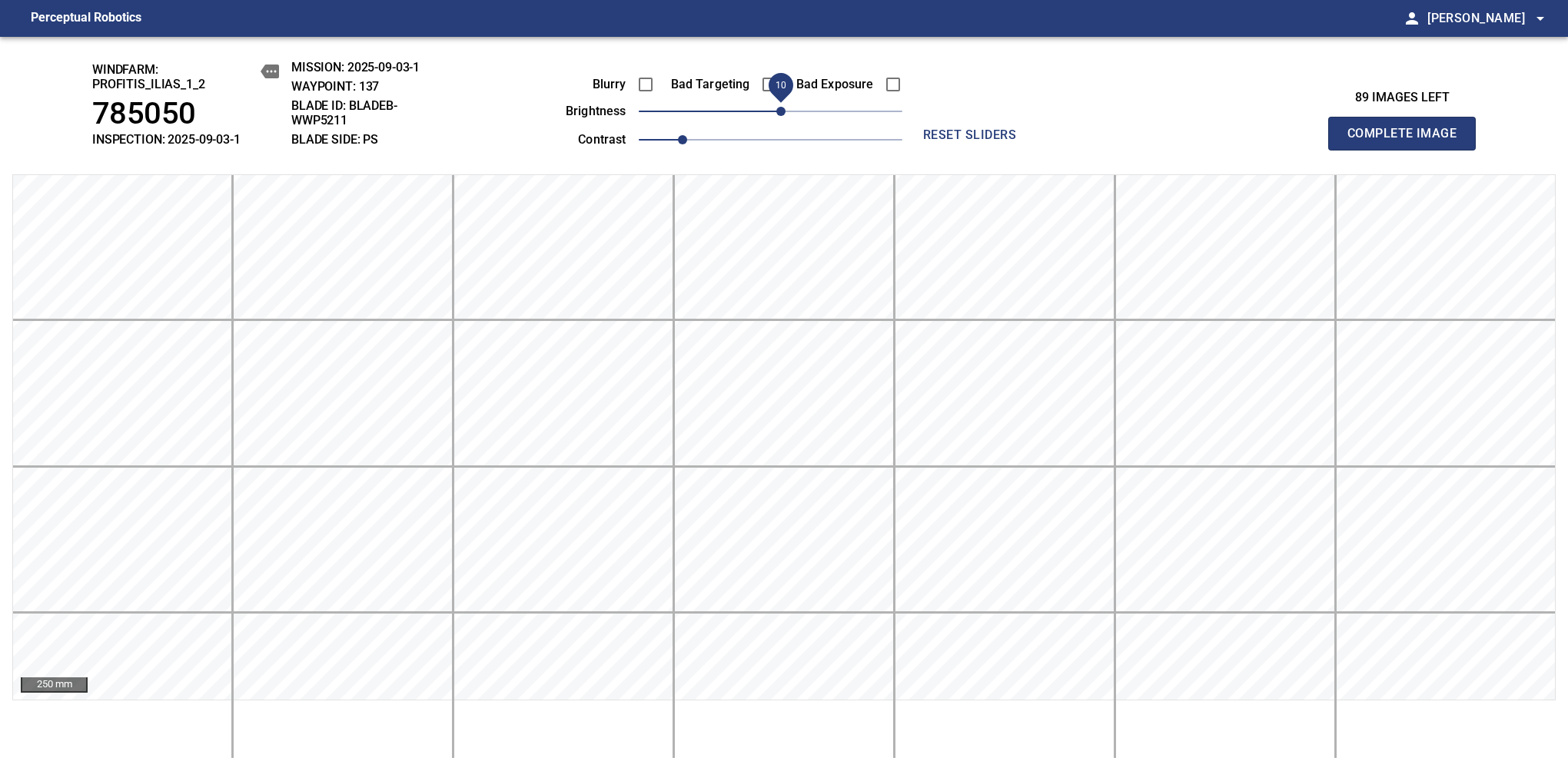
drag, startPoint x: 793, startPoint y: 104, endPoint x: 780, endPoint y: 108, distance: 13.6
click at [780, 108] on span "10" at bounding box center [781, 111] width 9 height 9
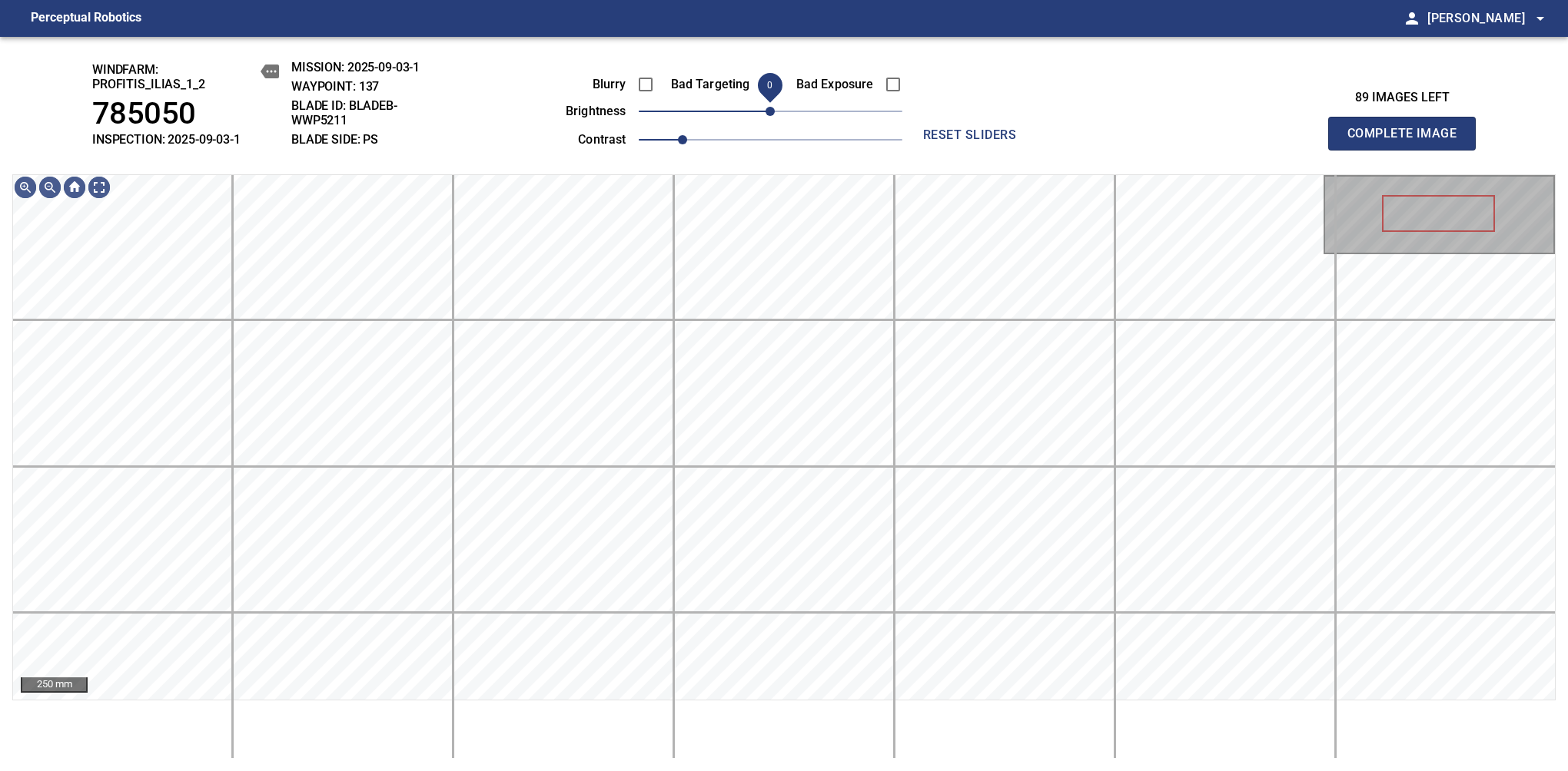
click at [775, 114] on span "0" at bounding box center [770, 111] width 9 height 9
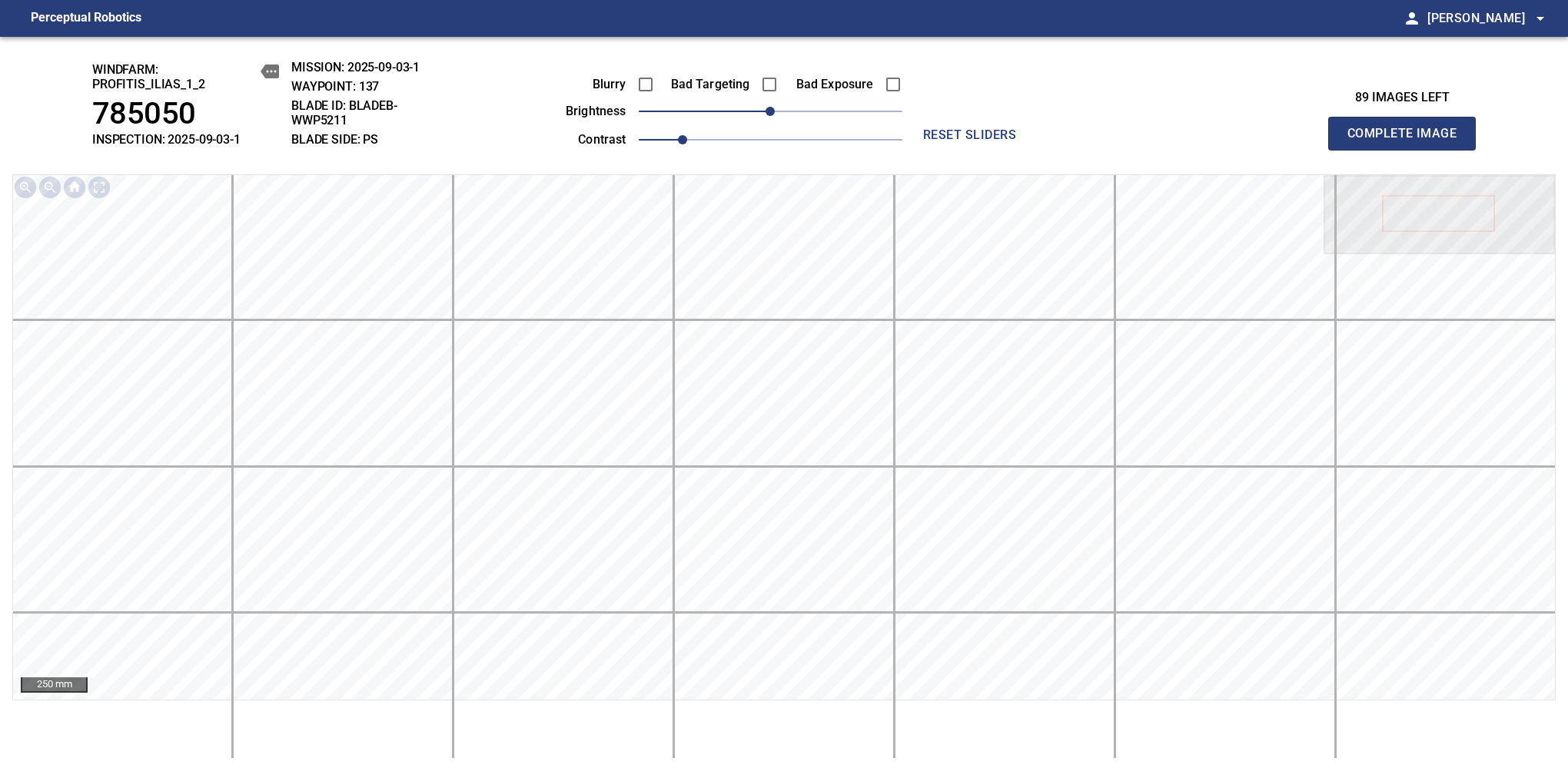
click at [1408, 141] on span "Complete Image" at bounding box center [1402, 133] width 114 height 22
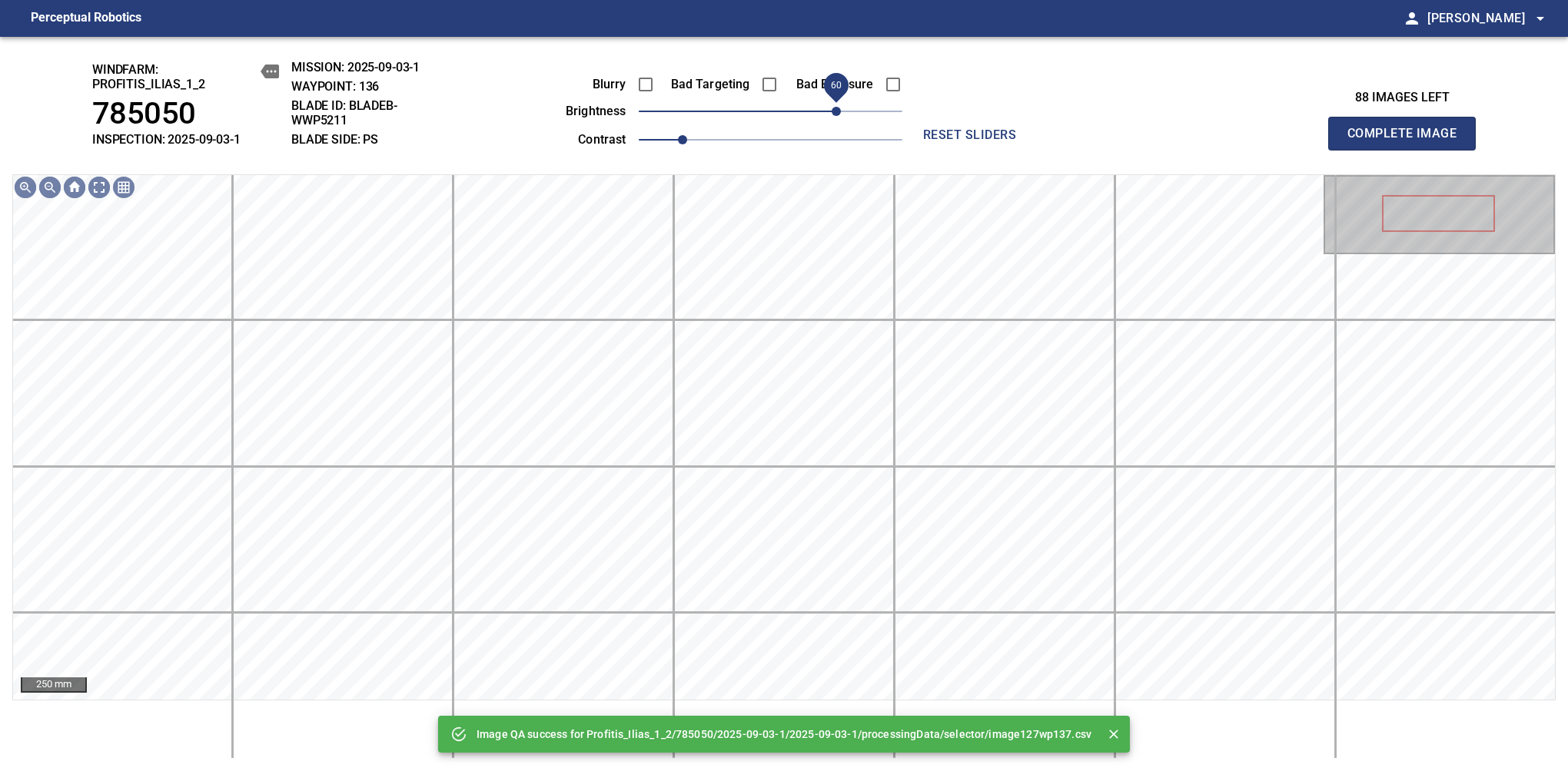
drag, startPoint x: 775, startPoint y: 114, endPoint x: 833, endPoint y: 112, distance: 58.0
click at [833, 112] on span "60" at bounding box center [836, 111] width 9 height 9
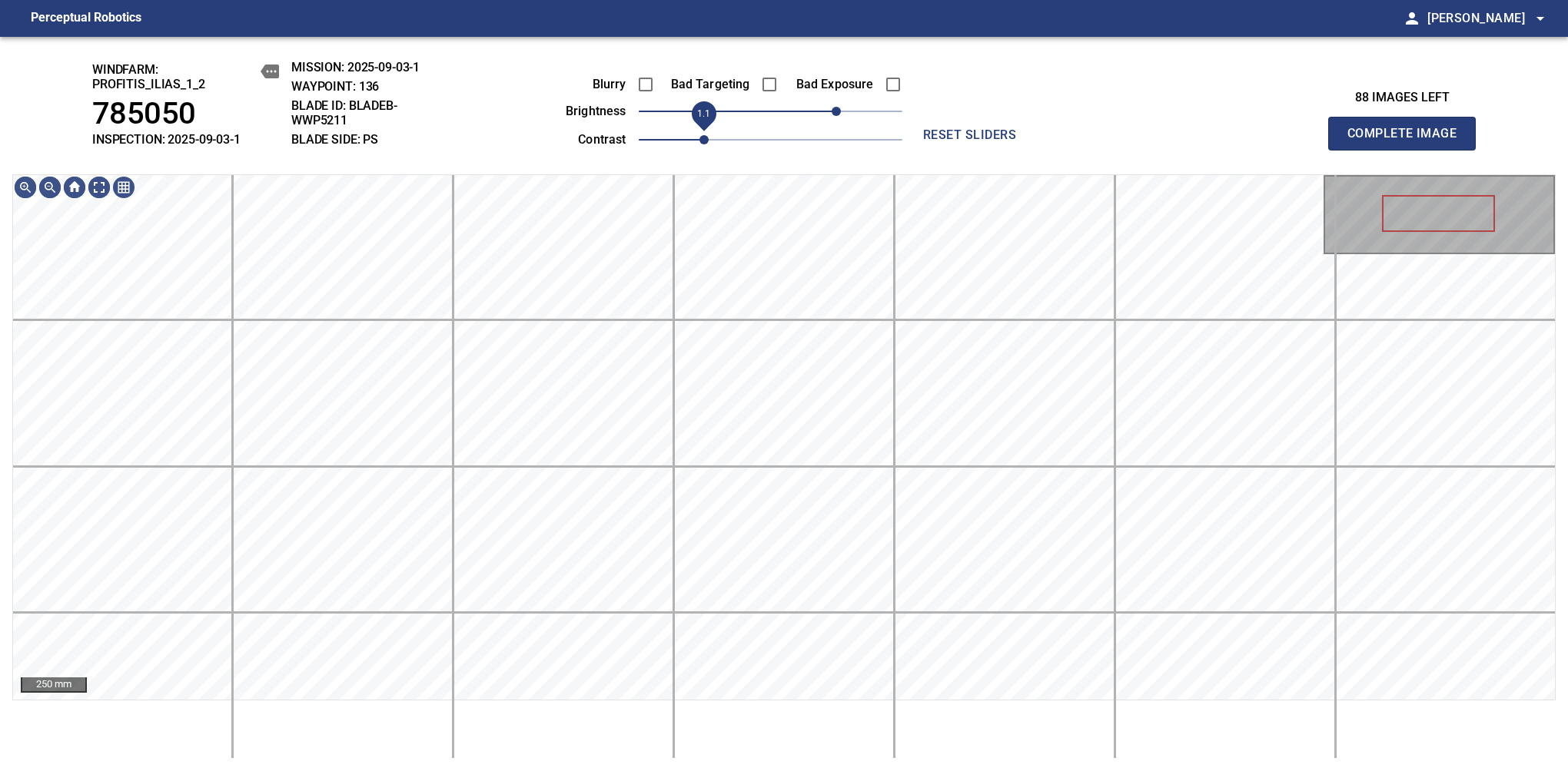
click at [699, 141] on span "1.1" at bounding box center [703, 139] width 9 height 9
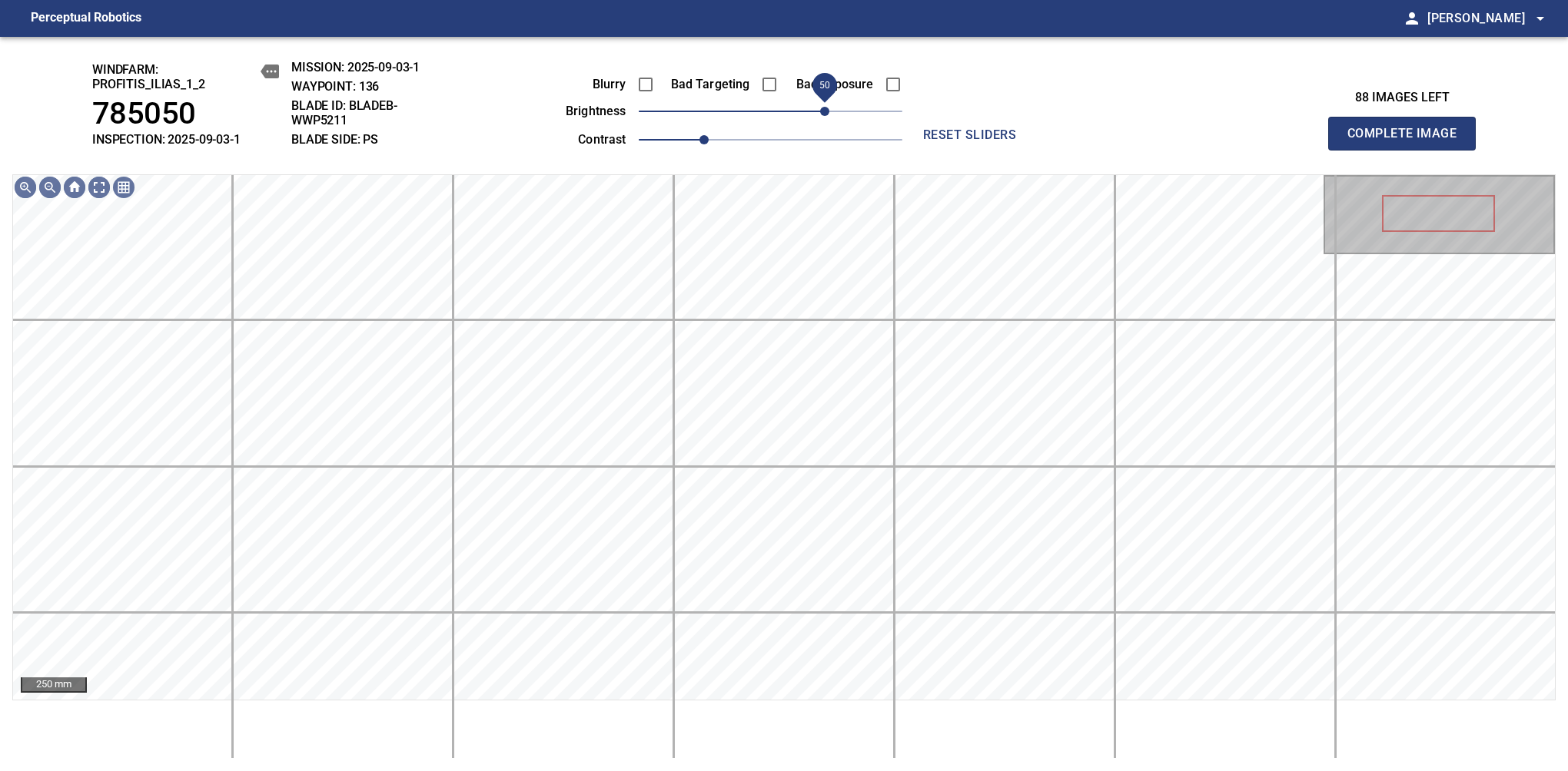
click at [826, 112] on span "50" at bounding box center [824, 111] width 9 height 9
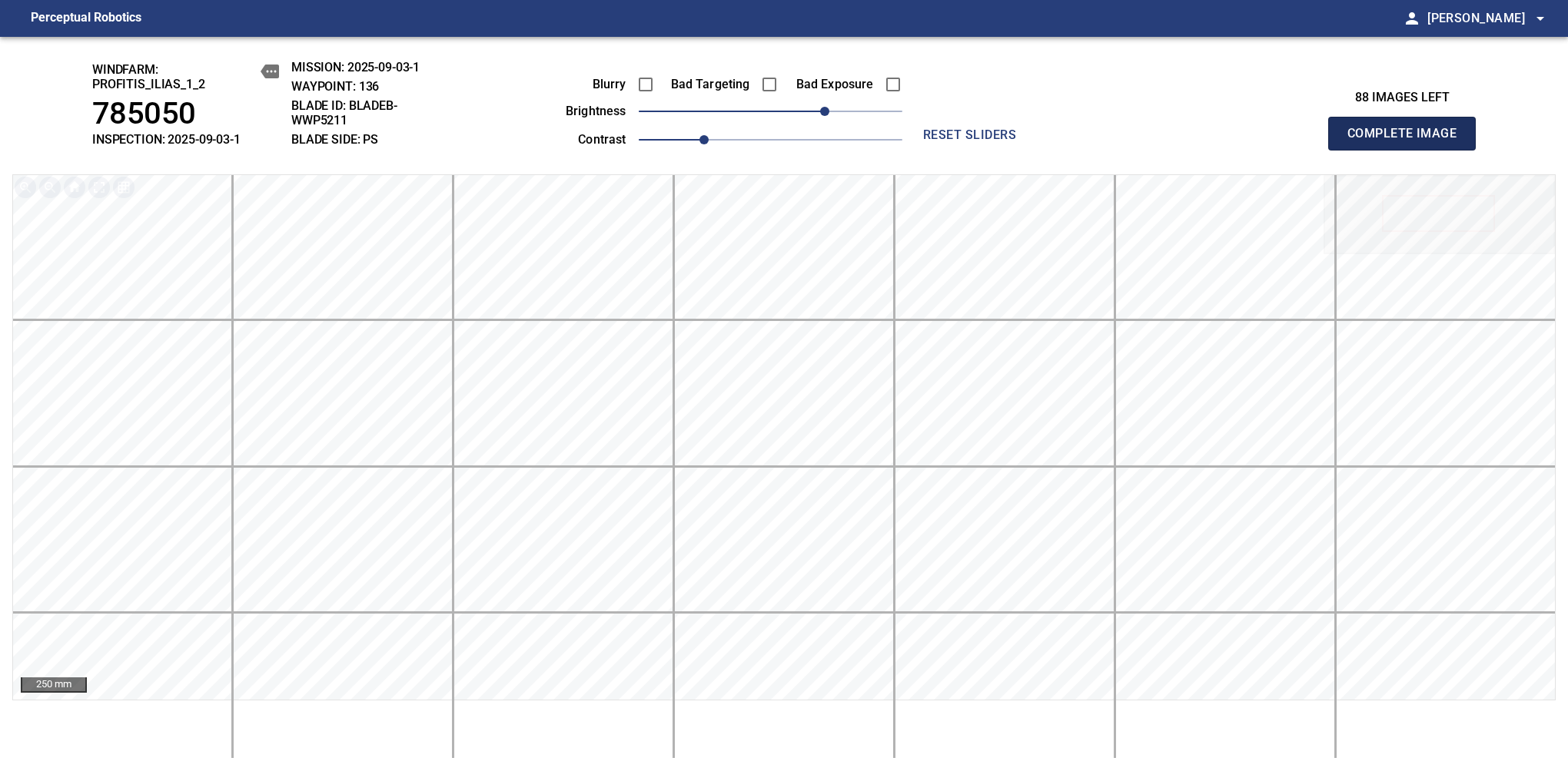
click at [1408, 141] on span "Complete Image" at bounding box center [1402, 133] width 114 height 22
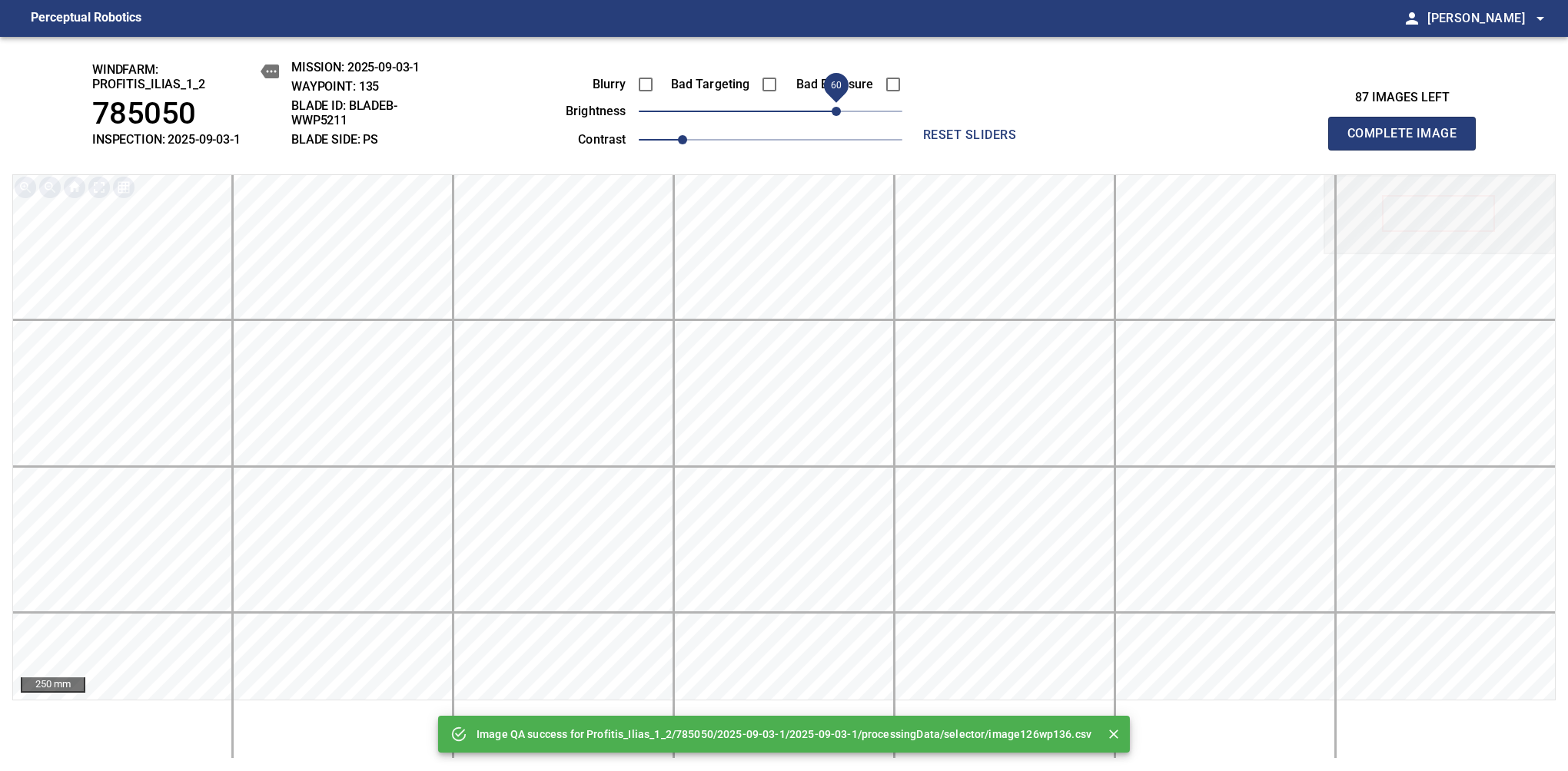
drag, startPoint x: 809, startPoint y: 120, endPoint x: 834, endPoint y: 114, distance: 25.7
click at [834, 114] on span "60" at bounding box center [771, 112] width 264 height 22
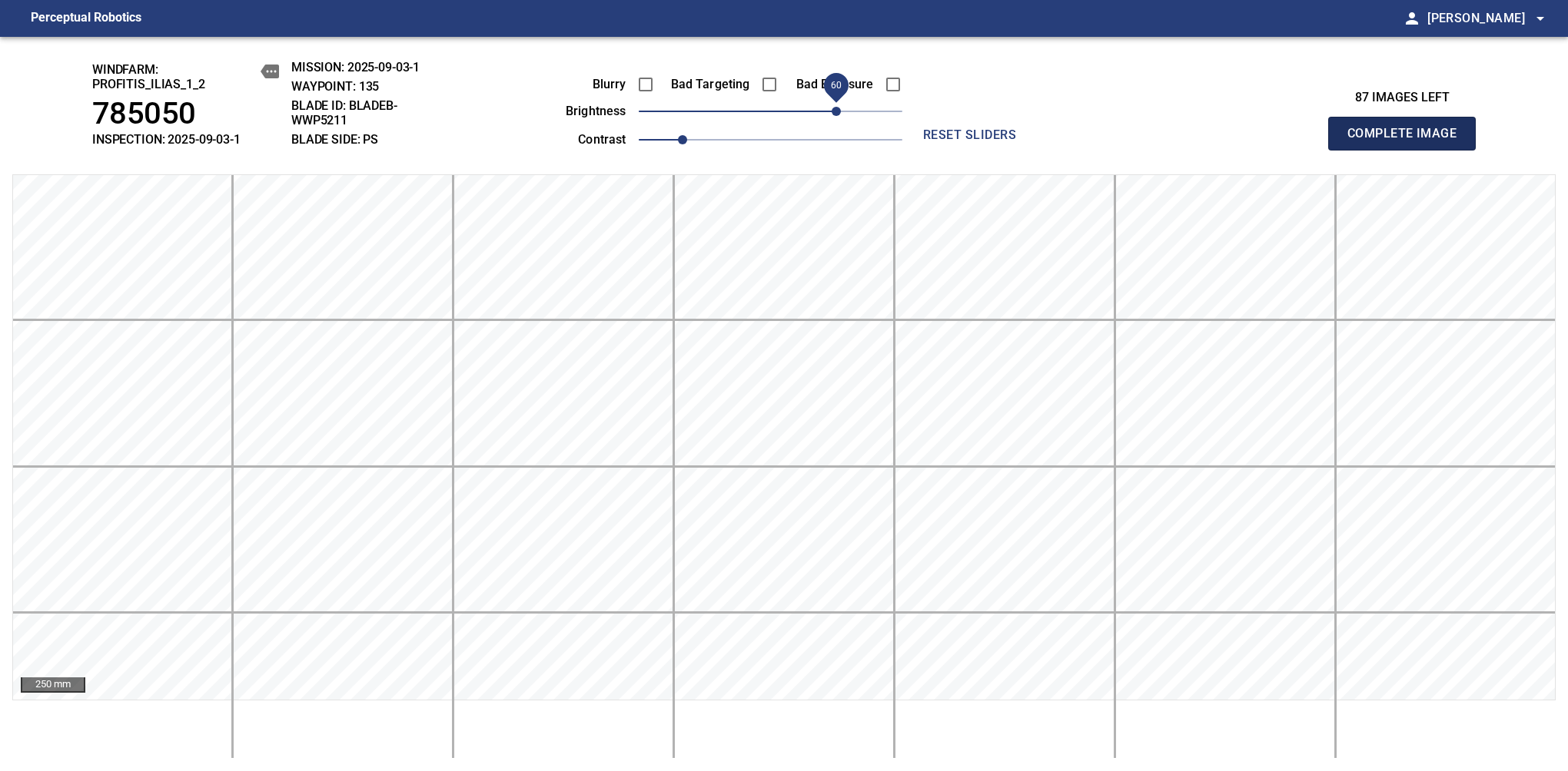
click at [1408, 141] on span "Complete Image" at bounding box center [1402, 133] width 114 height 22
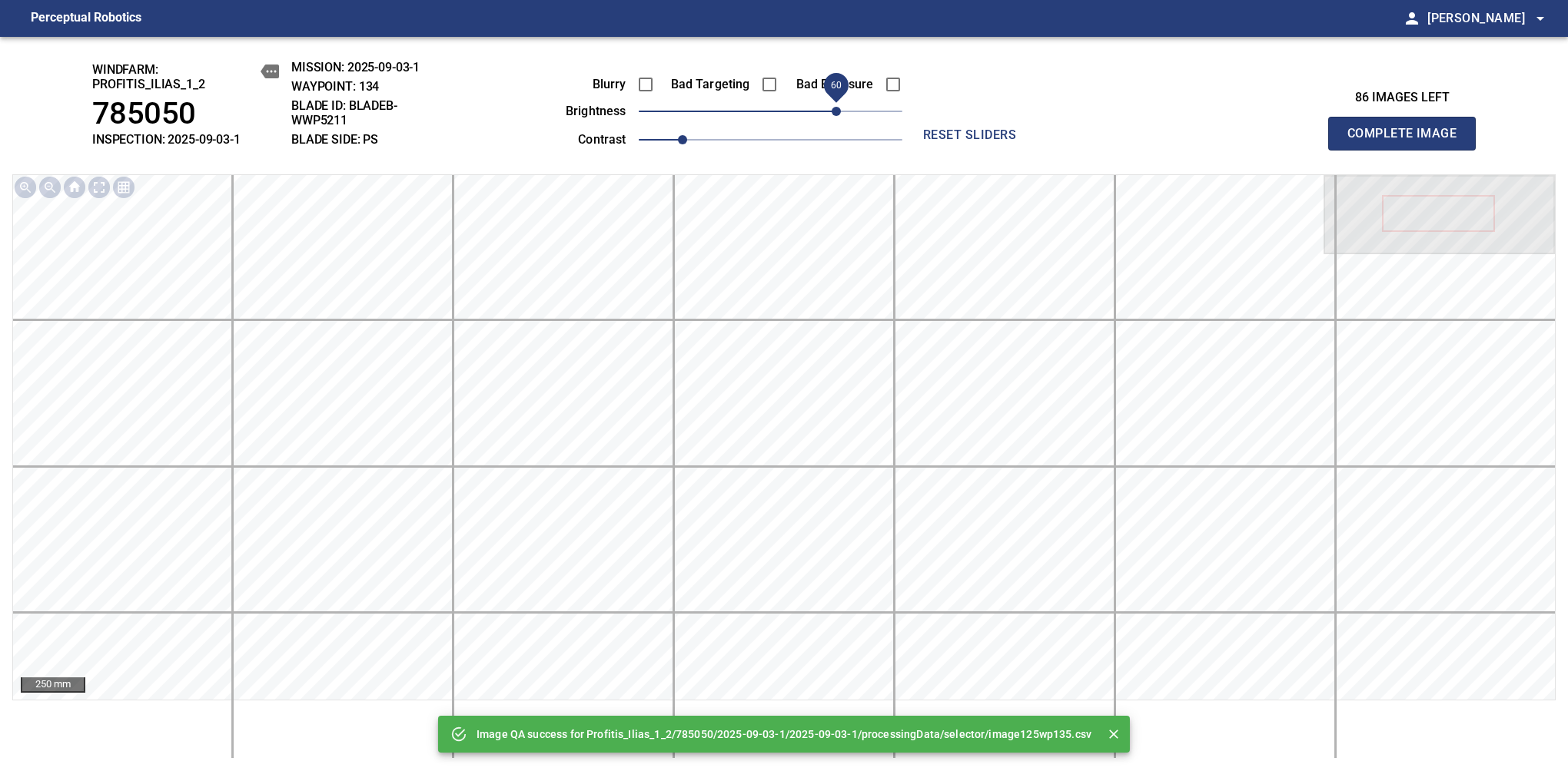
drag, startPoint x: 797, startPoint y: 120, endPoint x: 837, endPoint y: 110, distance: 41.2
click at [837, 110] on span "60" at bounding box center [771, 112] width 264 height 22
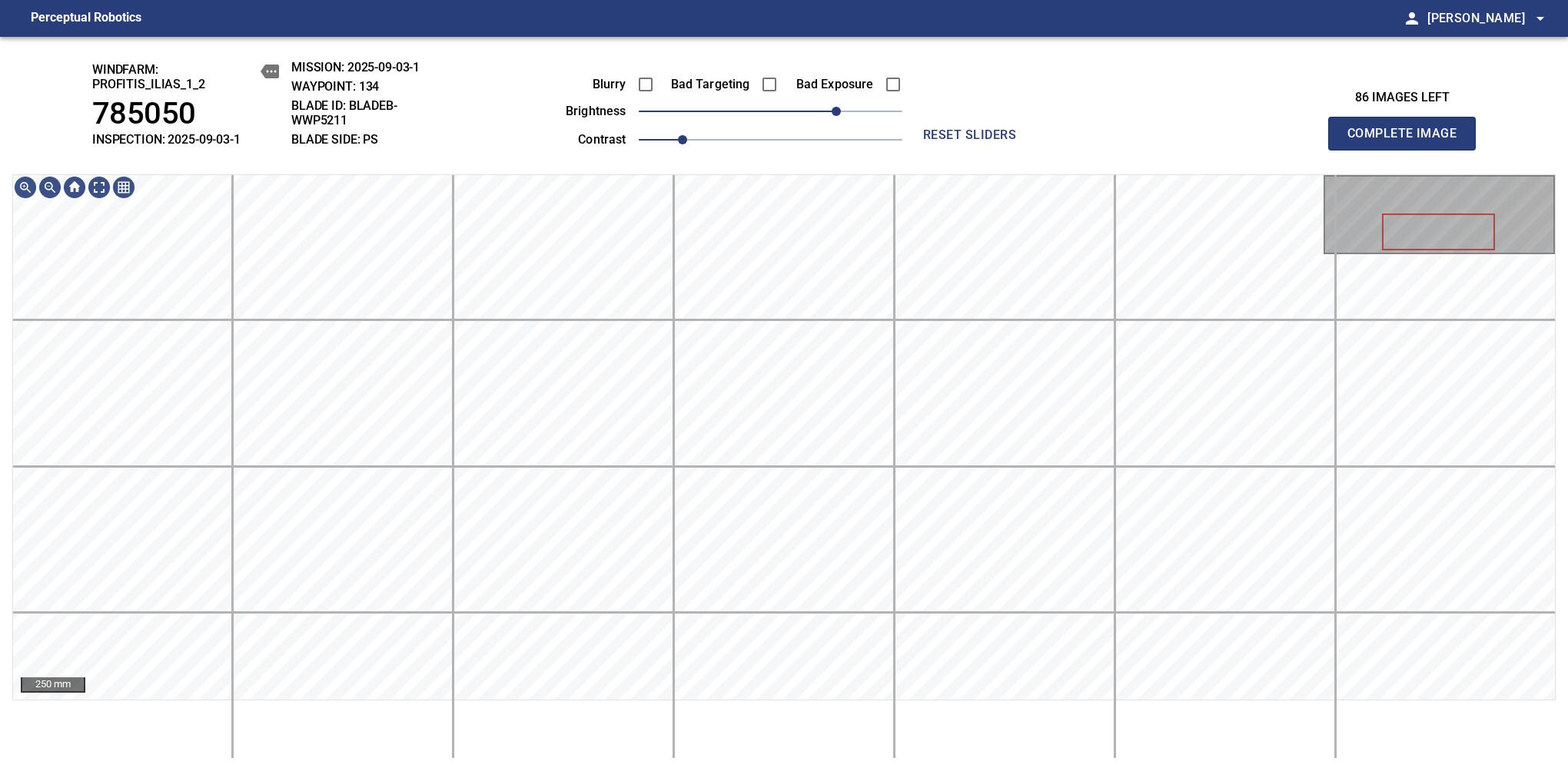
click at [1408, 141] on span "Complete Image" at bounding box center [1402, 133] width 114 height 22
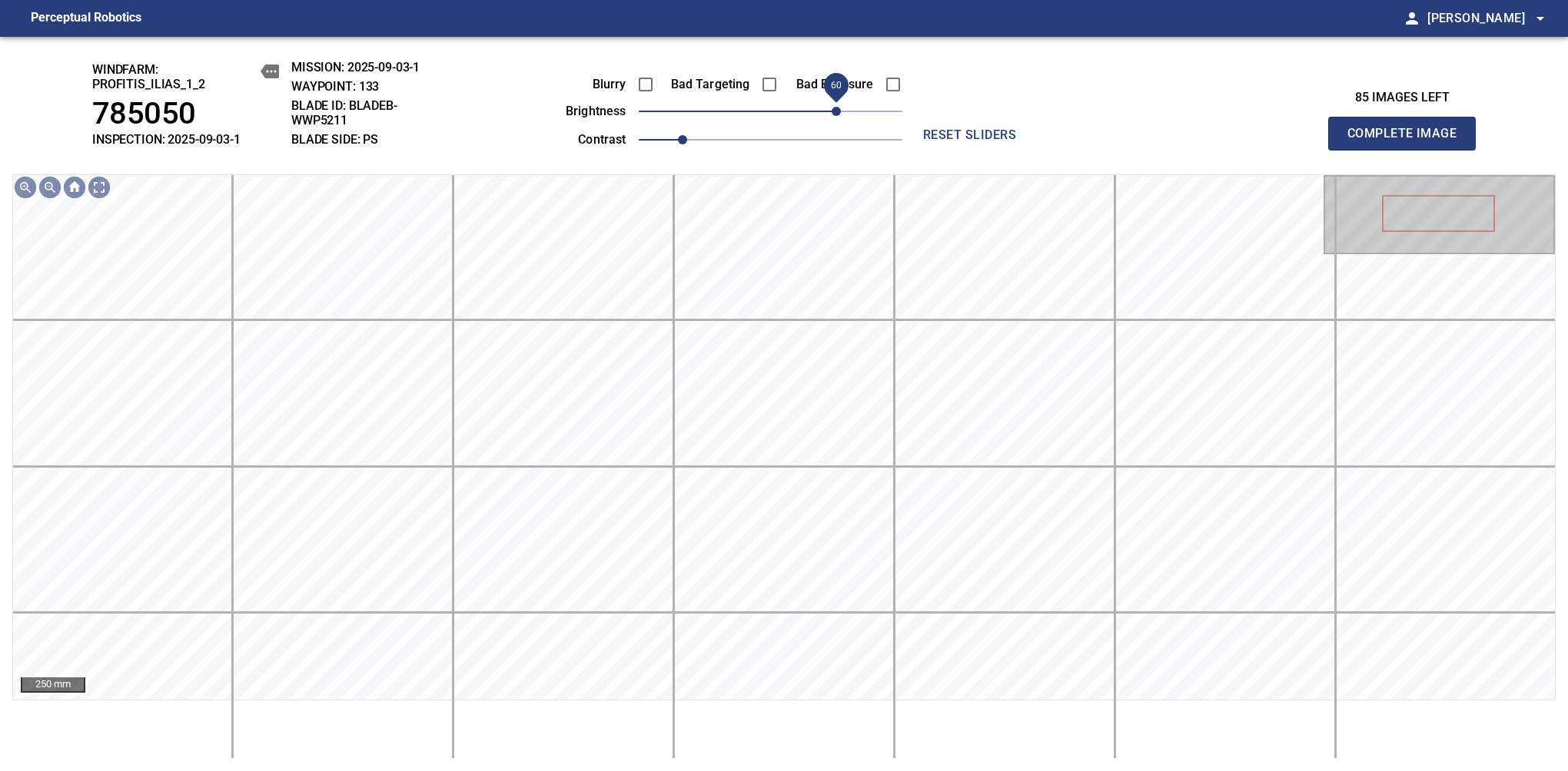
drag, startPoint x: 773, startPoint y: 112, endPoint x: 840, endPoint y: 117, distance: 67.2
click at [840, 116] on span "60" at bounding box center [836, 111] width 9 height 9
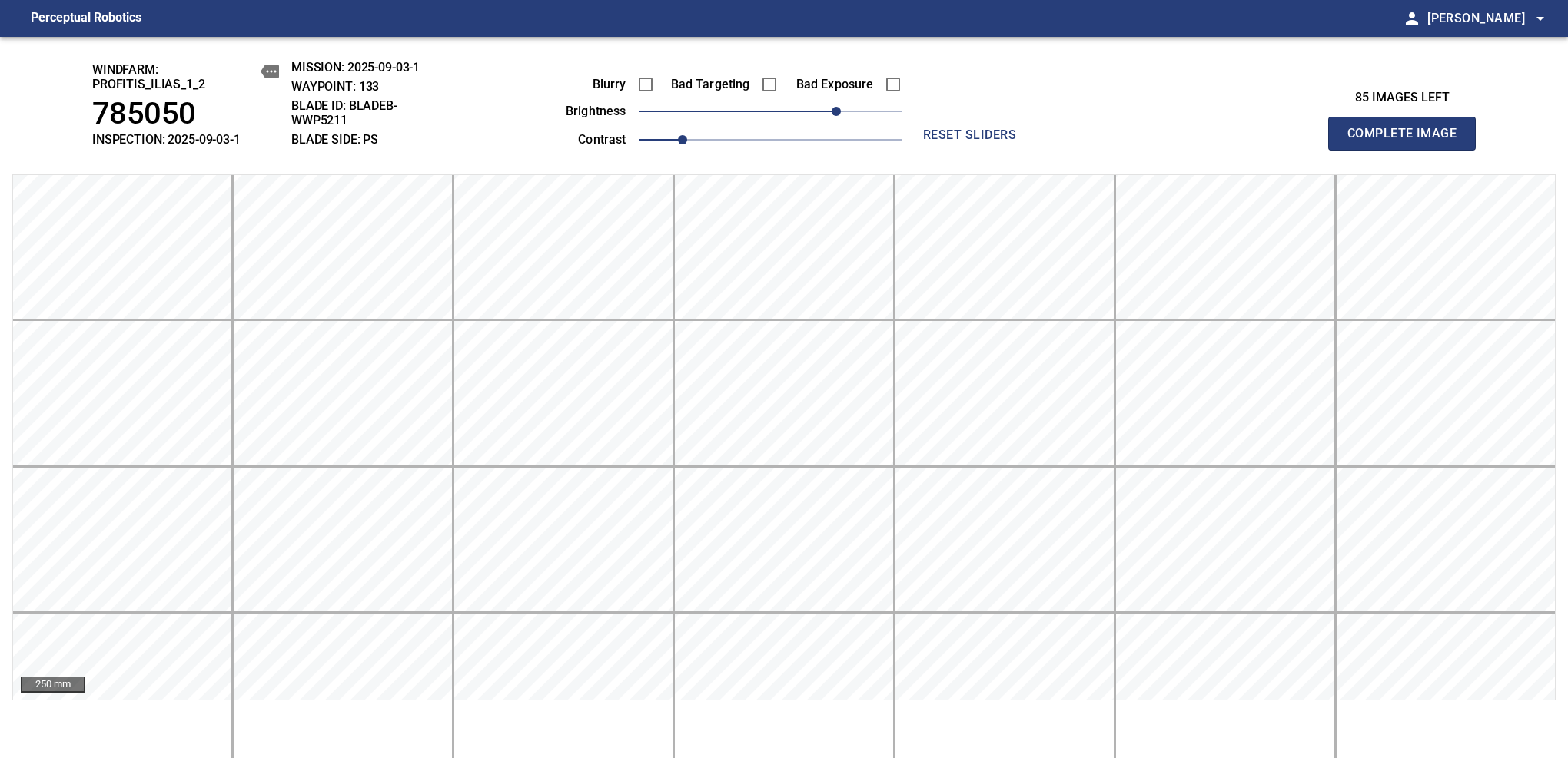
click at [1408, 141] on span "Complete Image" at bounding box center [1402, 133] width 114 height 22
drag, startPoint x: 802, startPoint y: 107, endPoint x: 843, endPoint y: 112, distance: 41.3
click at [843, 112] on span "70" at bounding box center [846, 111] width 9 height 9
click at [1408, 141] on span "Complete Image" at bounding box center [1402, 133] width 114 height 22
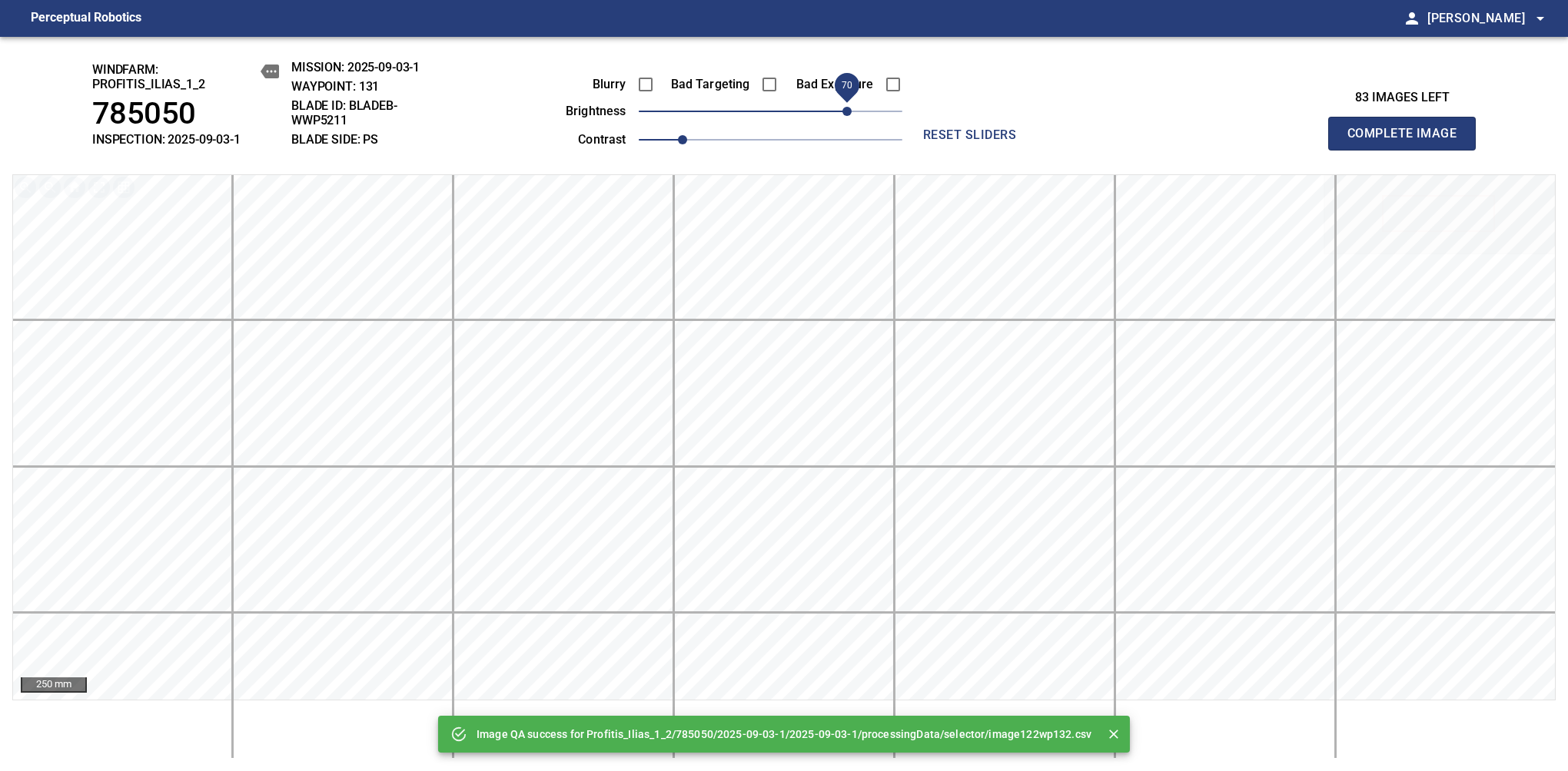
click at [849, 120] on span "70" at bounding box center [771, 112] width 264 height 22
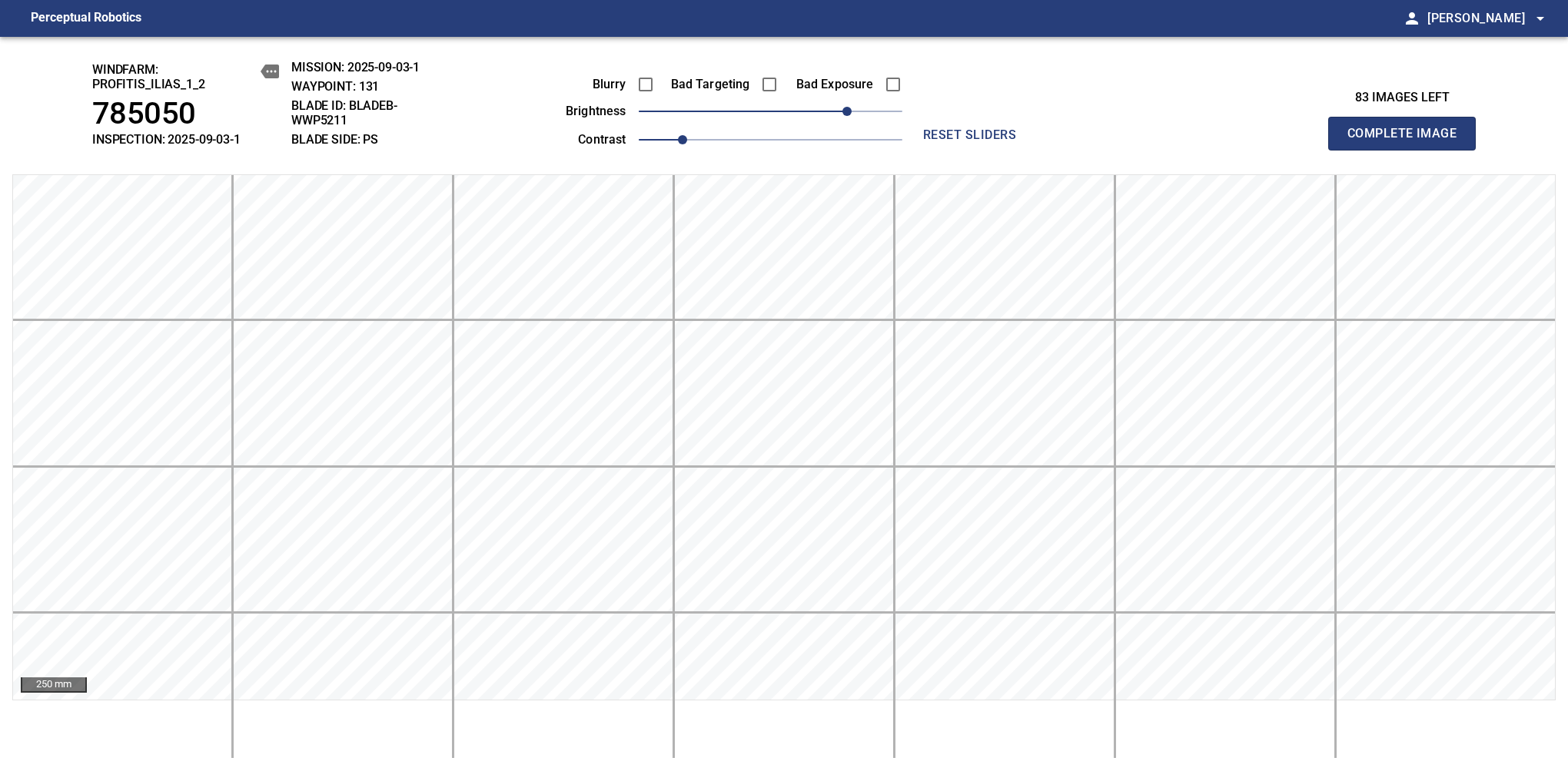
click at [1408, 141] on span "Complete Image" at bounding box center [1402, 133] width 114 height 22
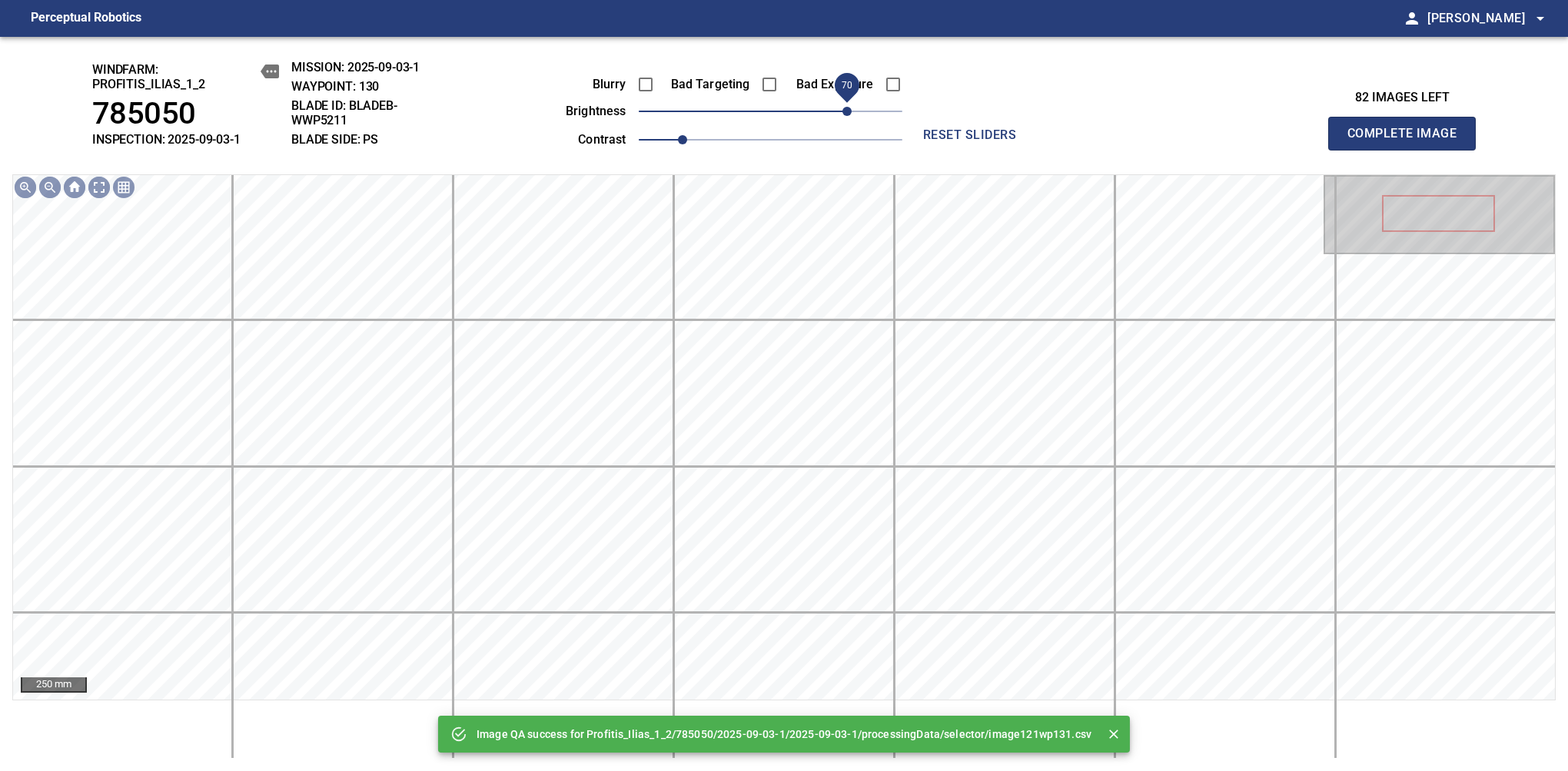
click at [845, 117] on span "70" at bounding box center [771, 112] width 264 height 22
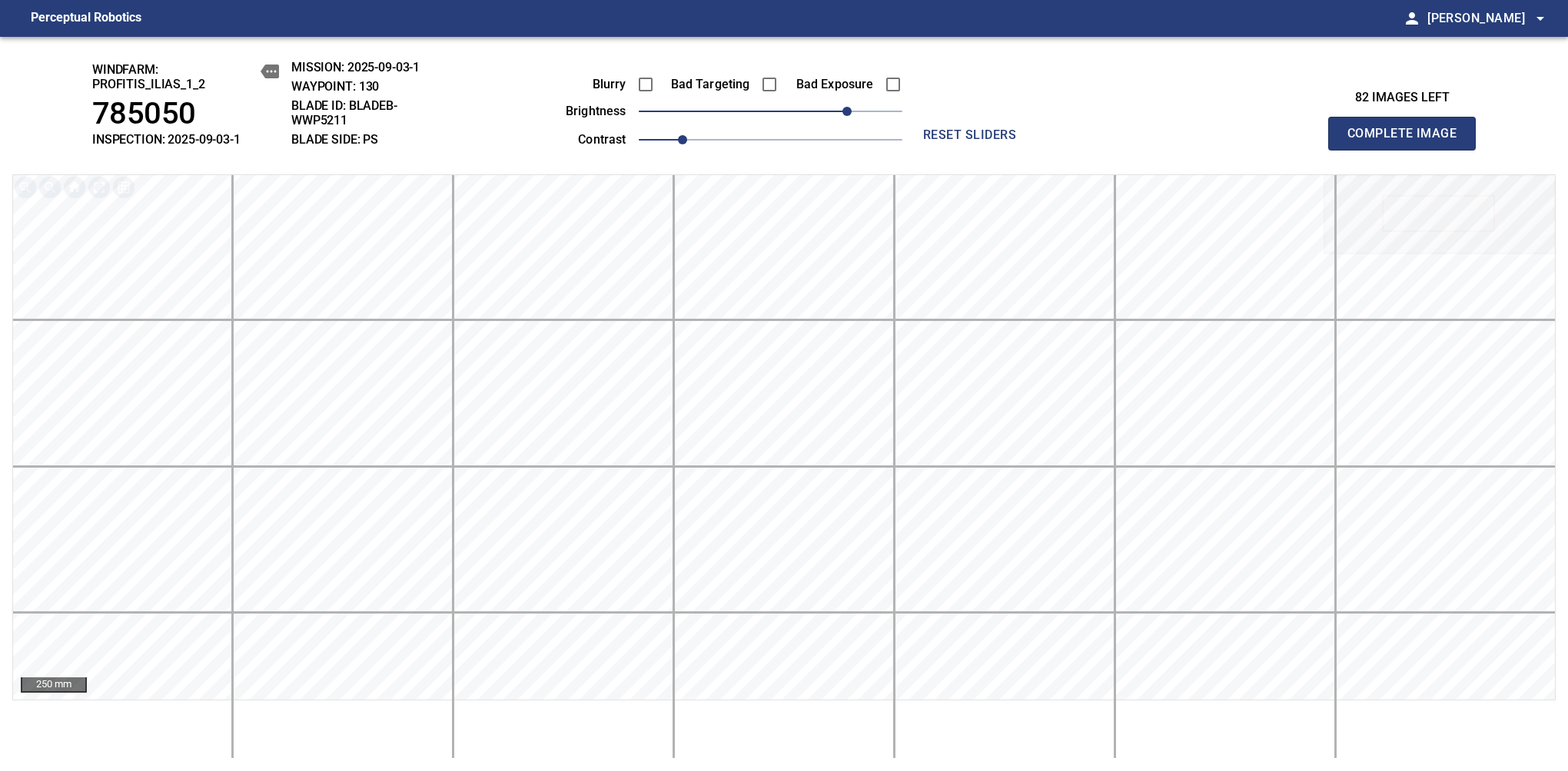
click at [1408, 141] on span "Complete Image" at bounding box center [1402, 133] width 114 height 22
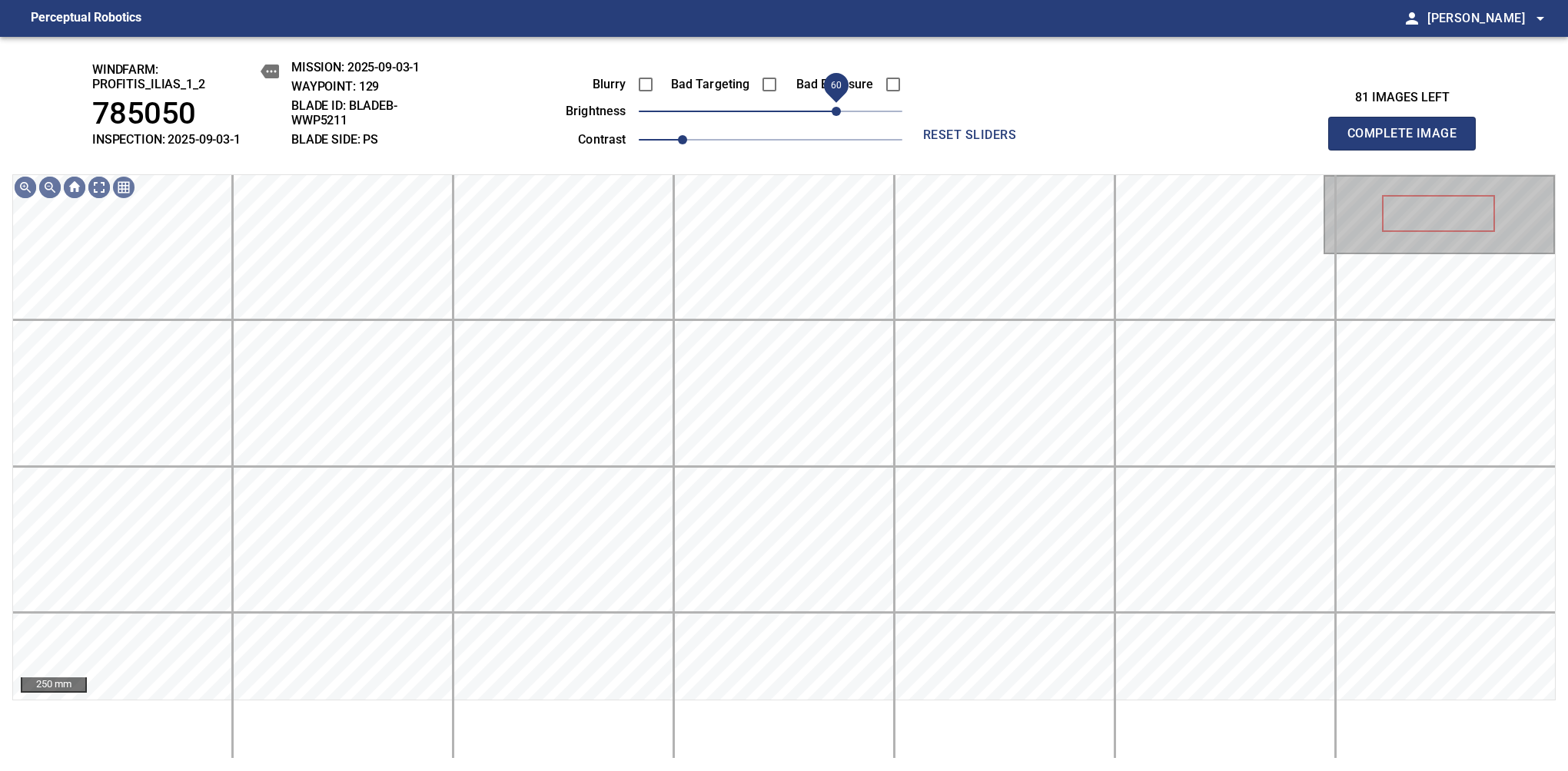
drag, startPoint x: 776, startPoint y: 114, endPoint x: 841, endPoint y: 112, distance: 65.0
click at [841, 112] on span "60" at bounding box center [836, 111] width 9 height 9
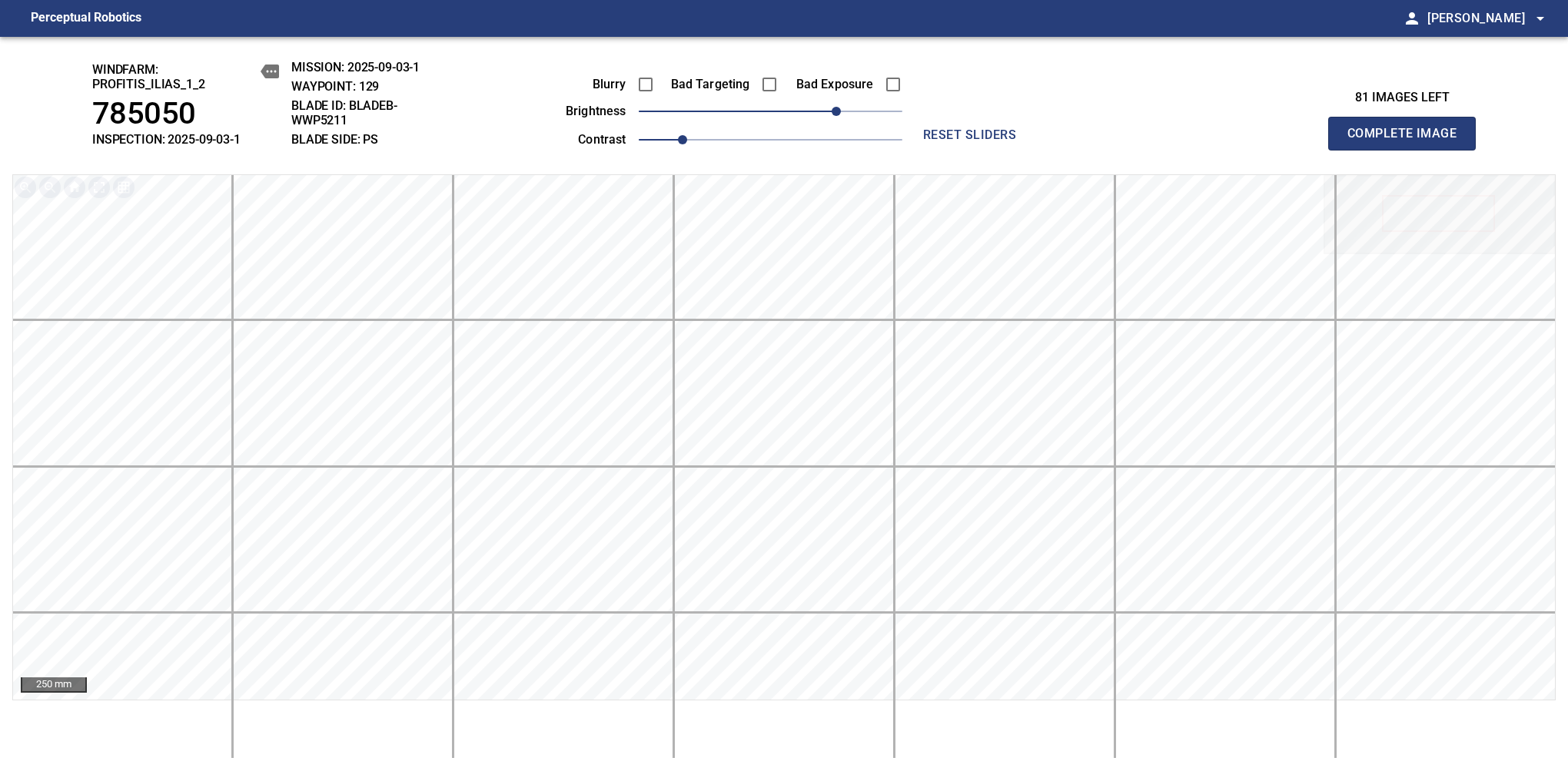
click at [1408, 141] on span "Complete Image" at bounding box center [1402, 133] width 114 height 22
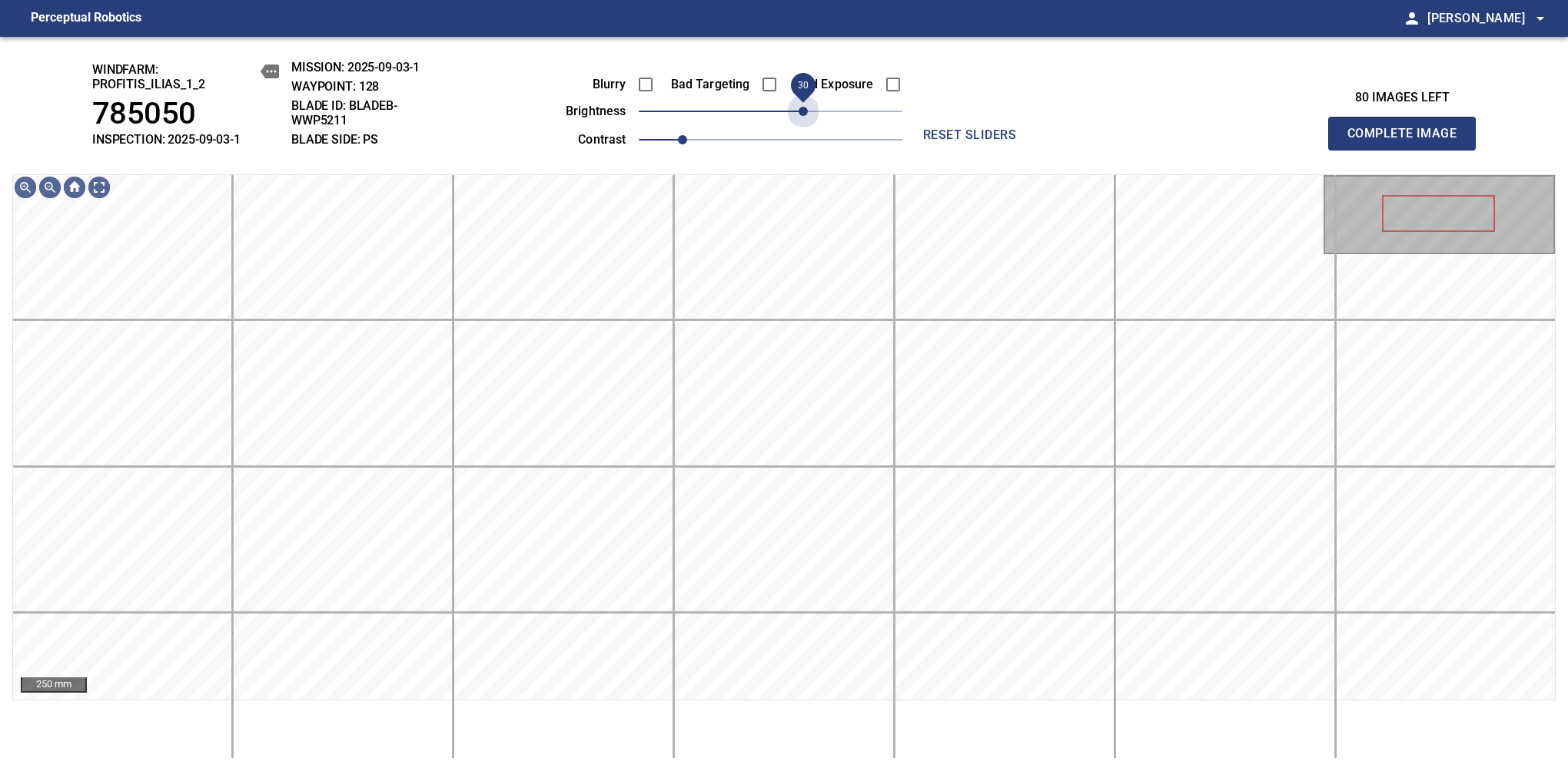
drag, startPoint x: 789, startPoint y: 120, endPoint x: 806, endPoint y: 128, distance: 18.8
click at [806, 128] on div "Blurry Bad Targeting Bad Exposure brightness 30 contrast 1" at bounding box center [717, 109] width 371 height 82
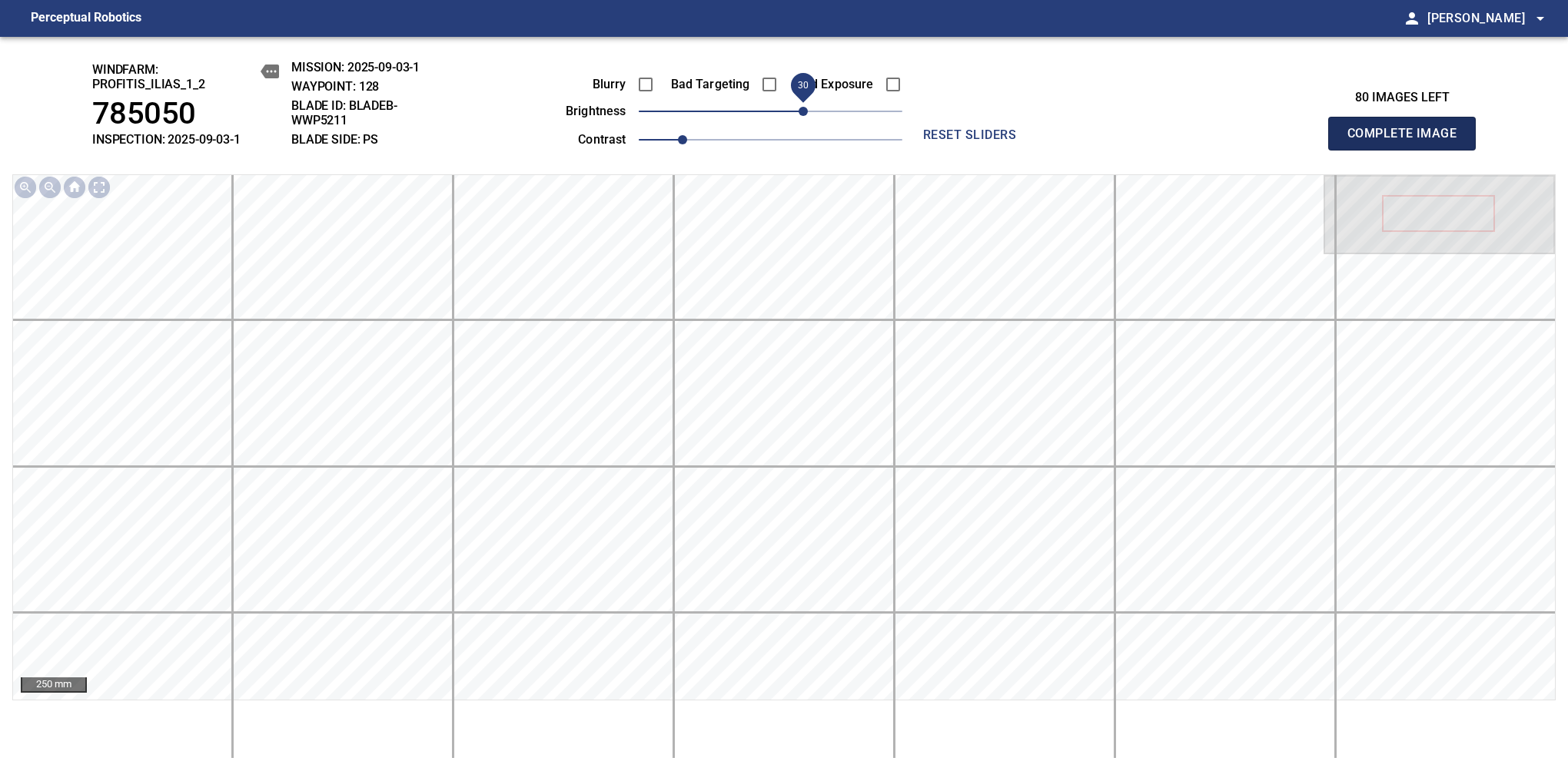
click at [1408, 141] on span "Complete Image" at bounding box center [1402, 133] width 114 height 22
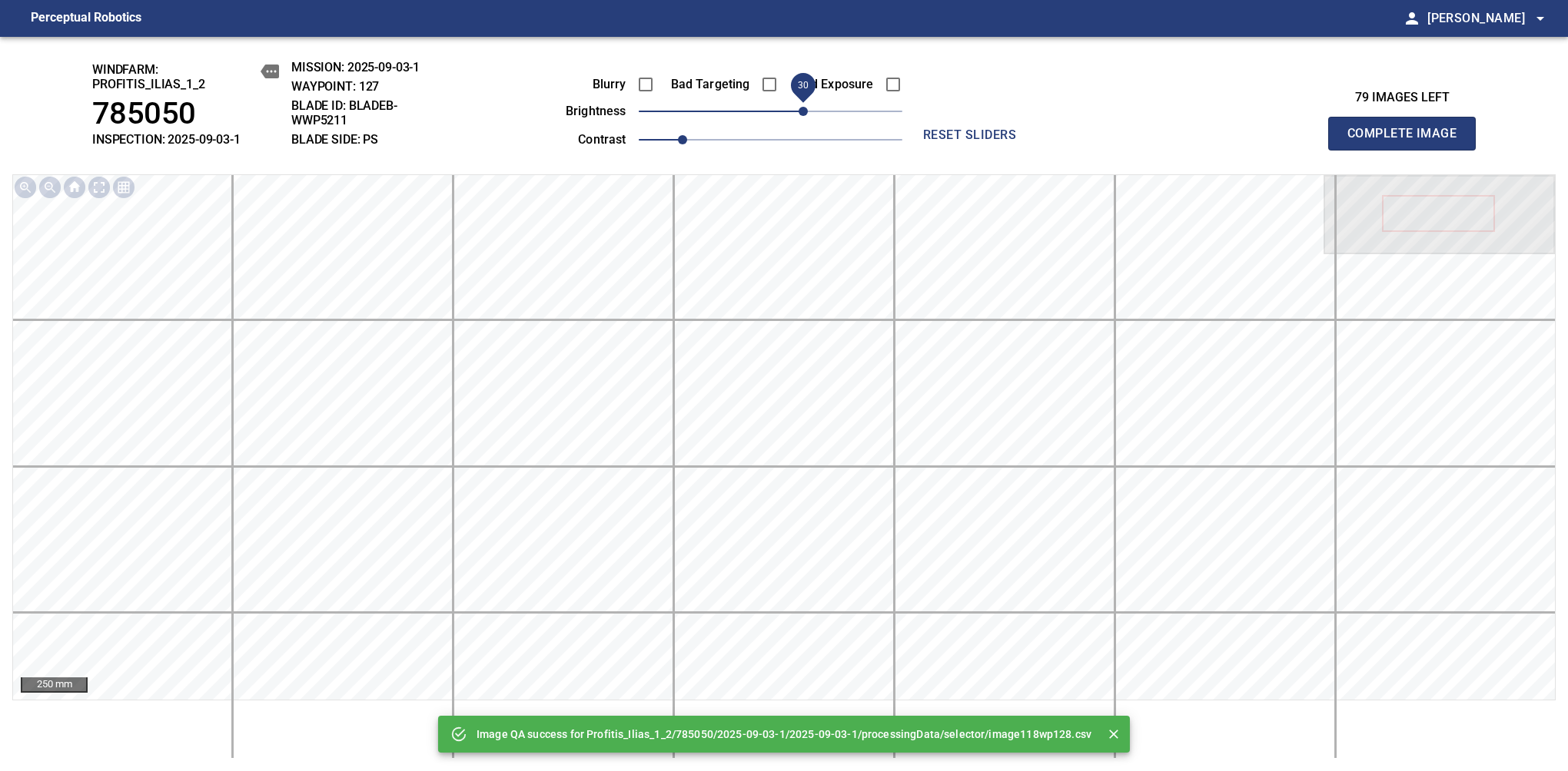
drag, startPoint x: 771, startPoint y: 109, endPoint x: 808, endPoint y: 109, distance: 37.0
click at [808, 109] on span "30" at bounding box center [802, 111] width 9 height 9
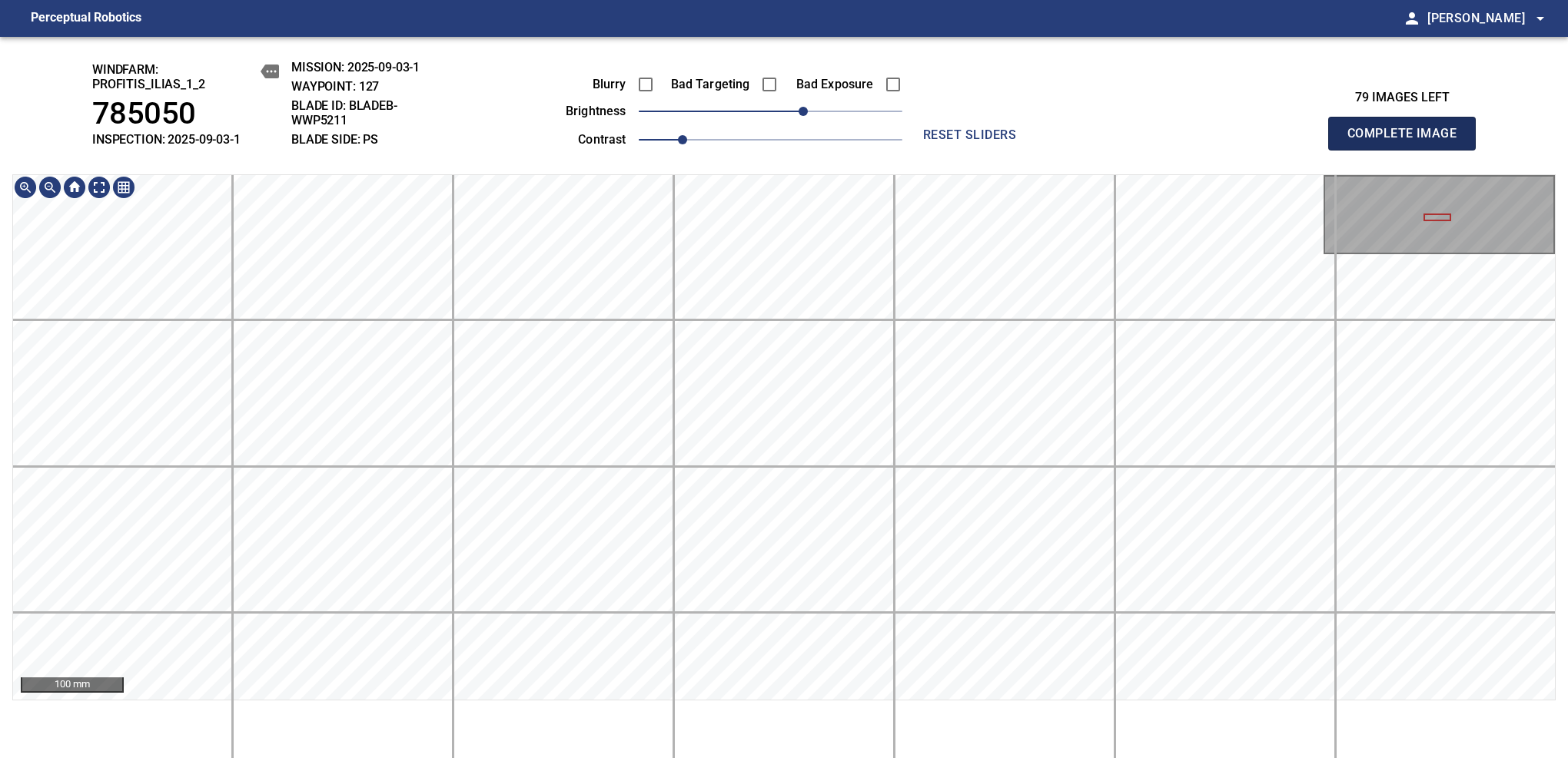
click at [1408, 141] on span "Complete Image" at bounding box center [1402, 133] width 114 height 22
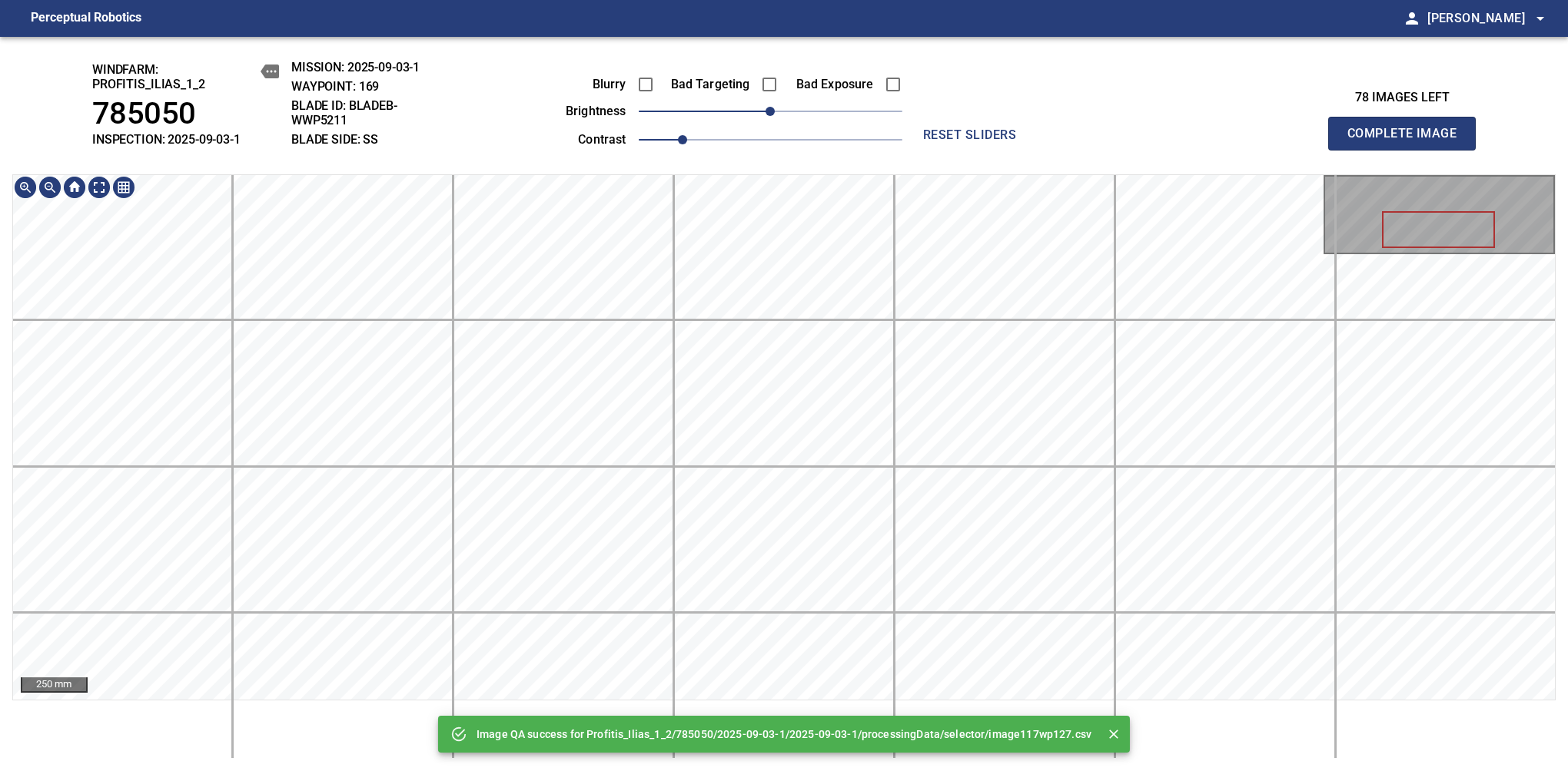
click at [858, 106] on div "Image QA success for Profitis_Ilias_1_2/785050/2025-09-03-1/2025-09-03-1/proces…" at bounding box center [784, 404] width 1568 height 734
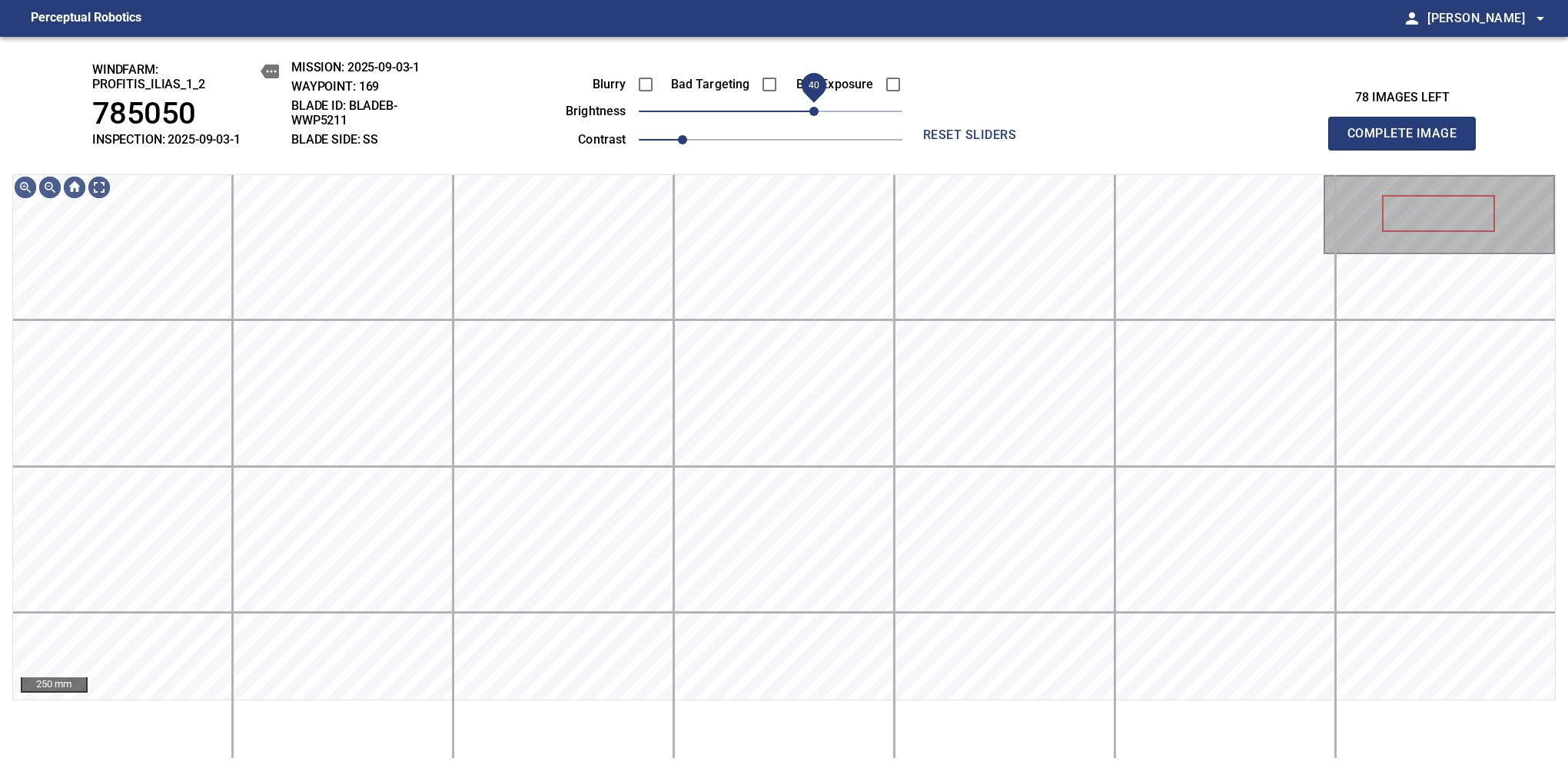
drag, startPoint x: 796, startPoint y: 111, endPoint x: 814, endPoint y: 111, distance: 18.0
click at [814, 111] on span "40" at bounding box center [813, 111] width 9 height 9
click at [1408, 141] on span "Complete Image" at bounding box center [1402, 133] width 114 height 22
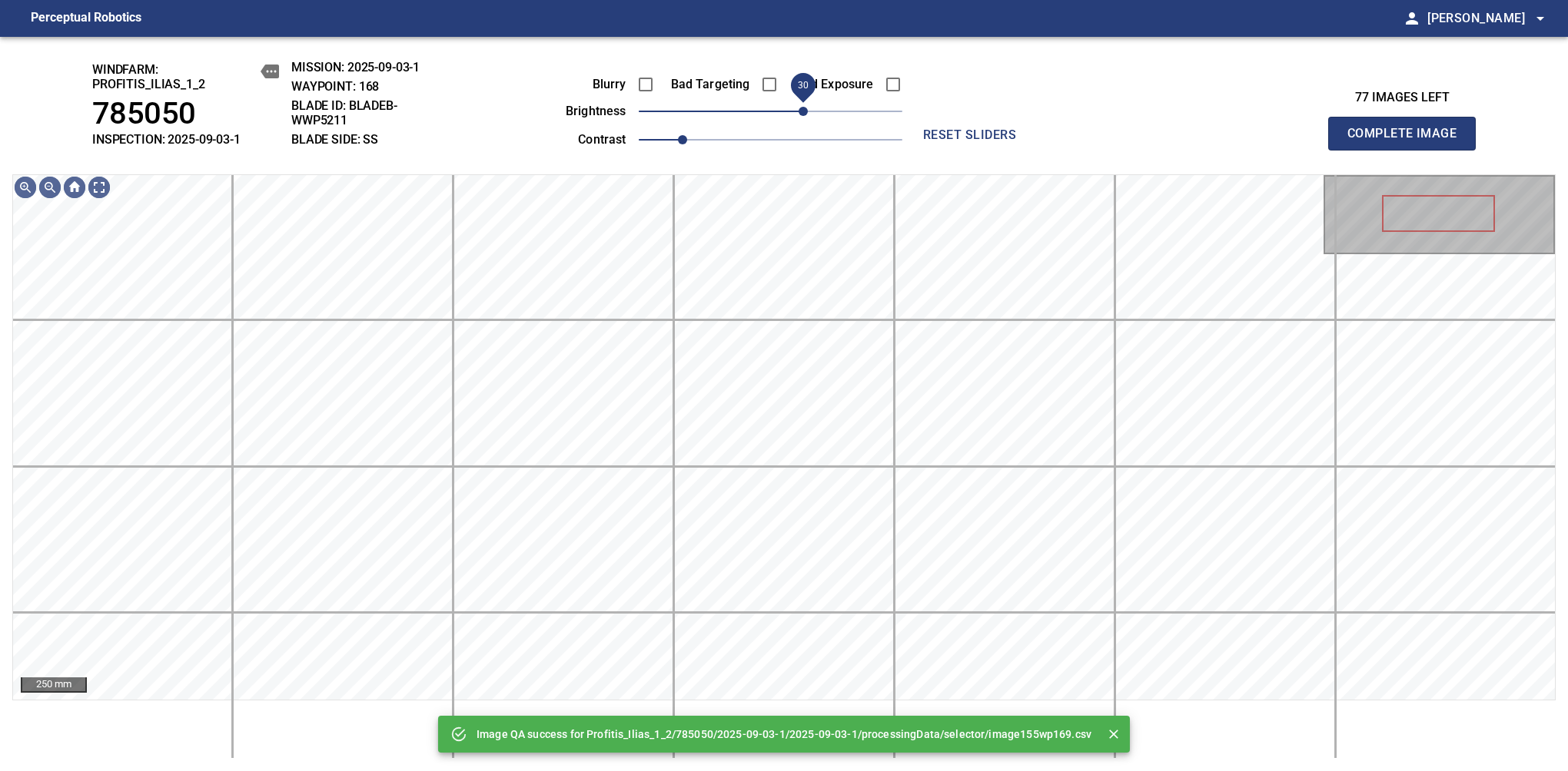
click at [808, 116] on span "30" at bounding box center [802, 111] width 9 height 9
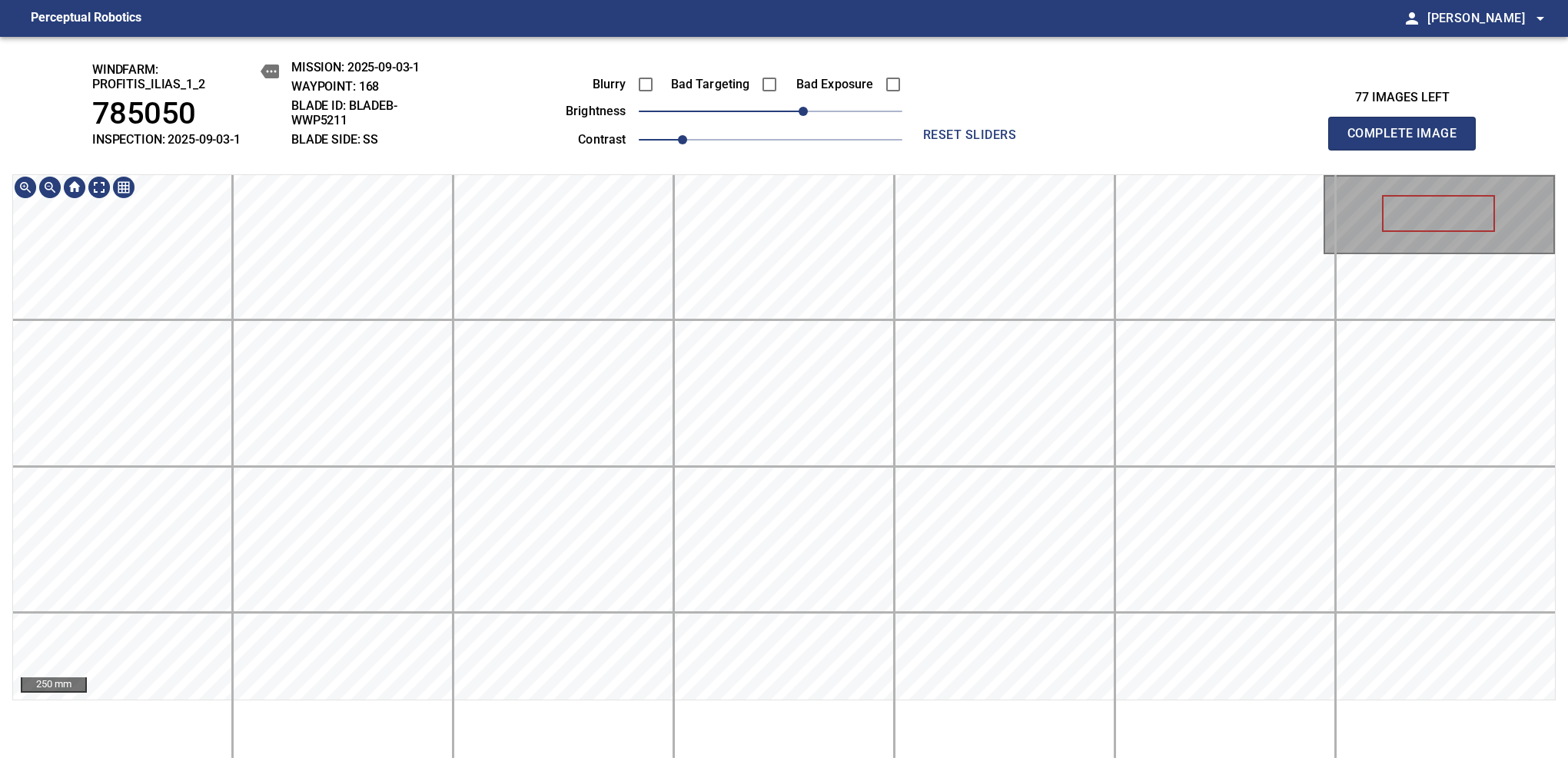
drag, startPoint x: 1429, startPoint y: 189, endPoint x: 1451, endPoint y: 229, distance: 45.7
click at [1408, 141] on span "Complete Image" at bounding box center [1402, 133] width 114 height 22
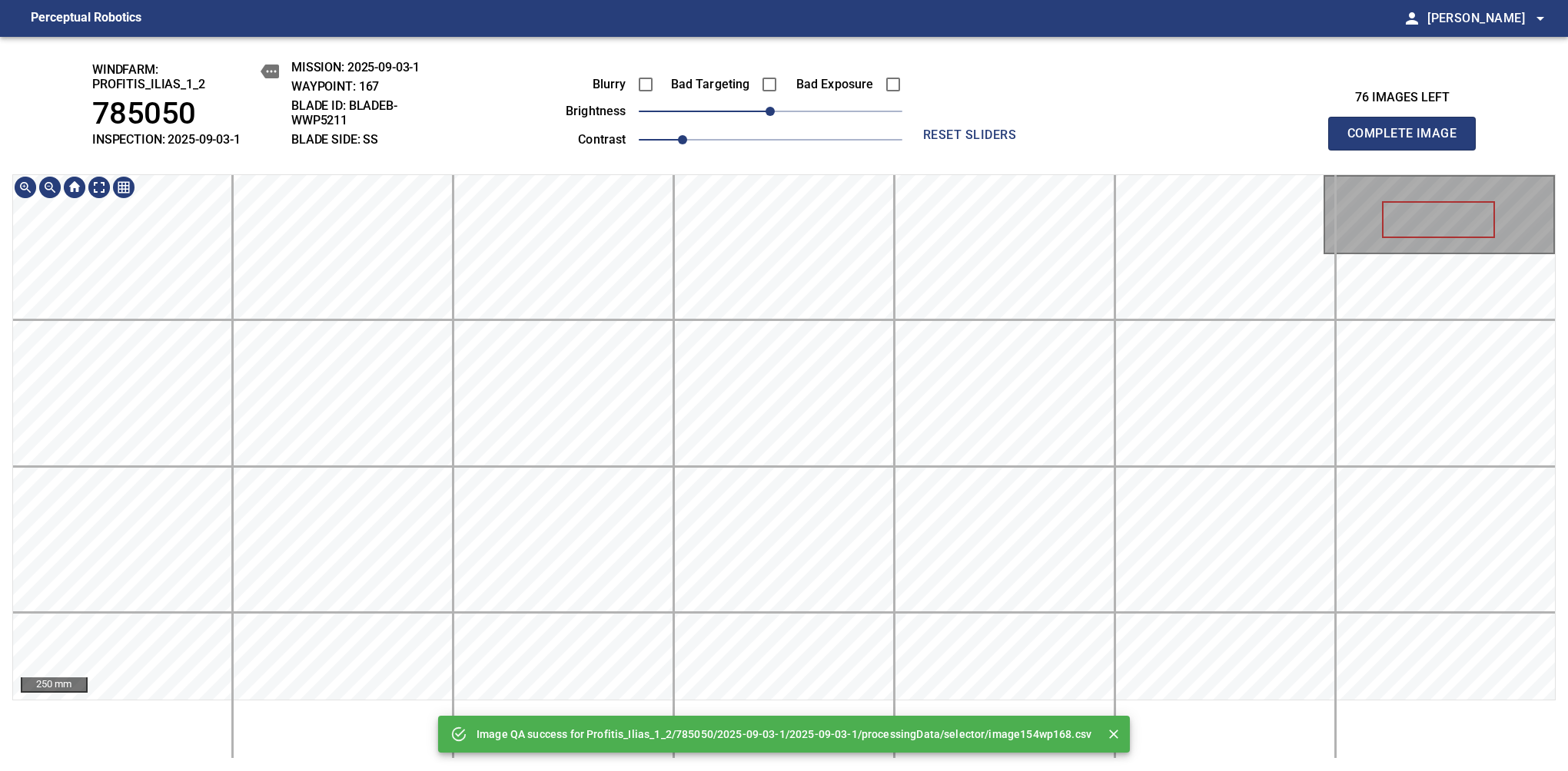
click at [877, 163] on div "Image QA success for Profitis_Ilias_1_2/785050/2025-09-03-1/2025-09-03-1/proces…" at bounding box center [784, 404] width 1568 height 734
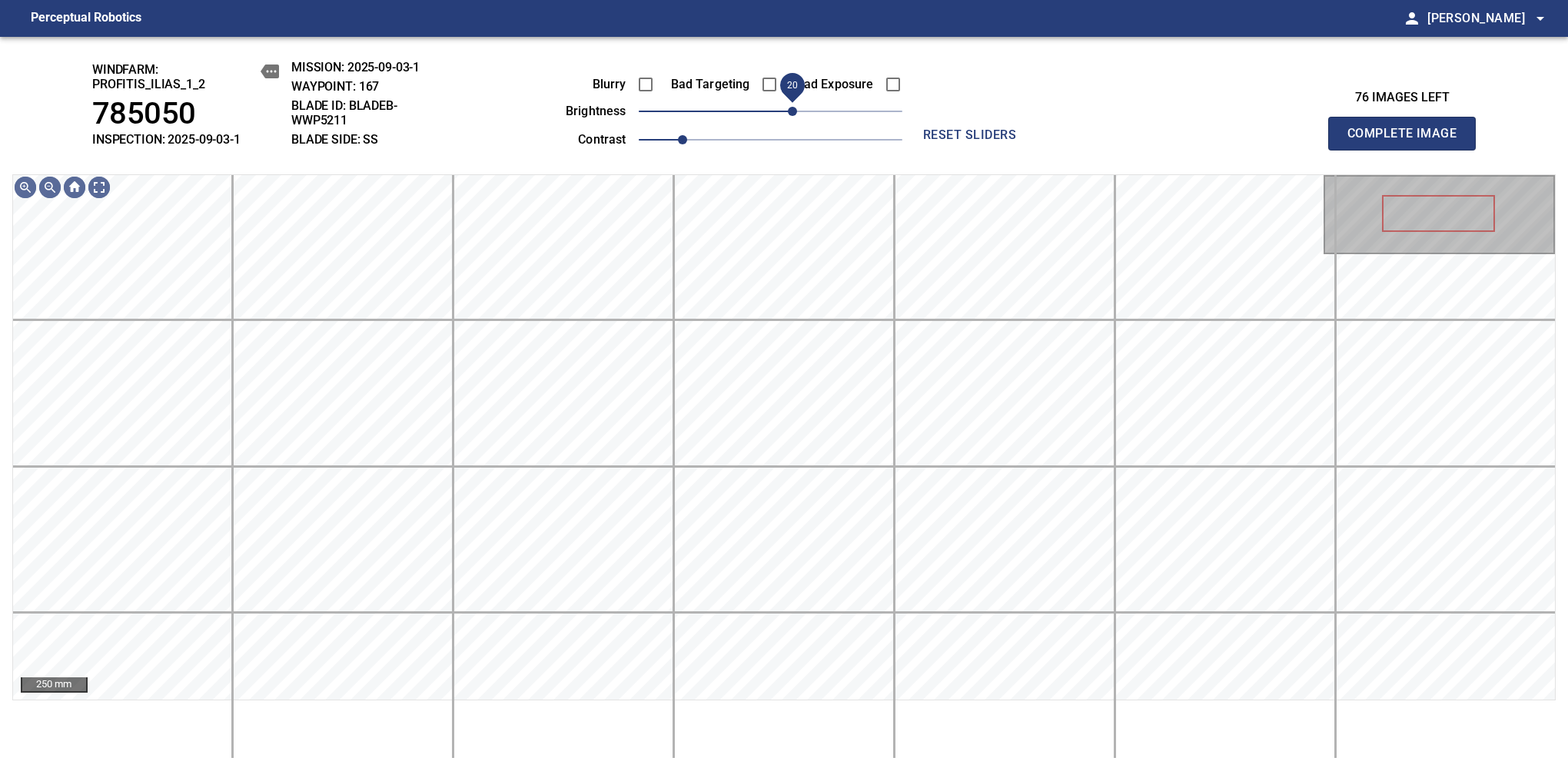
drag, startPoint x: 771, startPoint y: 117, endPoint x: 797, endPoint y: 117, distance: 26.0
click at [797, 116] on span "20" at bounding box center [792, 111] width 9 height 9
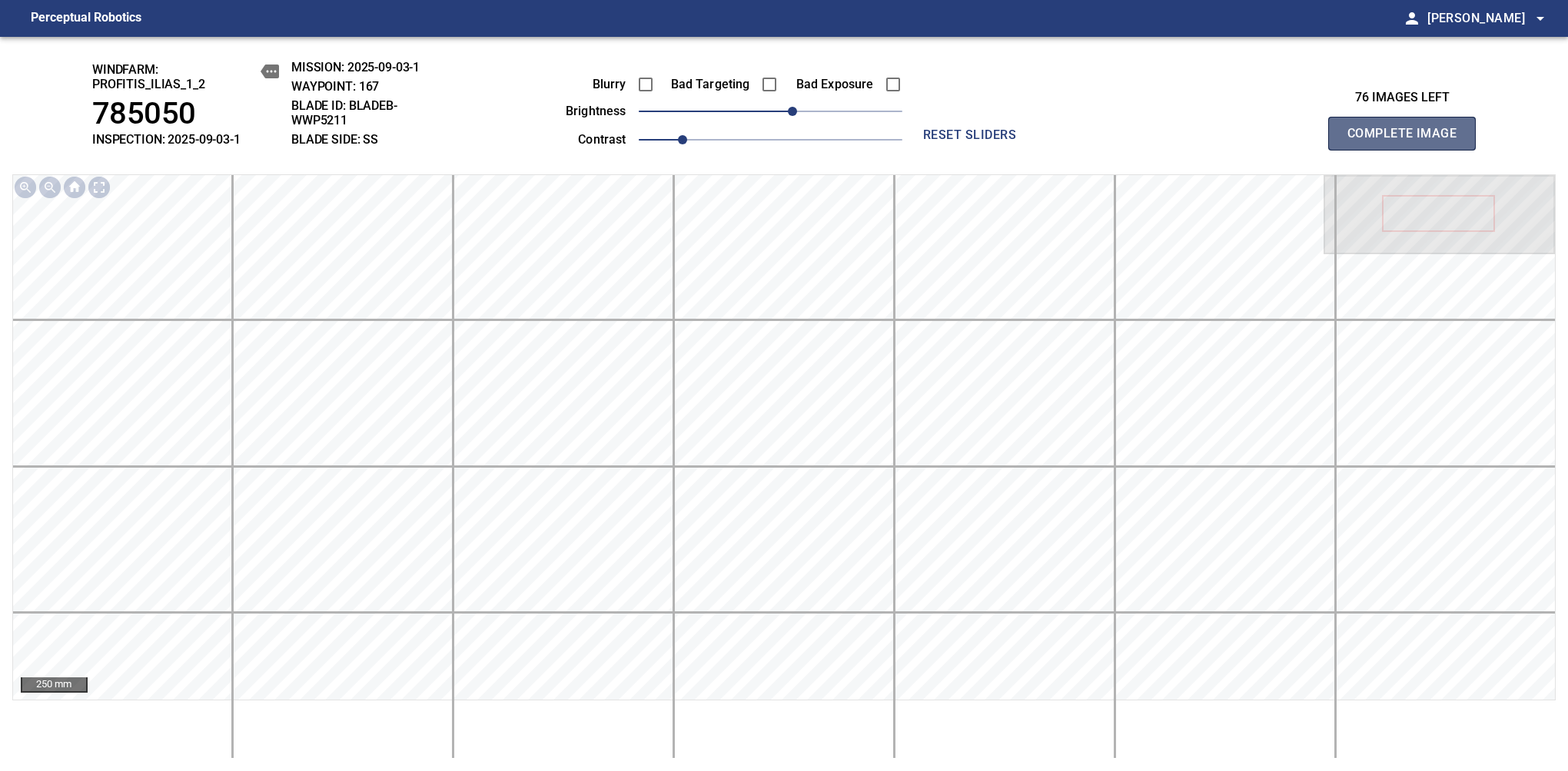
click at [1408, 141] on span "Complete Image" at bounding box center [1402, 133] width 114 height 22
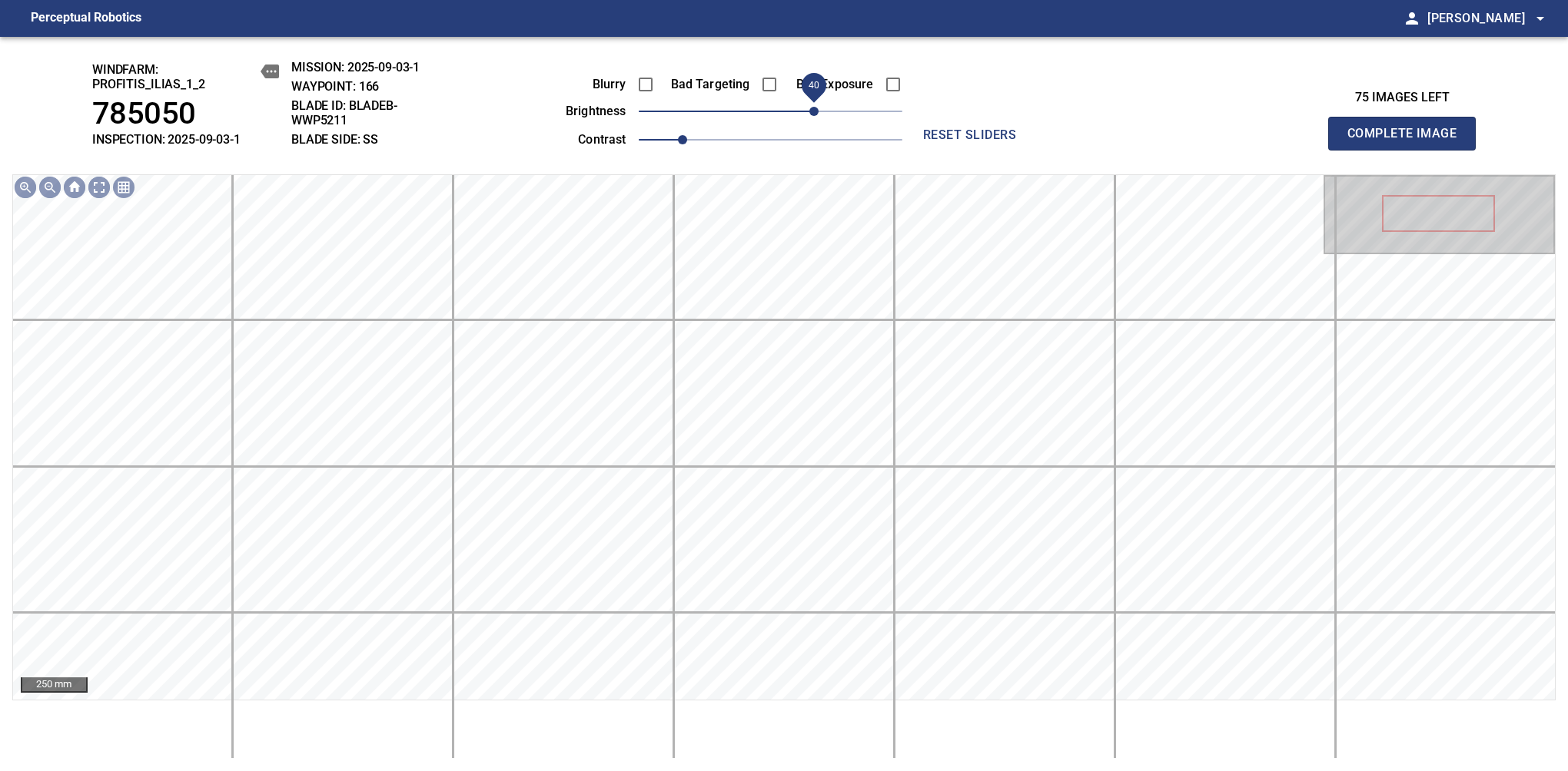
drag, startPoint x: 802, startPoint y: 122, endPoint x: 818, endPoint y: 120, distance: 16.1
click at [818, 116] on span "40" at bounding box center [813, 111] width 9 height 9
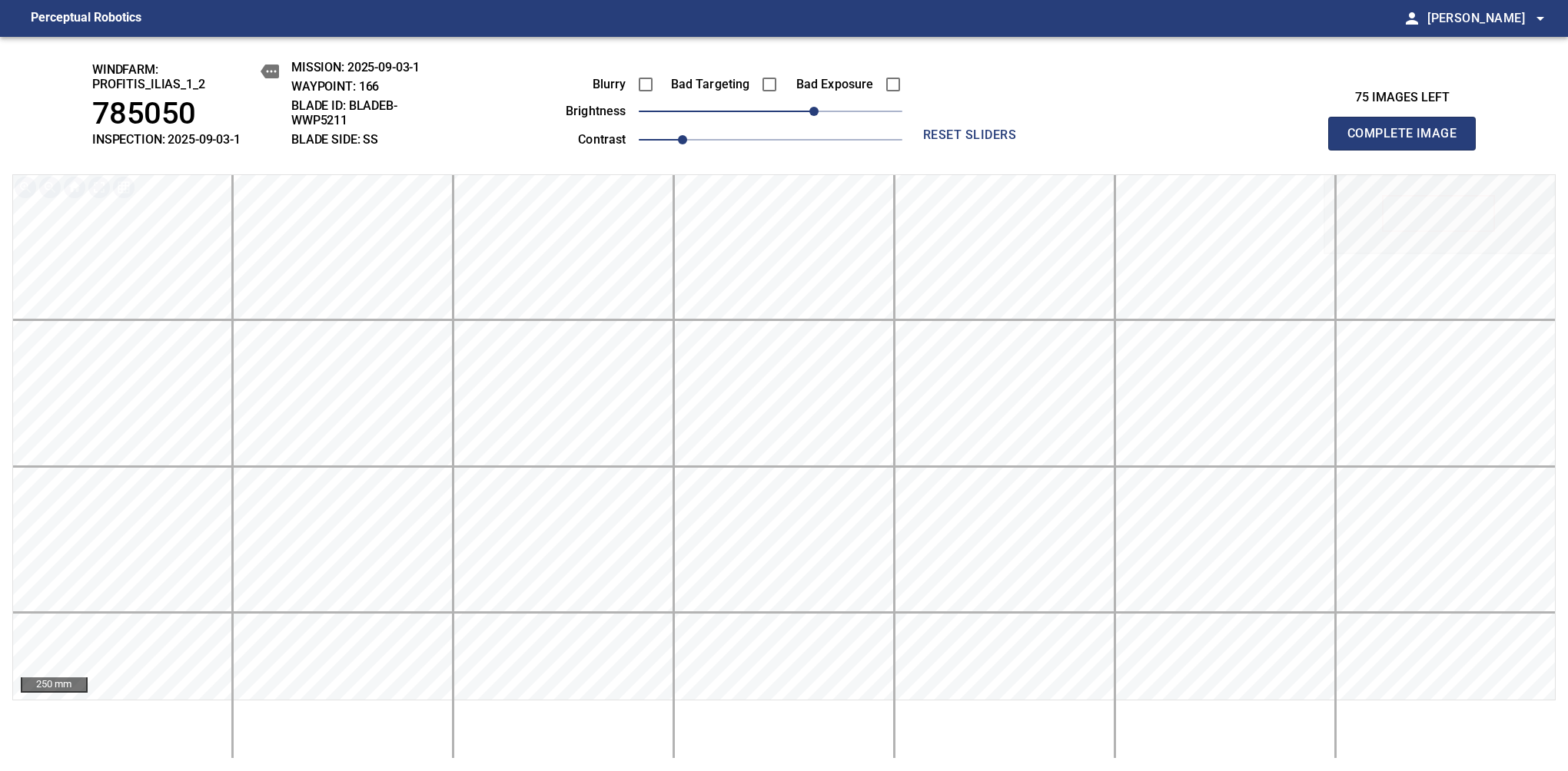
click at [1408, 141] on span "Complete Image" at bounding box center [1402, 133] width 114 height 22
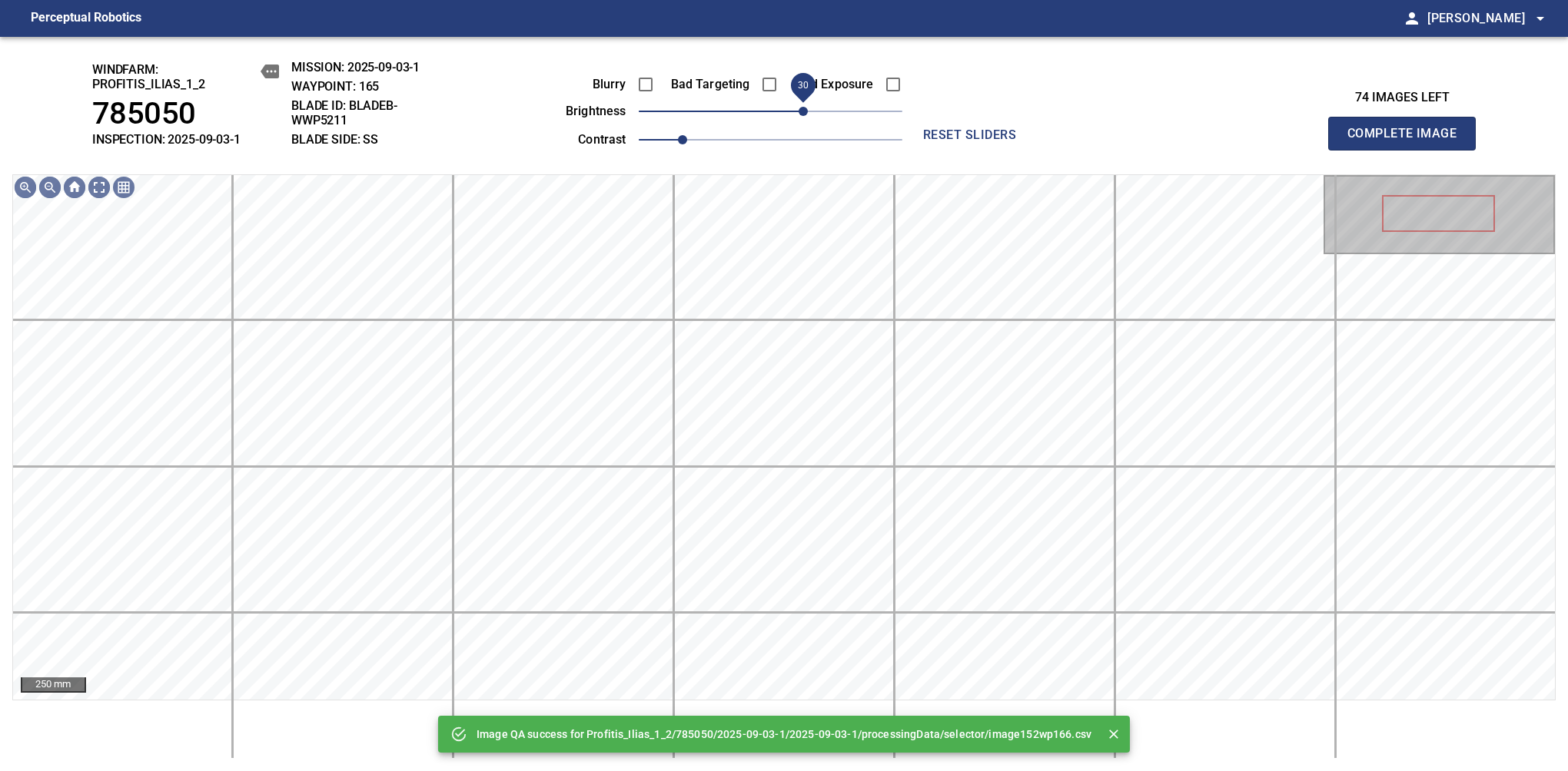
click at [806, 108] on span "30" at bounding box center [771, 112] width 264 height 22
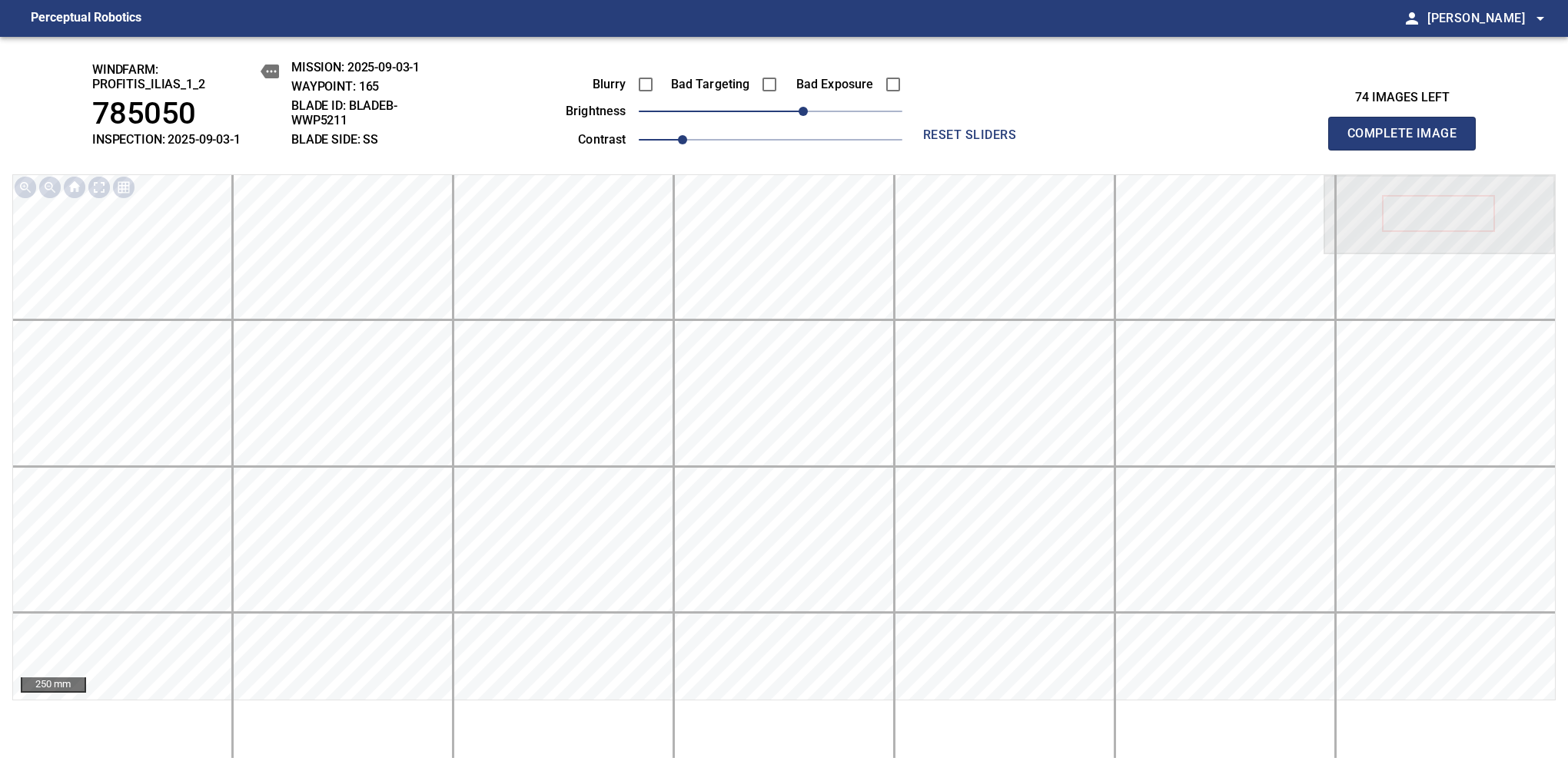
click at [1408, 141] on span "Complete Image" at bounding box center [1402, 133] width 114 height 22
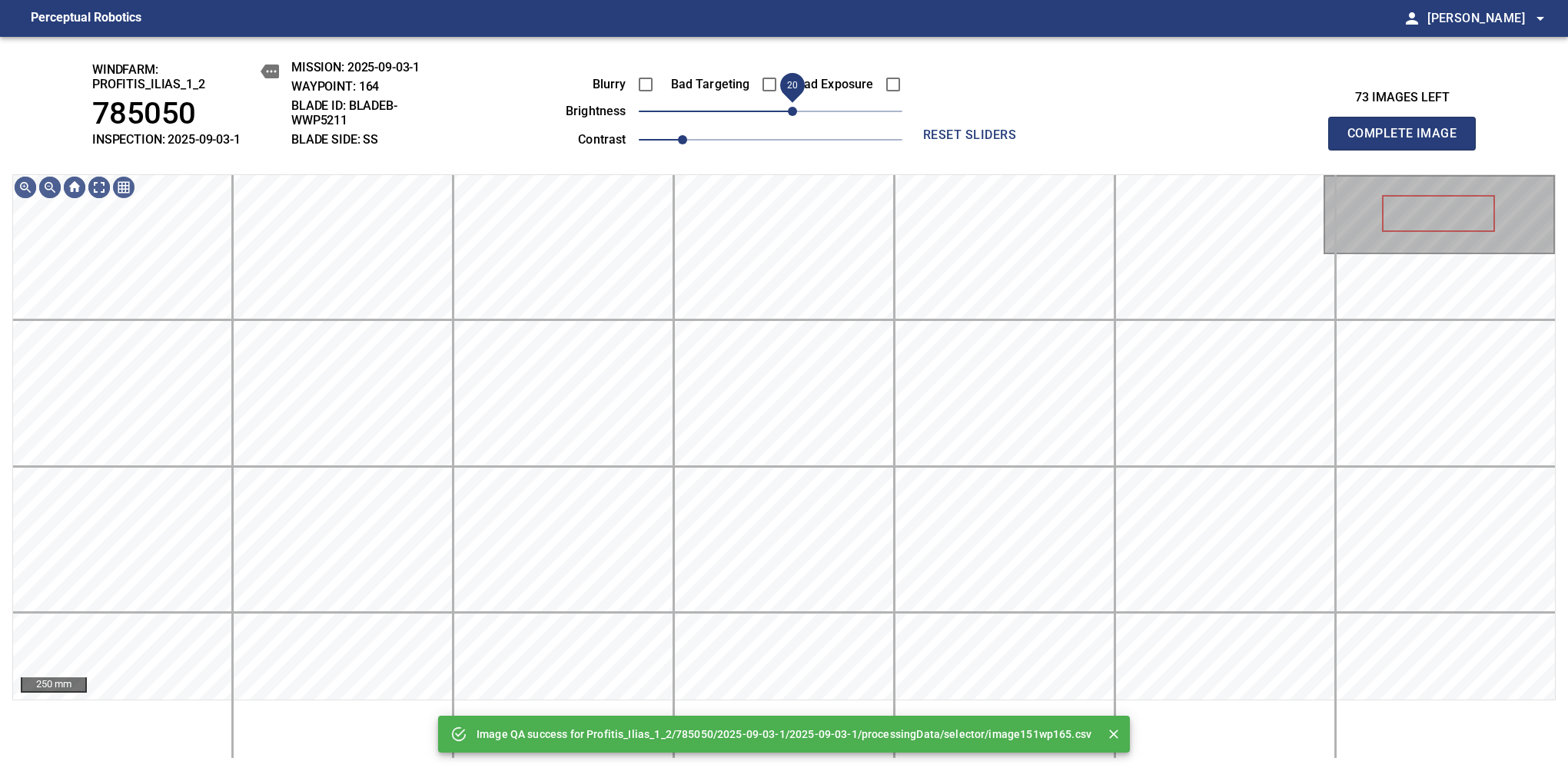
click at [797, 108] on span "20" at bounding box center [771, 112] width 264 height 22
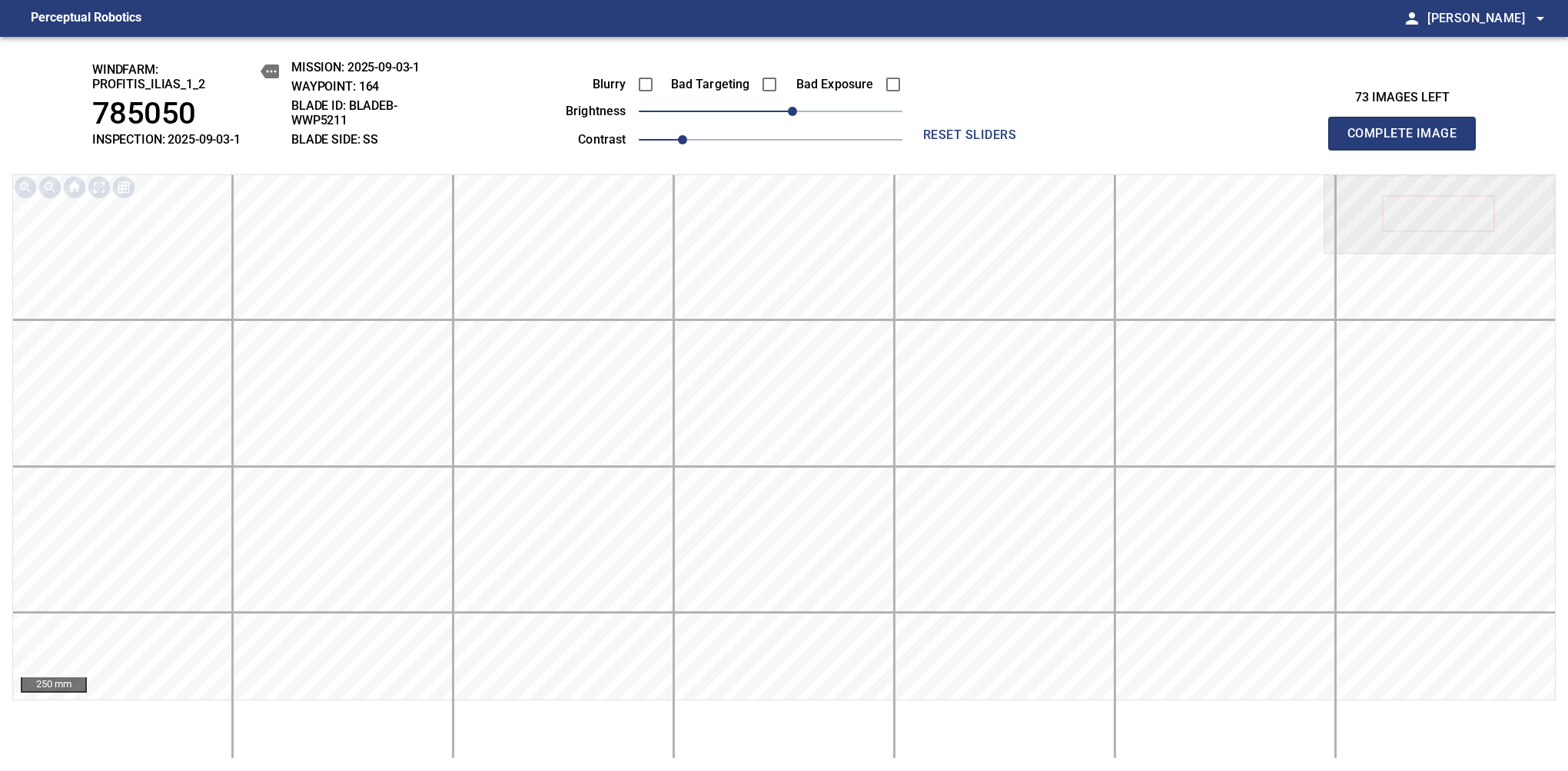
click at [1408, 141] on span "Complete Image" at bounding box center [1402, 133] width 114 height 22
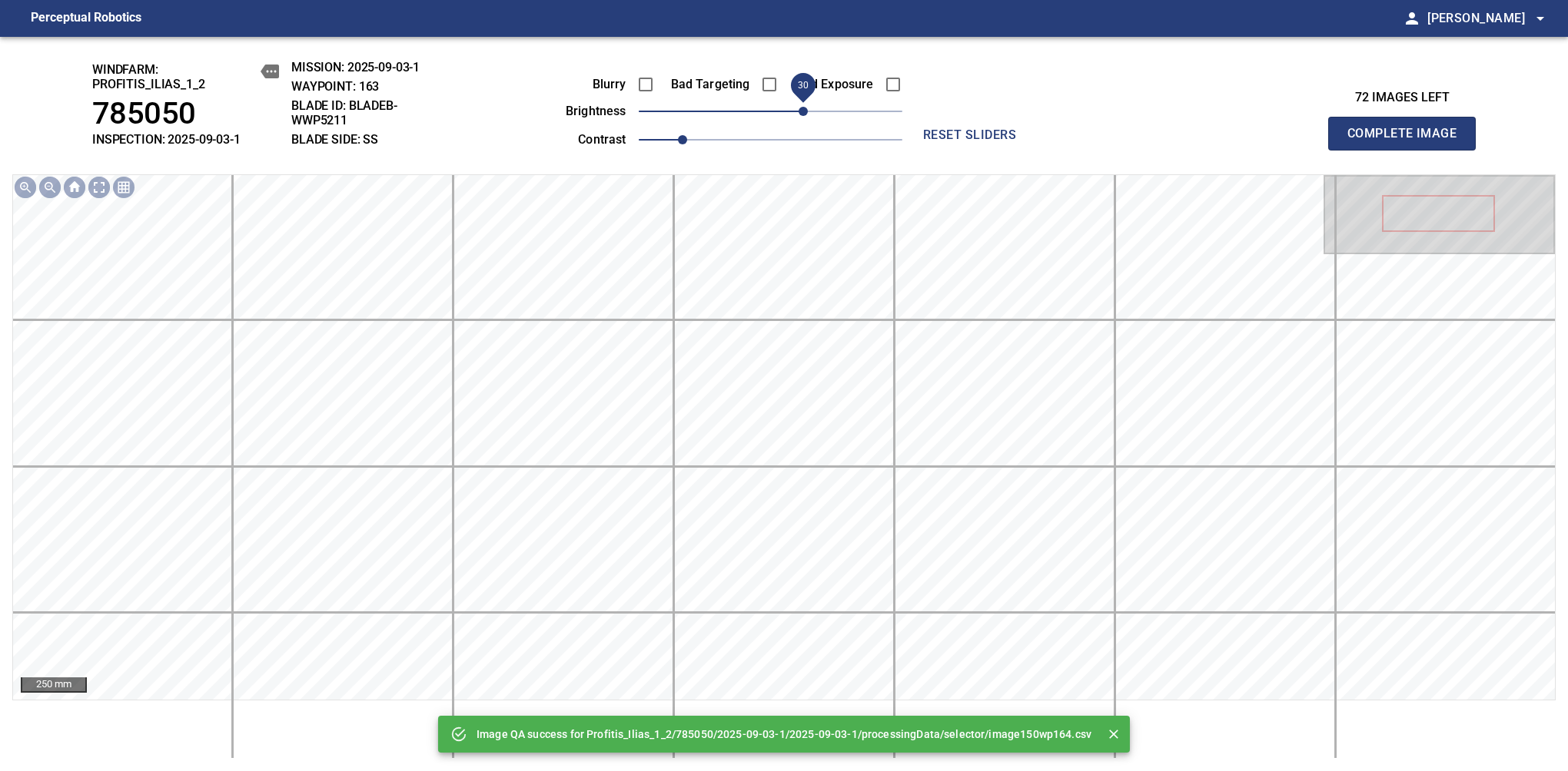
drag, startPoint x: 776, startPoint y: 114, endPoint x: 799, endPoint y: 114, distance: 23.0
click at [799, 114] on span "30" at bounding box center [802, 111] width 9 height 9
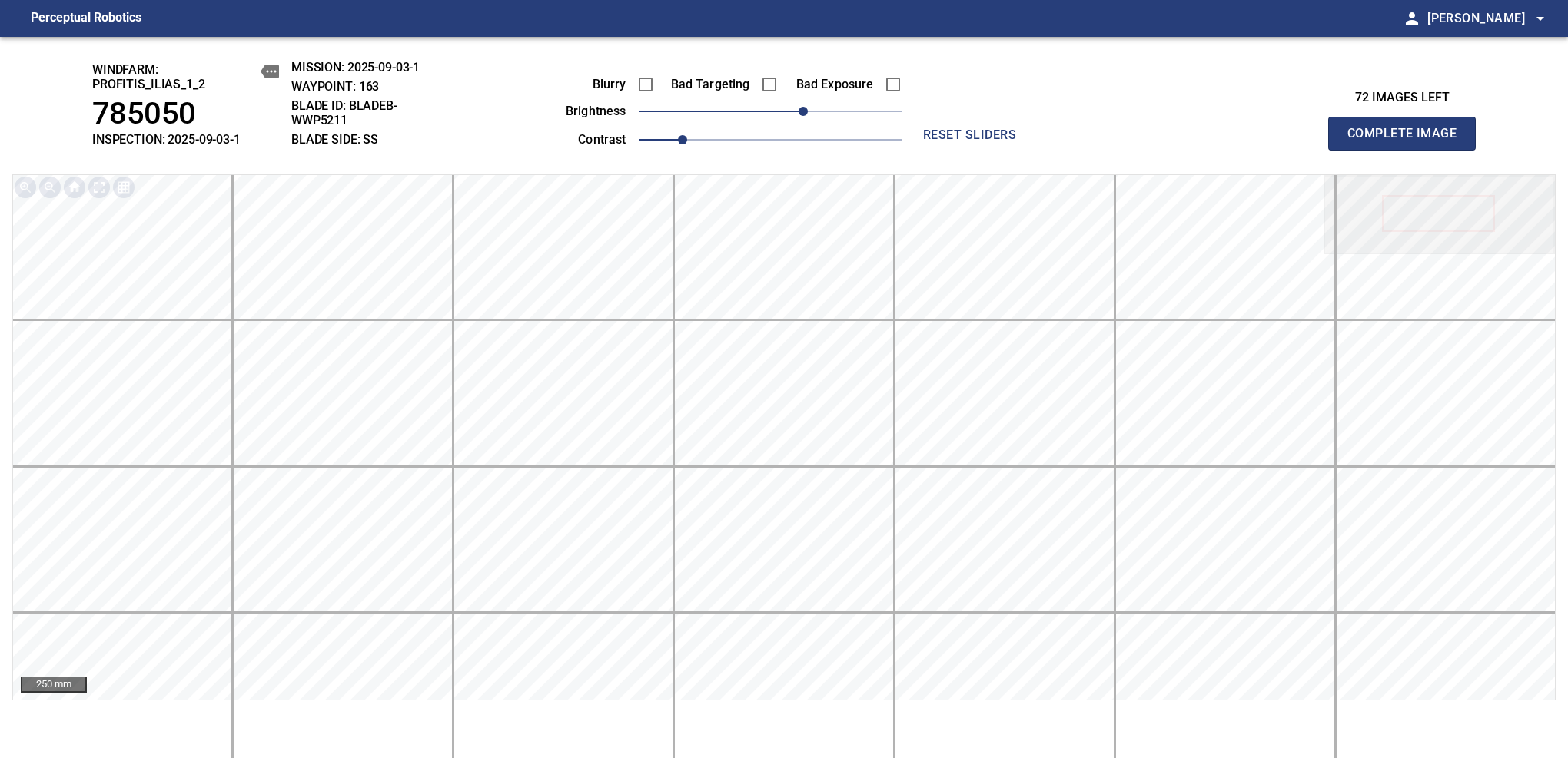
click at [1408, 141] on span "Complete Image" at bounding box center [1402, 133] width 114 height 22
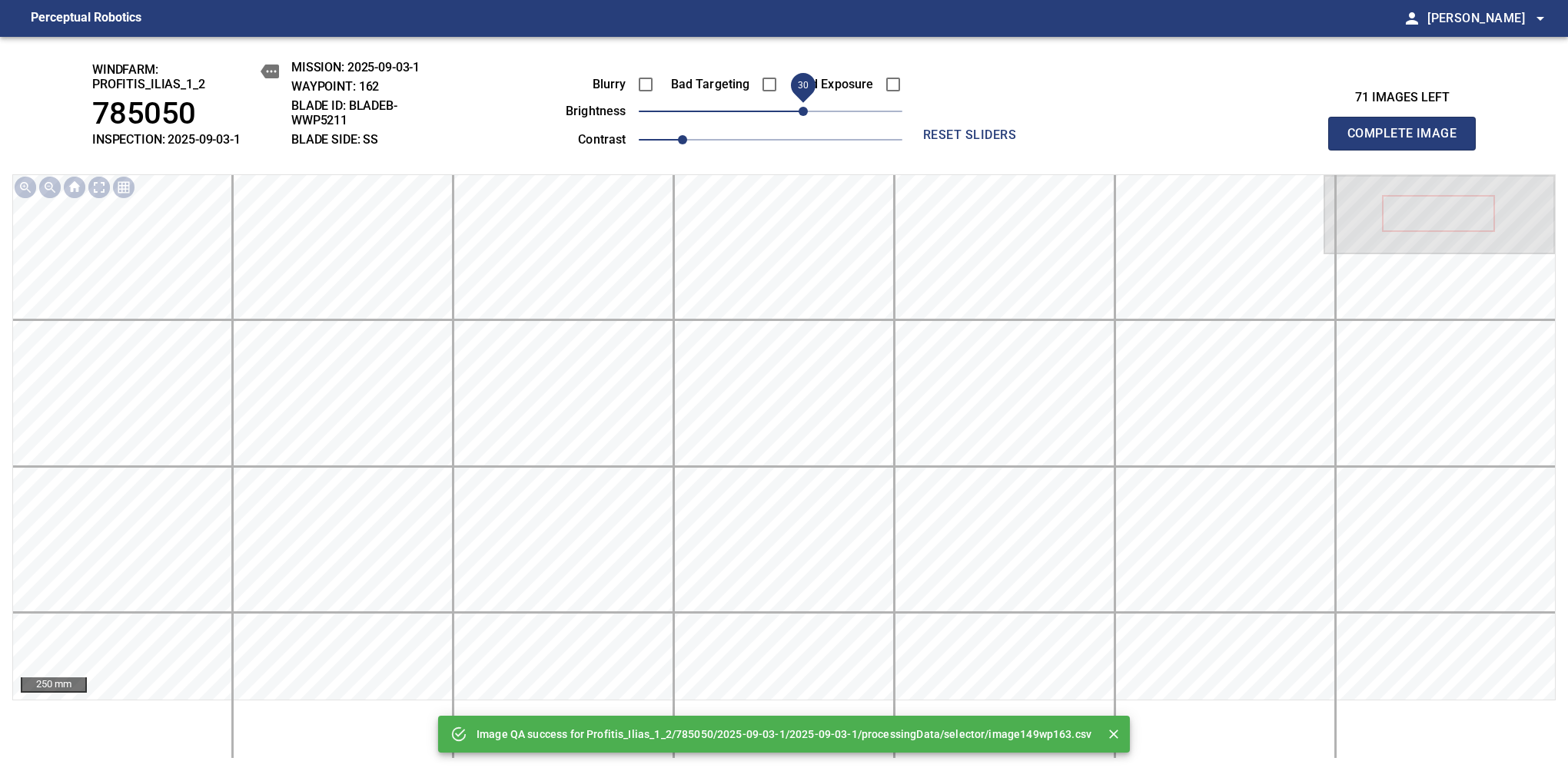
drag, startPoint x: 791, startPoint y: 111, endPoint x: 805, endPoint y: 111, distance: 14.0
click at [805, 111] on span "30" at bounding box center [802, 111] width 9 height 9
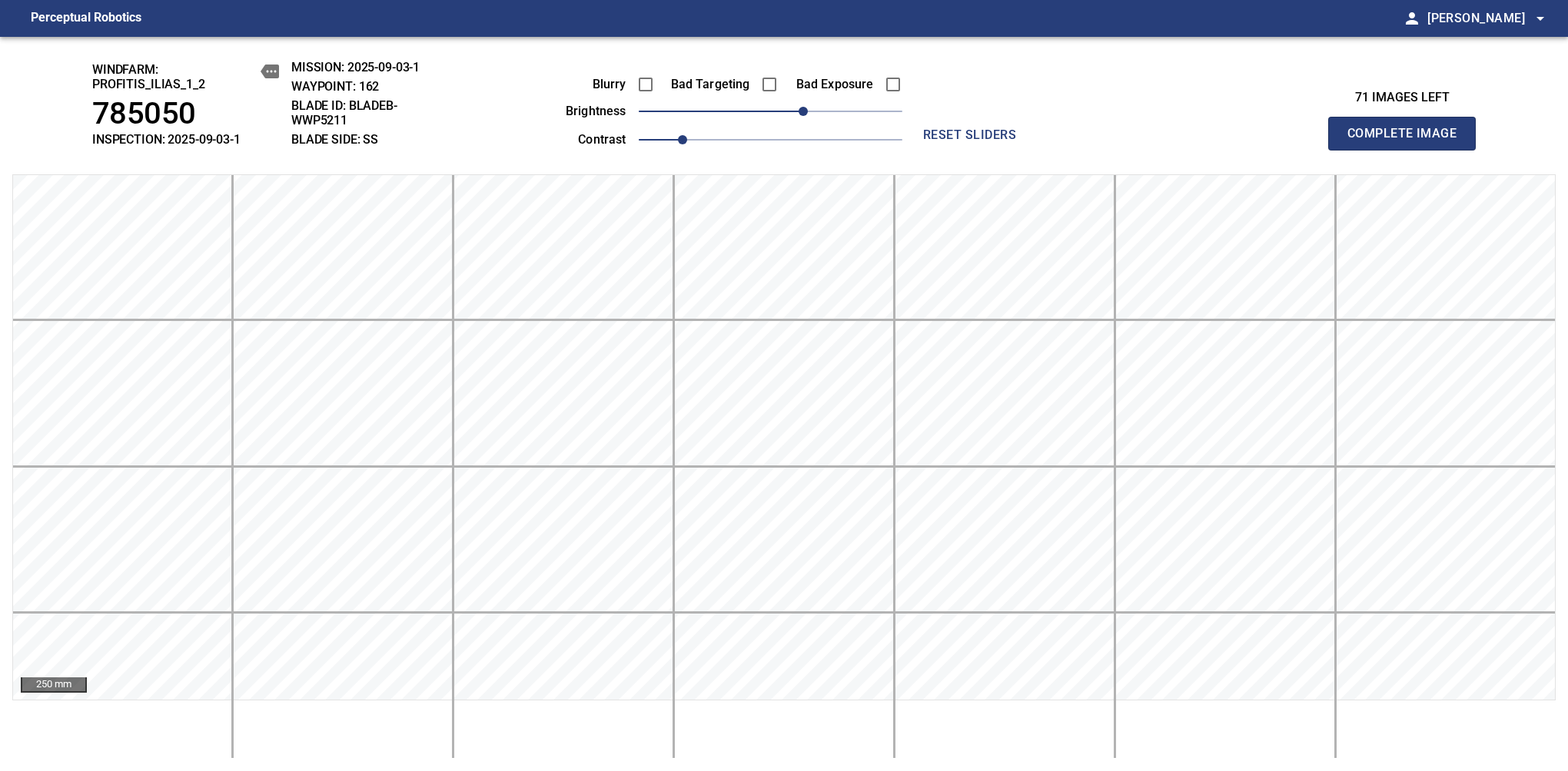
click at [1408, 141] on span "Complete Image" at bounding box center [1402, 133] width 114 height 22
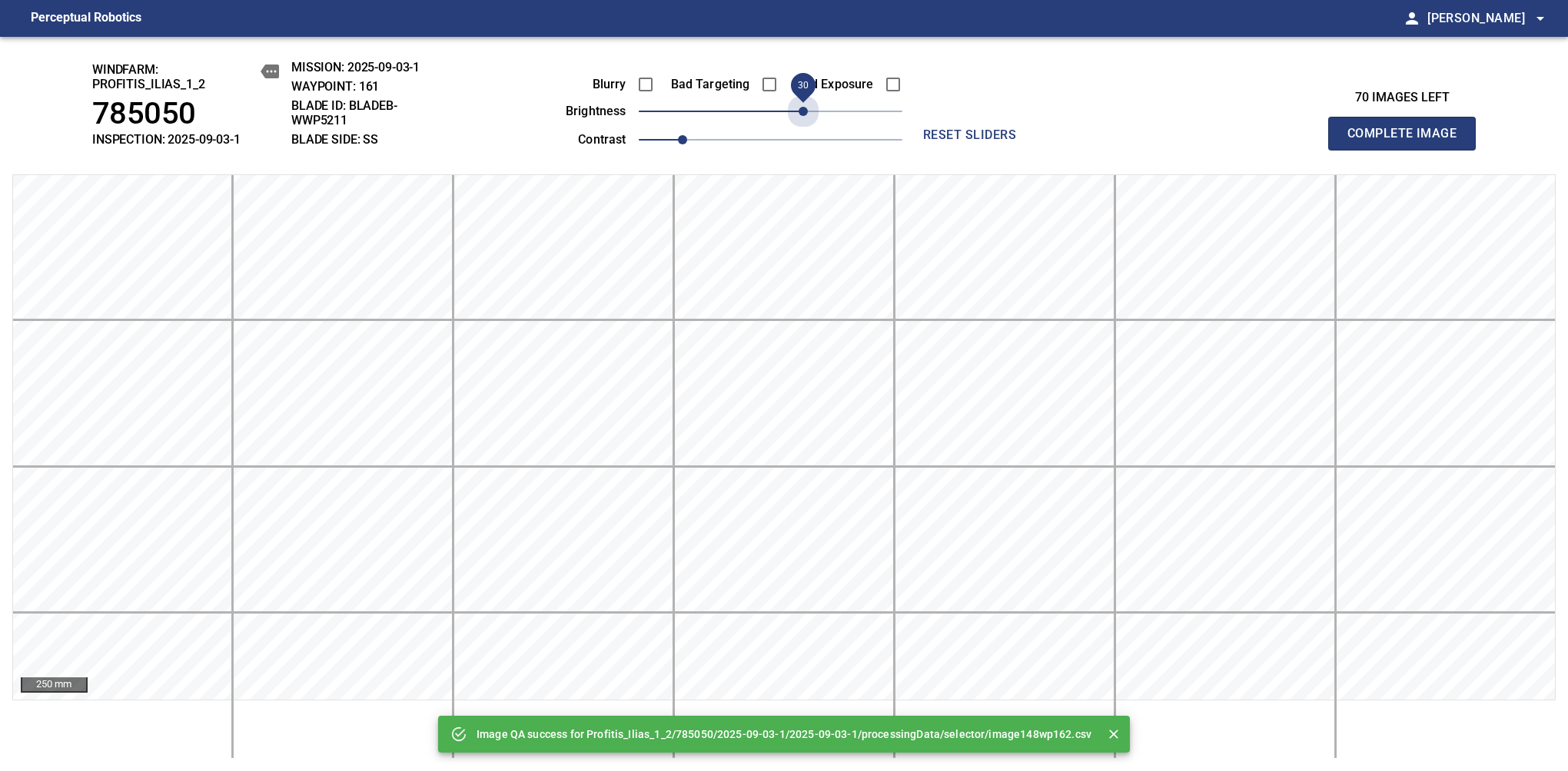
click at [805, 111] on span "30" at bounding box center [771, 112] width 264 height 22
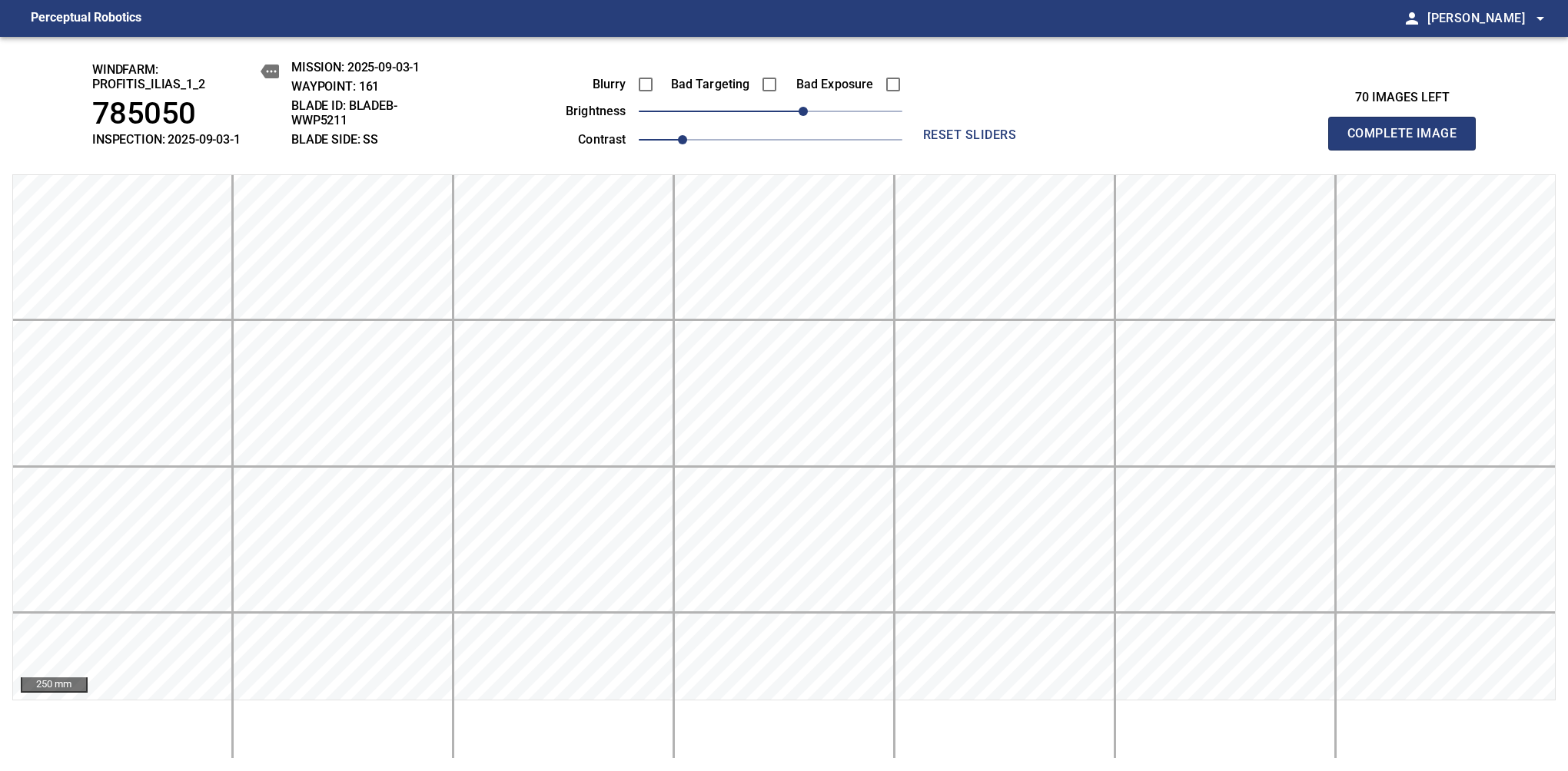
click at [1408, 141] on span "Complete Image" at bounding box center [1402, 133] width 114 height 22
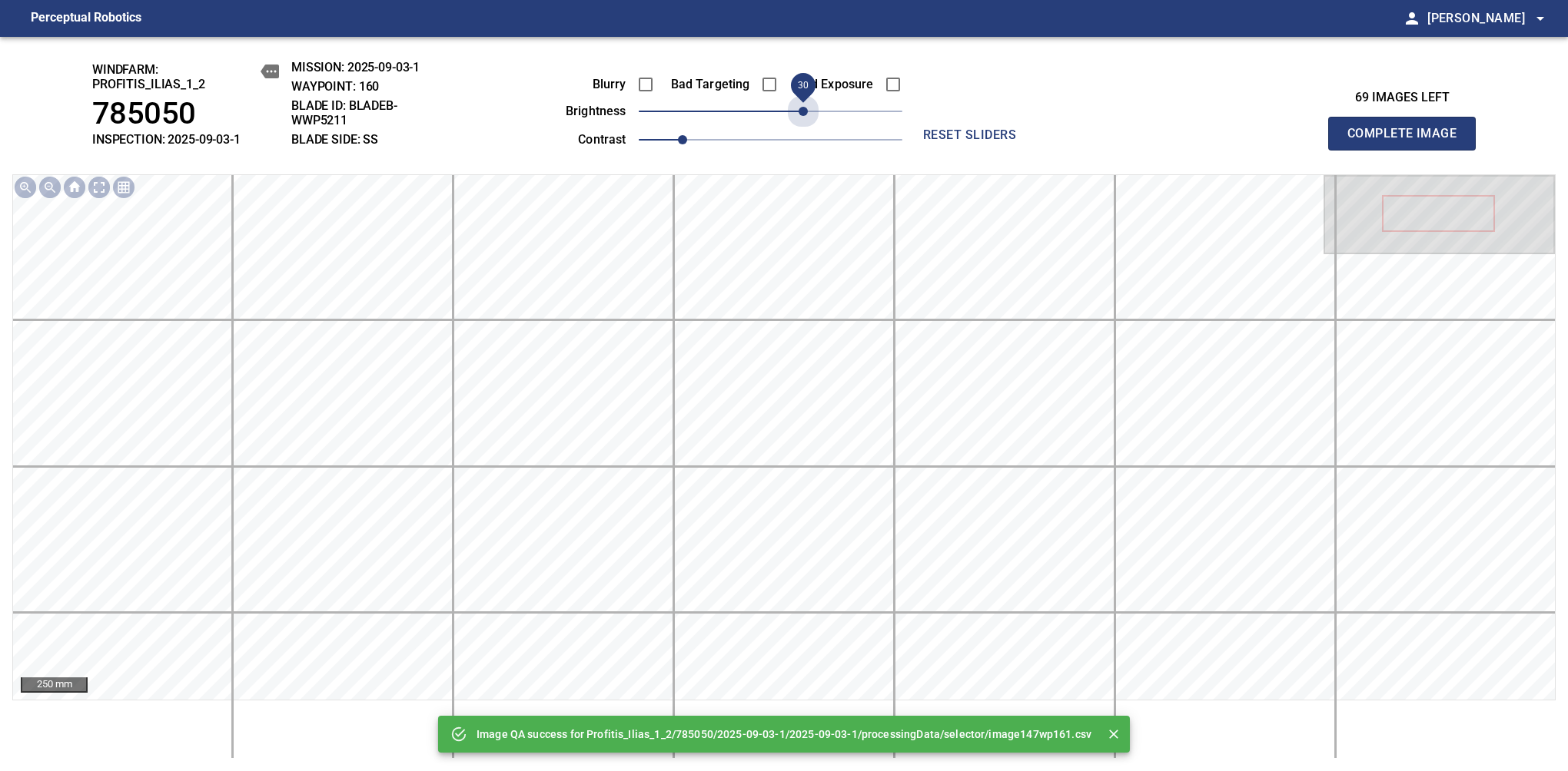
click at [805, 111] on span "30" at bounding box center [771, 112] width 264 height 22
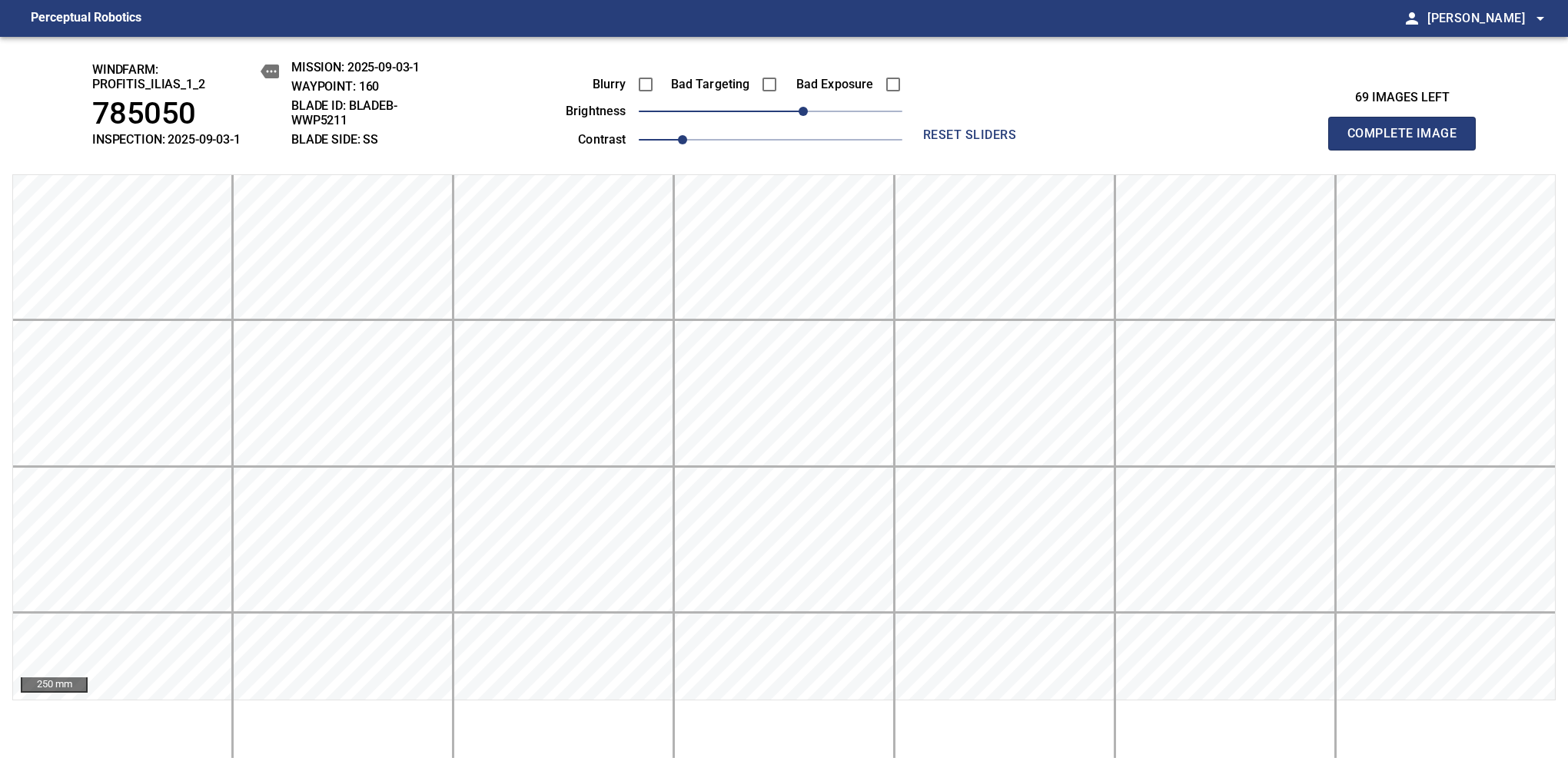
click at [1408, 141] on span "Complete Image" at bounding box center [1402, 133] width 114 height 22
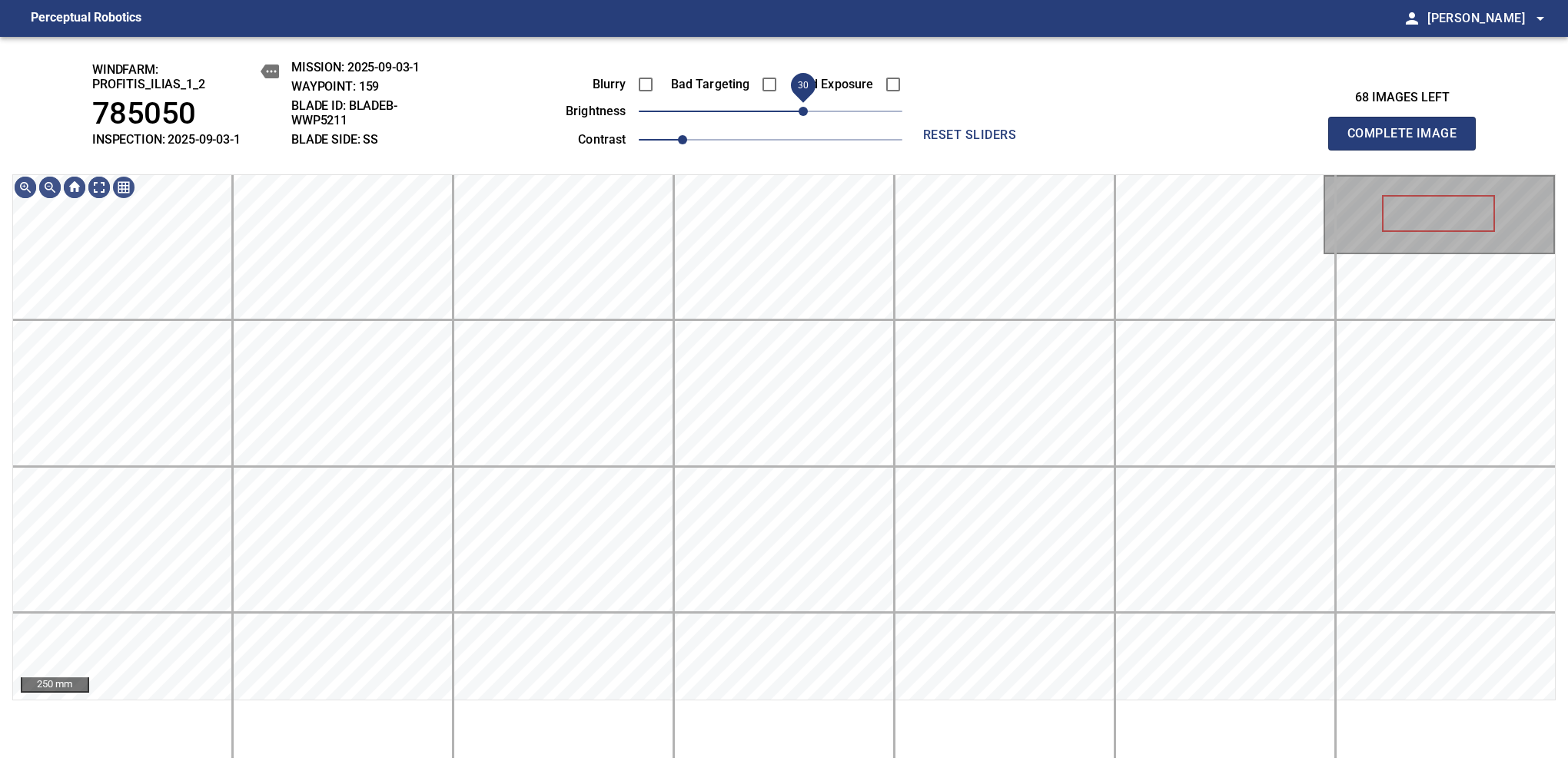
drag, startPoint x: 767, startPoint y: 111, endPoint x: 805, endPoint y: 111, distance: 38.0
click at [805, 111] on span "30" at bounding box center [802, 111] width 9 height 9
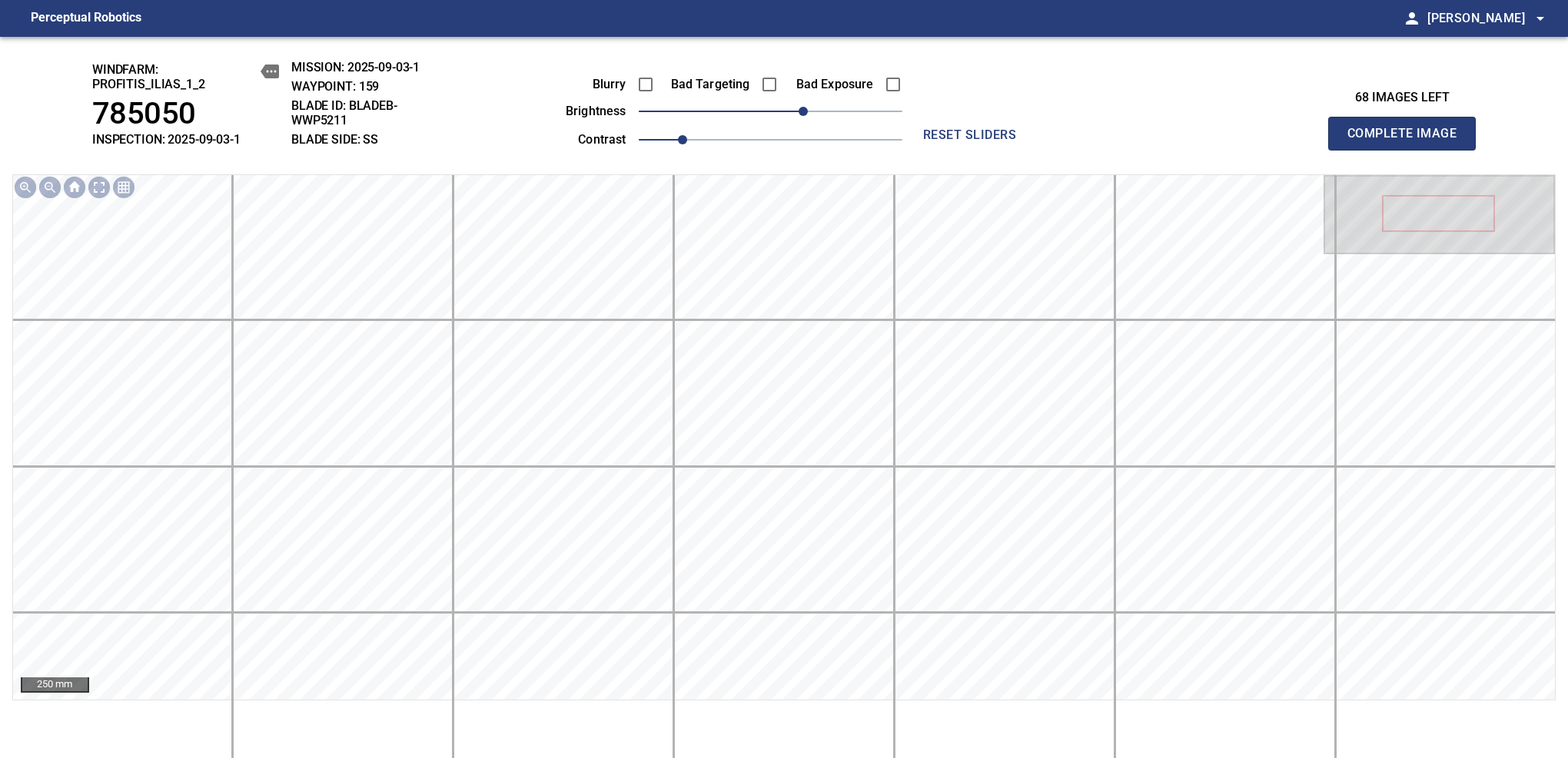
click at [1408, 141] on span "Complete Image" at bounding box center [1402, 133] width 114 height 22
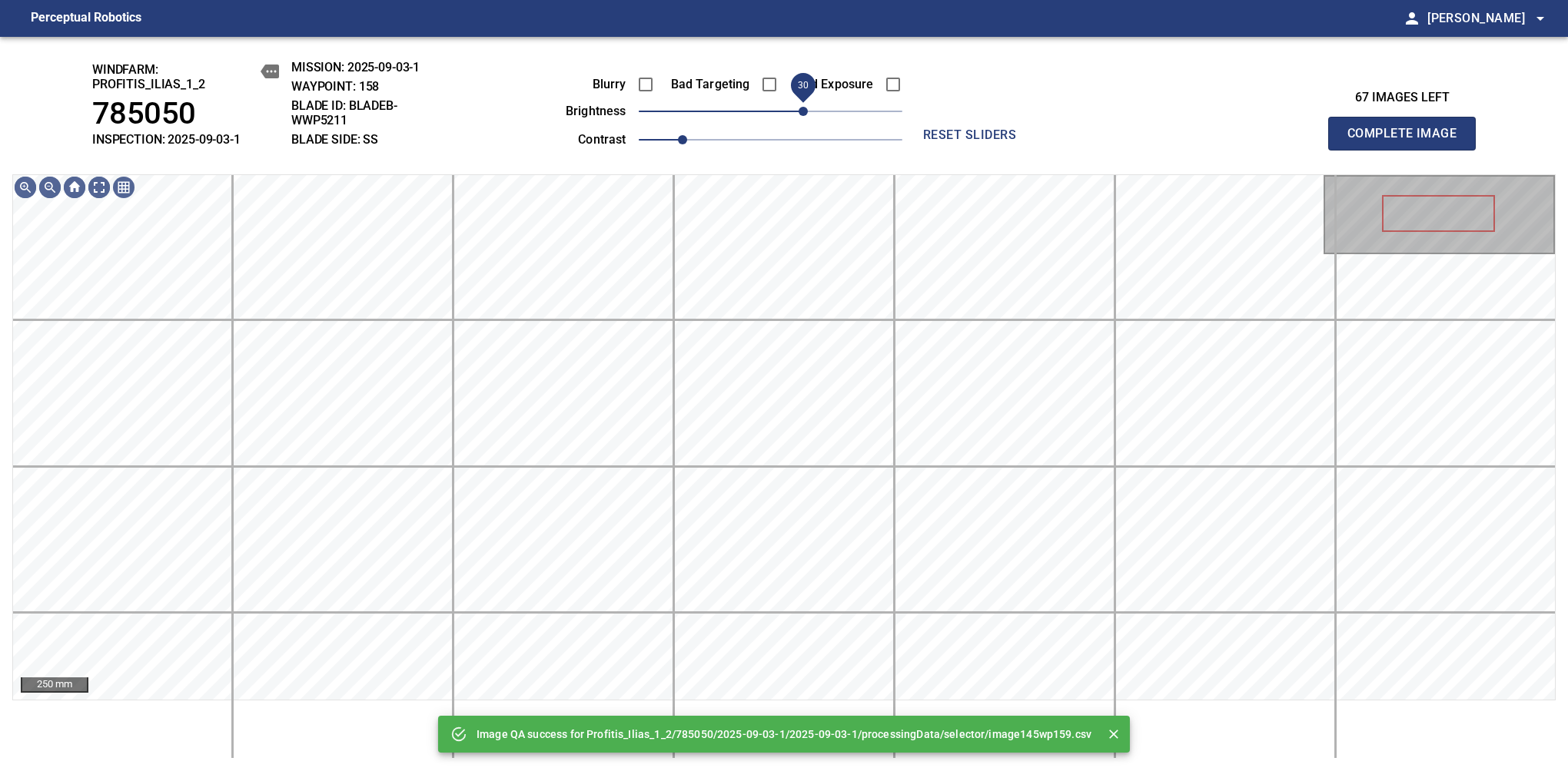
click at [808, 111] on span "30" at bounding box center [802, 111] width 9 height 9
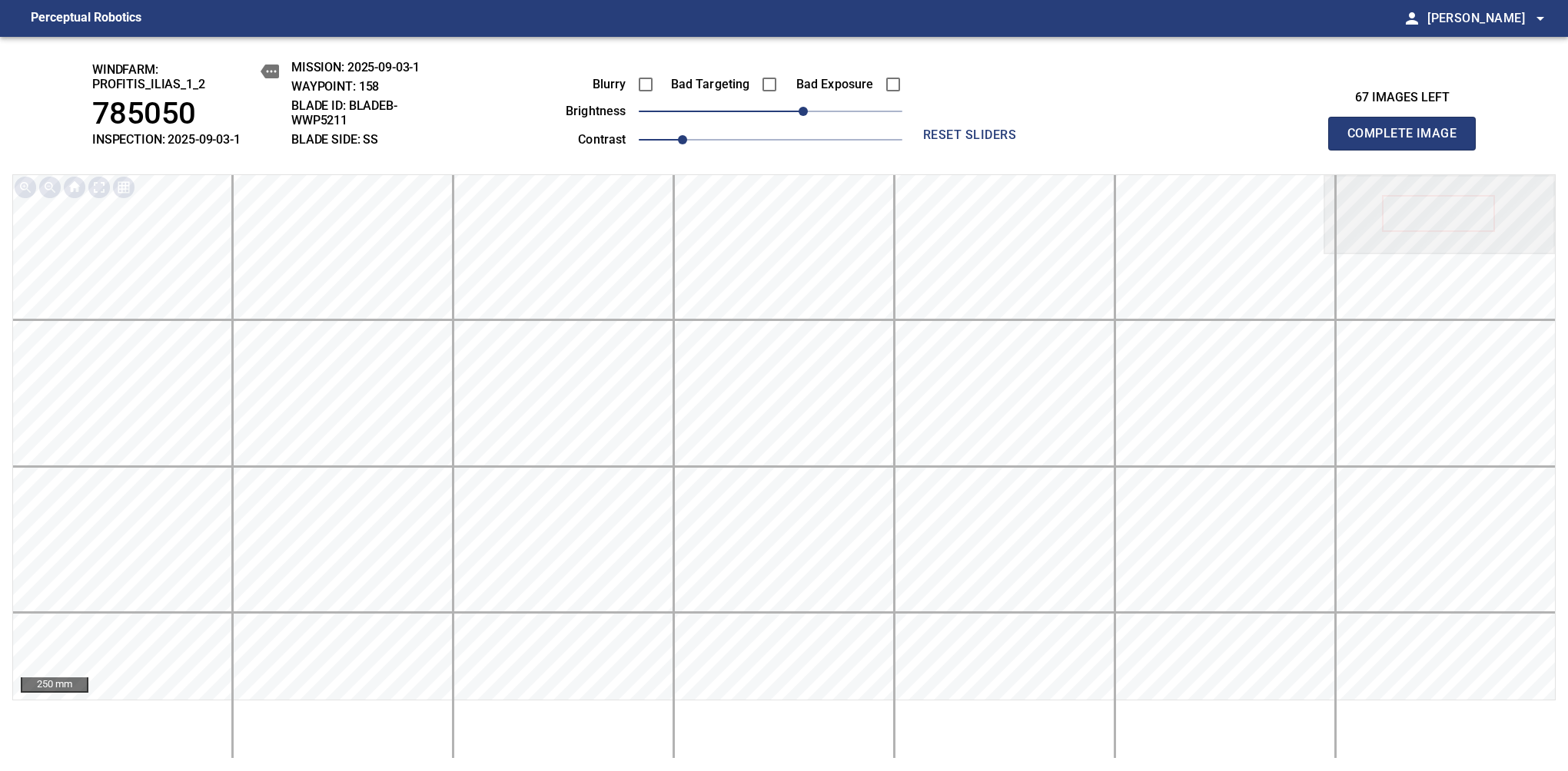
click at [1408, 141] on span "Complete Image" at bounding box center [1402, 133] width 114 height 22
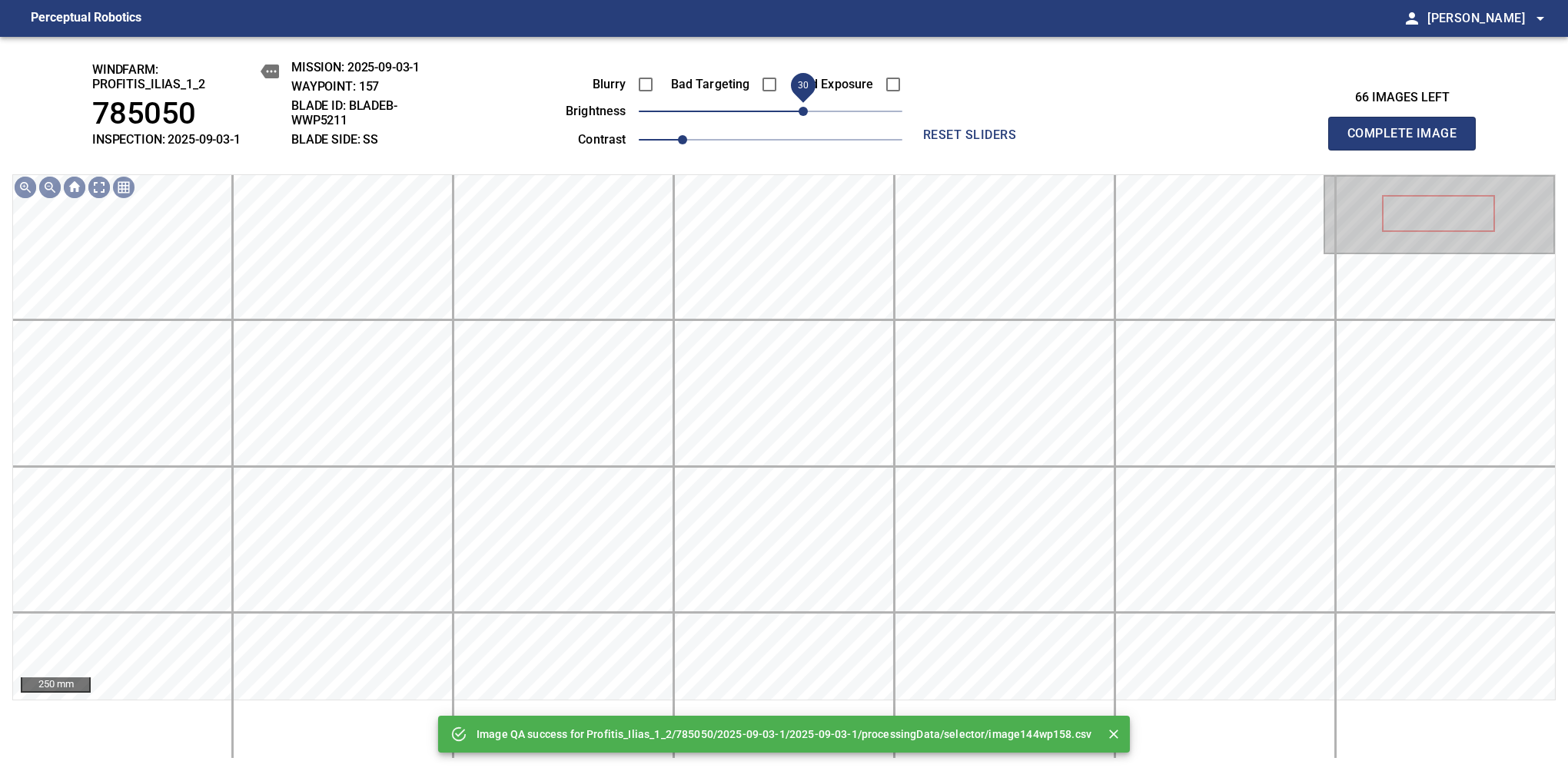
drag, startPoint x: 762, startPoint y: 108, endPoint x: 799, endPoint y: 103, distance: 37.3
click at [799, 107] on span "30" at bounding box center [802, 111] width 9 height 9
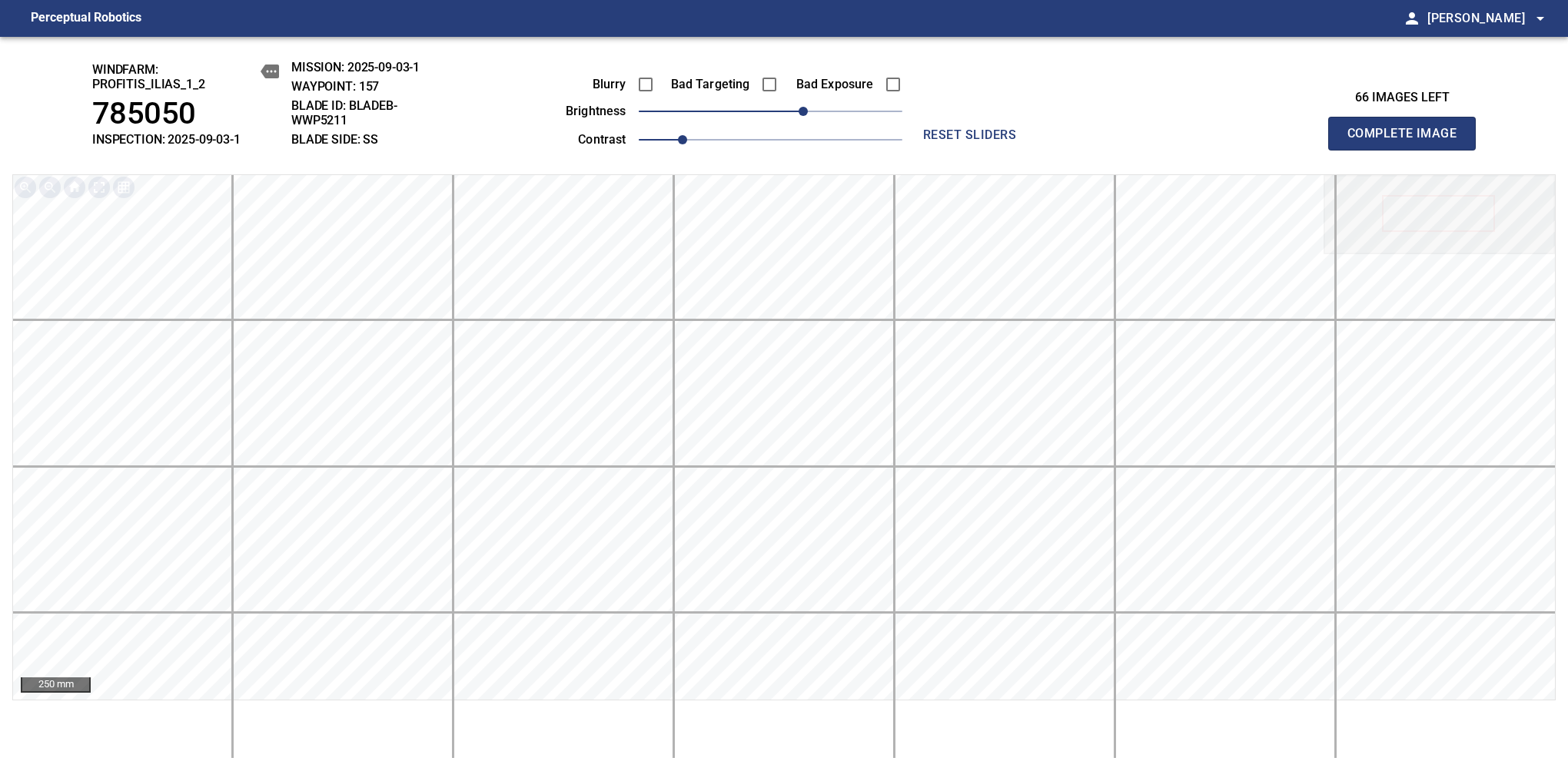
click at [1408, 141] on span "Complete Image" at bounding box center [1402, 133] width 114 height 22
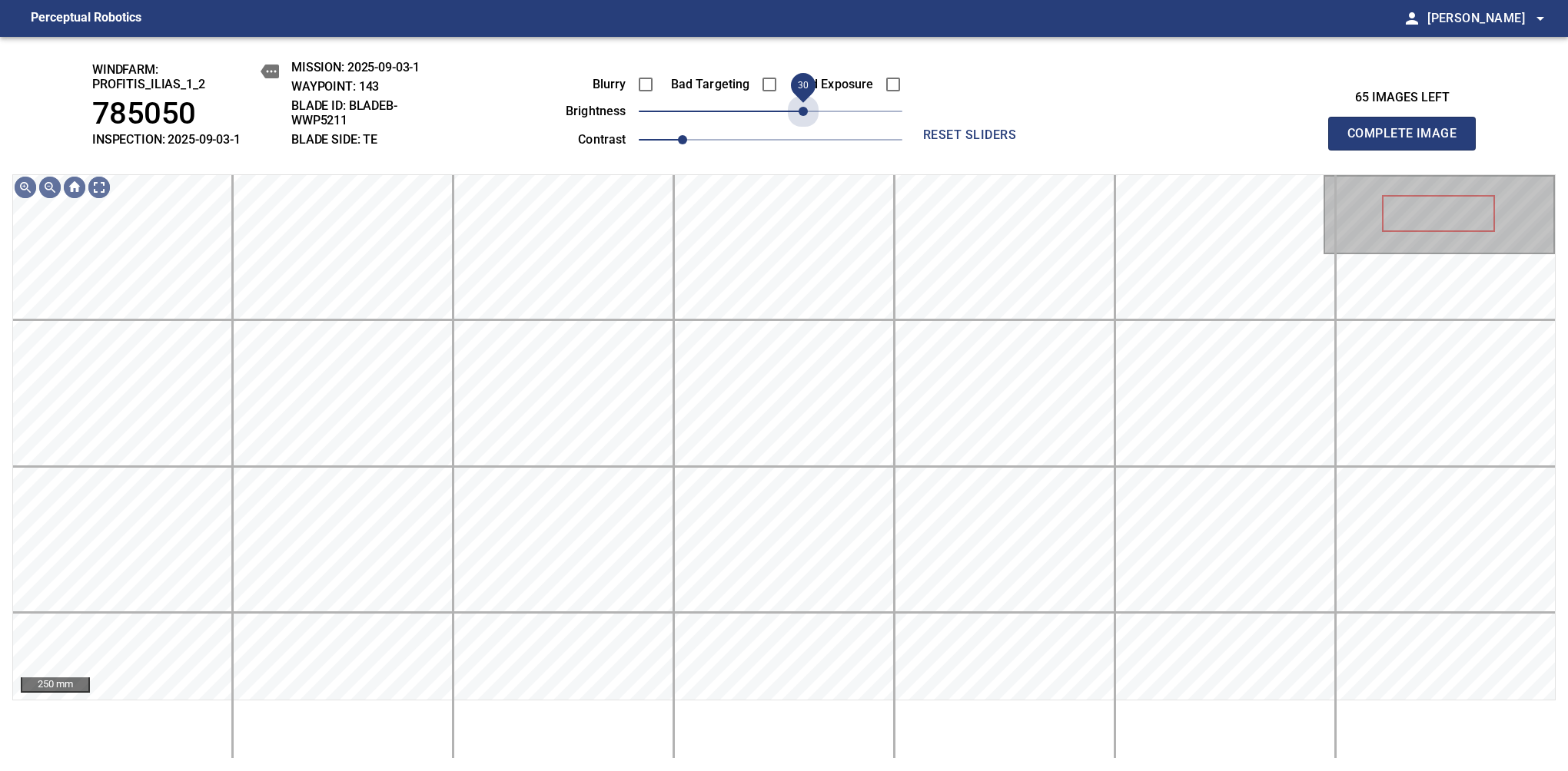
drag, startPoint x: 778, startPoint y: 112, endPoint x: 808, endPoint y: 127, distance: 33.5
click at [808, 127] on div "Blurry Bad Targeting Bad Exposure brightness 30 contrast 1" at bounding box center [717, 109] width 371 height 82
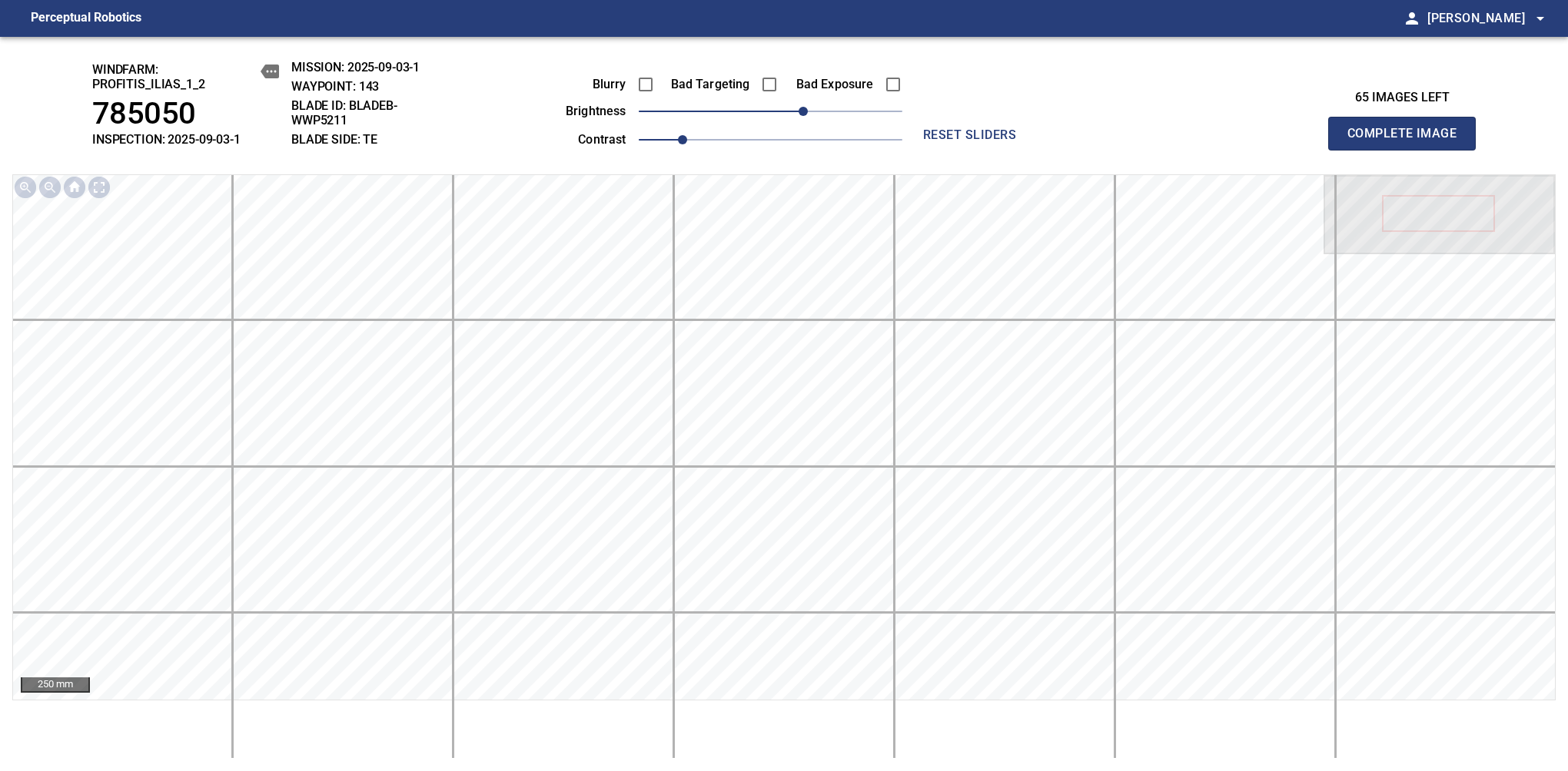
click at [1408, 141] on span "Complete Image" at bounding box center [1402, 133] width 114 height 22
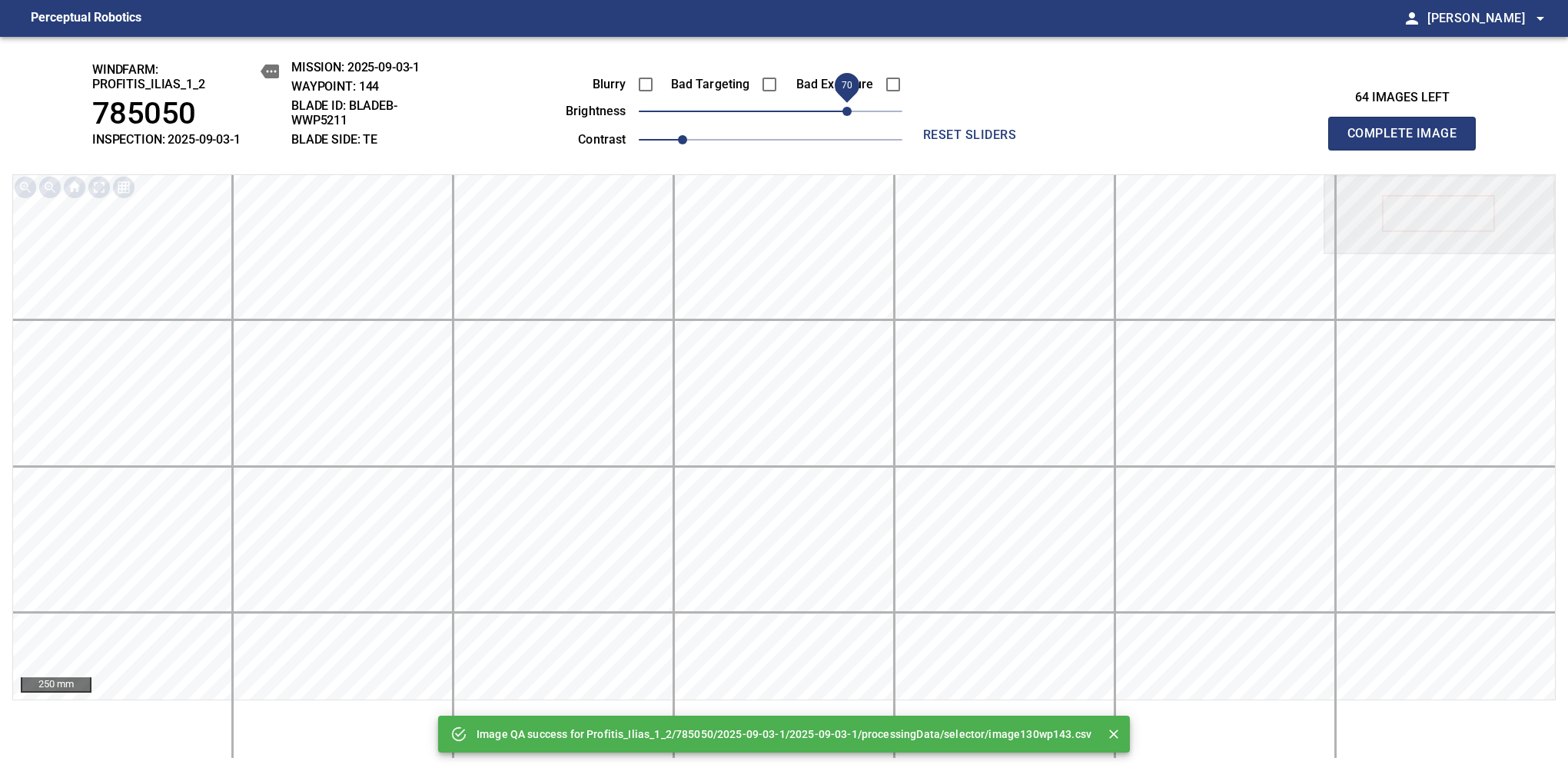
drag, startPoint x: 770, startPoint y: 117, endPoint x: 845, endPoint y: 122, distance: 75.2
click at [845, 116] on span "70" at bounding box center [846, 111] width 9 height 9
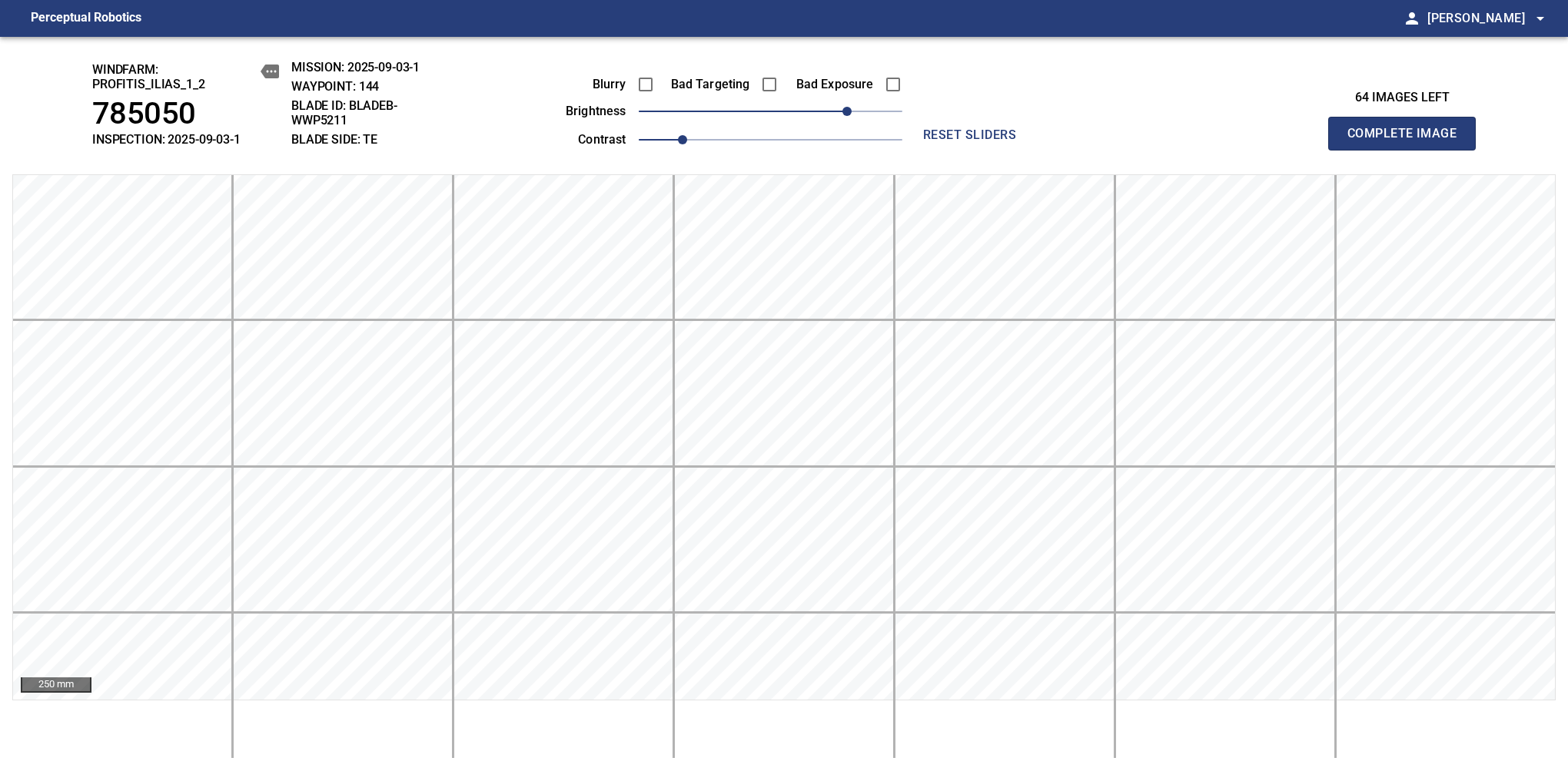
click at [1408, 141] on span "Complete Image" at bounding box center [1402, 133] width 114 height 22
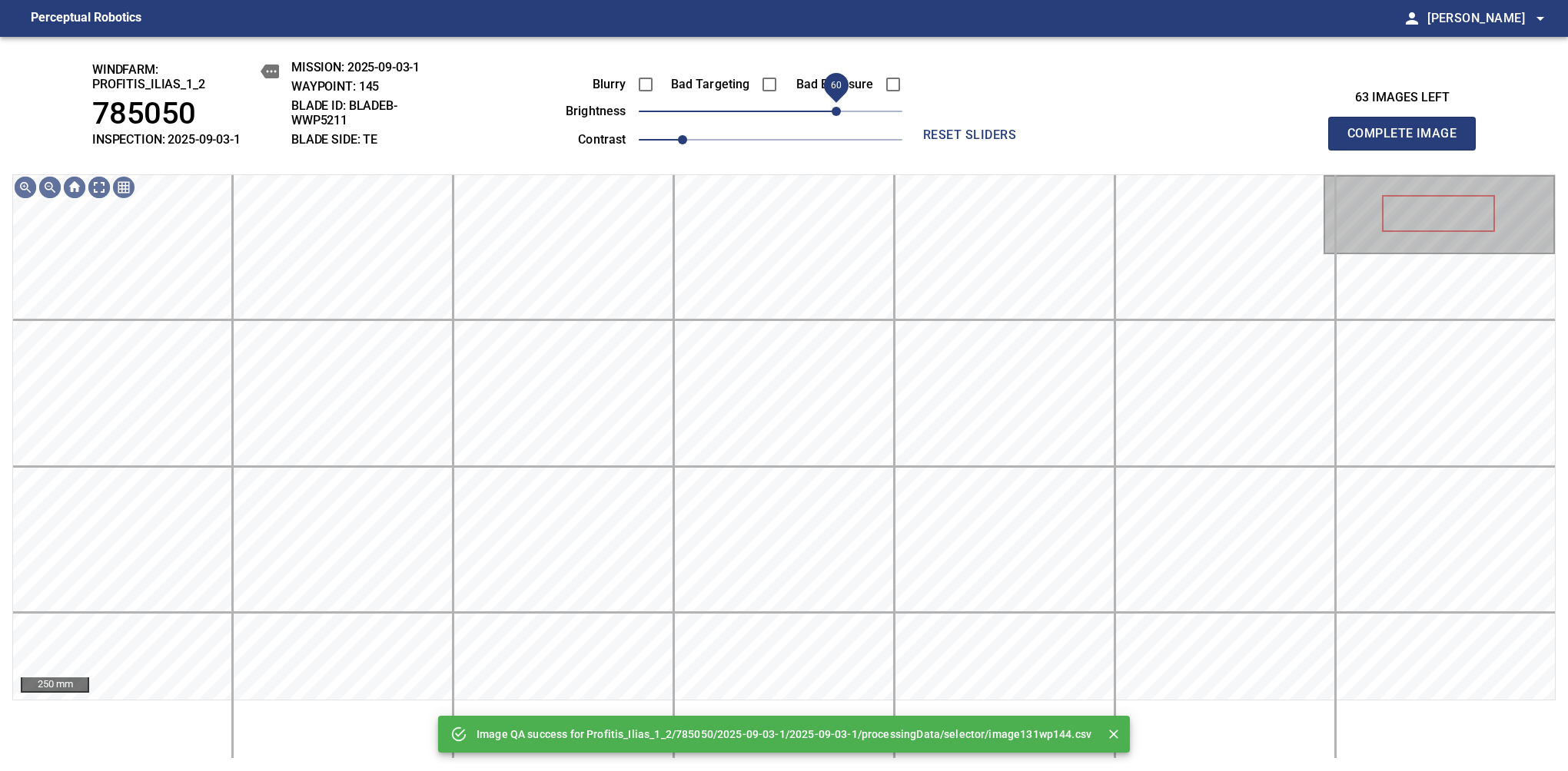
drag, startPoint x: 845, startPoint y: 106, endPoint x: 838, endPoint y: 108, distance: 7.3
click at [838, 108] on span "60" at bounding box center [771, 112] width 264 height 22
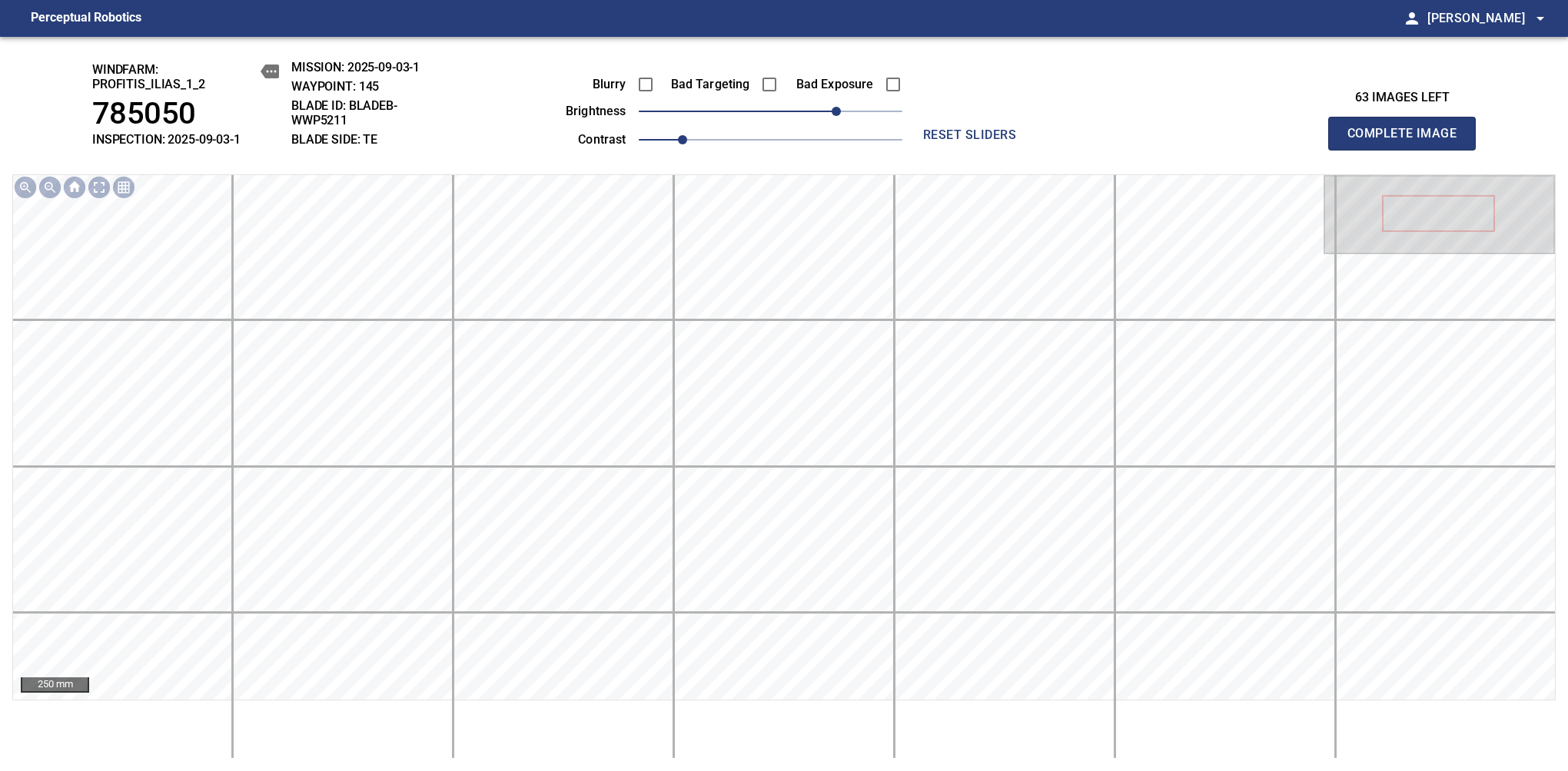
click at [1408, 141] on span "Complete Image" at bounding box center [1402, 133] width 114 height 22
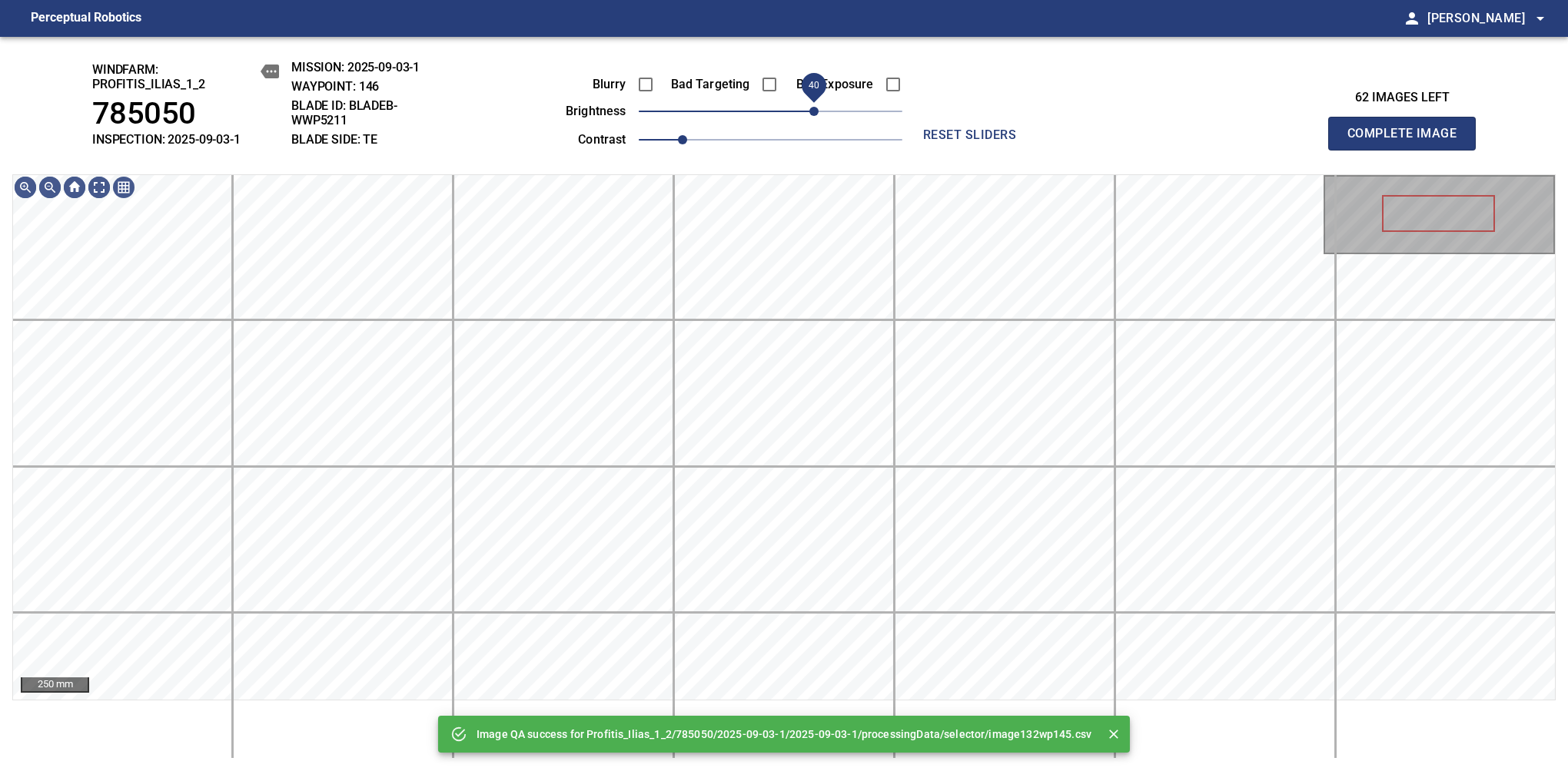
click at [816, 119] on span "40" at bounding box center [771, 112] width 264 height 22
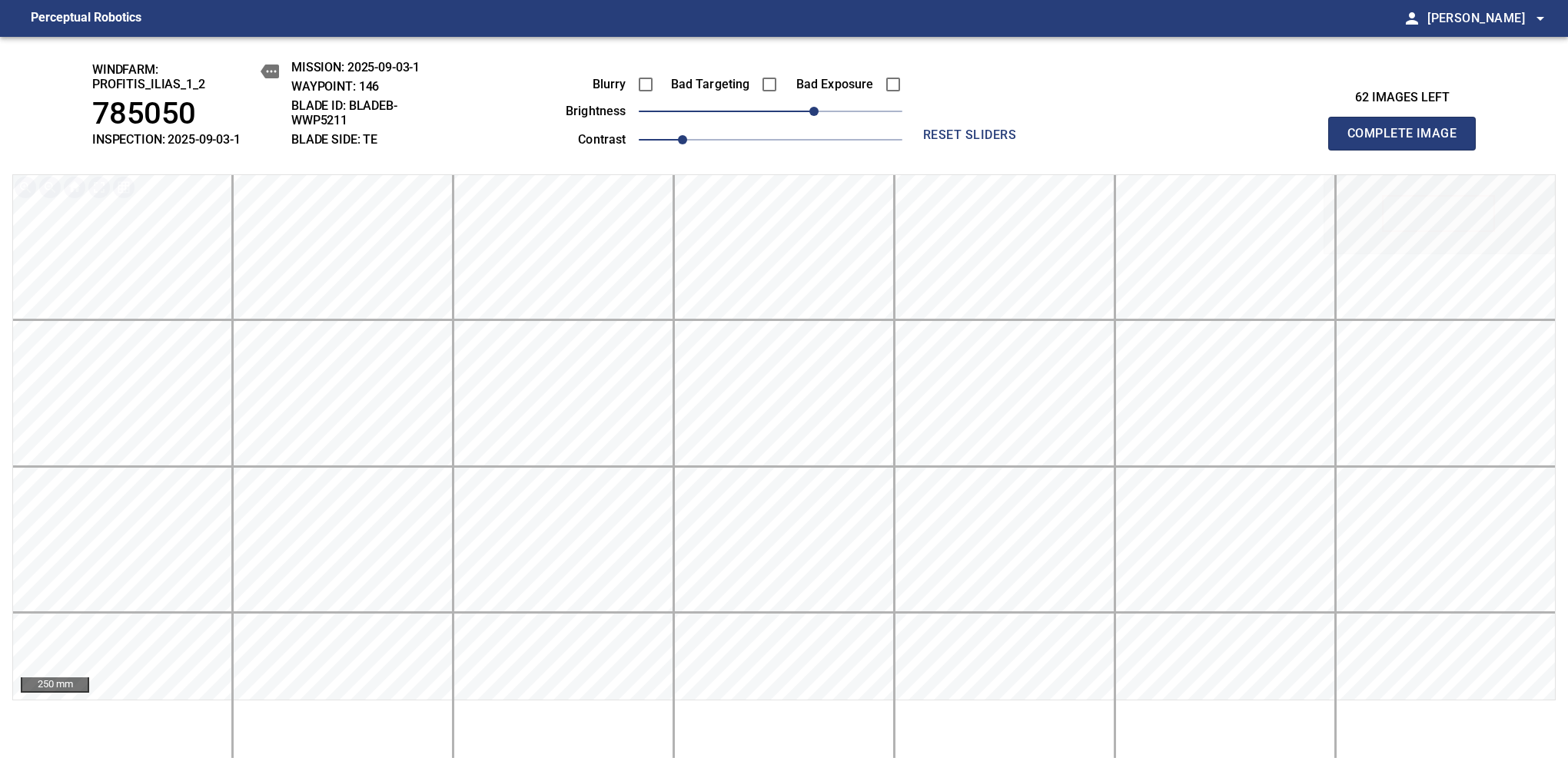
click at [1408, 141] on span "Complete Image" at bounding box center [1402, 133] width 114 height 22
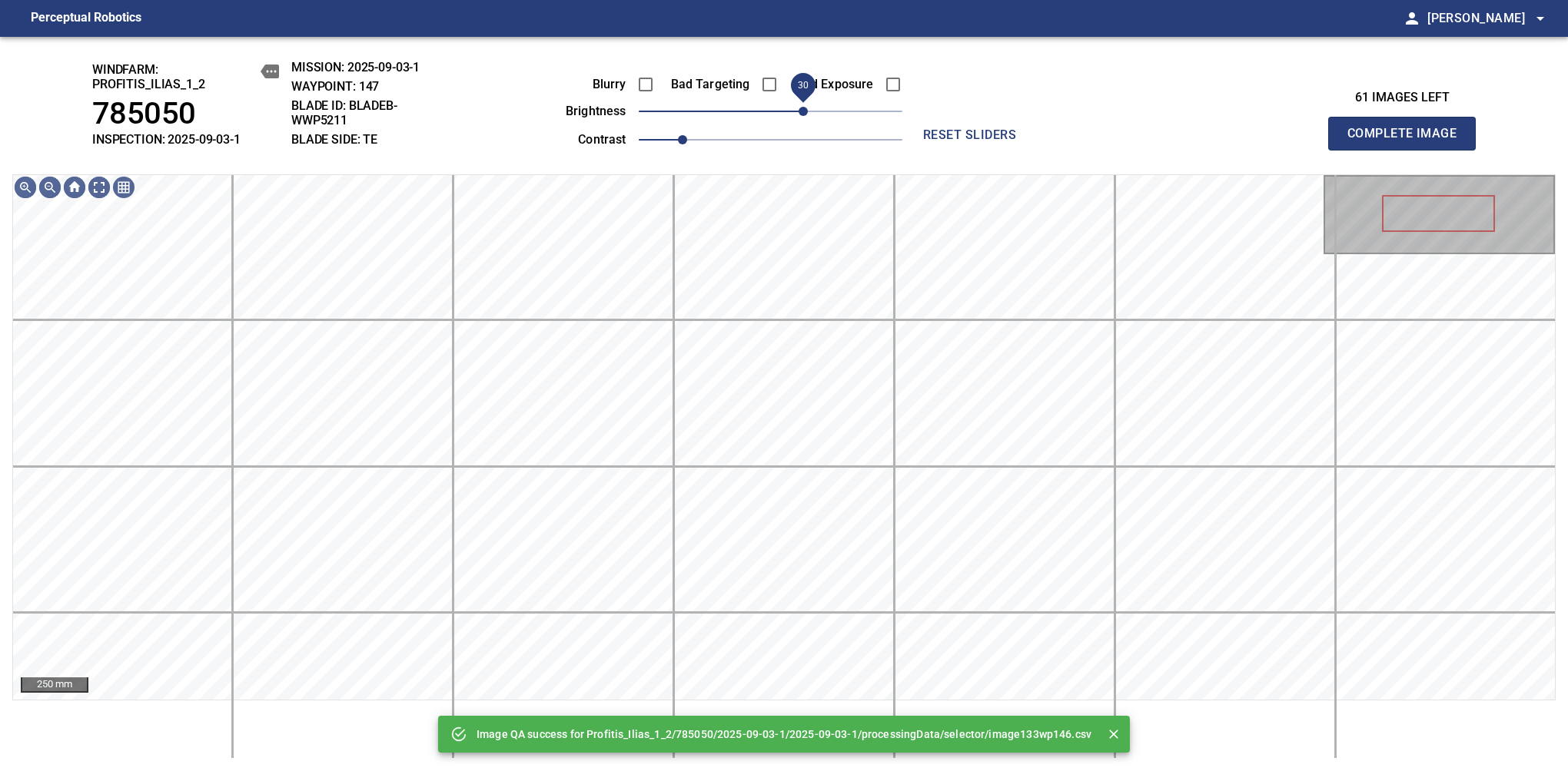
click at [806, 117] on span "30" at bounding box center [771, 112] width 264 height 22
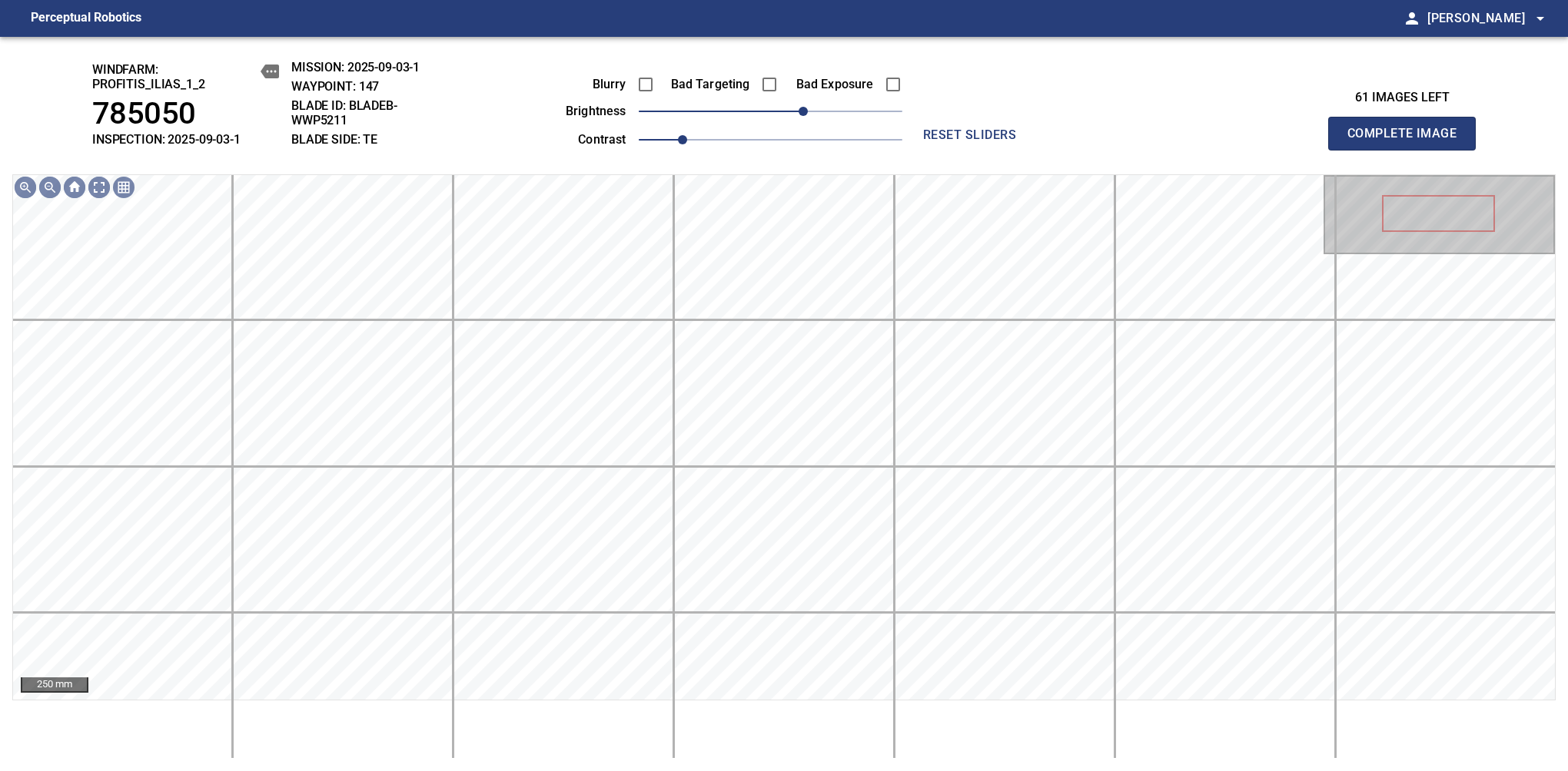
click at [1408, 141] on span "Complete Image" at bounding box center [1402, 133] width 114 height 22
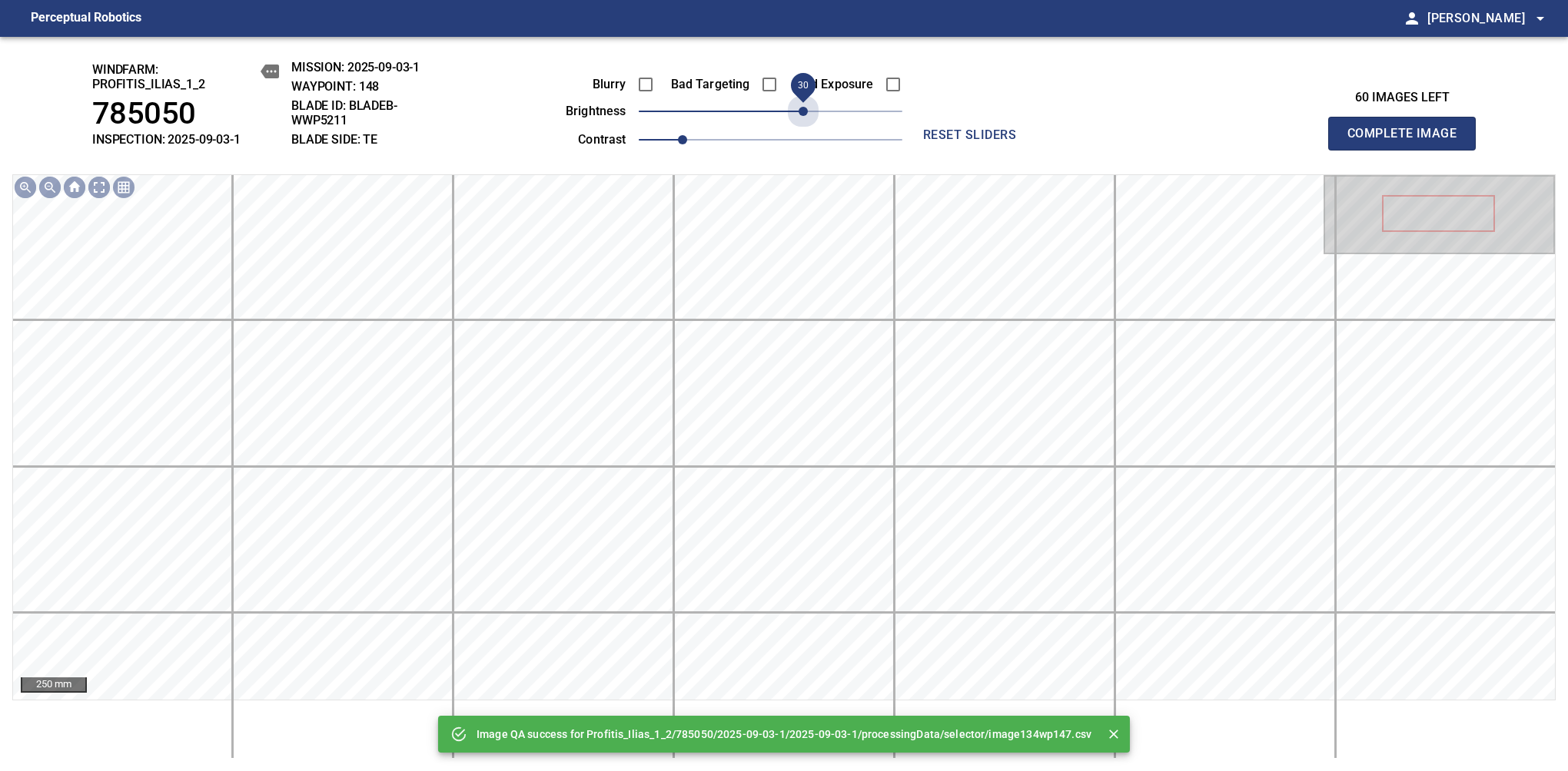
click at [806, 117] on span "30" at bounding box center [771, 112] width 264 height 22
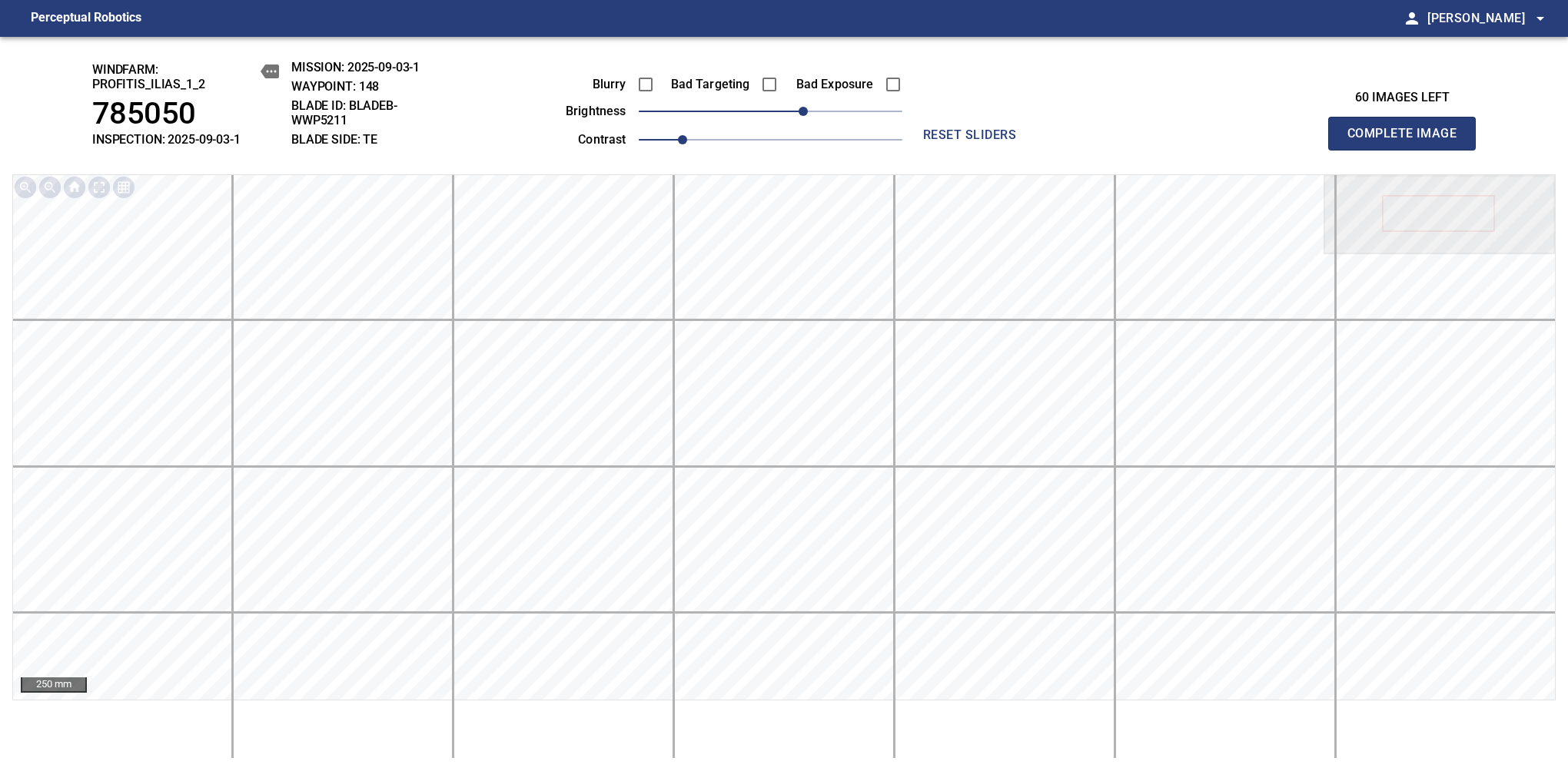
click at [1408, 141] on span "Complete Image" at bounding box center [1402, 133] width 114 height 22
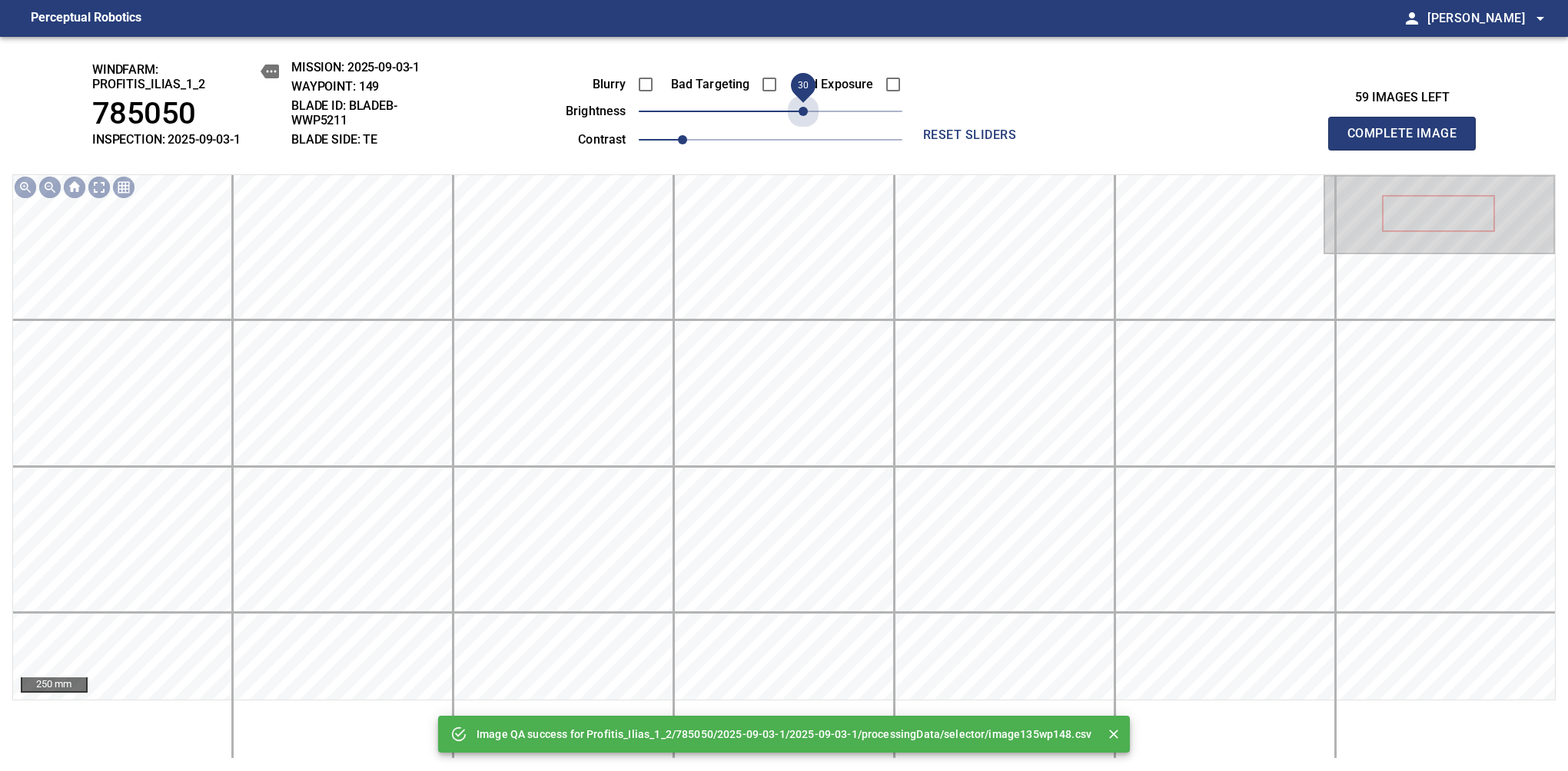
click at [806, 117] on span "30" at bounding box center [771, 112] width 264 height 22
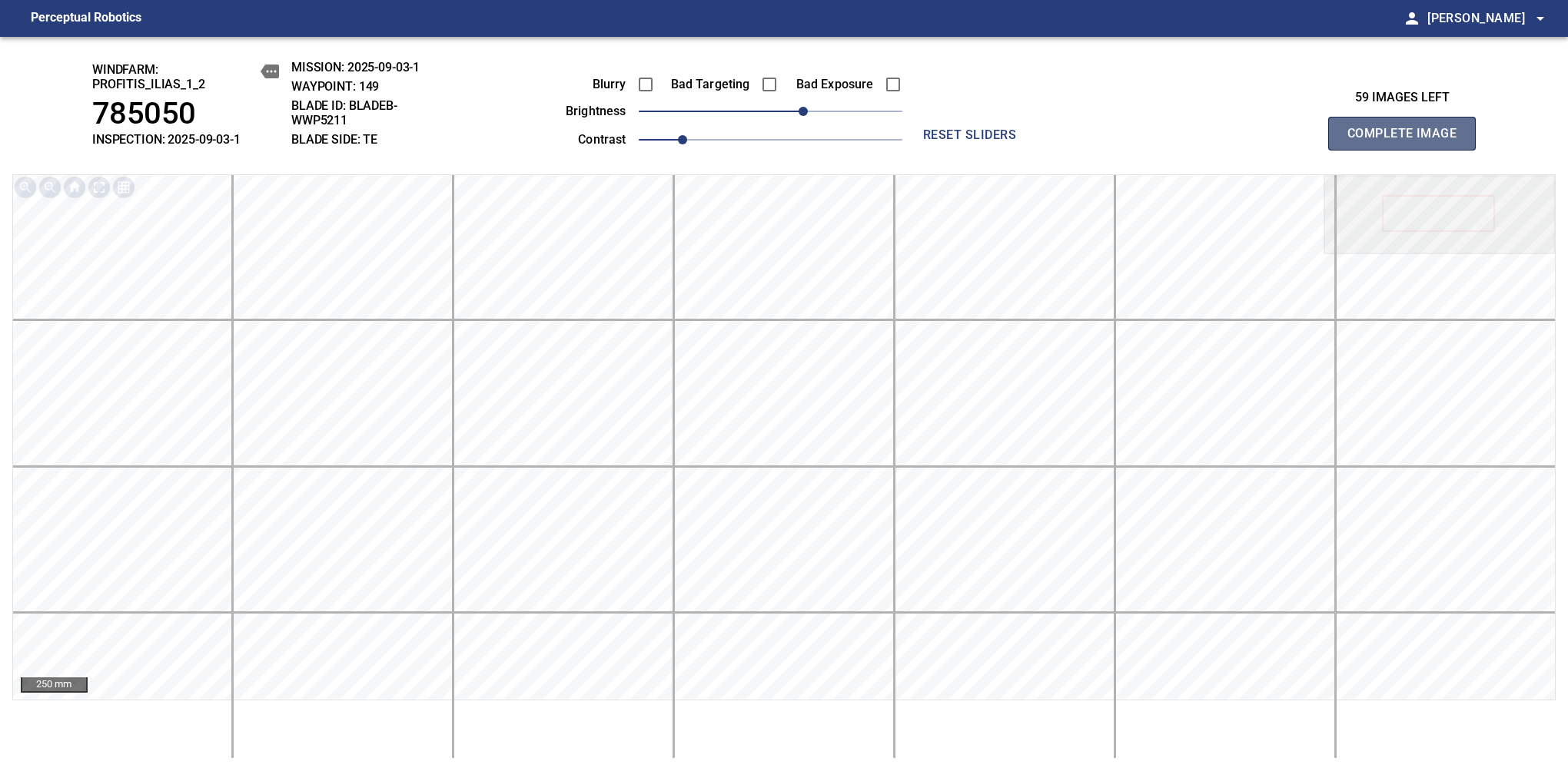
click at [1408, 141] on span "Complete Image" at bounding box center [1402, 133] width 114 height 22
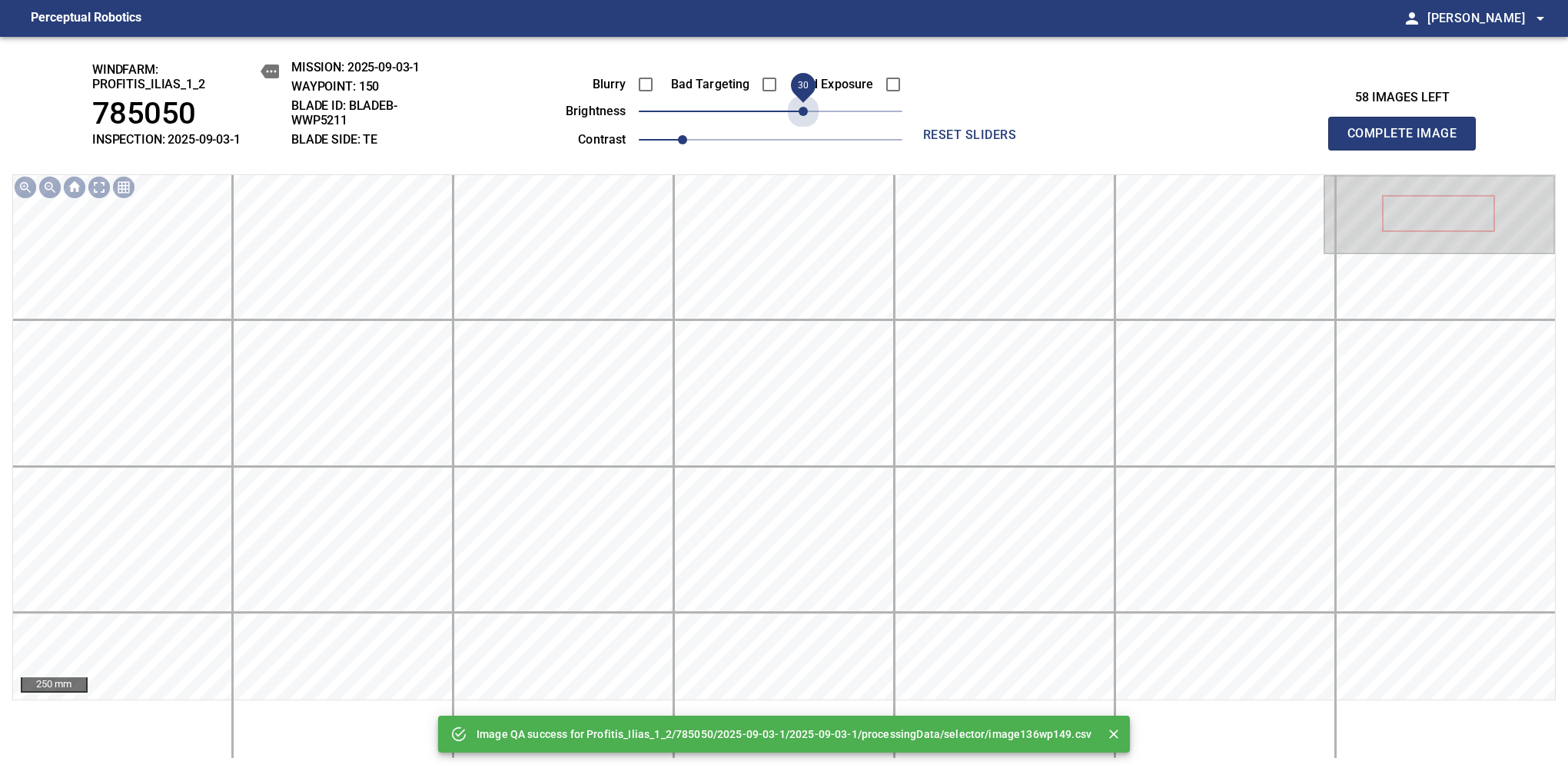
click at [806, 117] on span "30" at bounding box center [771, 112] width 264 height 22
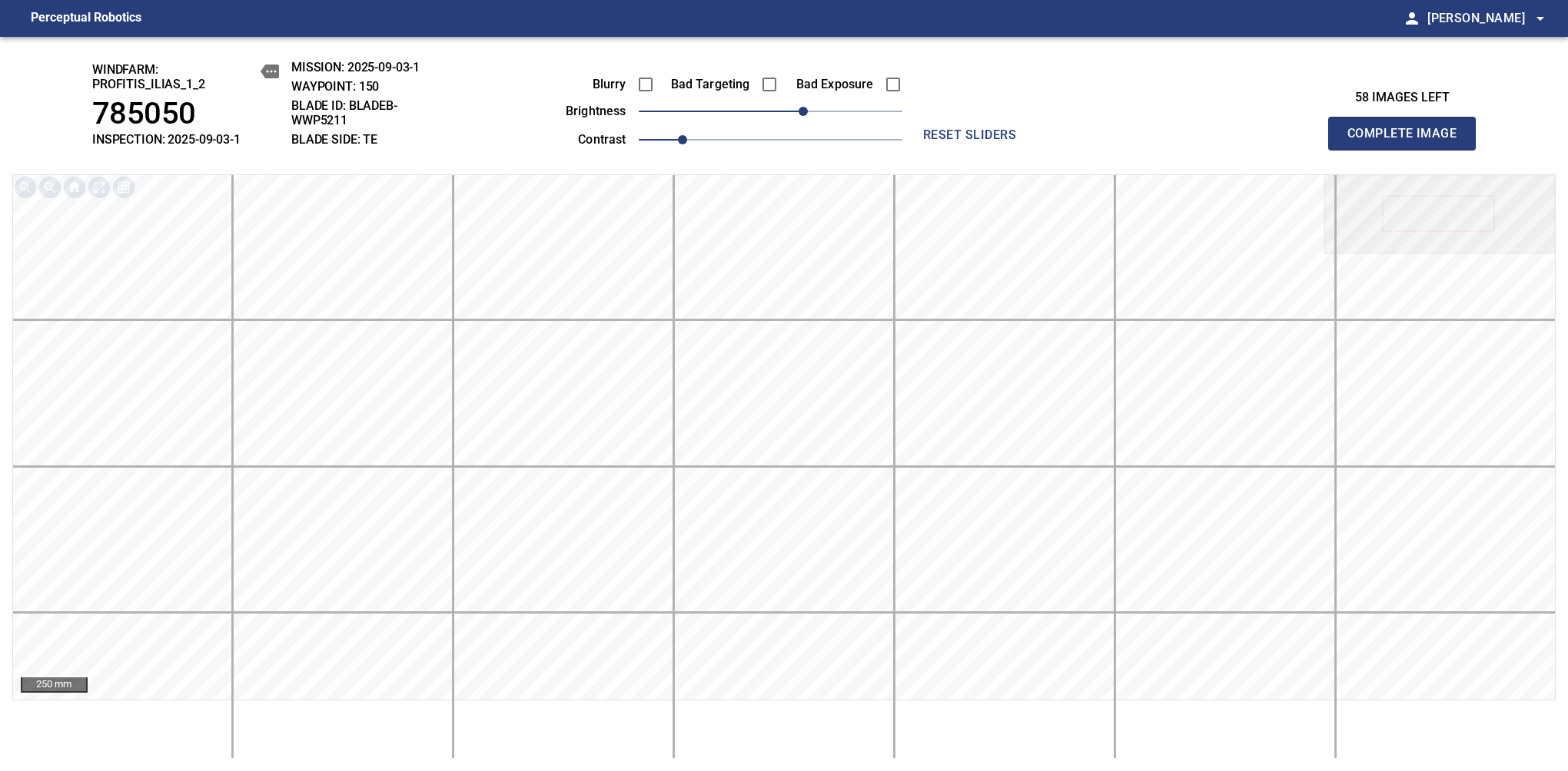
click at [1408, 141] on span "Complete Image" at bounding box center [1402, 133] width 114 height 22
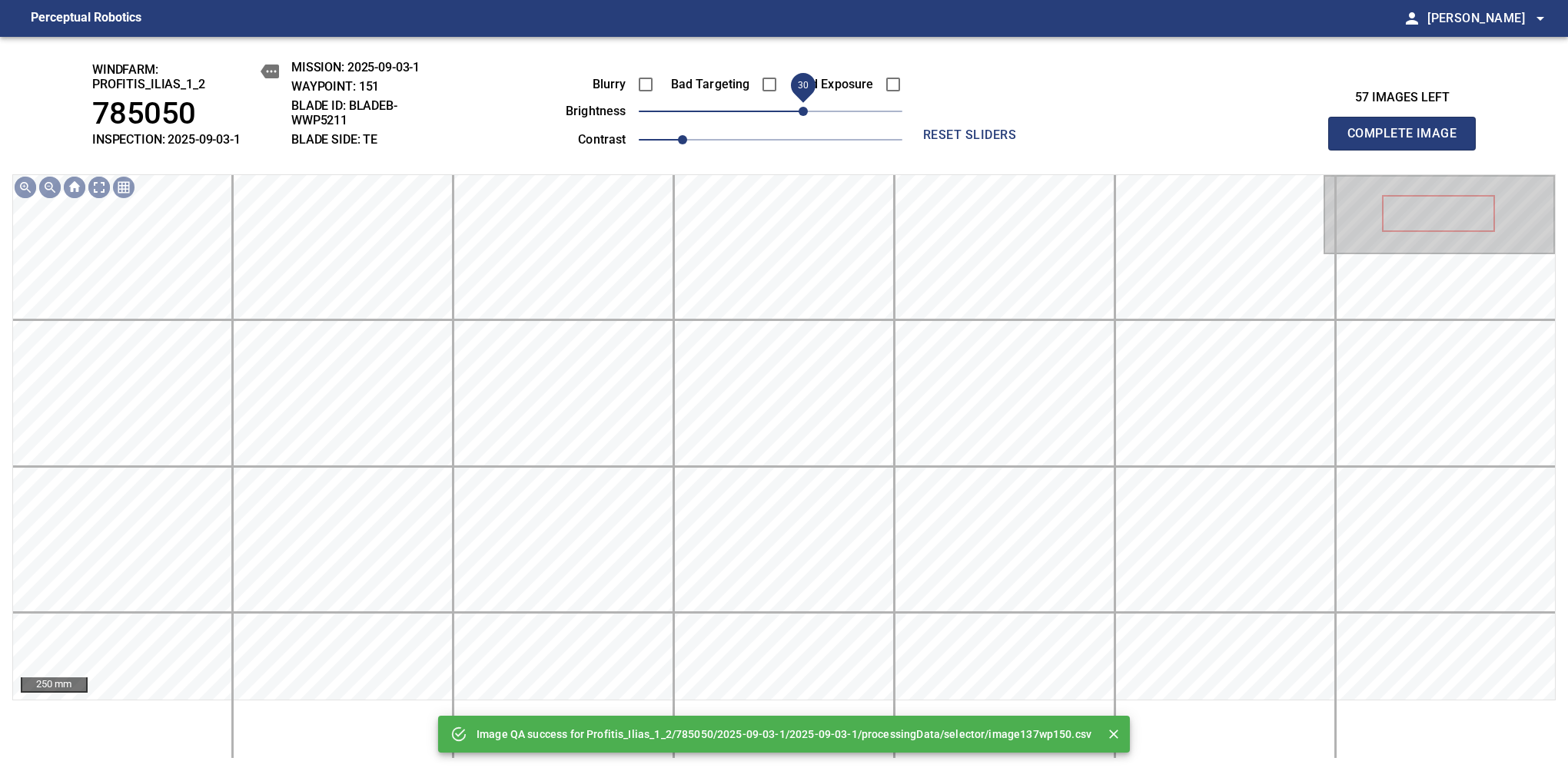
click at [803, 119] on span "30" at bounding box center [771, 112] width 264 height 22
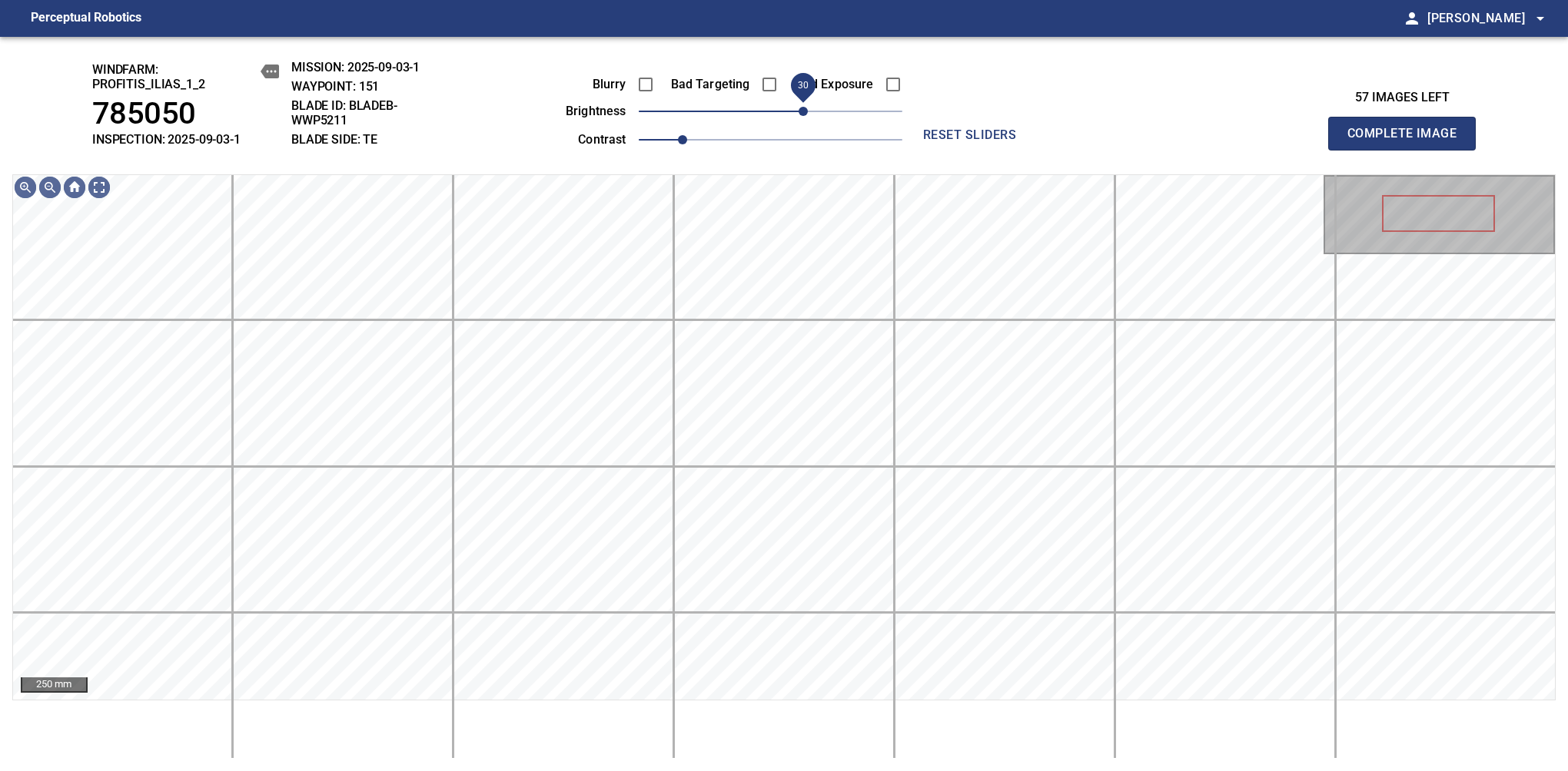
click at [802, 116] on span "30" at bounding box center [802, 111] width 9 height 9
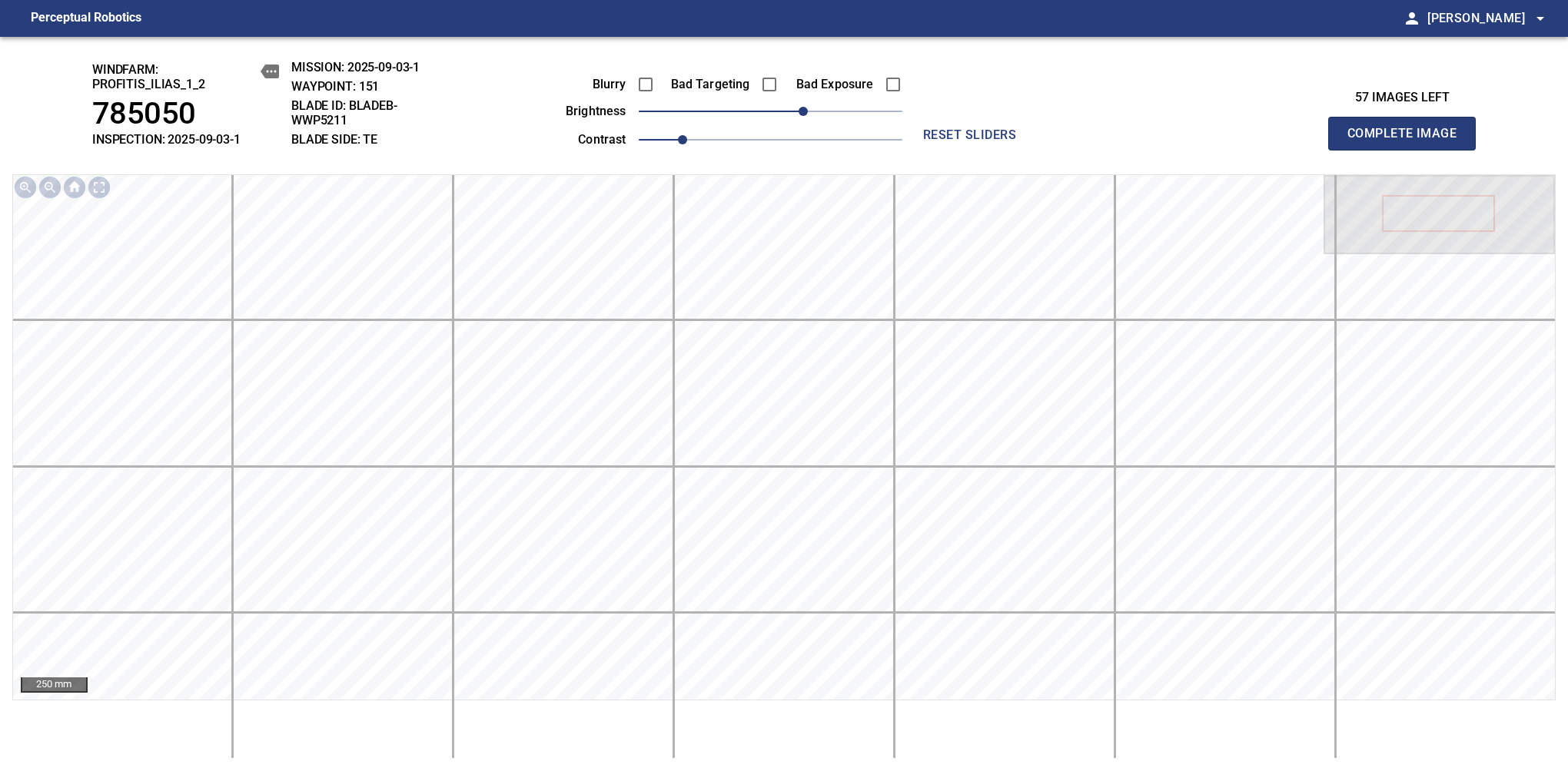
click at [1408, 141] on span "Complete Image" at bounding box center [1402, 133] width 114 height 22
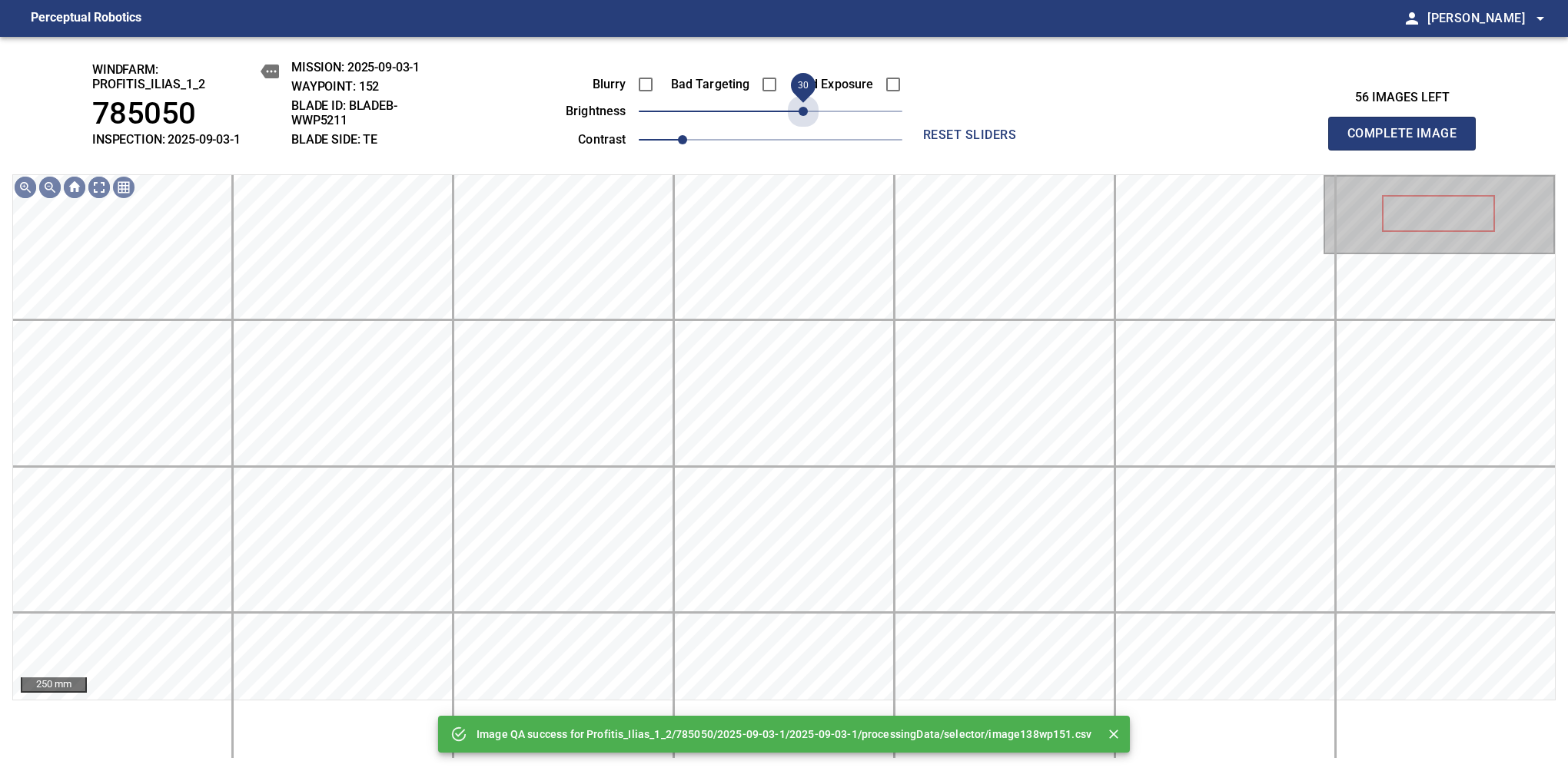
click at [802, 117] on span "30" at bounding box center [771, 112] width 264 height 22
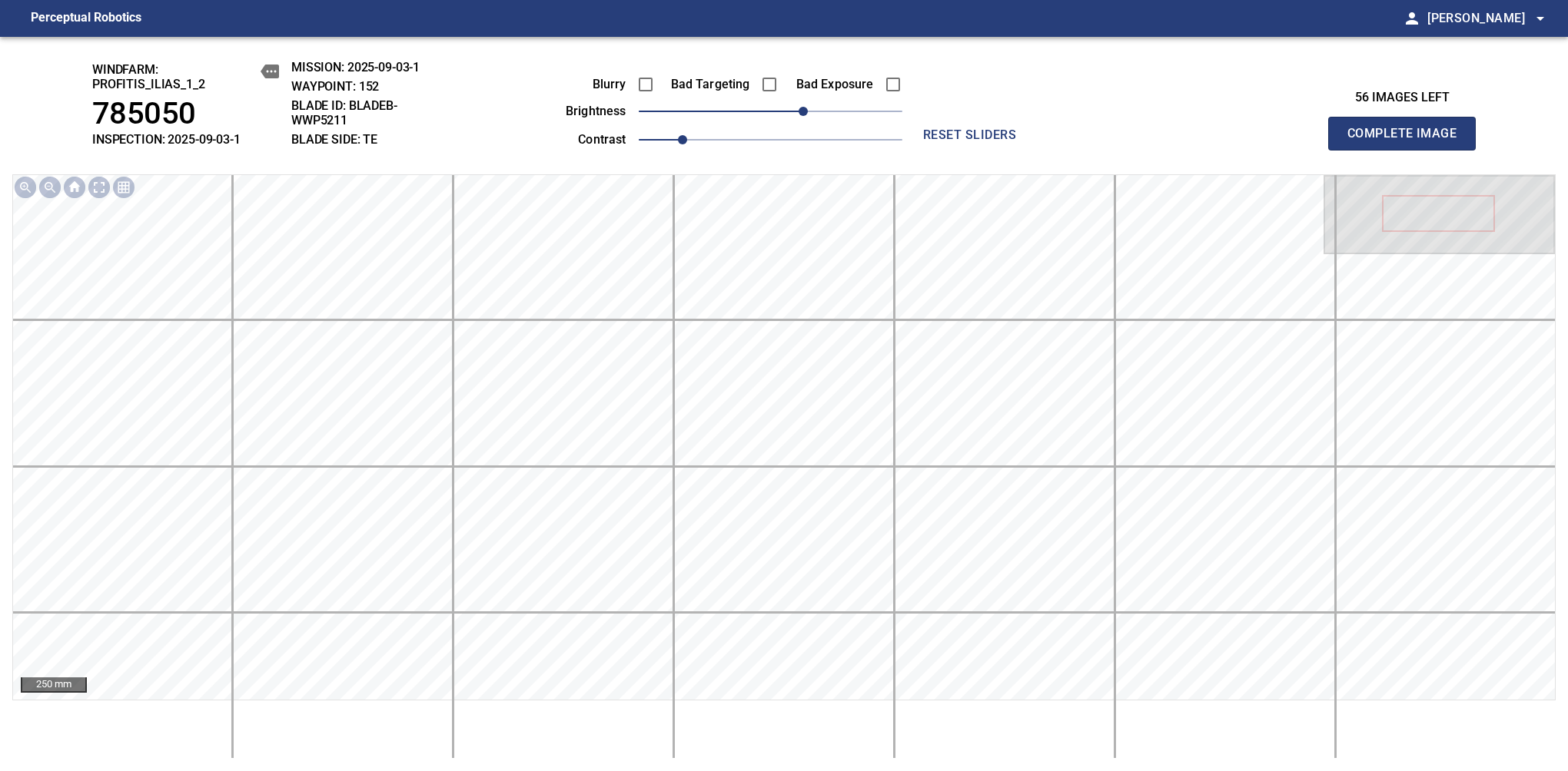
click at [1408, 141] on span "Complete Image" at bounding box center [1402, 133] width 114 height 22
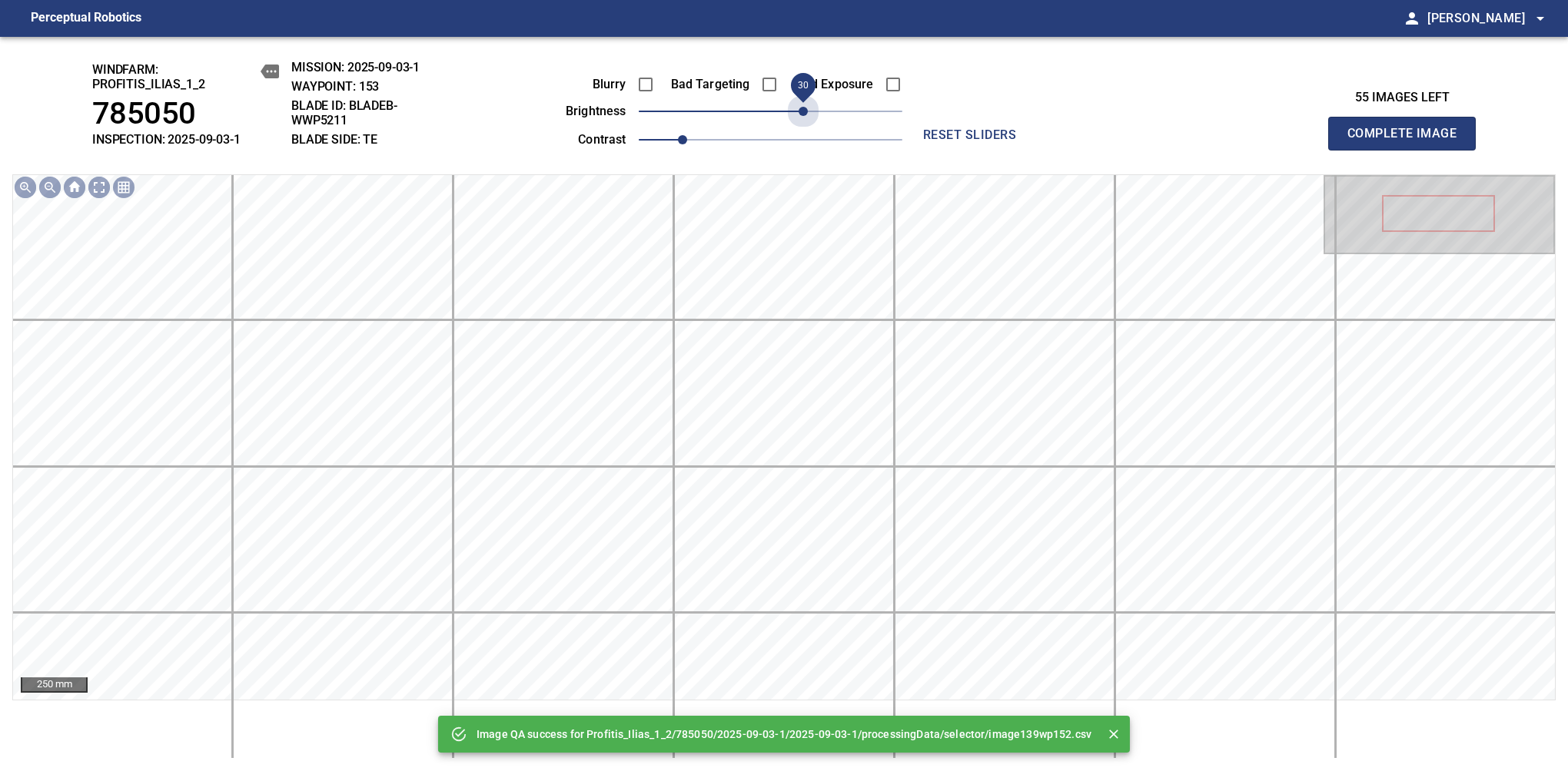
click at [802, 117] on span "30" at bounding box center [771, 112] width 264 height 22
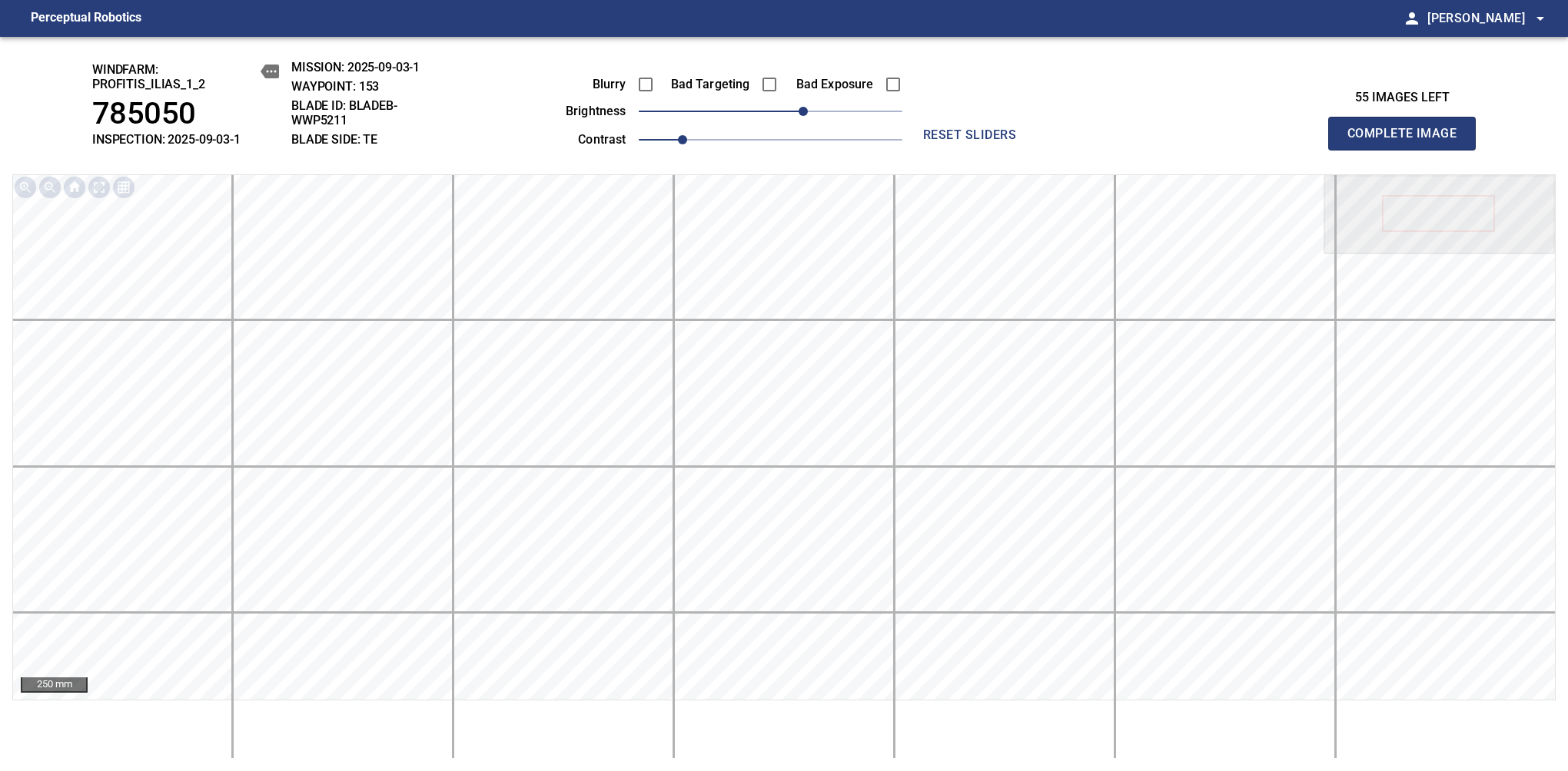
click at [1408, 141] on span "Complete Image" at bounding box center [1402, 133] width 114 height 22
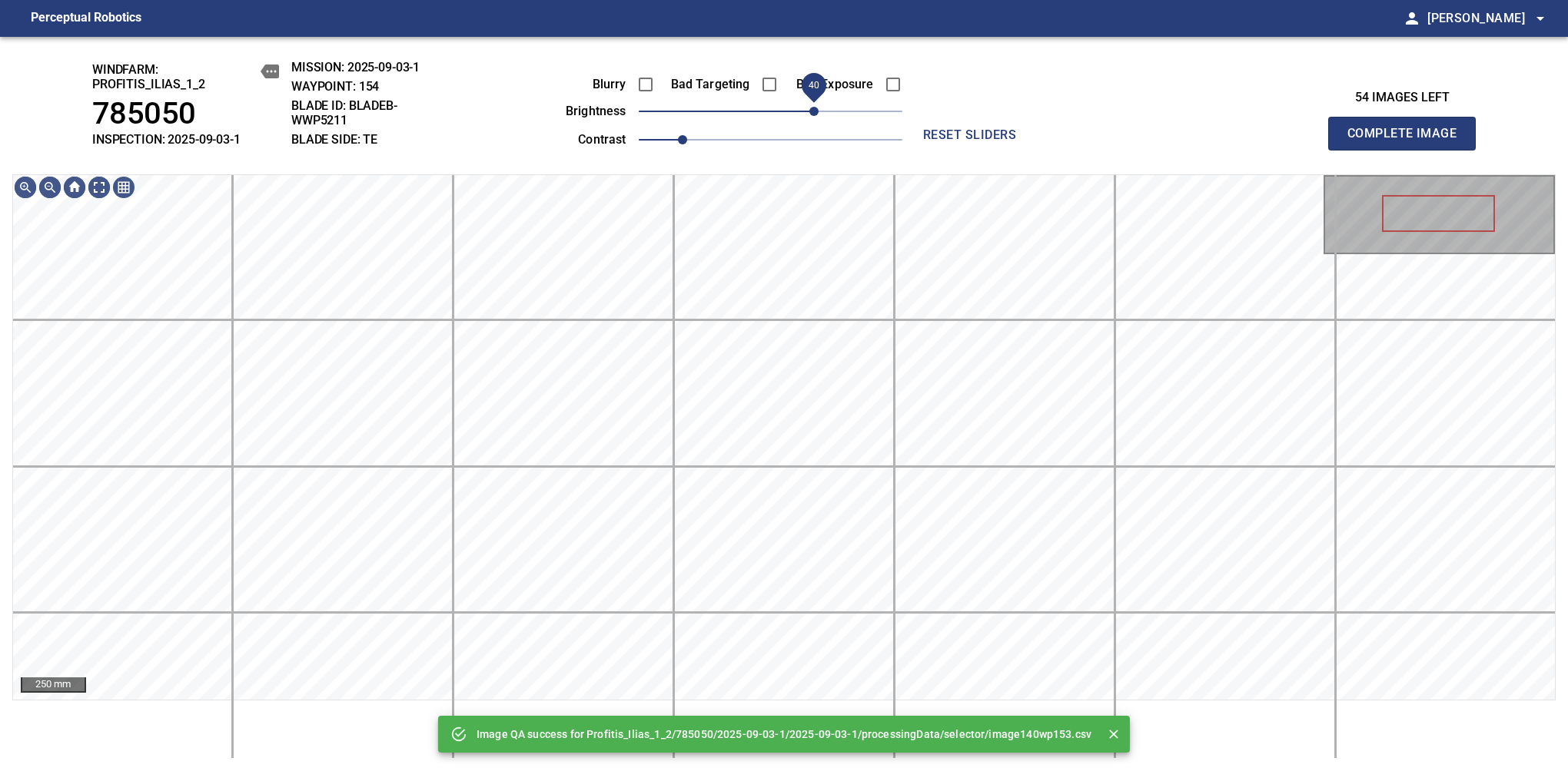
drag, startPoint x: 802, startPoint y: 117, endPoint x: 813, endPoint y: 108, distance: 14.2
click at [813, 108] on span "40" at bounding box center [771, 112] width 264 height 22
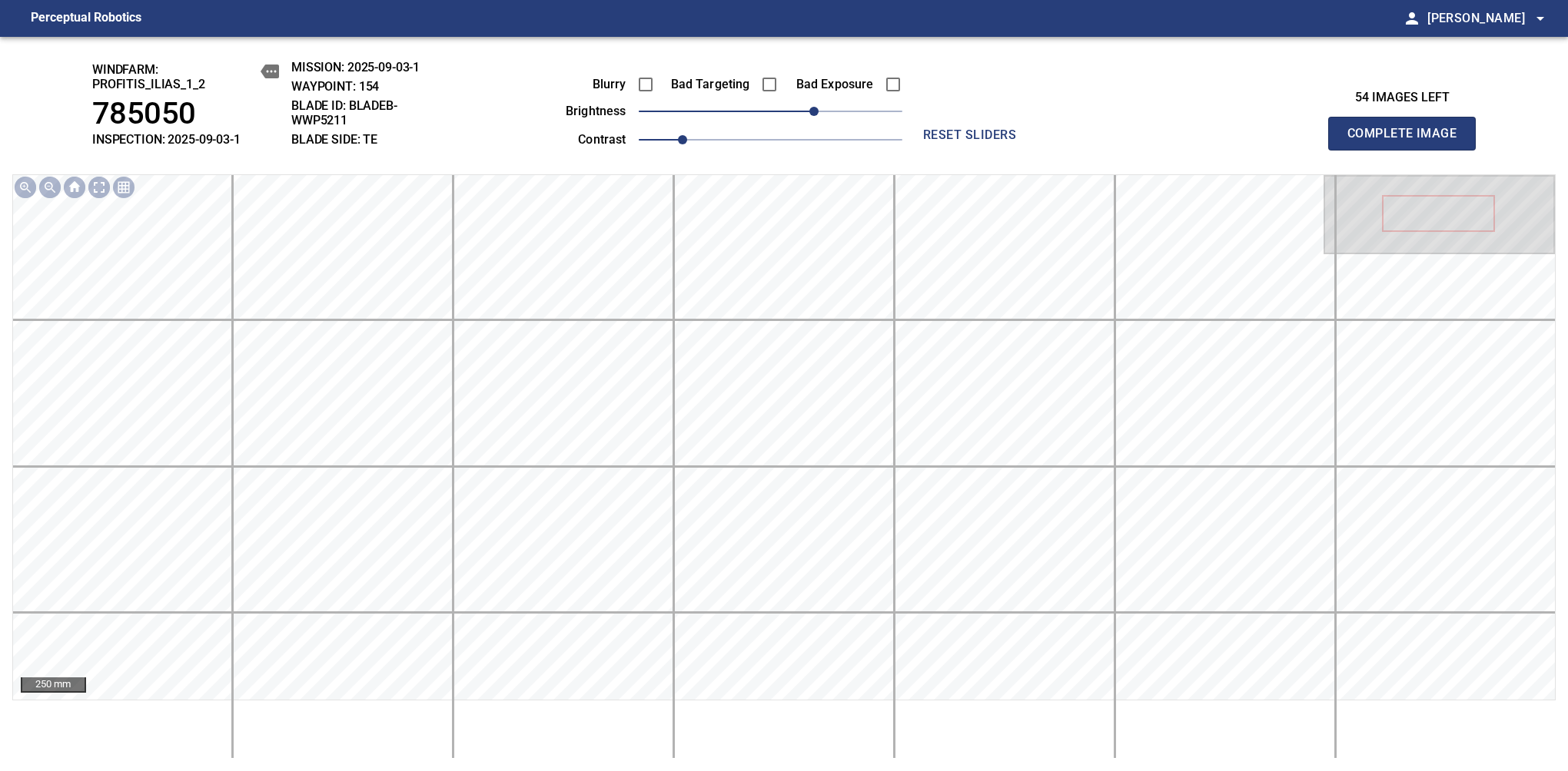
click at [1408, 141] on span "Complete Image" at bounding box center [1402, 133] width 114 height 22
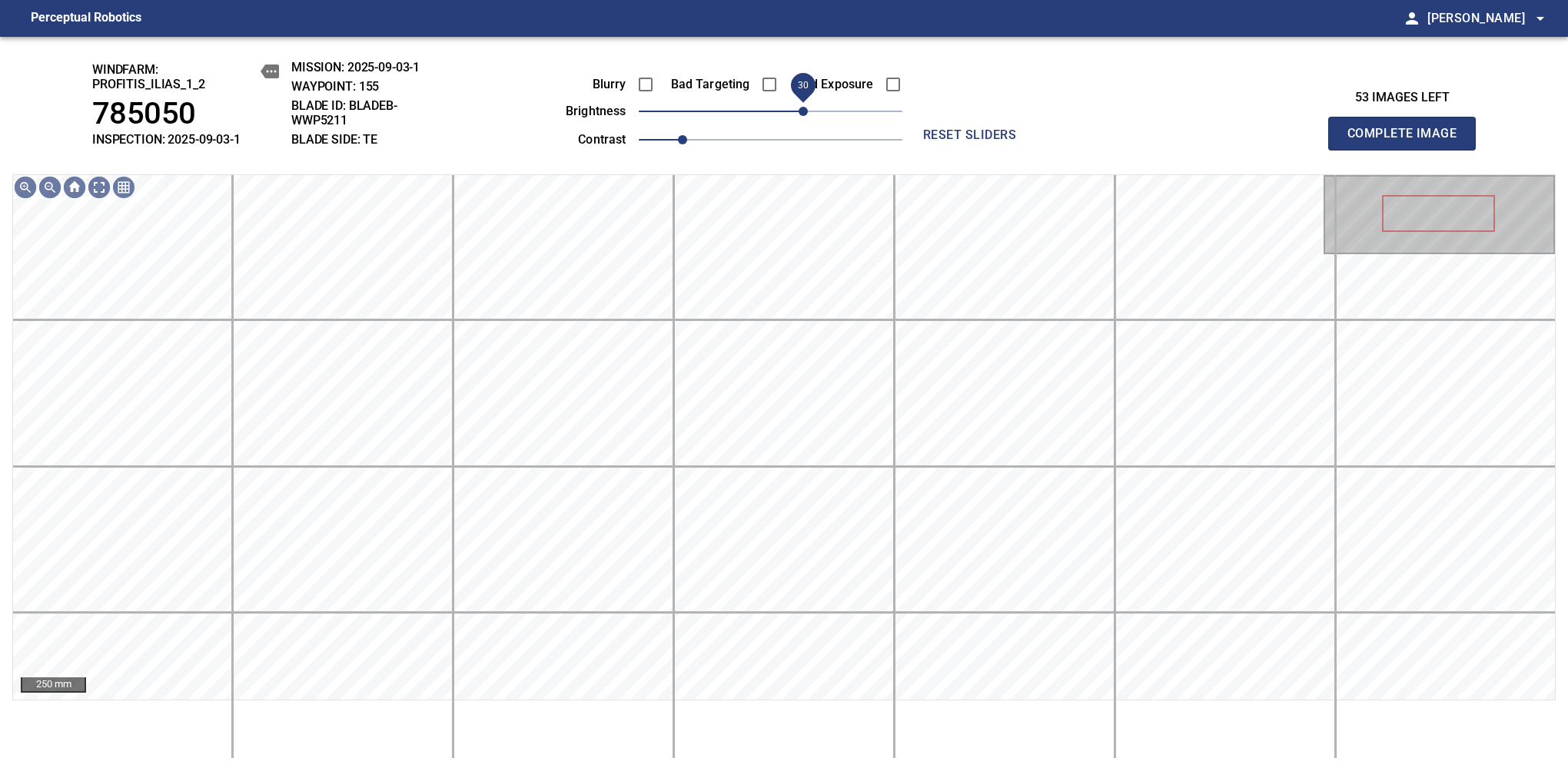
drag, startPoint x: 773, startPoint y: 112, endPoint x: 806, endPoint y: 119, distance: 33.7
click at [806, 116] on span "30" at bounding box center [802, 111] width 9 height 9
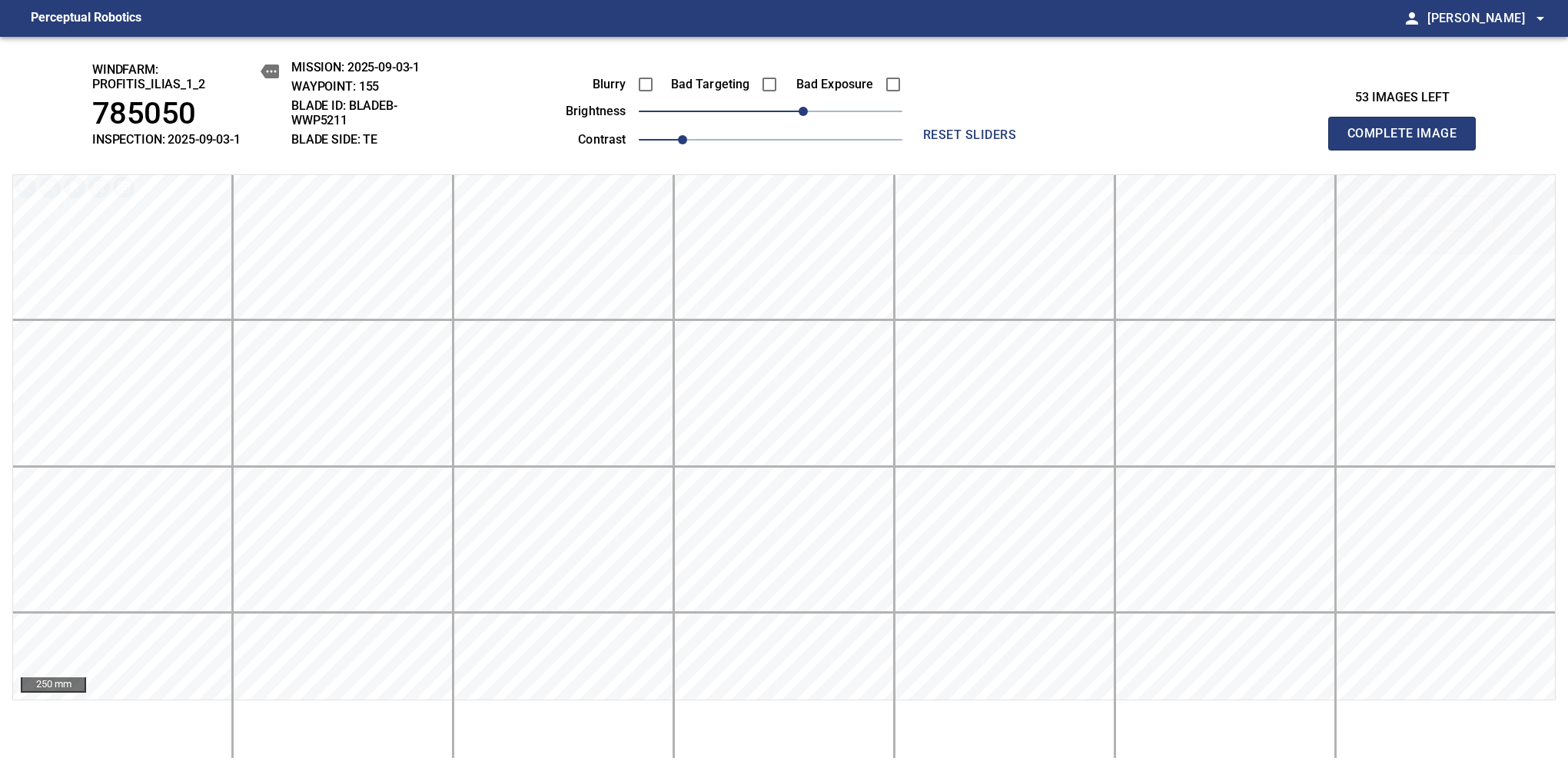
click at [1408, 141] on span "Complete Image" at bounding box center [1402, 133] width 114 height 22
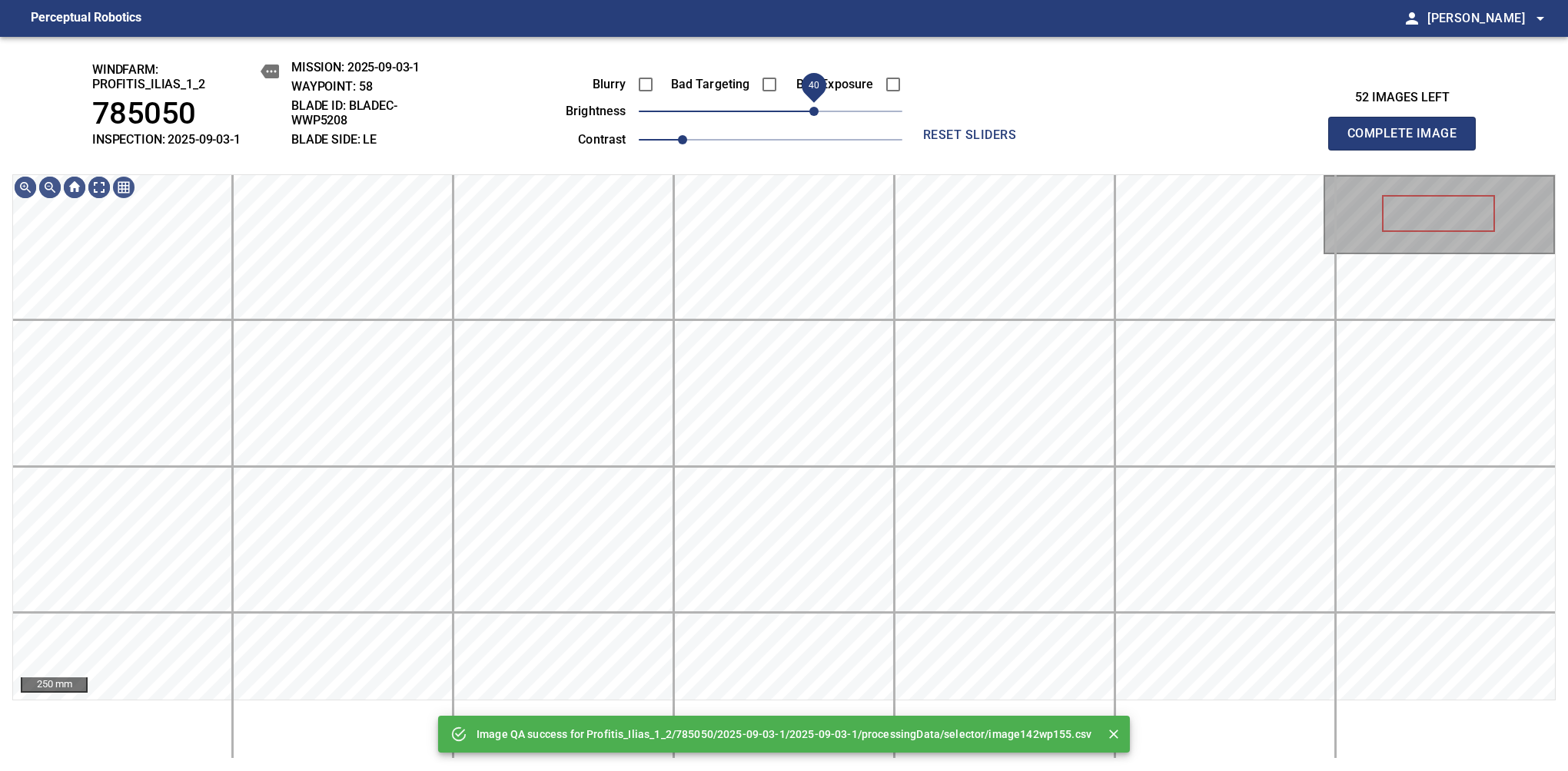
drag, startPoint x: 781, startPoint y: 122, endPoint x: 818, endPoint y: 111, distance: 38.6
click at [818, 111] on span "40" at bounding box center [813, 111] width 9 height 9
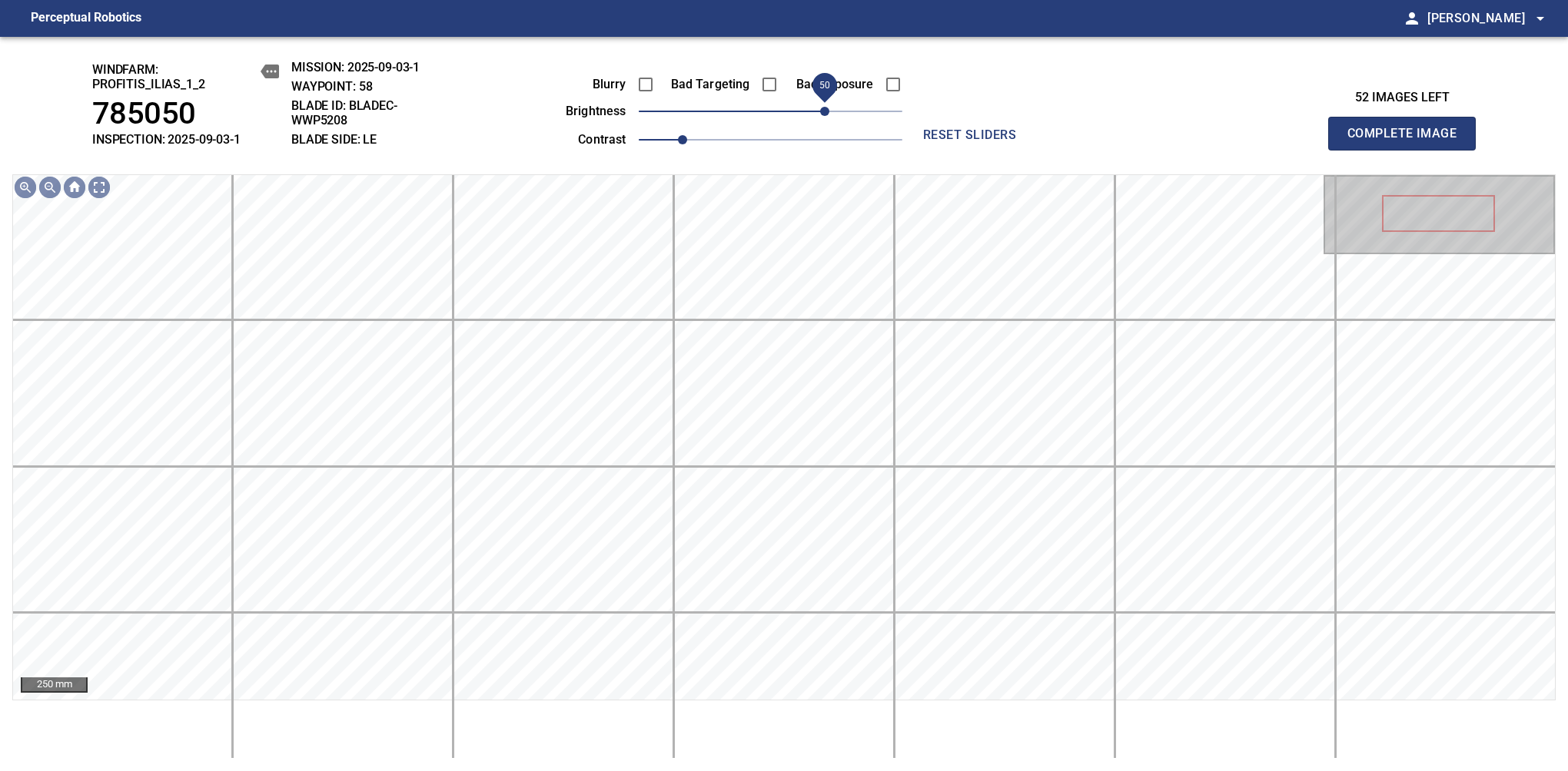
drag, startPoint x: 810, startPoint y: 122, endPoint x: 823, endPoint y: 114, distance: 15.3
click at [823, 114] on span "50" at bounding box center [824, 111] width 9 height 9
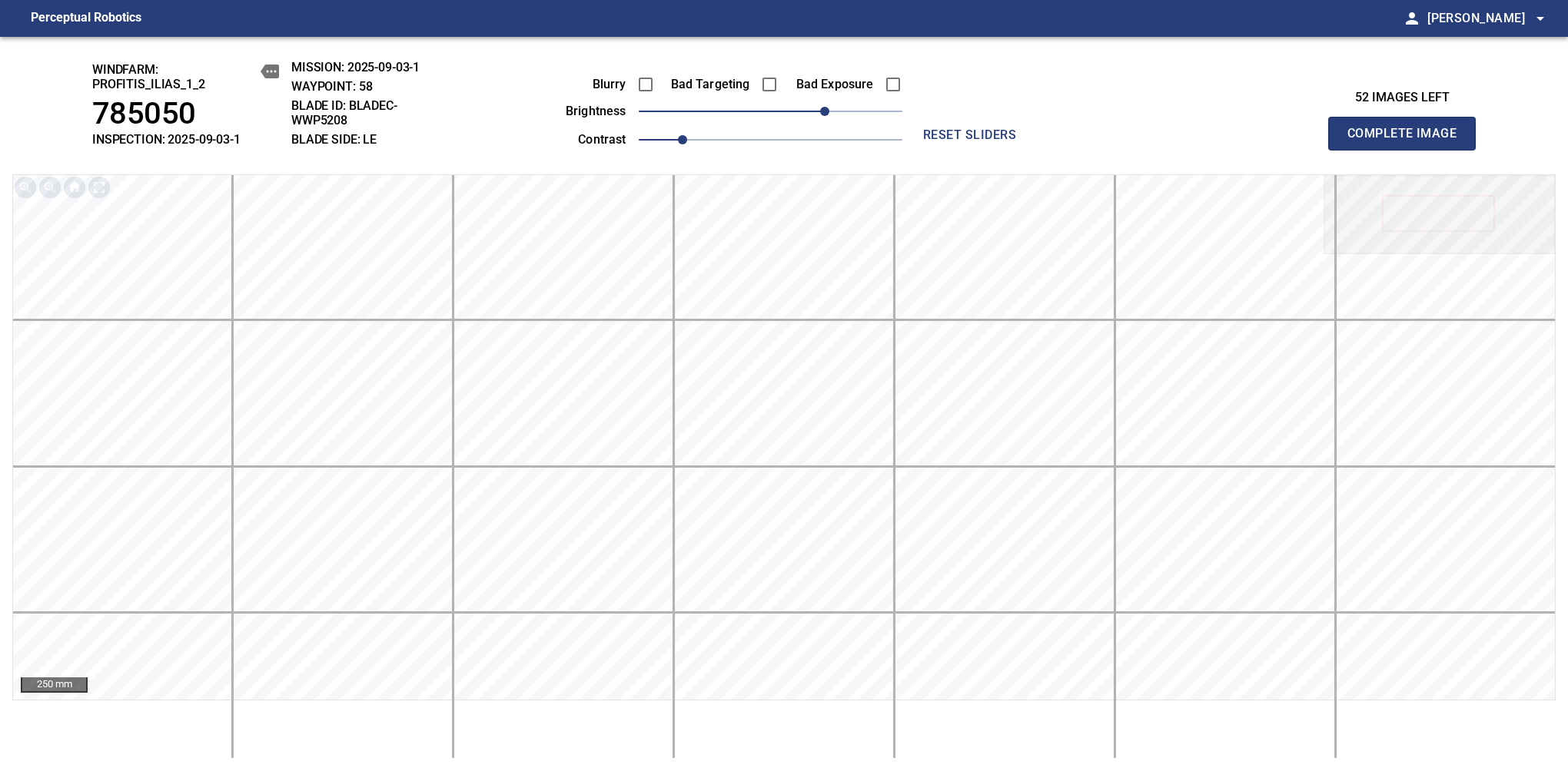
click at [1408, 141] on span "Complete Image" at bounding box center [1402, 133] width 114 height 22
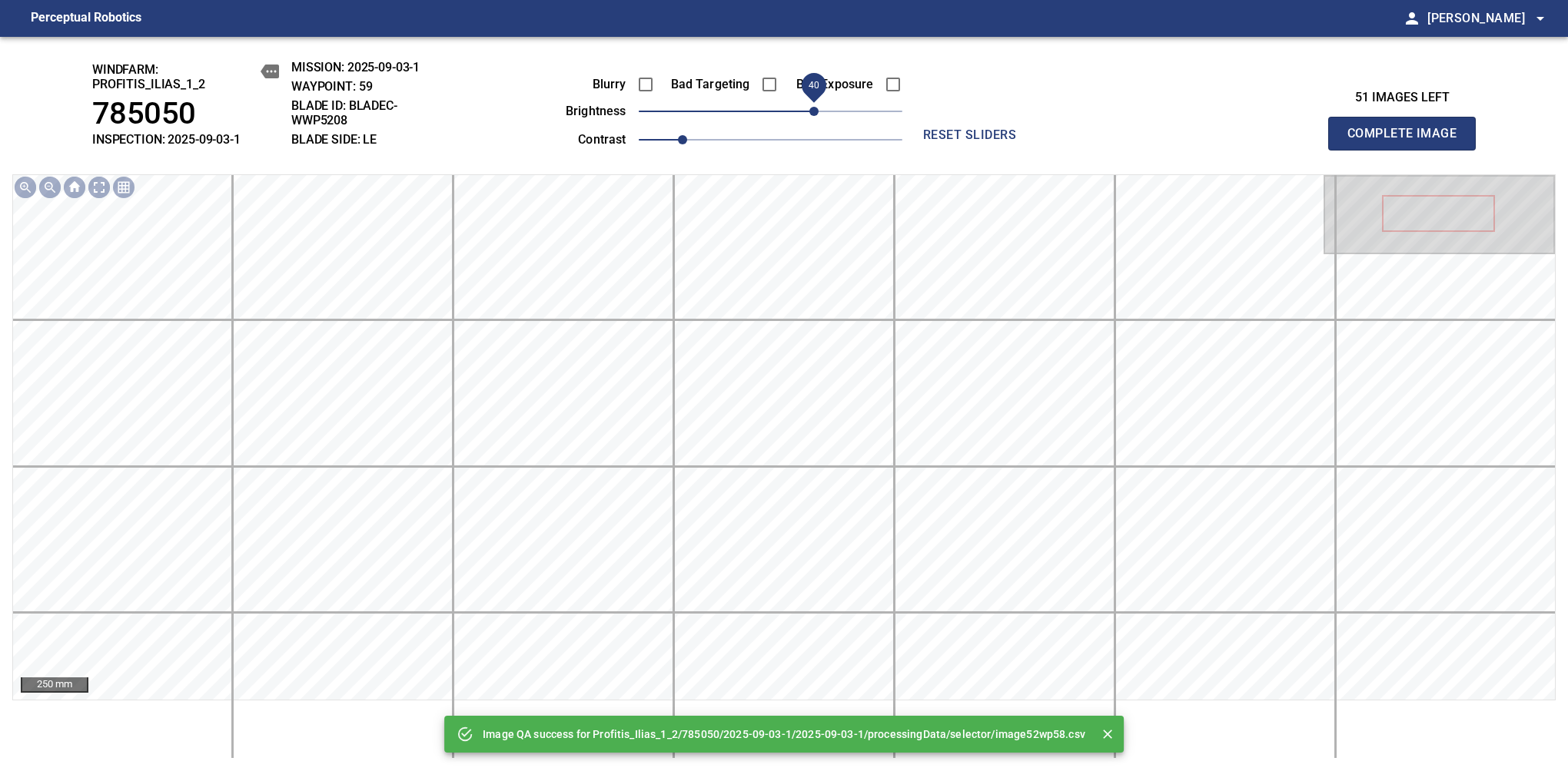
drag, startPoint x: 792, startPoint y: 109, endPoint x: 818, endPoint y: 114, distance: 26.5
click at [818, 114] on span "40" at bounding box center [771, 112] width 264 height 22
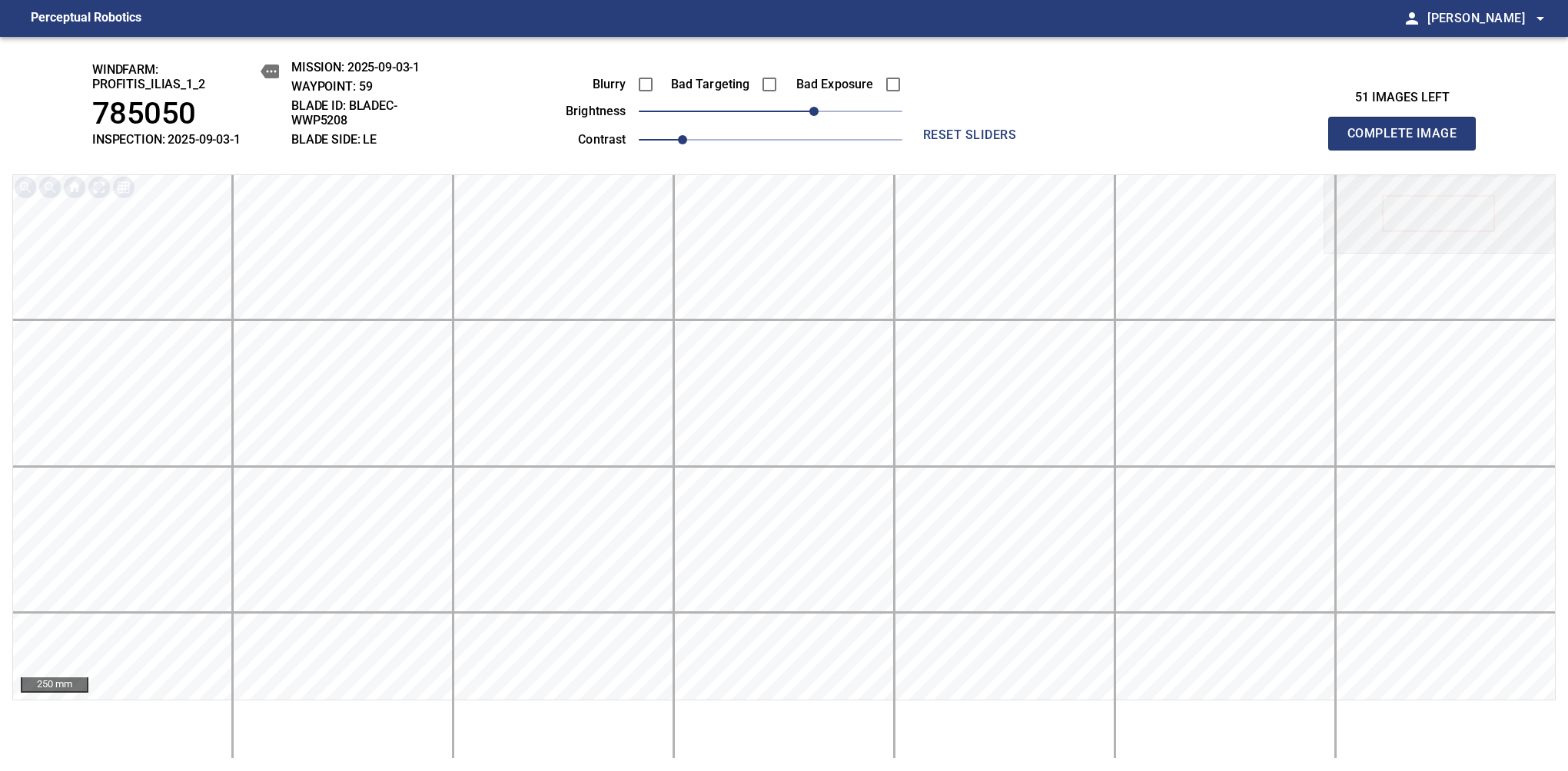
click at [1408, 141] on span "Complete Image" at bounding box center [1402, 133] width 114 height 22
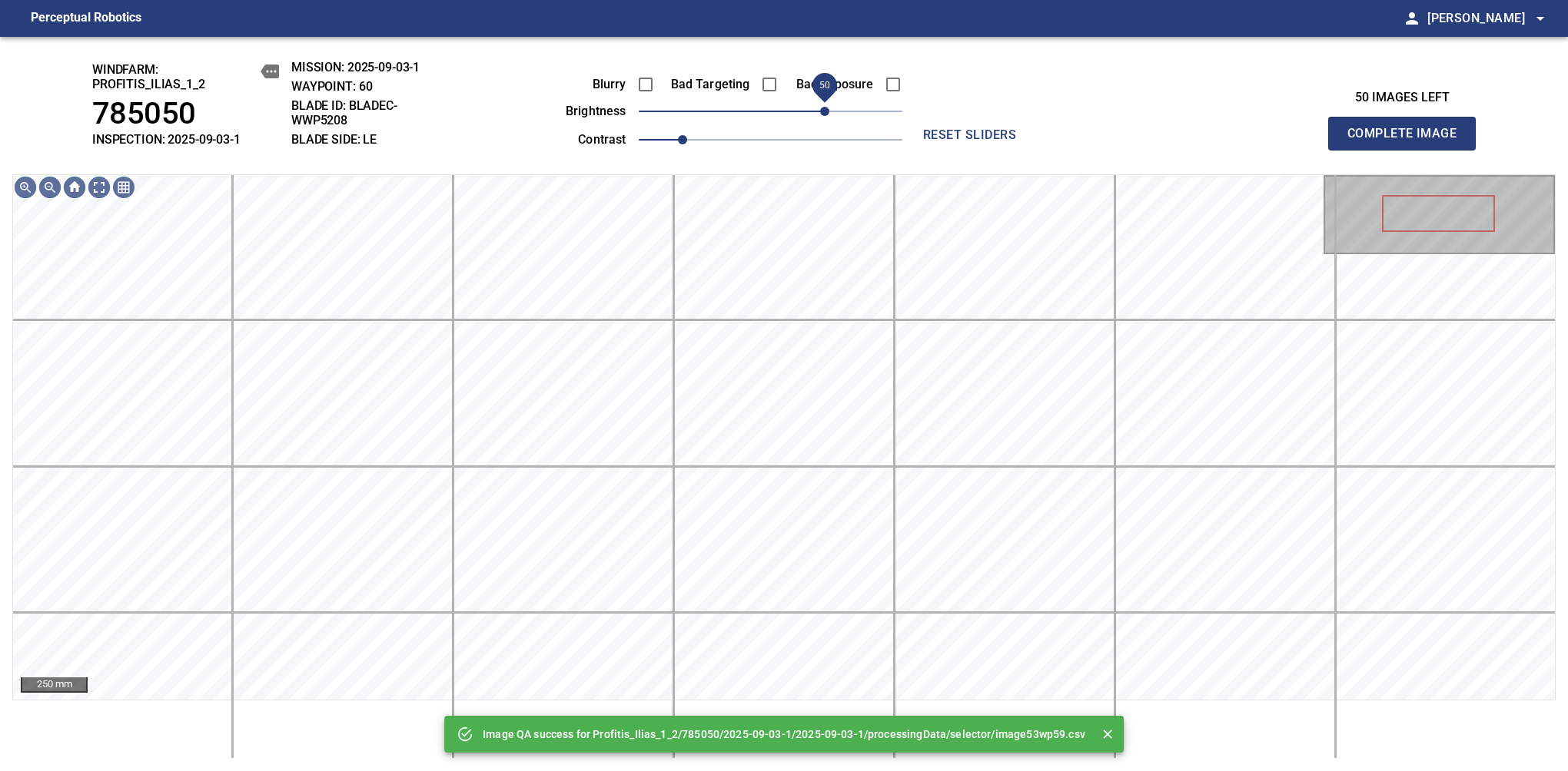
click at [823, 114] on span "50" at bounding box center [771, 112] width 264 height 22
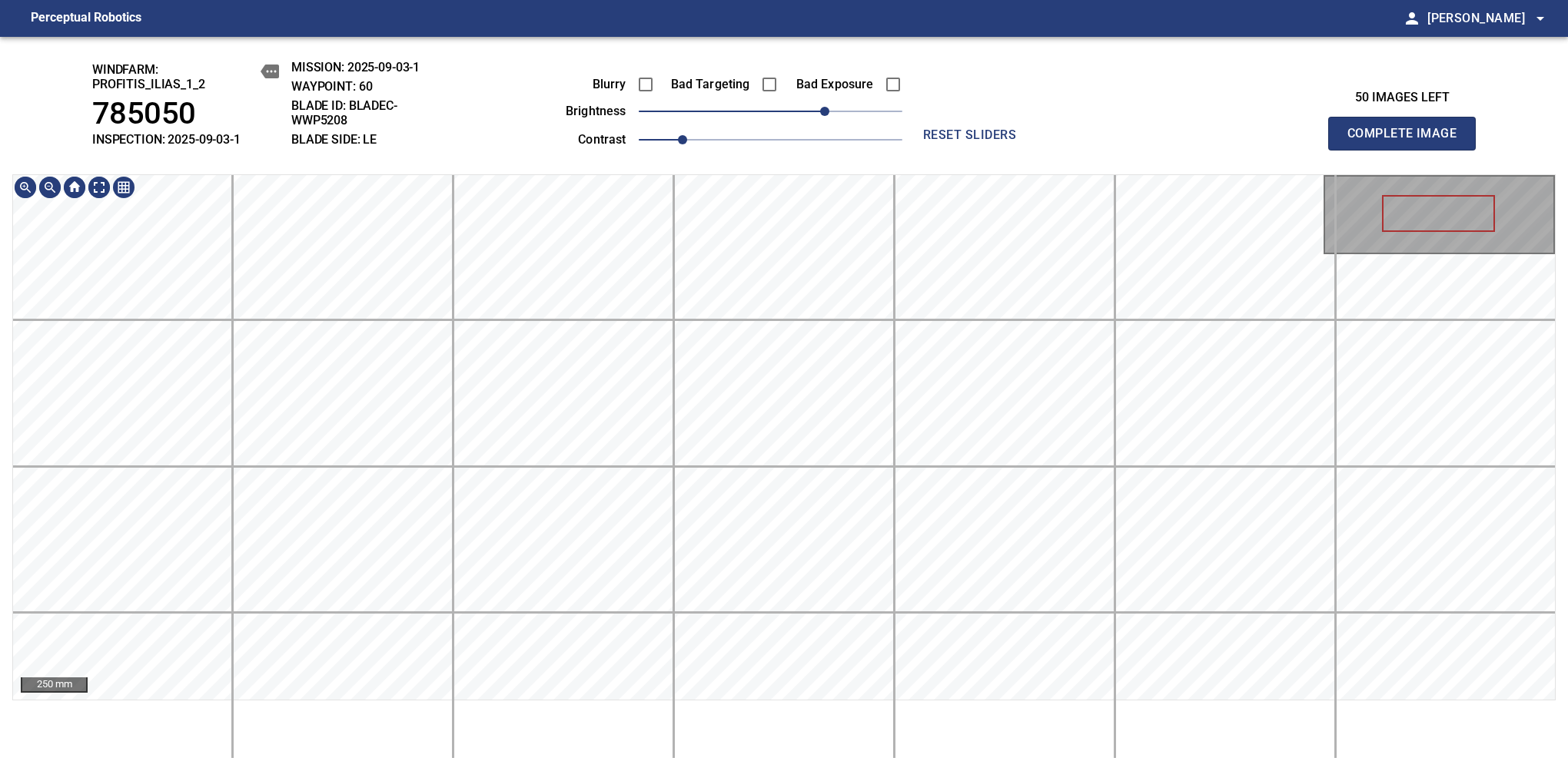
click at [787, 170] on div "windfarm: Profitis_Ilias_1_2 785050 INSPECTION: 2025-09-03-1 MISSION: 2025-09-0…" at bounding box center [784, 404] width 1568 height 734
click at [1408, 141] on span "Complete Image" at bounding box center [1402, 133] width 114 height 22
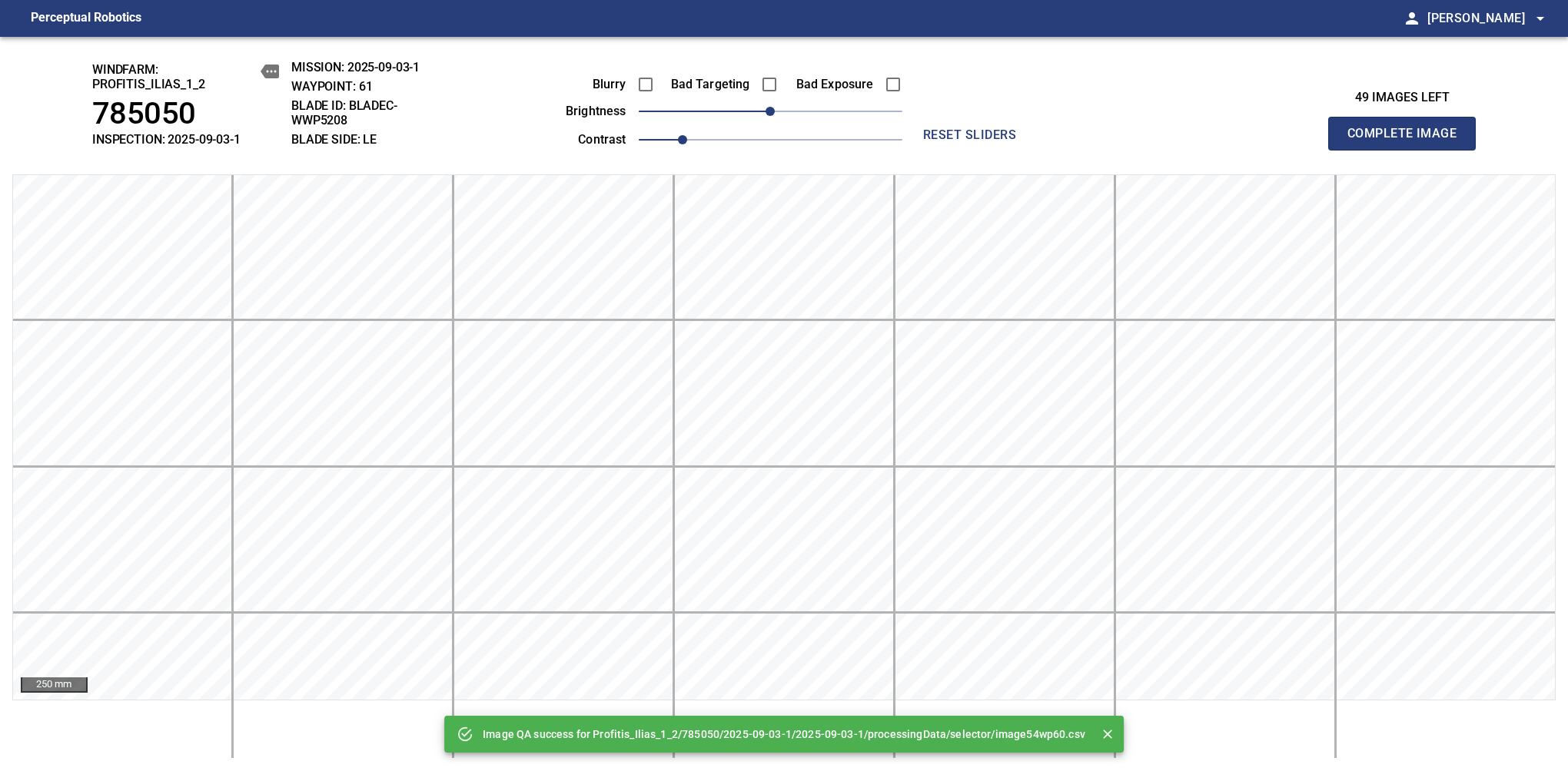
drag, startPoint x: 787, startPoint y: 122, endPoint x: 813, endPoint y: 122, distance: 26.0
click at [813, 122] on div "Blurry Bad Targeting Bad Exposure brightness 0 contrast 1" at bounding box center [717, 109] width 371 height 82
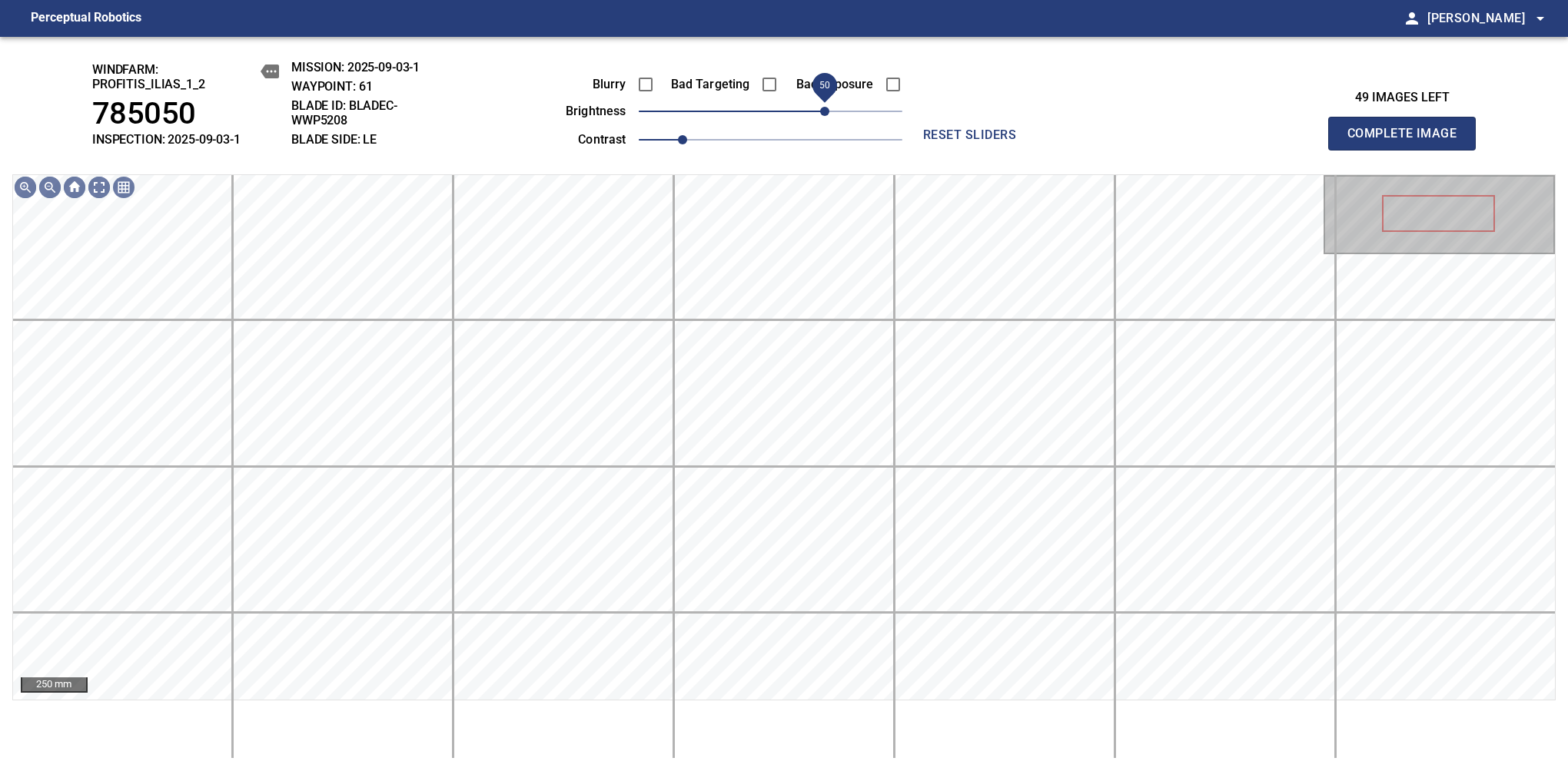
drag, startPoint x: 839, startPoint y: 112, endPoint x: 830, endPoint y: 117, distance: 10.3
click at [830, 117] on span "50" at bounding box center [771, 112] width 264 height 22
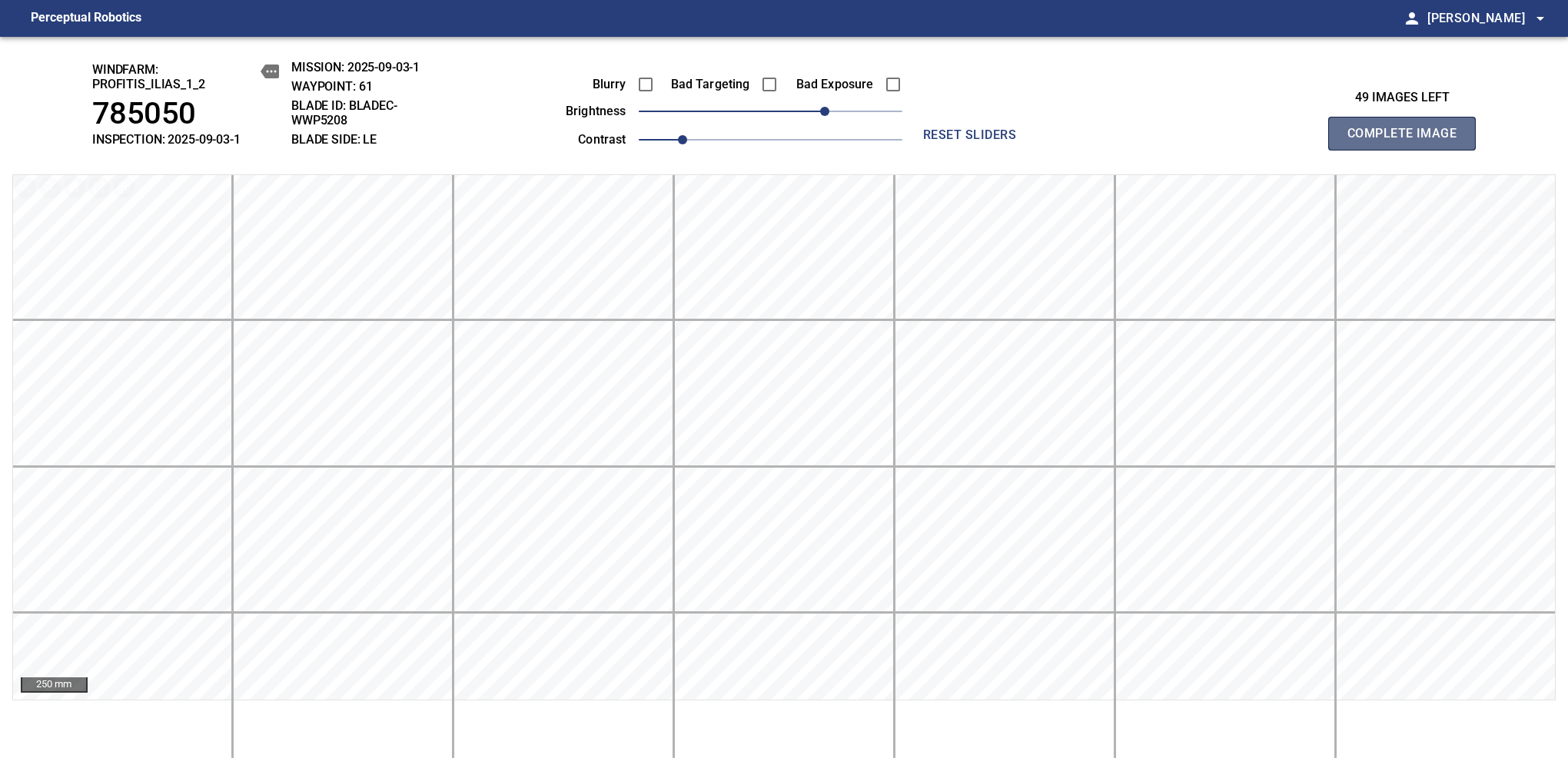
click at [1408, 141] on span "Complete Image" at bounding box center [1402, 133] width 114 height 22
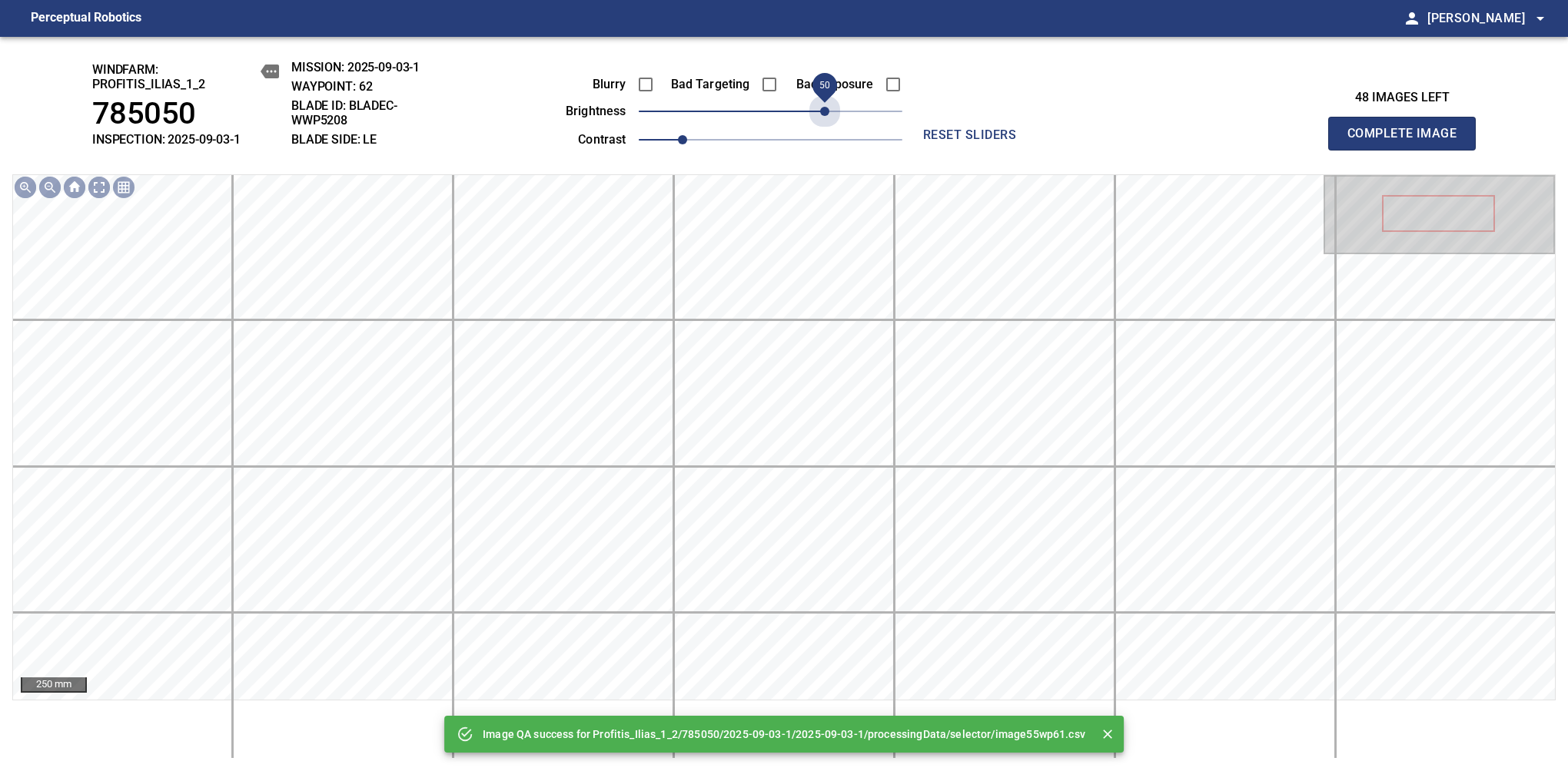
click at [830, 114] on span "50" at bounding box center [771, 112] width 264 height 22
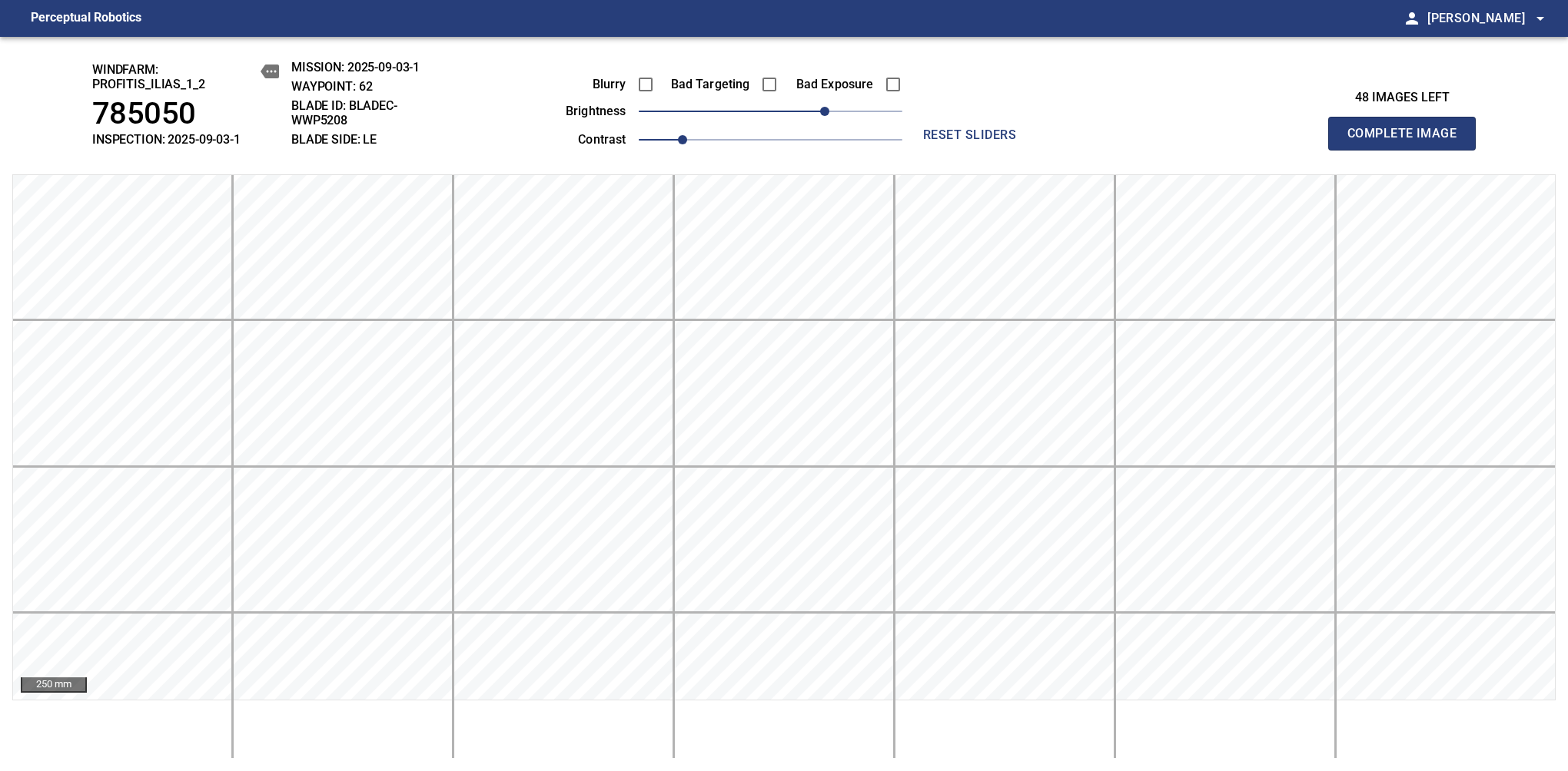
click at [1408, 141] on span "Complete Image" at bounding box center [1402, 133] width 114 height 22
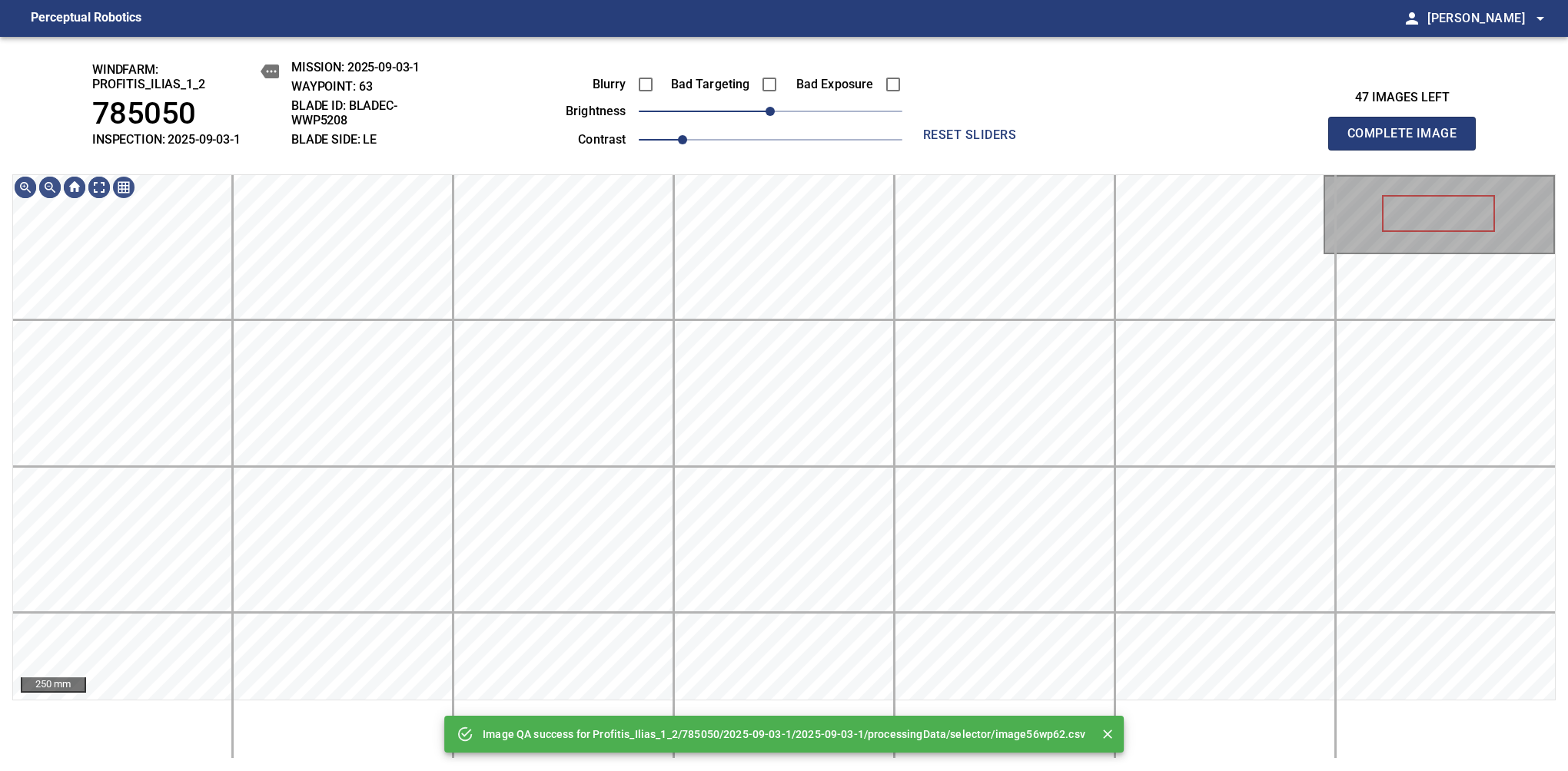
click at [830, 114] on span "0" at bounding box center [771, 112] width 264 height 22
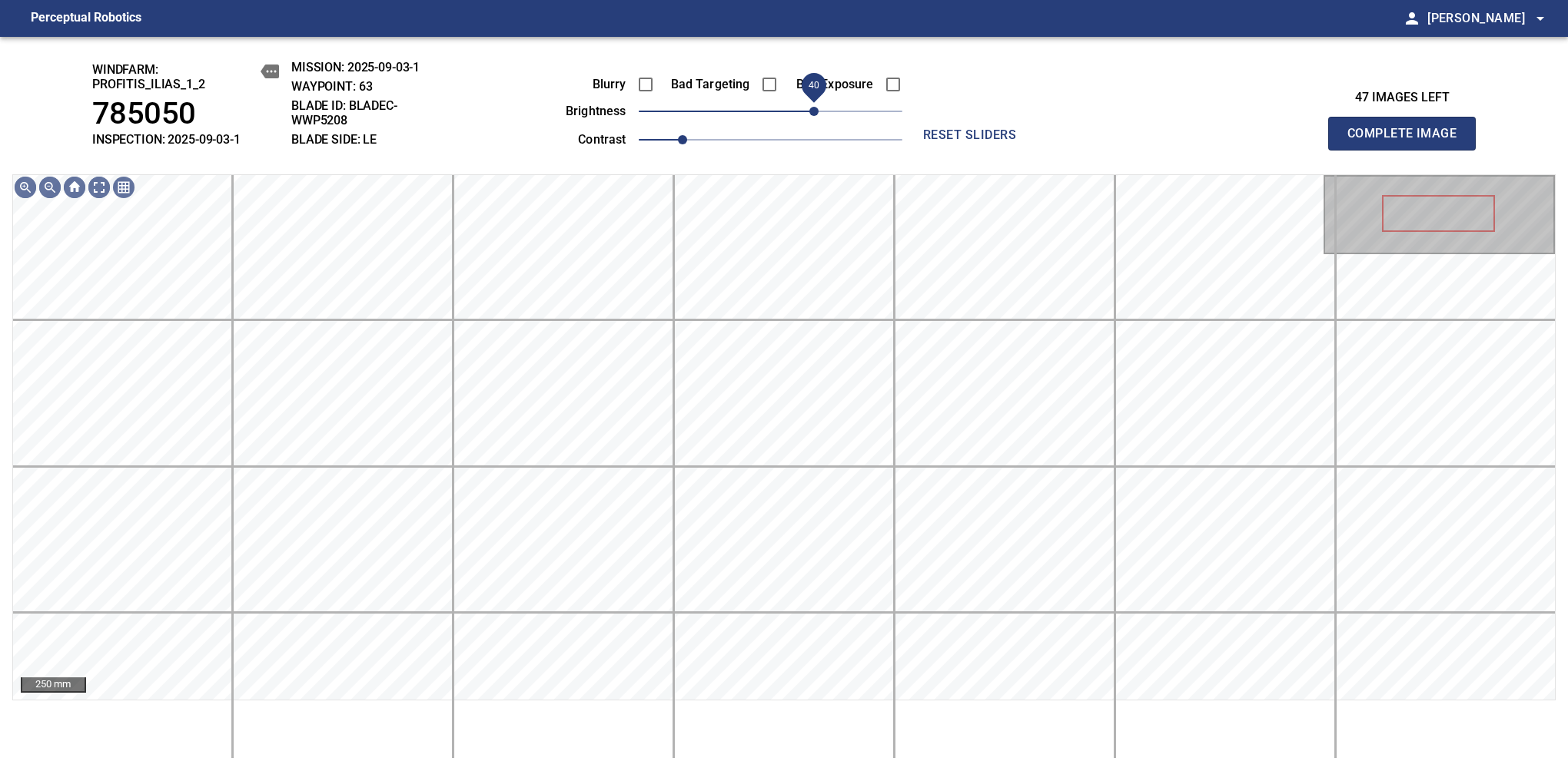
drag, startPoint x: 830, startPoint y: 114, endPoint x: 812, endPoint y: 117, distance: 18.2
click at [812, 116] on span "40" at bounding box center [813, 111] width 9 height 9
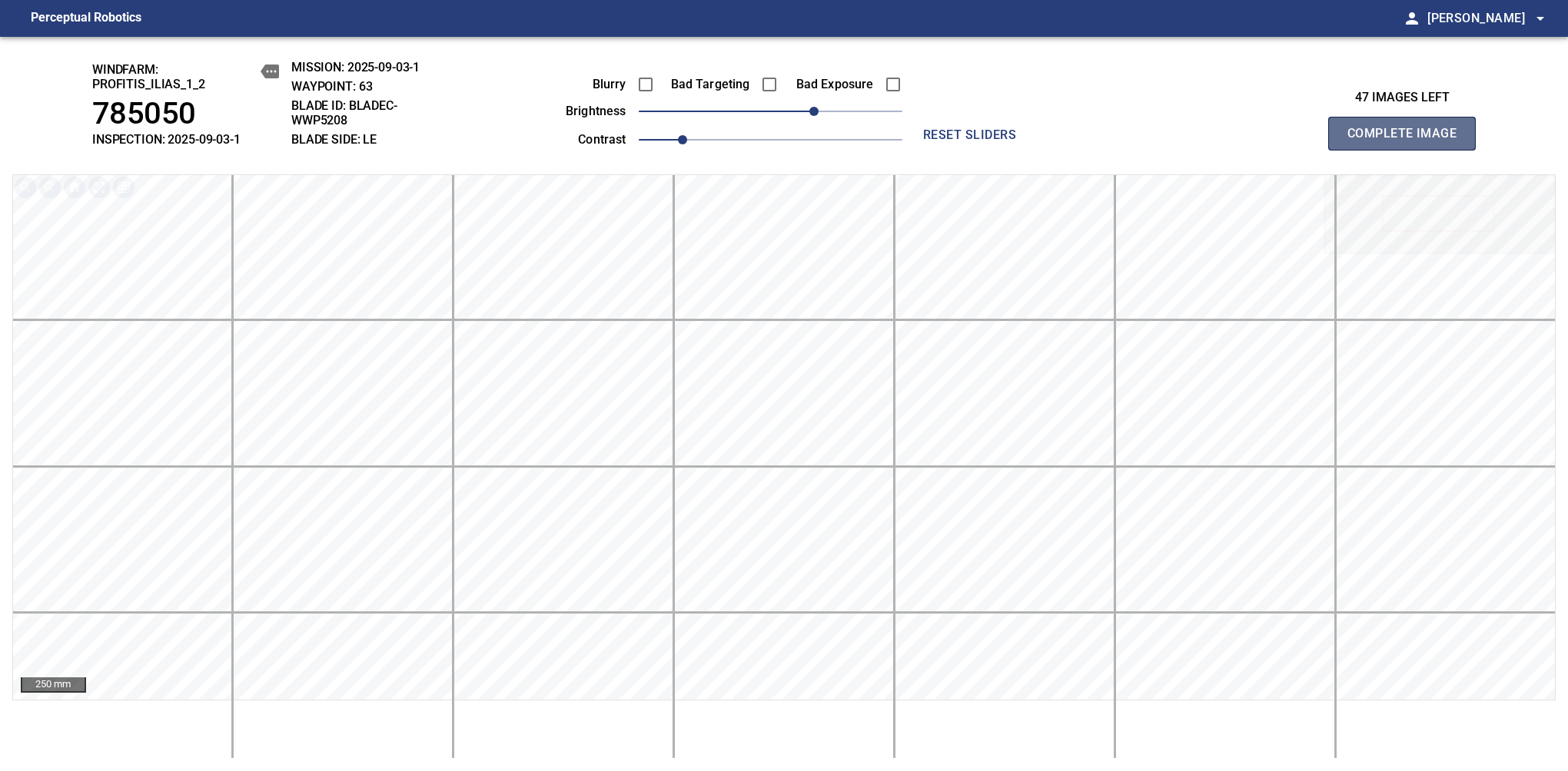
click at [1408, 141] on span "Complete Image" at bounding box center [1402, 133] width 114 height 22
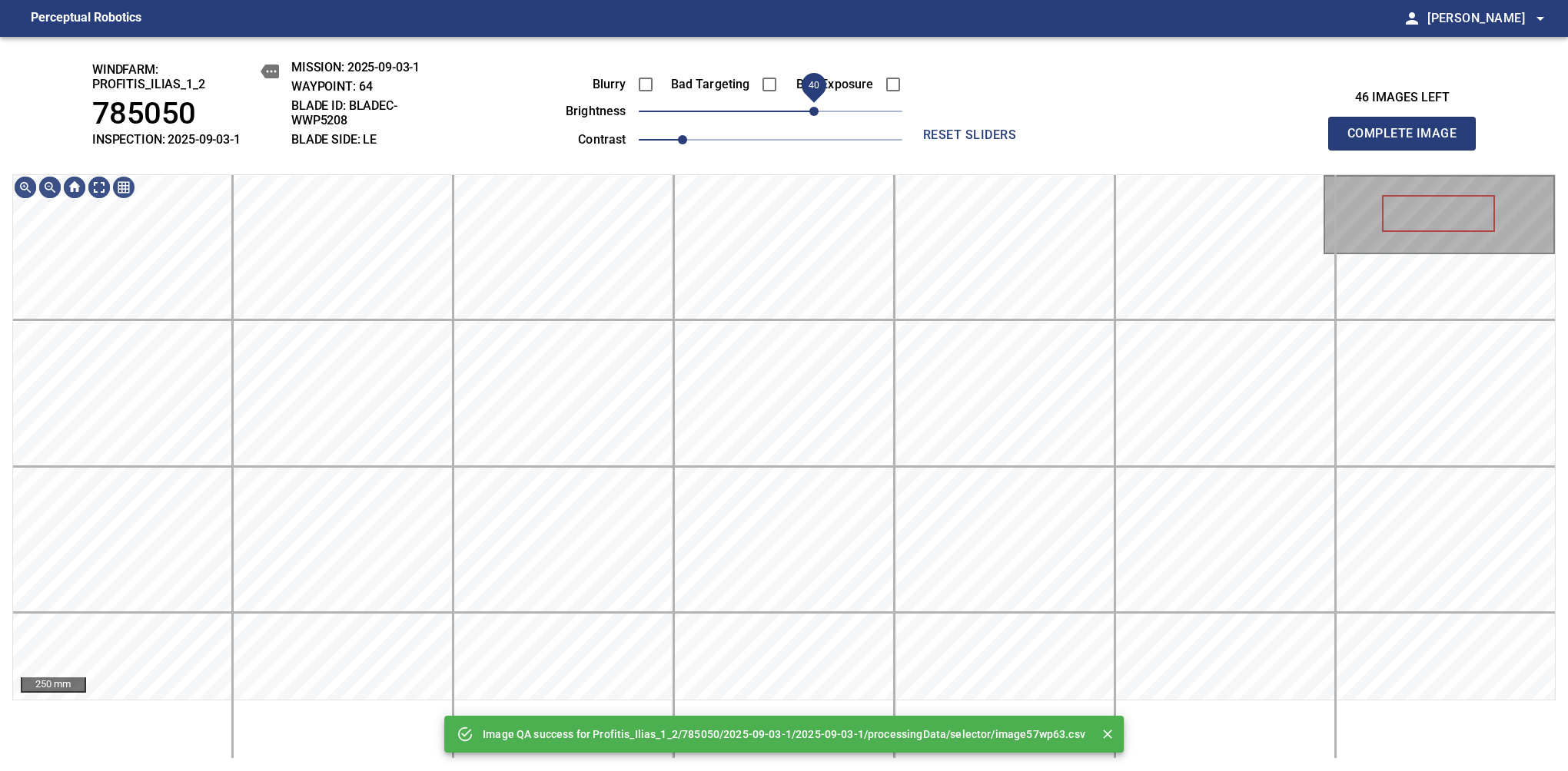
click at [814, 122] on span "40" at bounding box center [771, 112] width 264 height 22
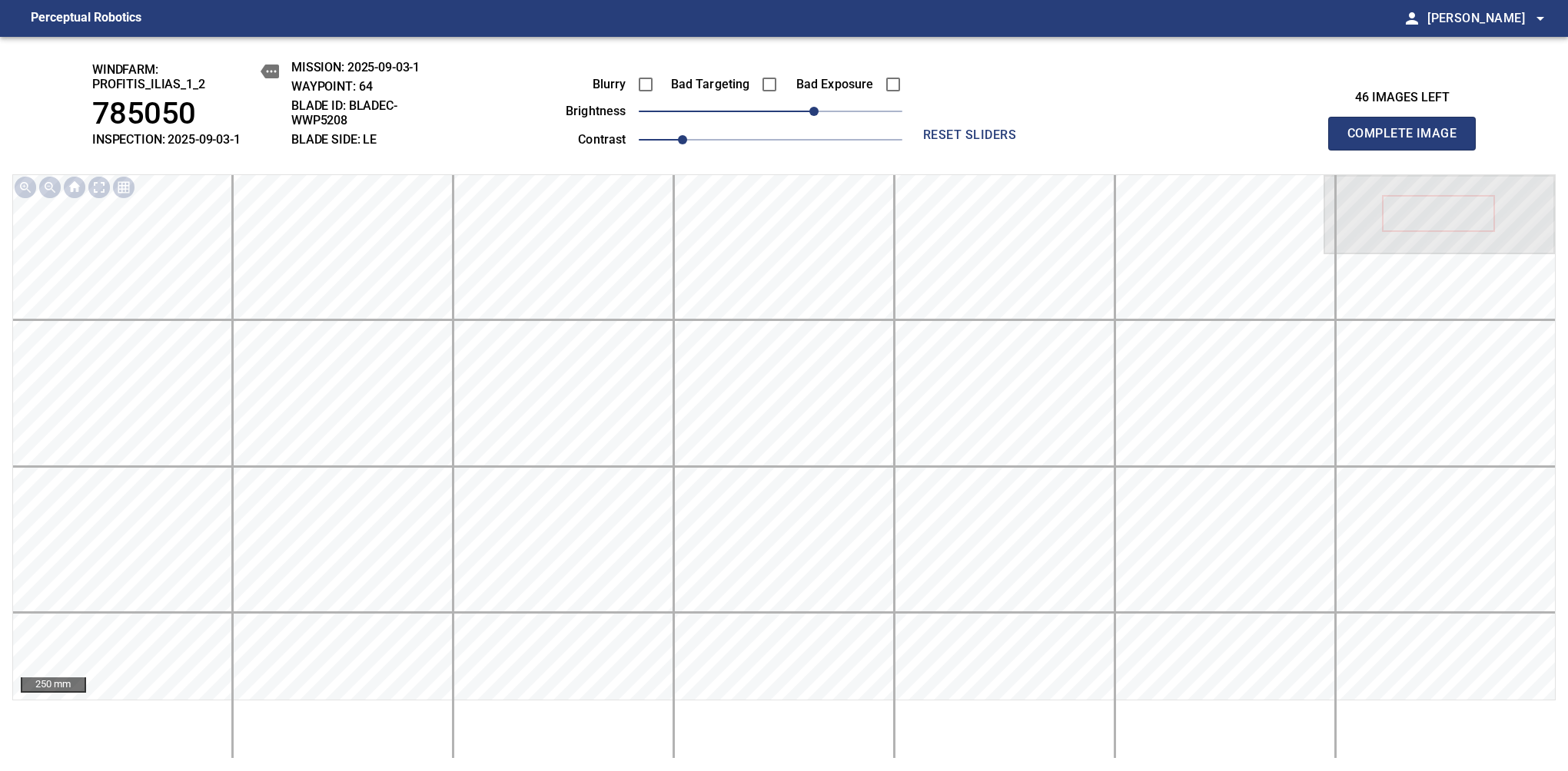
click at [1408, 141] on span "Complete Image" at bounding box center [1402, 133] width 114 height 22
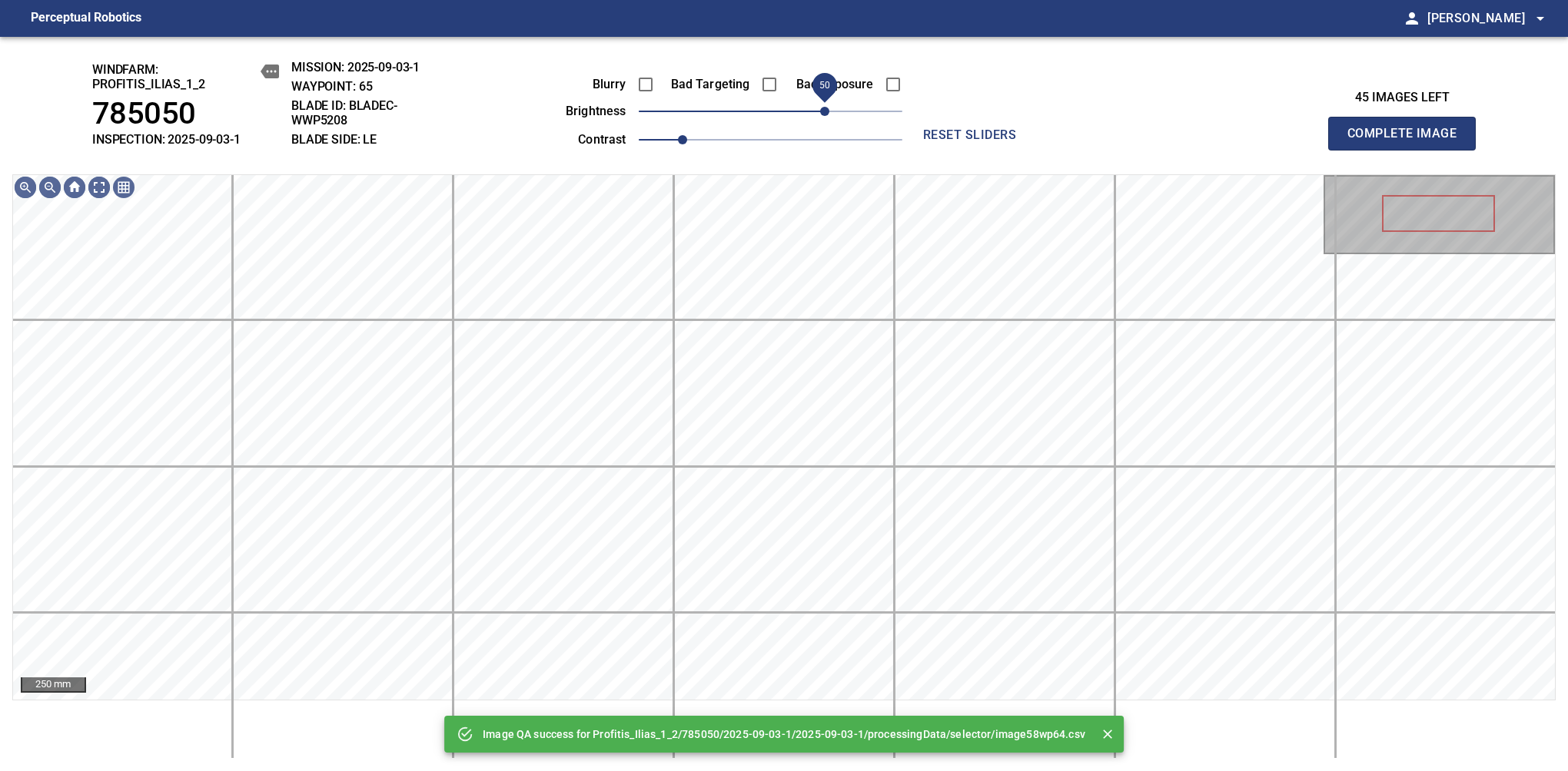
drag, startPoint x: 836, startPoint y: 111, endPoint x: 828, endPoint y: 111, distance: 8.0
click at [828, 111] on span "50" at bounding box center [771, 112] width 264 height 22
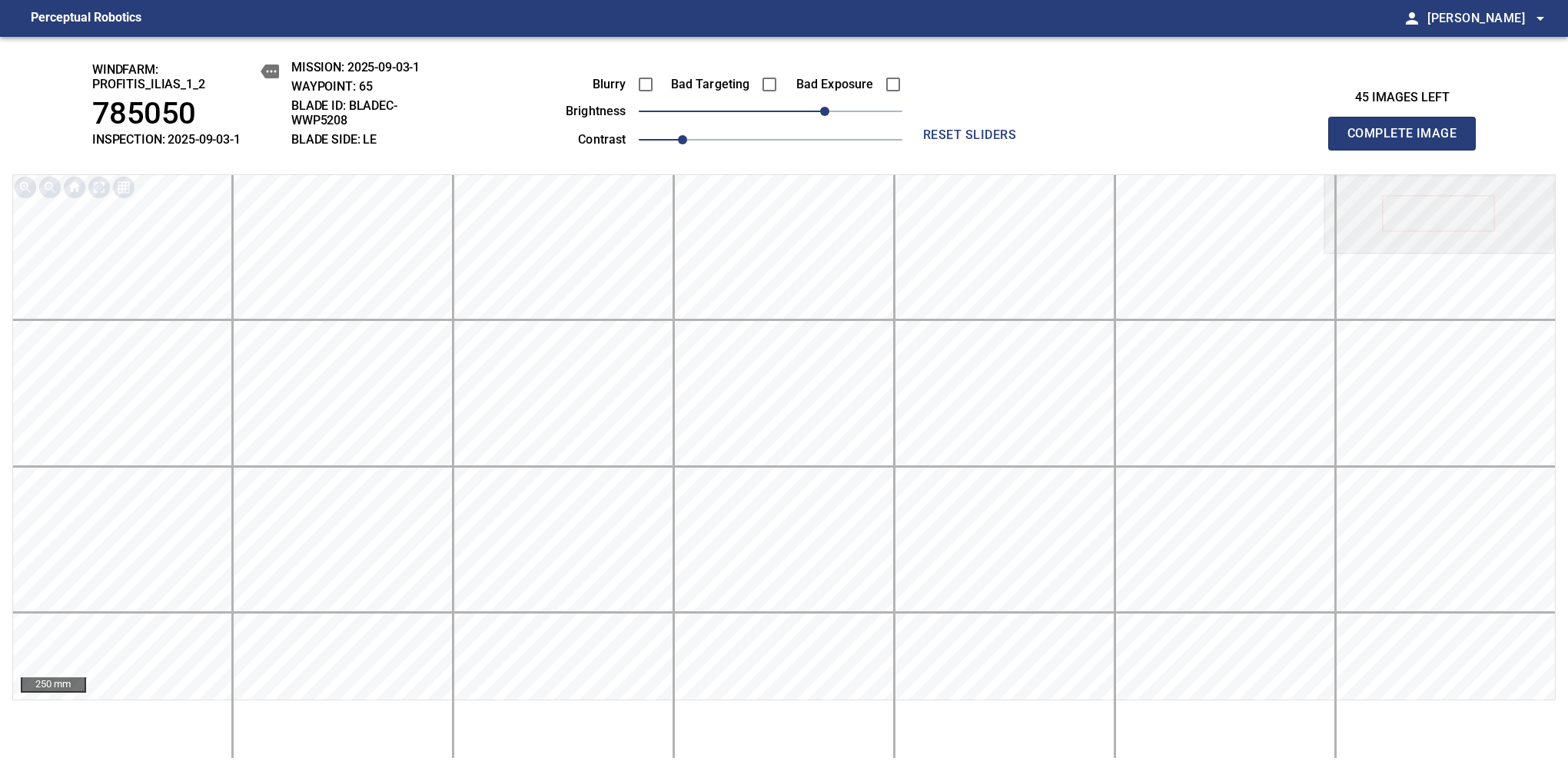
click at [1408, 141] on span "Complete Image" at bounding box center [1402, 133] width 114 height 22
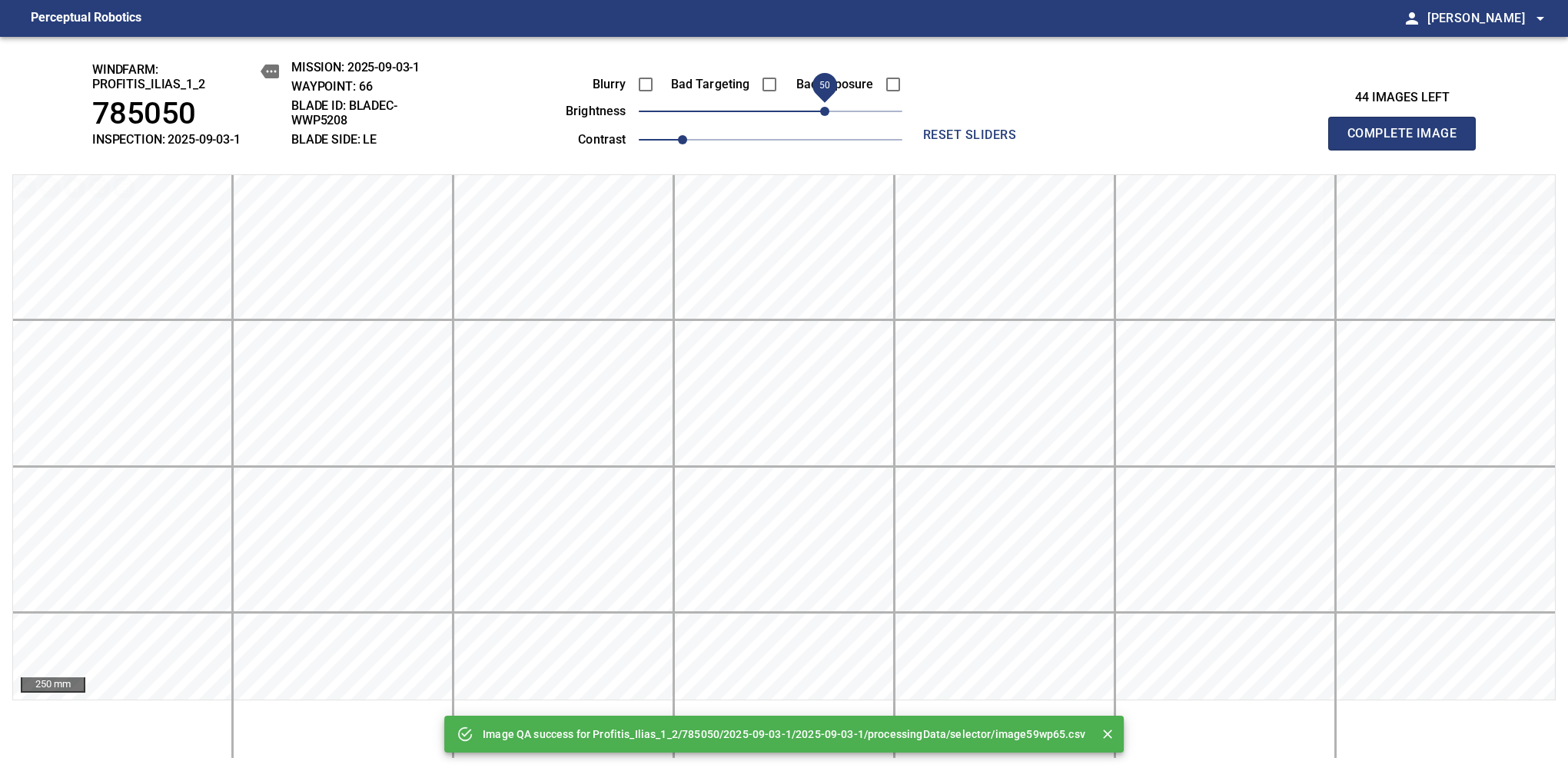
click at [820, 119] on span "50" at bounding box center [771, 112] width 264 height 22
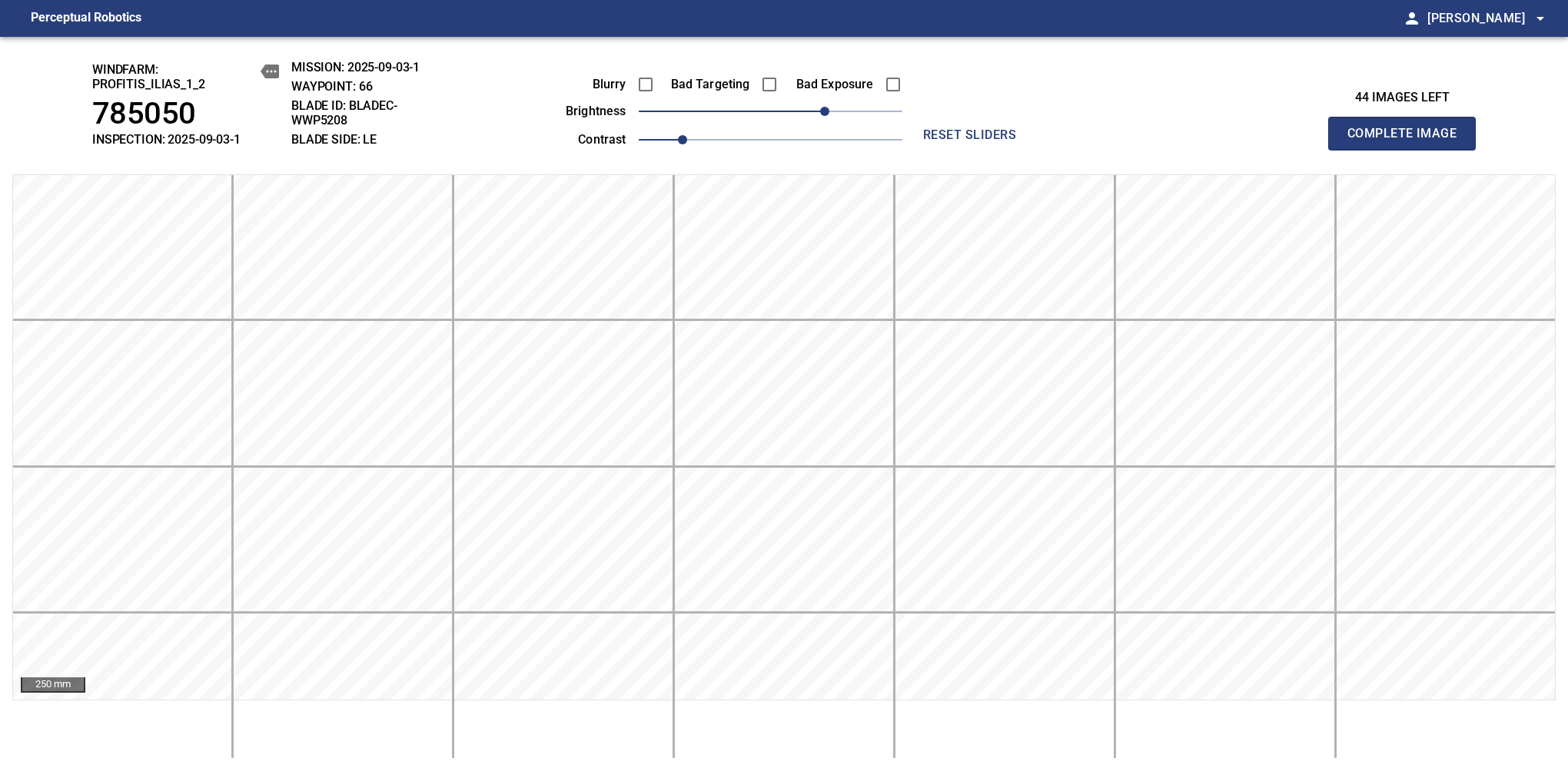
click at [1408, 141] on span "Complete Image" at bounding box center [1402, 133] width 114 height 22
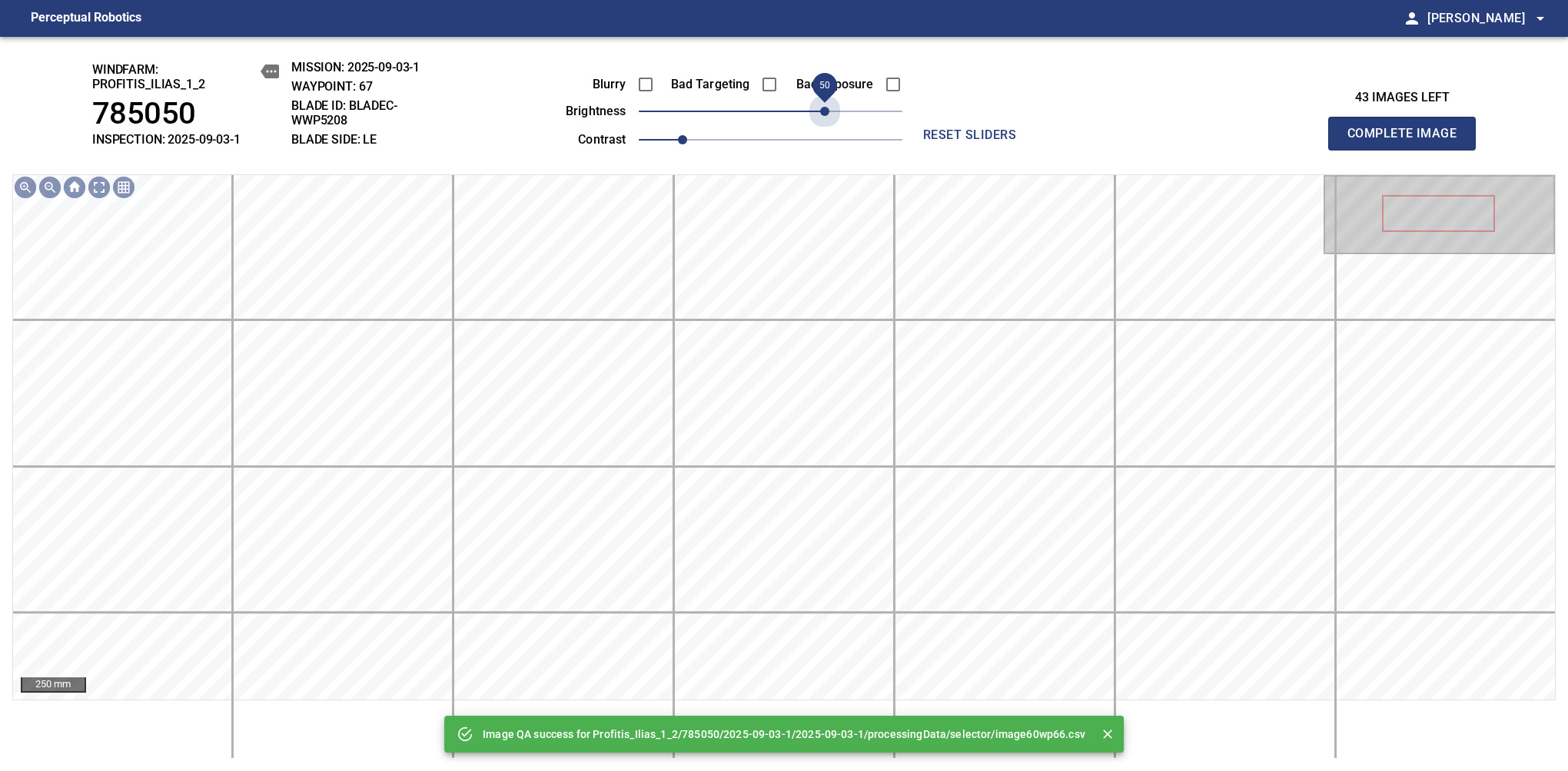
click at [820, 119] on span "50" at bounding box center [771, 112] width 264 height 22
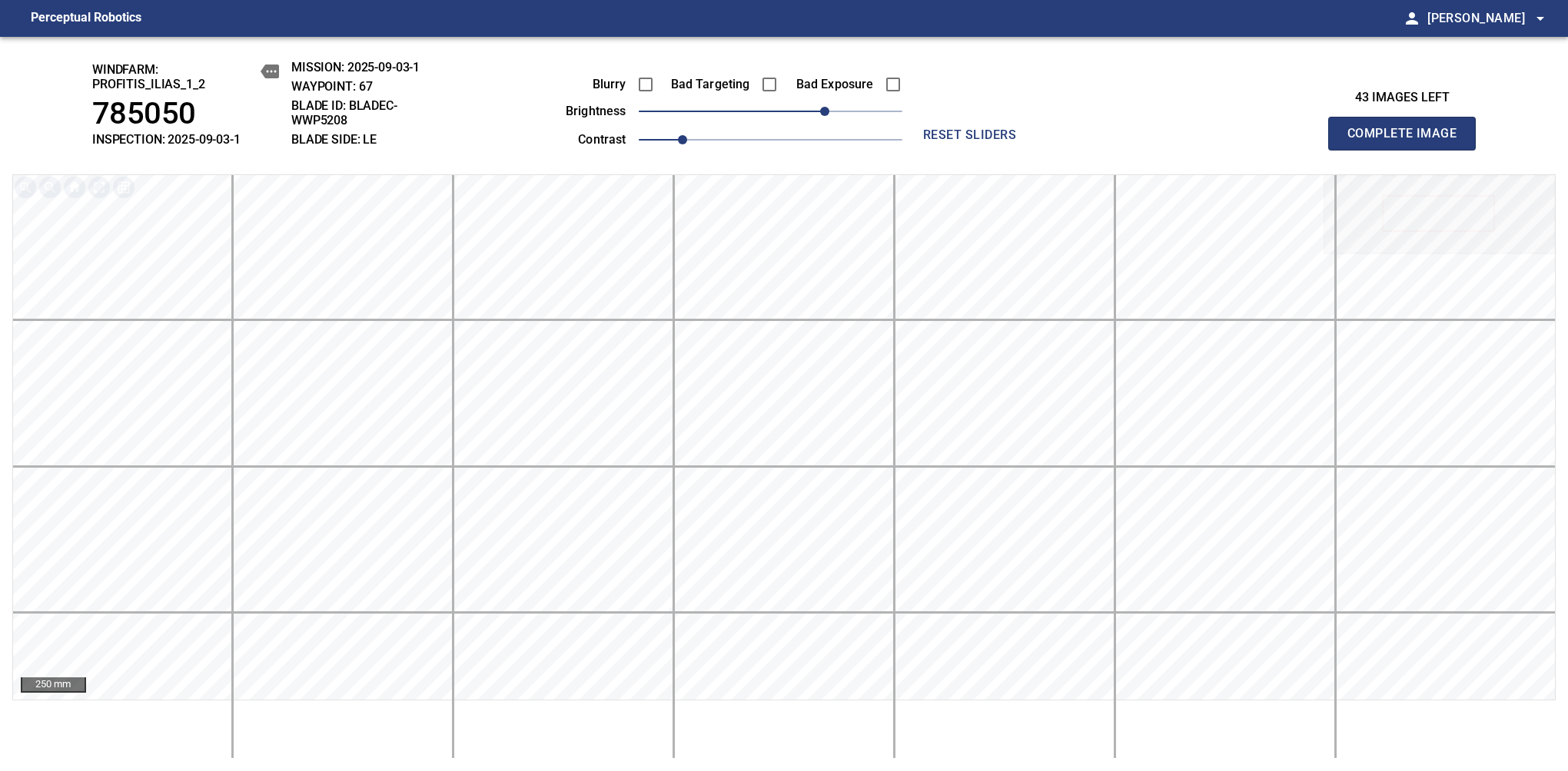
click at [1408, 141] on span "Complete Image" at bounding box center [1402, 133] width 114 height 22
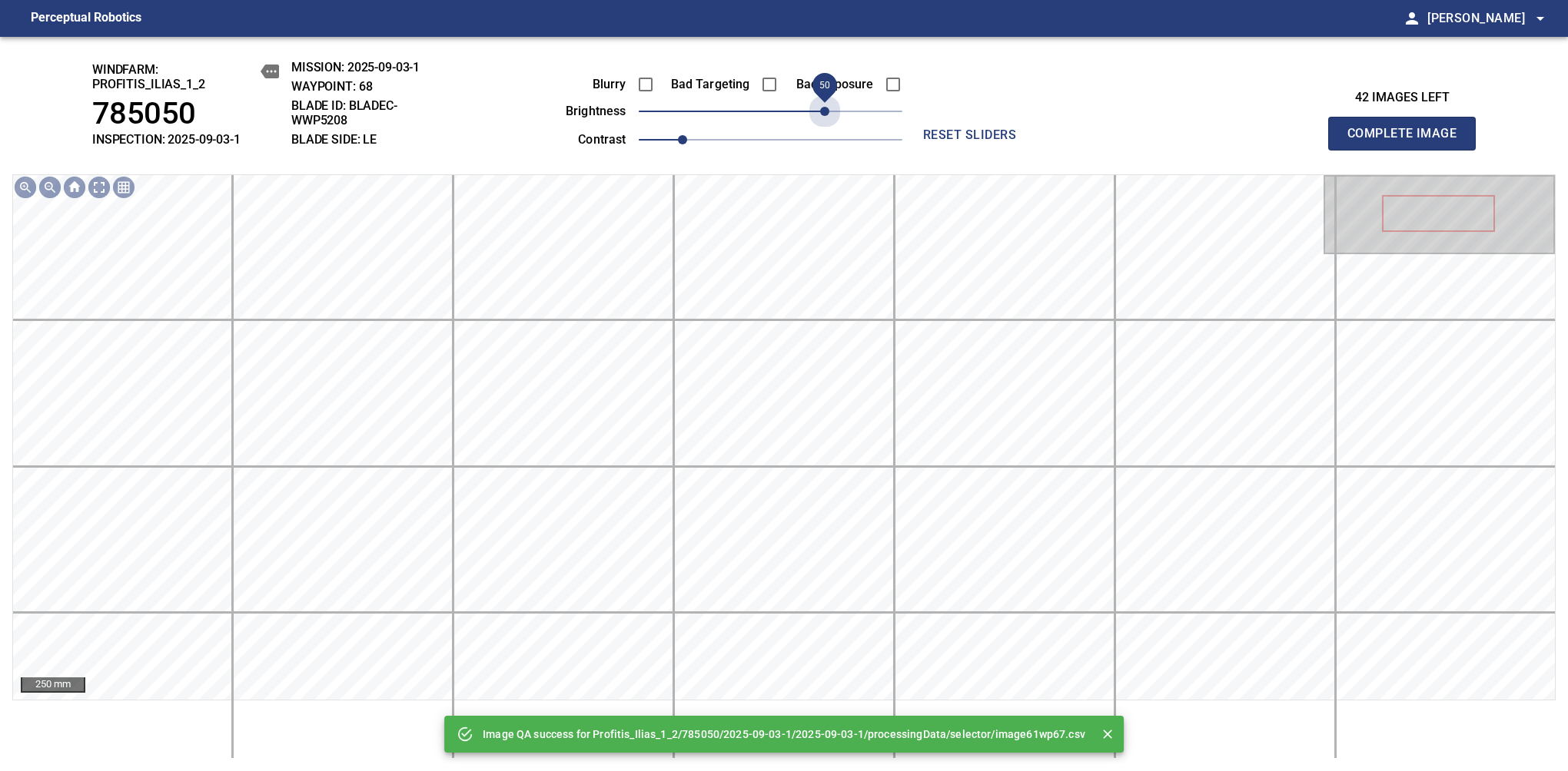
click at [820, 119] on span "50" at bounding box center [771, 112] width 264 height 22
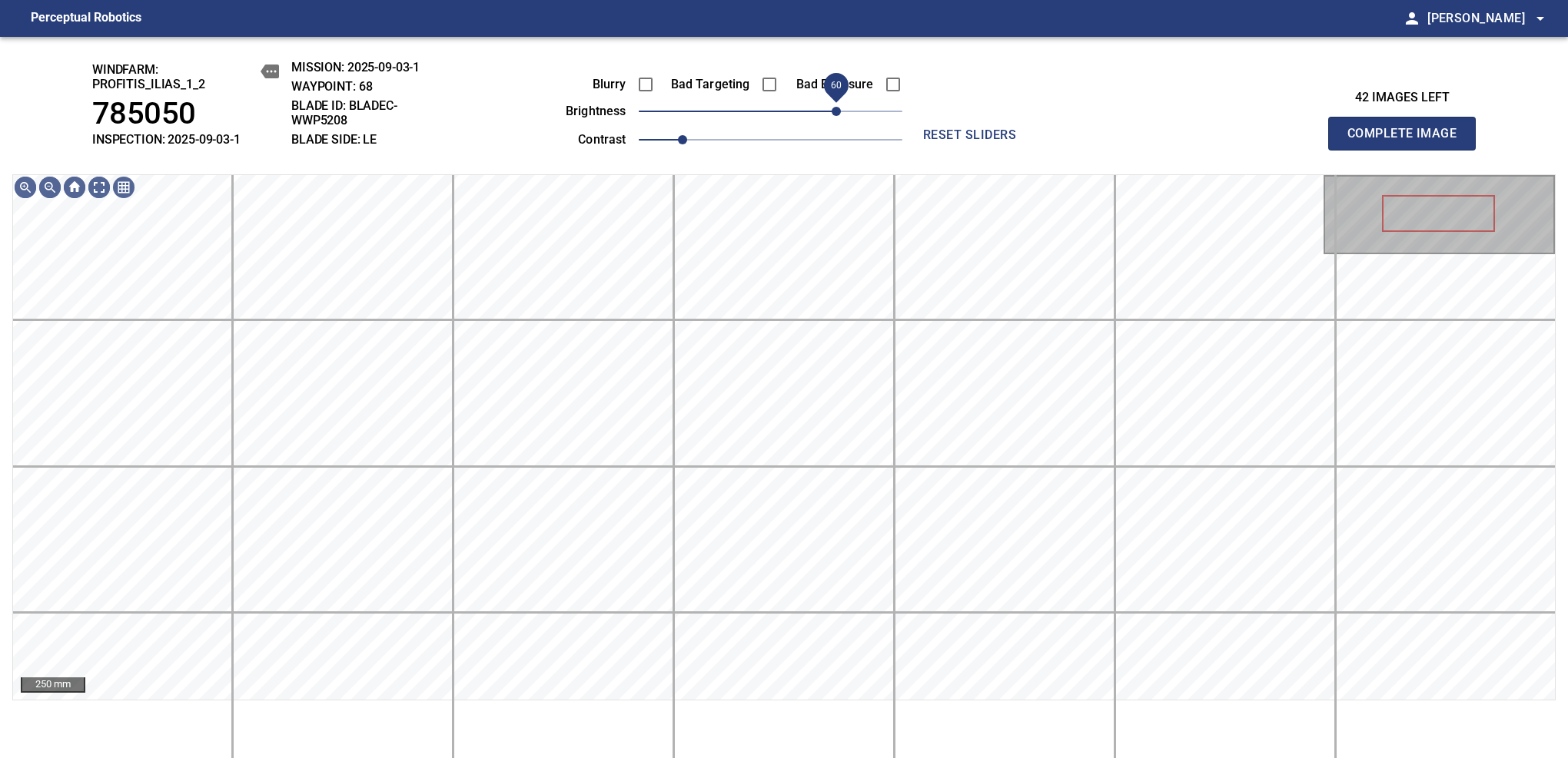
drag, startPoint x: 820, startPoint y: 119, endPoint x: 839, endPoint y: 111, distance: 20.6
click at [839, 111] on span "60" at bounding box center [836, 111] width 9 height 9
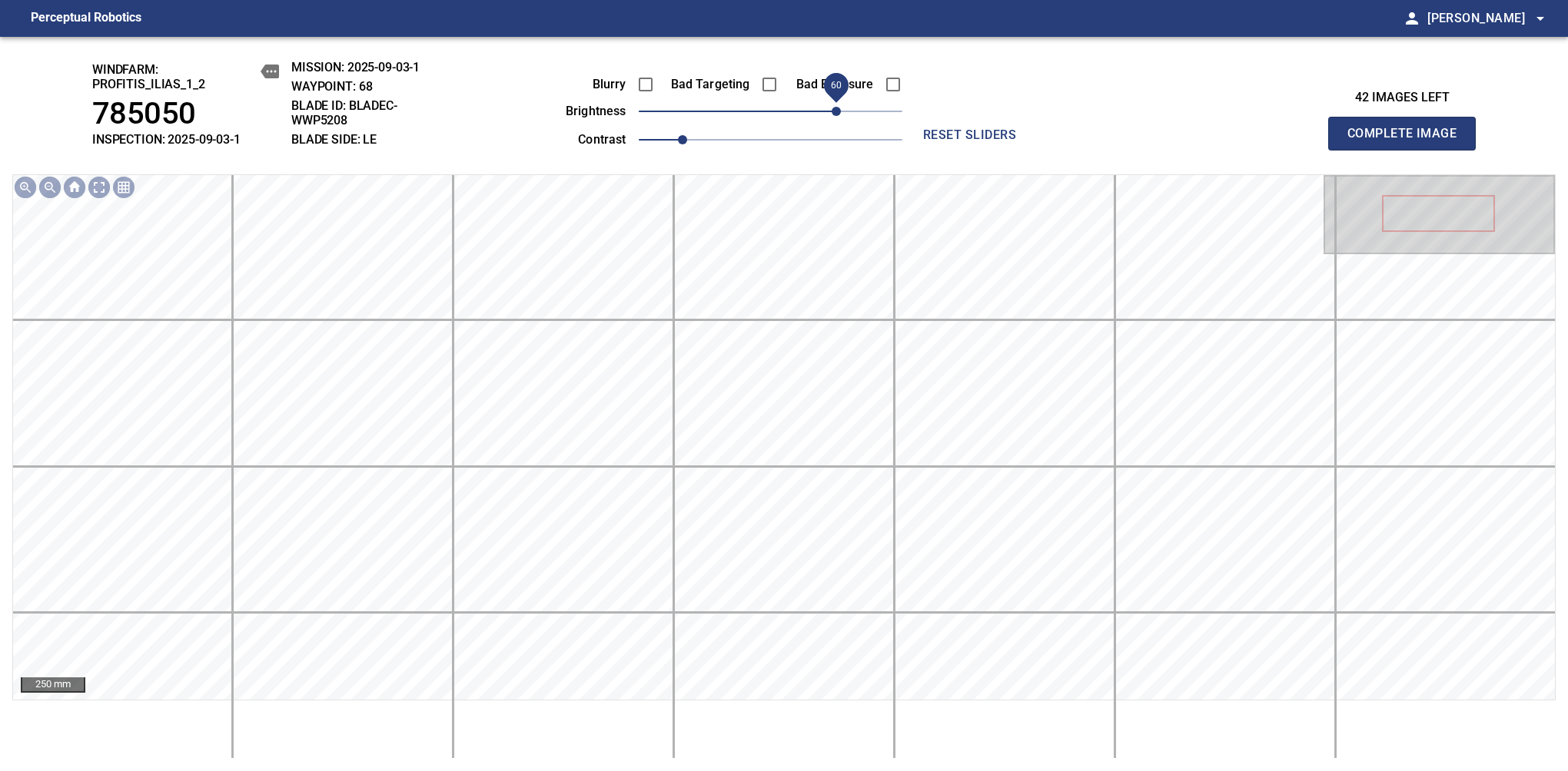
click at [1408, 141] on span "Complete Image" at bounding box center [1402, 133] width 114 height 22
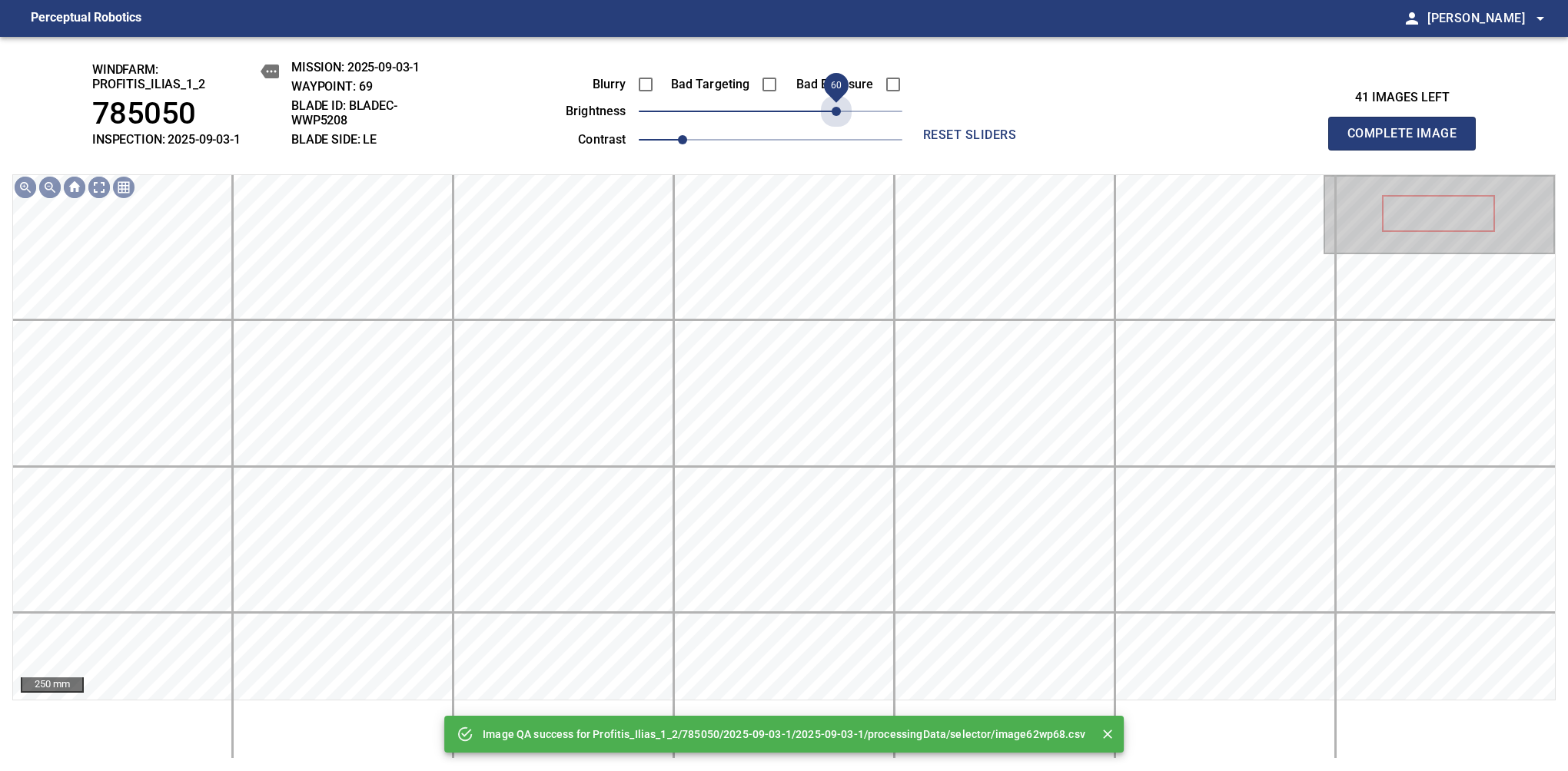
click at [839, 111] on span "60" at bounding box center [771, 112] width 264 height 22
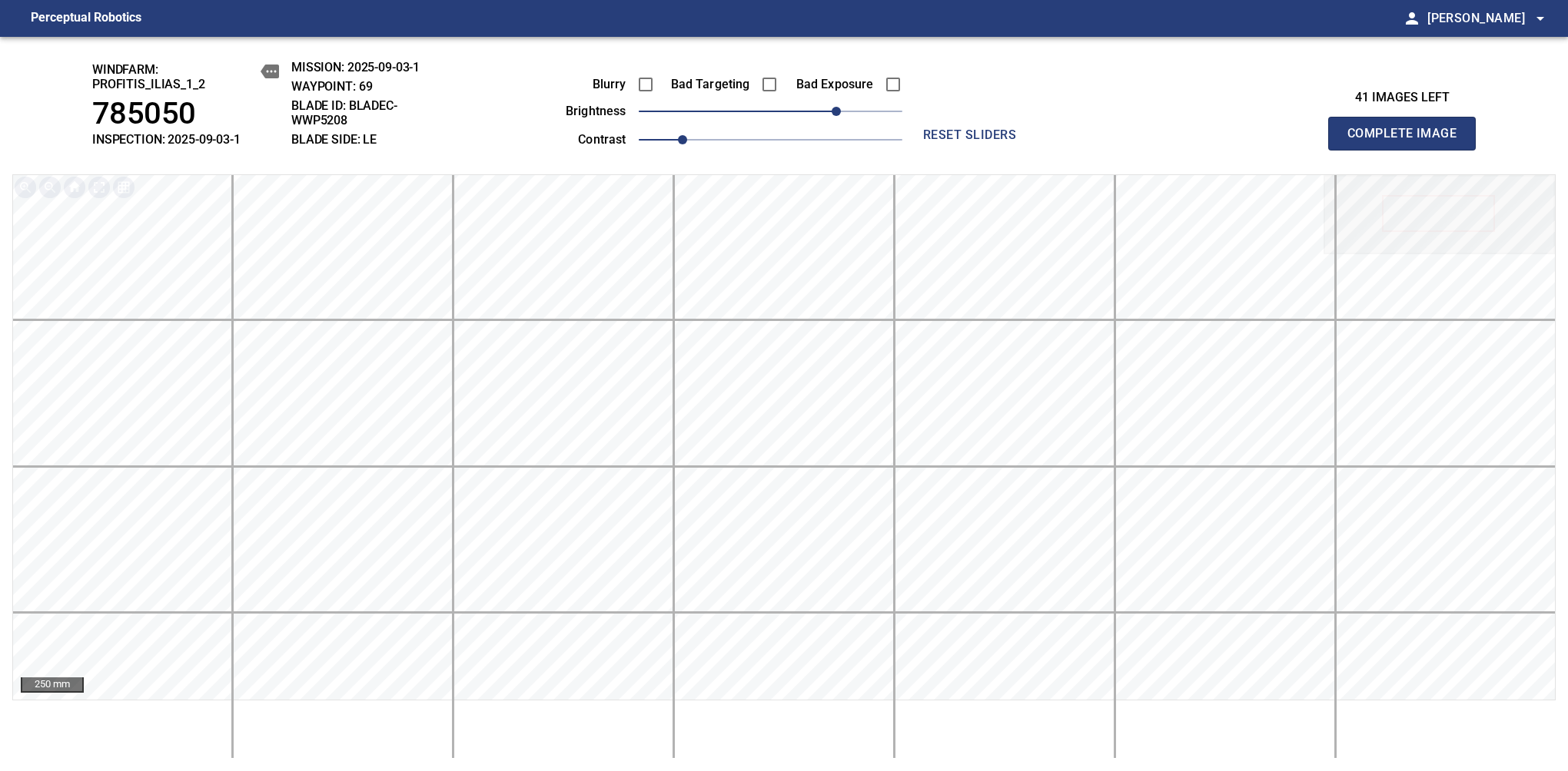
click at [1408, 141] on span "Complete Image" at bounding box center [1402, 133] width 114 height 22
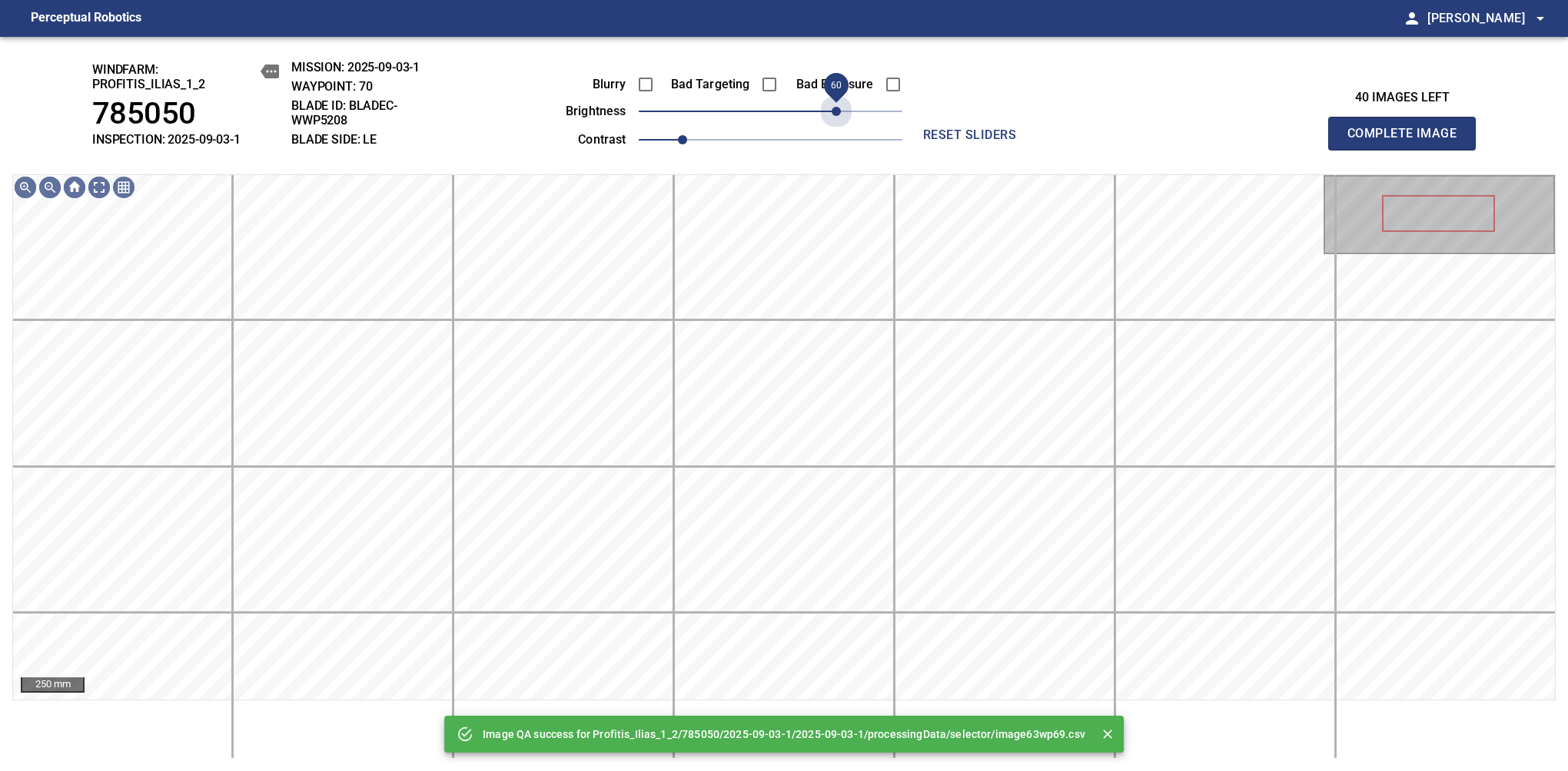
click at [839, 111] on span "60" at bounding box center [771, 112] width 264 height 22
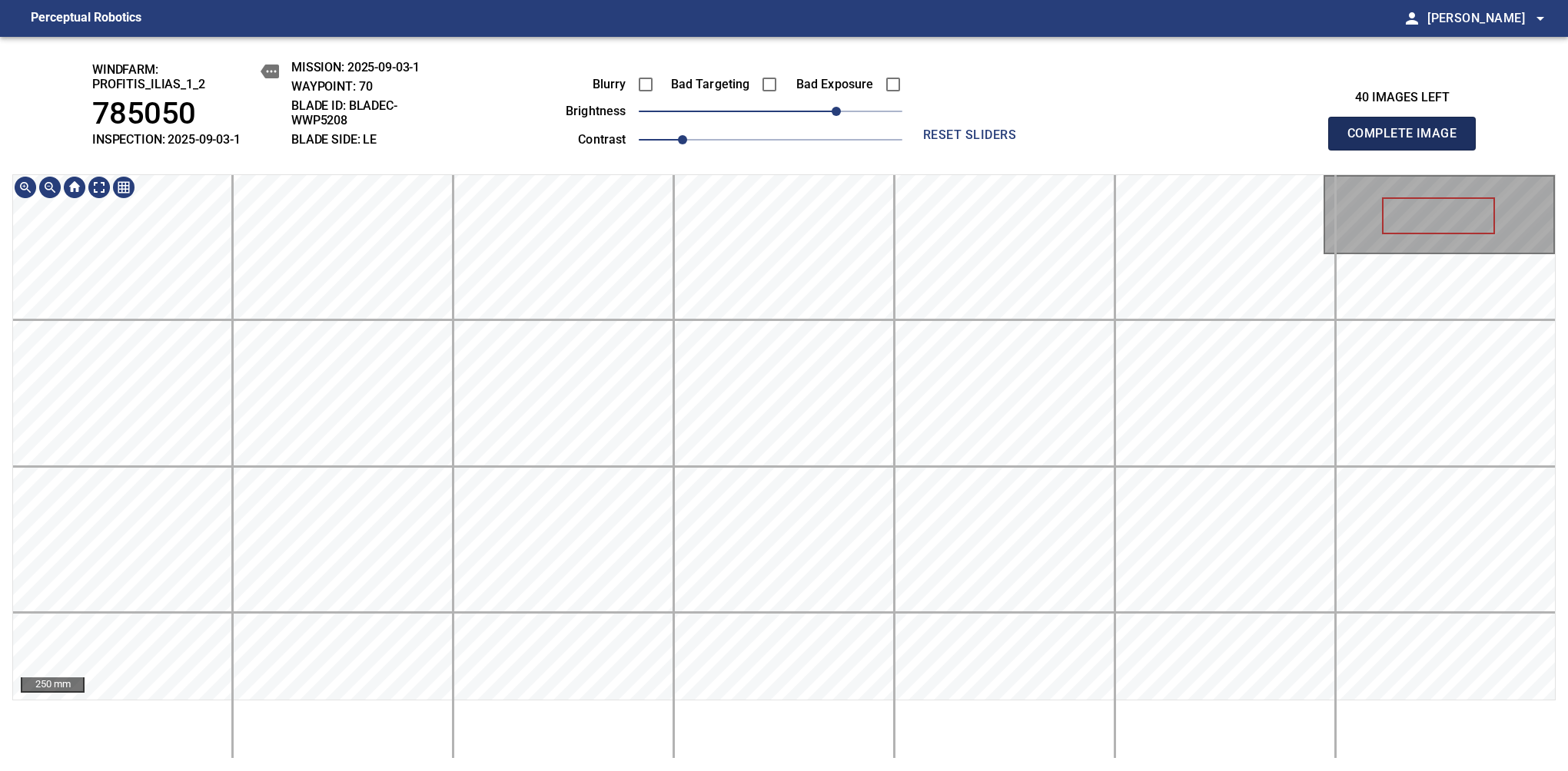
click at [1408, 141] on span "Complete Image" at bounding box center [1402, 133] width 114 height 22
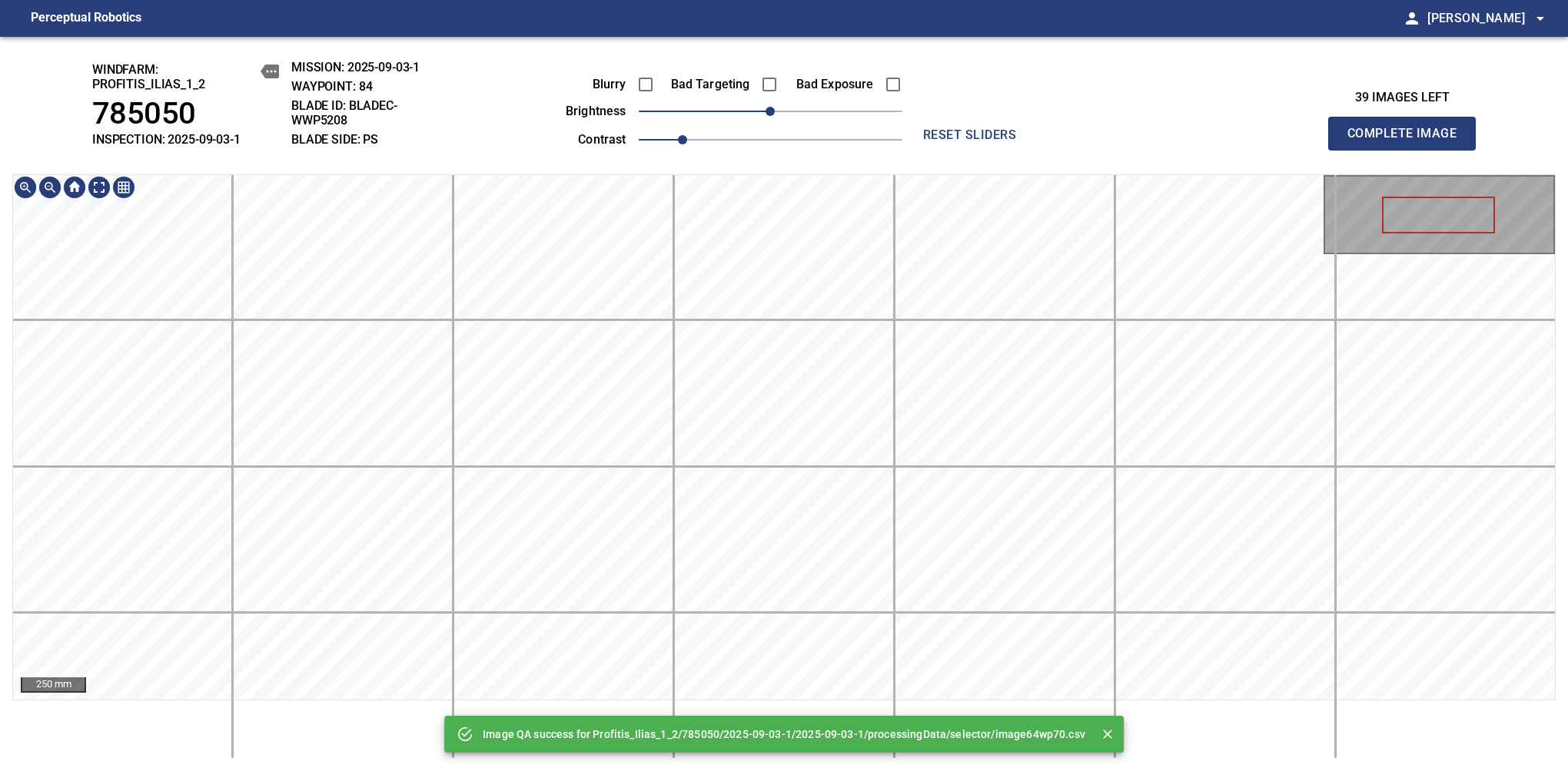
click at [759, 41] on div "Image QA success for Profitis_Ilias_1_2/785050/2025-09-03-1/2025-09-03-1/proces…" at bounding box center [784, 404] width 1568 height 734
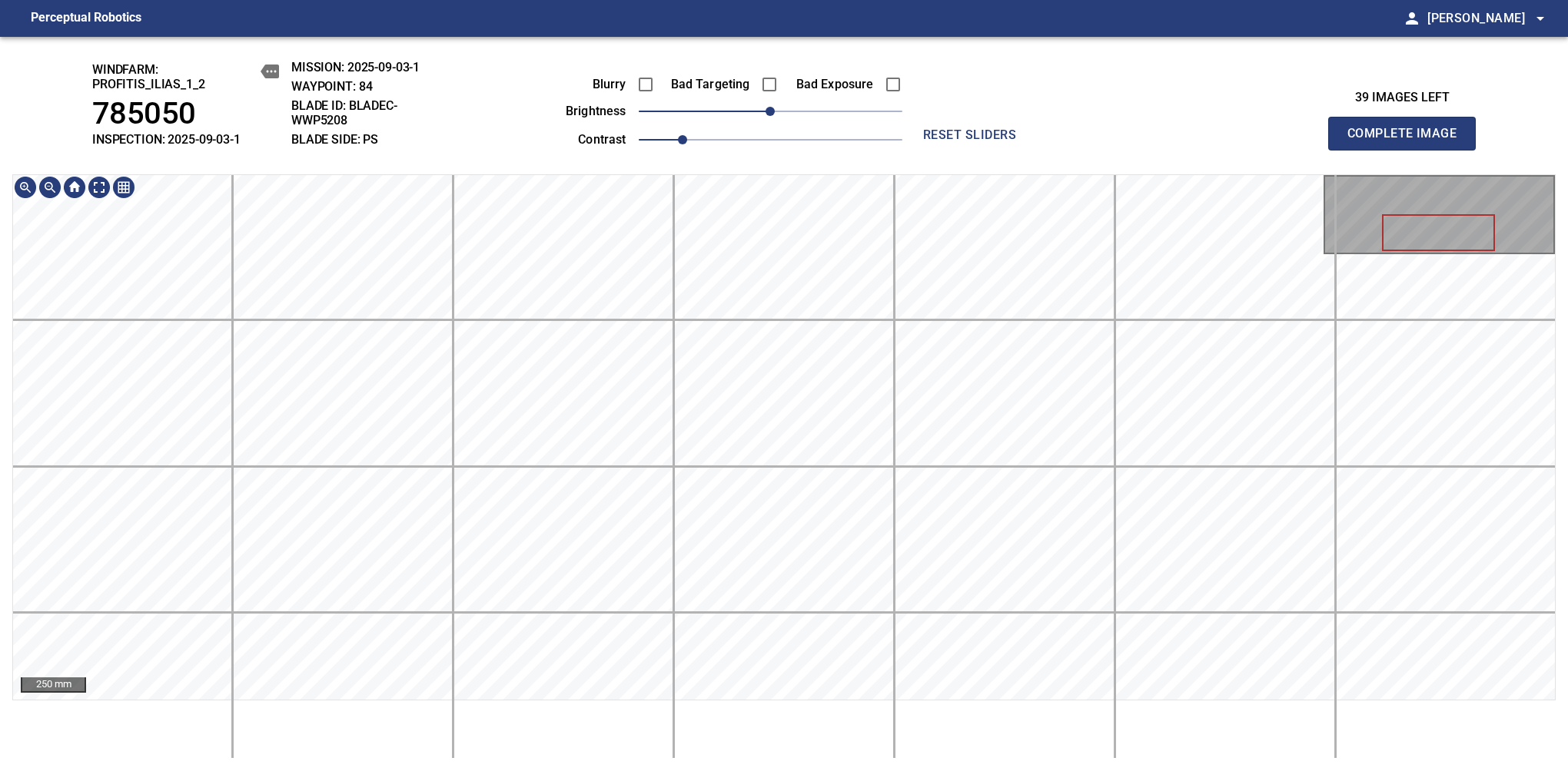
click at [810, 151] on div "windfarm: Profitis_Ilias_1_2 785050 INSPECTION: 2025-09-03-1 MISSION: 2025-09-0…" at bounding box center [784, 404] width 1568 height 734
drag, startPoint x: 771, startPoint y: 114, endPoint x: 828, endPoint y: 106, distance: 57.6
click at [828, 107] on span "50" at bounding box center [824, 111] width 9 height 9
drag, startPoint x: 682, startPoint y: 138, endPoint x: 704, endPoint y: 138, distance: 22.0
click at [704, 138] on span "1.1" at bounding box center [703, 139] width 9 height 9
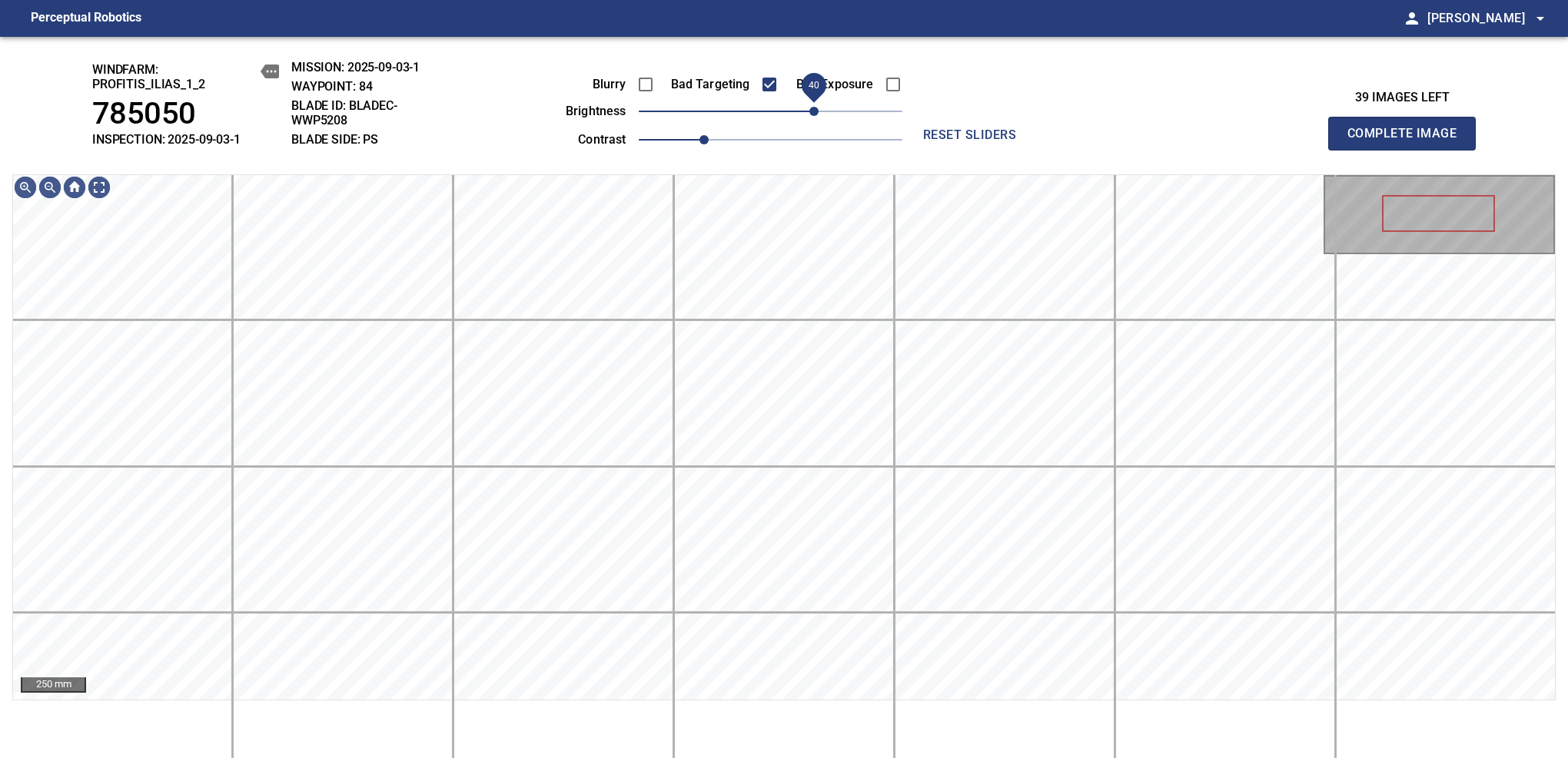
click at [814, 114] on span "40" at bounding box center [813, 111] width 9 height 9
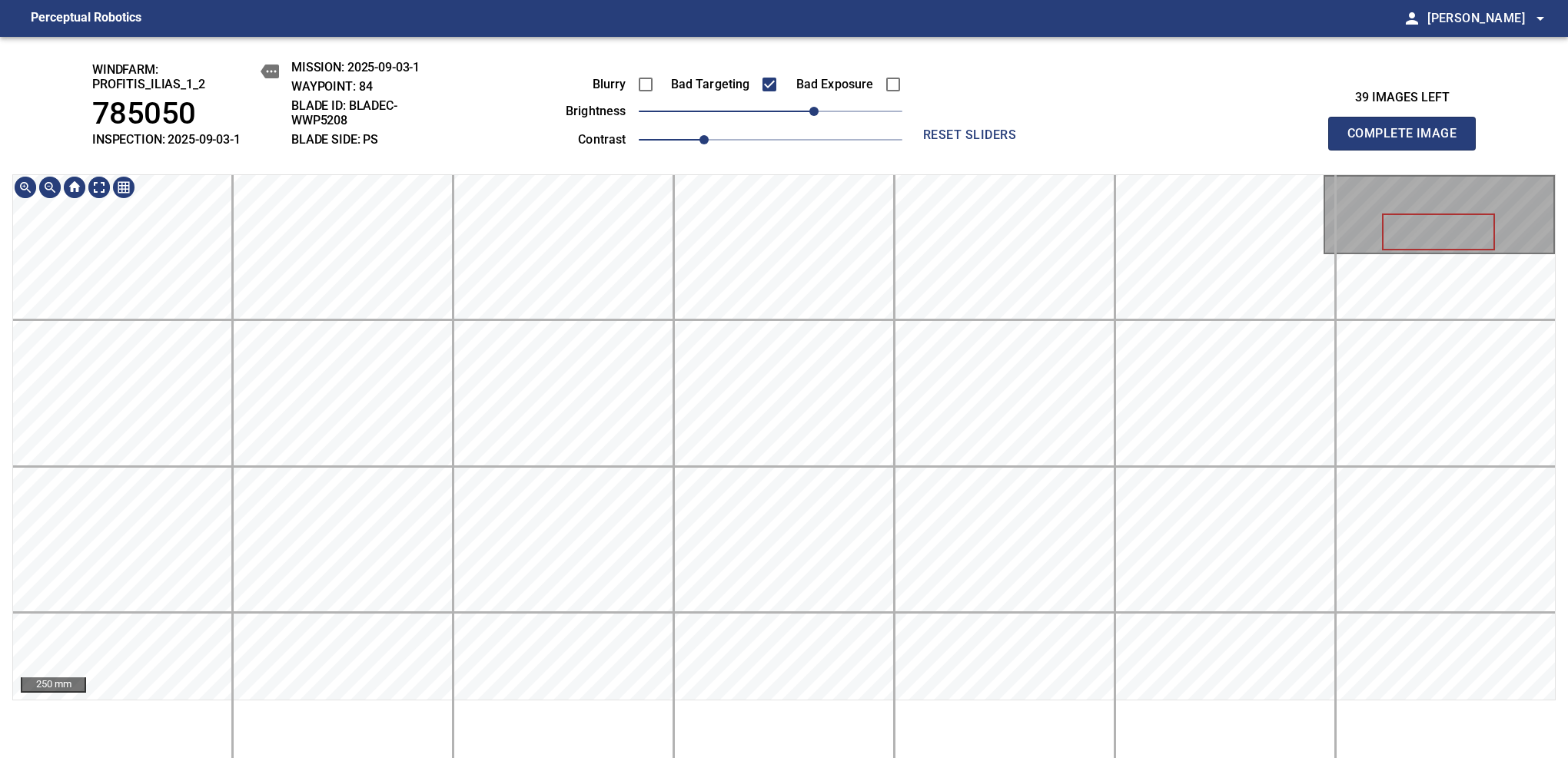
click at [783, 44] on div "windfarm: Profitis_Ilias_1_2 785050 INSPECTION: 2025-09-03-1 MISSION: 2025-09-0…" at bounding box center [784, 404] width 1568 height 734
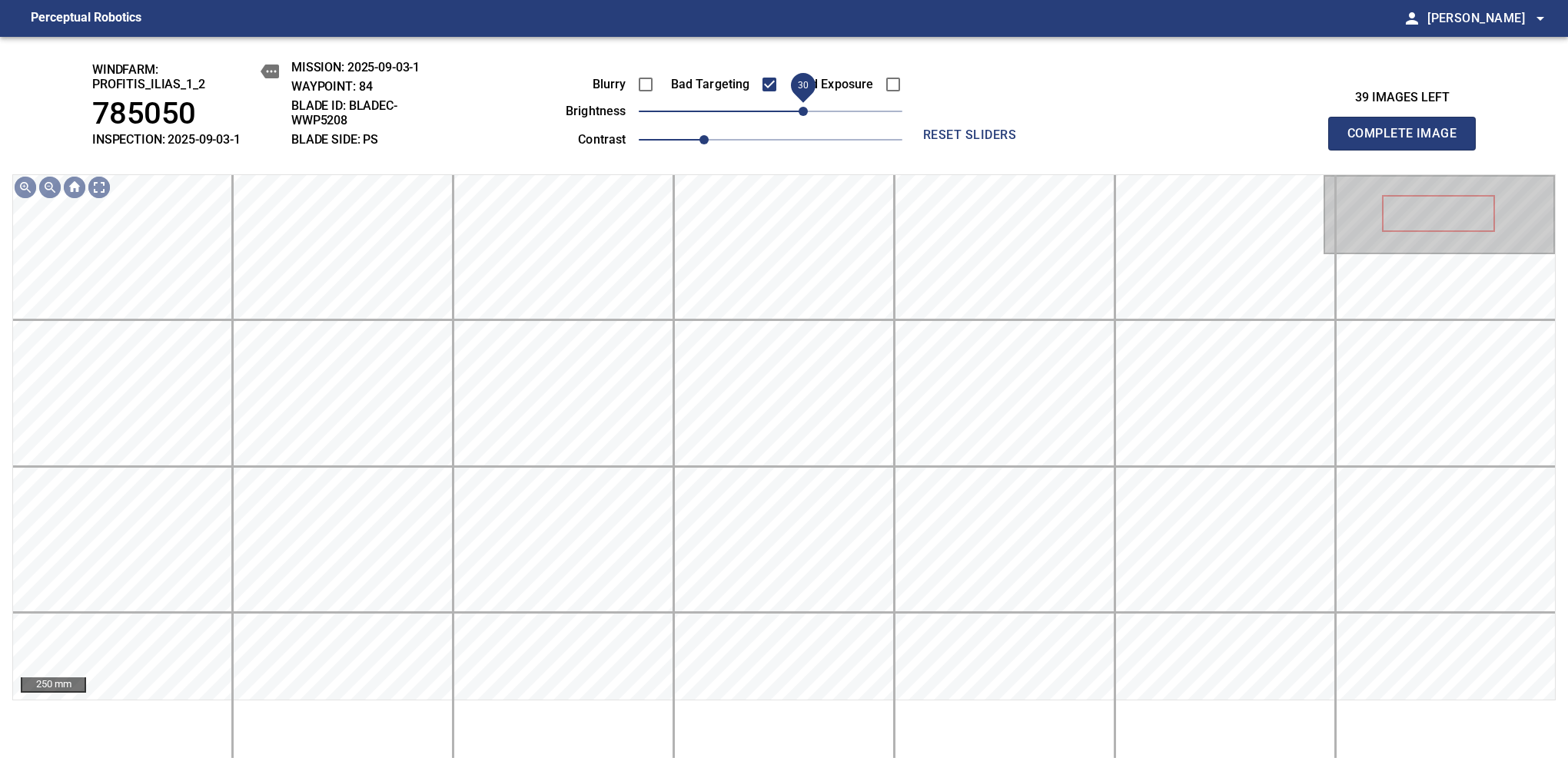
click at [799, 116] on span "30" at bounding box center [802, 111] width 9 height 9
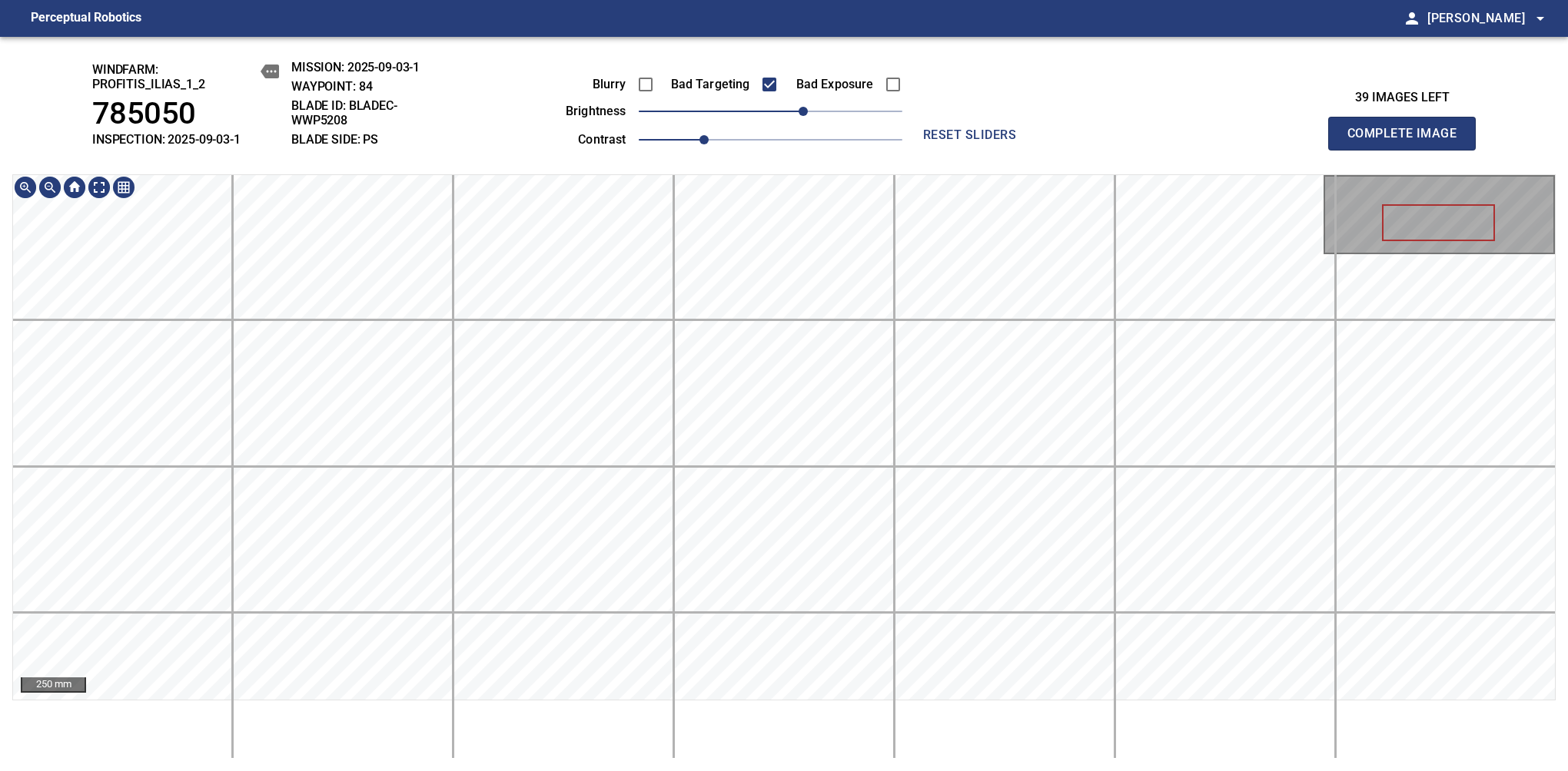
click at [756, 124] on div "windfarm: Profitis_Ilias_1_2 785050 INSPECTION: 2025-09-03-1 MISSION: 2025-09-0…" at bounding box center [784, 404] width 1568 height 734
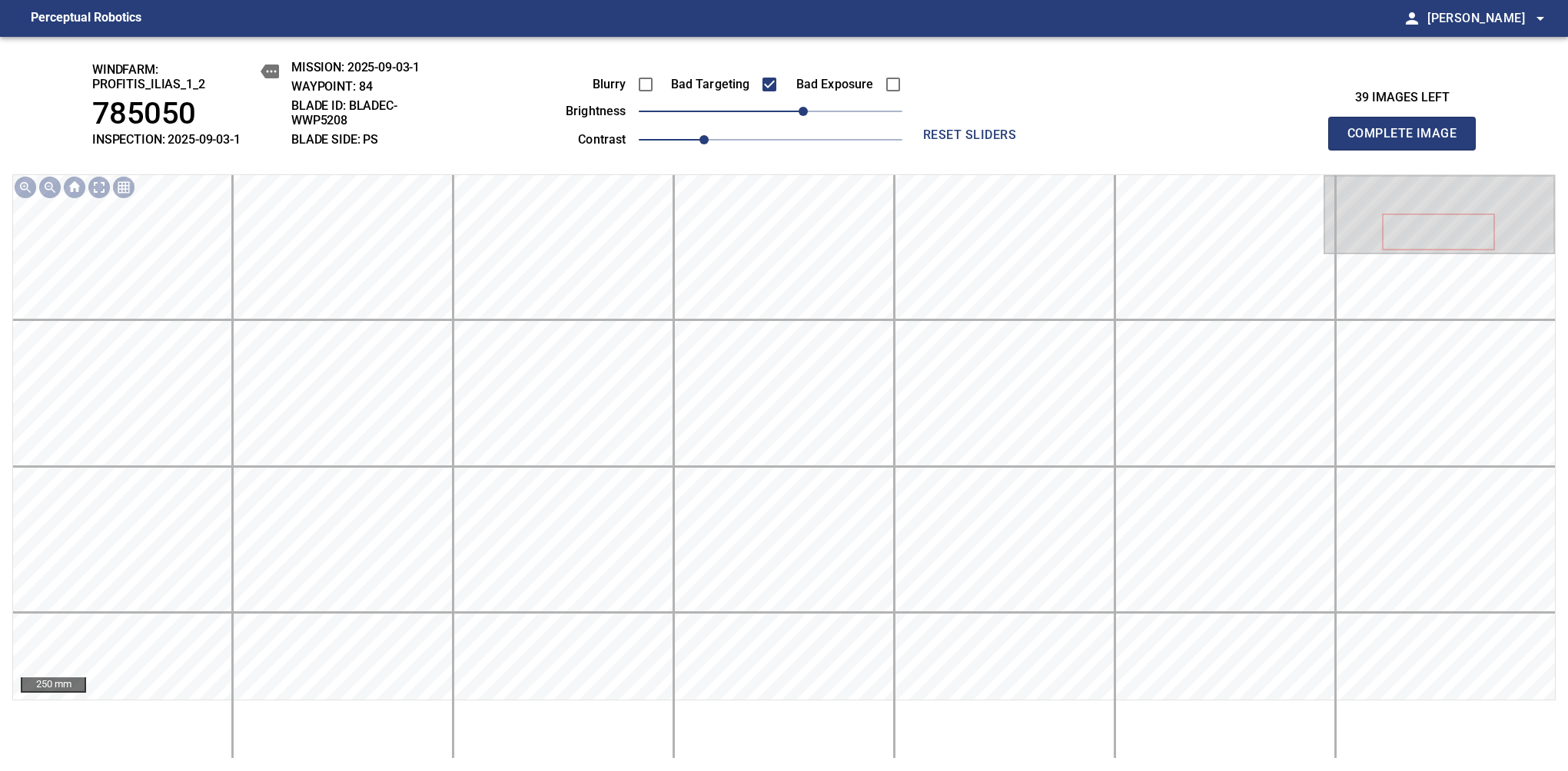
click at [1408, 141] on span "Complete Image" at bounding box center [1402, 133] width 114 height 22
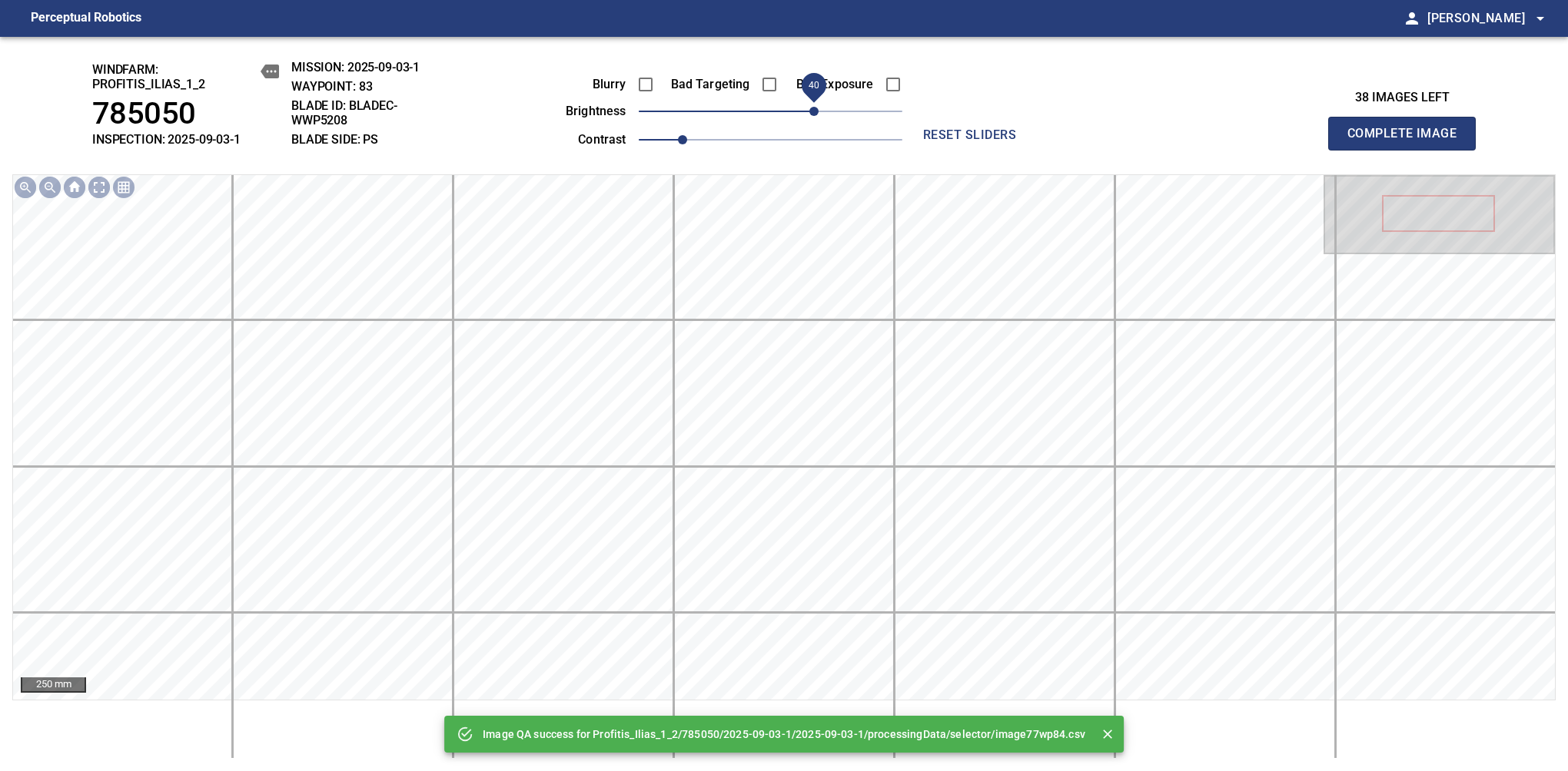
drag, startPoint x: 806, startPoint y: 117, endPoint x: 818, endPoint y: 117, distance: 12.0
click at [818, 116] on span "40" at bounding box center [813, 111] width 9 height 9
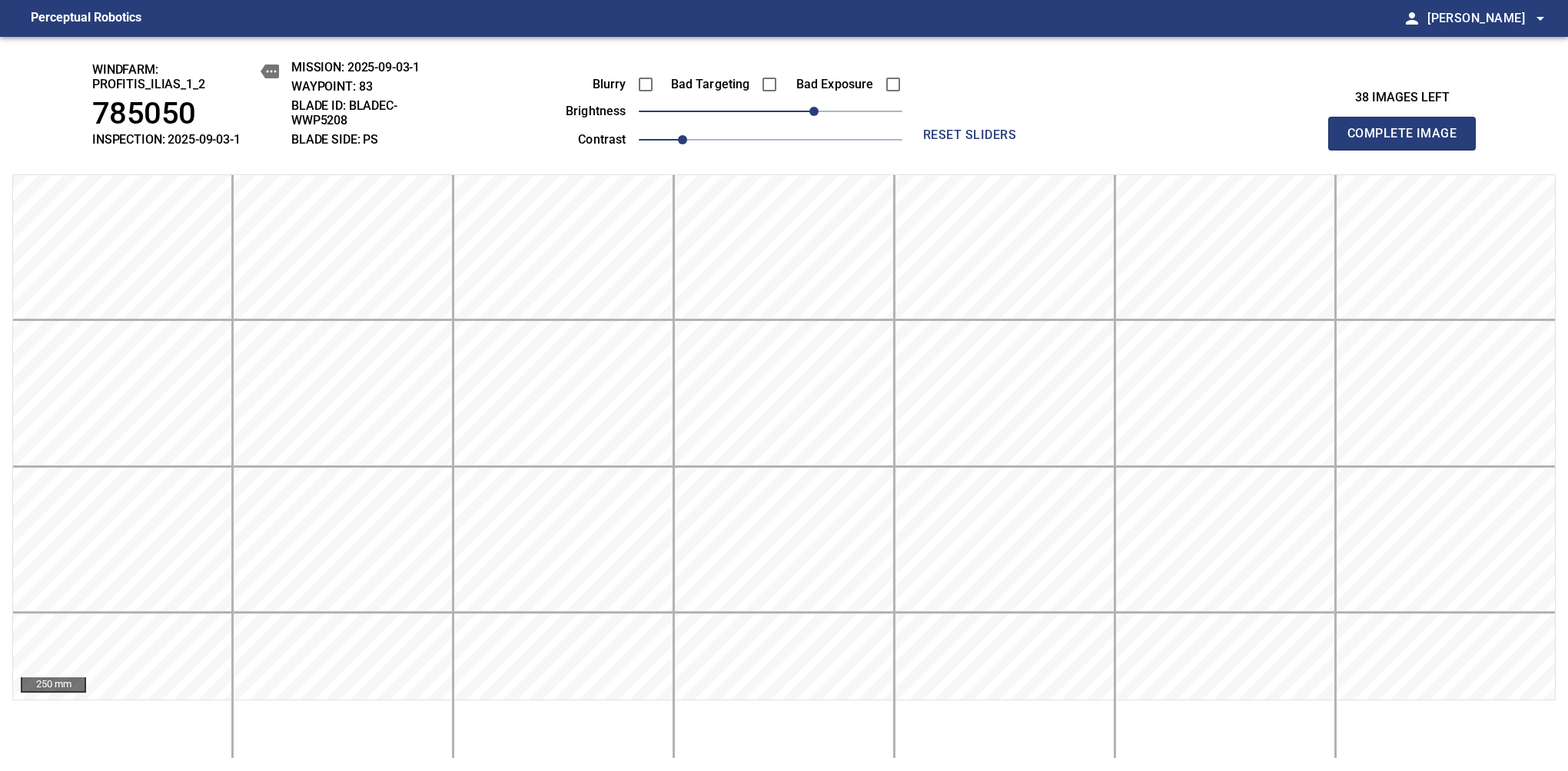
click at [1408, 141] on span "Complete Image" at bounding box center [1402, 133] width 114 height 22
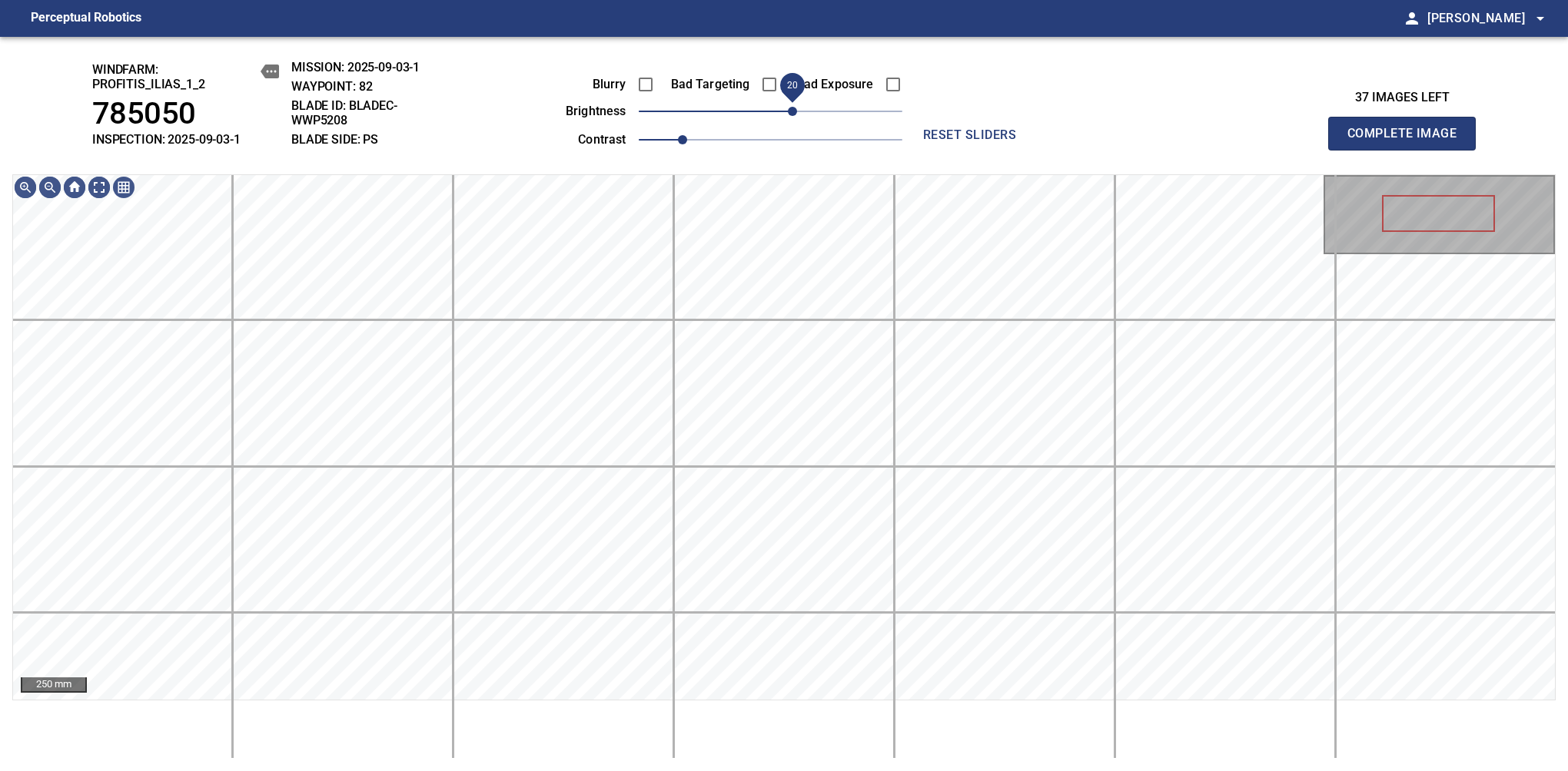
click at [790, 111] on span "20" at bounding box center [792, 111] width 9 height 9
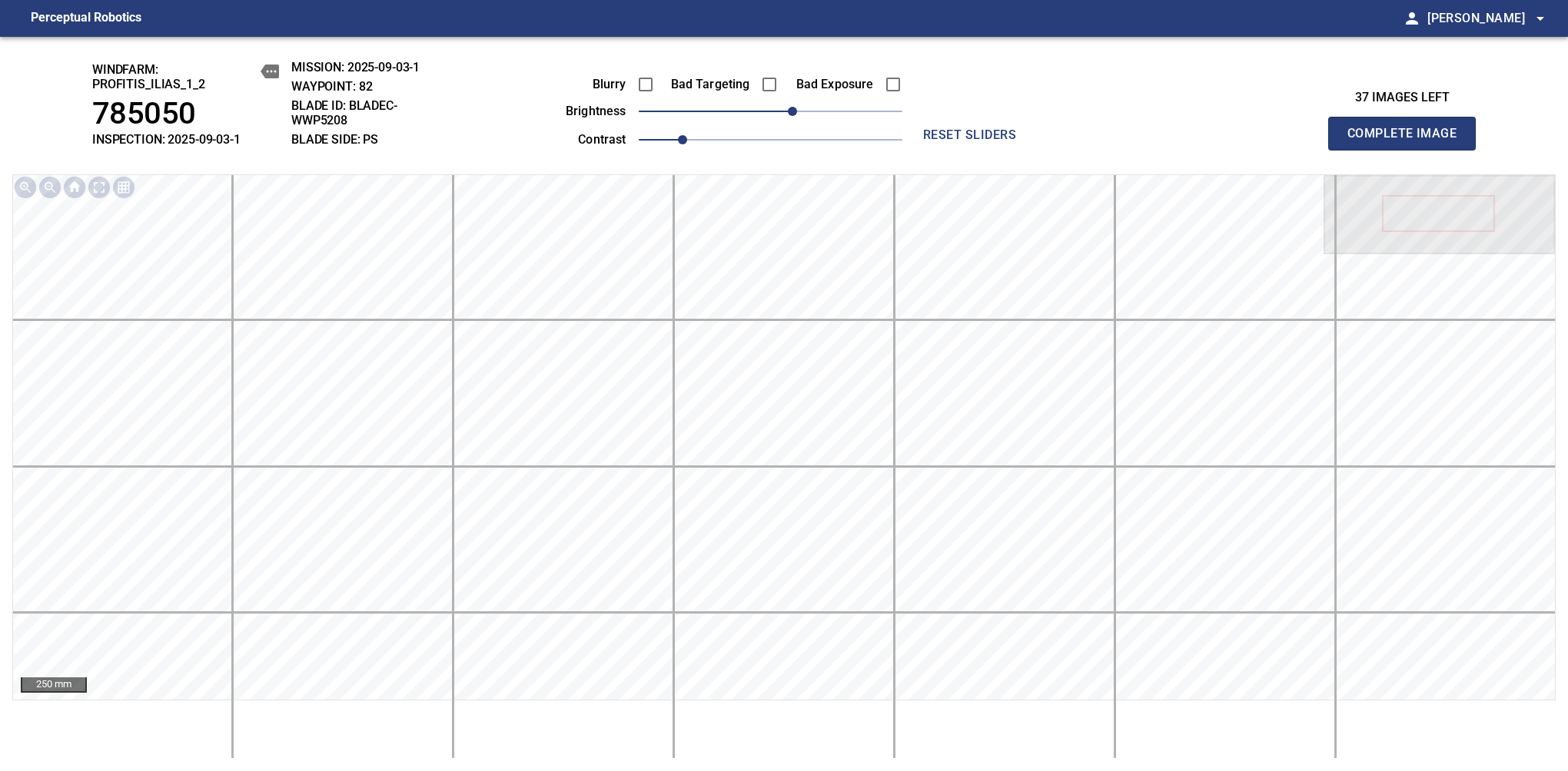
click at [1408, 141] on span "Complete Image" at bounding box center [1402, 133] width 114 height 22
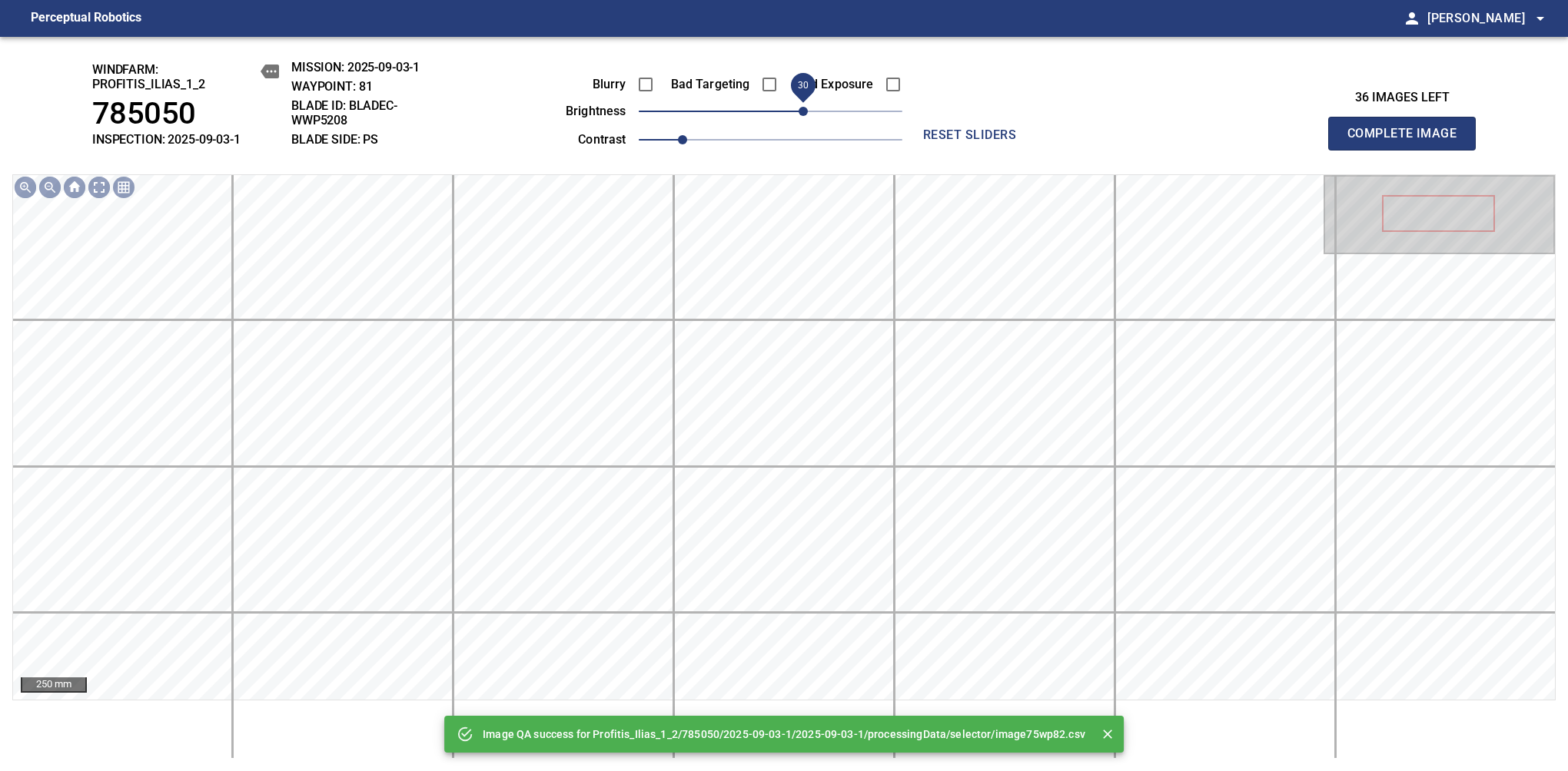
drag, startPoint x: 771, startPoint y: 111, endPoint x: 808, endPoint y: 122, distance: 38.6
click at [808, 116] on span "30" at bounding box center [802, 111] width 9 height 9
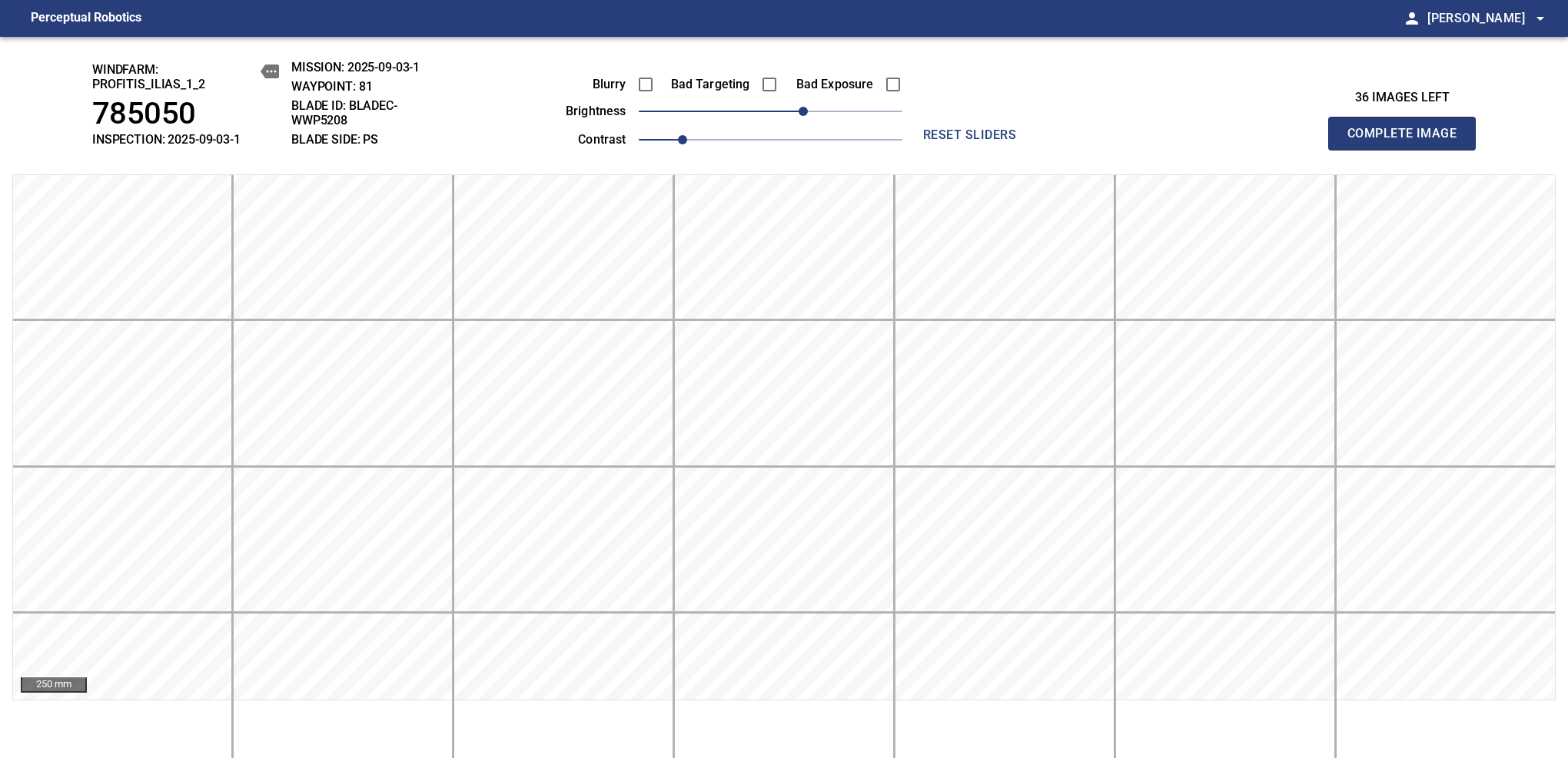
click at [1408, 141] on span "Complete Image" at bounding box center [1402, 133] width 114 height 22
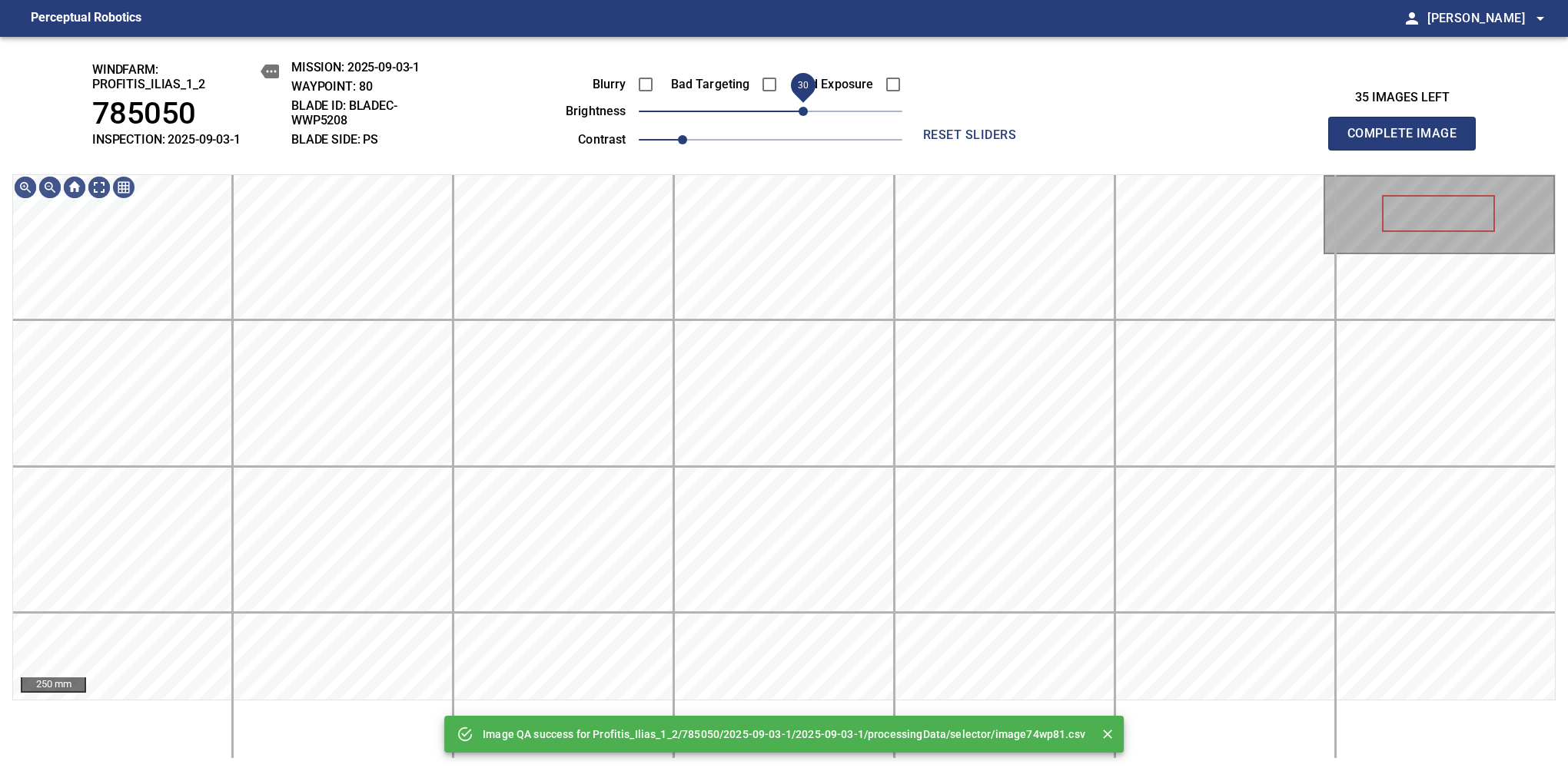
drag, startPoint x: 775, startPoint y: 119, endPoint x: 803, endPoint y: 114, distance: 28.4
click at [803, 114] on span "30" at bounding box center [802, 111] width 9 height 9
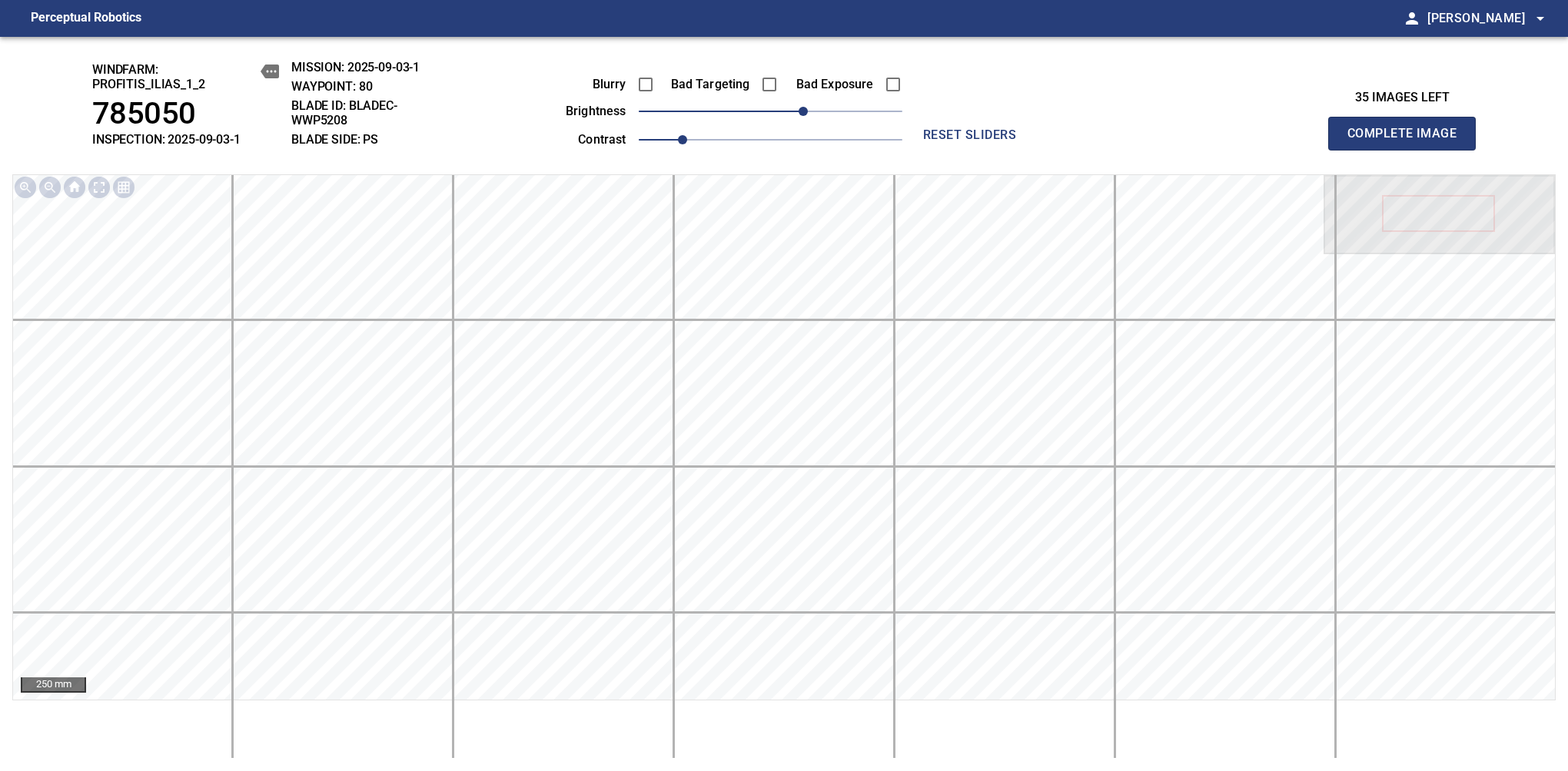
click at [1408, 141] on span "Complete Image" at bounding box center [1402, 133] width 114 height 22
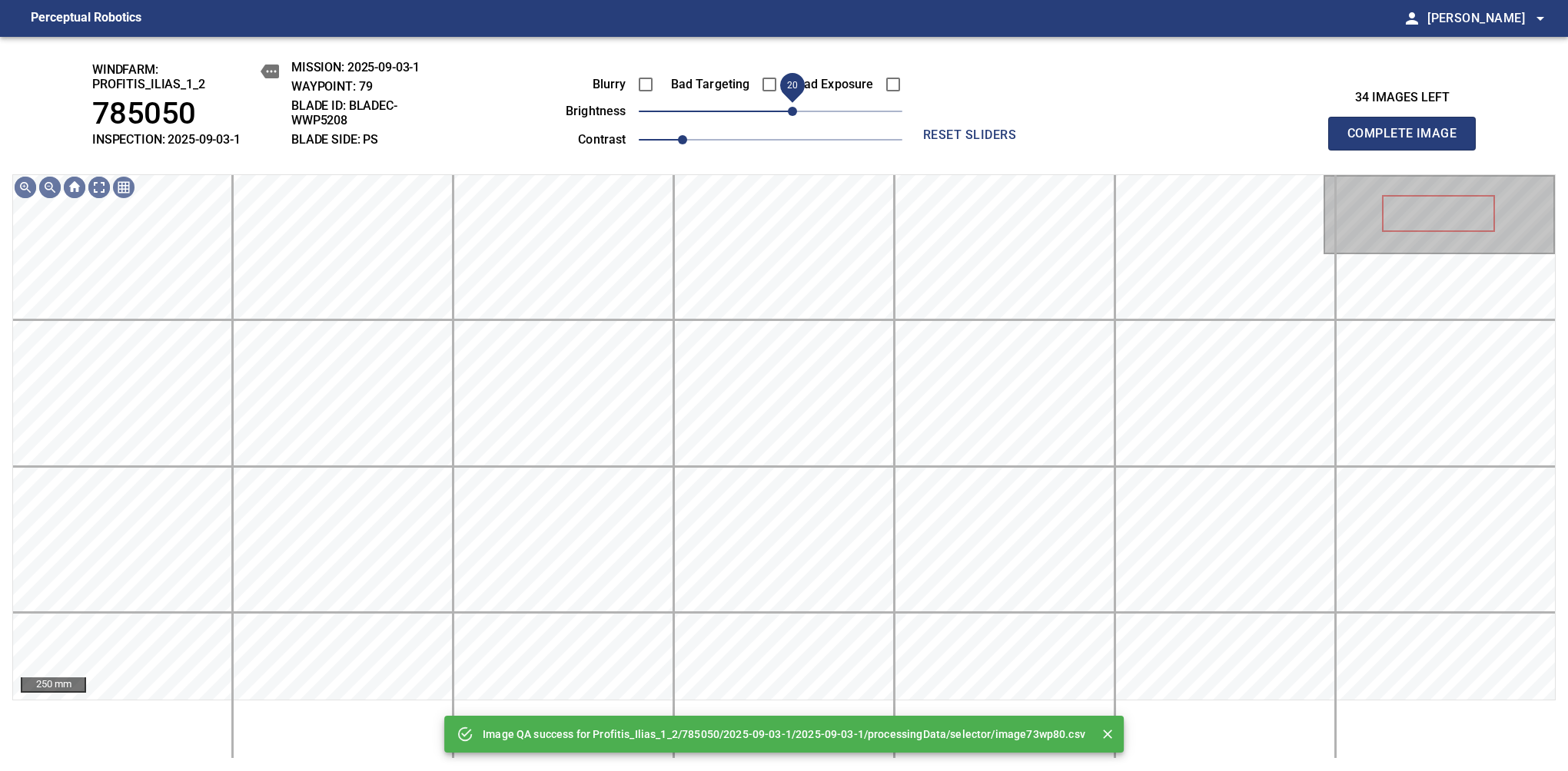
click at [787, 108] on span "20" at bounding box center [792, 111] width 9 height 9
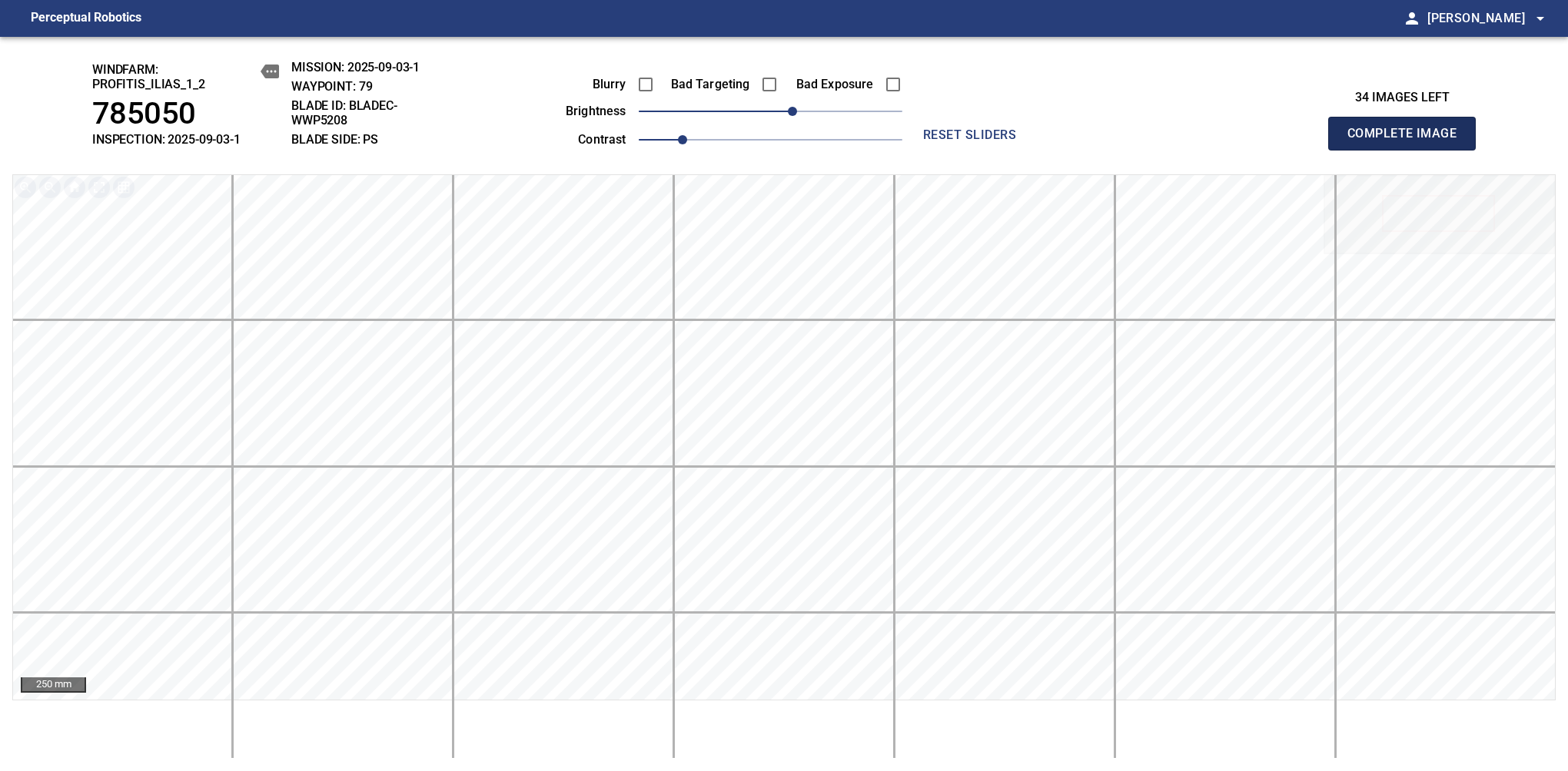
click at [1408, 141] on span "Complete Image" at bounding box center [1402, 133] width 114 height 22
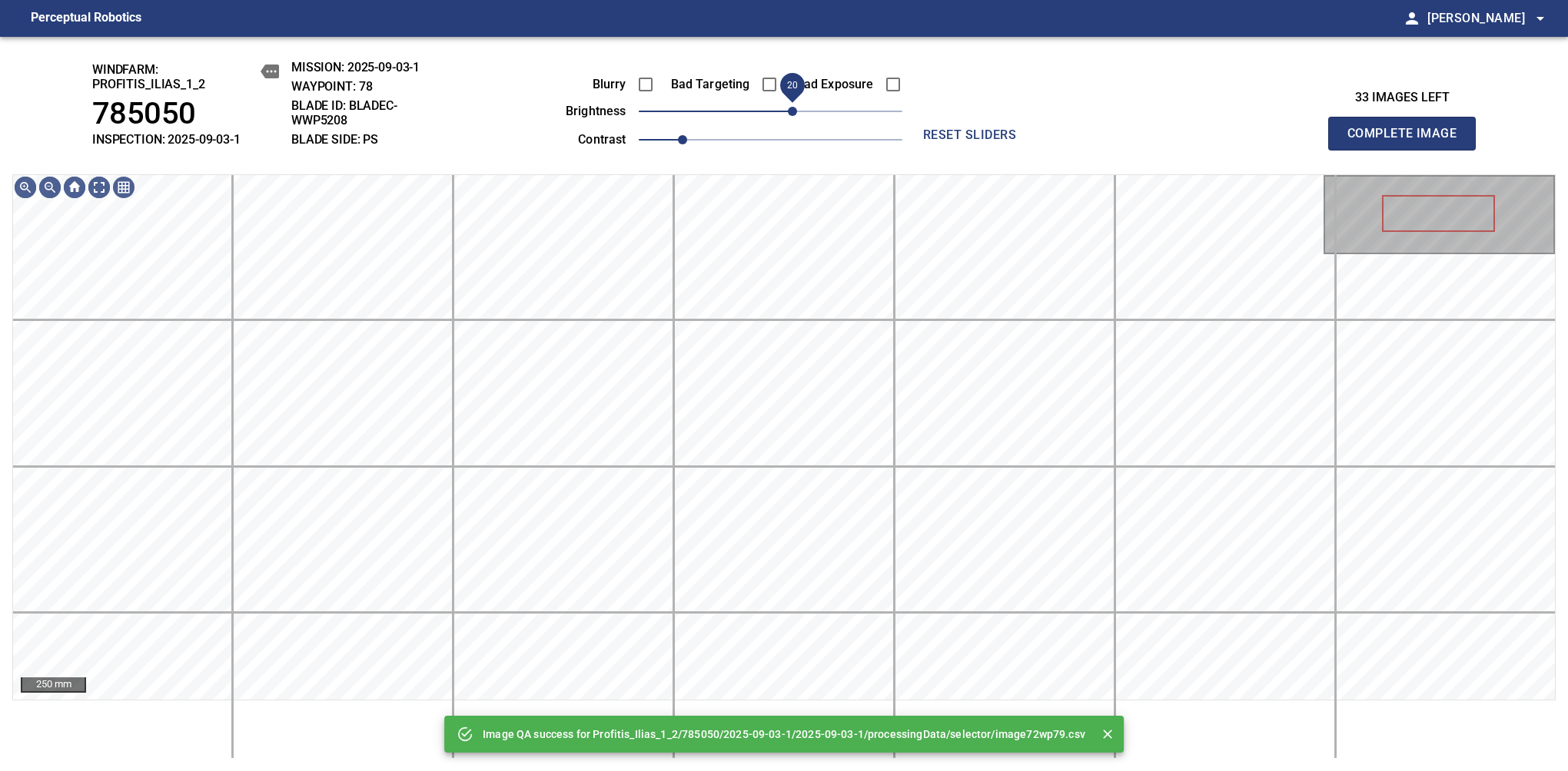
drag, startPoint x: 778, startPoint y: 114, endPoint x: 789, endPoint y: 114, distance: 11.0
click at [789, 114] on span "20" at bounding box center [792, 111] width 9 height 9
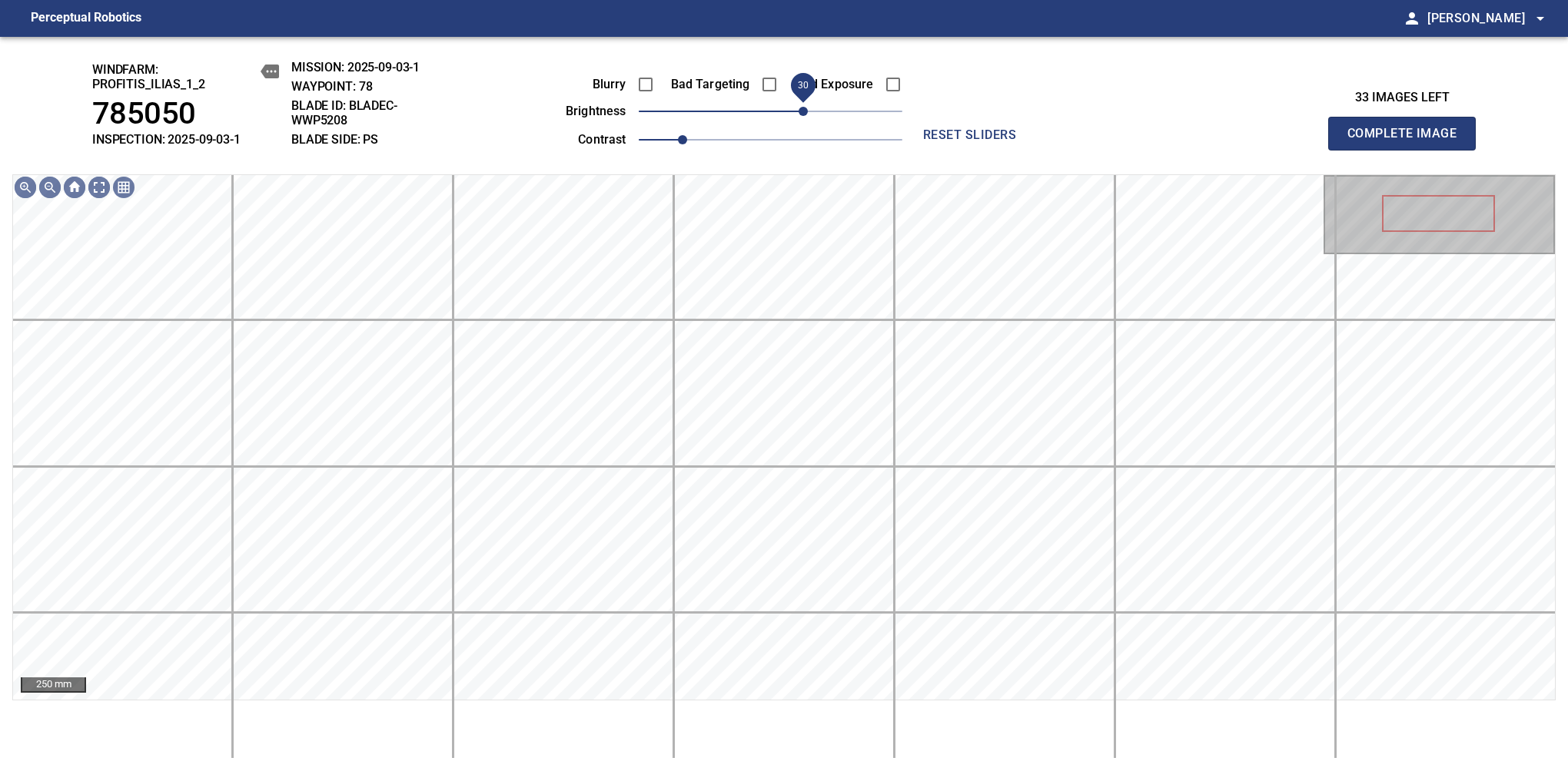
drag, startPoint x: 789, startPoint y: 114, endPoint x: 799, endPoint y: 108, distance: 11.7
click at [799, 108] on span "30" at bounding box center [802, 111] width 9 height 9
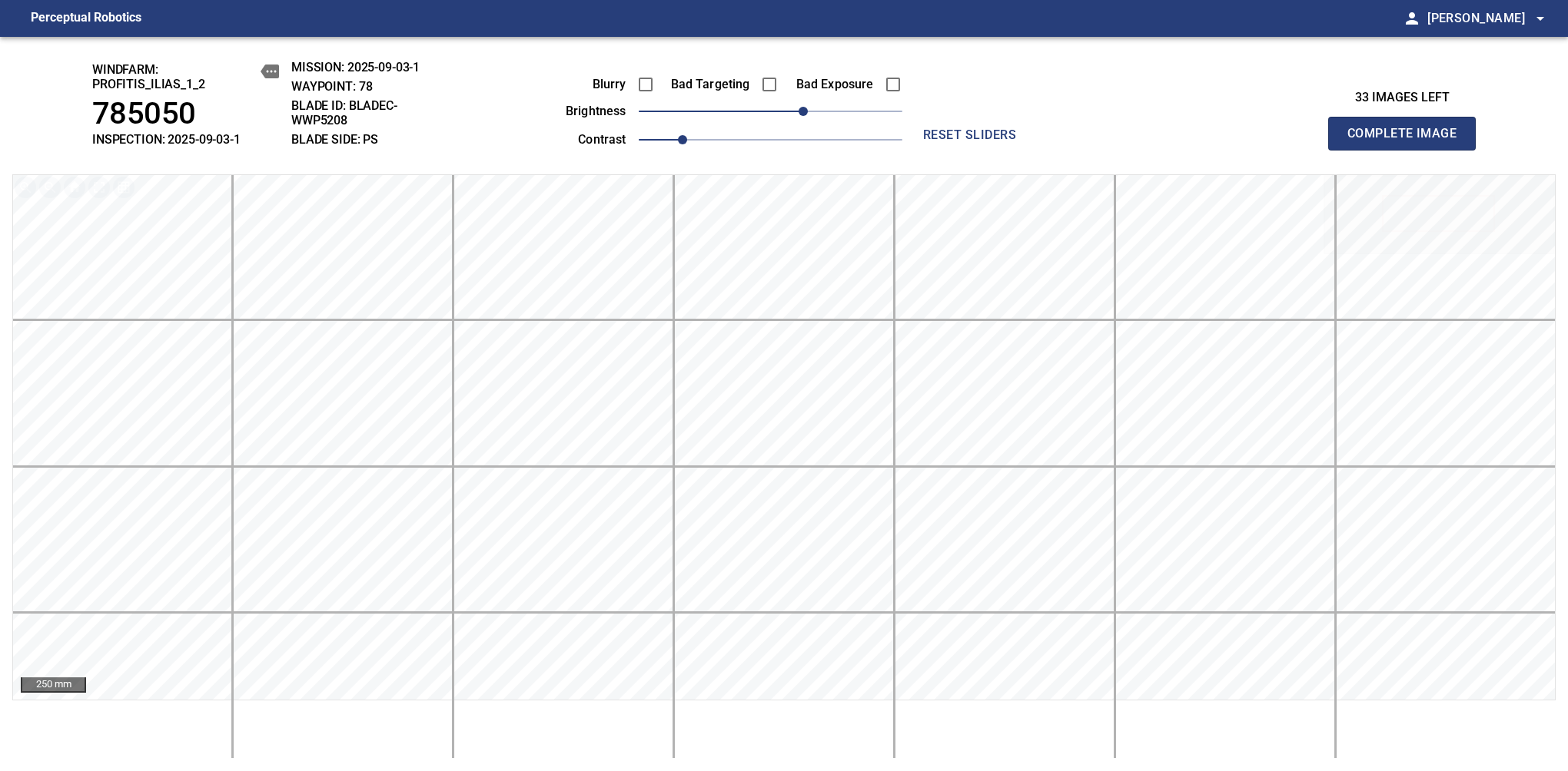
click at [1408, 141] on span "Complete Image" at bounding box center [1402, 133] width 114 height 22
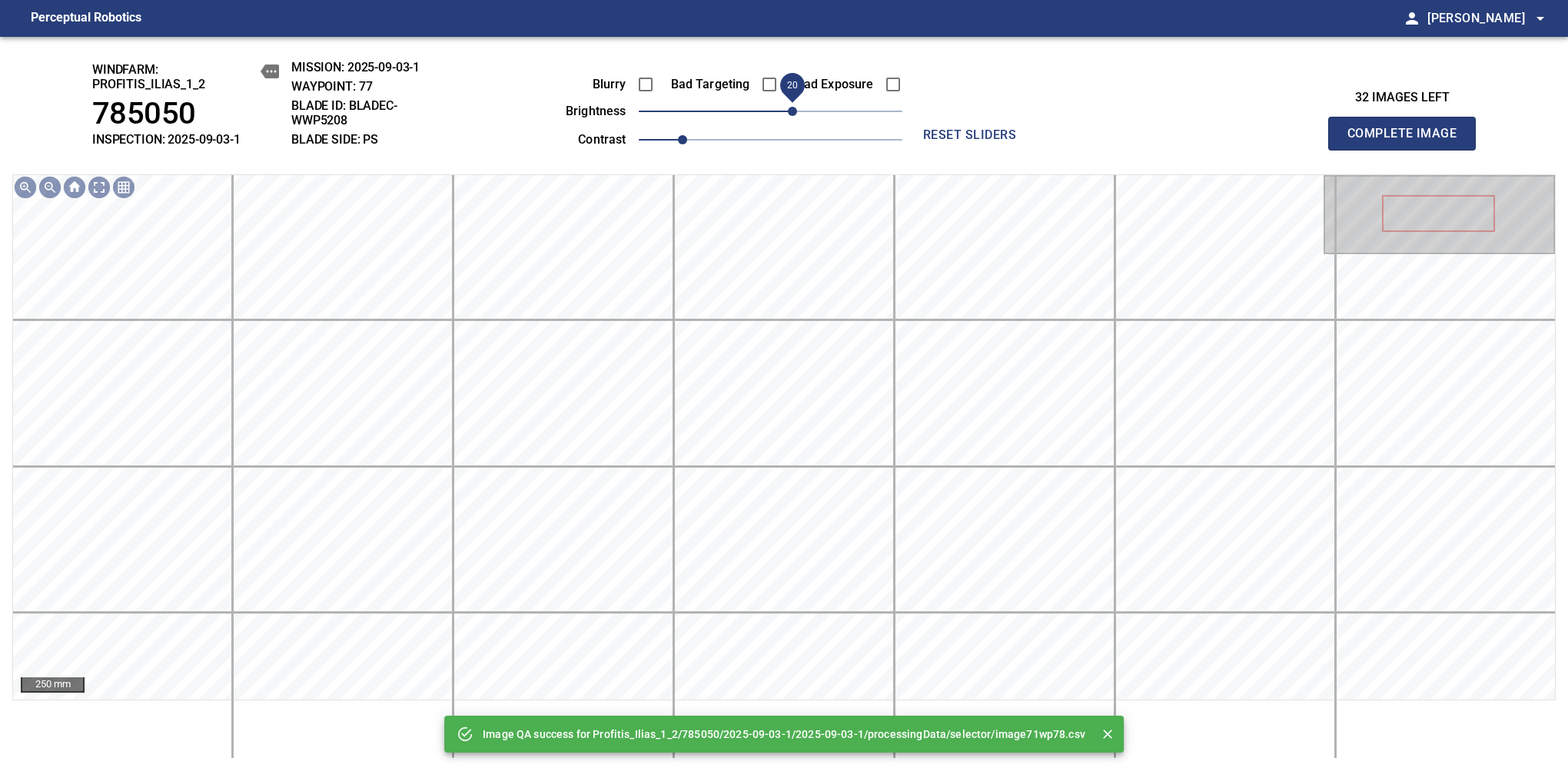
drag, startPoint x: 778, startPoint y: 108, endPoint x: 791, endPoint y: 111, distance: 13.3
click at [791, 111] on span "20" at bounding box center [792, 111] width 9 height 9
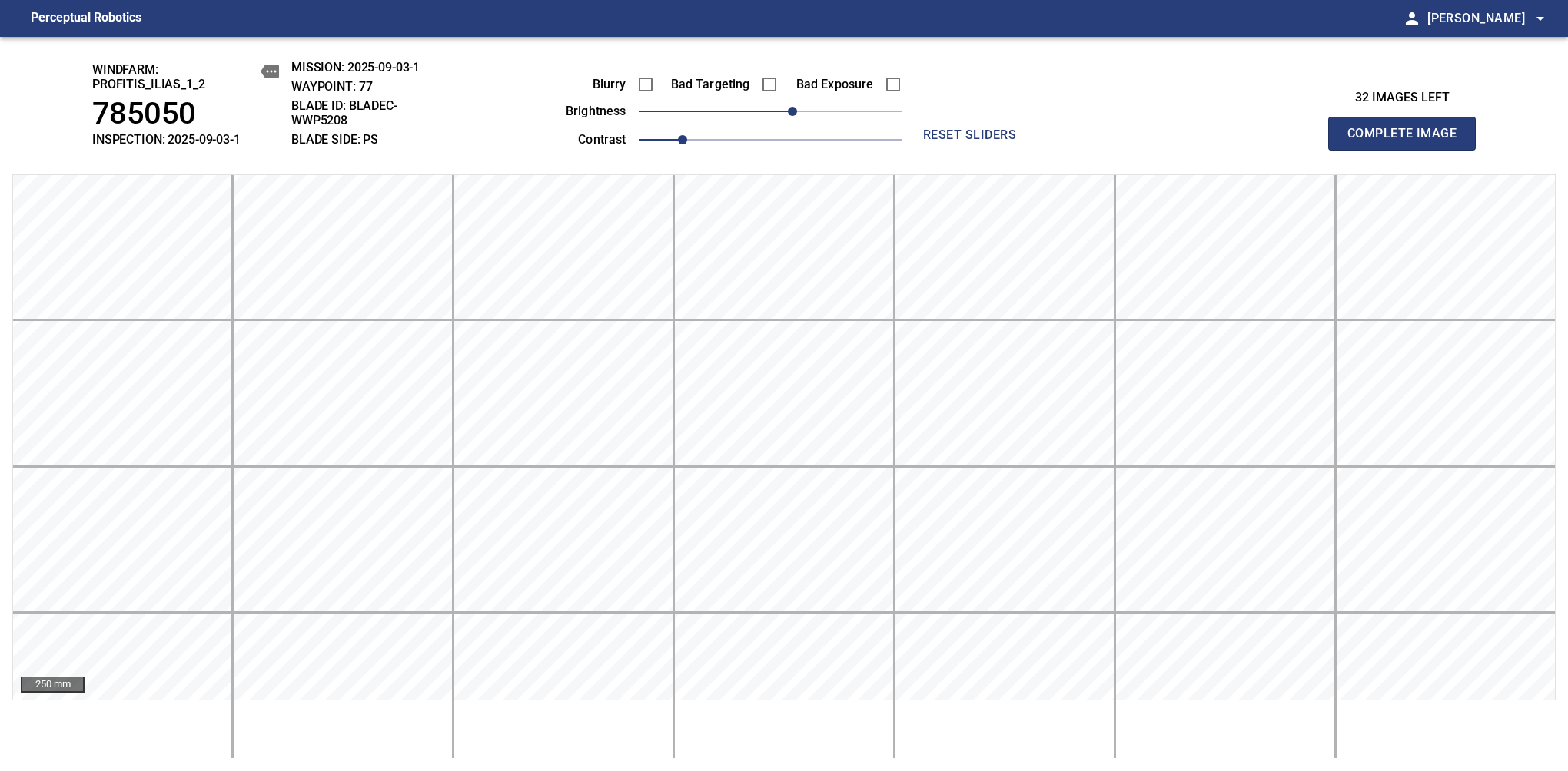
click at [1408, 141] on span "Complete Image" at bounding box center [1402, 133] width 114 height 22
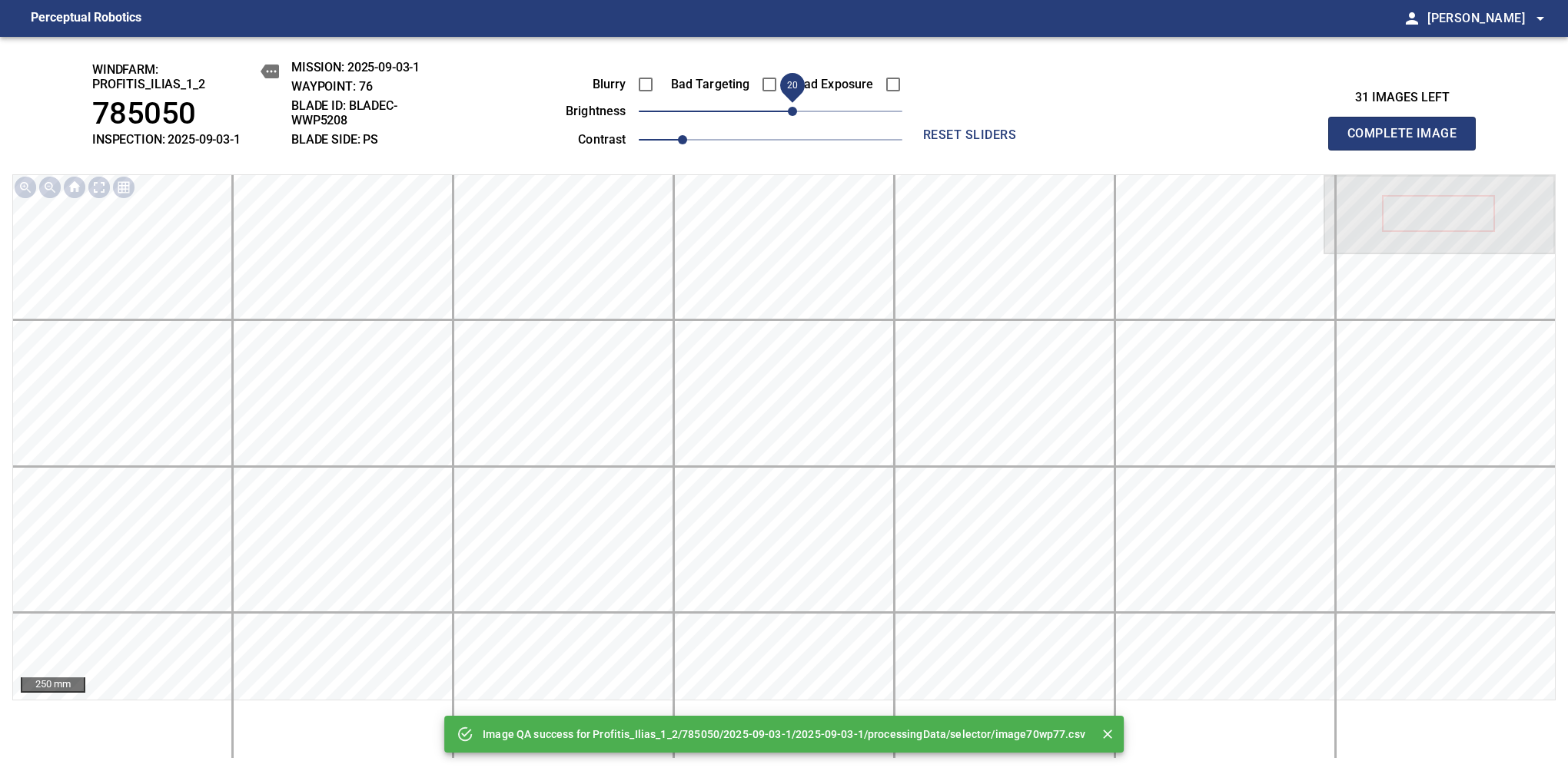
drag, startPoint x: 778, startPoint y: 114, endPoint x: 788, endPoint y: 111, distance: 10.4
click at [788, 111] on span "20" at bounding box center [792, 111] width 9 height 9
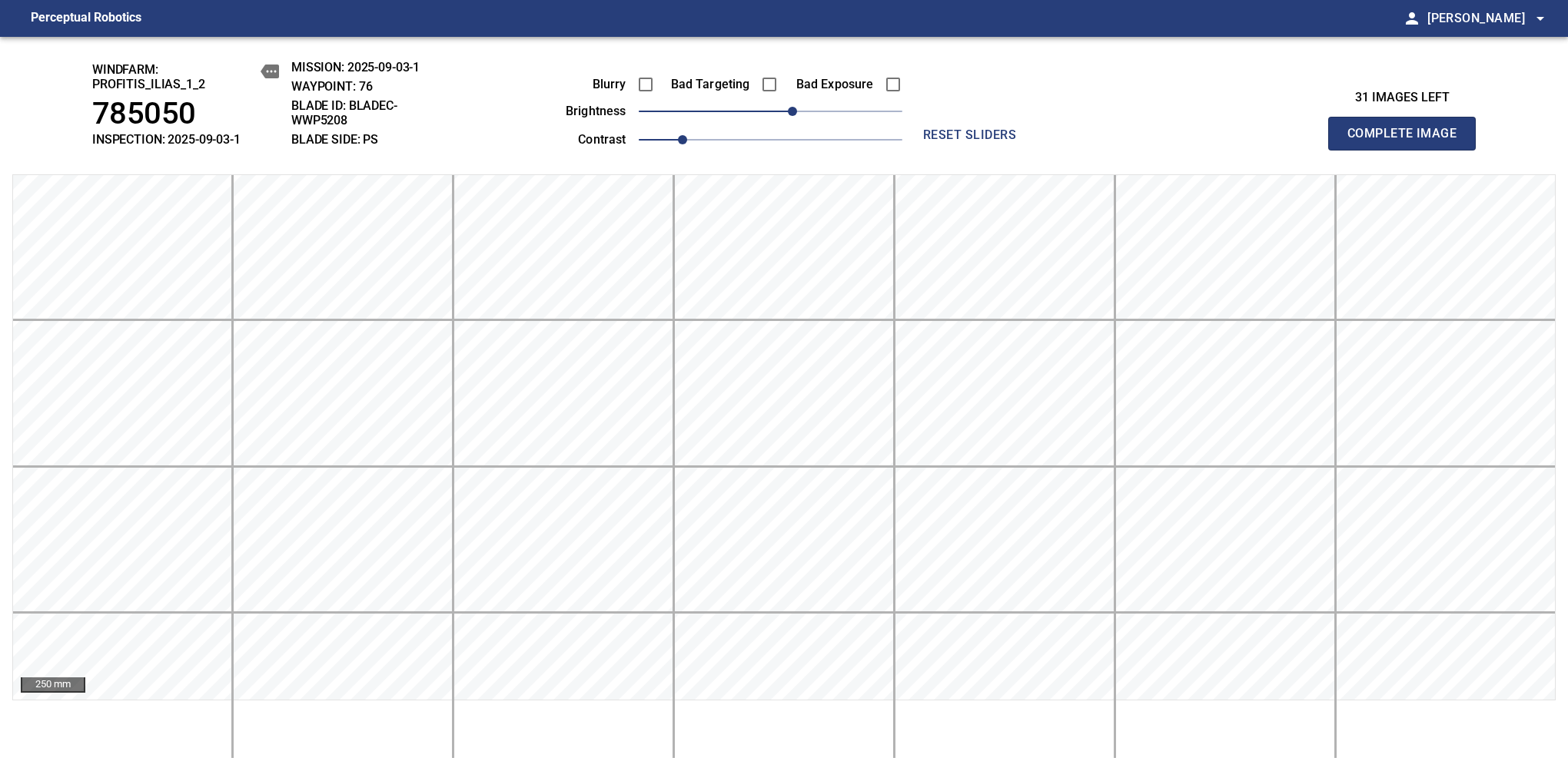
click at [1408, 141] on span "Complete Image" at bounding box center [1402, 133] width 114 height 22
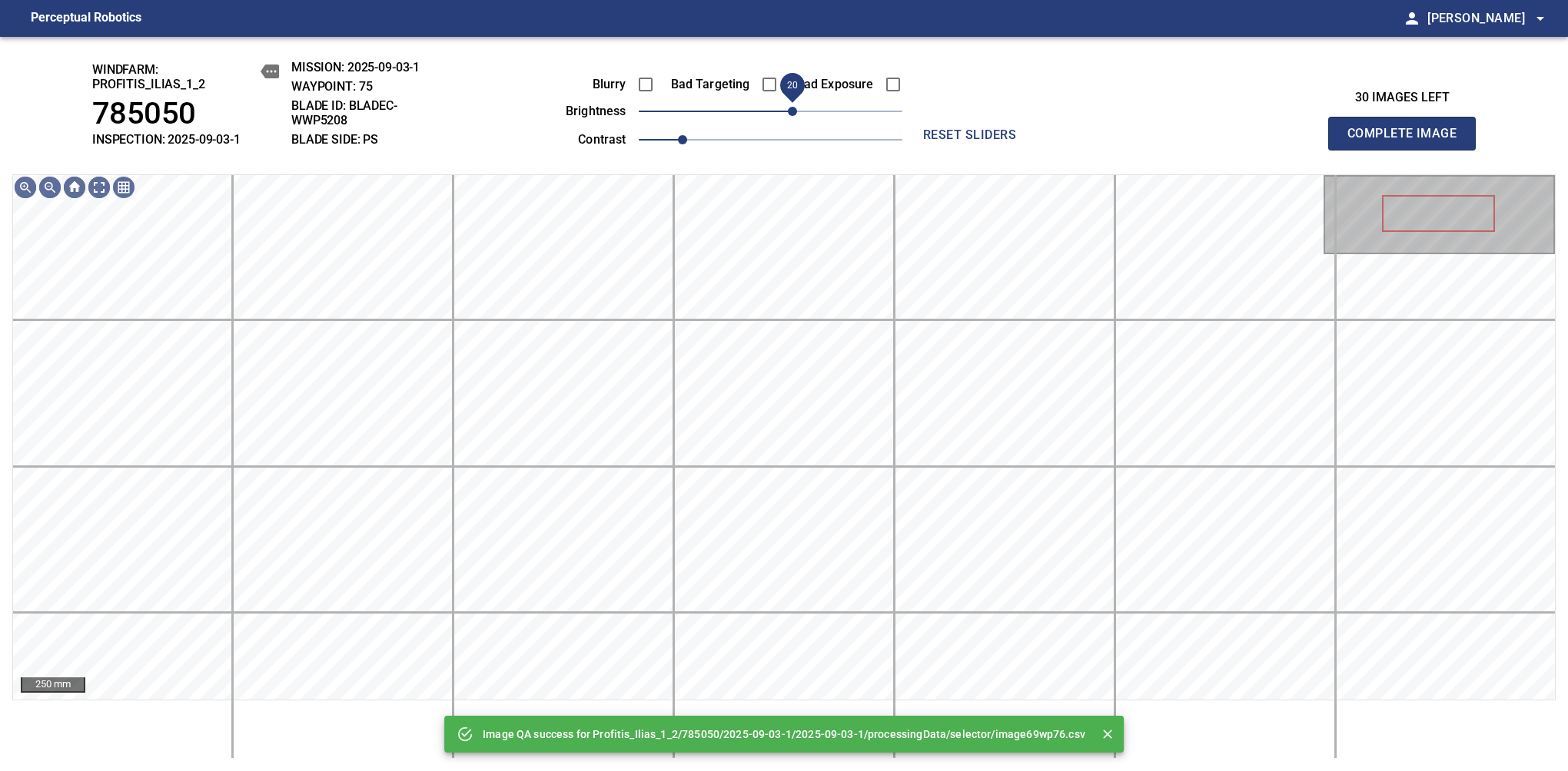
click at [788, 114] on span "20" at bounding box center [792, 111] width 9 height 9
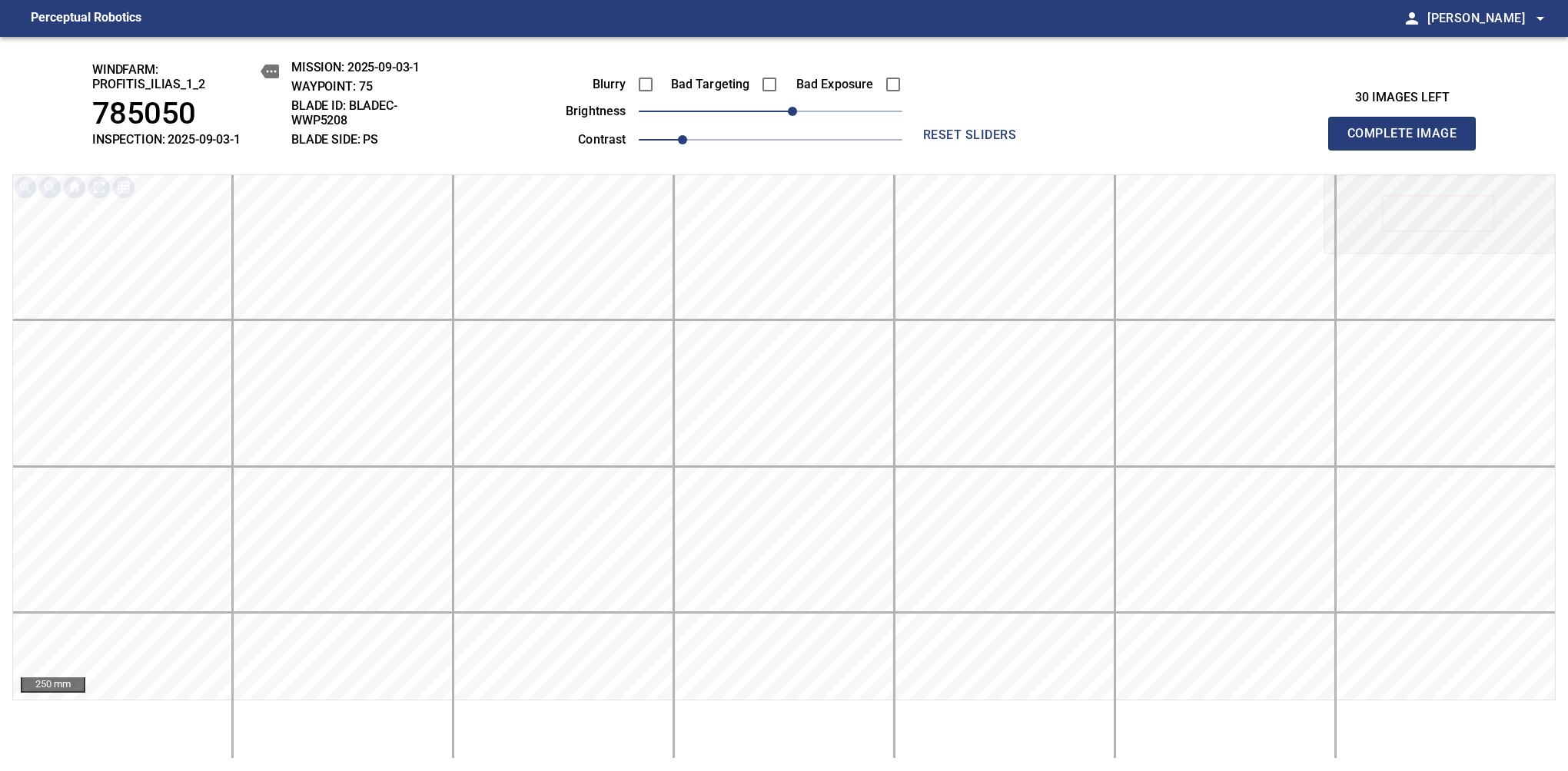
click at [1408, 141] on span "Complete Image" at bounding box center [1402, 133] width 114 height 22
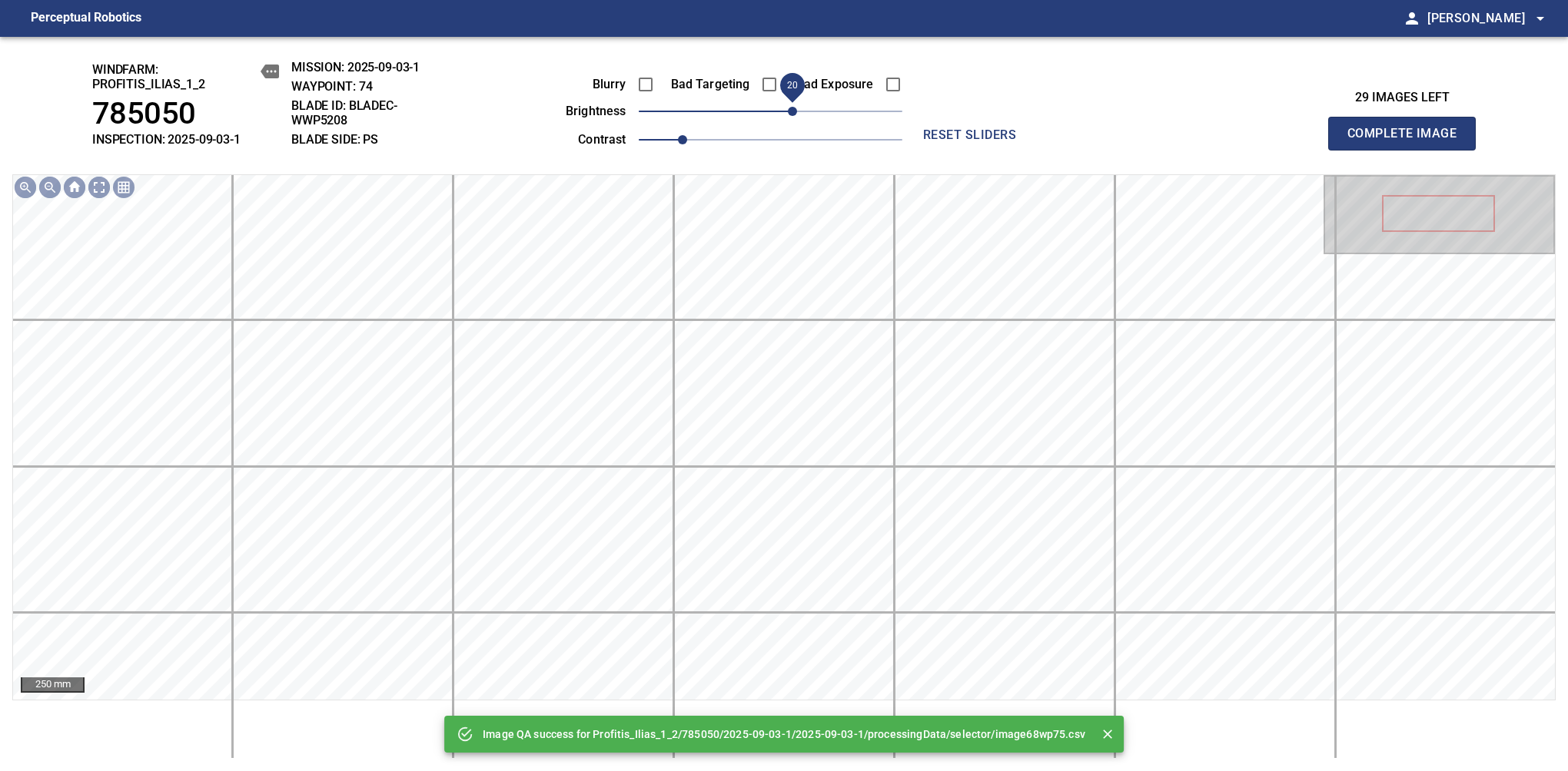
drag, startPoint x: 778, startPoint y: 112, endPoint x: 788, endPoint y: 112, distance: 10.0
click at [788, 112] on span "20" at bounding box center [792, 111] width 9 height 9
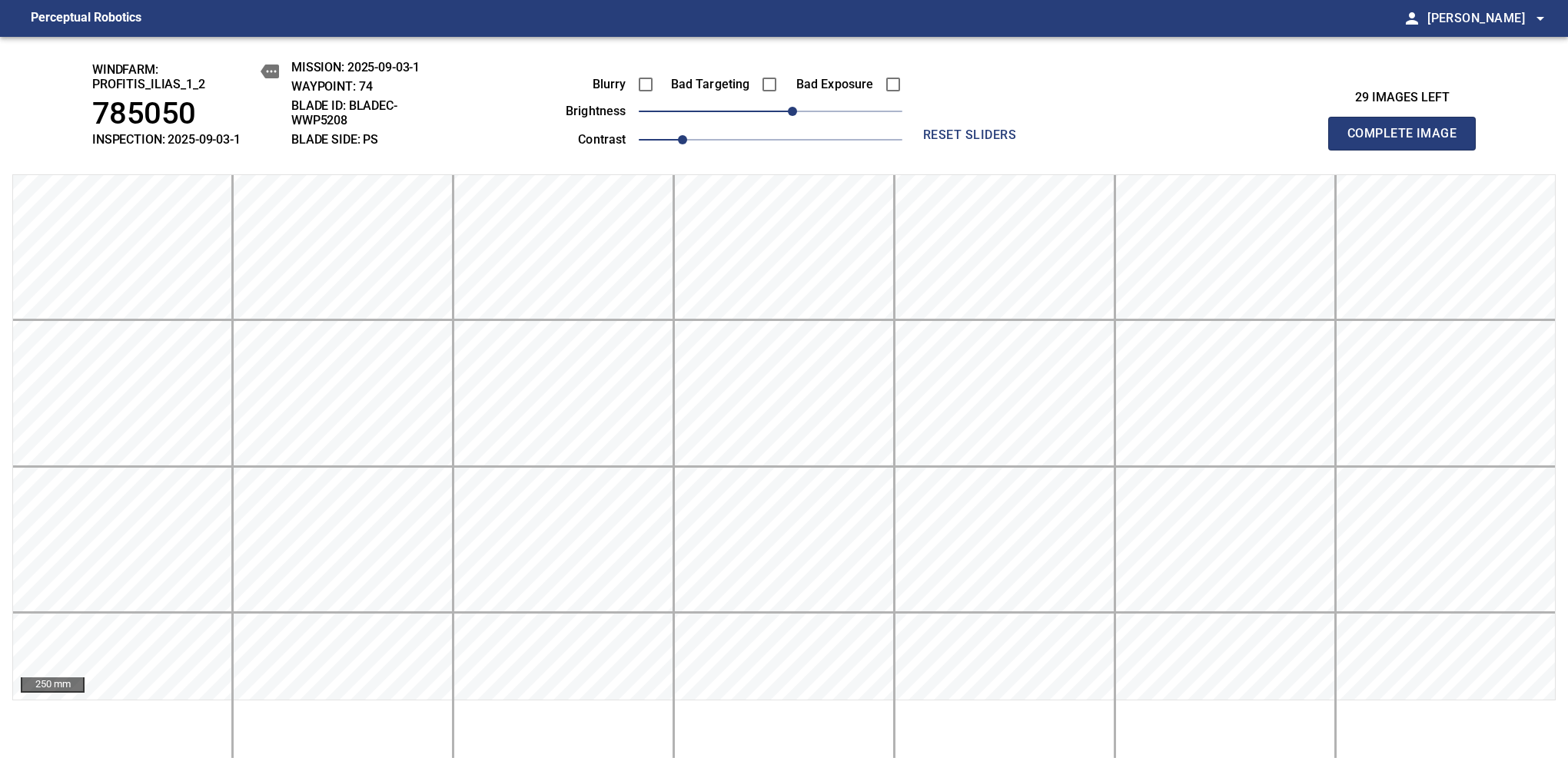
click at [1408, 141] on span "Complete Image" at bounding box center [1402, 133] width 114 height 22
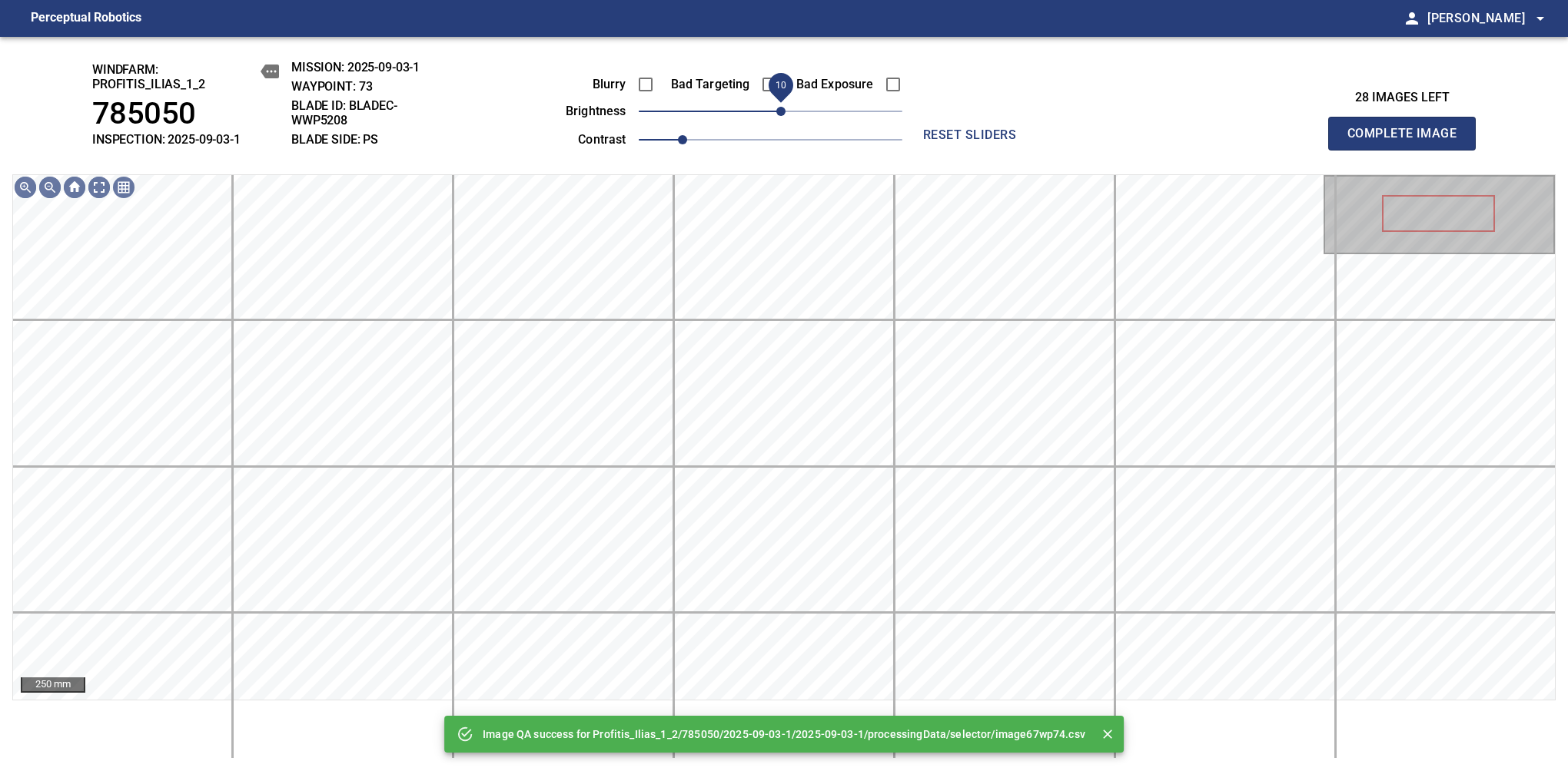
drag, startPoint x: 769, startPoint y: 112, endPoint x: 778, endPoint y: 109, distance: 9.5
click at [778, 109] on span "10" at bounding box center [781, 111] width 9 height 9
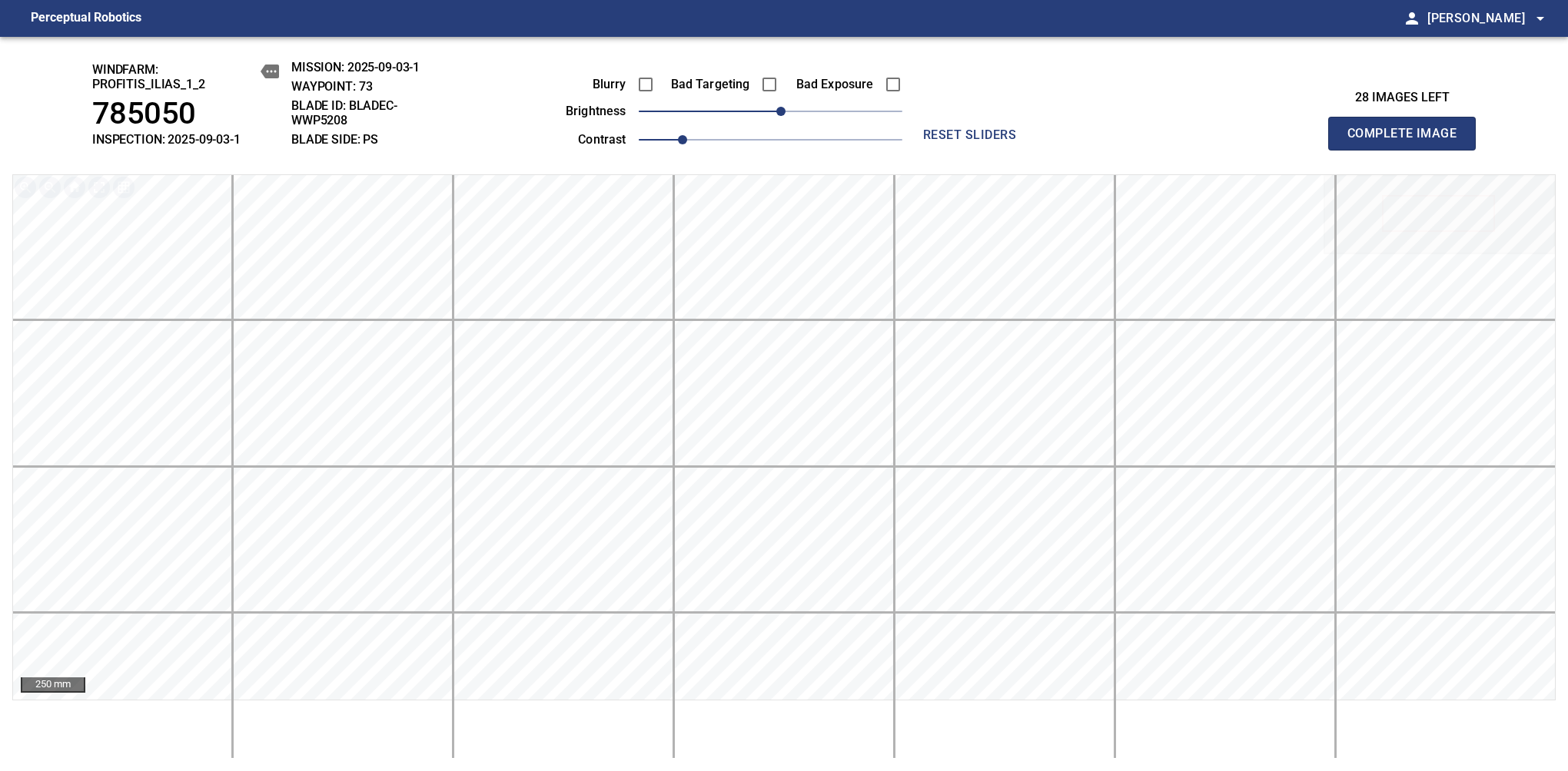
click at [1408, 141] on span "Complete Image" at bounding box center [1402, 133] width 114 height 22
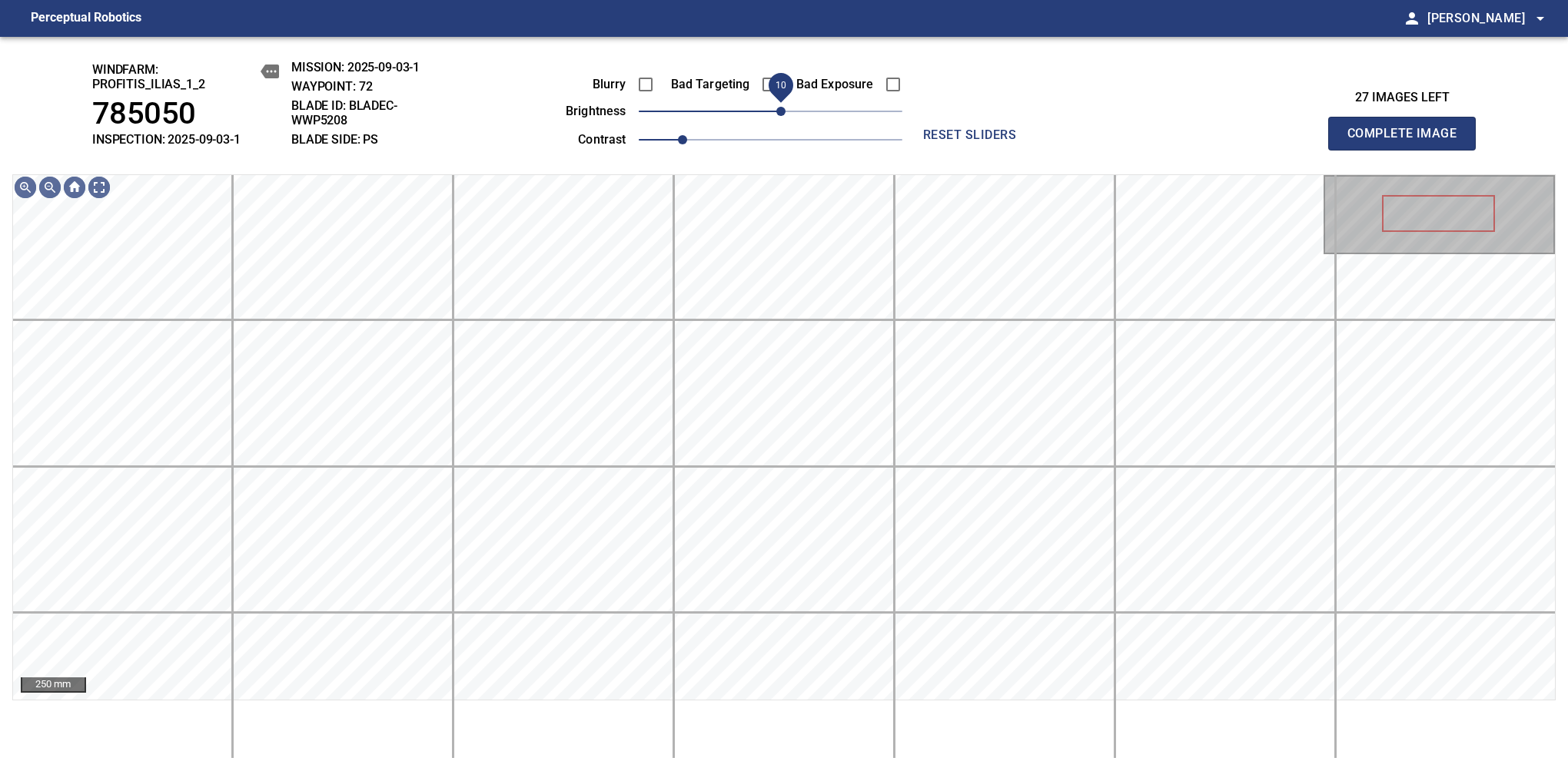
click at [780, 112] on span "10" at bounding box center [781, 111] width 9 height 9
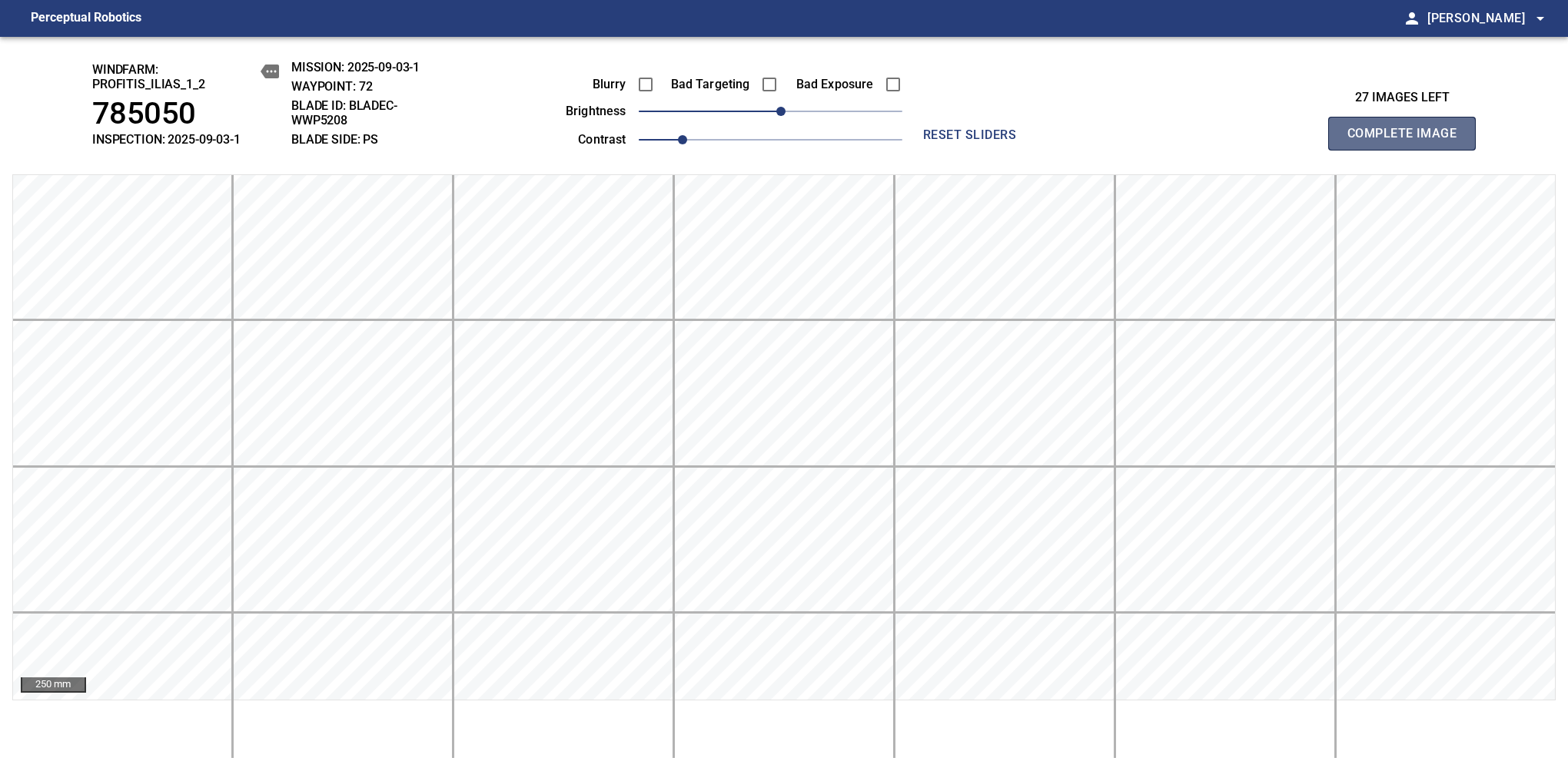
click at [1408, 141] on span "Complete Image" at bounding box center [1402, 133] width 114 height 22
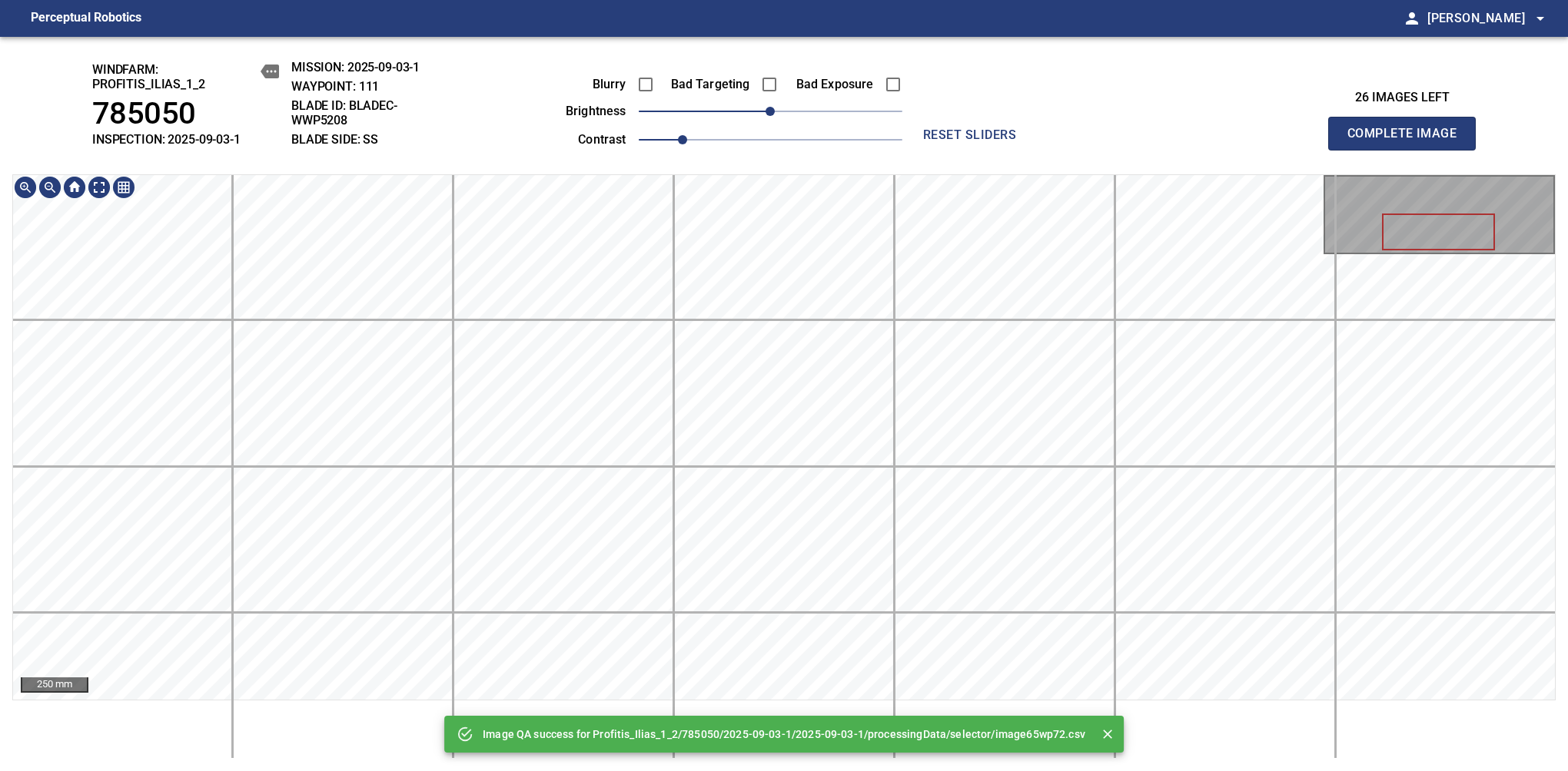
click at [823, 160] on div "Image QA success for Profitis_Ilias_1_2/785050/2025-09-03-1/2025-09-03-1/proces…" at bounding box center [784, 404] width 1568 height 734
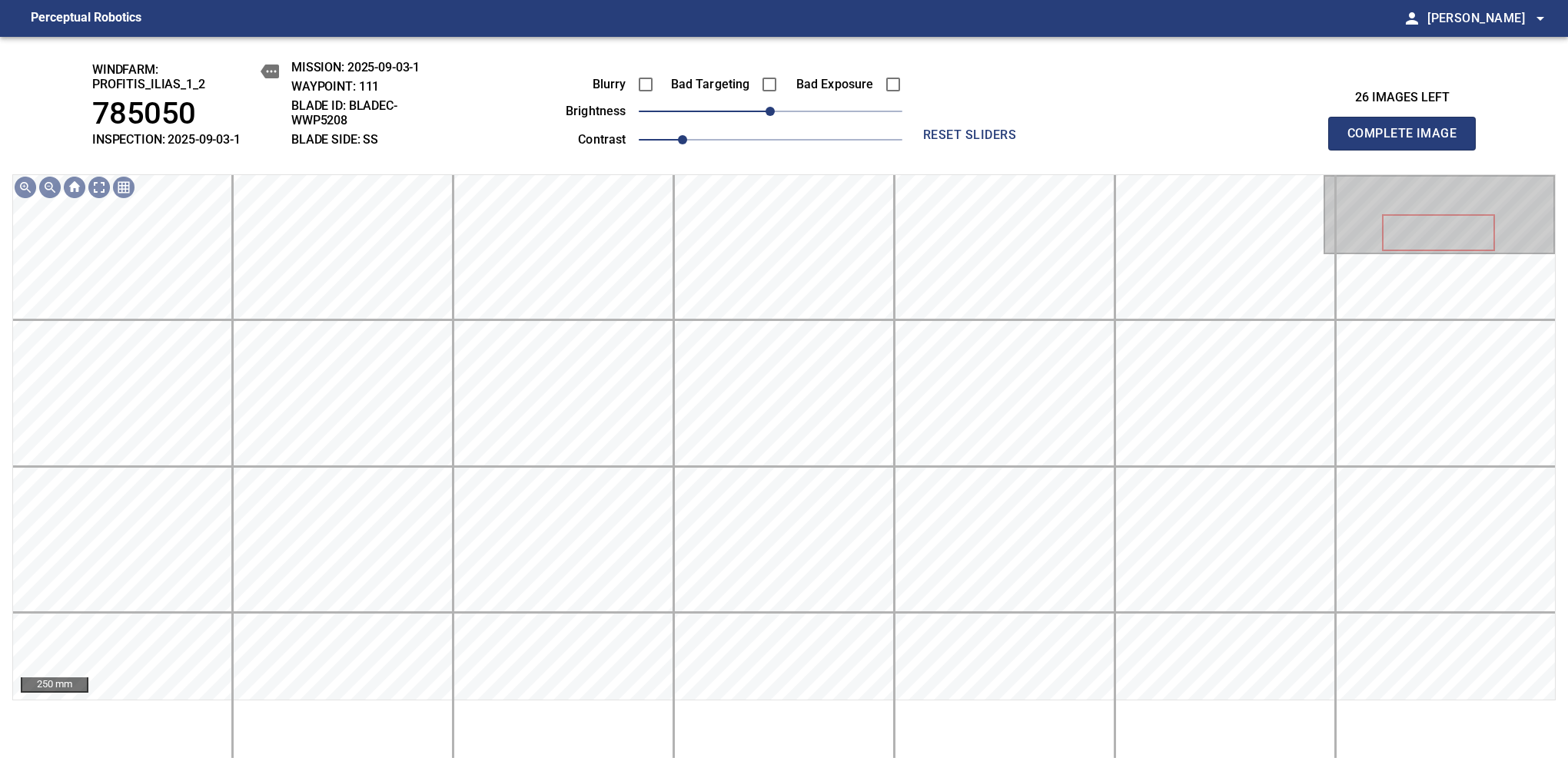
click at [1408, 141] on span "Complete Image" at bounding box center [1402, 133] width 114 height 22
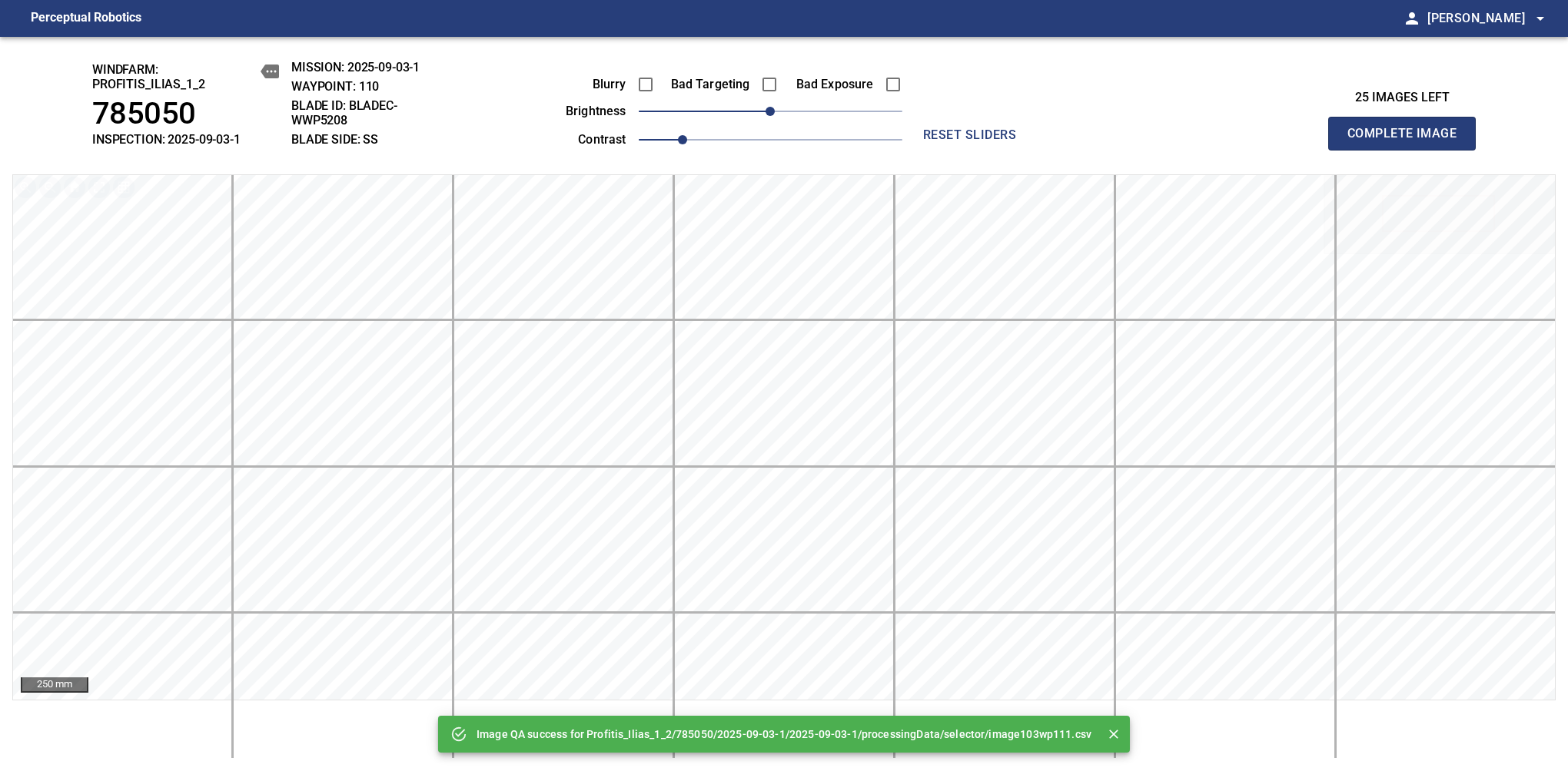
click at [1408, 141] on span "Complete Image" at bounding box center [1402, 133] width 114 height 22
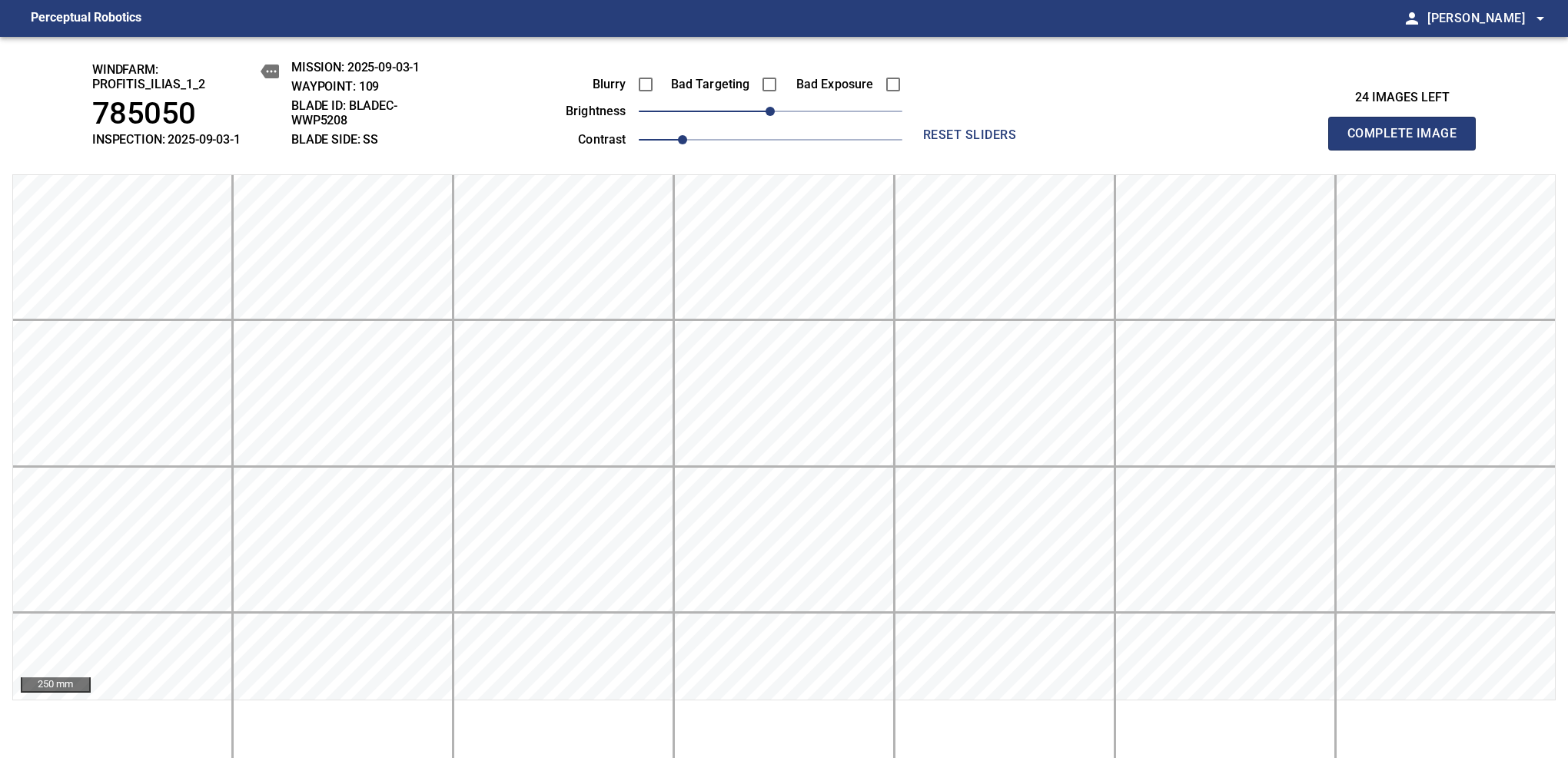
click at [1408, 141] on span "Complete Image" at bounding box center [1402, 133] width 114 height 22
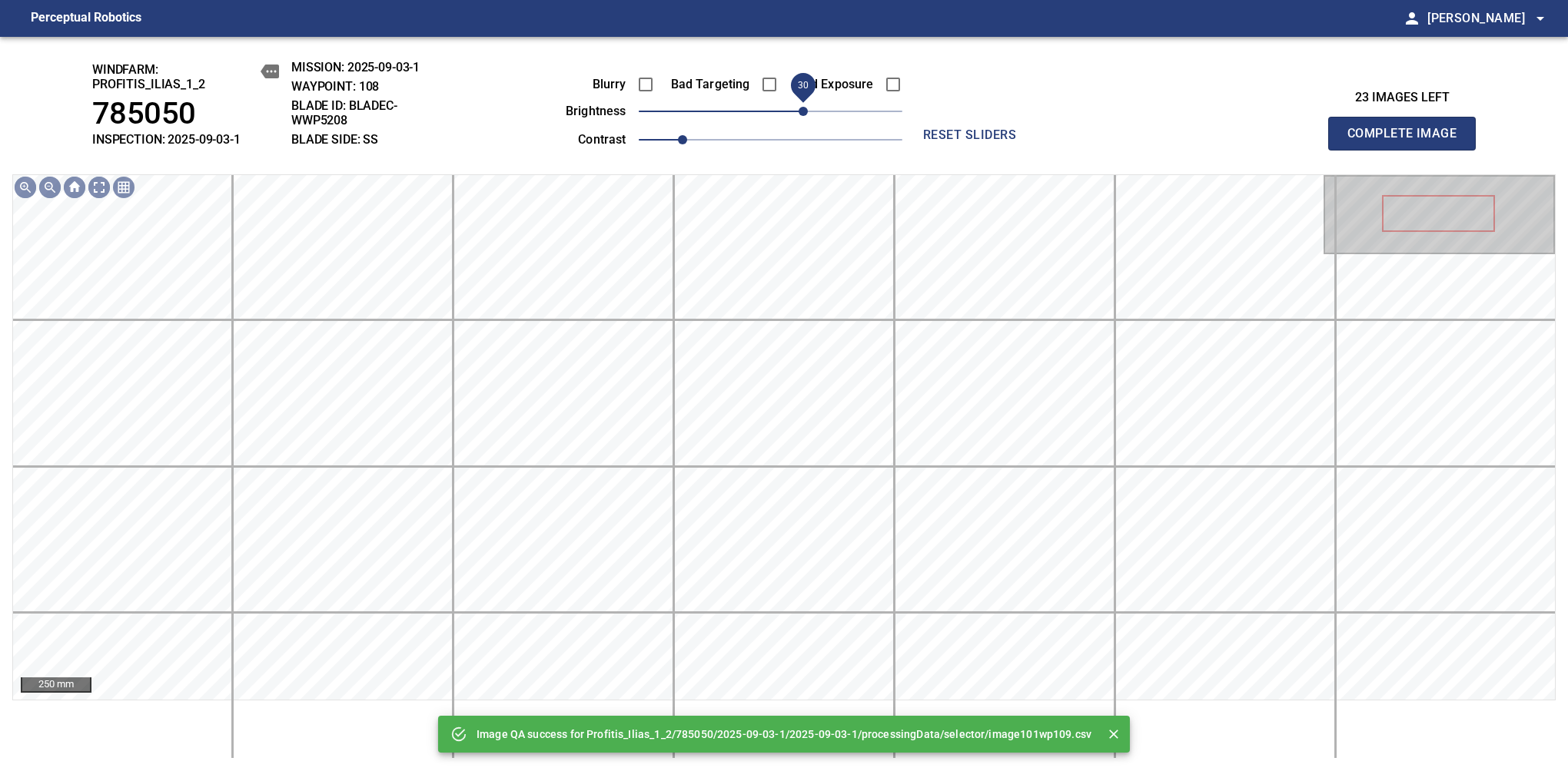
click at [801, 116] on span "30" at bounding box center [802, 111] width 9 height 9
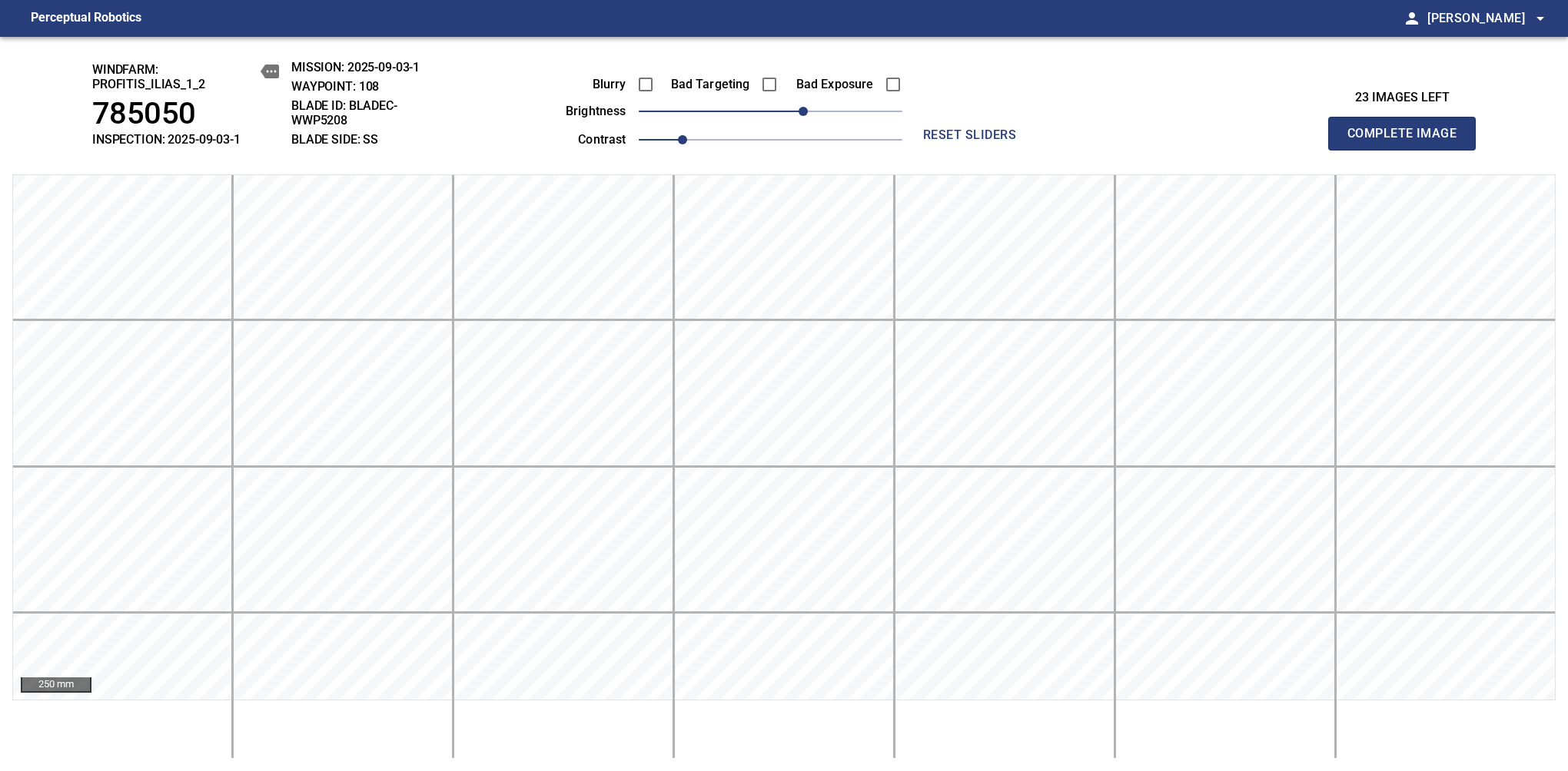
click at [1408, 141] on span "Complete Image" at bounding box center [1402, 133] width 114 height 22
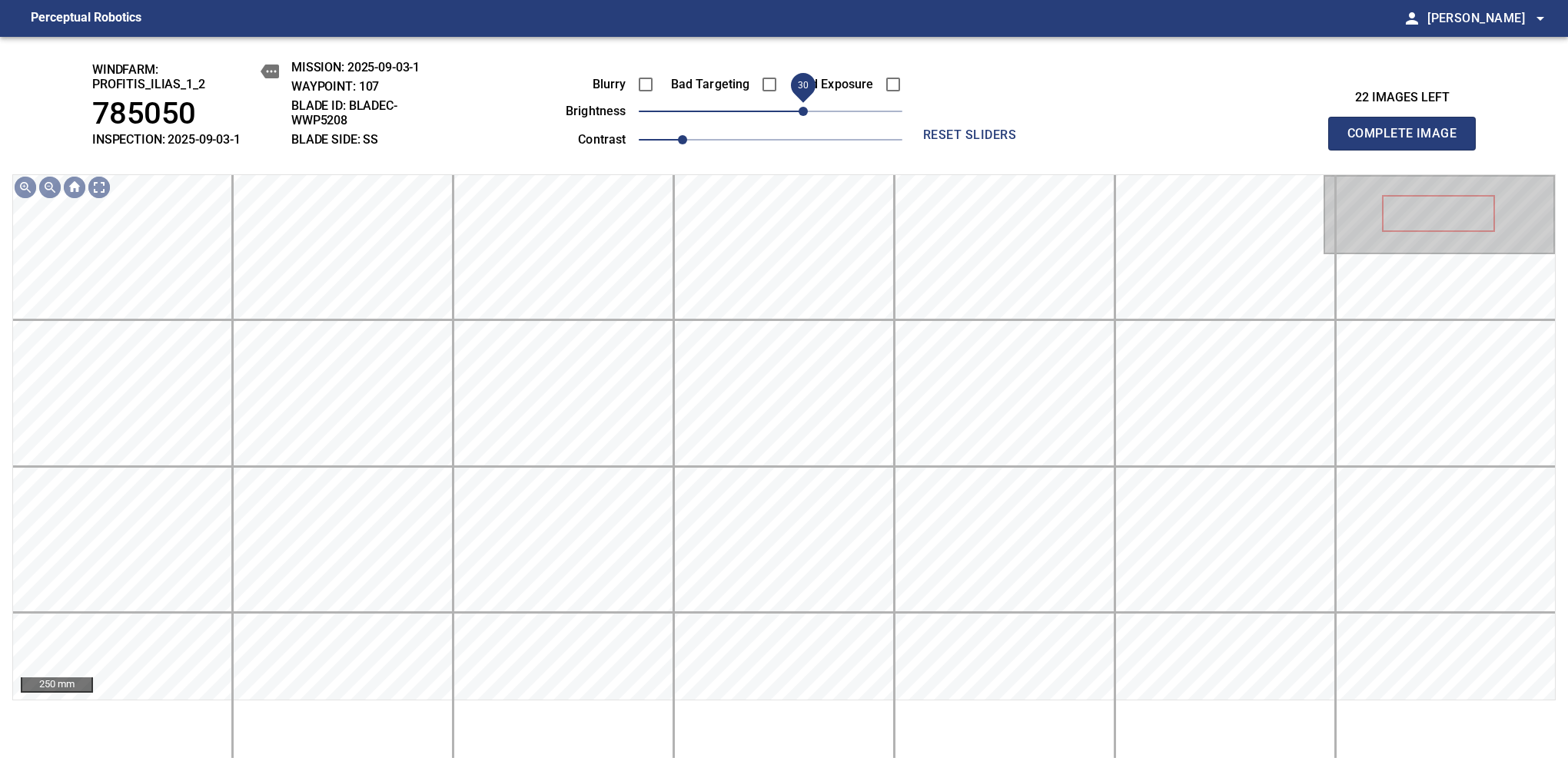
drag, startPoint x: 775, startPoint y: 116, endPoint x: 801, endPoint y: 118, distance: 26.1
click at [801, 116] on span "30" at bounding box center [802, 111] width 9 height 9
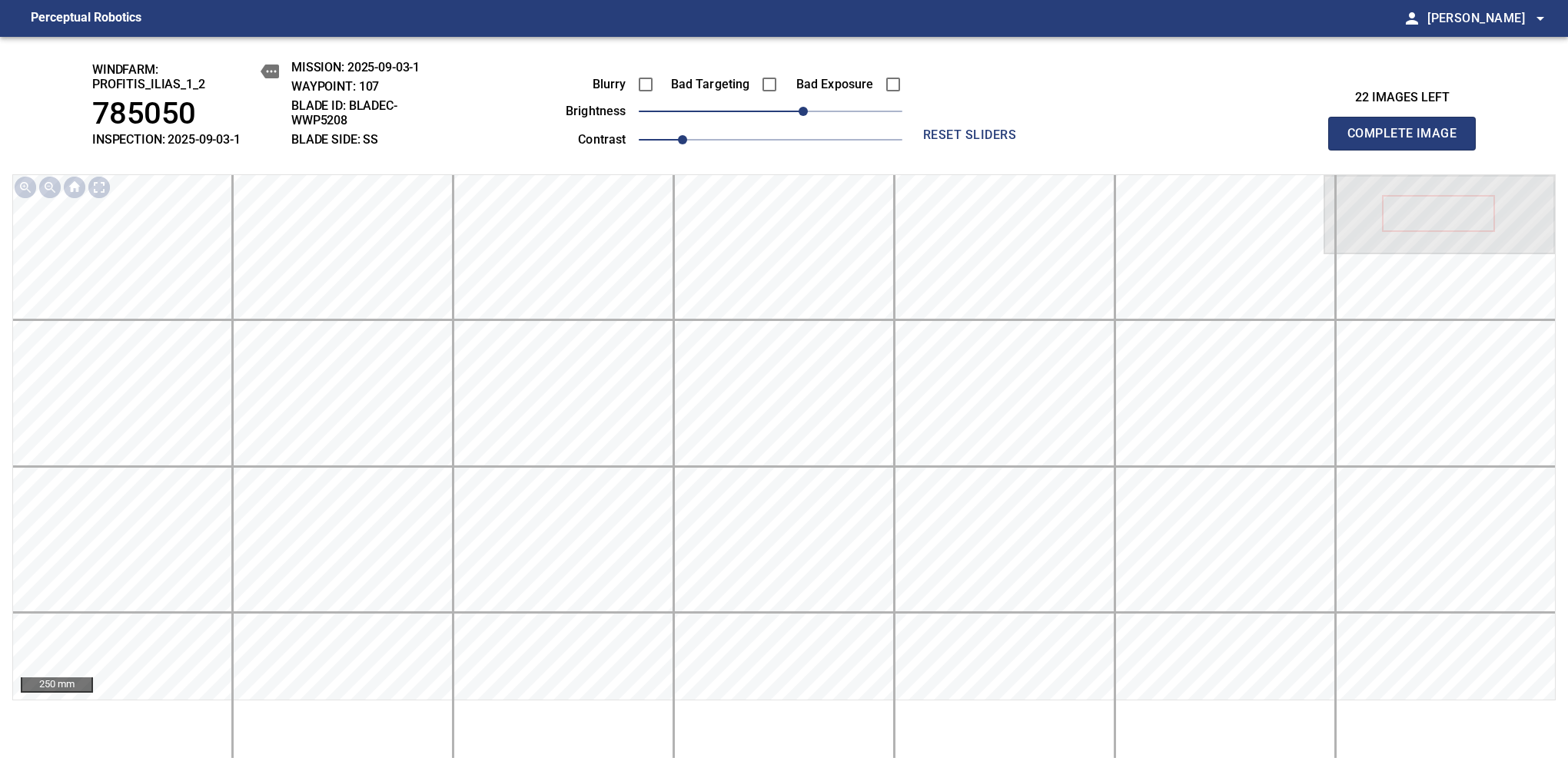
click at [1408, 141] on span "Complete Image" at bounding box center [1402, 133] width 114 height 22
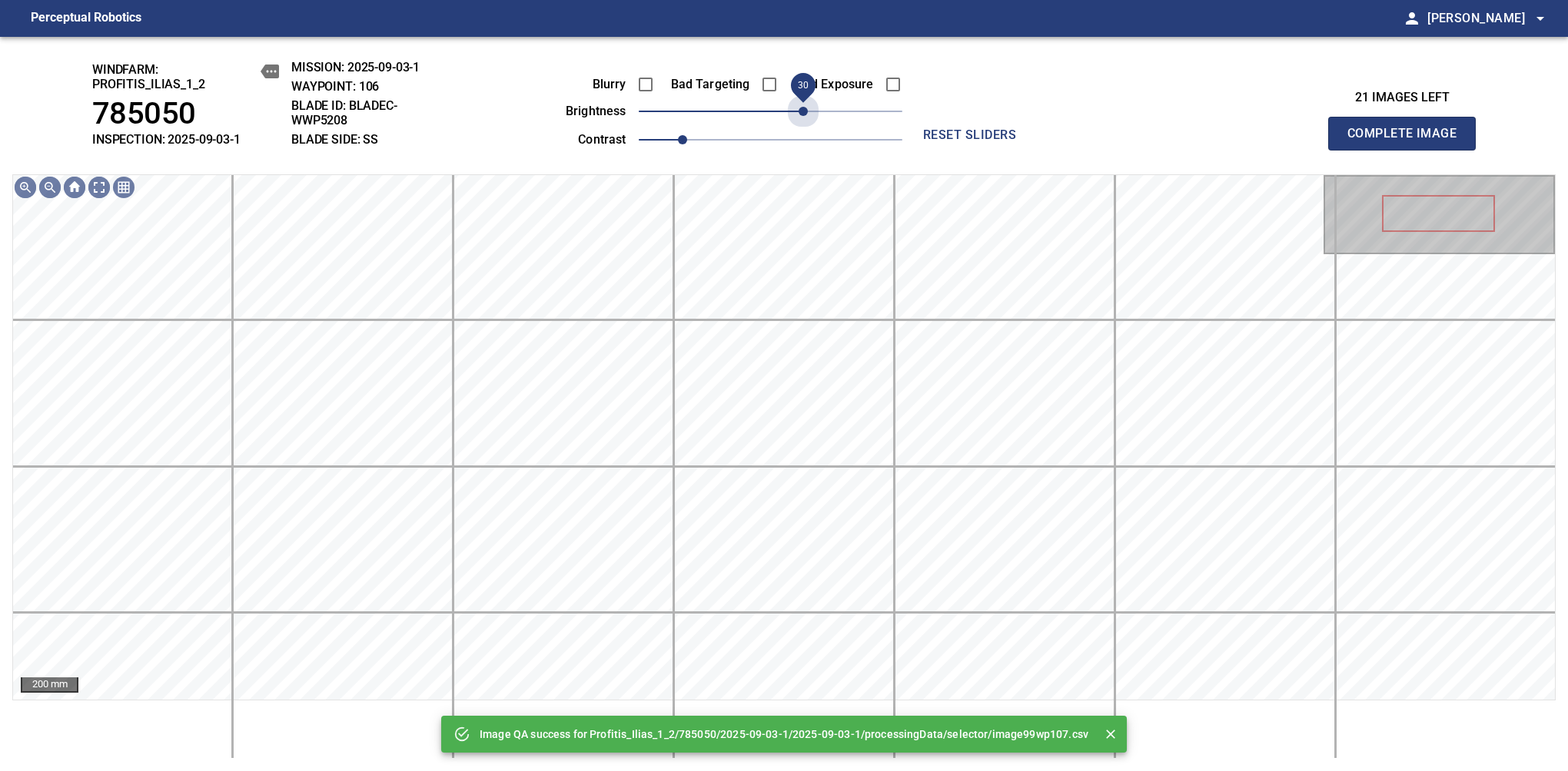
click at [801, 118] on span "30" at bounding box center [771, 112] width 264 height 22
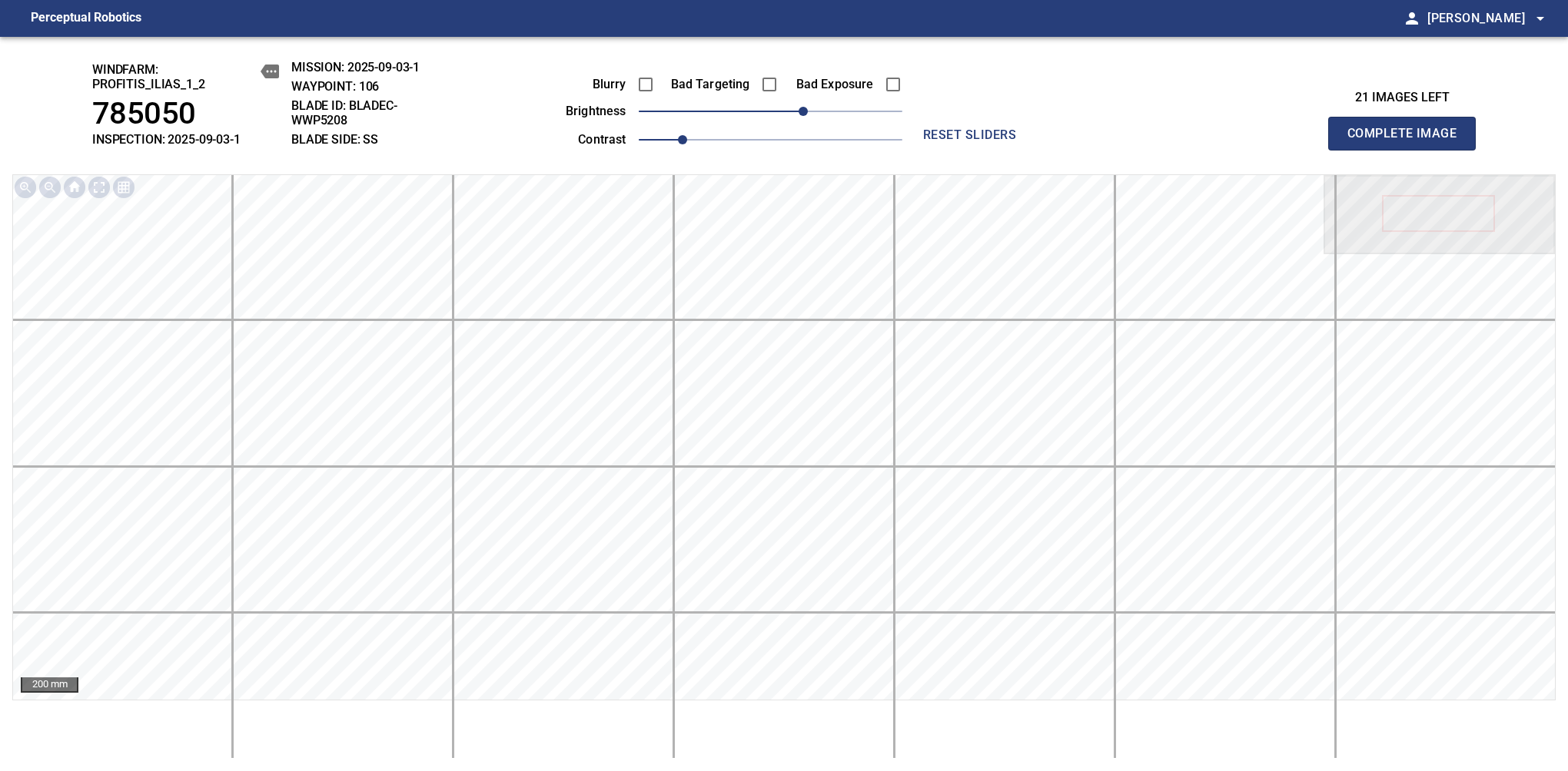
click at [1408, 141] on span "Complete Image" at bounding box center [1402, 133] width 114 height 22
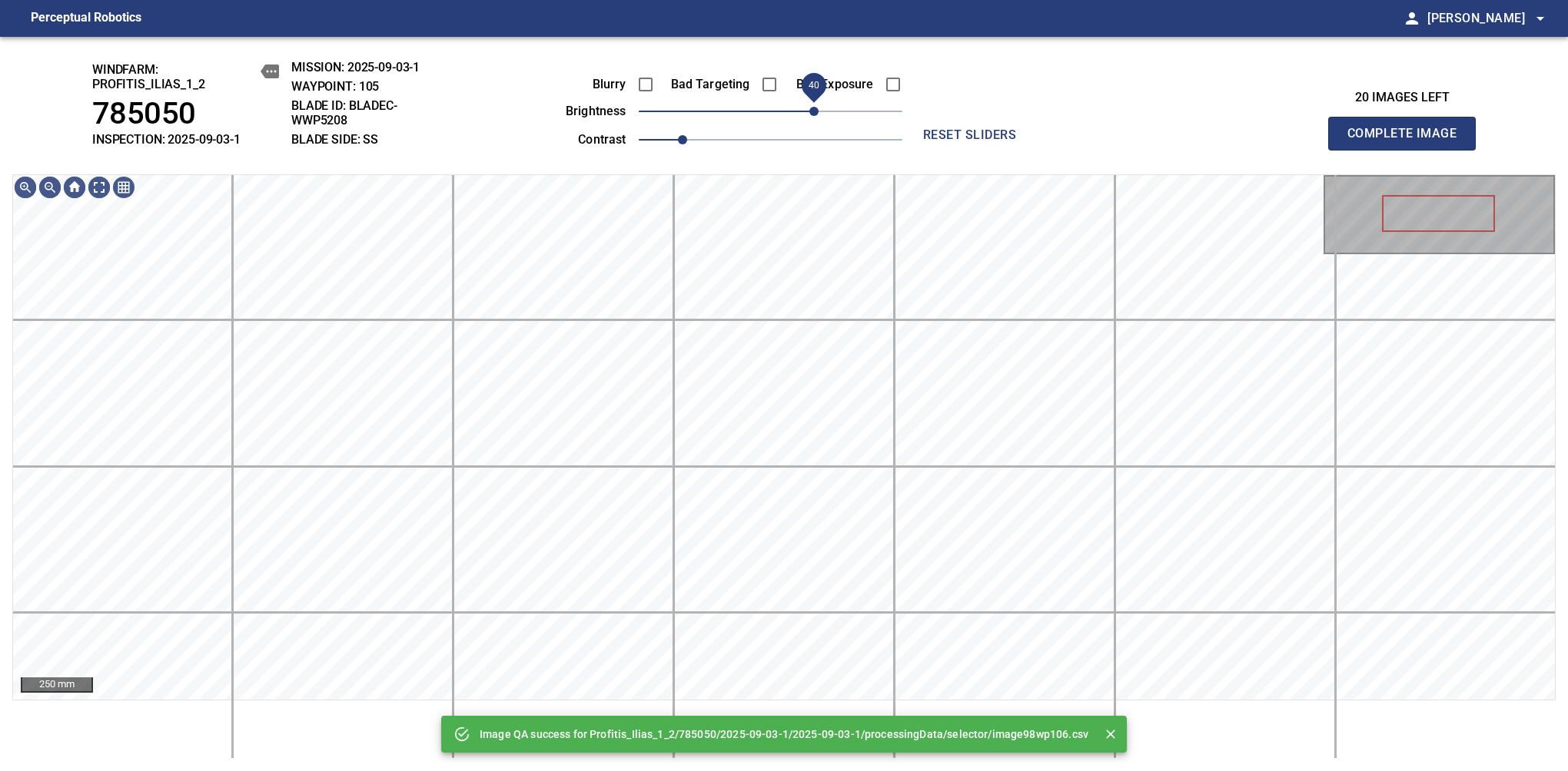
drag, startPoint x: 801, startPoint y: 118, endPoint x: 814, endPoint y: 111, distance: 14.8
click at [814, 111] on span "40" at bounding box center [771, 112] width 264 height 22
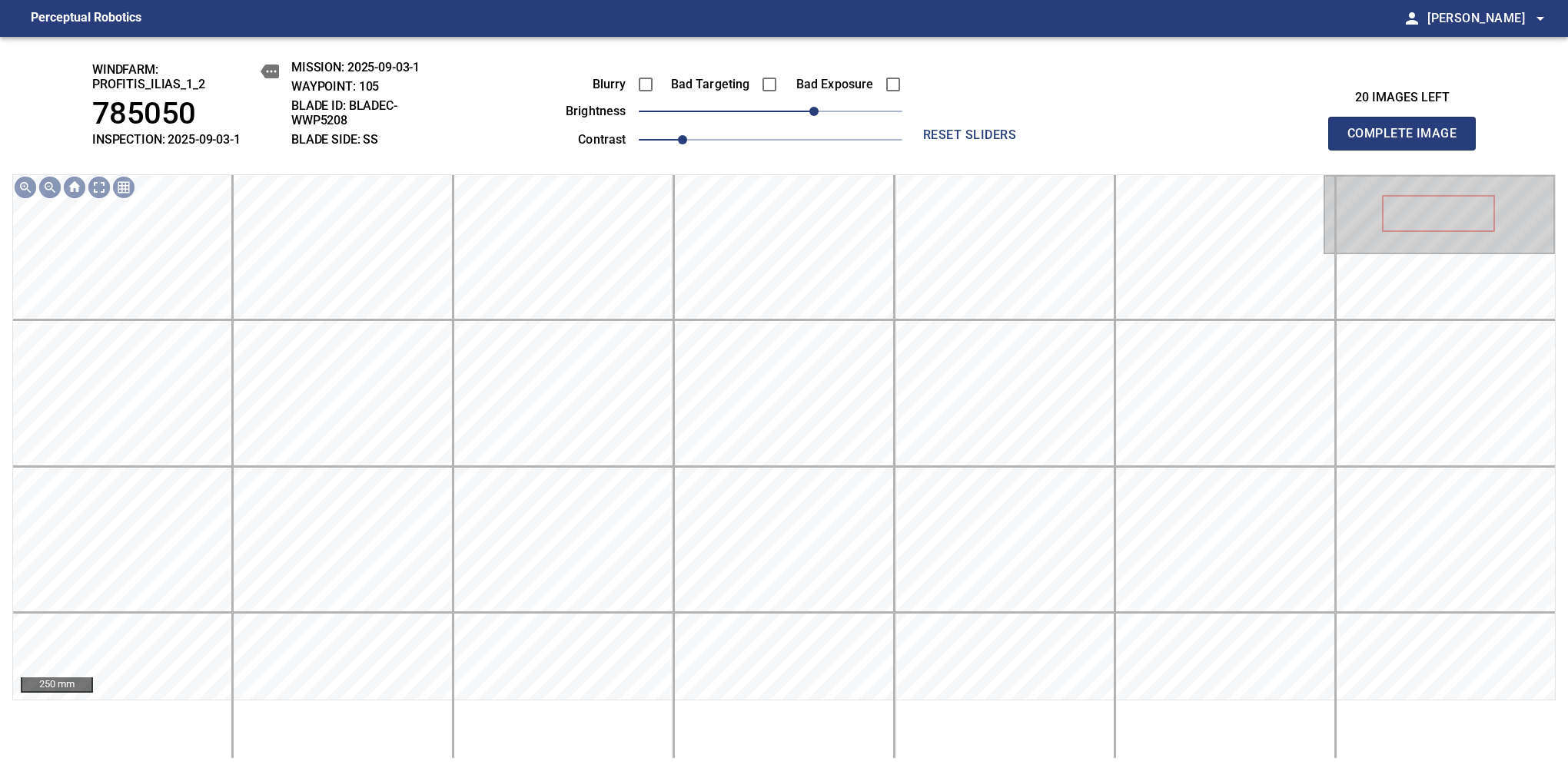
click at [1408, 141] on span "Complete Image" at bounding box center [1402, 133] width 114 height 22
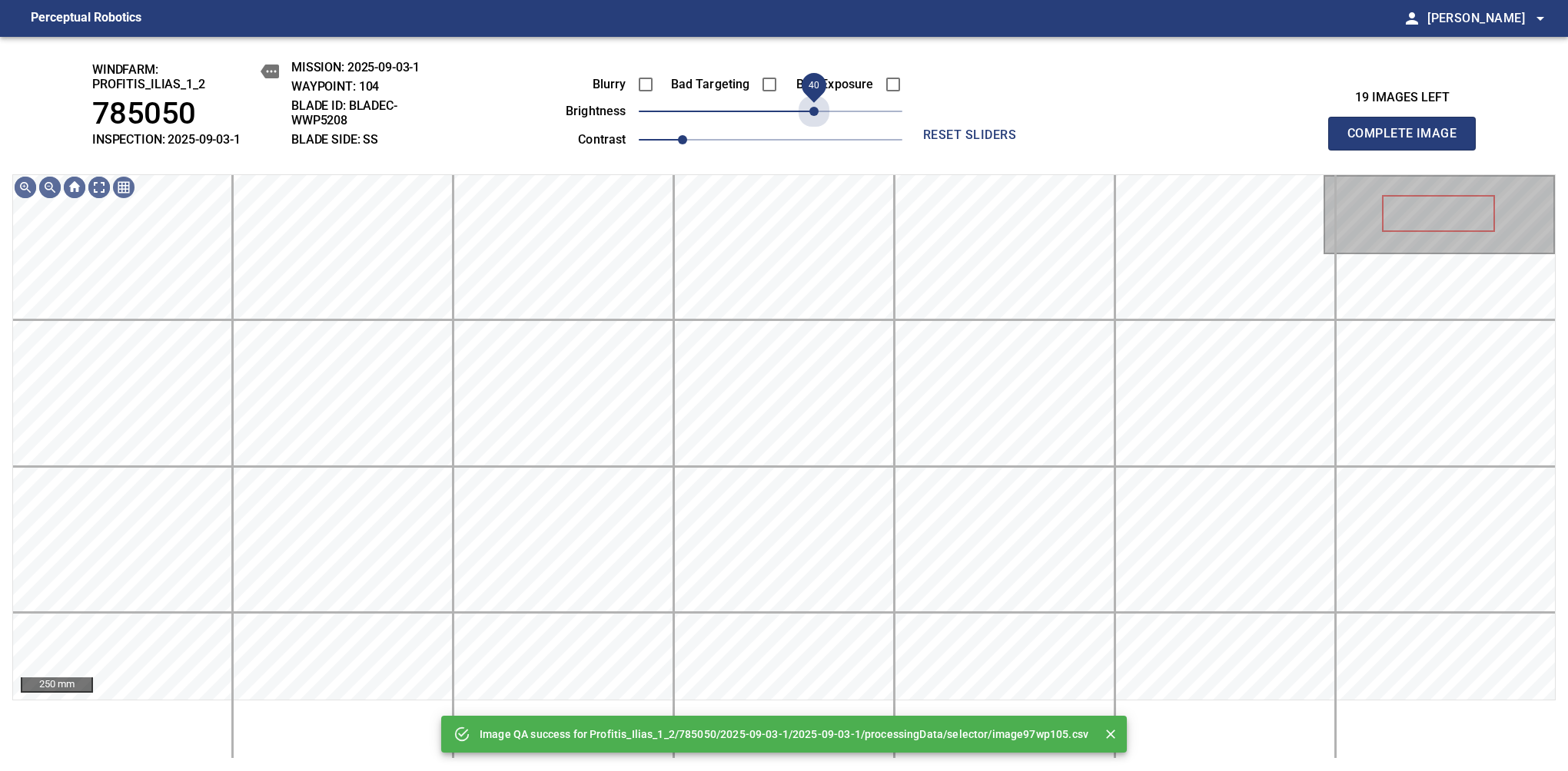
click at [814, 111] on span "40" at bounding box center [771, 112] width 264 height 22
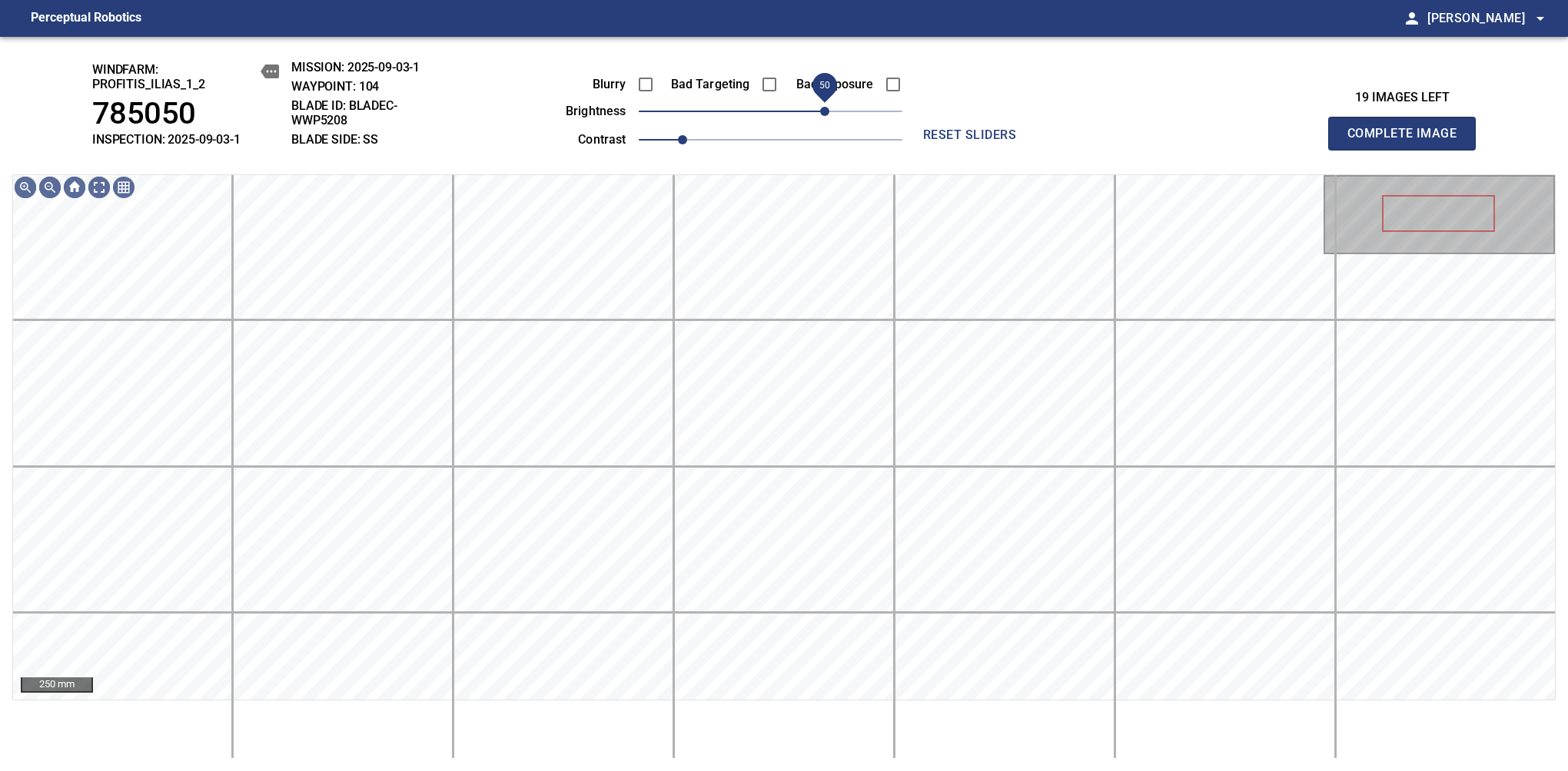
drag, startPoint x: 814, startPoint y: 111, endPoint x: 823, endPoint y: 111, distance: 9.0
click at [823, 111] on span "50" at bounding box center [824, 111] width 9 height 9
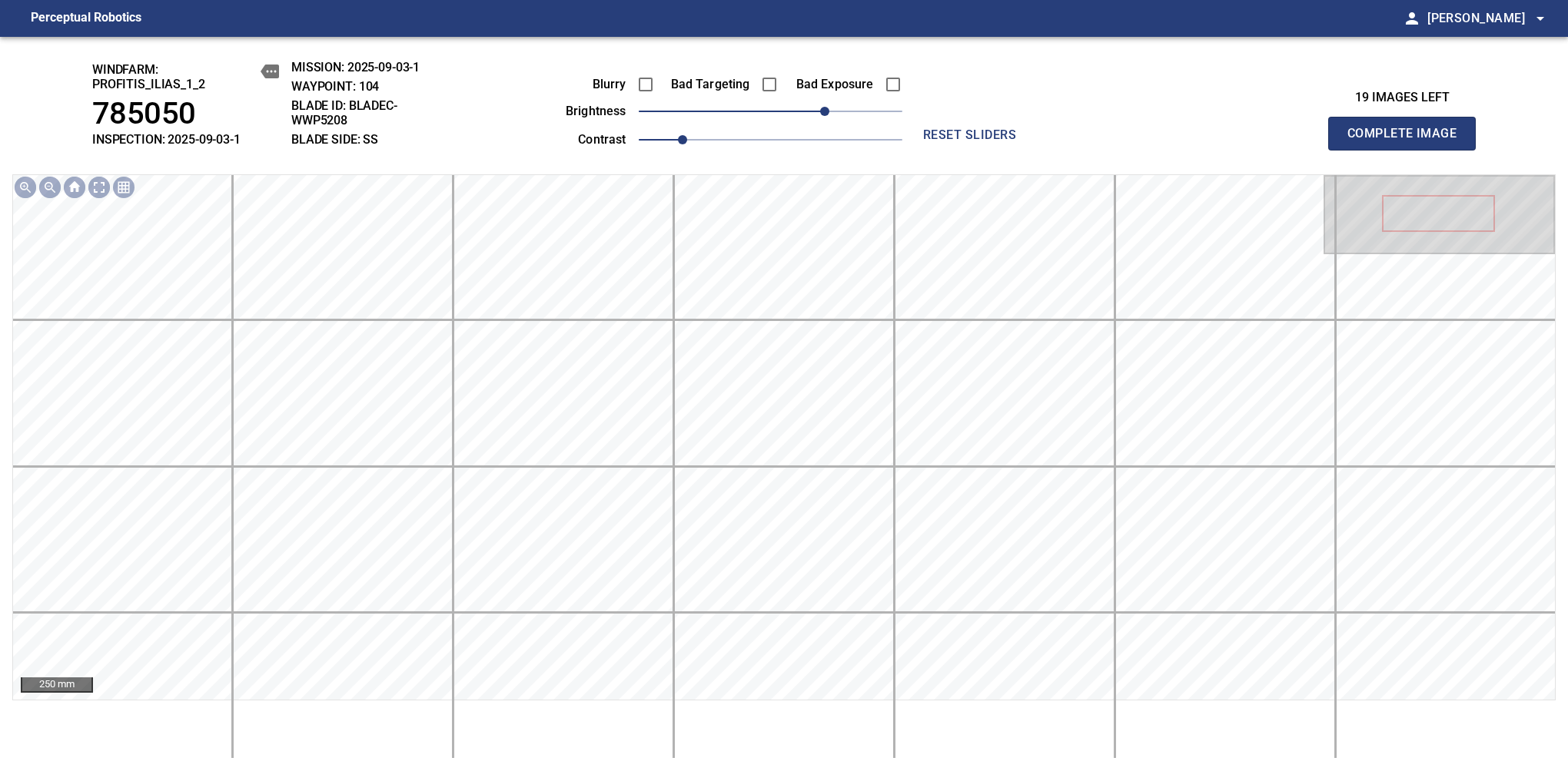
click at [1408, 141] on span "Complete Image" at bounding box center [1402, 133] width 114 height 22
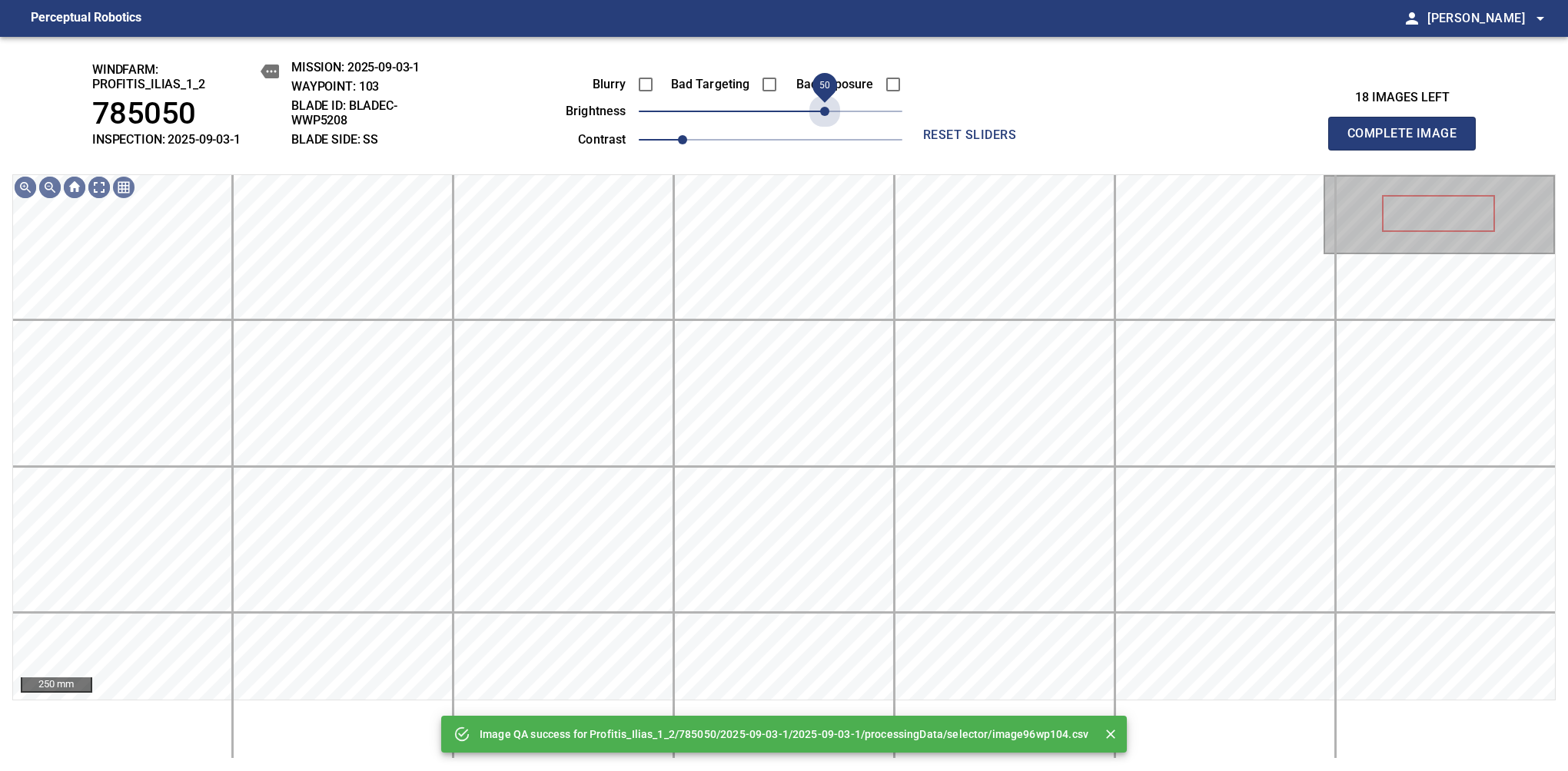
click at [823, 111] on span "50" at bounding box center [771, 112] width 264 height 22
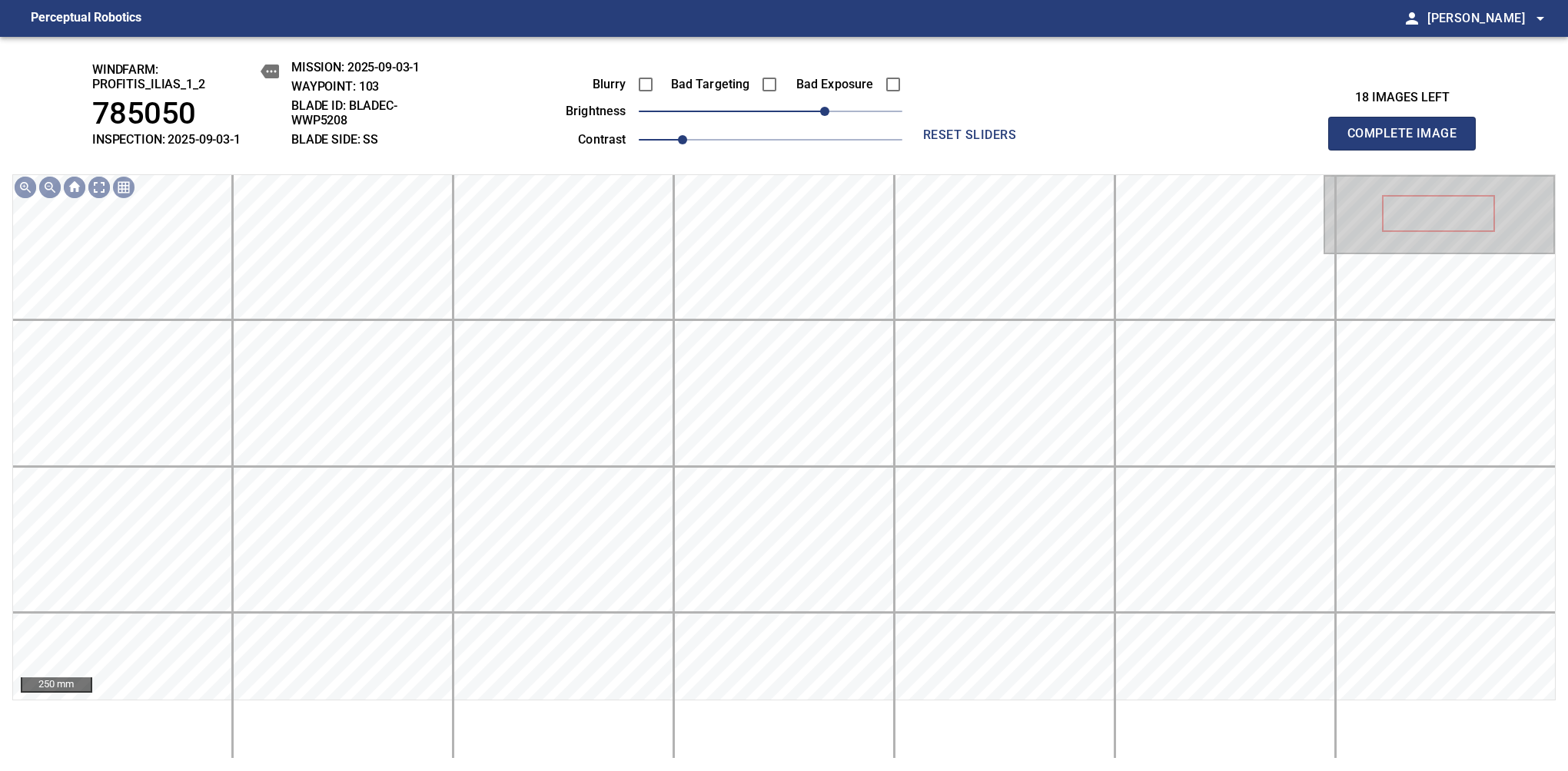
click at [1408, 141] on span "Complete Image" at bounding box center [1402, 133] width 114 height 22
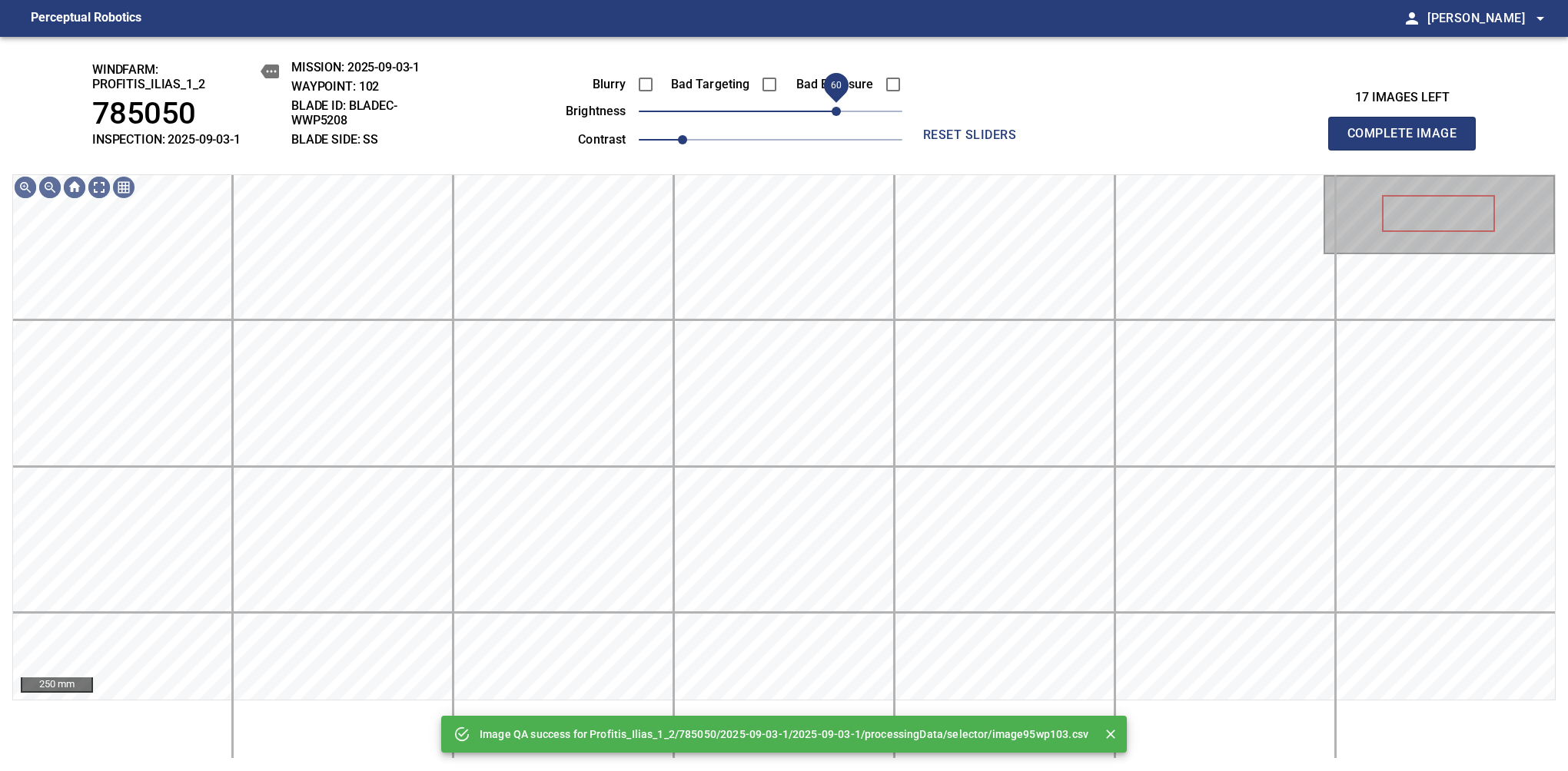
drag, startPoint x: 823, startPoint y: 111, endPoint x: 833, endPoint y: 111, distance: 10.0
click at [833, 111] on span "60" at bounding box center [771, 112] width 264 height 22
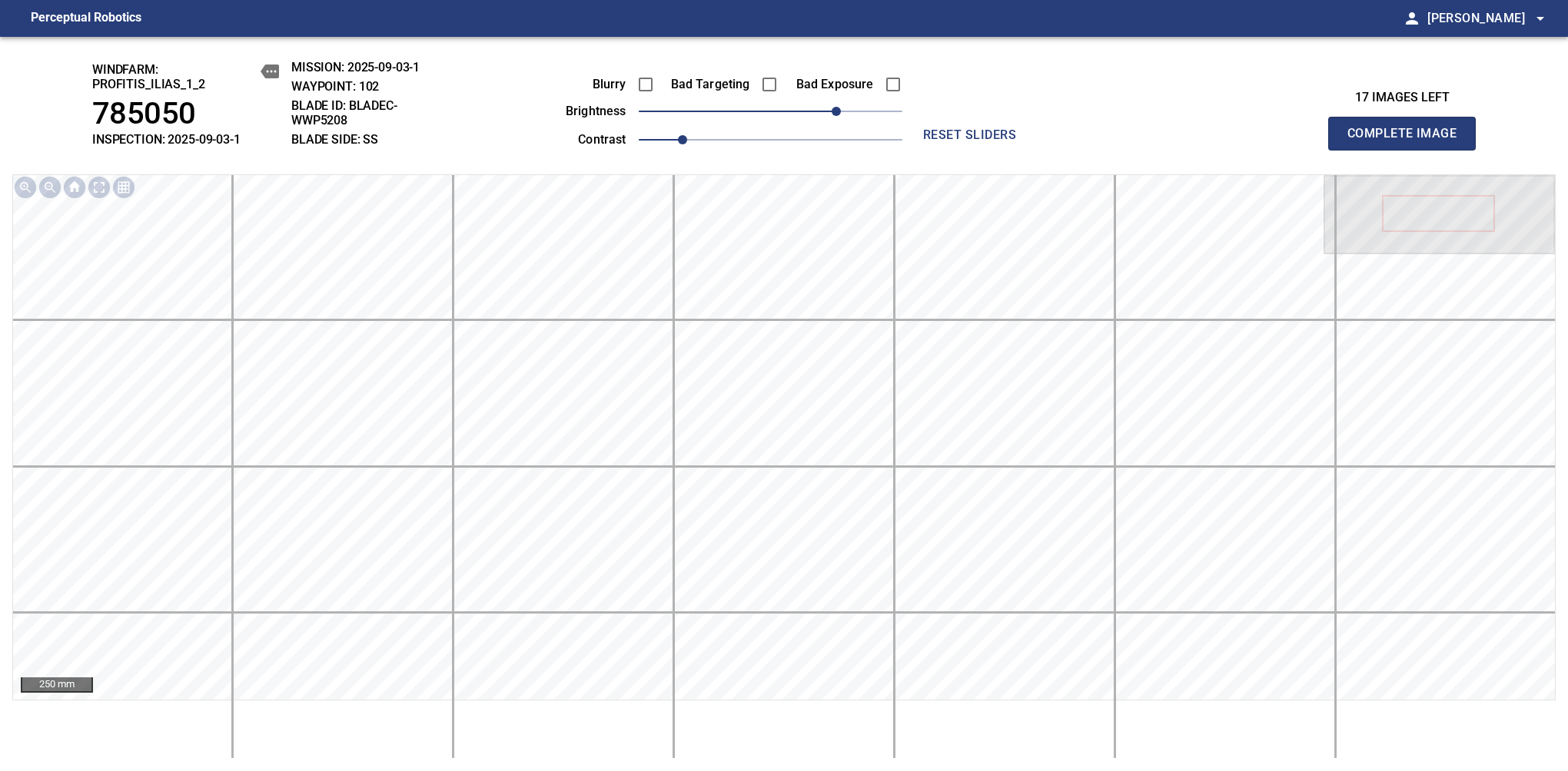
click at [1408, 141] on span "Complete Image" at bounding box center [1402, 133] width 114 height 22
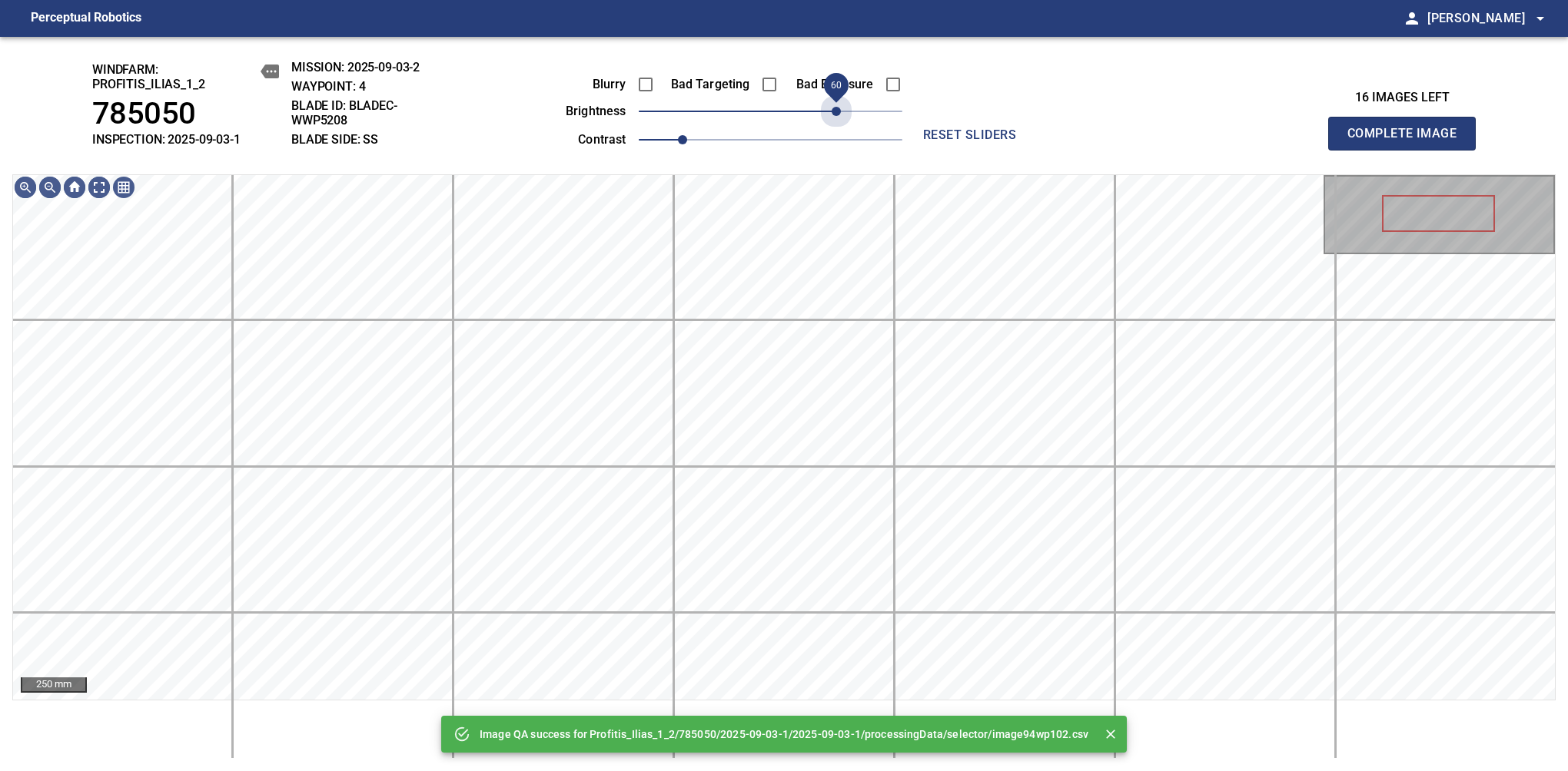
click at [833, 111] on span "60" at bounding box center [771, 112] width 264 height 22
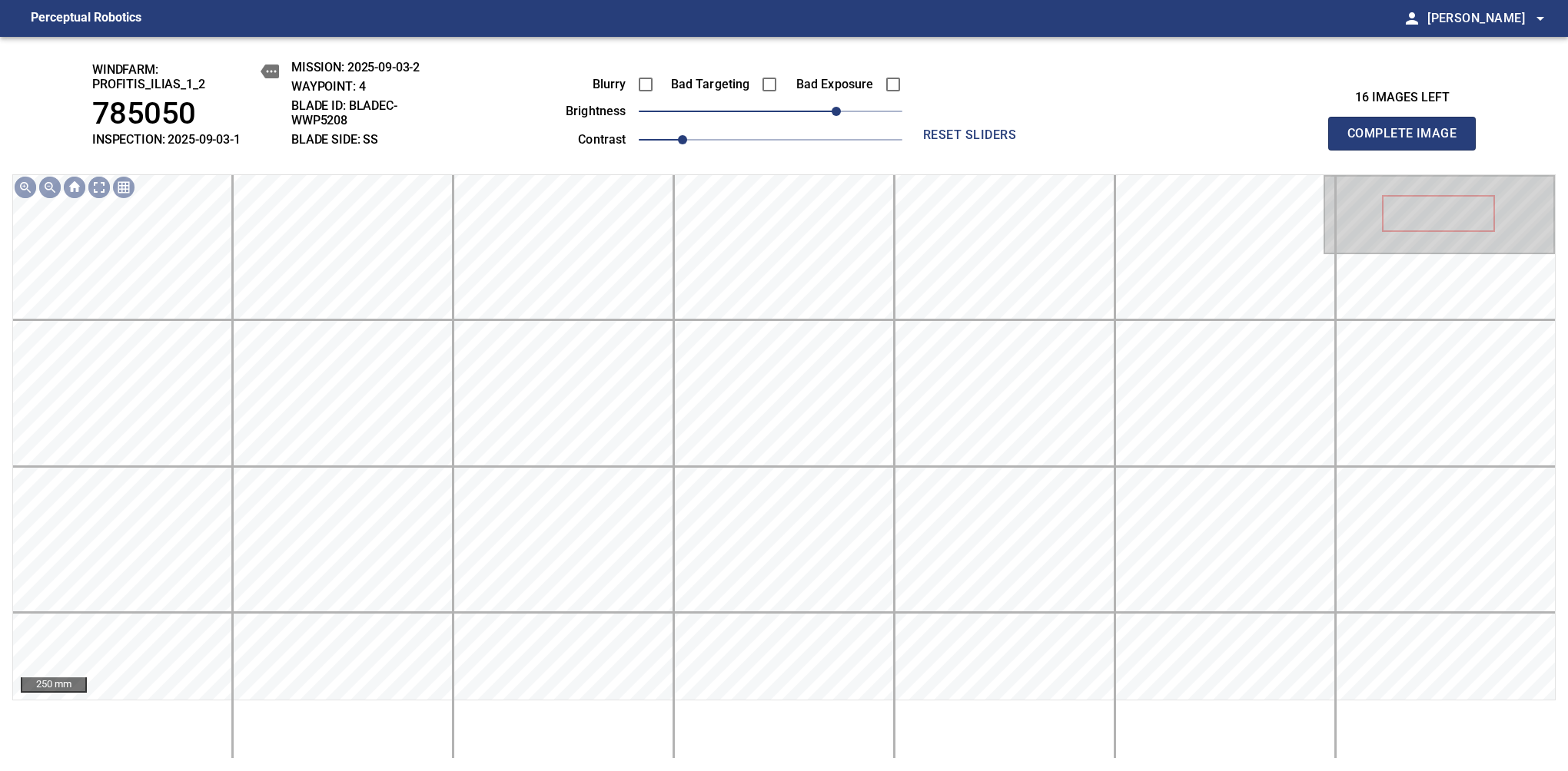
click at [1408, 141] on span "Complete Image" at bounding box center [1402, 133] width 114 height 22
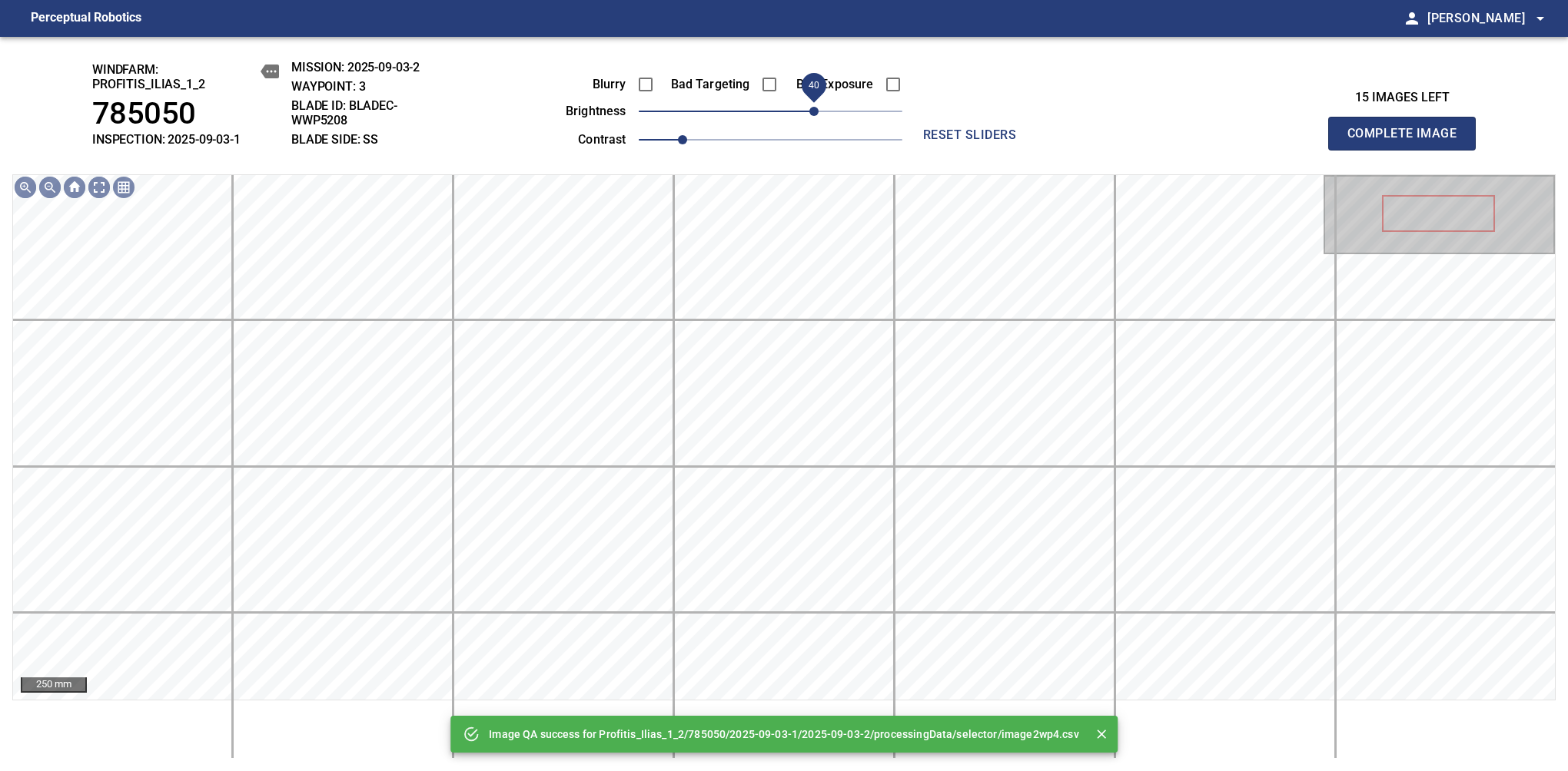
click at [819, 111] on span "40" at bounding box center [771, 112] width 264 height 22
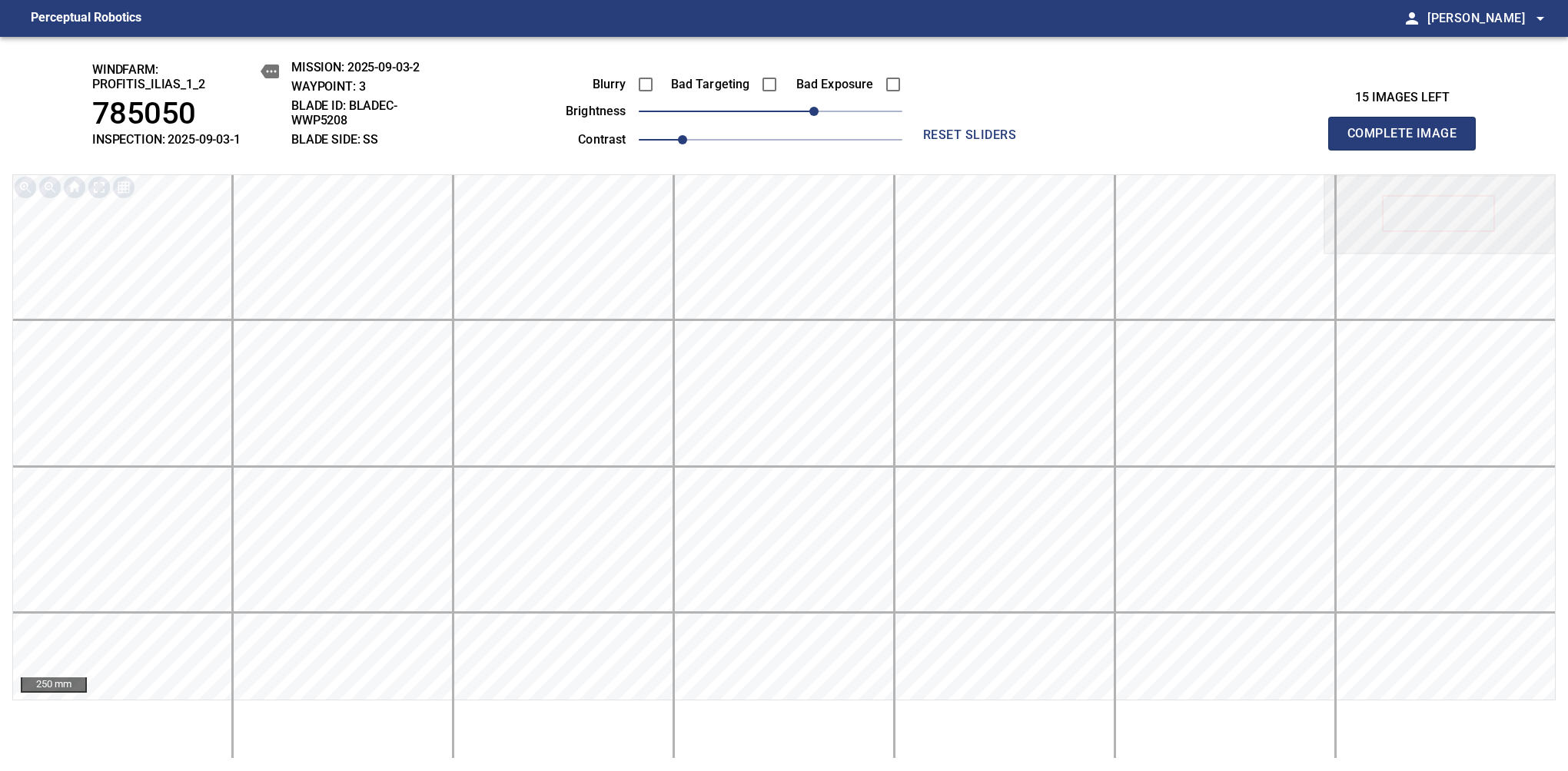
click at [1408, 141] on span "Complete Image" at bounding box center [1402, 133] width 114 height 22
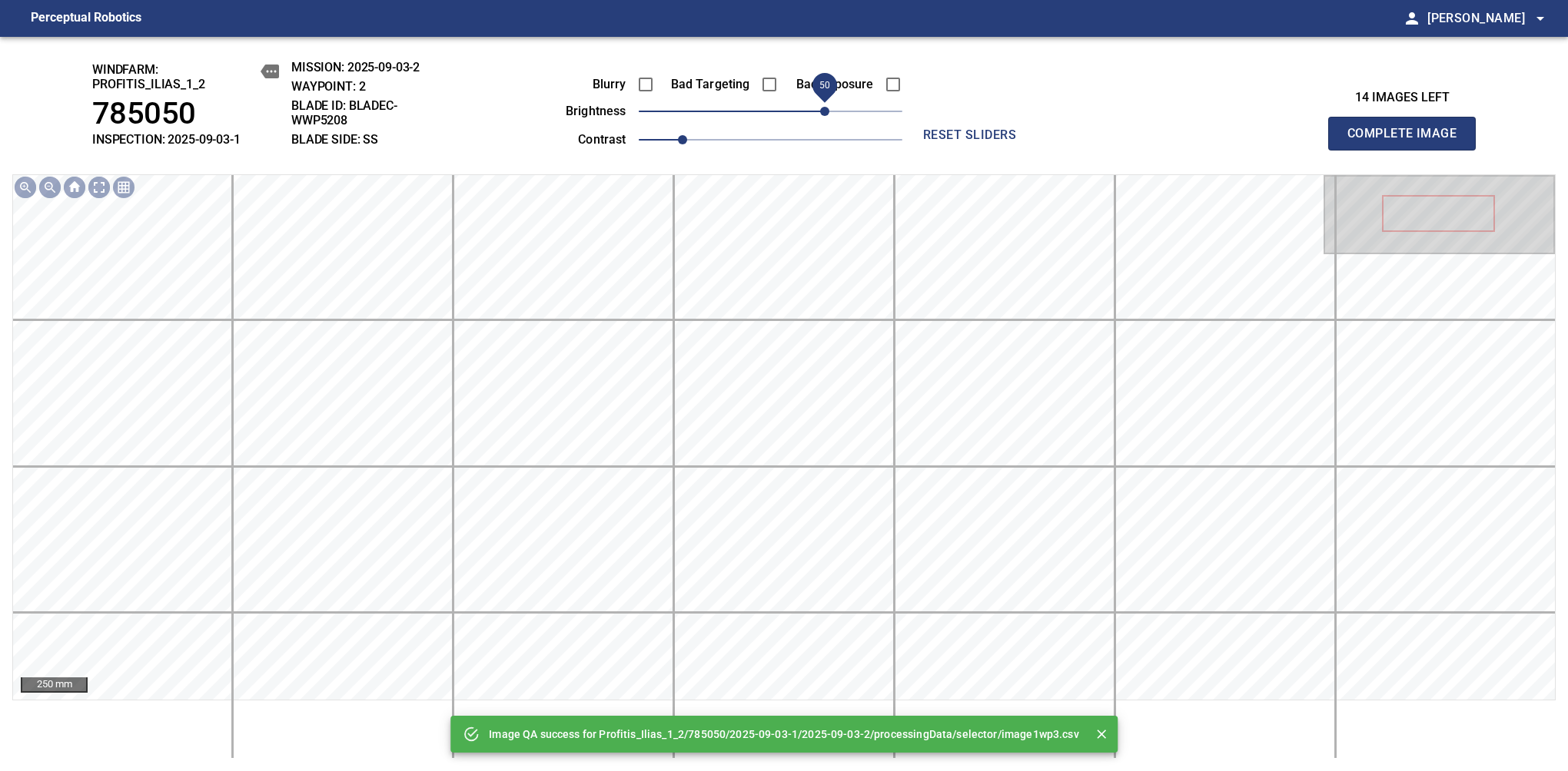
click at [827, 111] on span "50" at bounding box center [771, 112] width 264 height 22
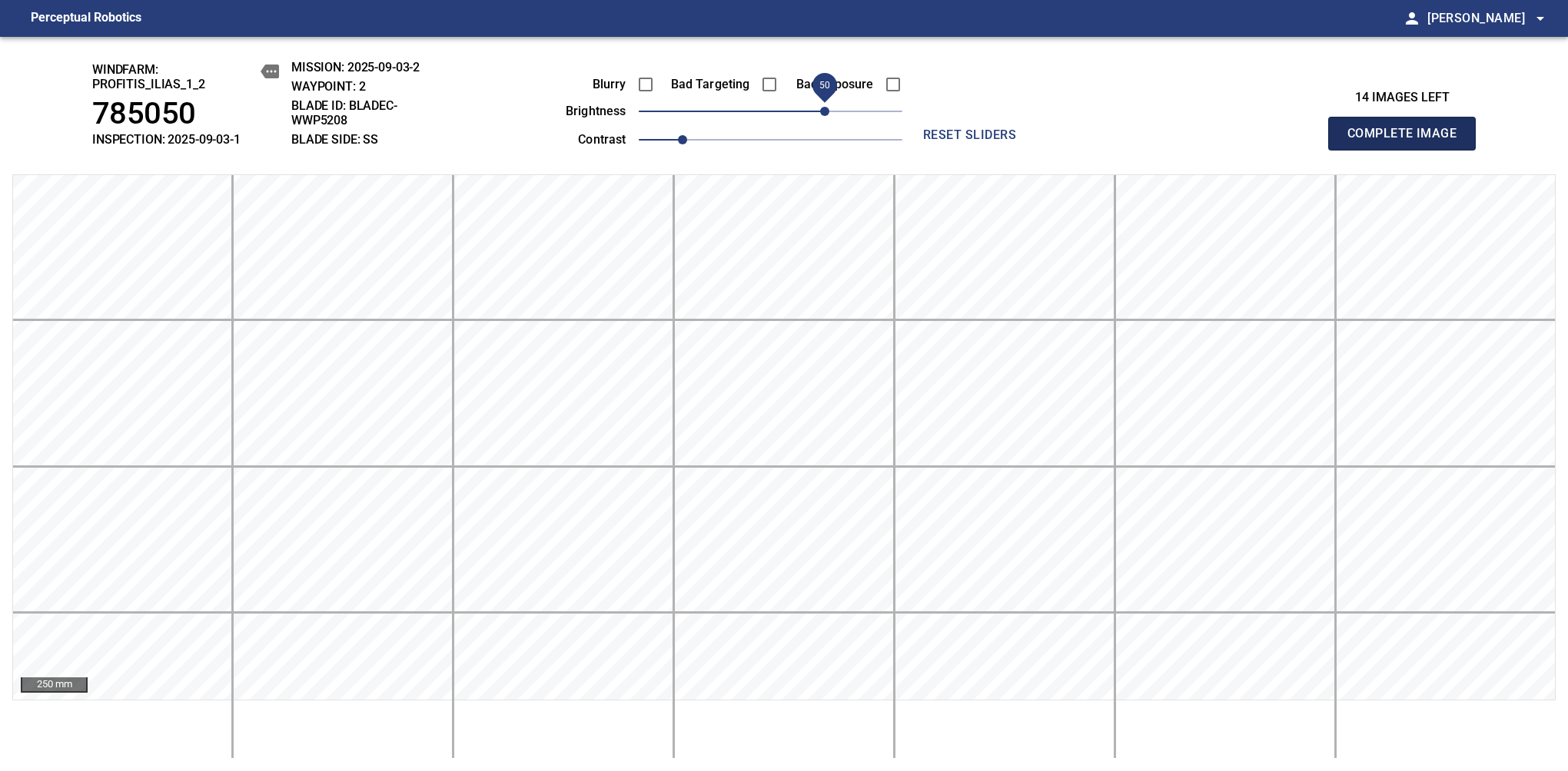
click at [1408, 141] on span "Complete Image" at bounding box center [1402, 133] width 114 height 22
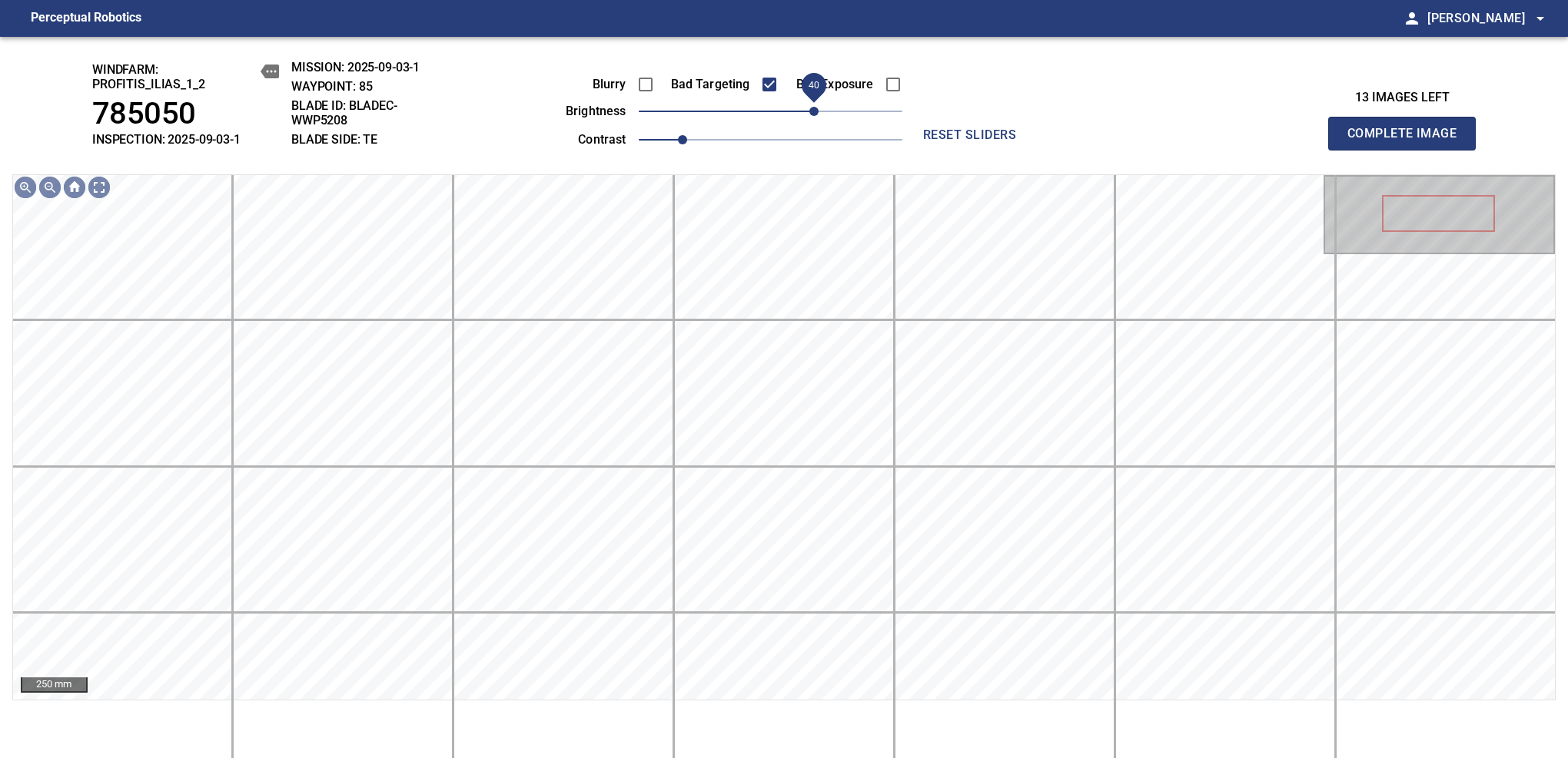
click at [814, 115] on span "40" at bounding box center [813, 111] width 9 height 9
click at [808, 116] on span "30" at bounding box center [802, 111] width 9 height 9
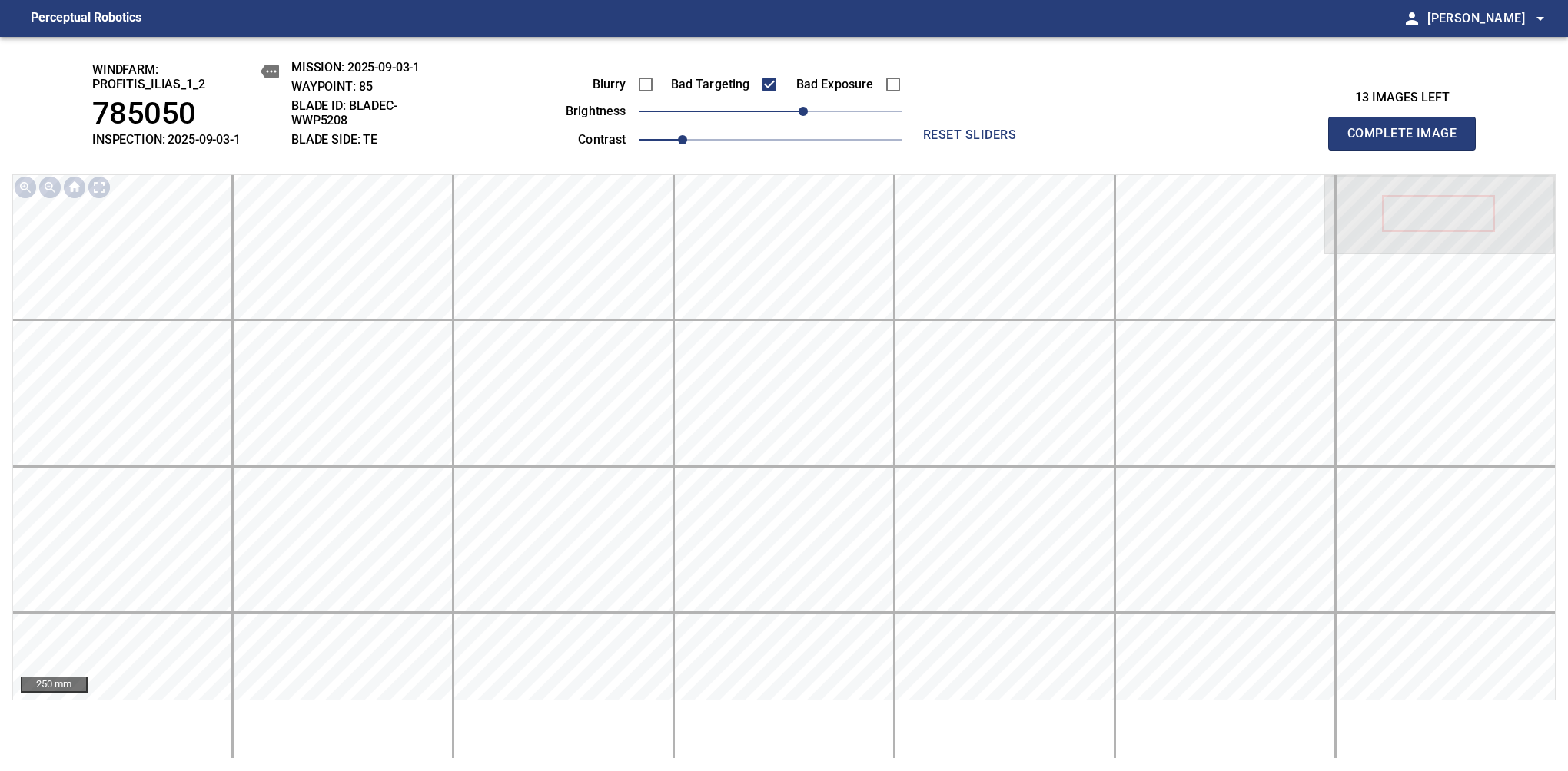
click at [1408, 141] on span "Complete Image" at bounding box center [1402, 133] width 114 height 22
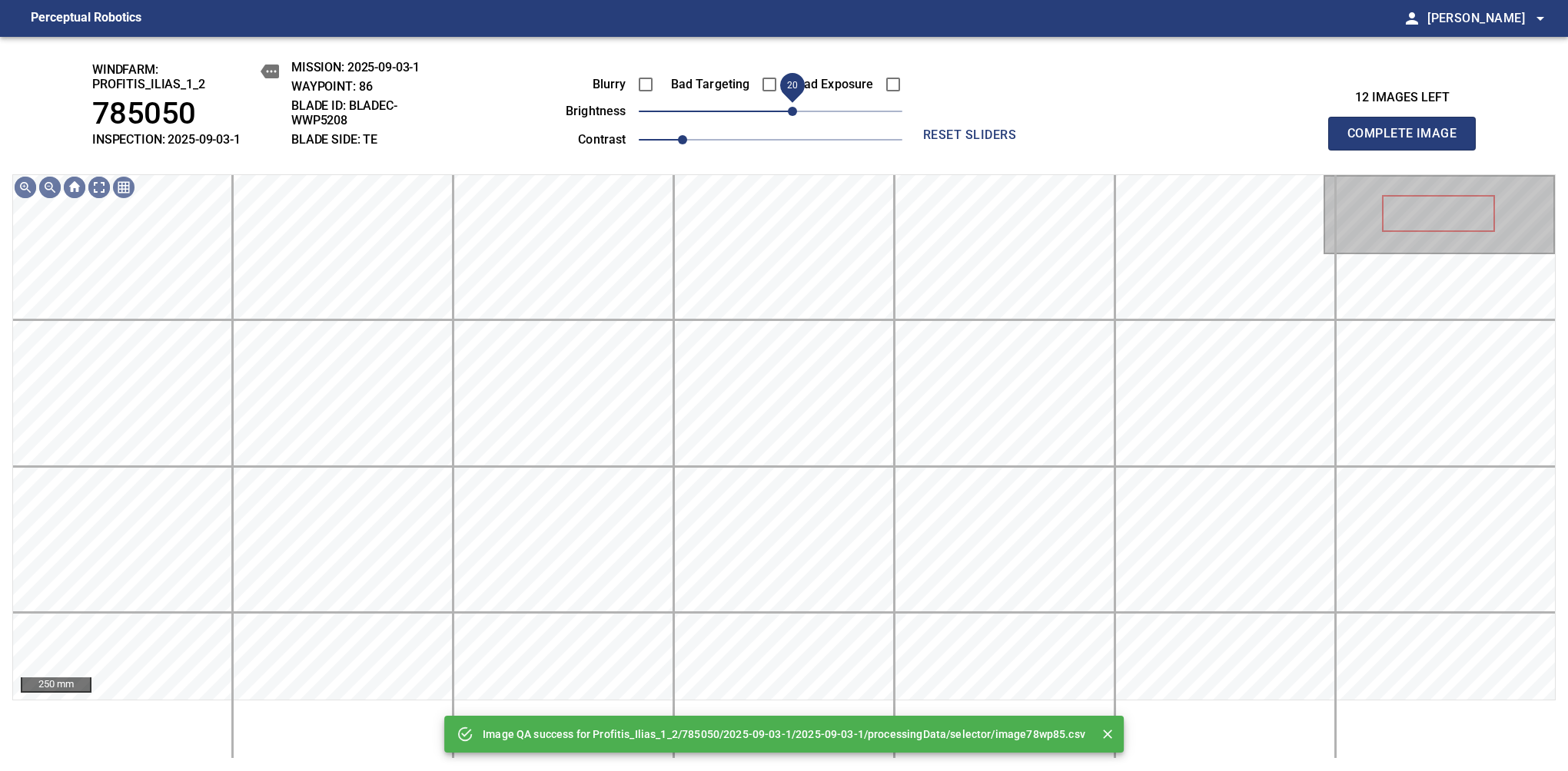
drag, startPoint x: 806, startPoint y: 116, endPoint x: 797, endPoint y: 118, distance: 9.2
click at [797, 118] on span "20" at bounding box center [771, 112] width 264 height 22
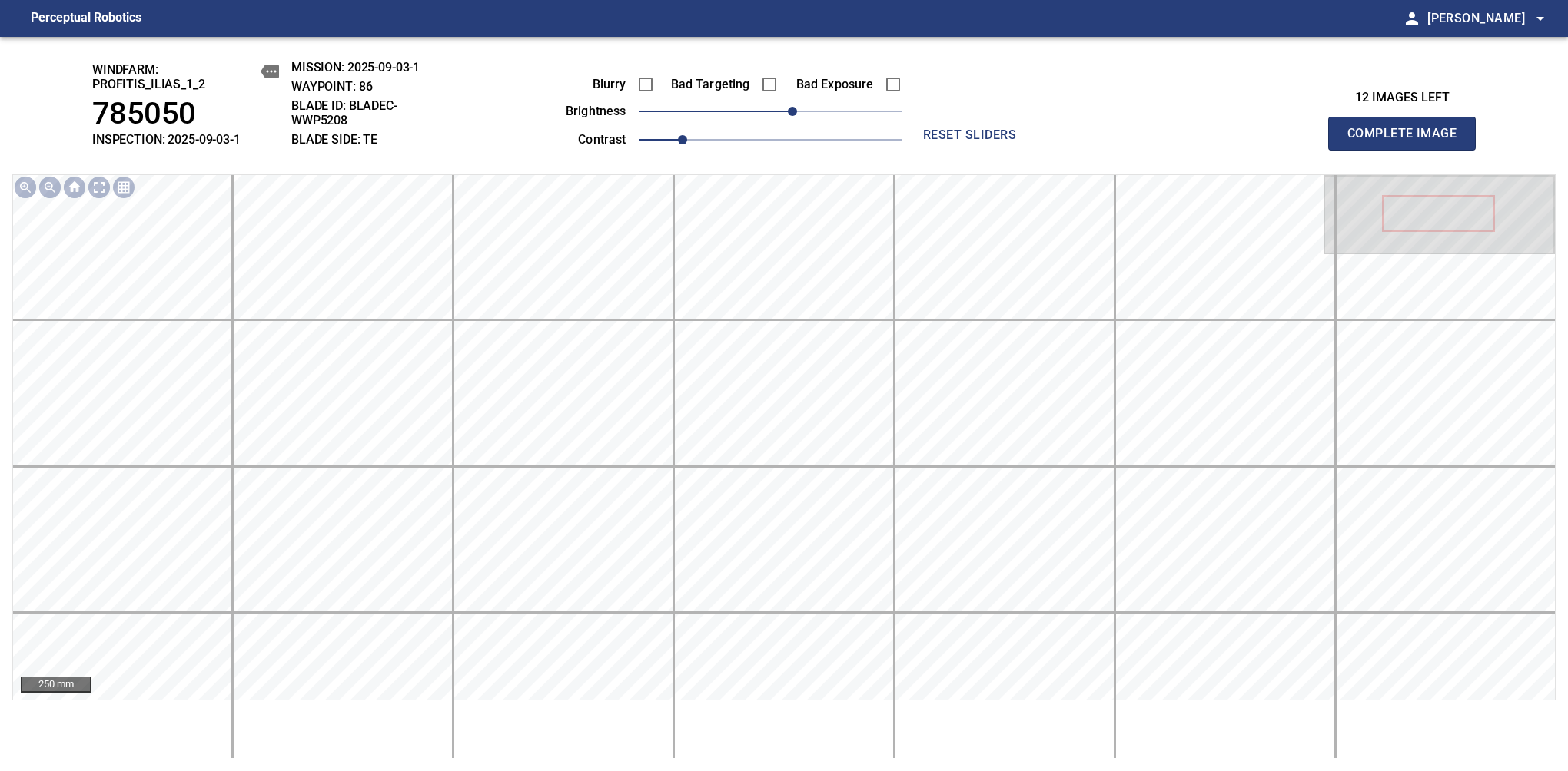
click at [1408, 141] on span "Complete Image" at bounding box center [1402, 133] width 114 height 22
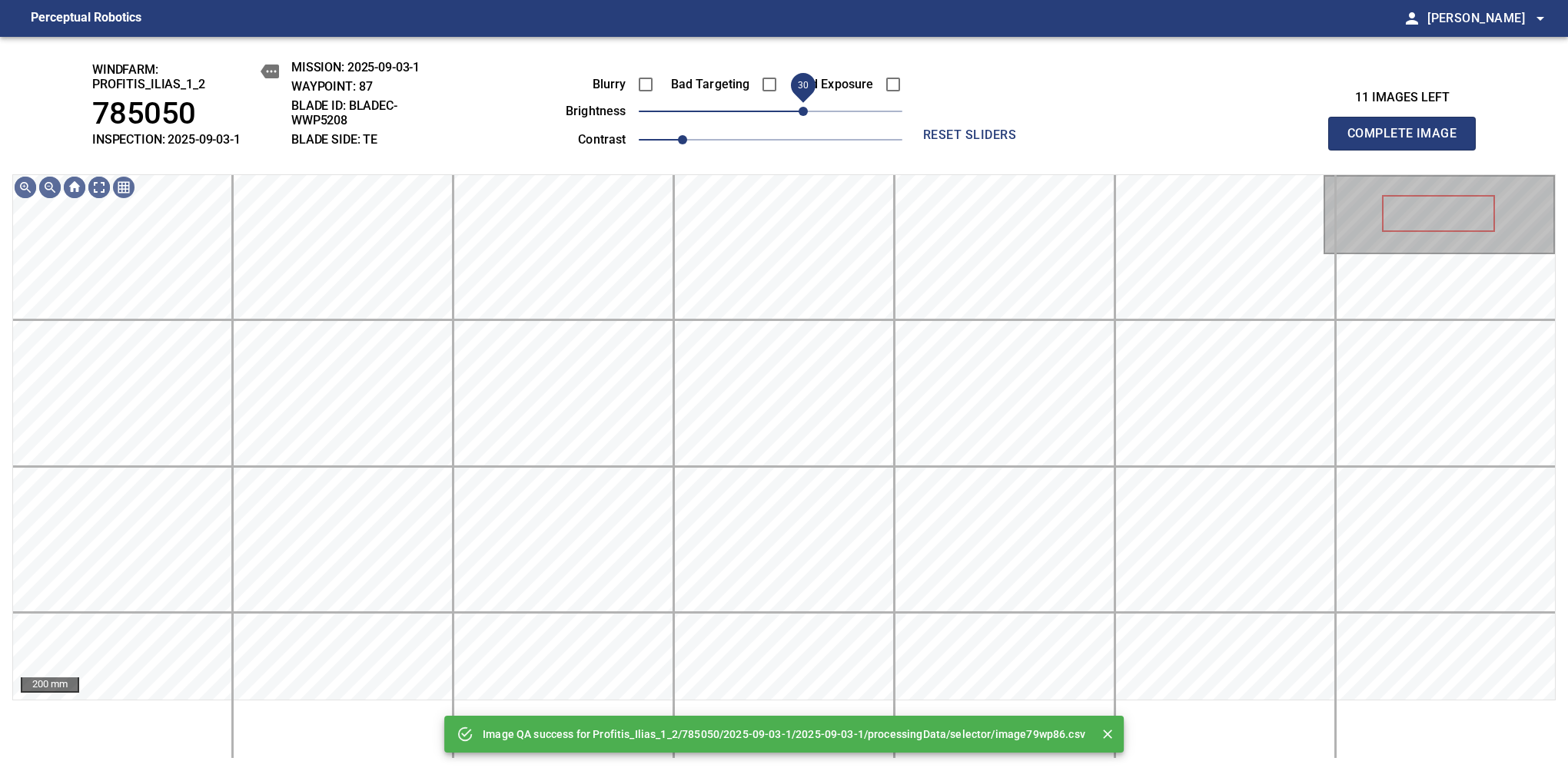
drag, startPoint x: 783, startPoint y: 114, endPoint x: 805, endPoint y: 115, distance: 22.0
click at [805, 115] on span "30" at bounding box center [802, 111] width 9 height 9
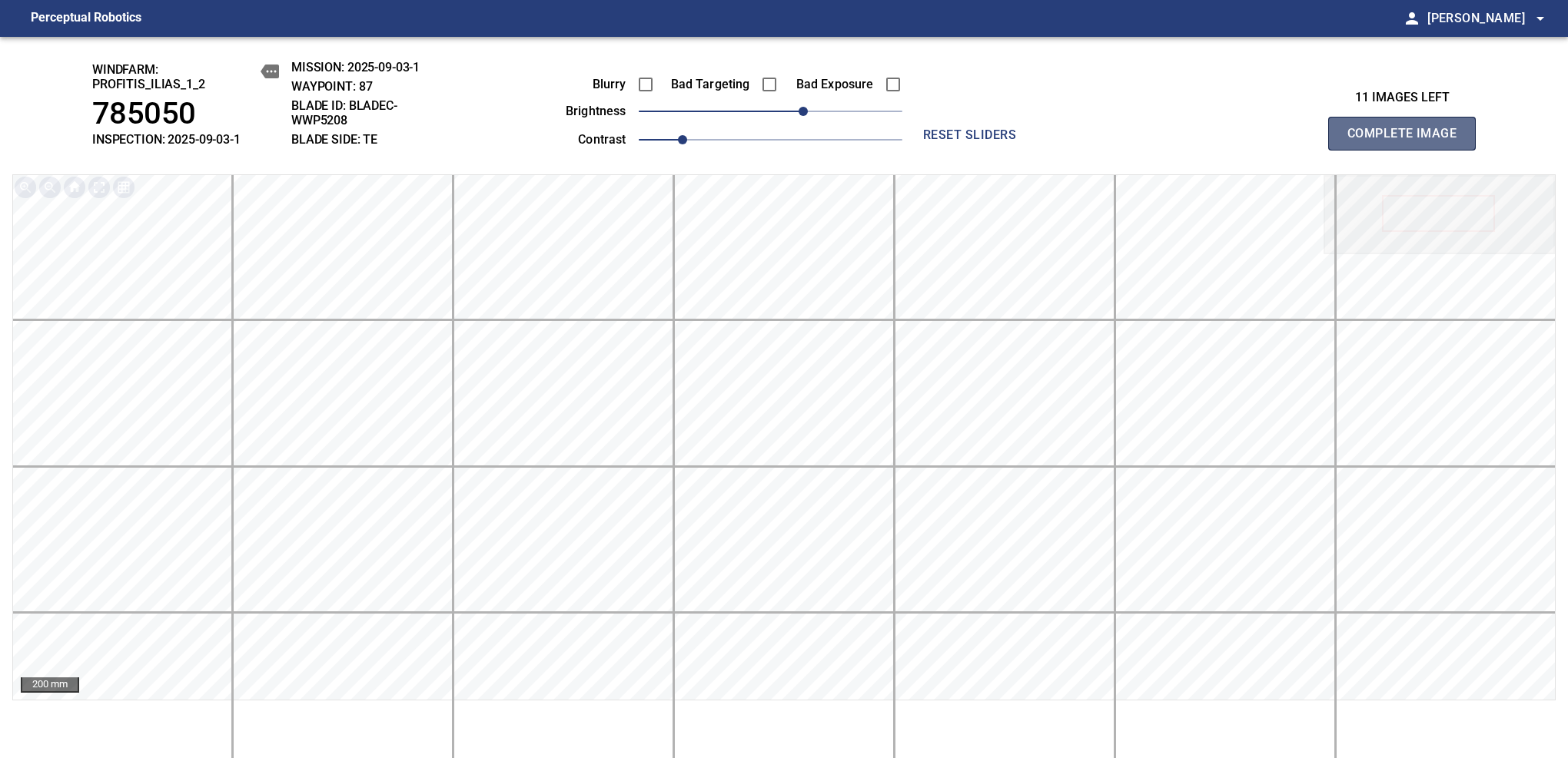
click at [1408, 141] on span "Complete Image" at bounding box center [1402, 133] width 114 height 22
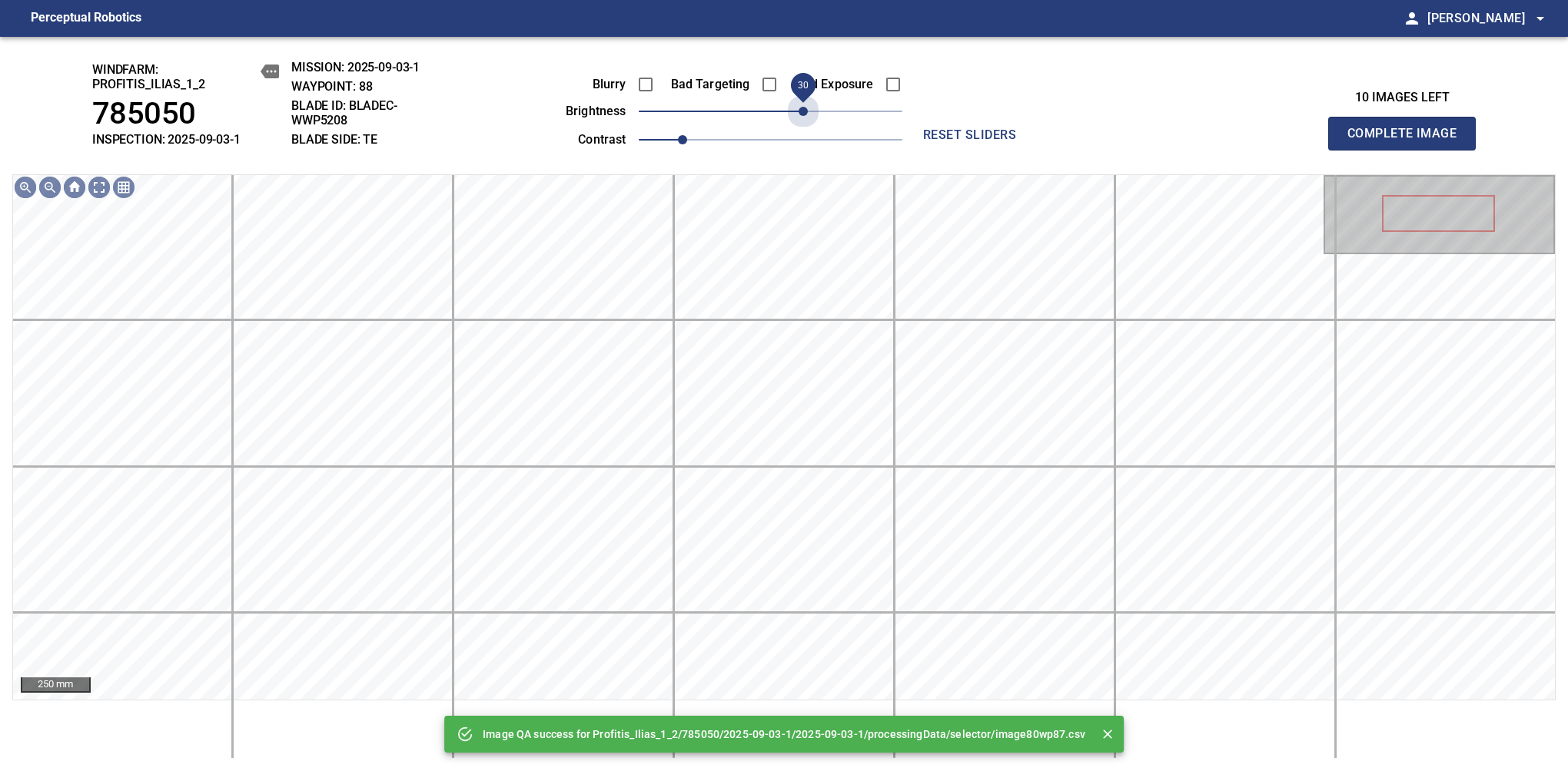
click at [805, 115] on span "30" at bounding box center [771, 112] width 264 height 22
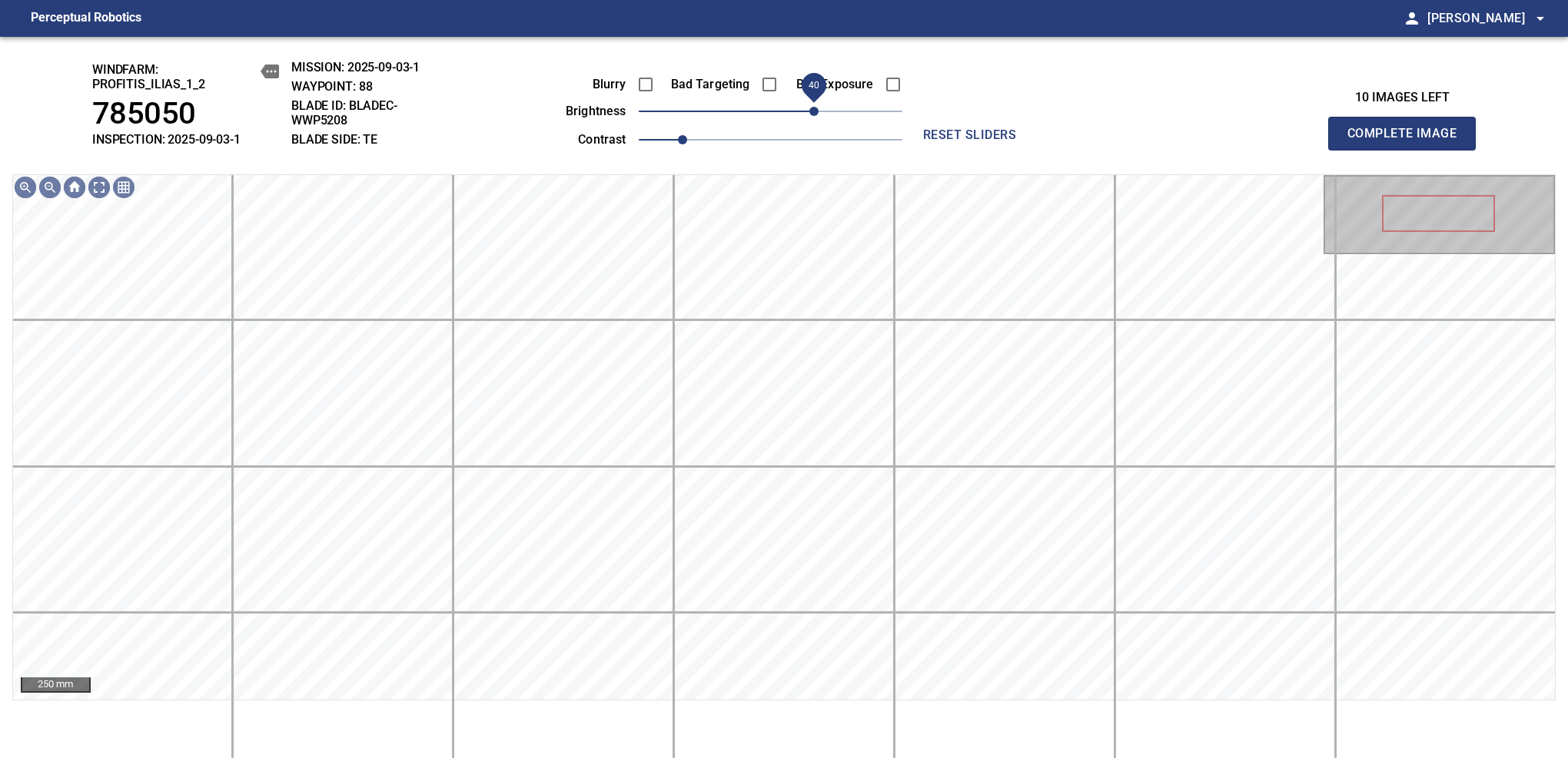
click at [809, 115] on span "40" at bounding box center [813, 111] width 9 height 9
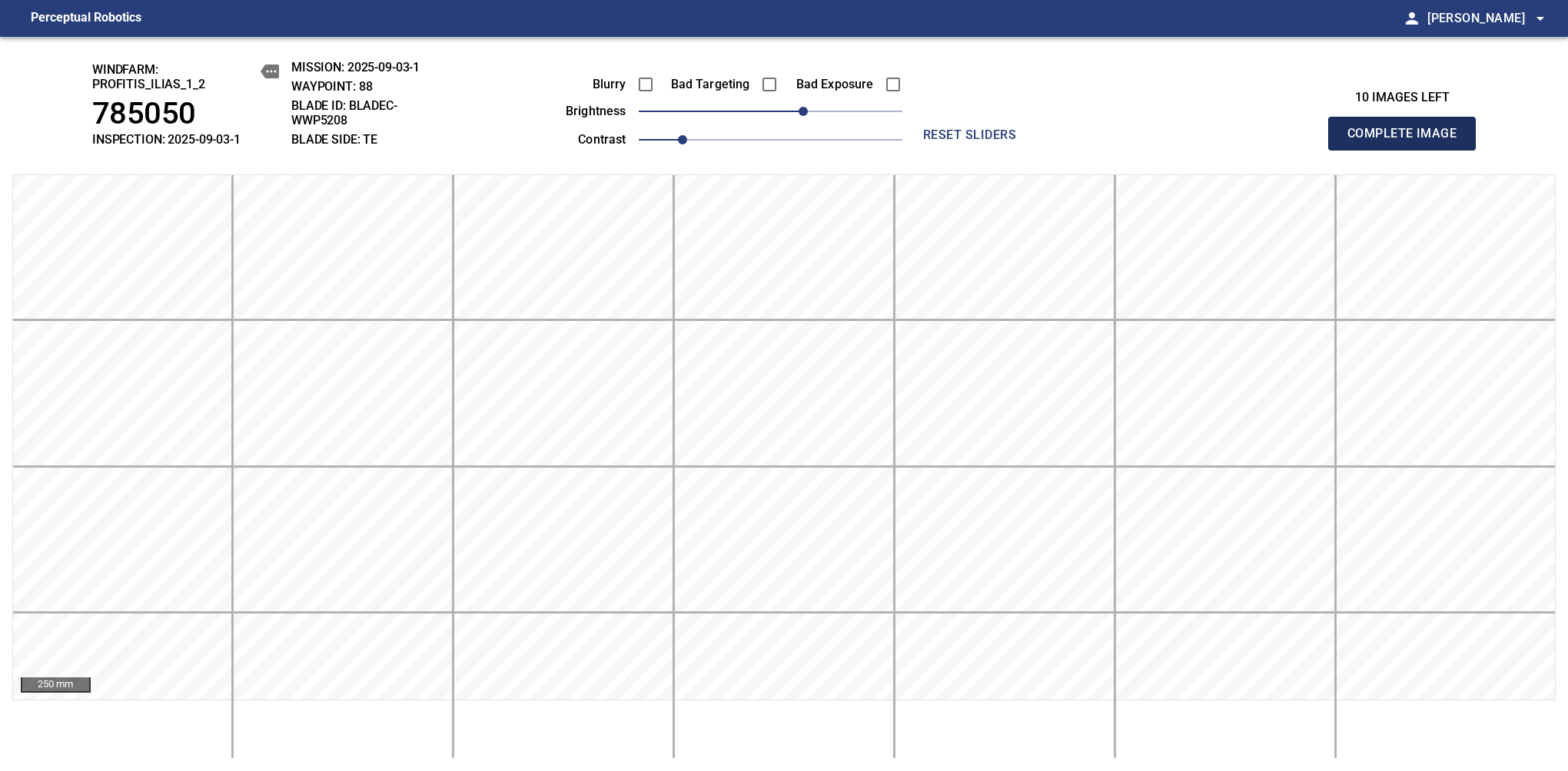
click at [1408, 141] on span "Complete Image" at bounding box center [1402, 133] width 114 height 22
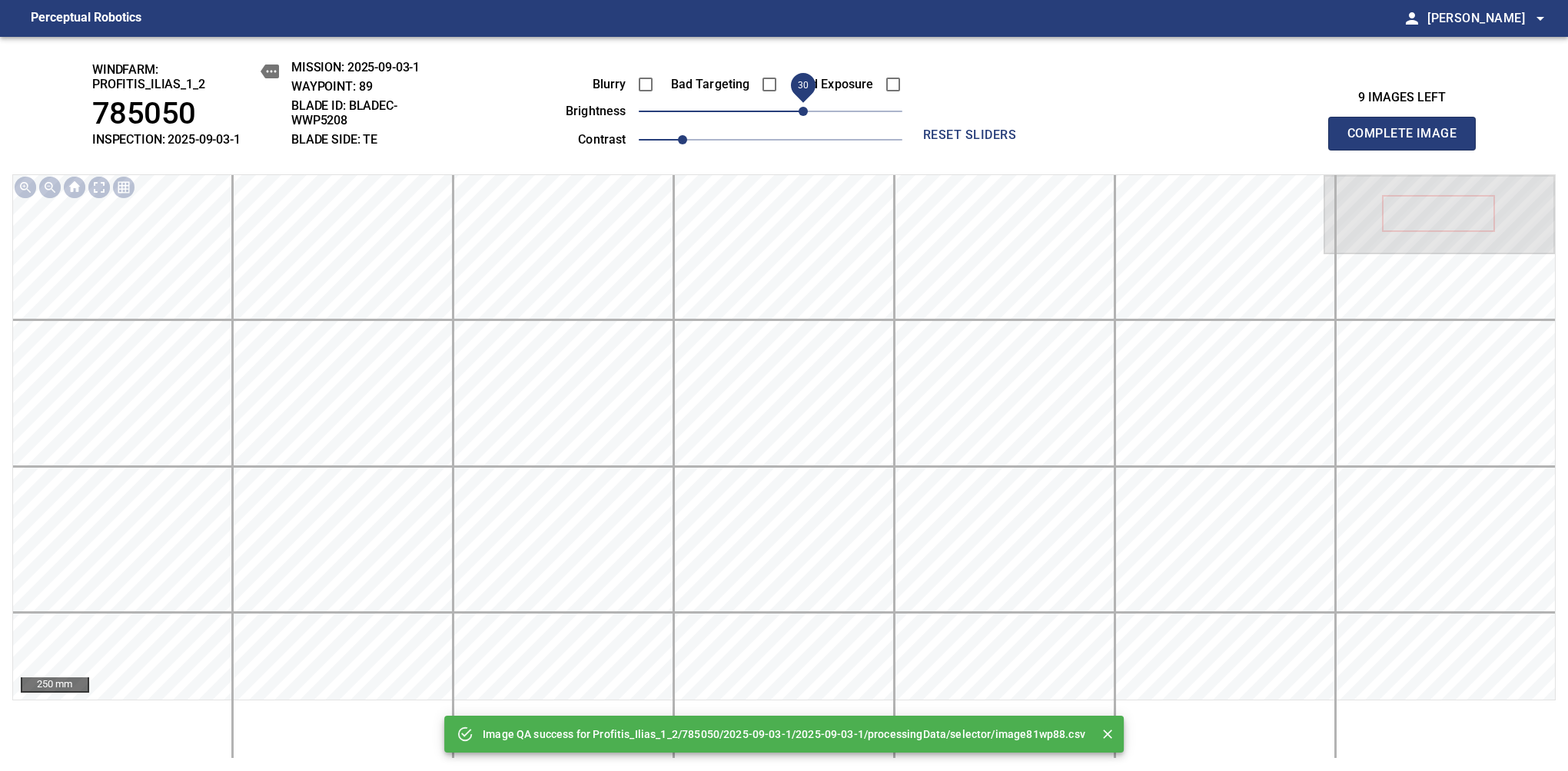
click at [802, 107] on span "30" at bounding box center [771, 112] width 264 height 22
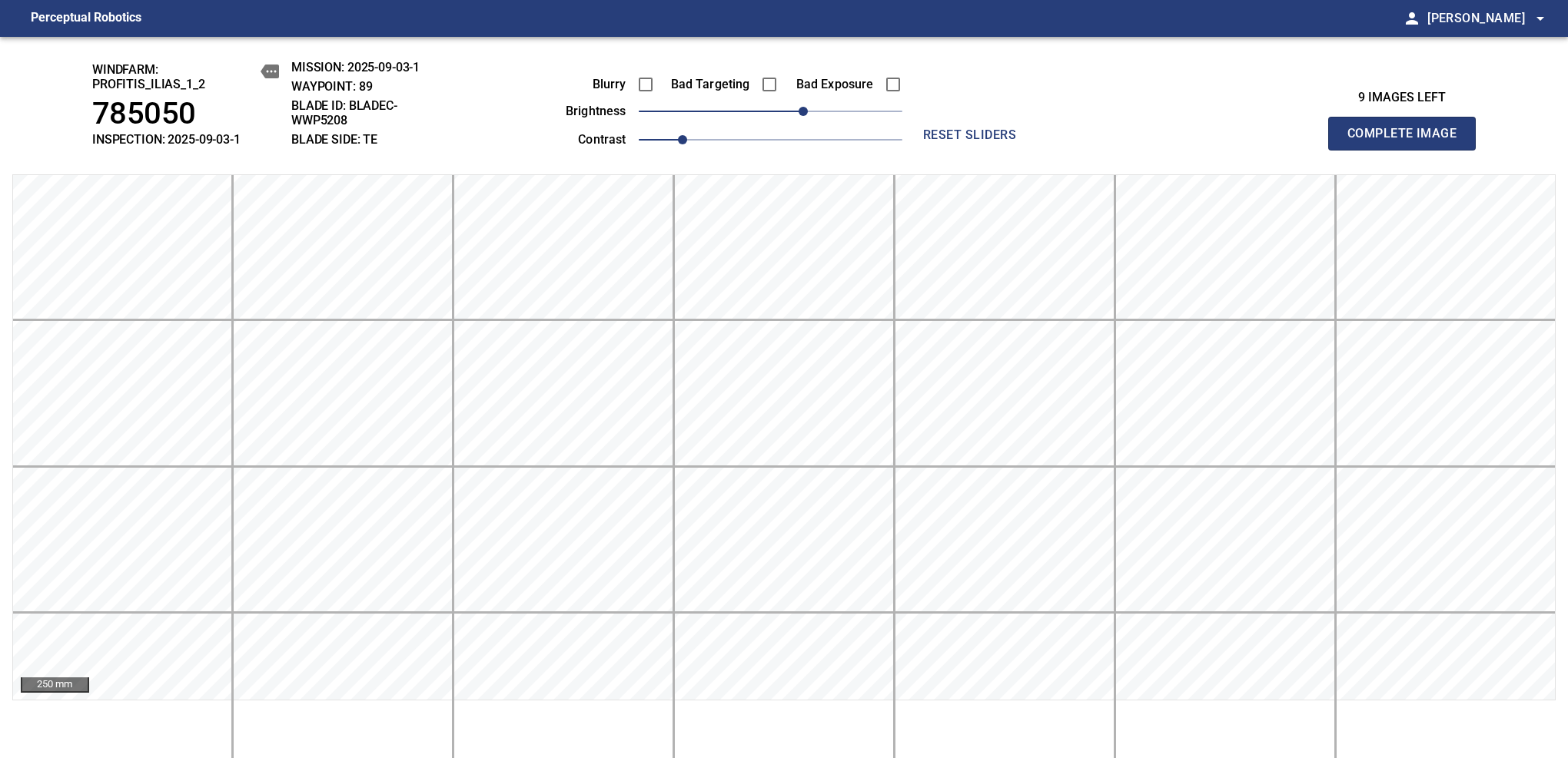
click at [1408, 141] on span "Complete Image" at bounding box center [1402, 133] width 114 height 22
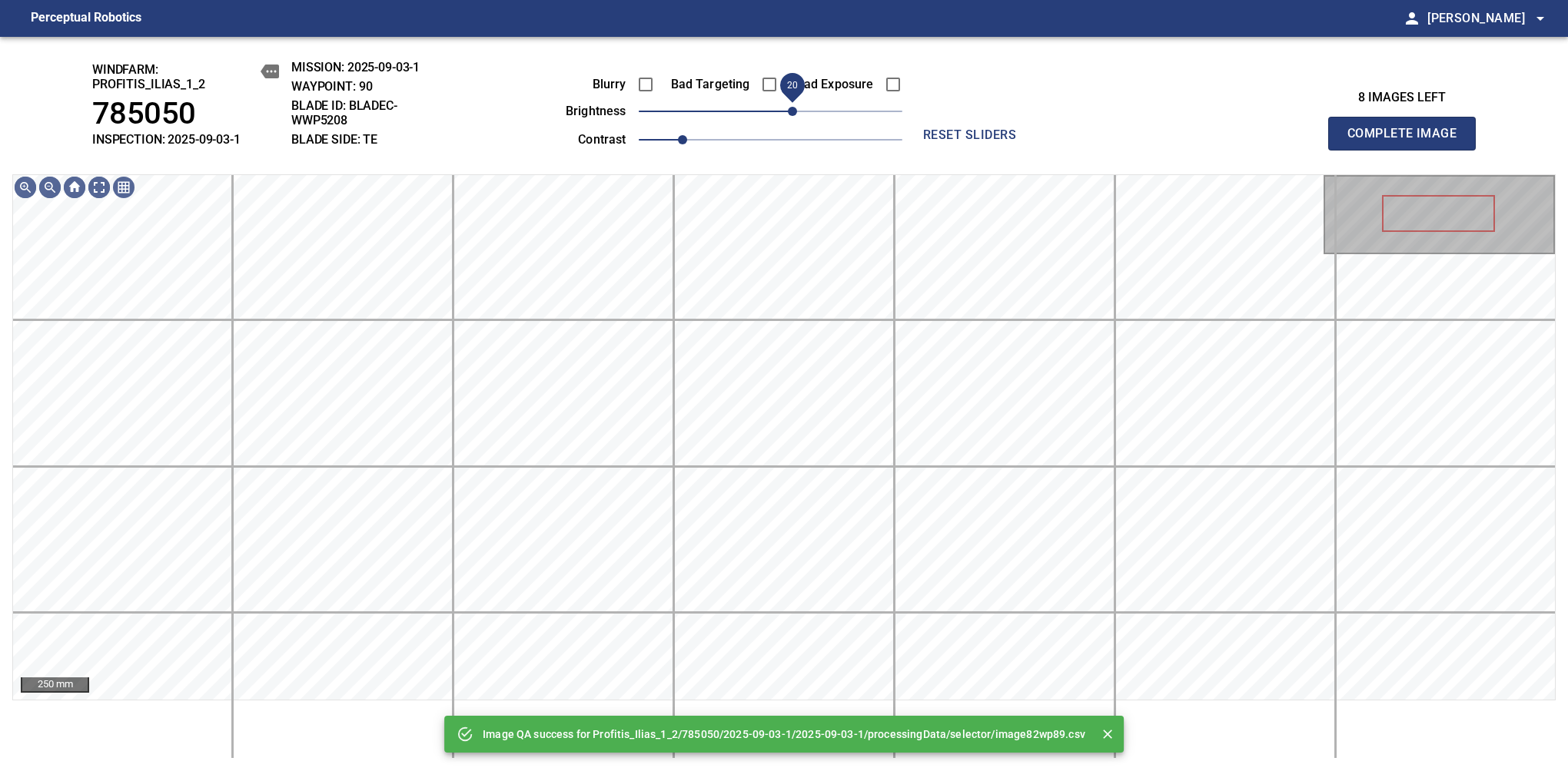
click at [797, 107] on span "20" at bounding box center [771, 112] width 264 height 22
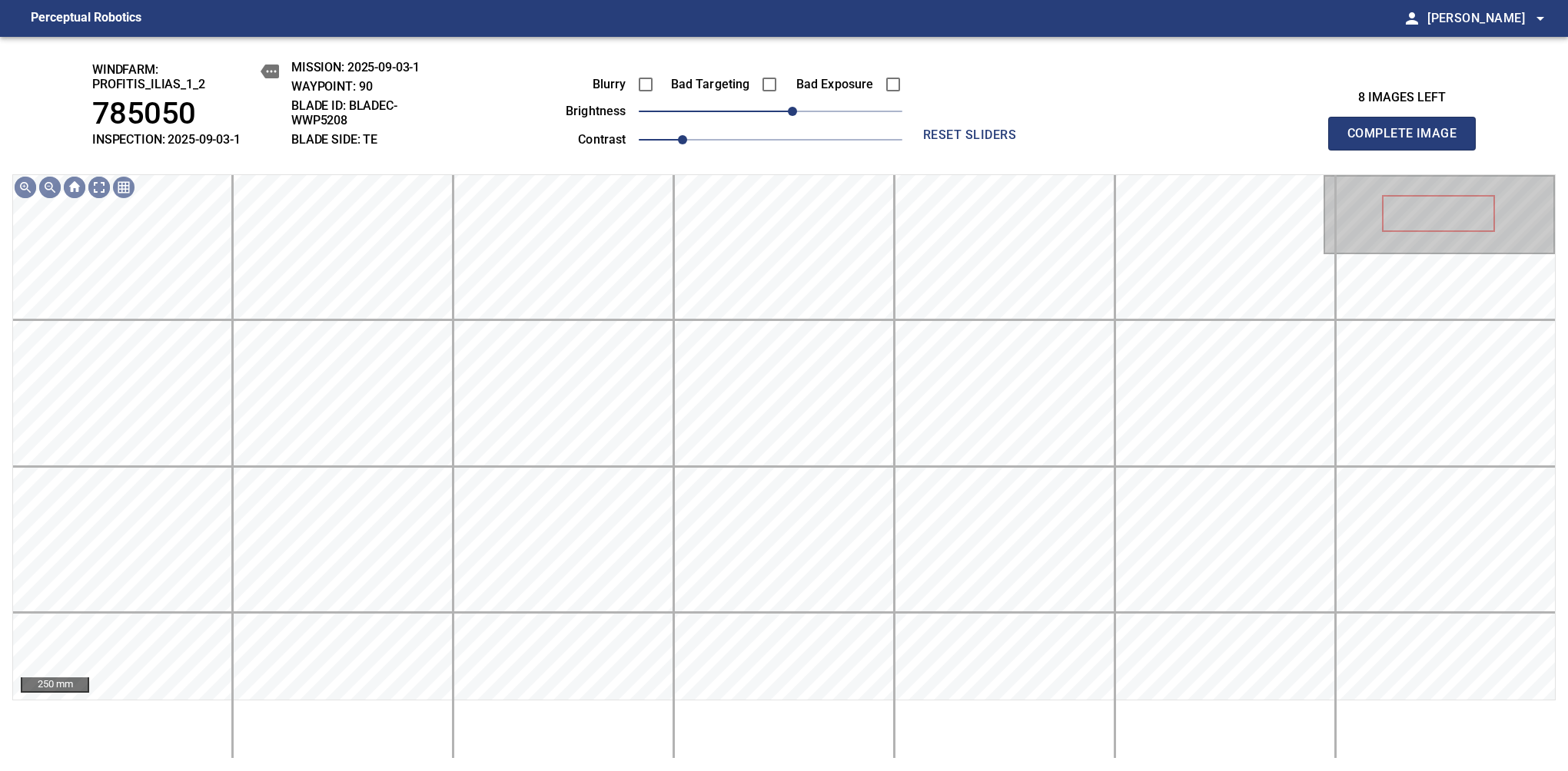
click at [1408, 141] on span "Complete Image" at bounding box center [1402, 133] width 114 height 22
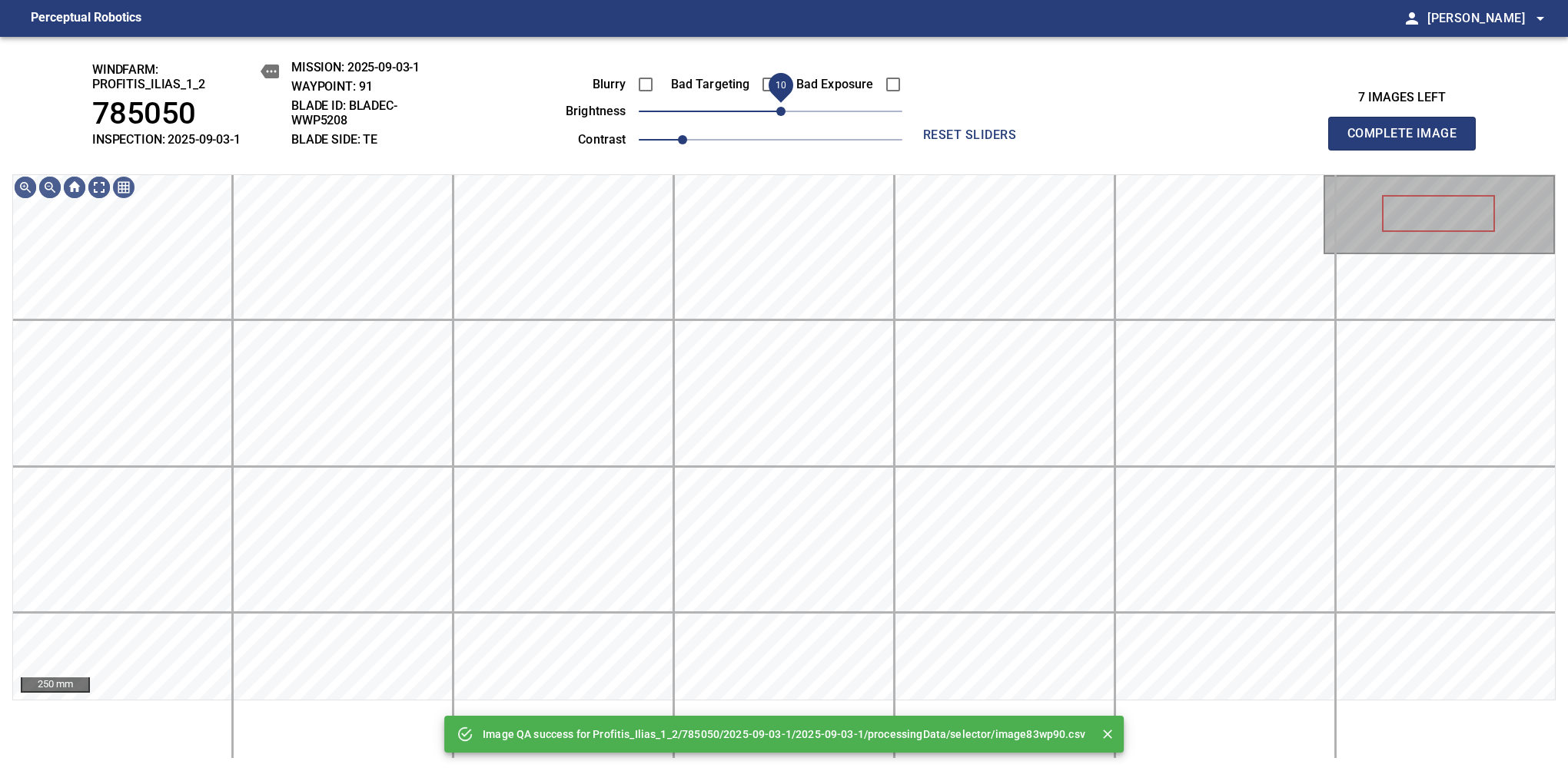
drag, startPoint x: 797, startPoint y: 107, endPoint x: 784, endPoint y: 113, distance: 14.3
click at [784, 113] on span "10" at bounding box center [771, 112] width 264 height 22
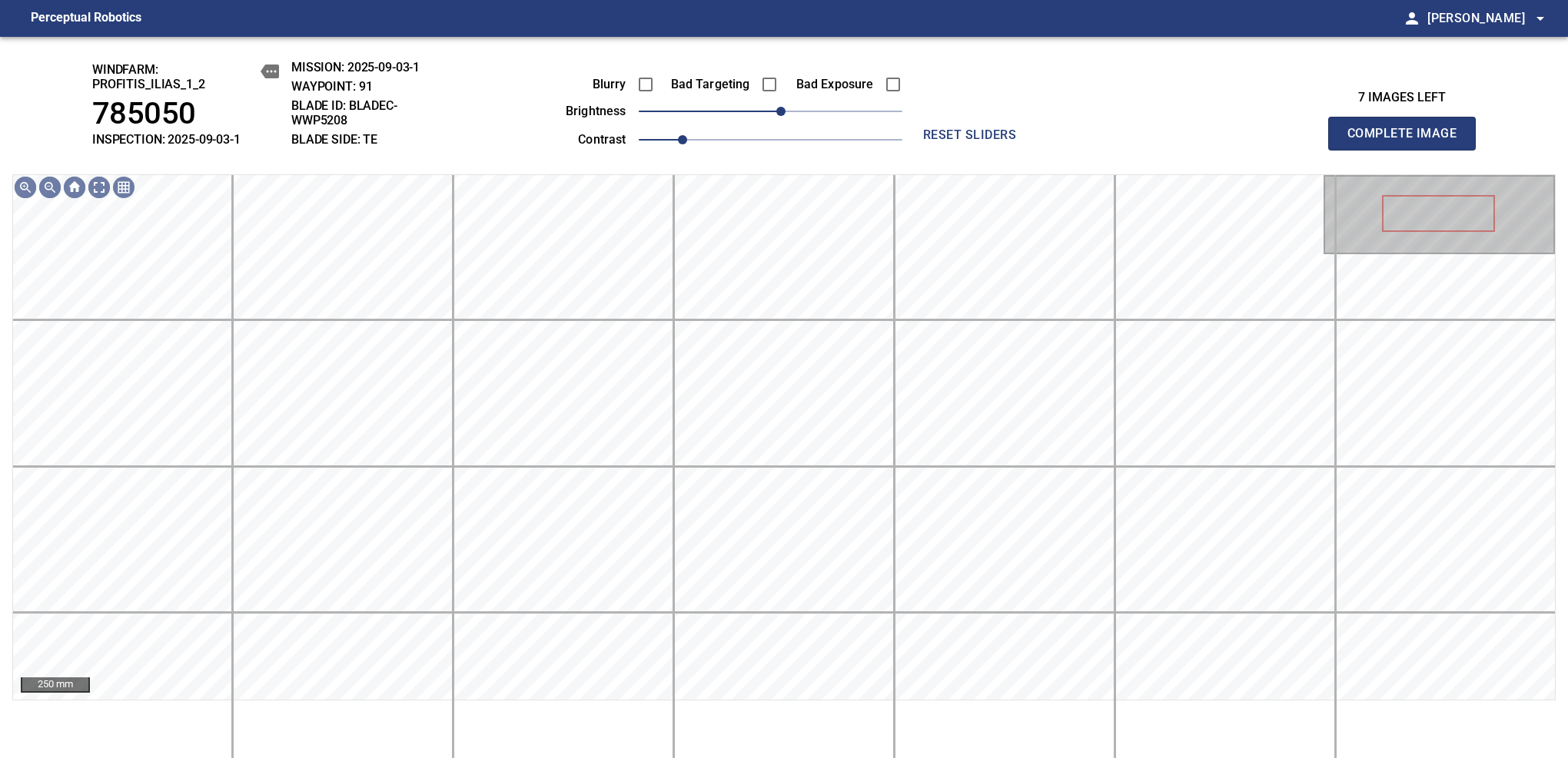
click at [1408, 141] on span "Complete Image" at bounding box center [1402, 133] width 114 height 22
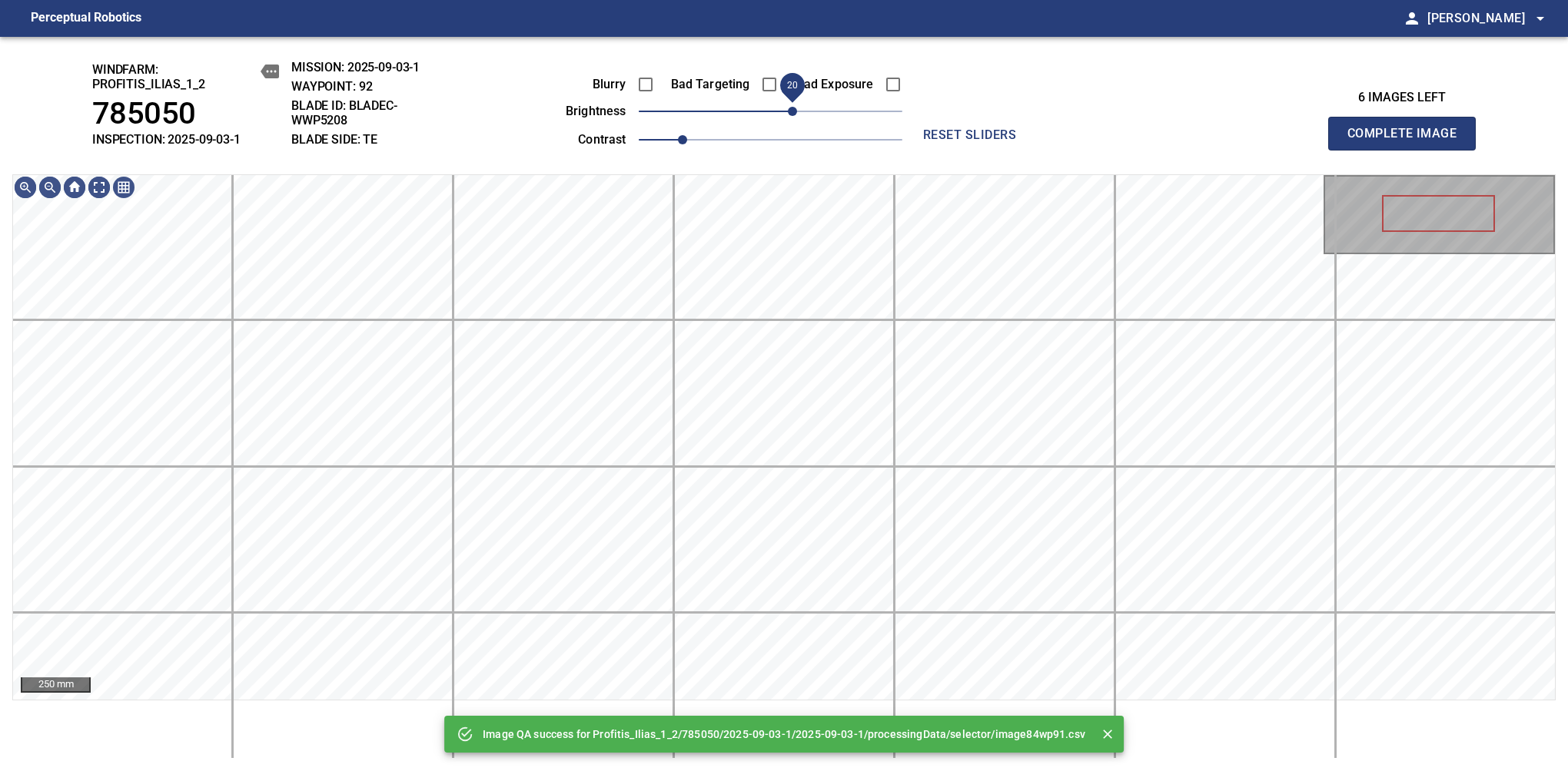
click at [789, 113] on span "20" at bounding box center [792, 111] width 9 height 9
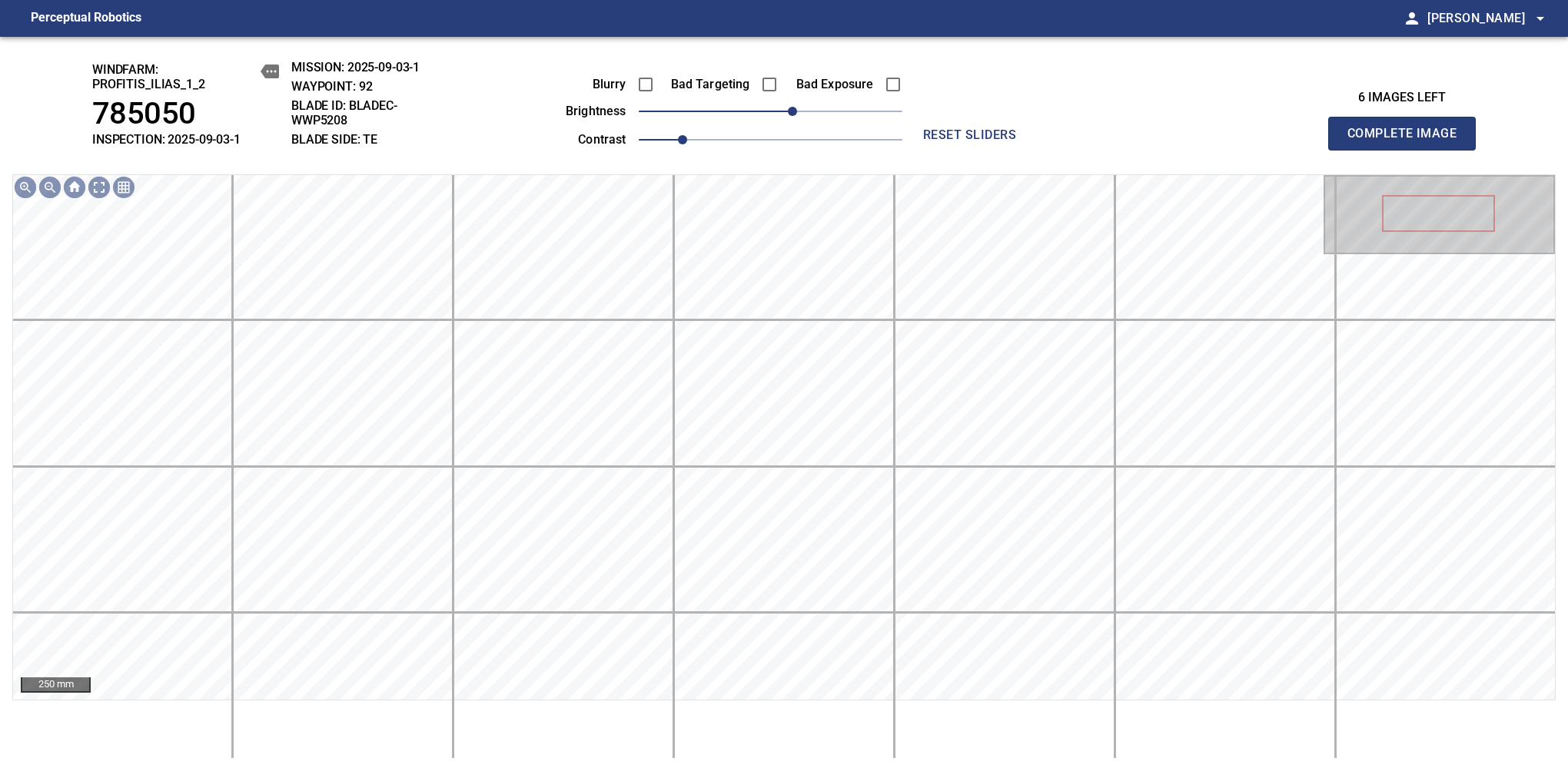
click at [1408, 141] on span "Complete Image" at bounding box center [1402, 133] width 114 height 22
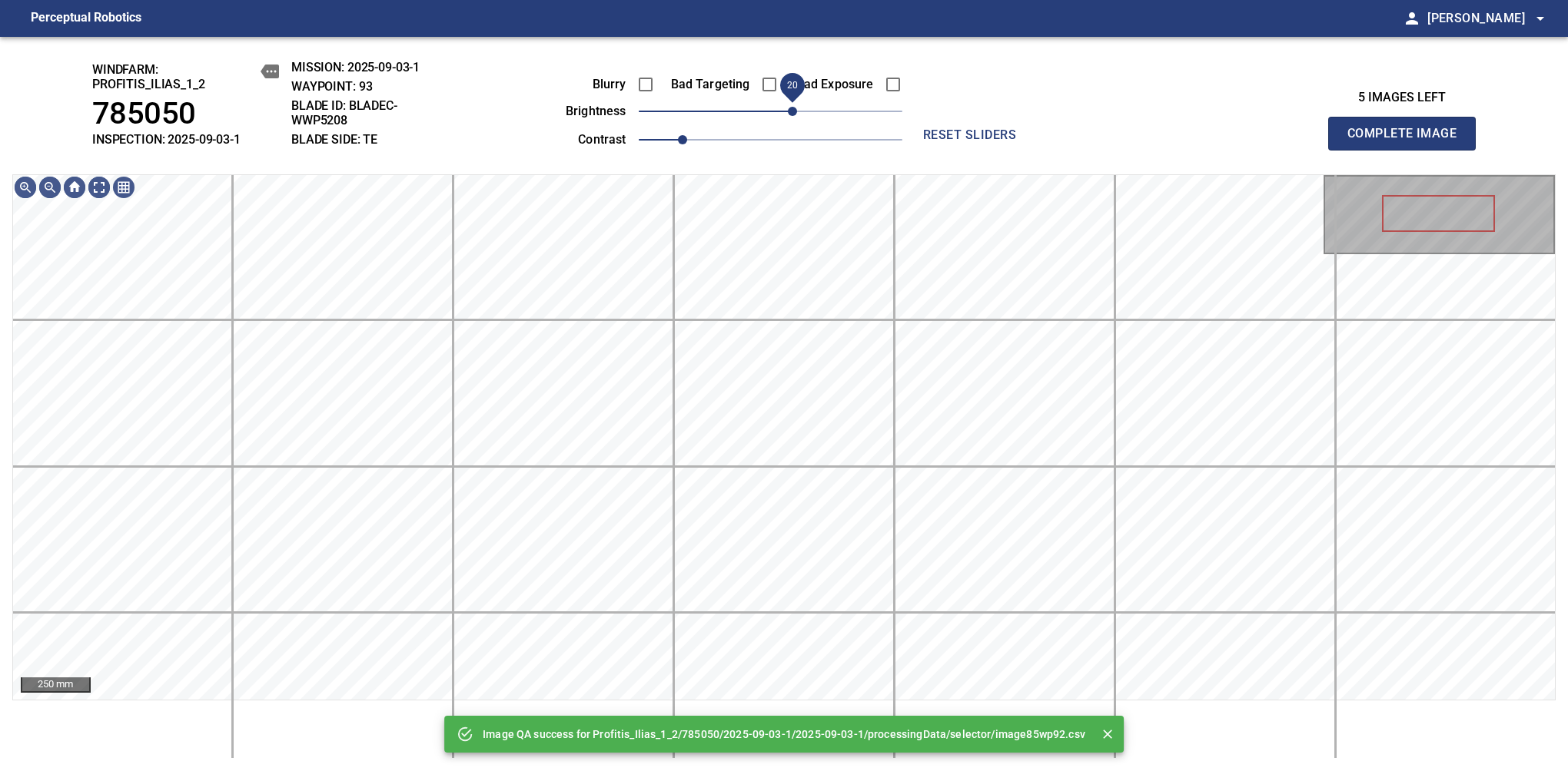
click at [789, 113] on span "20" at bounding box center [771, 112] width 264 height 22
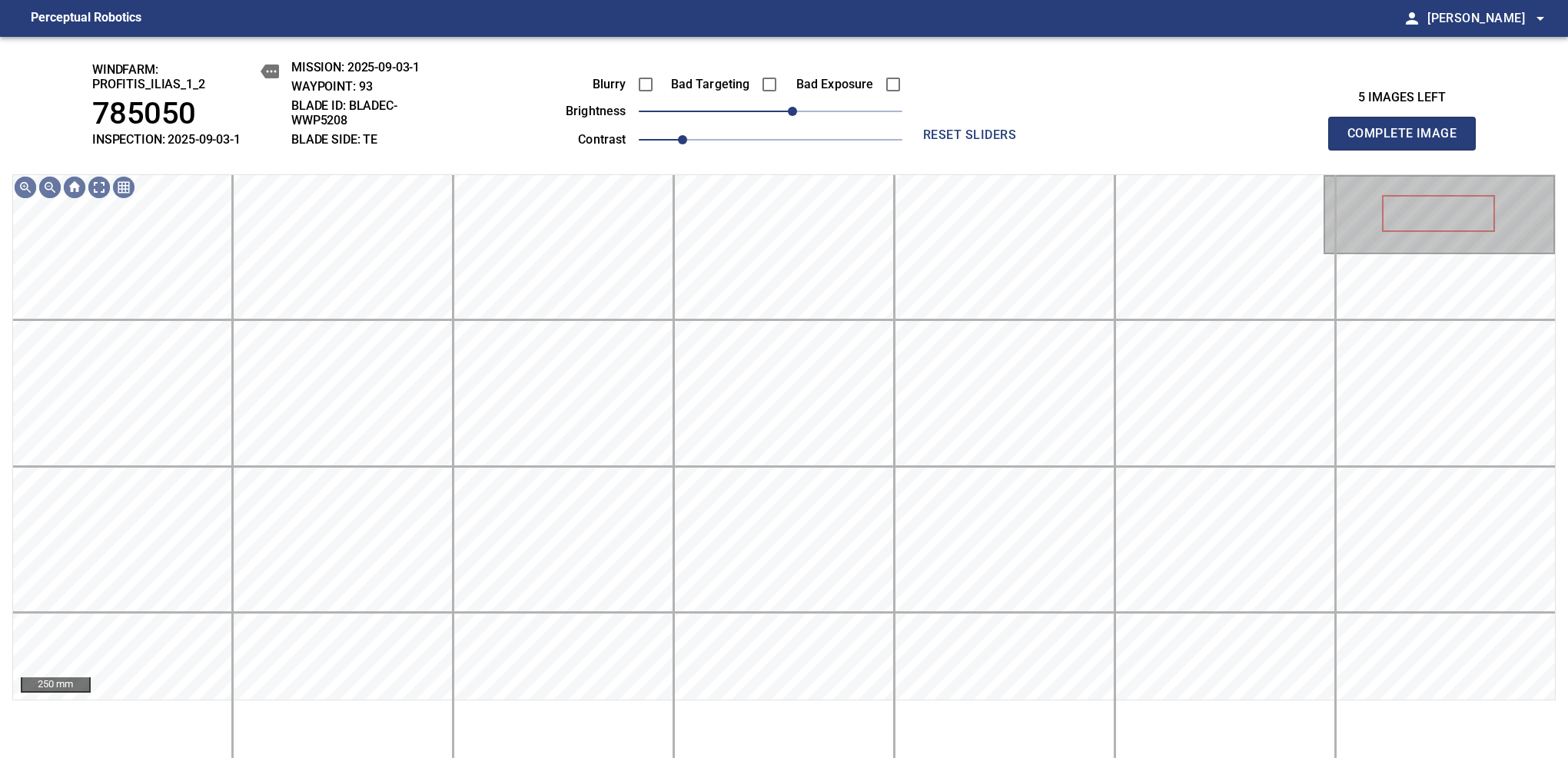
click at [1408, 141] on span "Complete Image" at bounding box center [1402, 133] width 114 height 22
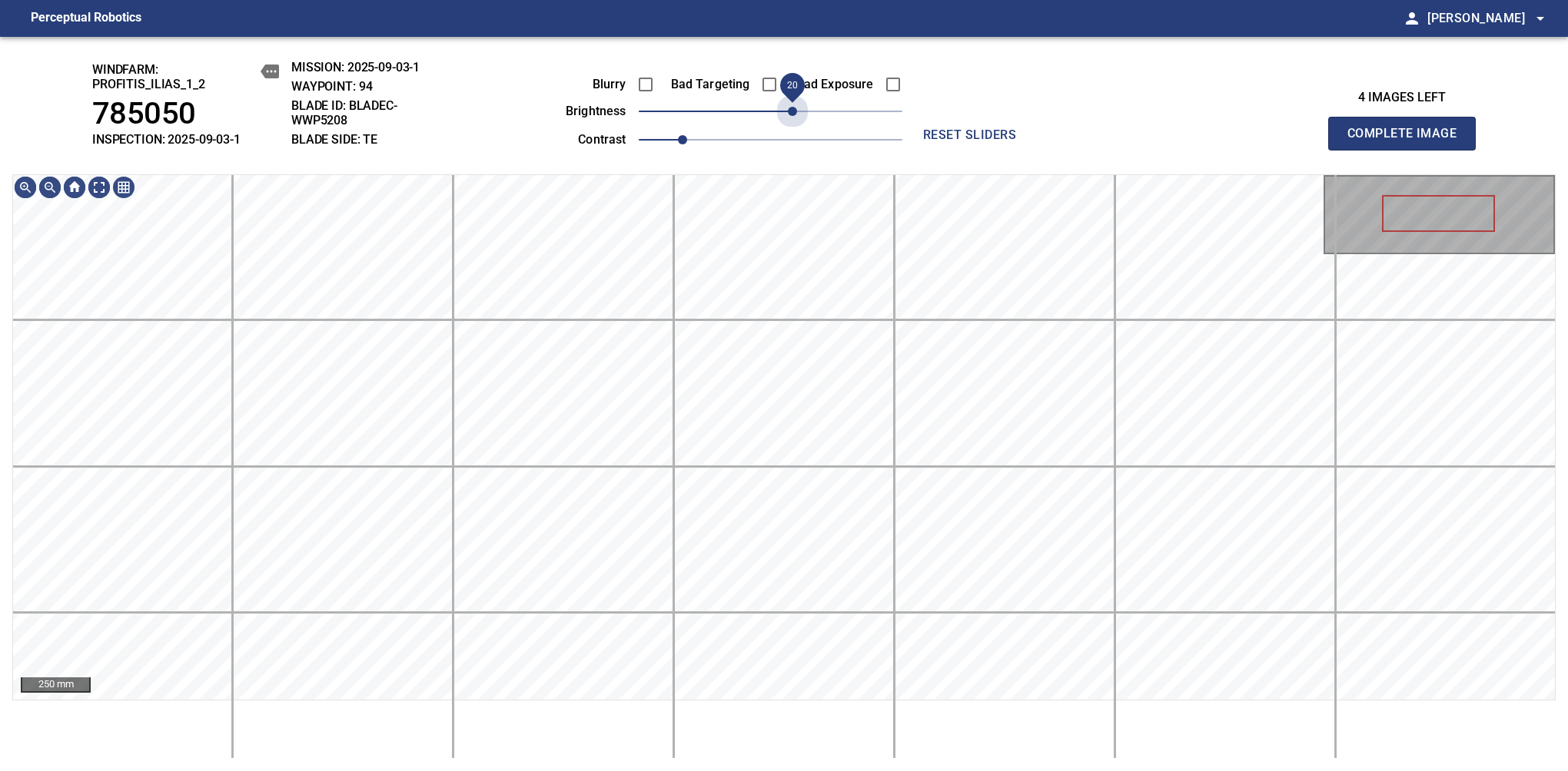
click at [789, 113] on span "20" at bounding box center [792, 111] width 9 height 9
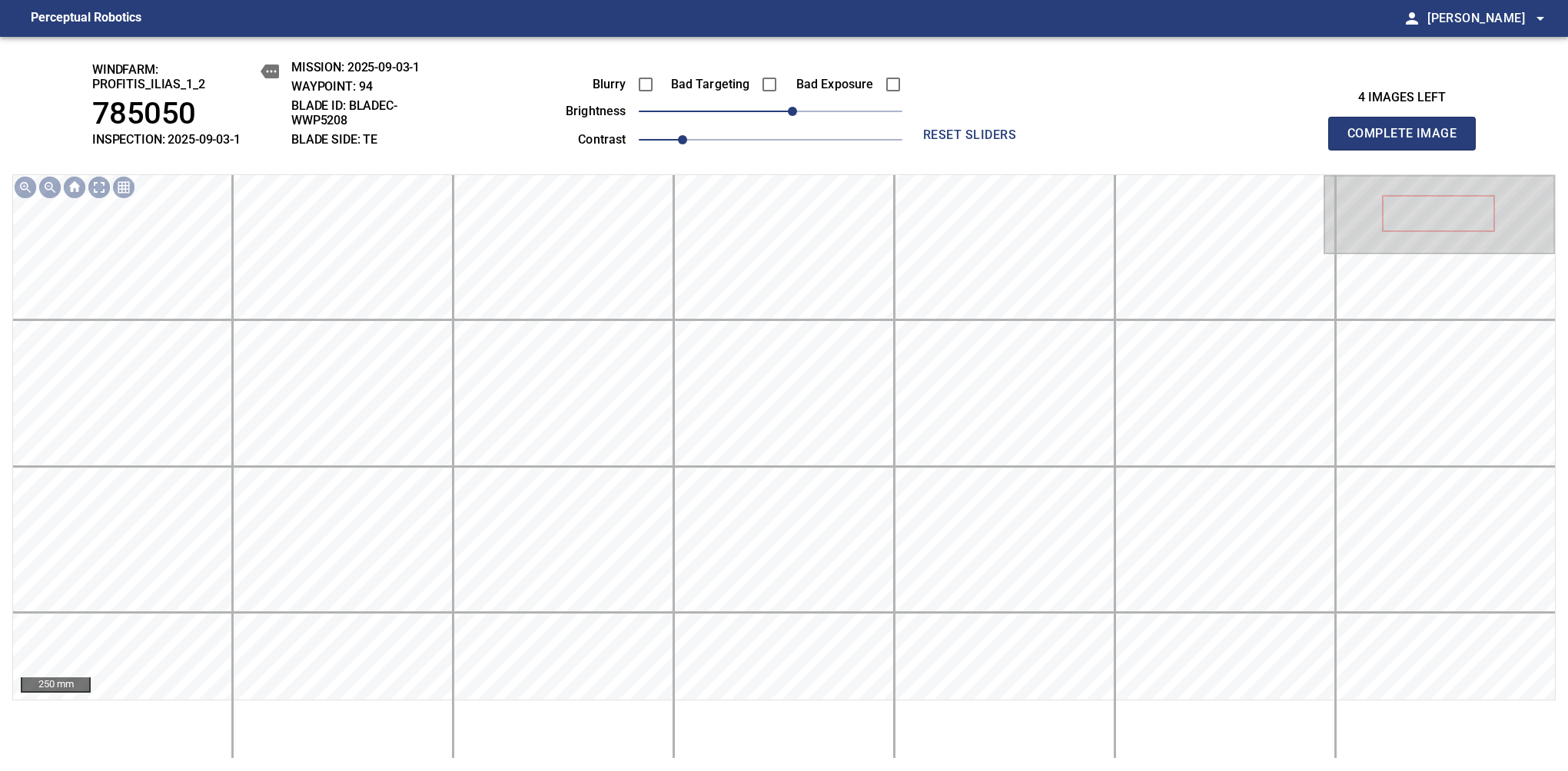
click at [1408, 141] on span "Complete Image" at bounding box center [1402, 133] width 114 height 22
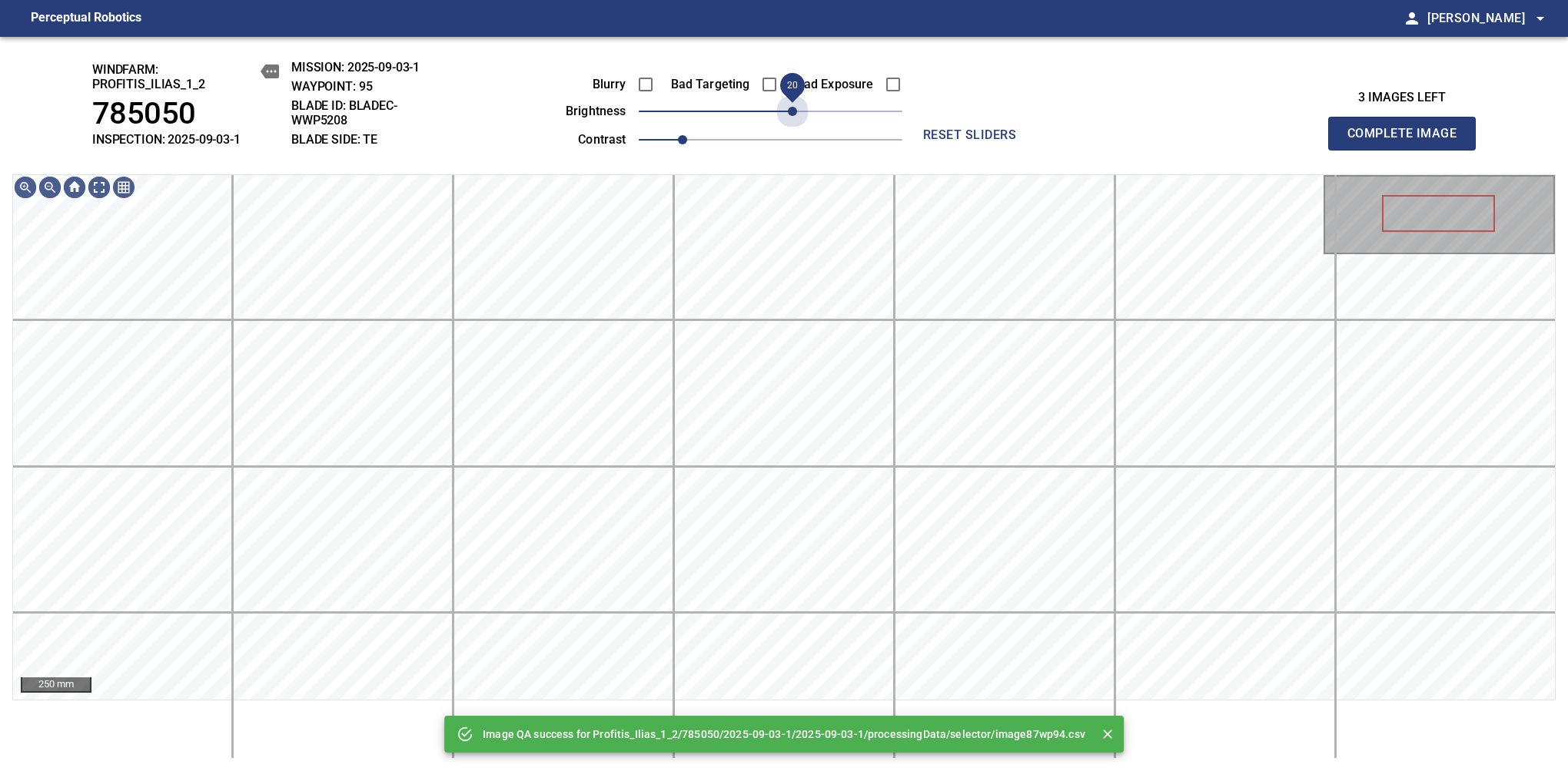
click at [789, 113] on span "20" at bounding box center [771, 112] width 264 height 22
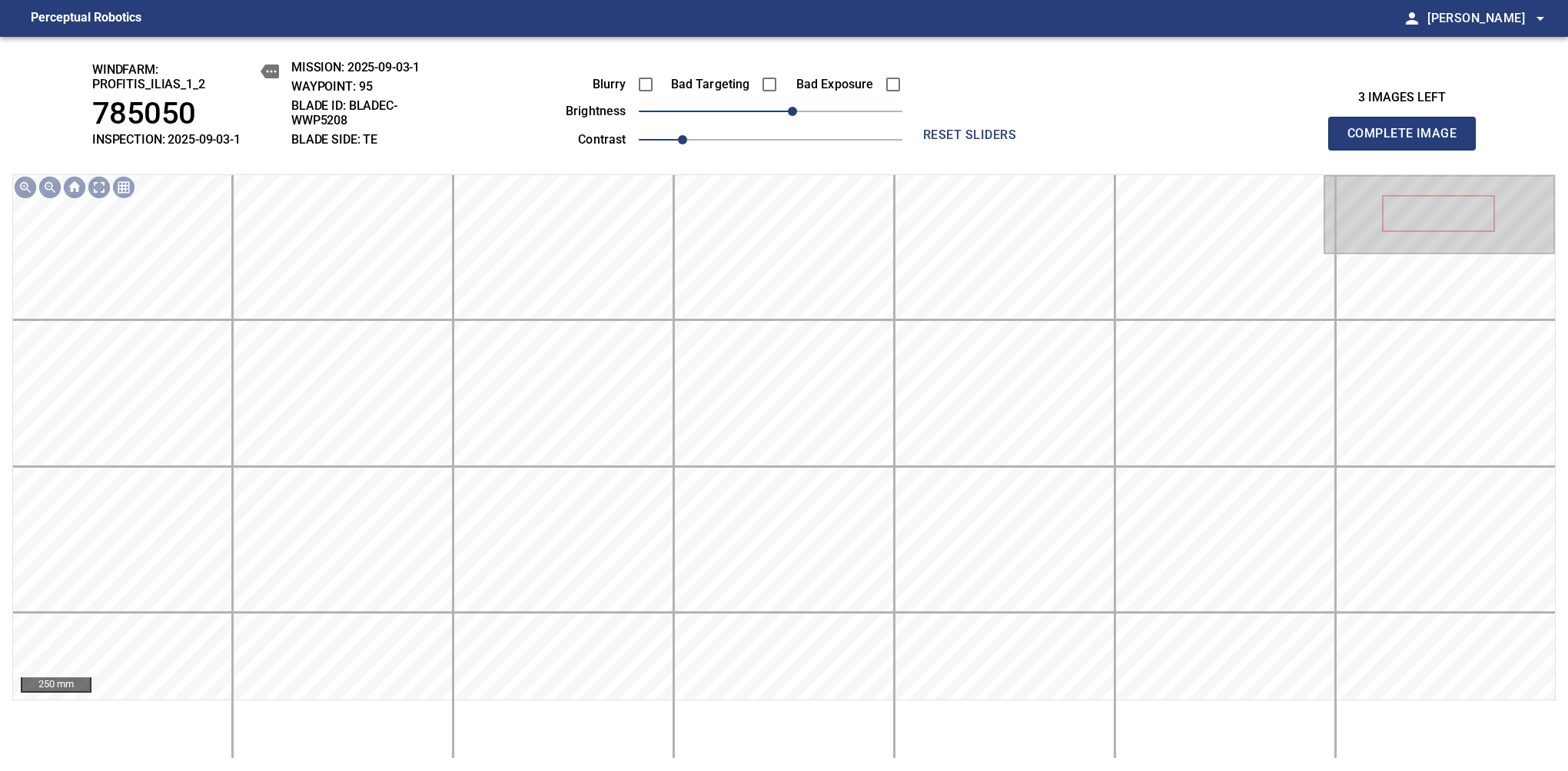
click at [1408, 141] on span "Complete Image" at bounding box center [1402, 133] width 114 height 22
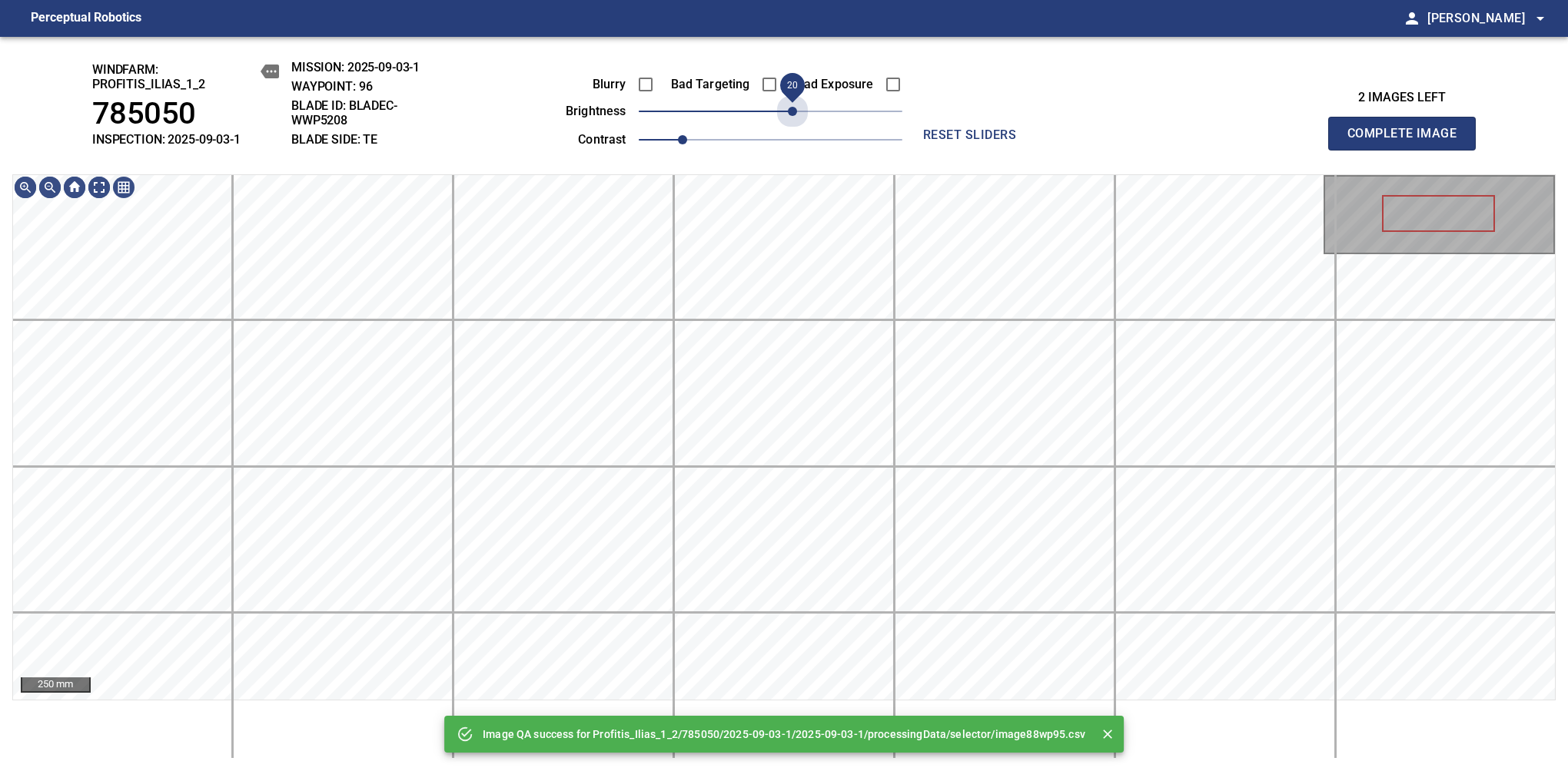
click at [789, 113] on span "20" at bounding box center [771, 112] width 264 height 22
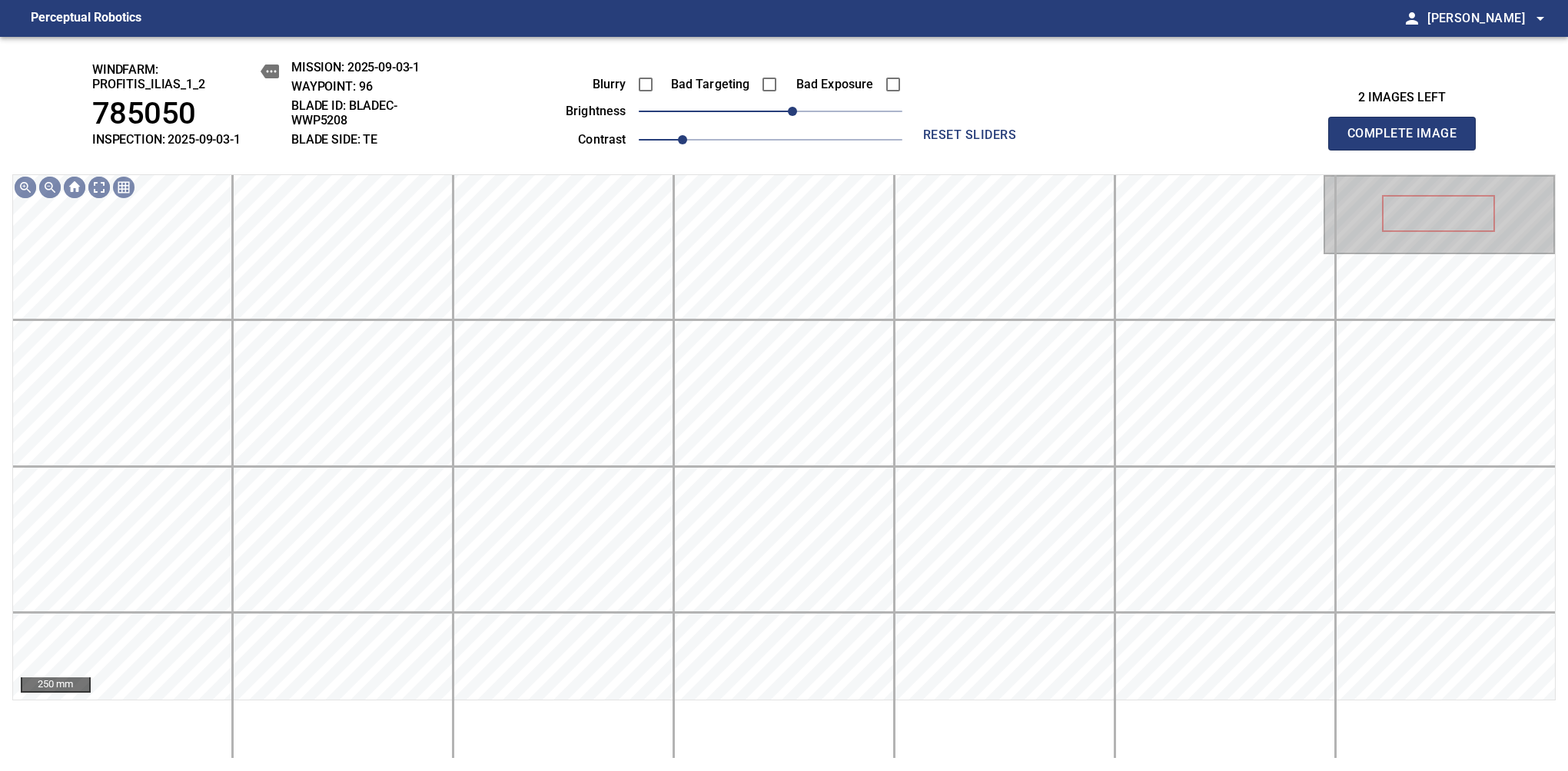
click at [1408, 141] on span "Complete Image" at bounding box center [1402, 133] width 114 height 22
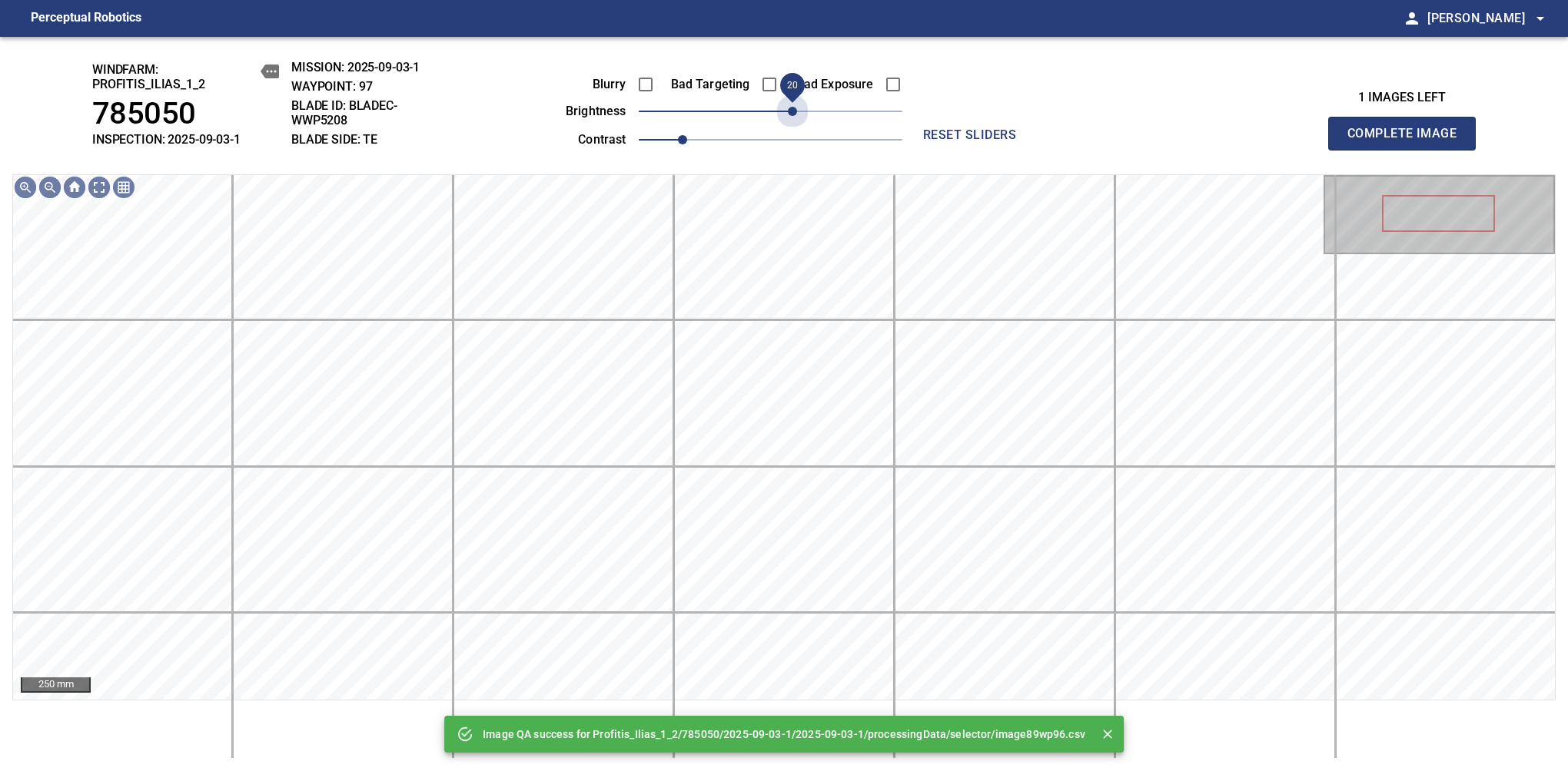
click at [789, 113] on span "20" at bounding box center [771, 112] width 264 height 22
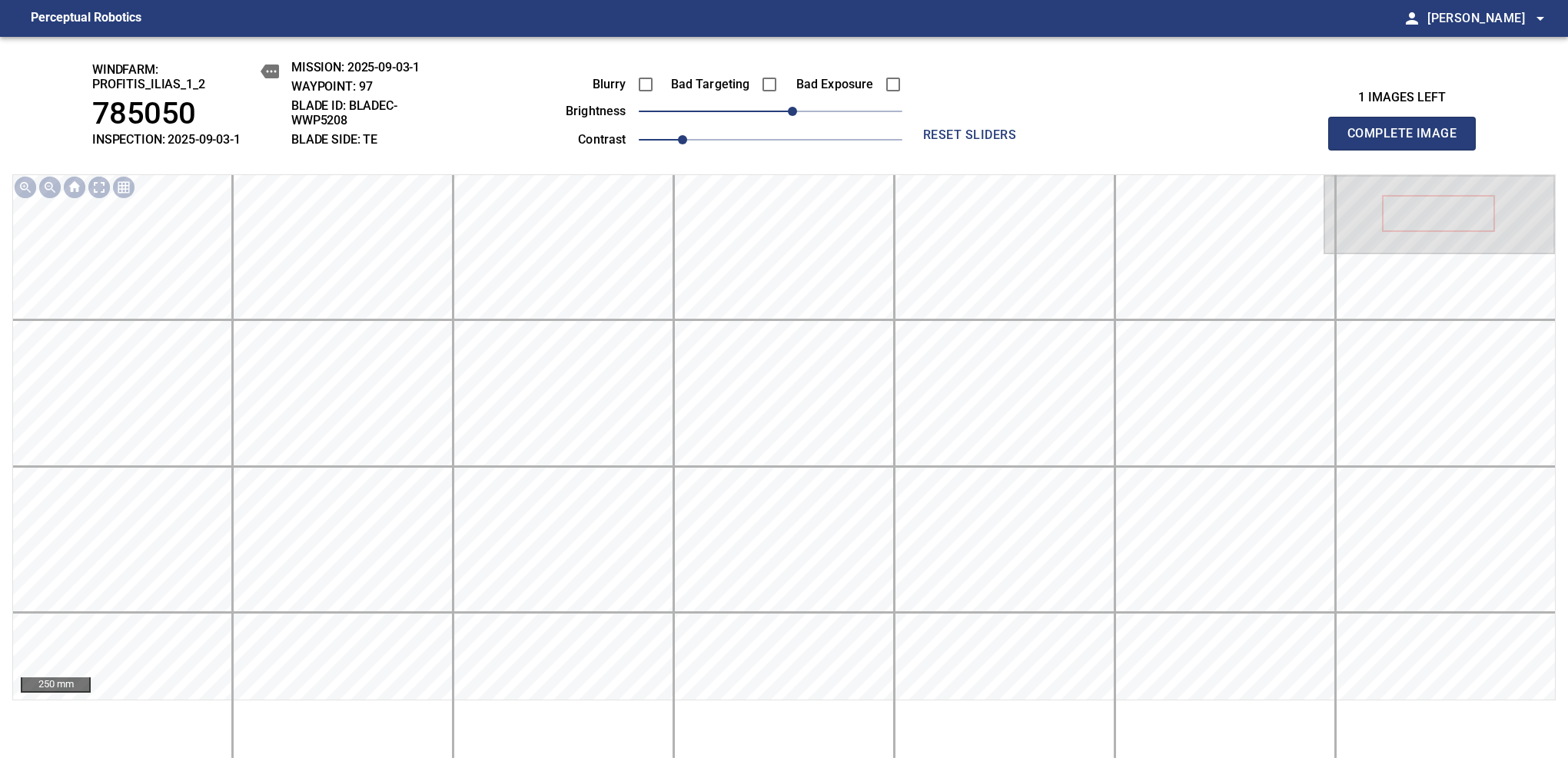
click at [1408, 141] on span "Complete Image" at bounding box center [1402, 133] width 114 height 22
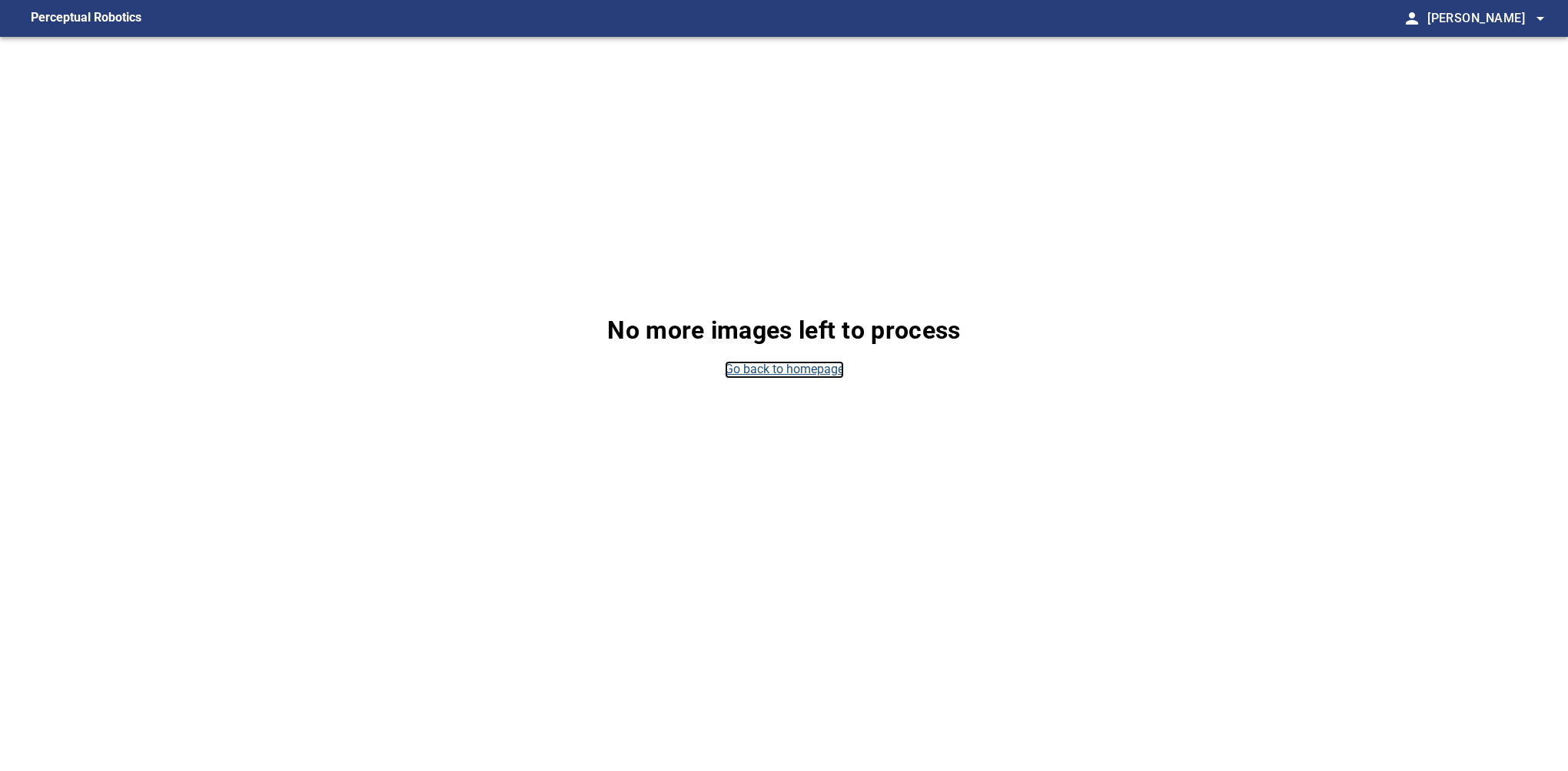
click at [806, 371] on link "Go back to homepage" at bounding box center [784, 369] width 119 height 18
